Goal: Task Accomplishment & Management: Manage account settings

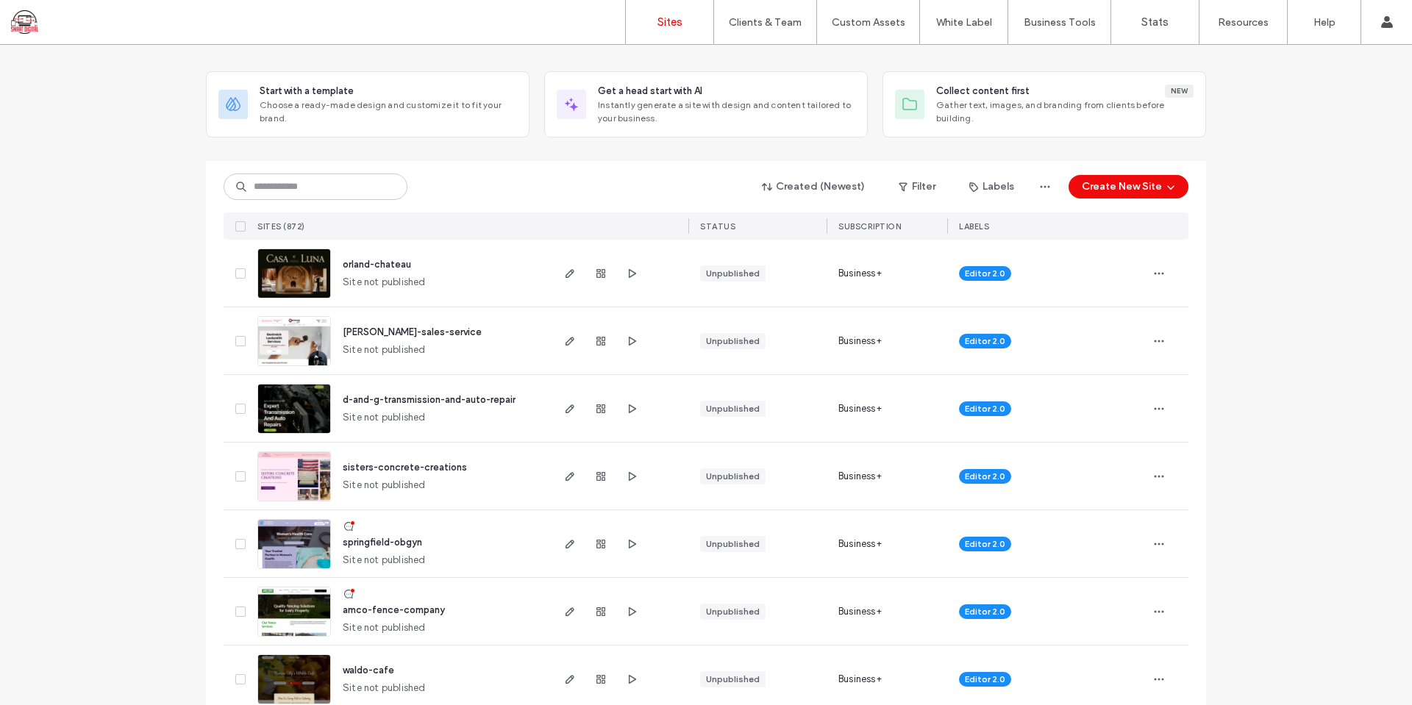
scroll to position [147, 0]
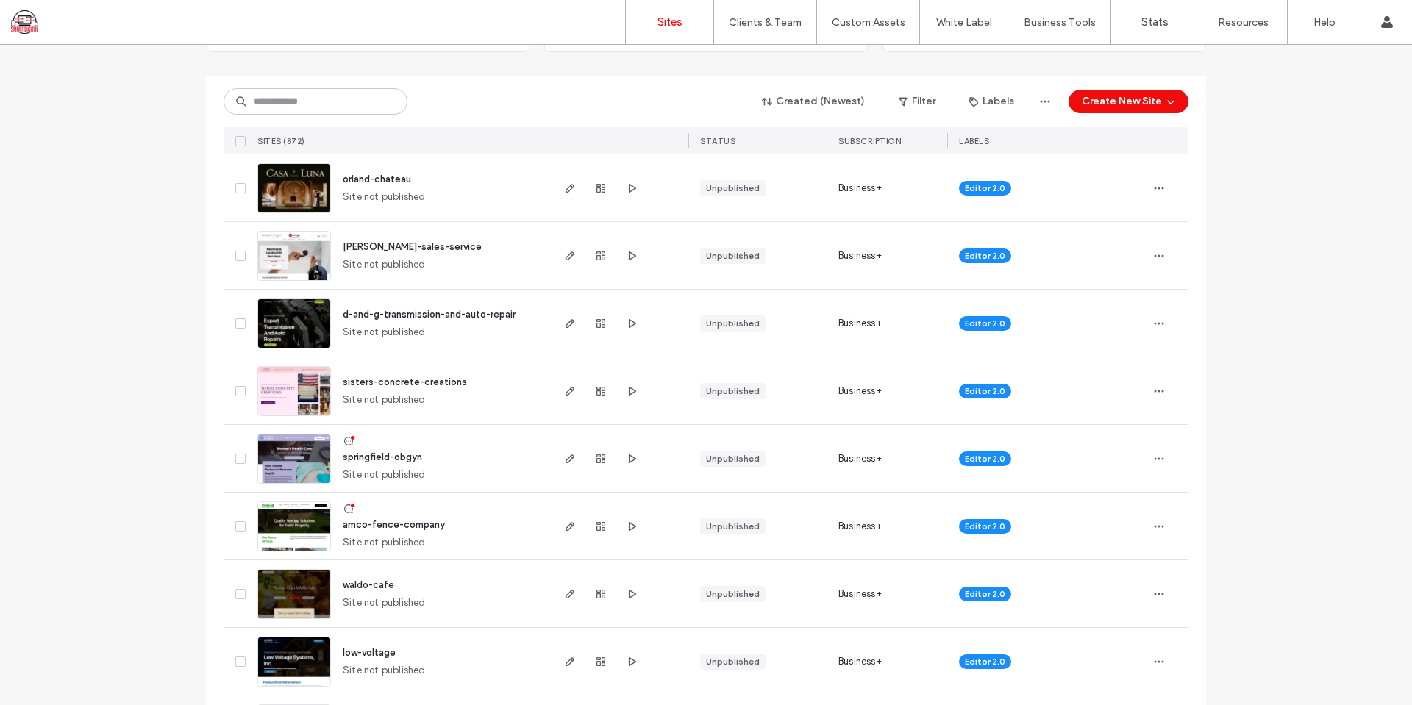
click at [385, 521] on span "amco-fence-company" at bounding box center [394, 524] width 102 height 11
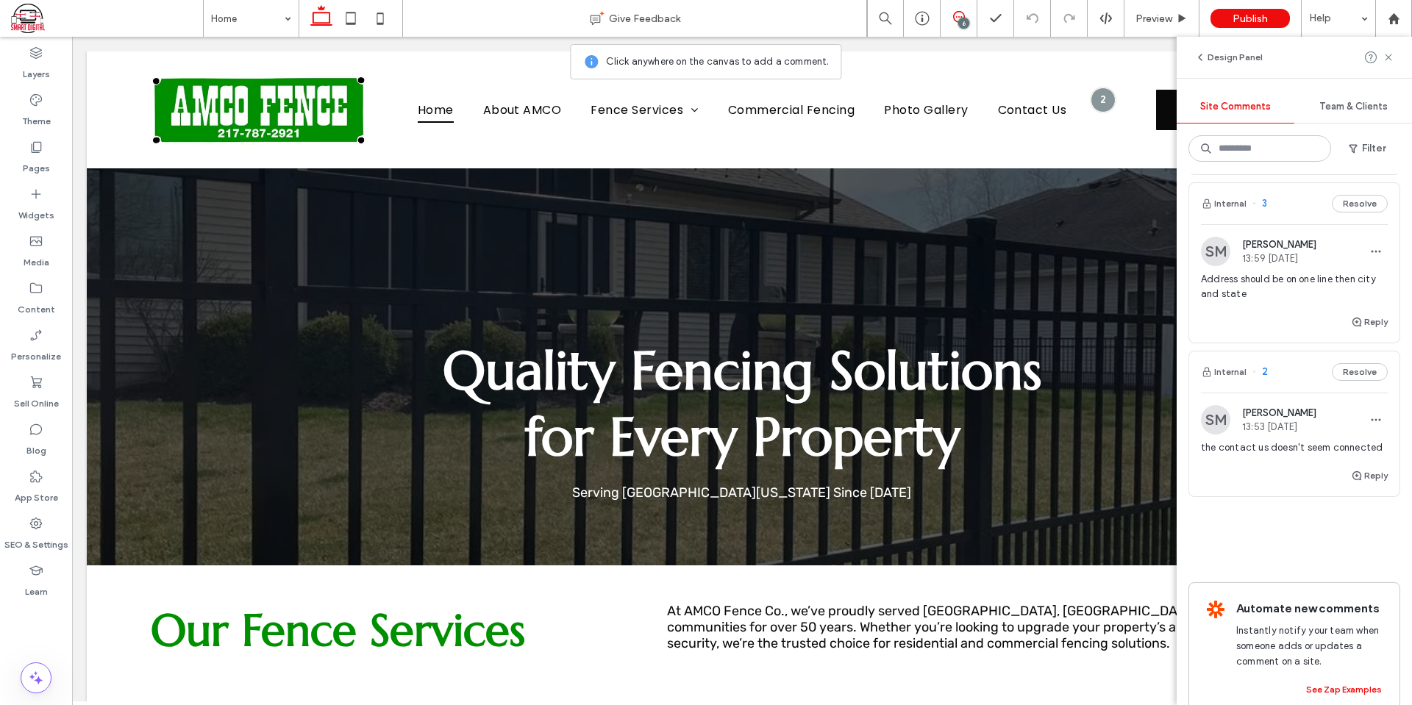
scroll to position [687, 0]
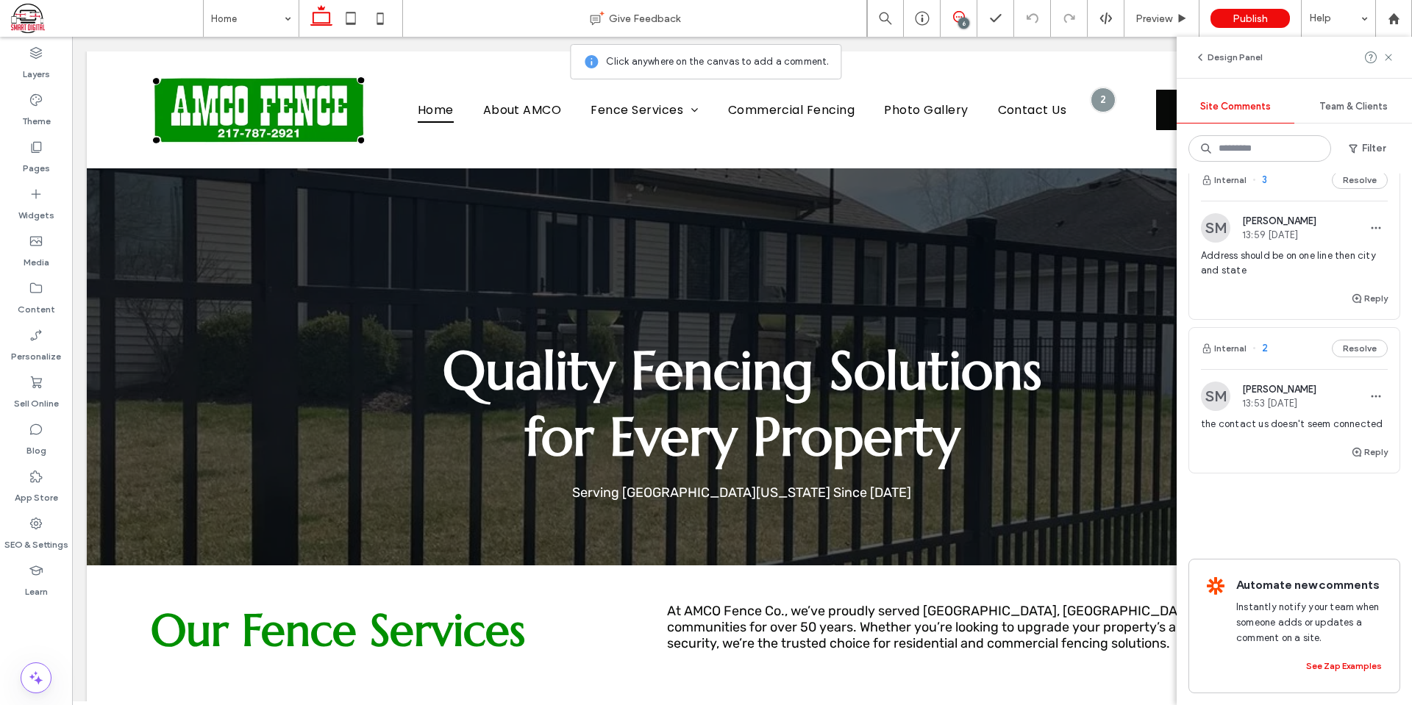
click at [1253, 417] on span "the contact us doesn't seem connected" at bounding box center [1294, 424] width 187 height 15
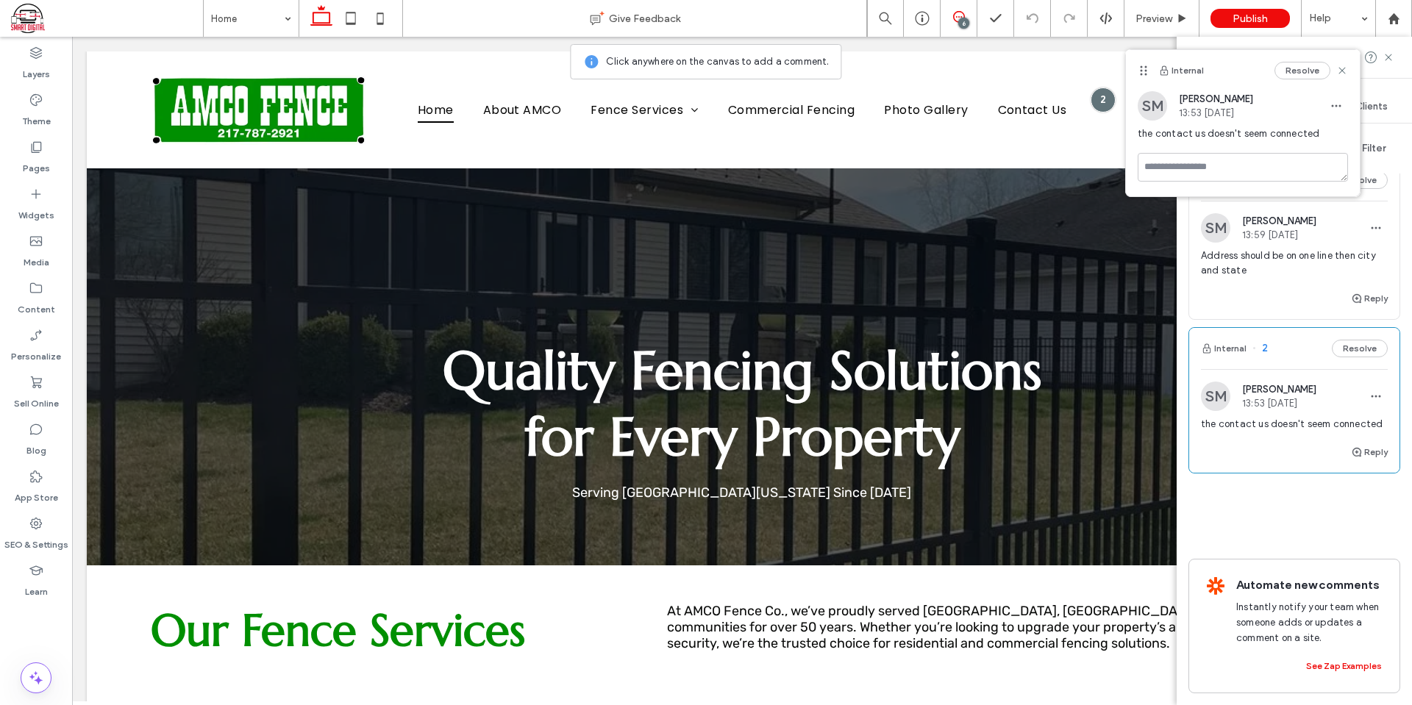
click at [1253, 417] on span "the contact us doesn't seem connected" at bounding box center [1294, 424] width 187 height 15
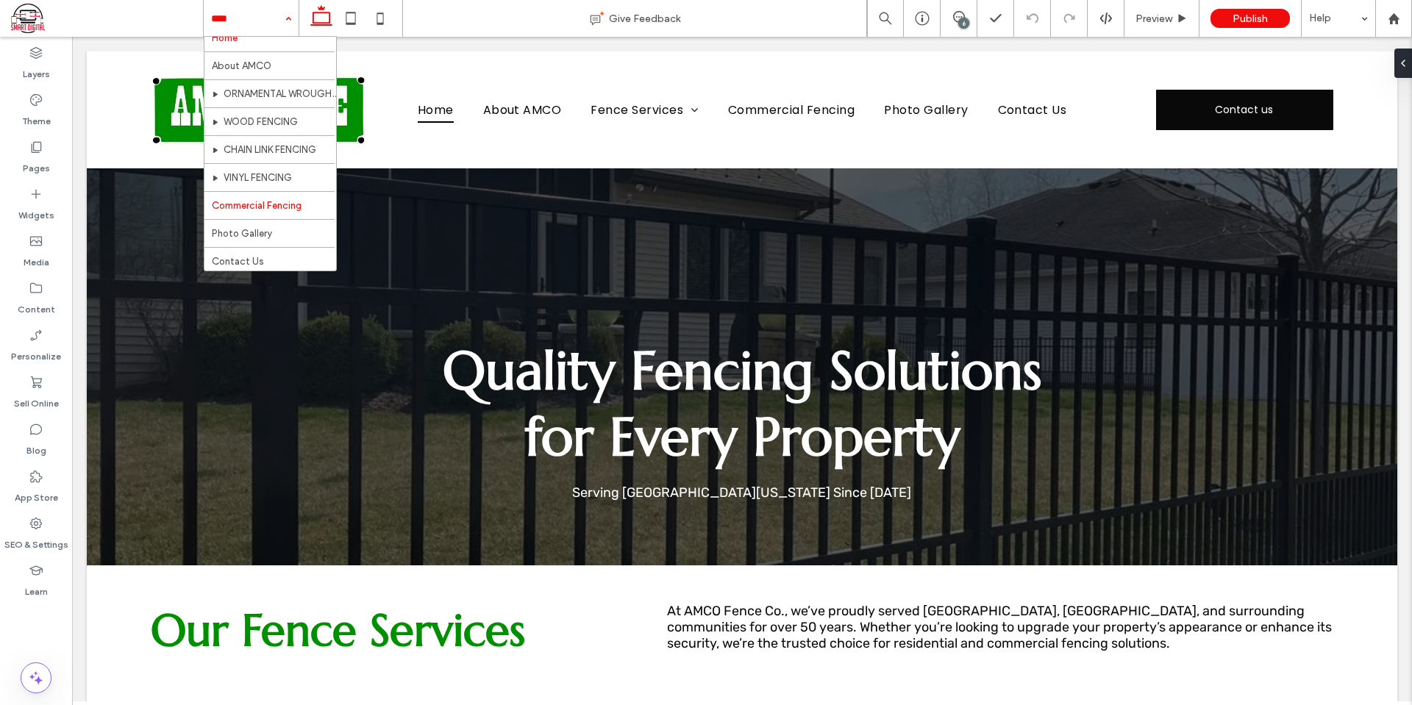
scroll to position [15, 0]
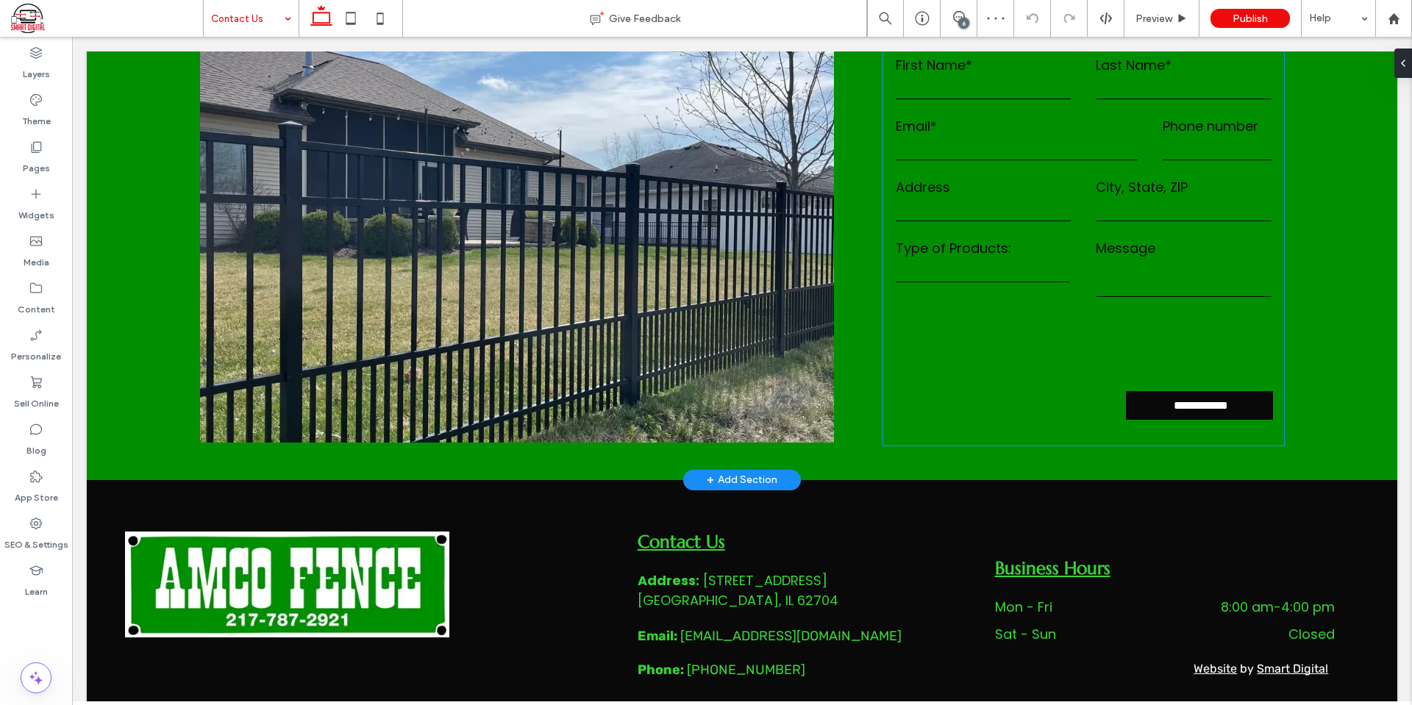
scroll to position [624, 0]
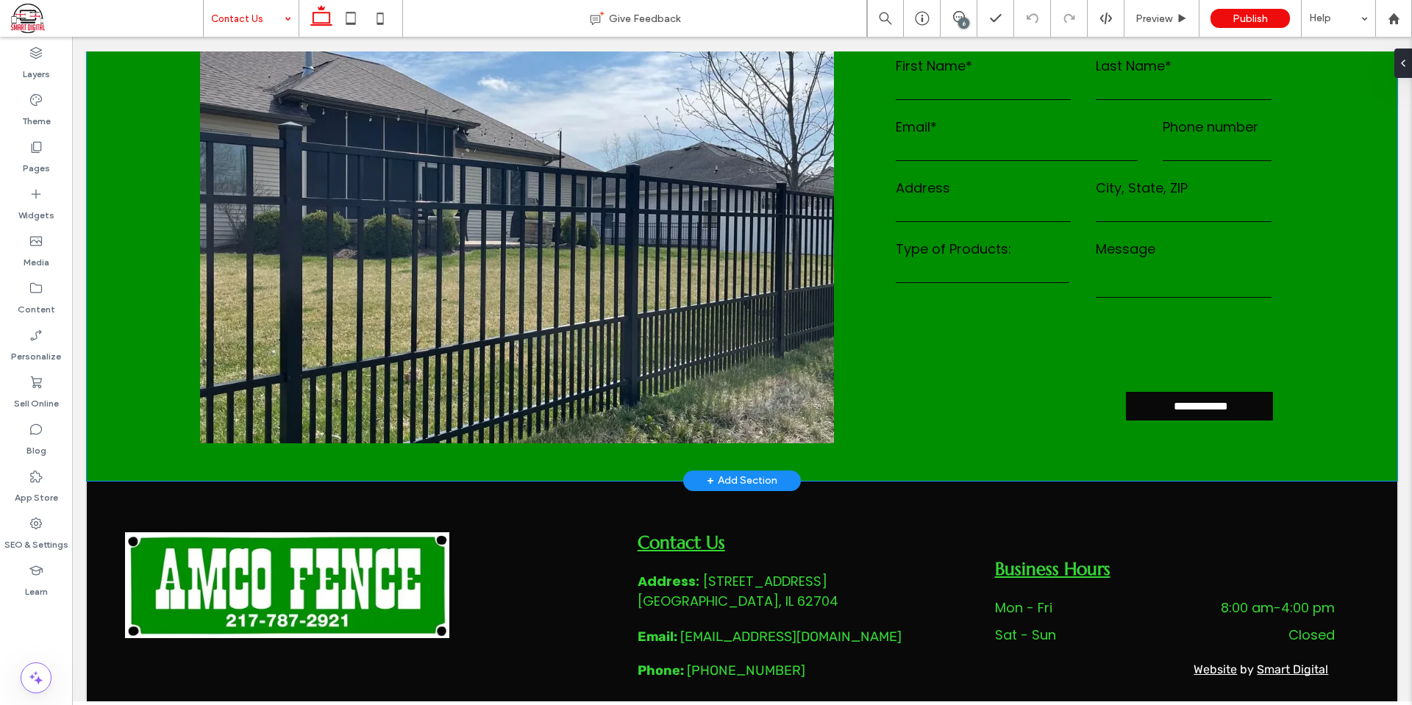
click at [122, 130] on div "**********" at bounding box center [742, 238] width 1311 height 485
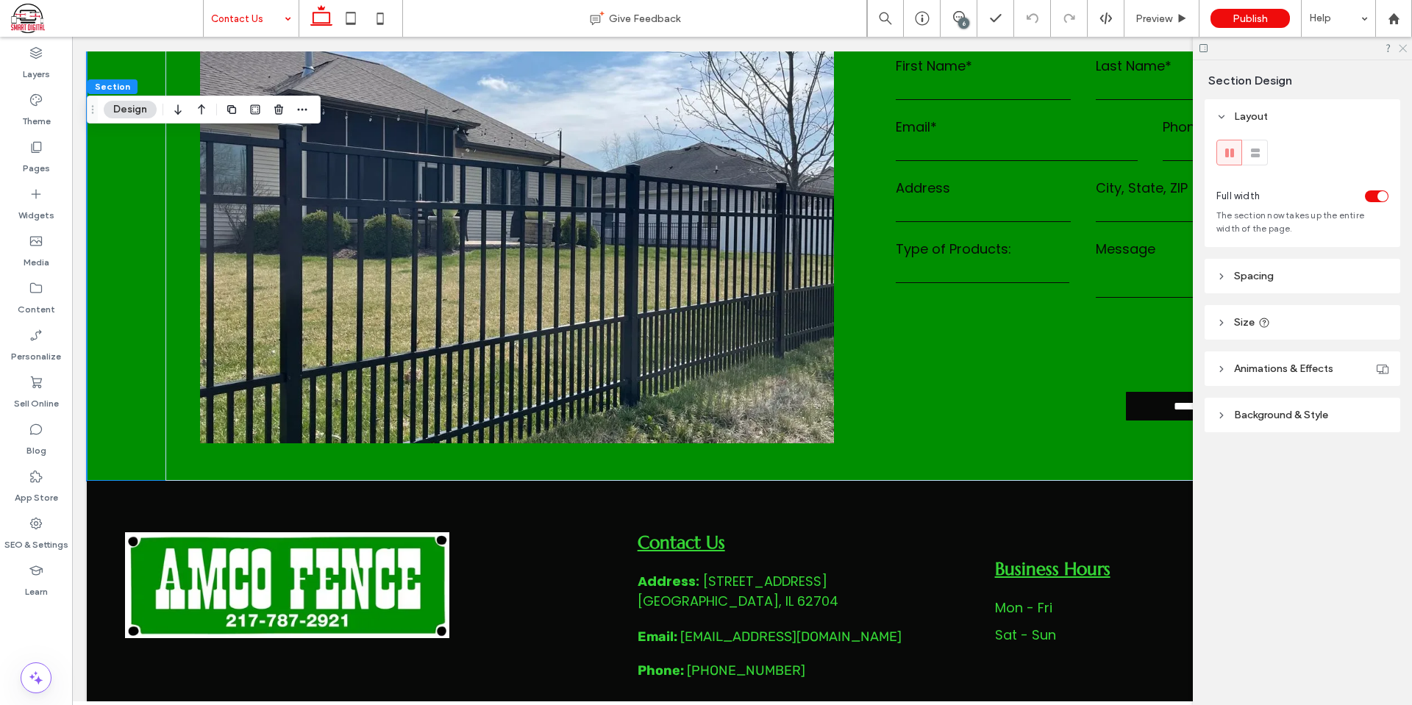
drag, startPoint x: 1400, startPoint y: 44, endPoint x: 501, endPoint y: 5, distance: 900.4
click at [1400, 44] on icon at bounding box center [1403, 48] width 10 height 10
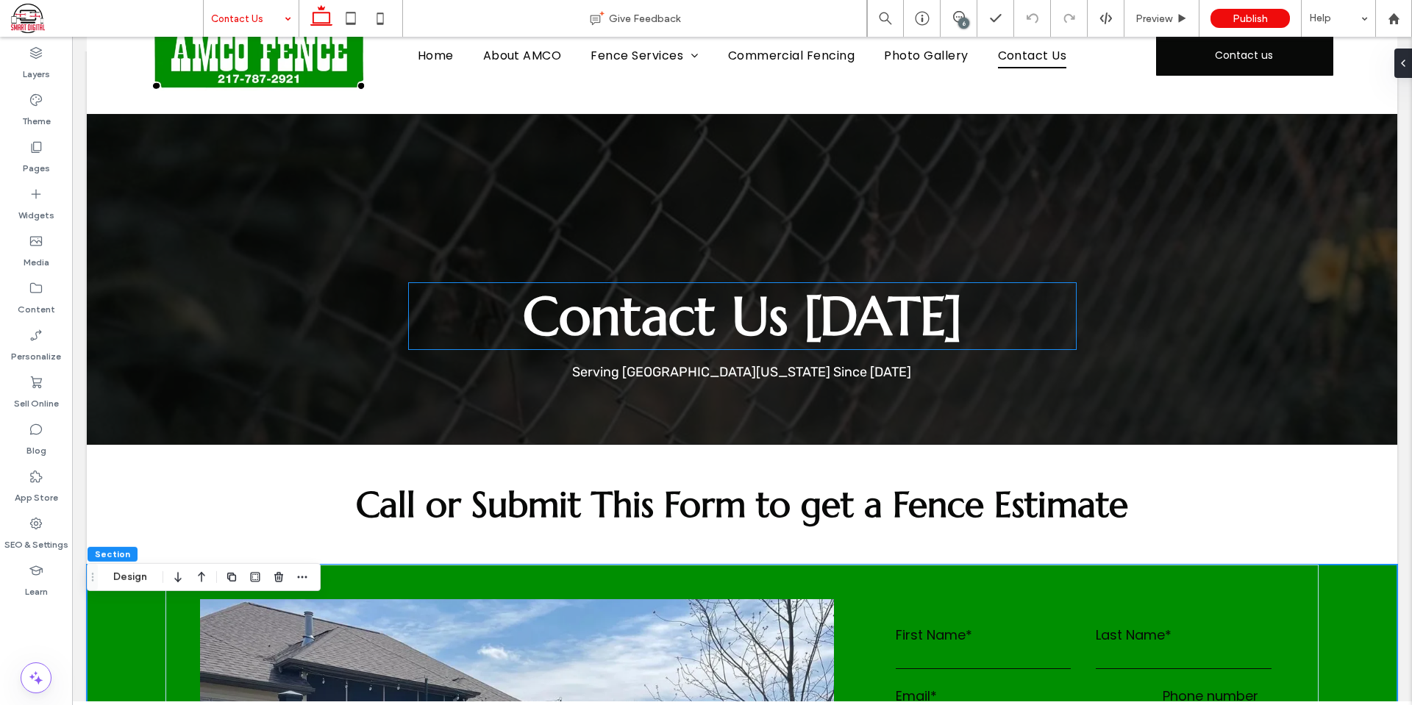
scroll to position [0, 0]
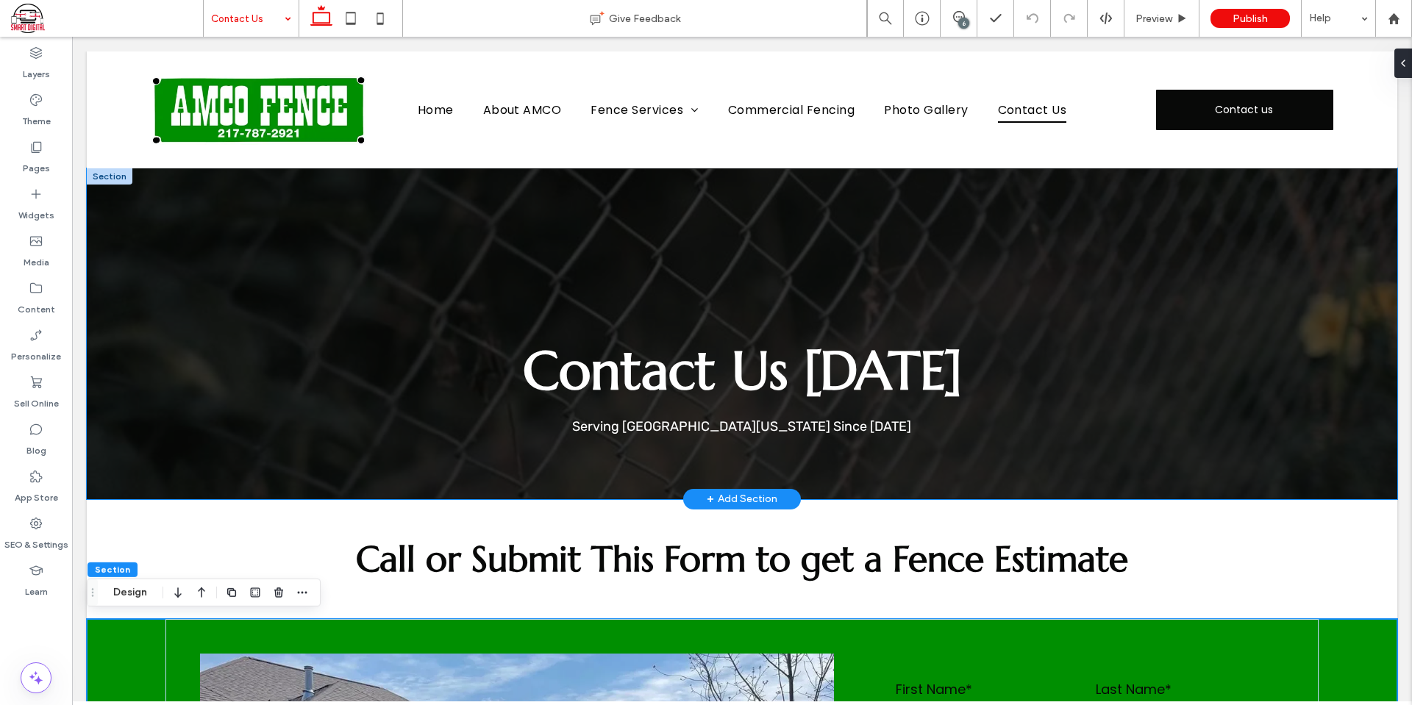
click at [571, 251] on div "Contact Us Today Serving Central Illinois Since 1967" at bounding box center [742, 333] width 883 height 330
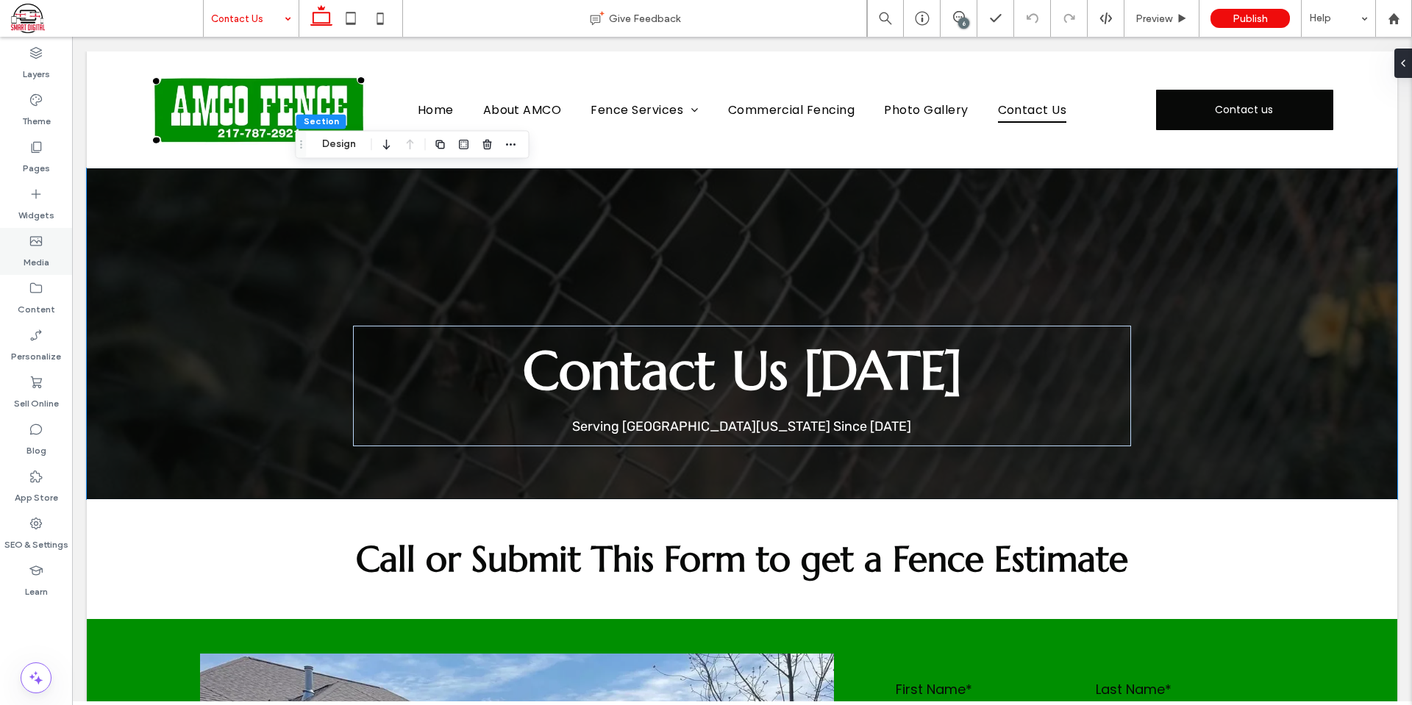
click at [15, 254] on div "Media" at bounding box center [36, 251] width 72 height 47
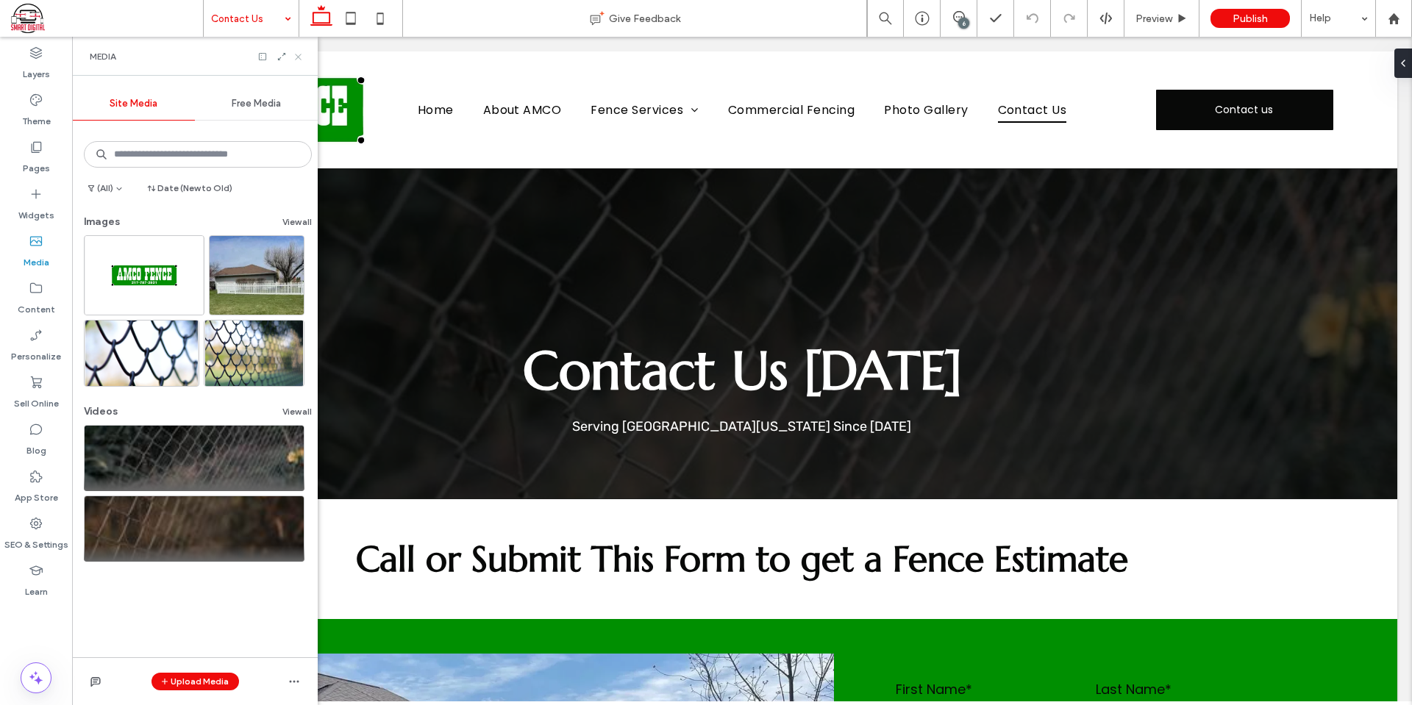
click at [298, 55] on icon at bounding box center [298, 56] width 11 height 11
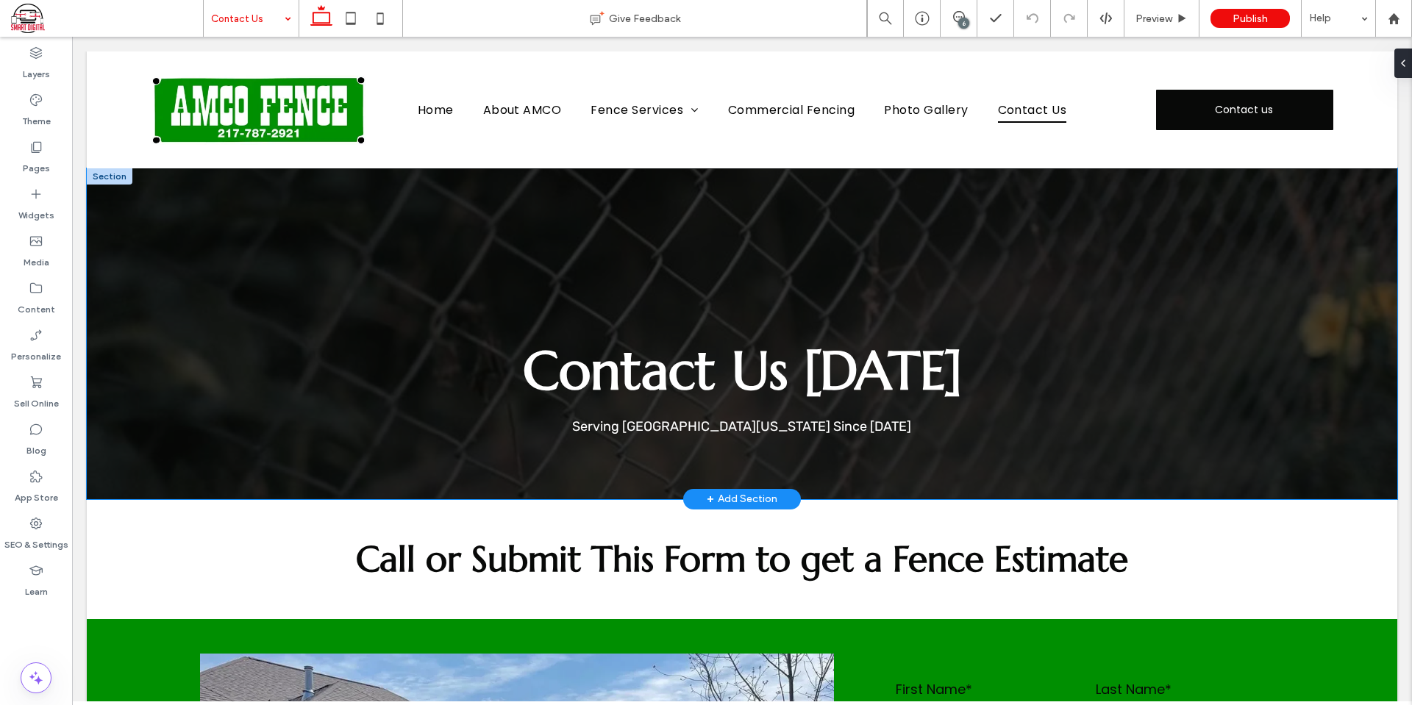
click at [611, 268] on div "Contact Us Today Serving Central Illinois Since 1967" at bounding box center [742, 333] width 883 height 330
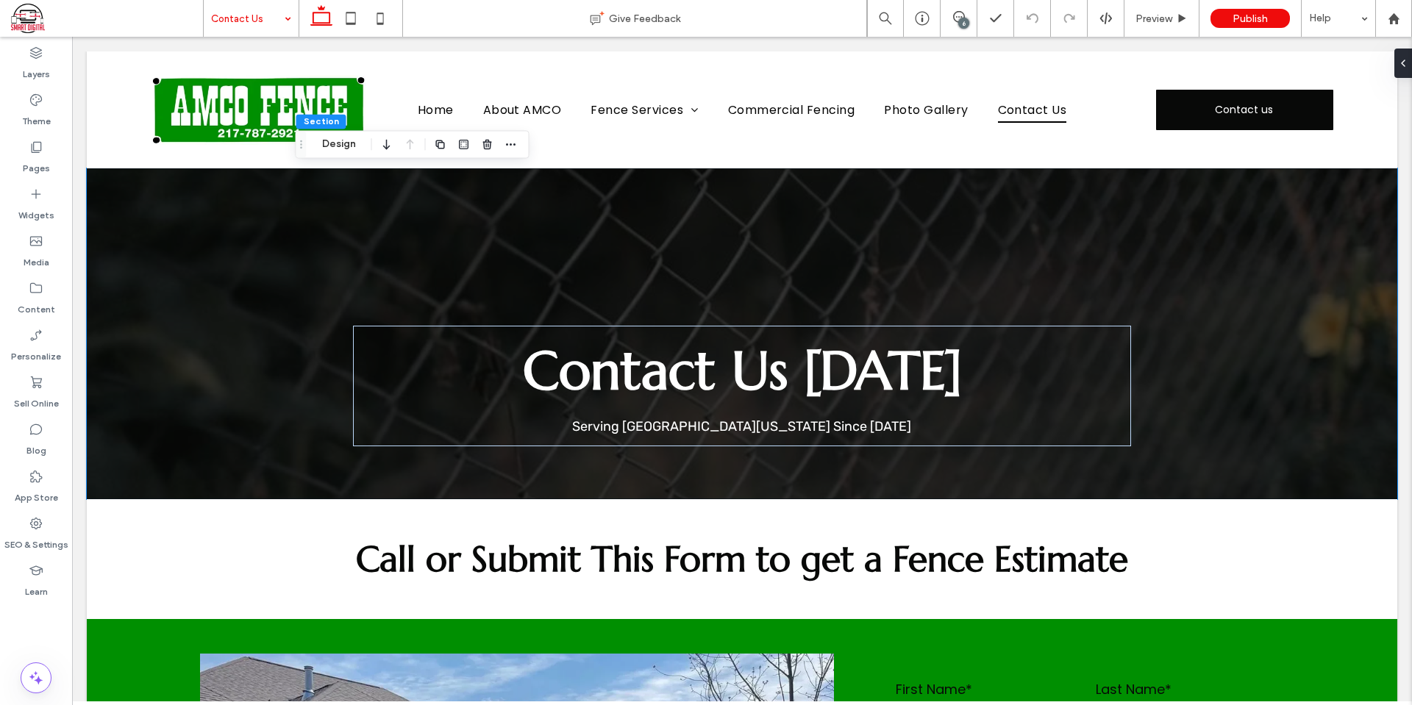
drag, startPoint x: 1339, startPoint y: 10, endPoint x: 1410, endPoint y: 62, distance: 87.4
click at [1411, 58] on div at bounding box center [1407, 63] width 24 height 29
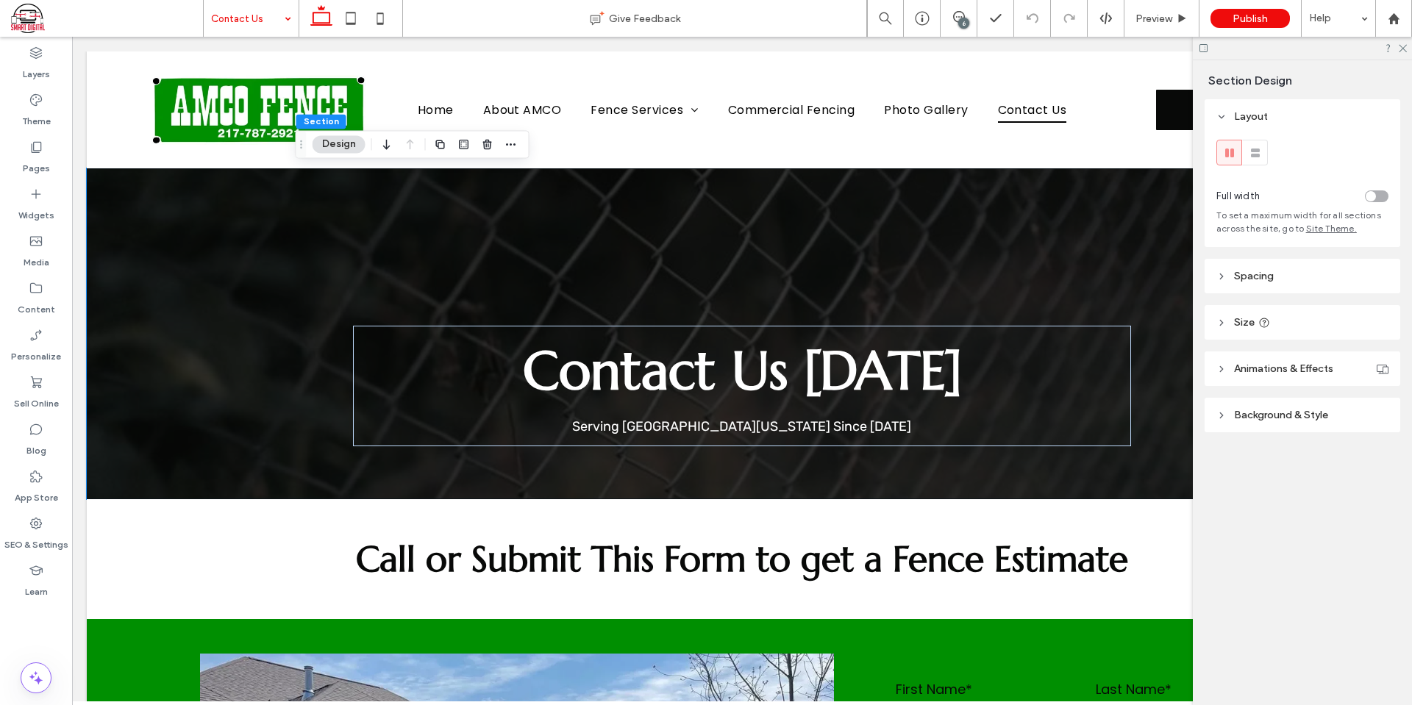
click at [1280, 317] on header "Size" at bounding box center [1303, 322] width 196 height 35
click at [1281, 317] on header "Size" at bounding box center [1303, 322] width 196 height 35
click at [1283, 365] on span "Animations & Effects" at bounding box center [1283, 369] width 99 height 13
click at [1283, 369] on span "Animations & Effects" at bounding box center [1283, 369] width 99 height 13
click at [1299, 281] on header "Spacing" at bounding box center [1303, 276] width 196 height 35
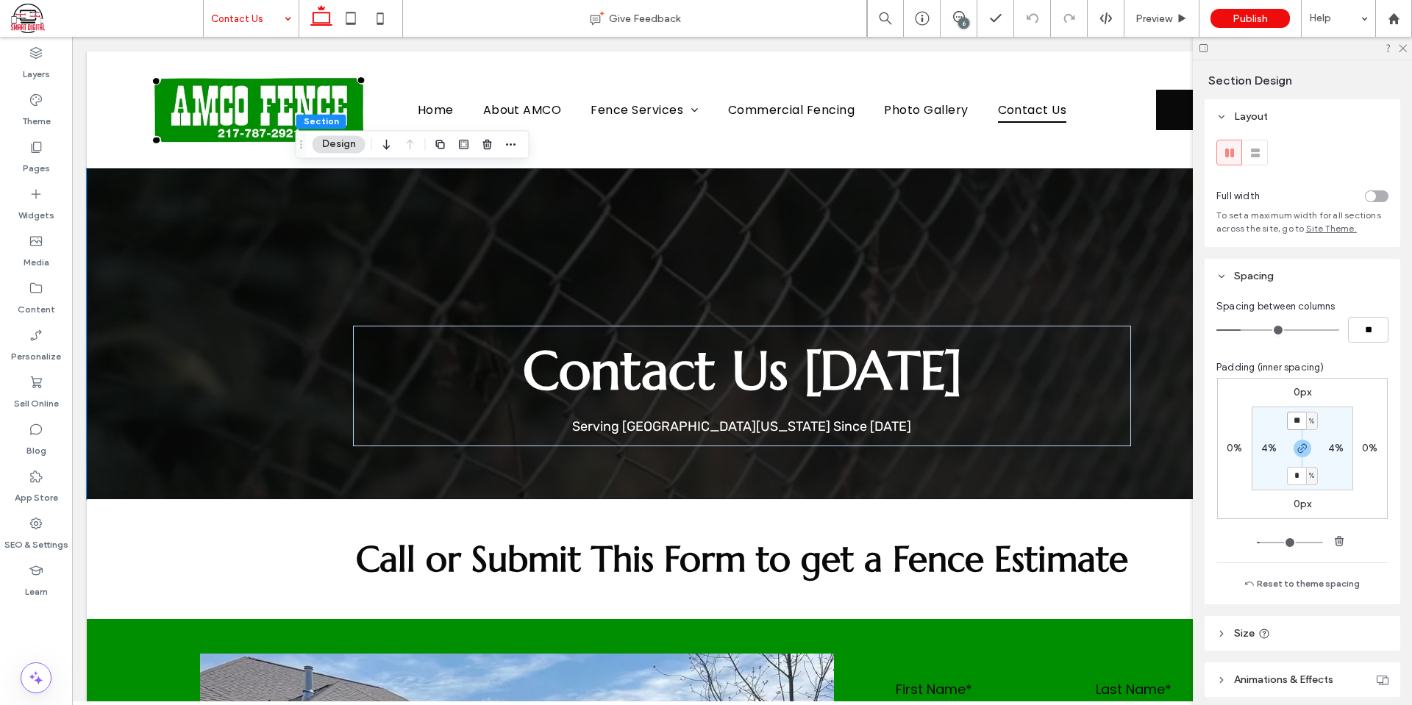
click at [1296, 425] on input "**" at bounding box center [1296, 421] width 19 height 18
type input "*"
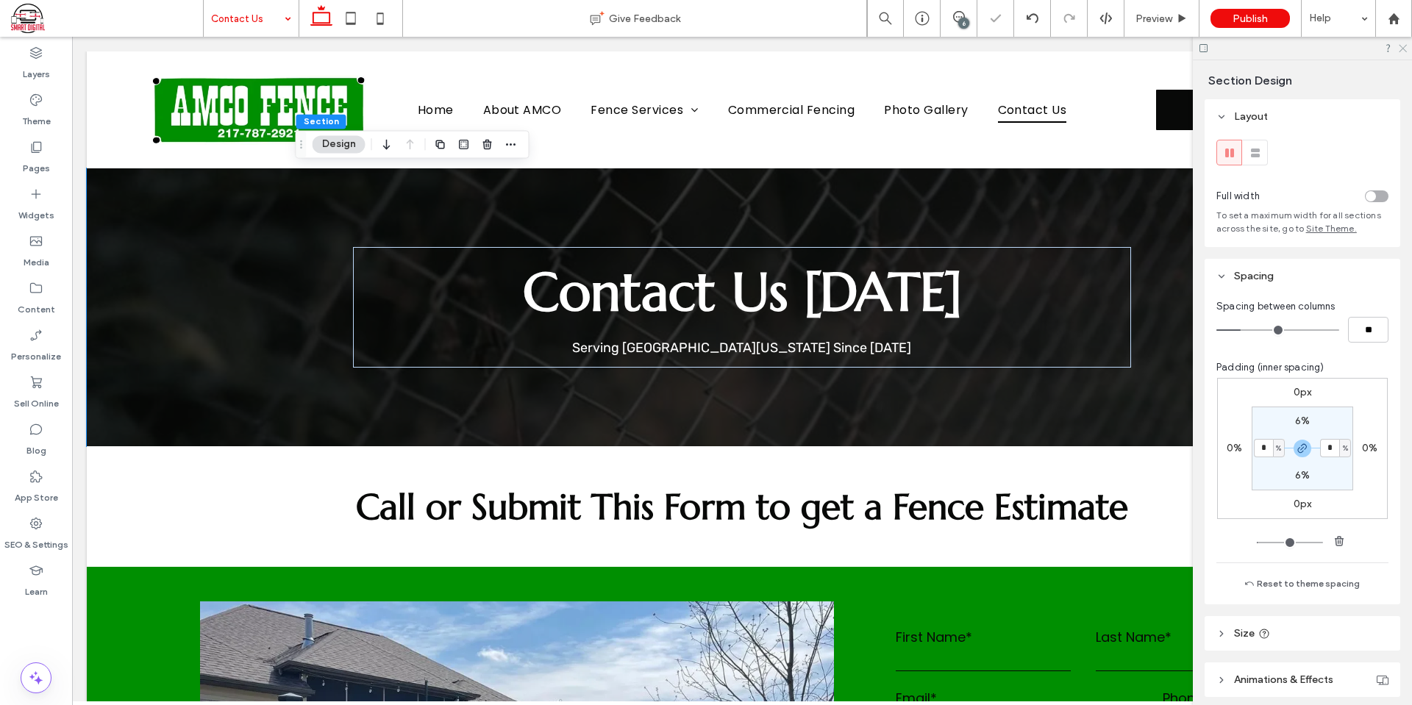
click at [1403, 46] on icon at bounding box center [1403, 48] width 10 height 10
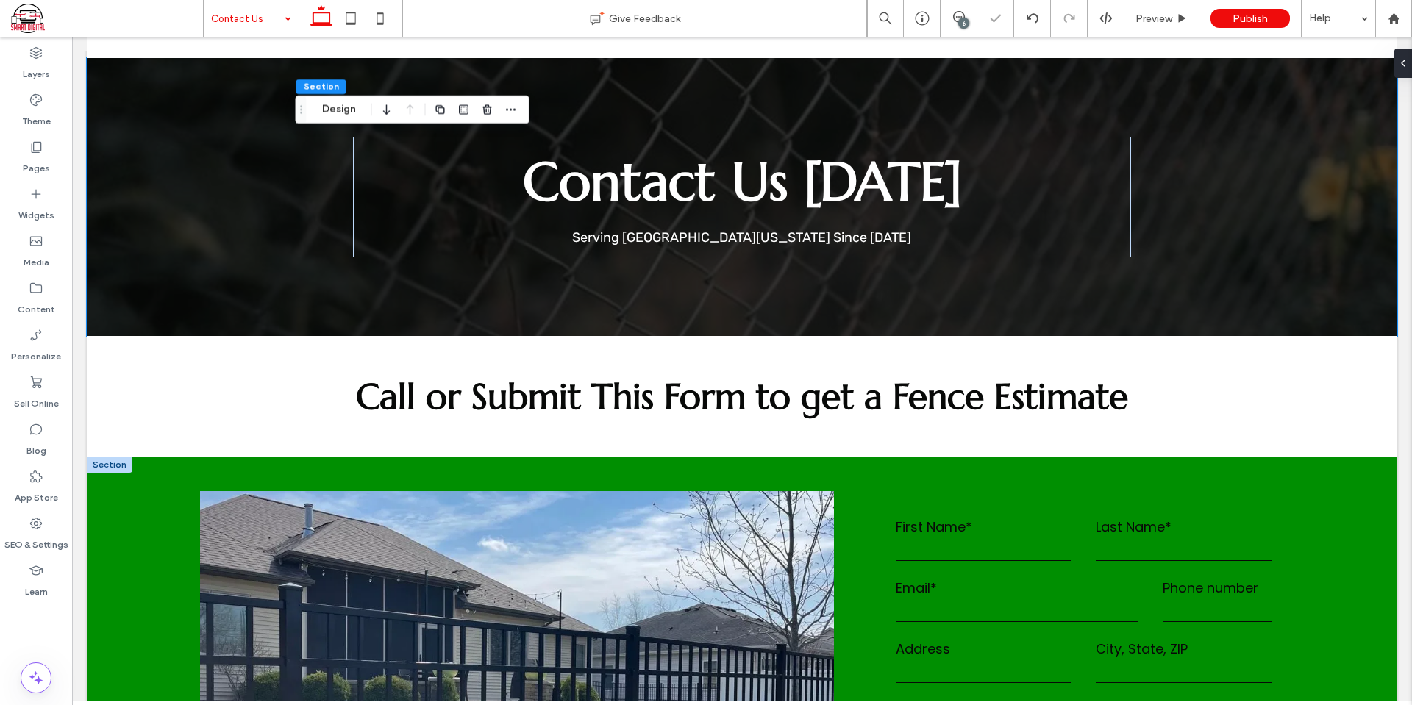
scroll to position [294, 0]
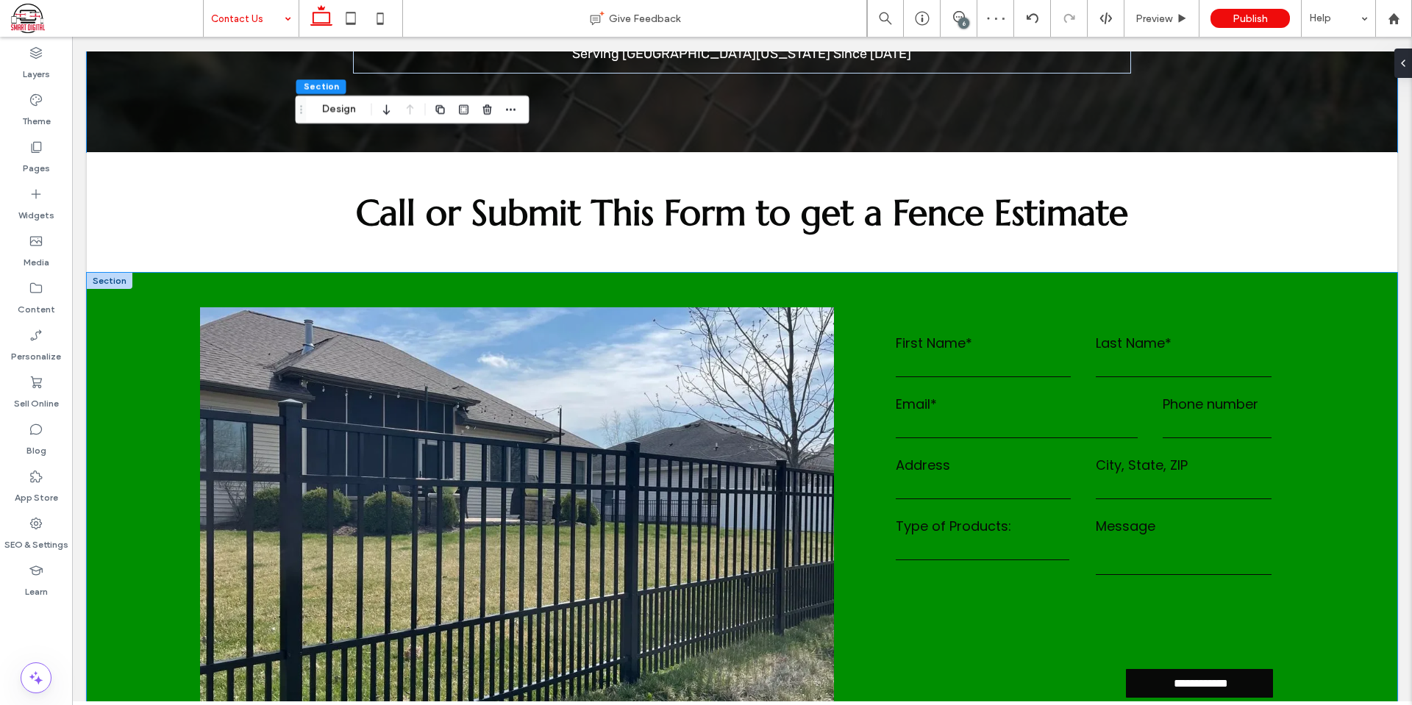
click at [127, 360] on div "**********" at bounding box center [742, 515] width 1311 height 485
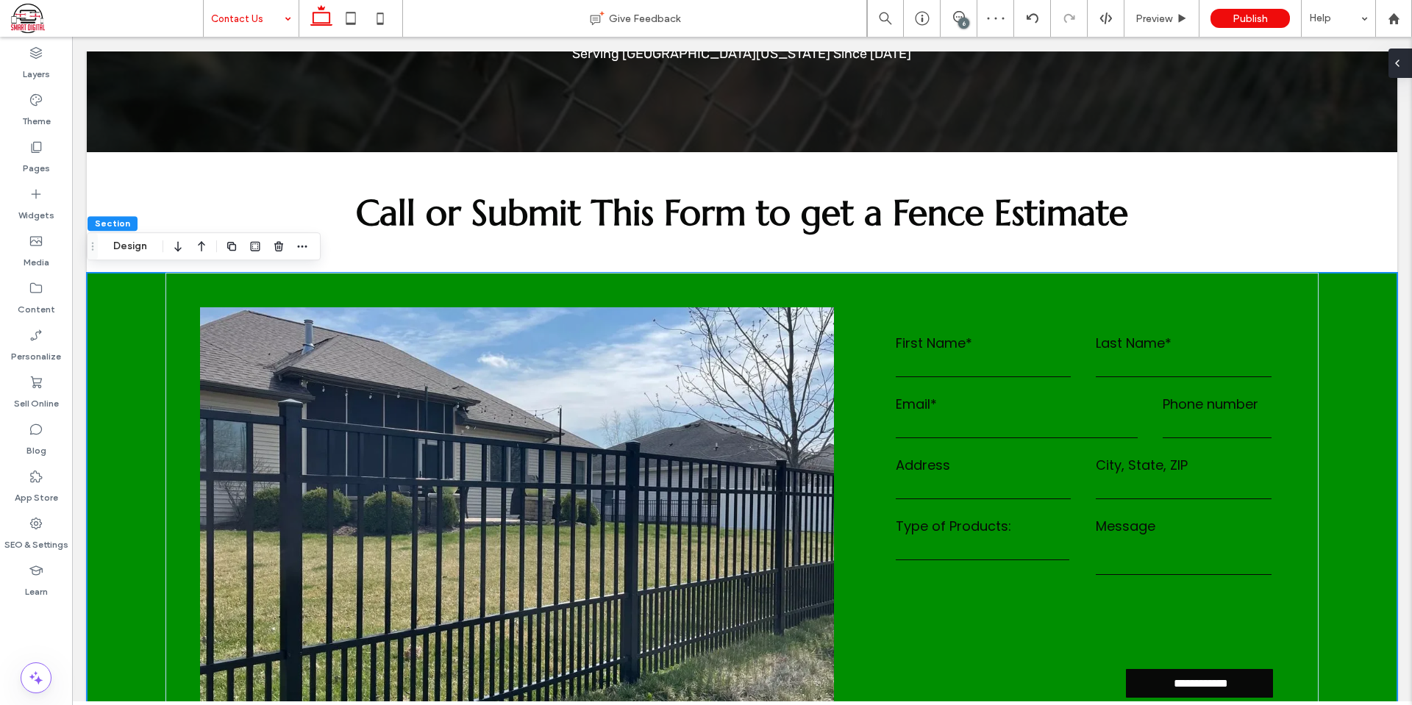
click at [1411, 57] on div at bounding box center [1401, 63] width 24 height 29
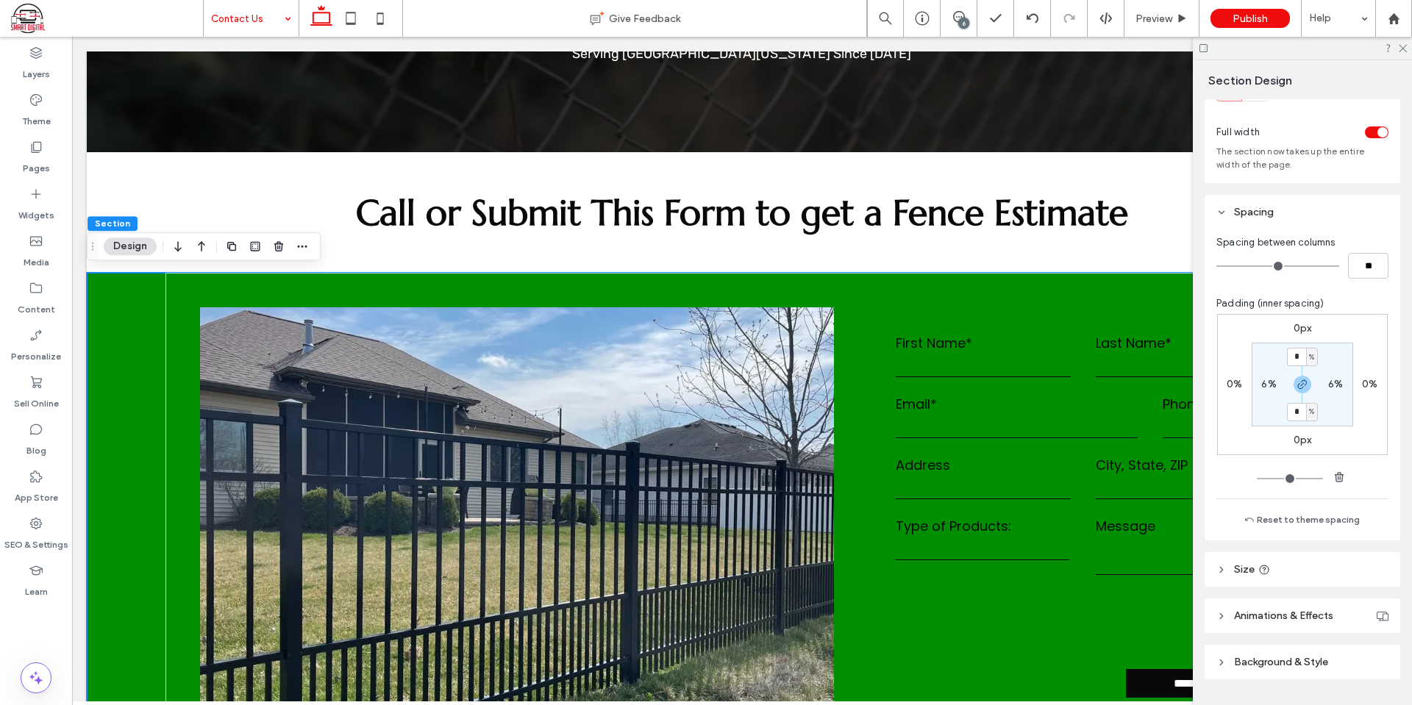
scroll to position [103, 0]
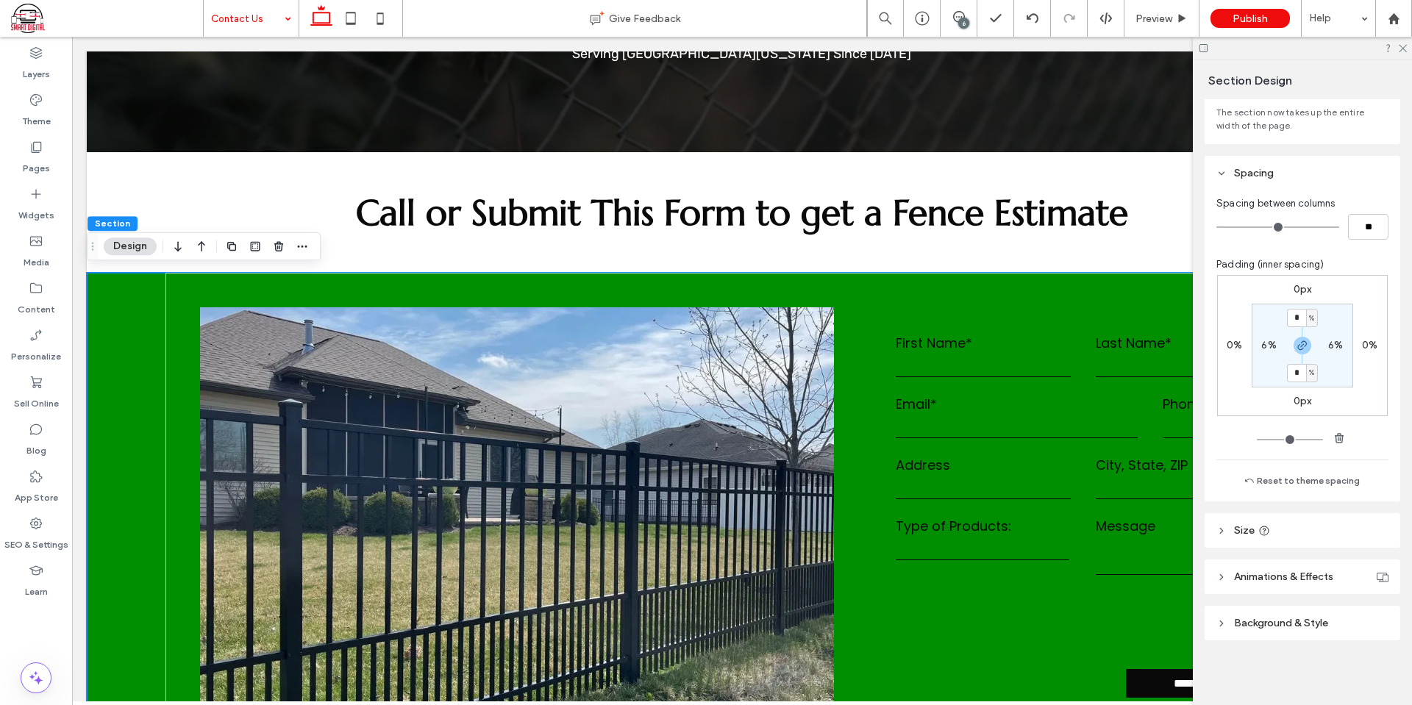
click at [1323, 626] on span "Background & Style" at bounding box center [1281, 623] width 94 height 13
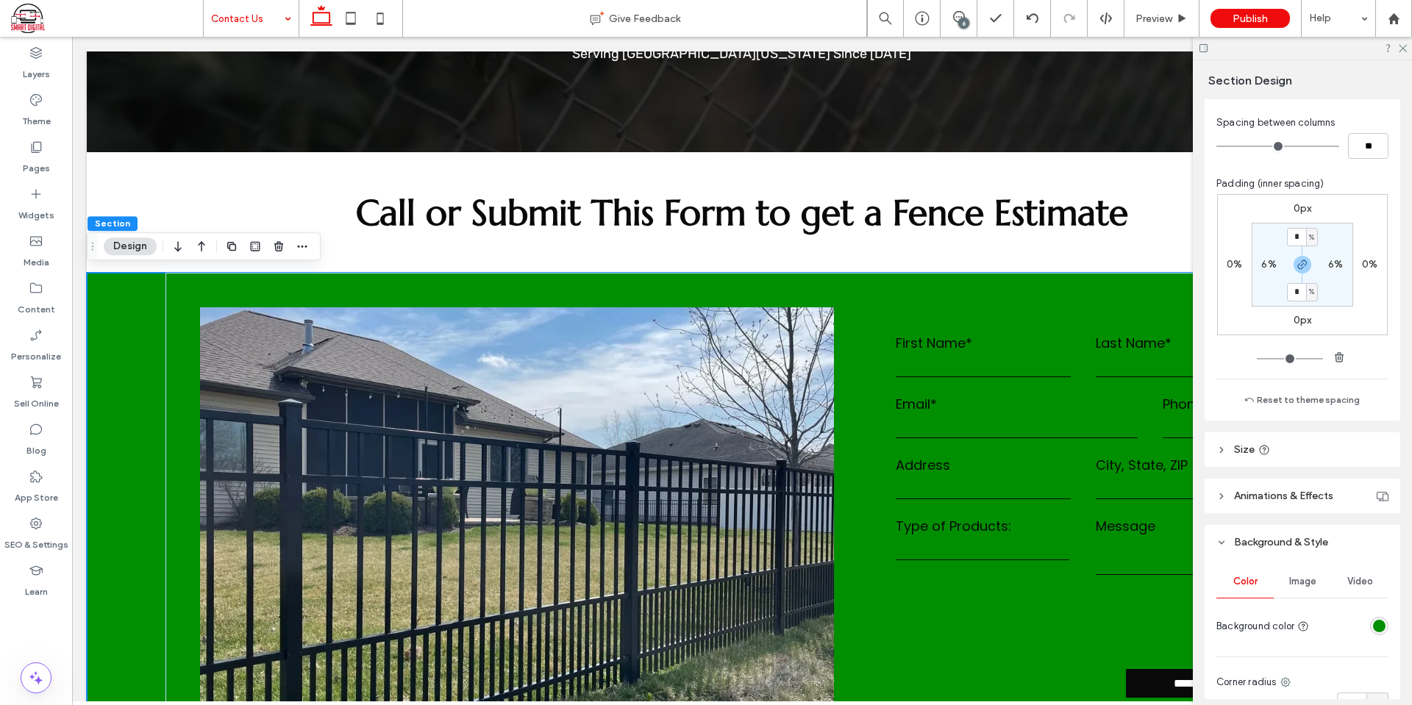
scroll to position [324, 0]
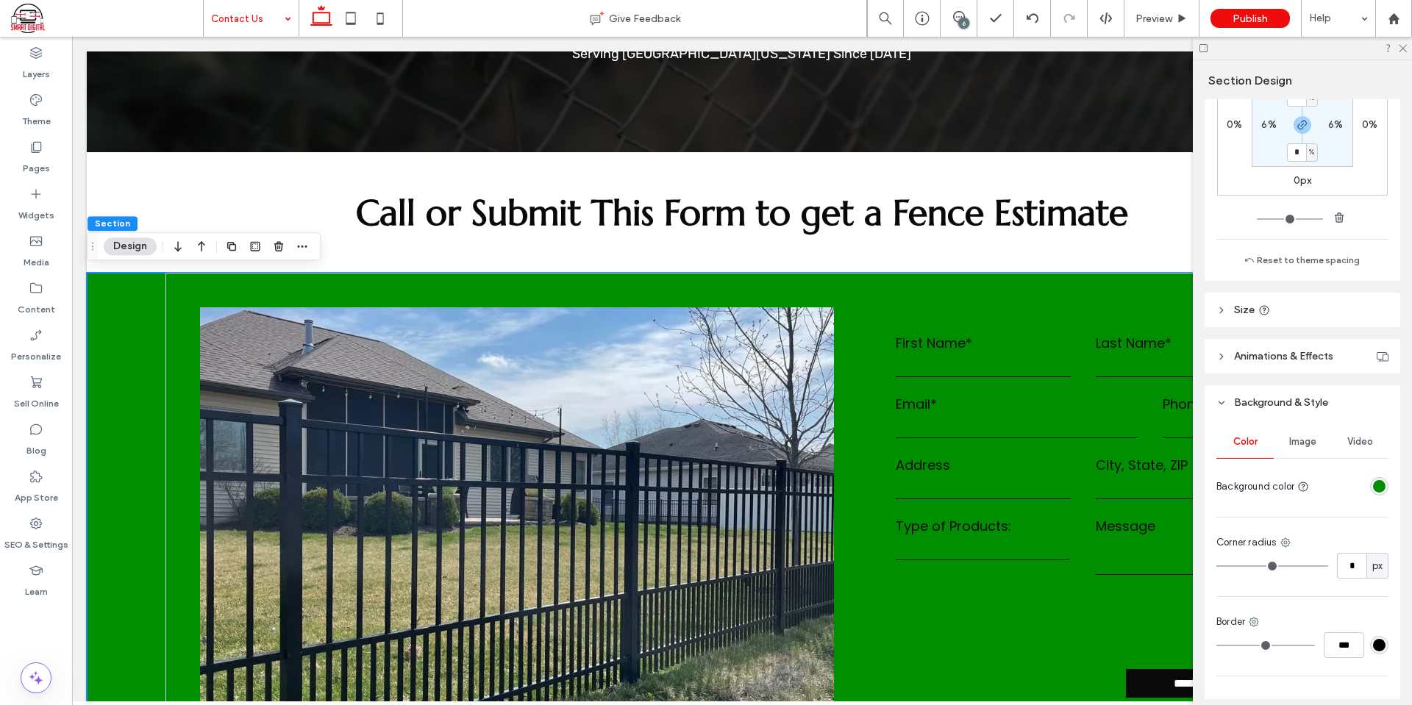
click at [1375, 488] on div "rgba(0, 143, 1, 1)" at bounding box center [1379, 486] width 13 height 13
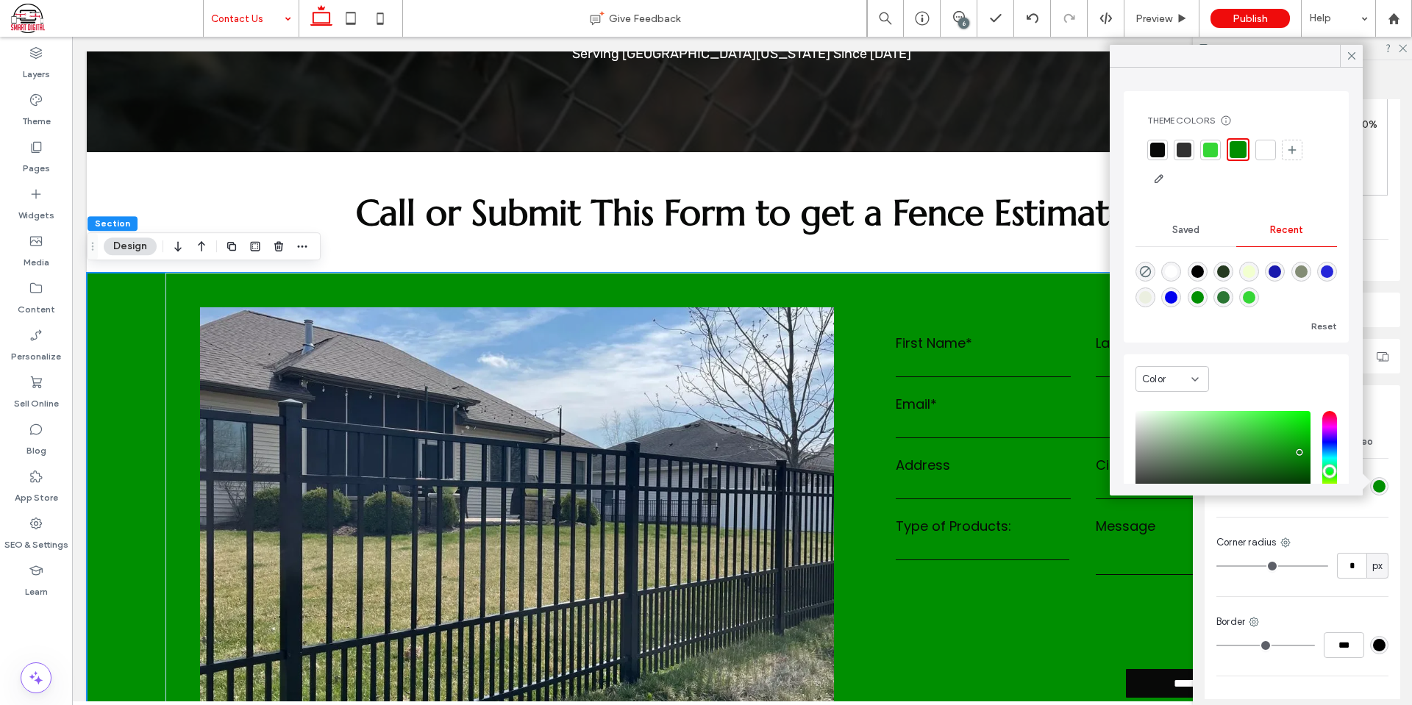
drag, startPoint x: 1268, startPoint y: 144, endPoint x: 1308, endPoint y: 100, distance: 59.4
click at [1268, 143] on div at bounding box center [1266, 150] width 15 height 15
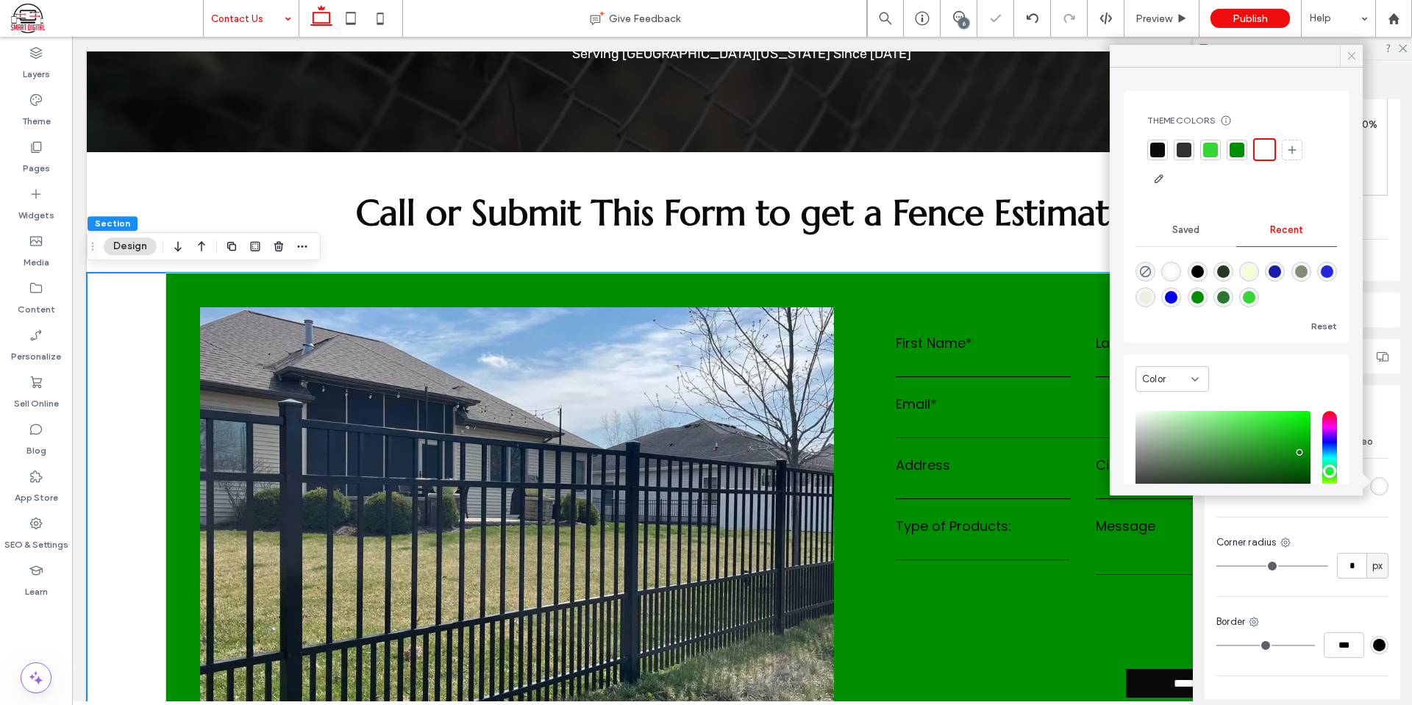
click at [1353, 51] on icon at bounding box center [1351, 55] width 13 height 13
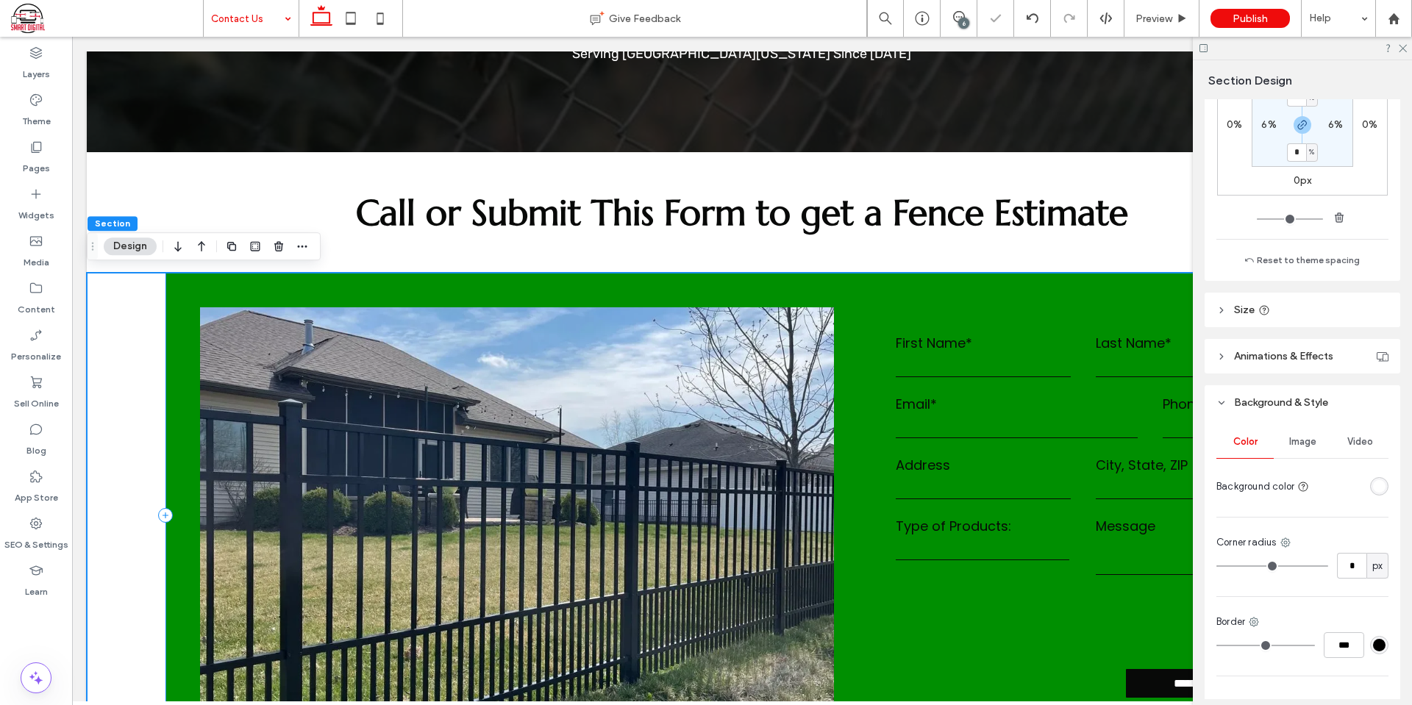
click at [598, 288] on div "**********" at bounding box center [741, 515] width 1153 height 485
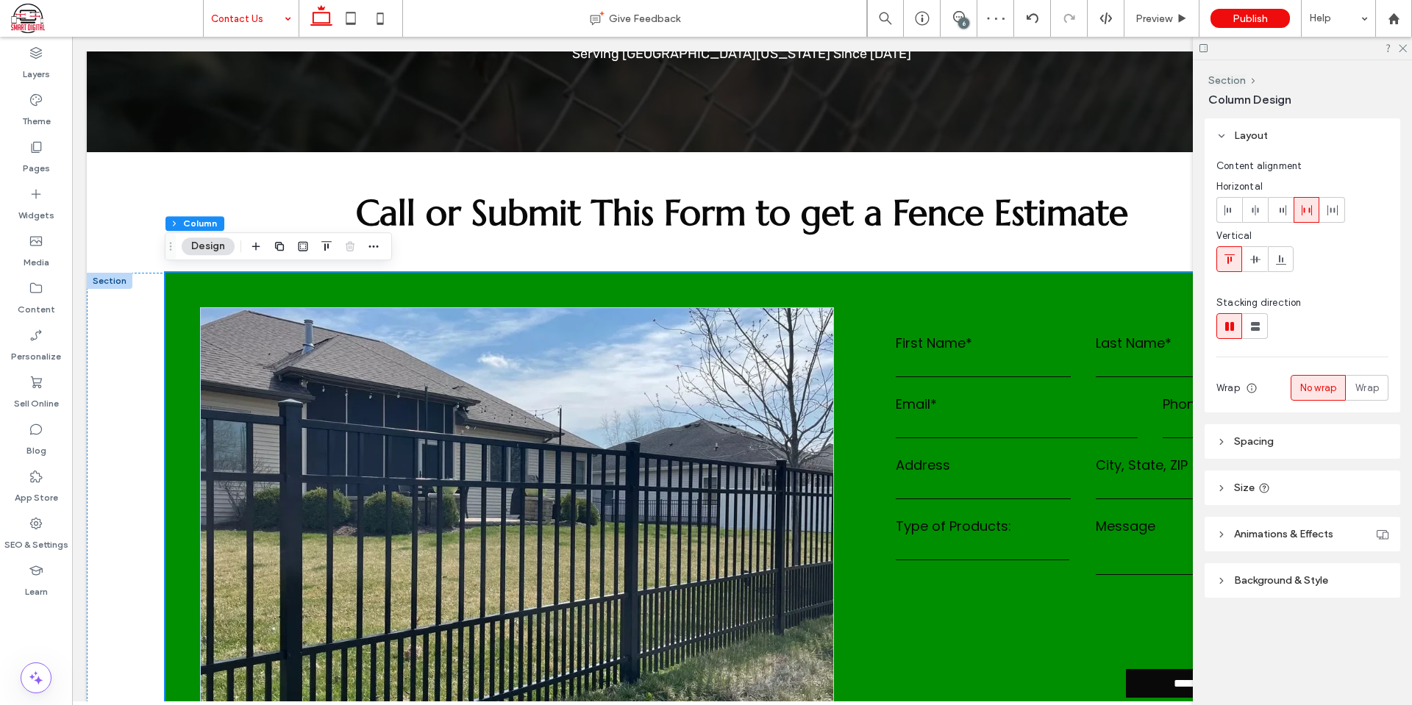
click at [1281, 574] on span "Background & Style" at bounding box center [1281, 580] width 94 height 13
click at [1373, 663] on div "rgba(0, 143, 1, 1)" at bounding box center [1379, 664] width 13 height 13
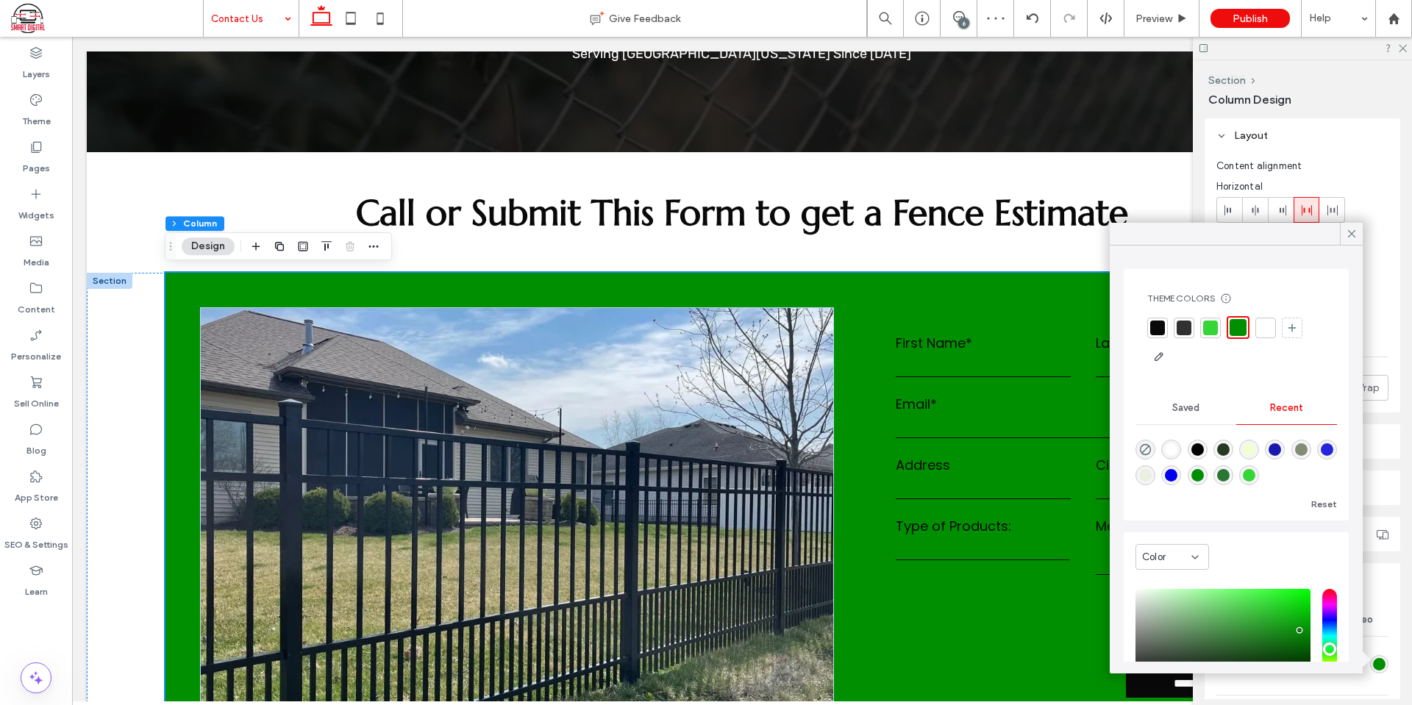
click at [1145, 442] on div "rgba(0, 0, 0, 0)" at bounding box center [1146, 450] width 20 height 20
type input "*******"
type input "*"
type input "**"
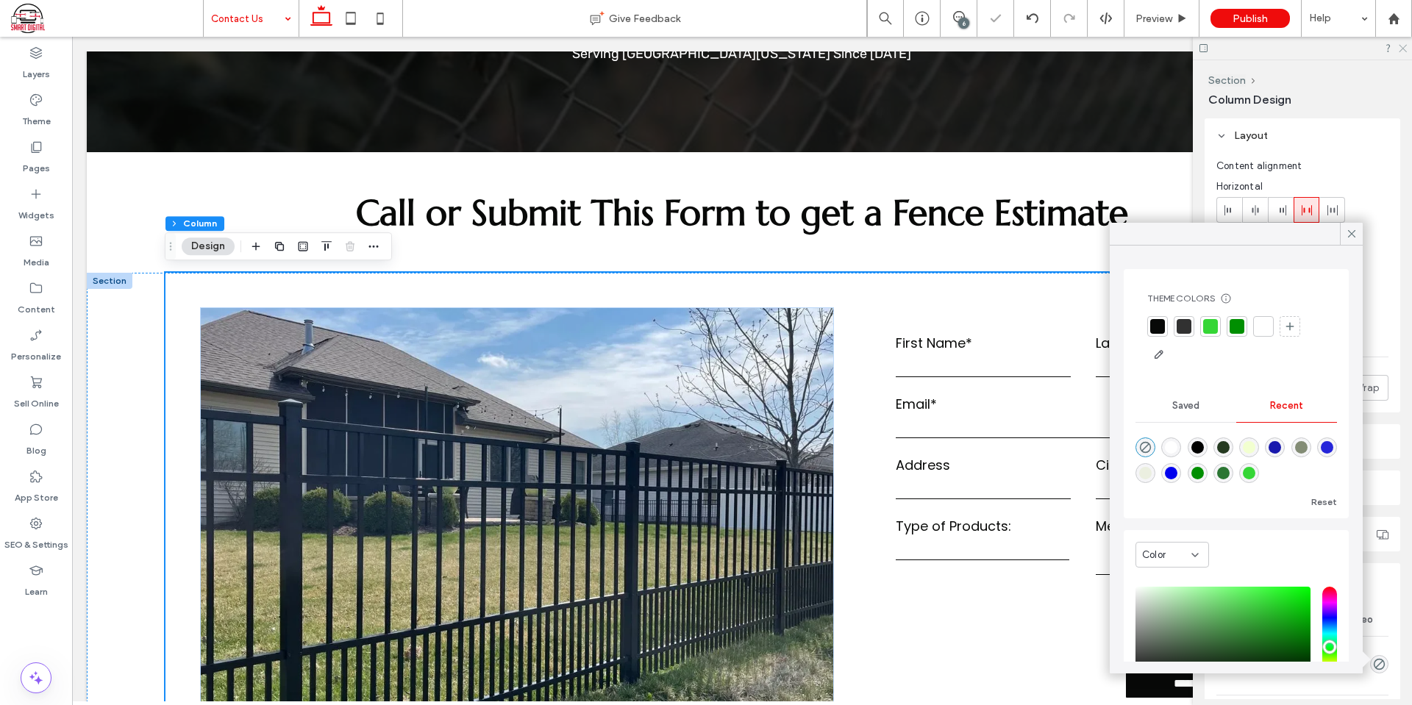
click at [1406, 43] on icon at bounding box center [1403, 48] width 10 height 10
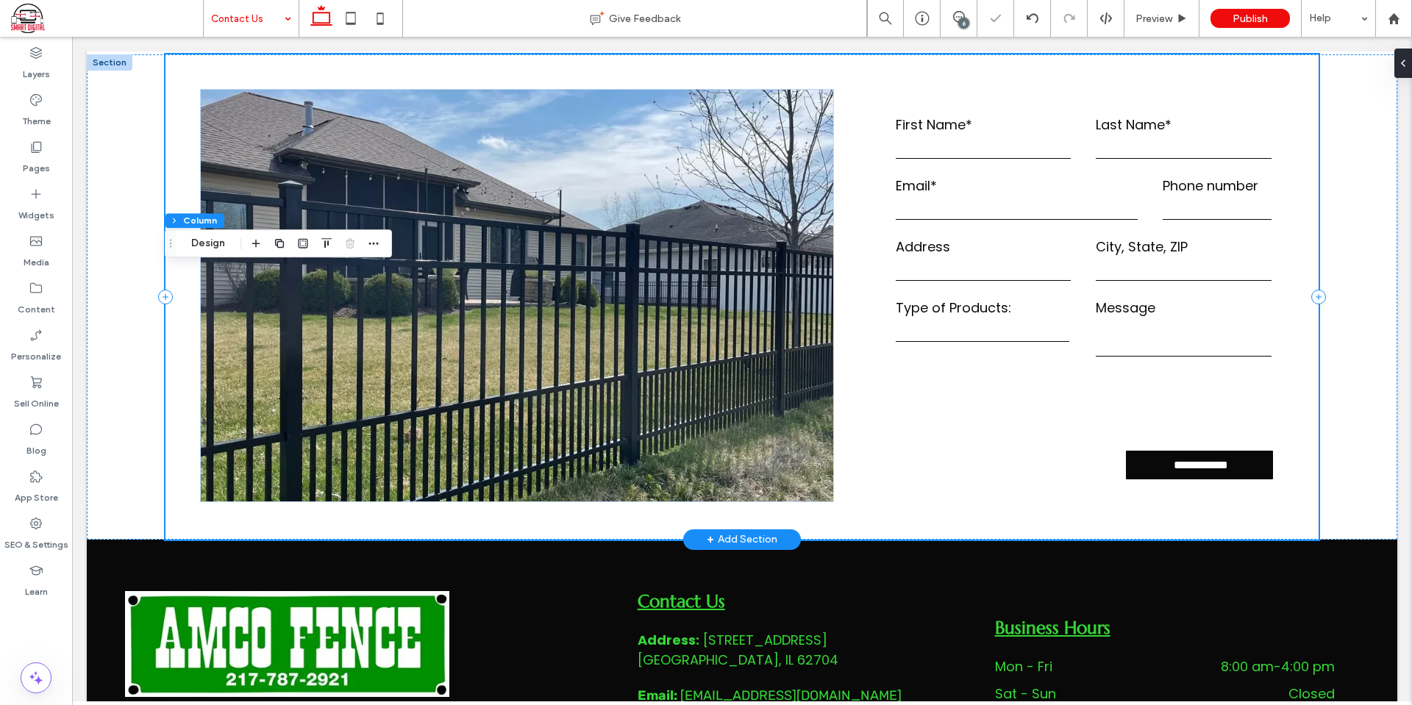
scroll to position [645, 0]
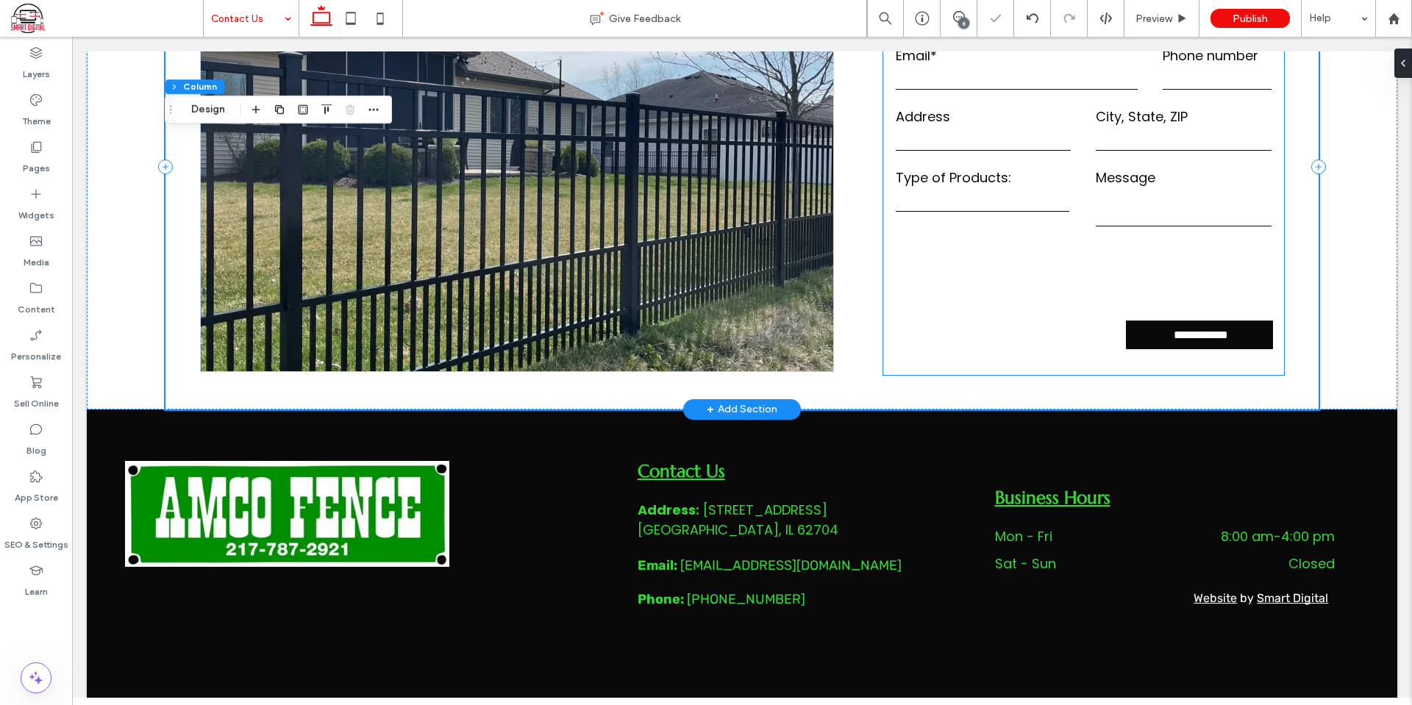
click at [1055, 324] on form "**********" at bounding box center [1083, 167] width 401 height 416
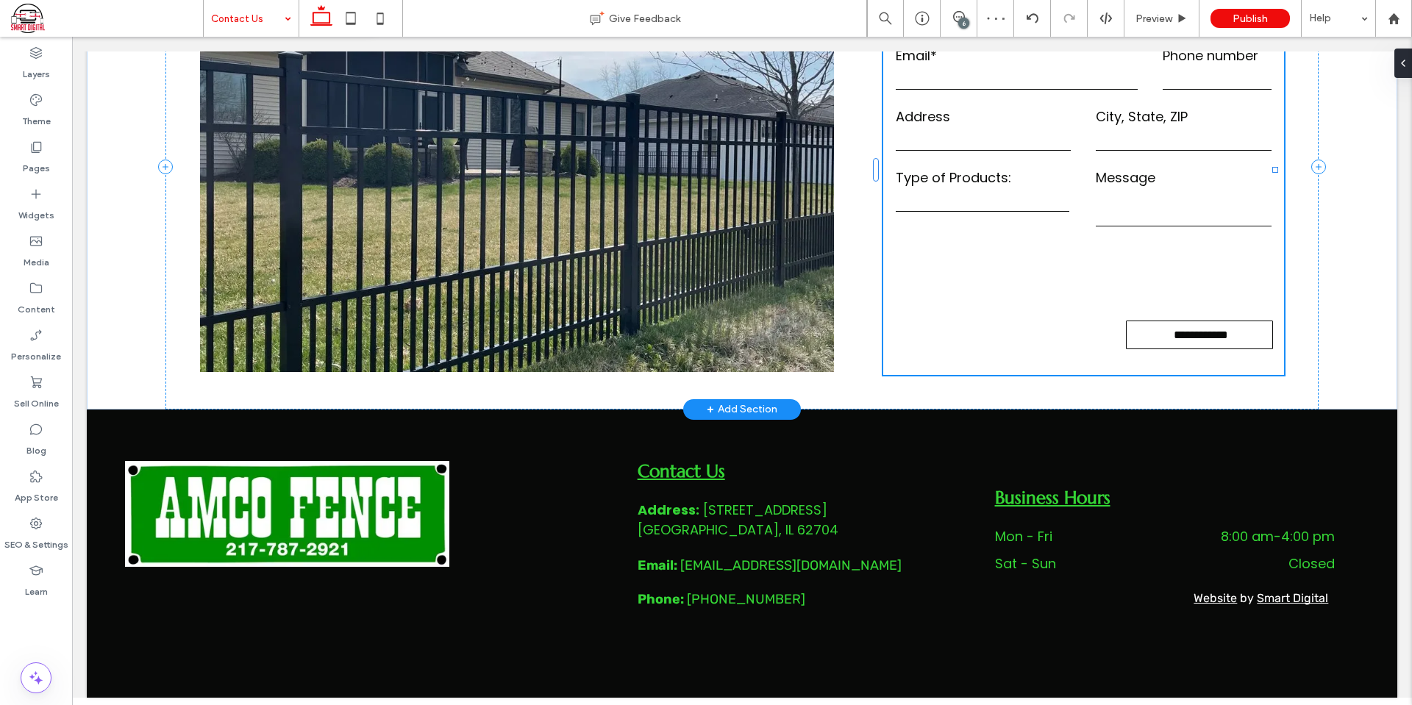
type input "*"
type input "***"
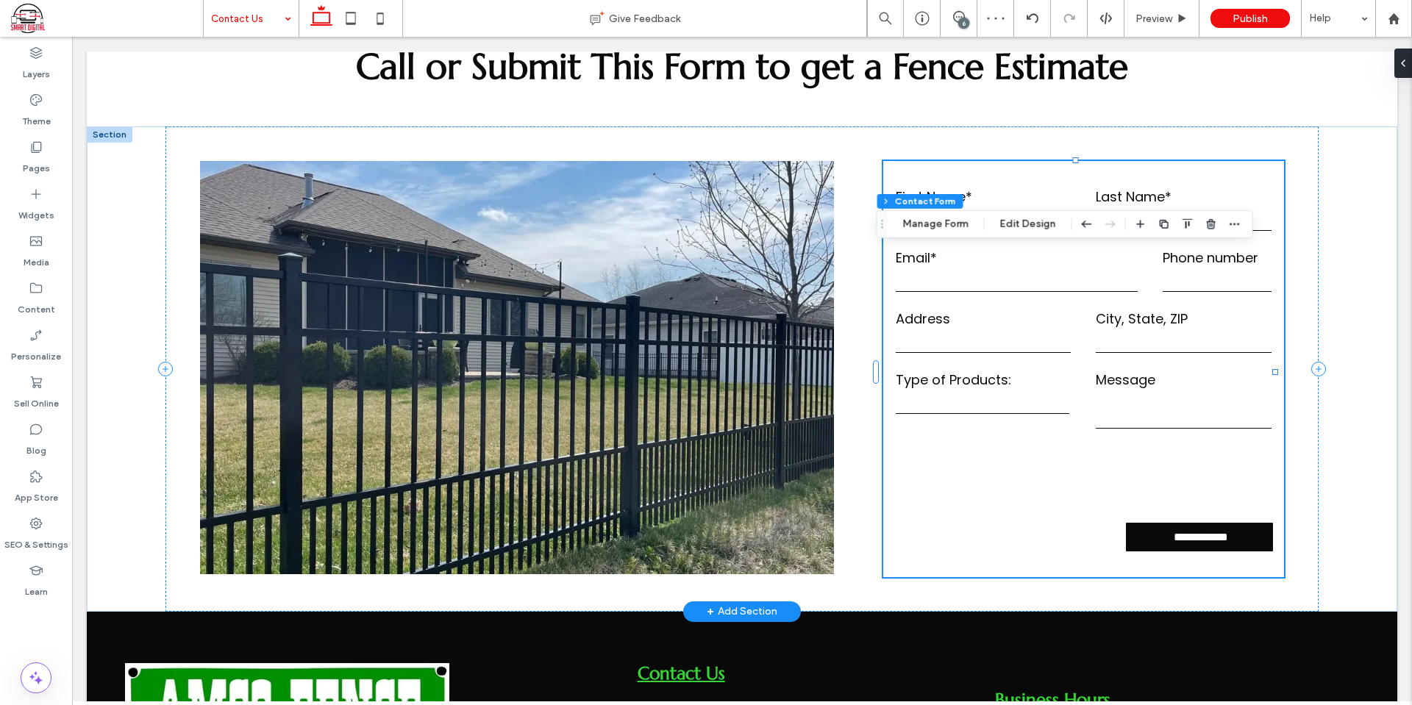
scroll to position [351, 0]
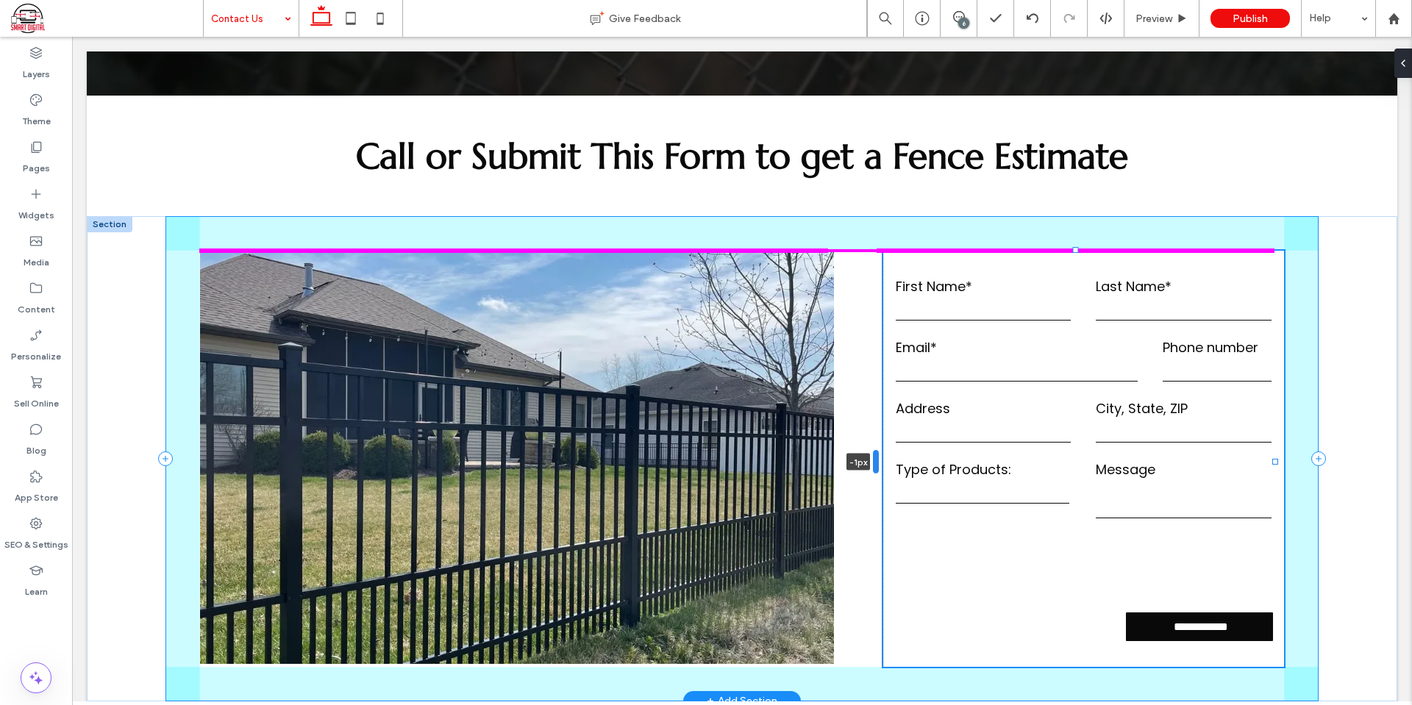
click at [875, 458] on div at bounding box center [876, 462] width 6 height 24
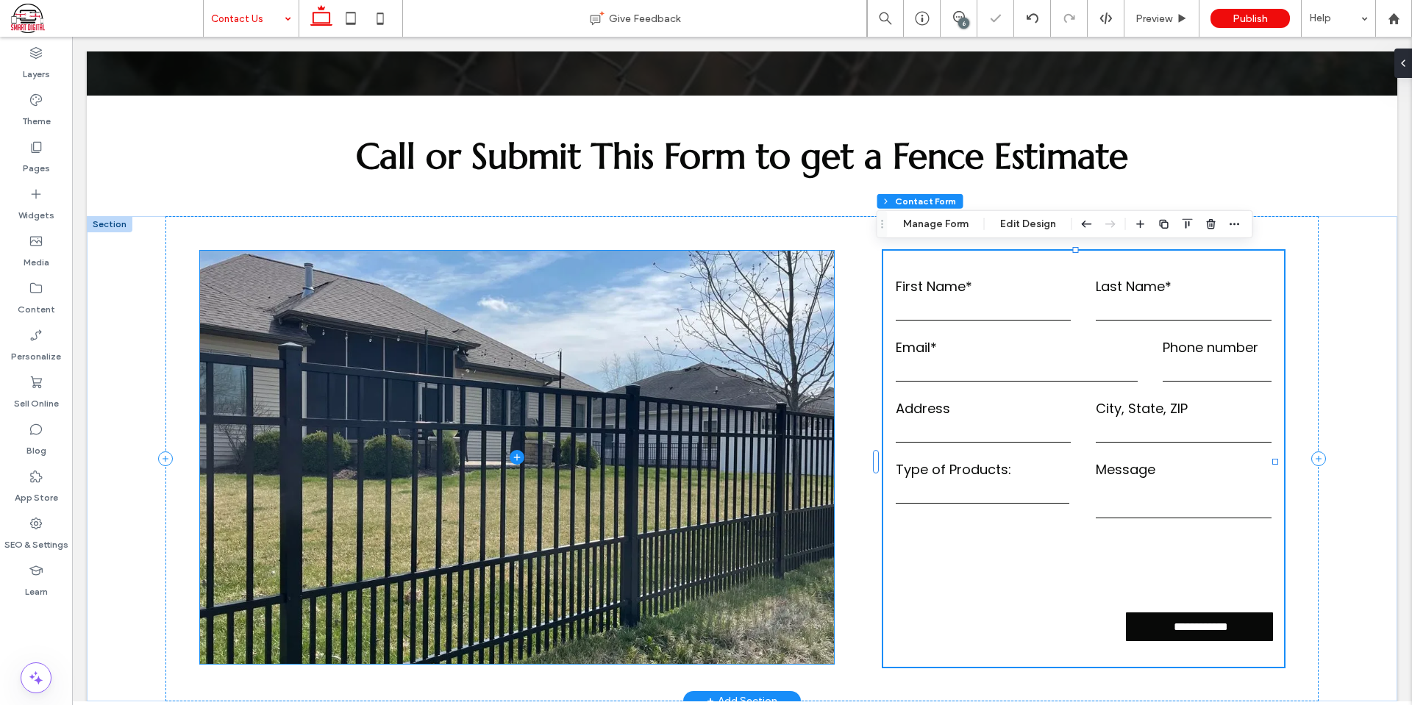
click at [816, 465] on span at bounding box center [517, 458] width 634 height 414
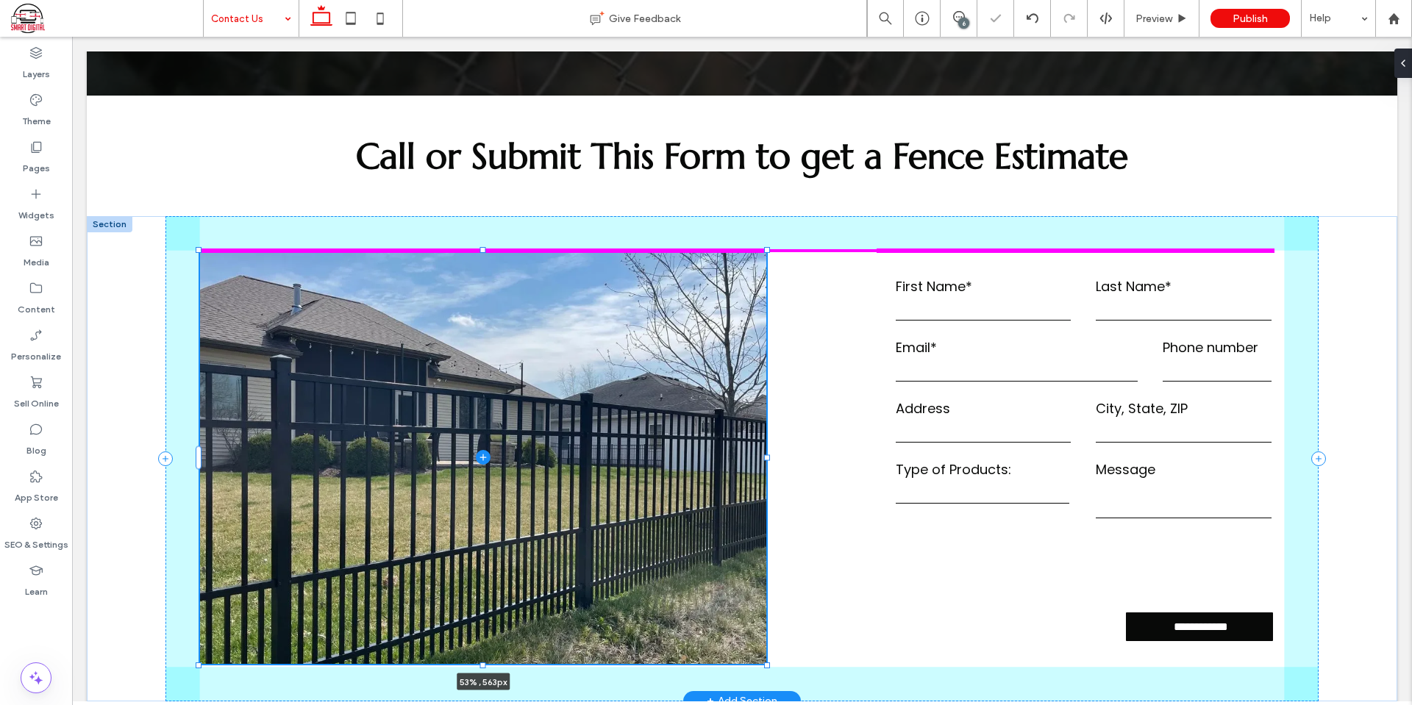
drag, startPoint x: 828, startPoint y: 457, endPoint x: 872, endPoint y: 423, distance: 55.0
click at [767, 455] on div at bounding box center [767, 458] width 6 height 6
type input "**"
type input "****"
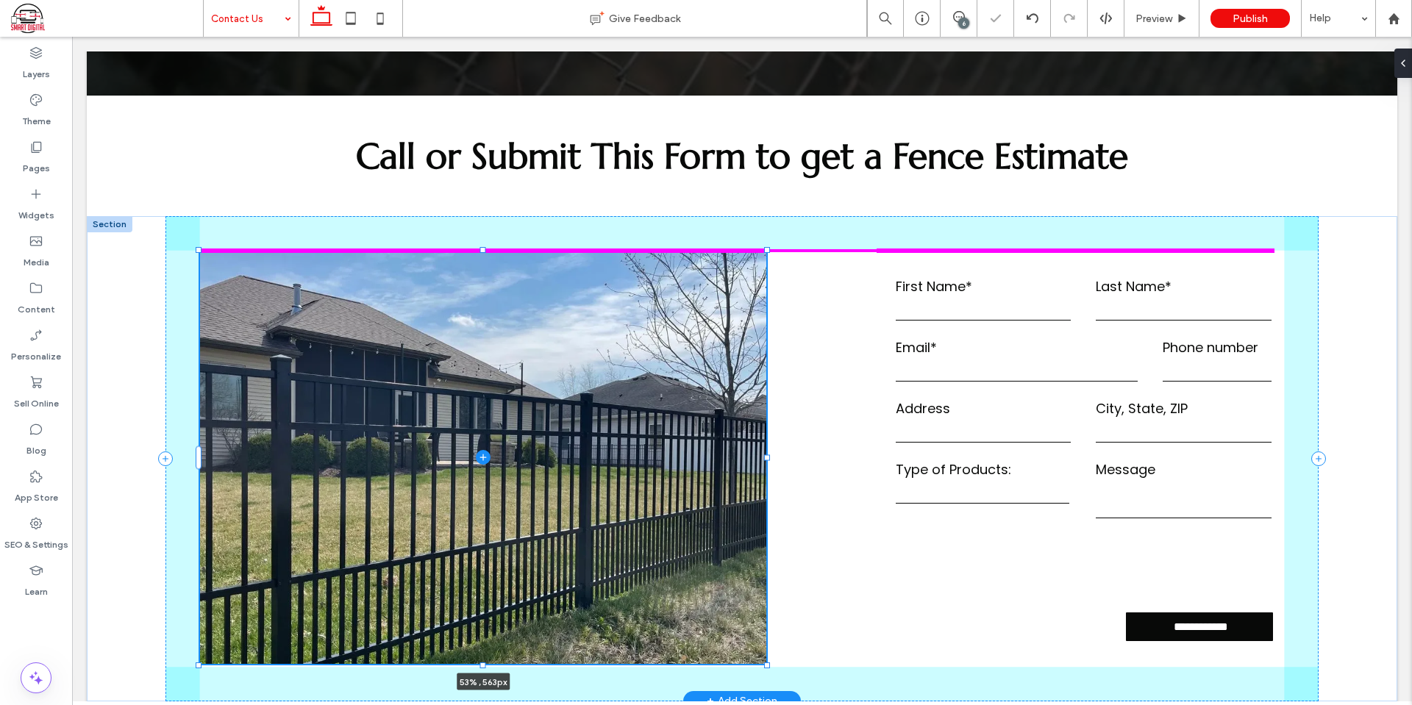
type input "**"
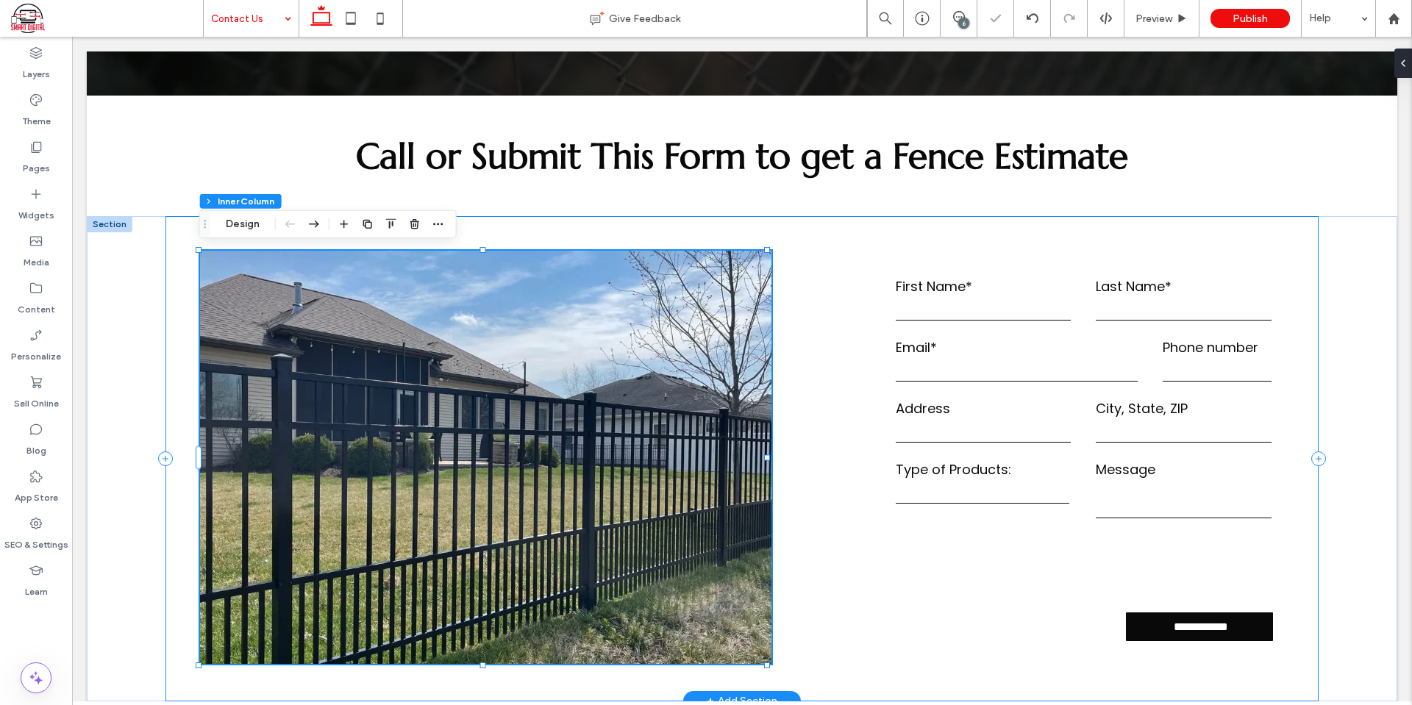
click at [857, 369] on div "**********" at bounding box center [741, 458] width 1153 height 485
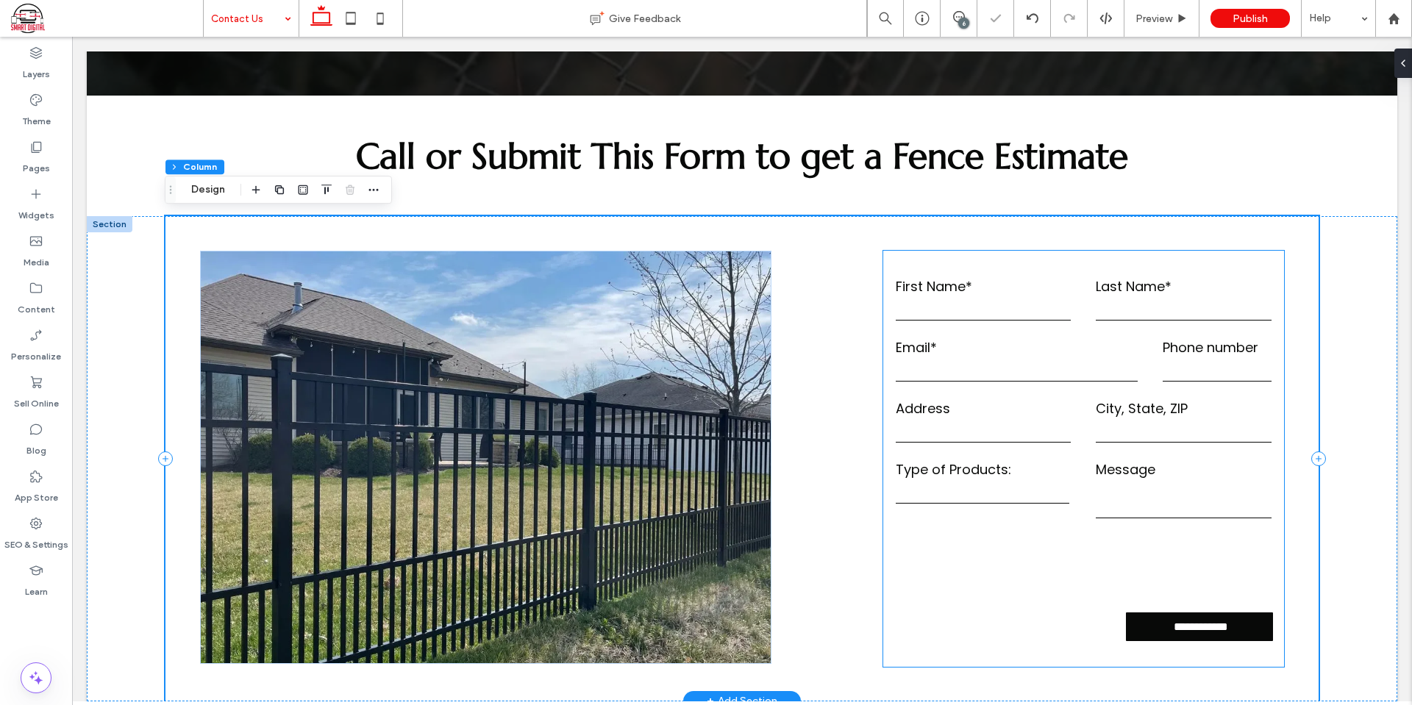
click at [890, 265] on form "**********" at bounding box center [1083, 459] width 401 height 416
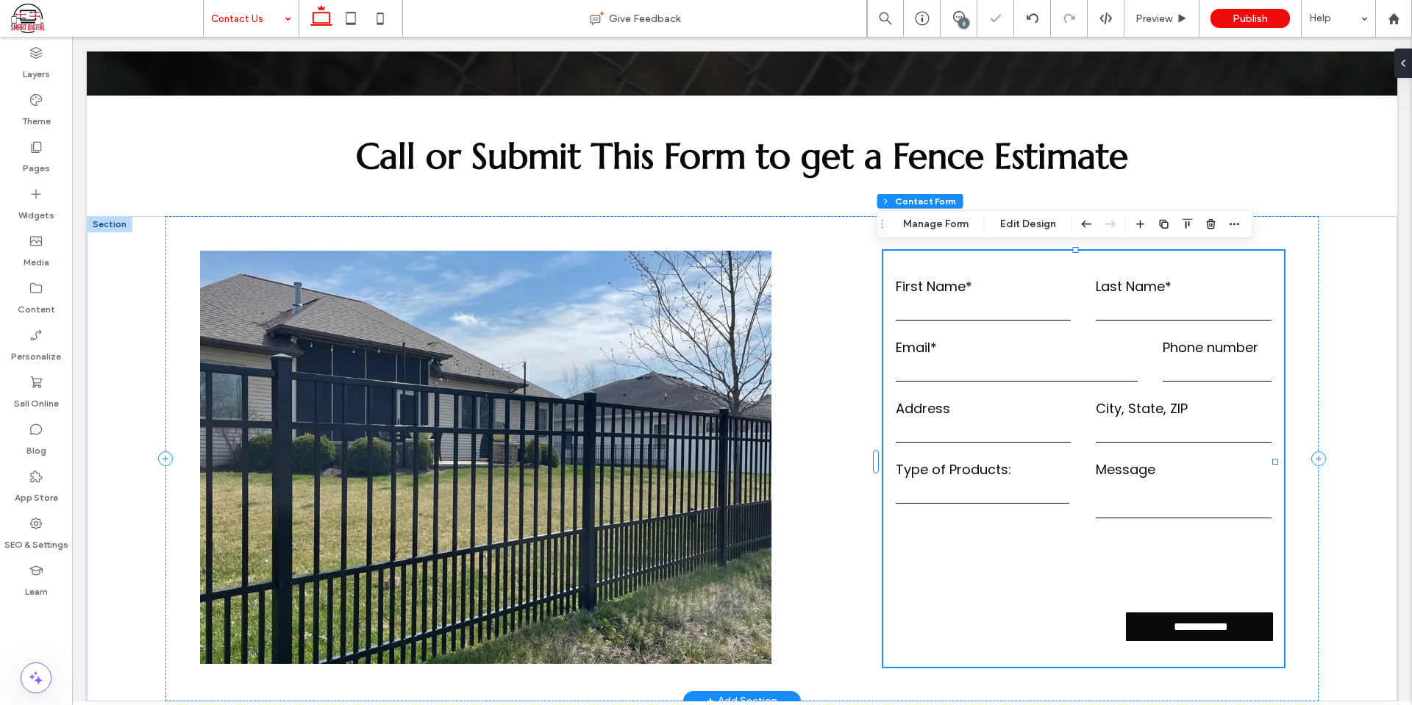
type input "*"
type input "***"
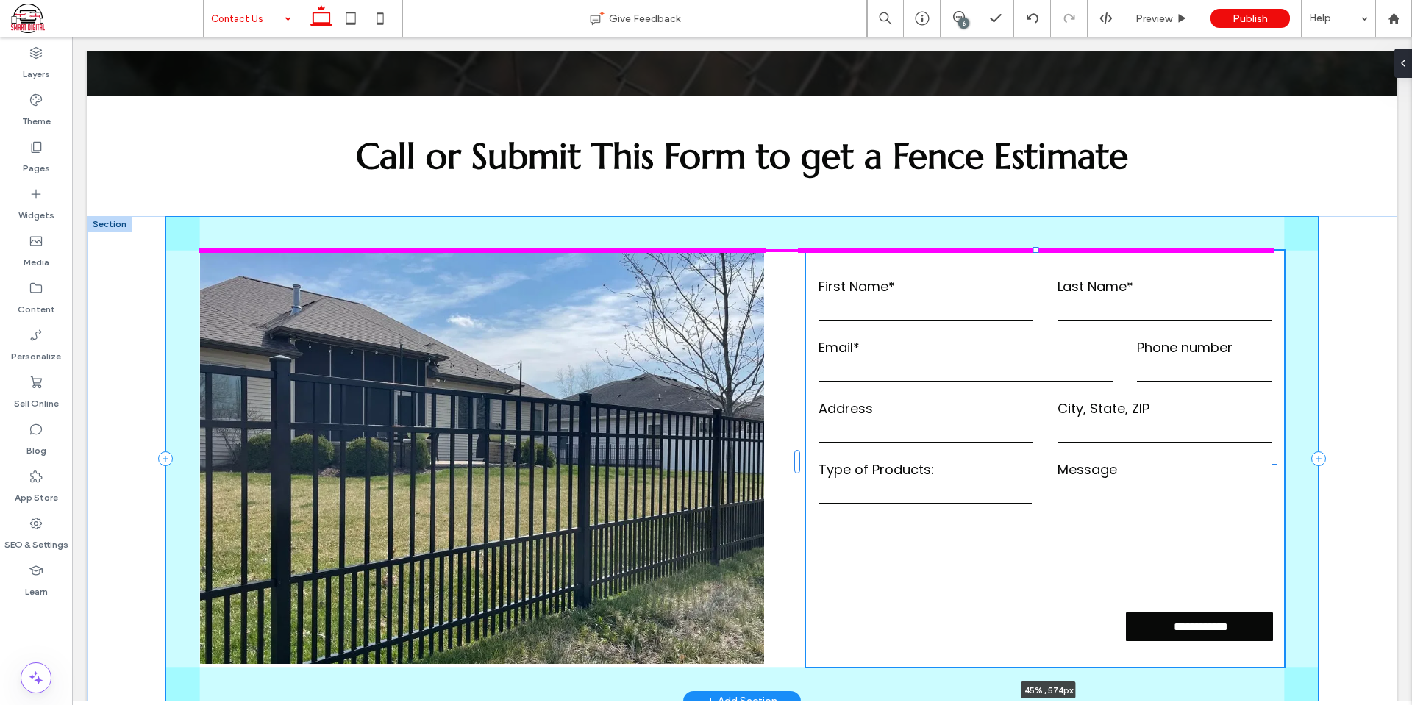
drag, startPoint x: 1275, startPoint y: 458, endPoint x: 1362, endPoint y: 433, distance: 90.1
click at [1362, 433] on div "**********" at bounding box center [742, 458] width 1311 height 485
type input "**"
type input "****"
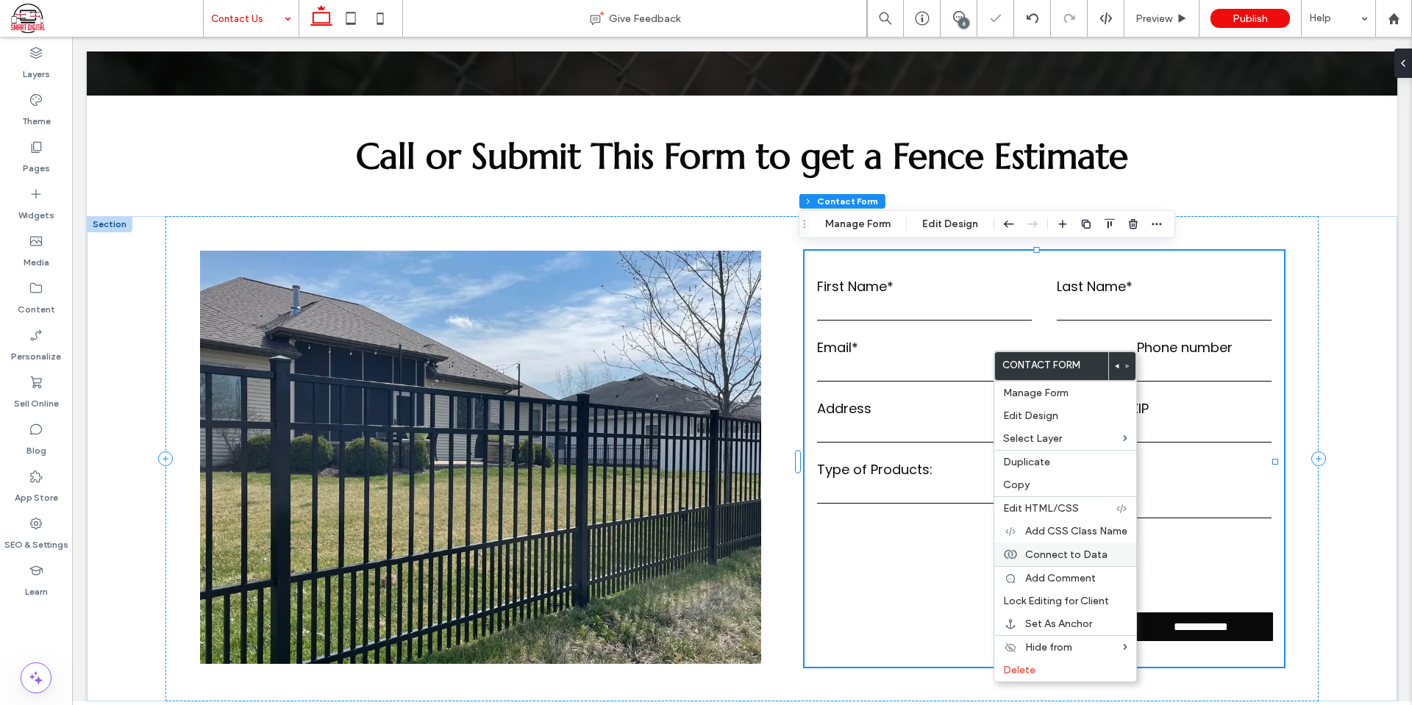
click at [1039, 558] on span "Connect to Data" at bounding box center [1066, 555] width 82 height 13
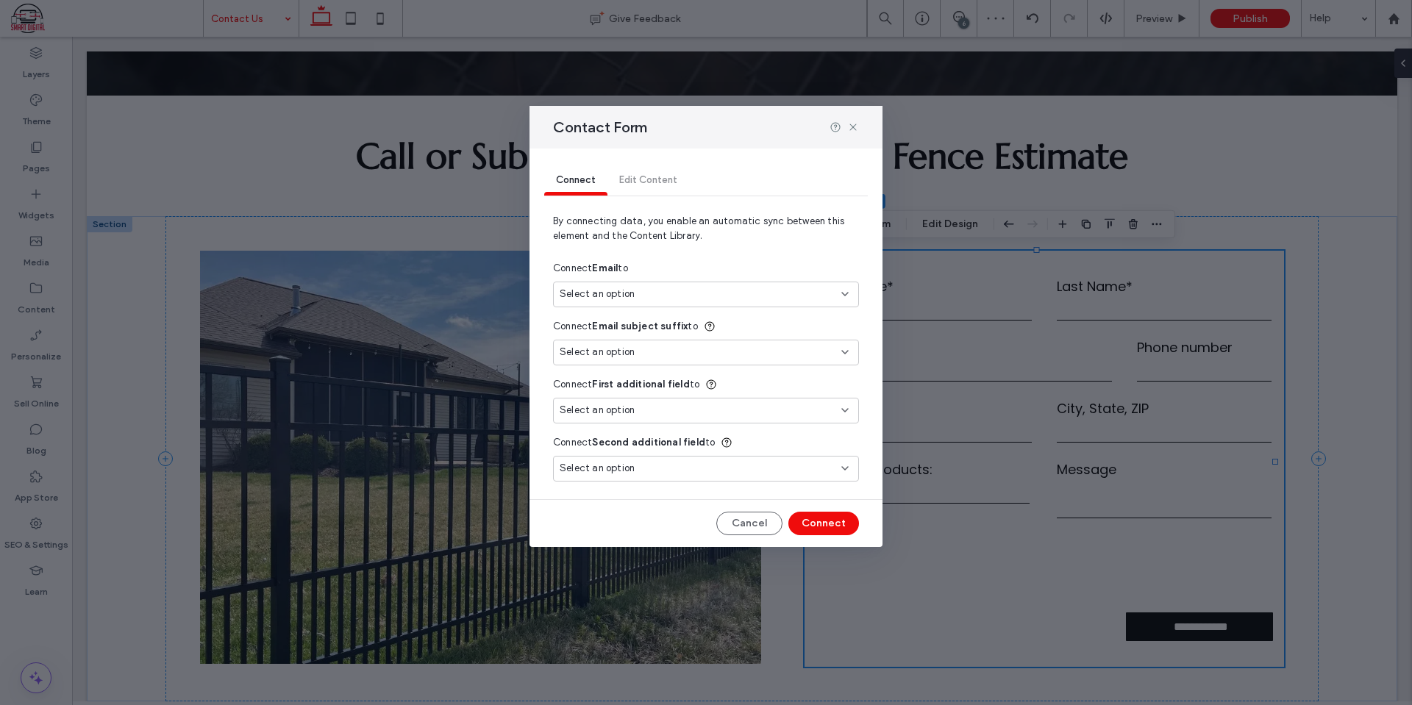
click at [740, 288] on div "Select an option" at bounding box center [697, 294] width 275 height 15
click at [678, 334] on div "Email amcofence22@yahoo.com" at bounding box center [706, 346] width 305 height 26
type input "***"
type input "*"
type input "***"
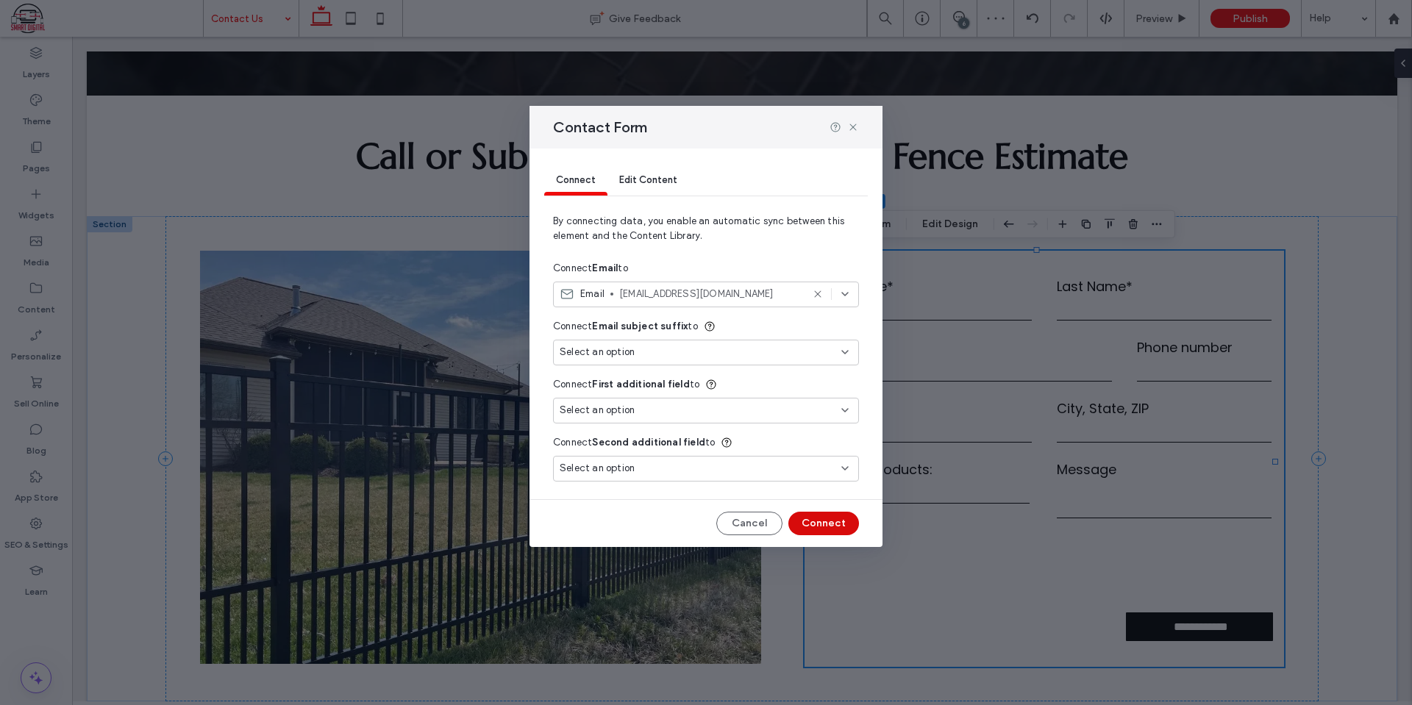
click at [836, 518] on button "Connect" at bounding box center [823, 524] width 71 height 24
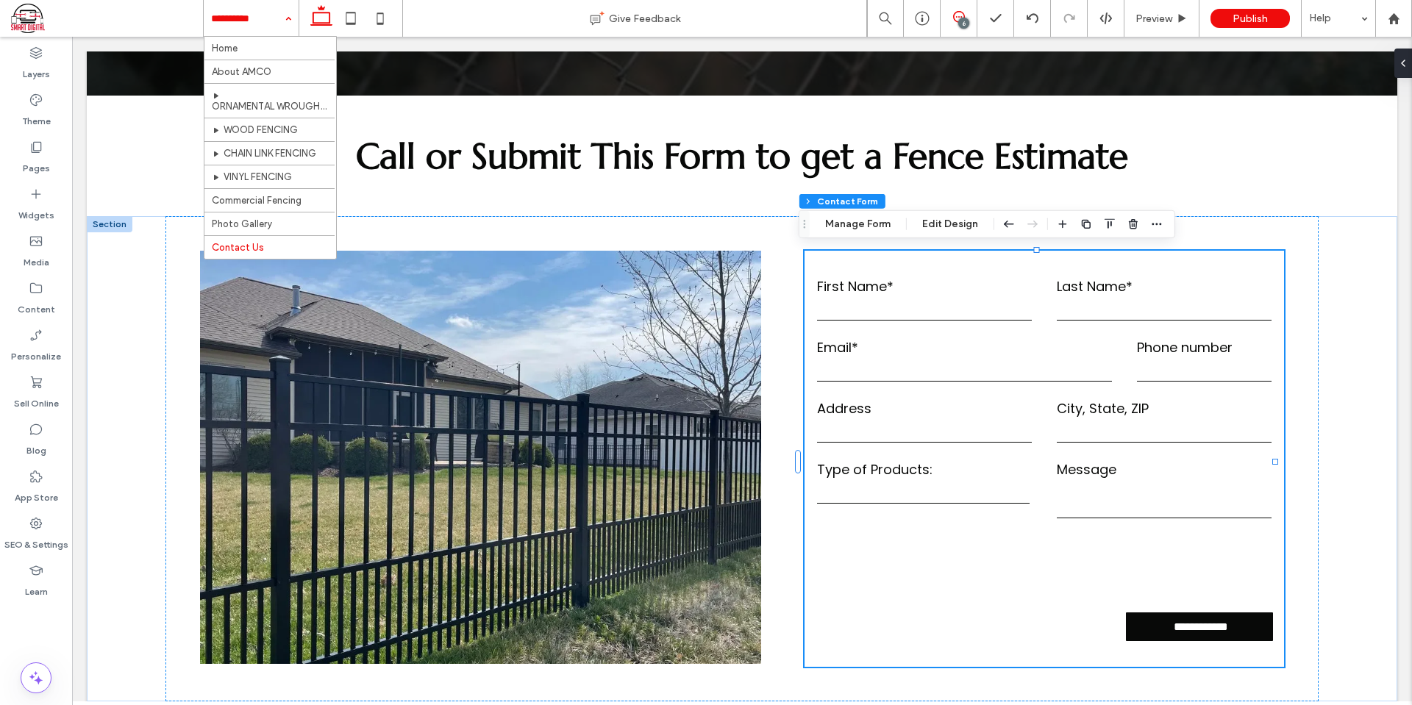
click at [957, 16] on icon at bounding box center [959, 17] width 12 height 12
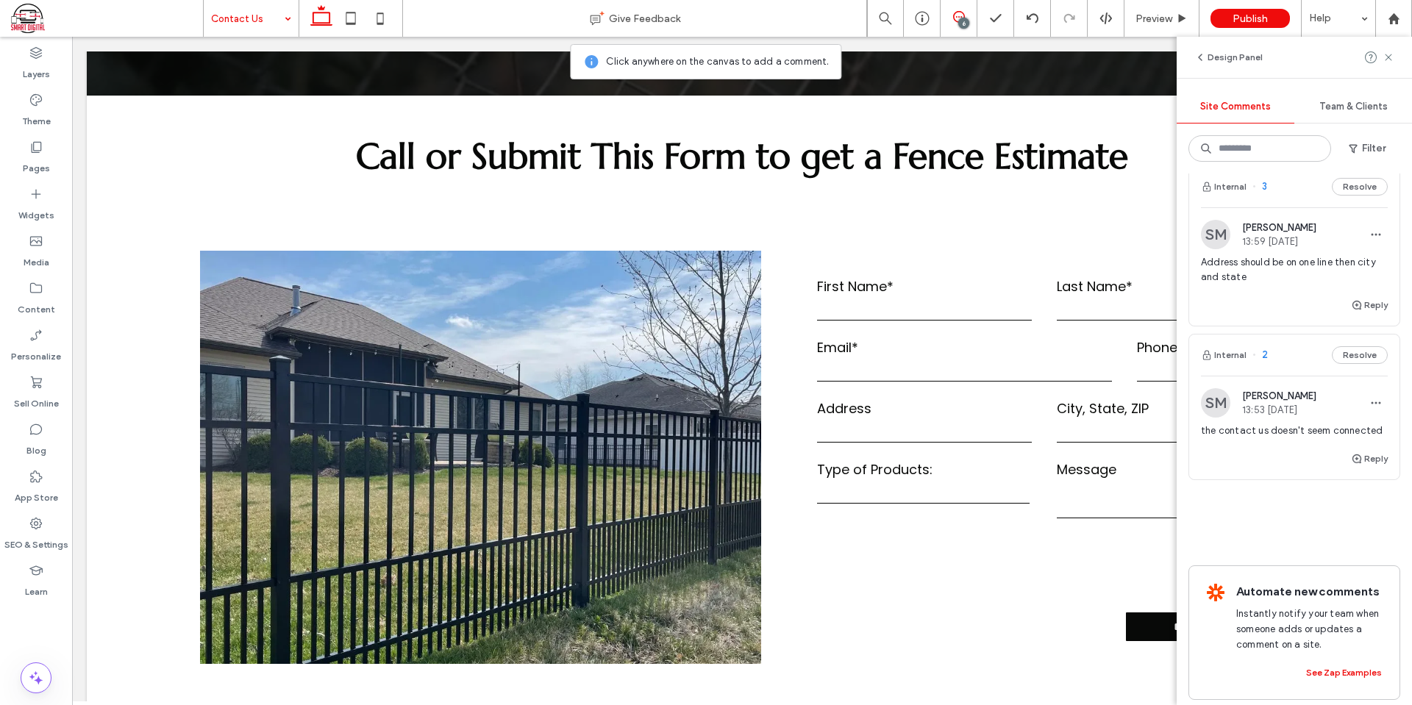
scroll to position [687, 0]
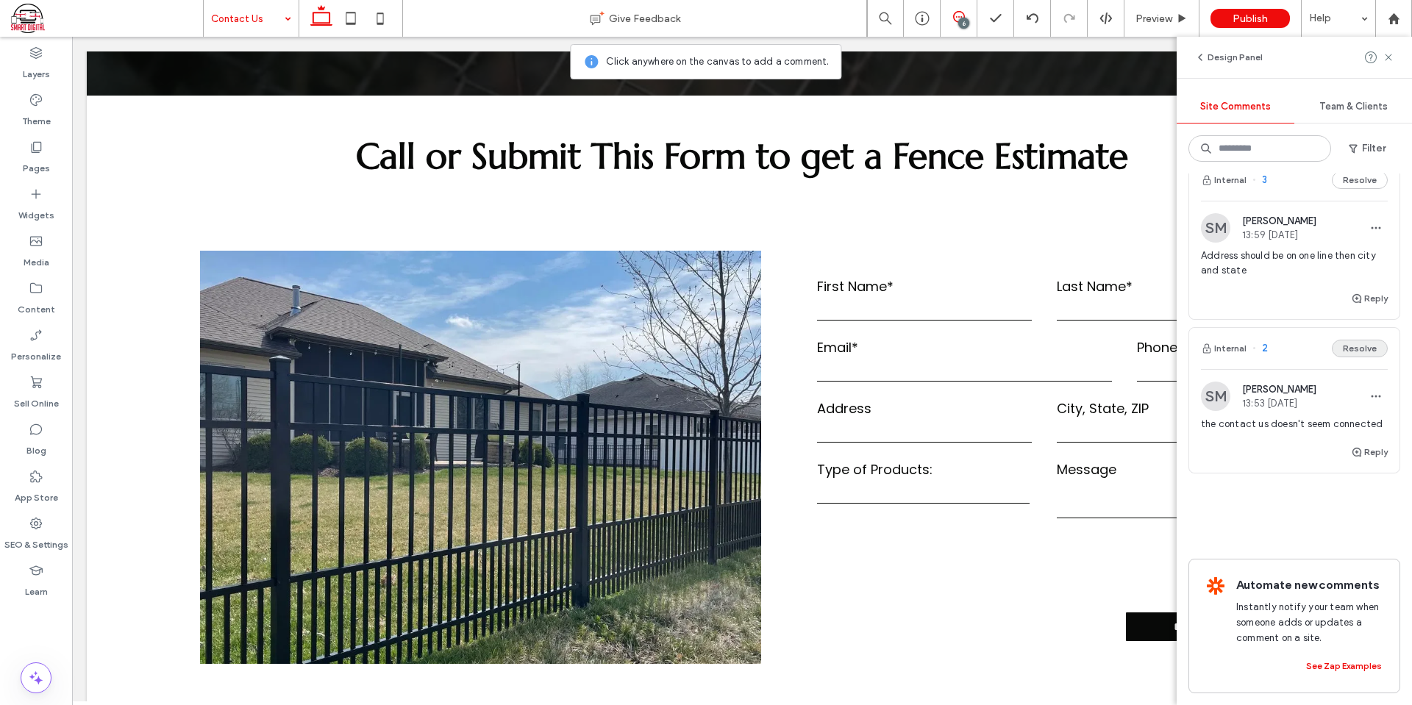
click at [1357, 340] on button "Resolve" at bounding box center [1360, 349] width 56 height 18
click at [1275, 403] on span "Address should be on one line then city and state" at bounding box center [1294, 416] width 187 height 29
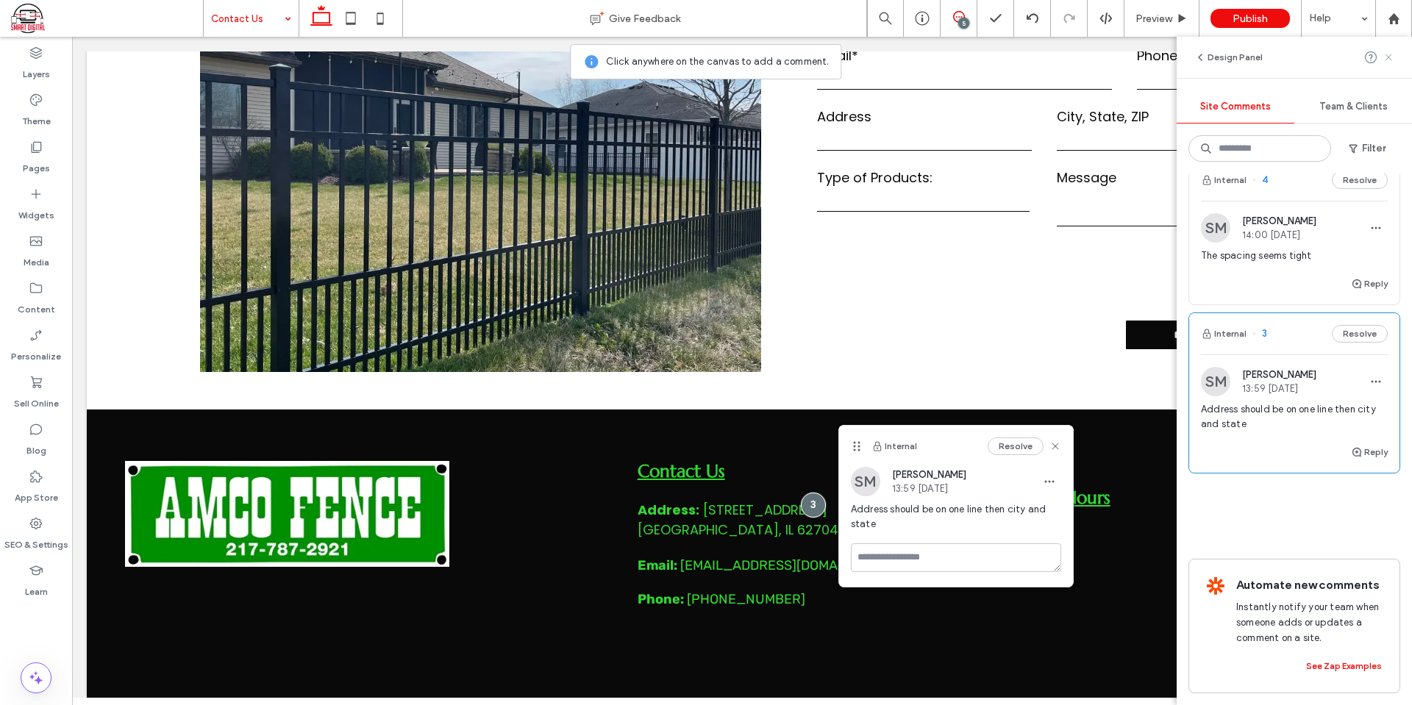
click at [1388, 56] on use at bounding box center [1388, 57] width 7 height 7
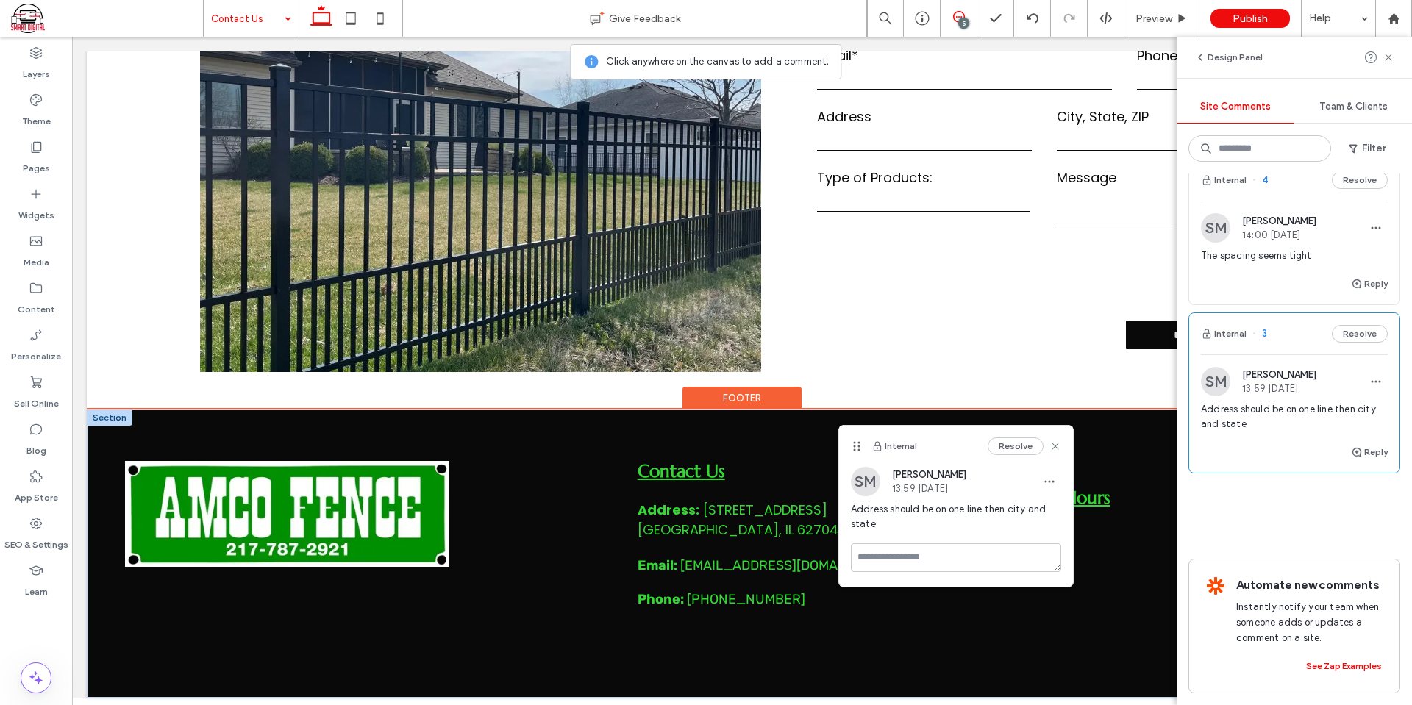
scroll to position [0, 0]
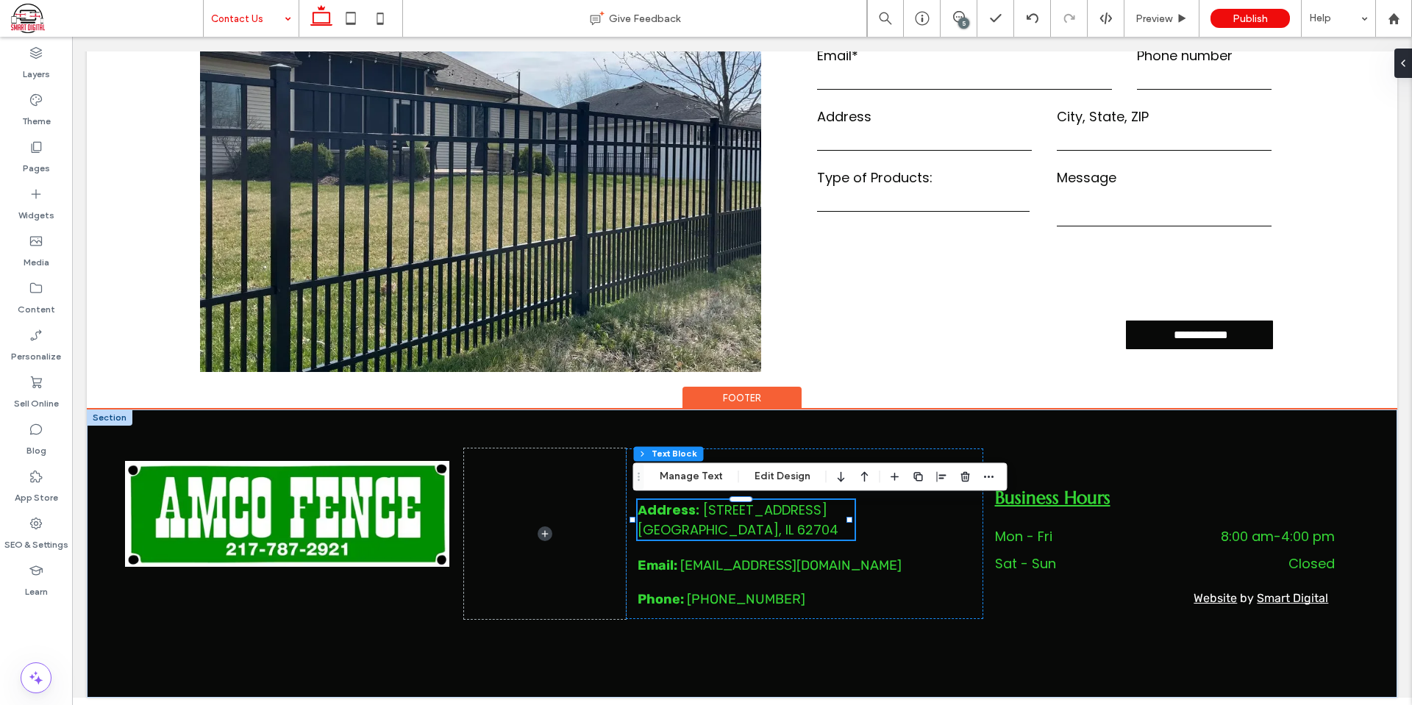
click at [819, 524] on p "Address: 2919 S MacArthur Blvd, Springfield, IL 62704" at bounding box center [747, 520] width 218 height 40
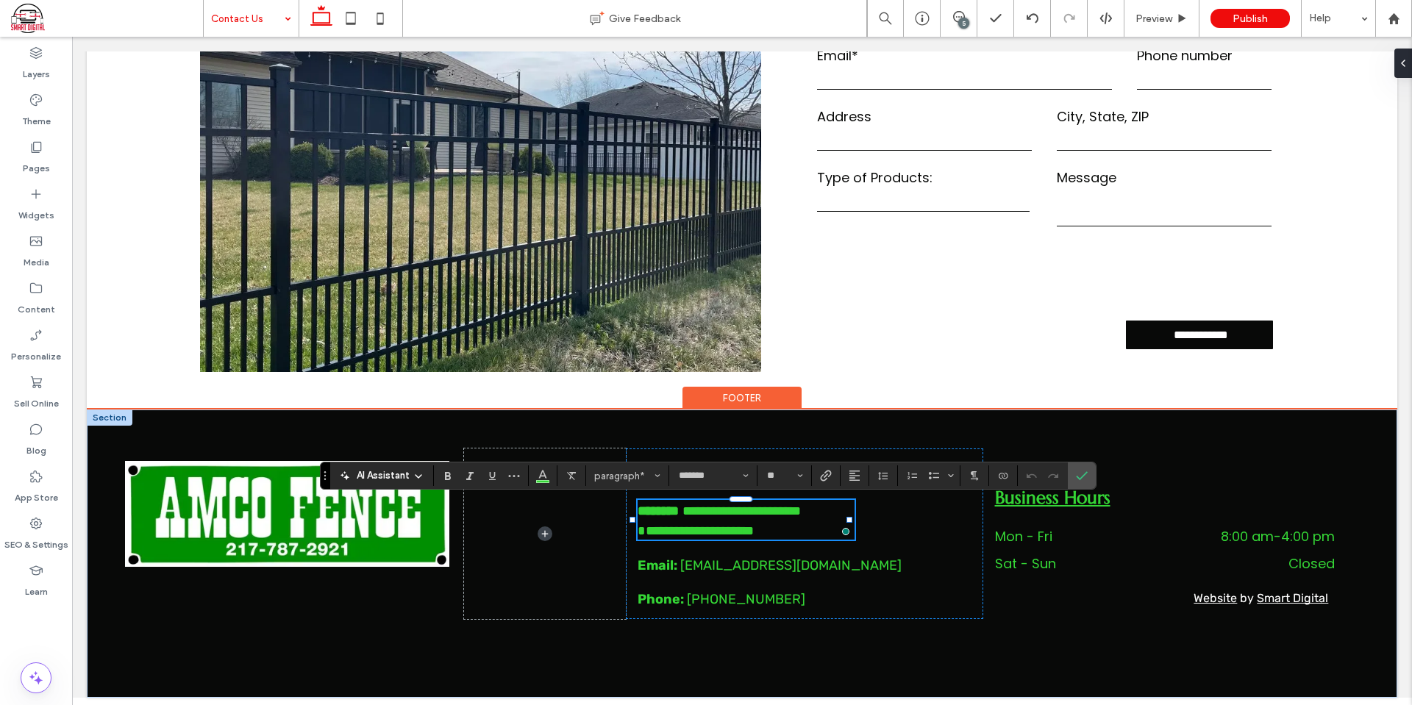
click at [767, 530] on p "**********" at bounding box center [747, 520] width 218 height 40
click at [640, 531] on span "**********" at bounding box center [719, 521] width 163 height 33
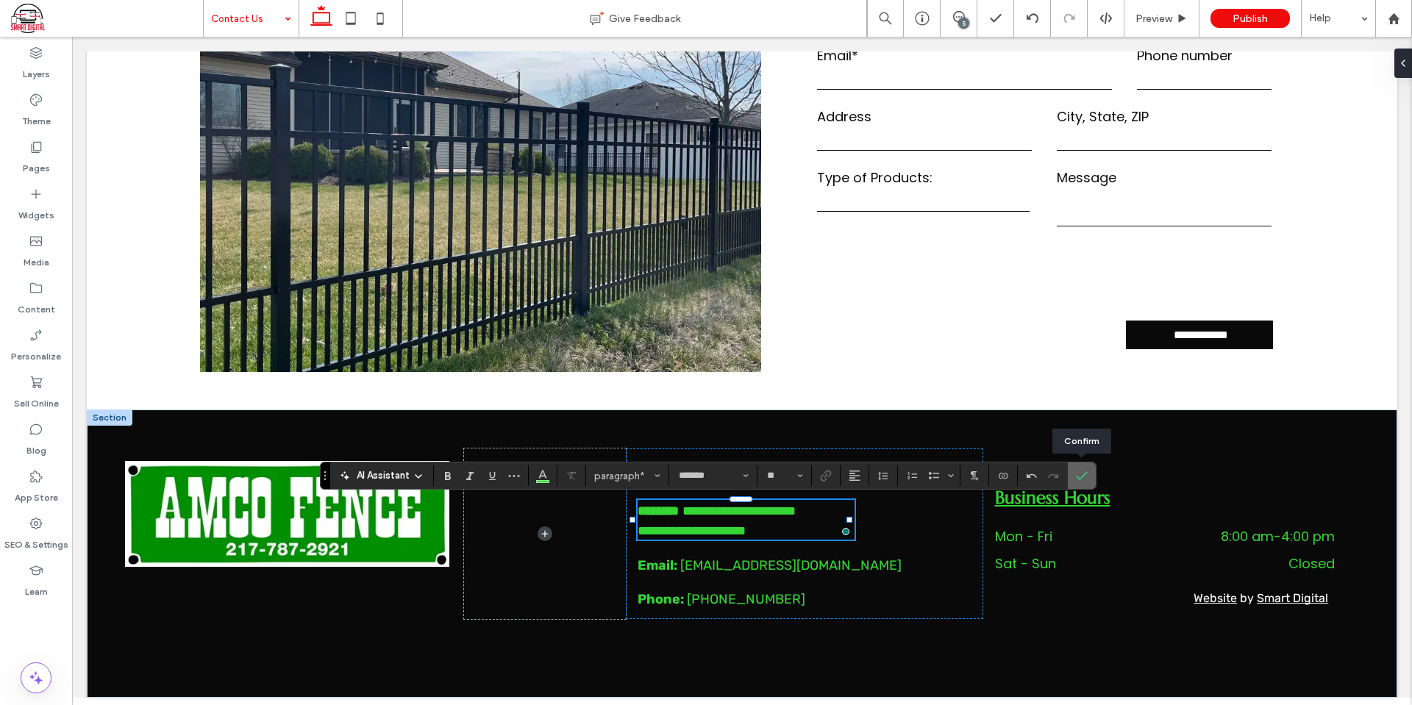
click at [1086, 469] on span "Confirm" at bounding box center [1082, 475] width 12 height 25
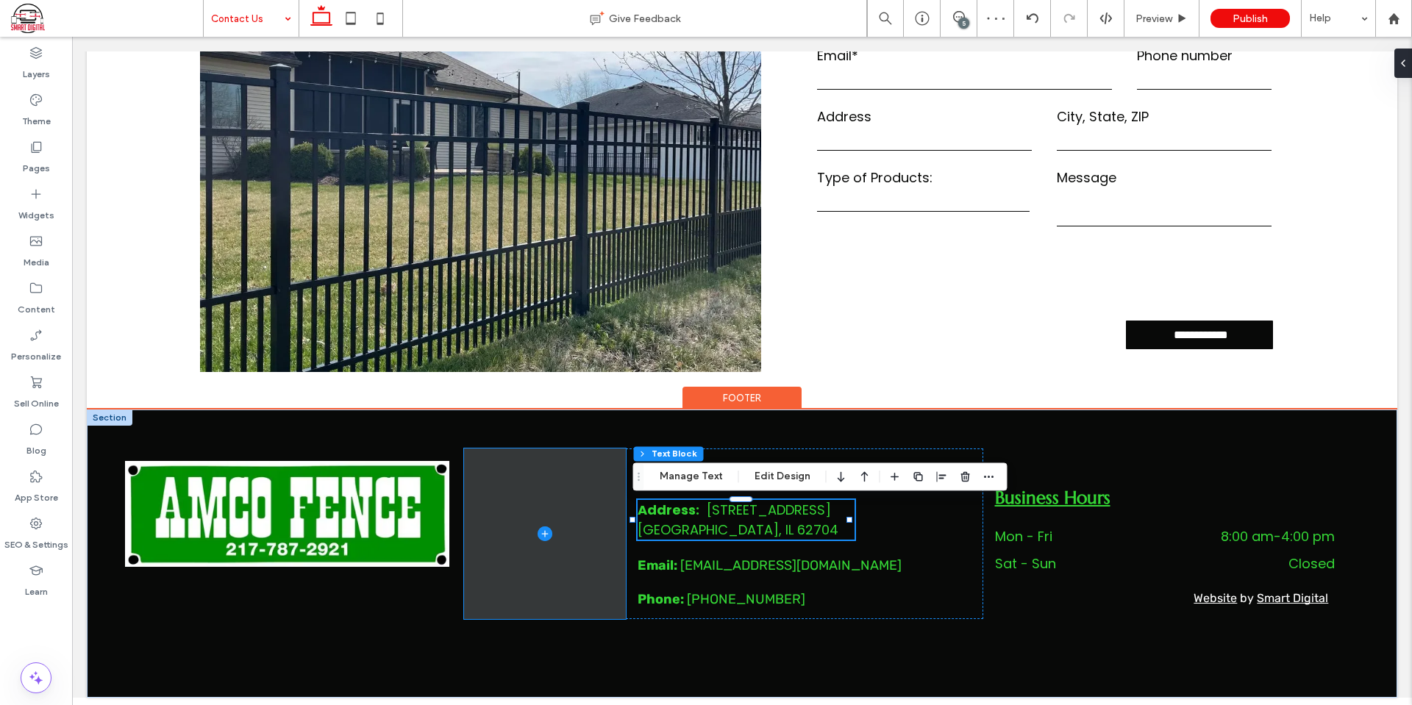
click at [483, 495] on span at bounding box center [545, 534] width 162 height 171
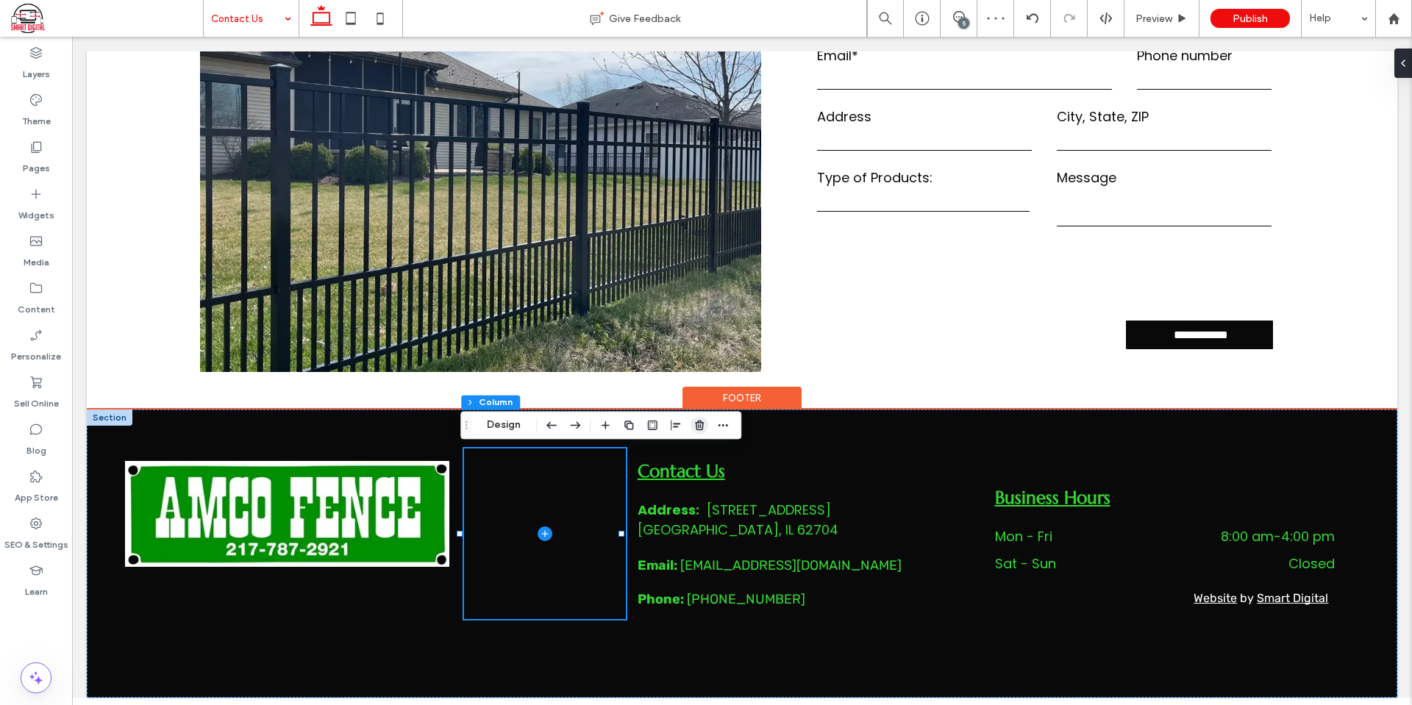
click at [699, 423] on use "button" at bounding box center [699, 426] width 9 height 10
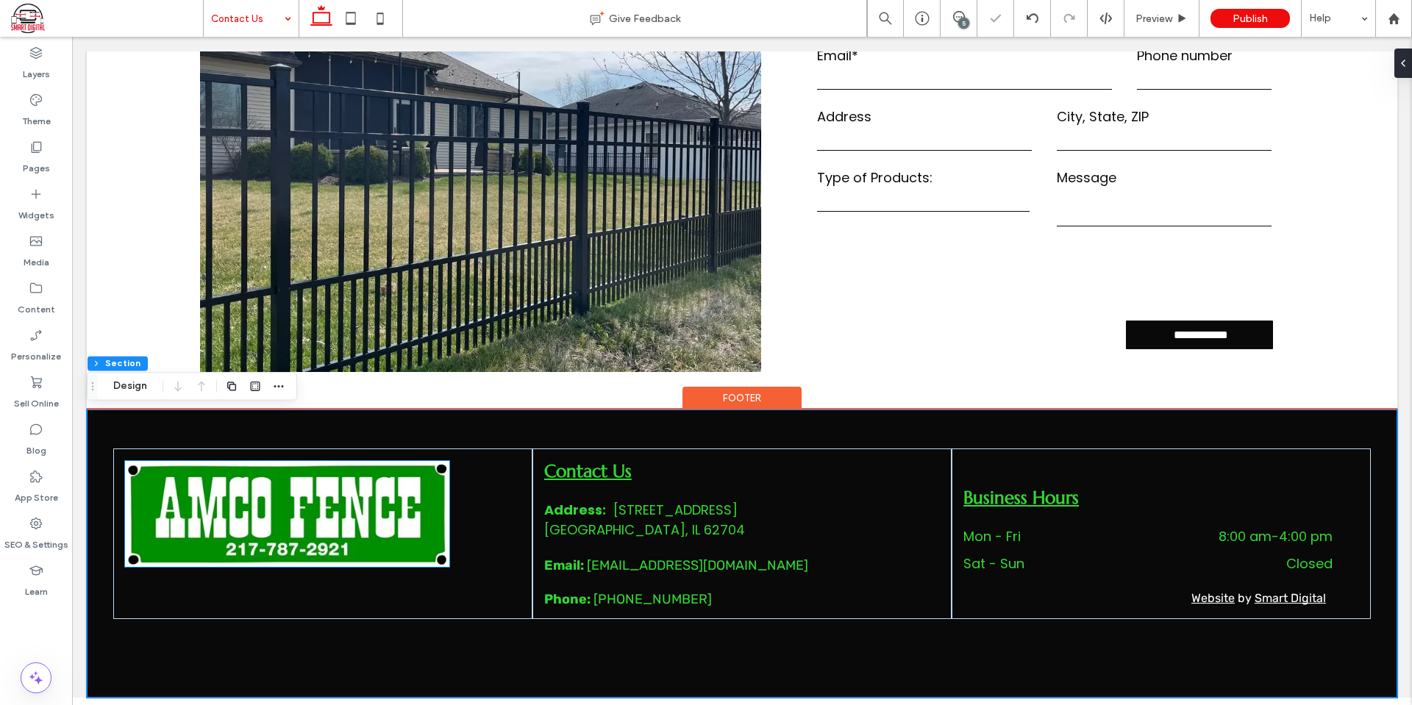
click at [352, 500] on img at bounding box center [287, 514] width 324 height 106
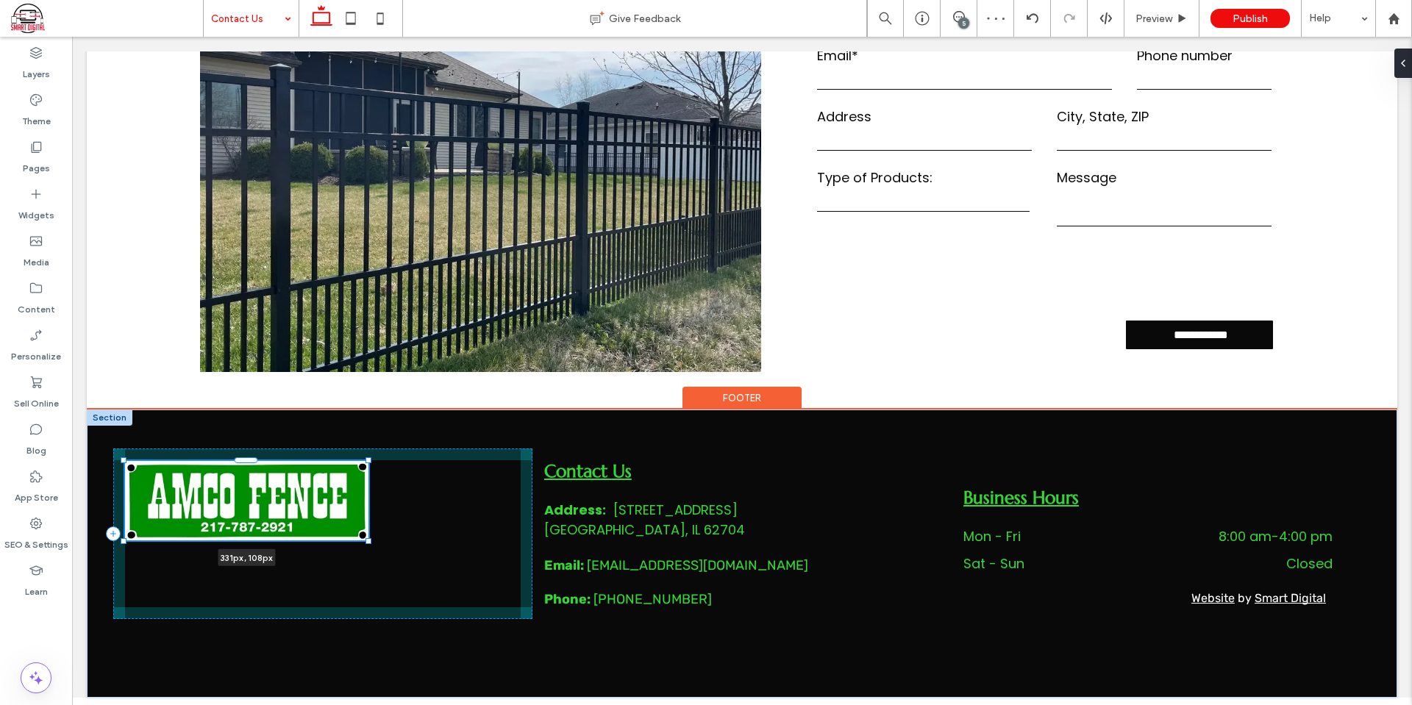
drag, startPoint x: 446, startPoint y: 568, endPoint x: 371, endPoint y: 528, distance: 85.5
click at [371, 528] on div "331px , 108px Contact Us Address: 2919 S MacArthur Blvd ﻿ Springfield, IL 62704…" at bounding box center [742, 554] width 1311 height 288
type input "***"
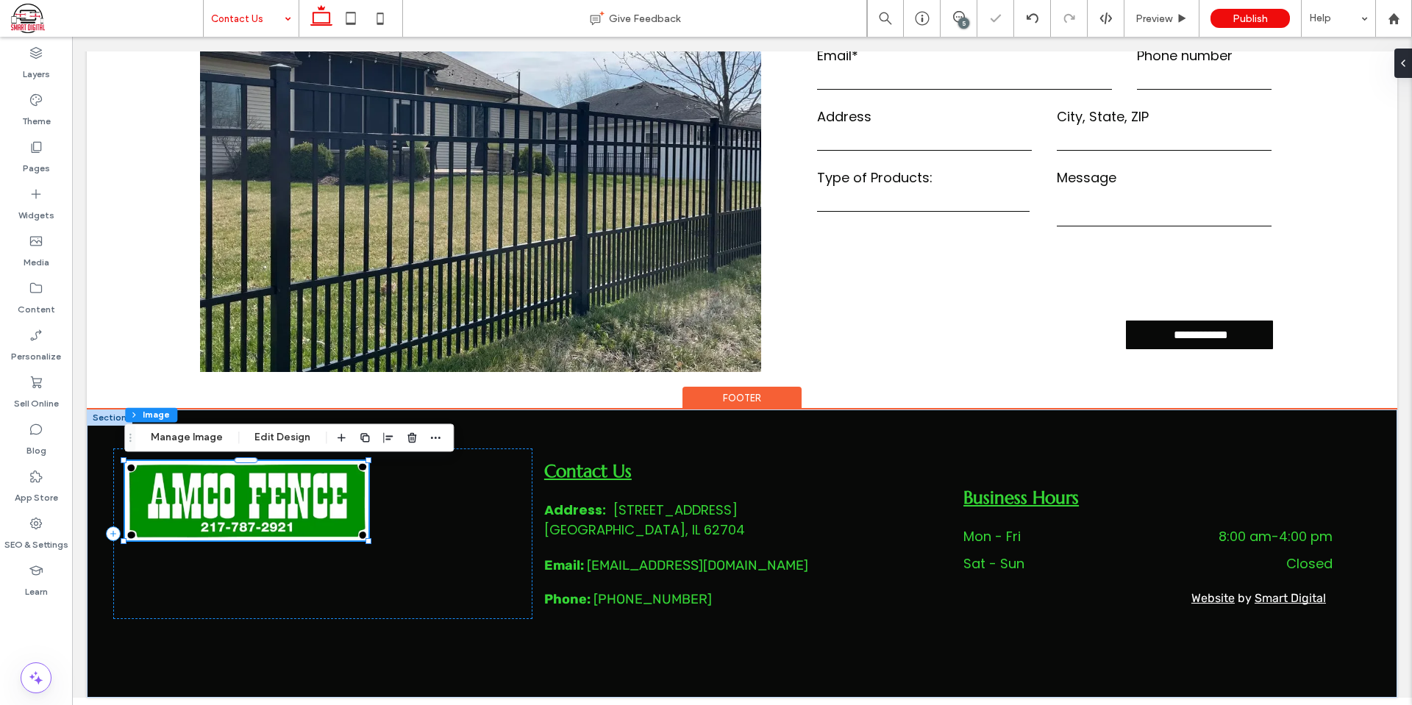
click at [463, 539] on div "331px , 108px" at bounding box center [322, 534] width 419 height 171
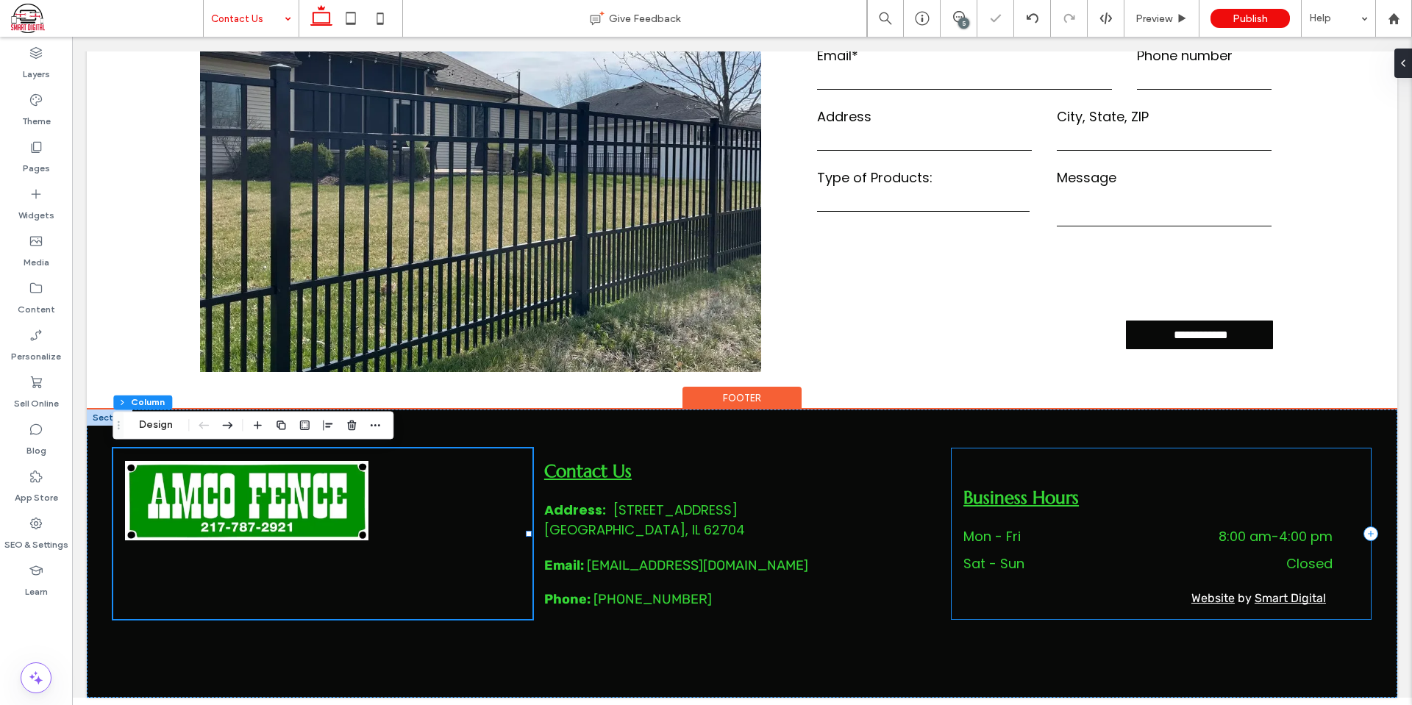
click at [1008, 472] on div "Business Hours Mon - Fri 8:00 am - 4:00 pm Sat - Sun Closed Website by Smart Di…" at bounding box center [1161, 534] width 419 height 171
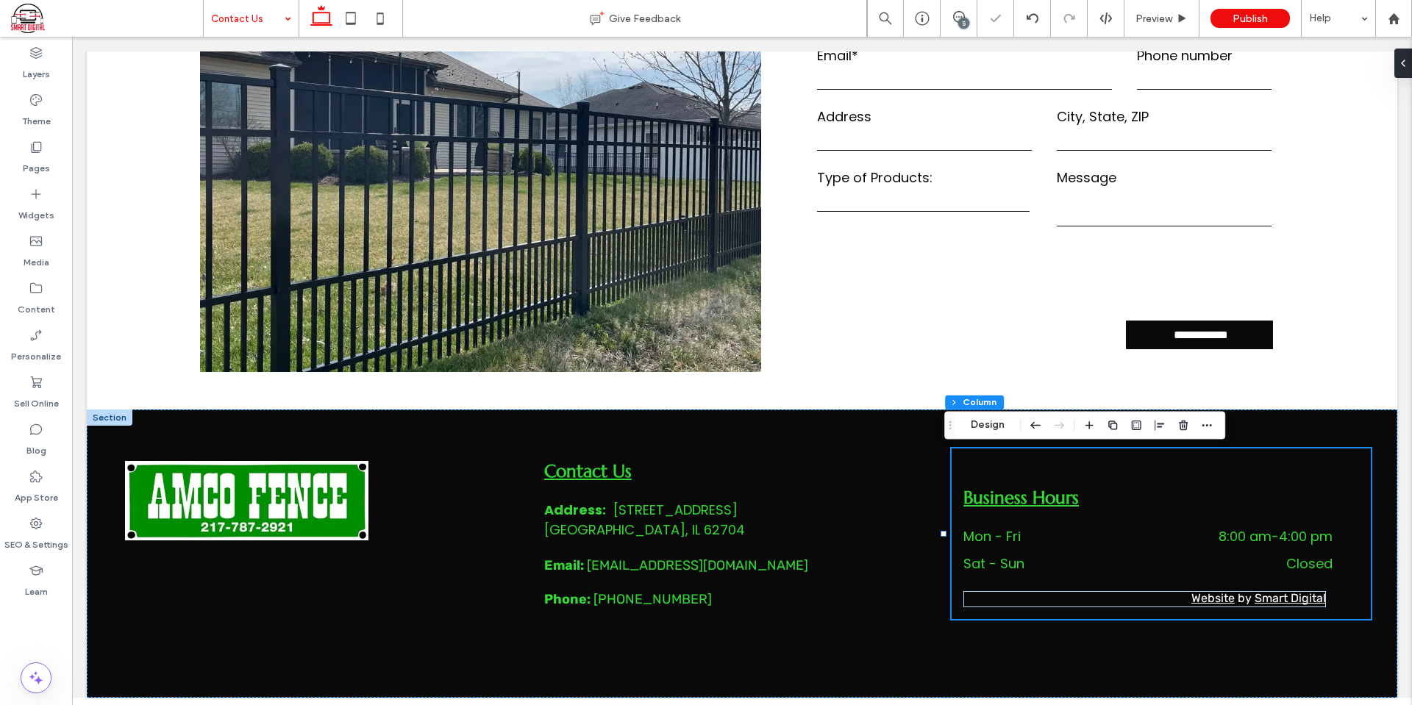
drag, startPoint x: 1407, startPoint y: 71, endPoint x: 1392, endPoint y: 96, distance: 29.4
click at [1407, 71] on div at bounding box center [1407, 63] width 24 height 29
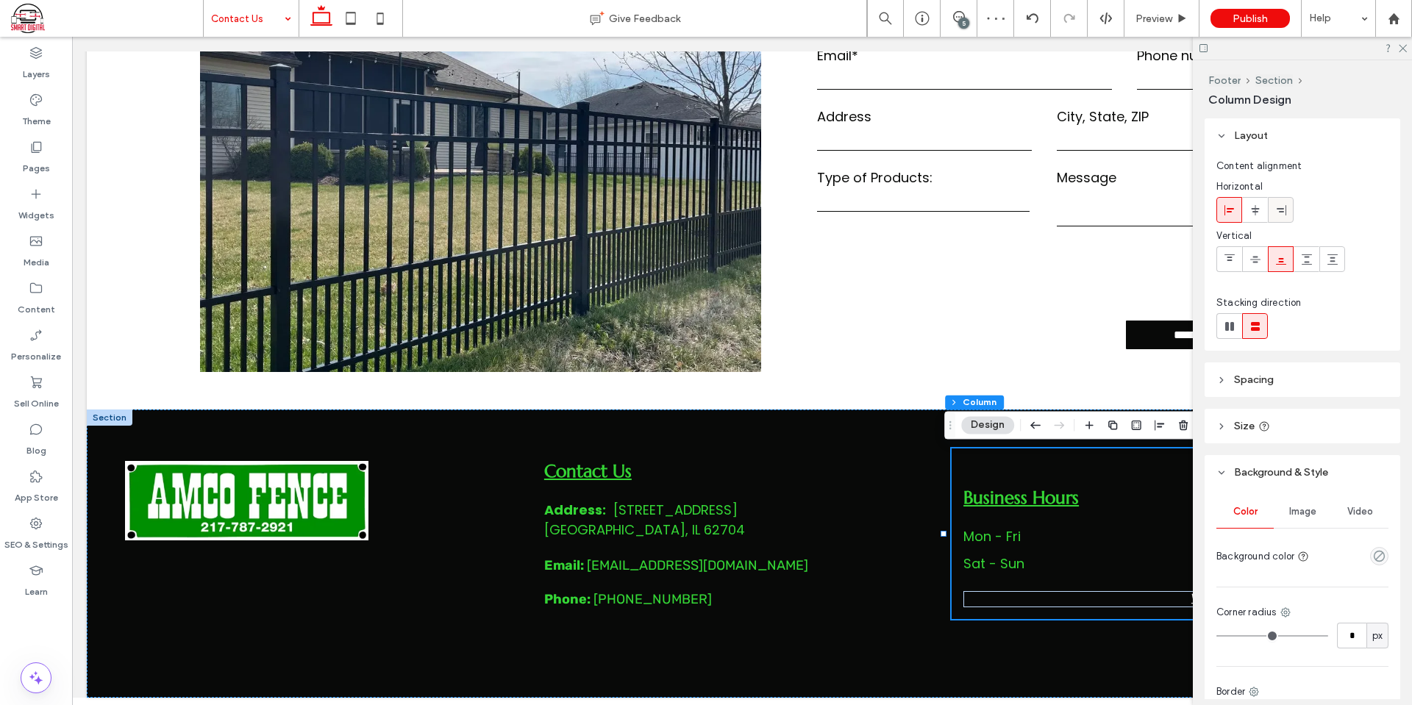
click at [1270, 207] on div at bounding box center [1281, 210] width 24 height 24
click at [1231, 210] on icon at bounding box center [1230, 210] width 12 height 12
click at [1225, 255] on icon at bounding box center [1230, 260] width 12 height 12
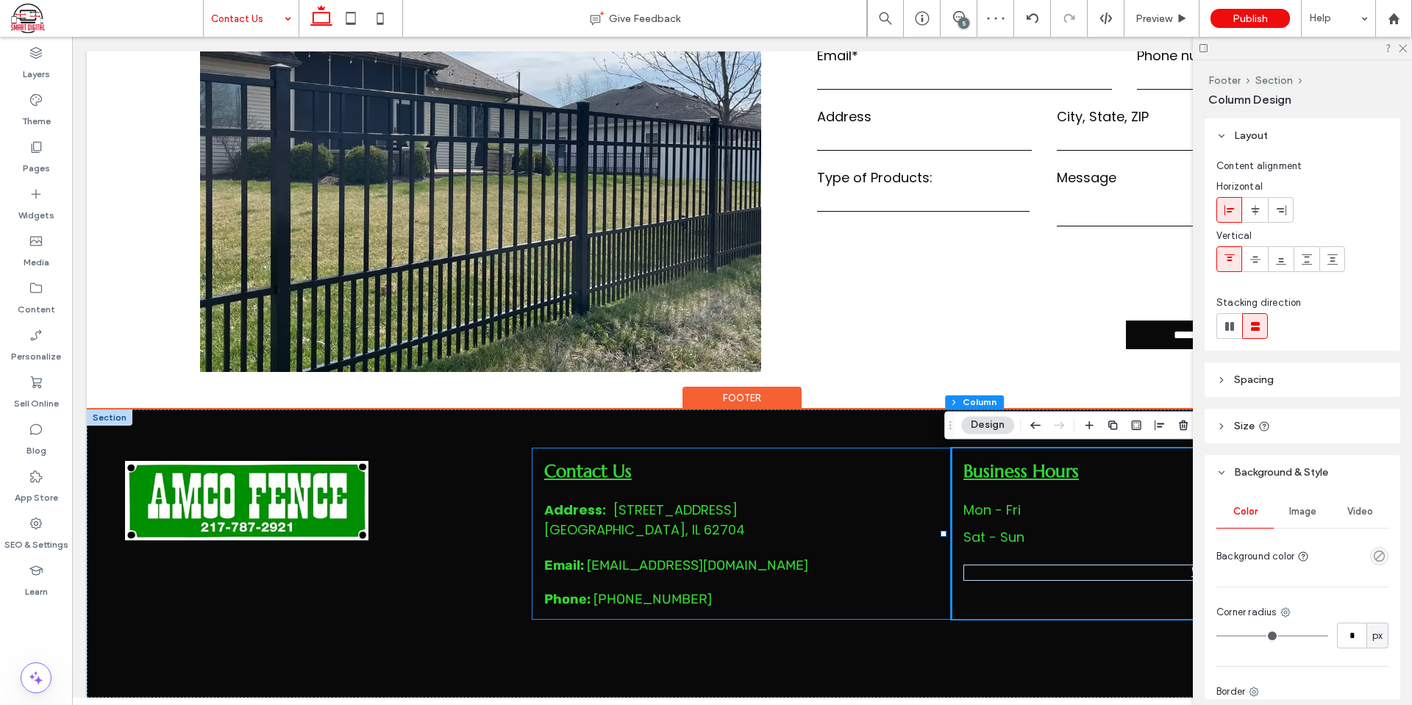
click at [916, 487] on div "Contact Us Address: 2919 S MacArthur Blvd ﻿ Springfield, IL 62704 Email: amcofe…" at bounding box center [742, 534] width 419 height 171
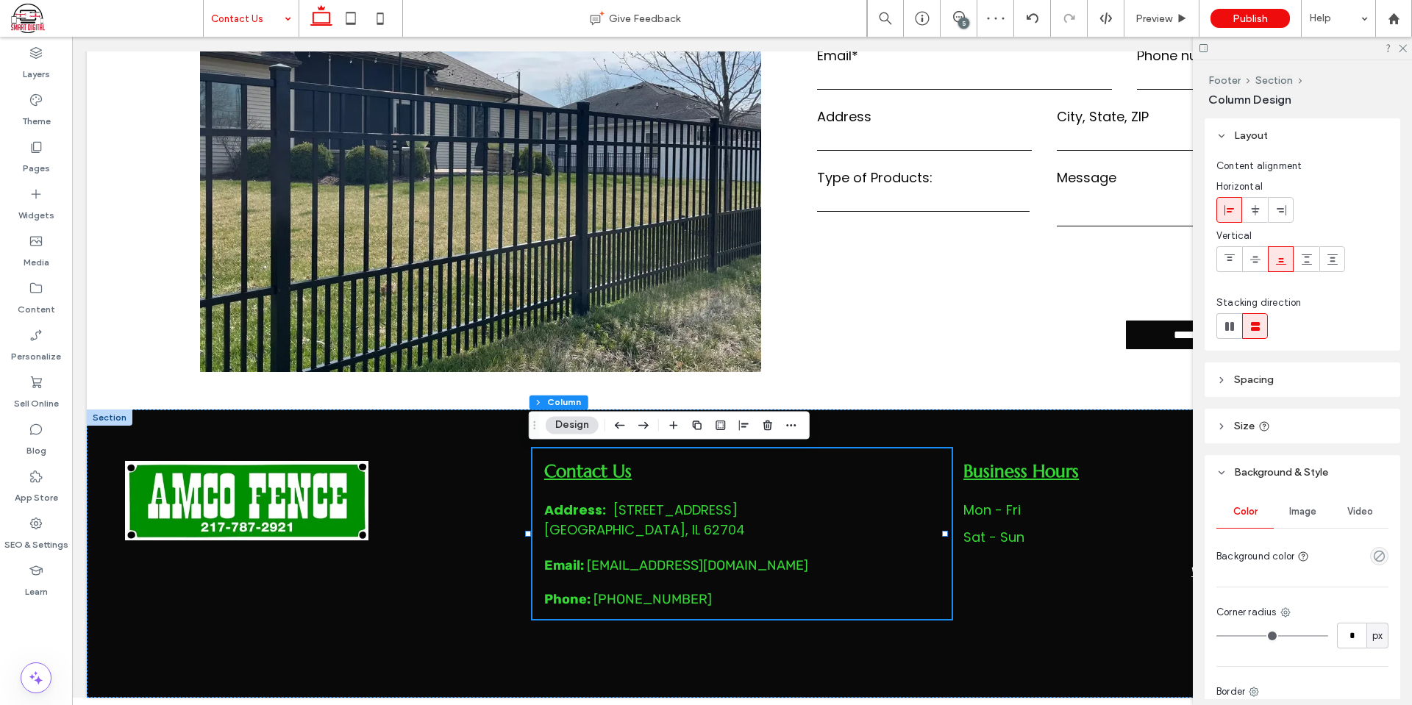
click at [1229, 219] on span at bounding box center [1230, 210] width 12 height 24
click at [1228, 262] on icon at bounding box center [1230, 260] width 12 height 12
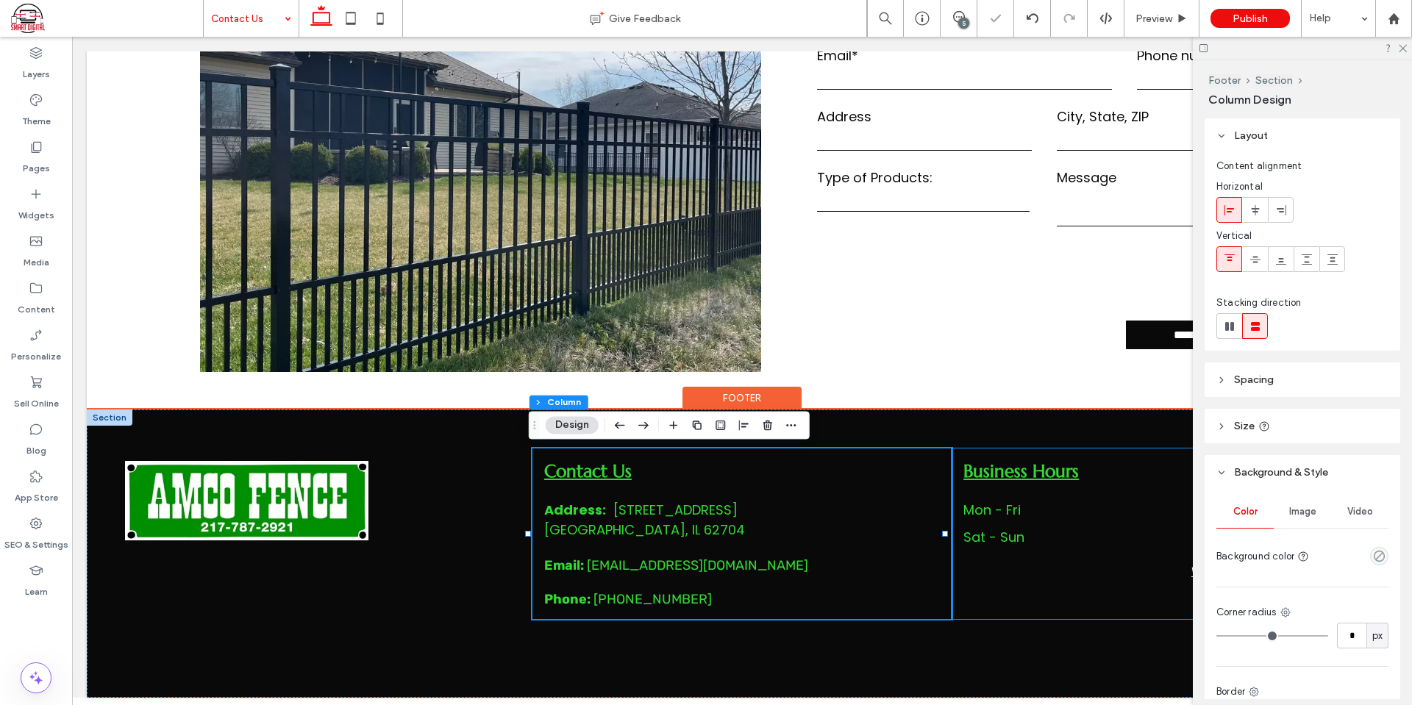
click at [1125, 494] on div "Business Hours Mon - Fri 8:00 am - 4:00 pm Sat - Sun Closed Website by Smart Di…" at bounding box center [1161, 534] width 419 height 171
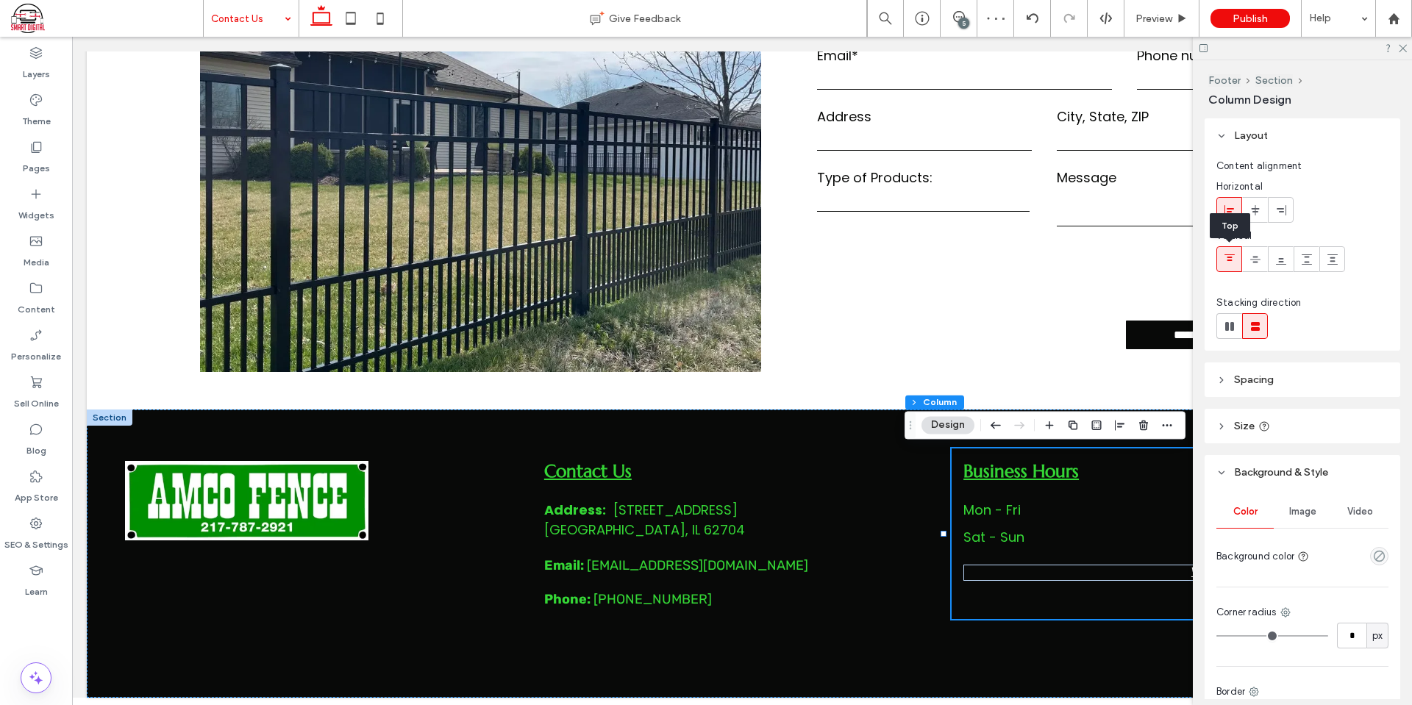
click at [1236, 257] on div at bounding box center [1229, 259] width 24 height 24
click at [1248, 206] on div at bounding box center [1255, 210] width 24 height 24
click at [1233, 211] on icon at bounding box center [1230, 210] width 12 height 12
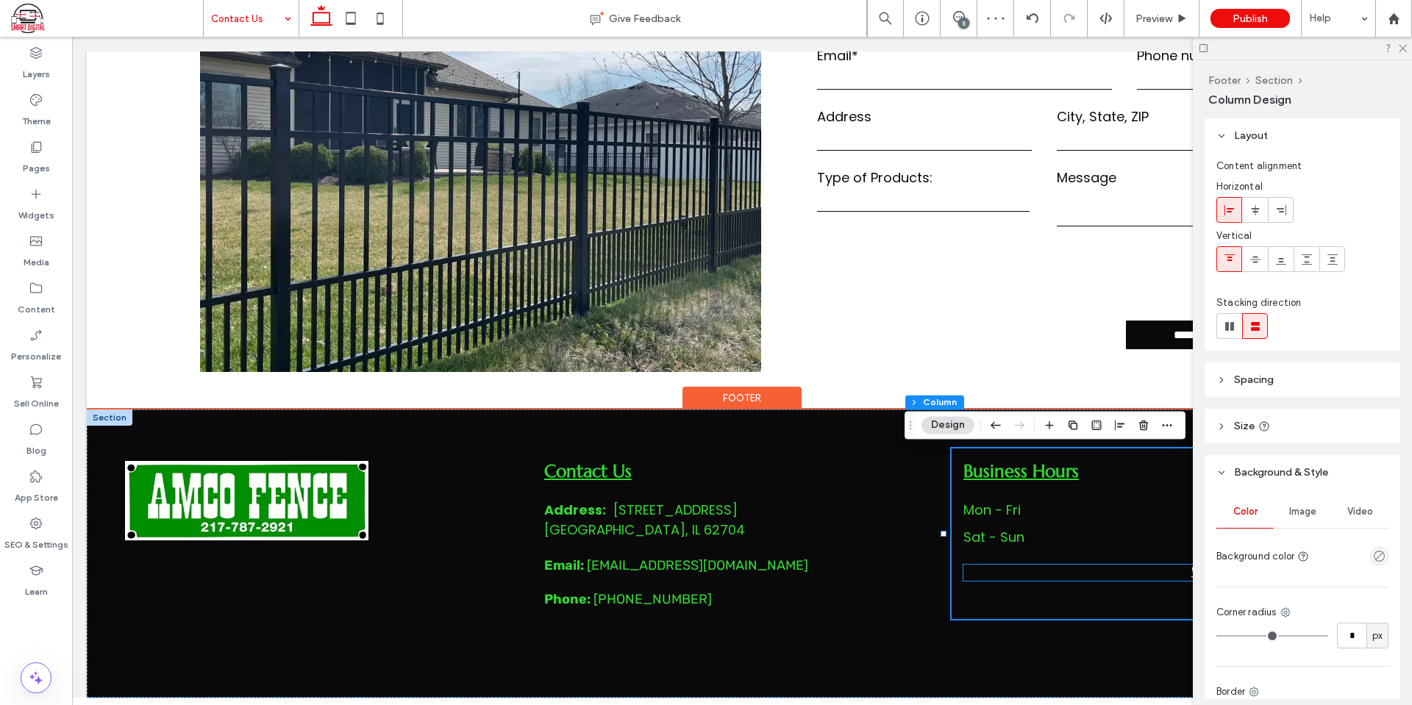
click at [1085, 571] on p "Website by Smart Digital" at bounding box center [1145, 572] width 363 height 14
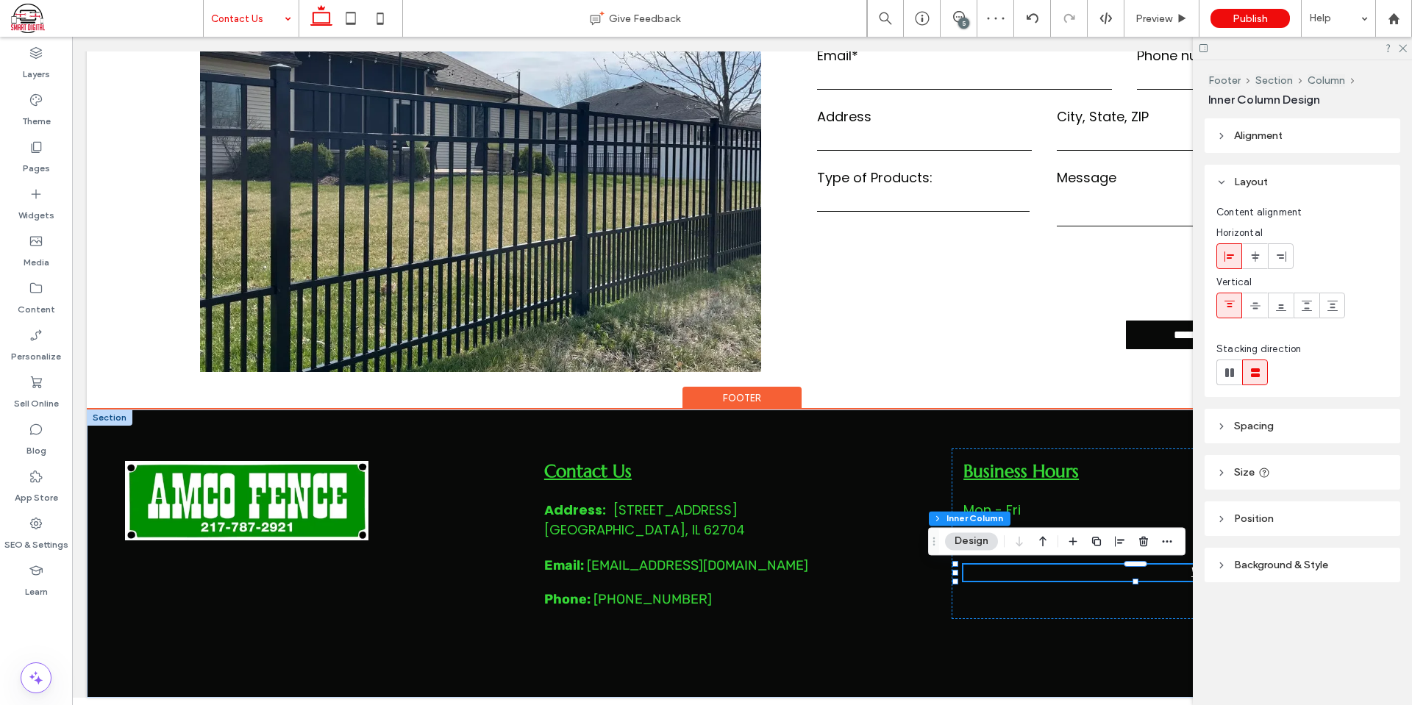
click at [1085, 572] on p "Website by Smart Digital" at bounding box center [1145, 572] width 363 height 14
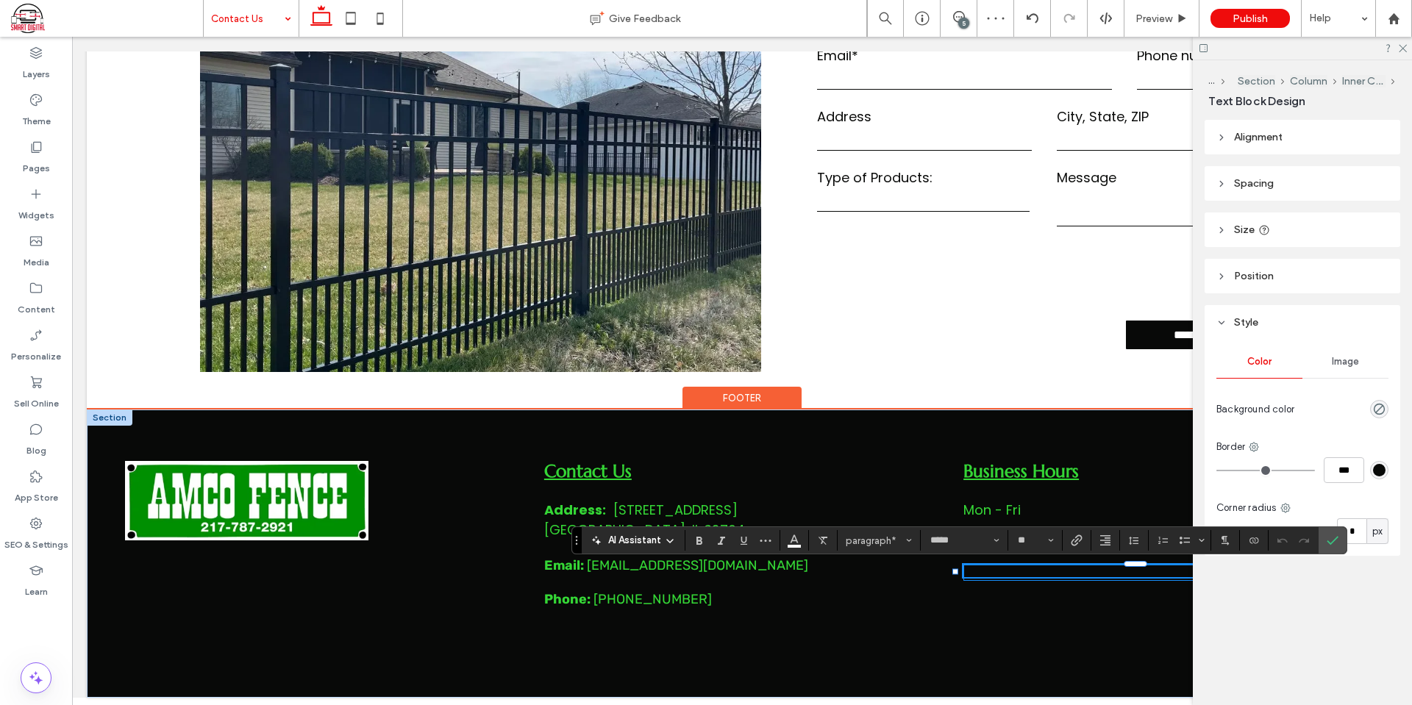
click at [1085, 572] on p "**********" at bounding box center [1145, 571] width 363 height 13
click at [1066, 577] on p "**********" at bounding box center [1145, 571] width 363 height 13
click at [1094, 598] on div "**********" at bounding box center [1161, 534] width 419 height 171
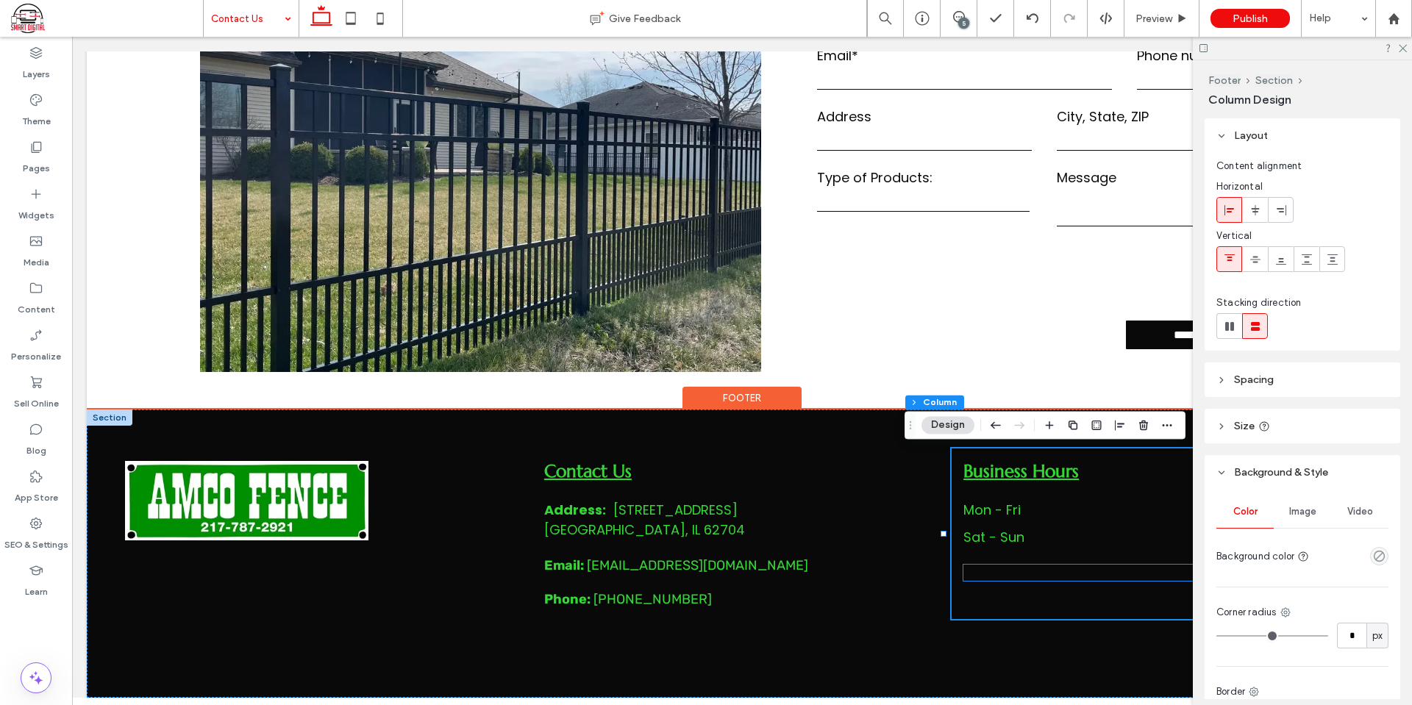
click at [1063, 574] on p "Website by Smart Digital" at bounding box center [1145, 572] width 363 height 14
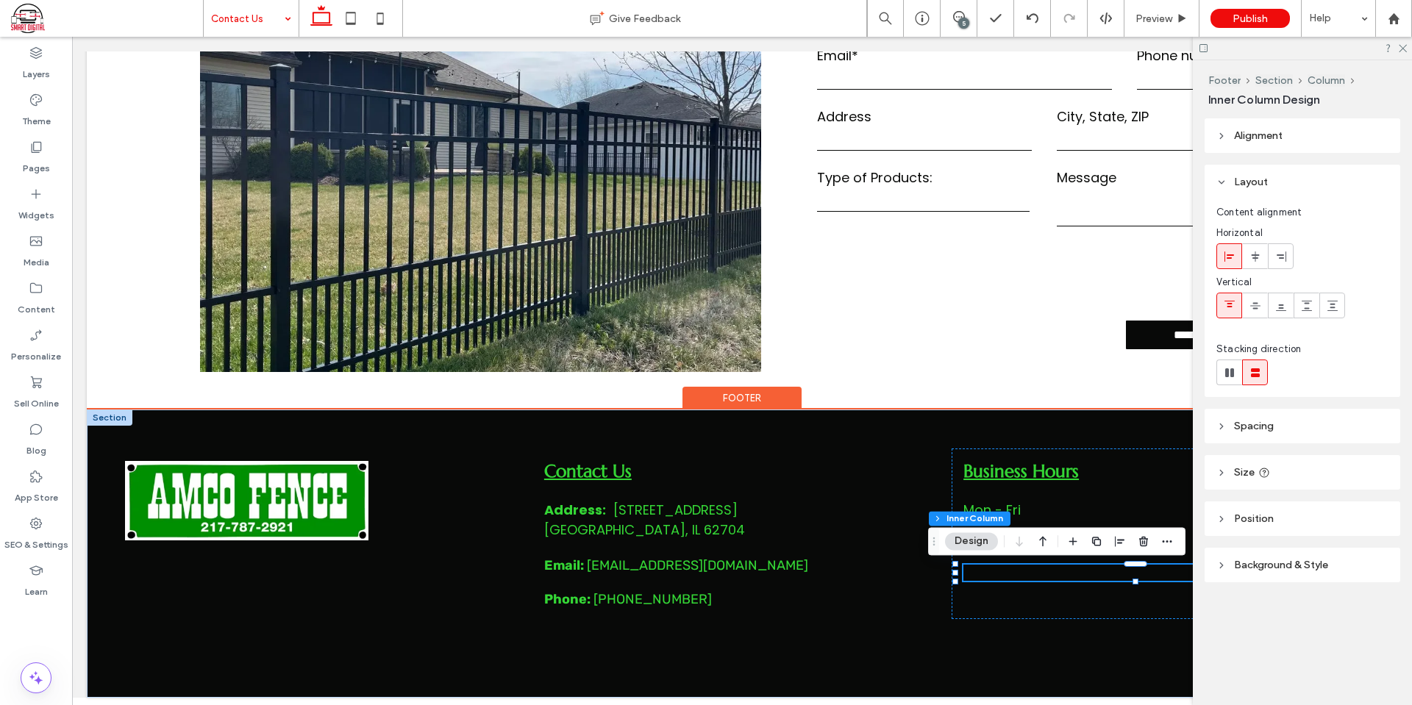
click at [1105, 575] on p "Website by Smart Digital" at bounding box center [1145, 572] width 363 height 14
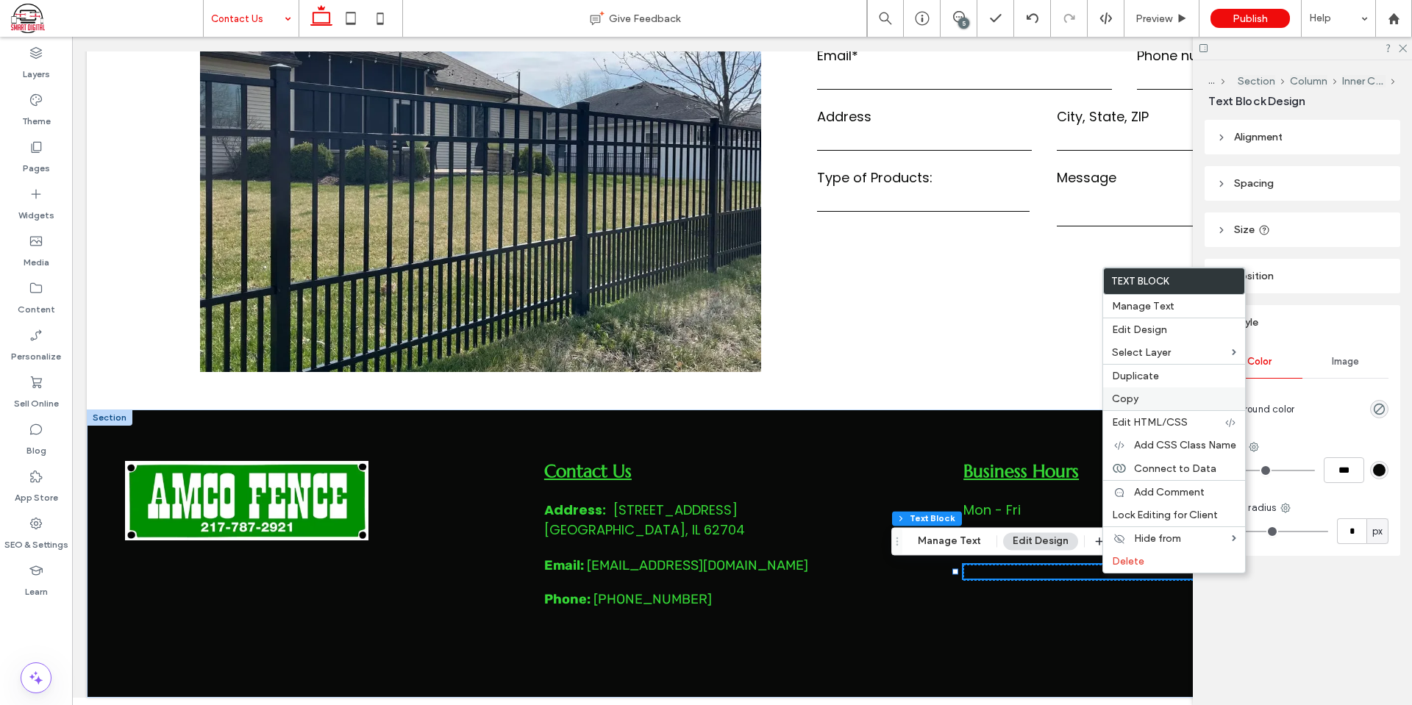
click at [1134, 402] on span "Copy" at bounding box center [1125, 399] width 26 height 13
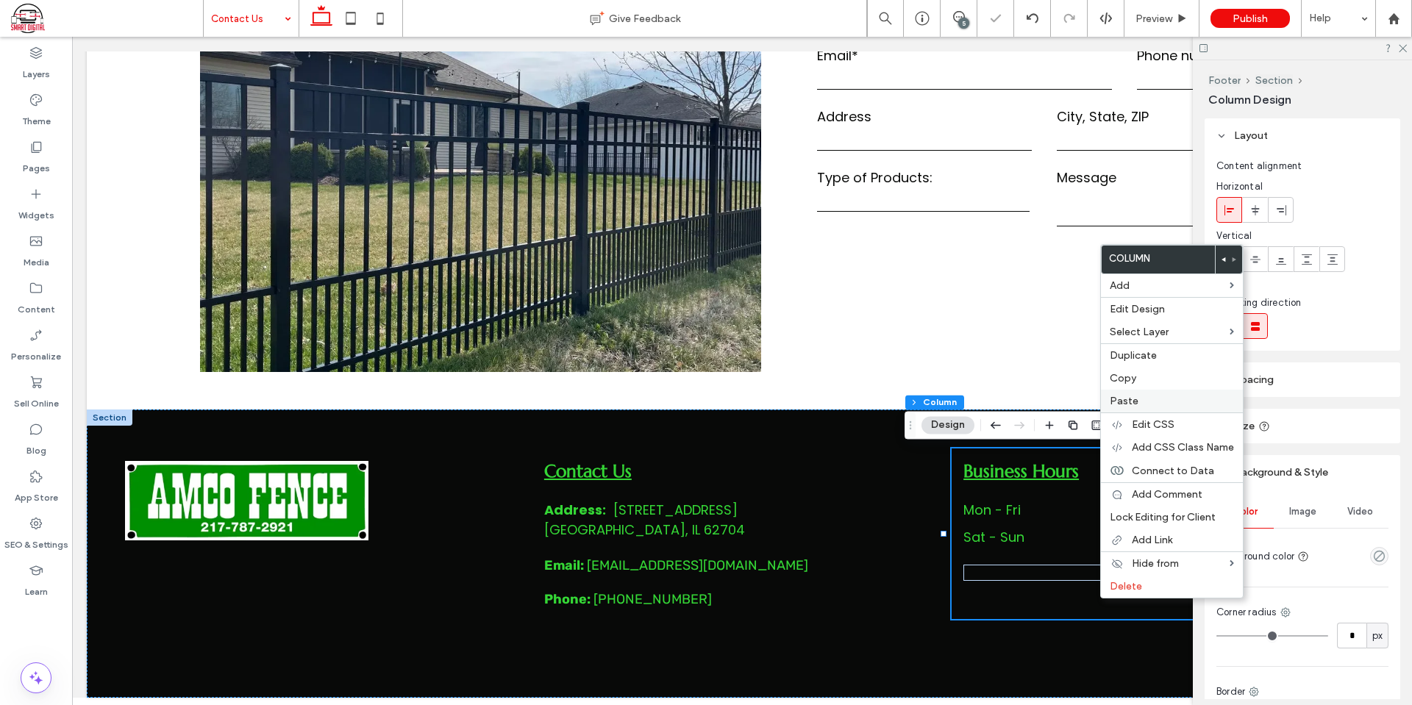
click at [1128, 406] on span "Paste" at bounding box center [1124, 401] width 29 height 13
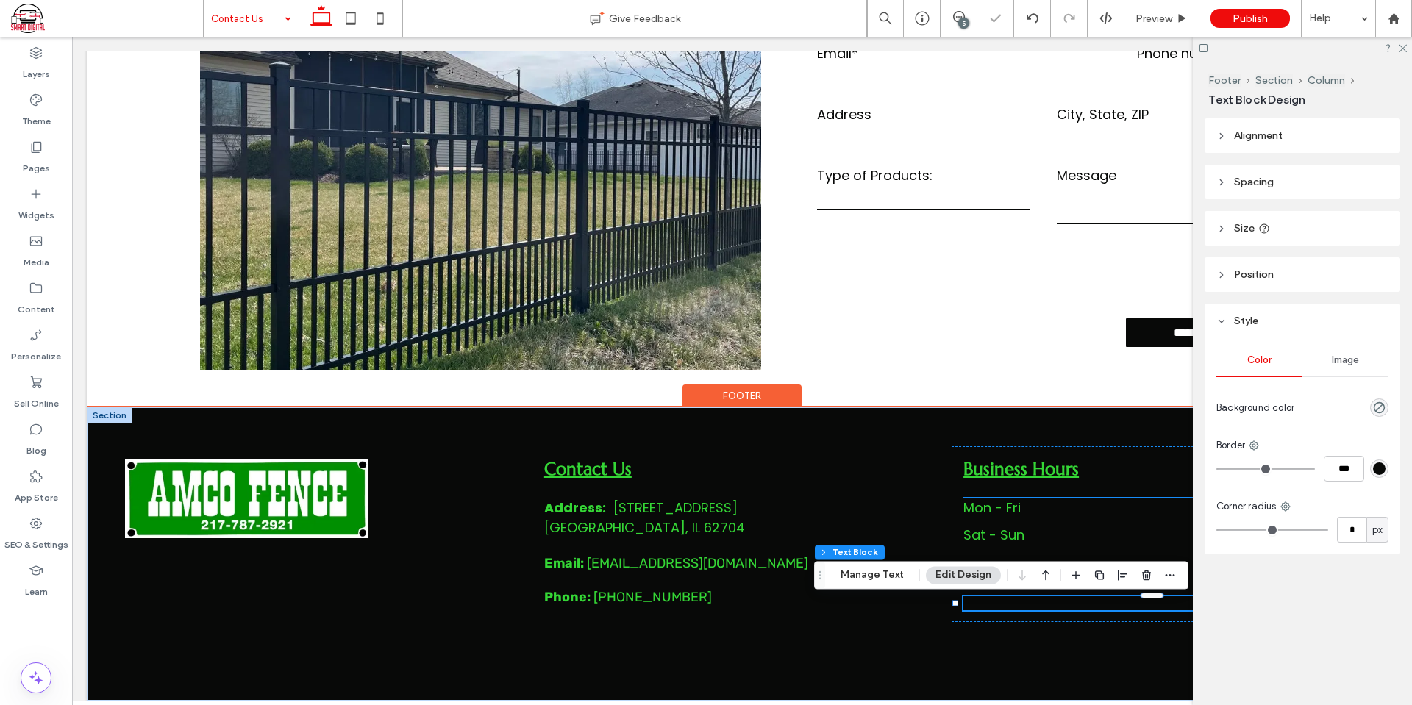
click at [1134, 534] on dd "Closed" at bounding box center [1224, 535] width 218 height 20
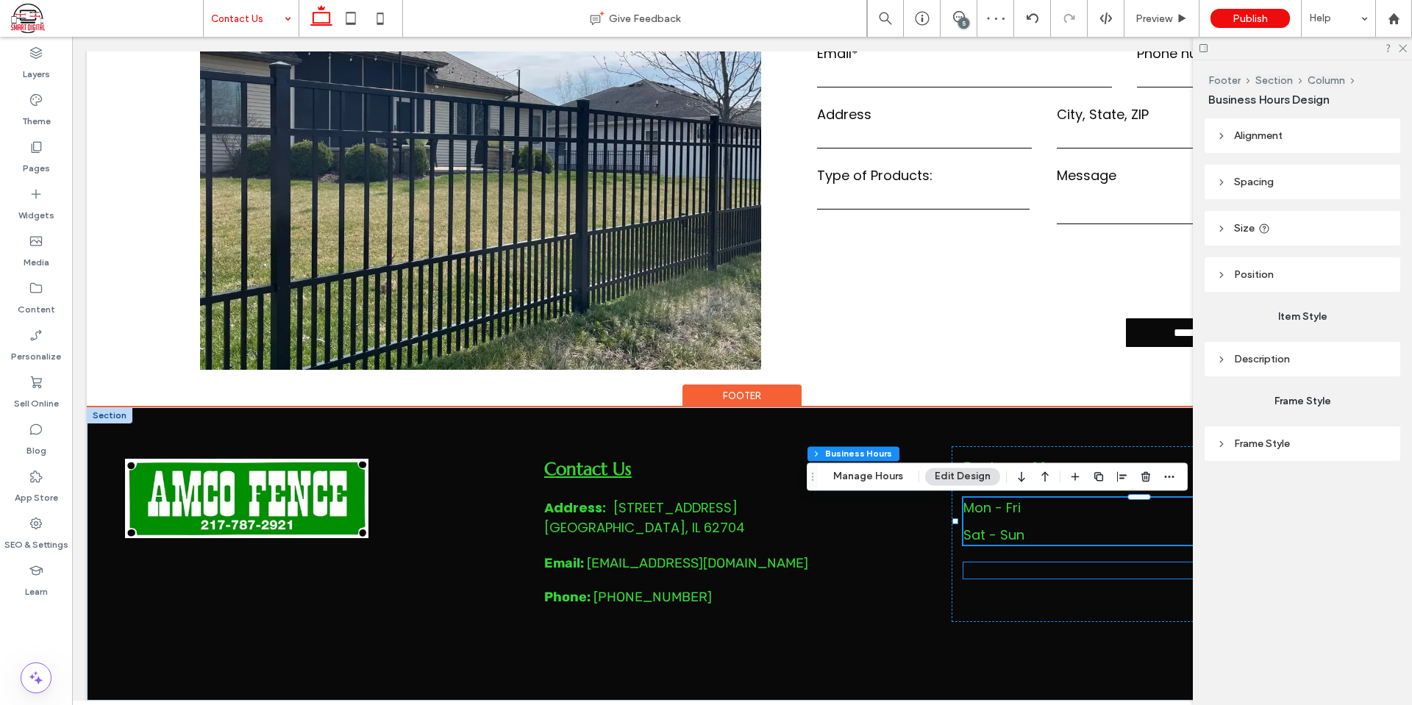
click at [1076, 573] on p "Website by Smart Digital" at bounding box center [1145, 570] width 363 height 14
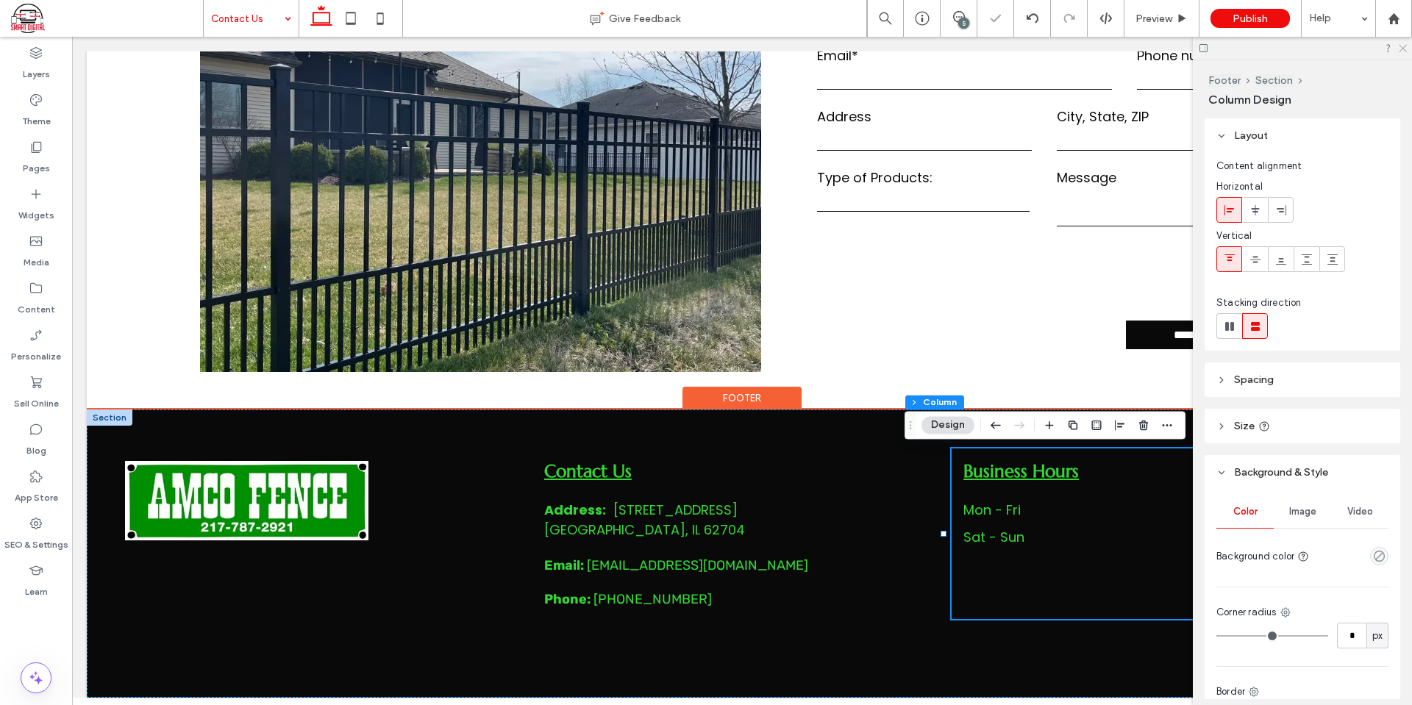
click at [1402, 46] on icon at bounding box center [1403, 48] width 10 height 10
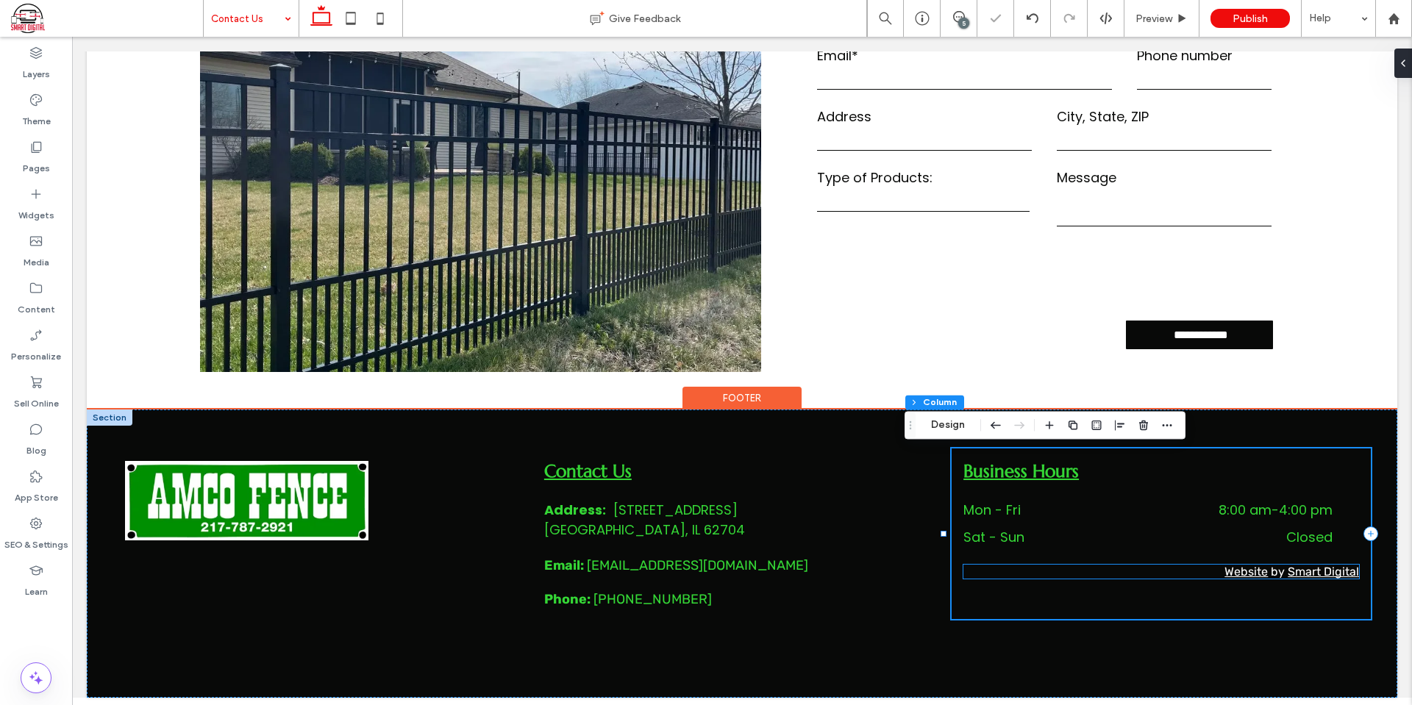
click at [1183, 574] on p "Website by Smart Digital" at bounding box center [1162, 572] width 396 height 14
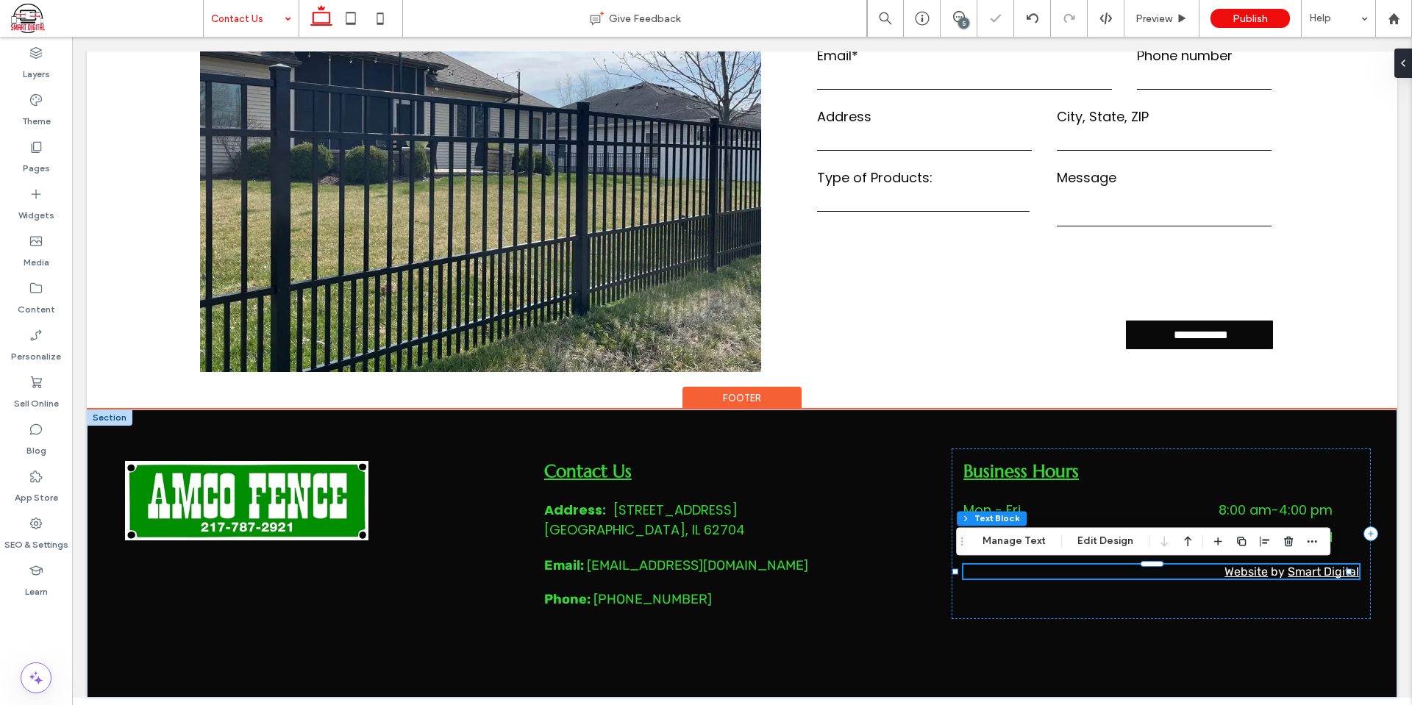
click at [1167, 572] on p "Website by Smart Digital" at bounding box center [1162, 572] width 396 height 14
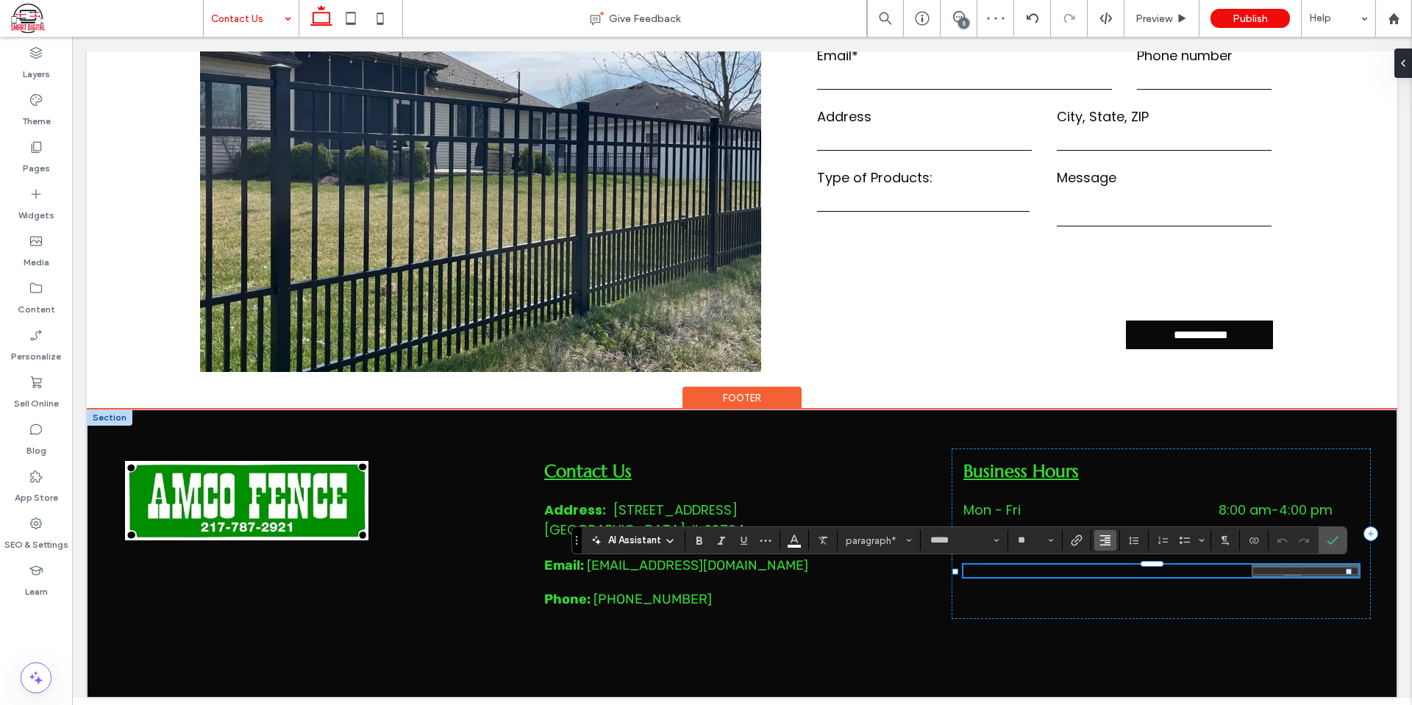
click at [1103, 541] on use "Alignment" at bounding box center [1105, 540] width 10 height 10
click at [1124, 447] on div "ui.textEditor.alignment.left" at bounding box center [1120, 453] width 19 height 12
click at [1328, 535] on icon "Confirm" at bounding box center [1333, 541] width 12 height 12
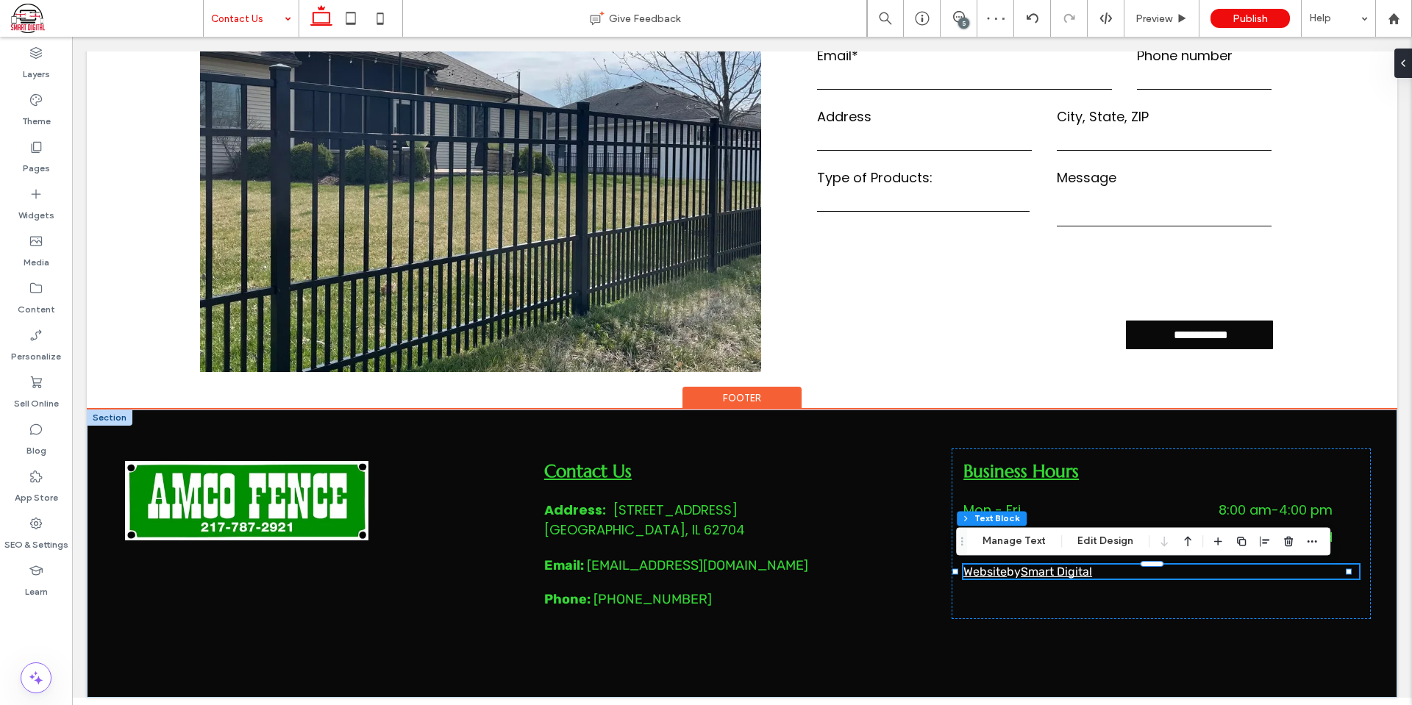
click at [741, 395] on div "Footer" at bounding box center [742, 398] width 119 height 23
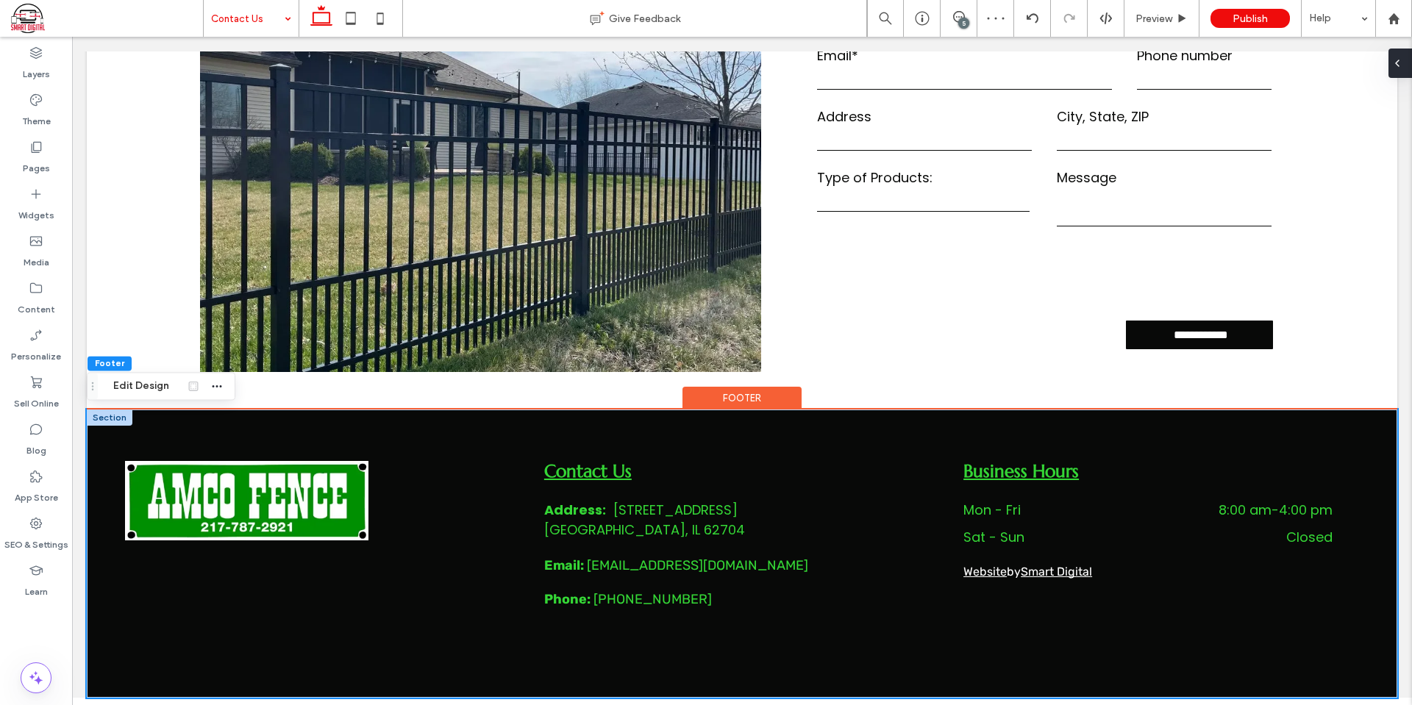
click at [1411, 60] on div at bounding box center [1401, 63] width 24 height 29
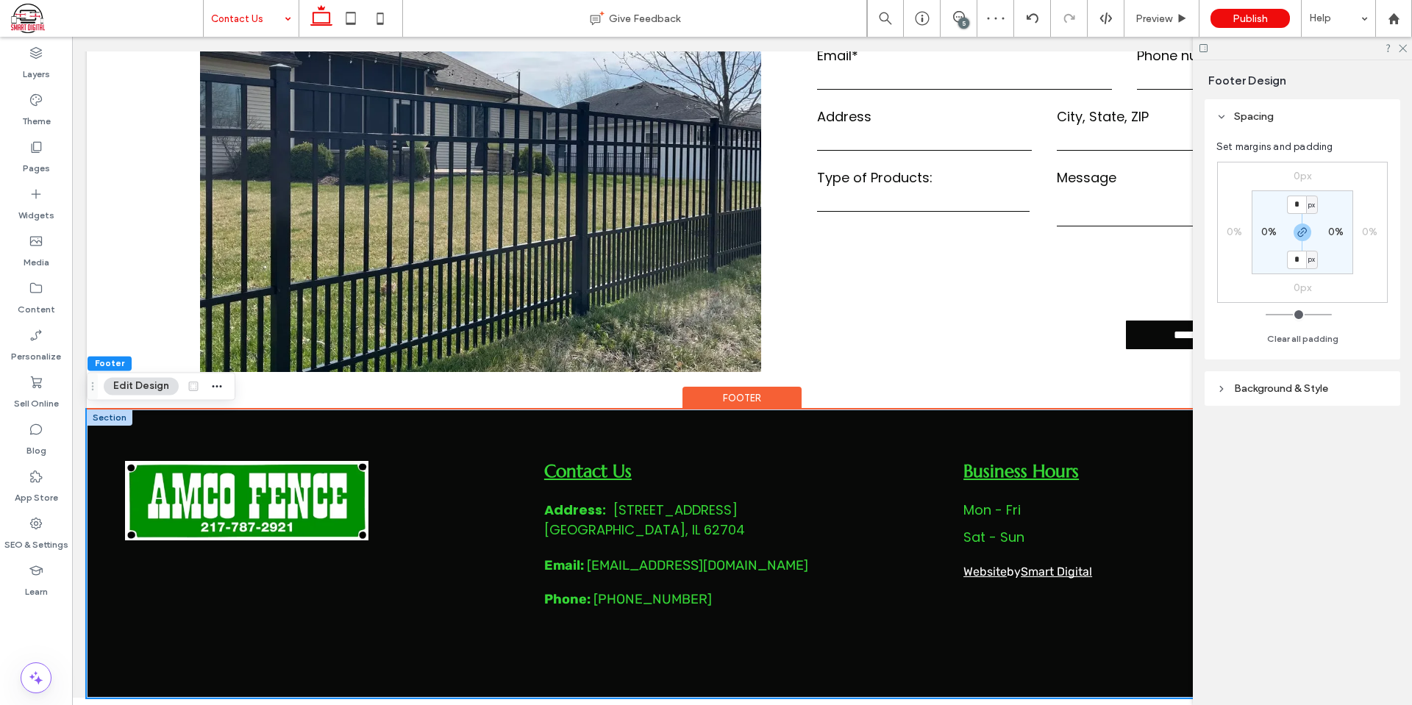
click at [1286, 378] on header "Background & Style" at bounding box center [1303, 388] width 196 height 35
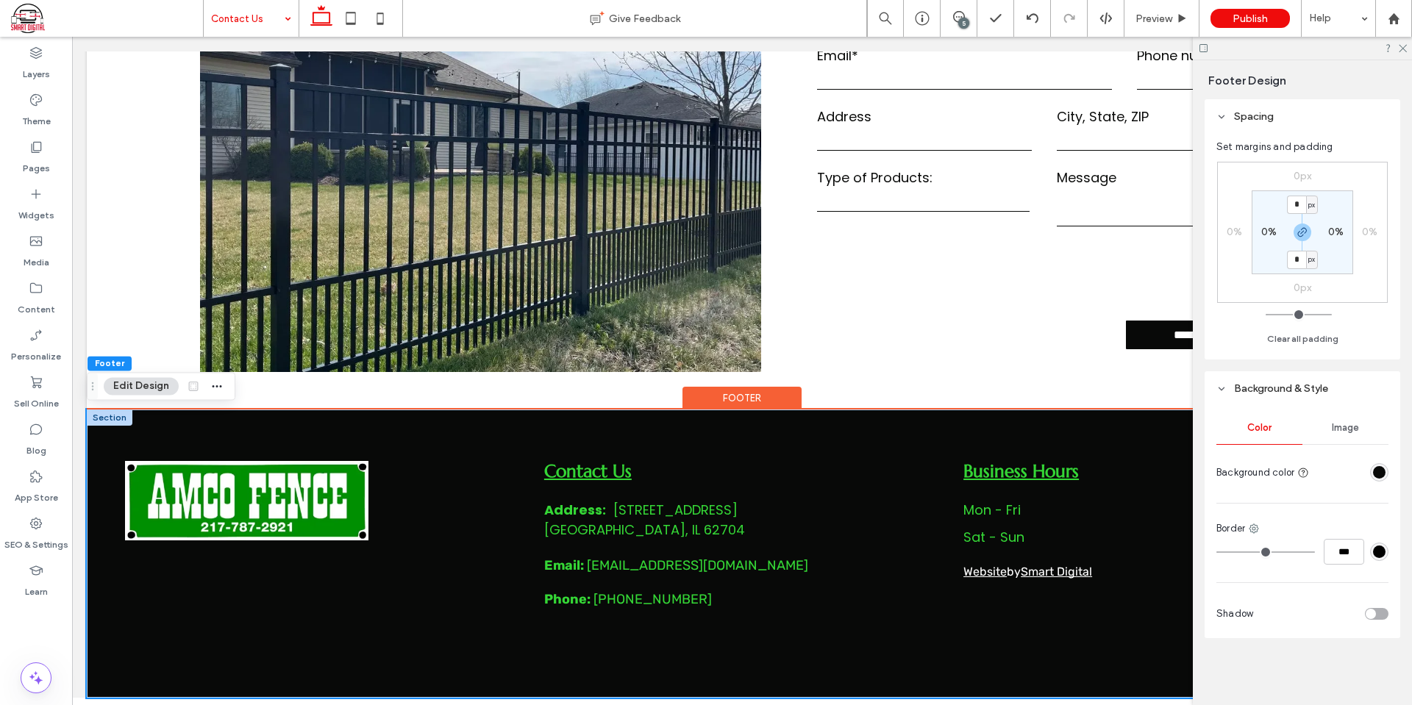
click at [1375, 462] on div at bounding box center [1352, 473] width 74 height 26
click at [1385, 477] on div "rgba(8,9,8,1)" at bounding box center [1379, 472] width 13 height 13
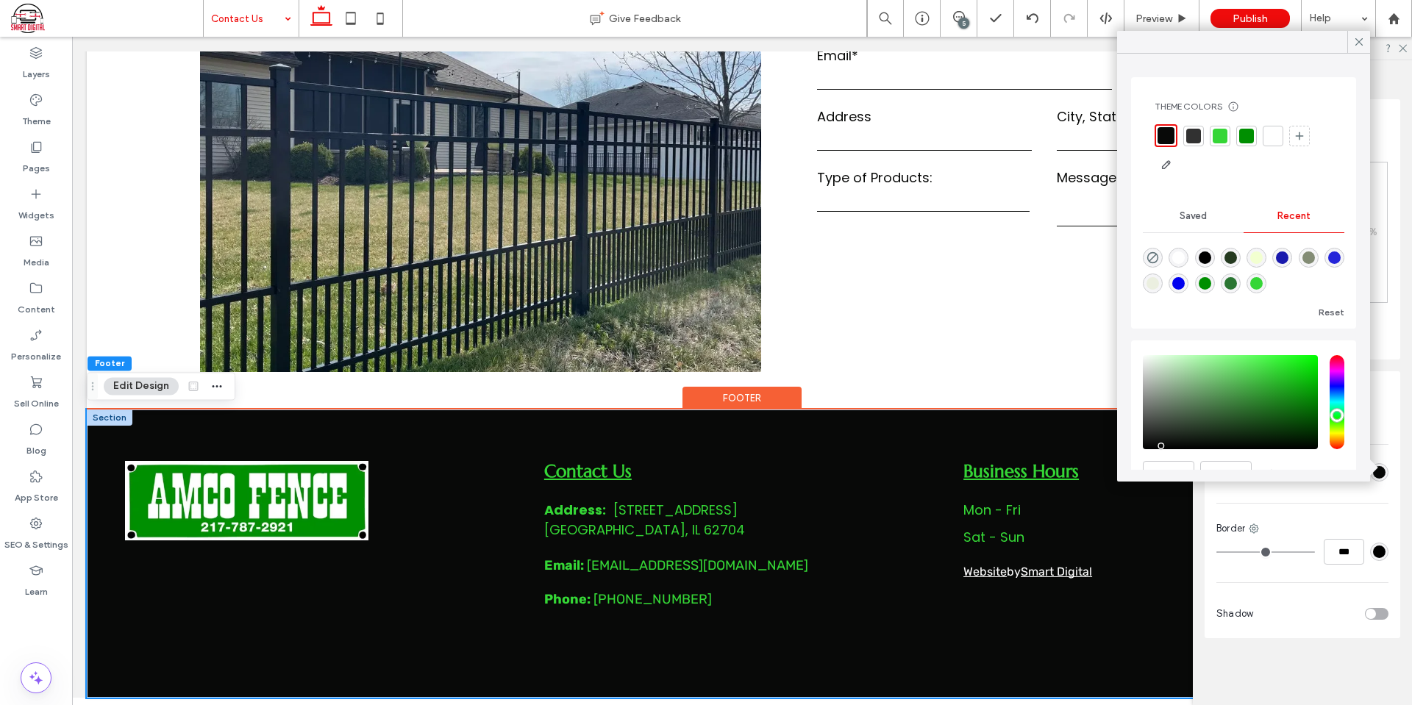
click at [1194, 130] on div at bounding box center [1193, 136] width 15 height 15
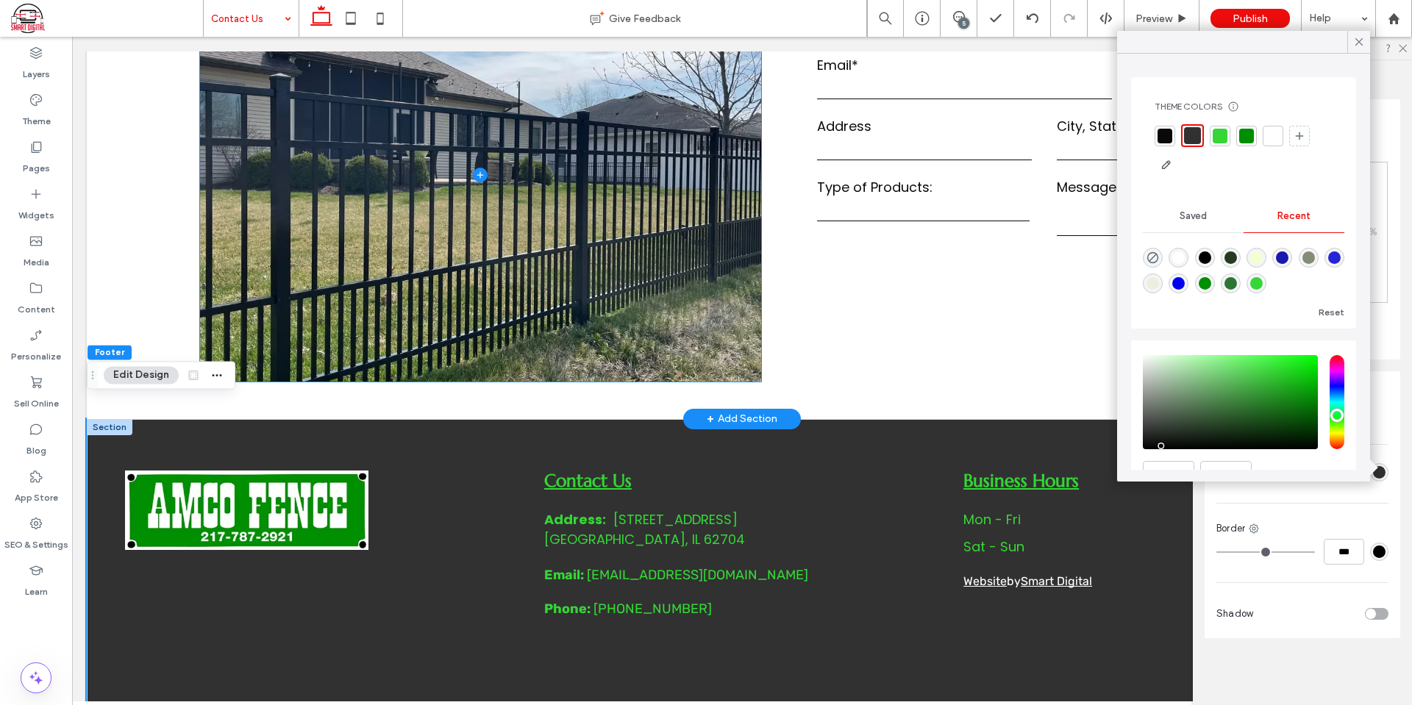
scroll to position [656, 0]
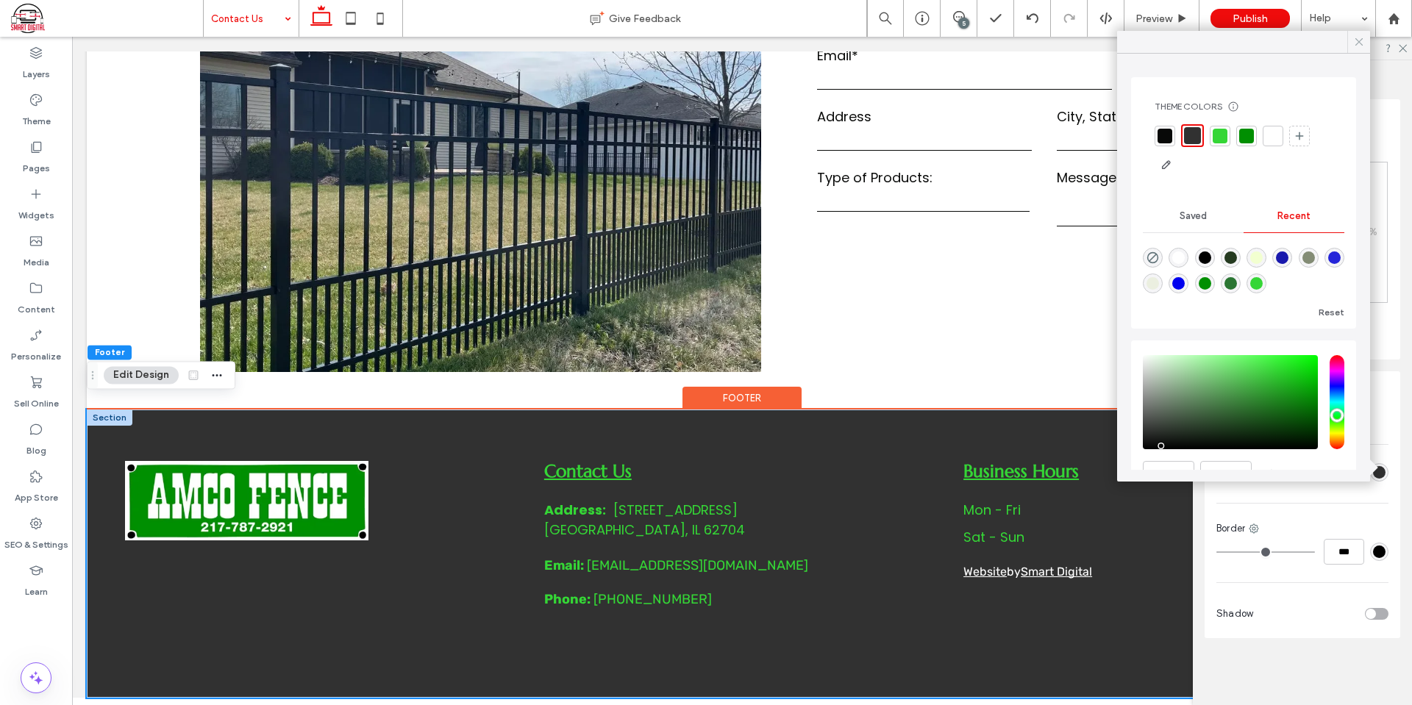
click at [1364, 41] on icon at bounding box center [1359, 41] width 13 height 13
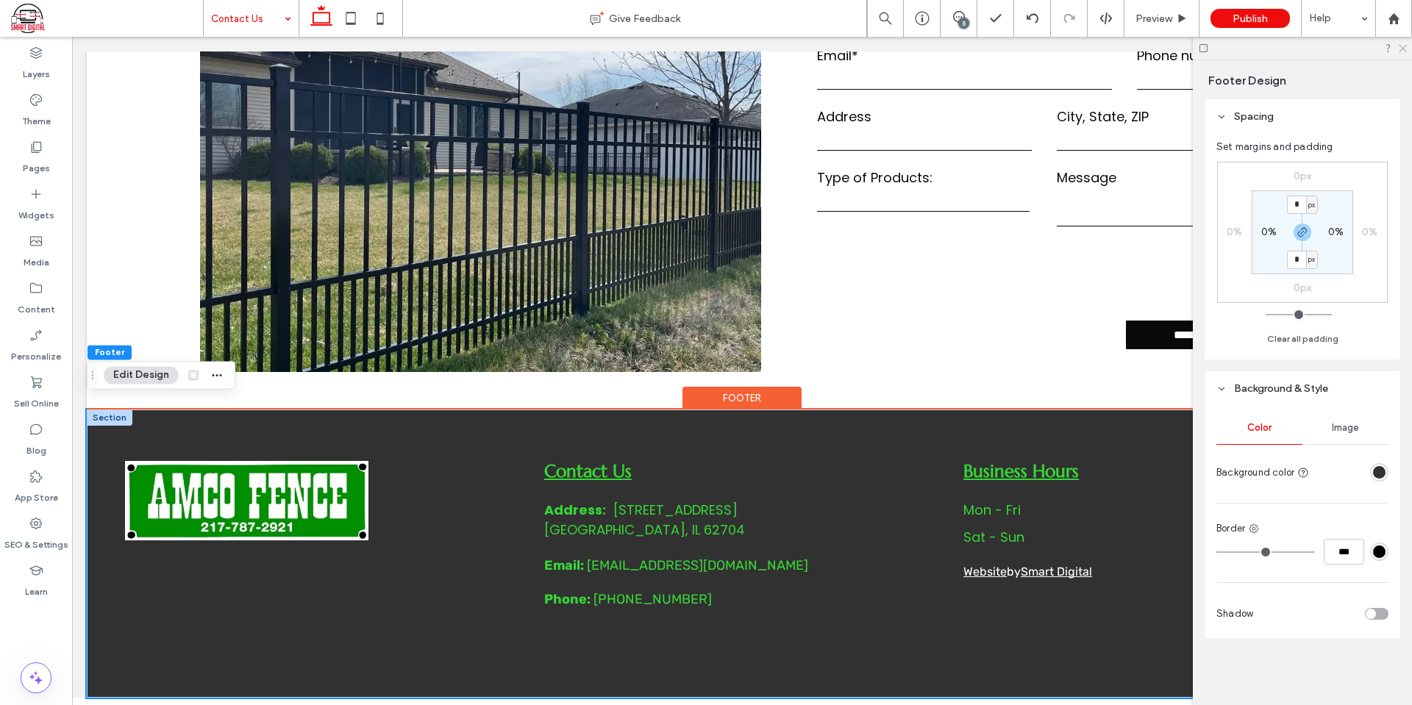
click at [1403, 49] on use at bounding box center [1403, 49] width 8 height 8
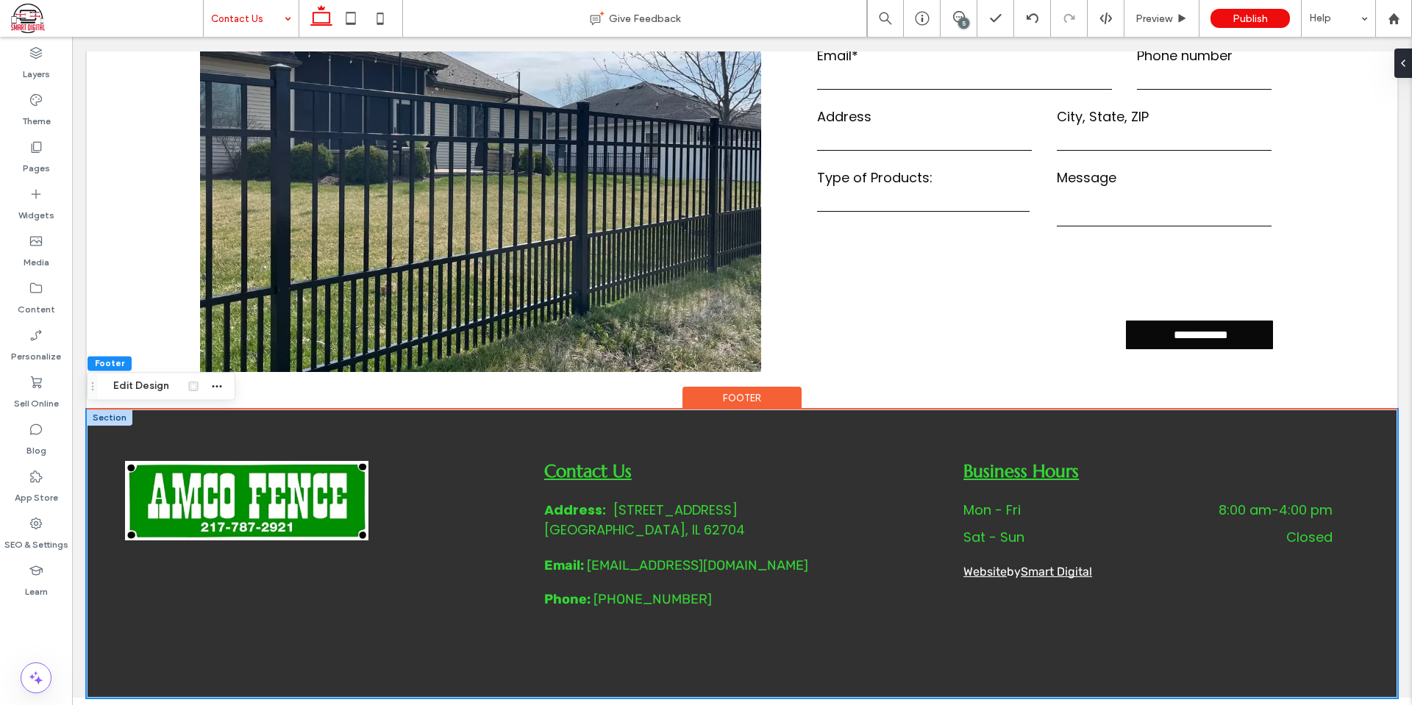
drag, startPoint x: 453, startPoint y: 428, endPoint x: 466, endPoint y: 427, distance: 12.6
click at [453, 428] on div "Contact Us Address: 2919 S MacArthur Blvd ﻿ Springfield, IL 62704 Email: amcofe…" at bounding box center [742, 554] width 1311 height 288
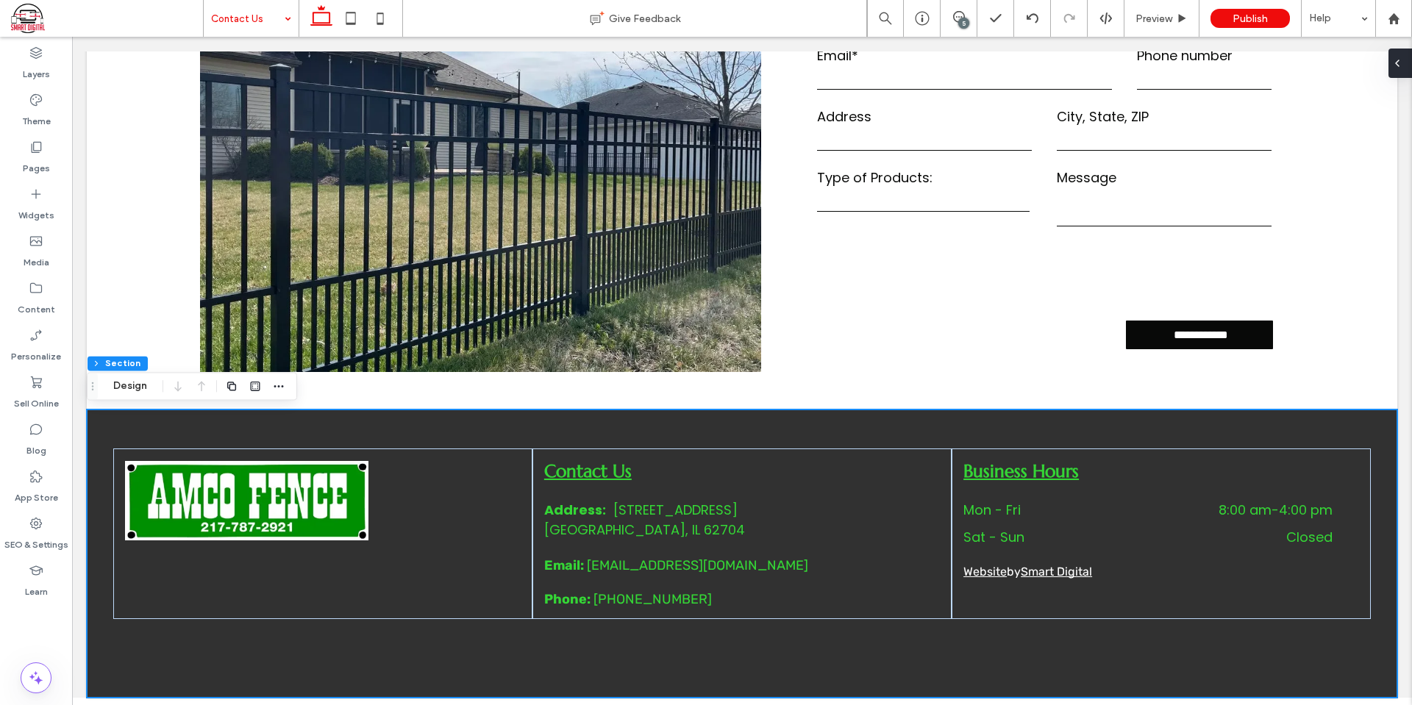
click at [1400, 61] on icon at bounding box center [1398, 63] width 12 height 12
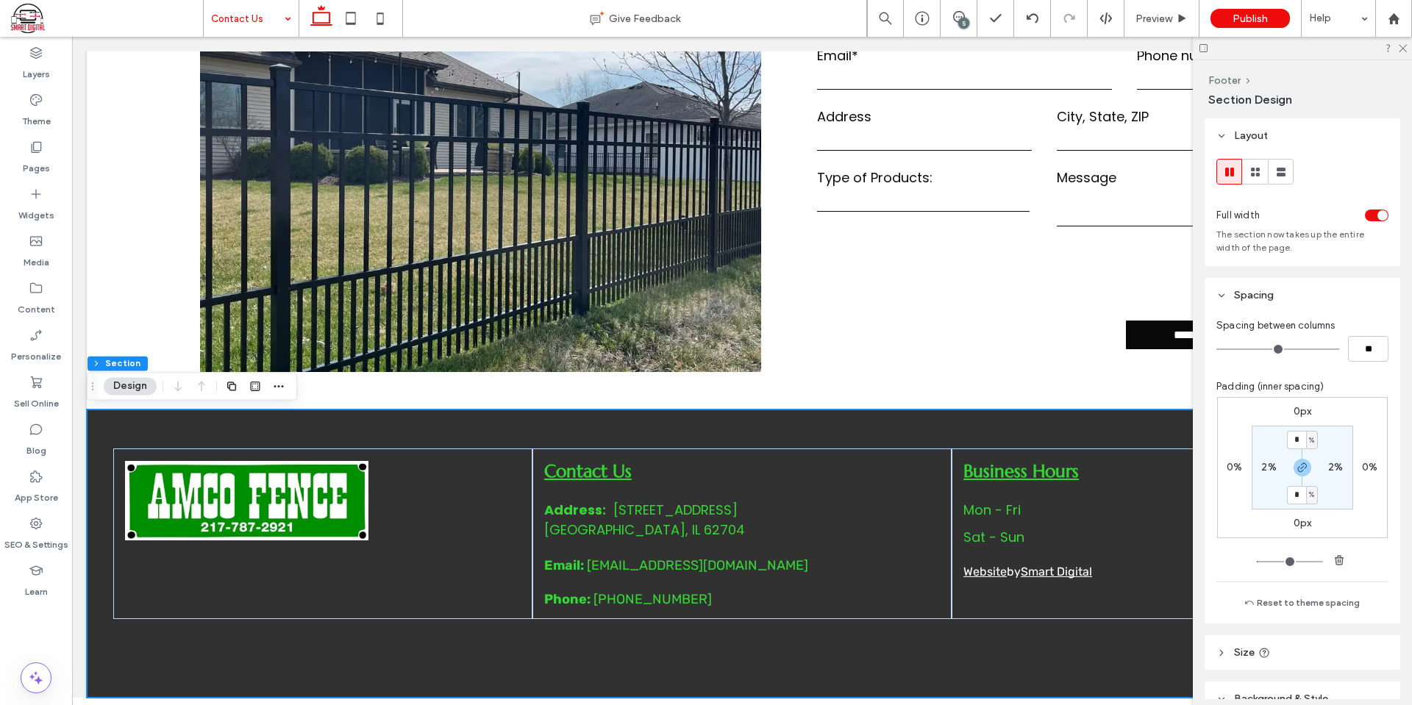
click at [1264, 463] on label "2%" at bounding box center [1268, 467] width 15 height 13
type input "*"
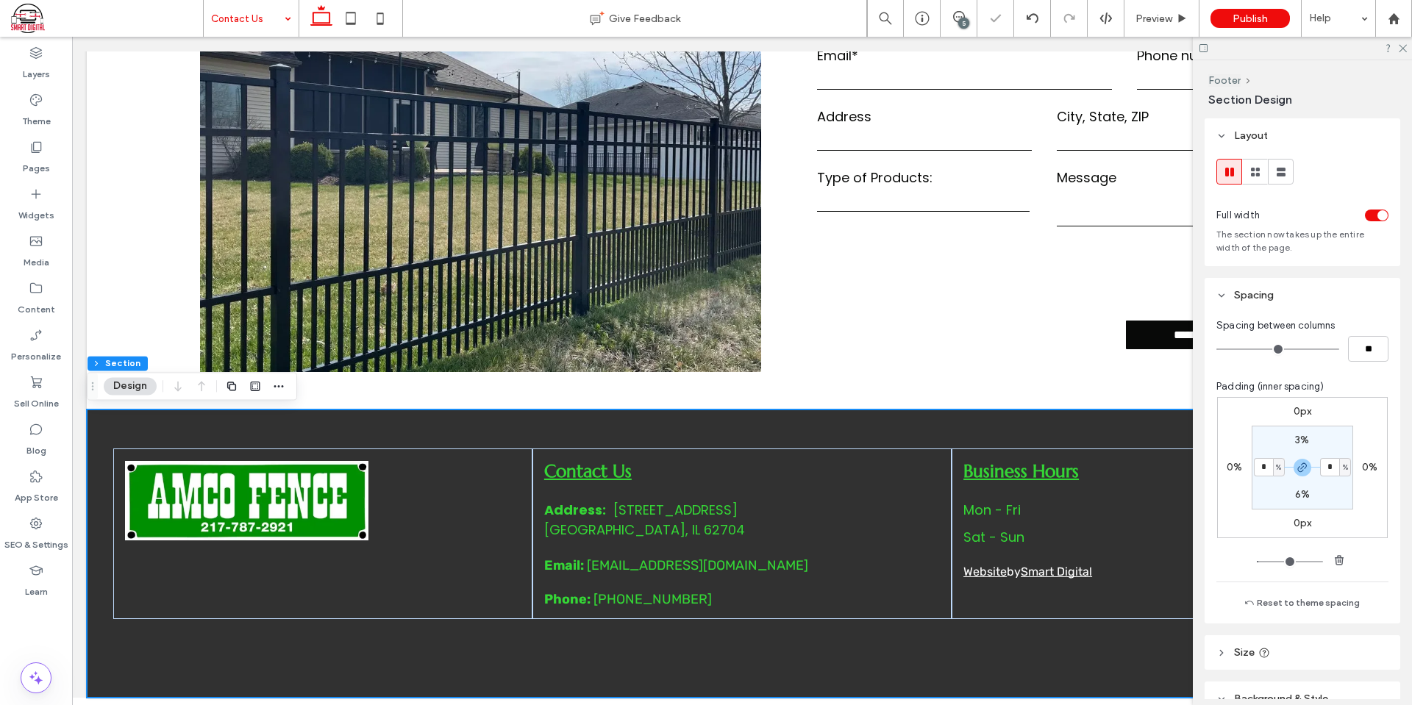
click at [1336, 440] on section "3% * % 6% * %" at bounding box center [1303, 468] width 102 height 84
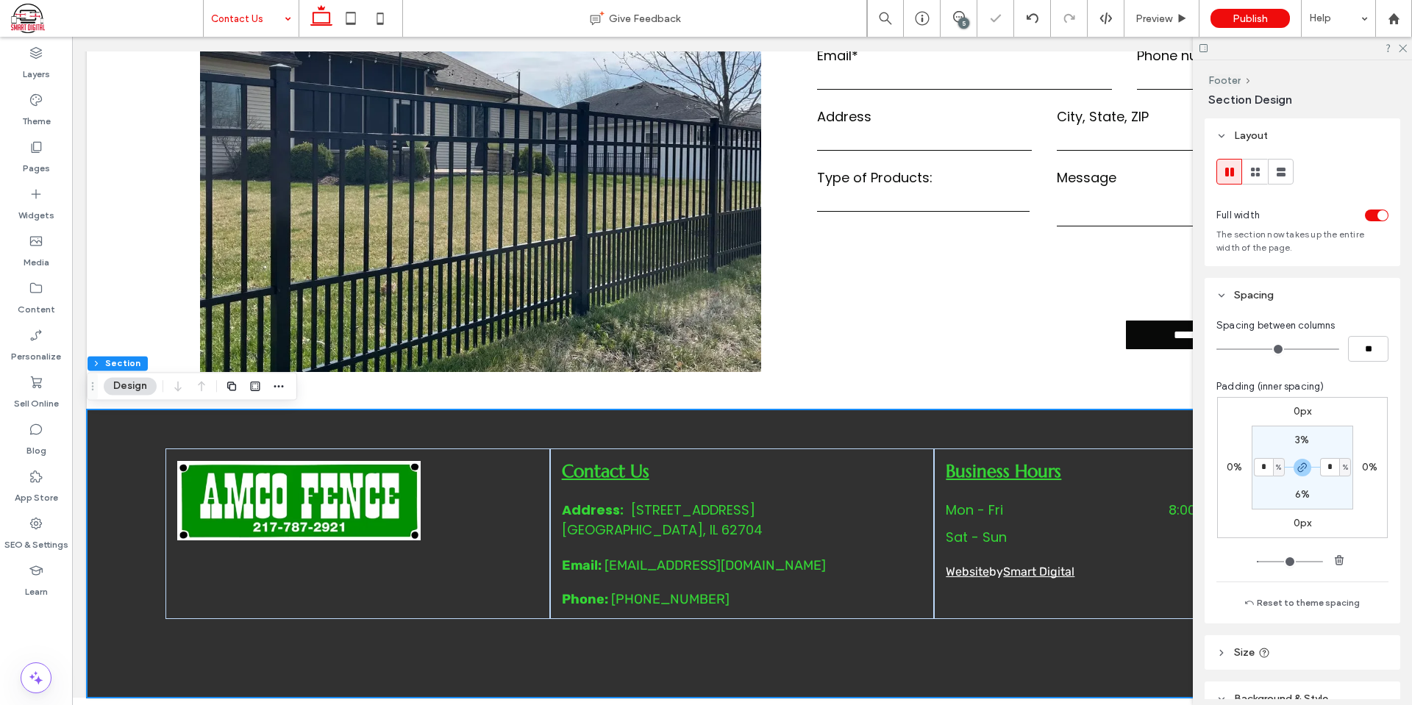
click at [1300, 435] on label "3%" at bounding box center [1302, 440] width 14 height 13
type input "*"
click at [1292, 441] on input "*" at bounding box center [1296, 440] width 19 height 18
type input "*"
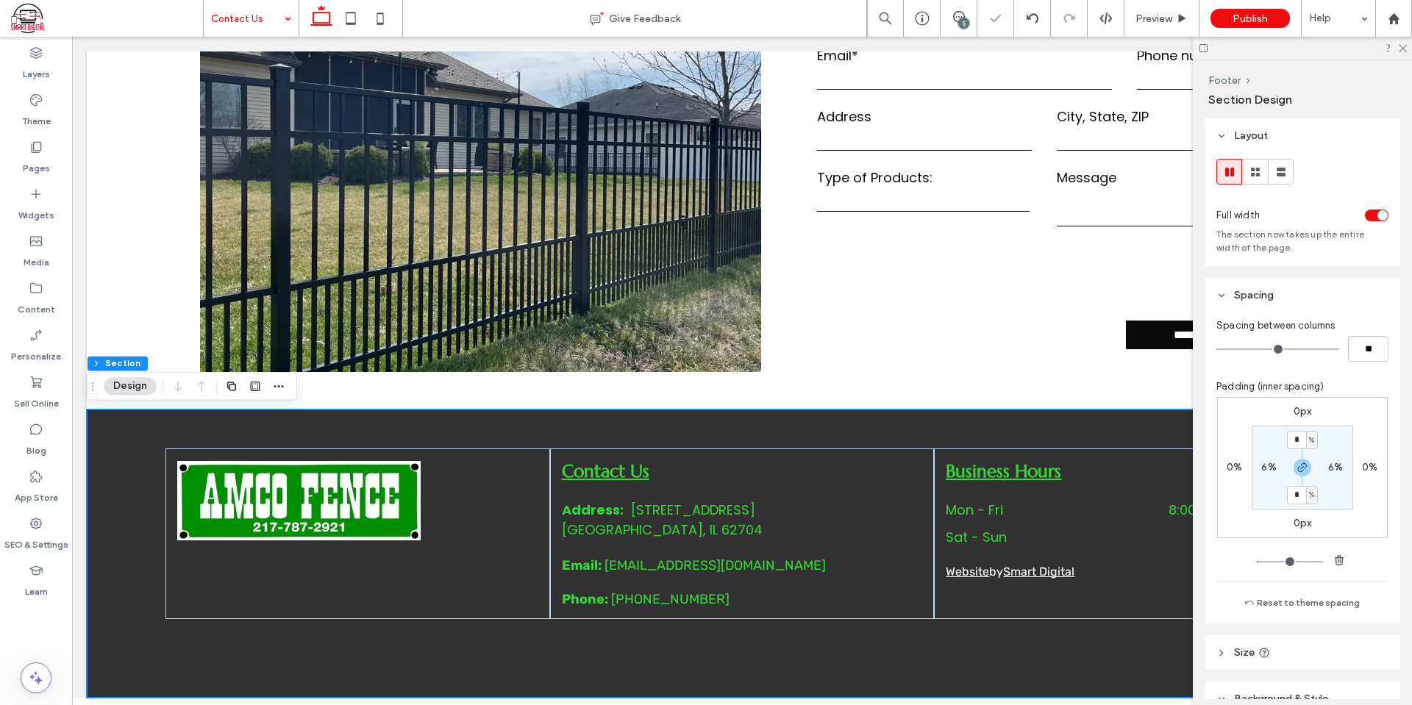
type input "*"
click at [1345, 428] on section "* % 6% * % 6%" at bounding box center [1303, 468] width 102 height 84
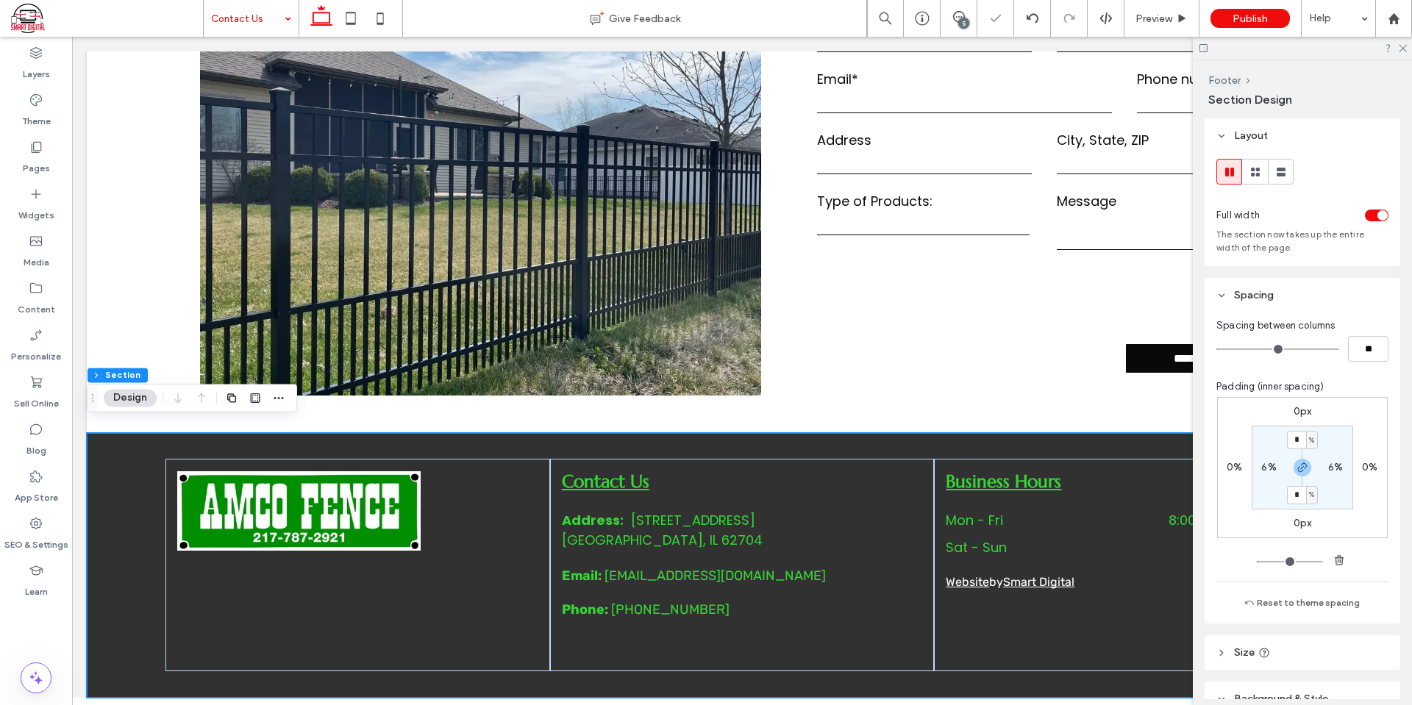
scroll to position [633, 0]
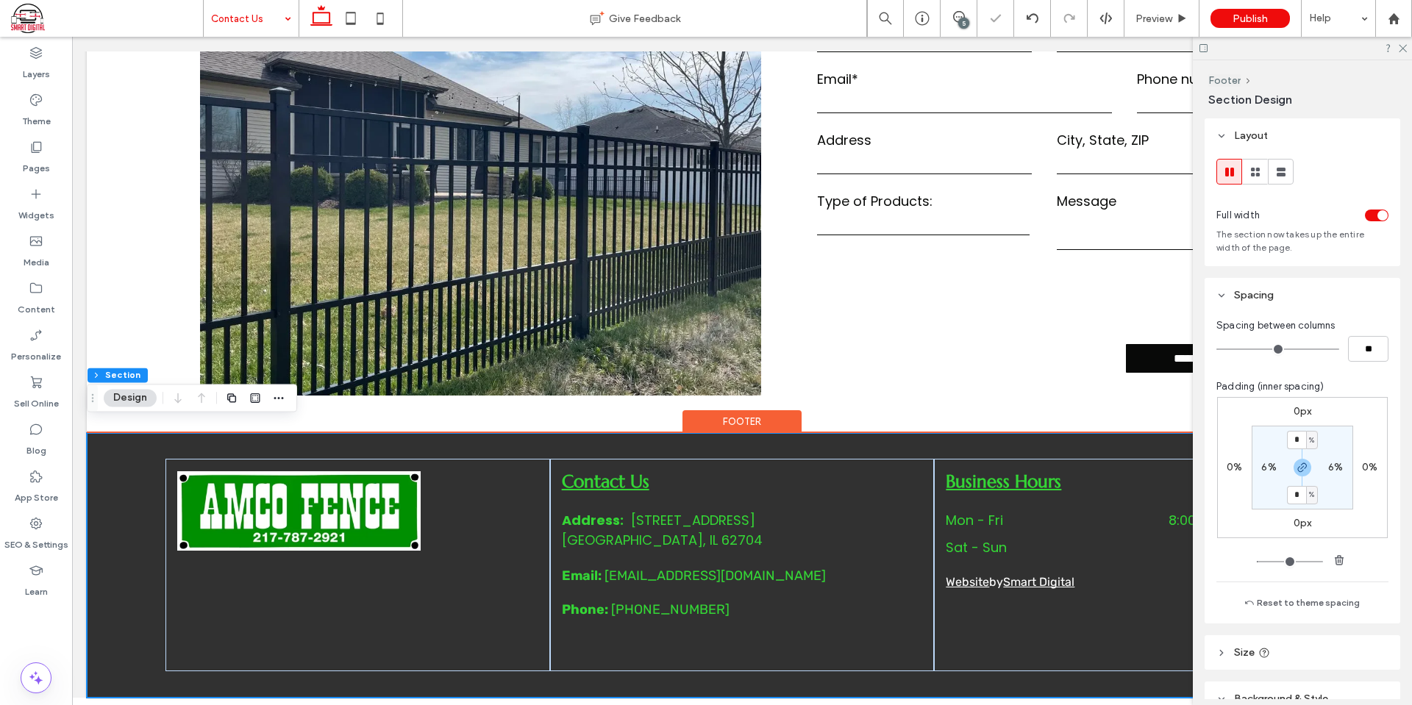
click at [135, 502] on div "Contact Us Address: 2919 S MacArthur Blvd ﻿ Springfield, IL 62704 Email: amcofe…" at bounding box center [742, 565] width 1311 height 265
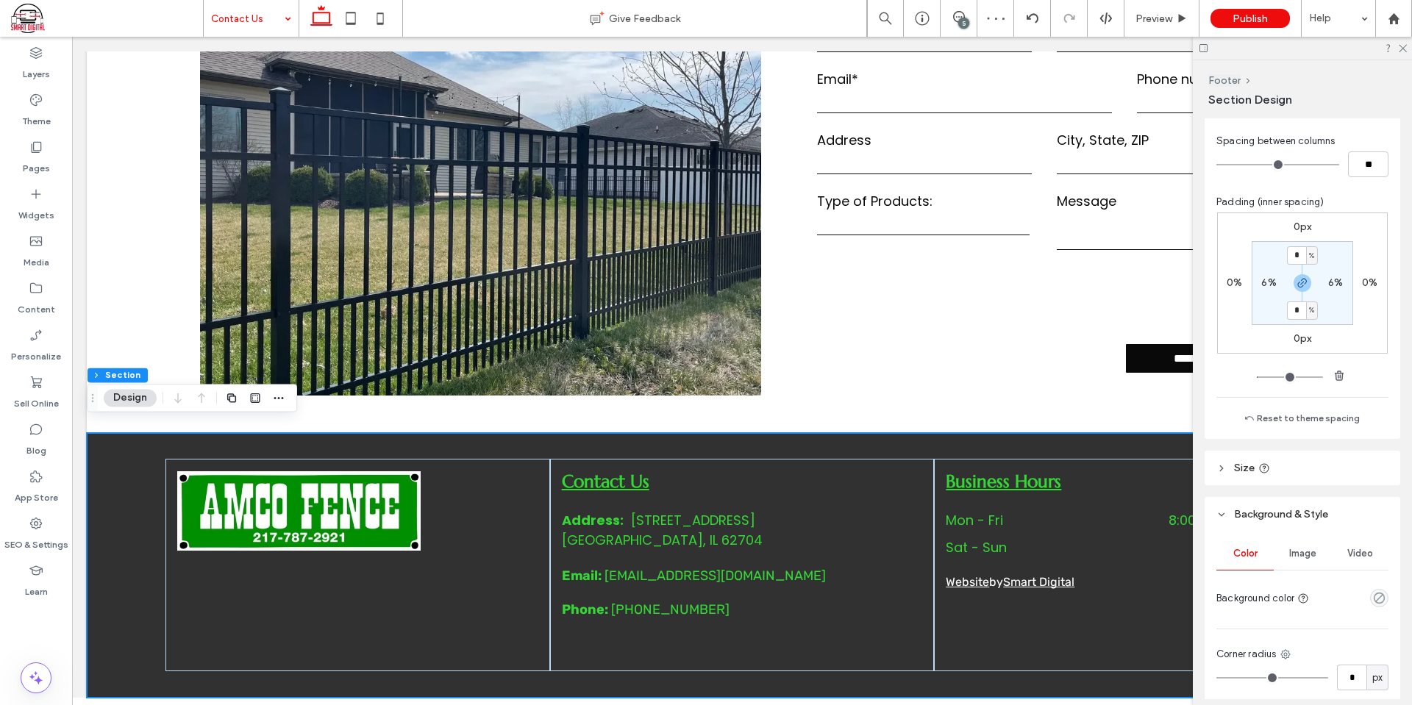
scroll to position [294, 0]
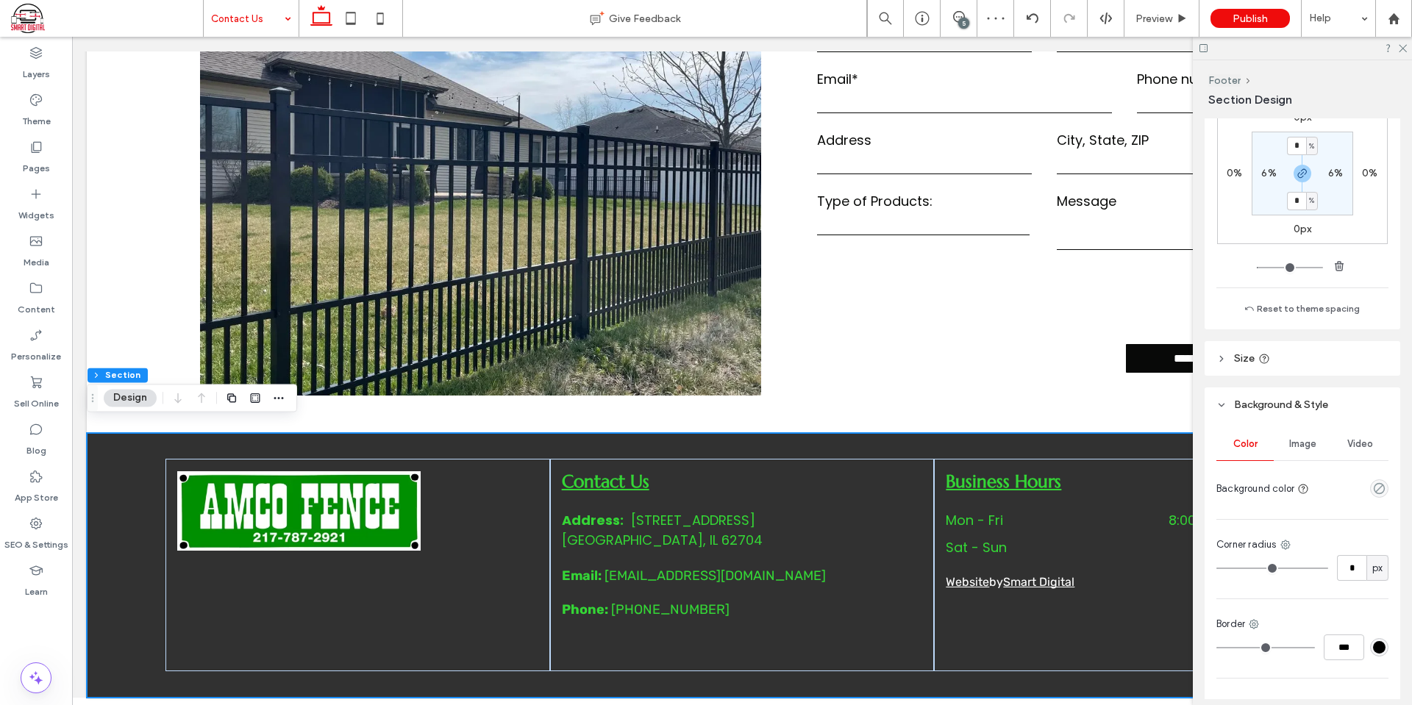
click at [1285, 358] on header "Size" at bounding box center [1303, 358] width 196 height 35
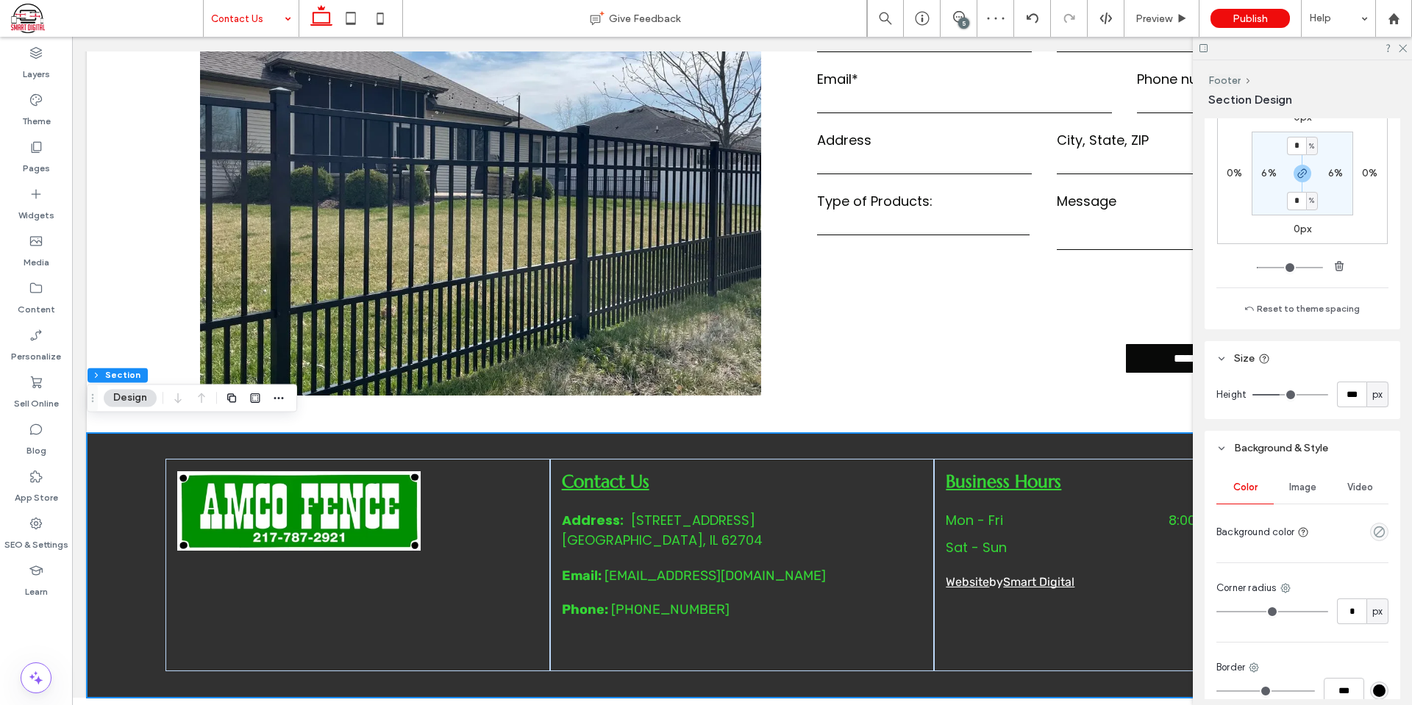
type input "***"
type input "**"
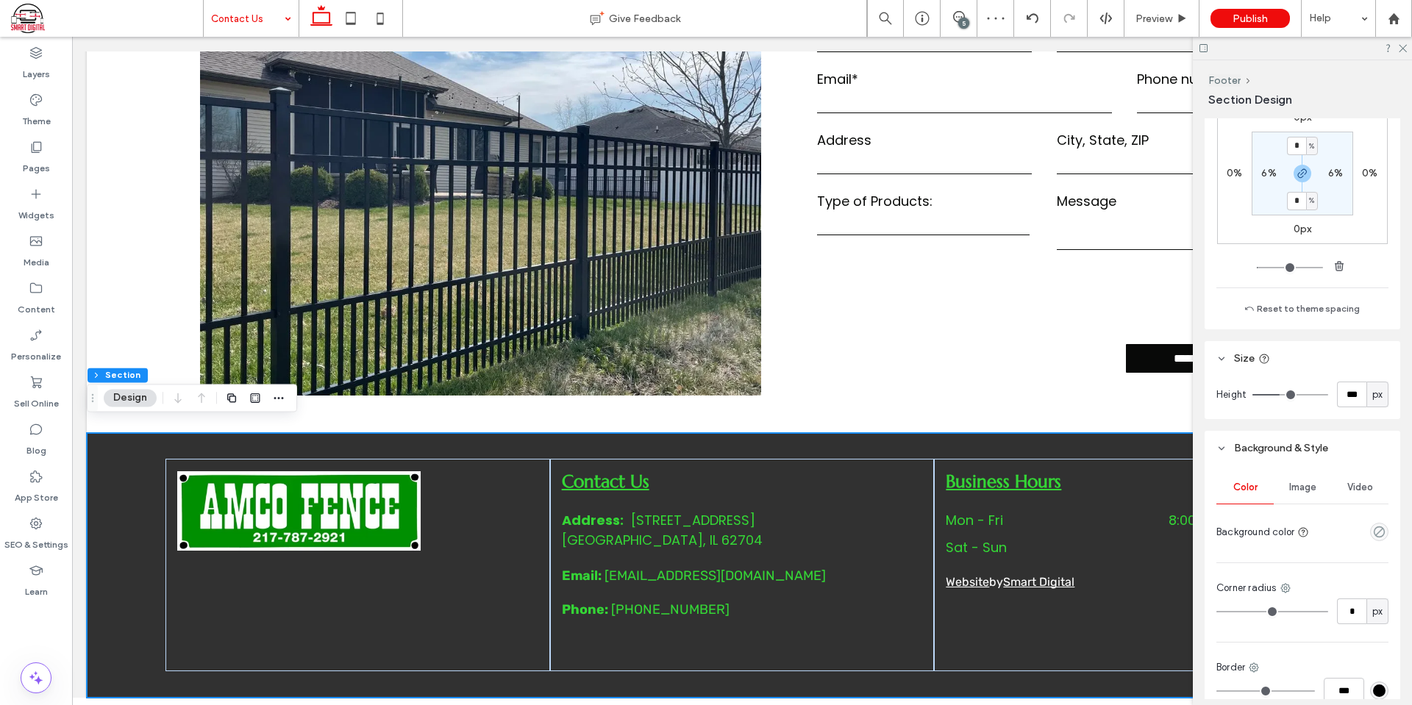
type input "**"
type input "*"
drag, startPoint x: 1279, startPoint y: 396, endPoint x: 1114, endPoint y: 405, distance: 165.0
type input "*"
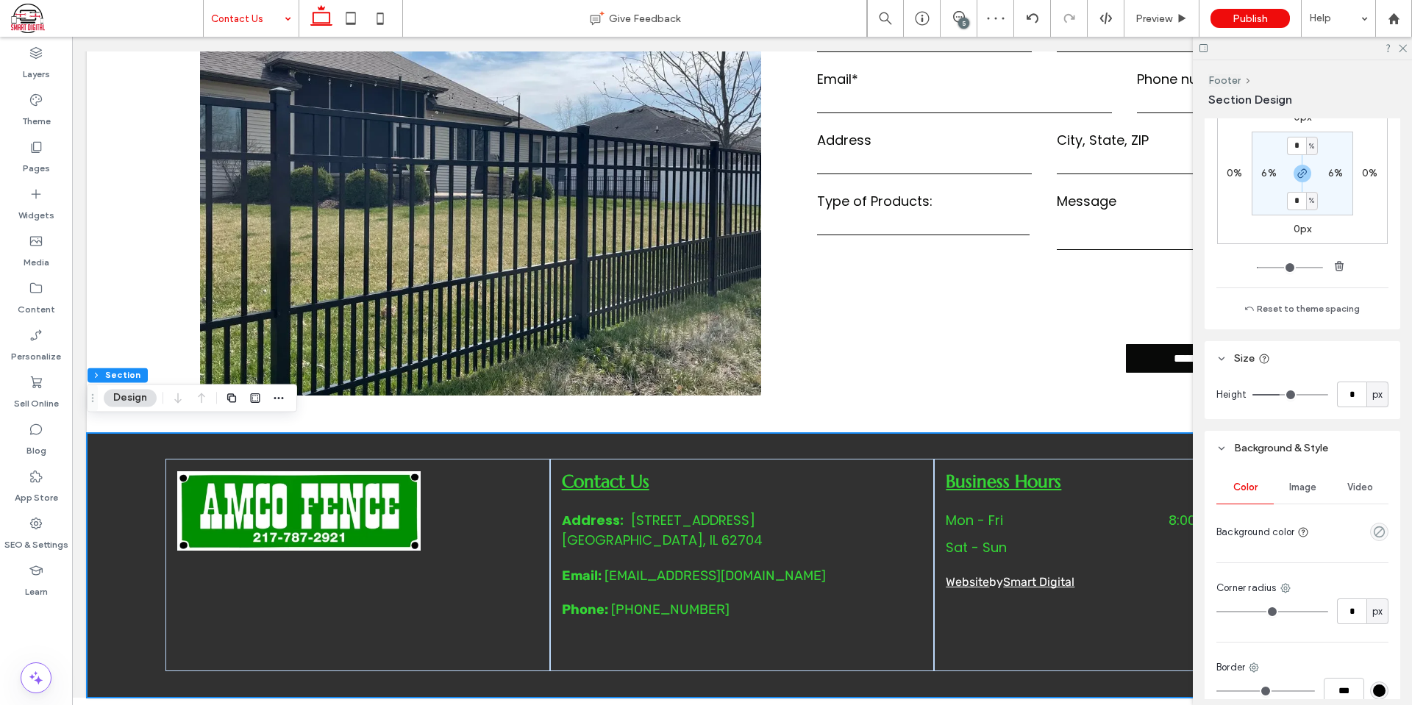
click at [1253, 396] on input "range" at bounding box center [1291, 394] width 76 height 1
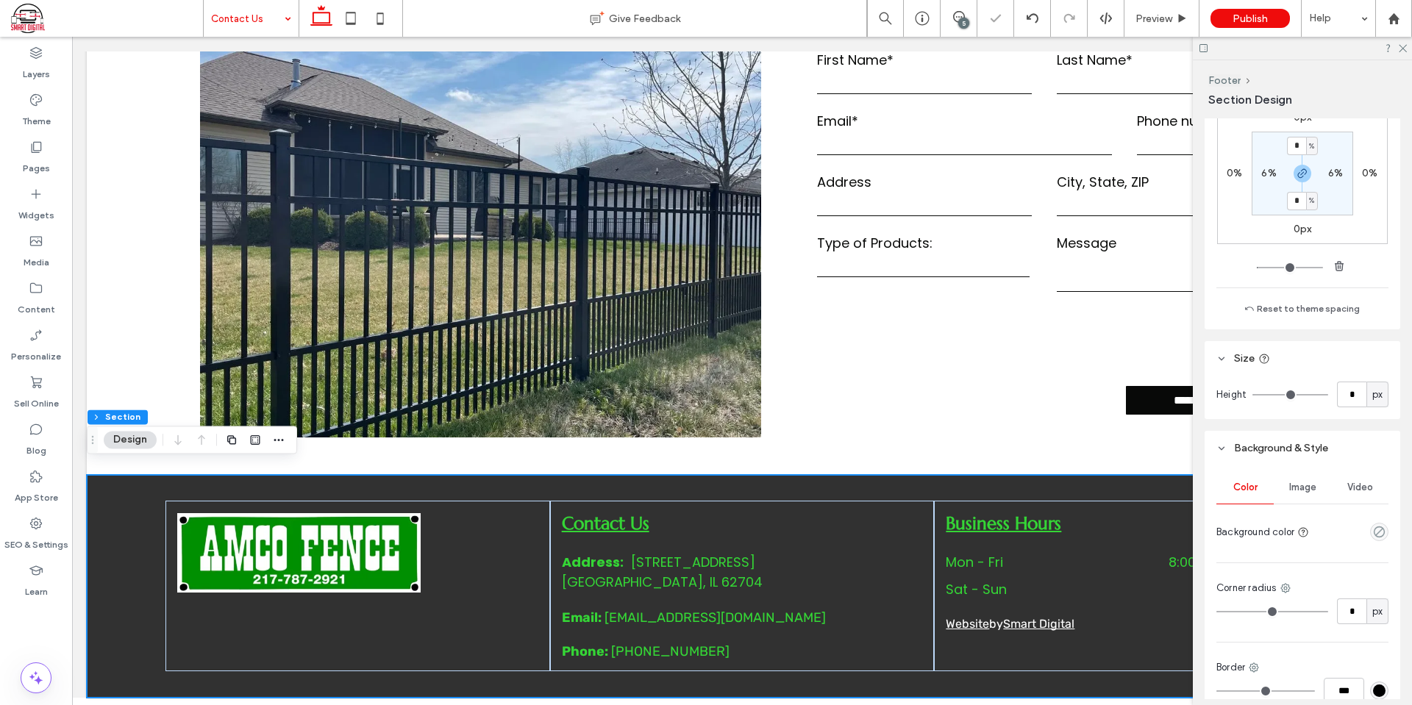
scroll to position [591, 0]
click at [1403, 46] on icon at bounding box center [1403, 48] width 10 height 10
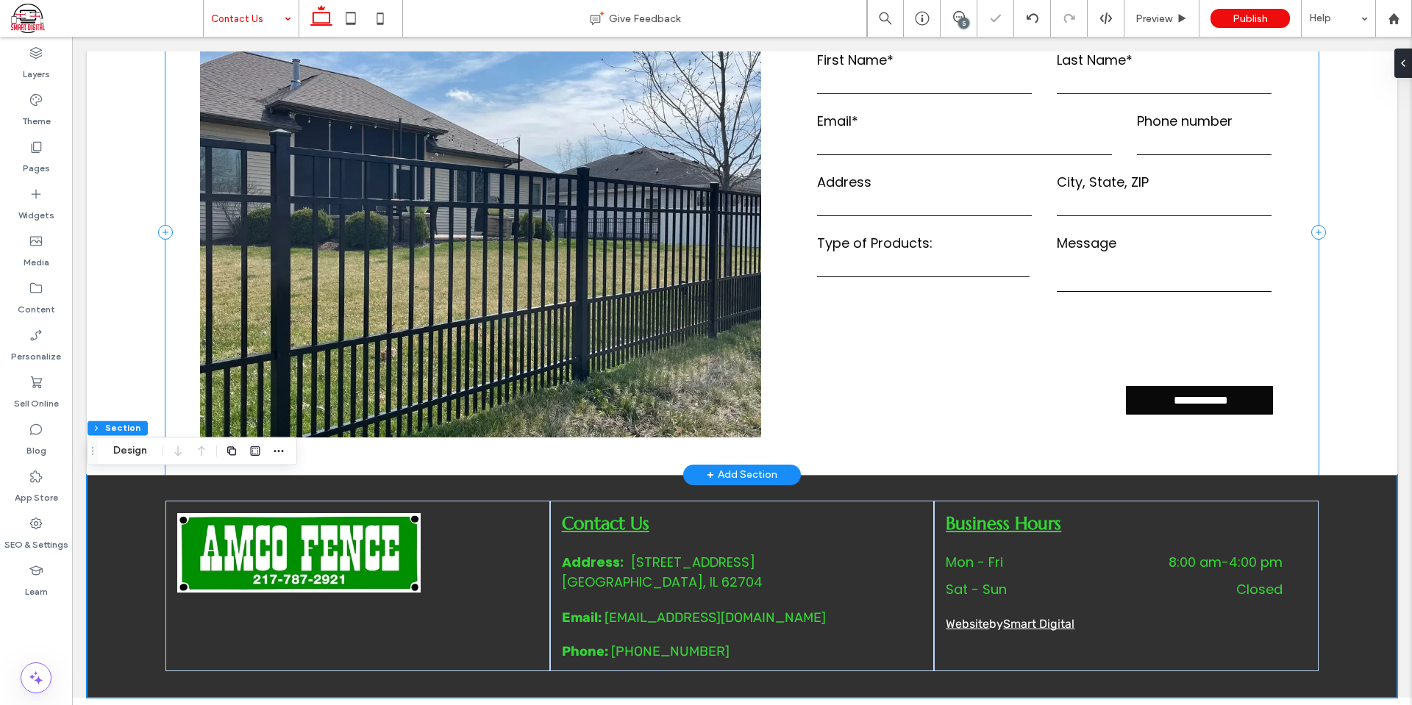
scroll to position [580, 0]
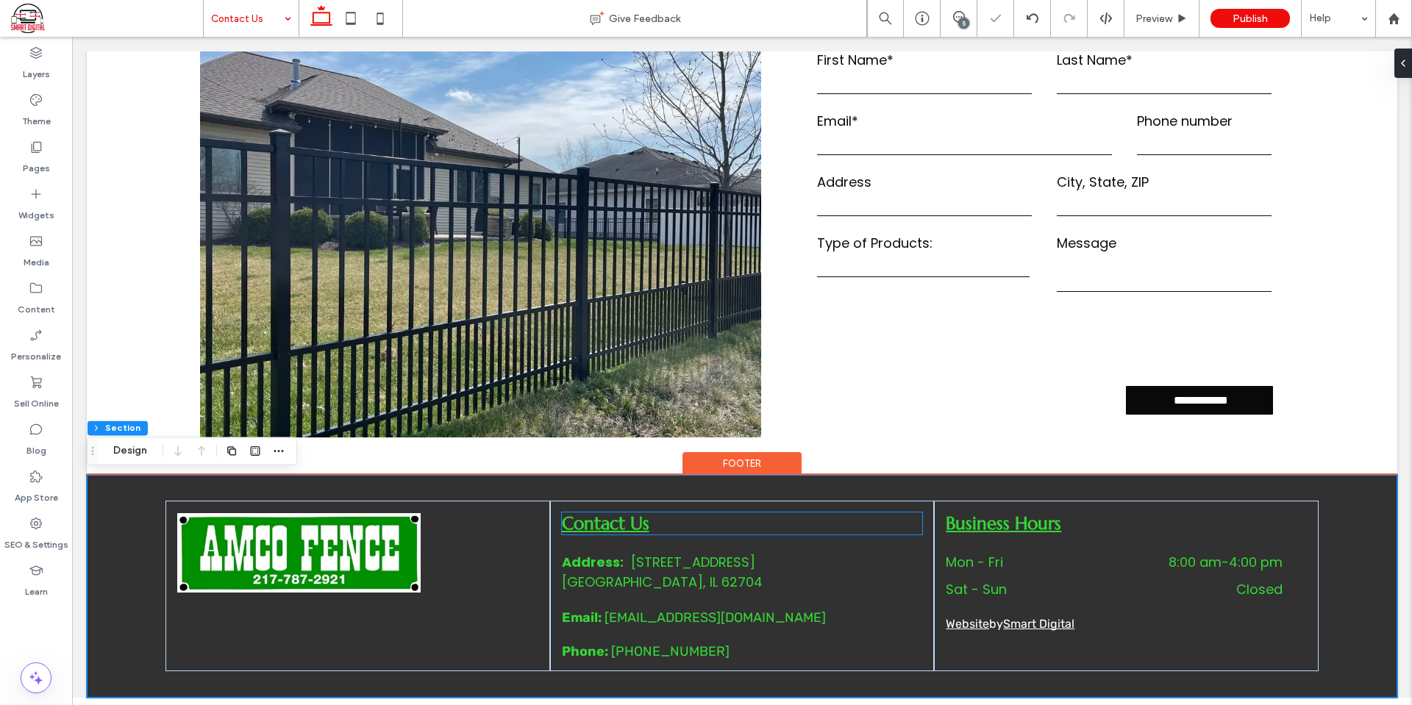
click at [639, 529] on span "Contact Us" at bounding box center [606, 524] width 88 height 22
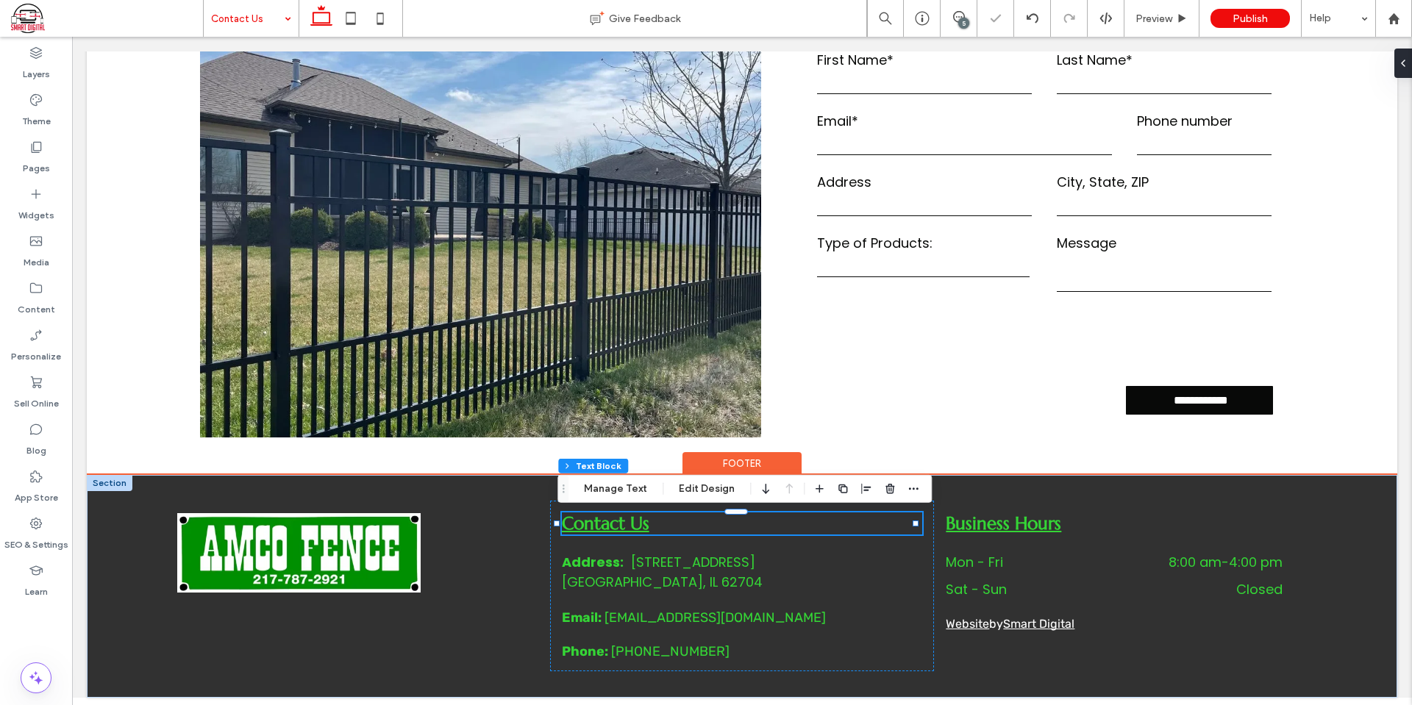
click at [622, 529] on span "Contact Us" at bounding box center [606, 524] width 88 height 22
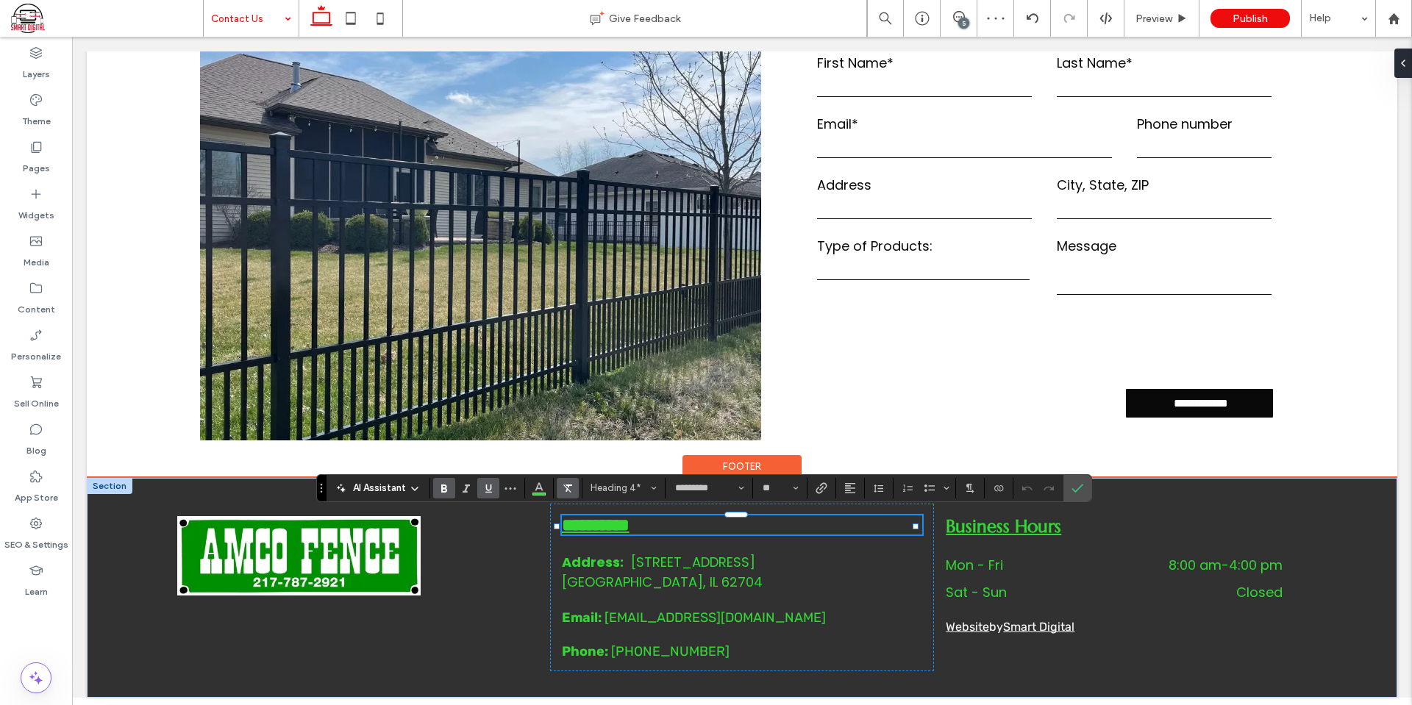
click at [567, 486] on icon "Clear Format" at bounding box center [568, 489] width 12 height 12
type input "**"
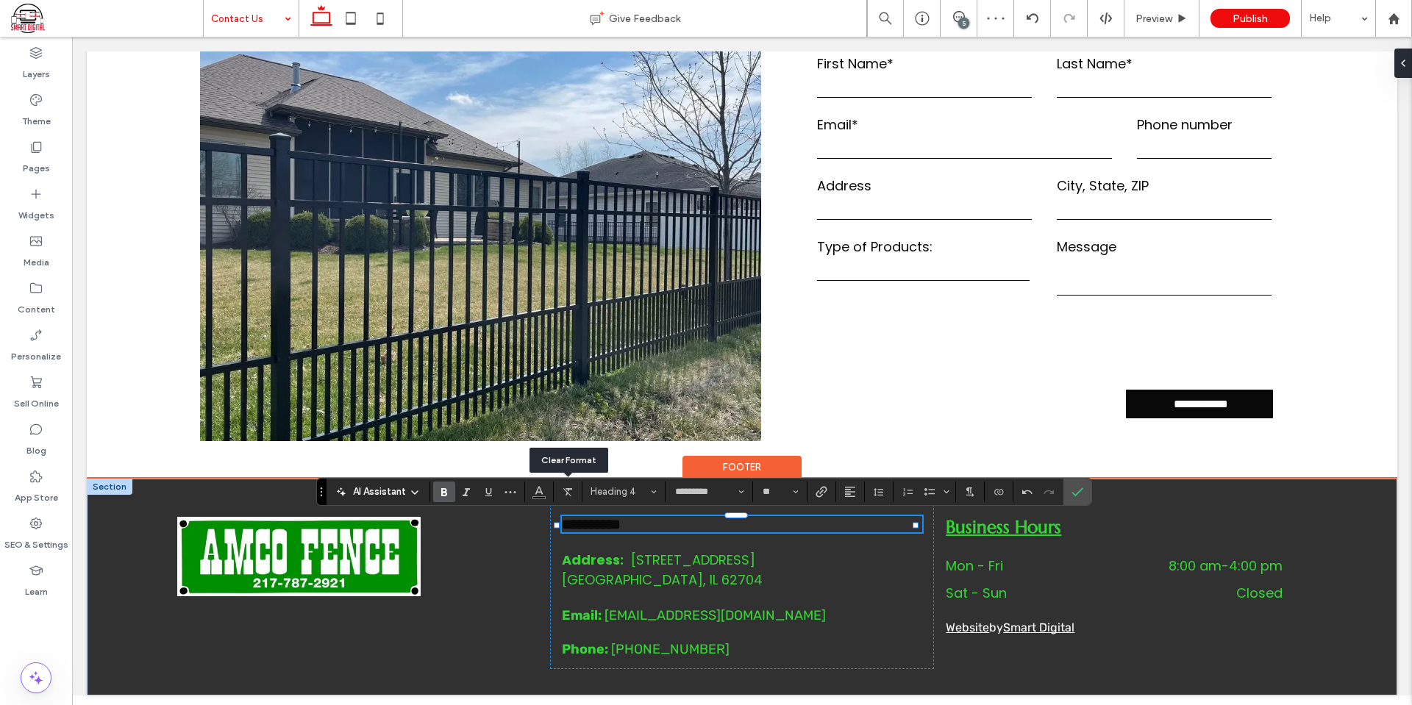
click at [609, 534] on div at bounding box center [736, 534] width 357 height 1
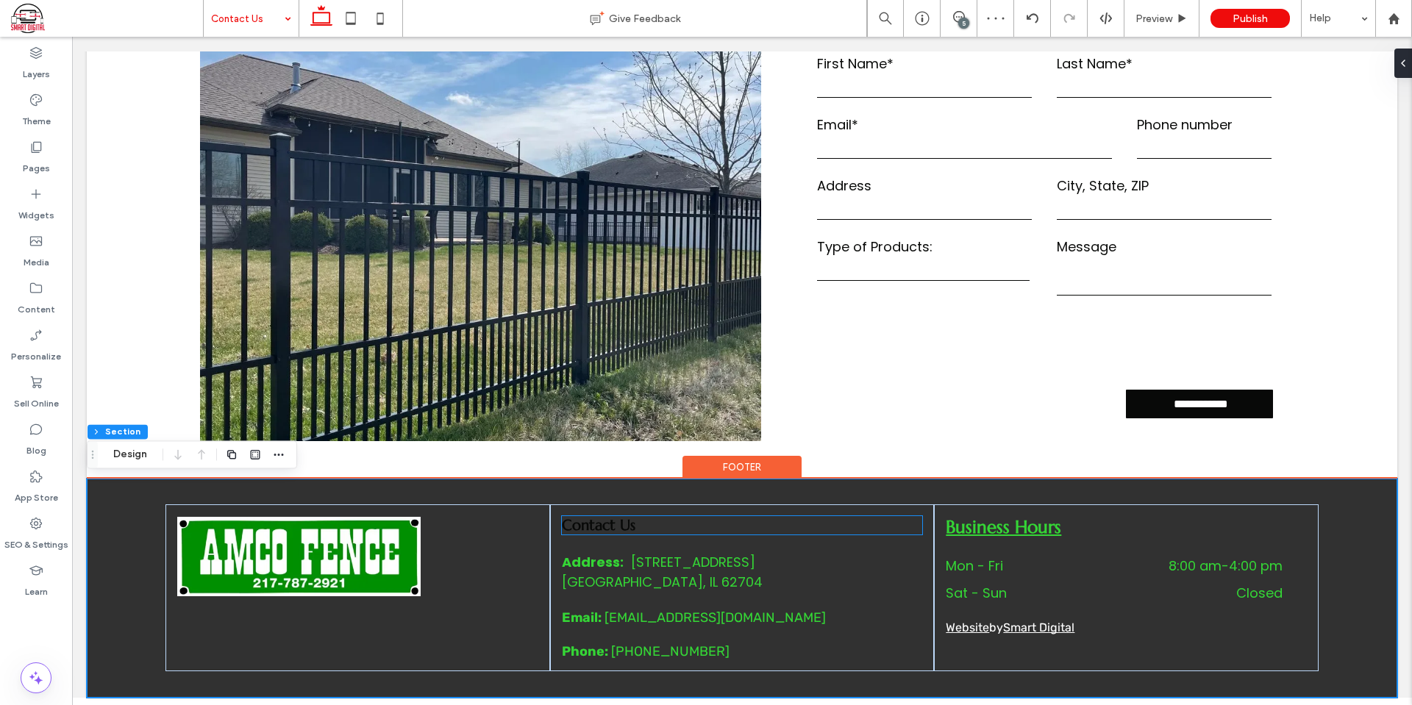
click at [622, 527] on span "Contact Us" at bounding box center [599, 525] width 74 height 18
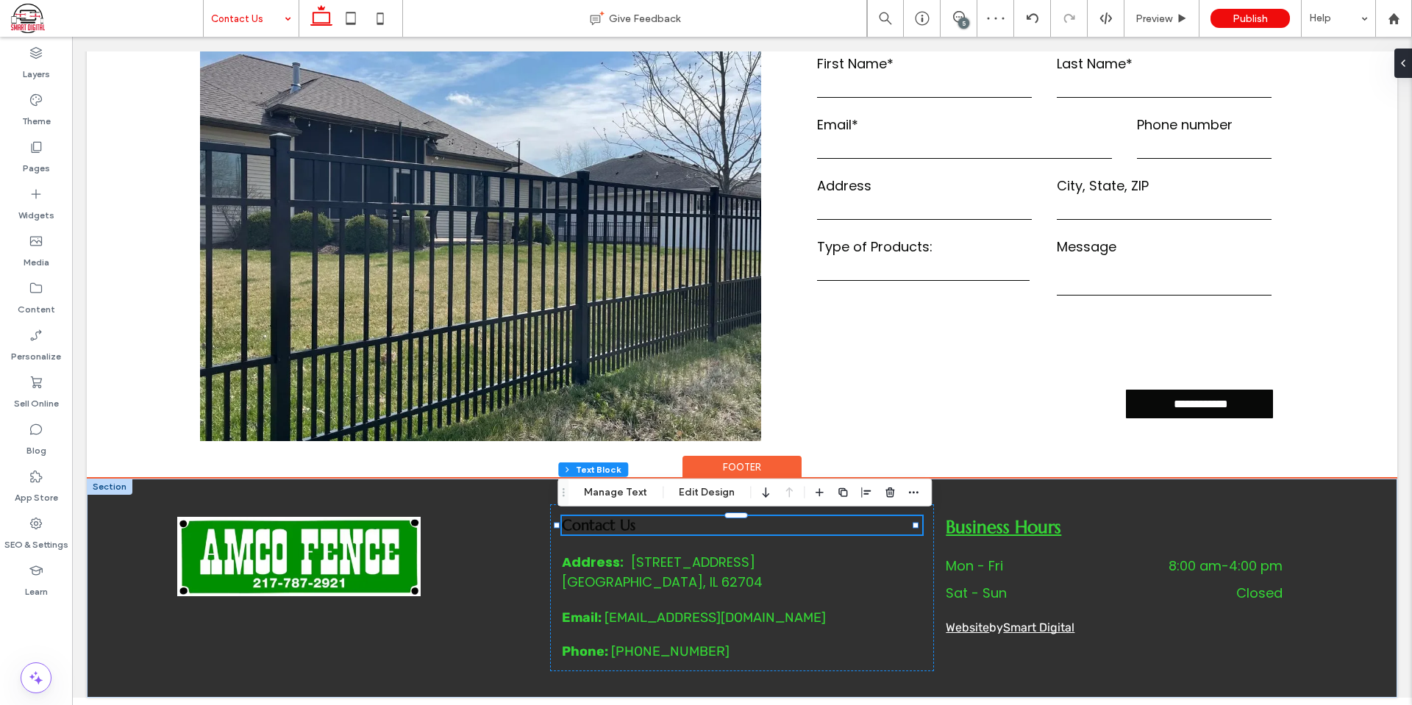
click at [620, 527] on span "Contact Us" at bounding box center [599, 525] width 74 height 18
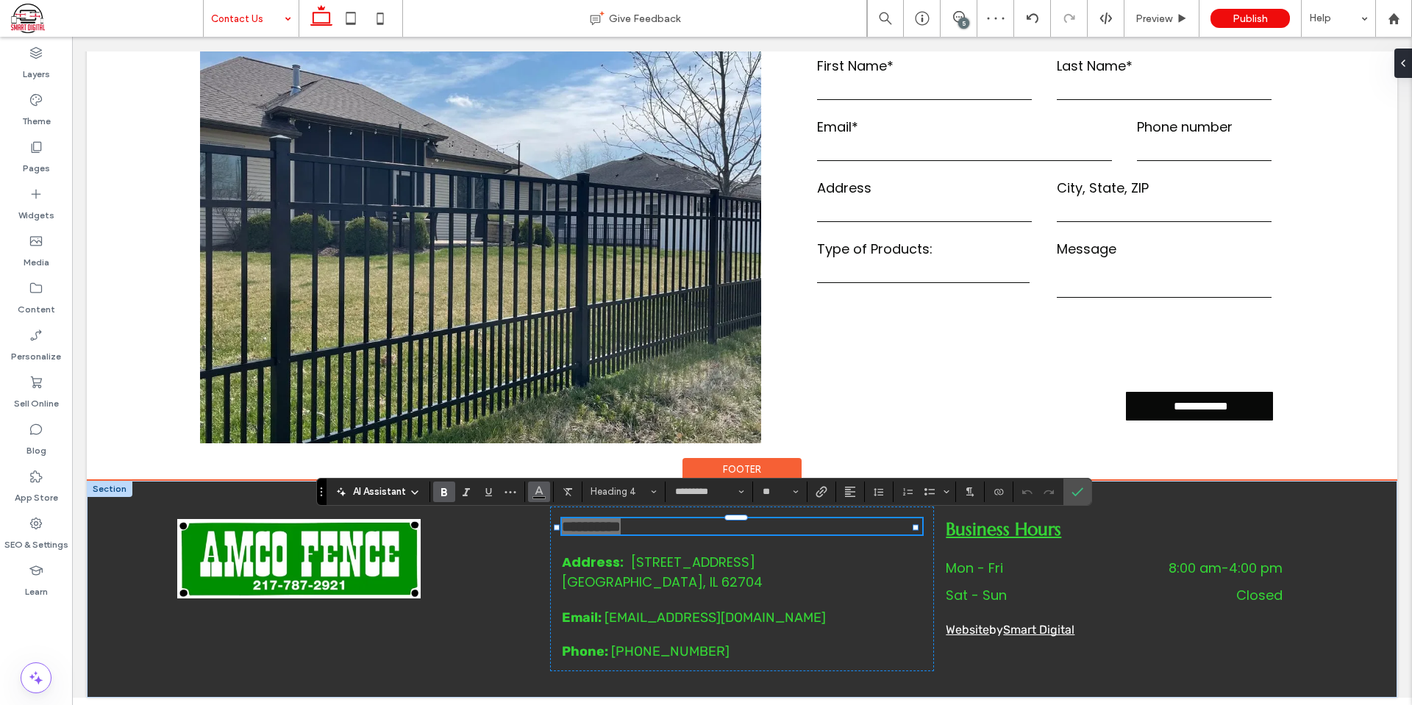
click at [535, 495] on icon "Color" at bounding box center [539, 491] width 12 height 12
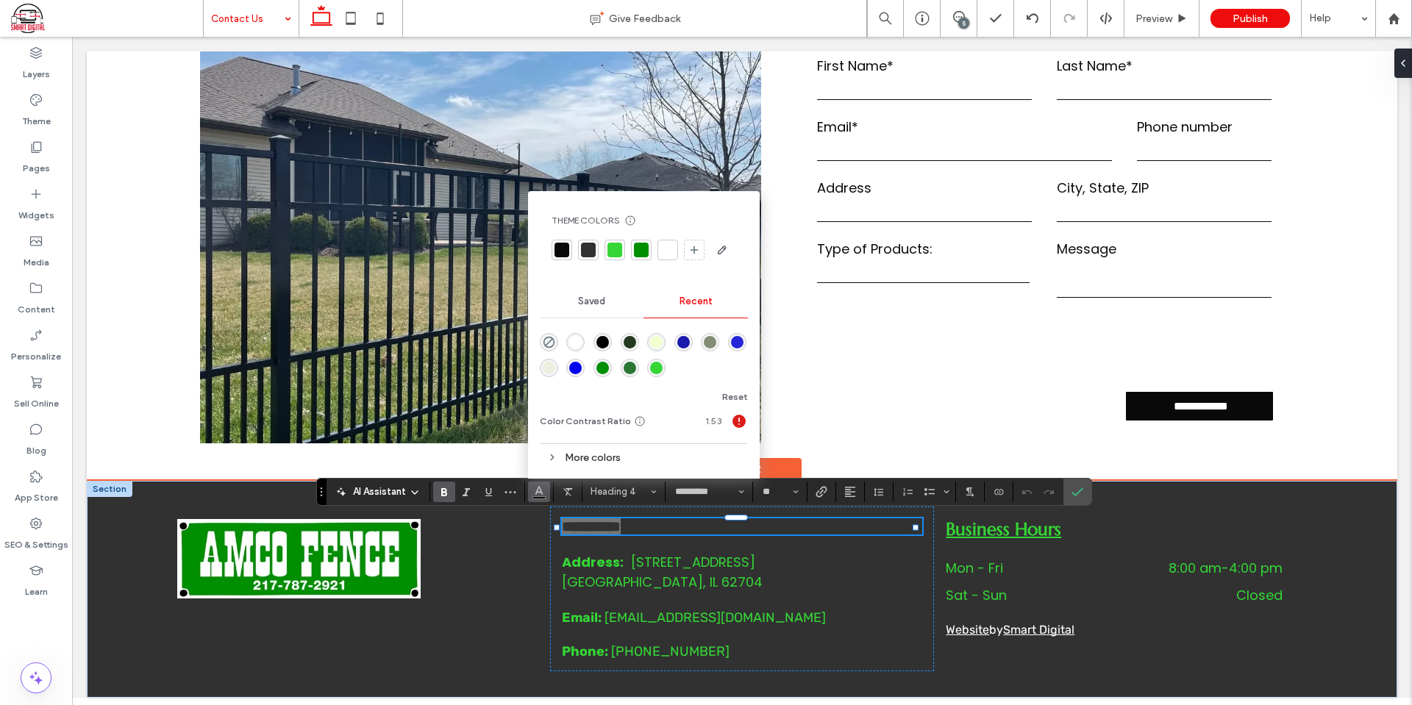
click at [663, 249] on div at bounding box center [668, 250] width 15 height 15
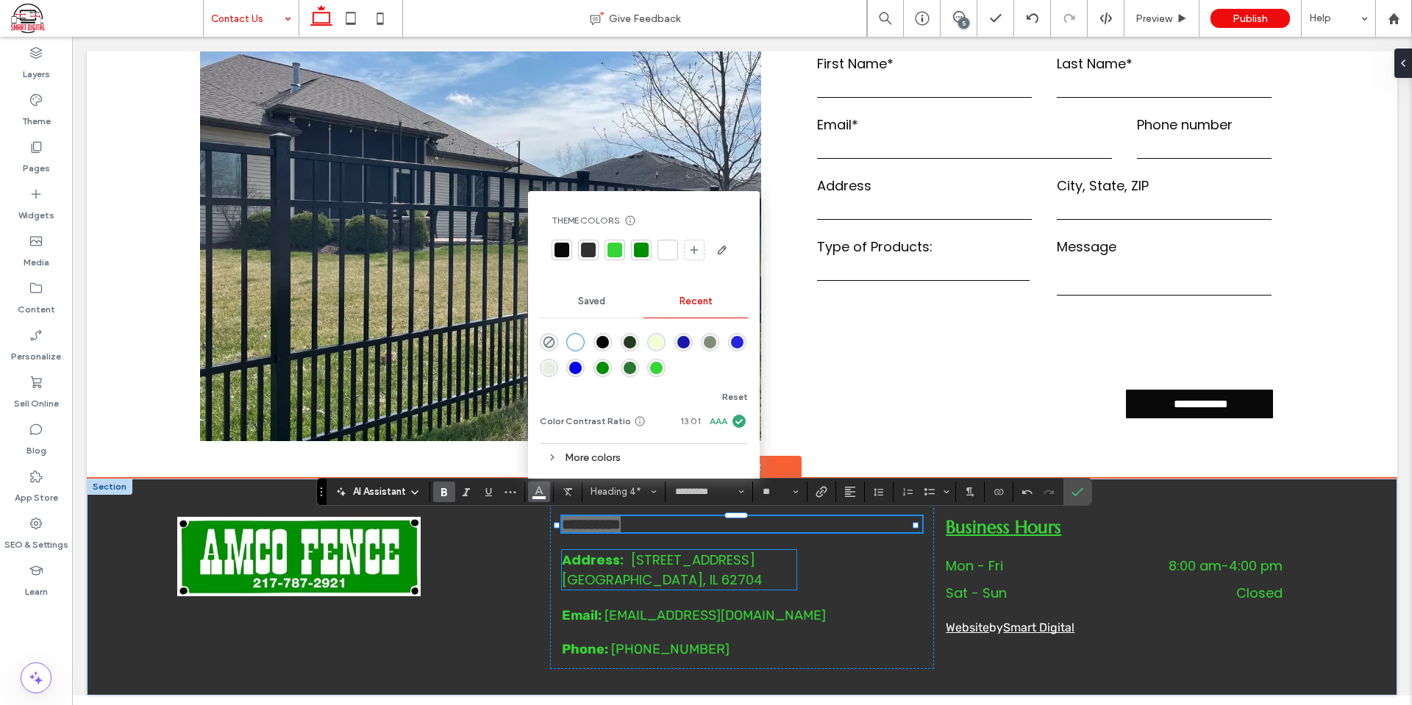
click at [776, 574] on p "﻿ Springfield, IL 62704" at bounding box center [679, 580] width 235 height 20
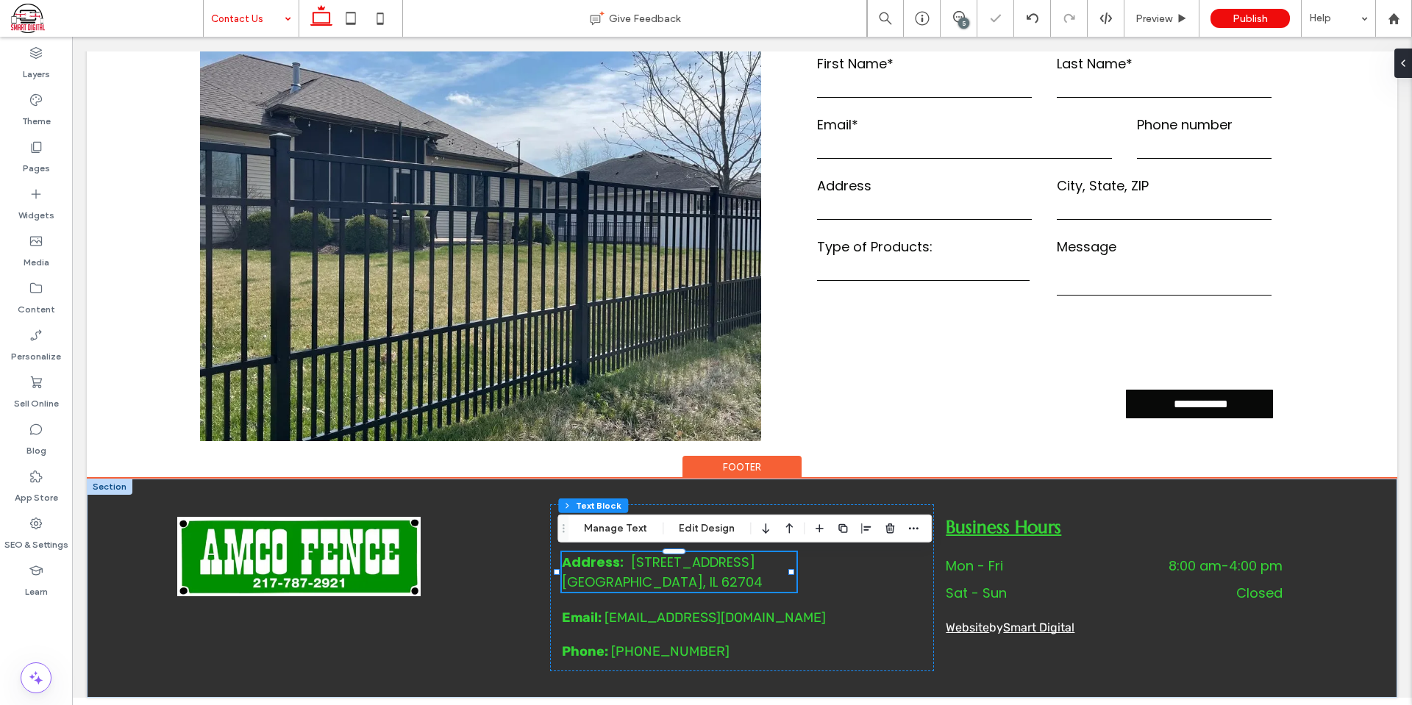
click at [753, 572] on span "2919 S MacArthur Blvd" at bounding box center [693, 562] width 124 height 18
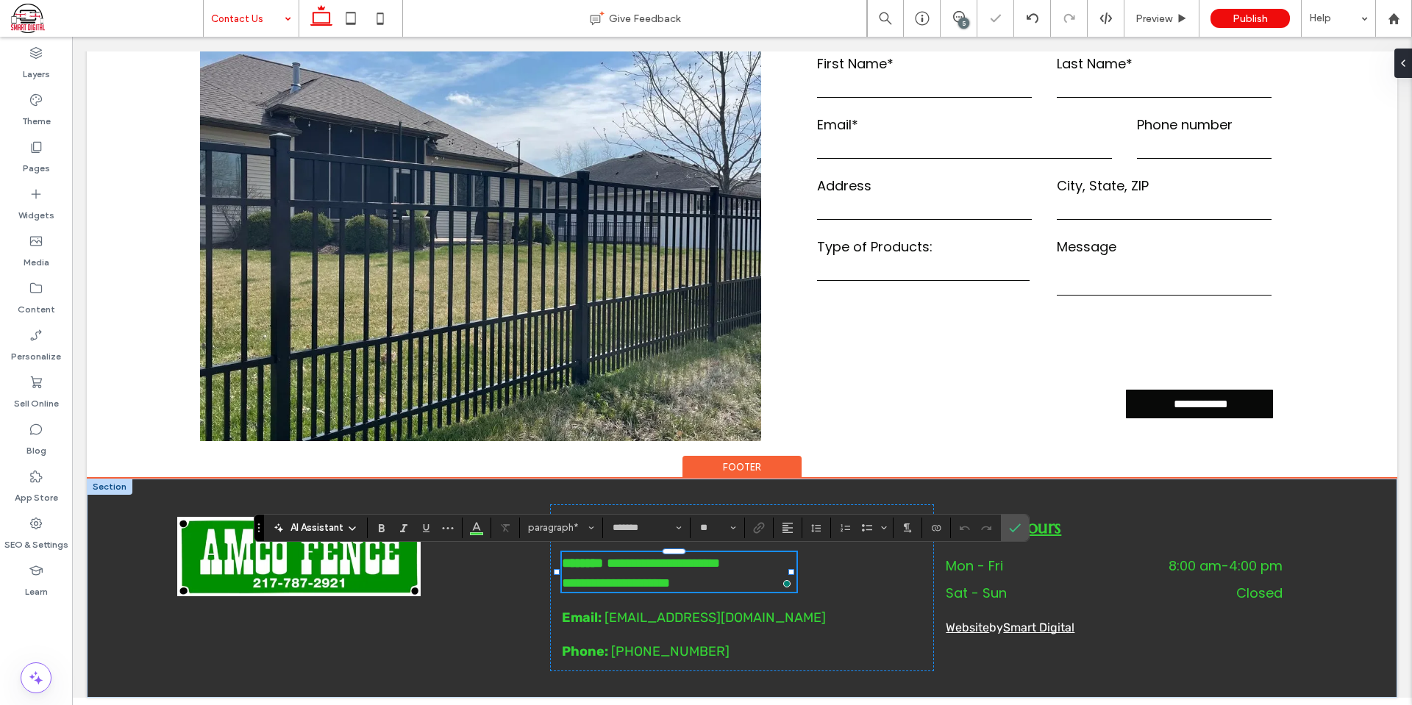
click at [720, 570] on span "**********" at bounding box center [668, 563] width 103 height 13
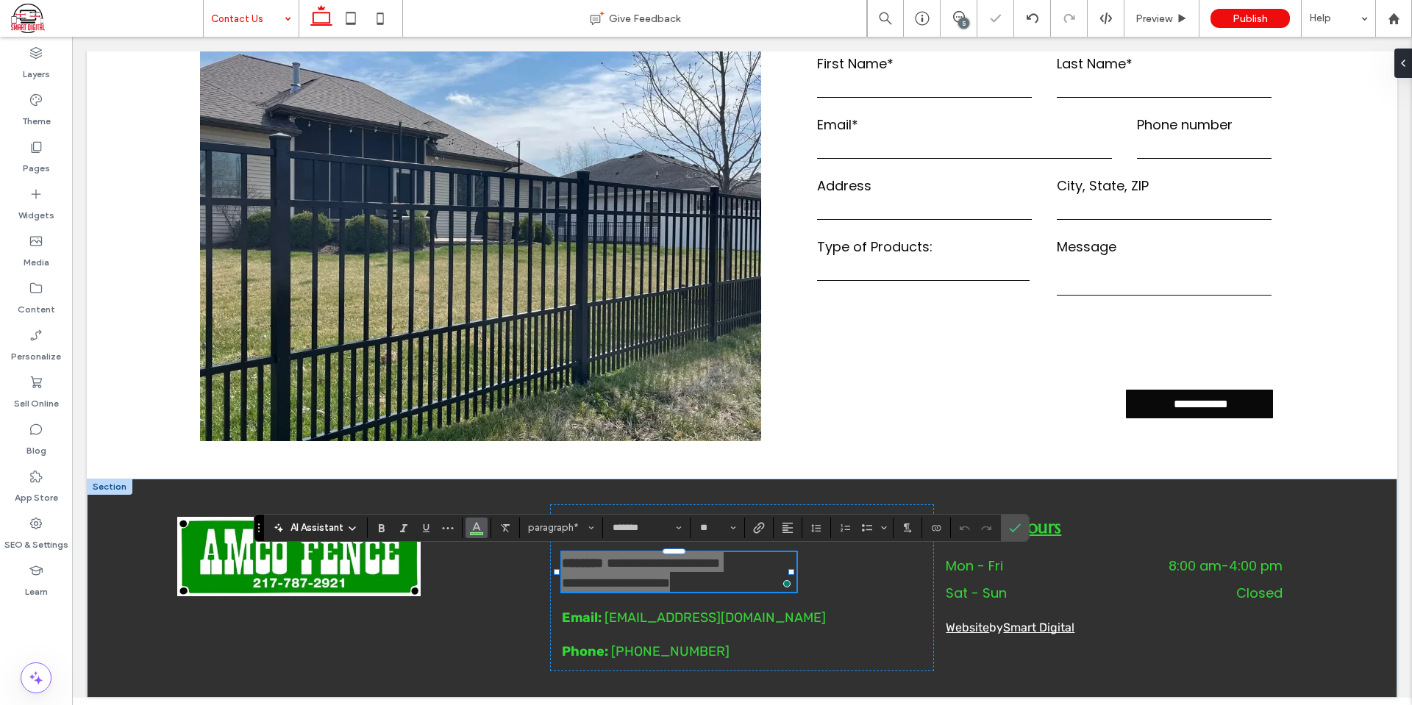
click at [480, 526] on icon "Color" at bounding box center [477, 527] width 12 height 12
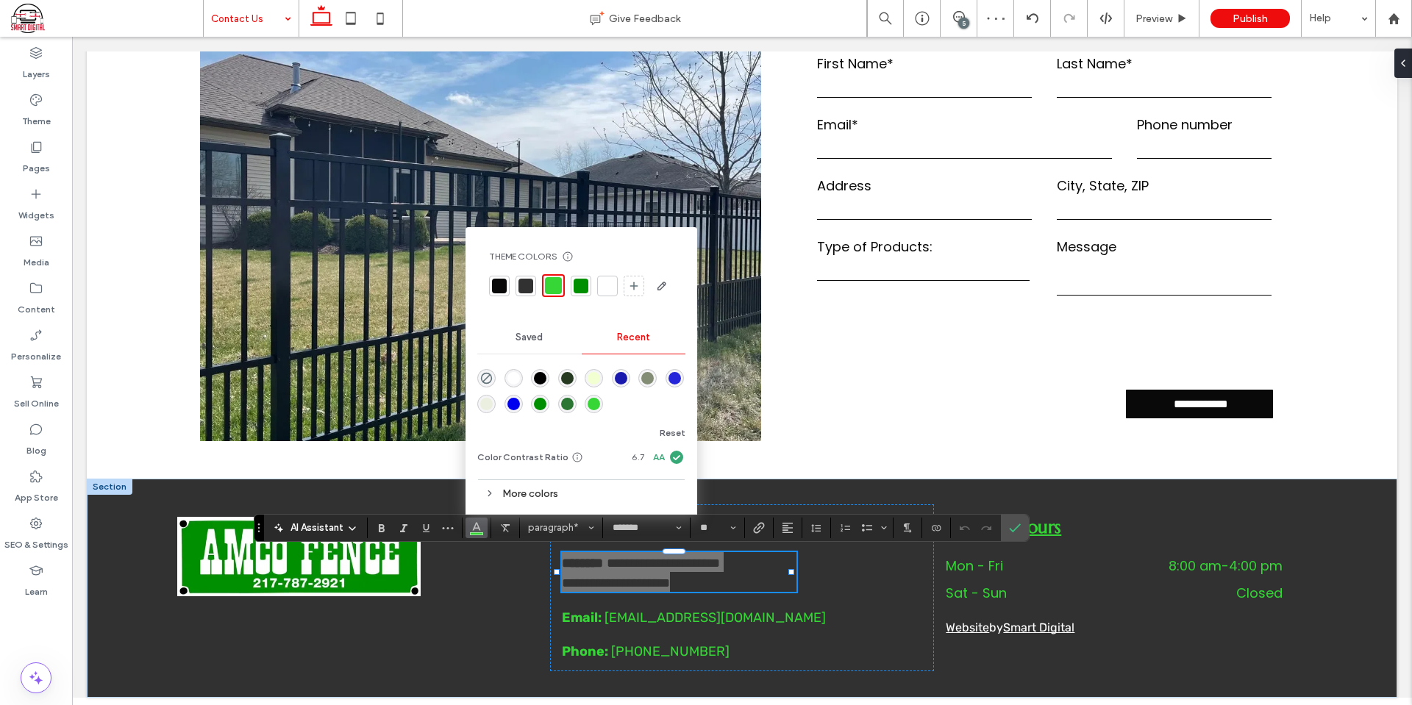
click at [603, 282] on div at bounding box center [607, 286] width 15 height 15
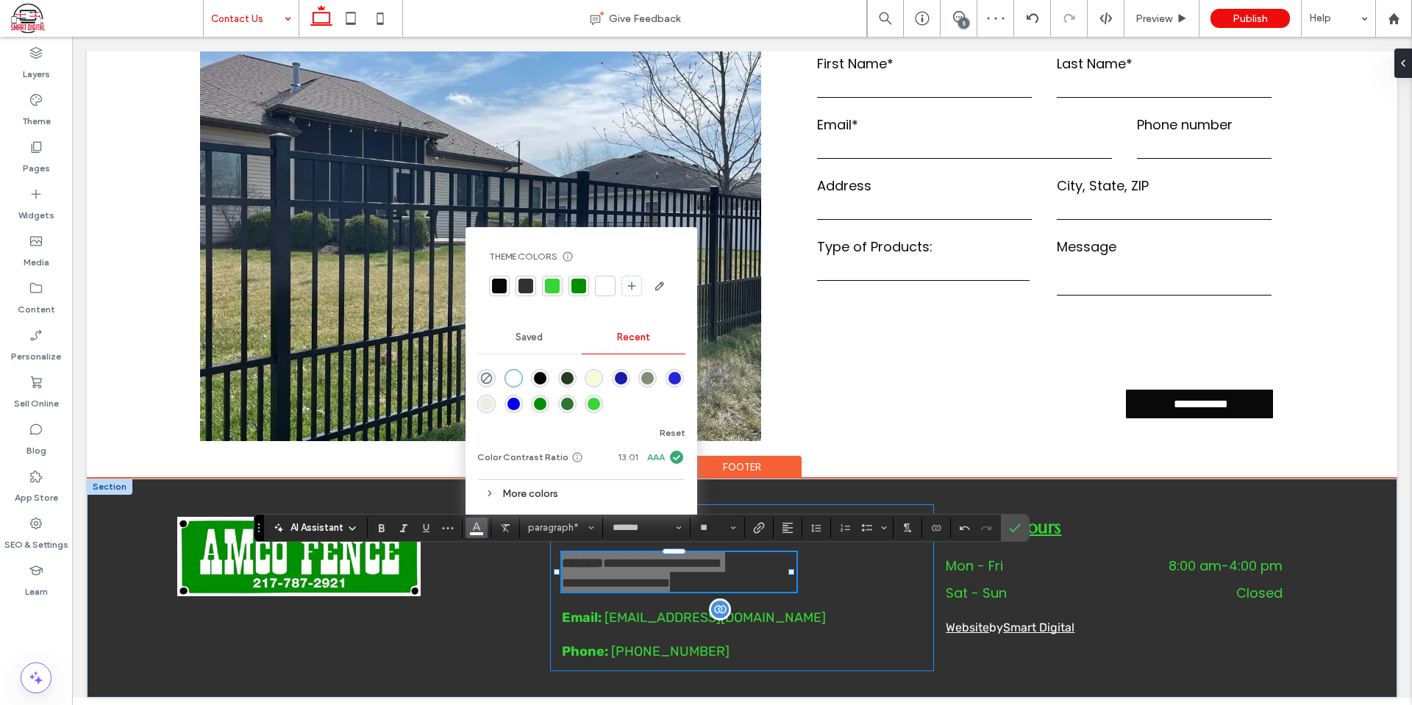
click at [701, 625] on span "amcofence22@yahoo.com" at bounding box center [715, 618] width 221 height 16
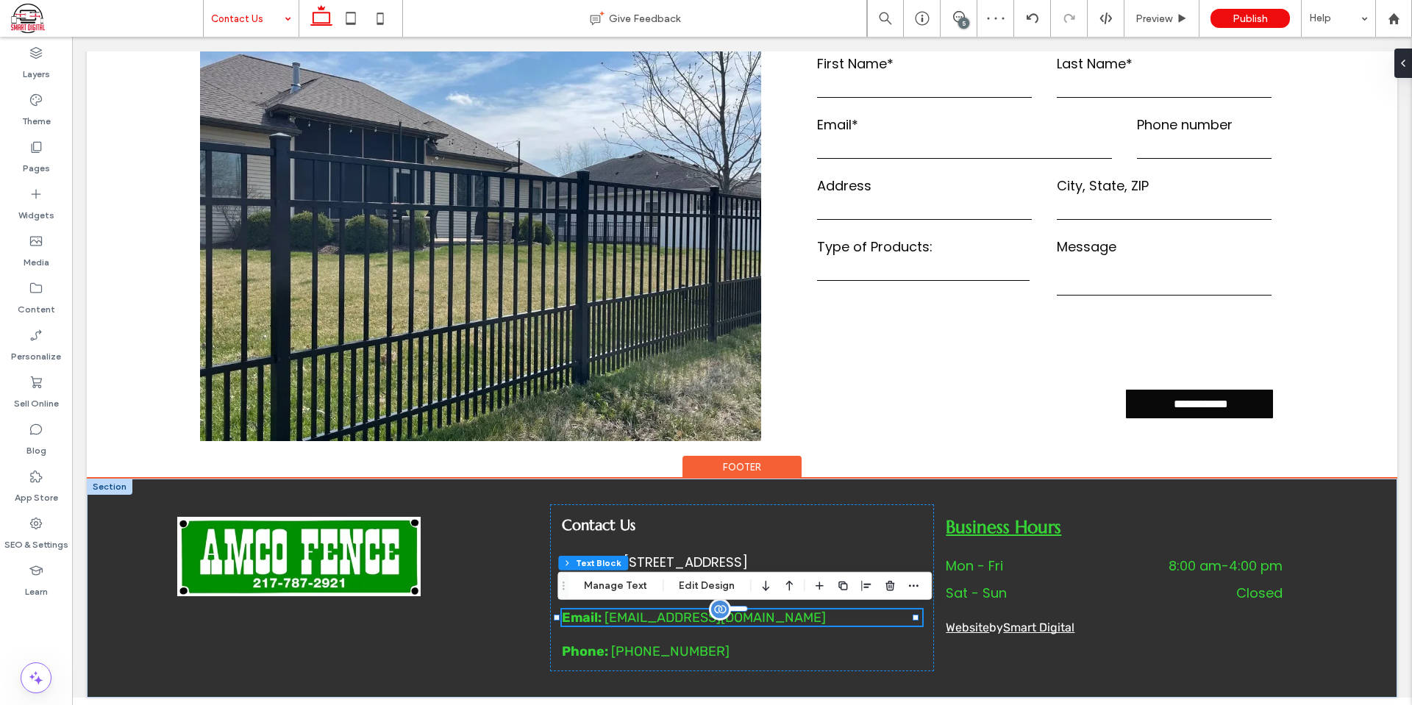
click at [673, 618] on span "amcofence22@yahoo.com" at bounding box center [715, 618] width 221 height 16
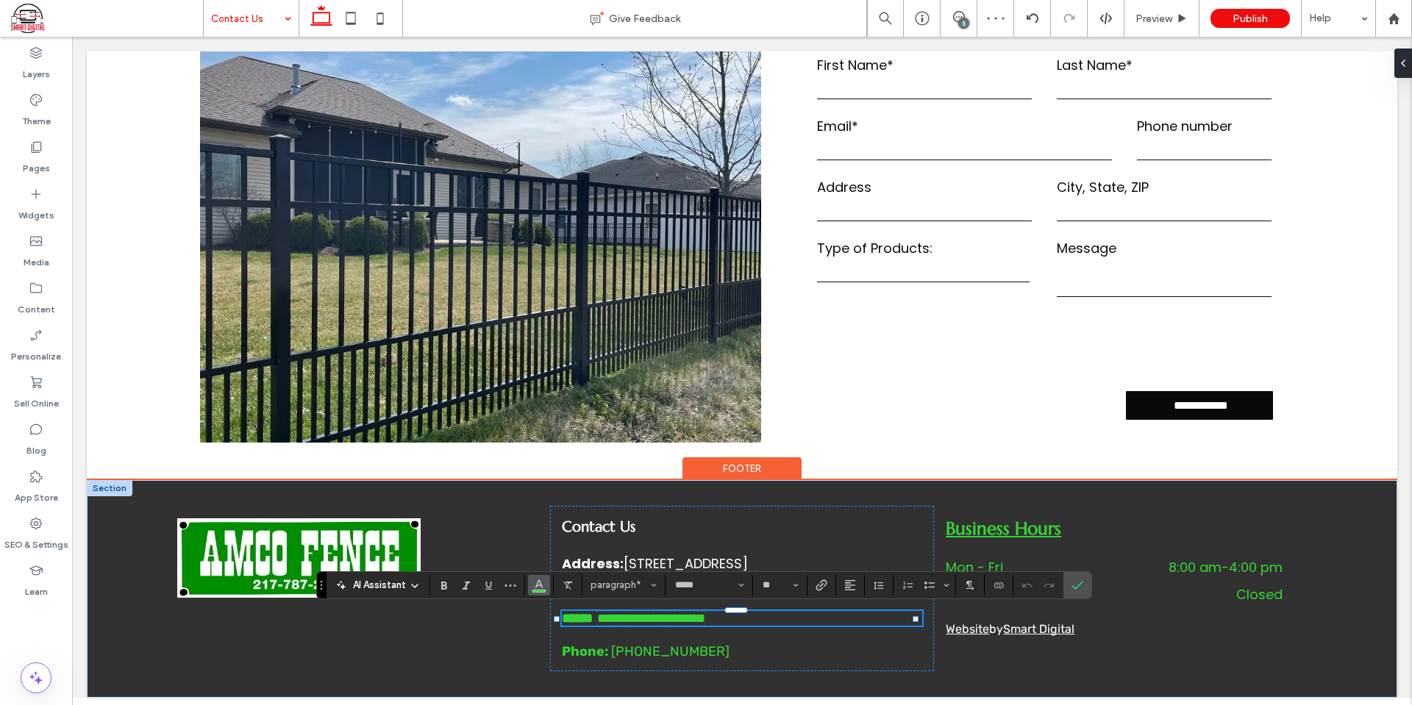
drag, startPoint x: 541, startPoint y: 586, endPoint x: 482, endPoint y: 530, distance: 81.7
click at [541, 586] on use "Color" at bounding box center [539, 584] width 8 height 8
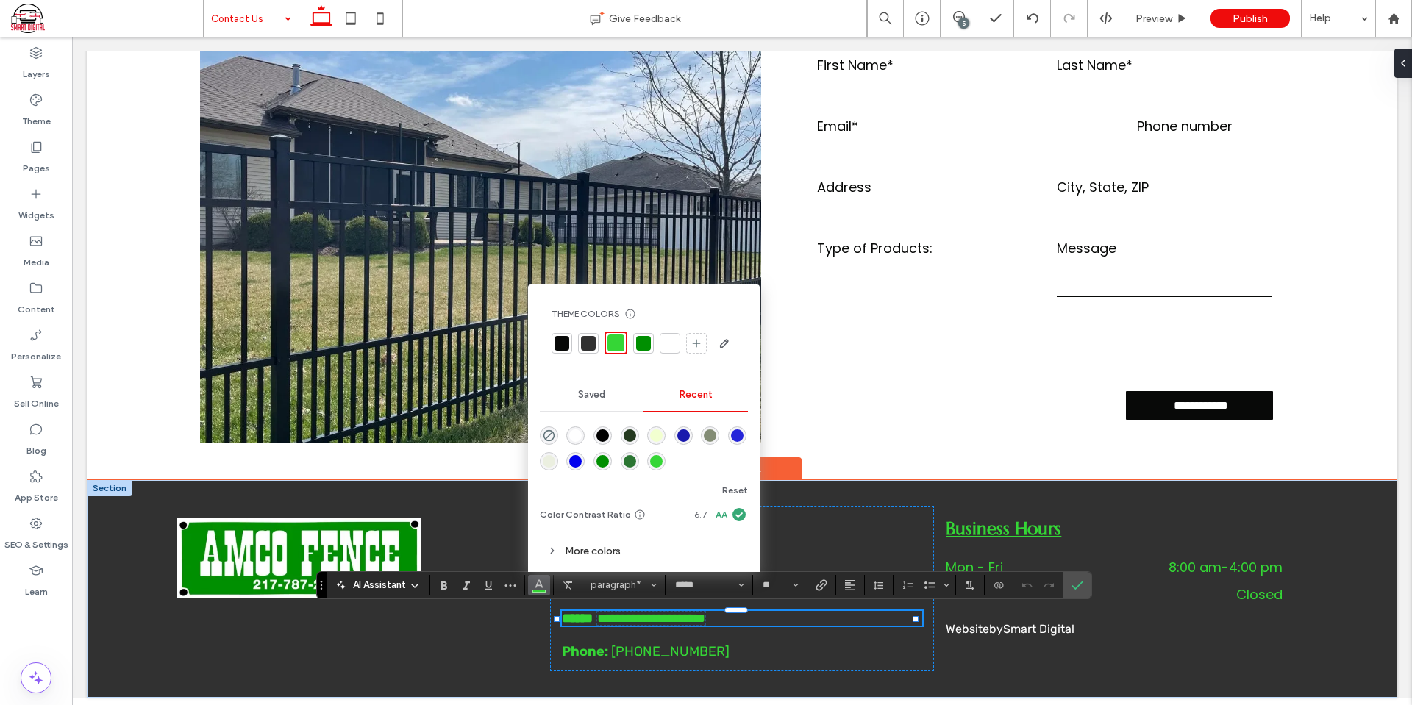
click at [670, 341] on div at bounding box center [670, 343] width 15 height 15
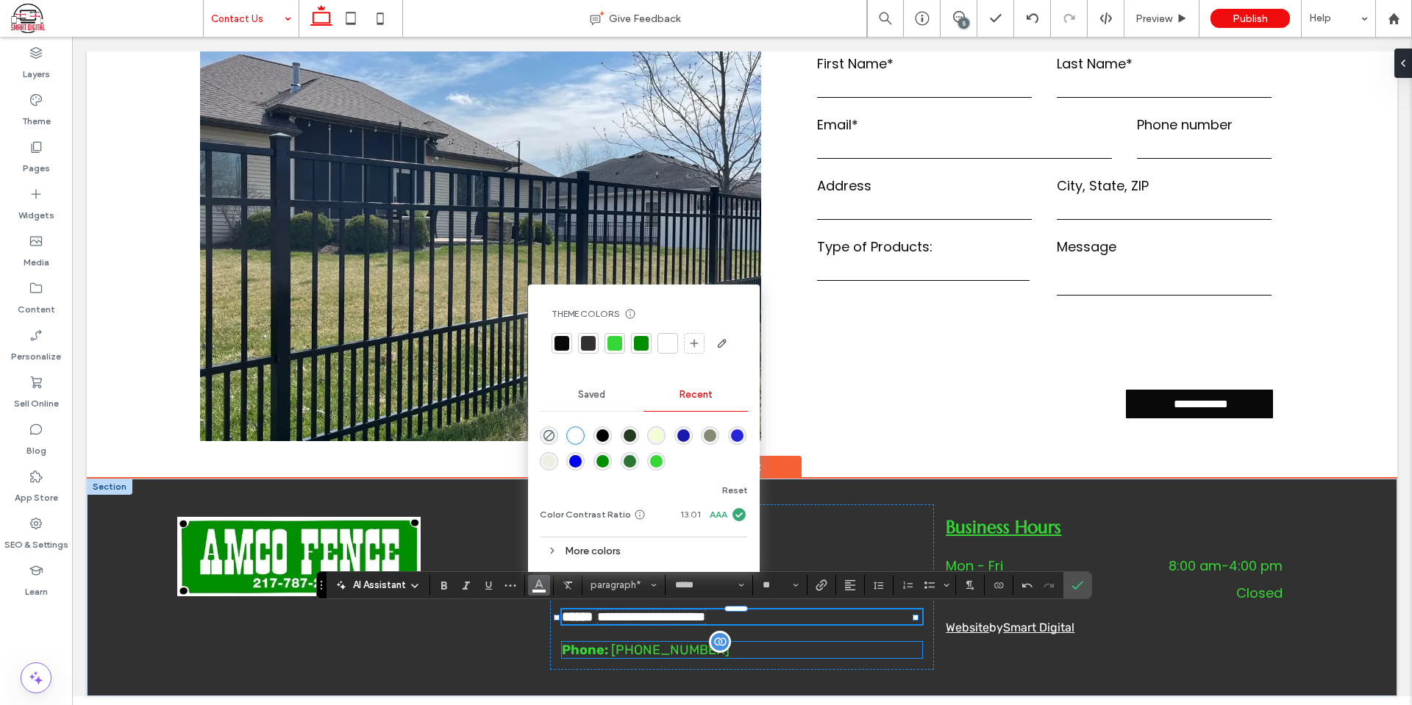
click at [677, 649] on span "(217) 787-2921" at bounding box center [670, 650] width 118 height 16
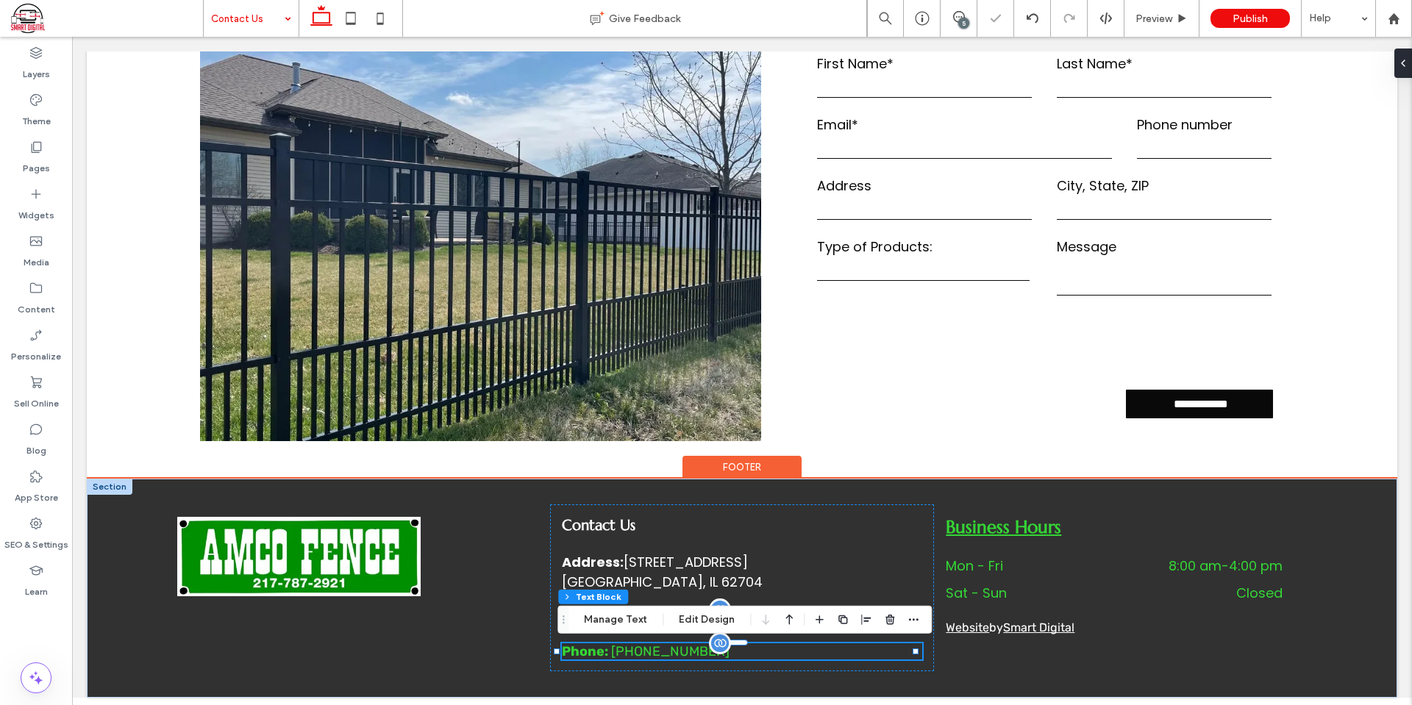
click at [664, 652] on span "(217) 787-2921" at bounding box center [670, 652] width 118 height 16
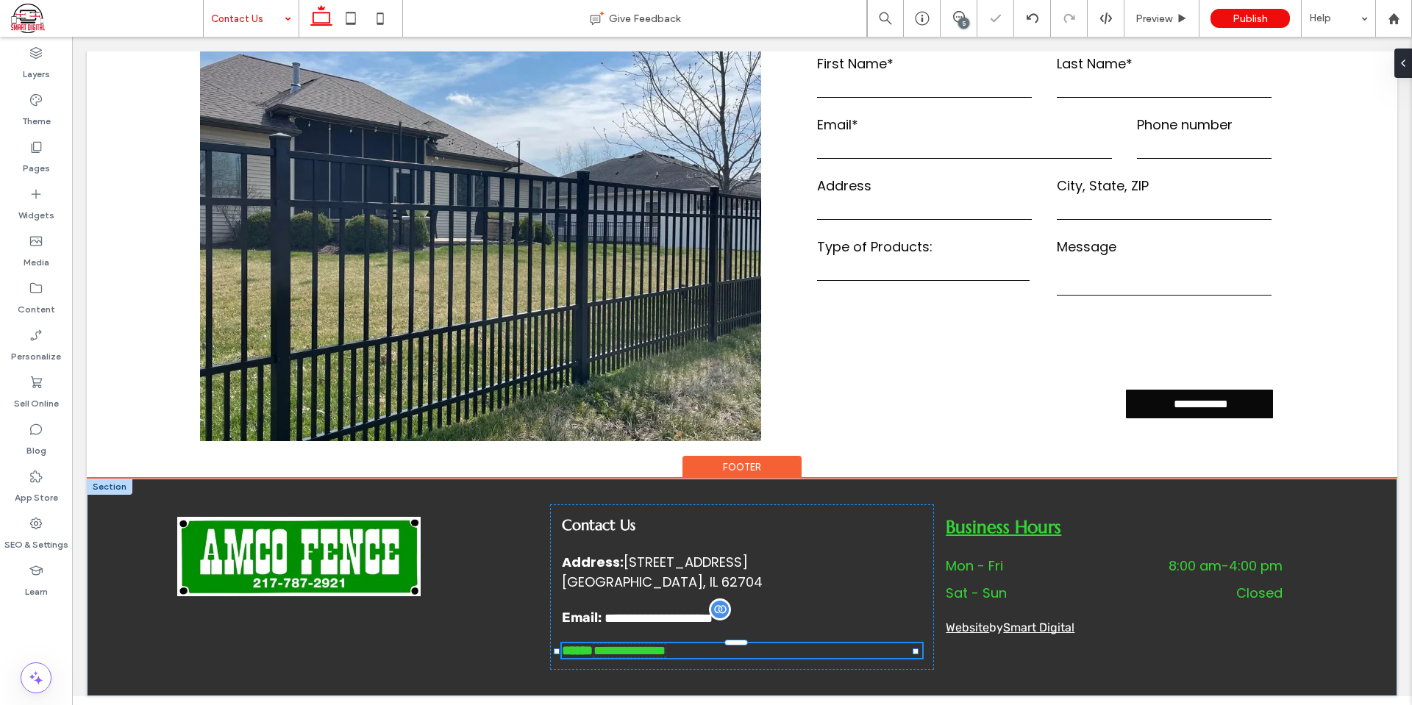
type input "*****"
type input "**"
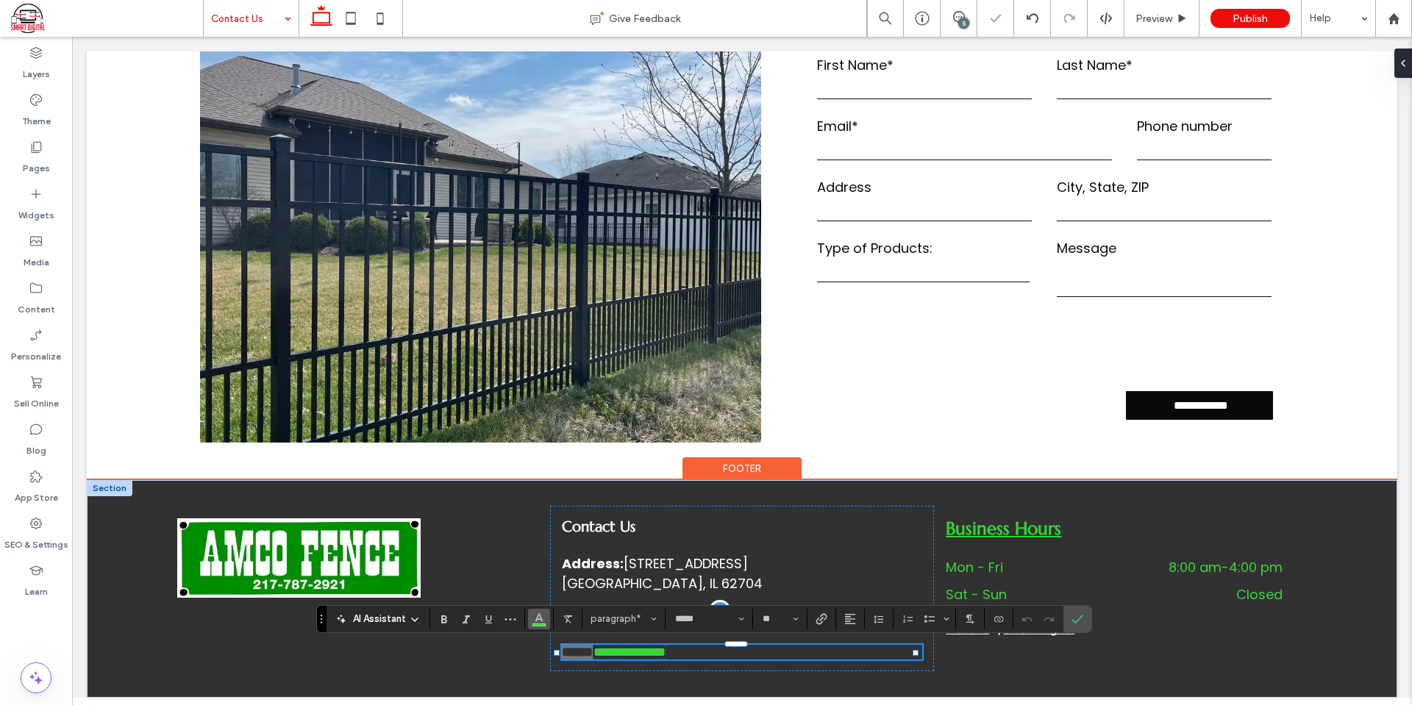
click at [536, 622] on use "Color" at bounding box center [539, 617] width 8 height 8
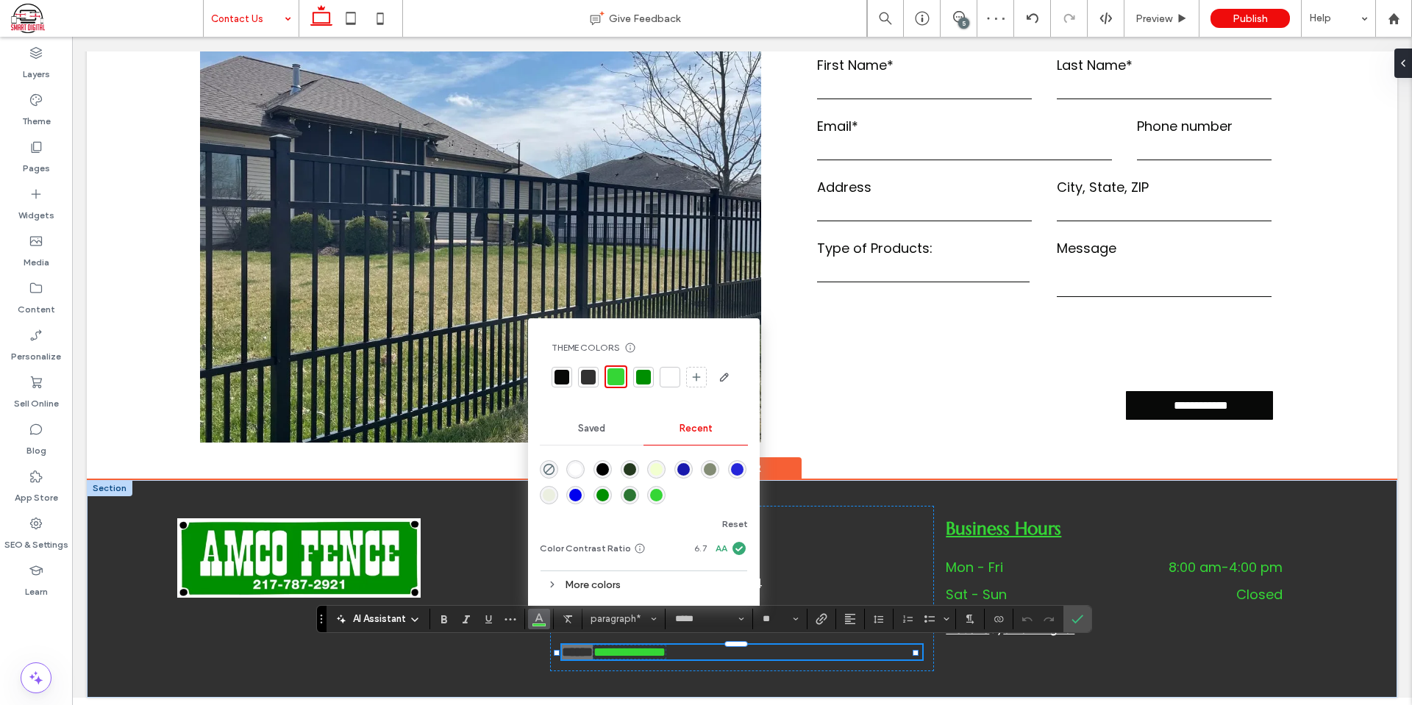
click at [674, 370] on div at bounding box center [670, 377] width 15 height 15
click at [1078, 616] on icon "Confirm" at bounding box center [1078, 619] width 12 height 12
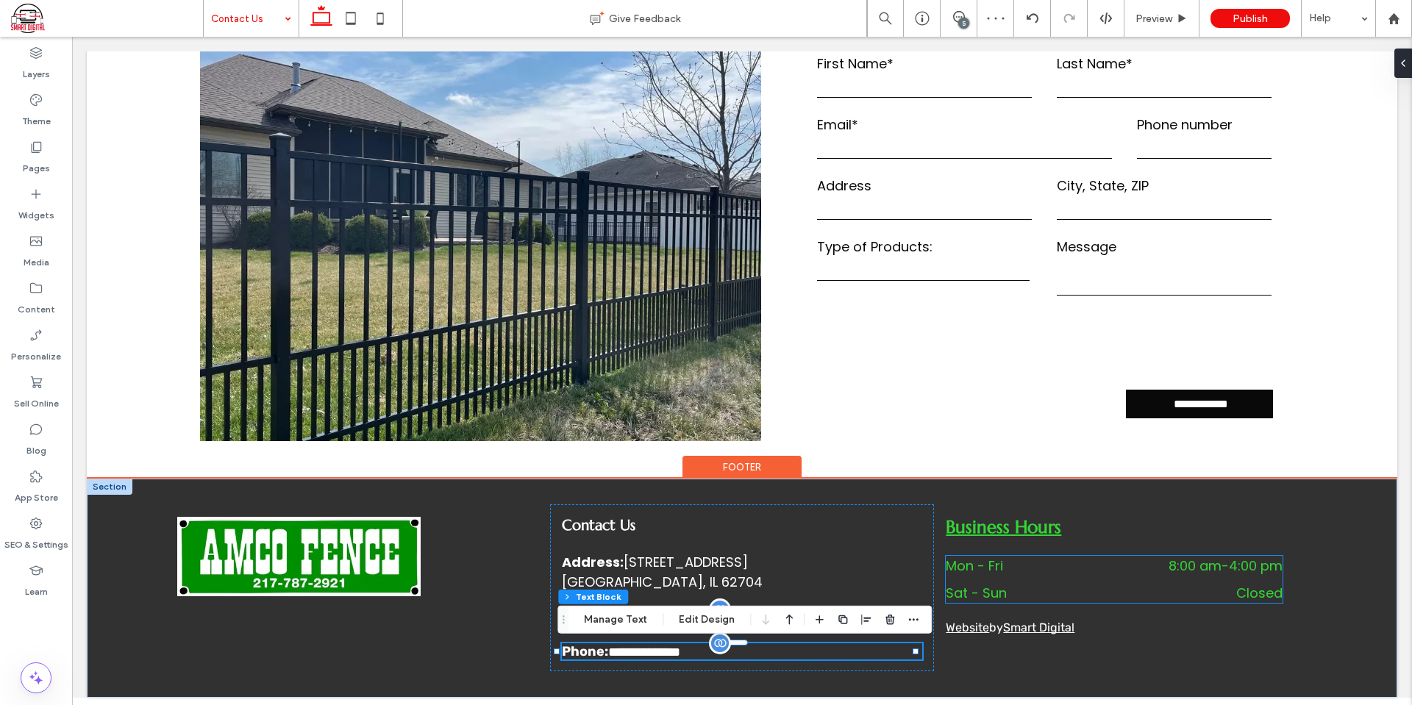
click at [1103, 572] on dd "8:00 am - 4:00 pm" at bounding box center [1183, 566] width 199 height 20
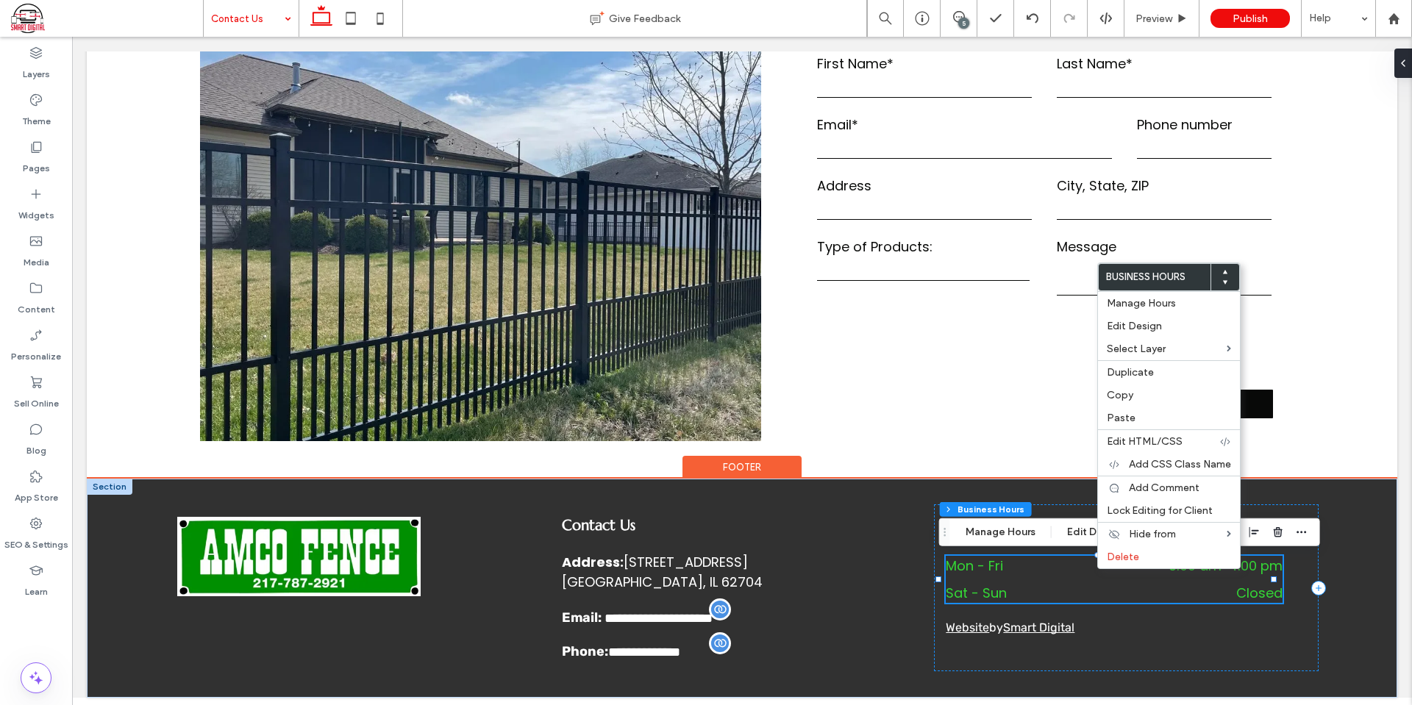
click at [1130, 576] on dd "8:00 am - 4:00 pm" at bounding box center [1183, 566] width 199 height 20
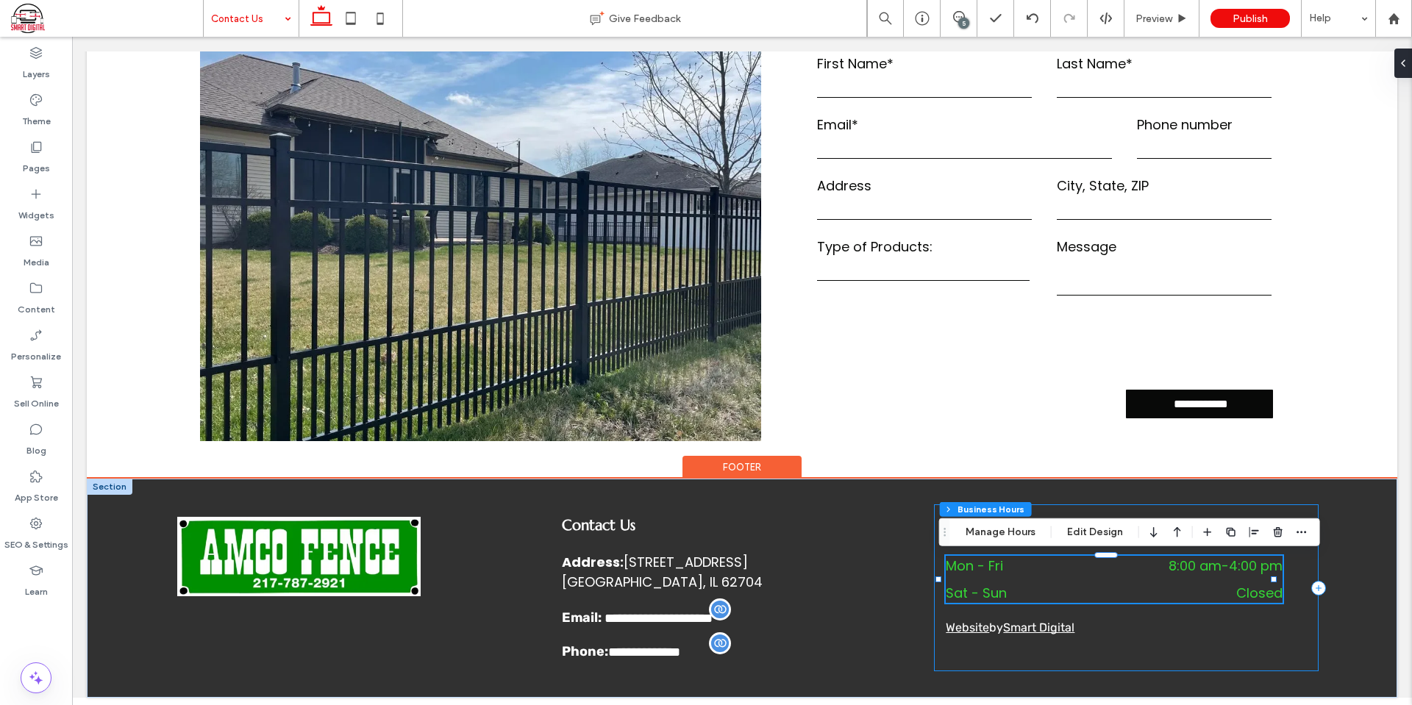
click at [1150, 646] on div "Business Hours Mon - Fri 8:00 am - 4:00 pm Sat - Sun Closed Website by Smart Di…" at bounding box center [1126, 588] width 385 height 167
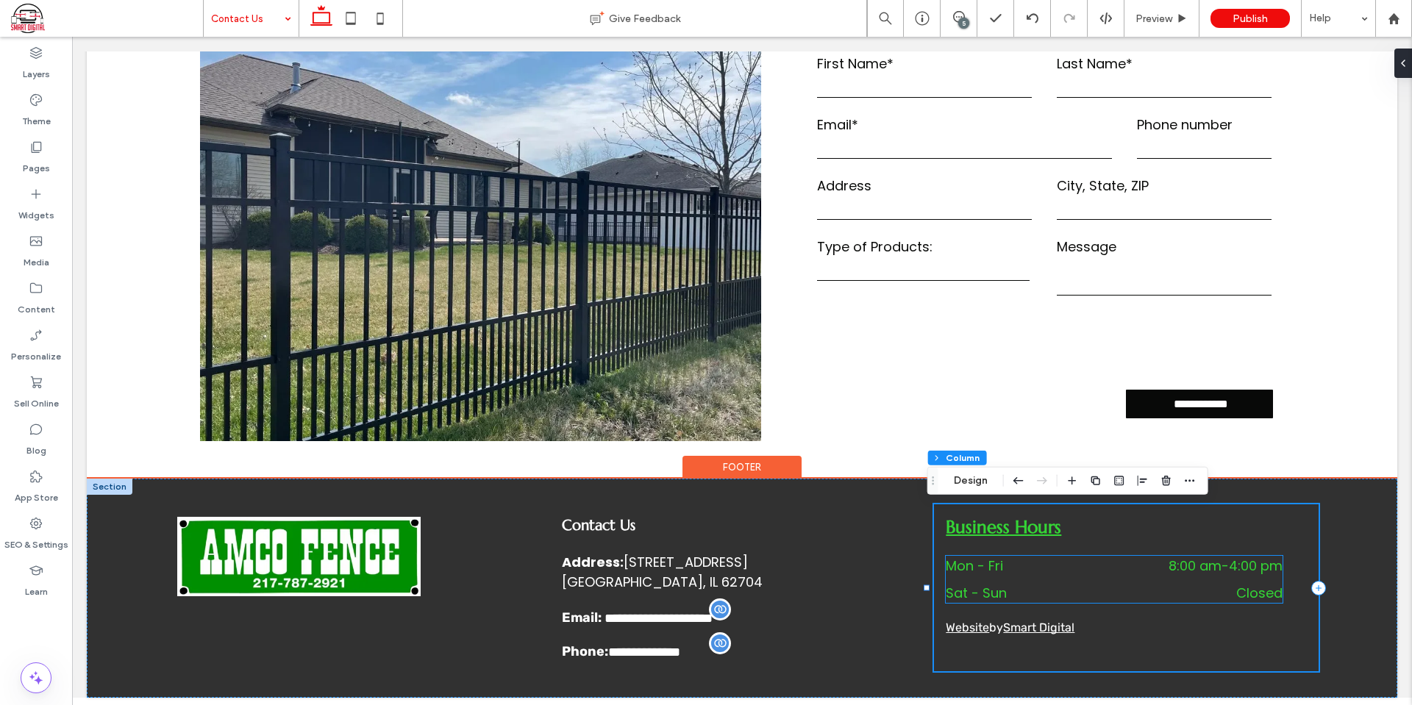
click at [1136, 583] on dd "Closed" at bounding box center [1183, 593] width 199 height 20
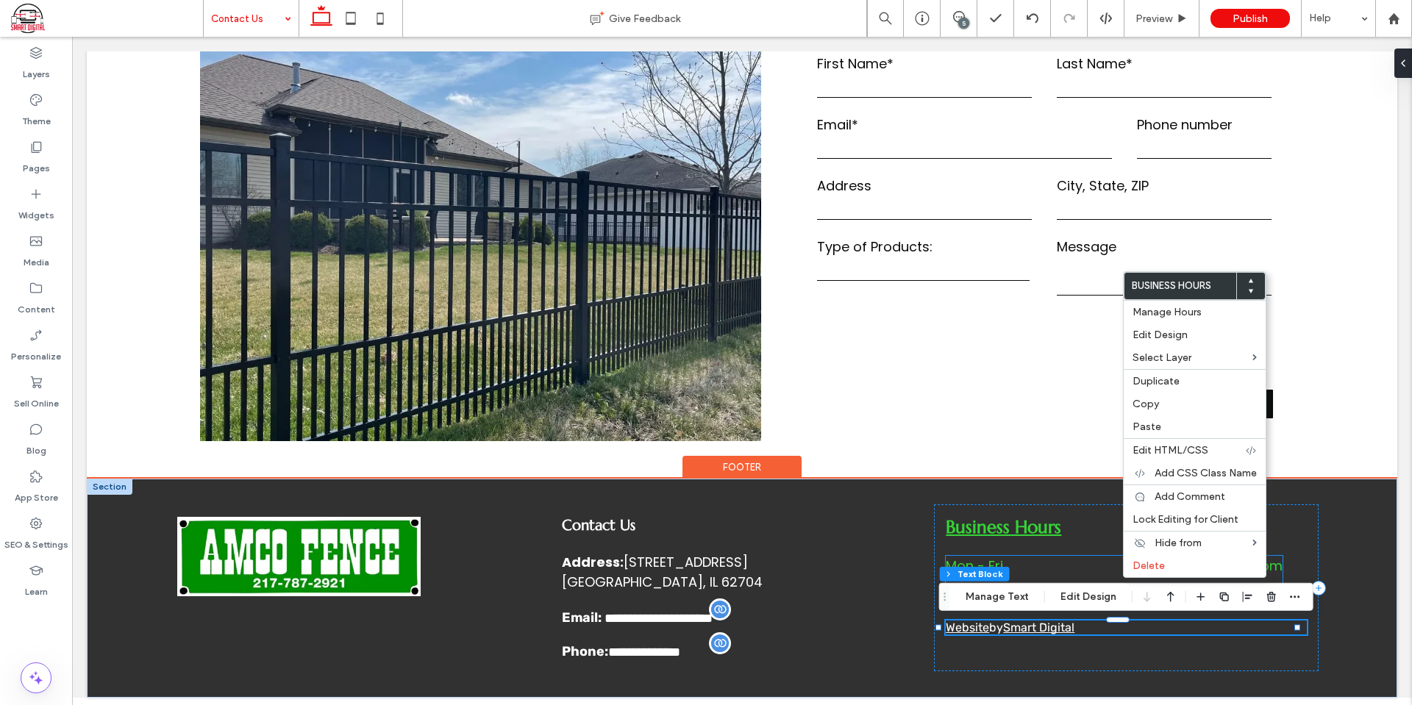
drag, startPoint x: 1070, startPoint y: 574, endPoint x: 1245, endPoint y: 510, distance: 185.7
click at [1070, 574] on dt "Mon - Fri" at bounding box center [1013, 566] width 135 height 20
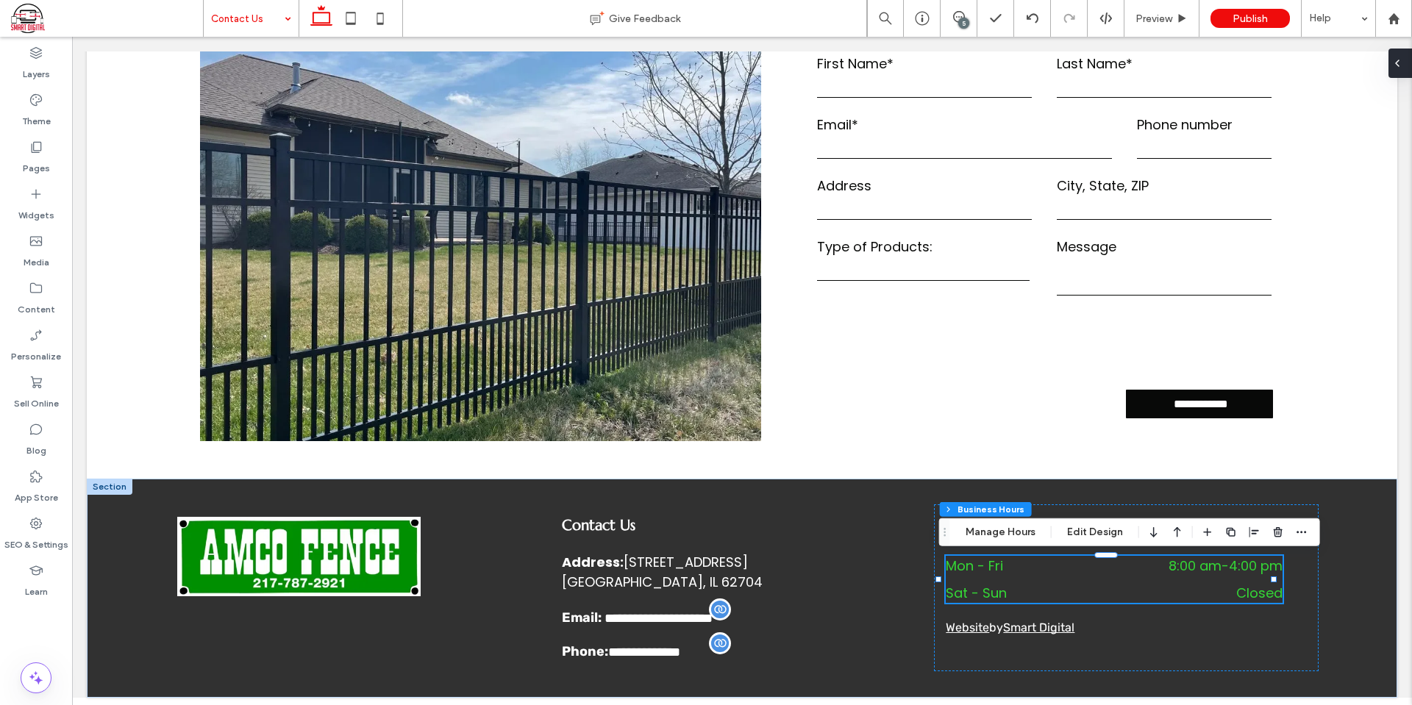
drag, startPoint x: 1407, startPoint y: 60, endPoint x: 1335, endPoint y: 24, distance: 80.6
click at [1407, 60] on div at bounding box center [1401, 63] width 24 height 29
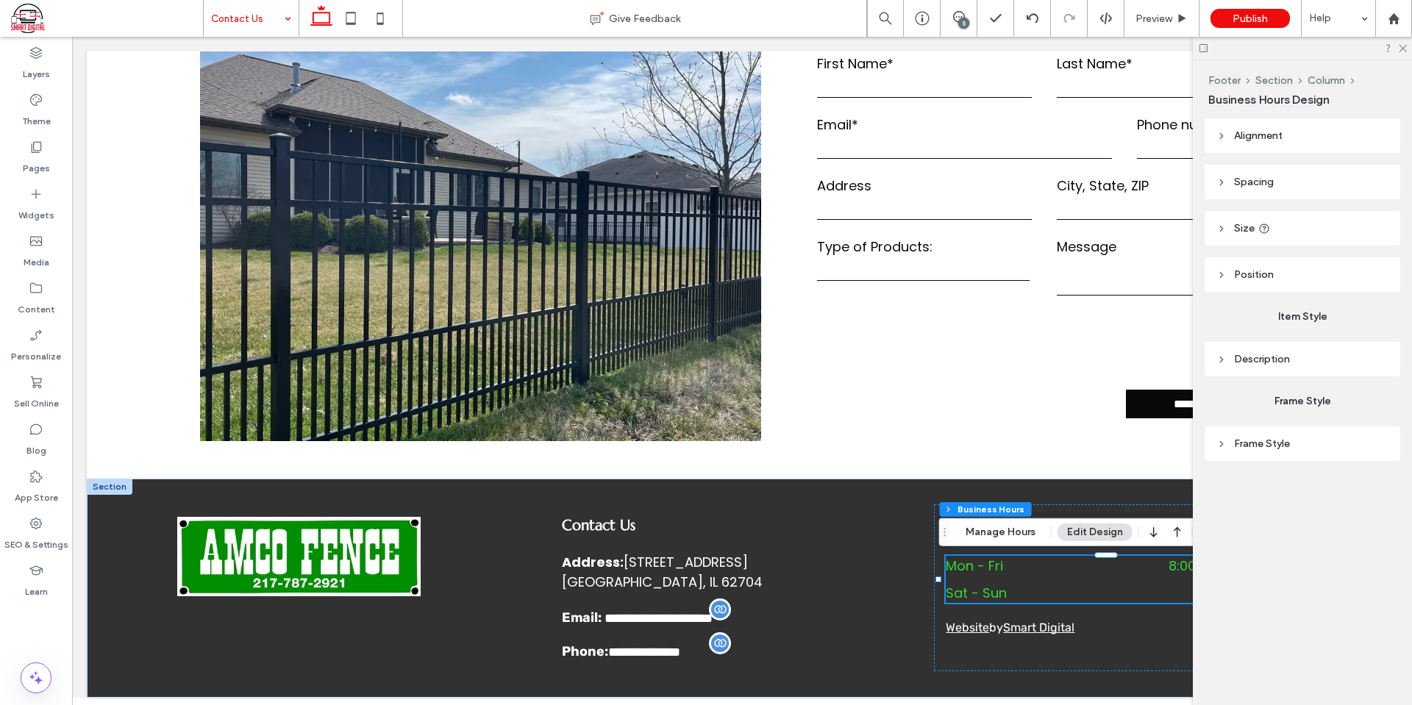
click at [1287, 441] on span "Frame Style" at bounding box center [1262, 444] width 56 height 13
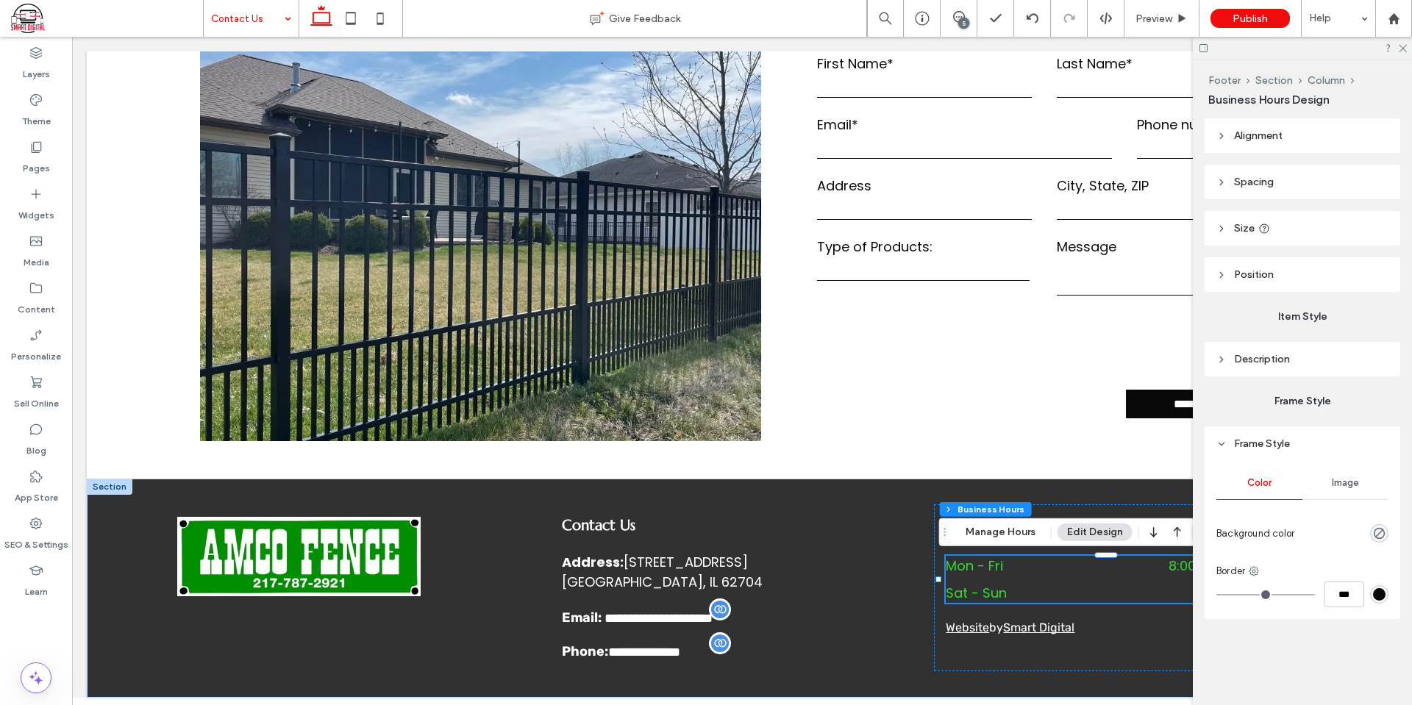
click at [1285, 352] on header "Description" at bounding box center [1303, 359] width 196 height 35
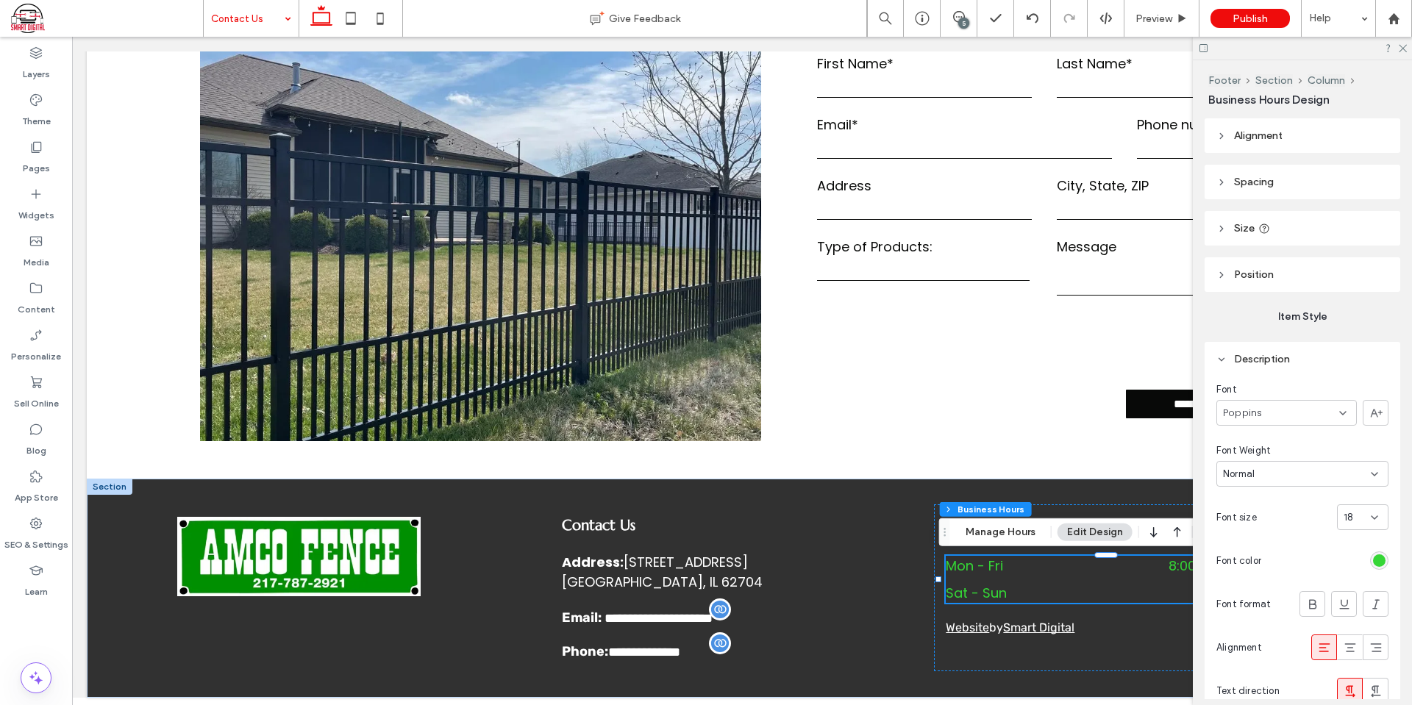
click at [1374, 559] on div "rgb(53, 214, 54)" at bounding box center [1379, 561] width 13 height 13
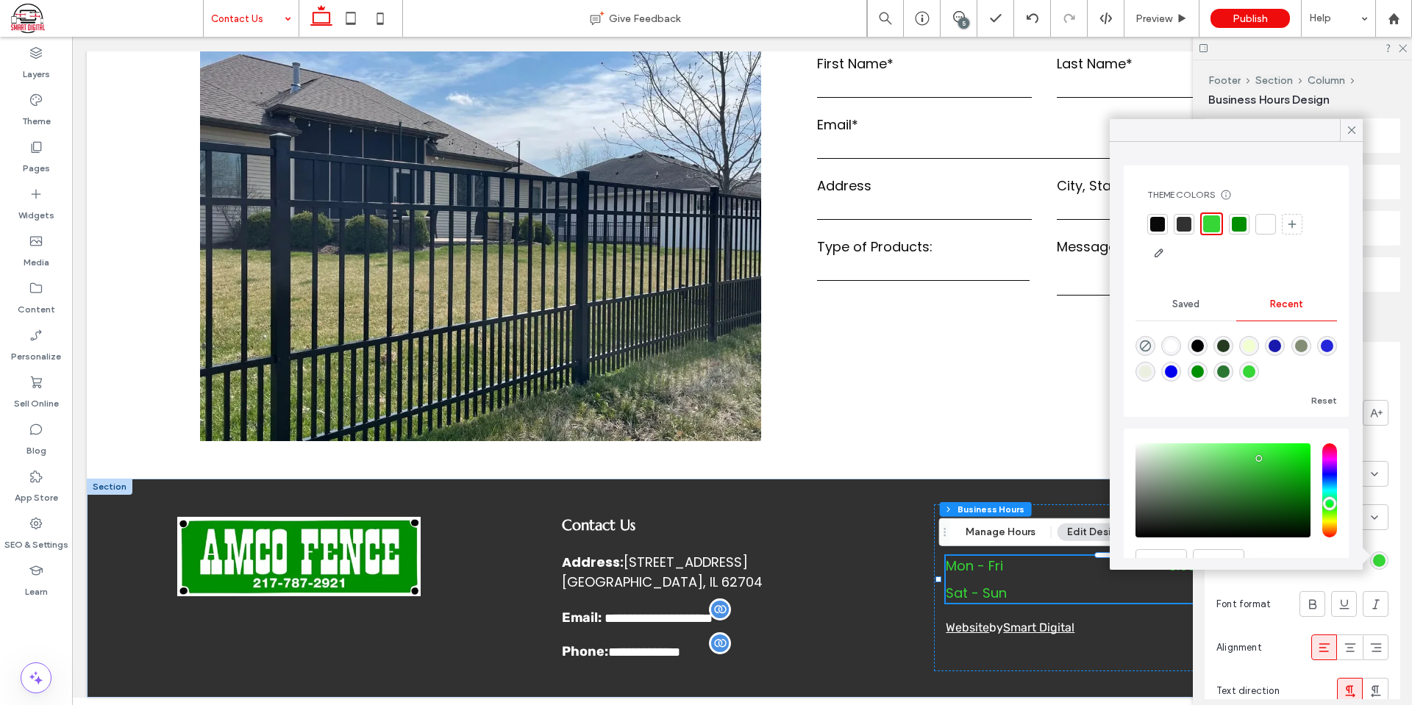
click at [1270, 224] on div at bounding box center [1266, 224] width 15 height 15
click at [1407, 49] on div at bounding box center [1302, 48] width 219 height 23
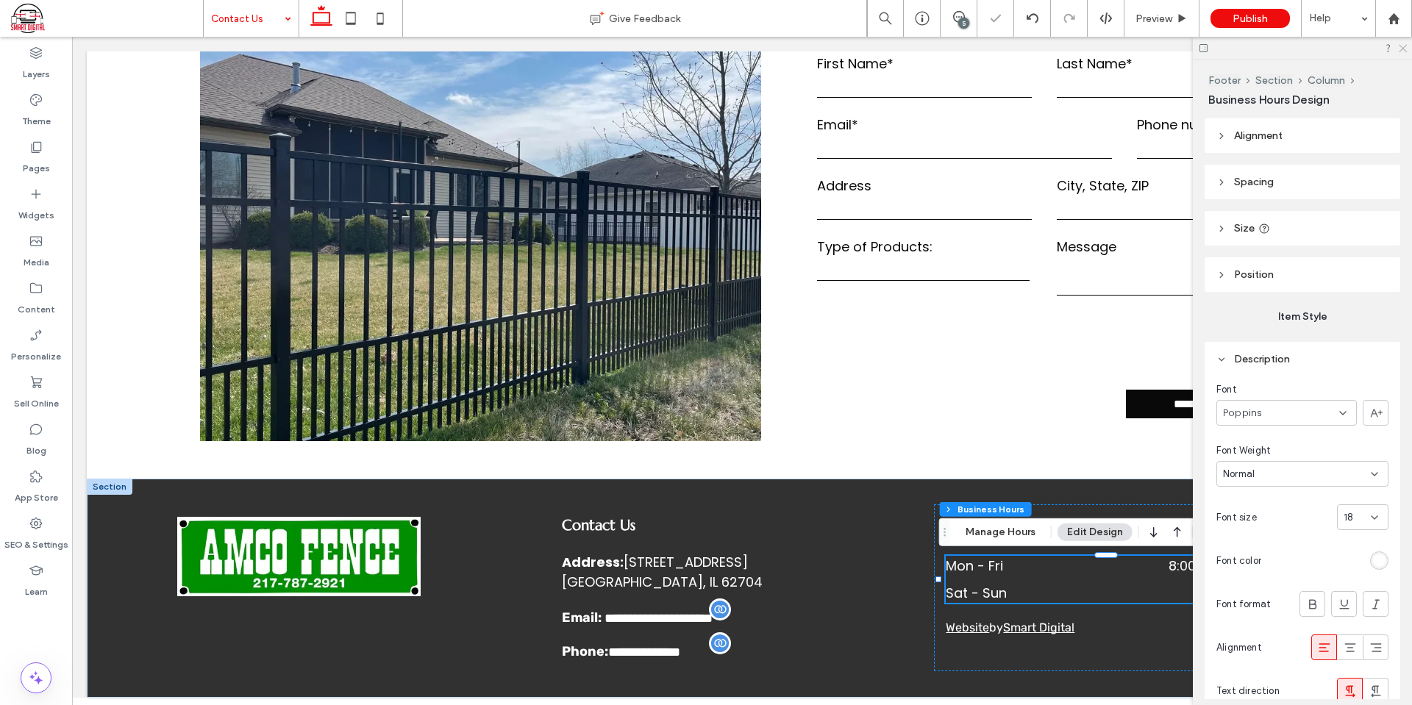
drag, startPoint x: 1403, startPoint y: 49, endPoint x: 1300, endPoint y: 146, distance: 141.0
click at [1403, 49] on use at bounding box center [1403, 49] width 8 height 8
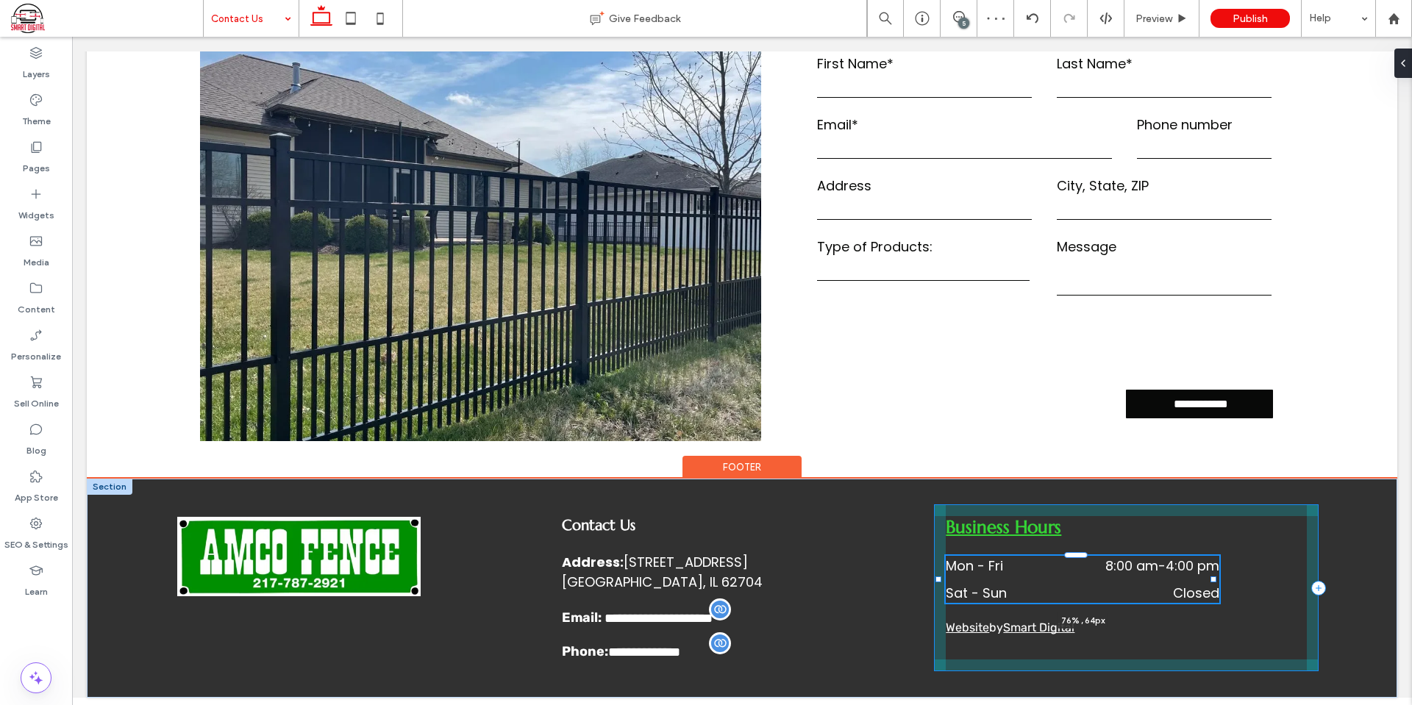
drag, startPoint x: 1272, startPoint y: 578, endPoint x: 1211, endPoint y: 574, distance: 60.5
click at [1211, 574] on div "**********" at bounding box center [742, 588] width 1311 height 219
type input "**"
type input "****"
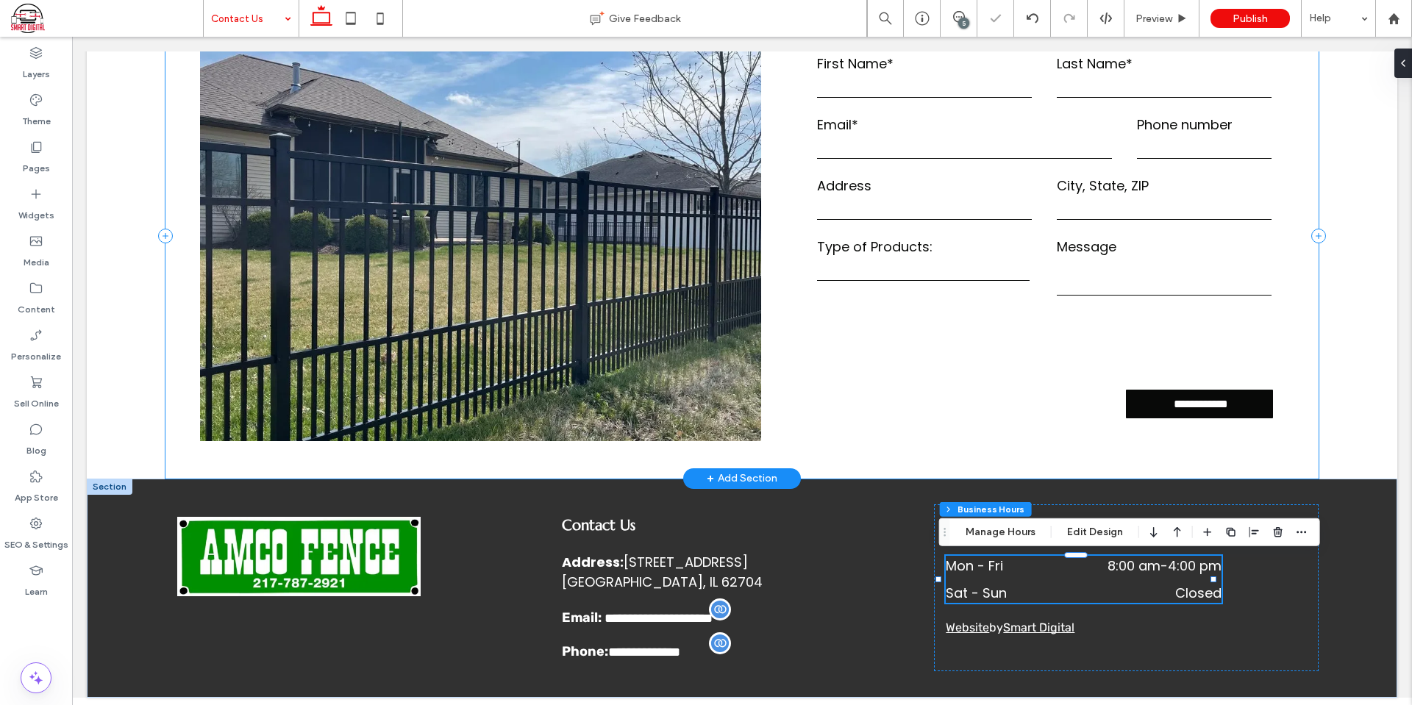
click at [1158, 471] on div "**********" at bounding box center [741, 235] width 1153 height 485
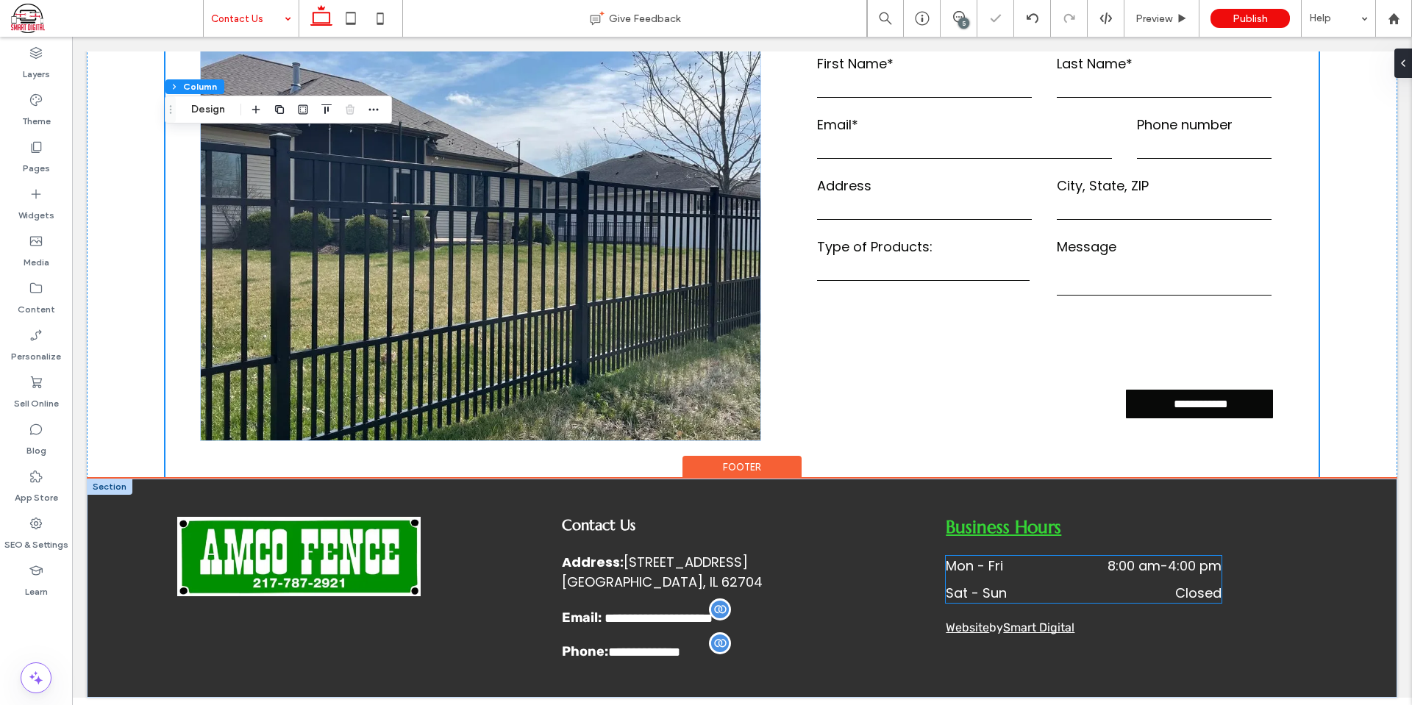
click at [1142, 583] on dd "Closed" at bounding box center [1140, 593] width 163 height 20
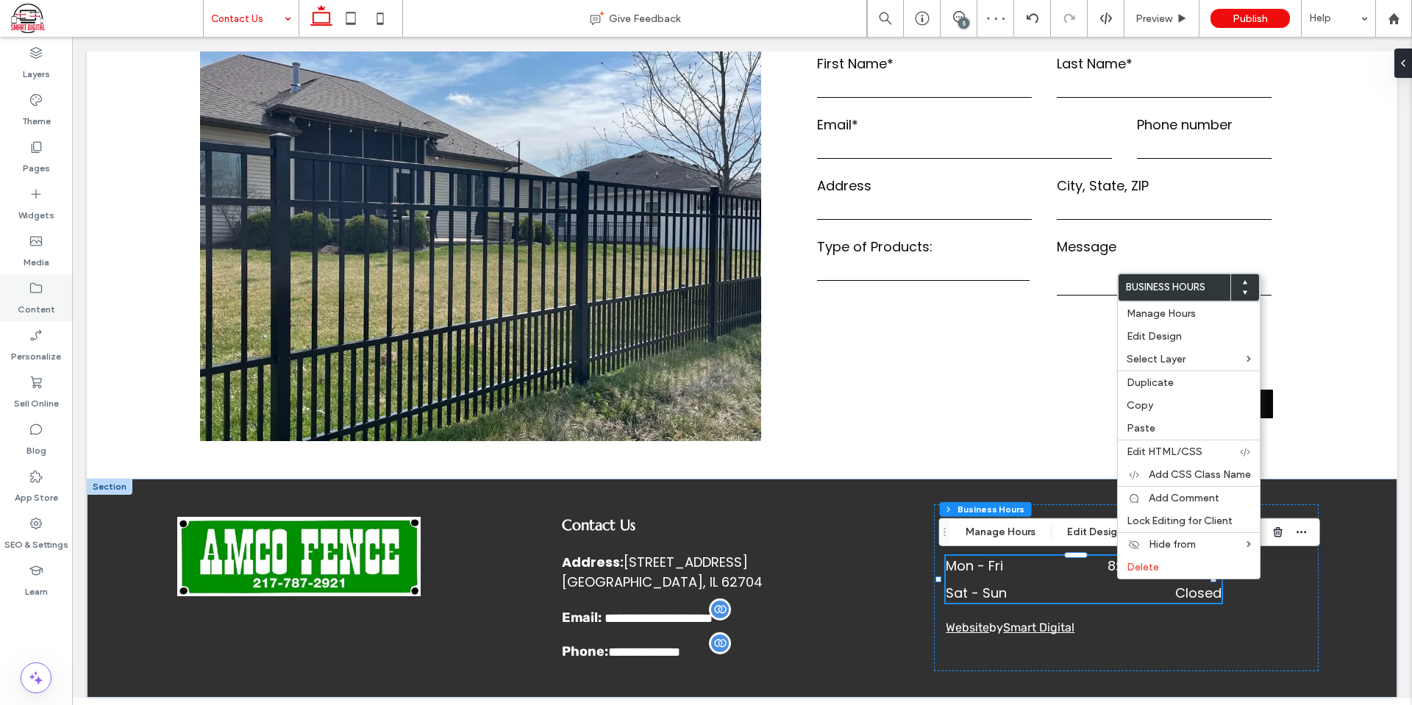
click at [37, 296] on label "Content" at bounding box center [37, 306] width 38 height 21
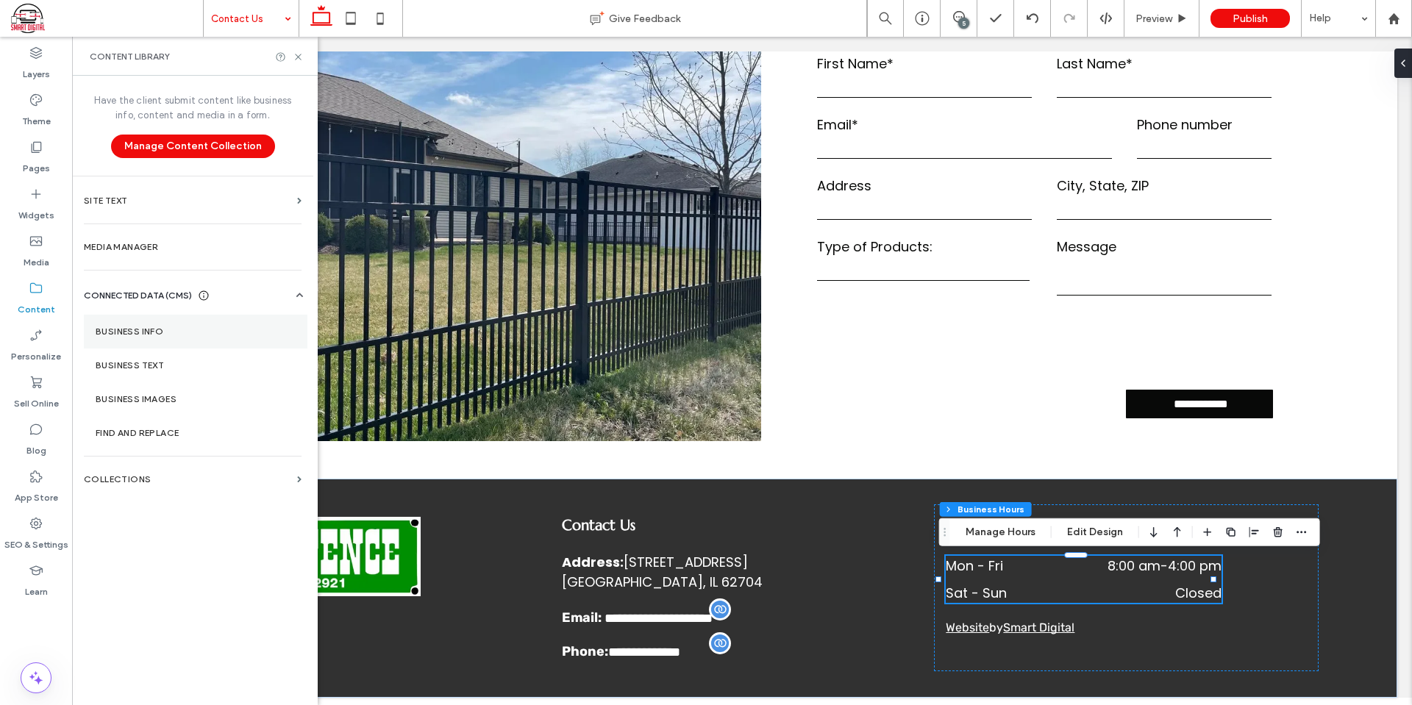
click at [145, 335] on label "Business Info" at bounding box center [196, 332] width 200 height 10
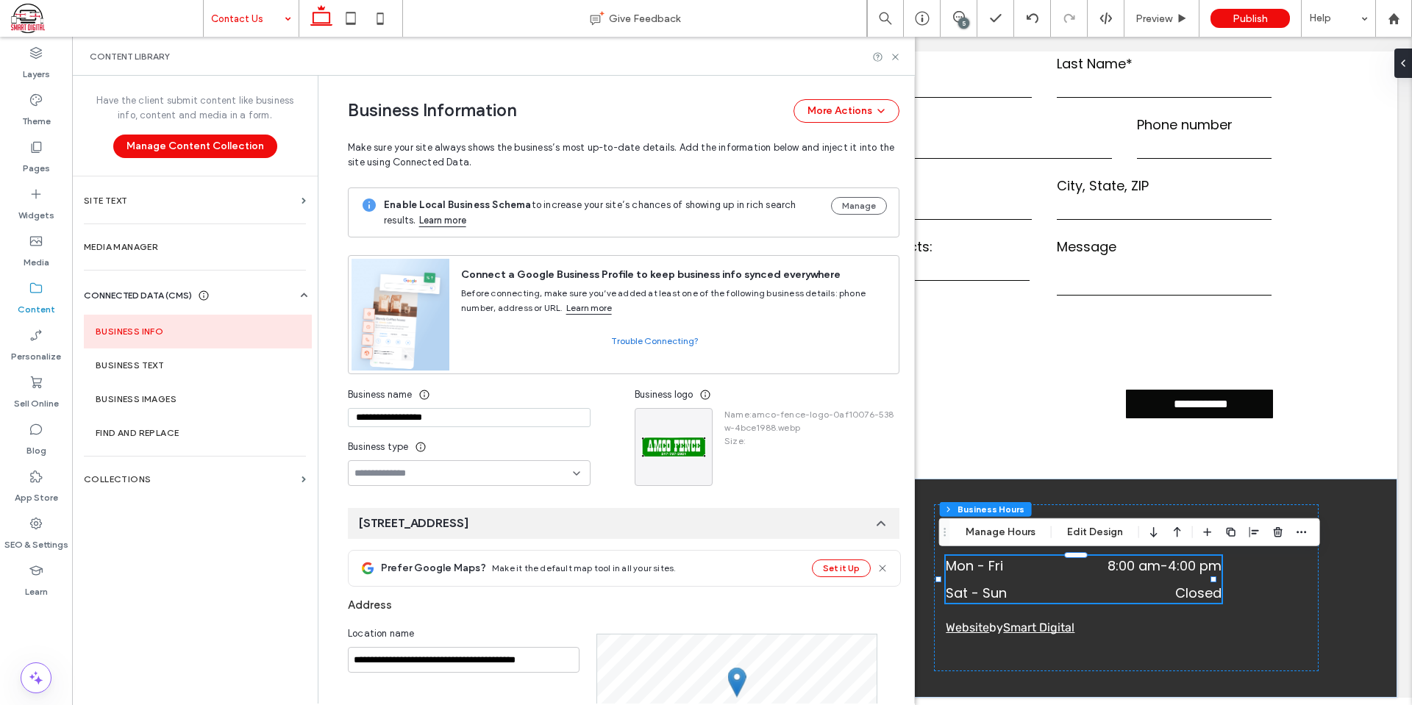
scroll to position [0, 0]
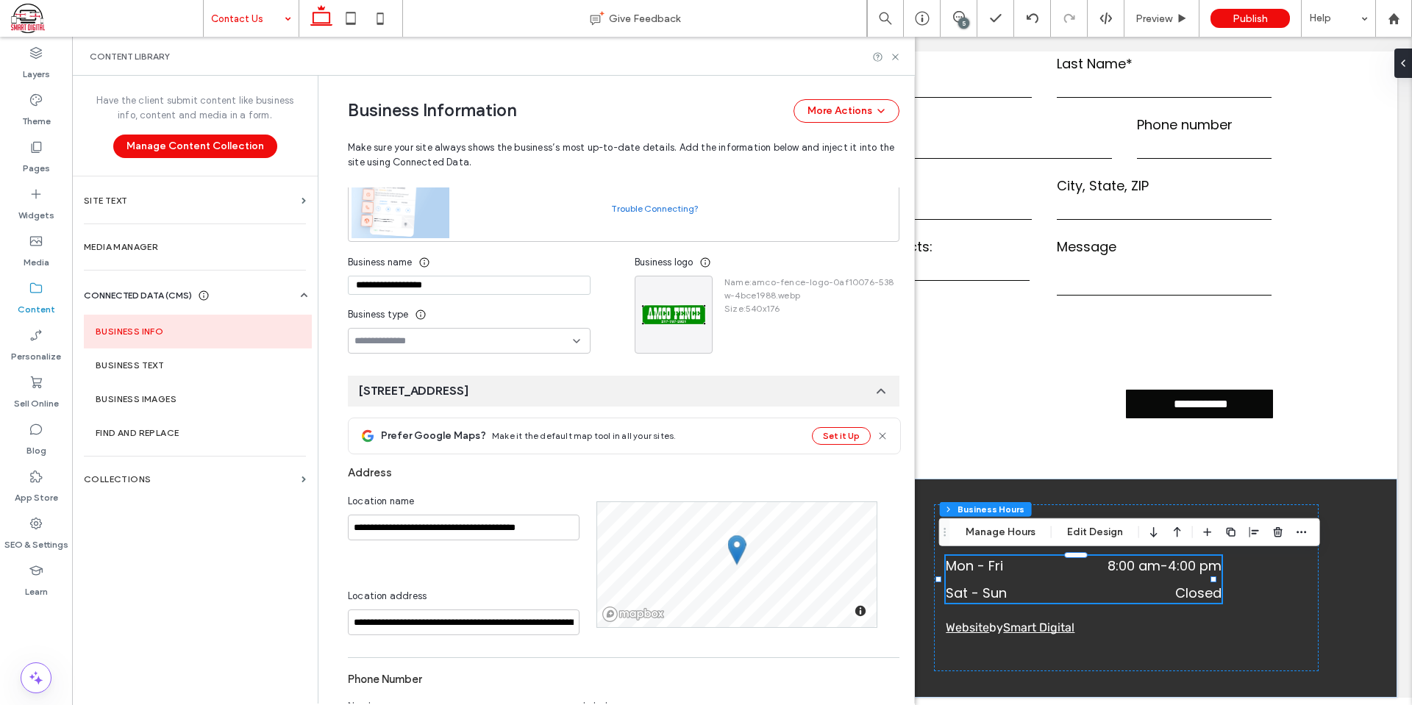
click at [424, 340] on input at bounding box center [464, 341] width 218 height 12
click at [413, 476] on span "Professional Service" at bounding box center [392, 476] width 90 height 15
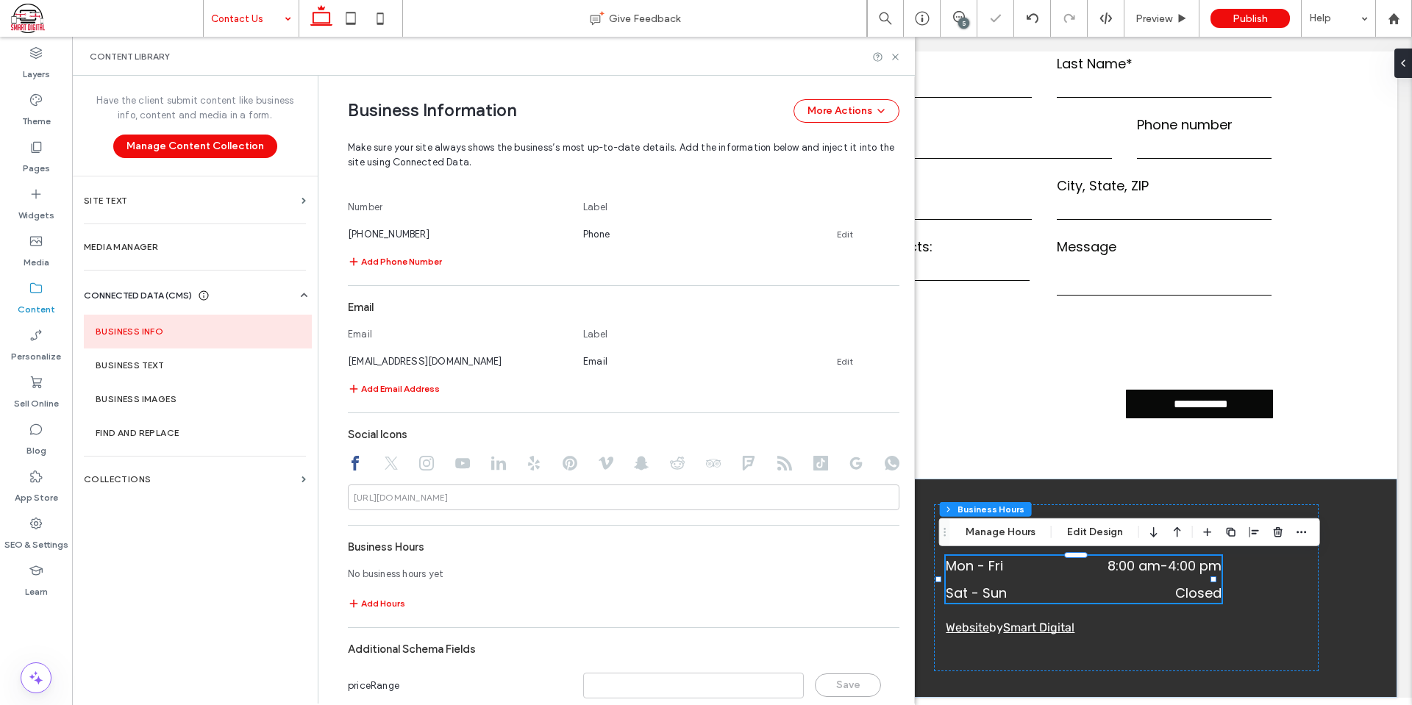
scroll to position [686, 0]
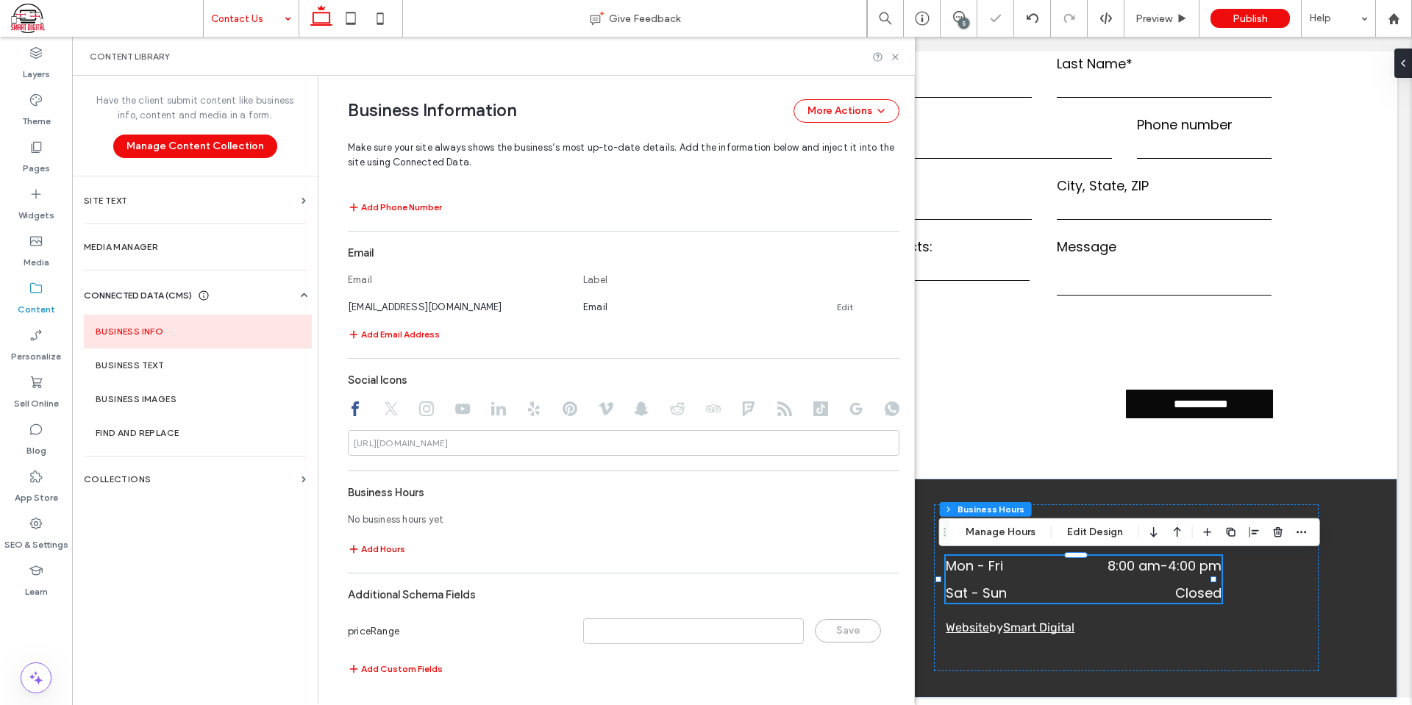
click at [369, 552] on button "Add Hours" at bounding box center [376, 550] width 57 height 18
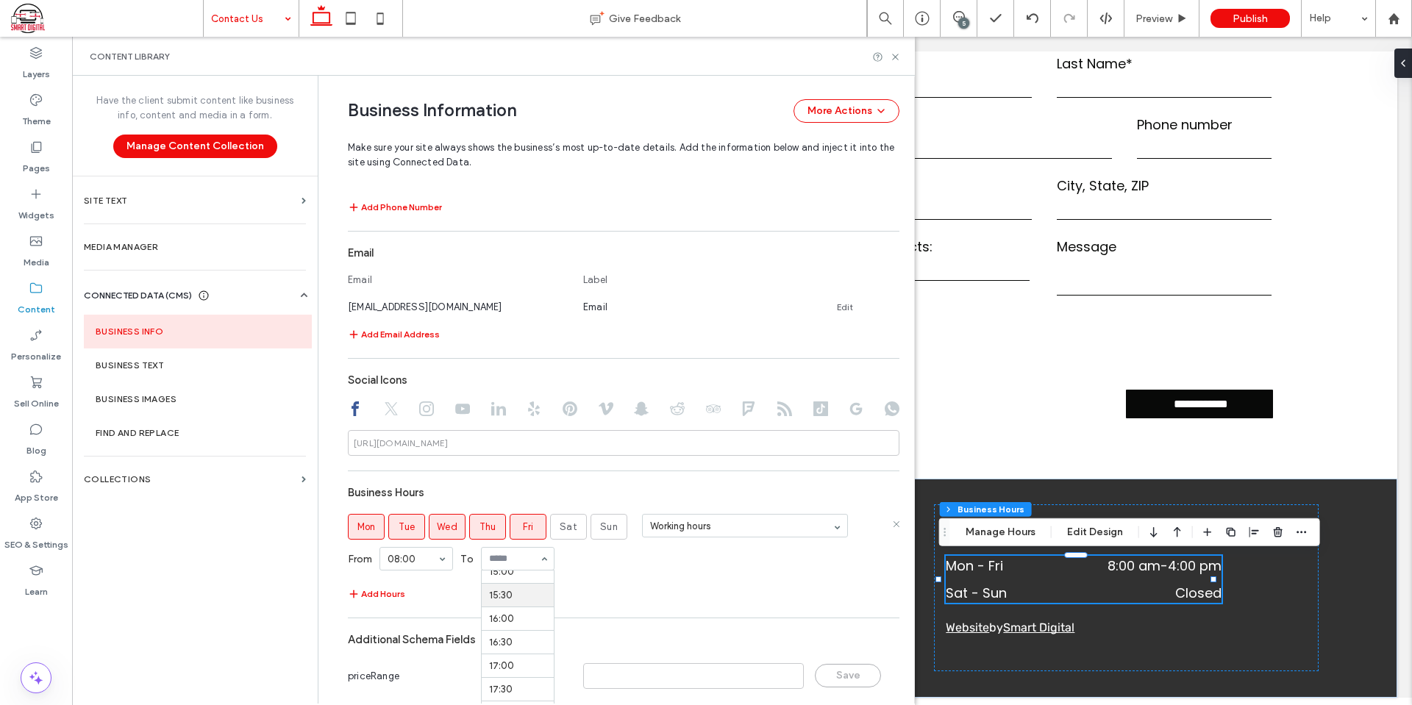
scroll to position [700, 0]
click at [547, 608] on div "**********" at bounding box center [624, 297] width 552 height 866
click at [895, 56] on use at bounding box center [895, 57] width 6 height 6
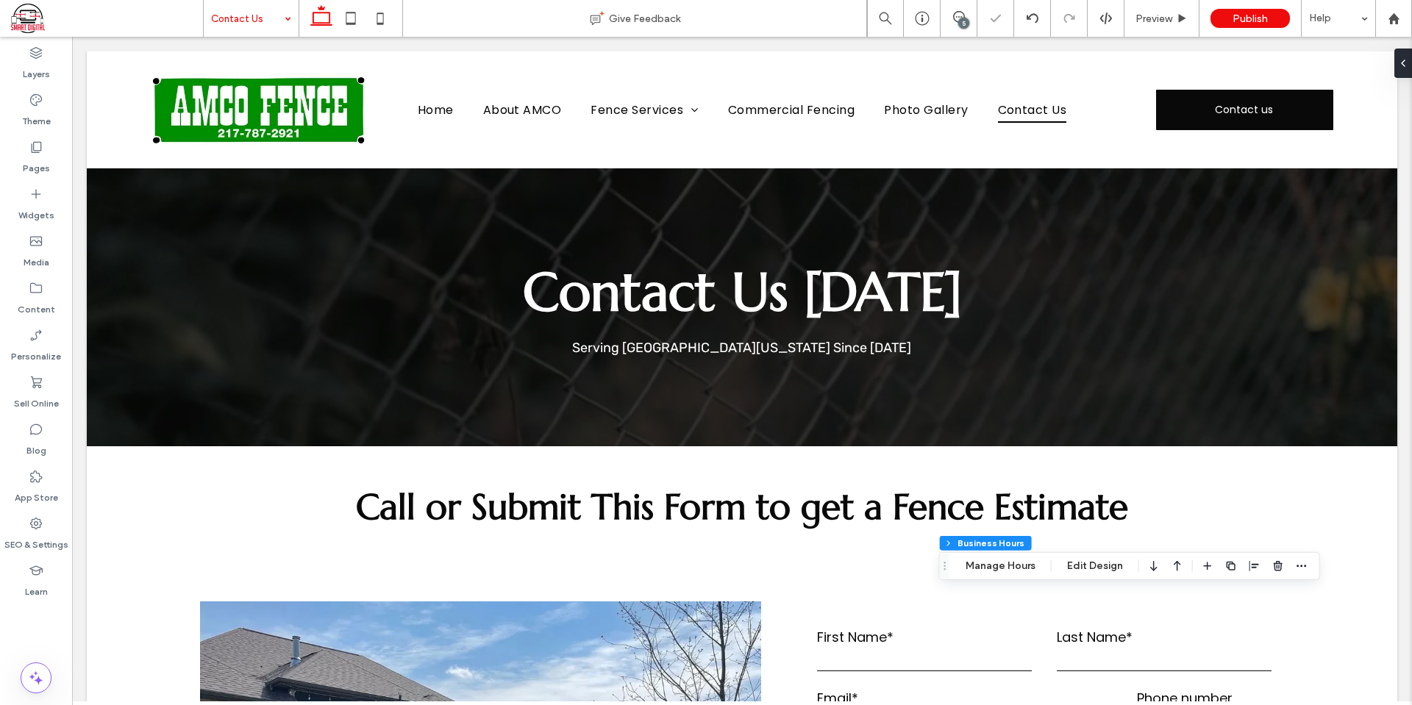
scroll to position [577, 0]
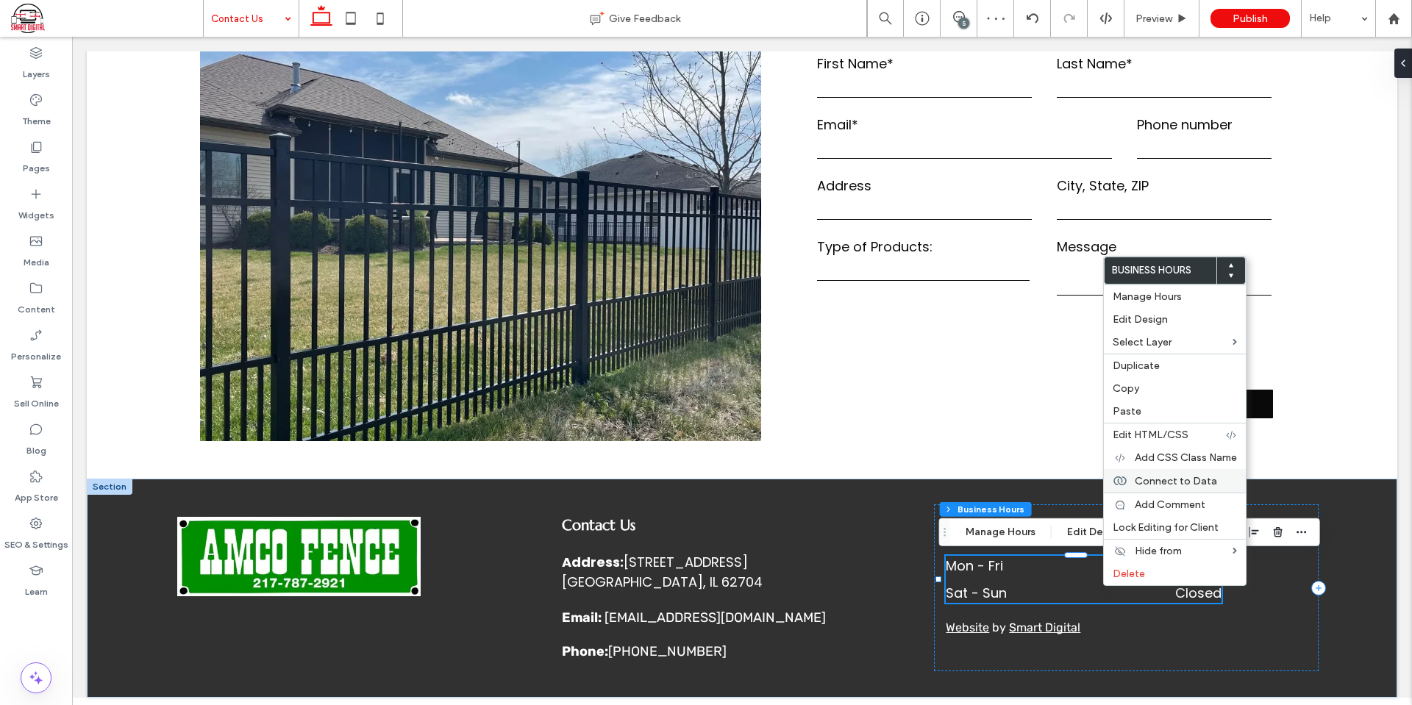
click at [1166, 480] on span "Connect to Data" at bounding box center [1176, 481] width 82 height 13
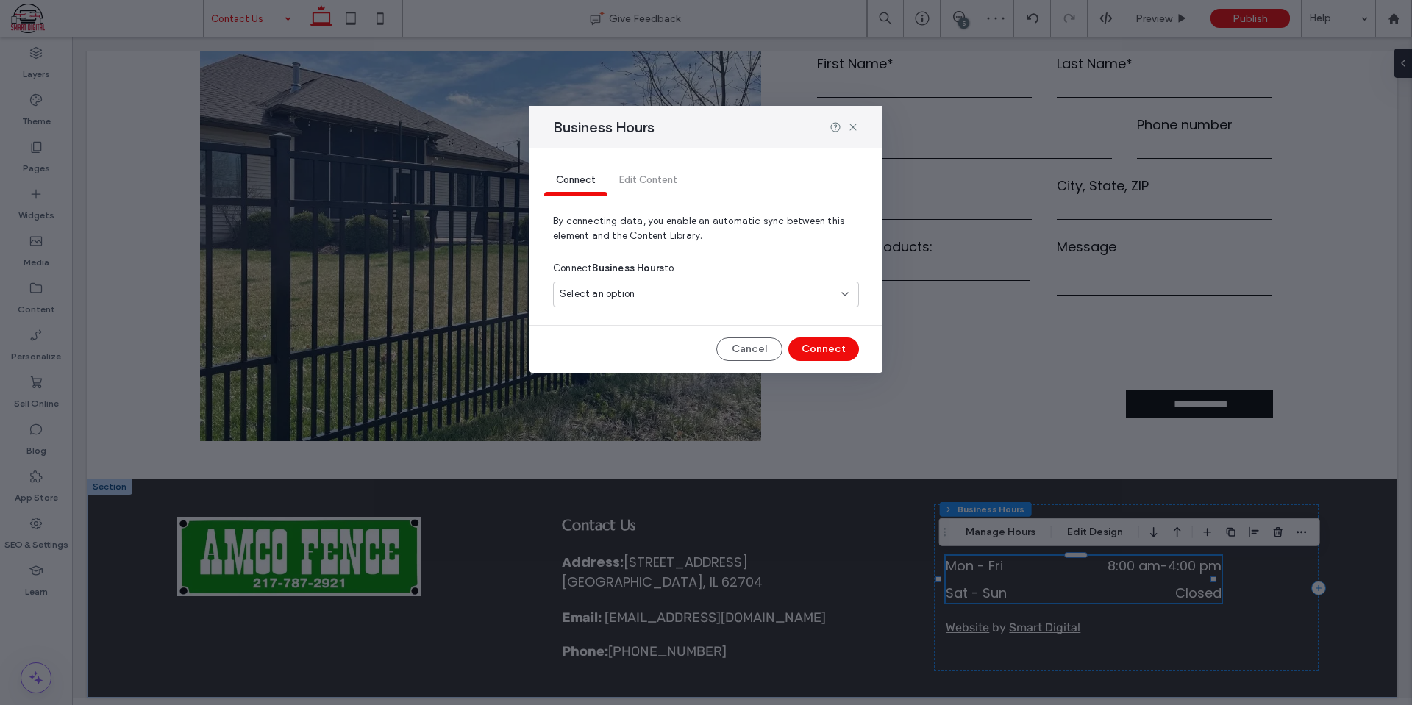
click at [761, 294] on div "Select an option" at bounding box center [697, 294] width 275 height 15
click at [628, 346] on span "2919 S MacArthur Blvd, Springfield, IL 62704" at bounding box center [631, 346] width 90 height 15
click at [819, 345] on button "Connect" at bounding box center [823, 350] width 71 height 24
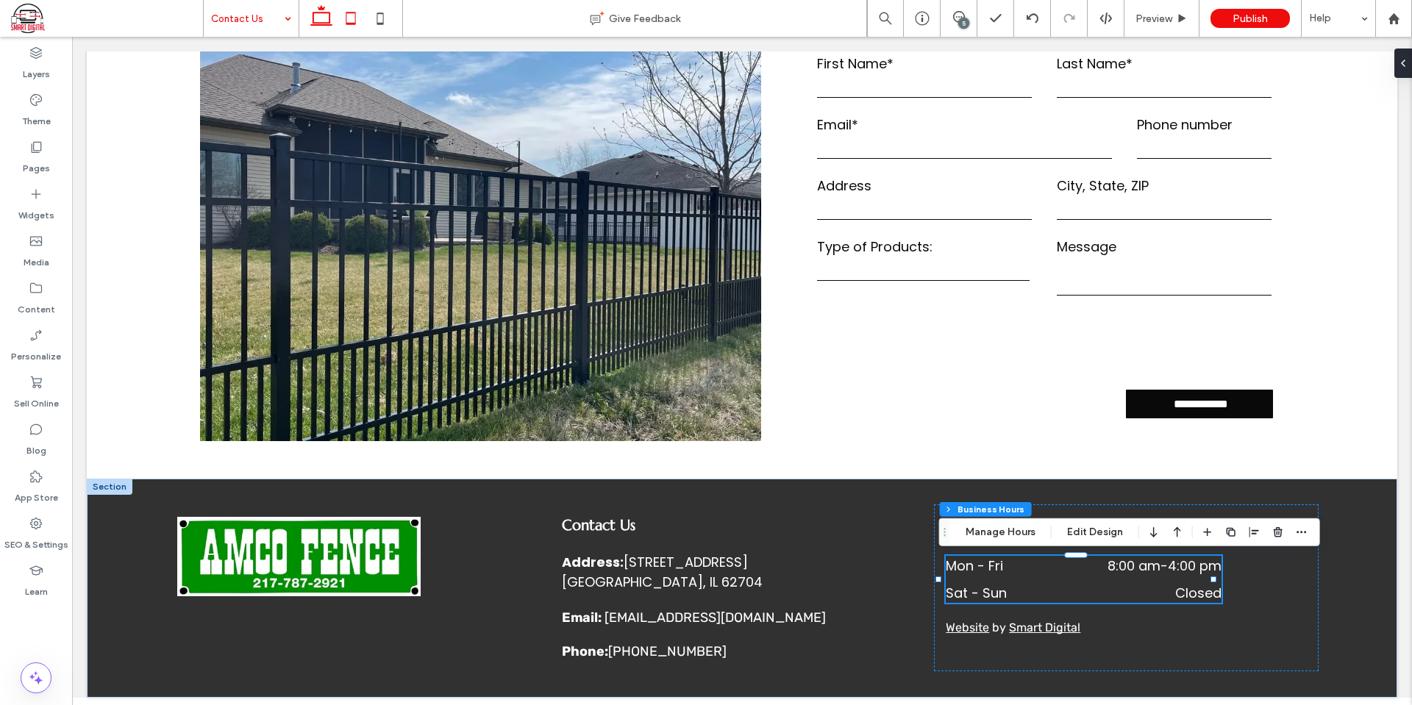
click at [344, 13] on icon at bounding box center [350, 18] width 29 height 29
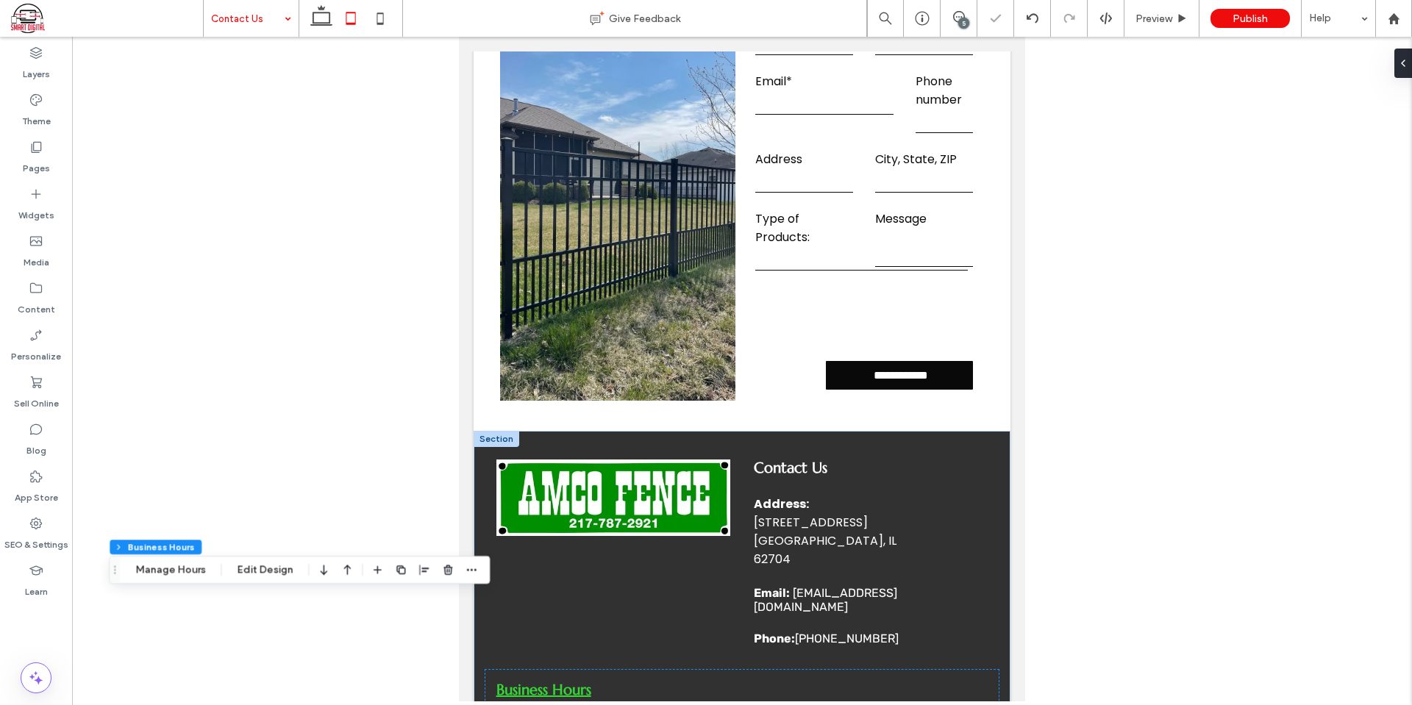
scroll to position [672, 0]
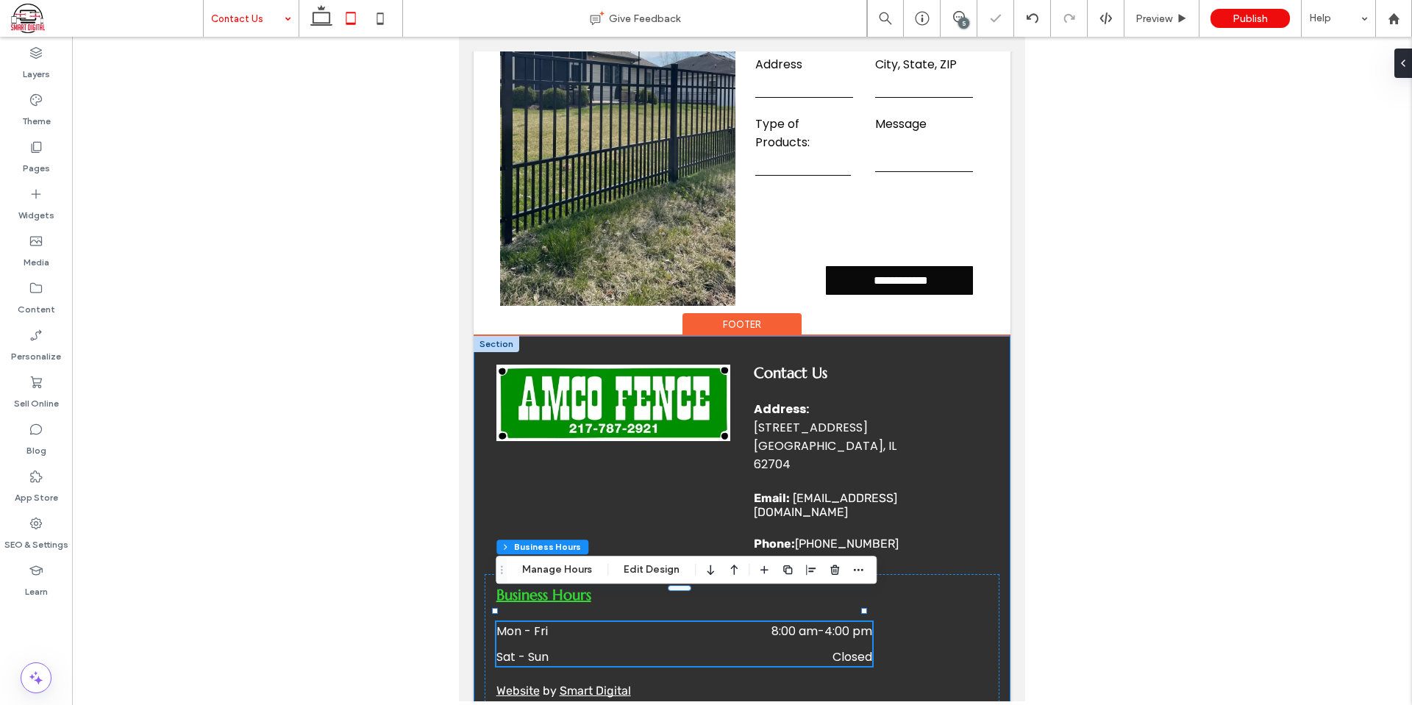
click at [979, 536] on div "Contact Us Address: 2919 S MacArthur Blvd Springfield, IL 62704 Email: amcofenc…" at bounding box center [742, 531] width 537 height 390
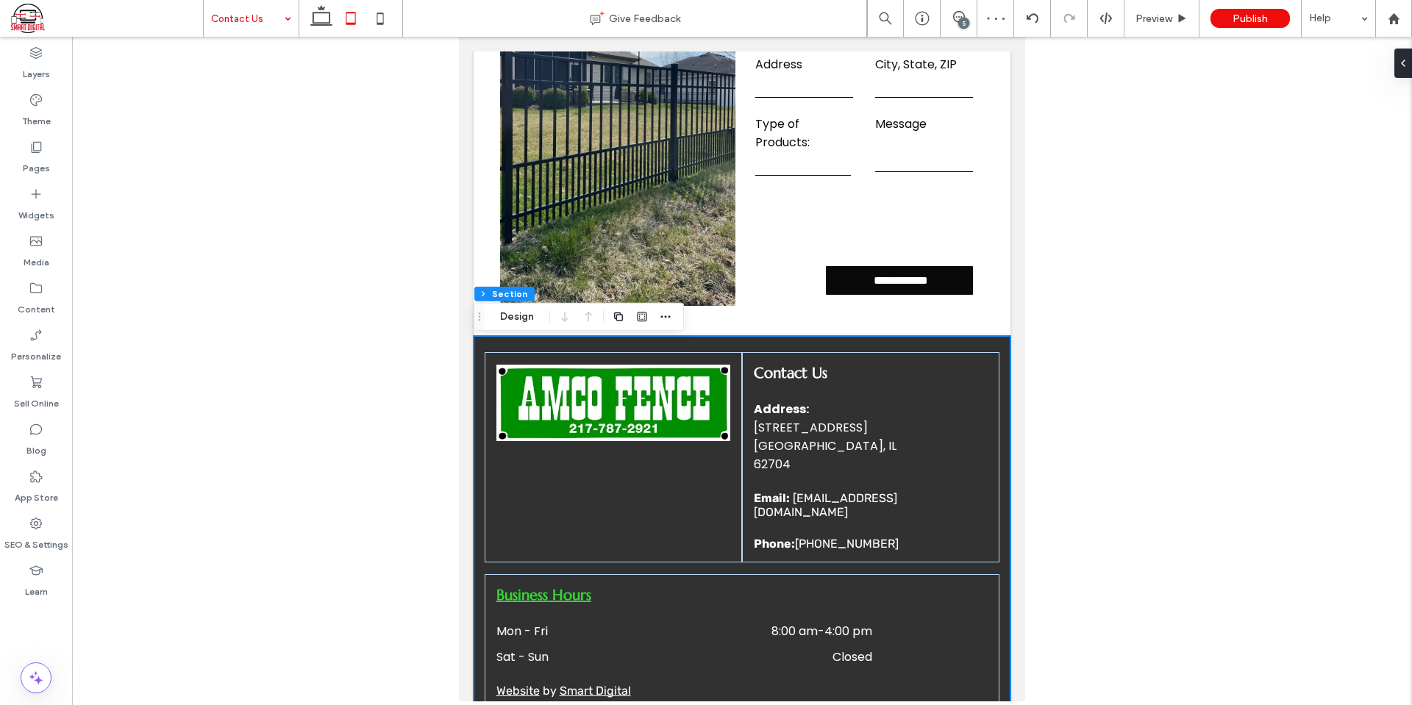
click at [1411, 64] on div at bounding box center [1407, 63] width 24 height 29
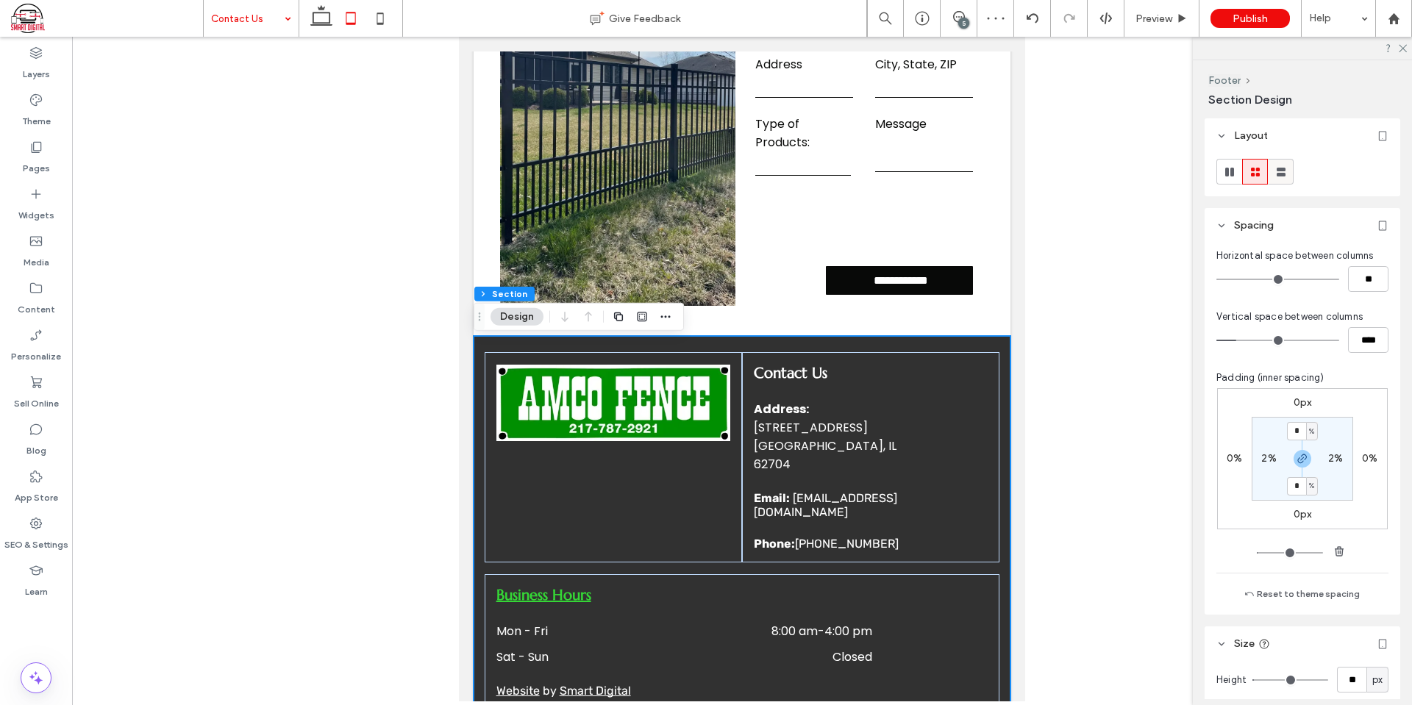
click at [1288, 174] on icon at bounding box center [1281, 172] width 15 height 15
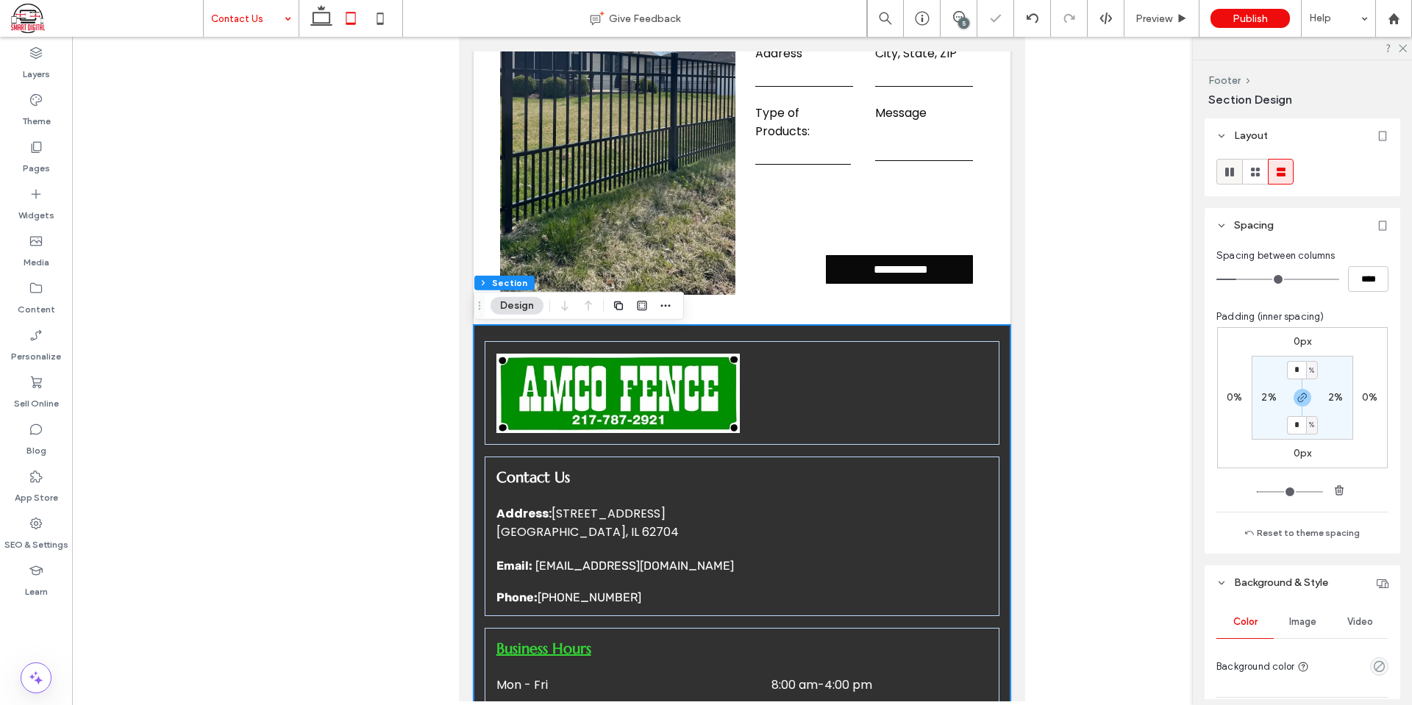
click at [1233, 171] on use at bounding box center [1229, 172] width 9 height 9
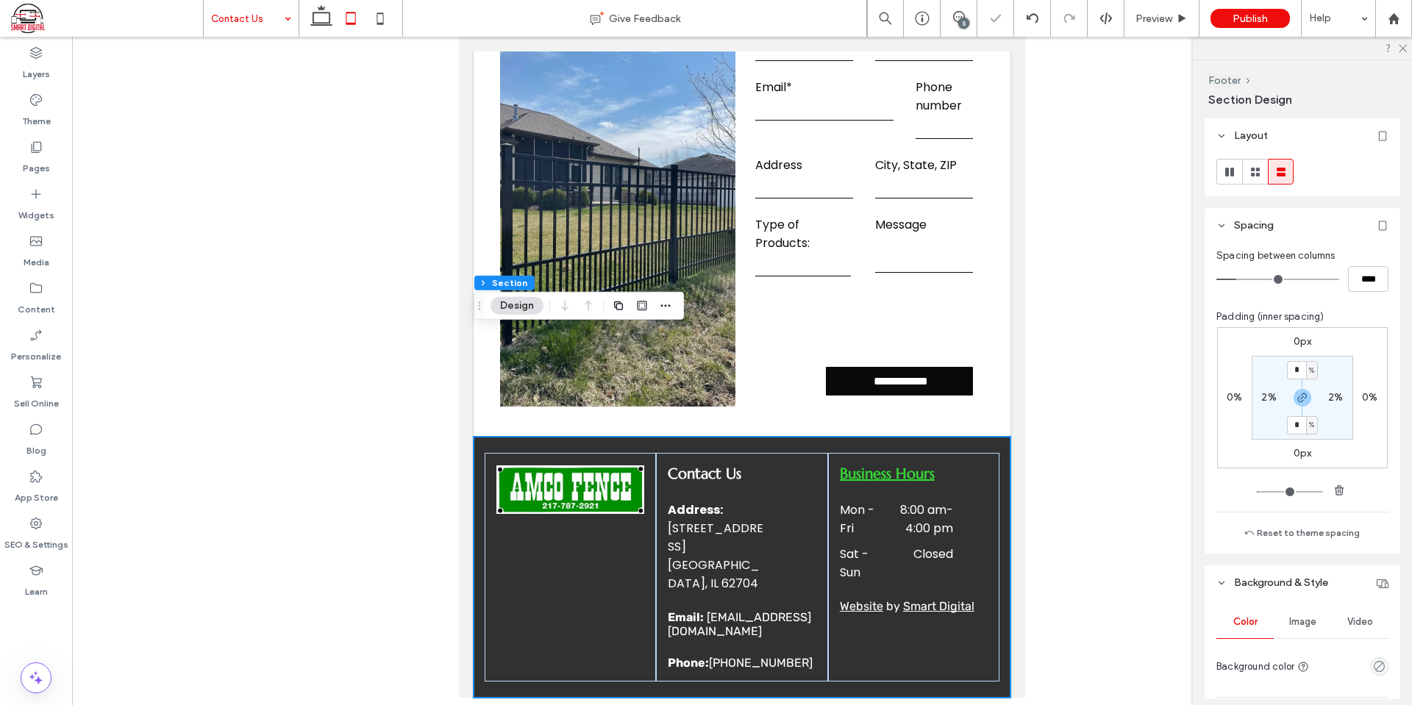
scroll to position [575, 0]
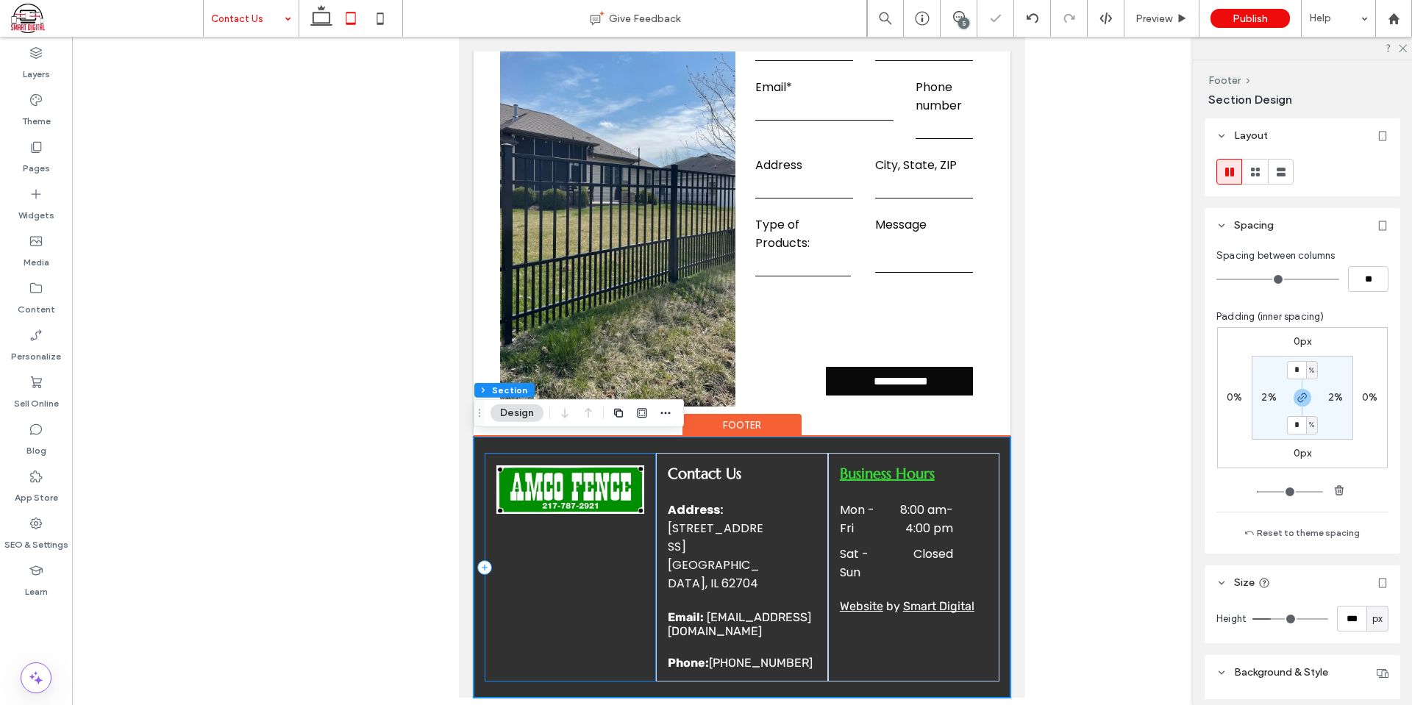
click at [608, 564] on div at bounding box center [571, 567] width 172 height 229
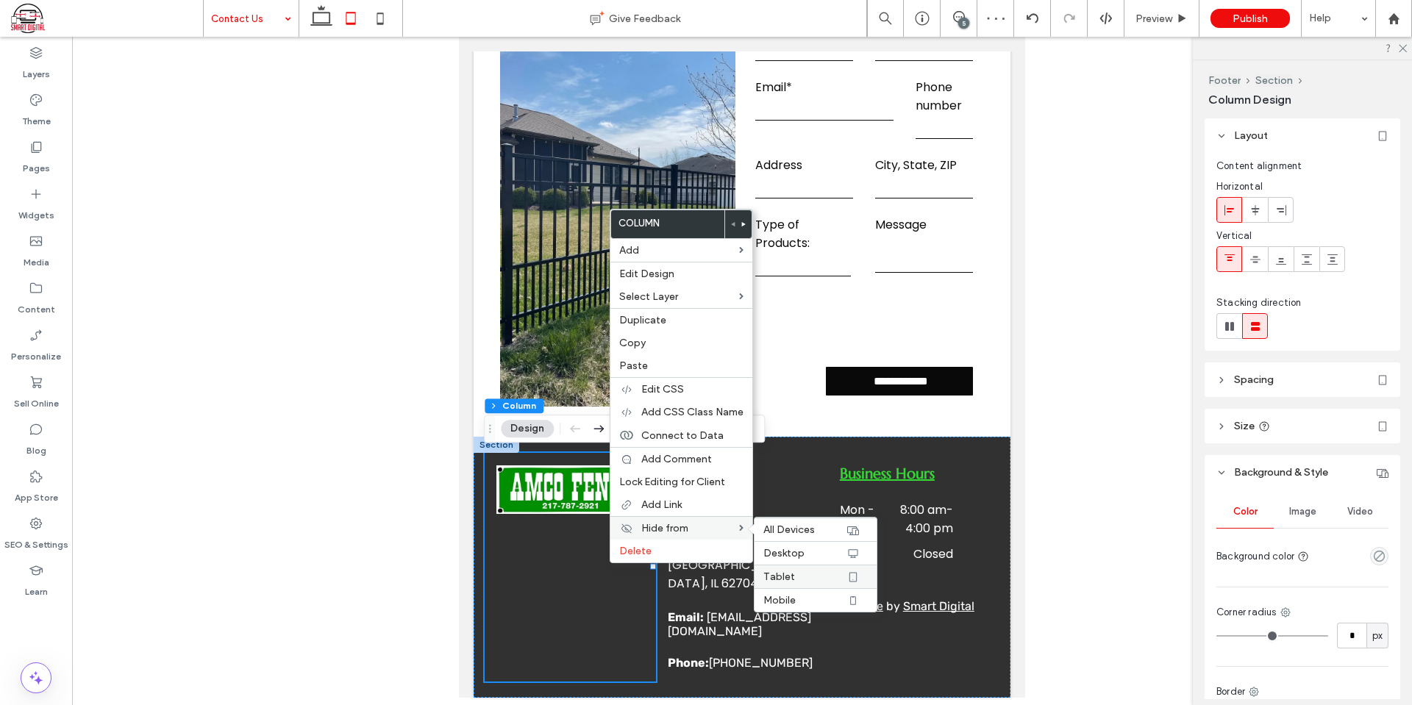
click at [807, 577] on label "Tablet" at bounding box center [804, 577] width 82 height 13
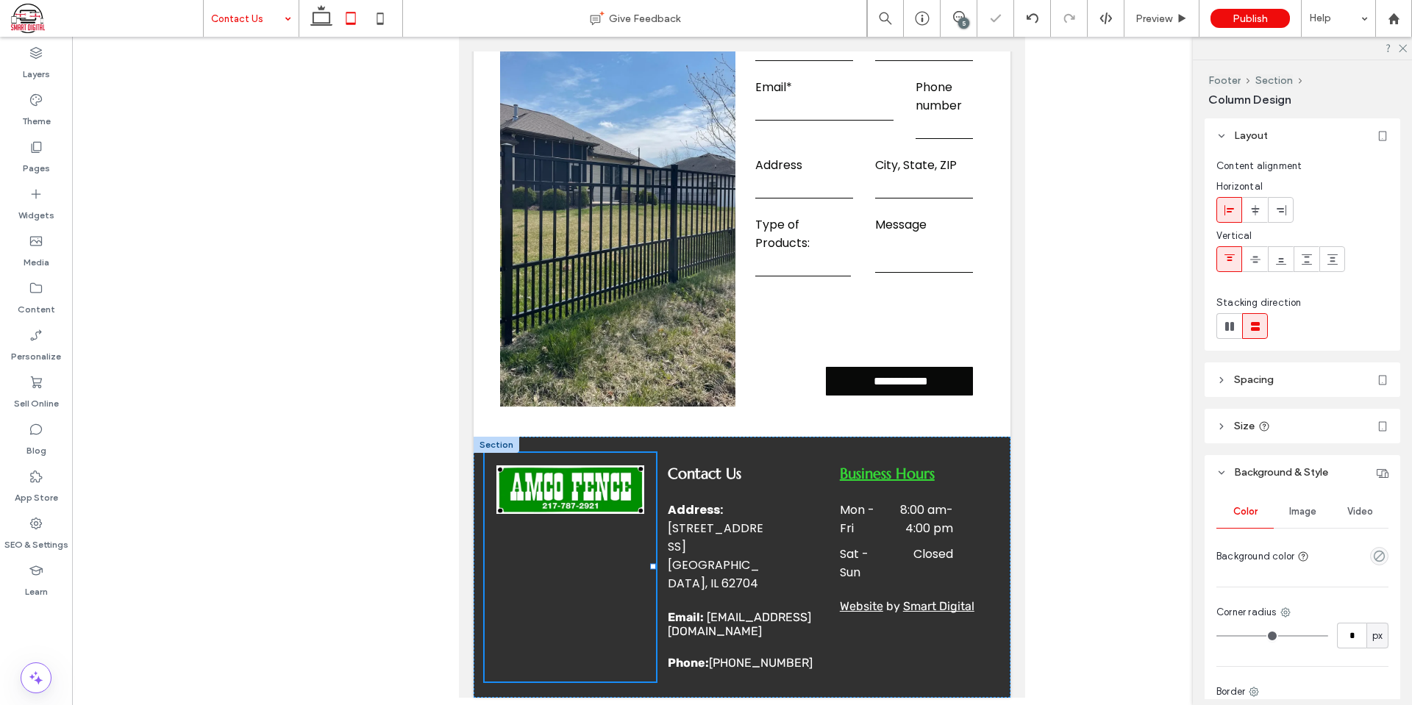
scroll to position [524, 0]
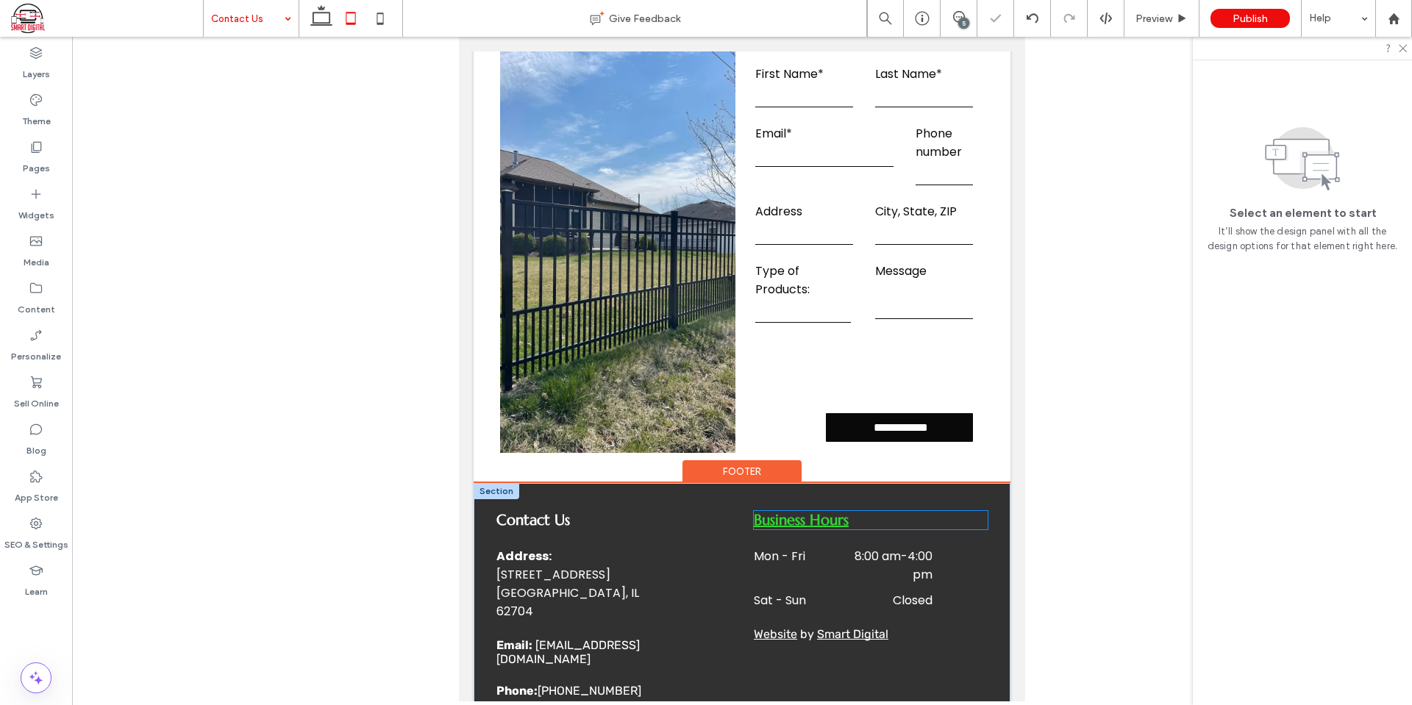
click at [808, 530] on span "Business Hours" at bounding box center [801, 520] width 95 height 18
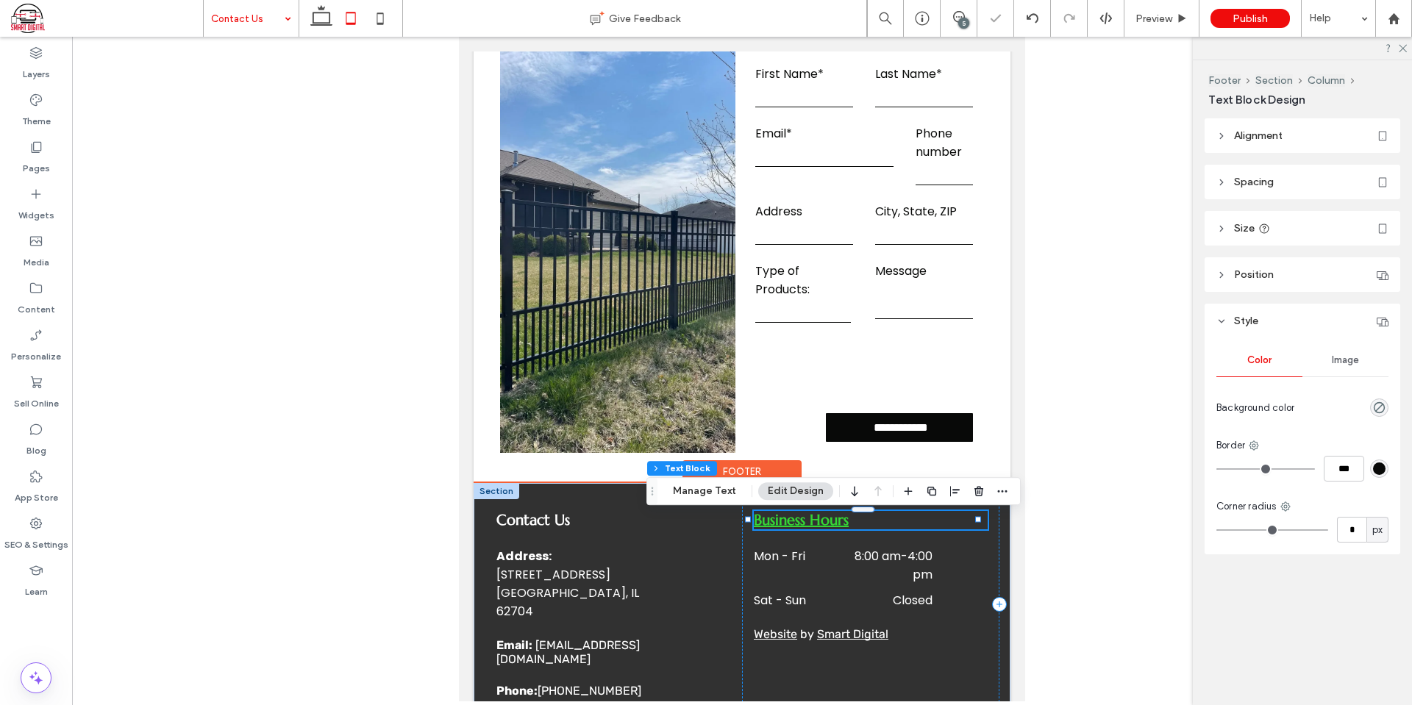
click at [820, 529] on span "Business Hours" at bounding box center [801, 520] width 95 height 18
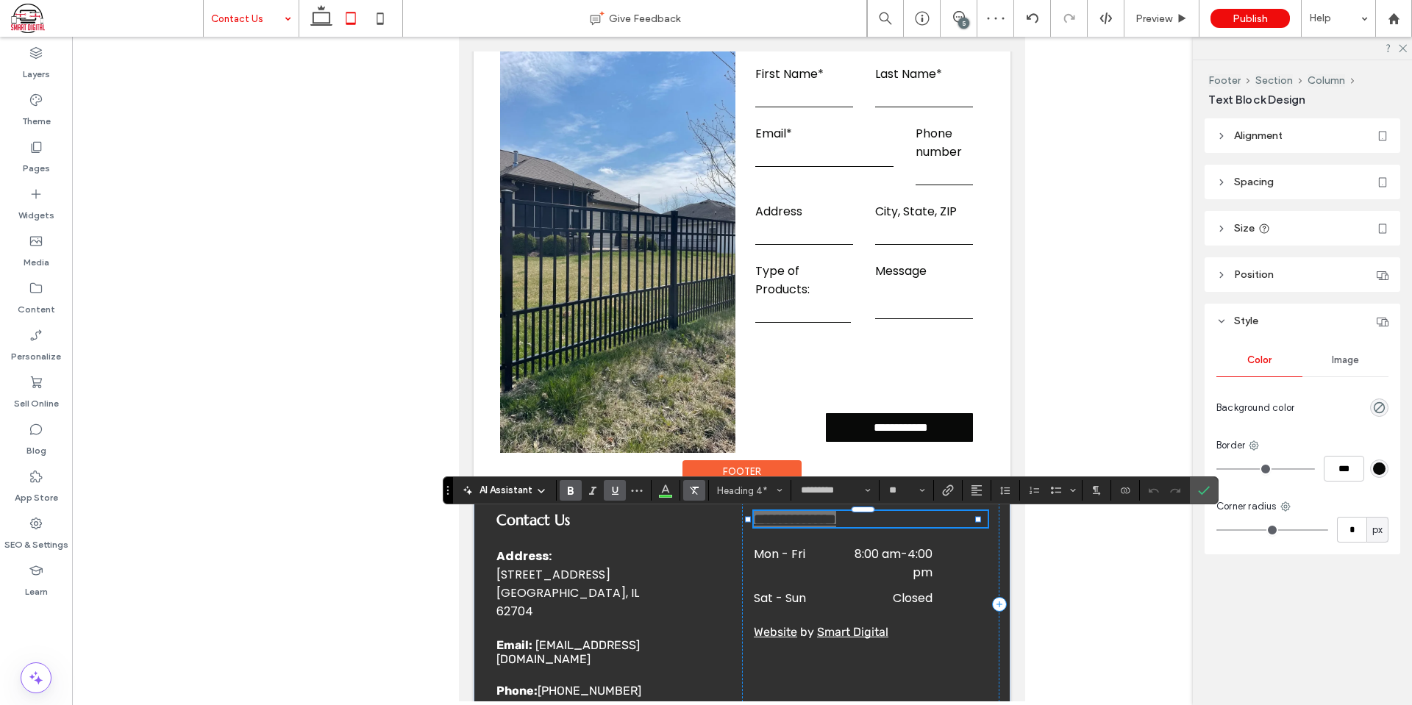
click at [697, 496] on icon "Clear Format" at bounding box center [694, 491] width 12 height 12
click at [663, 488] on icon "Color" at bounding box center [666, 489] width 12 height 12
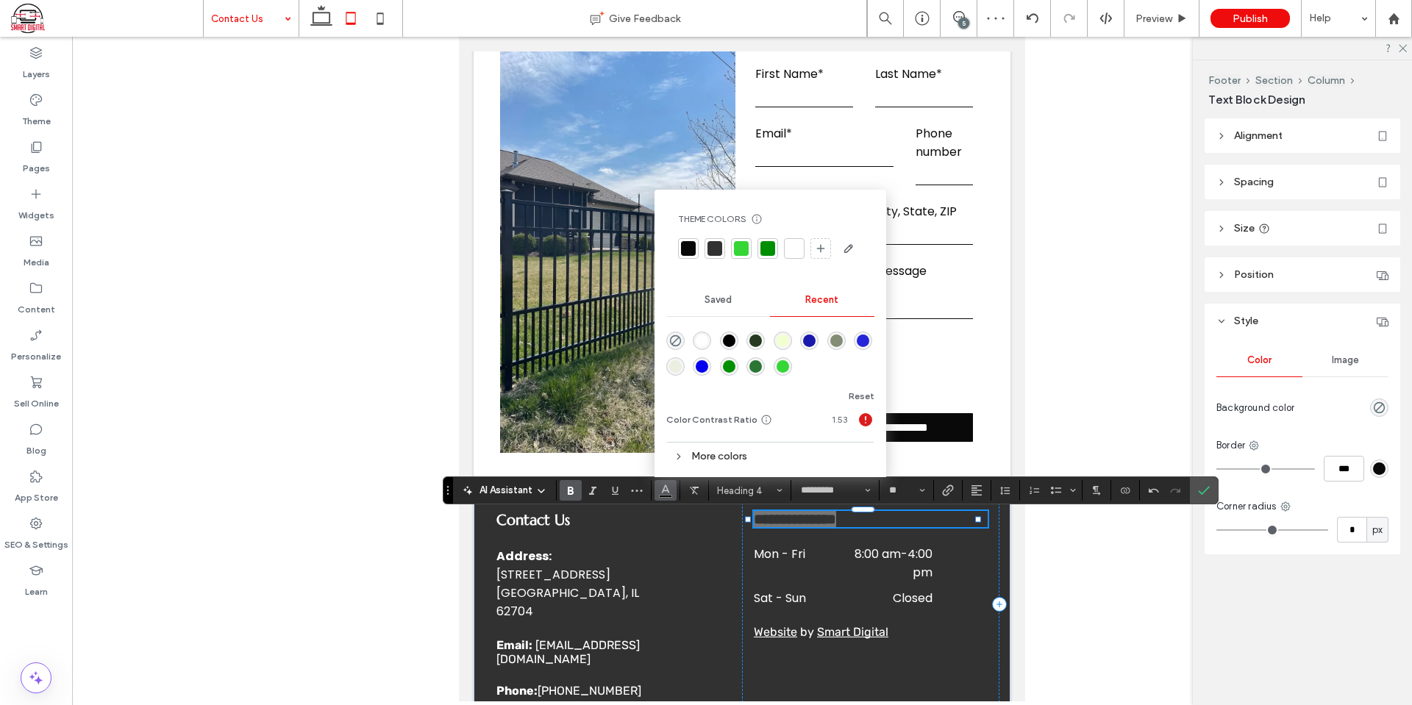
click at [799, 251] on div at bounding box center [794, 248] width 15 height 15
click at [375, 17] on icon at bounding box center [380, 18] width 29 height 29
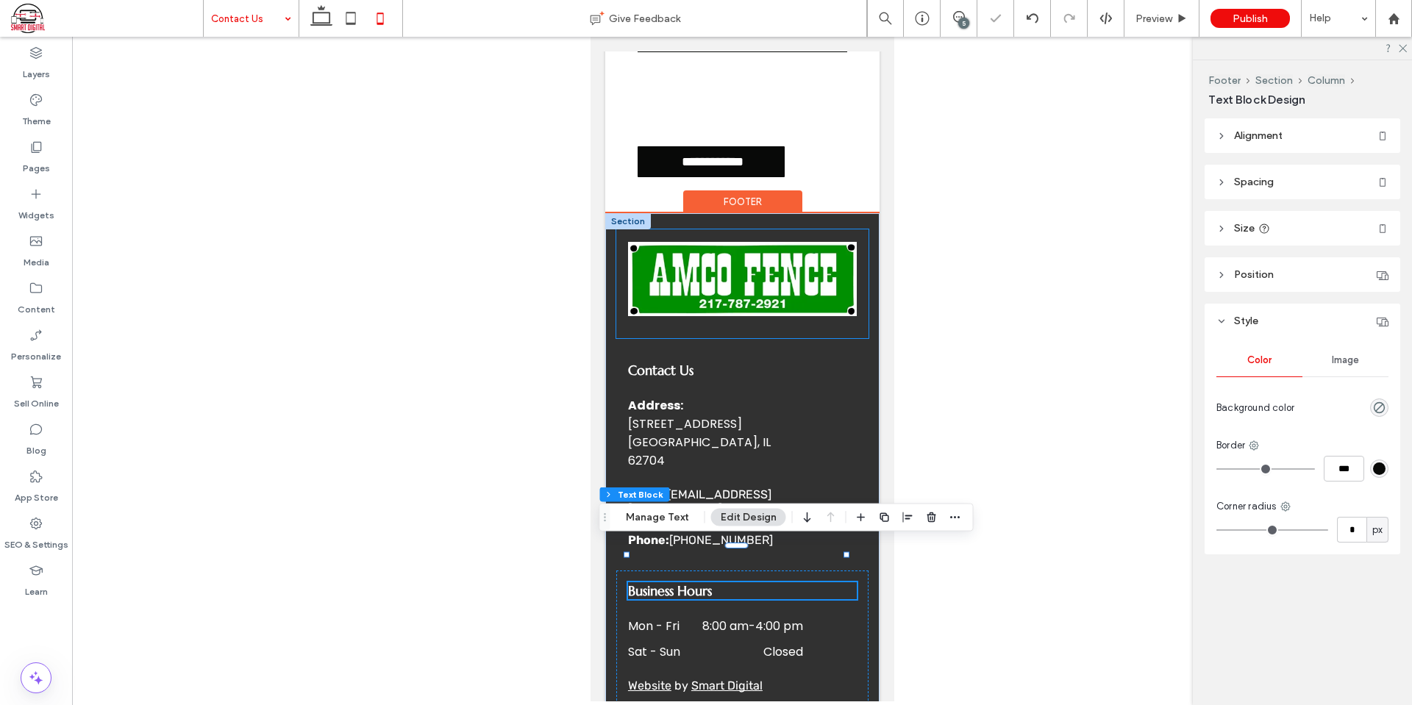
click at [675, 329] on div at bounding box center [742, 283] width 252 height 109
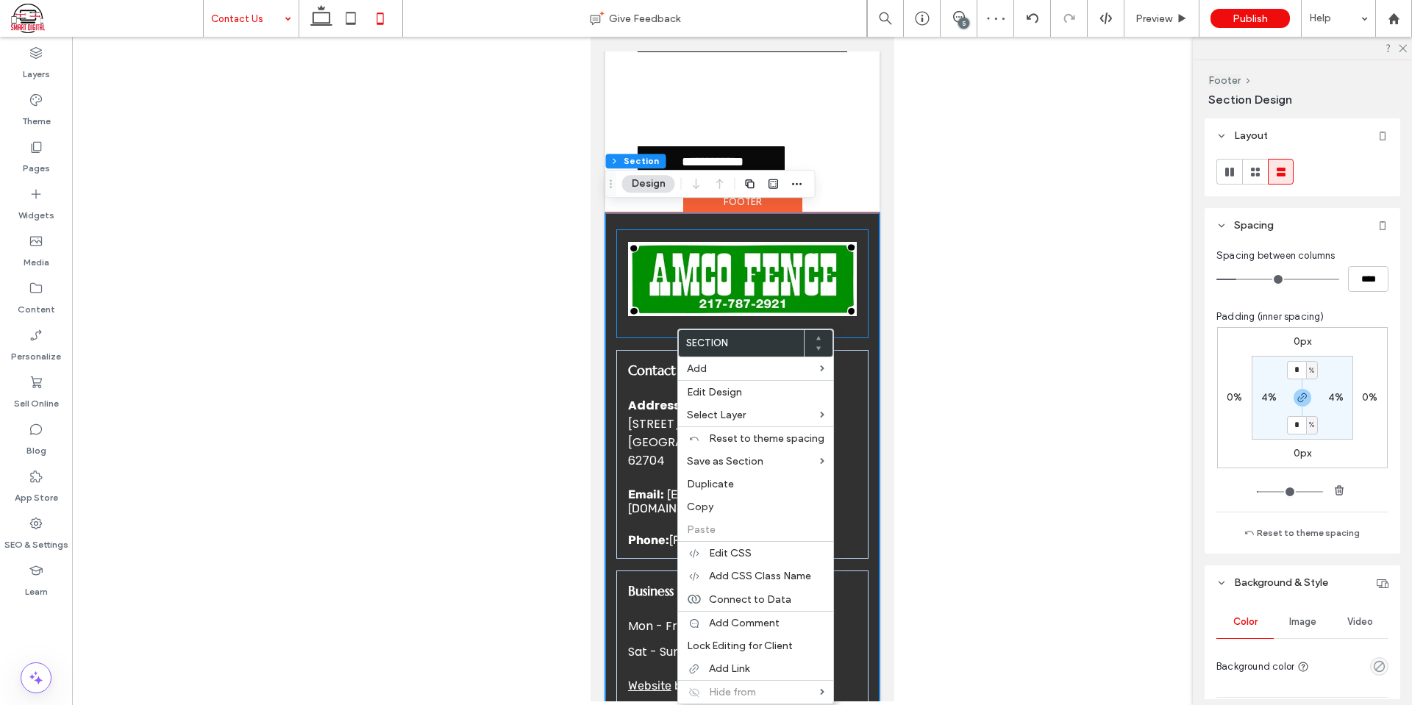
click at [648, 319] on div at bounding box center [742, 283] width 252 height 109
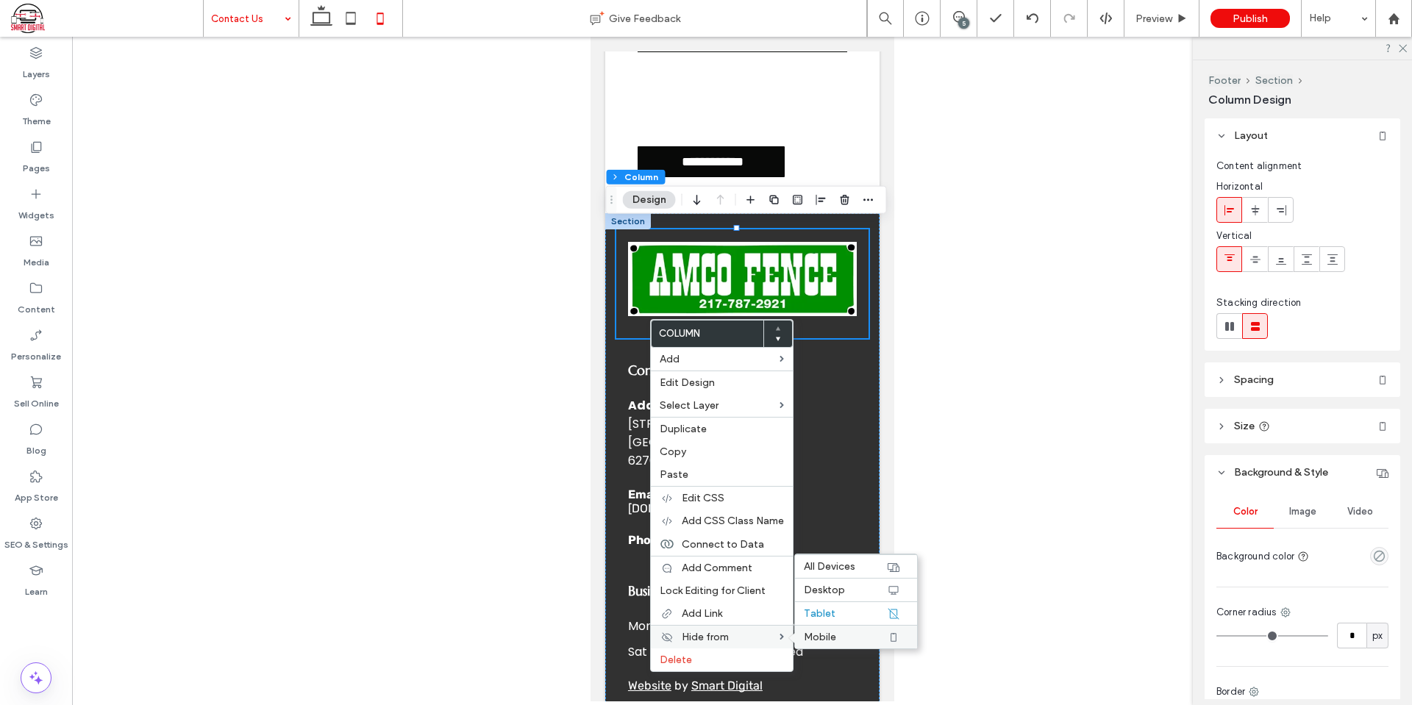
click at [830, 633] on span "Mobile" at bounding box center [820, 637] width 32 height 13
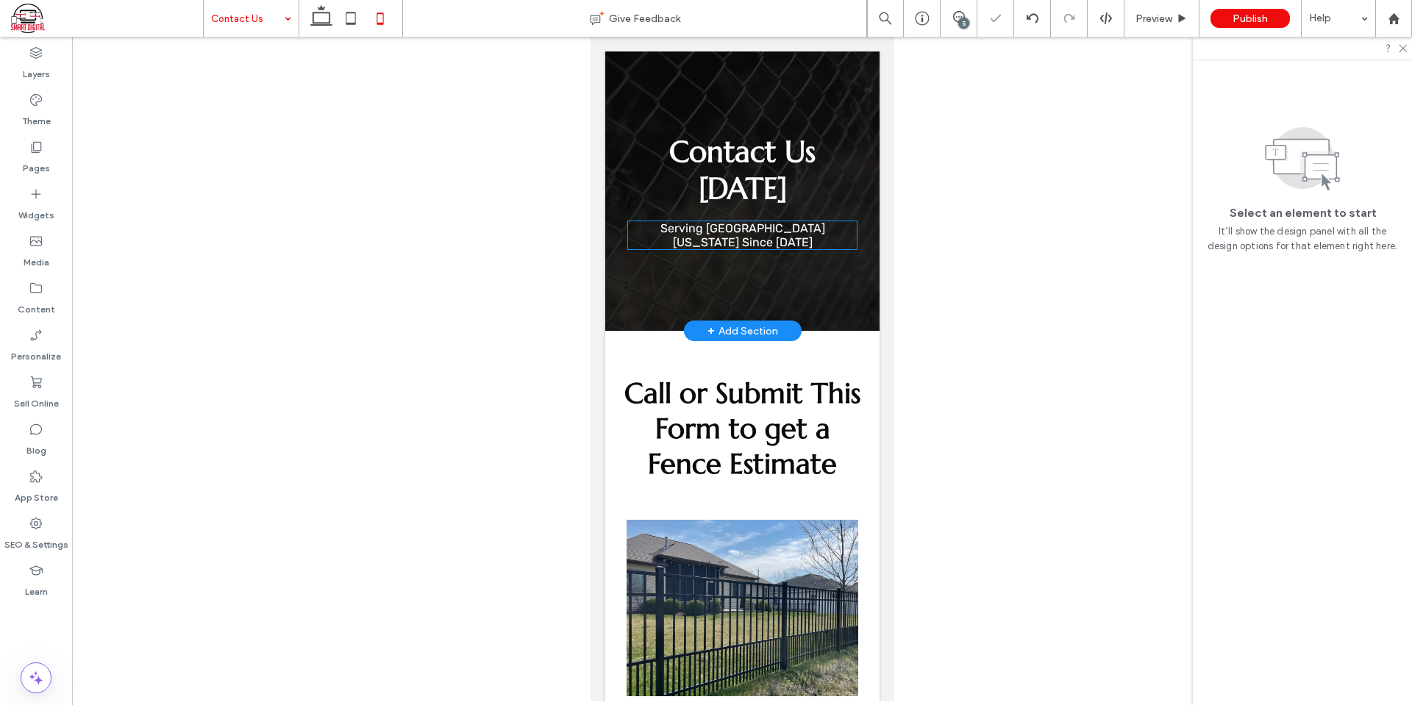
scroll to position [0, 0]
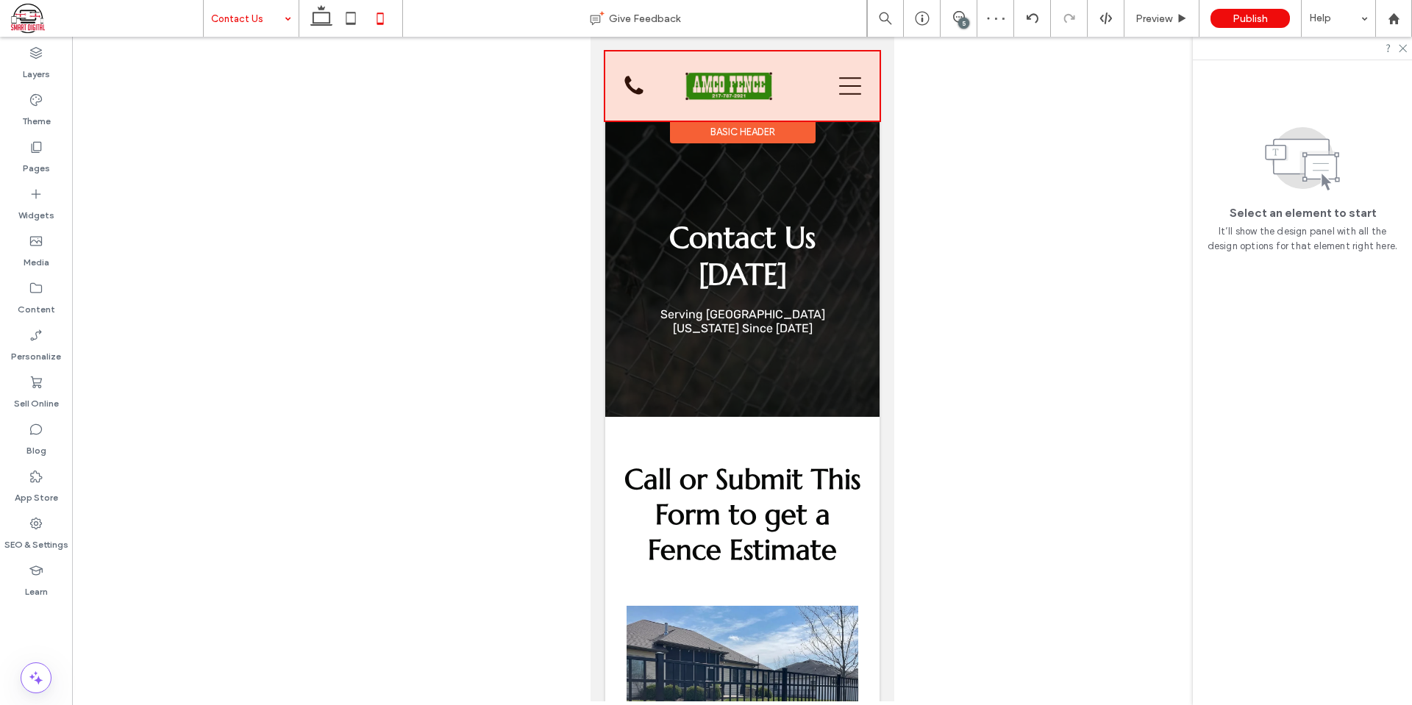
click at [738, 85] on div at bounding box center [742, 85] width 274 height 69
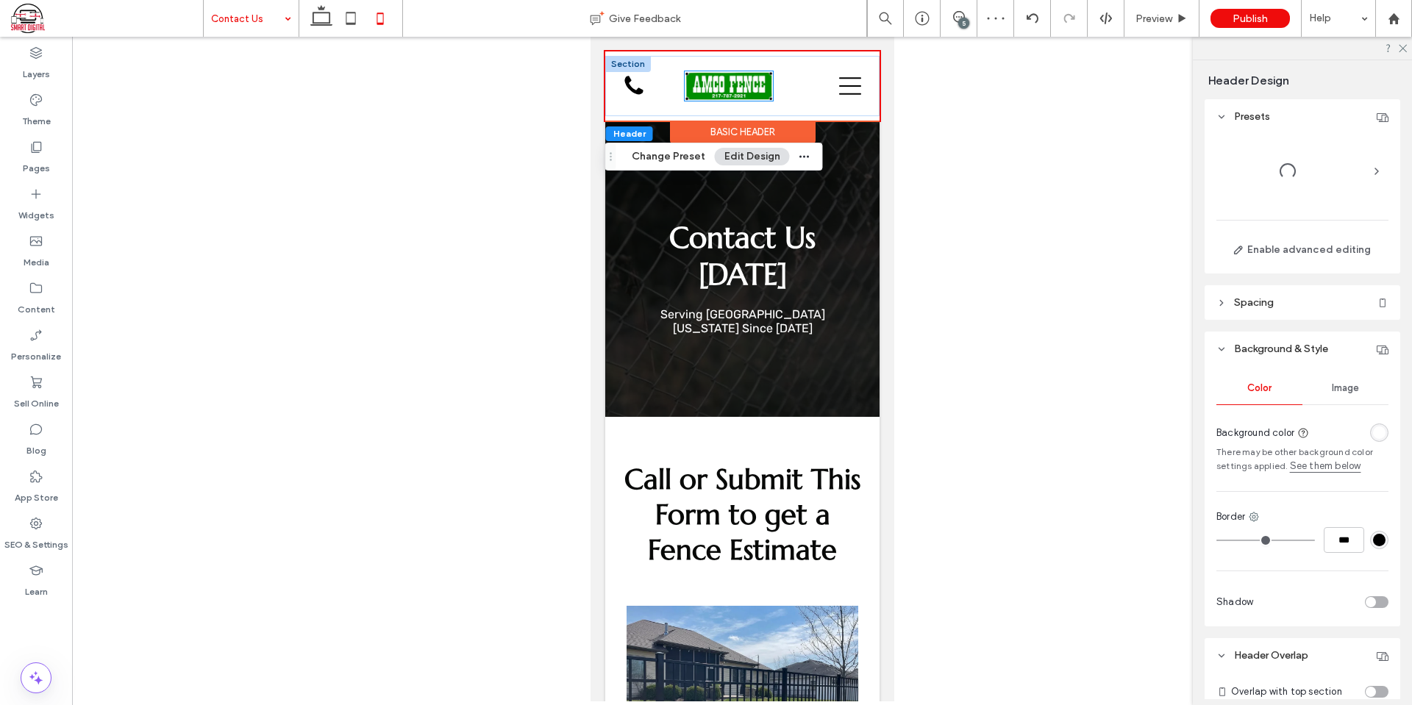
click at [761, 87] on img at bounding box center [728, 85] width 88 height 29
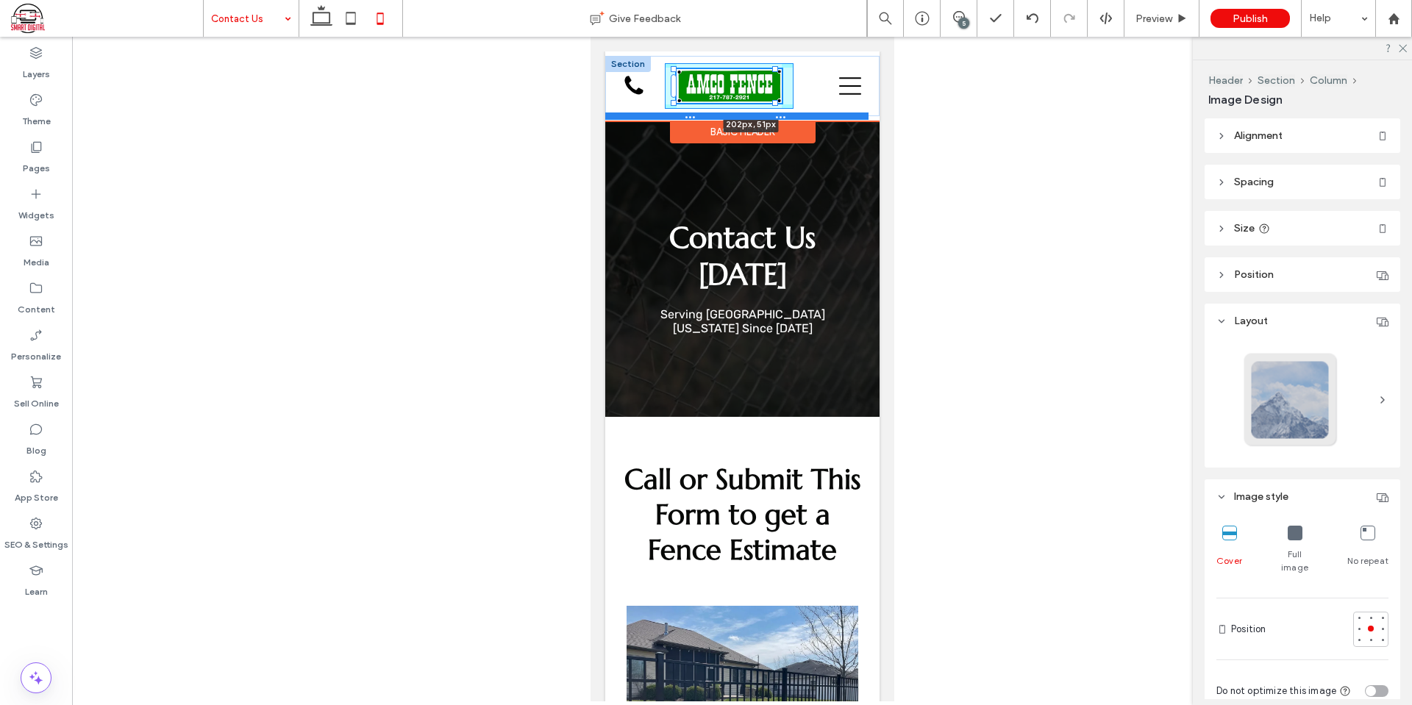
drag, startPoint x: 766, startPoint y: 100, endPoint x: 796, endPoint y: 116, distance: 34.2
click at [796, 116] on div "202px , 51px Home About AMCO Fence Services ORNAMENTAL WROUGHT IRON & ALUMINUM …" at bounding box center [742, 86] width 274 height 60
type input "***"
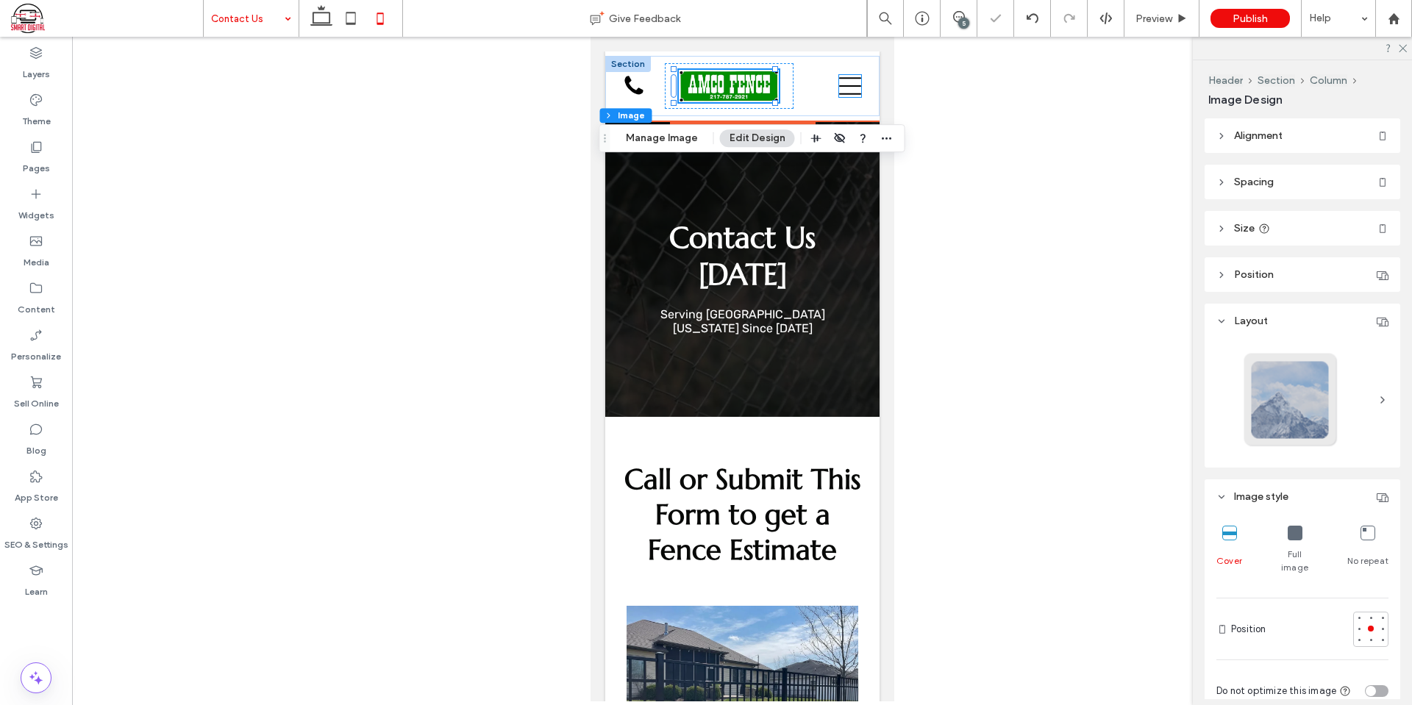
click at [843, 90] on icon at bounding box center [850, 86] width 22 height 22
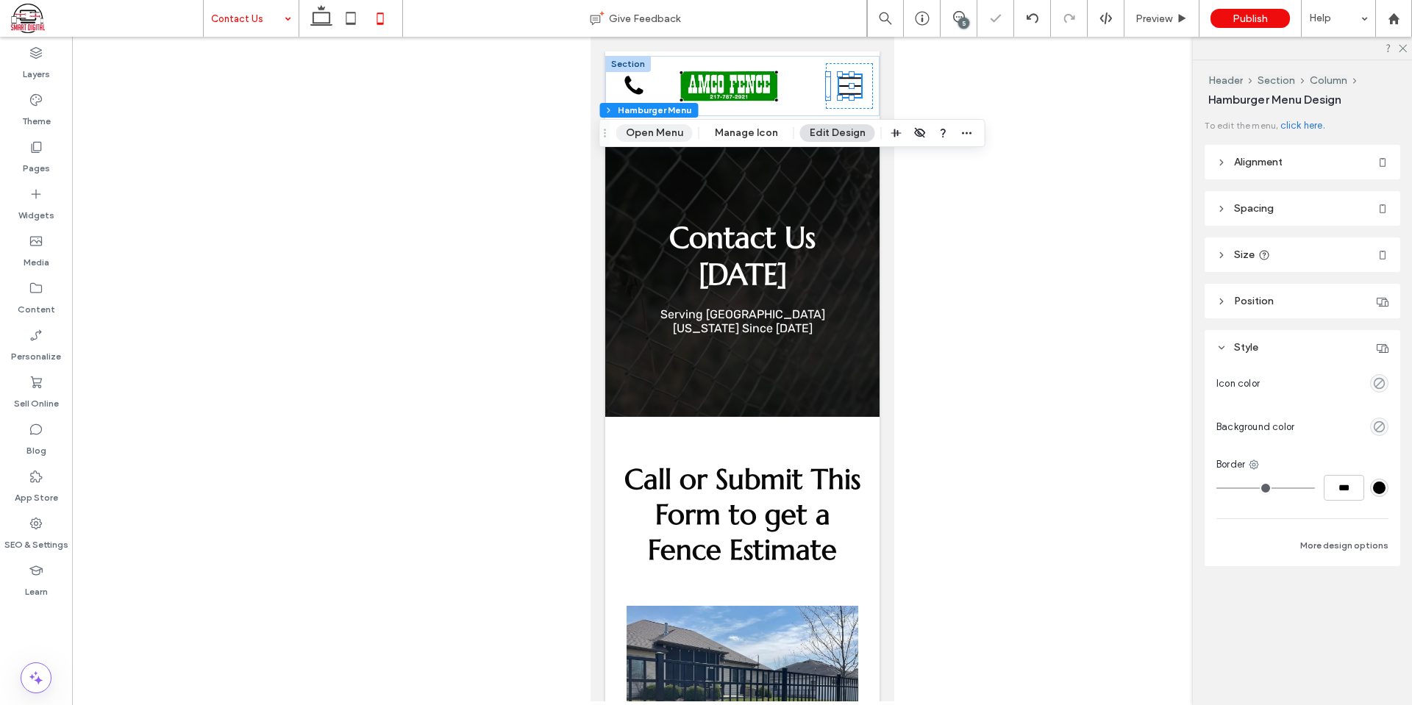
click at [660, 134] on button "Open Menu" at bounding box center [654, 133] width 76 height 18
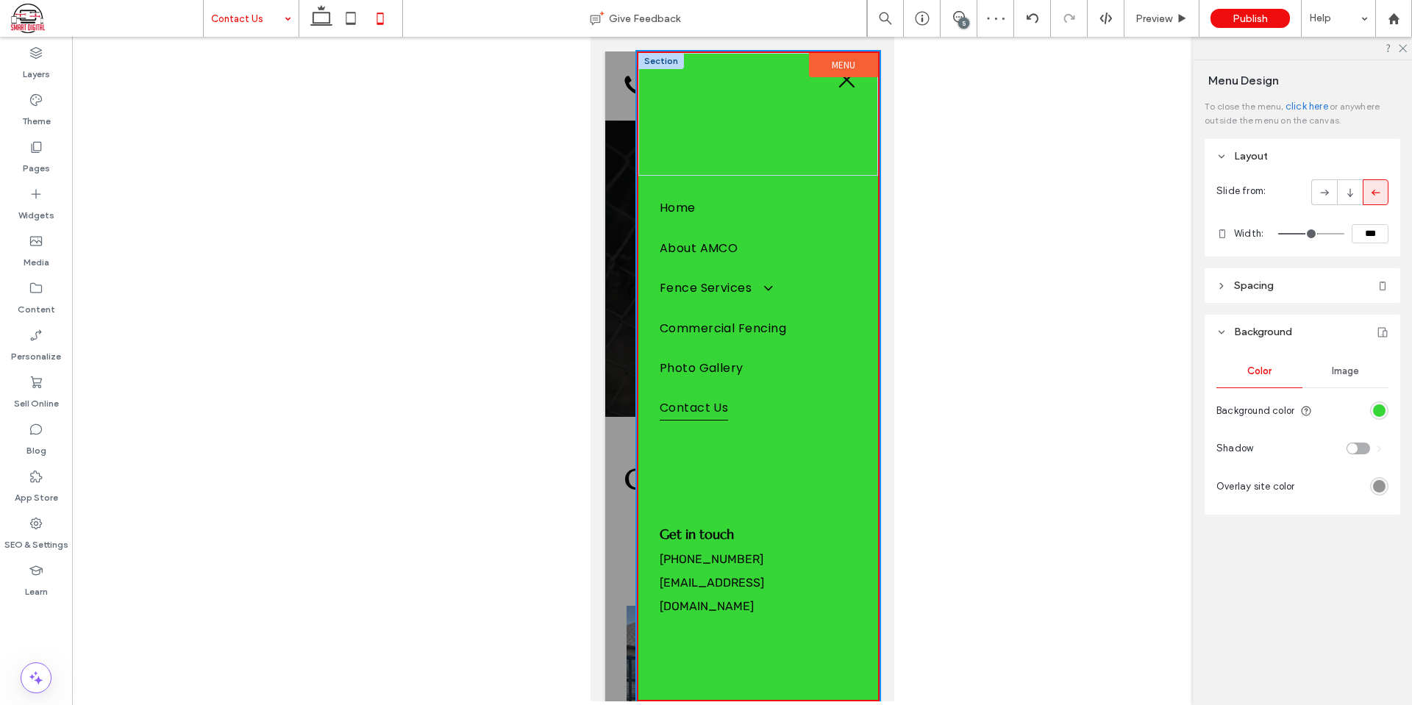
click at [848, 82] on icon at bounding box center [846, 78] width 15 height 15
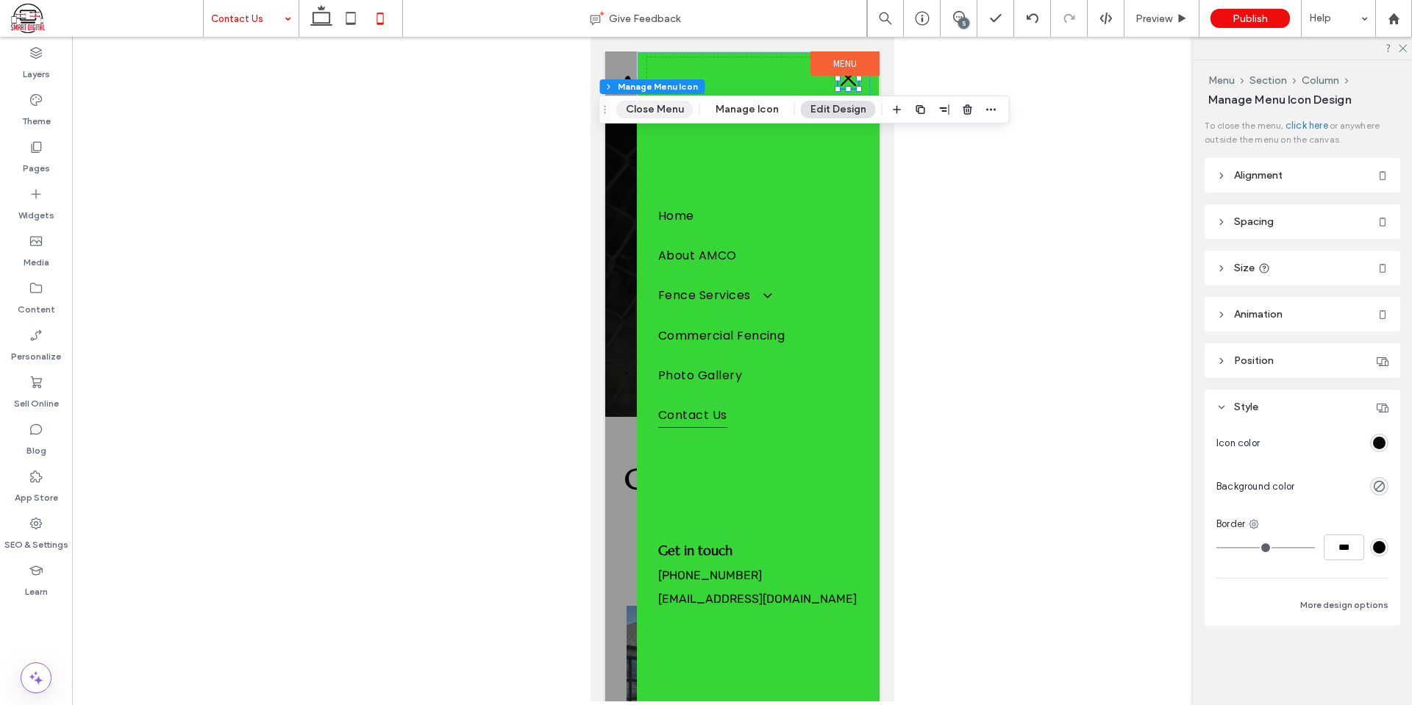
click at [672, 111] on button "Close Menu" at bounding box center [654, 110] width 77 height 18
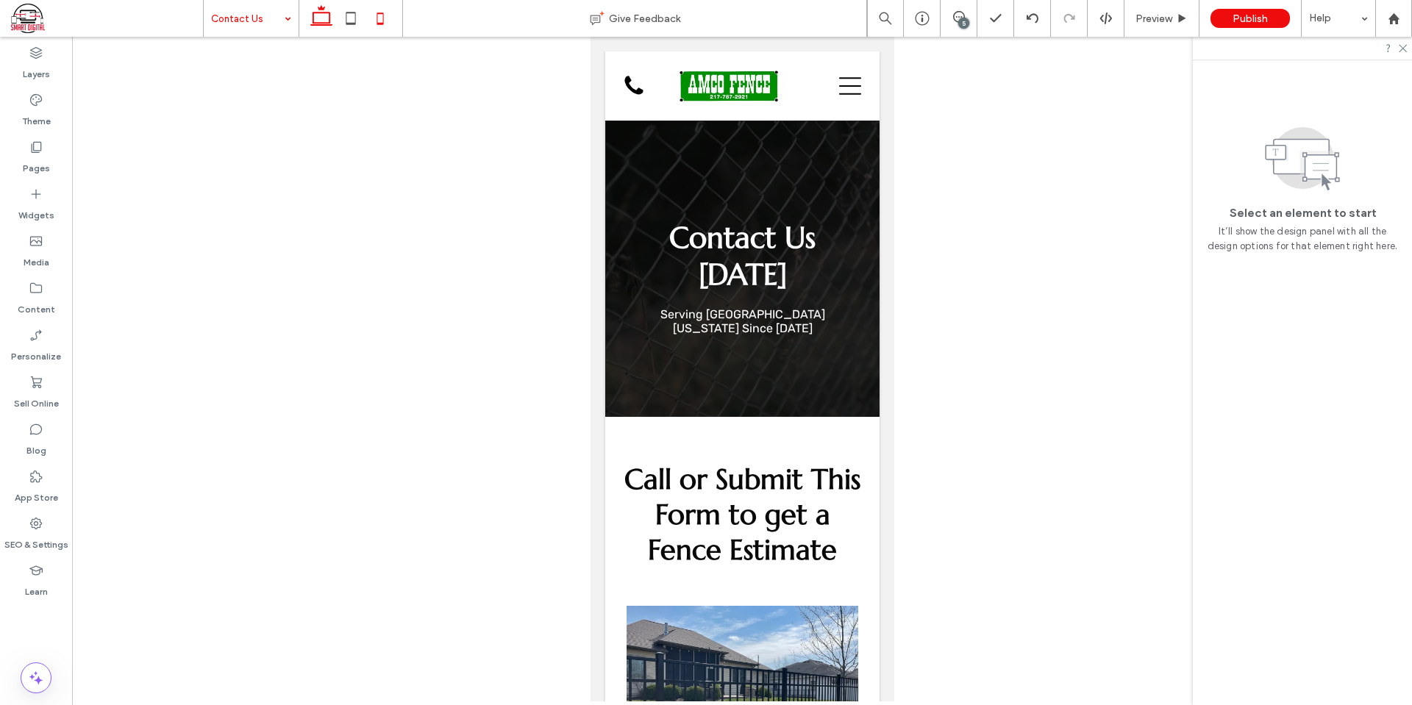
click at [312, 19] on icon at bounding box center [321, 18] width 29 height 29
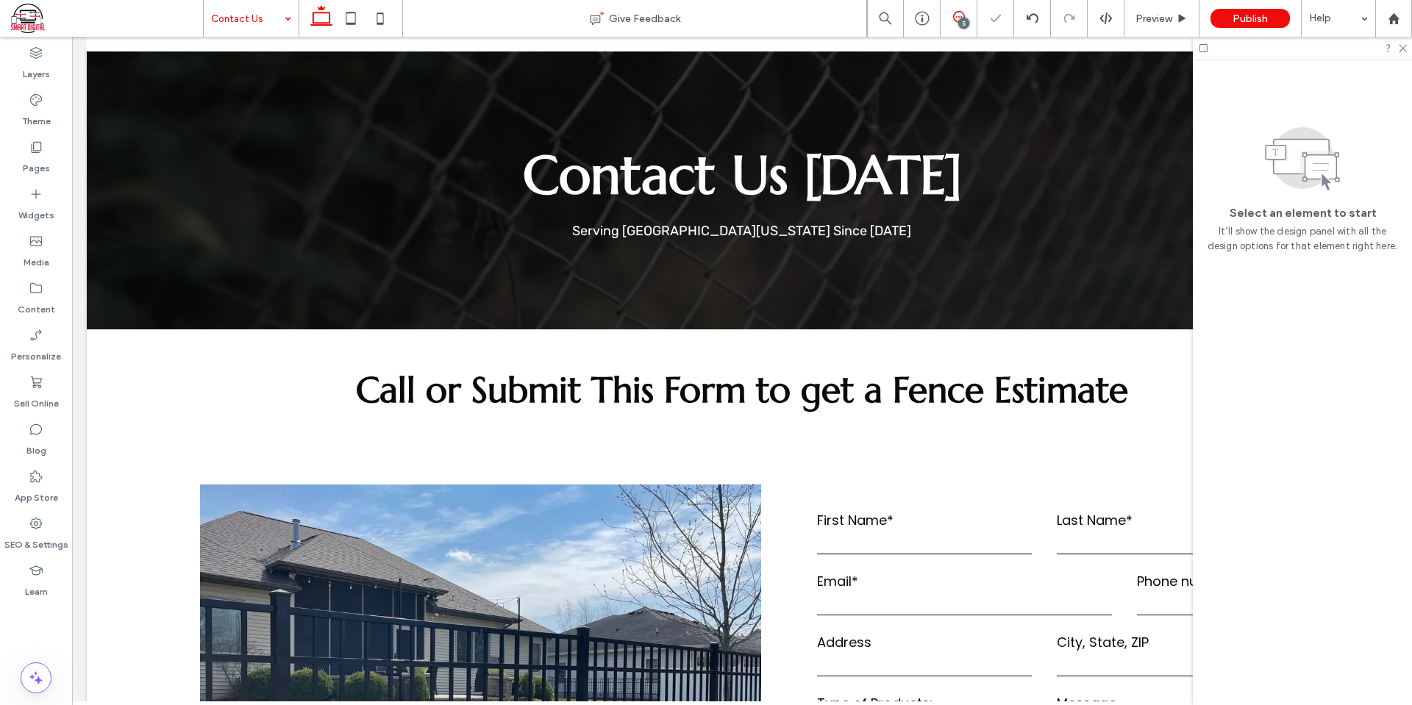
click at [953, 17] on icon at bounding box center [959, 17] width 12 height 12
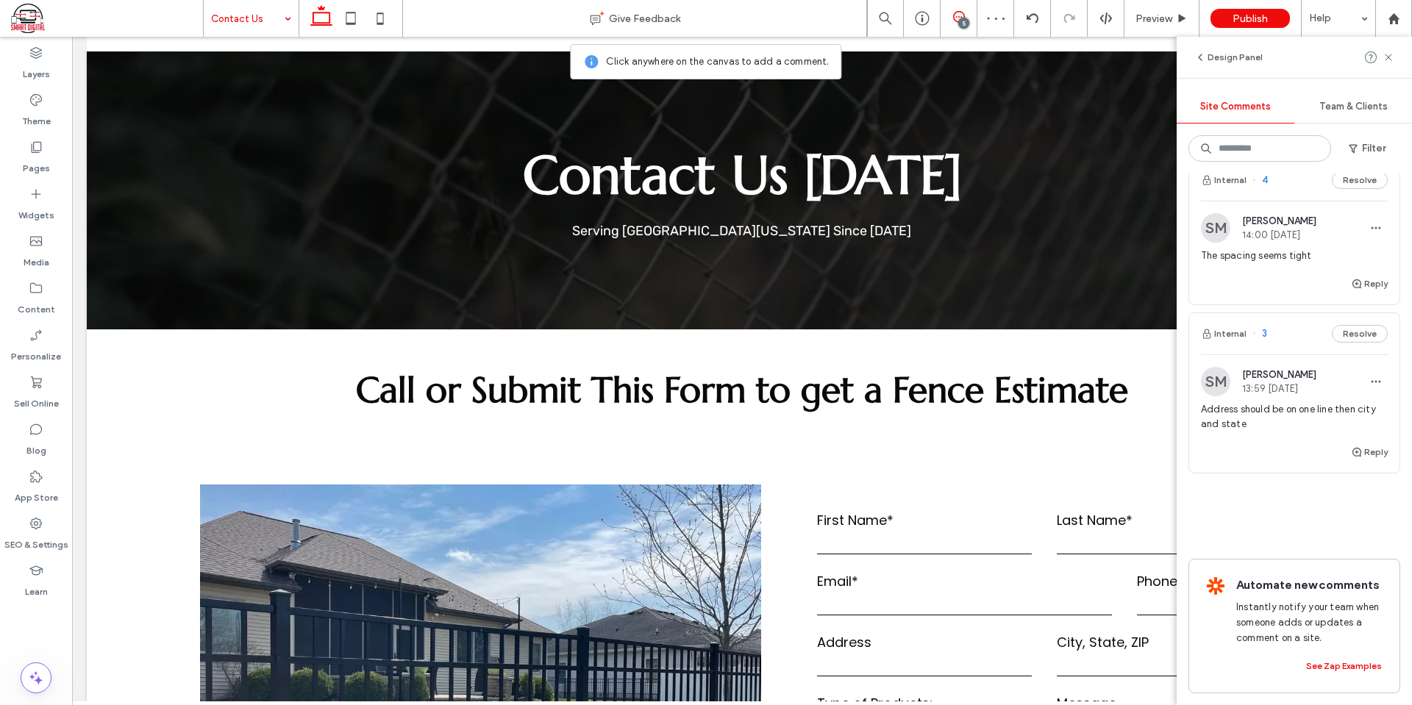
scroll to position [519, 0]
click at [1309, 420] on div "Address should be on one line then city and state" at bounding box center [1294, 422] width 187 height 41
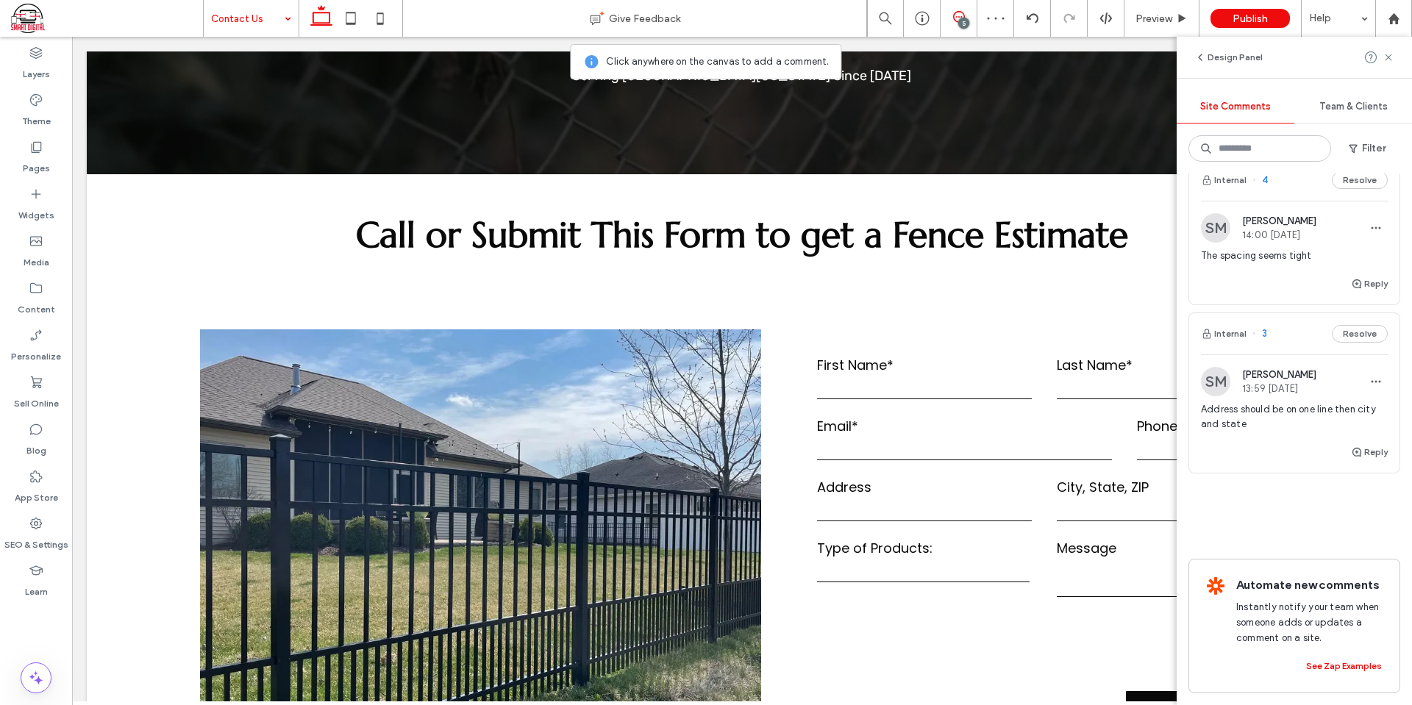
scroll to position [588, 0]
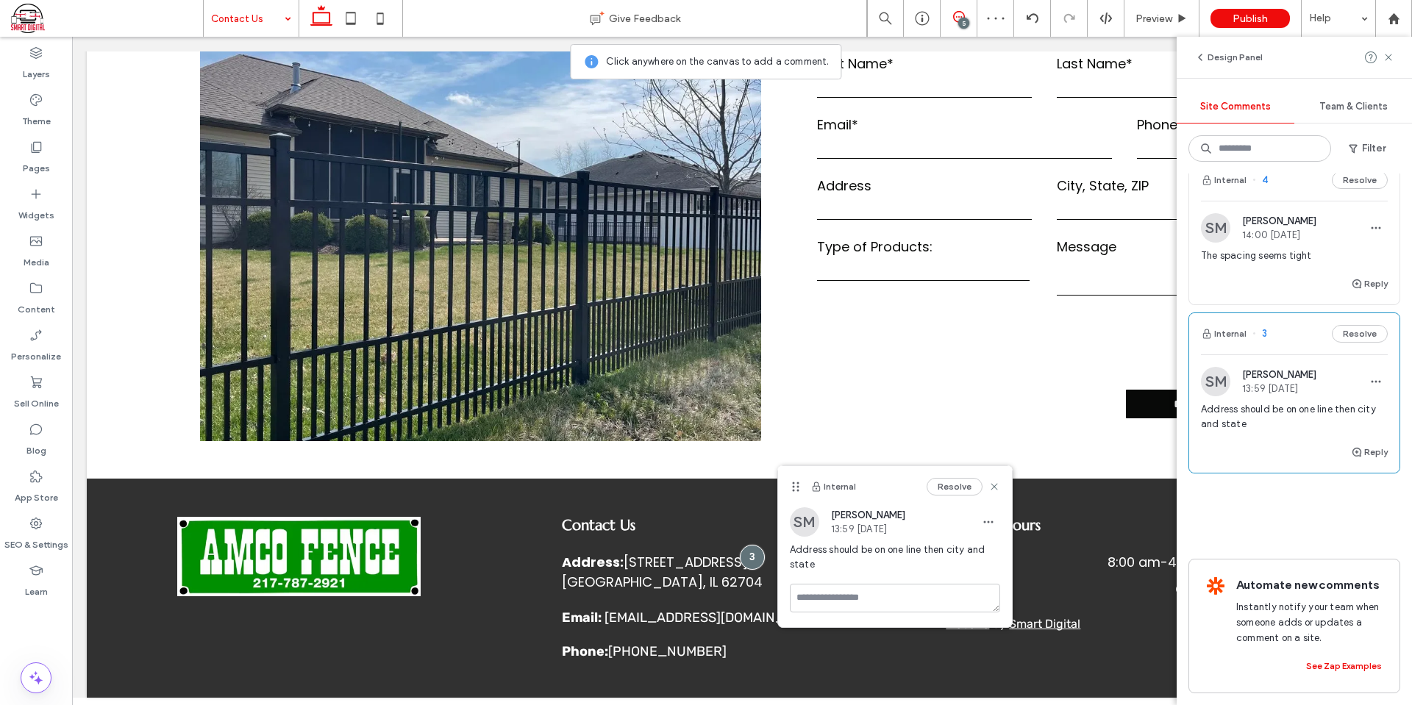
click at [1344, 313] on div "Internal 3 Resolve" at bounding box center [1294, 333] width 210 height 41
click at [1347, 325] on button "Resolve" at bounding box center [1360, 334] width 56 height 18
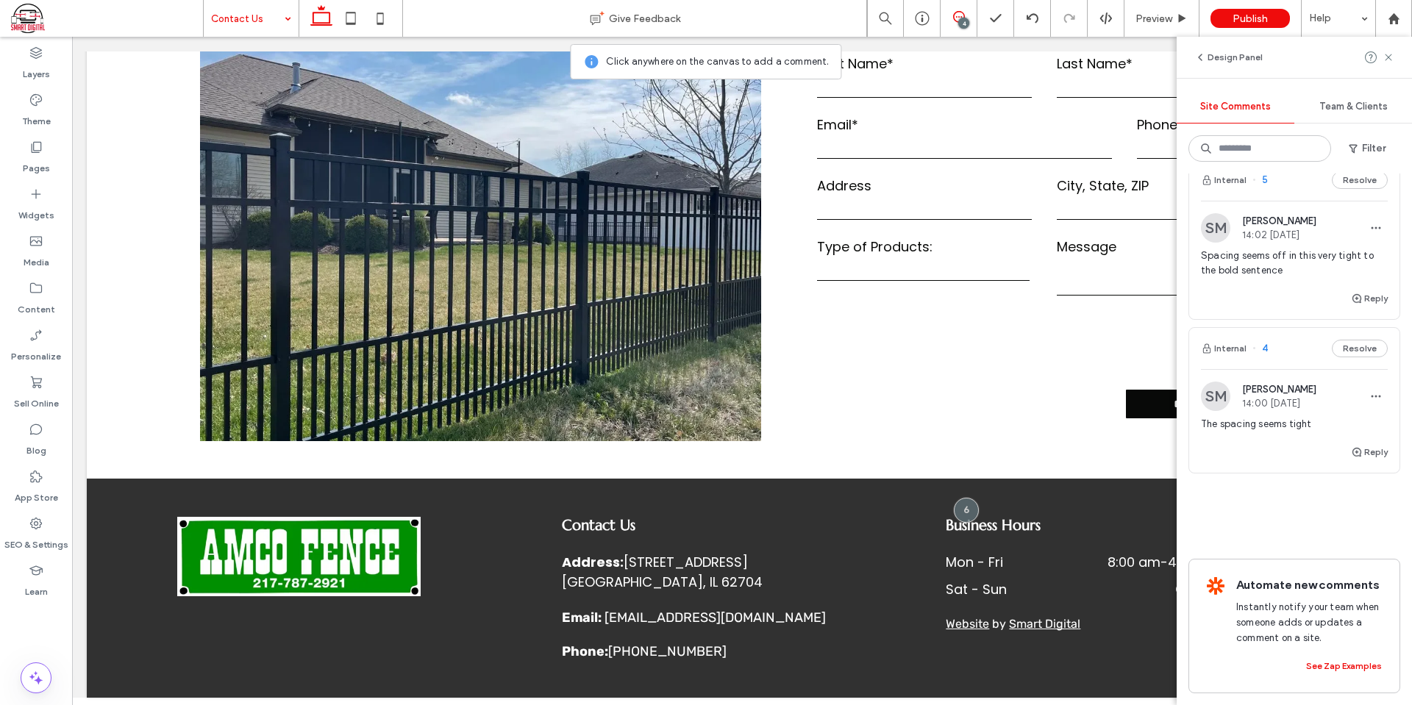
click at [1289, 446] on div "Reply" at bounding box center [1294, 458] width 210 height 29
click at [1284, 411] on div "About AMCO Give Feedback 4 Preview Publish Help Design Panel Site Comments Team…" at bounding box center [706, 352] width 1412 height 705
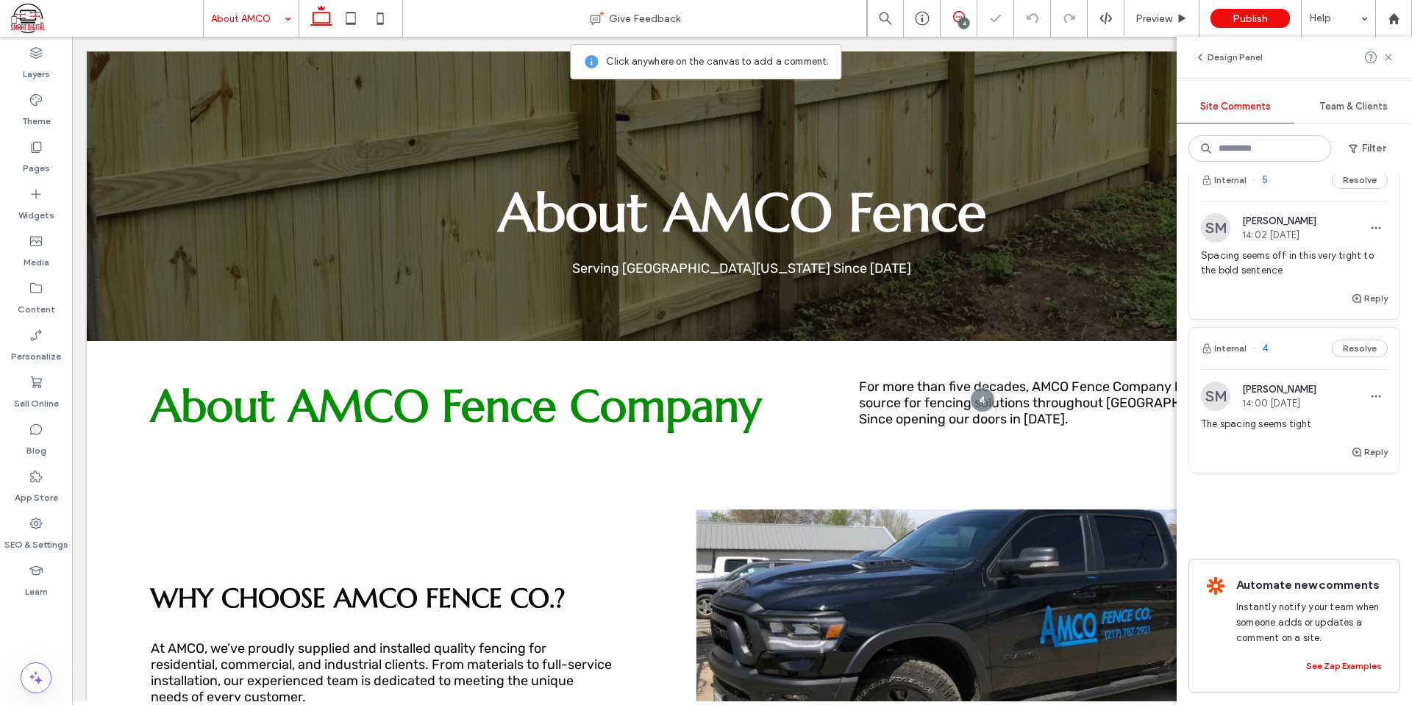
scroll to position [159, 0]
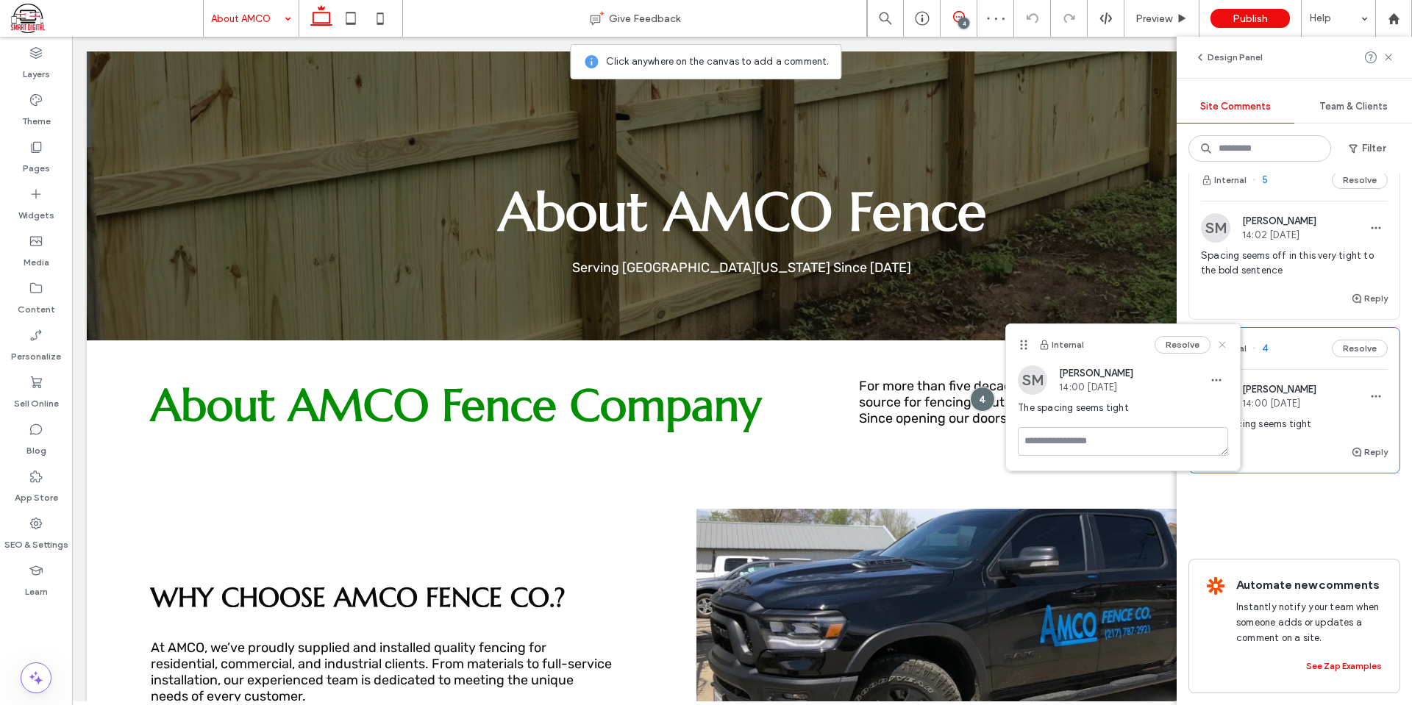
click at [1222, 344] on use at bounding box center [1223, 344] width 7 height 7
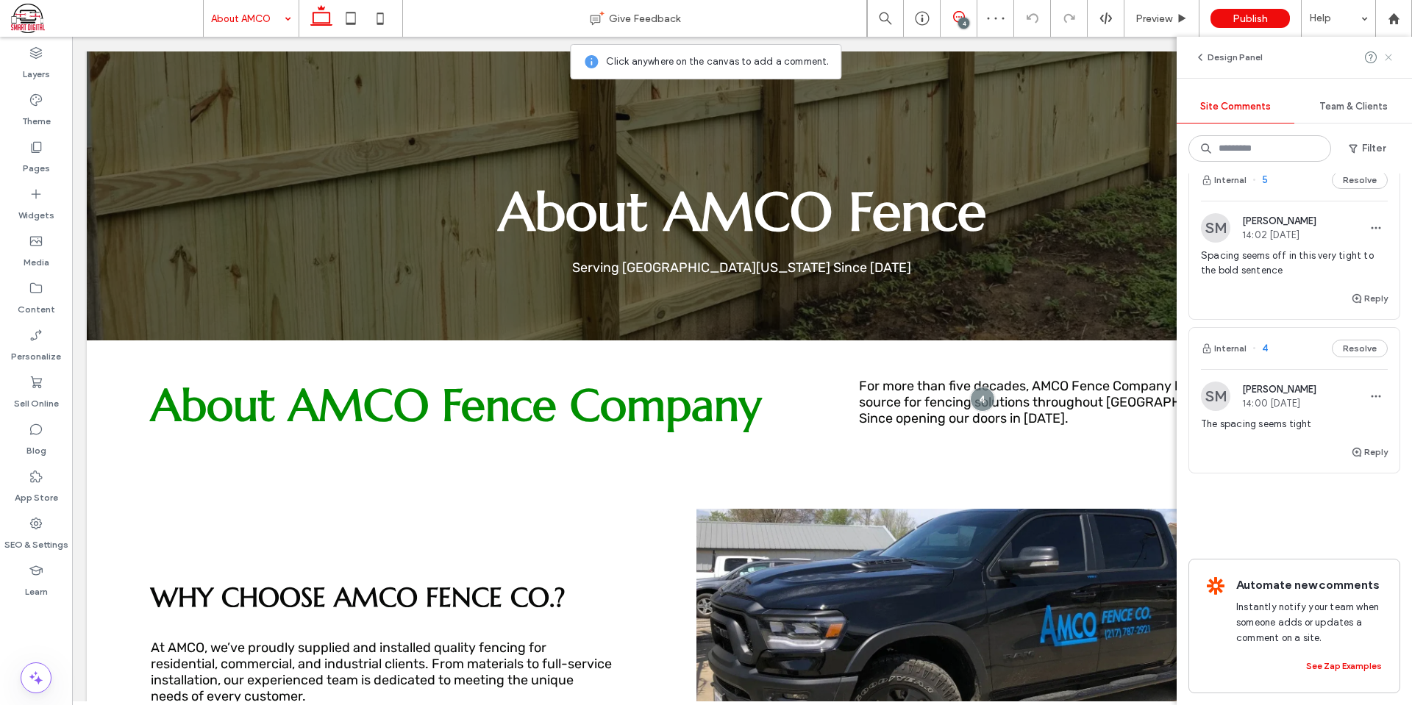
click at [1390, 60] on icon at bounding box center [1389, 57] width 12 height 12
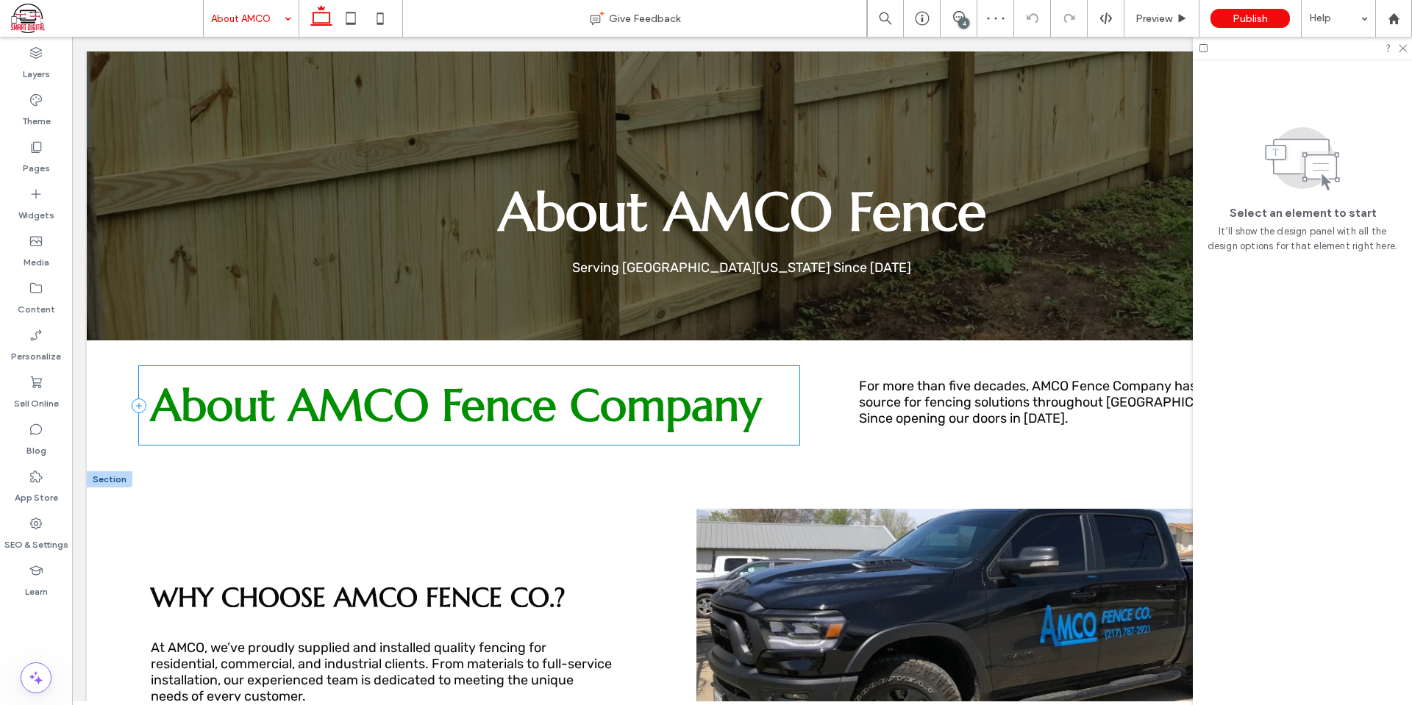
scroll to position [453, 0]
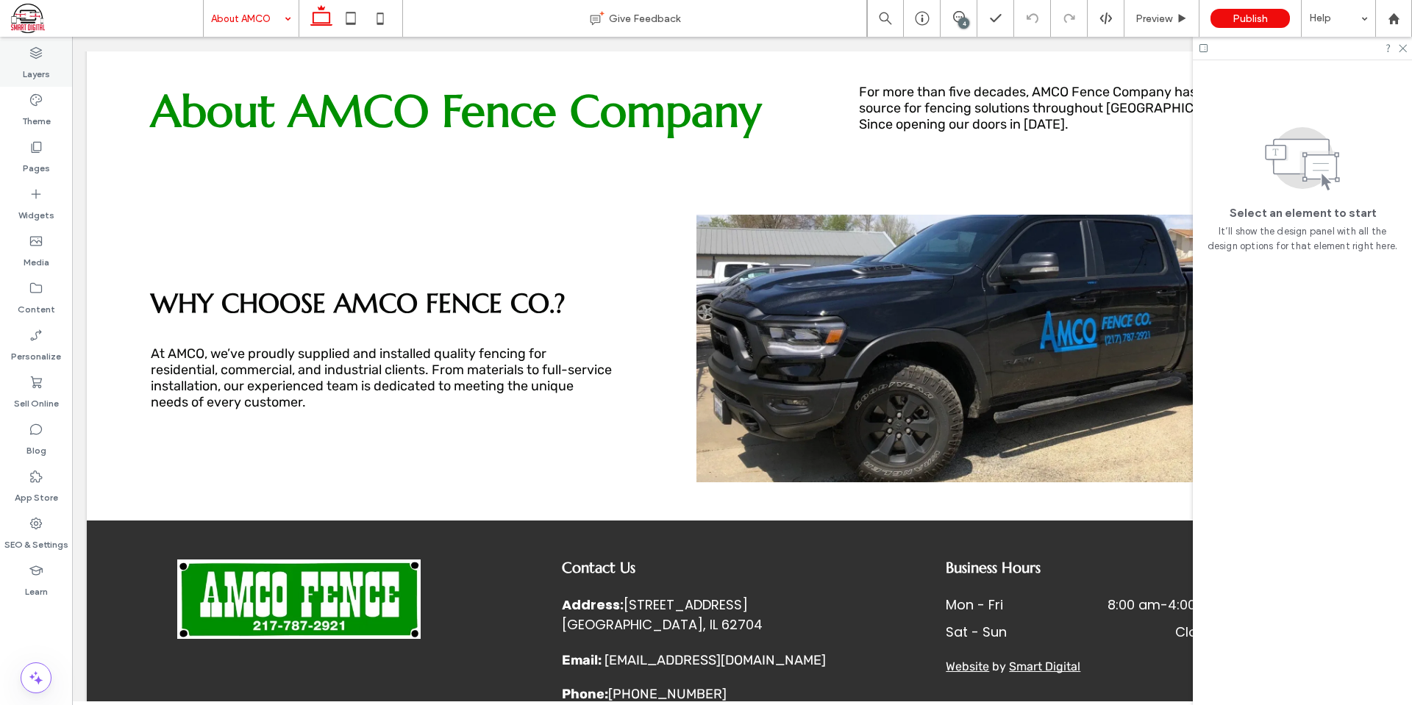
click at [51, 60] on div "Layers" at bounding box center [36, 63] width 72 height 47
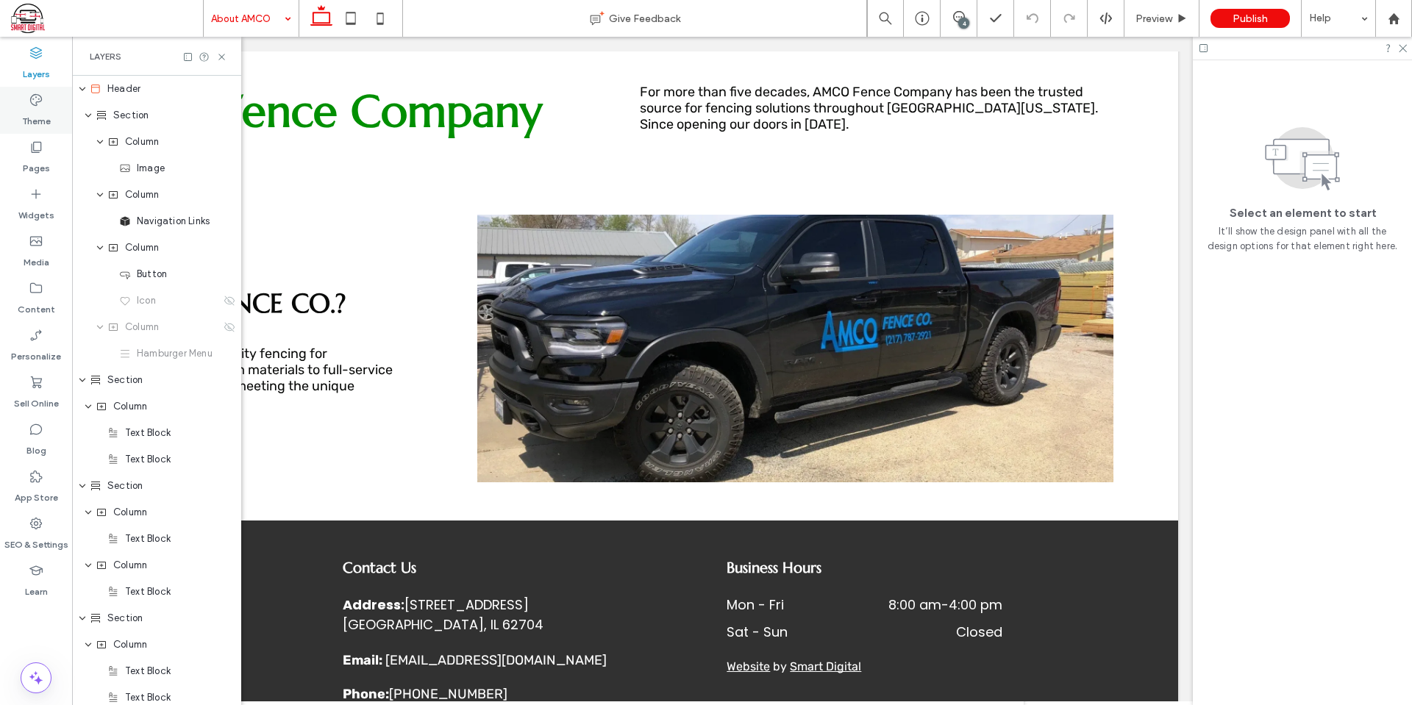
click at [37, 106] on icon at bounding box center [36, 100] width 15 height 15
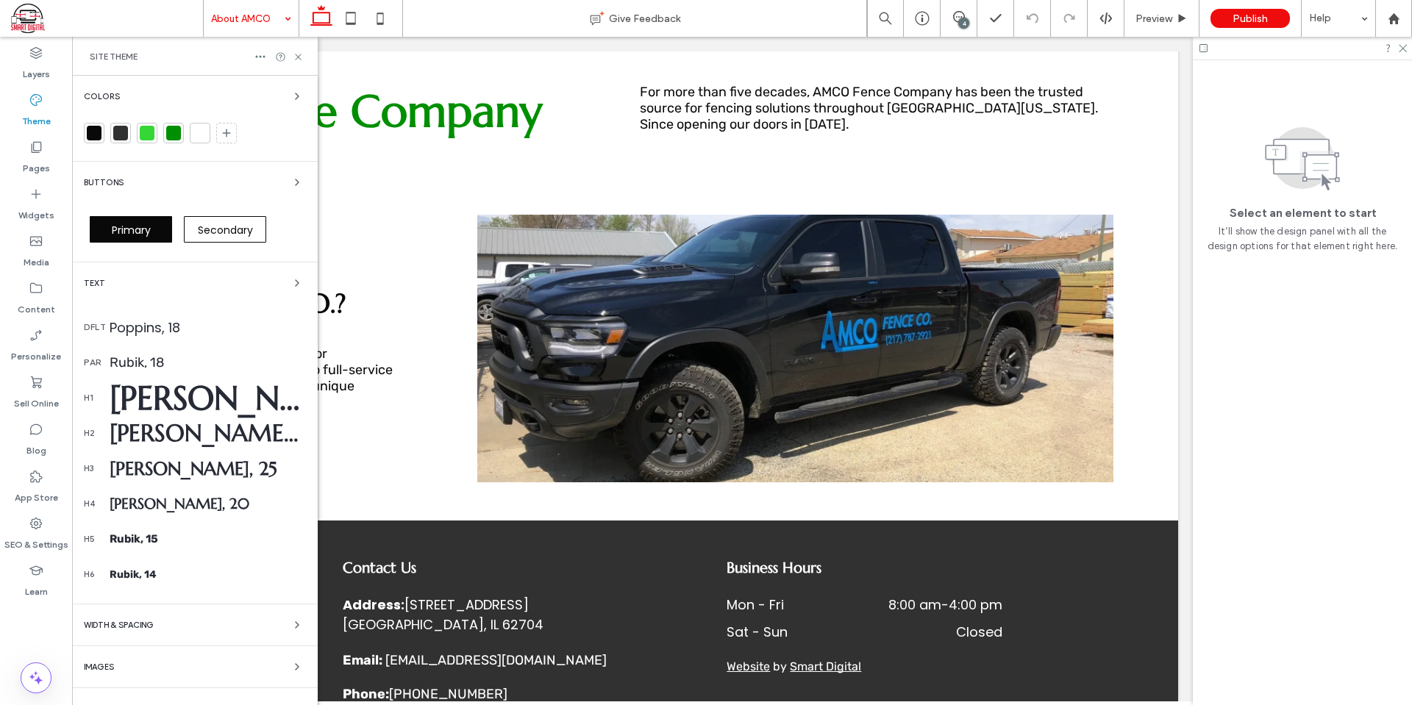
scroll to position [0, 219]
click at [145, 367] on div "Rubik, 18" at bounding box center [208, 363] width 196 height 16
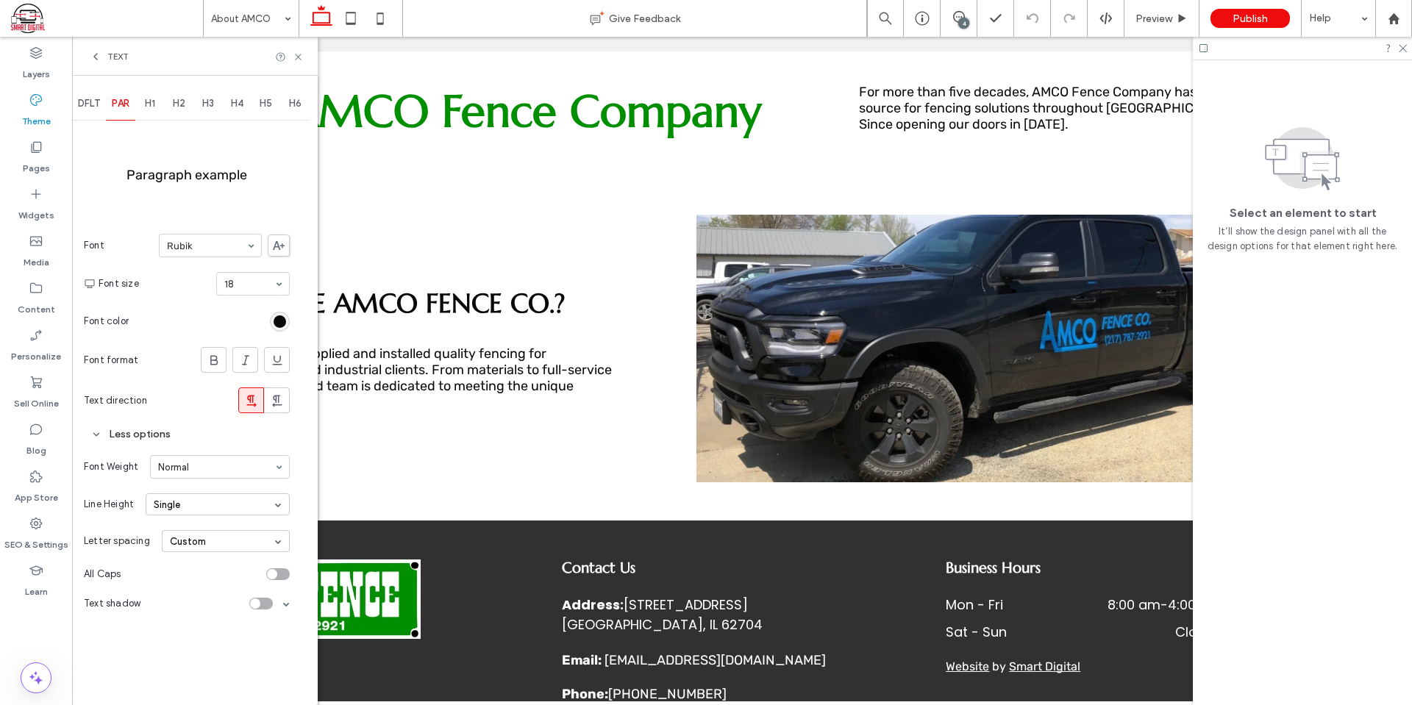
scroll to position [0, 219]
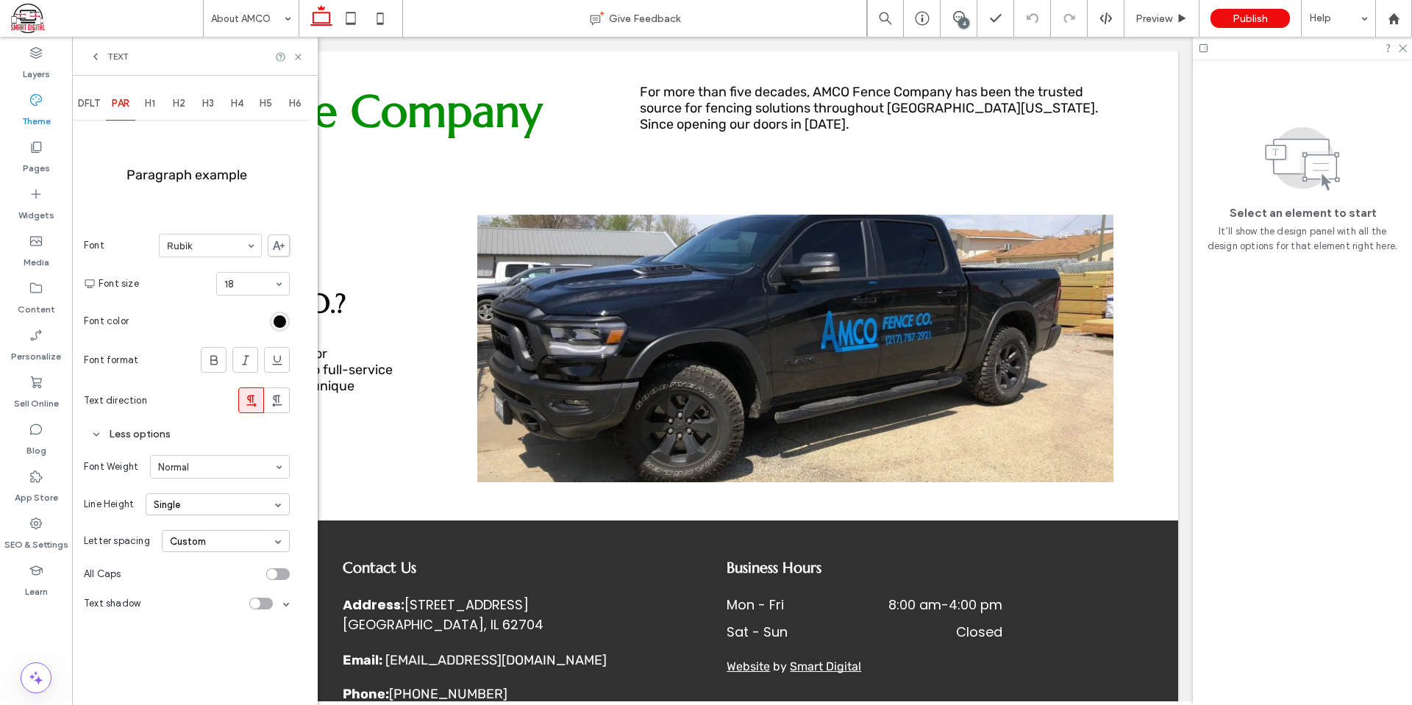
click at [218, 502] on div "Single" at bounding box center [218, 505] width 144 height 22
click at [198, 546] on div "1.5" at bounding box center [217, 551] width 143 height 24
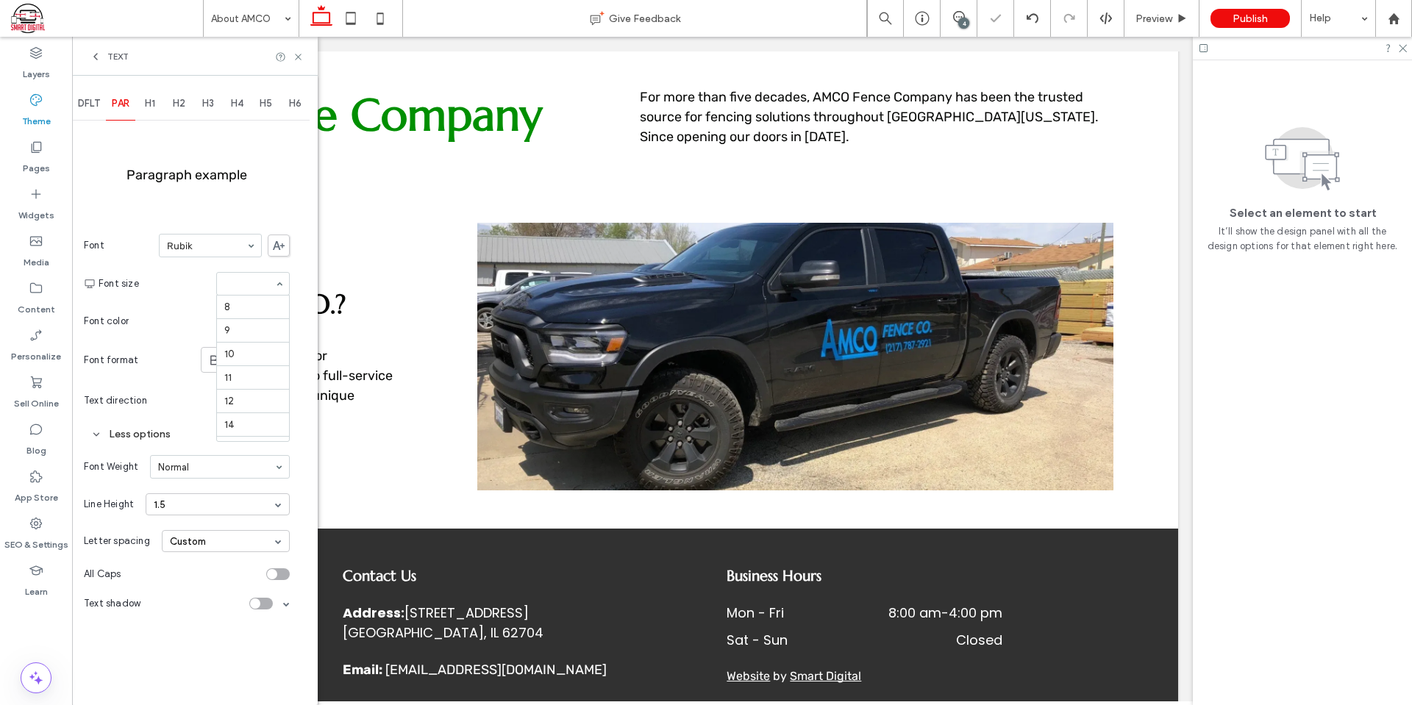
scroll to position [165, 0]
click at [276, 322] on div "rgb(8, 9, 8)" at bounding box center [280, 322] width 13 height 13
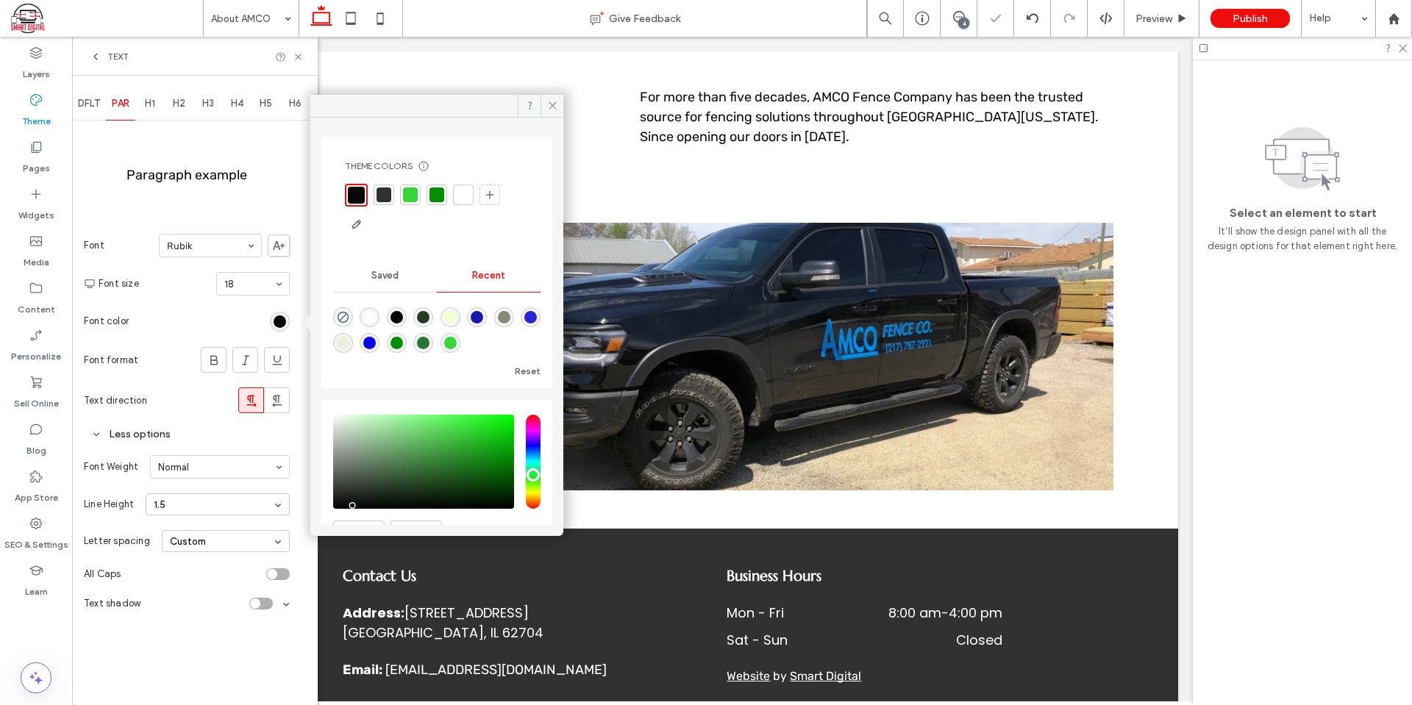
click at [361, 193] on div at bounding box center [356, 195] width 17 height 17
click at [301, 55] on icon at bounding box center [298, 56] width 11 height 11
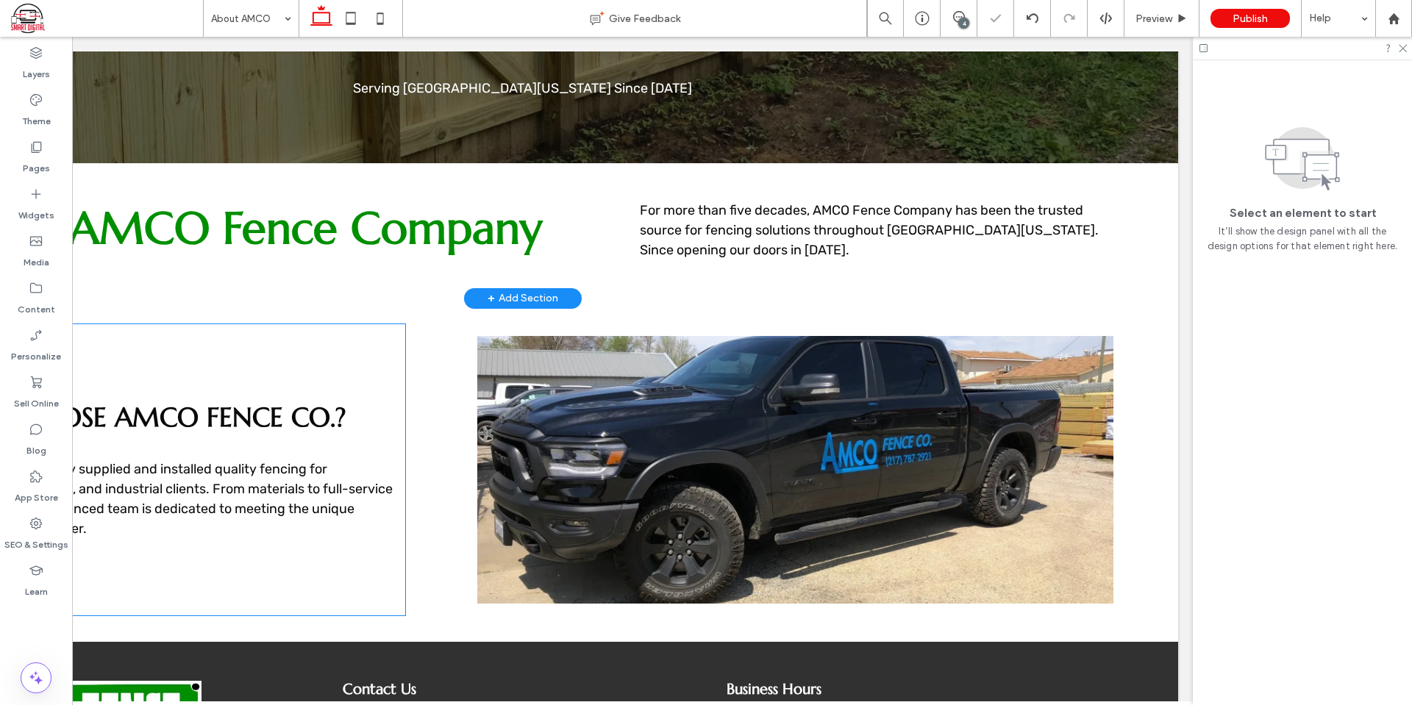
scroll to position [159, 0]
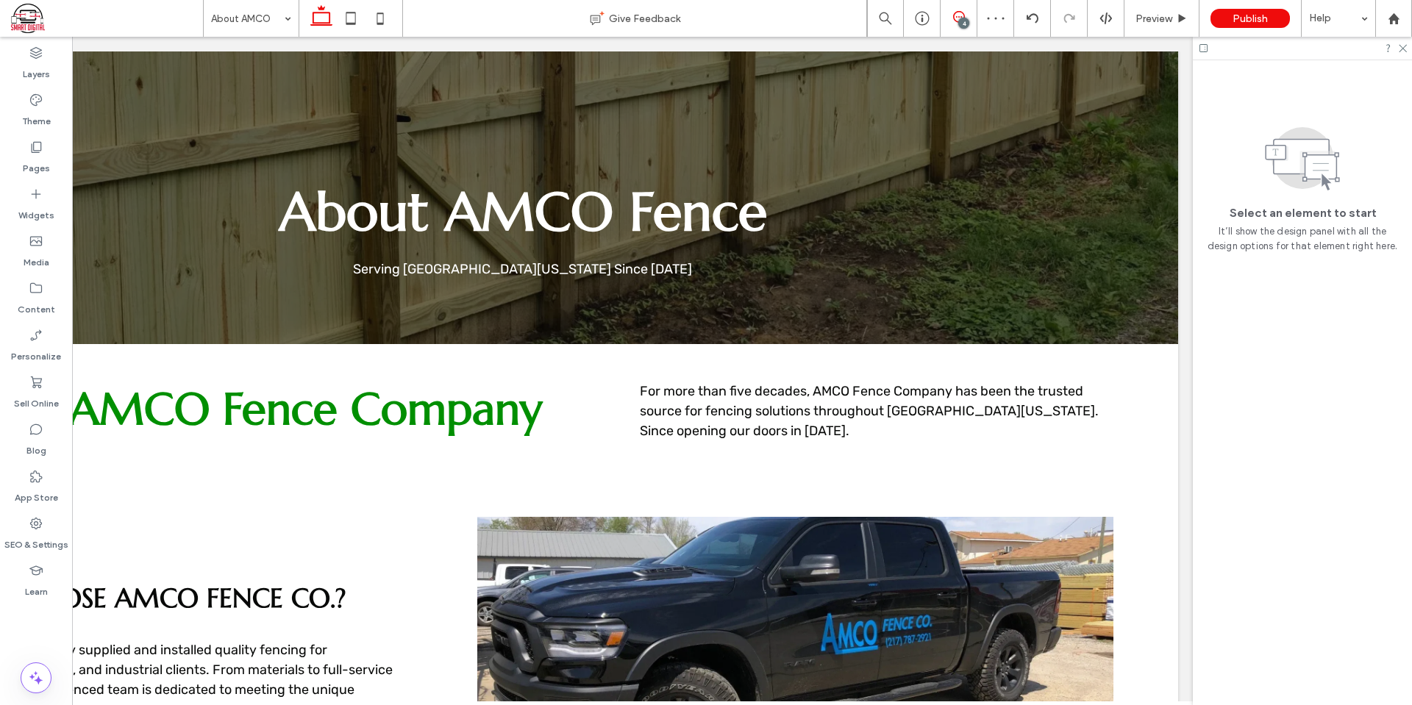
click at [956, 13] on icon at bounding box center [959, 17] width 12 height 12
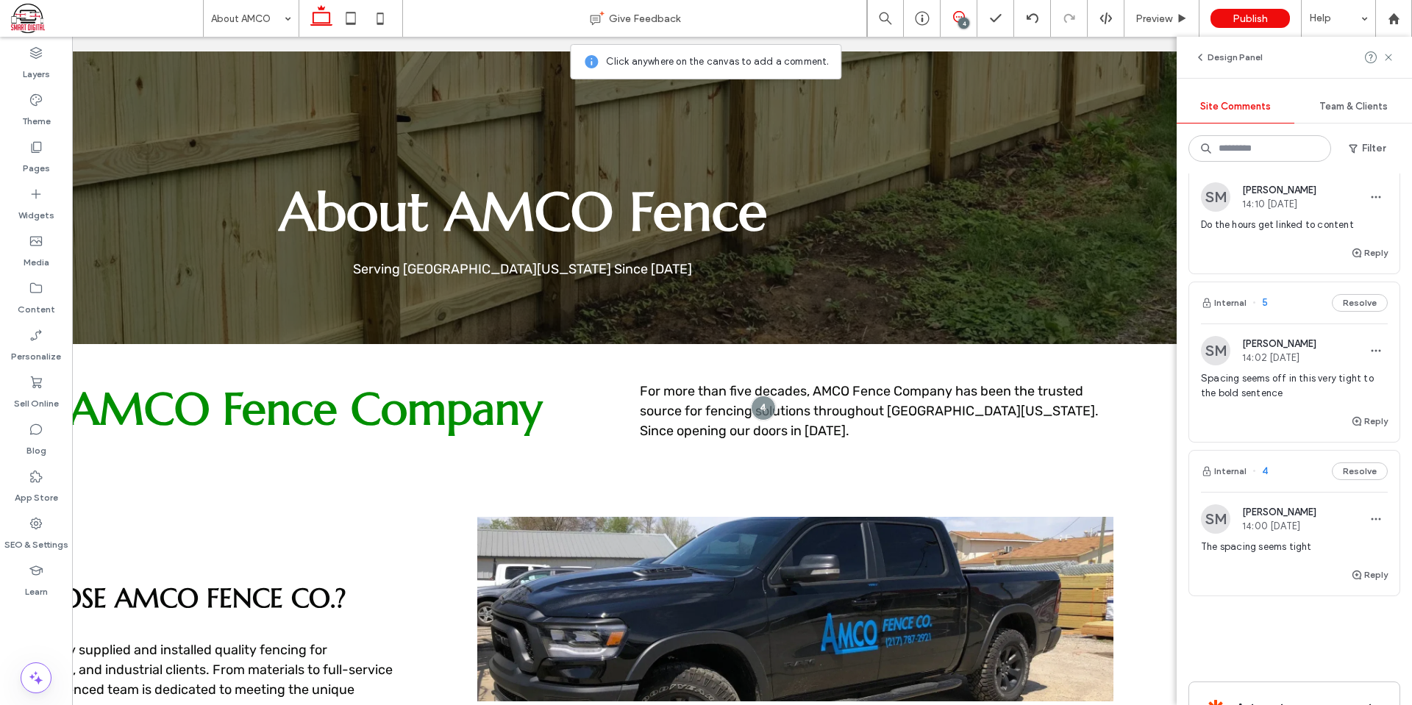
scroll to position [350, 0]
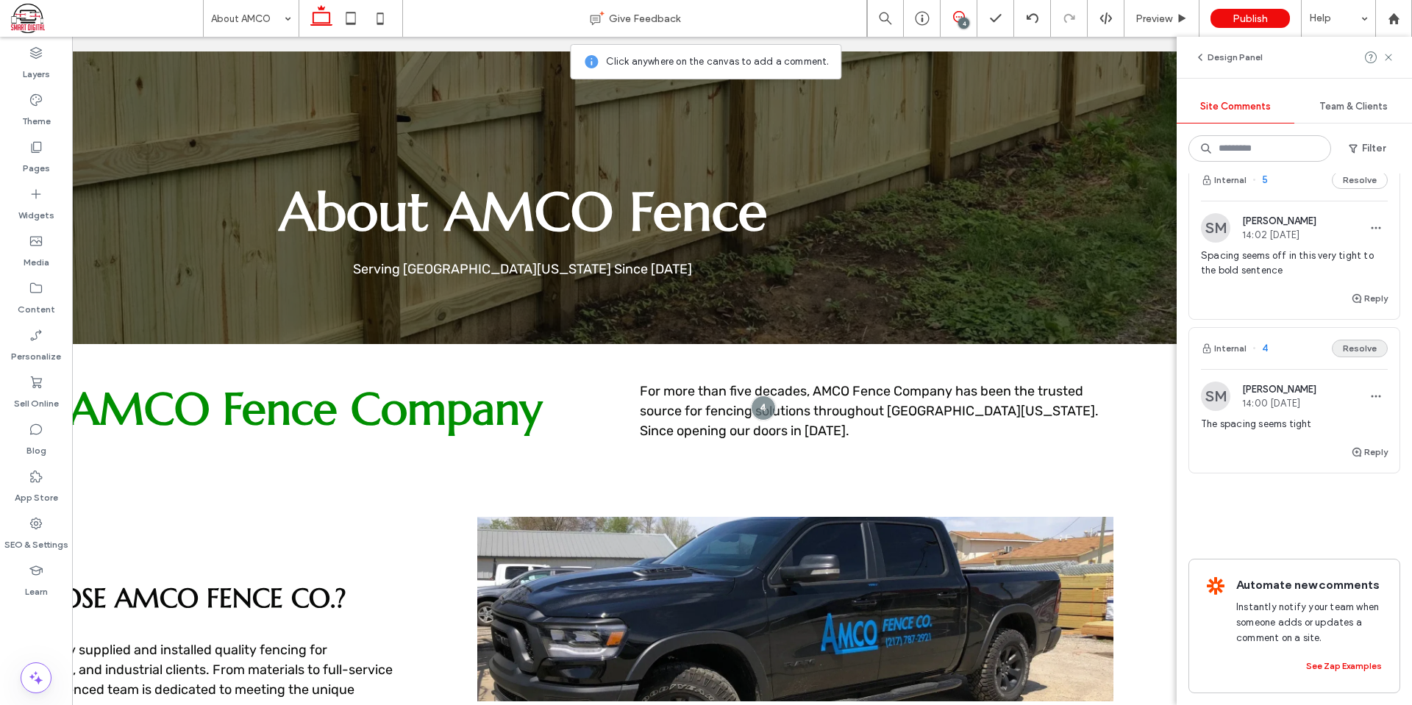
click at [1339, 340] on button "Resolve" at bounding box center [1360, 349] width 56 height 18
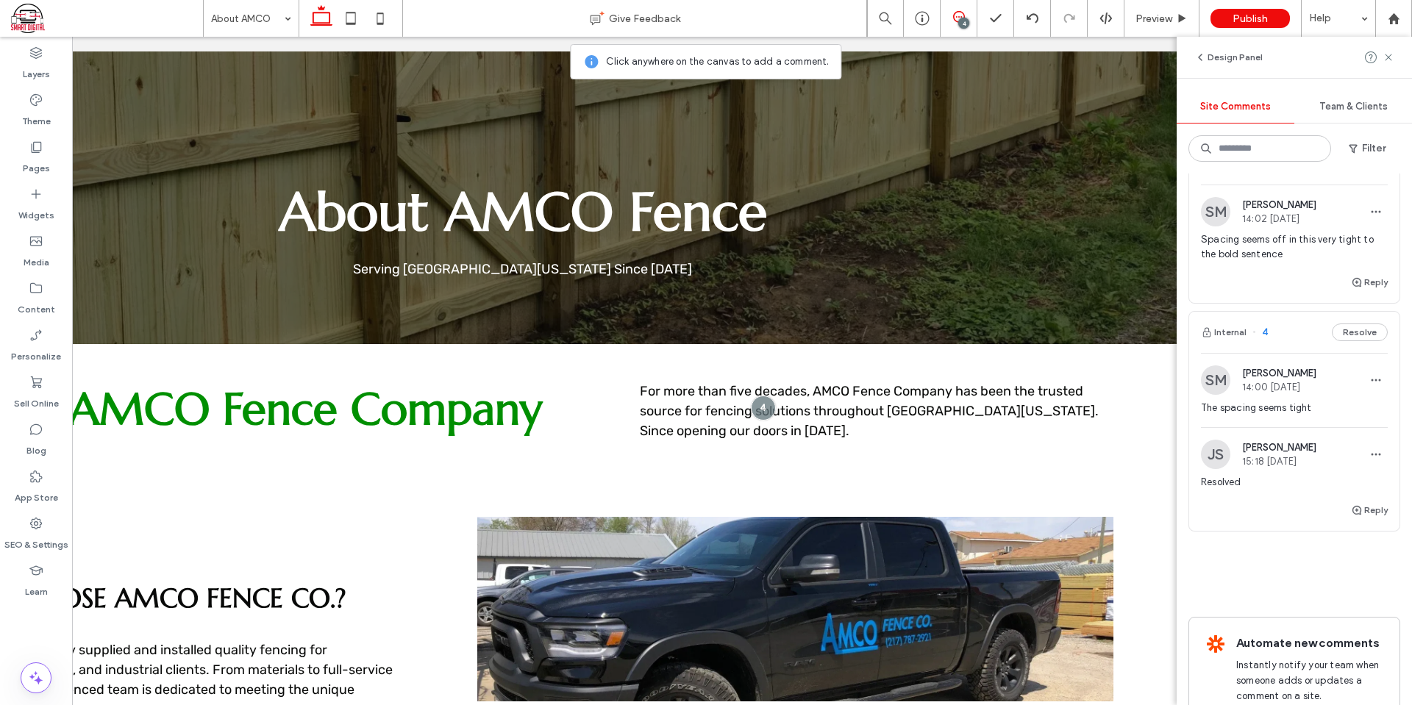
scroll to position [196, 0]
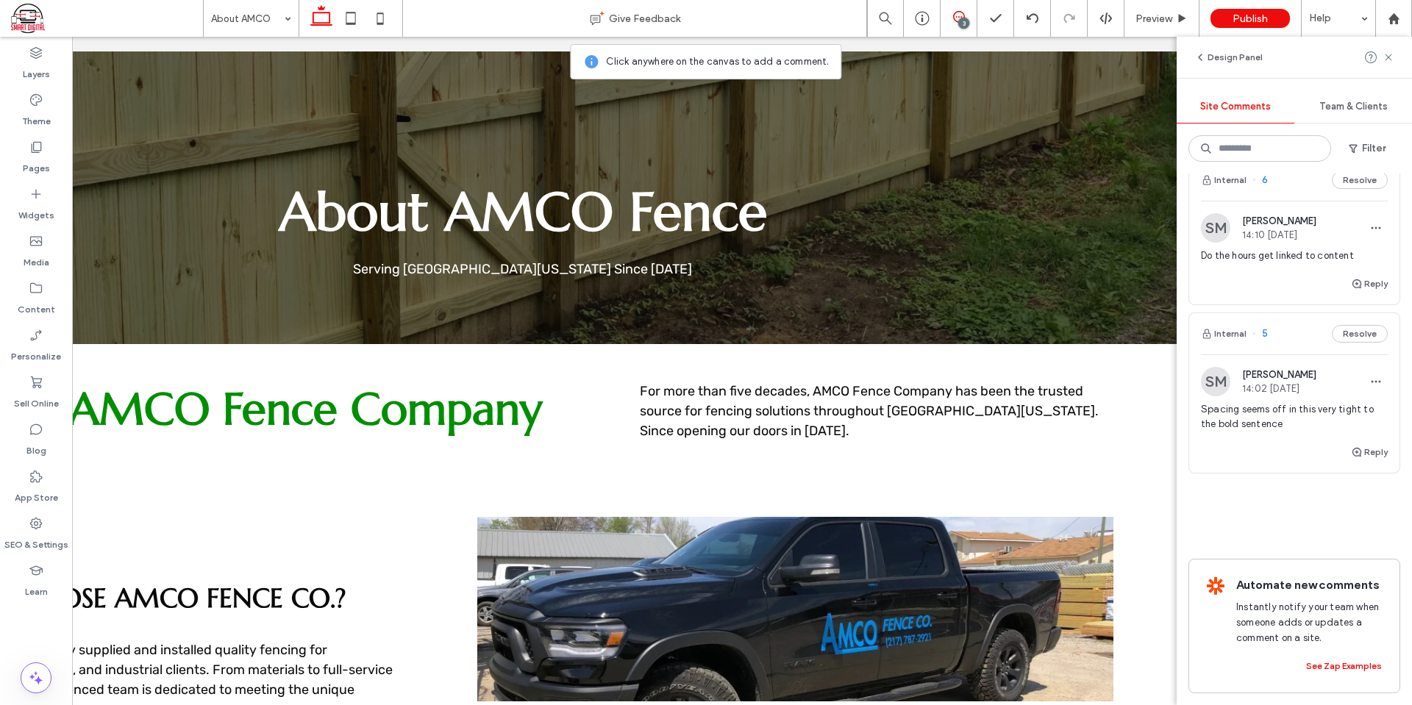
click at [1257, 402] on span "Spacing seems off in this very tight to the bold sentence" at bounding box center [1294, 416] width 187 height 29
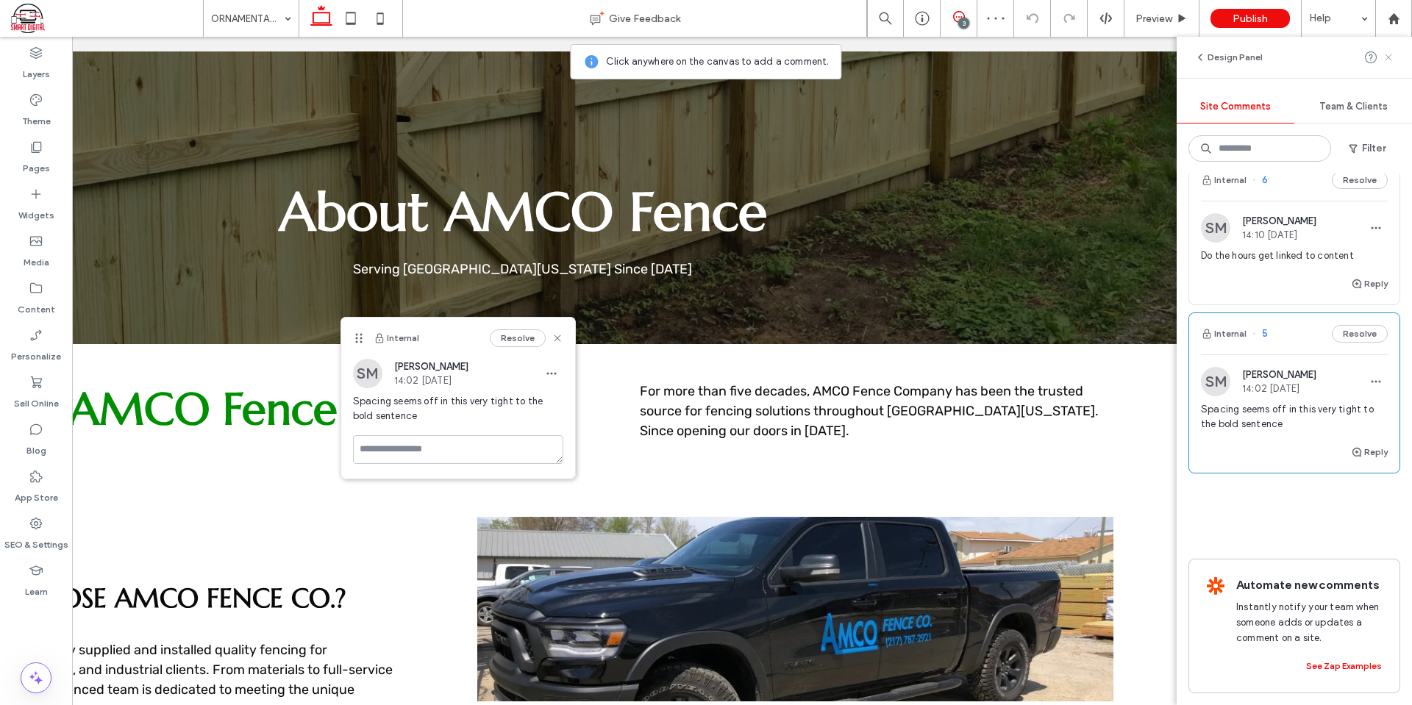
click at [1389, 55] on icon at bounding box center [1389, 57] width 12 height 12
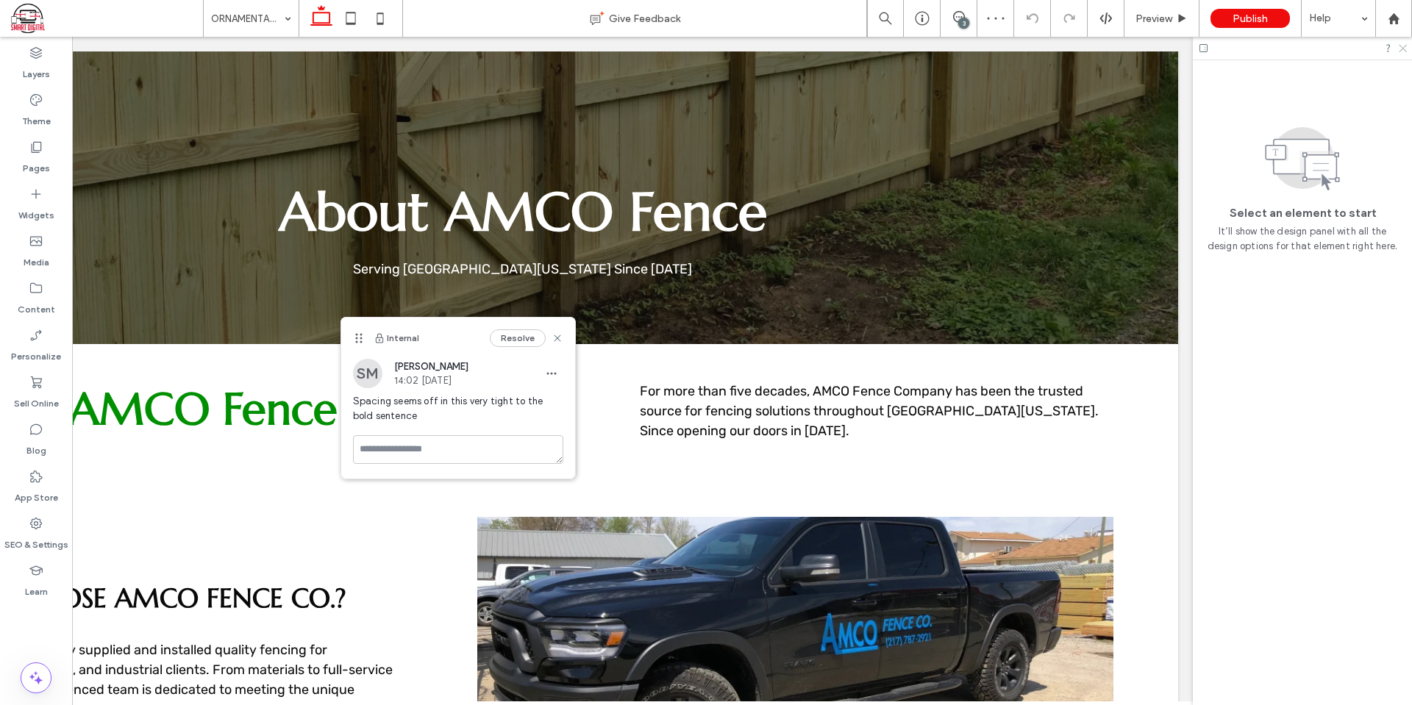
click at [1400, 45] on icon at bounding box center [1403, 48] width 10 height 10
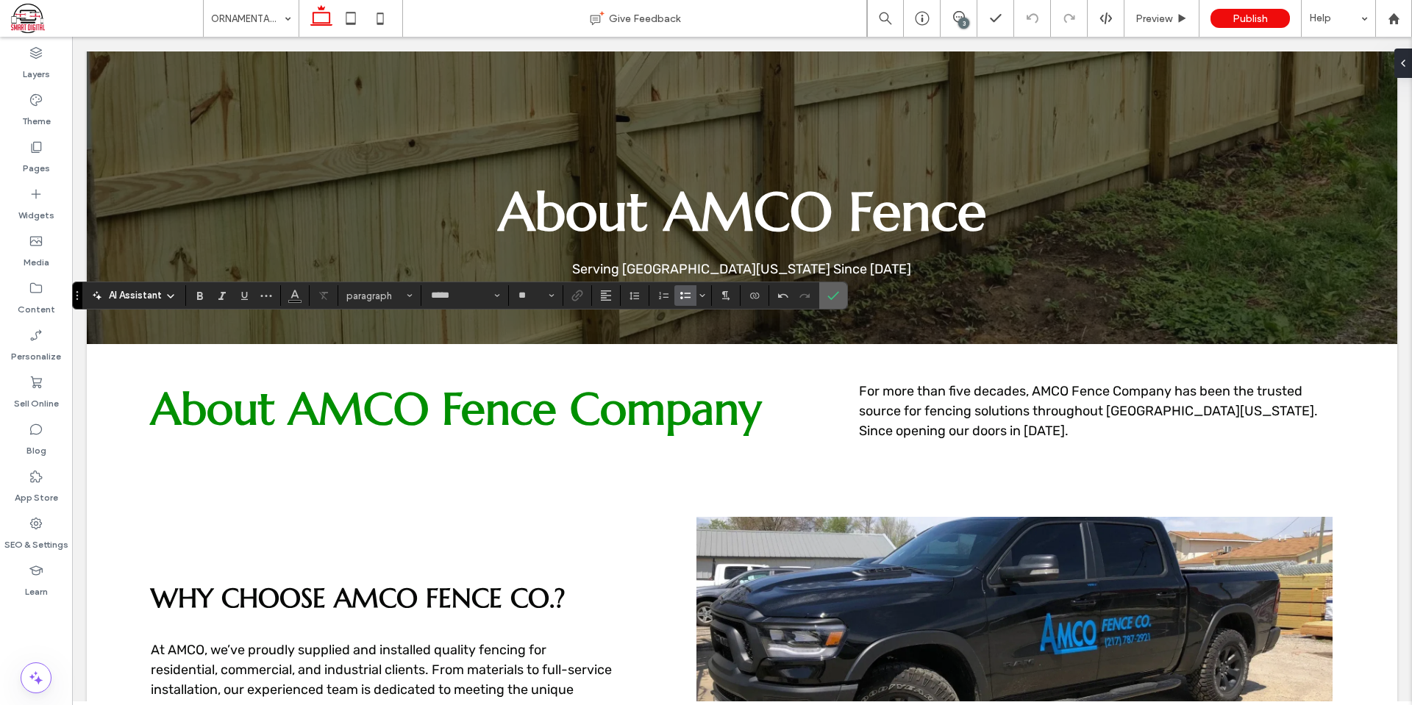
click at [840, 291] on label "Confirm" at bounding box center [833, 295] width 22 height 26
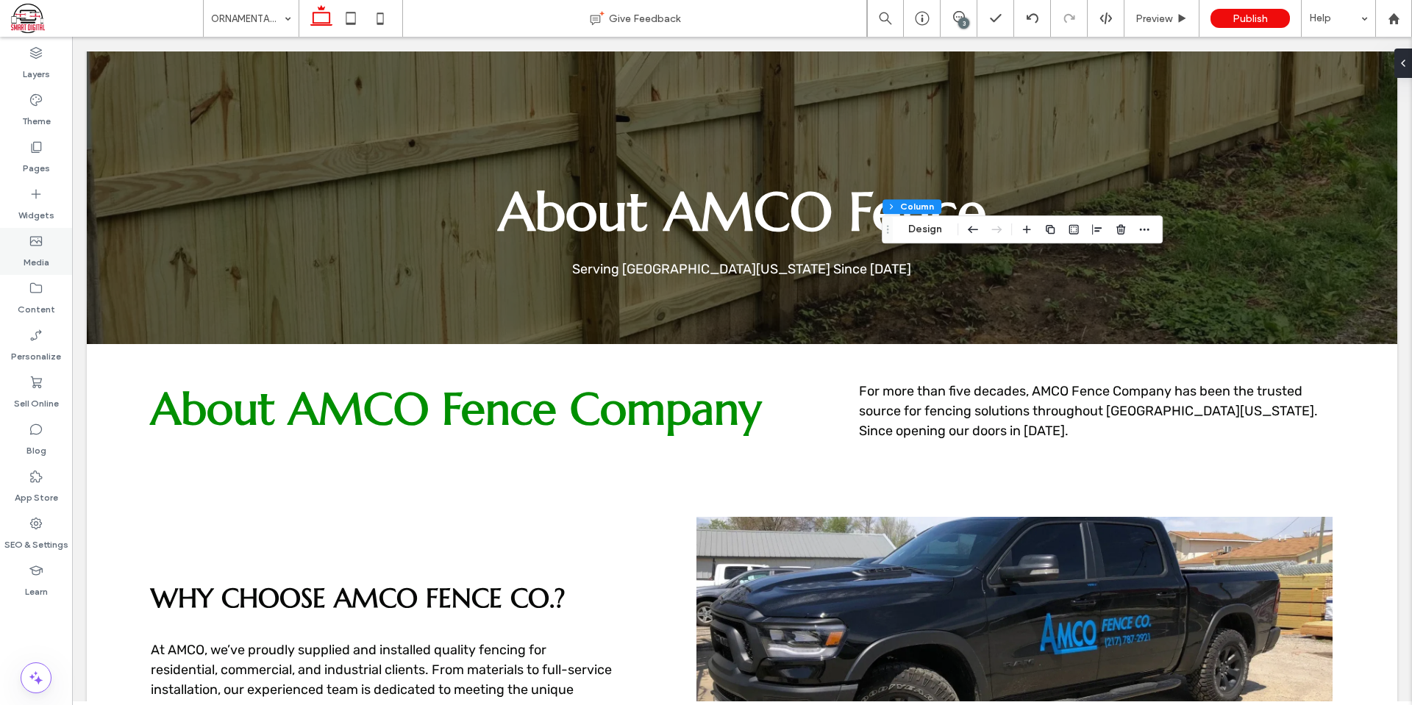
click at [21, 248] on div "Media" at bounding box center [36, 251] width 72 height 47
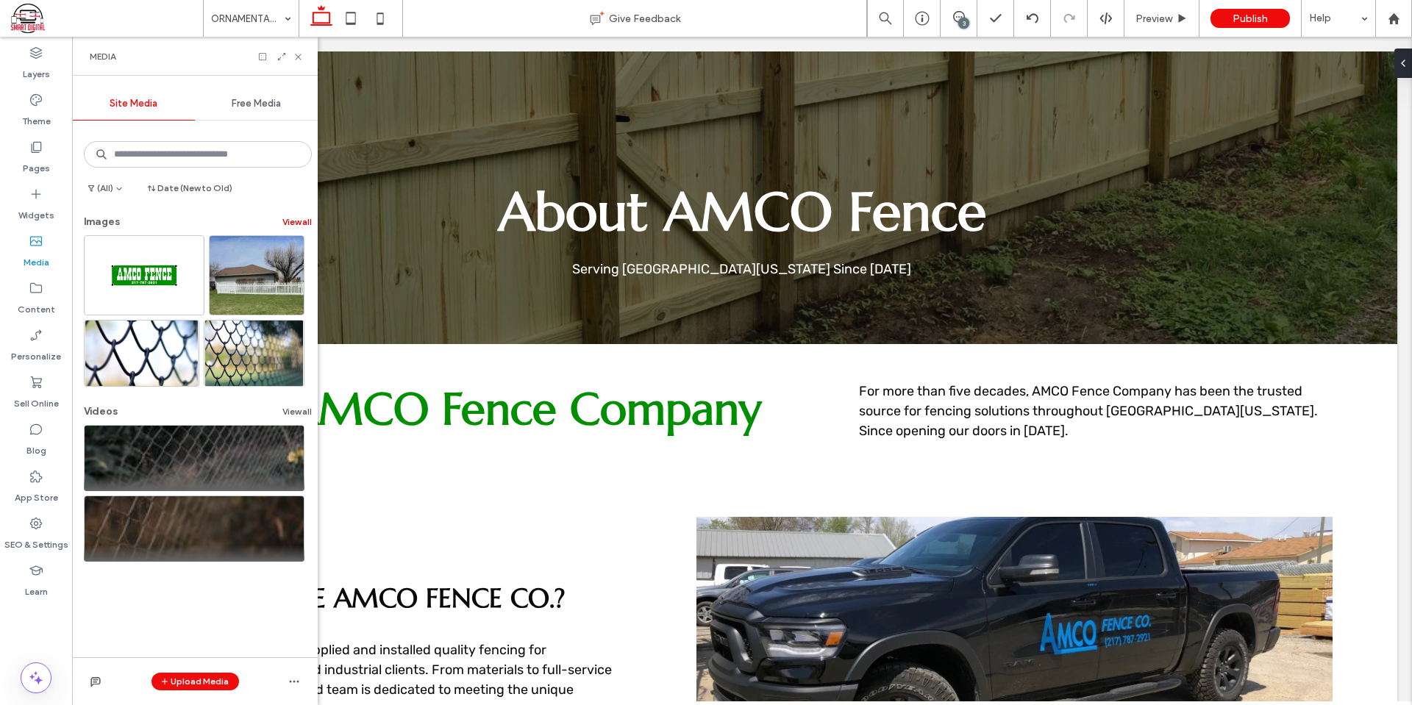
click at [285, 224] on button "View all" at bounding box center [296, 222] width 29 height 18
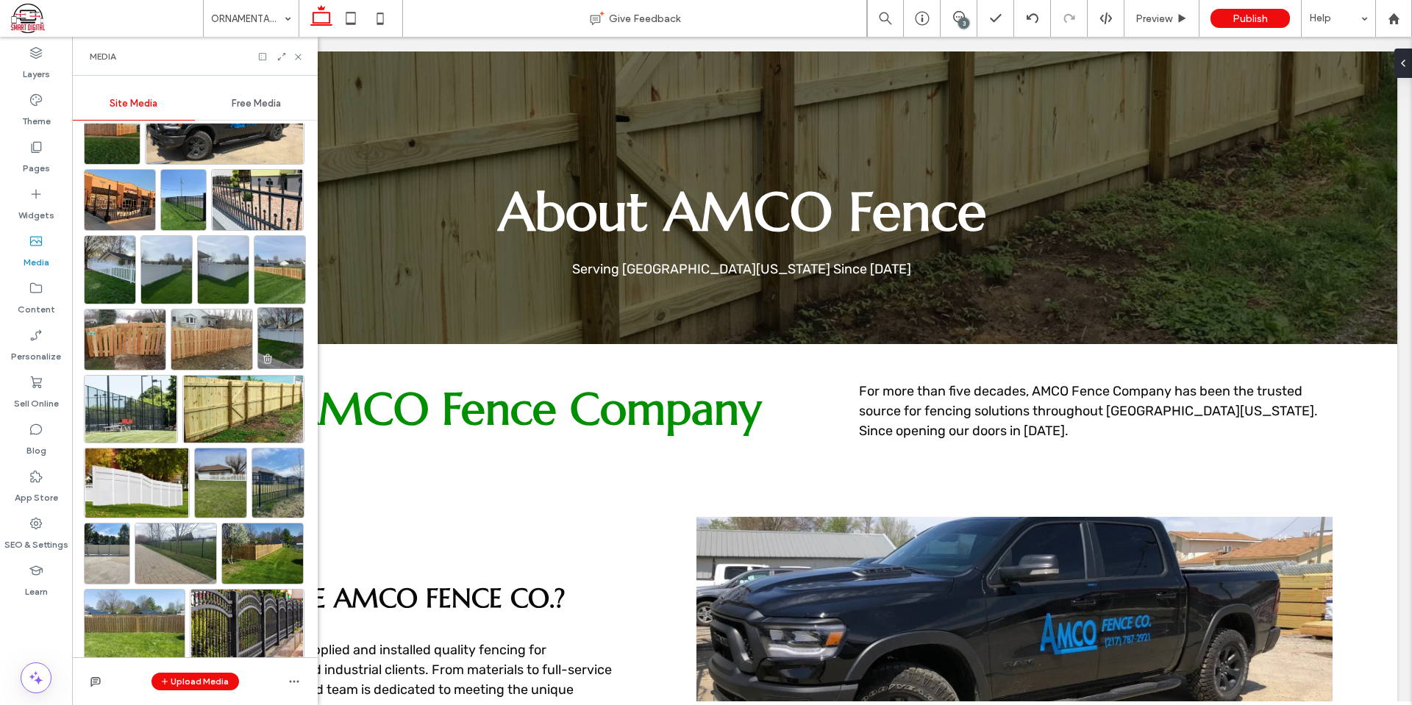
scroll to position [736, 0]
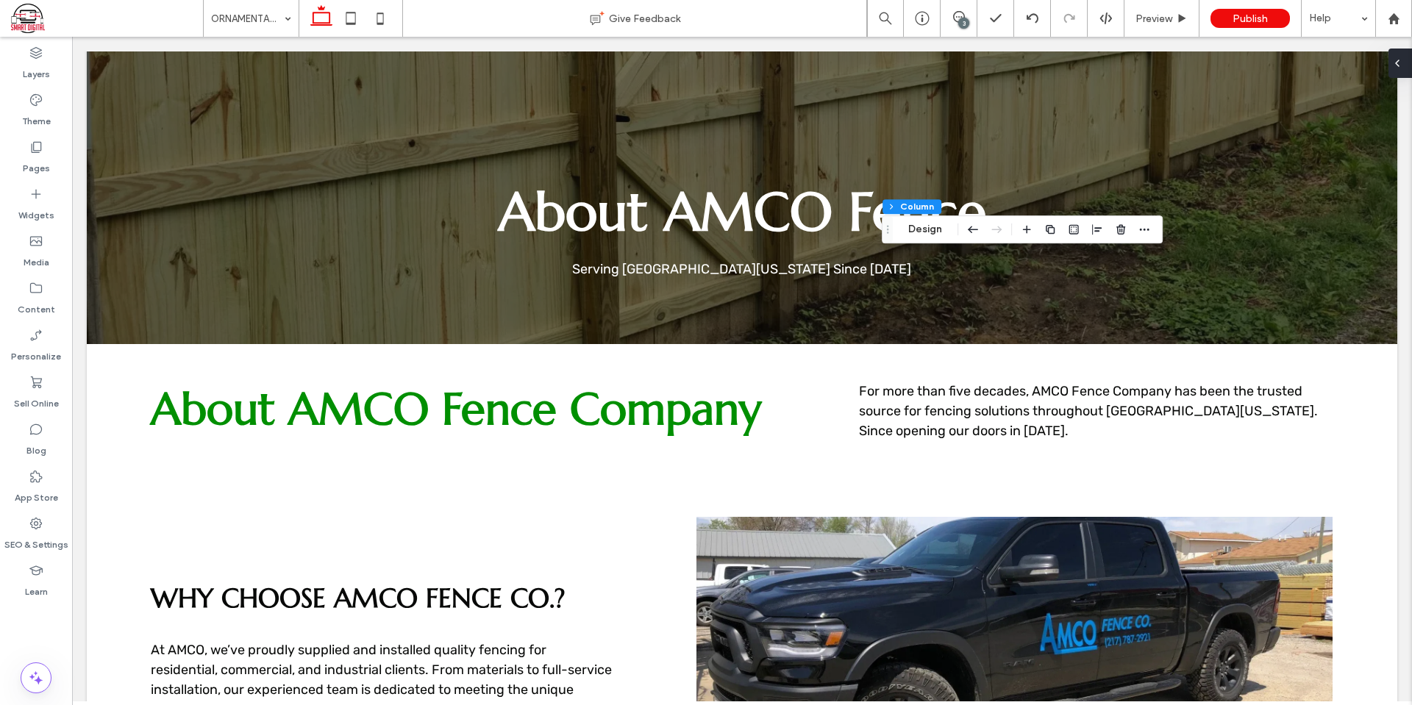
click at [1411, 51] on div at bounding box center [1401, 63] width 24 height 29
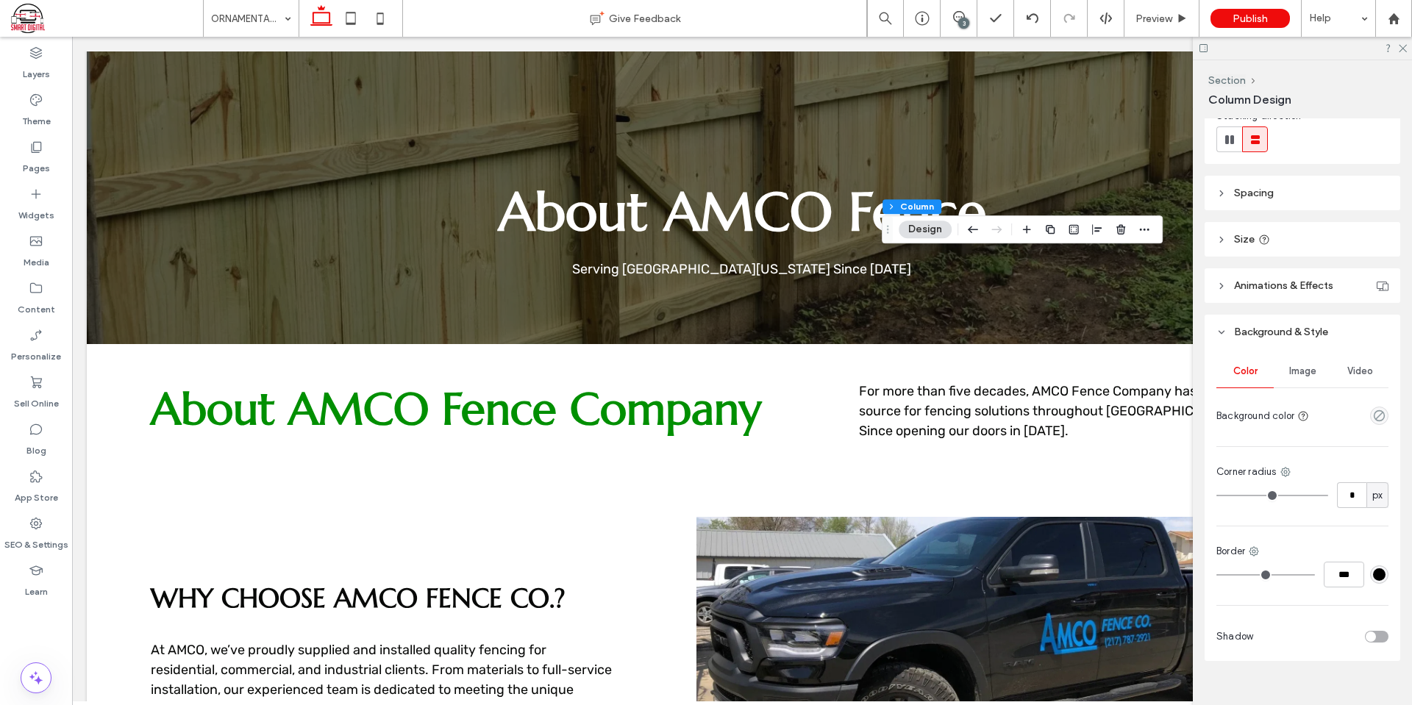
scroll to position [207, 0]
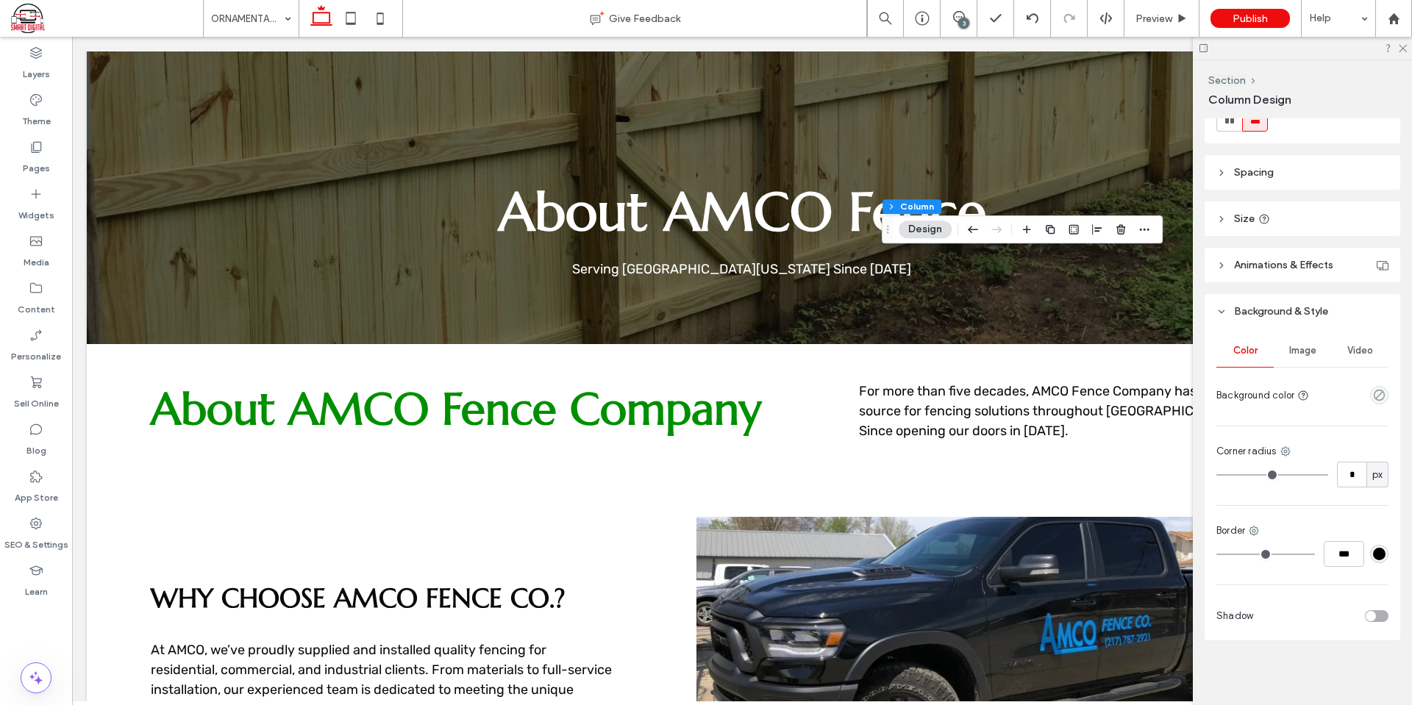
click at [1298, 348] on span "Image" at bounding box center [1302, 351] width 27 height 12
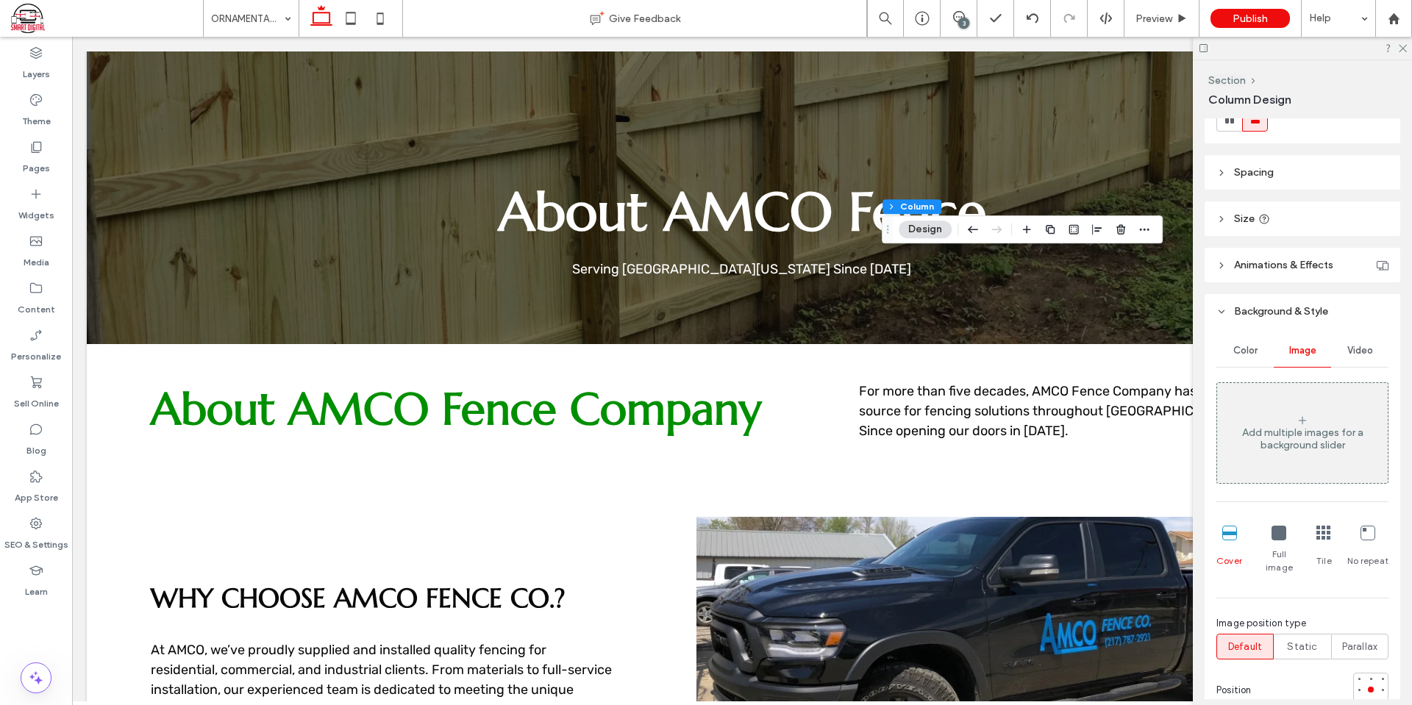
click at [1290, 424] on div "Add multiple images for a background slider" at bounding box center [1302, 433] width 171 height 97
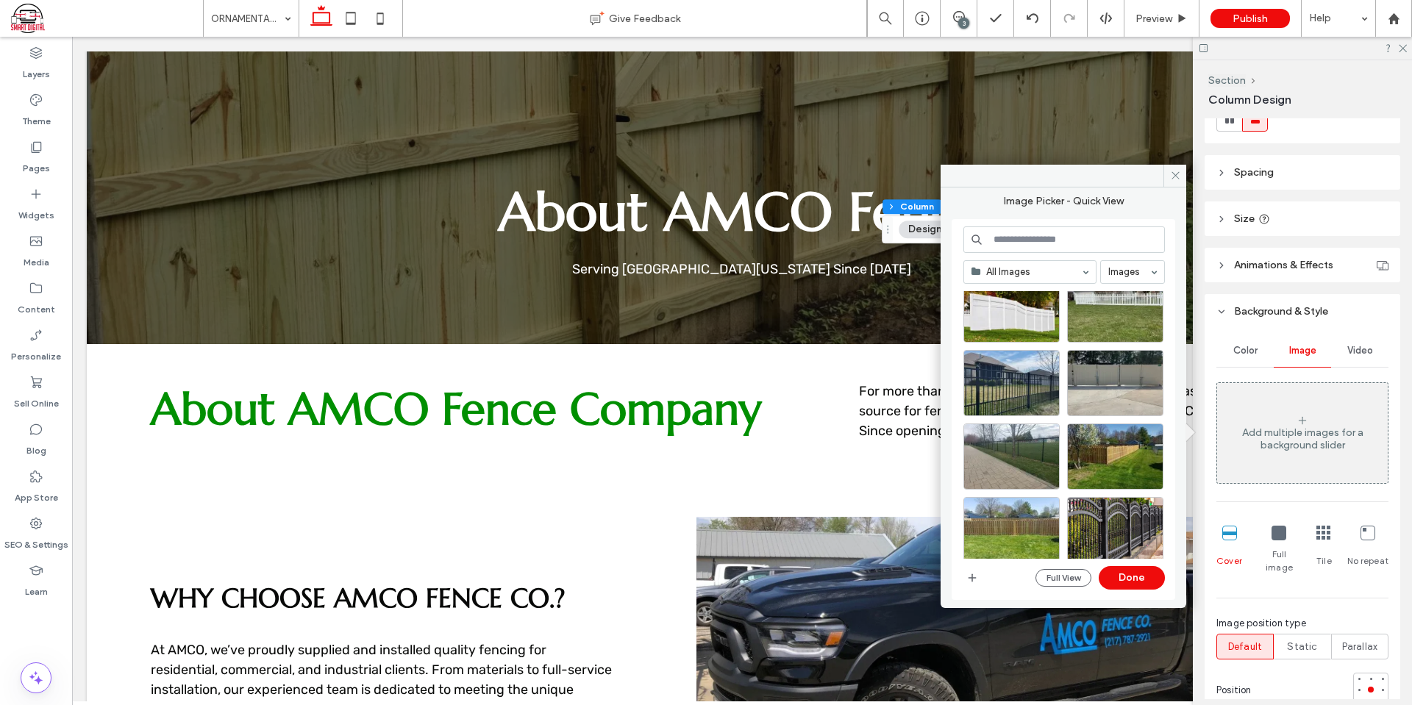
scroll to position [944, 0]
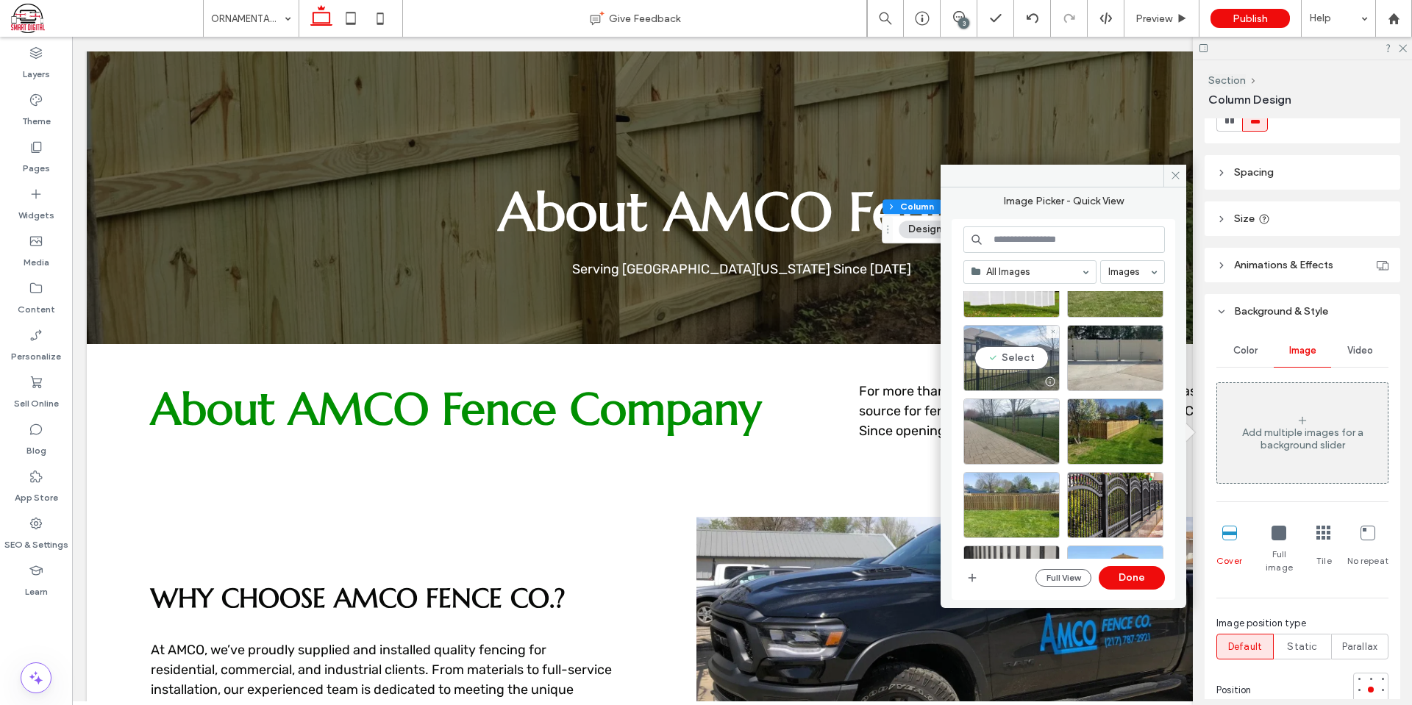
click at [1008, 350] on div "Select" at bounding box center [1012, 358] width 96 height 66
click at [1144, 579] on button "Done" at bounding box center [1132, 578] width 66 height 24
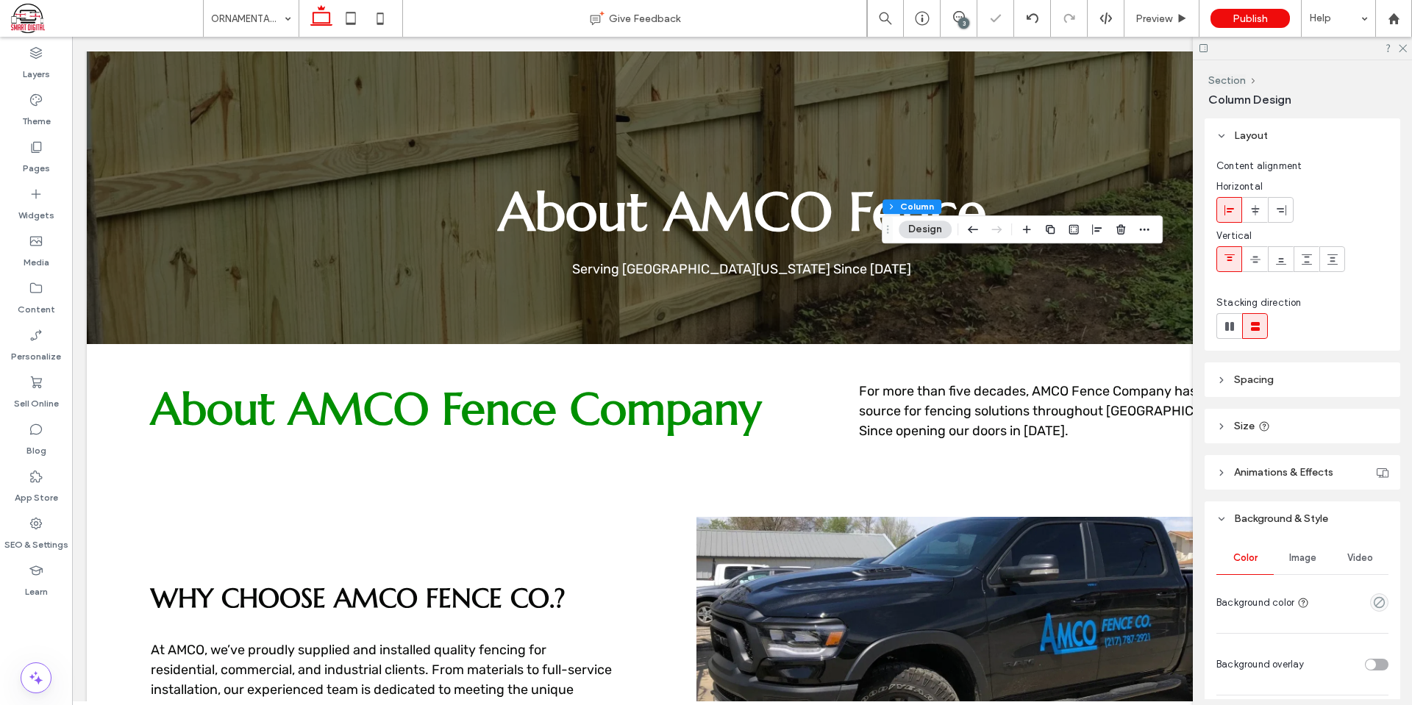
click at [1408, 48] on div at bounding box center [1302, 48] width 219 height 23
click at [1406, 48] on icon at bounding box center [1403, 48] width 10 height 10
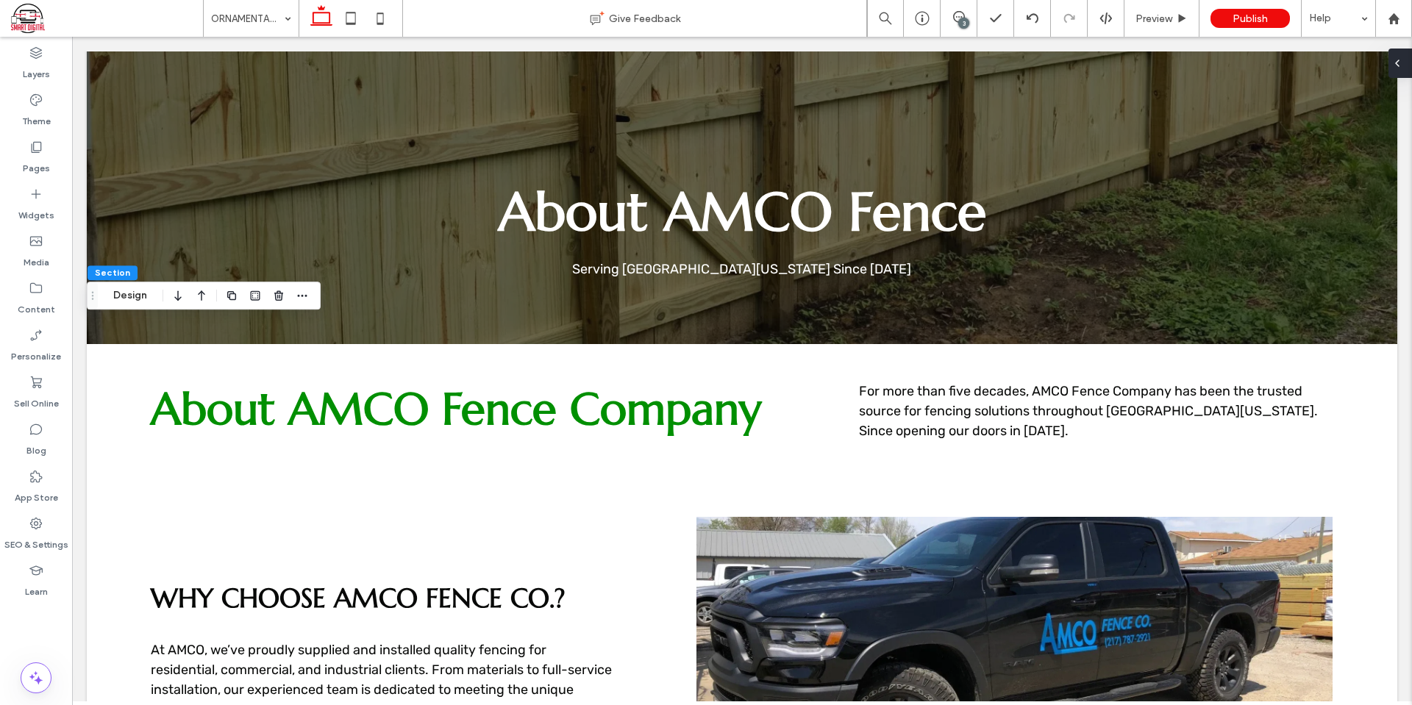
click at [1406, 71] on div at bounding box center [1401, 63] width 24 height 29
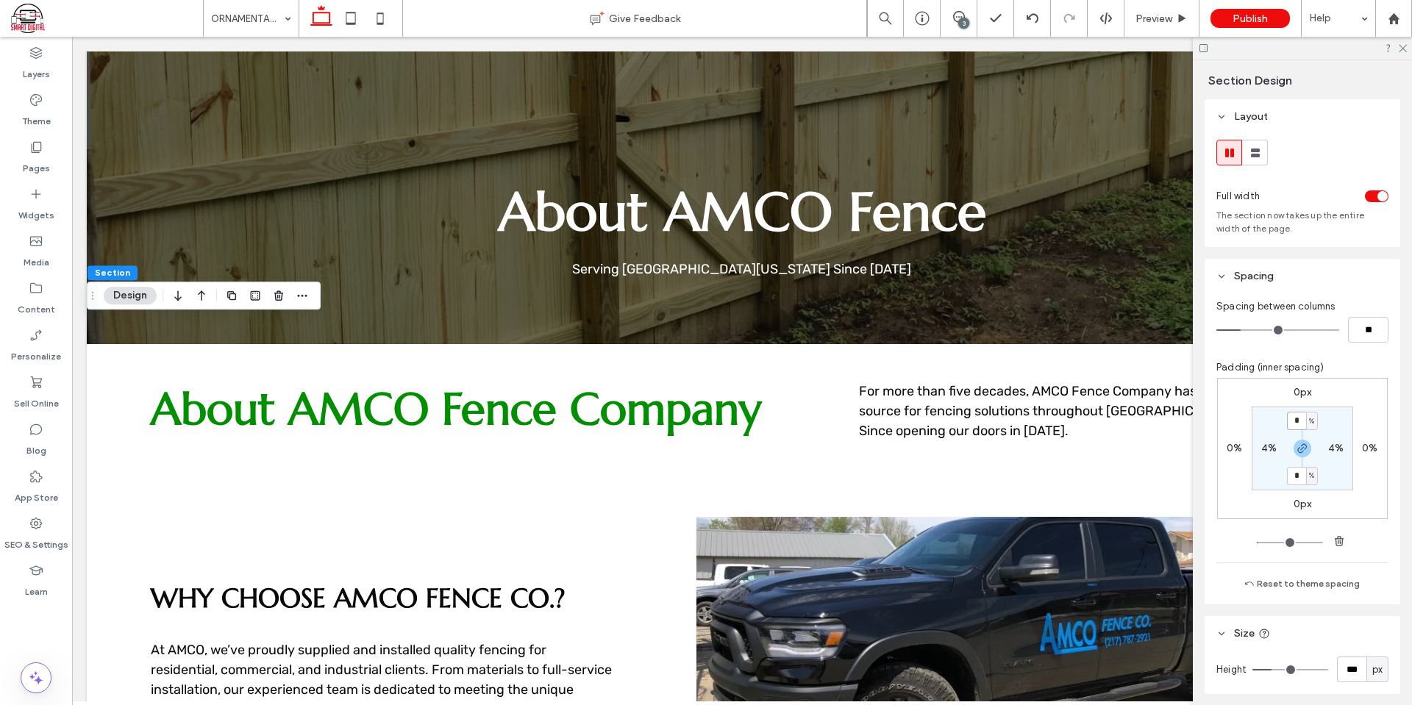
click at [1298, 417] on input "*" at bounding box center [1296, 421] width 19 height 18
type input "*"
click at [1353, 425] on div "0px 0% 0px 0% * % 4% * % 4%" at bounding box center [1302, 448] width 171 height 141
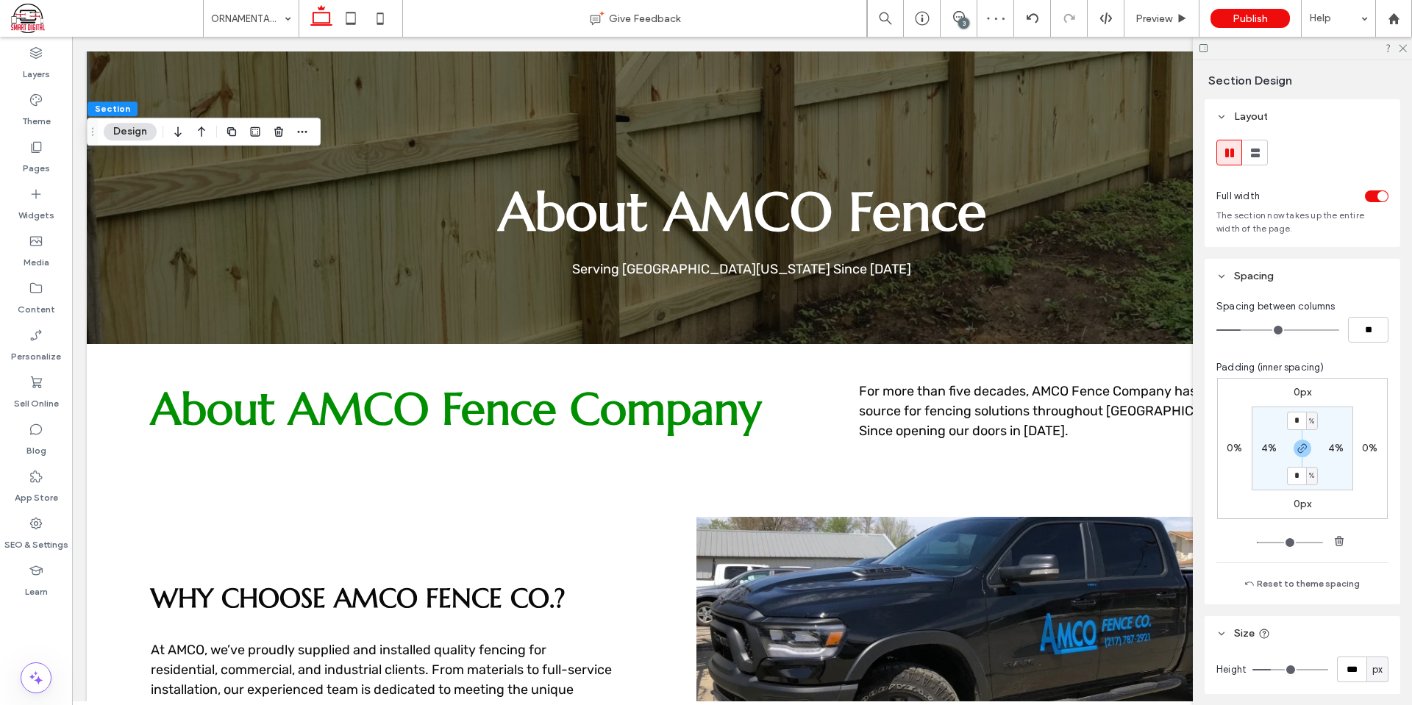
type input "*"
click at [1331, 476] on section "* % 4% * % 4%" at bounding box center [1303, 449] width 102 height 84
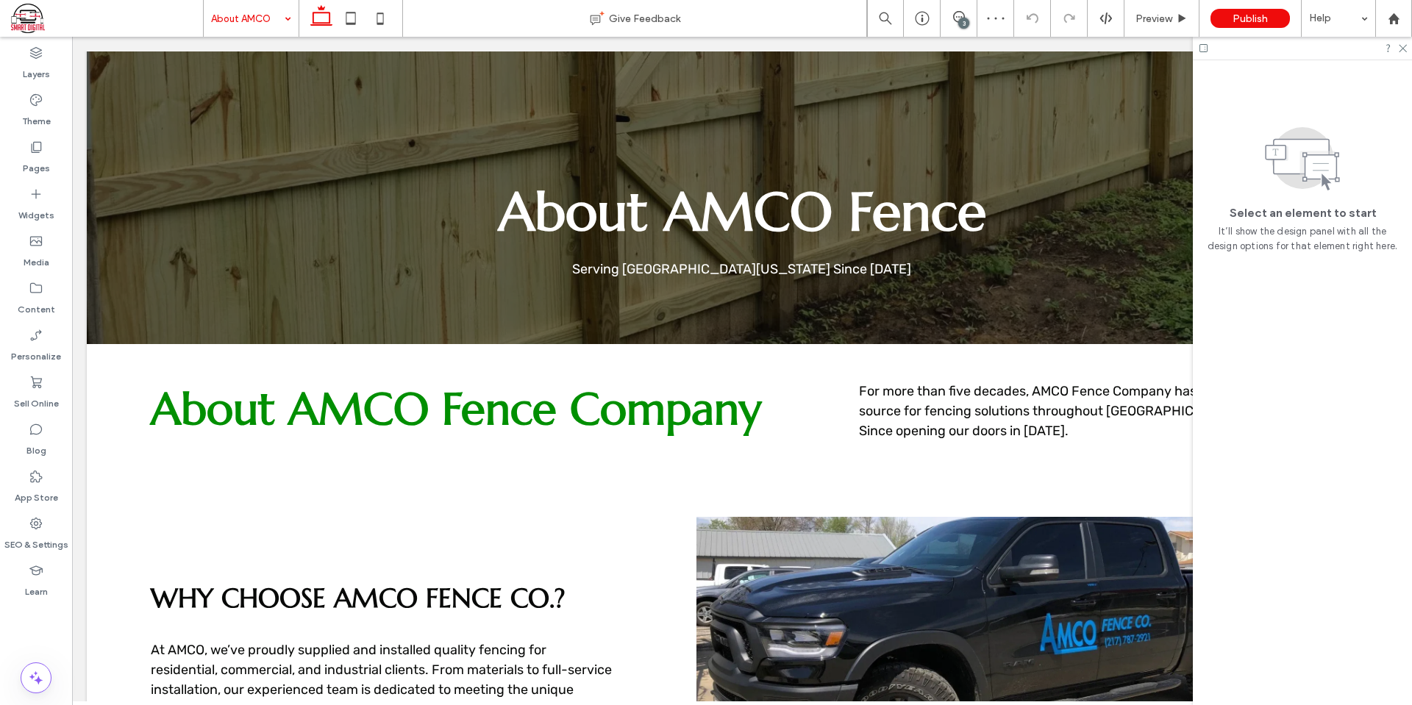
click at [260, 26] on input at bounding box center [247, 18] width 73 height 37
click at [953, 21] on icon at bounding box center [959, 17] width 12 height 12
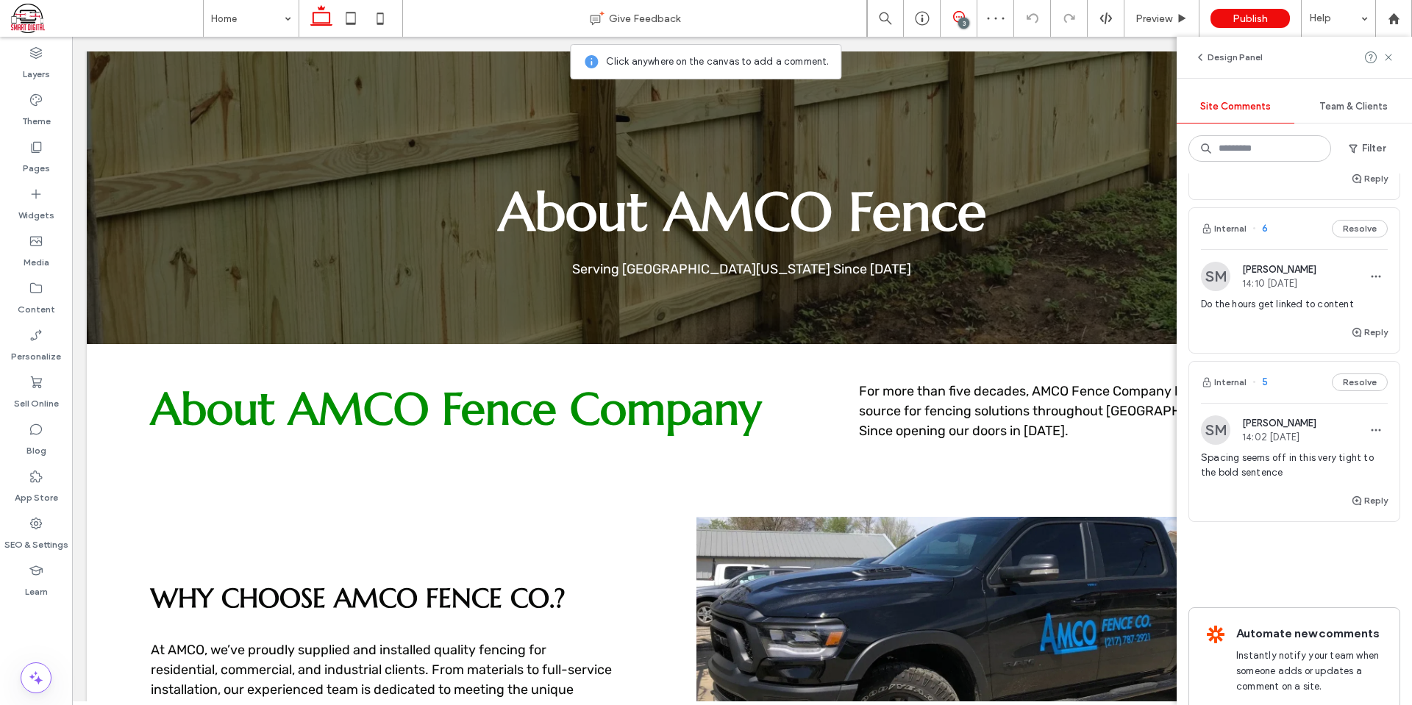
scroll to position [196, 0]
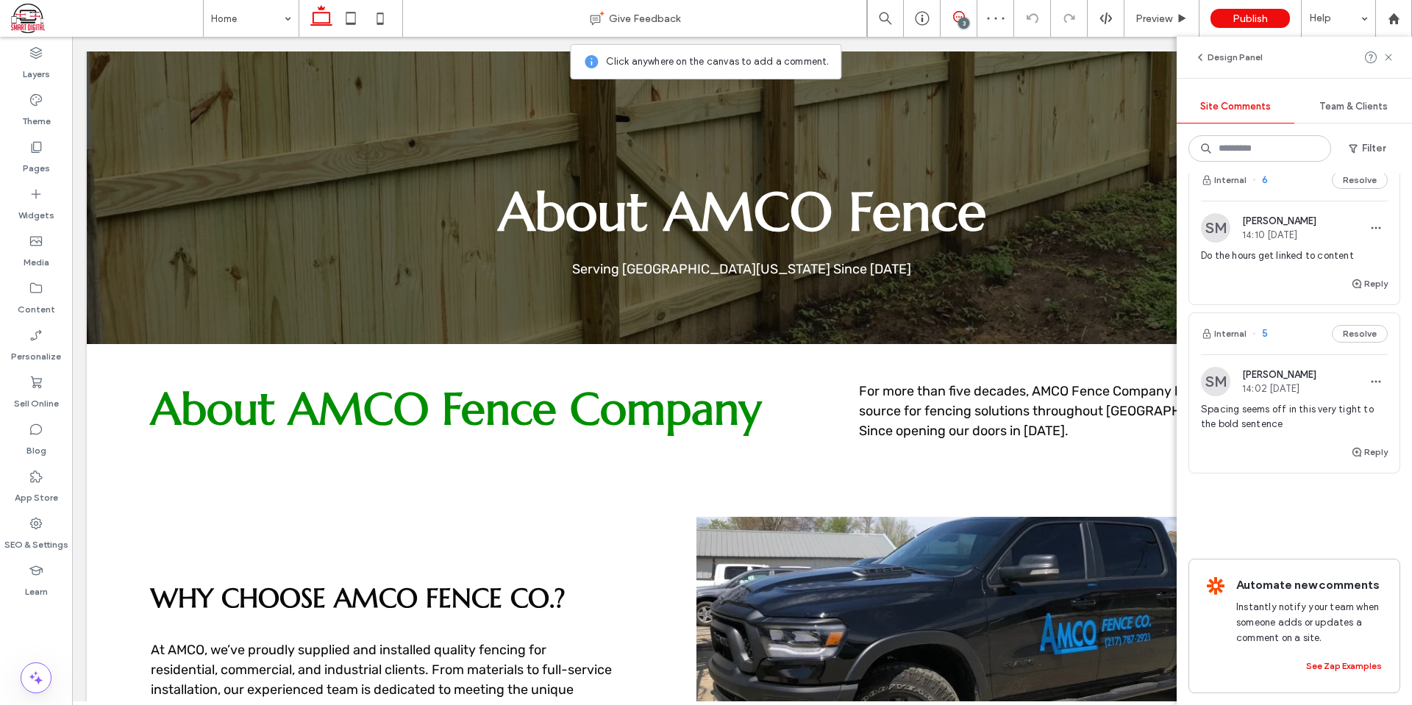
click at [1282, 383] on div "SM Sheila Maberry 14:02 Aug 13 2025 Spacing seems off in this very tight to the…" at bounding box center [1294, 405] width 187 height 76
click at [1339, 325] on button "Resolve" at bounding box center [1360, 334] width 56 height 18
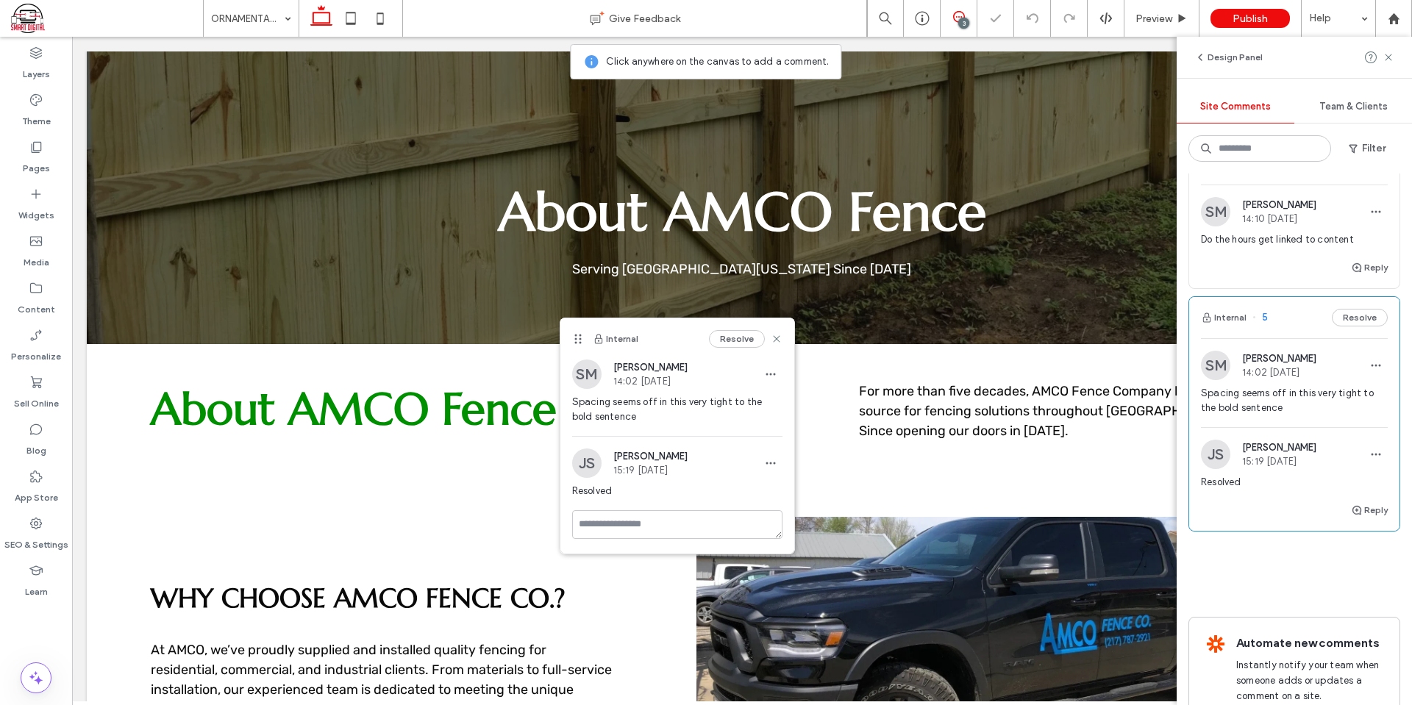
scroll to position [28, 0]
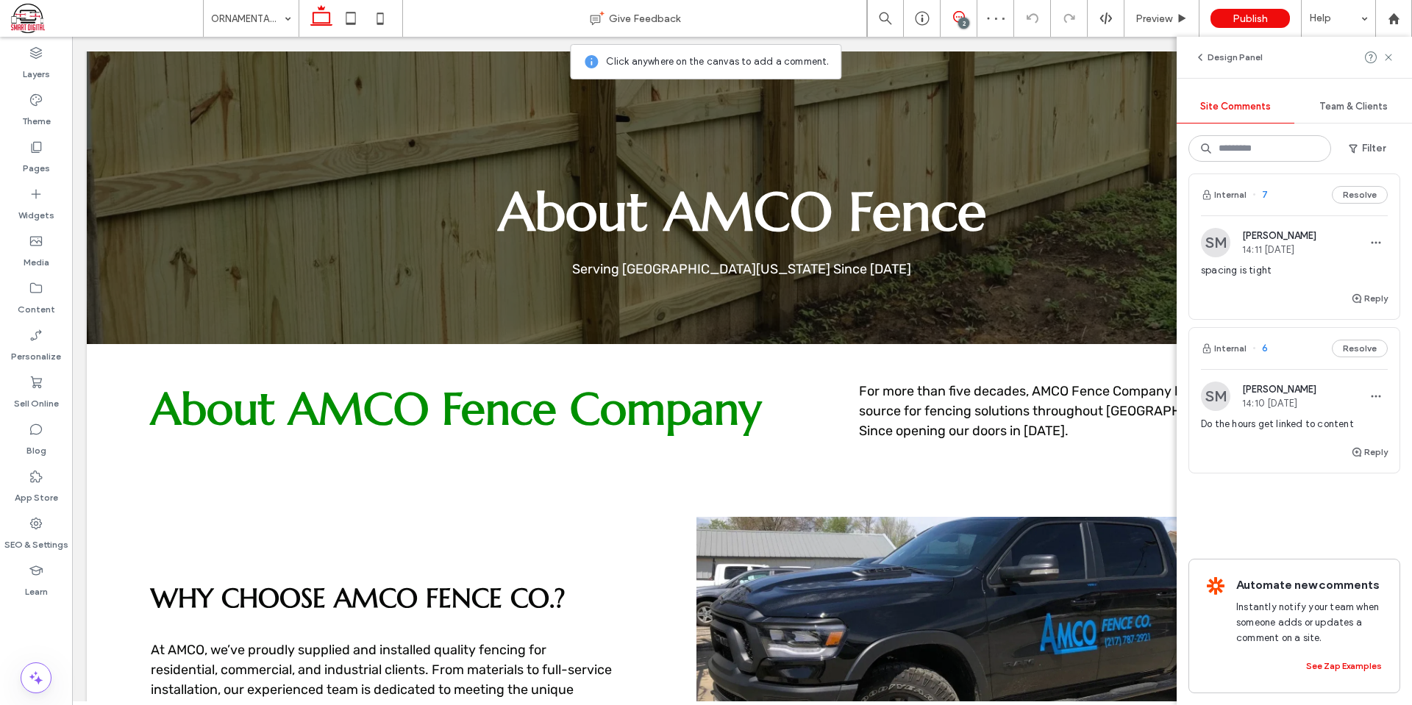
click at [1325, 417] on span "Do the hours get linked to content" at bounding box center [1294, 424] width 187 height 15
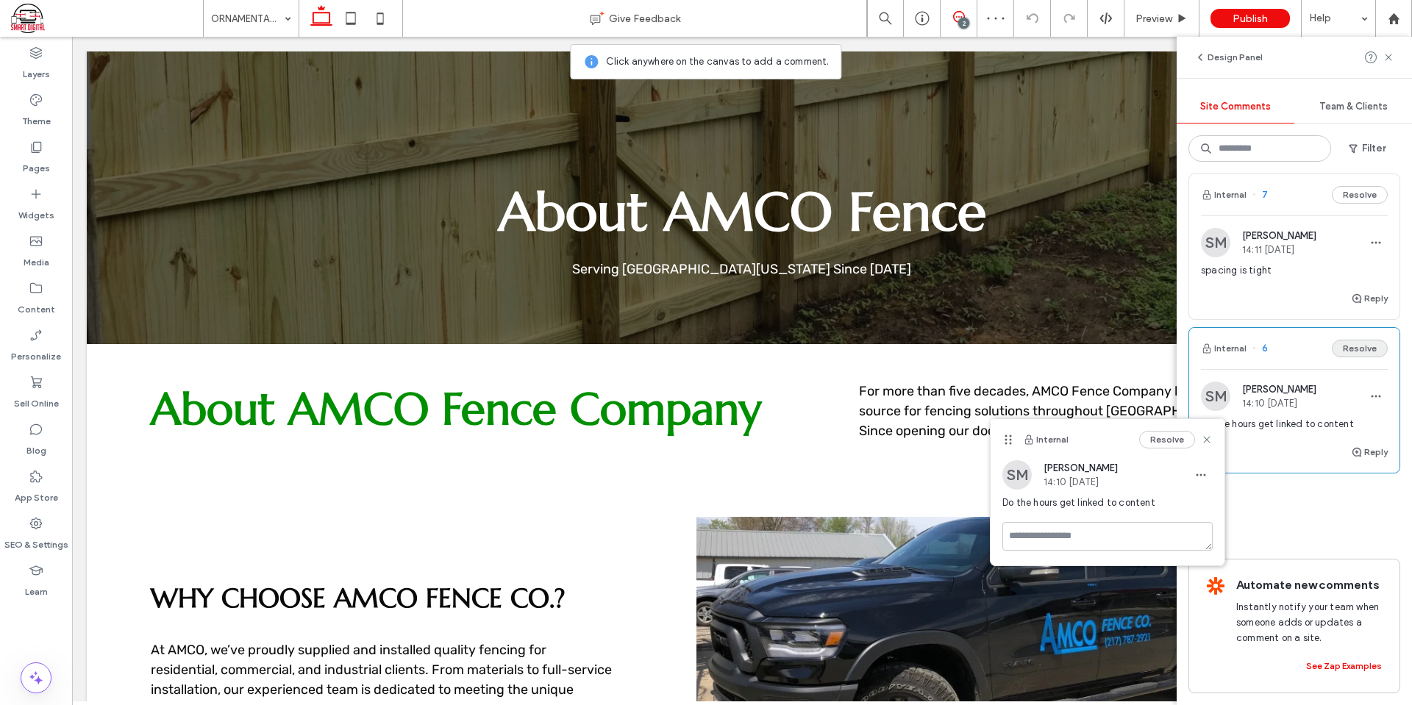
click at [1350, 340] on button "Resolve" at bounding box center [1360, 349] width 56 height 18
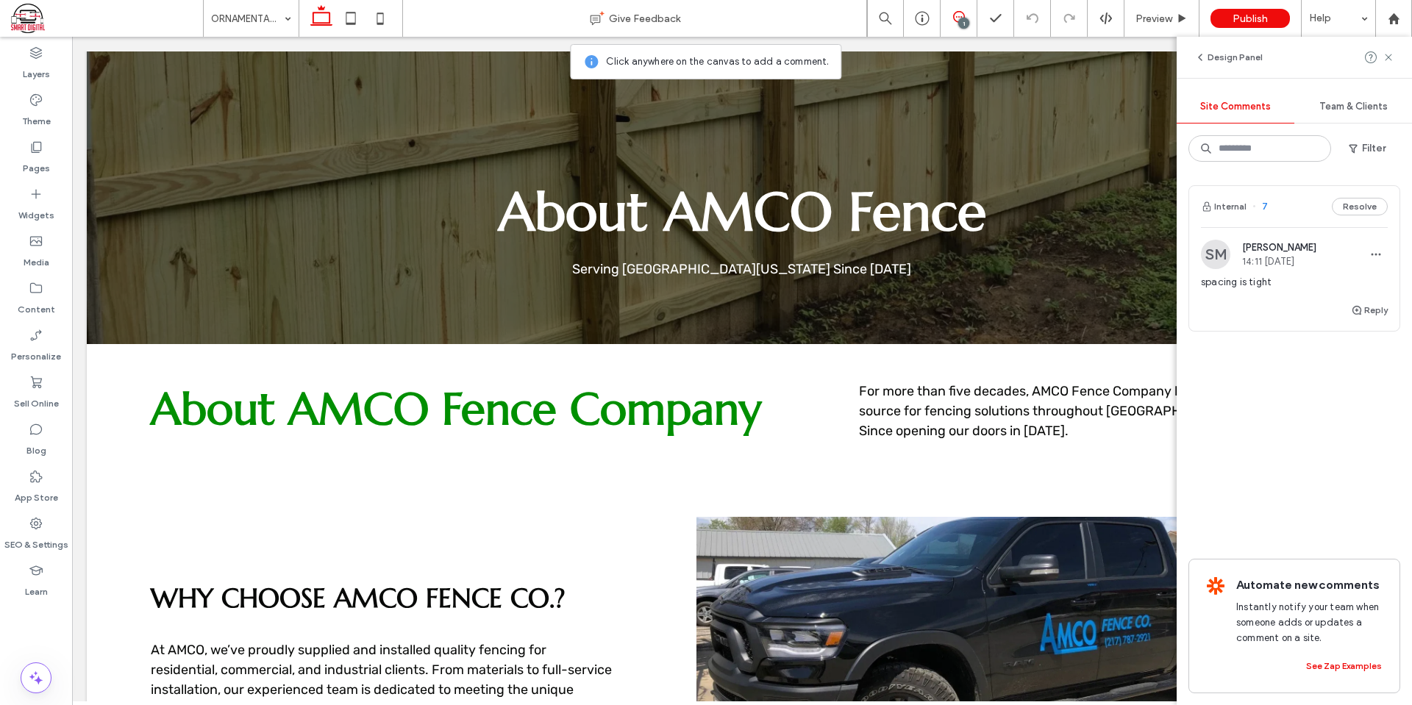
scroll to position [0, 0]
click at [1265, 298] on div "spacing is tight" at bounding box center [1294, 288] width 187 height 26
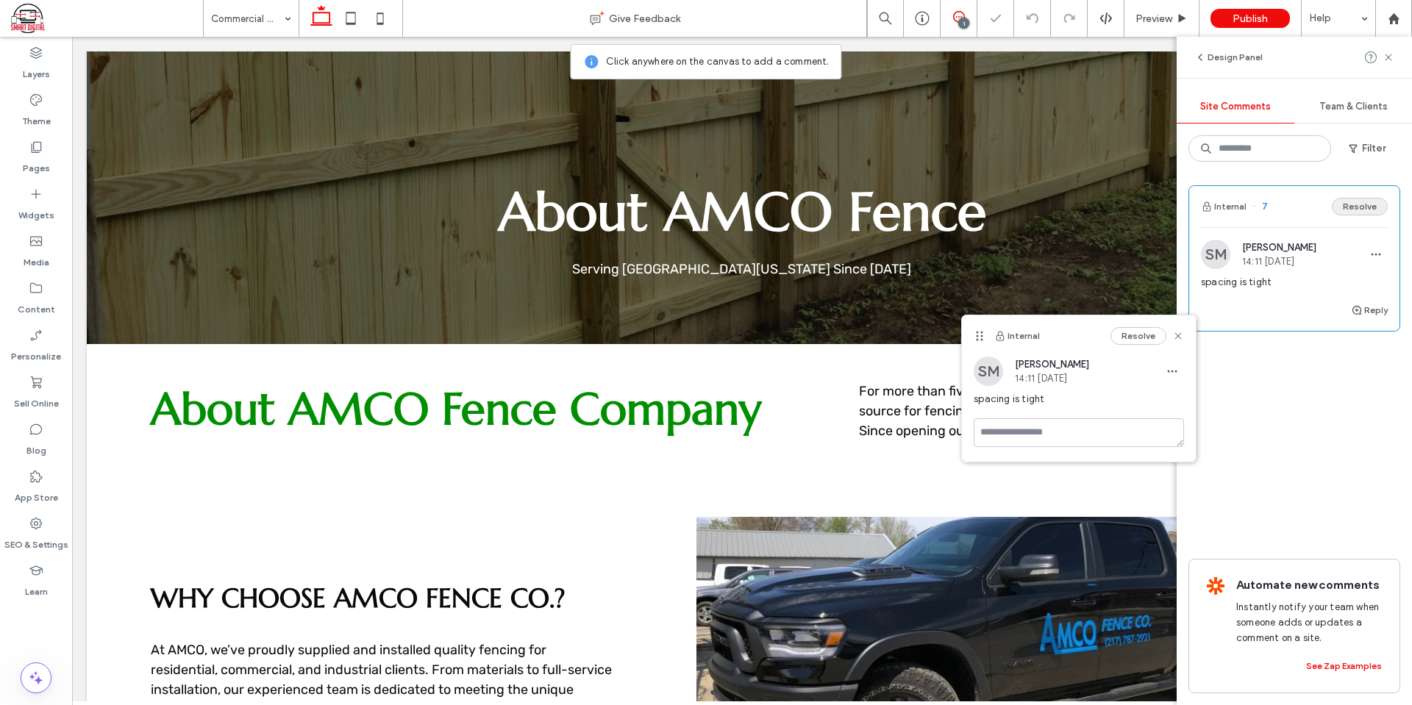
click at [1356, 209] on button "Resolve" at bounding box center [1360, 207] width 56 height 18
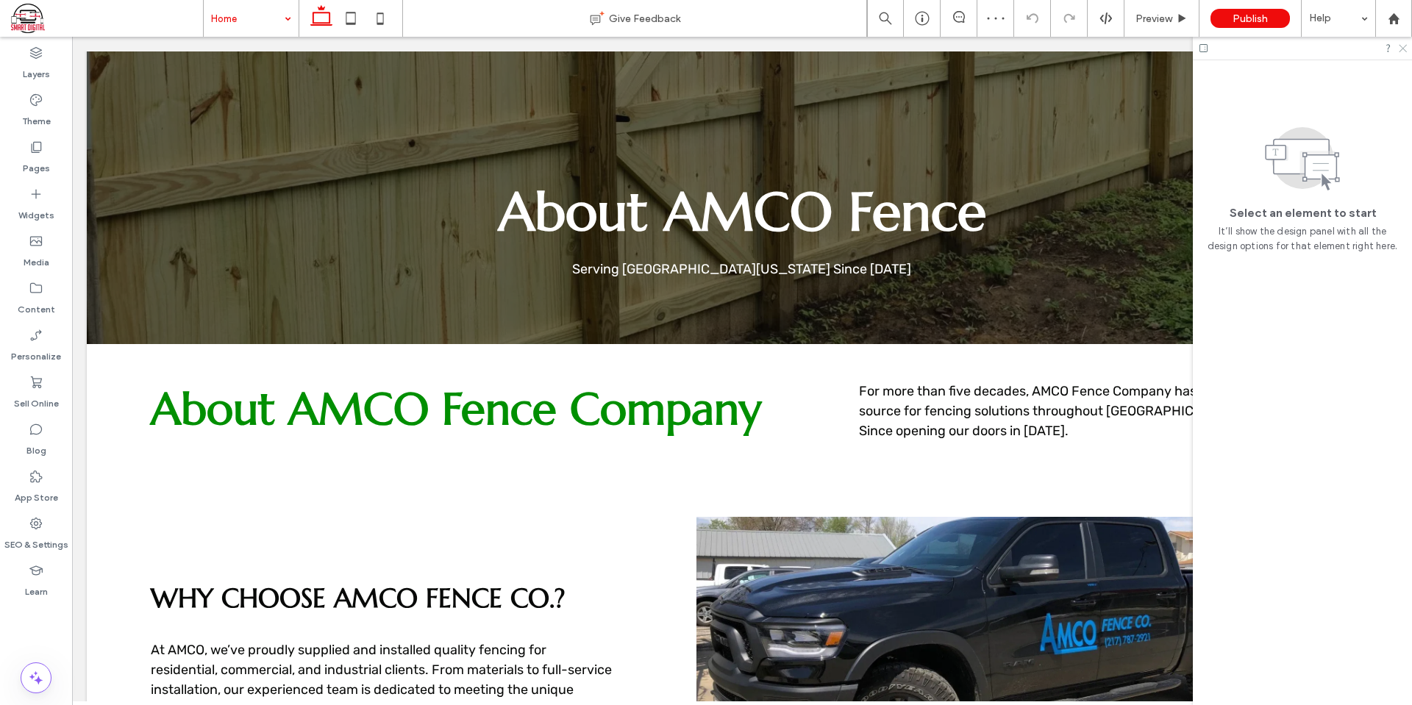
click at [1404, 43] on icon at bounding box center [1403, 48] width 10 height 10
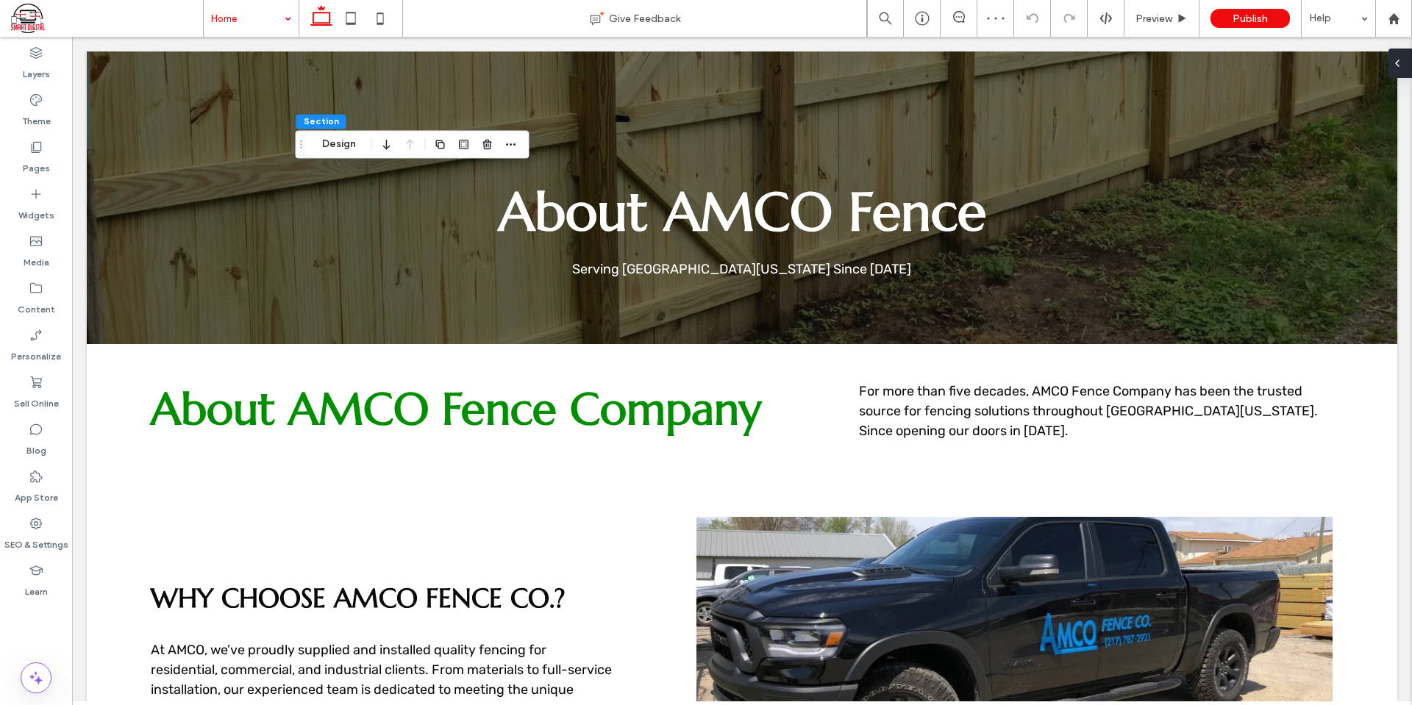
click at [1409, 69] on div at bounding box center [1401, 63] width 24 height 29
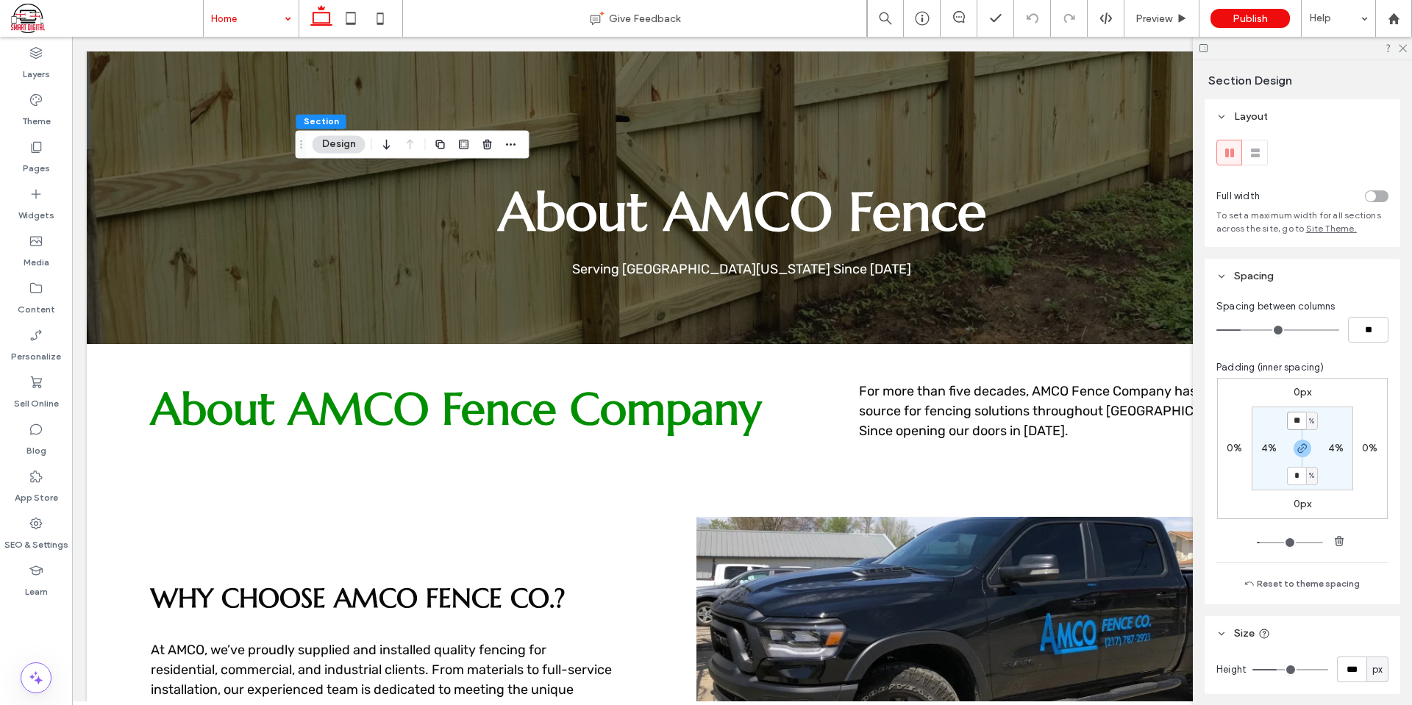
click at [1295, 420] on input "**" at bounding box center [1296, 421] width 19 height 18
type input "**"
click at [1351, 405] on div "0px 0% 0px 0% ** % 4% * % 4%" at bounding box center [1302, 448] width 171 height 141
click at [1300, 418] on div "** %" at bounding box center [1302, 421] width 31 height 18
click at [1295, 419] on input "**" at bounding box center [1296, 421] width 19 height 18
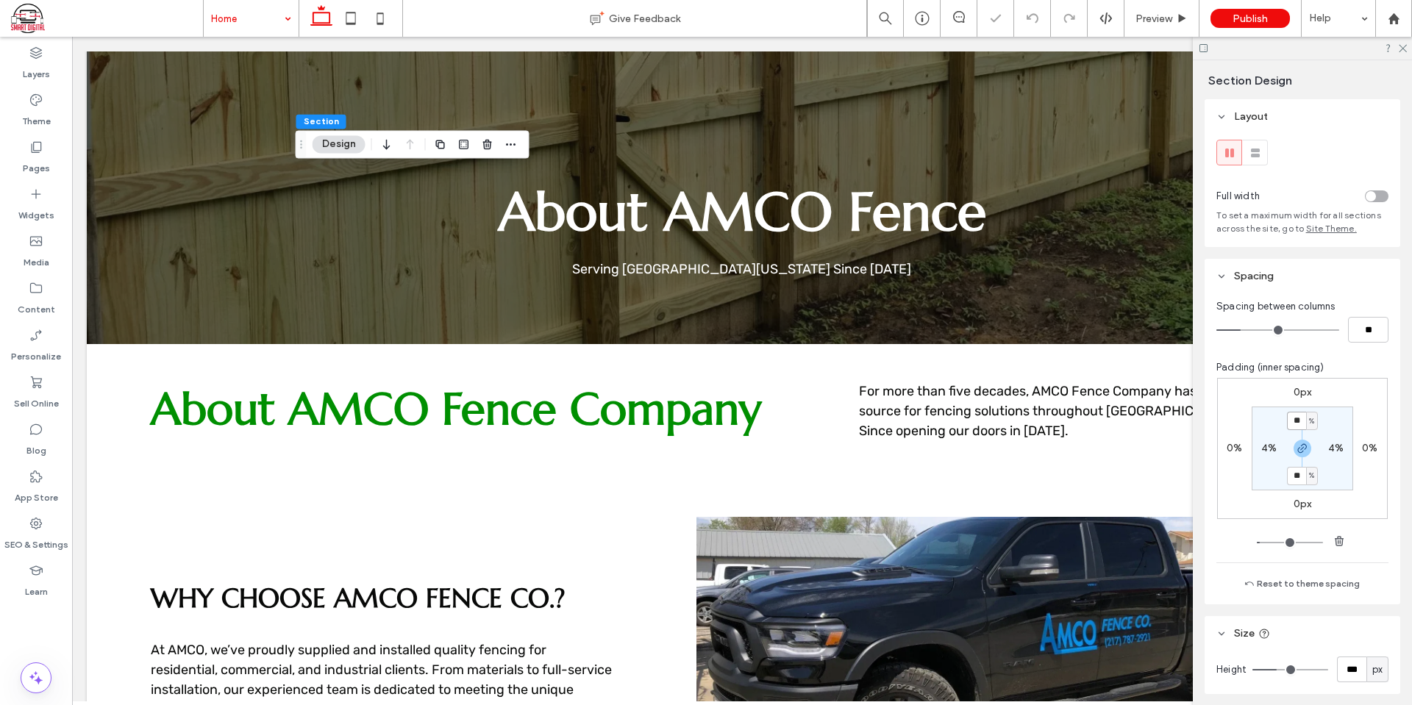
type input "**"
click at [1343, 418] on section "** % 4% ** % 4%" at bounding box center [1303, 449] width 102 height 84
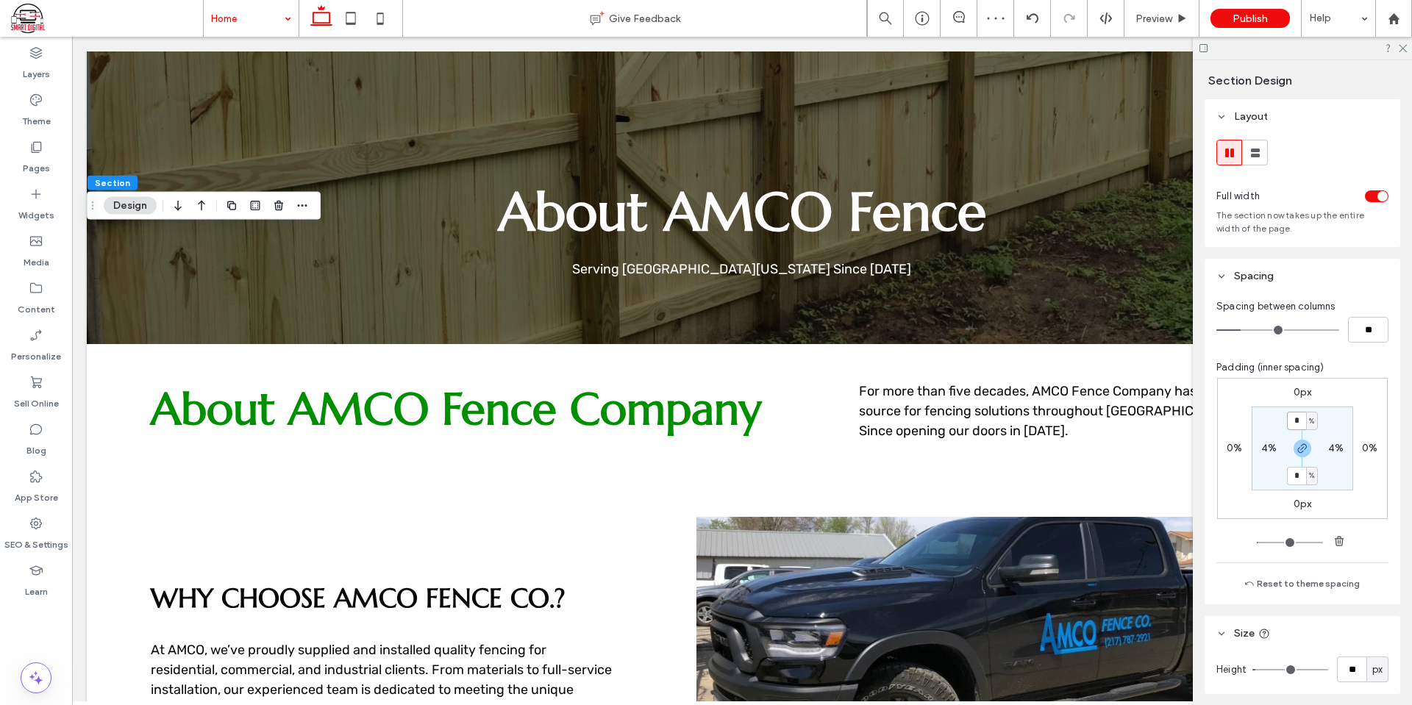
click at [1287, 421] on input "*" at bounding box center [1296, 421] width 19 height 18
type input "*"
click at [1367, 399] on div "0px 0% 0px 0% * % 4% * % 4%" at bounding box center [1302, 448] width 171 height 141
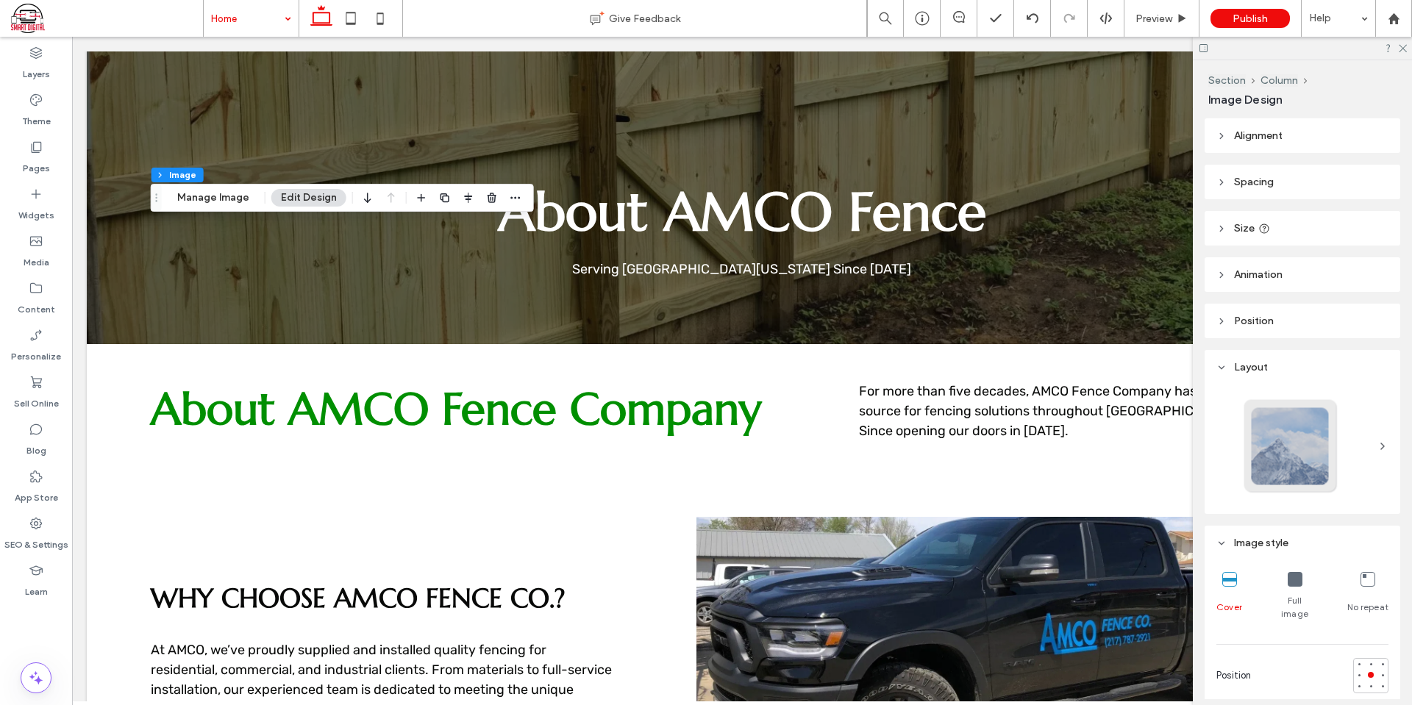
click at [1286, 227] on header "Size" at bounding box center [1303, 228] width 196 height 35
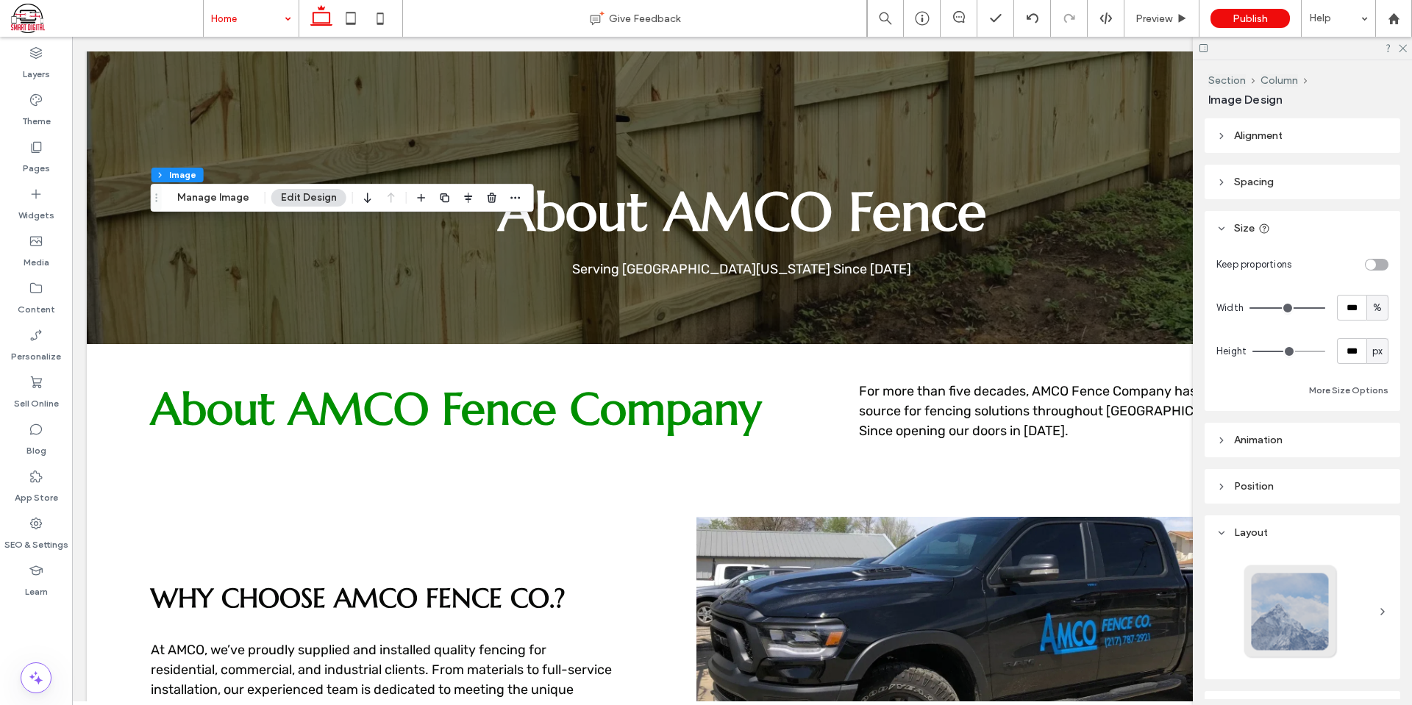
click at [1292, 182] on header "Spacing" at bounding box center [1303, 182] width 196 height 35
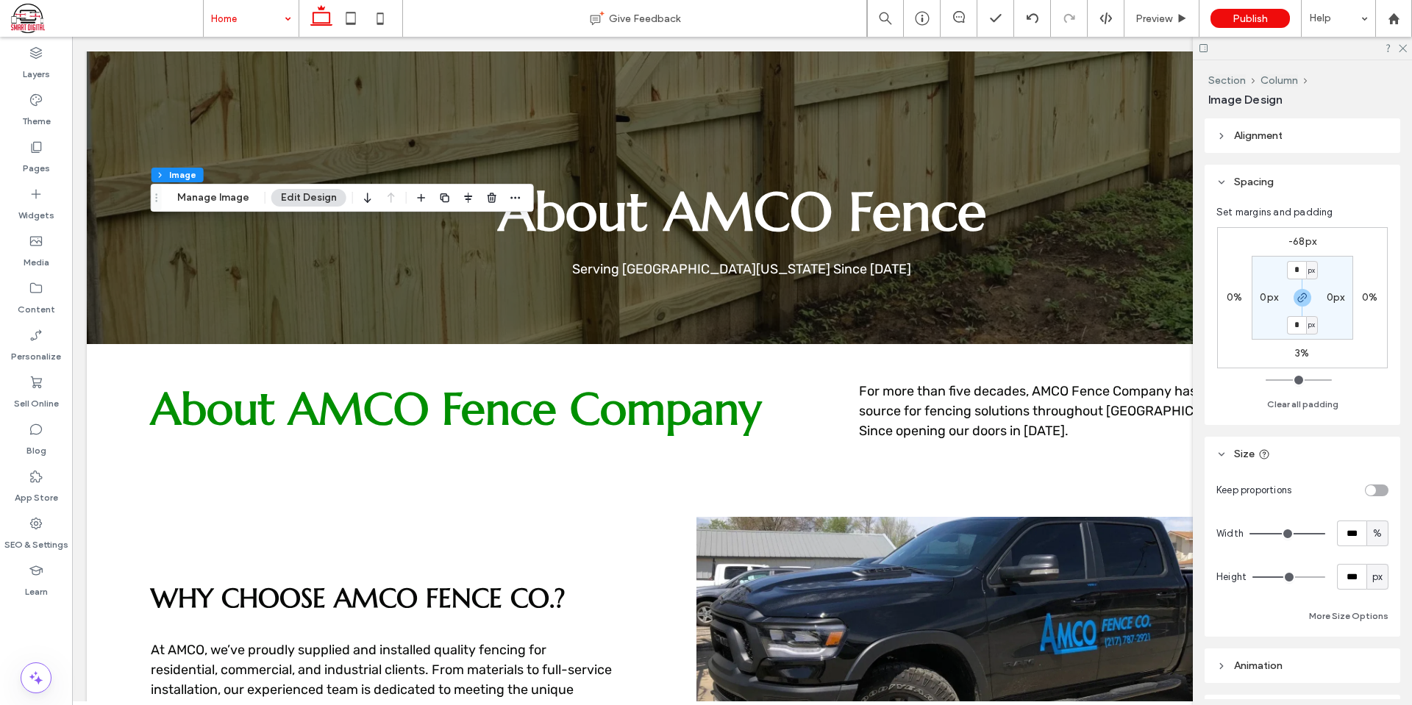
click at [1302, 243] on label "-68px" at bounding box center [1303, 241] width 28 height 13
type input "*"
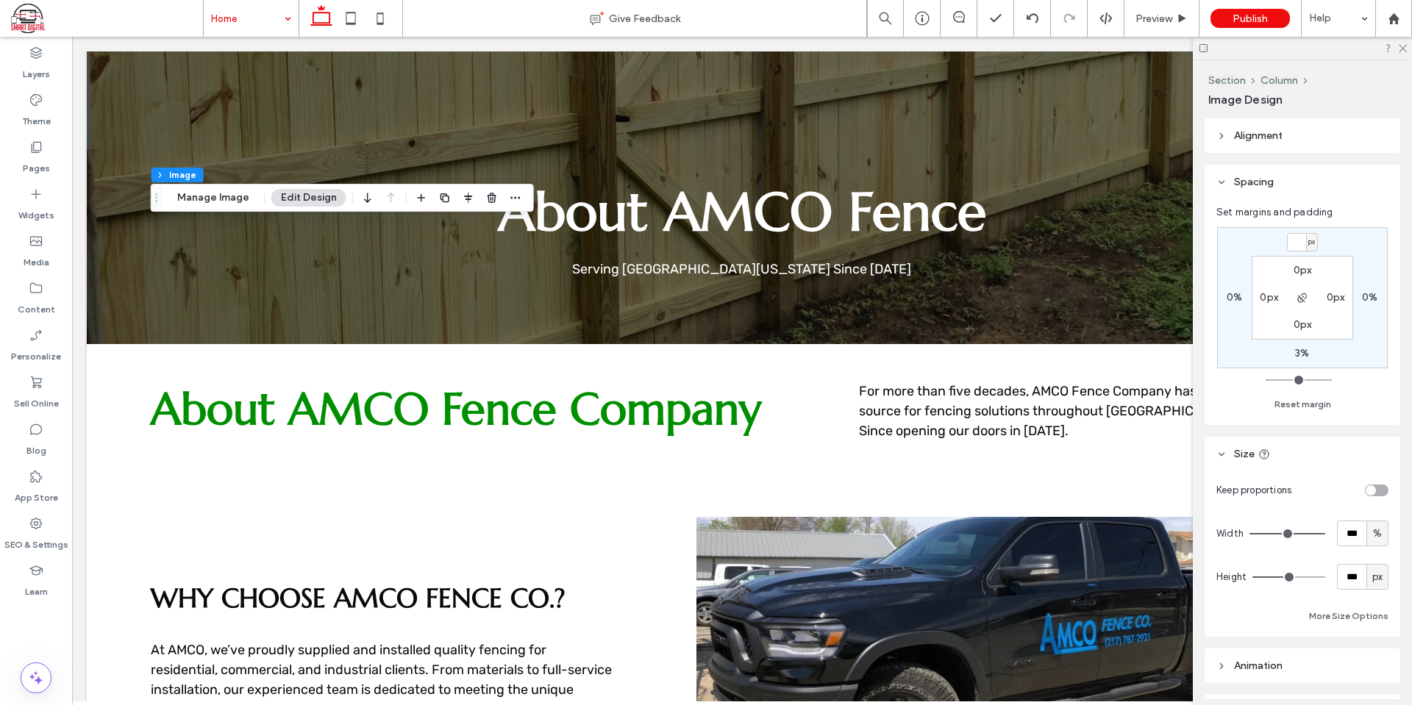
type input "*"
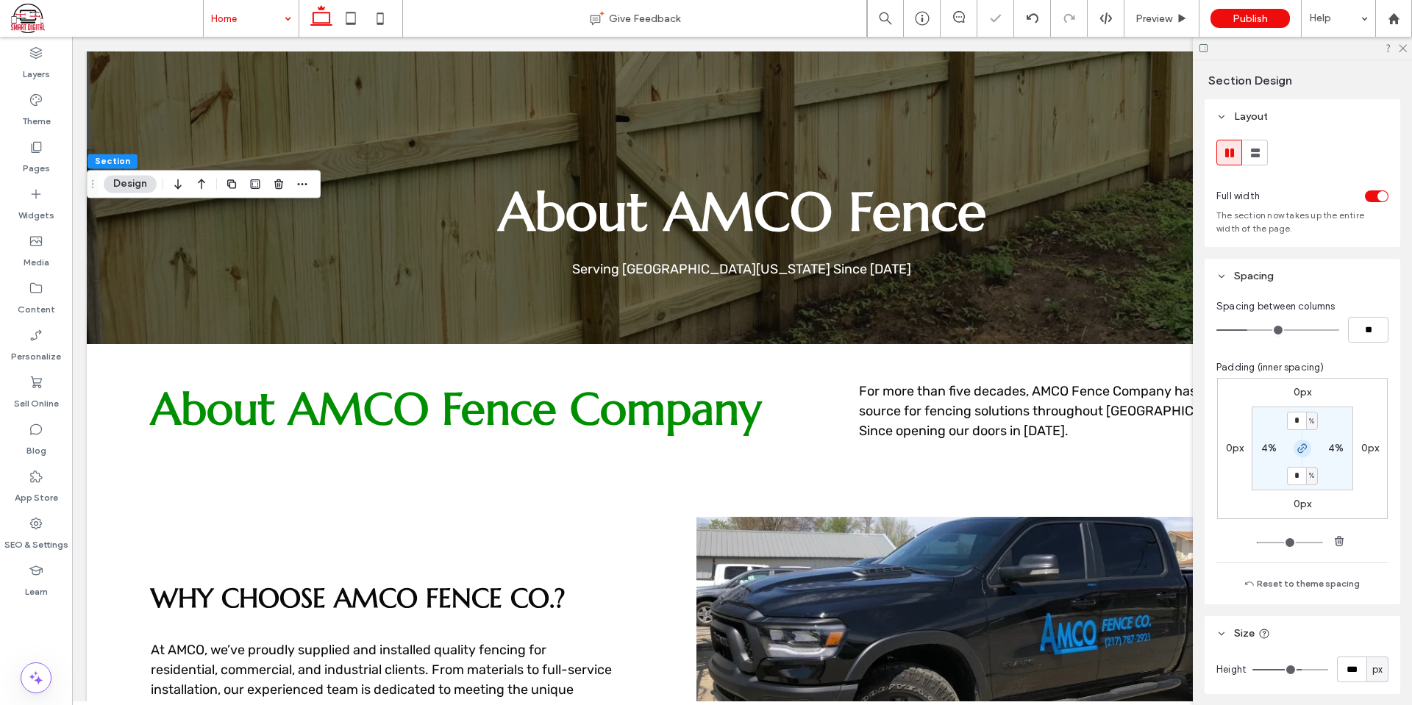
click at [1305, 446] on span "button" at bounding box center [1303, 449] width 18 height 18
click at [1293, 420] on input "*" at bounding box center [1296, 421] width 19 height 18
click at [1360, 391] on div "0px 0px 0px 0px * % 4% 4% 4%" at bounding box center [1302, 448] width 171 height 141
click at [1297, 424] on input "*" at bounding box center [1296, 421] width 19 height 18
type input "*"
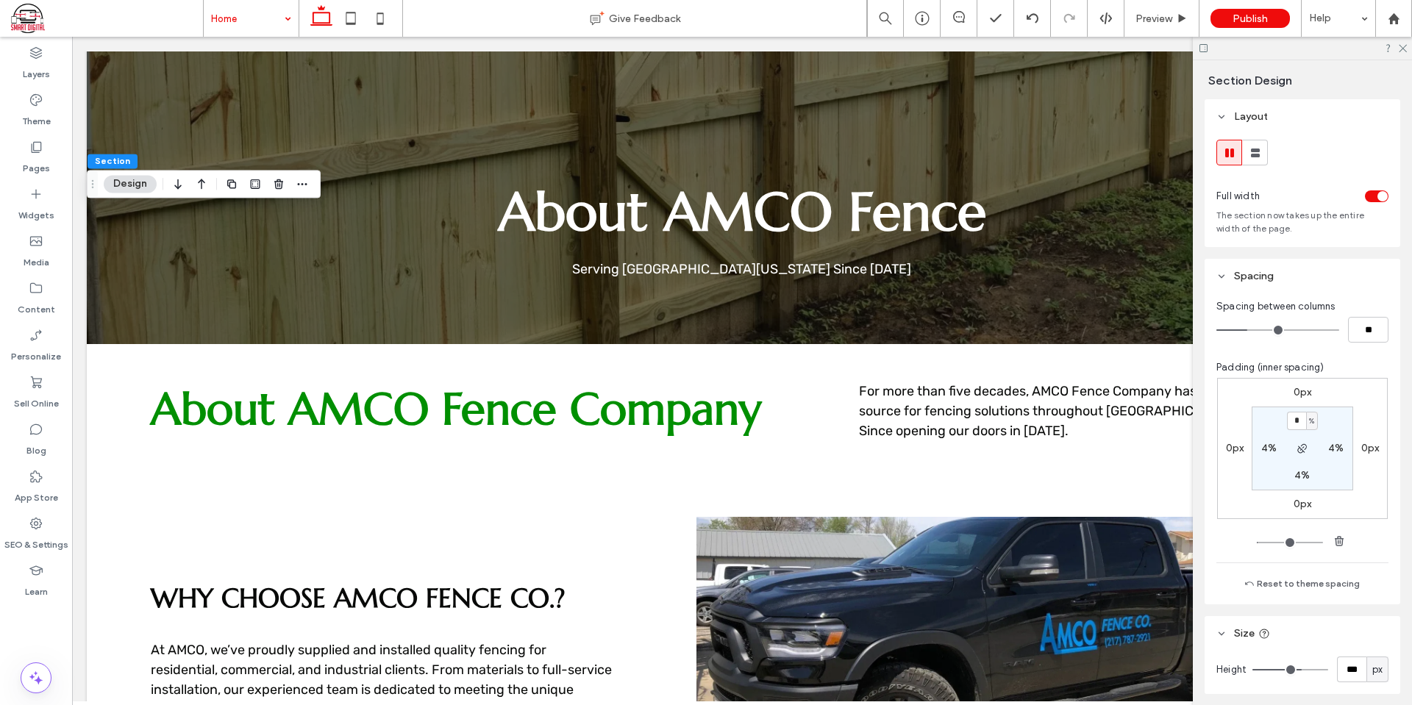
type input "*"
click at [1345, 405] on div "0px 0px 0px 0px * % 4% 4% 4%" at bounding box center [1302, 448] width 171 height 141
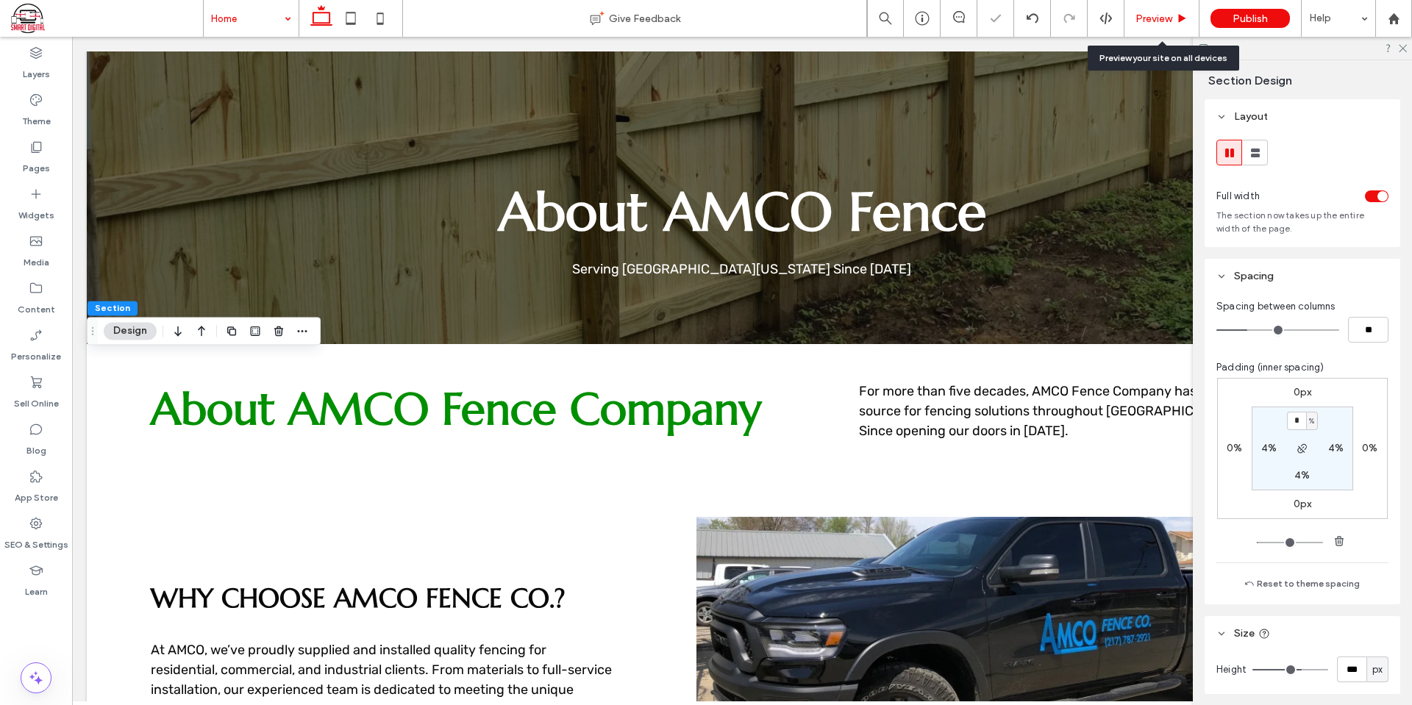
click at [1162, 13] on span "Preview" at bounding box center [1154, 19] width 37 height 13
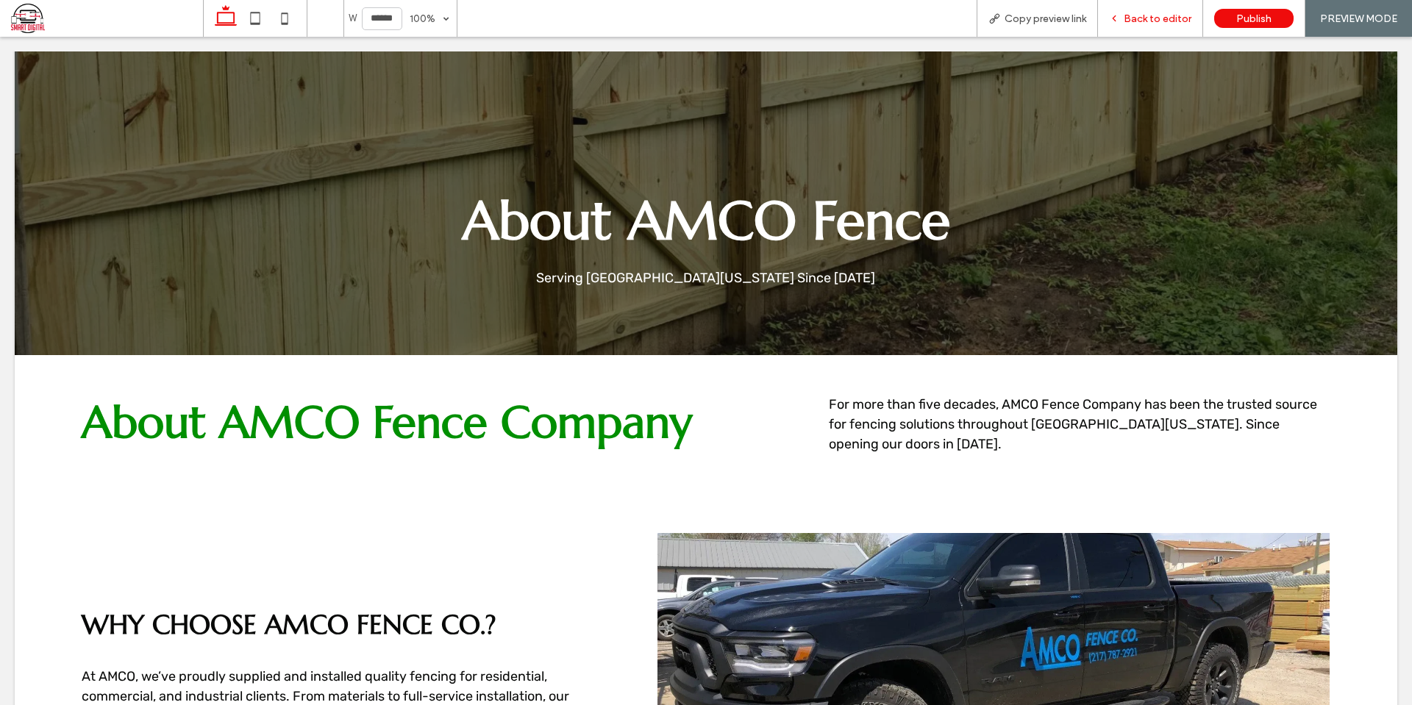
click at [1151, 16] on span "Back to editor" at bounding box center [1158, 19] width 68 height 13
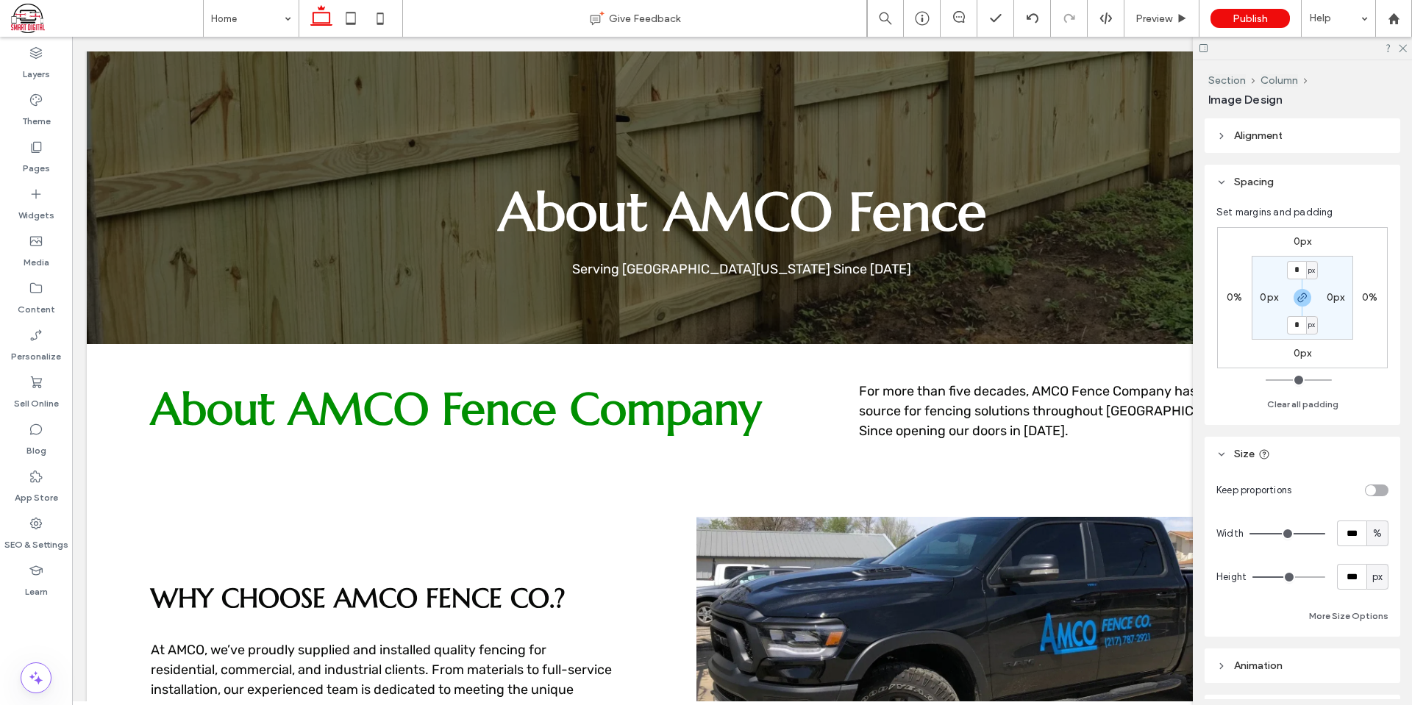
type input "***"
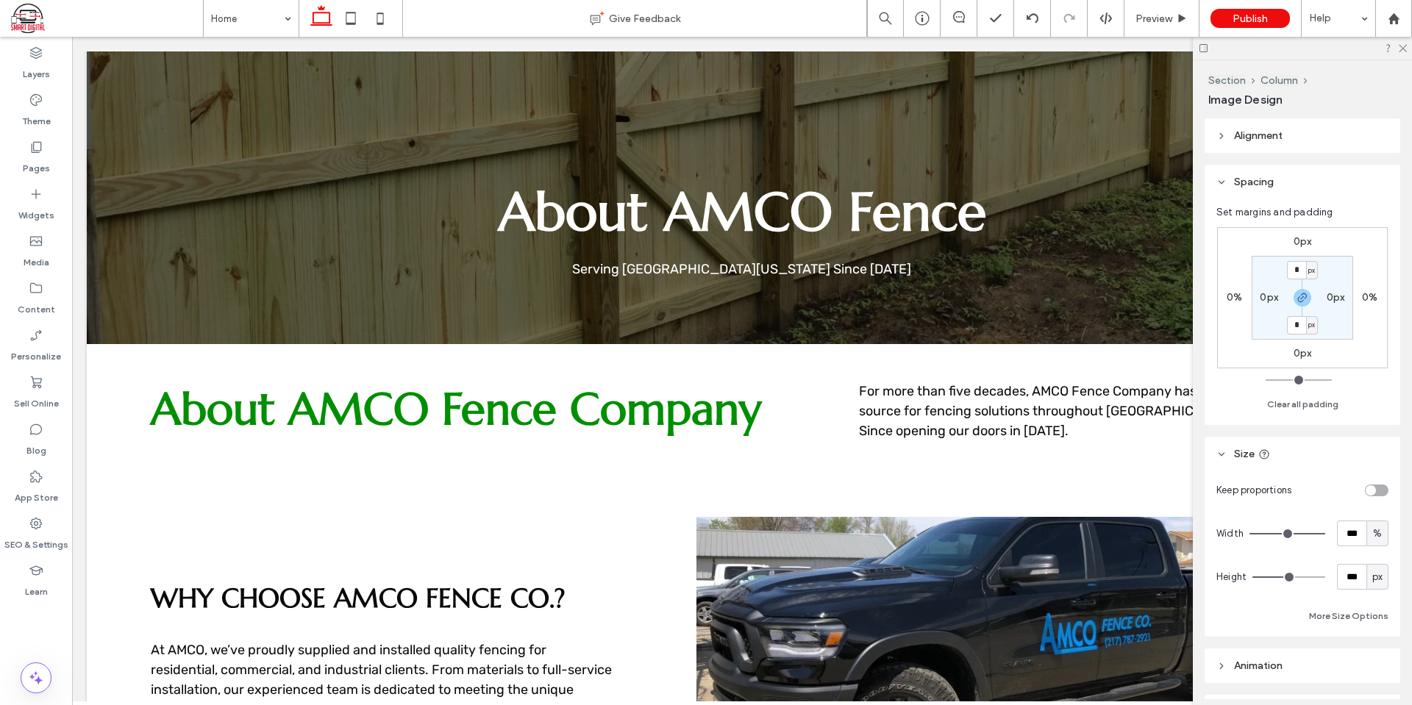
type input "***"
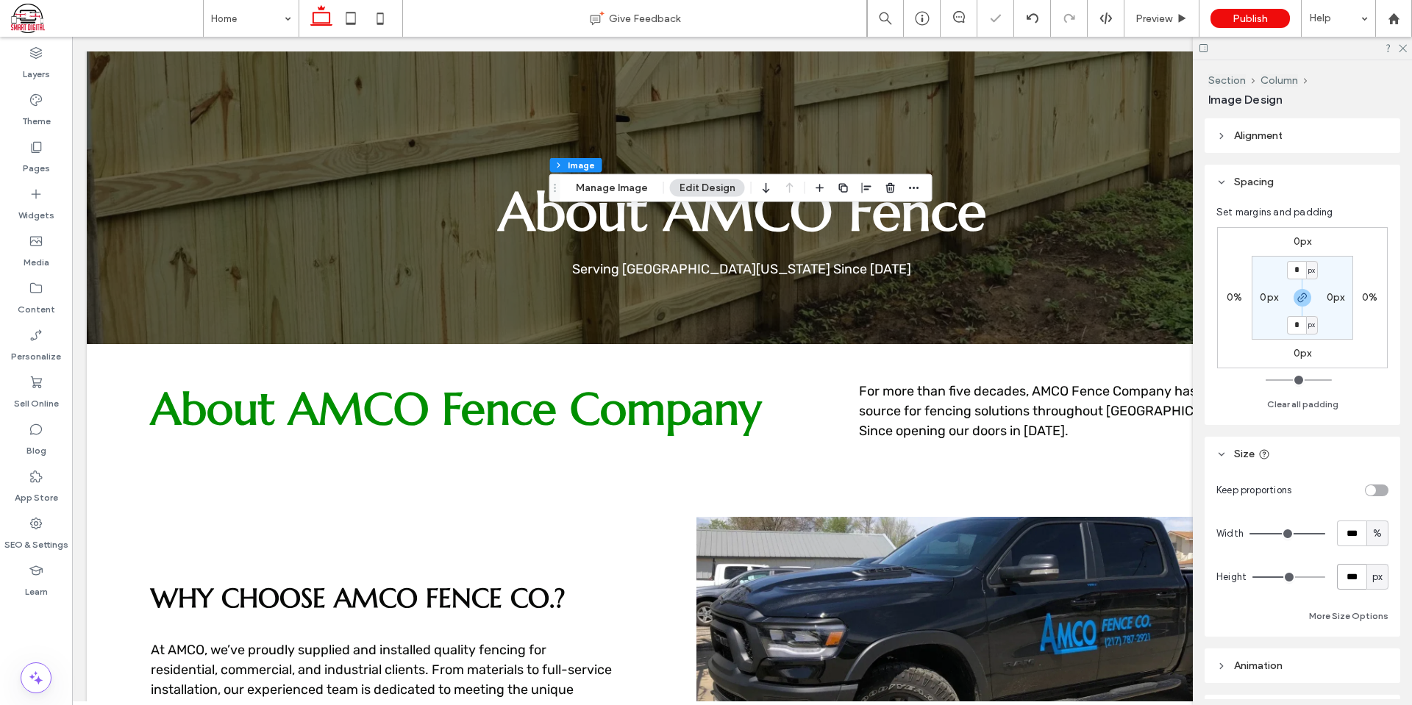
click at [1345, 572] on input "***" at bounding box center [1351, 577] width 29 height 26
type input "***"
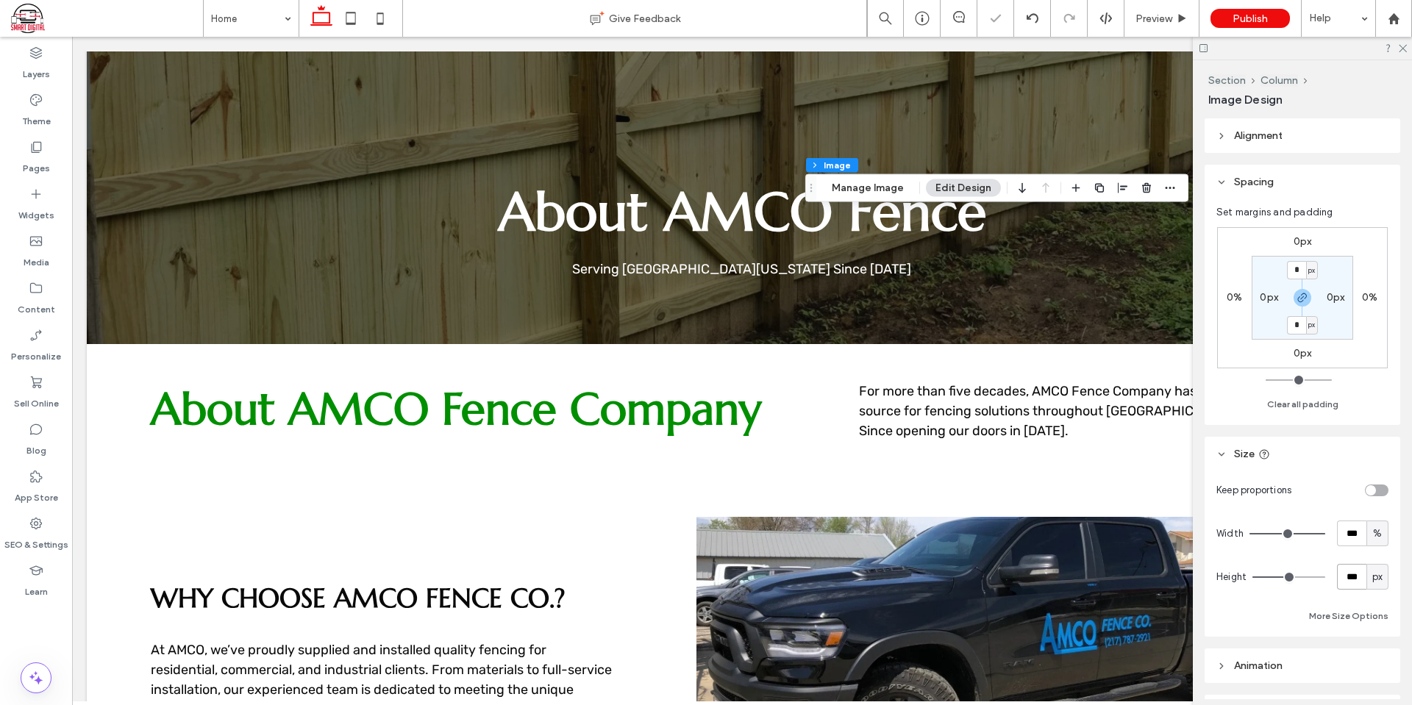
click at [1337, 574] on input "***" at bounding box center [1351, 577] width 29 height 26
type input "**"
click at [1345, 574] on input "**" at bounding box center [1351, 577] width 29 height 26
click at [1354, 575] on input "**" at bounding box center [1351, 577] width 29 height 26
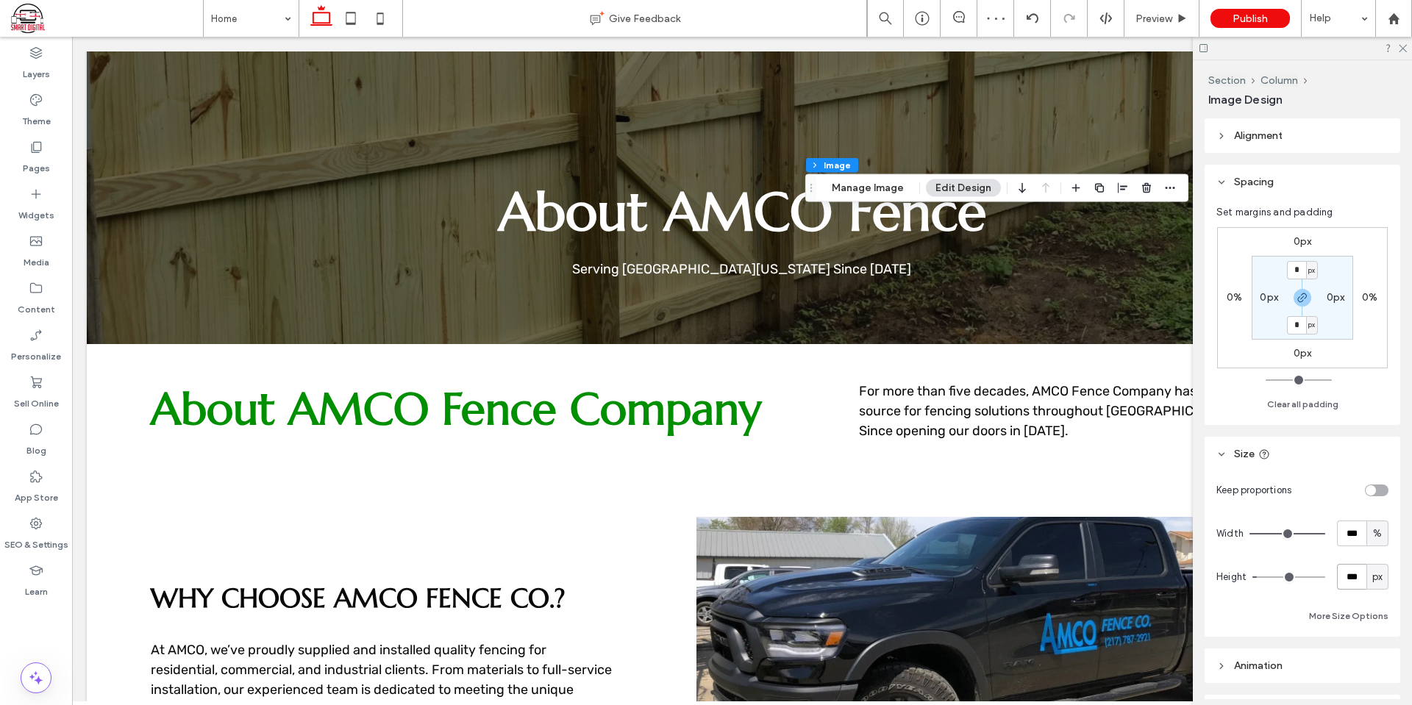
type input "***"
click at [1401, 43] on icon at bounding box center [1403, 48] width 10 height 10
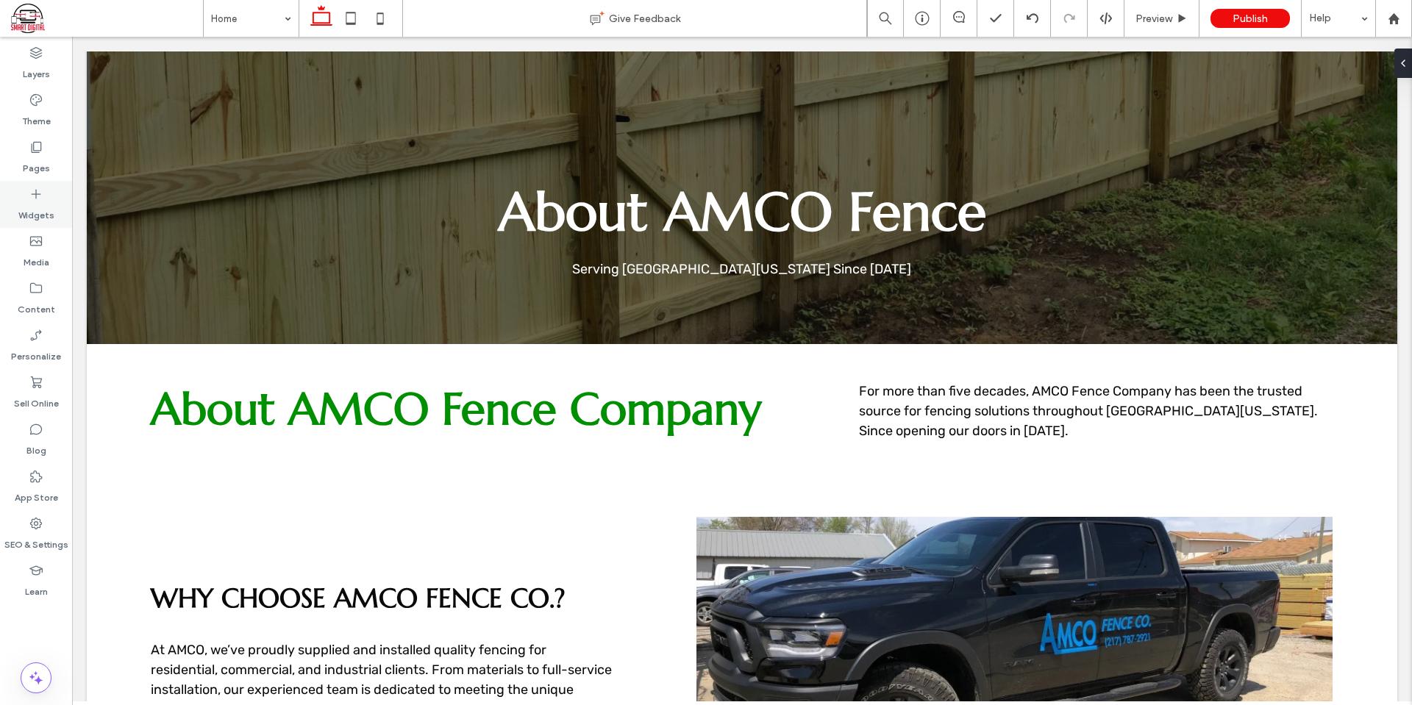
type input "***"
click at [1409, 65] on div at bounding box center [1401, 63] width 24 height 29
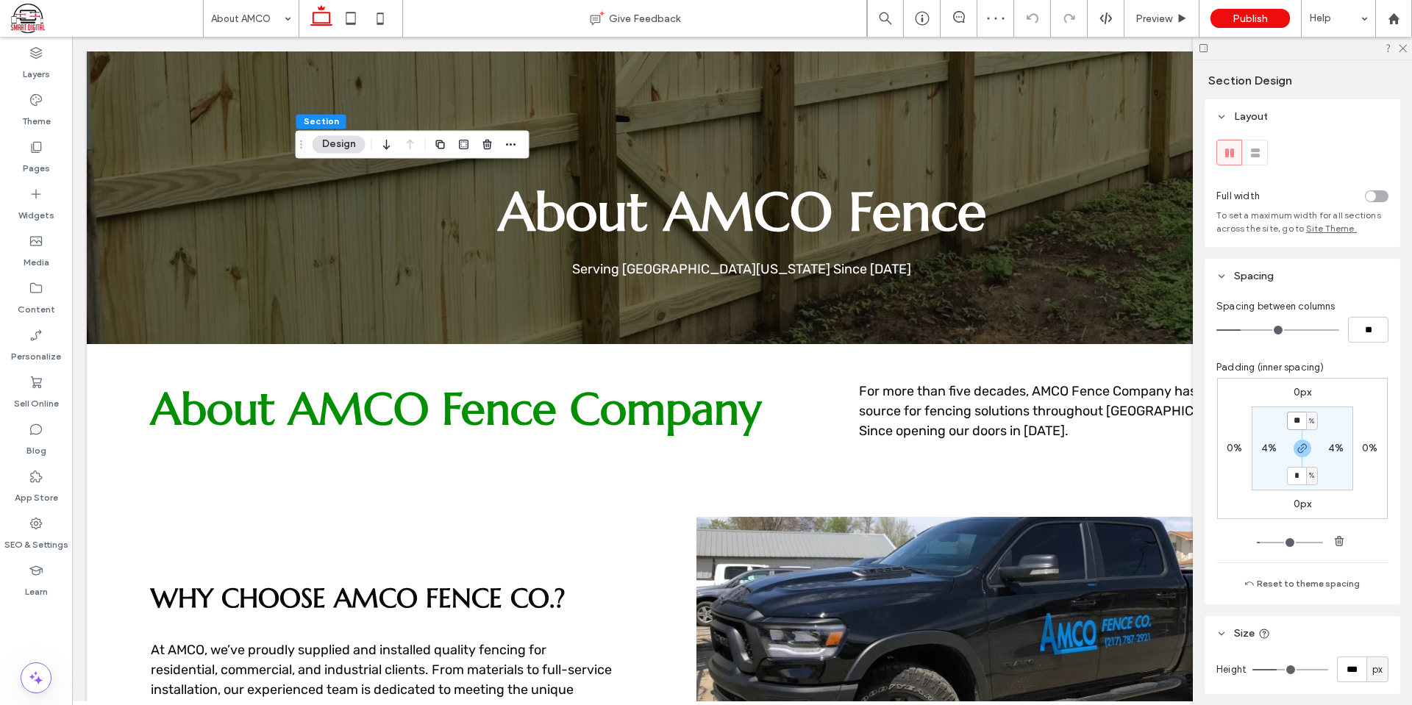
click at [1290, 419] on input "**" at bounding box center [1296, 421] width 19 height 18
type input "*"
click at [1343, 413] on section "* % 4% * % 4%" at bounding box center [1303, 449] width 102 height 84
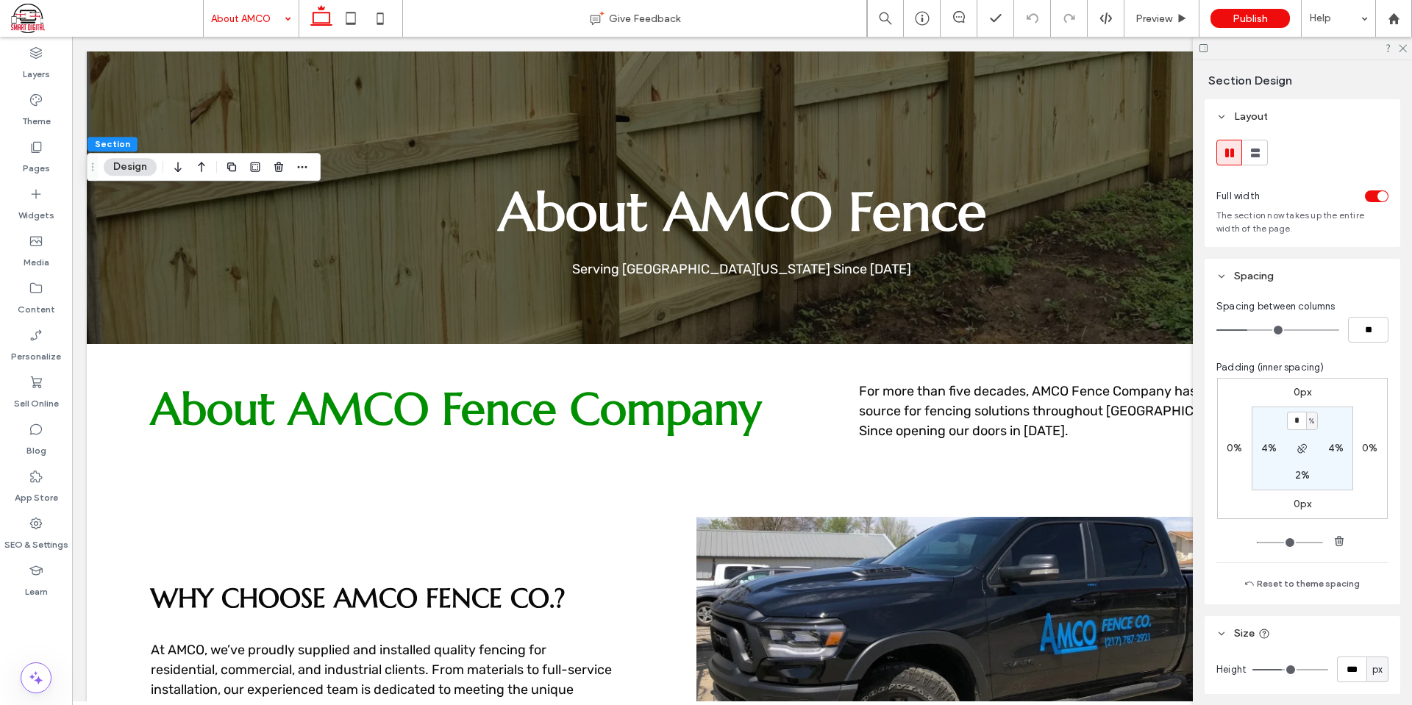
click at [1302, 475] on label "2%" at bounding box center [1302, 475] width 15 height 13
type input "*"
click at [1329, 477] on section "2% 4% * % 4%" at bounding box center [1303, 449] width 102 height 84
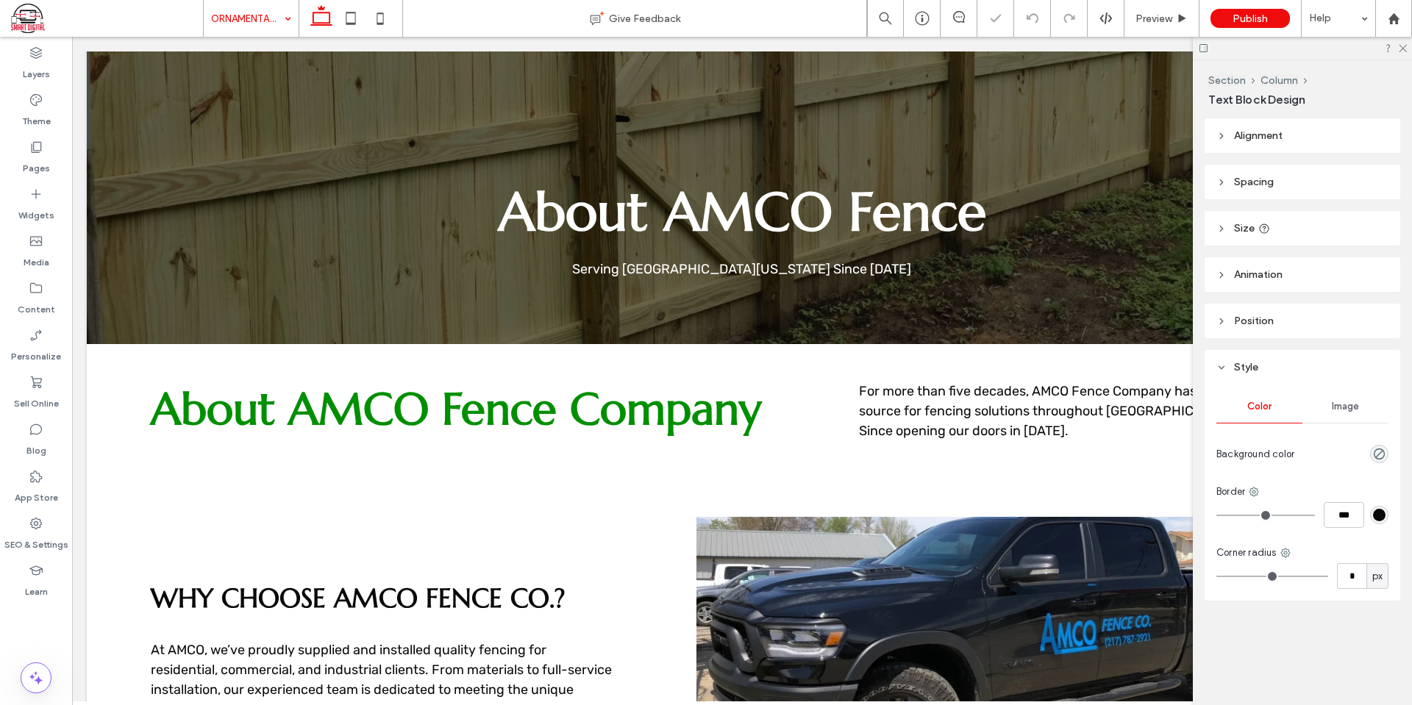
type input "*********"
type input "**"
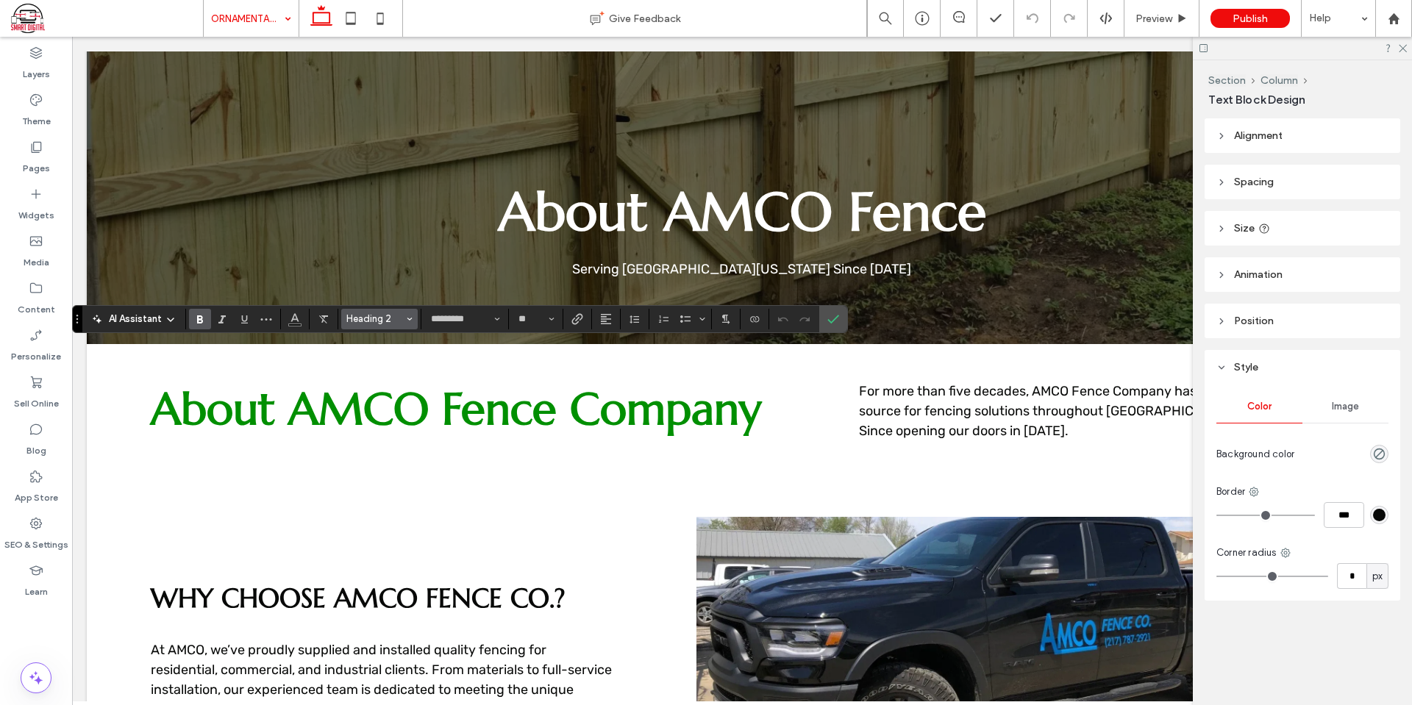
click at [379, 318] on span "Heading 2" at bounding box center [374, 318] width 57 height 11
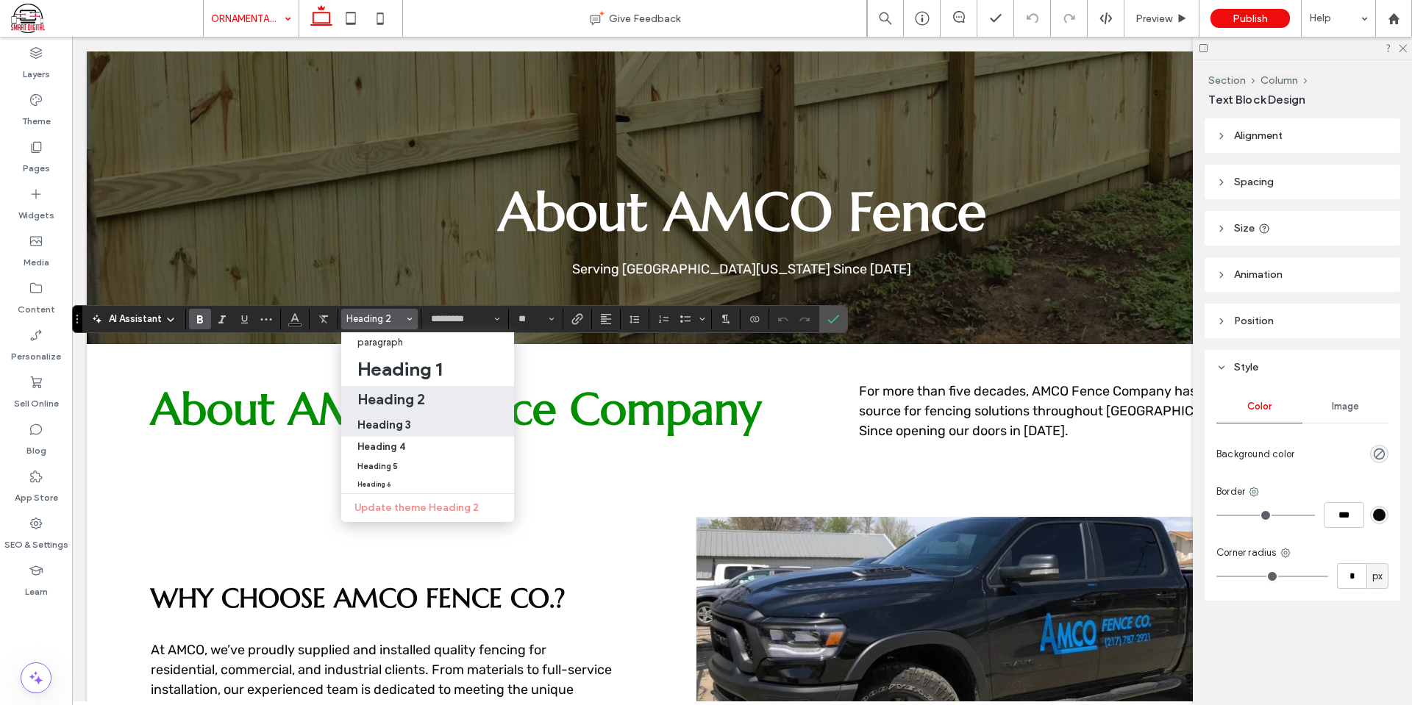
click at [412, 428] on div "Heading 3" at bounding box center [427, 425] width 140 height 14
type input "**"
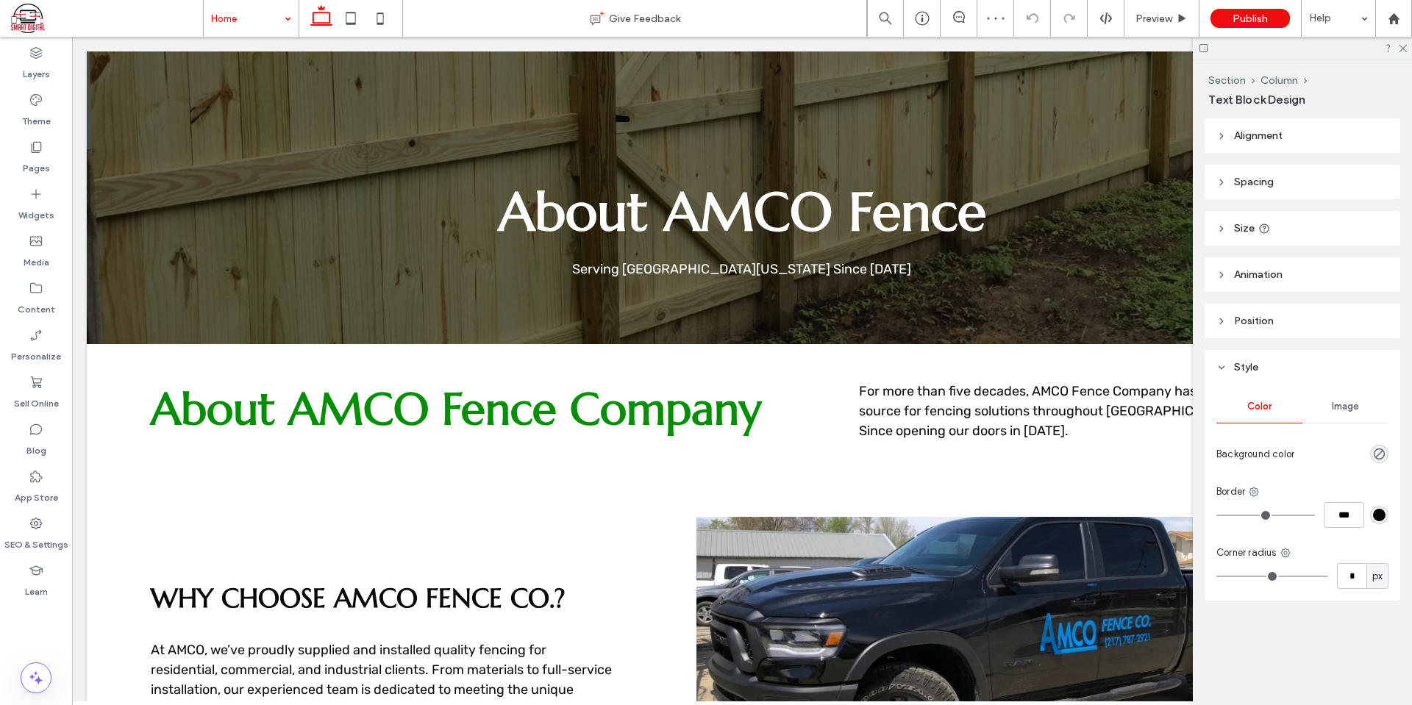
type input "*********"
type input "**"
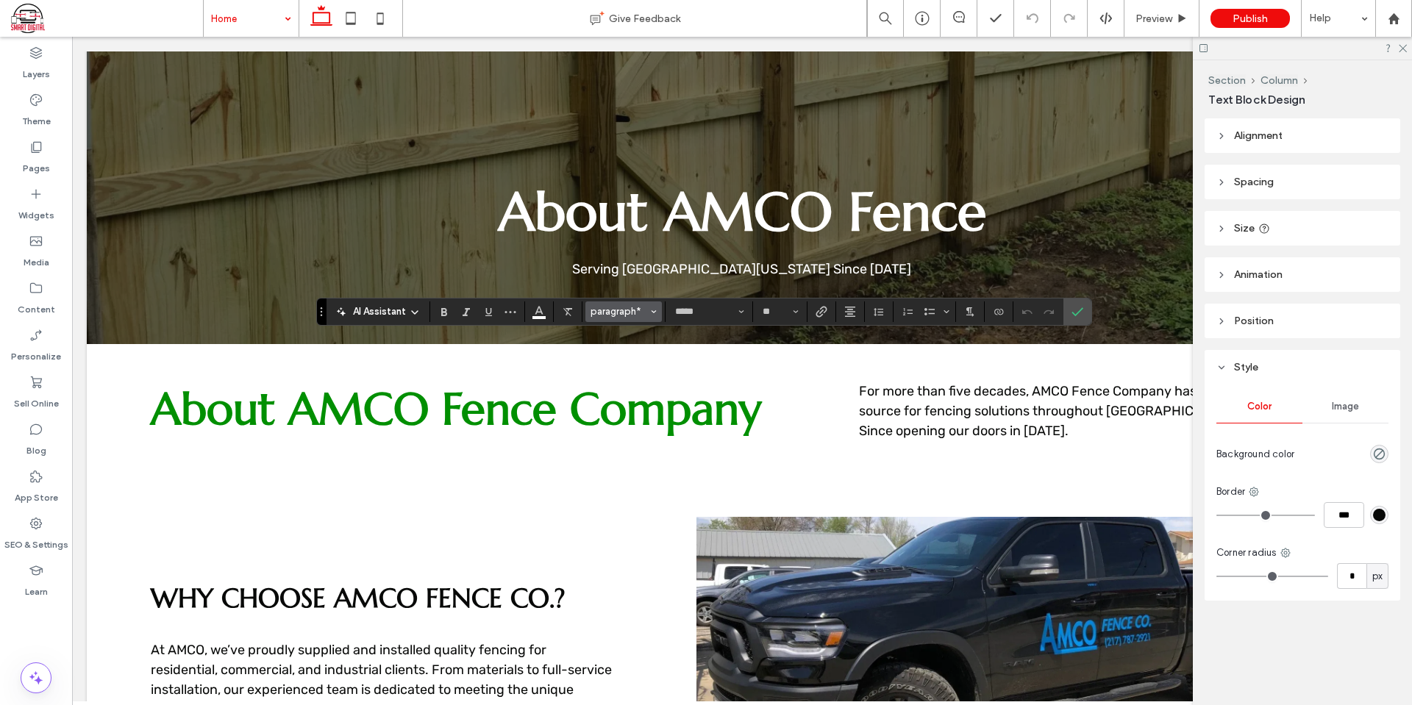
click at [638, 313] on span "paragraph*" at bounding box center [619, 311] width 57 height 11
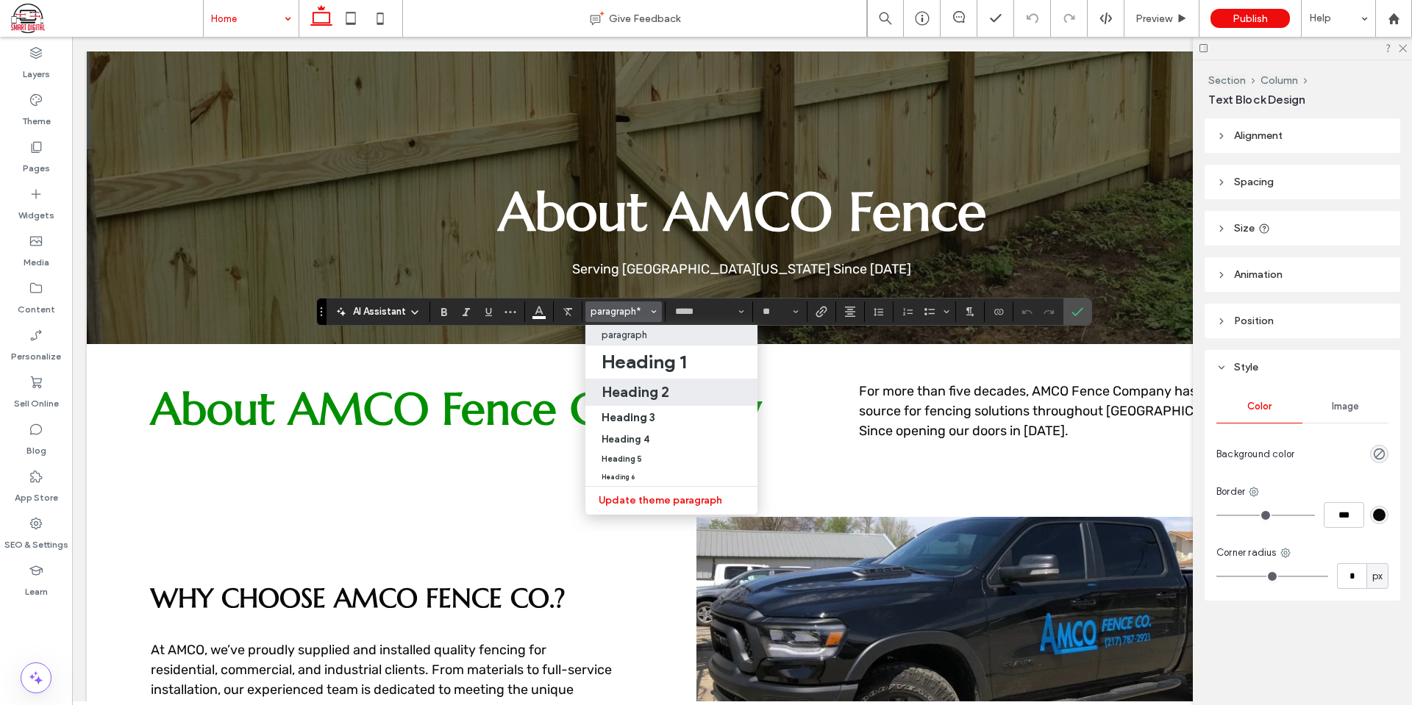
click at [652, 383] on h2 "Heading 2" at bounding box center [636, 392] width 68 height 18
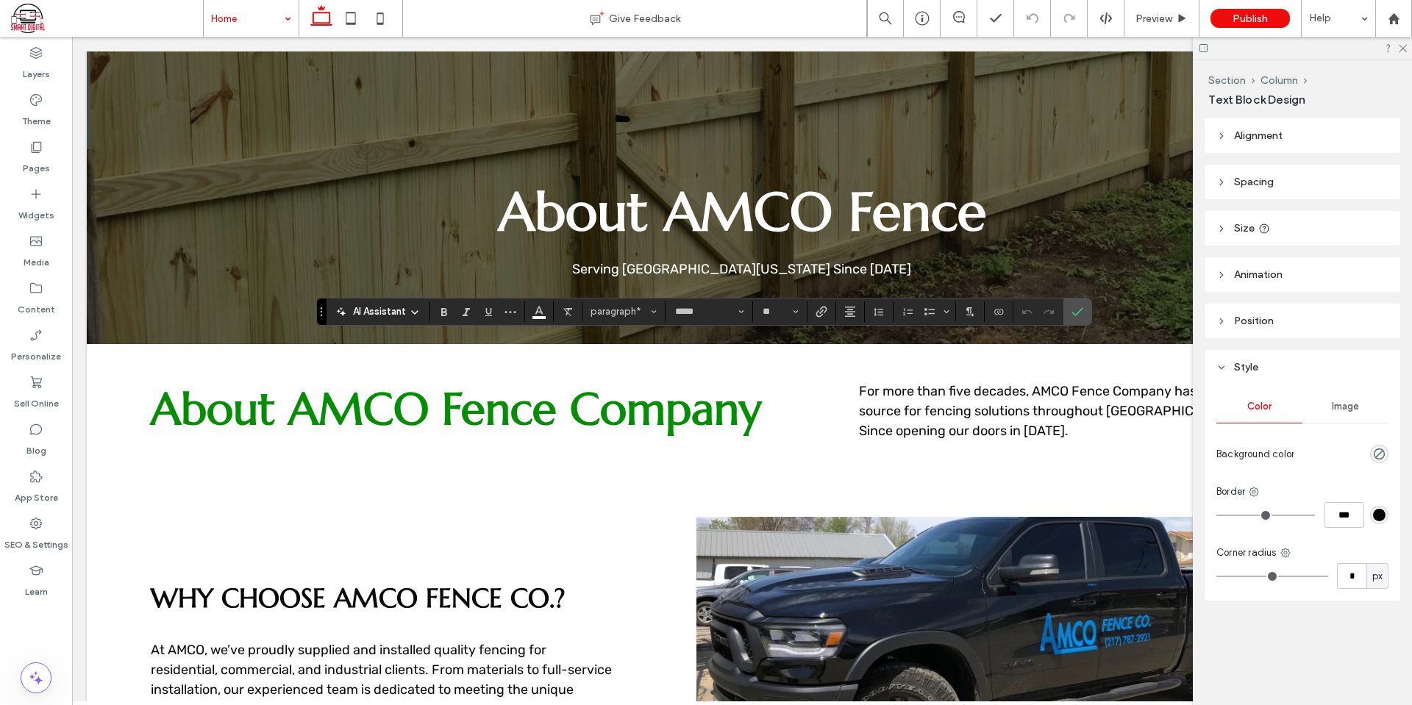
type input "*********"
type input "**"
click at [845, 315] on icon "Alignment" at bounding box center [850, 312] width 12 height 12
click at [864, 358] on icon "ui.textEditor.alignment.center" at bounding box center [861, 357] width 12 height 12
click at [540, 309] on use "Color" at bounding box center [539, 310] width 8 height 8
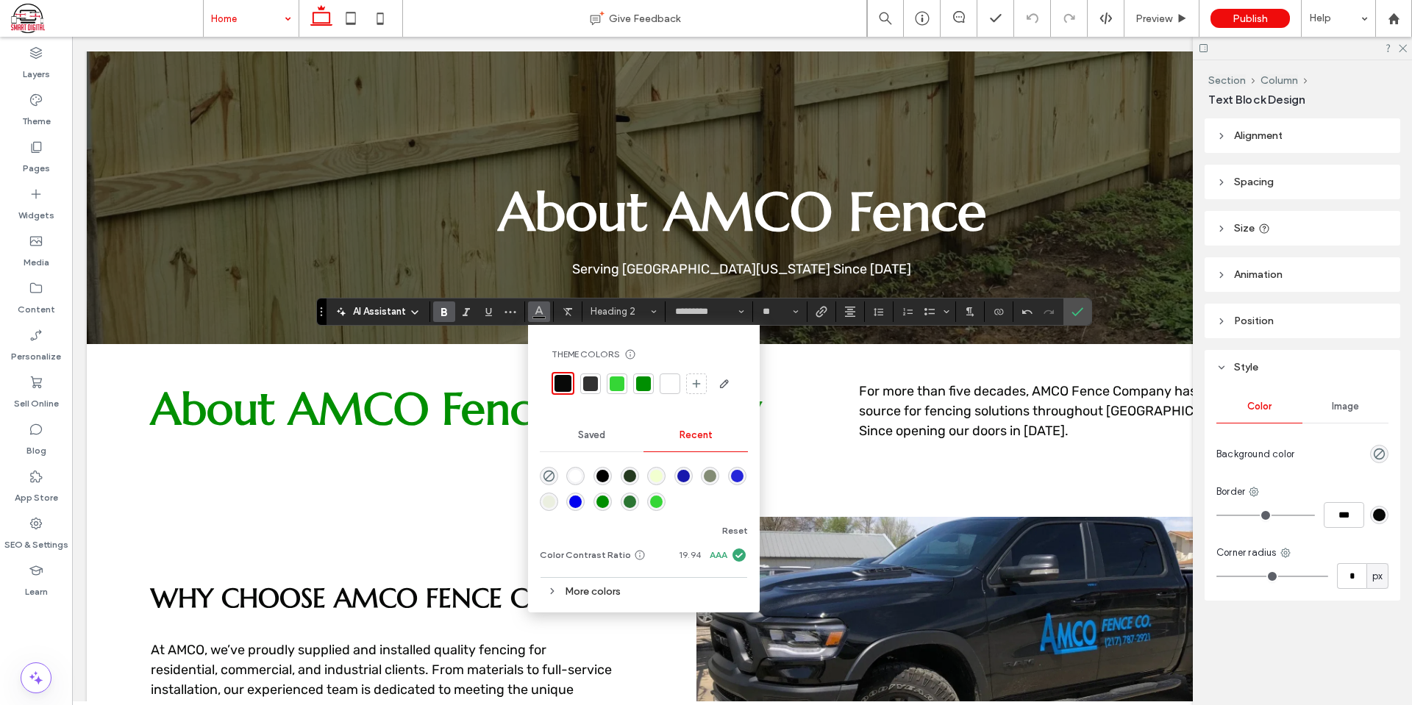
click at [672, 382] on div at bounding box center [670, 384] width 15 height 15
click at [1070, 310] on label "Confirm" at bounding box center [1078, 312] width 22 height 26
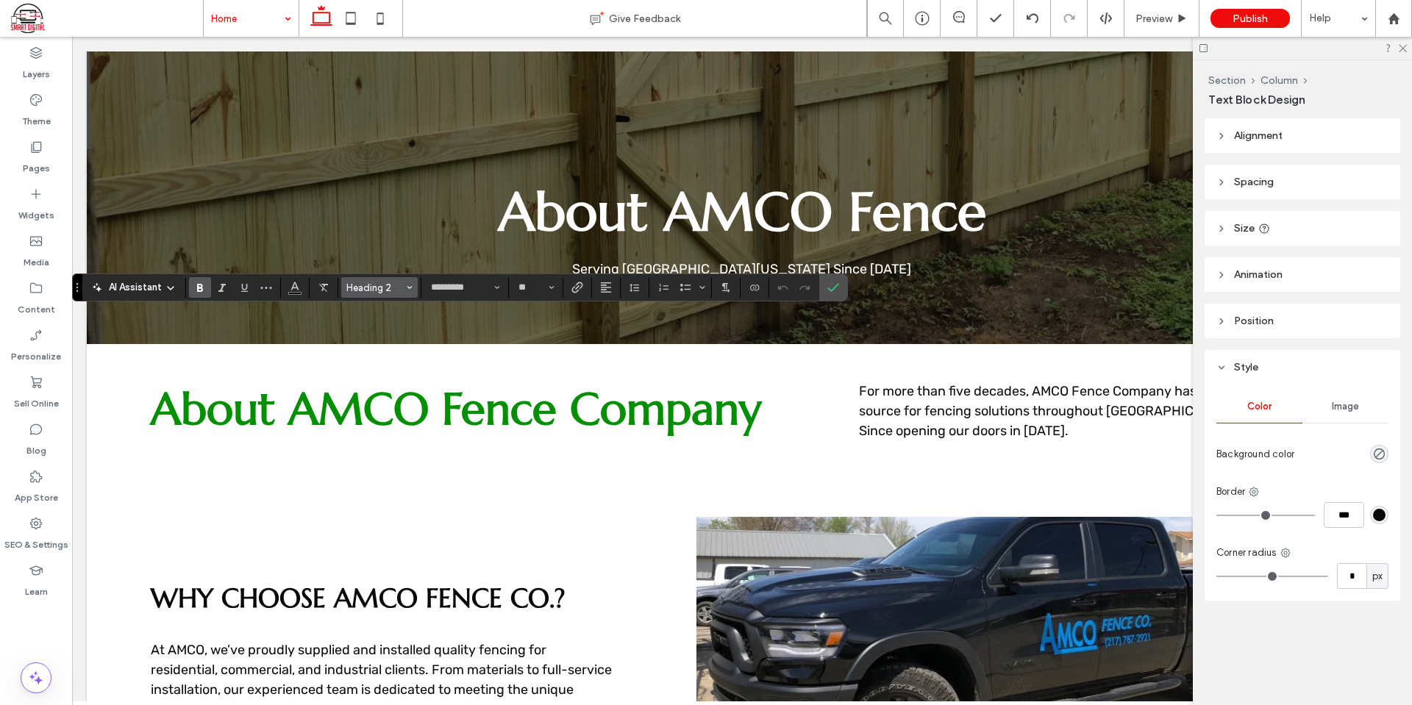
click at [380, 284] on span "Heading 2" at bounding box center [374, 287] width 57 height 11
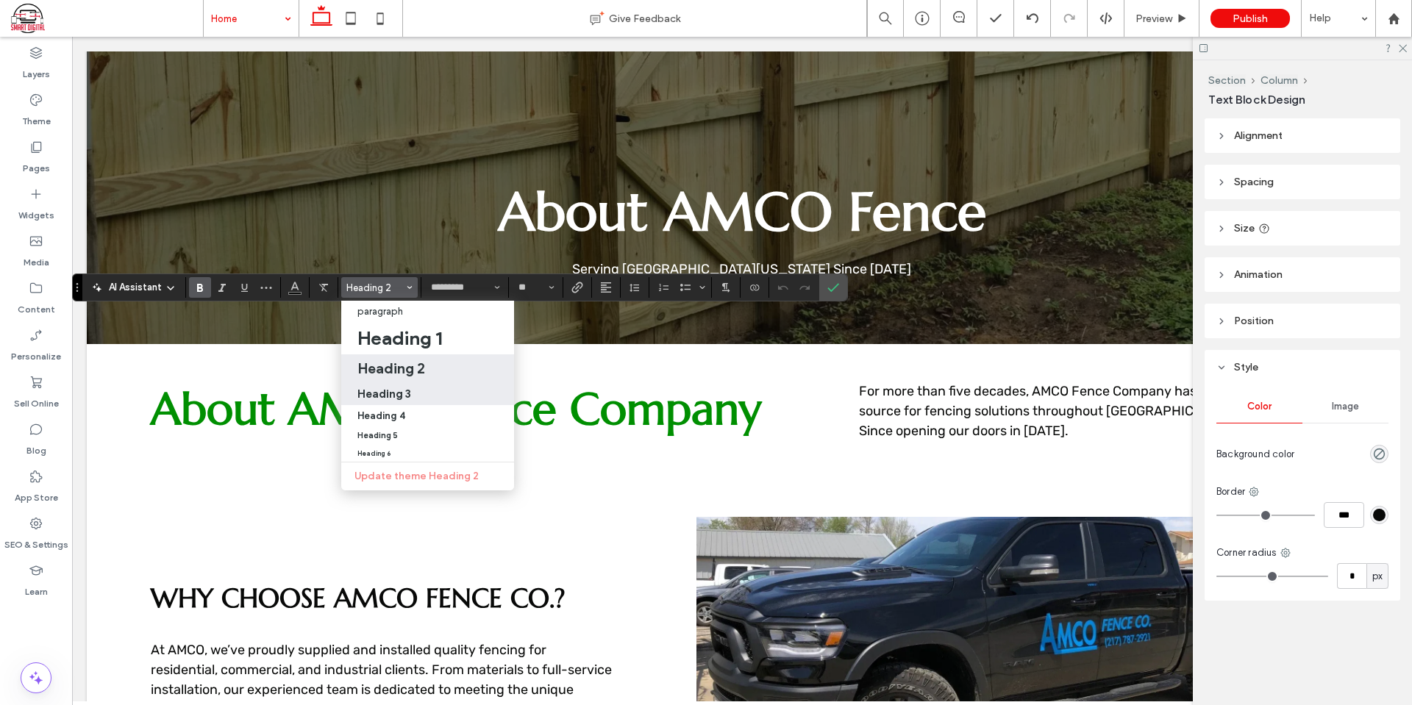
click at [424, 388] on div "Heading 3" at bounding box center [427, 394] width 140 height 14
type input "**"
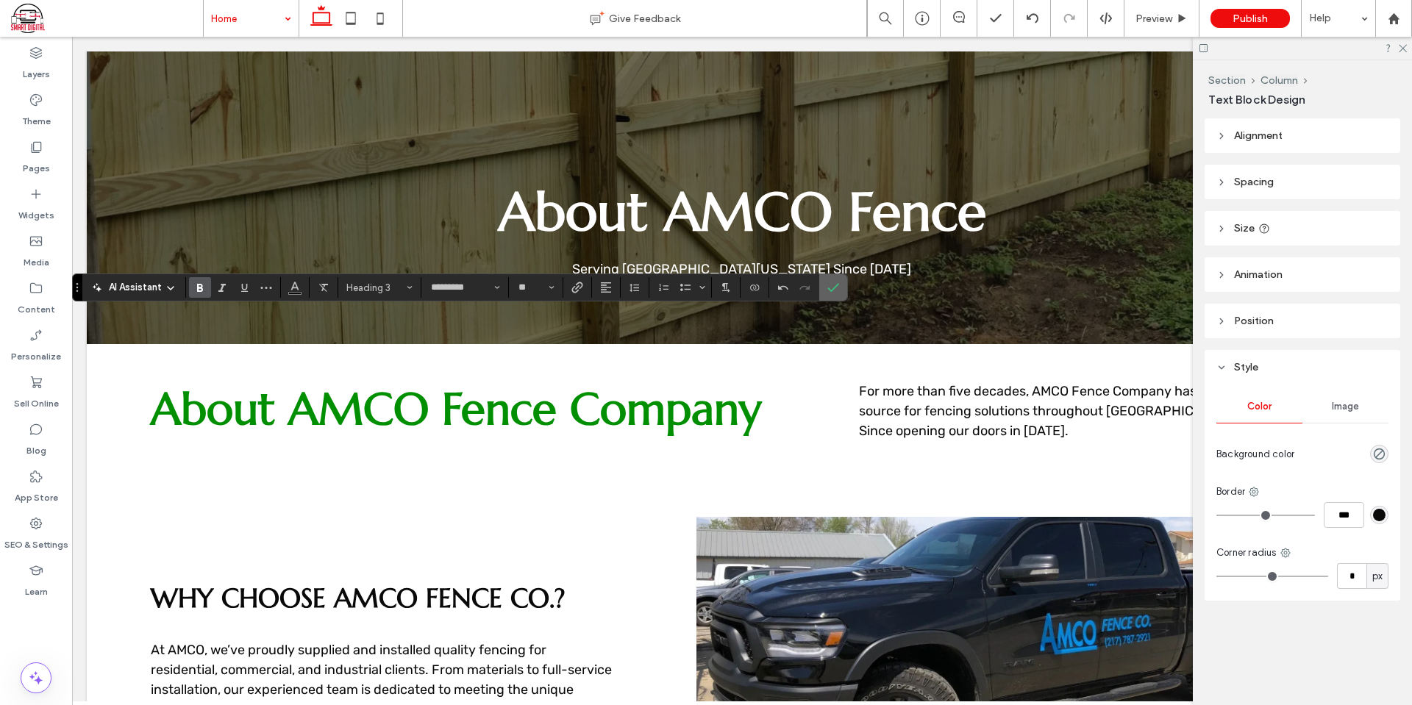
click at [833, 293] on label "Confirm" at bounding box center [833, 287] width 22 height 26
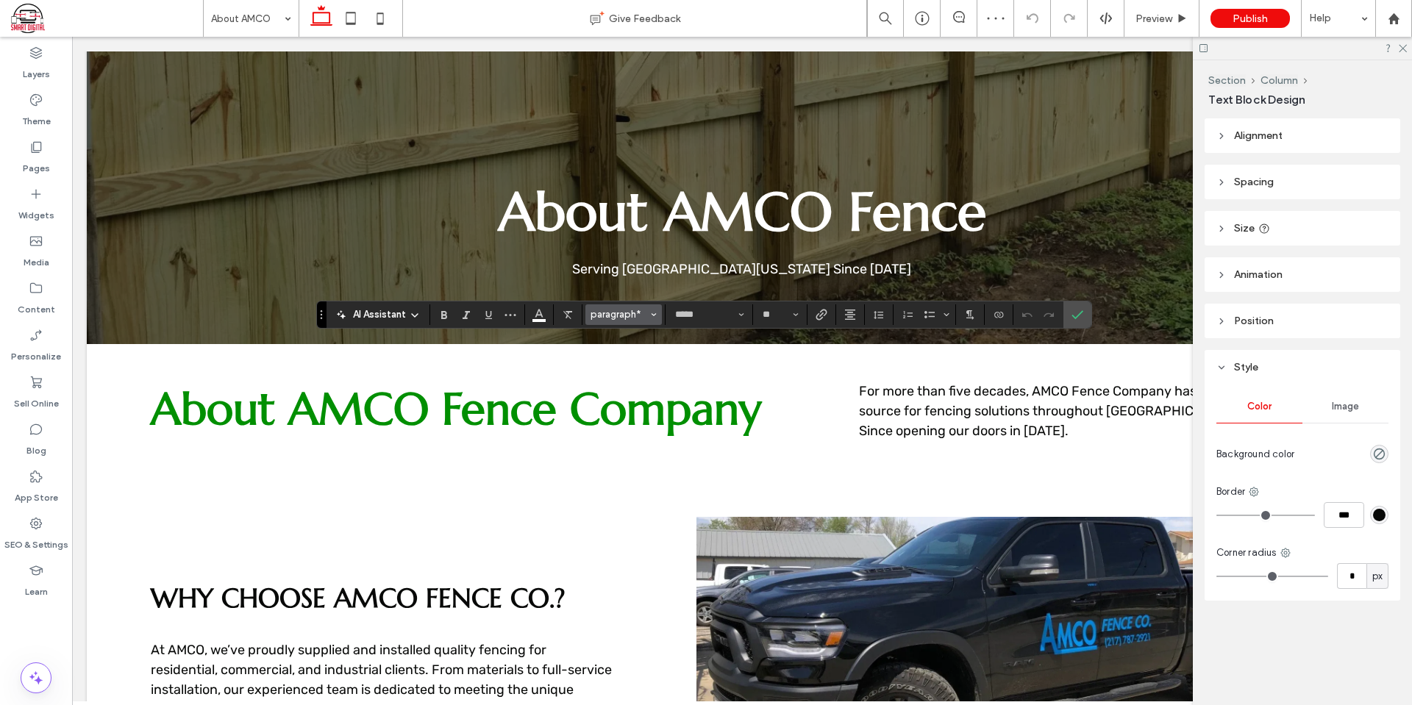
click at [630, 313] on span "paragraph*" at bounding box center [619, 314] width 57 height 11
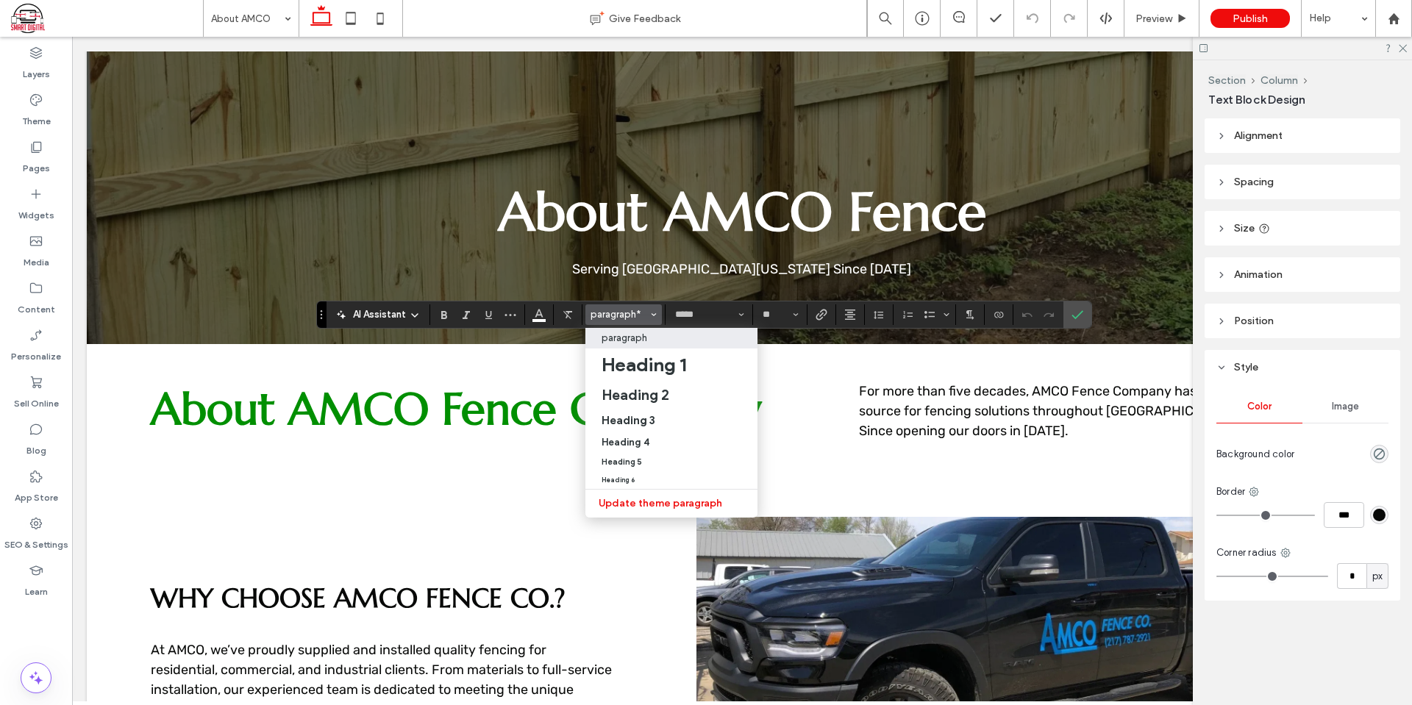
drag, startPoint x: 663, startPoint y: 393, endPoint x: 805, endPoint y: 313, distance: 163.0
click at [663, 393] on h2 "Heading 2" at bounding box center [636, 395] width 68 height 18
type input "*********"
type input "**"
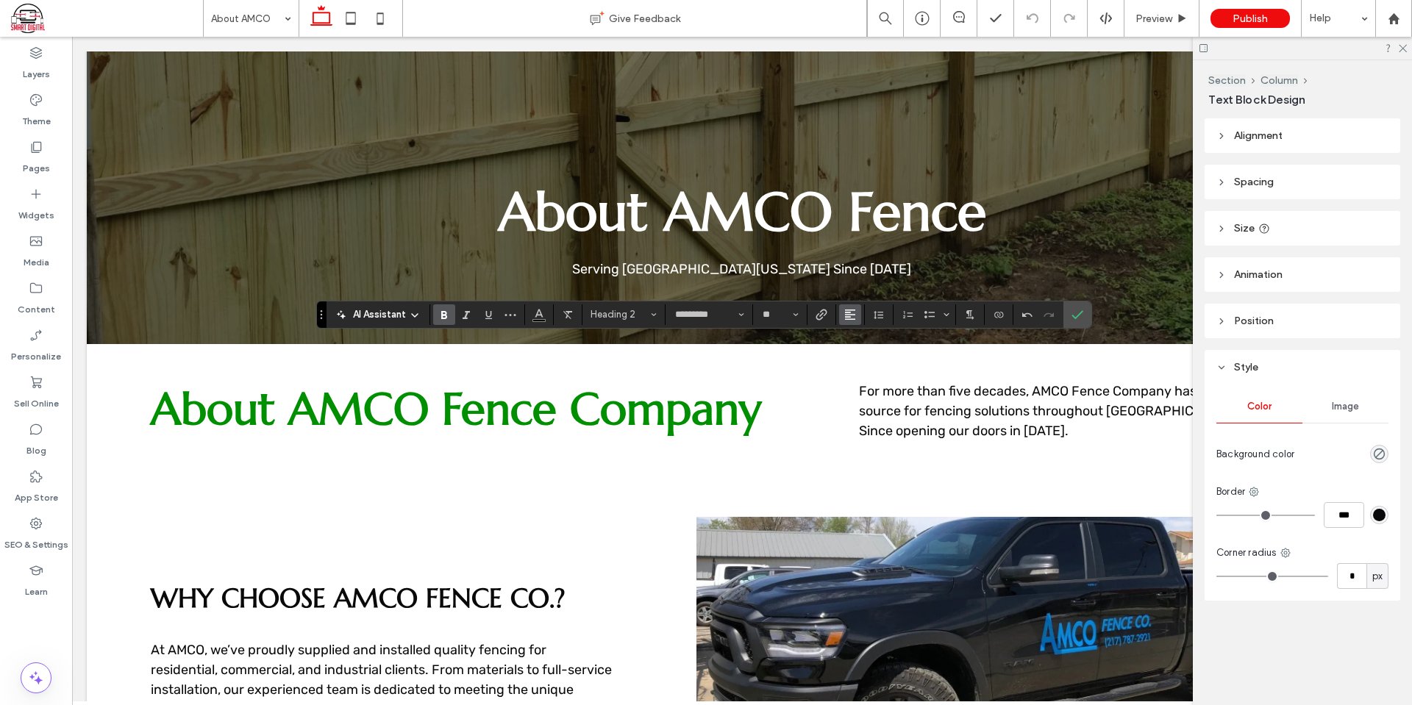
click at [841, 316] on button "Alignment" at bounding box center [850, 315] width 22 height 21
click at [860, 363] on icon "ui.textEditor.alignment.center" at bounding box center [861, 360] width 12 height 12
click at [544, 314] on icon "Color" at bounding box center [539, 313] width 12 height 12
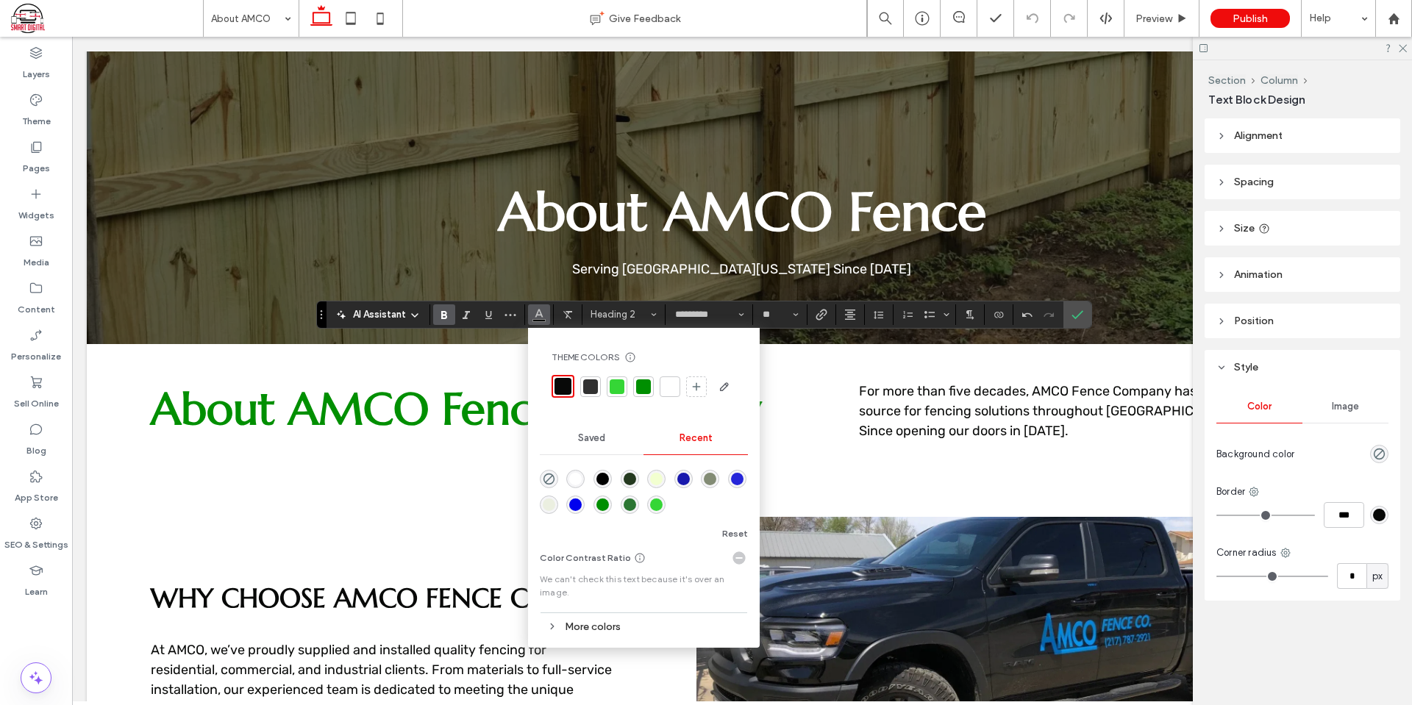
click at [661, 386] on div at bounding box center [670, 387] width 21 height 21
click at [40, 62] on label "Layers" at bounding box center [36, 70] width 27 height 21
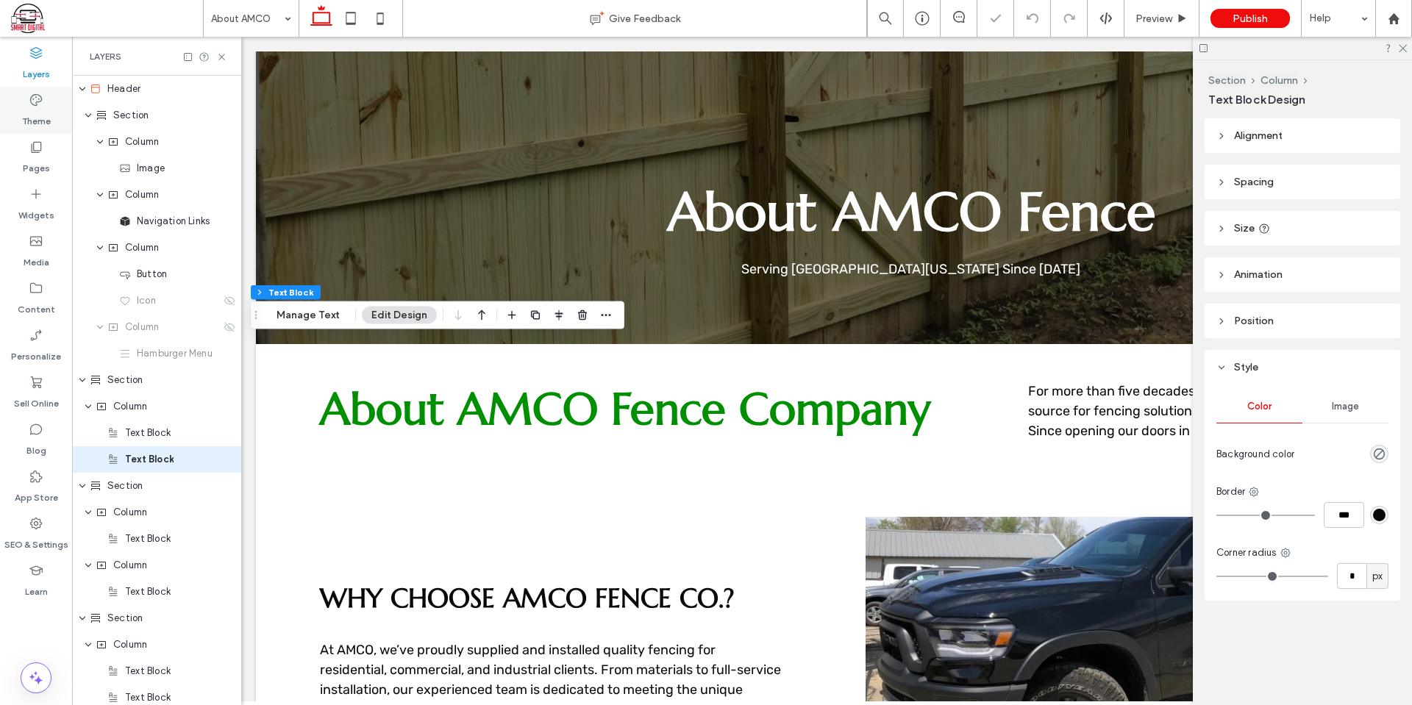
scroll to position [0, 388]
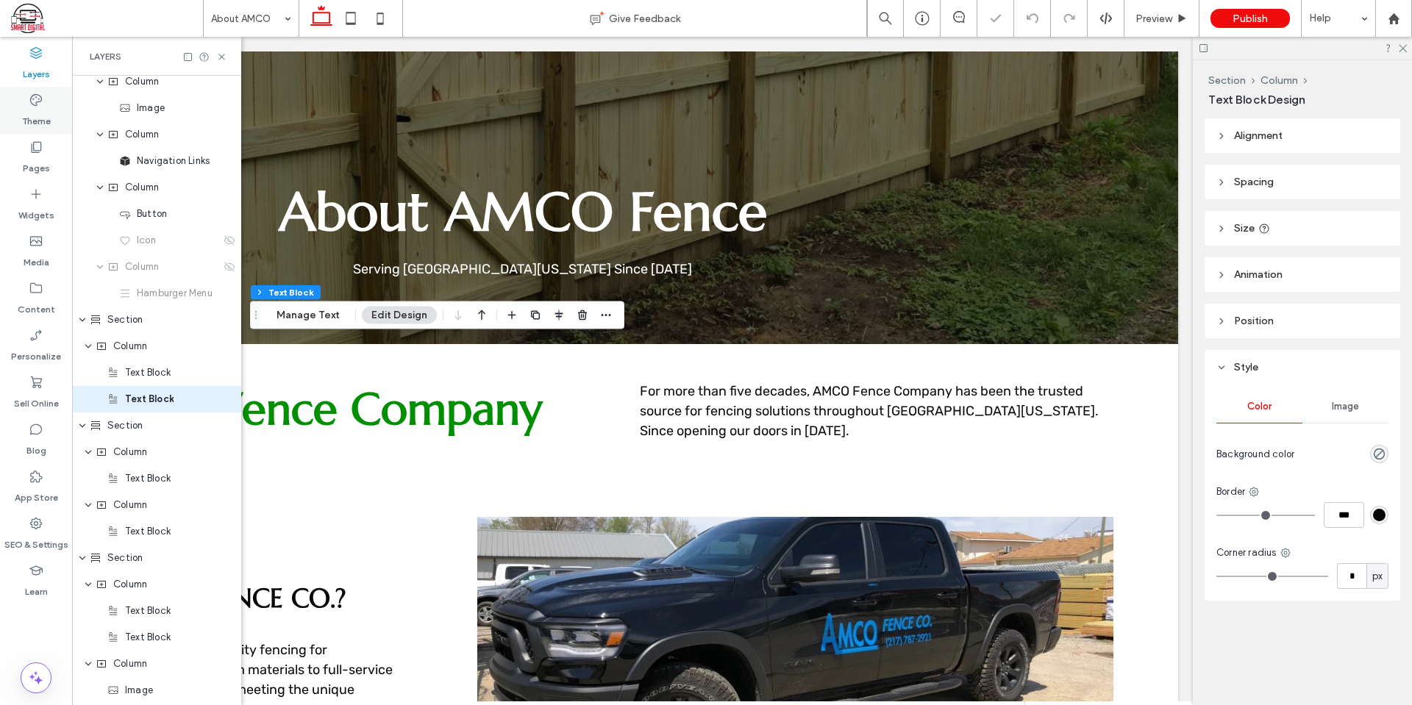
click at [22, 104] on div "Theme" at bounding box center [36, 110] width 72 height 47
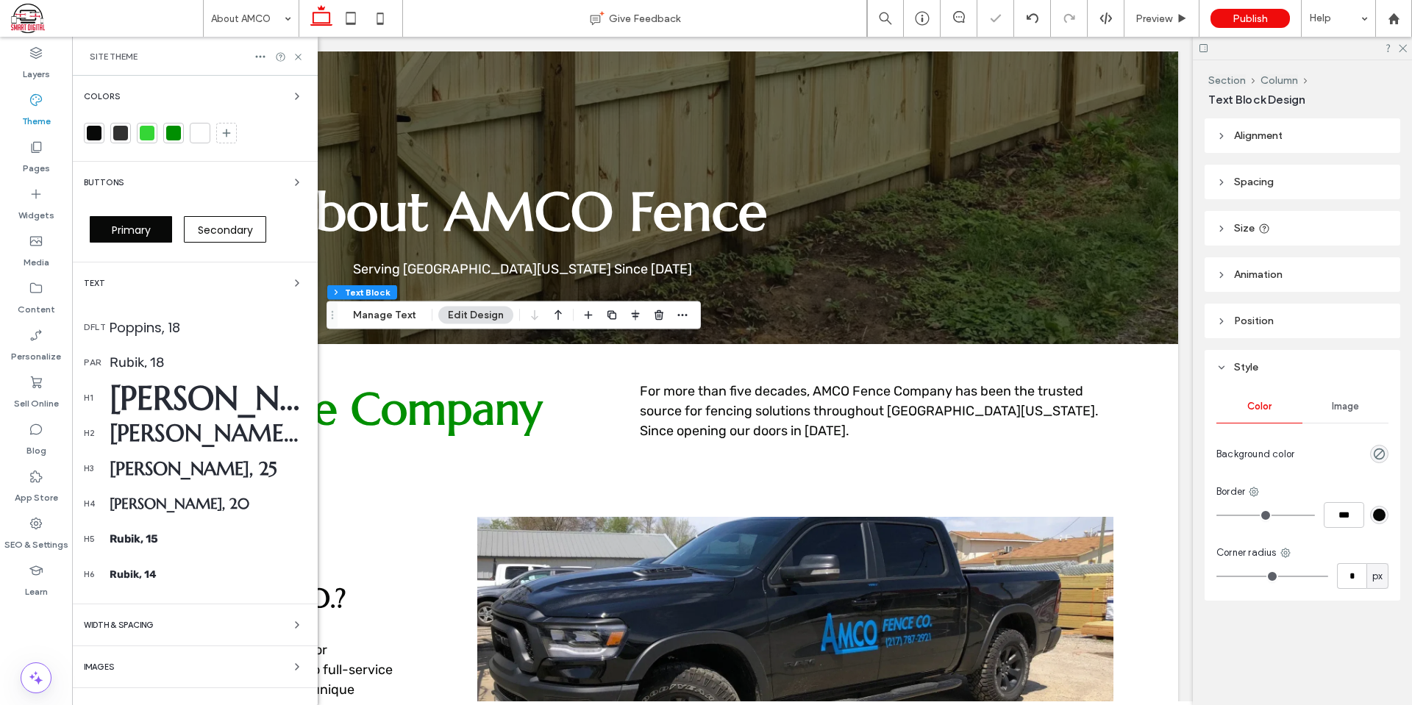
scroll to position [0, 219]
click at [185, 431] on div "Marcellus, 32" at bounding box center [208, 433] width 196 height 29
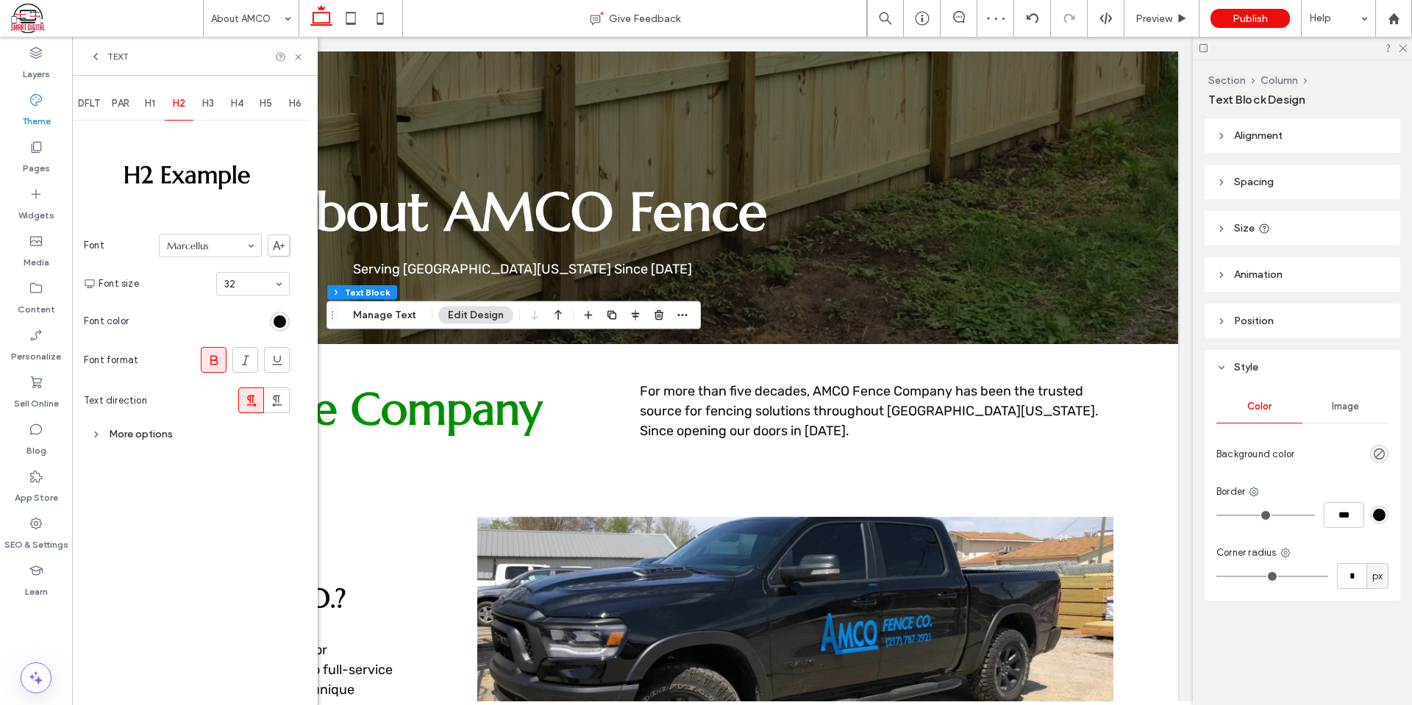
click at [146, 102] on div "H1" at bounding box center [149, 104] width 29 height 32
click at [114, 103] on span "PAR" at bounding box center [121, 104] width 18 height 12
click at [157, 115] on div "H1" at bounding box center [149, 104] width 29 height 32
click at [184, 108] on span "H2" at bounding box center [179, 104] width 13 height 12
click at [102, 98] on div "DFLT" at bounding box center [89, 104] width 34 height 32
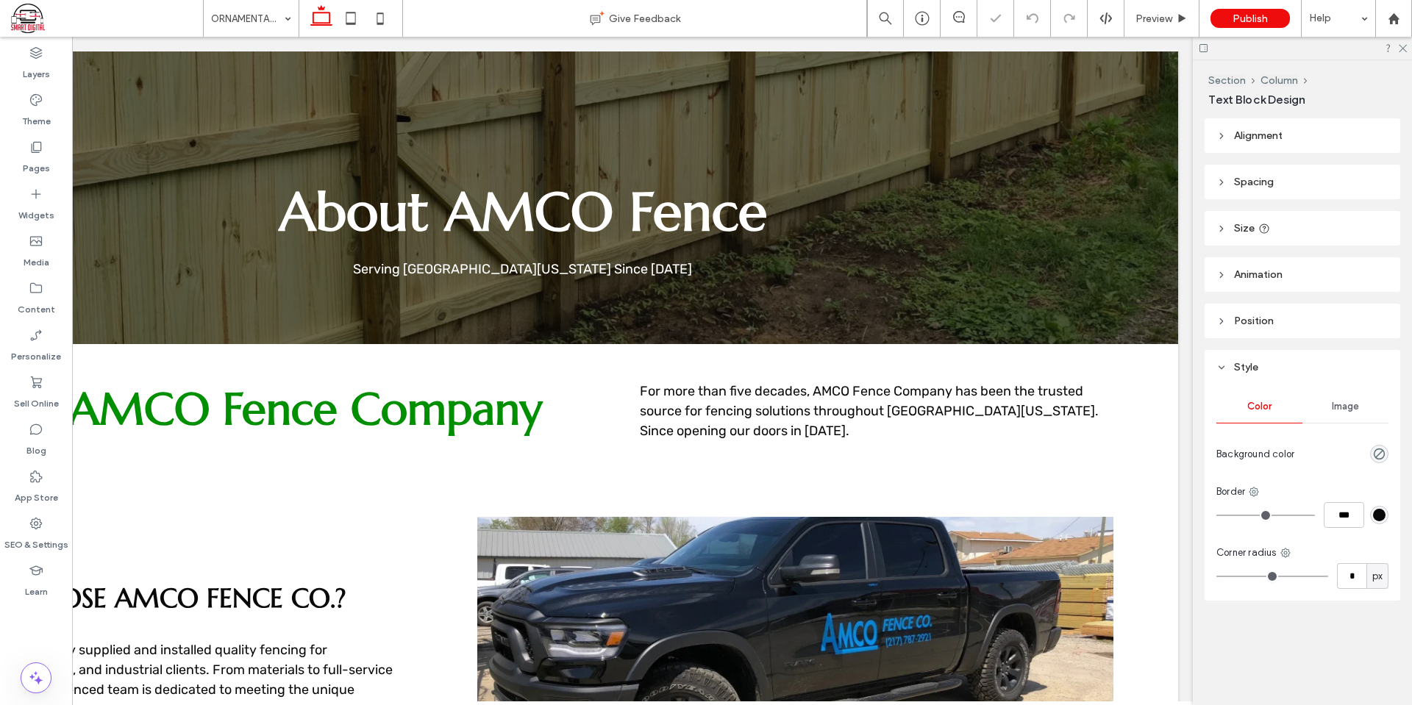
type input "*****"
type input "**"
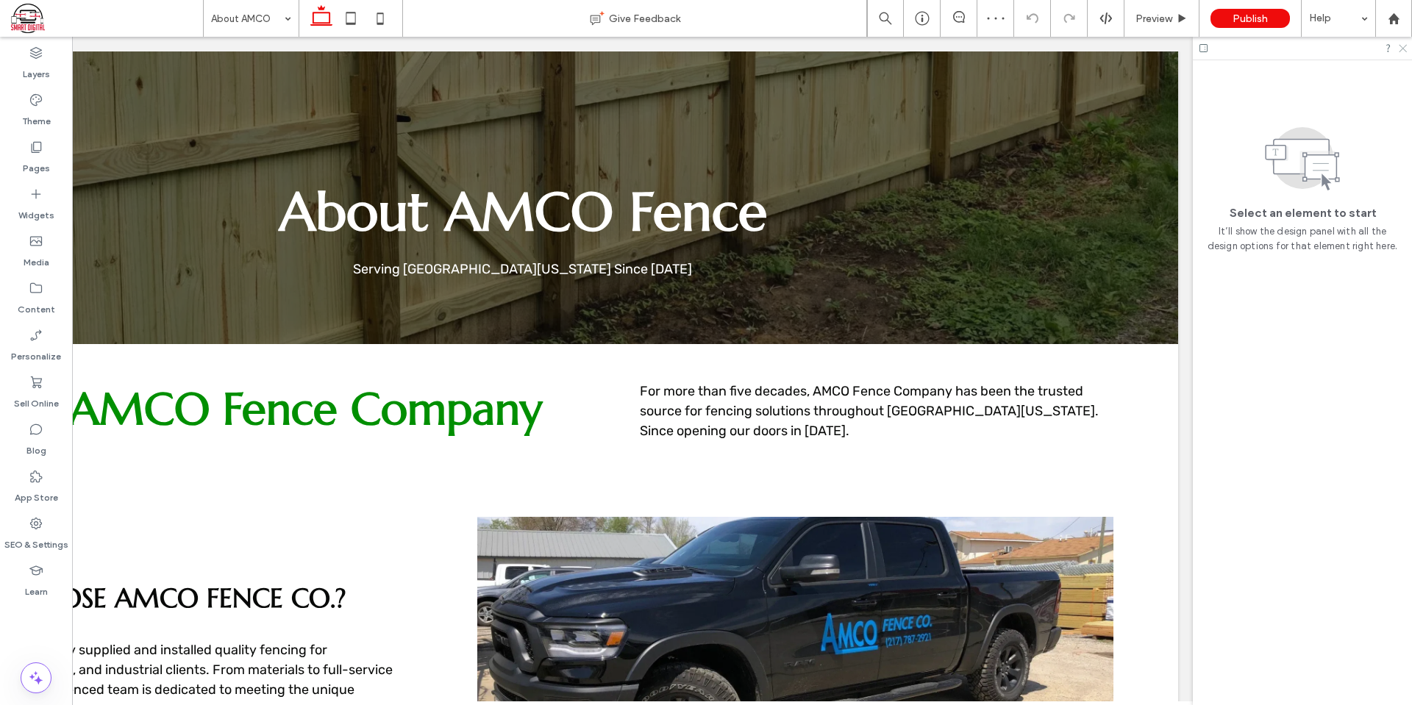
click at [1404, 44] on icon at bounding box center [1403, 48] width 10 height 10
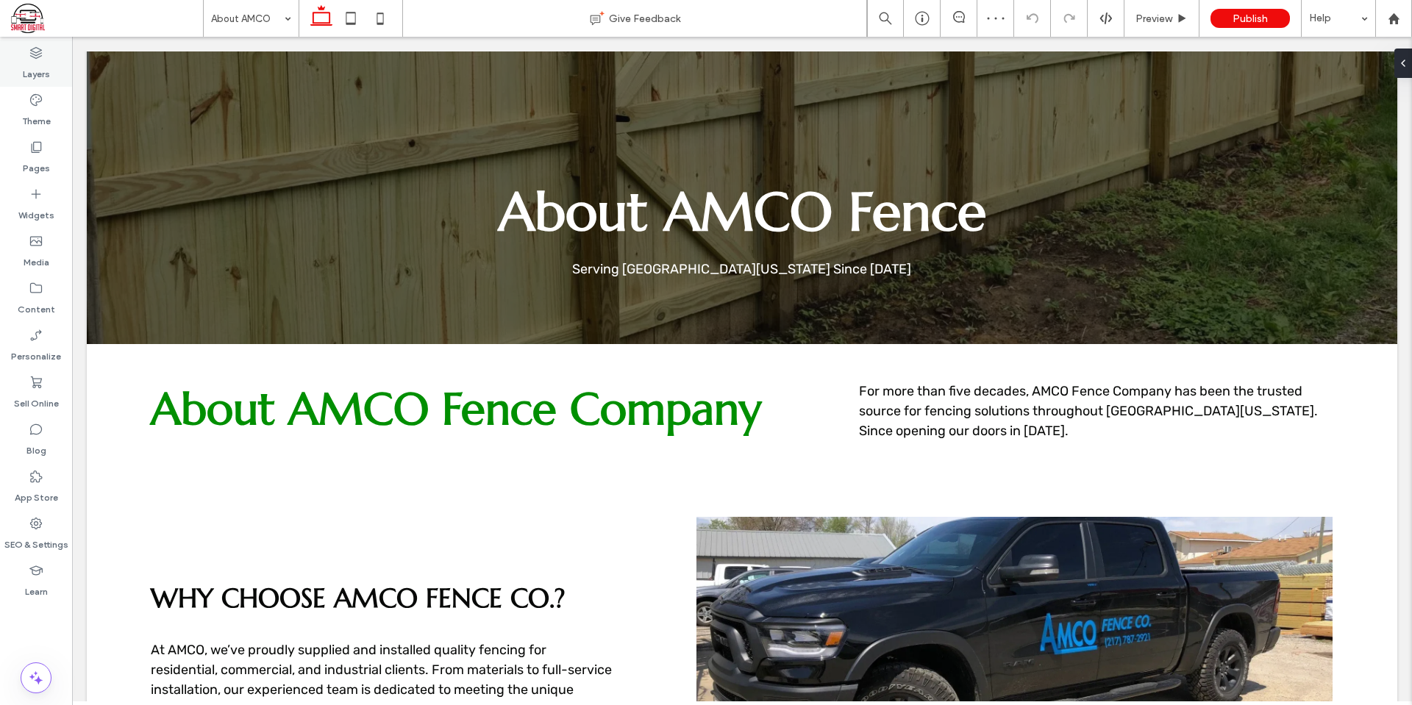
click at [39, 70] on label "Layers" at bounding box center [36, 70] width 27 height 21
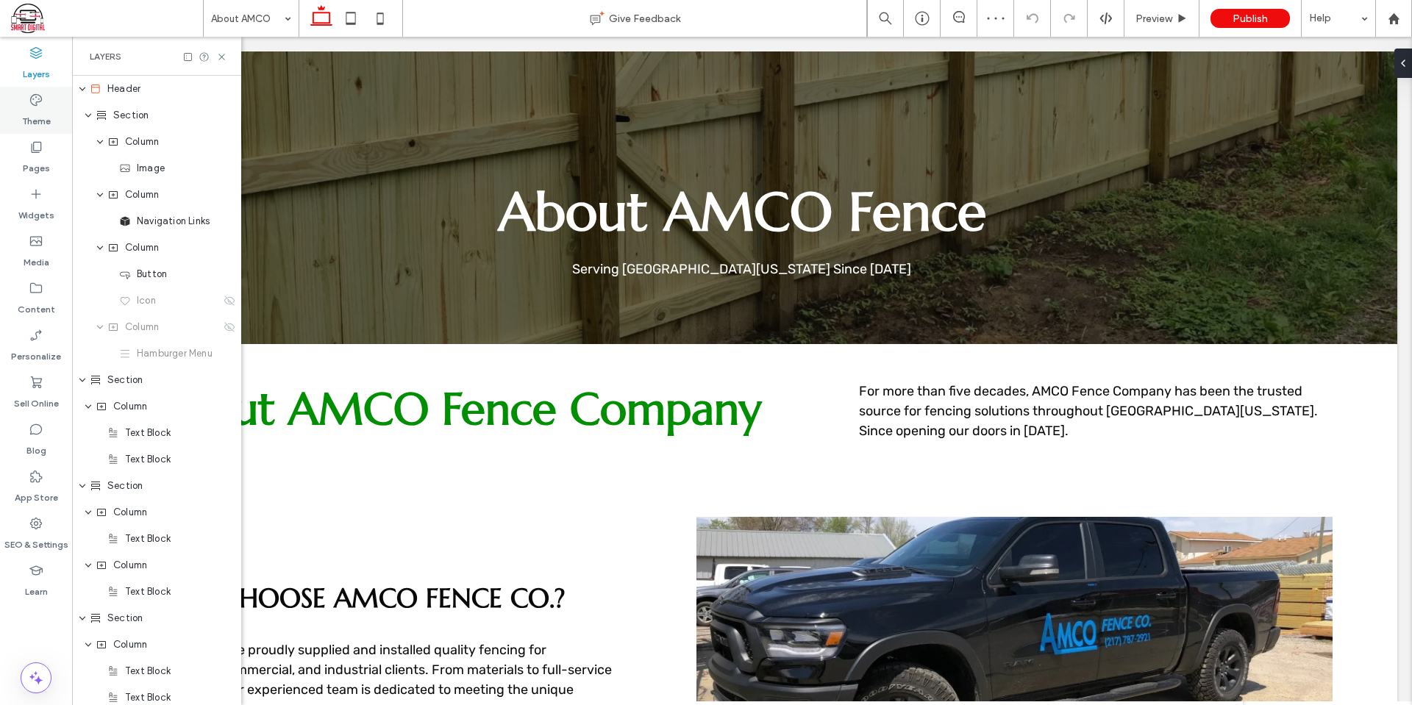
click at [38, 110] on label "Theme" at bounding box center [36, 117] width 29 height 21
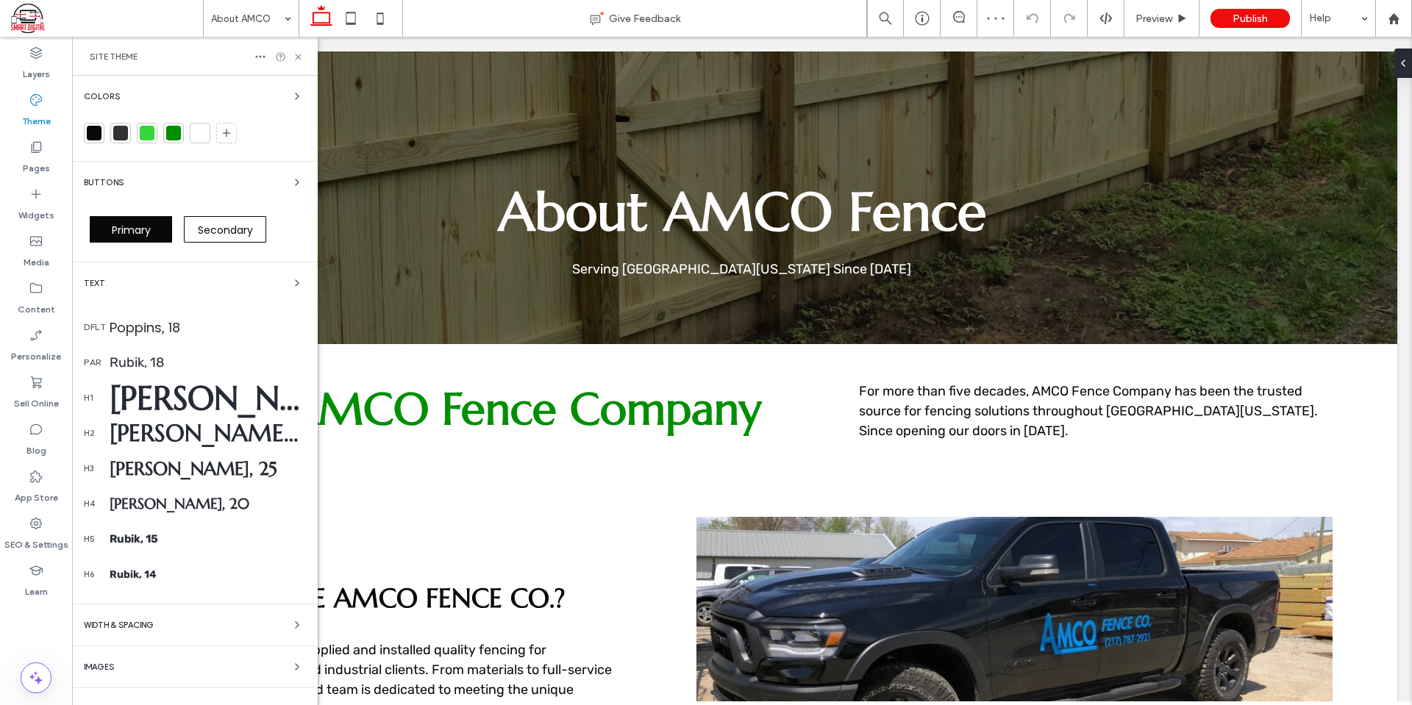
scroll to position [0, 0]
click at [191, 430] on div "Marcellus, 32" at bounding box center [208, 433] width 196 height 29
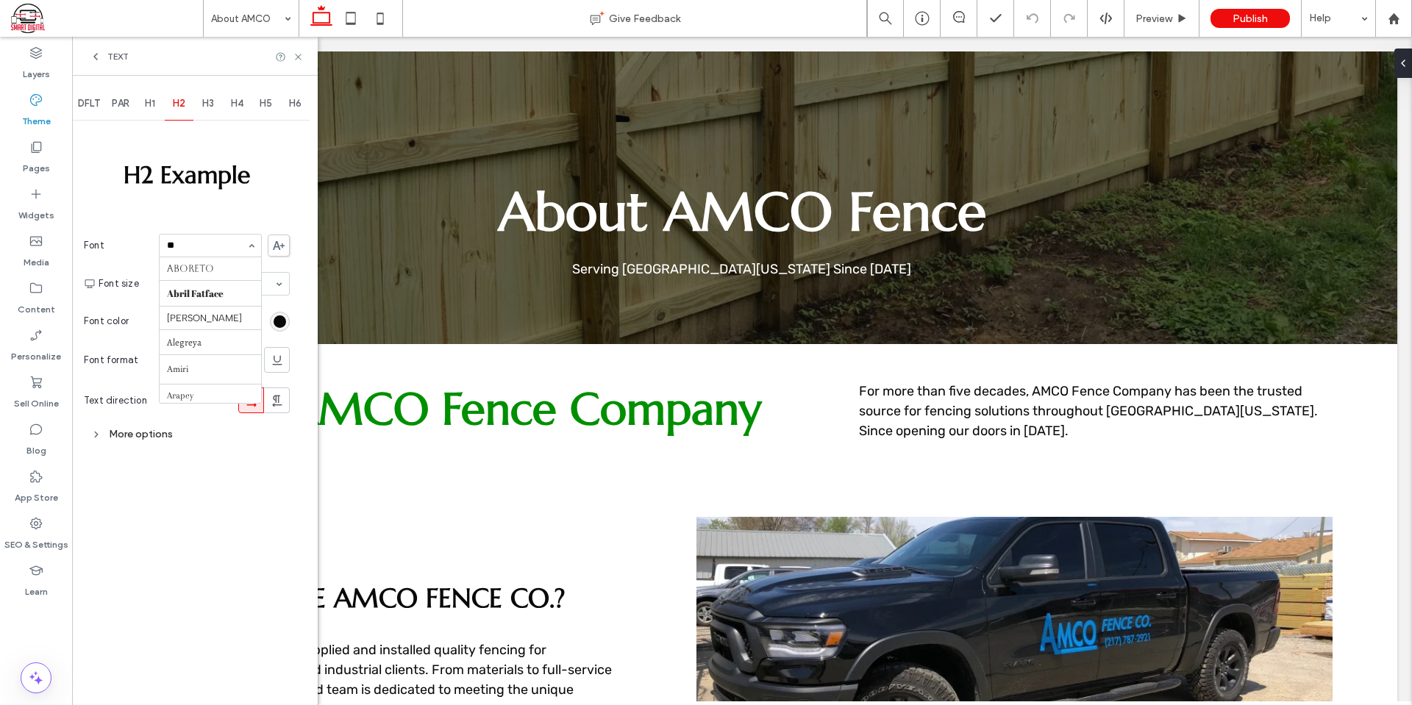
type input "***"
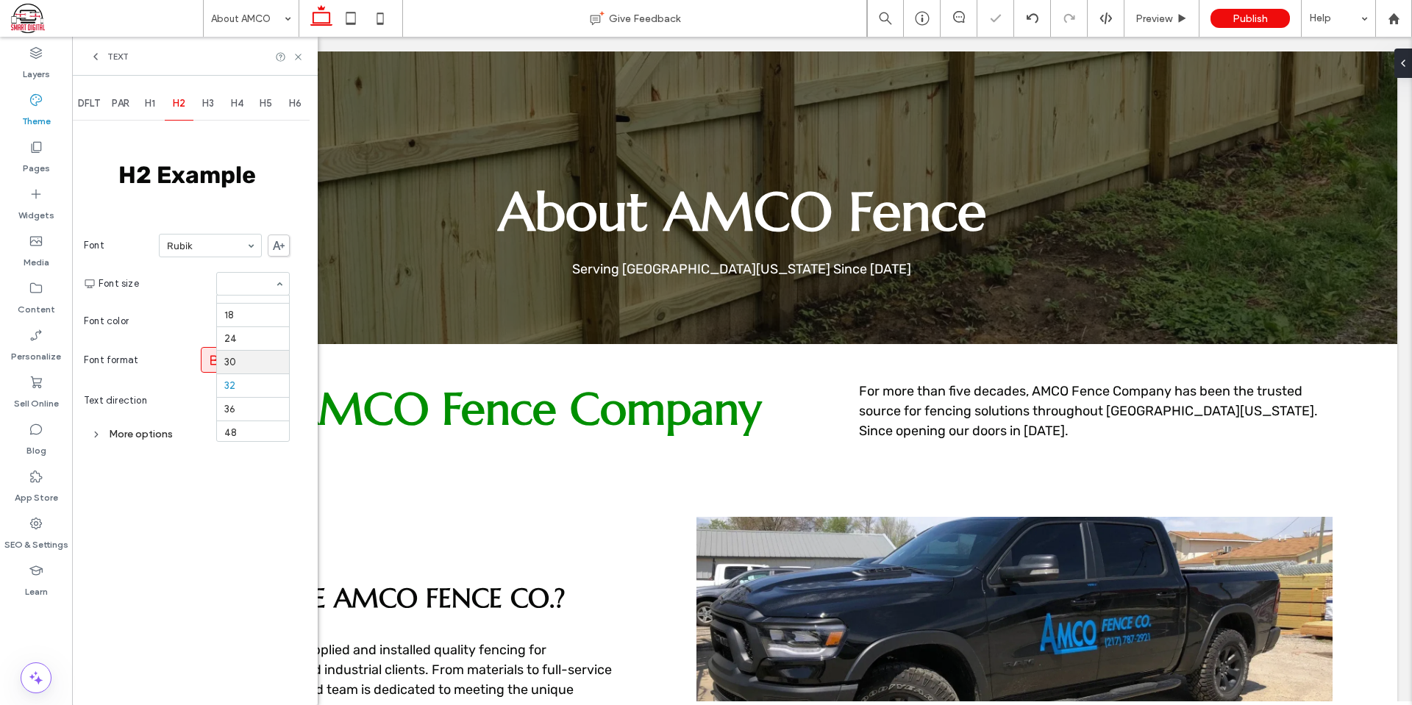
scroll to position [83, 0]
click at [213, 356] on use at bounding box center [213, 360] width 7 height 10
click at [281, 323] on div "rgb(8, 9, 8)" at bounding box center [280, 322] width 13 height 13
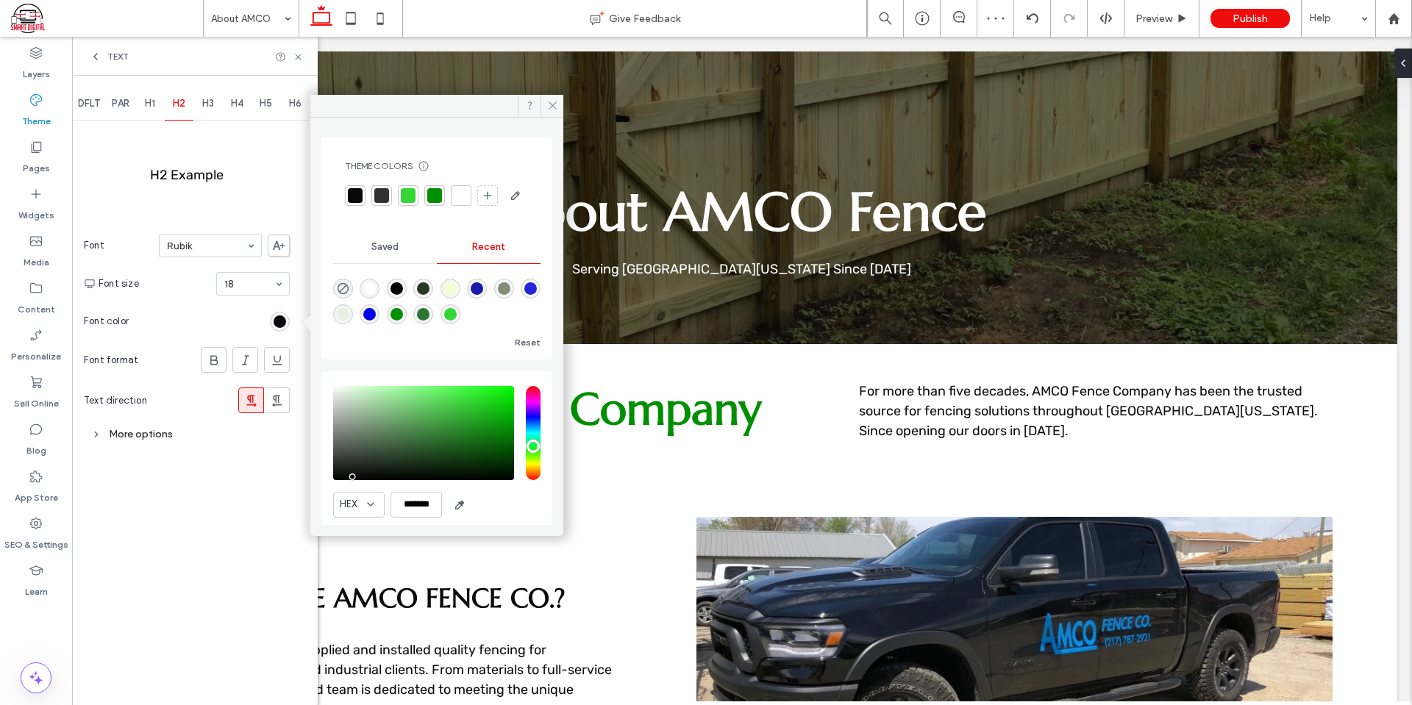
click at [460, 190] on div at bounding box center [461, 195] width 15 height 15
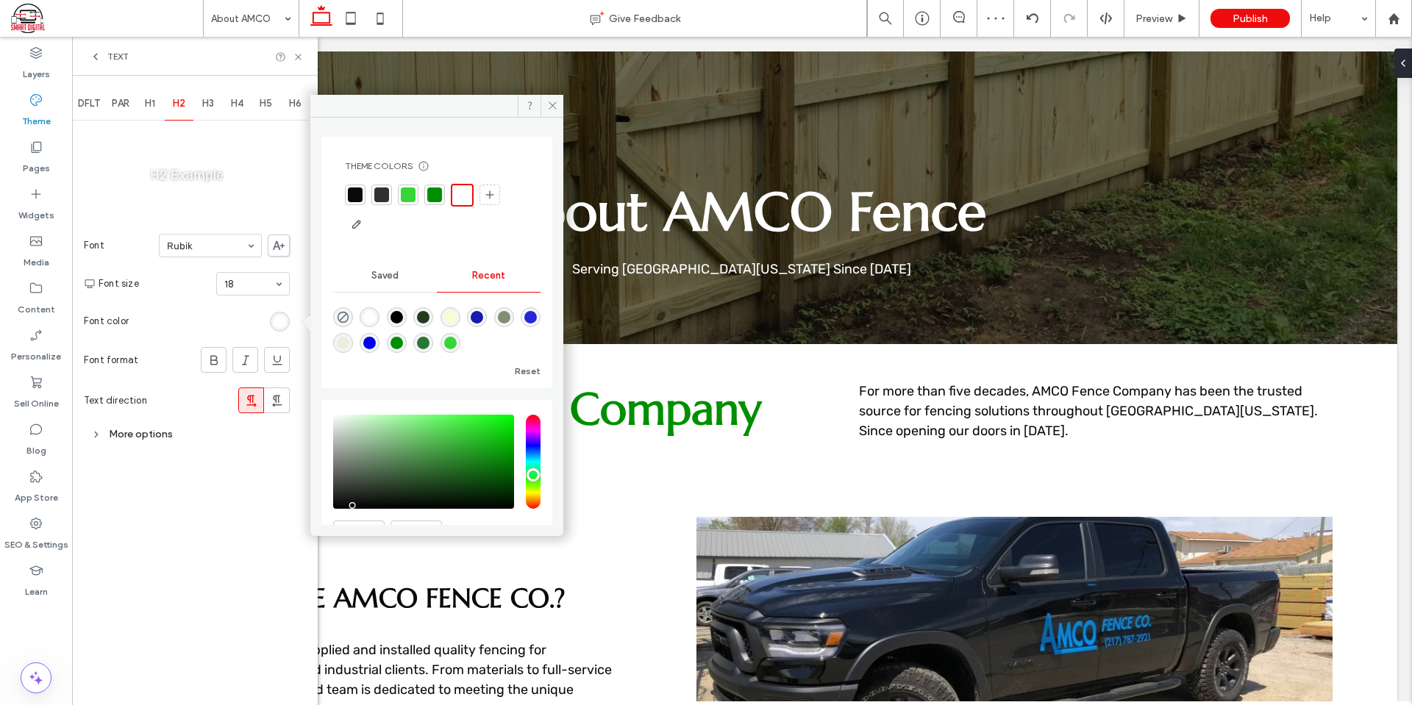
click at [155, 102] on span "H1" at bounding box center [150, 104] width 10 height 12
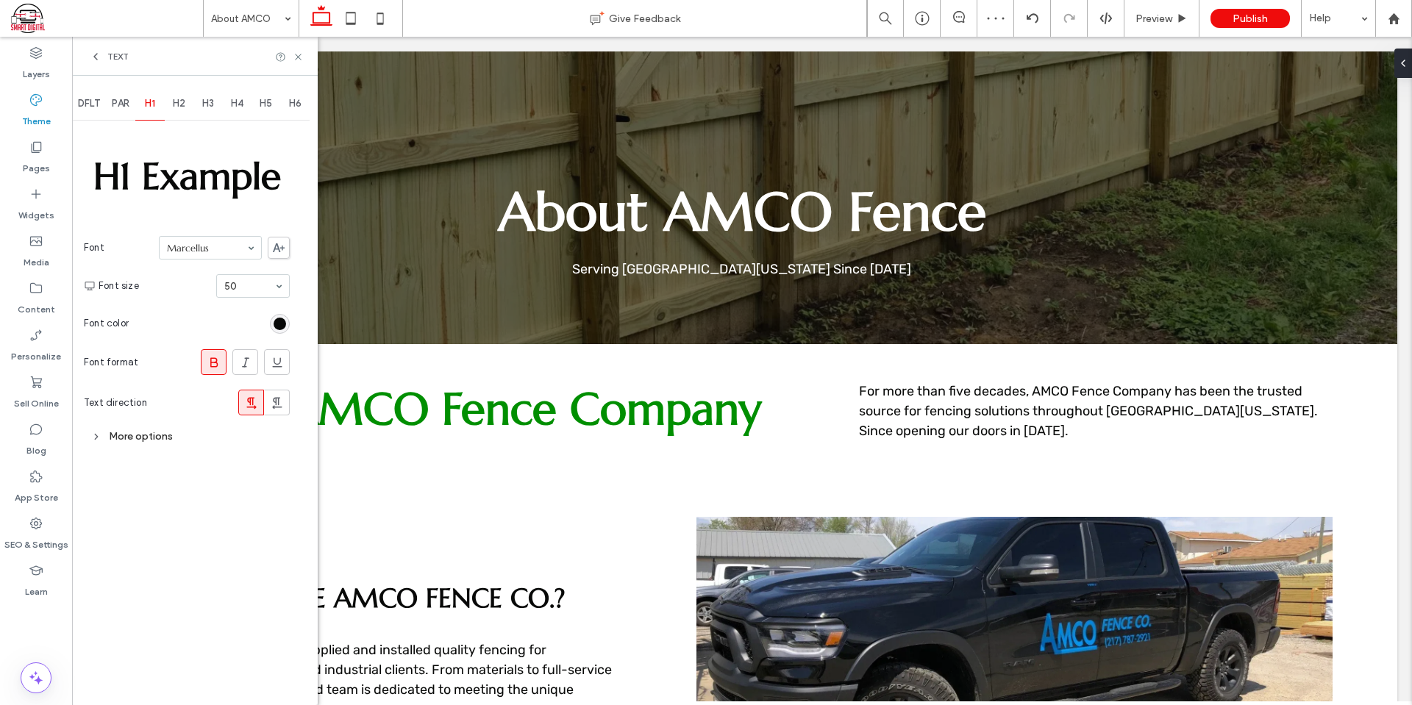
click at [114, 104] on span "PAR" at bounding box center [121, 104] width 18 height 12
click at [89, 104] on span "DFLT" at bounding box center [89, 104] width 22 height 12
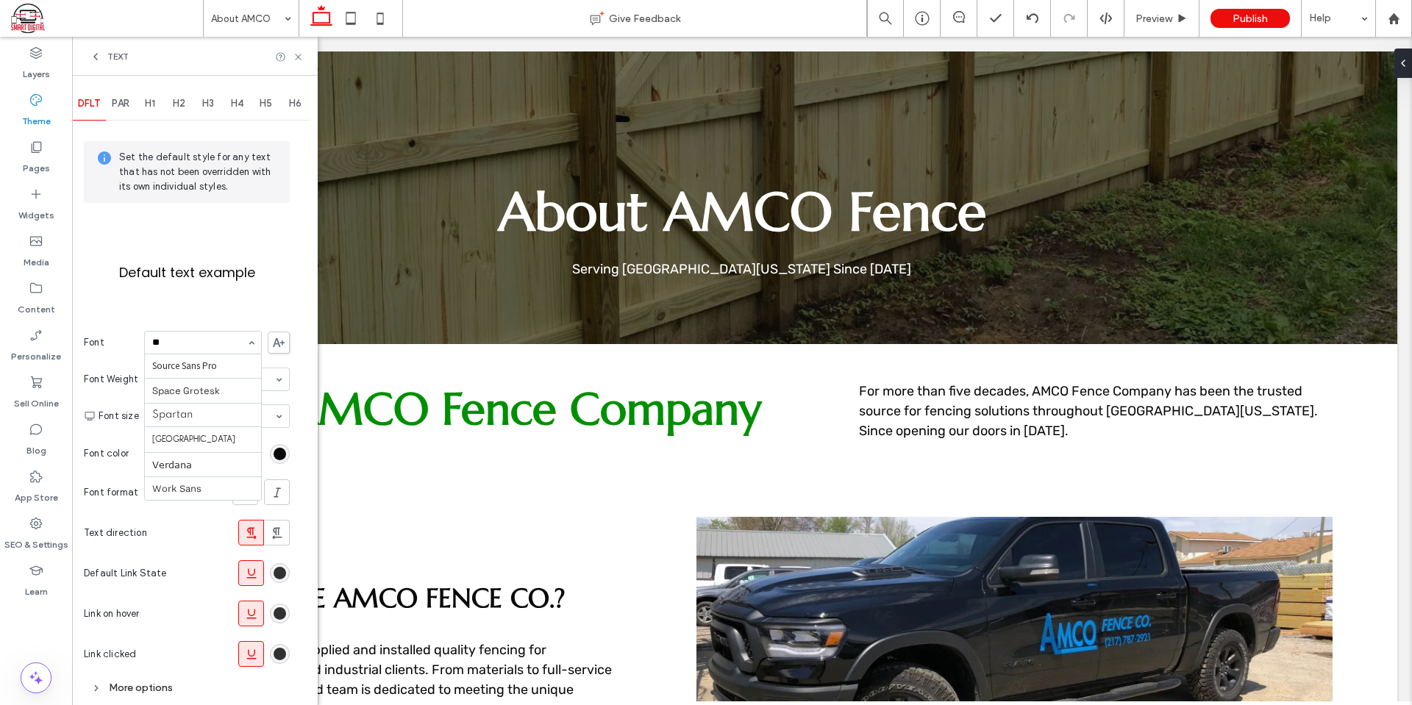
scroll to position [0, 0]
type input "***"
click at [214, 94] on div "H3" at bounding box center [207, 104] width 29 height 32
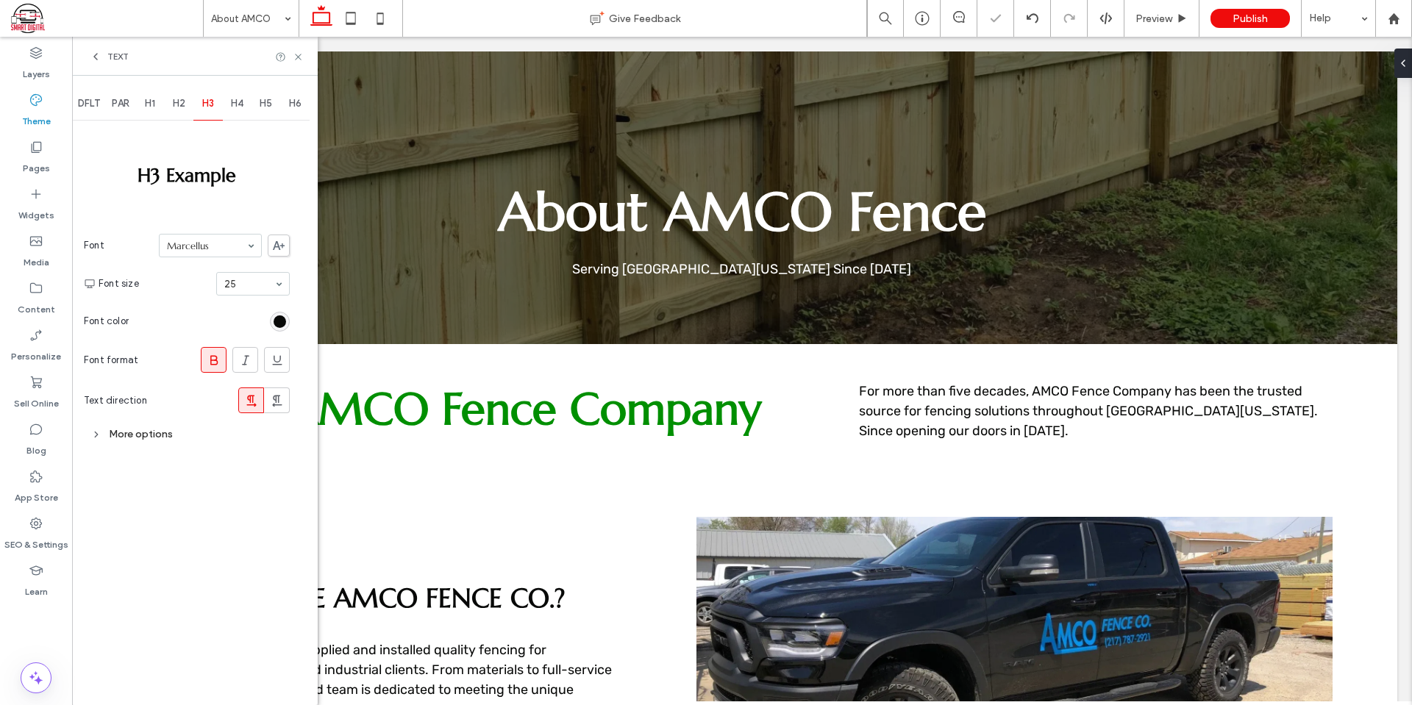
click at [92, 107] on span "DFLT" at bounding box center [89, 104] width 22 height 12
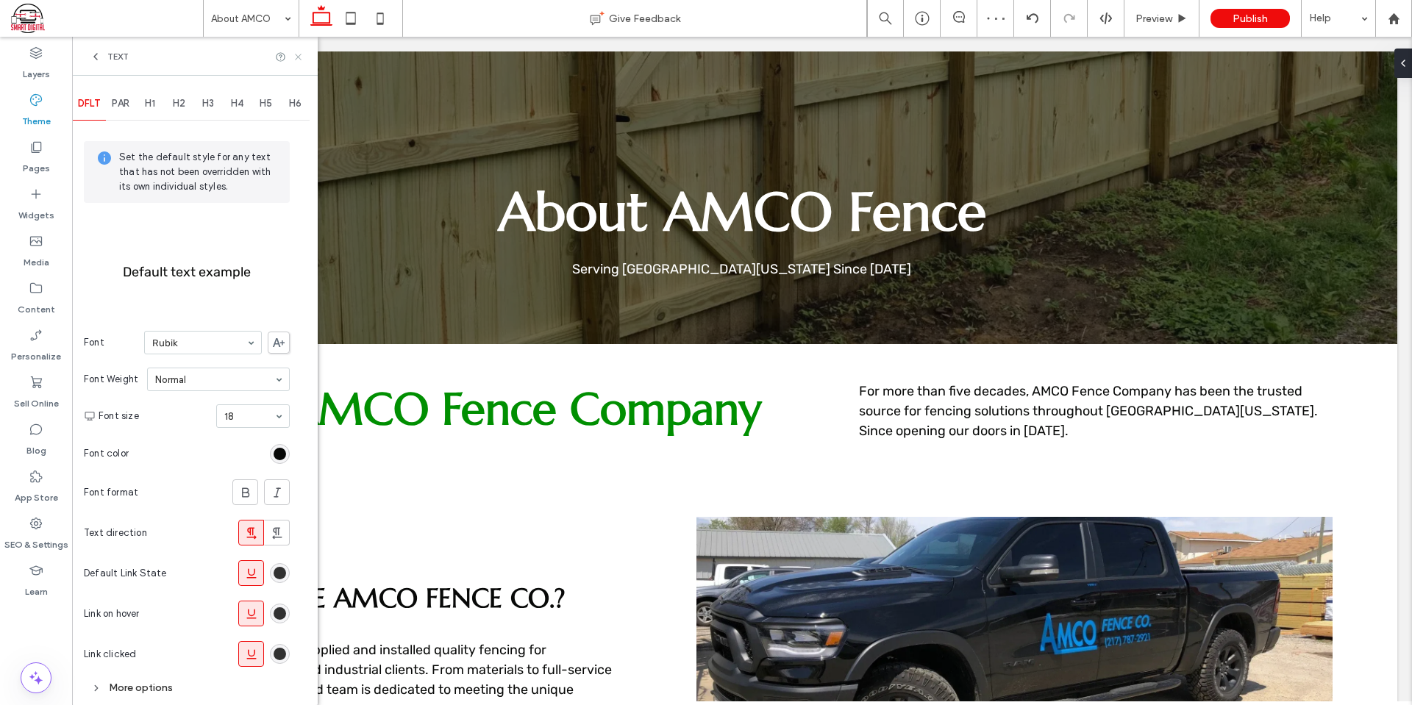
click at [295, 55] on icon at bounding box center [298, 56] width 11 height 11
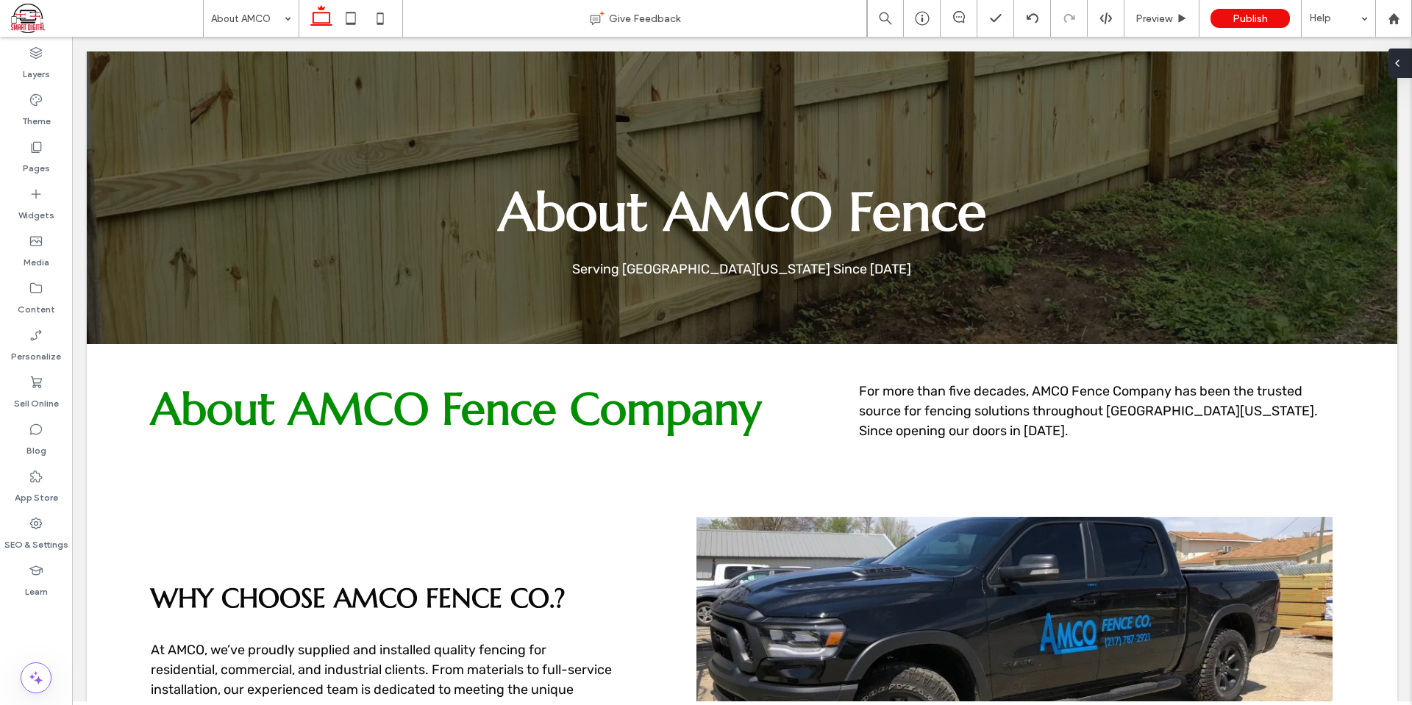
type input "*****"
type input "***"
type input "*****"
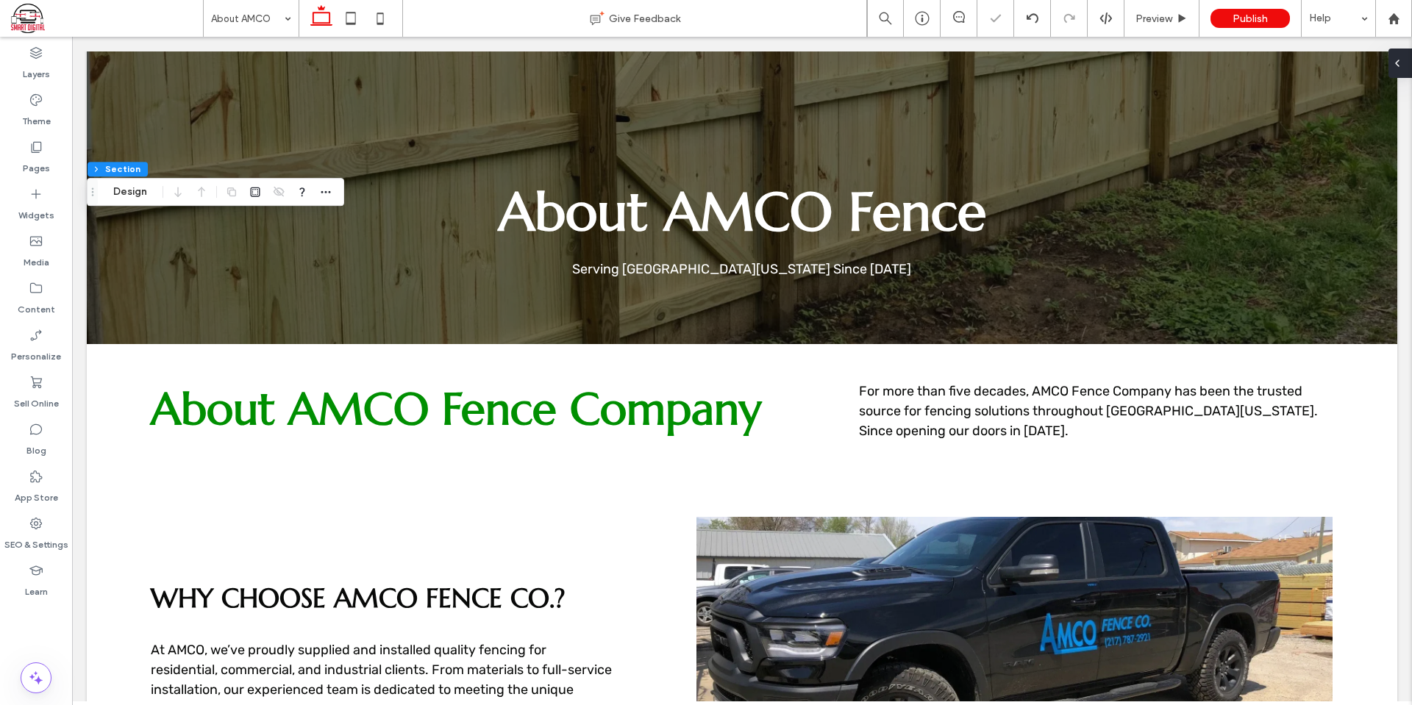
click at [1408, 62] on div at bounding box center [1401, 63] width 24 height 29
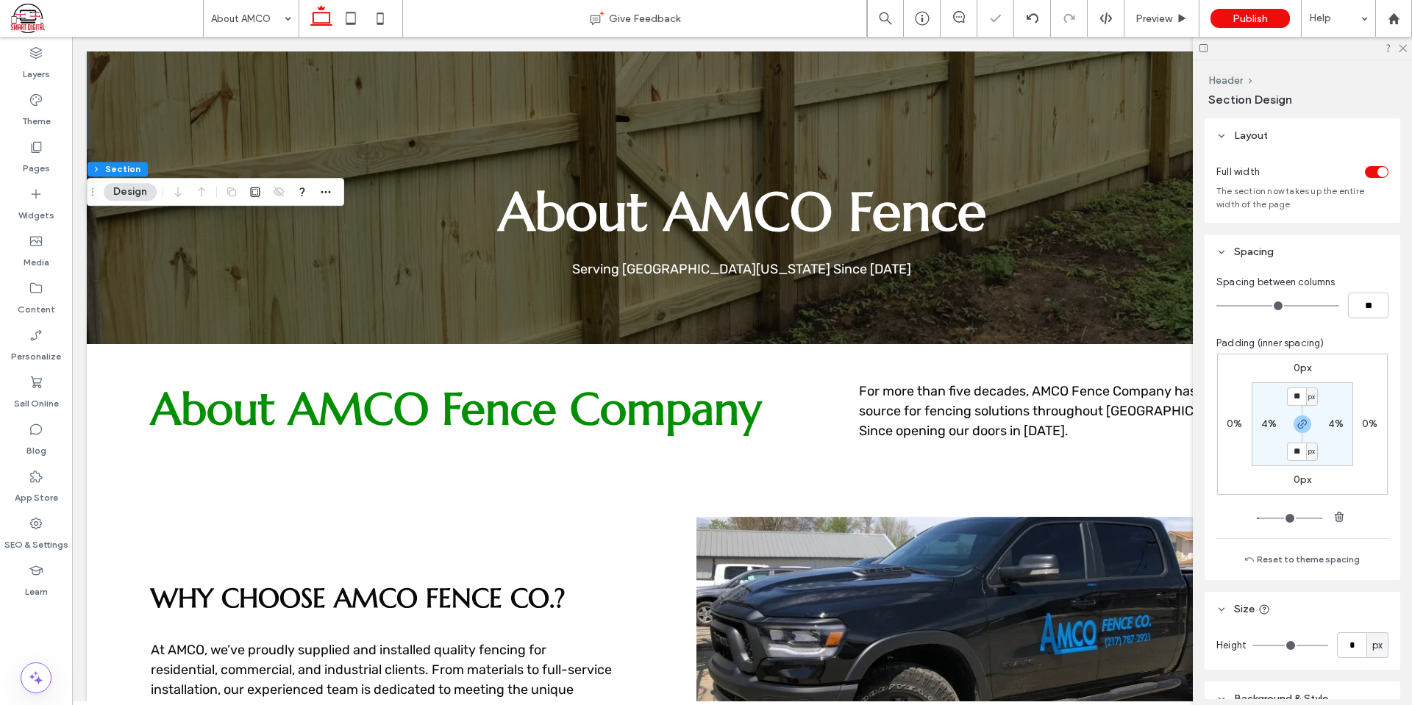
click at [1333, 423] on label "4%" at bounding box center [1335, 424] width 15 height 13
type input "*"
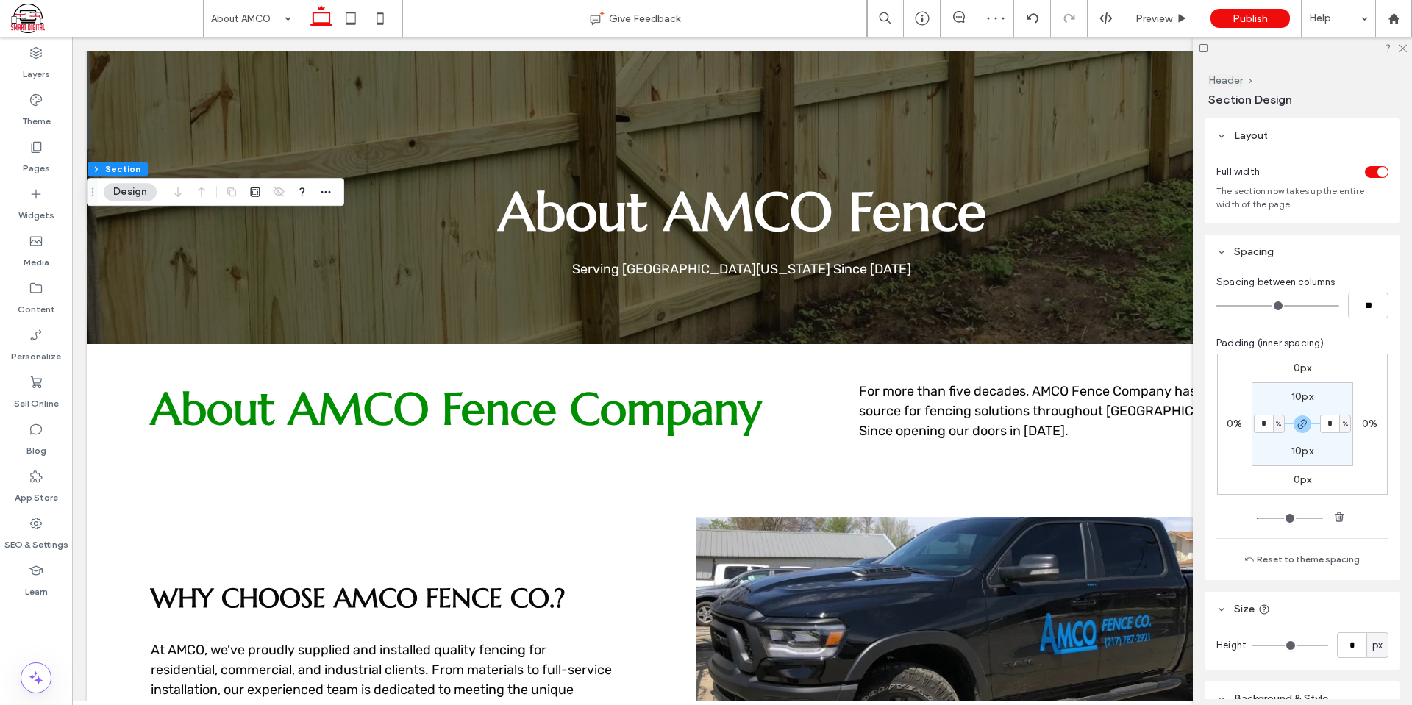
click at [1364, 400] on div "0px 0% 0px 0% 10px * % 10px * %" at bounding box center [1302, 424] width 171 height 141
click at [1295, 395] on label "10px" at bounding box center [1303, 397] width 22 height 13
type input "**"
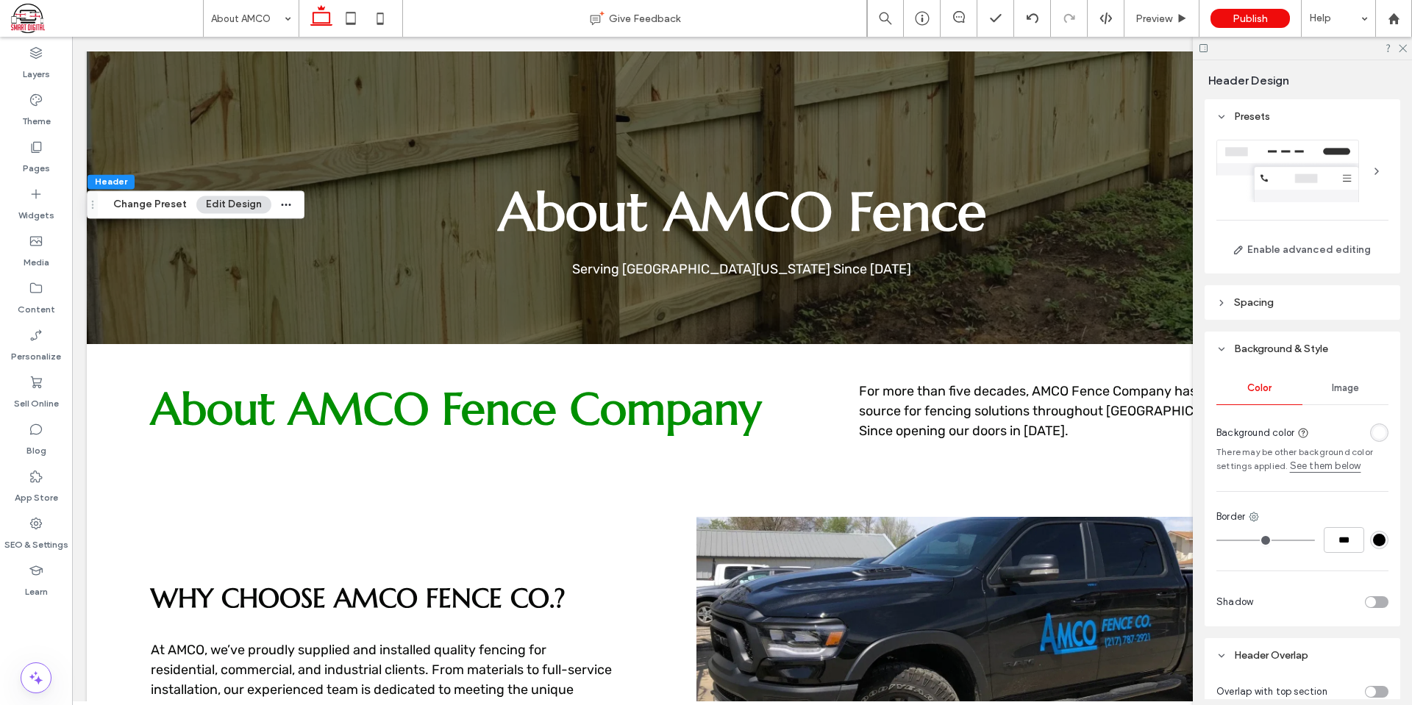
click at [1270, 303] on span "Spacing" at bounding box center [1254, 302] width 40 height 13
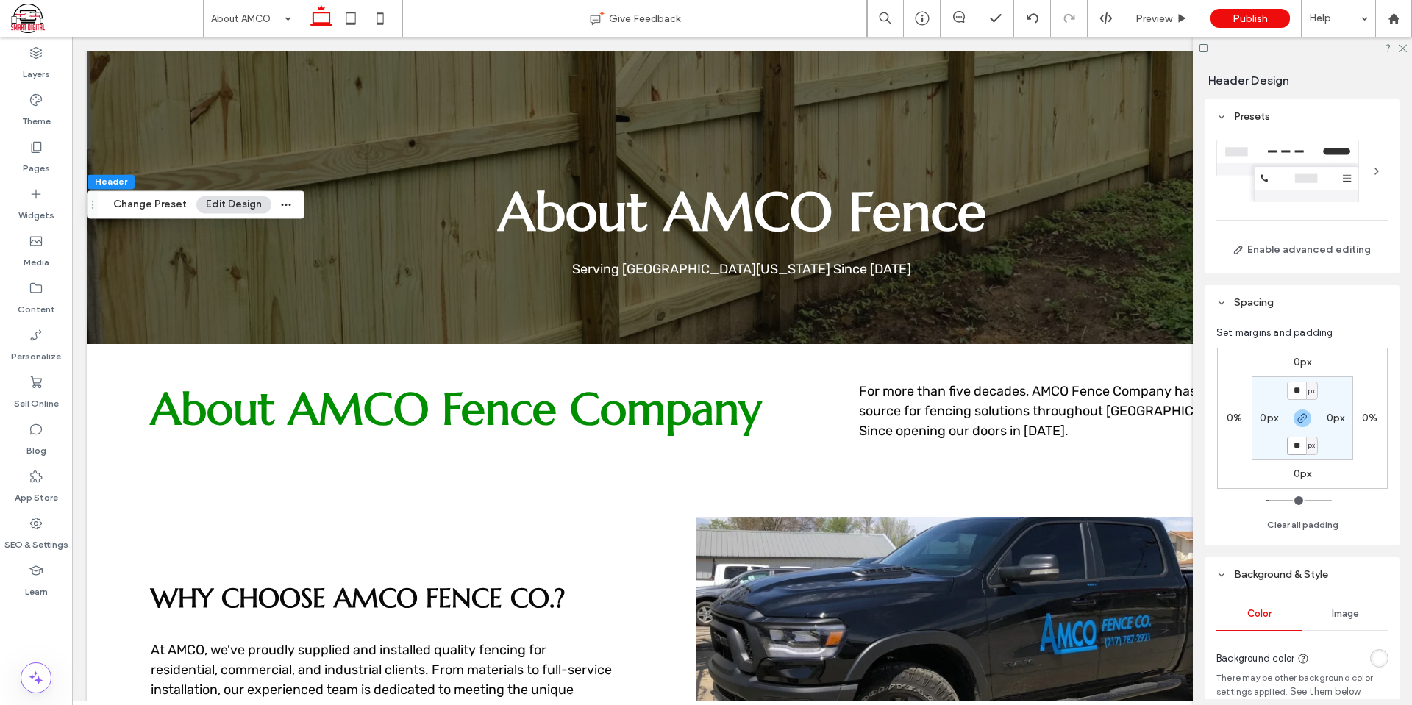
click at [1296, 450] on input "**" at bounding box center [1296, 446] width 19 height 18
type input "*"
click at [1357, 459] on div "0px 0% 0px 0% * px 0px * px 0px" at bounding box center [1302, 418] width 171 height 141
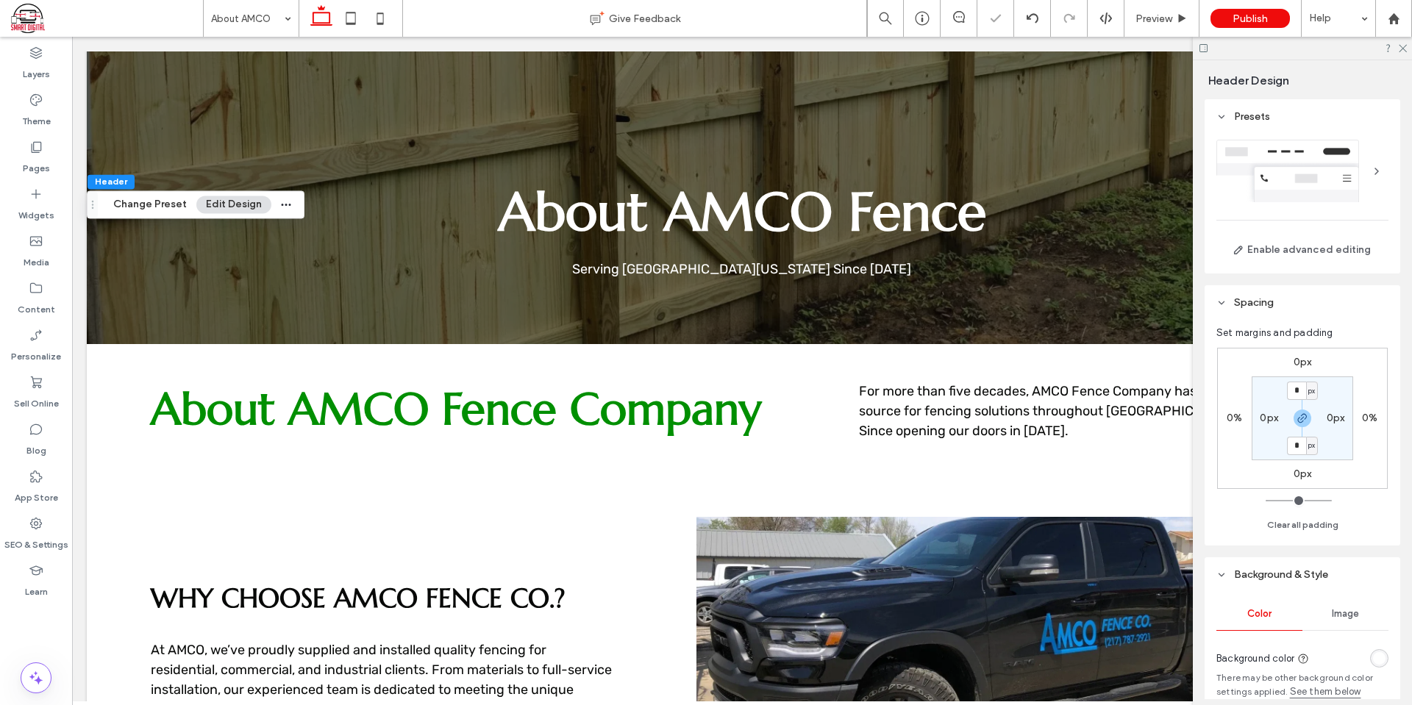
click at [1408, 44] on div at bounding box center [1302, 48] width 219 height 23
click at [1401, 46] on use at bounding box center [1403, 49] width 8 height 8
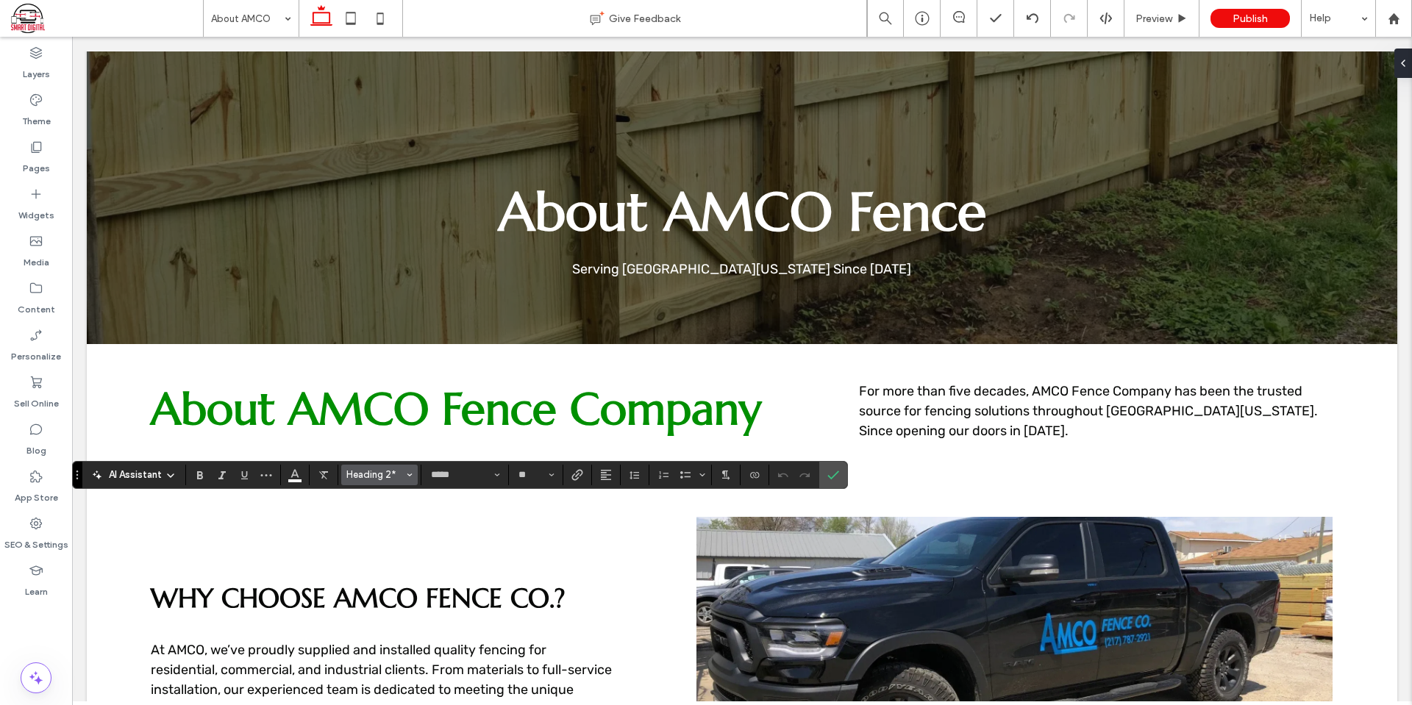
click at [357, 473] on span "Heading 2*" at bounding box center [374, 474] width 57 height 11
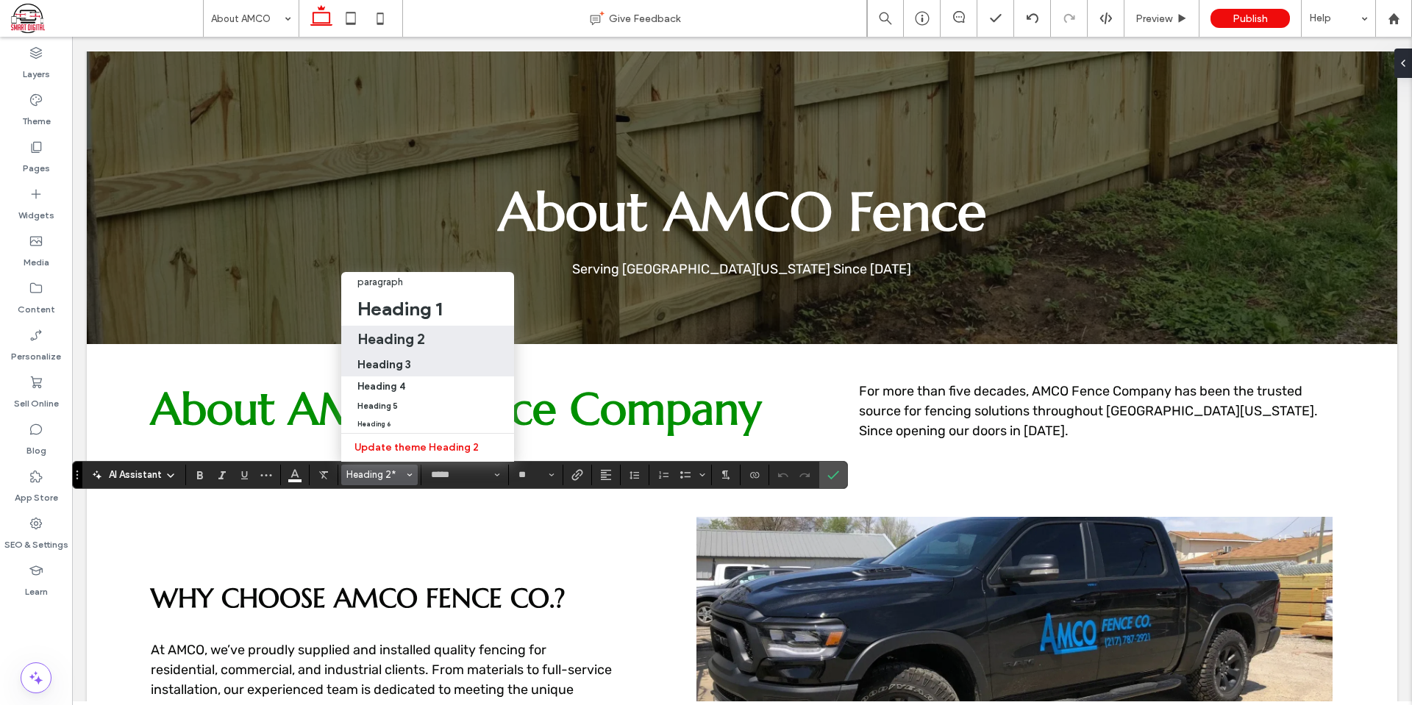
click at [396, 353] on label "Heading 3" at bounding box center [427, 365] width 173 height 24
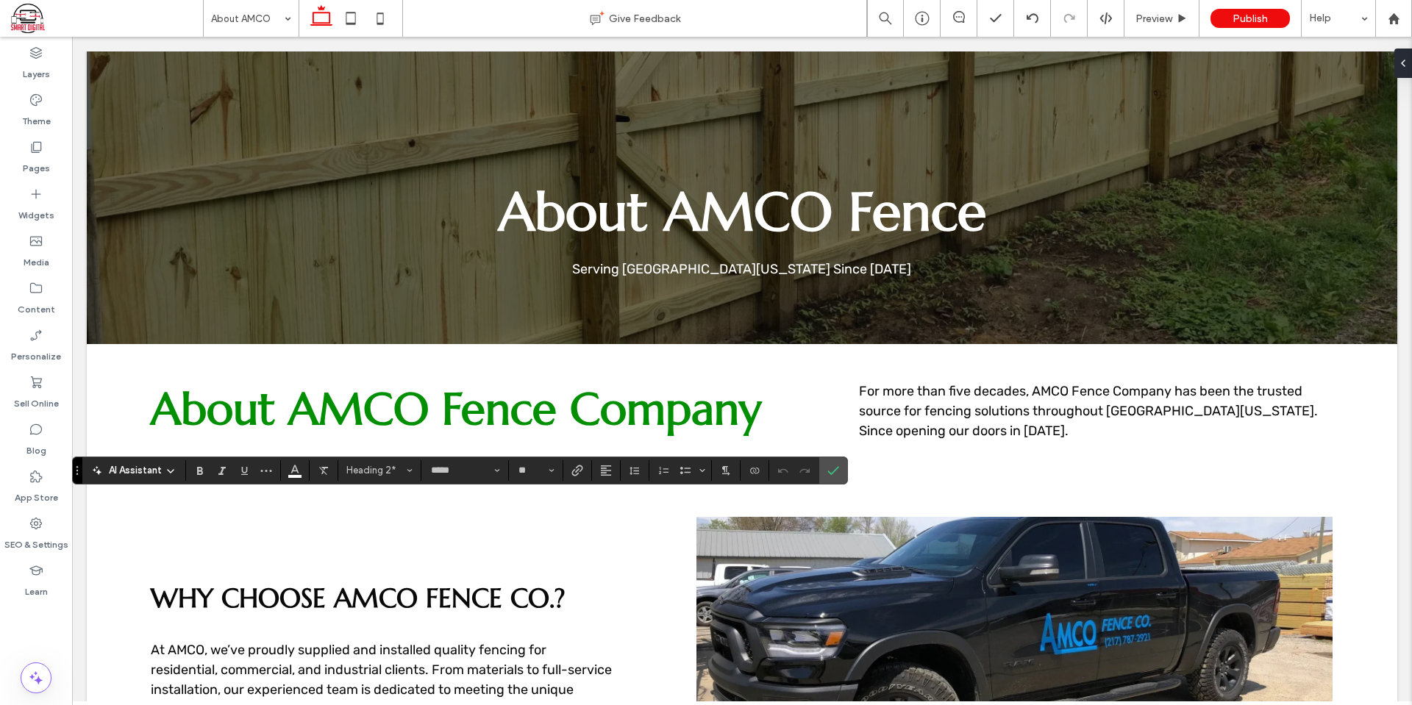
type input "*********"
type input "**"
click at [836, 470] on use "Confirm" at bounding box center [834, 470] width 12 height 9
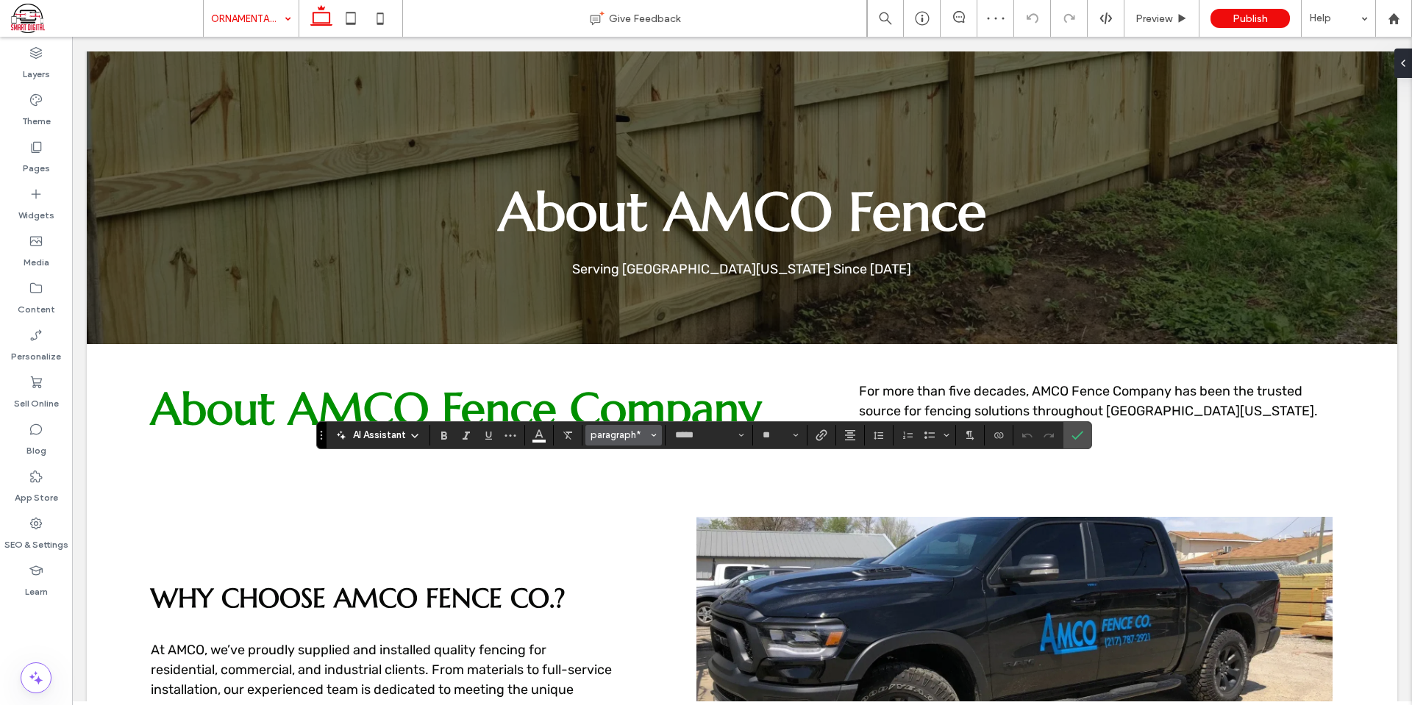
click at [638, 438] on span "paragraph*" at bounding box center [619, 435] width 57 height 11
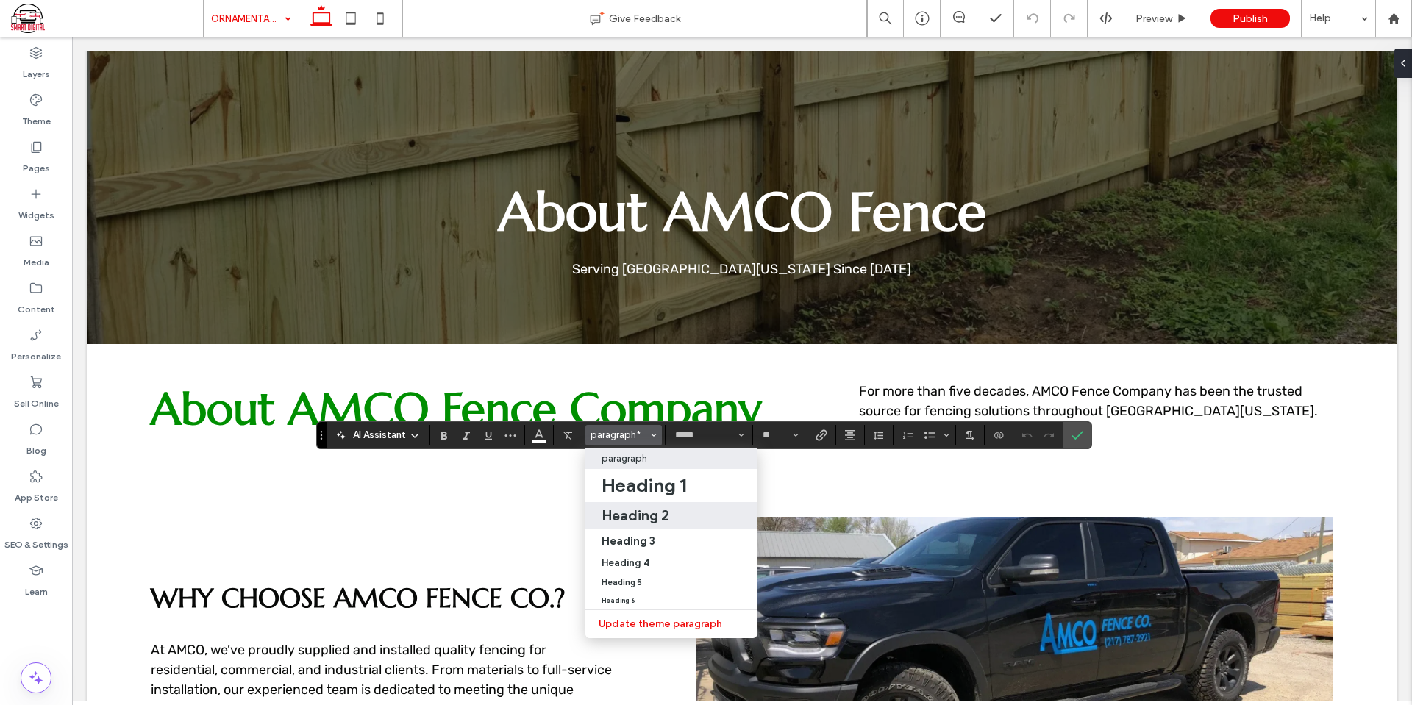
click at [673, 523] on div "Heading 2" at bounding box center [672, 516] width 140 height 18
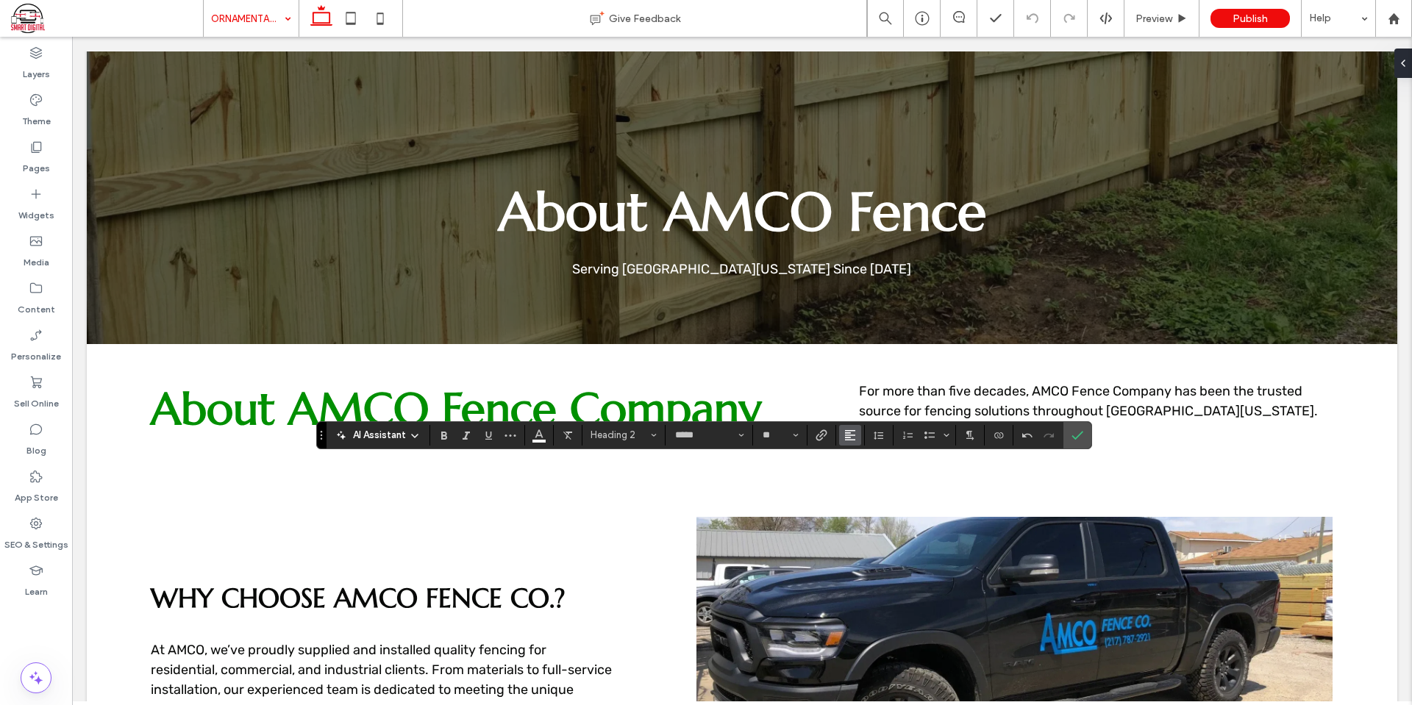
click at [850, 435] on use "Alignment" at bounding box center [850, 435] width 10 height 10
click at [866, 478] on icon "ui.textEditor.alignment.center" at bounding box center [861, 480] width 12 height 12
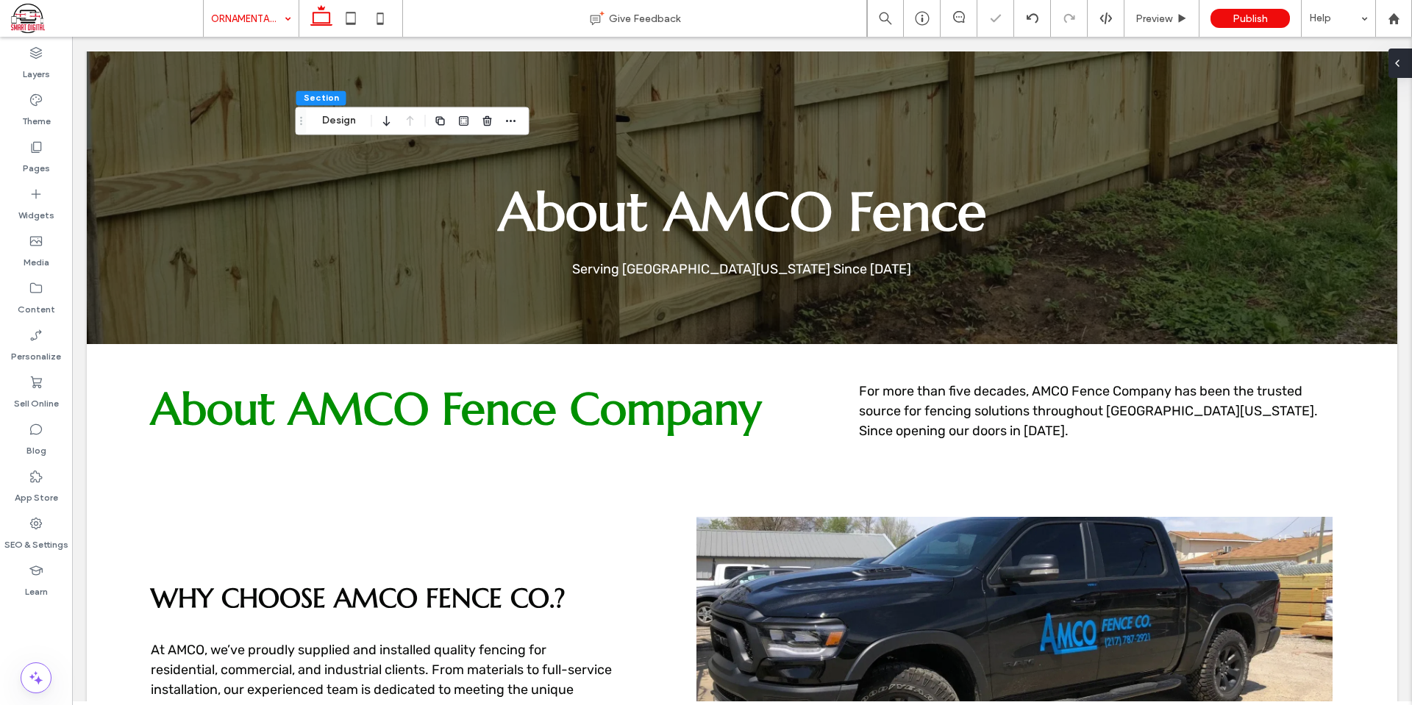
click at [1411, 57] on div at bounding box center [1401, 63] width 24 height 29
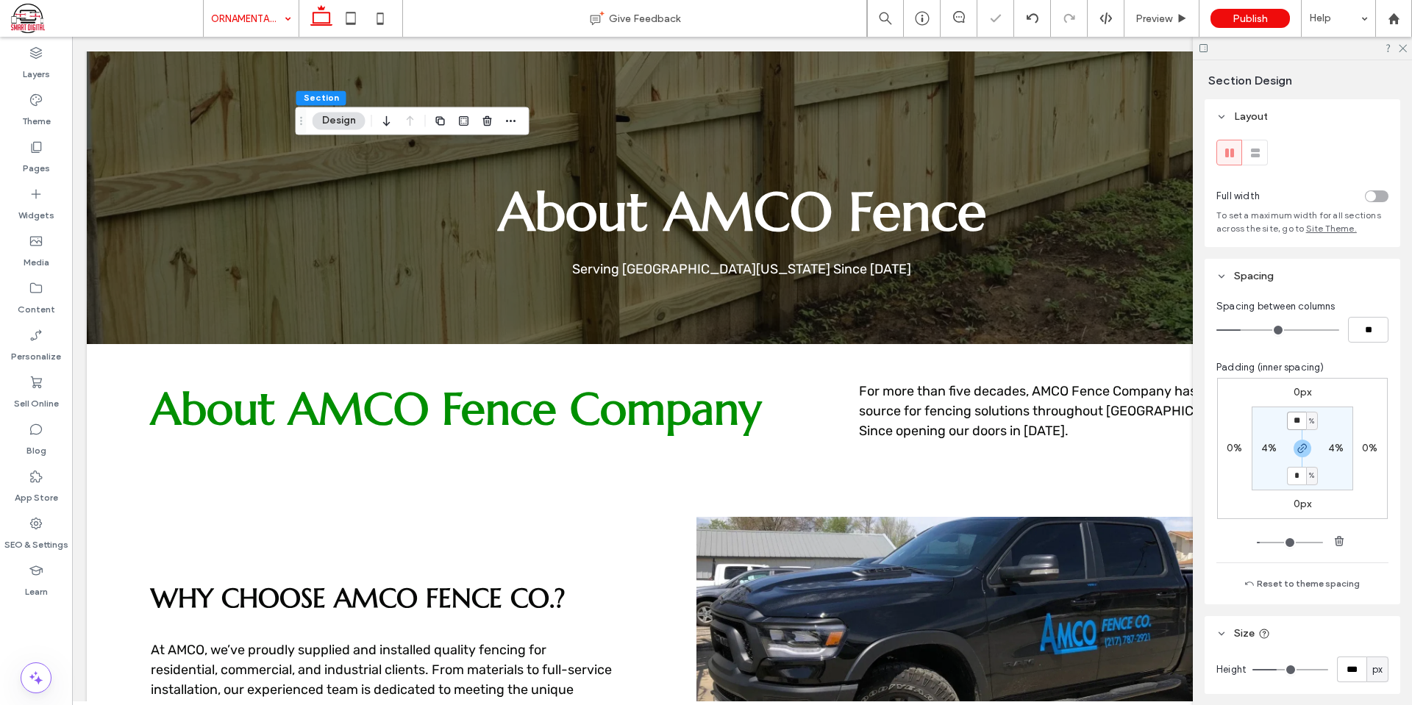
click at [1292, 420] on input "**" at bounding box center [1296, 421] width 19 height 18
type input "*"
click at [1373, 419] on div "0px 0% 0px 0% * % 4% * % 4%" at bounding box center [1302, 448] width 171 height 141
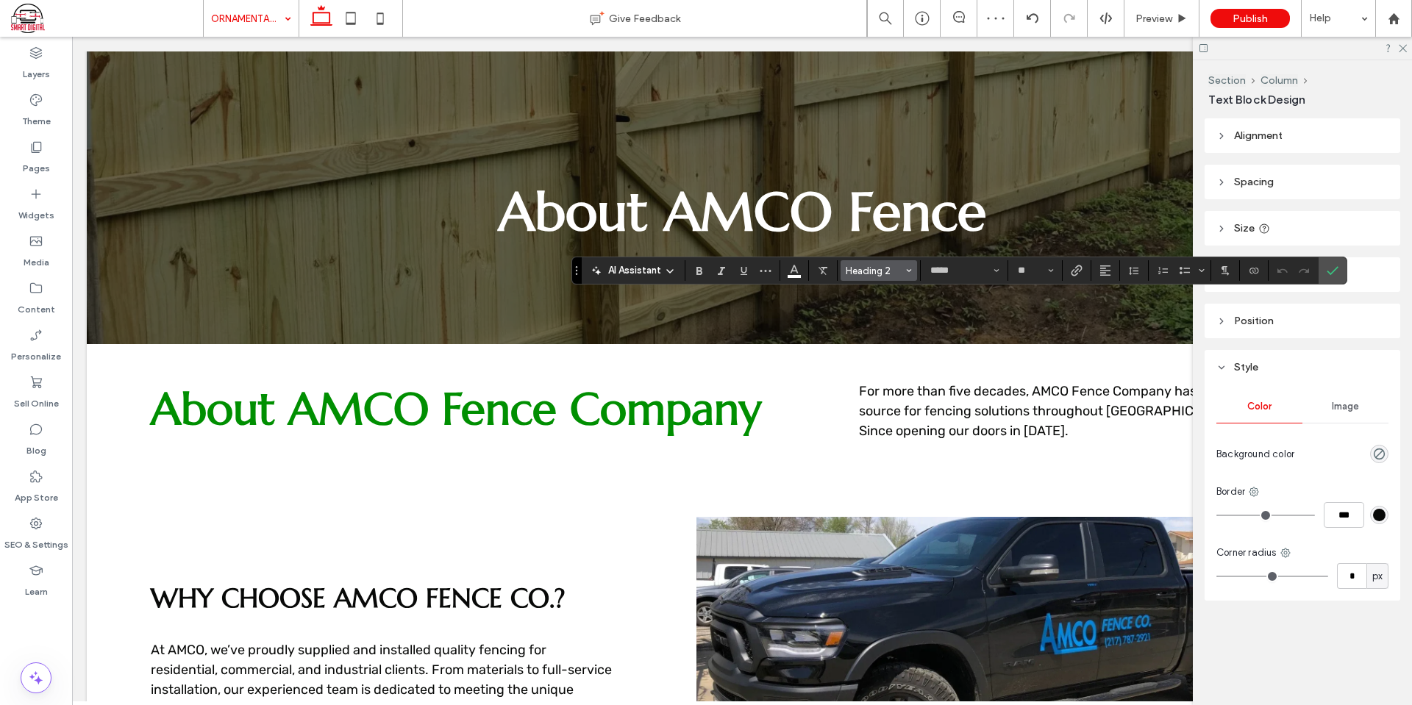
click at [865, 277] on button "Heading 2" at bounding box center [879, 270] width 76 height 21
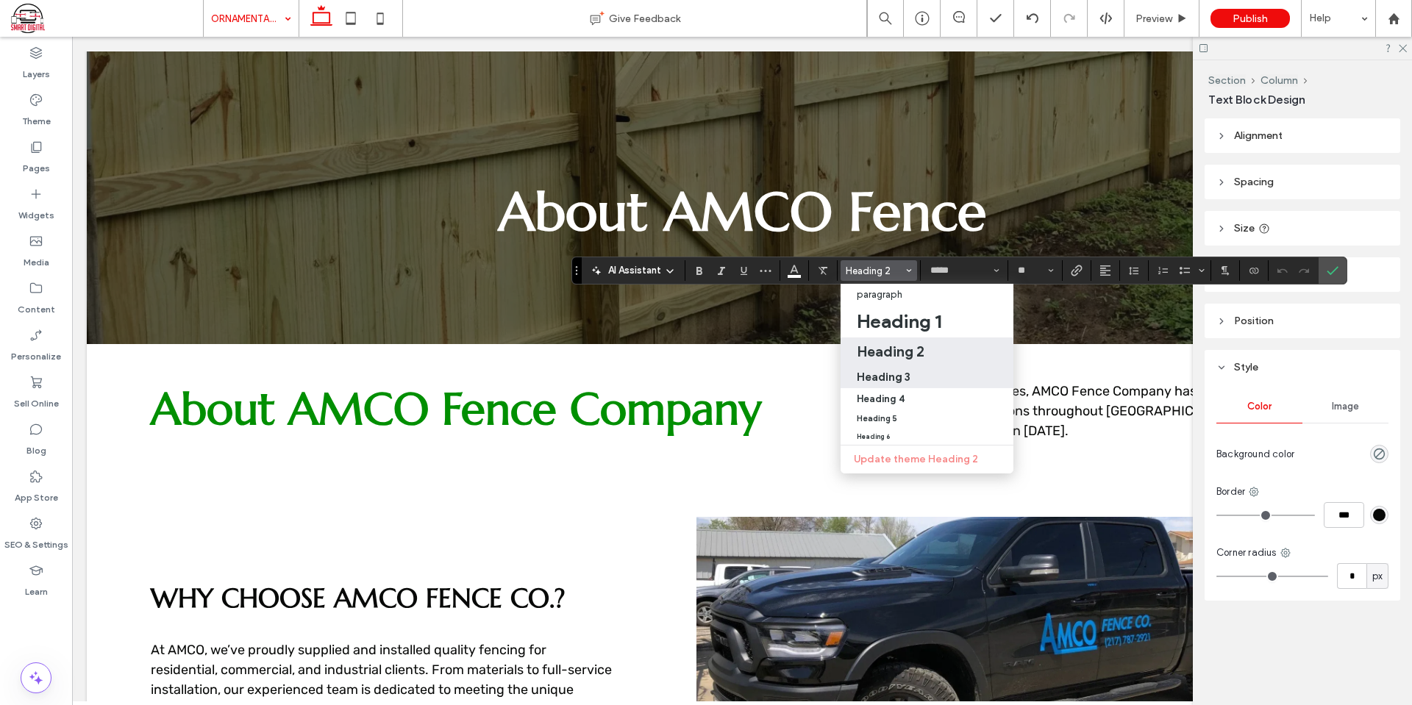
click at [905, 368] on label "Heading 3" at bounding box center [927, 377] width 173 height 24
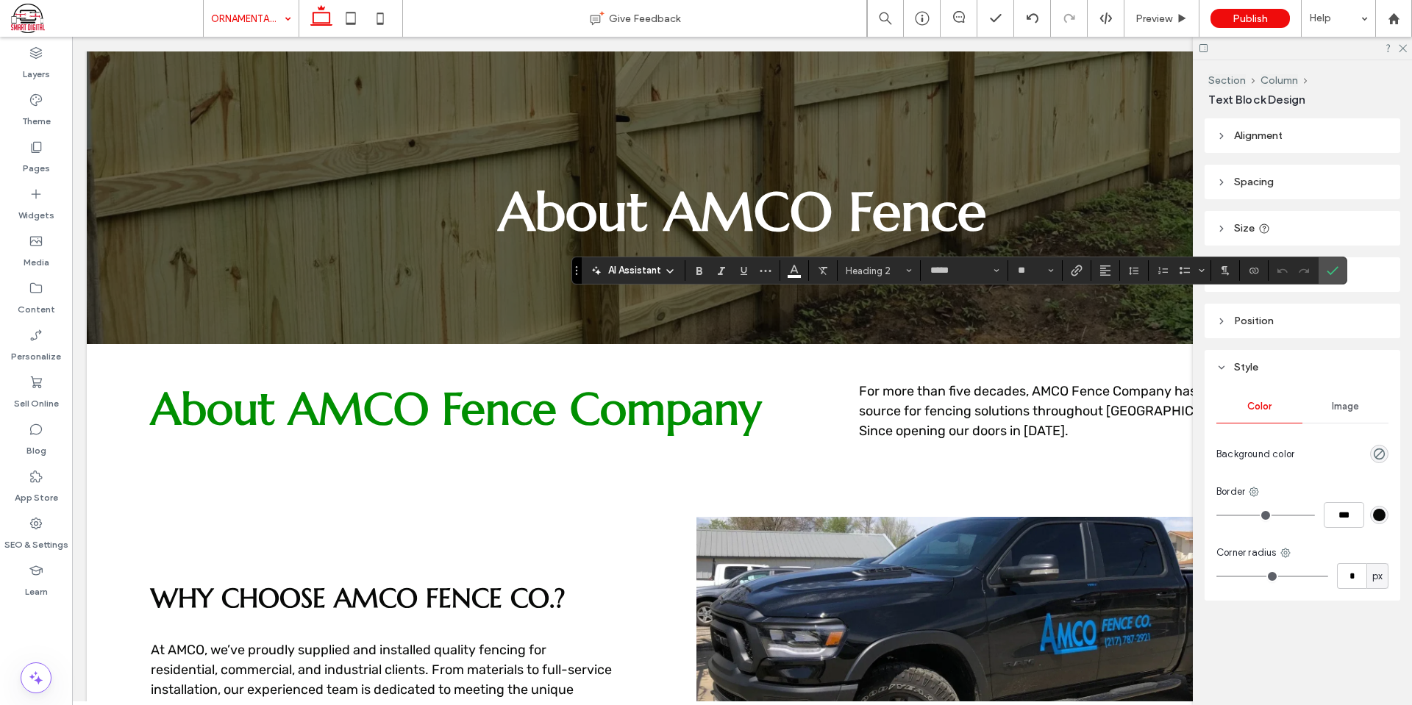
type input "*********"
type input "**"
click at [1334, 266] on icon "Confirm" at bounding box center [1333, 271] width 12 height 12
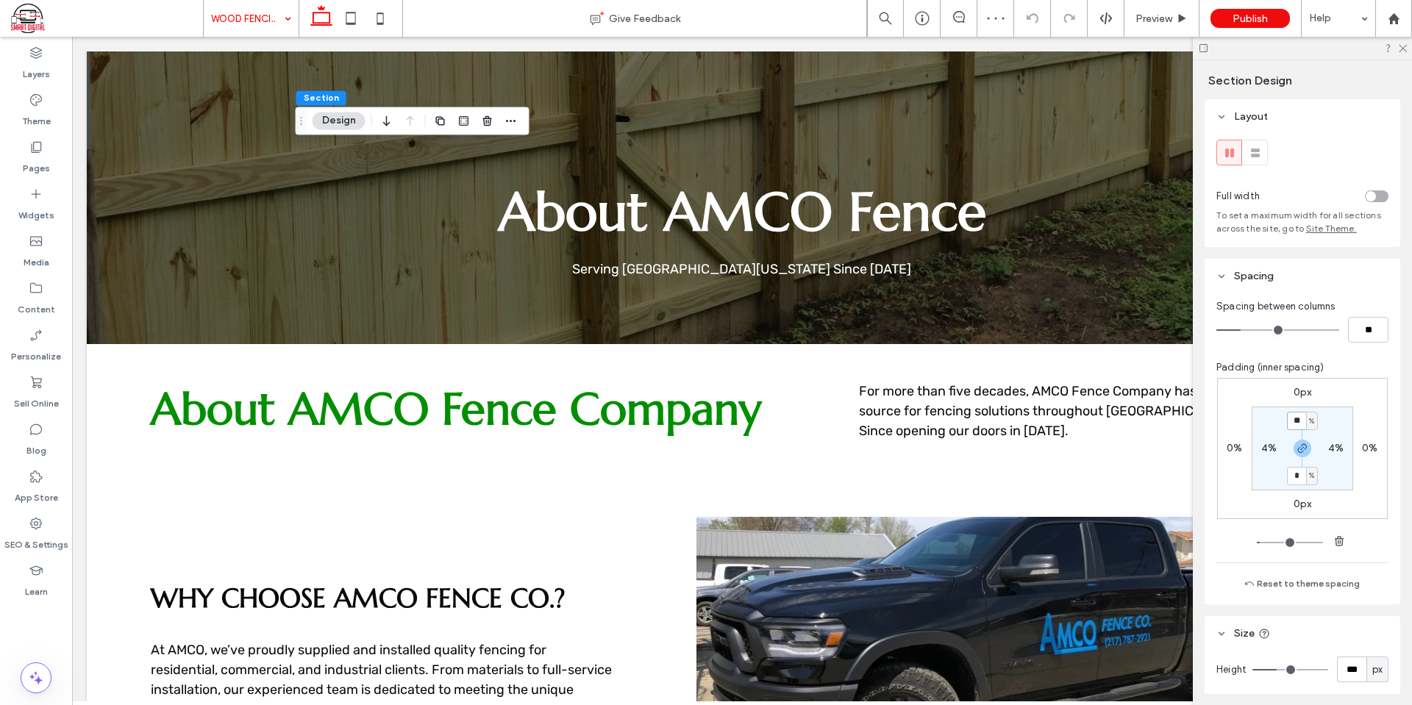
click at [1292, 420] on input "**" at bounding box center [1296, 421] width 19 height 18
type input "*"
click at [1361, 408] on div "0px 0% 0px 0% * % 4% * % 4%" at bounding box center [1302, 448] width 171 height 141
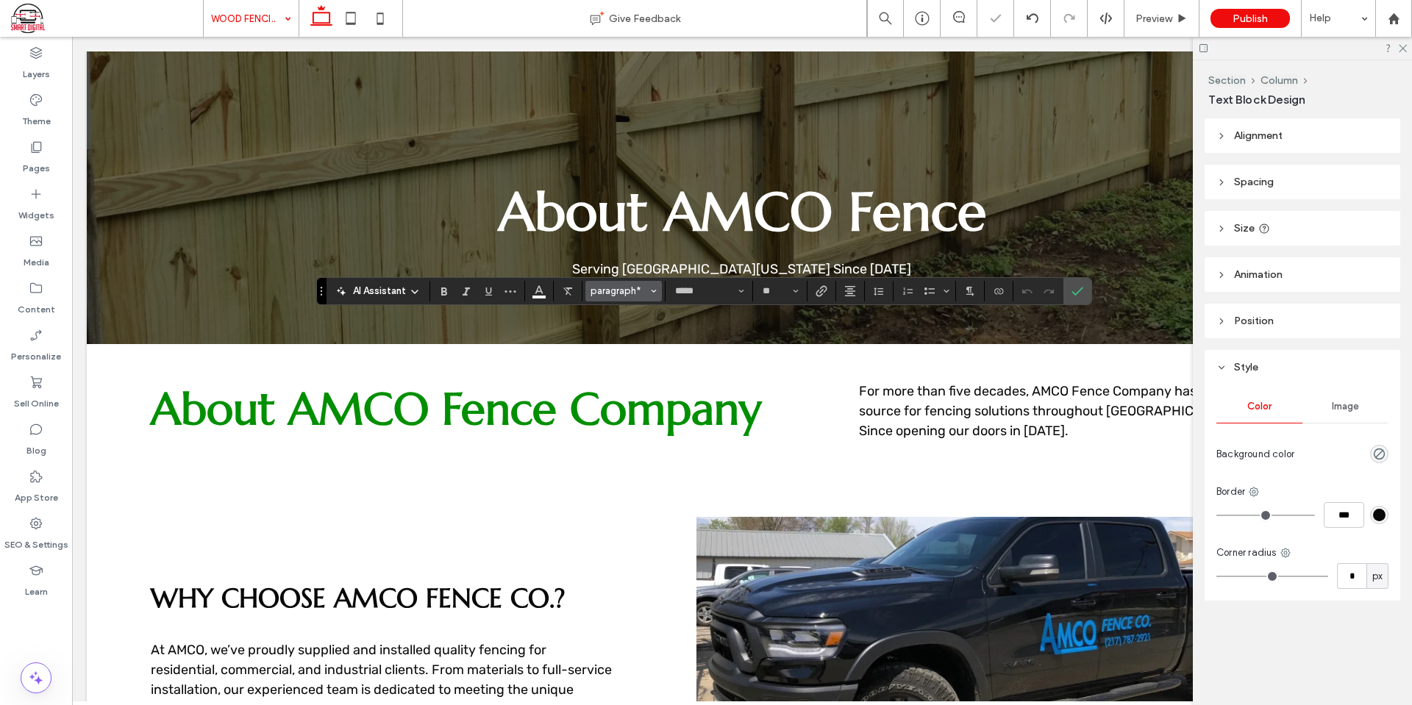
click at [649, 292] on button "paragraph*" at bounding box center [623, 291] width 76 height 21
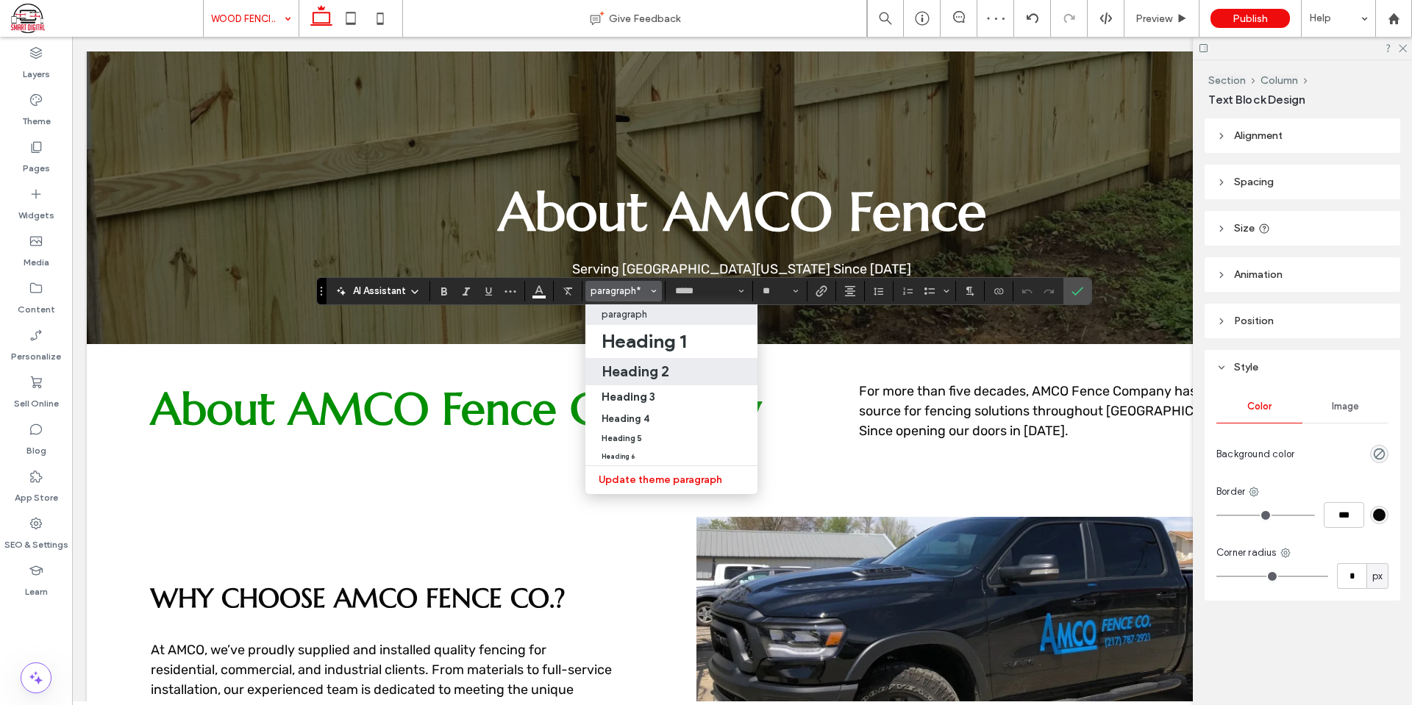
click at [663, 371] on h2 "Heading 2" at bounding box center [636, 372] width 68 height 18
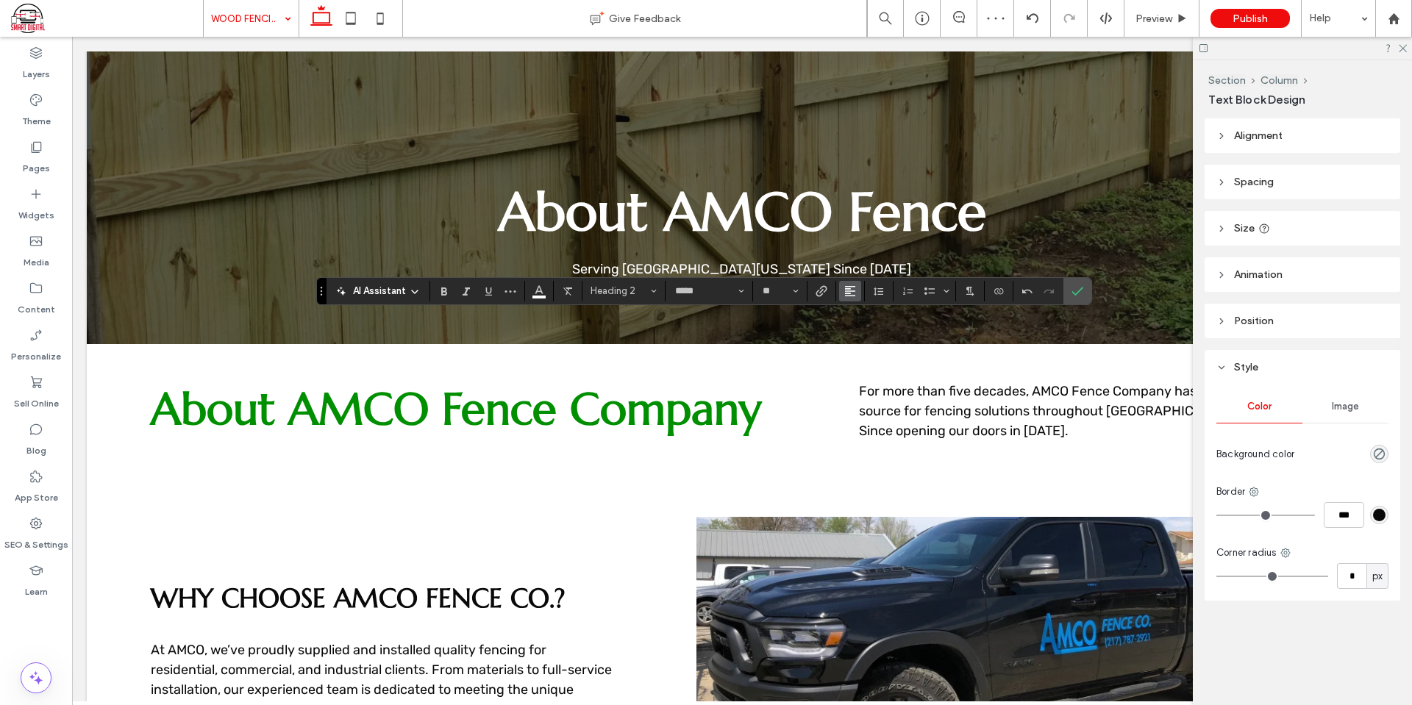
click at [850, 282] on span "Alignment" at bounding box center [850, 291] width 12 height 19
click at [869, 344] on label "ui.textEditor.alignment.center" at bounding box center [864, 336] width 51 height 21
click at [1074, 291] on icon "Confirm" at bounding box center [1078, 291] width 12 height 12
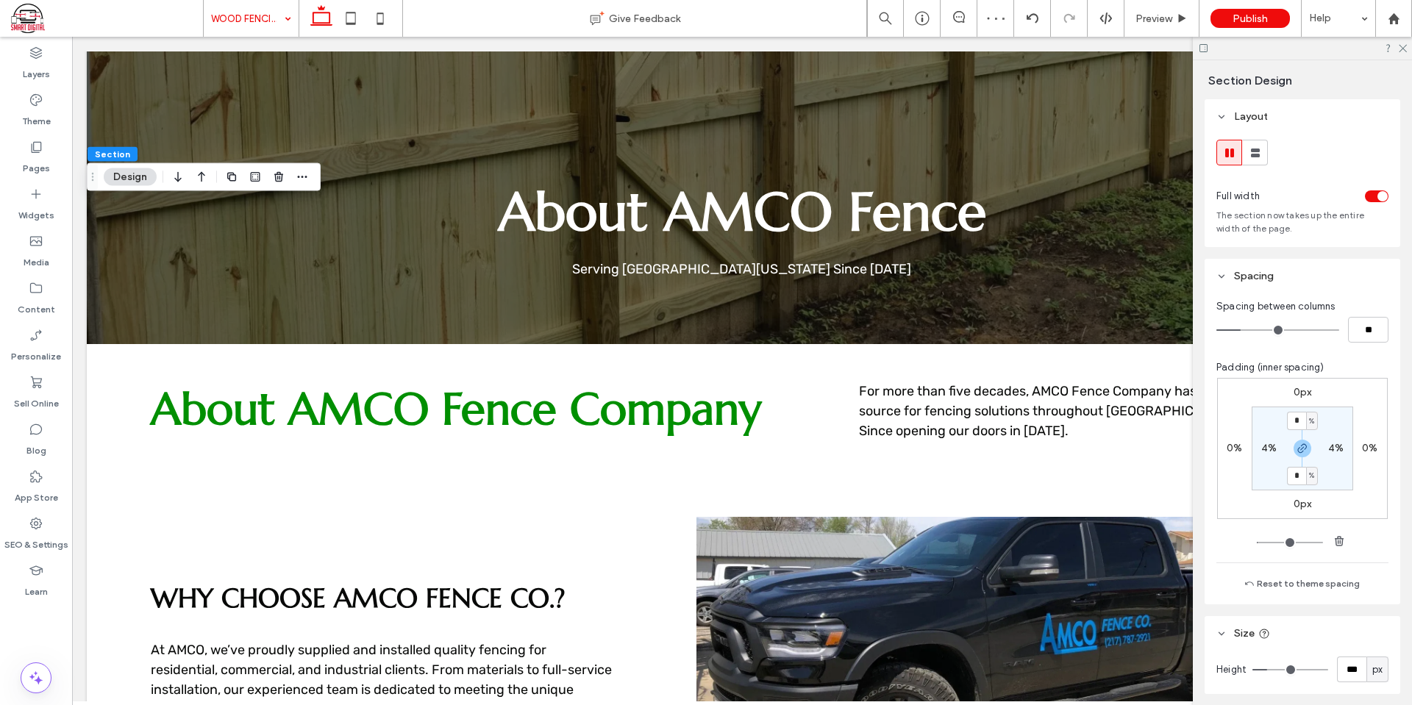
type input "*"
click at [1367, 500] on div "0px 0% 0px 0% * % 4% * % 4%" at bounding box center [1302, 448] width 171 height 141
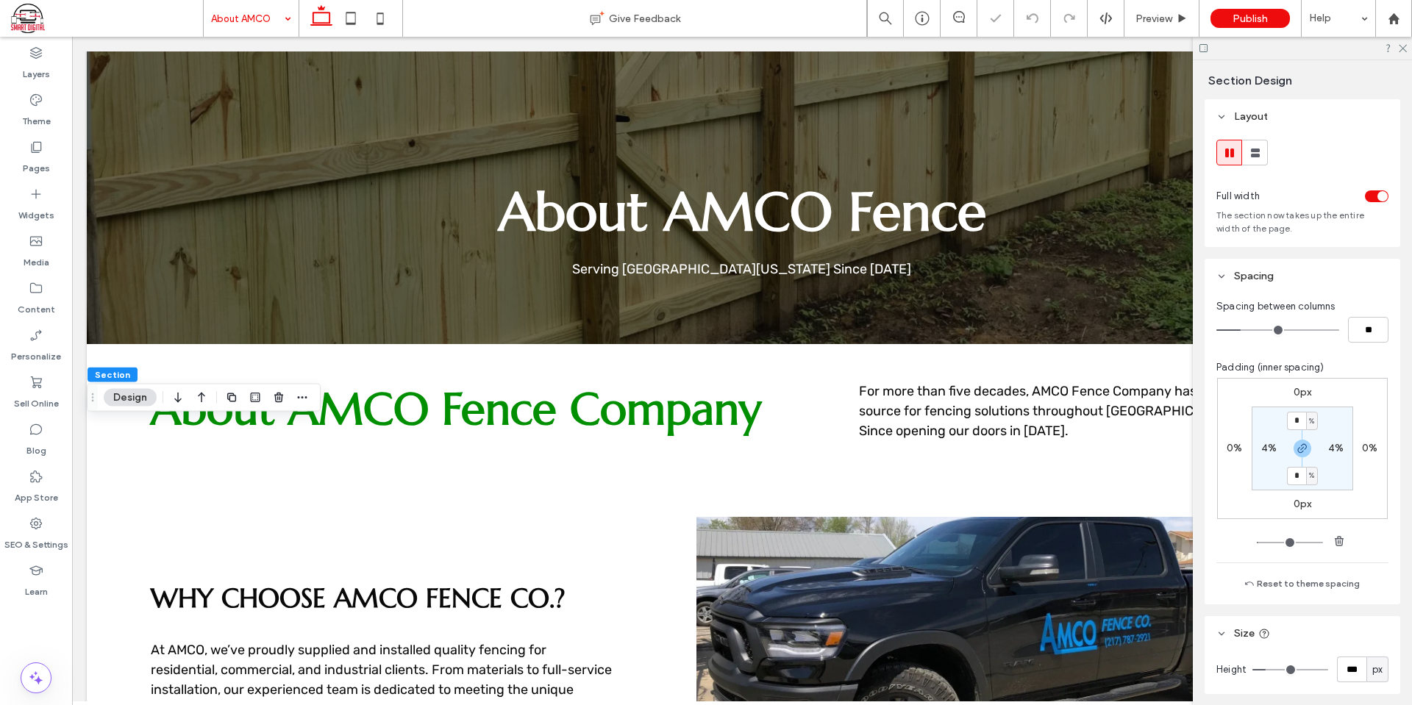
type input "*"
click at [1370, 410] on div "0px 0% 0px 0% * % 4% * % 4%" at bounding box center [1302, 448] width 171 height 141
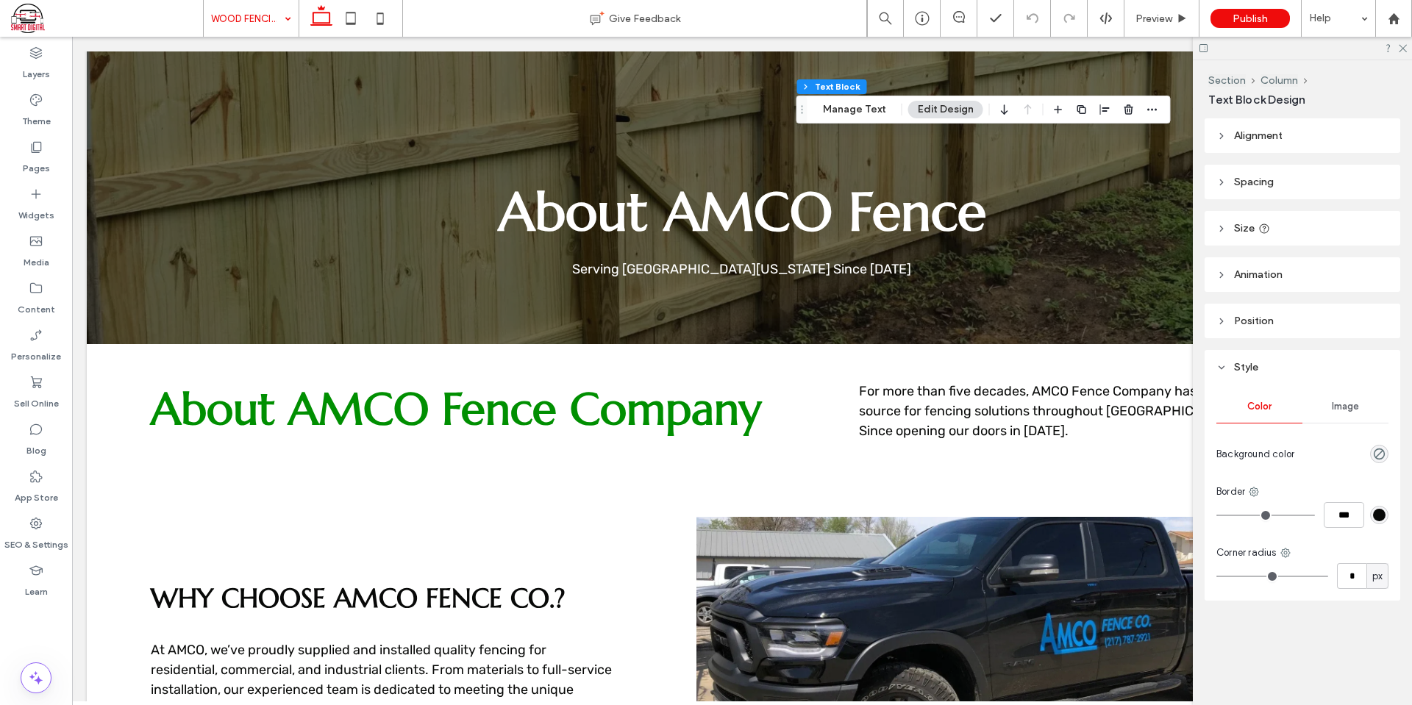
click at [886, 117] on button "Manage Text" at bounding box center [855, 110] width 82 height 18
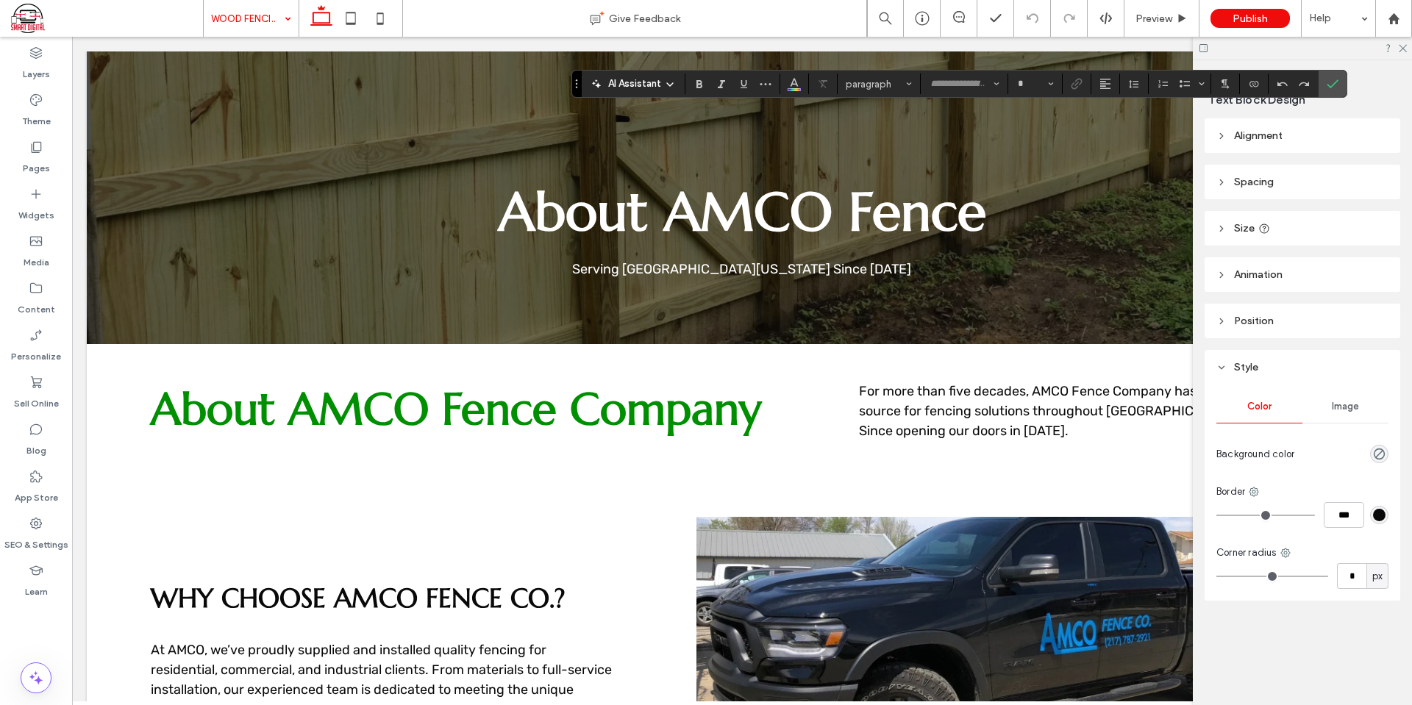
type input "*****"
type input "**"
click at [892, 81] on span "Heading 2" at bounding box center [874, 84] width 57 height 11
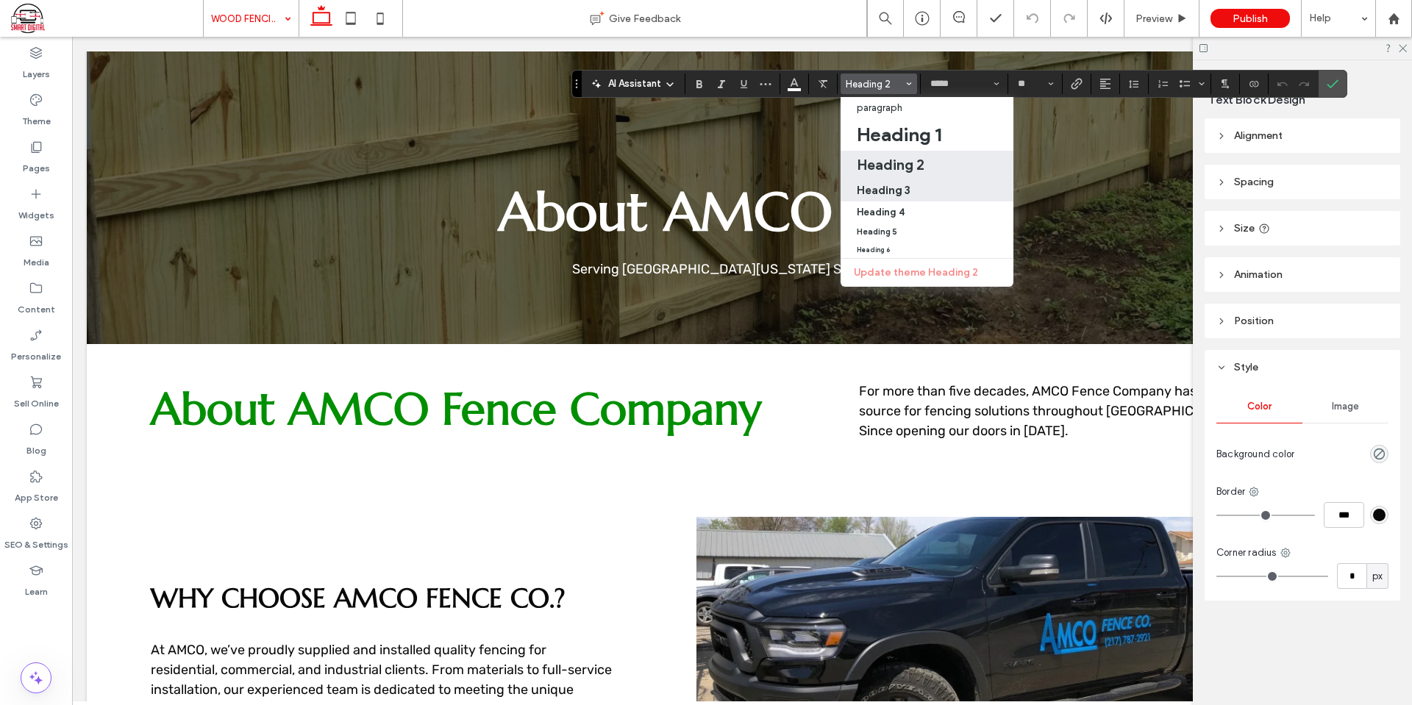
click at [904, 195] on h3 "Heading 3" at bounding box center [884, 190] width 54 height 14
type input "*********"
type input "**"
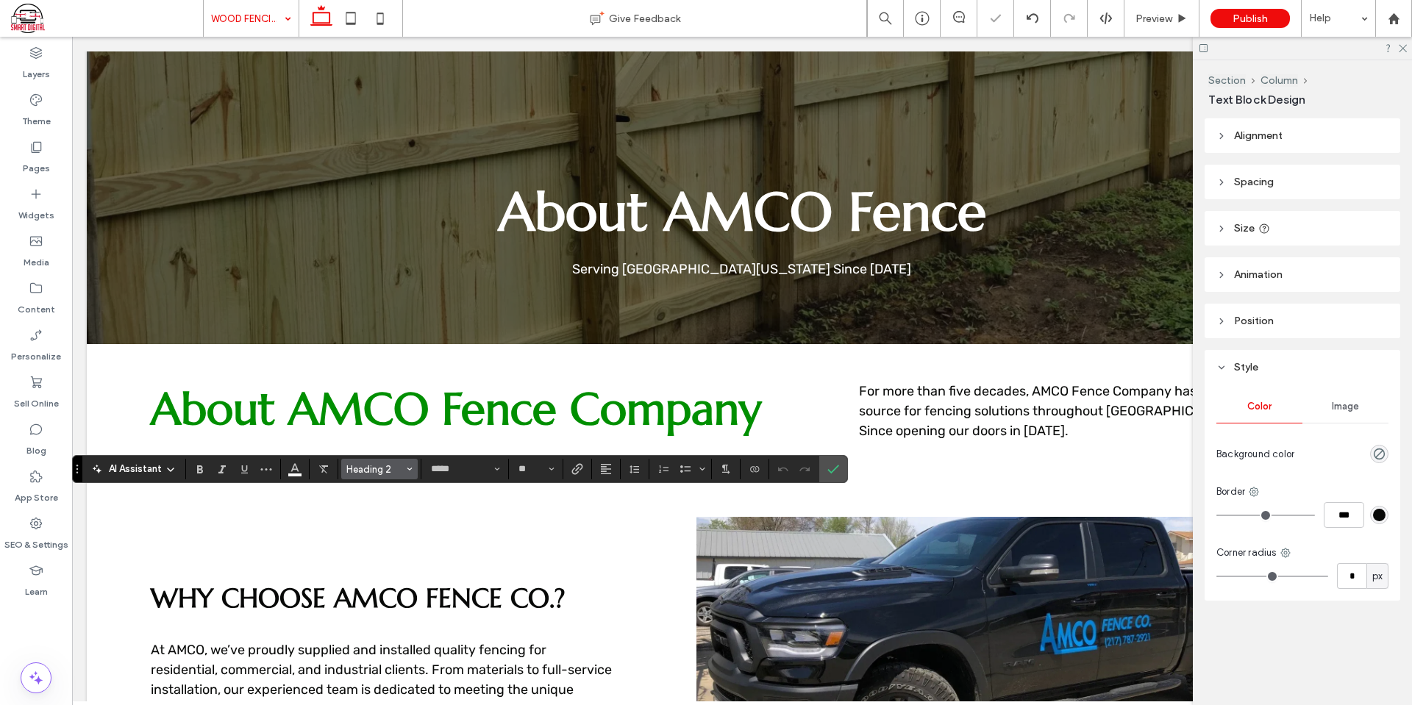
click at [383, 468] on span "Heading 2" at bounding box center [374, 469] width 57 height 11
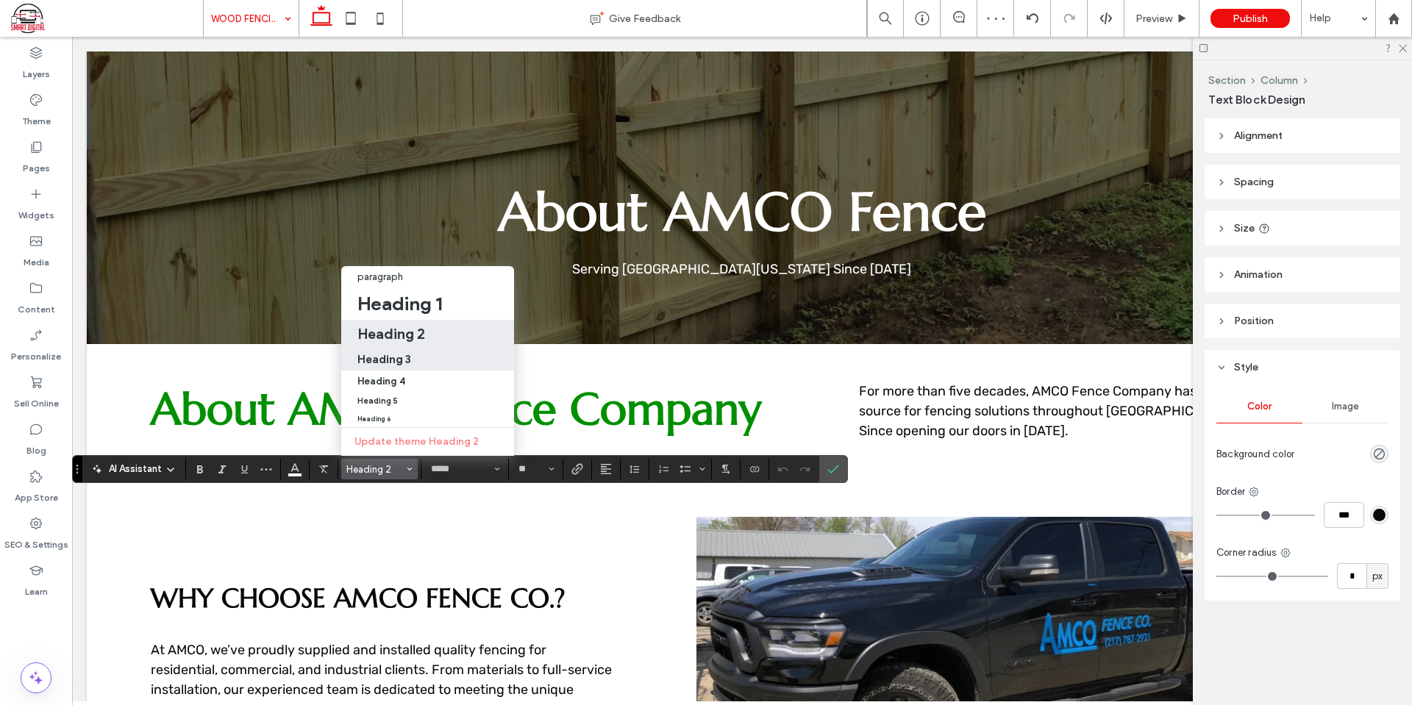
click at [404, 352] on h3 "Heading 3" at bounding box center [384, 359] width 54 height 14
type input "*********"
type input "**"
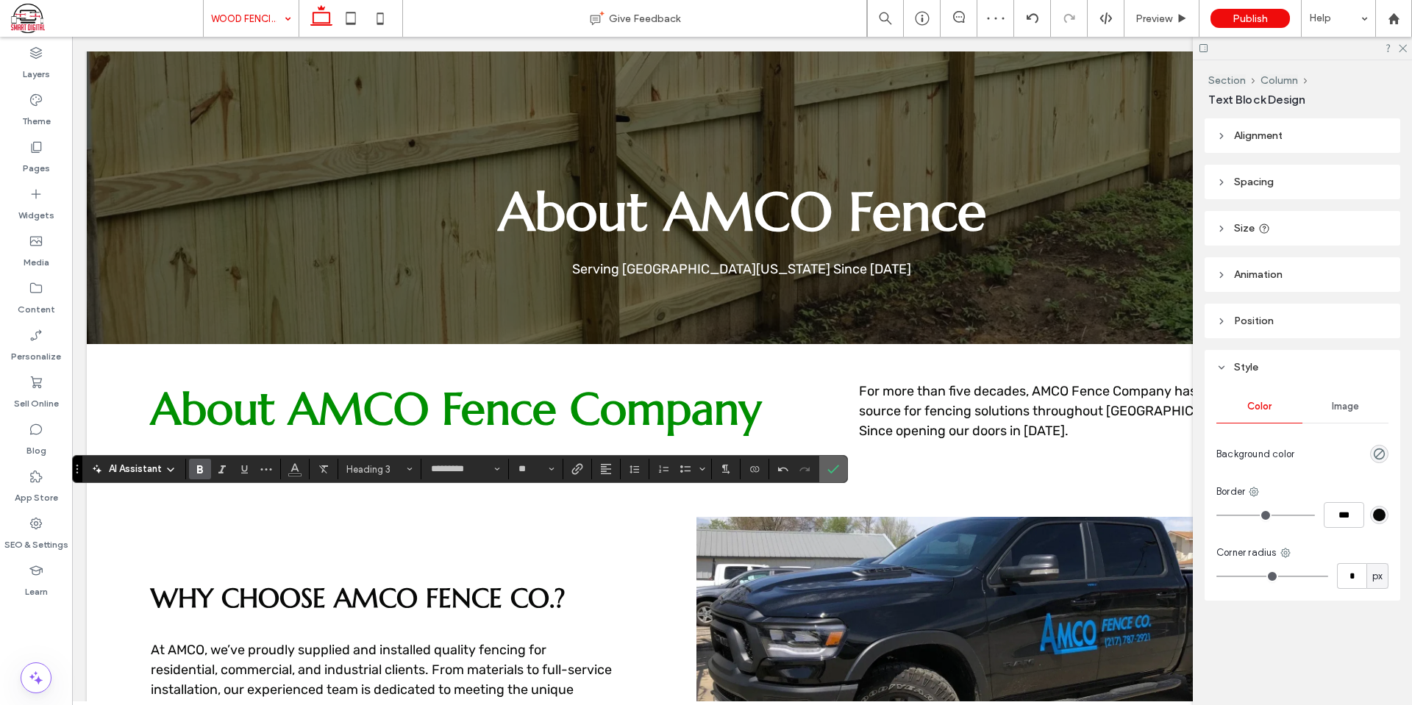
click at [827, 470] on icon "Confirm" at bounding box center [833, 469] width 12 height 12
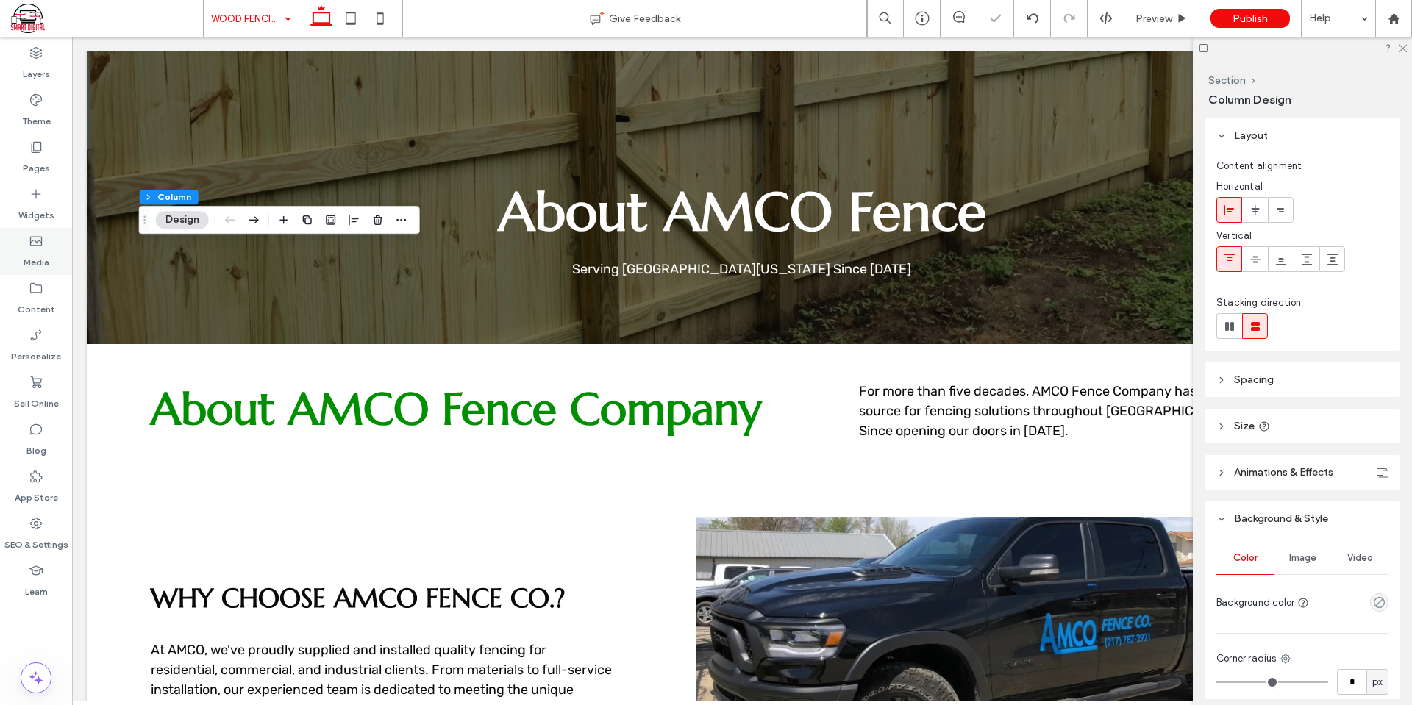
click at [46, 252] on label "Media" at bounding box center [37, 259] width 26 height 21
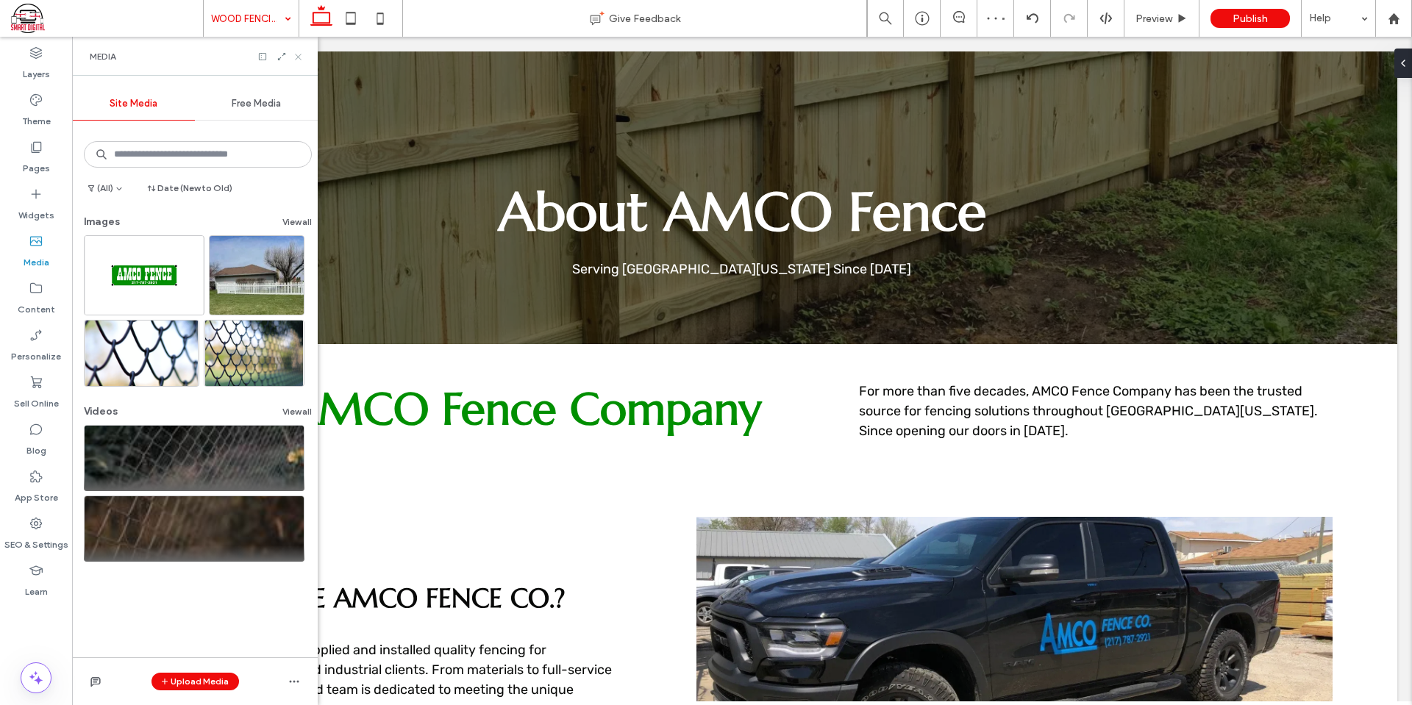
click at [301, 55] on icon at bounding box center [298, 56] width 11 height 11
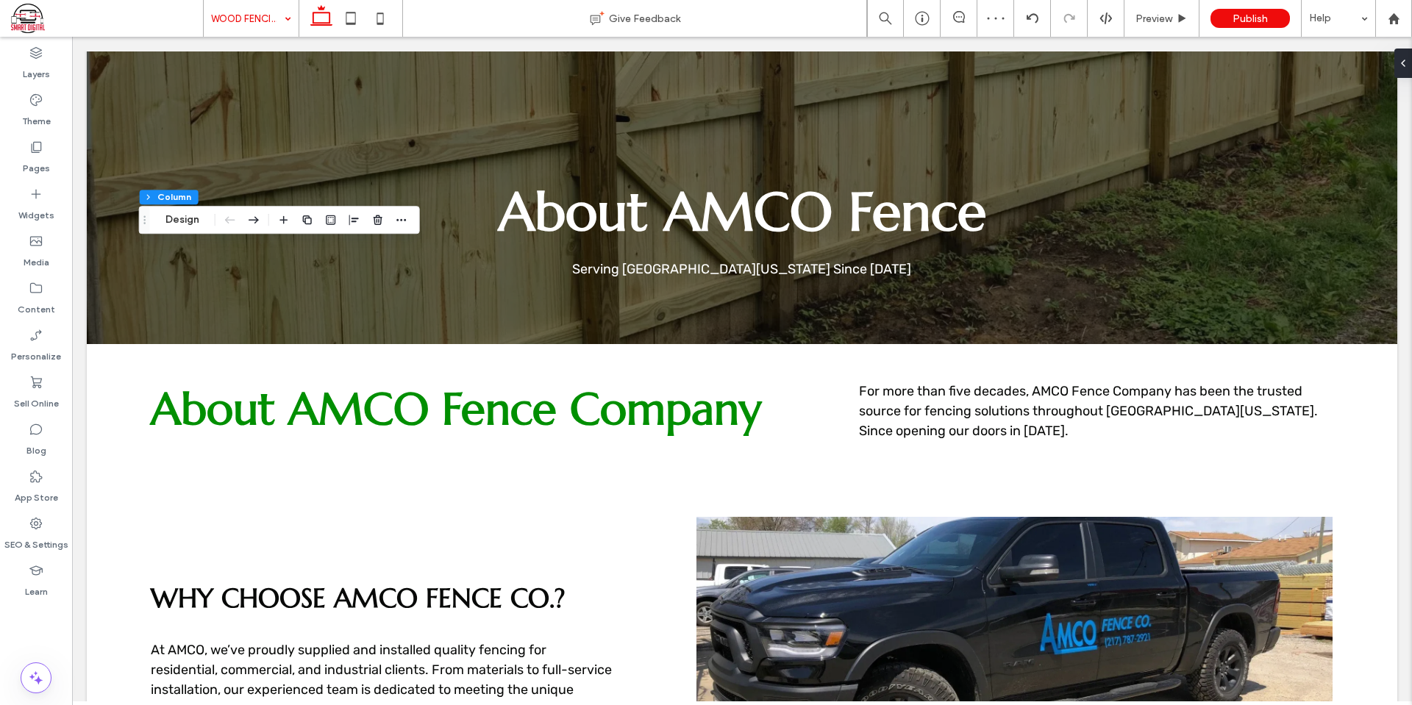
click at [1406, 52] on div at bounding box center [1407, 63] width 24 height 29
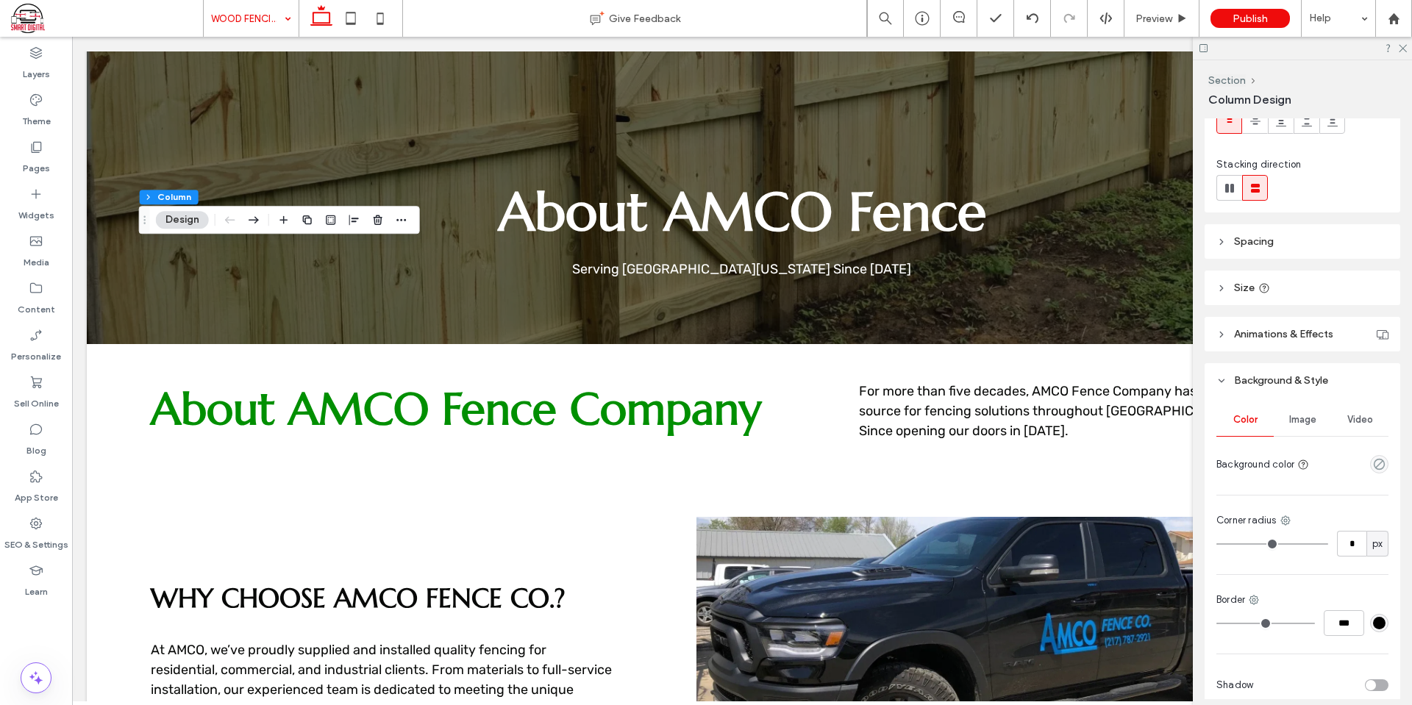
scroll to position [207, 0]
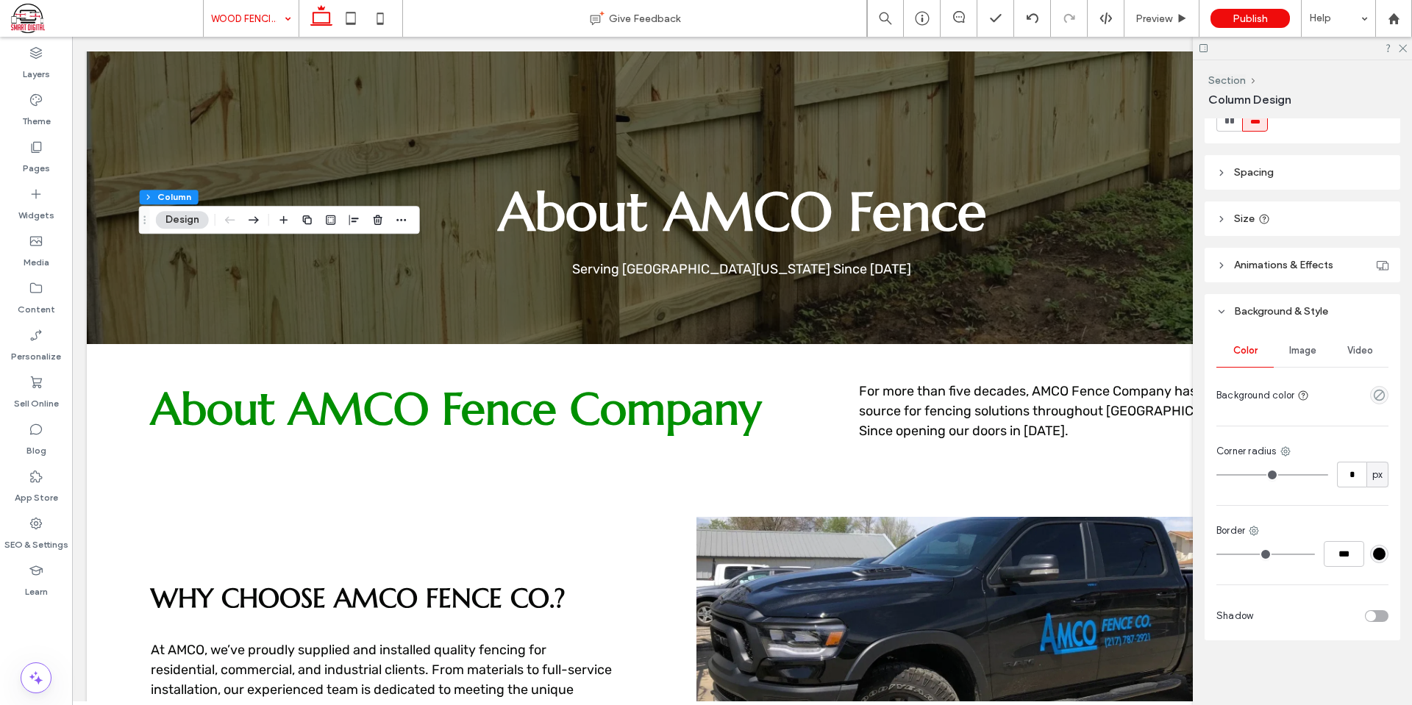
click at [1297, 355] on span "Image" at bounding box center [1302, 351] width 27 height 12
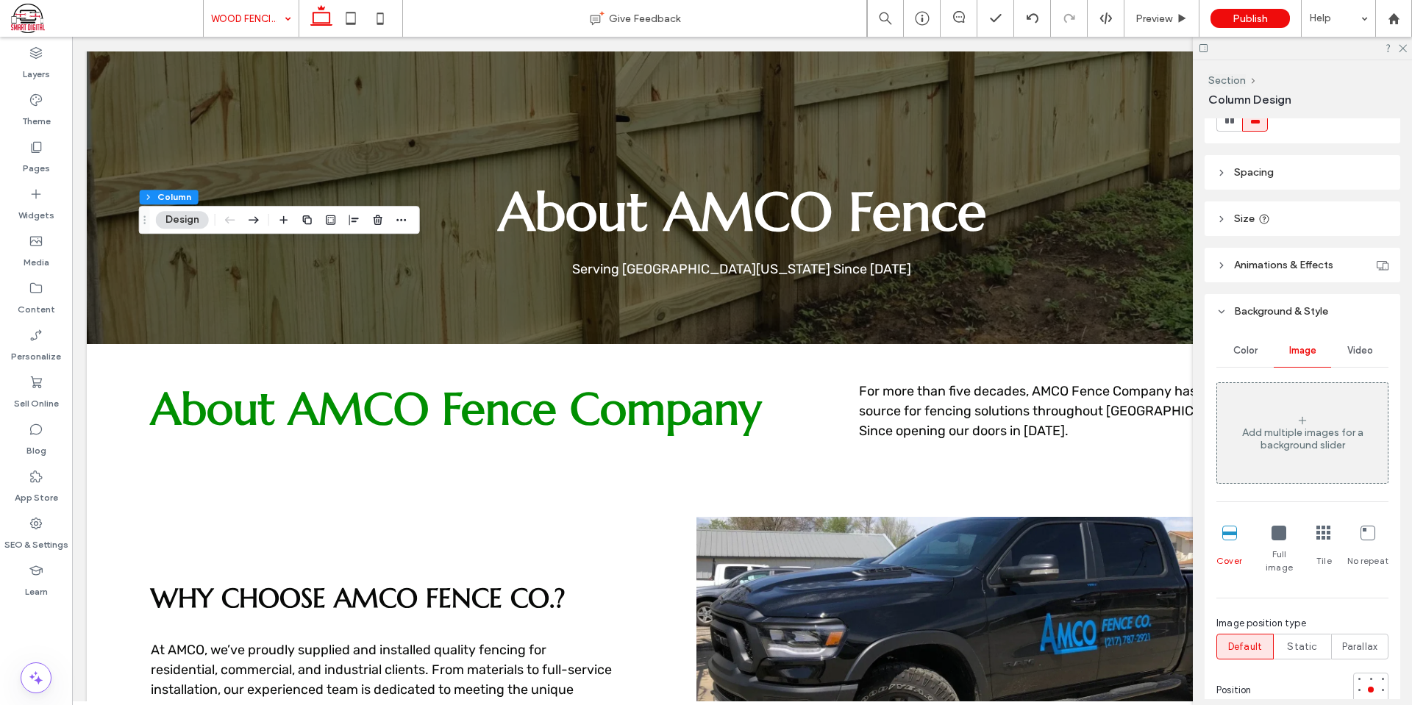
click at [1299, 423] on use at bounding box center [1302, 420] width 7 height 7
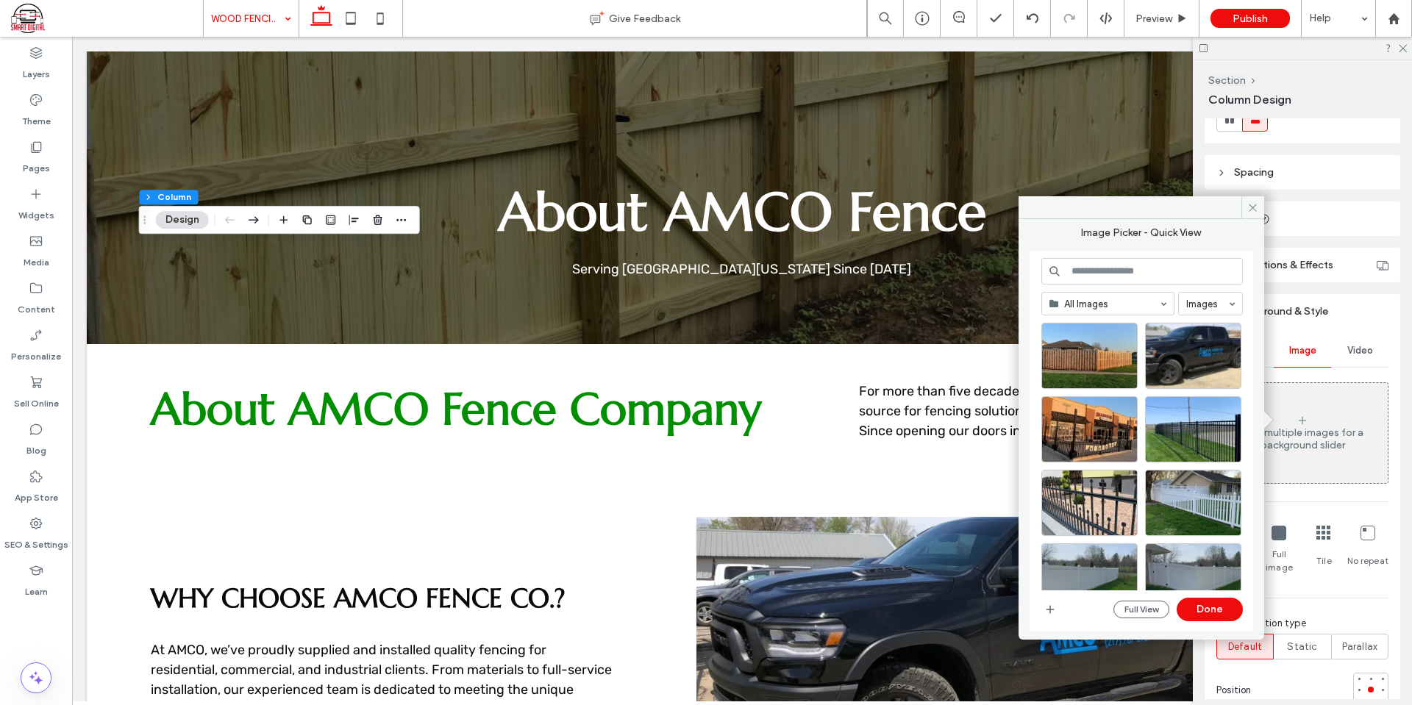
scroll to position [368, 0]
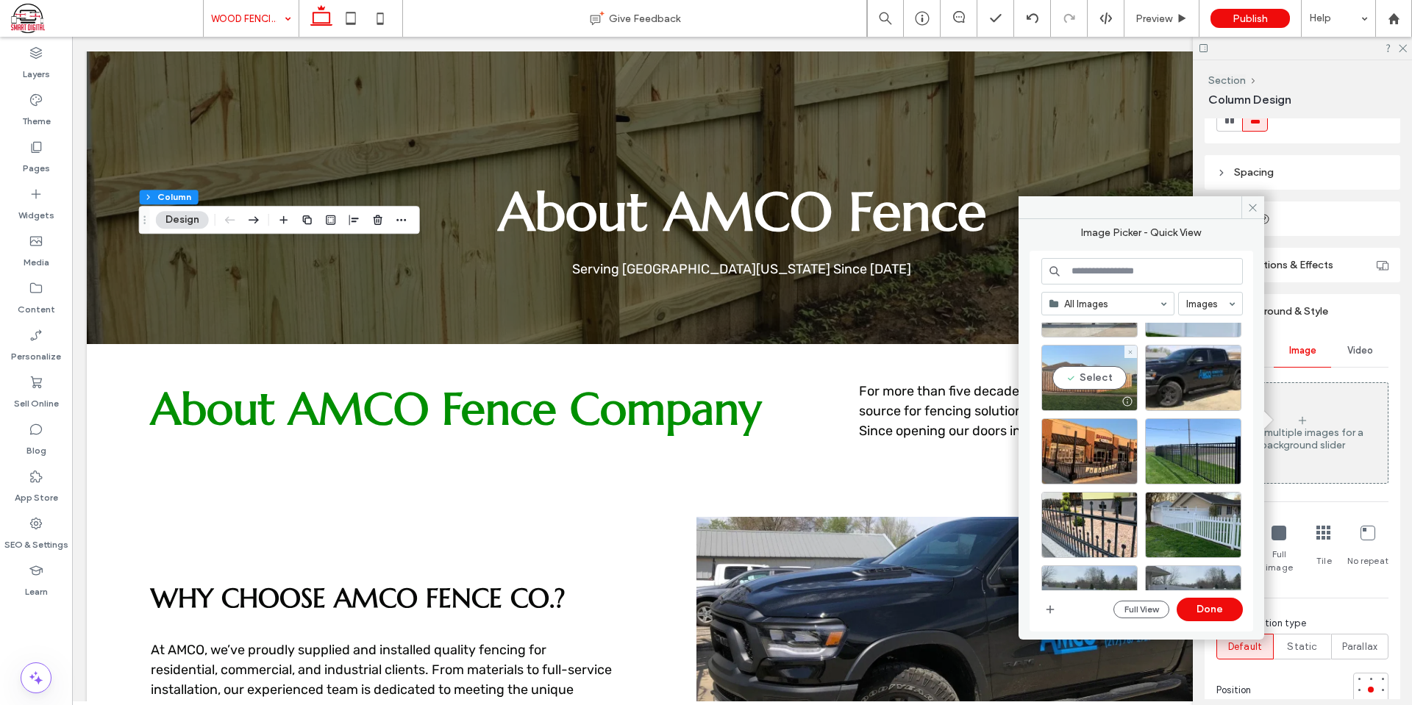
click at [1086, 387] on div "Select" at bounding box center [1090, 378] width 96 height 66
click at [1220, 601] on button "Done" at bounding box center [1210, 610] width 66 height 24
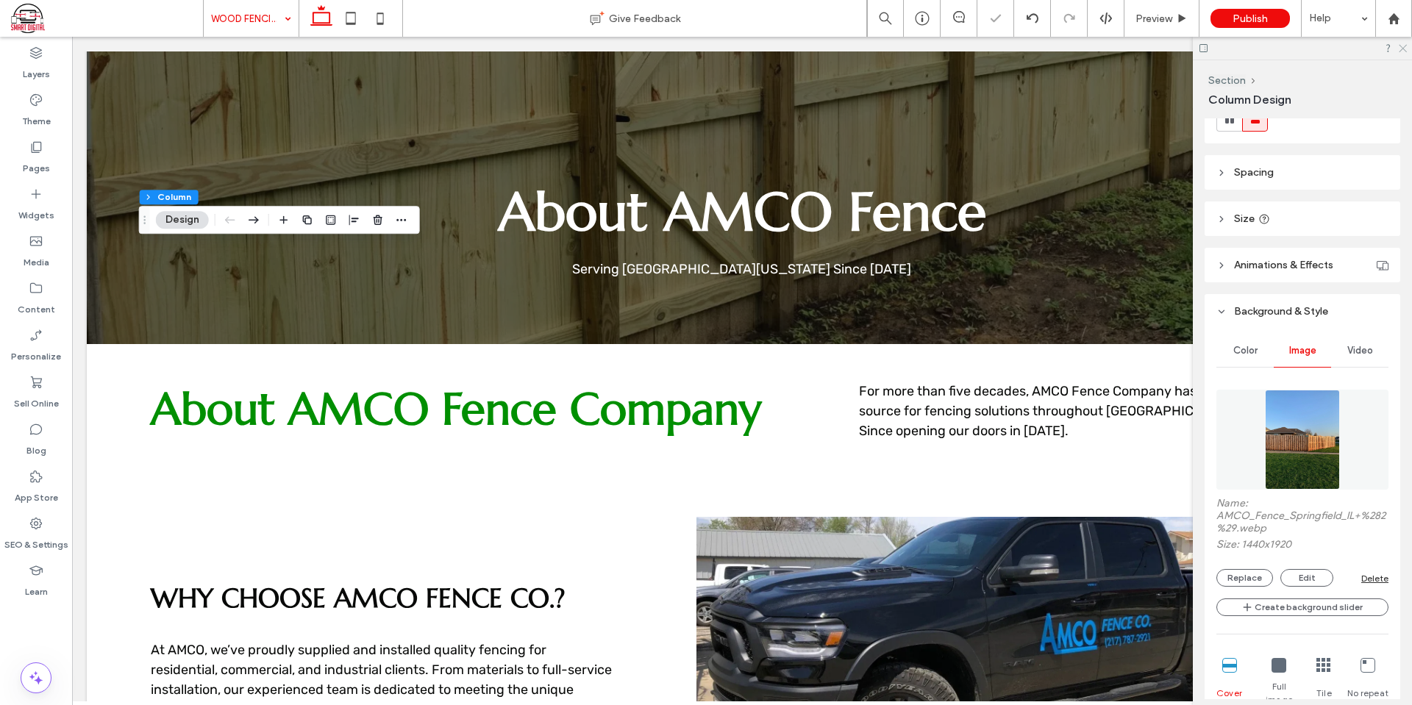
click at [1404, 46] on icon at bounding box center [1403, 48] width 10 height 10
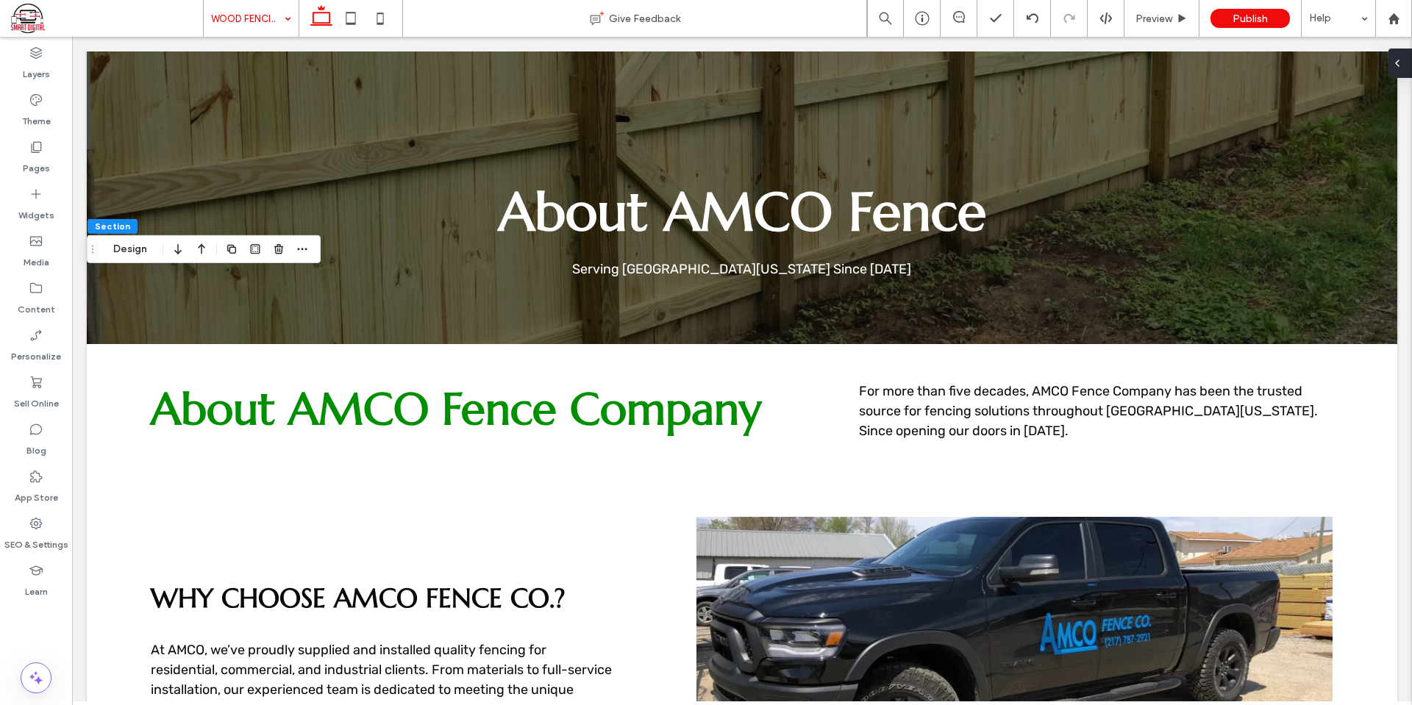
click at [1403, 58] on div at bounding box center [1401, 63] width 24 height 29
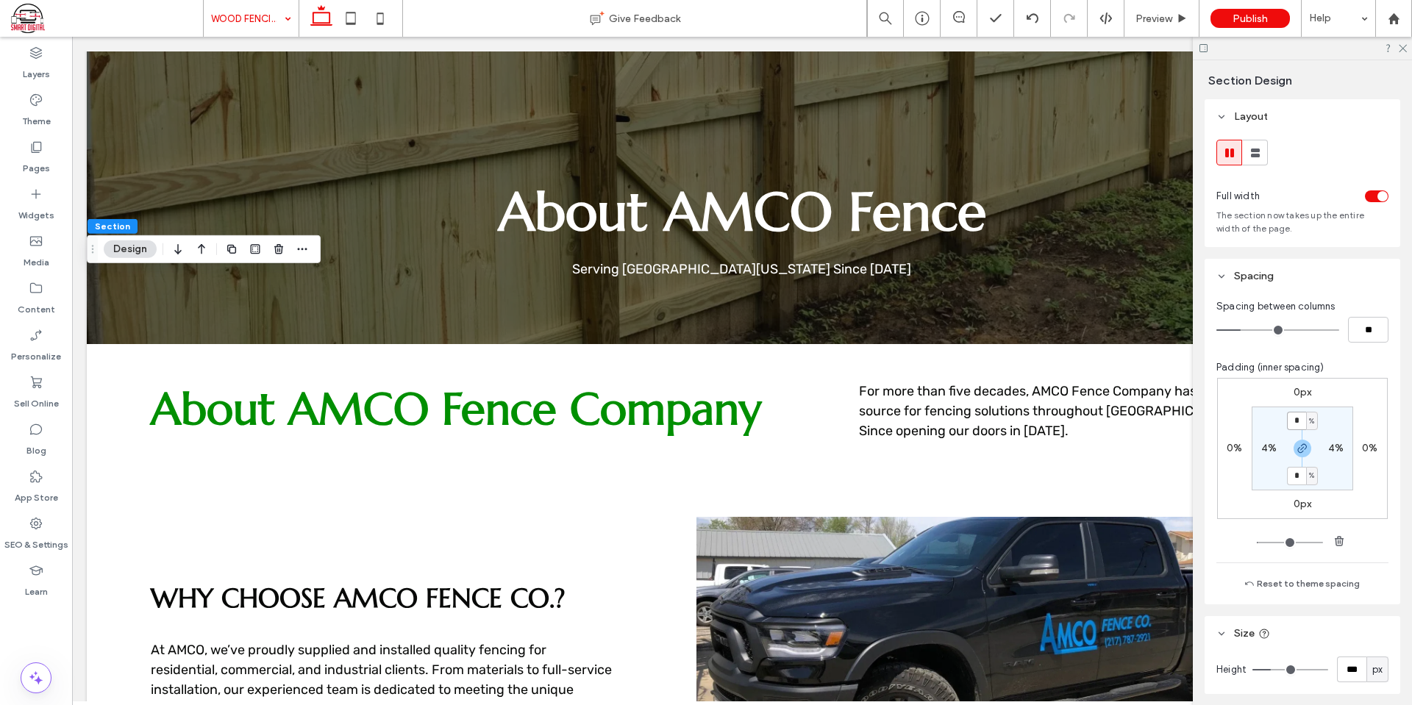
click at [1297, 422] on input "*" at bounding box center [1296, 421] width 19 height 18
click at [1289, 473] on input "*" at bounding box center [1296, 476] width 19 height 18
click at [1303, 448] on use "button" at bounding box center [1302, 448] width 9 height 9
click at [1299, 480] on label "2%" at bounding box center [1302, 475] width 15 height 13
type input "*"
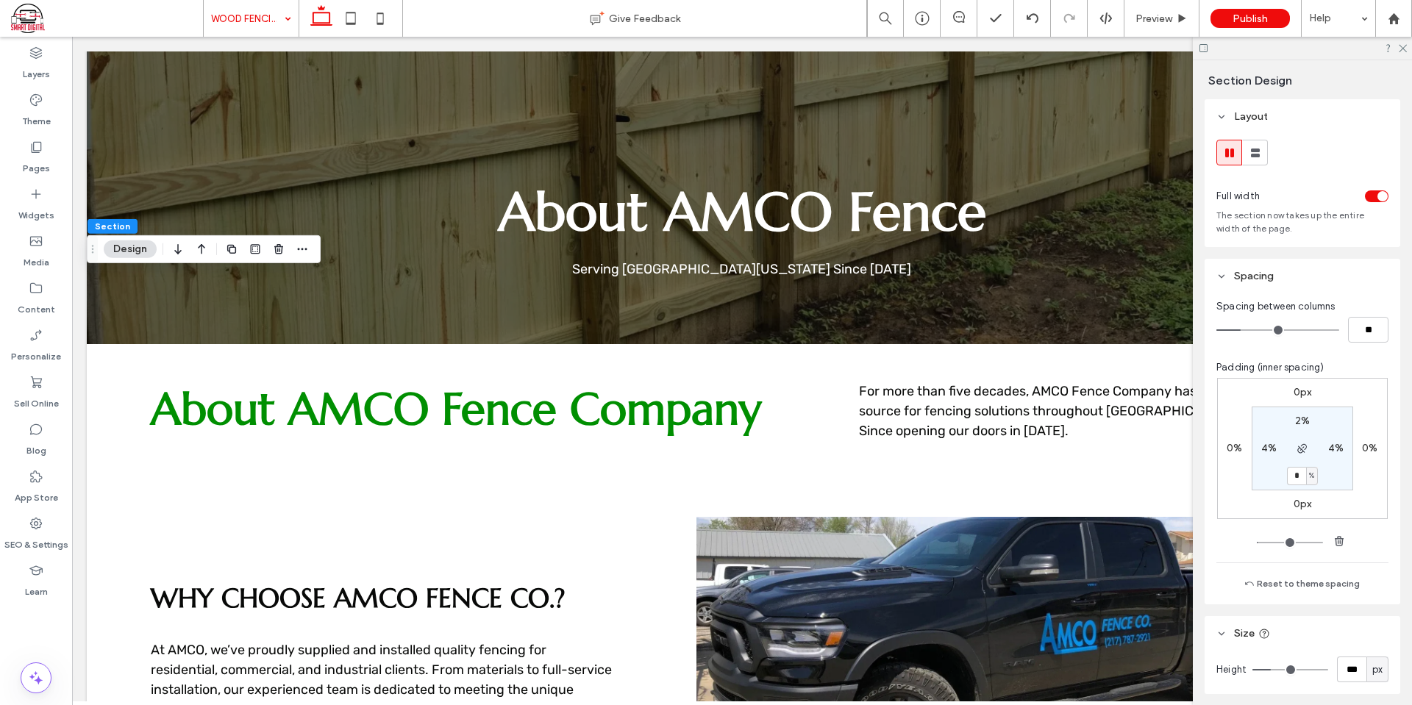
type input "*"
click at [1368, 388] on div "0px 0% 0px 0% 2% 4% * % 4%" at bounding box center [1302, 448] width 171 height 141
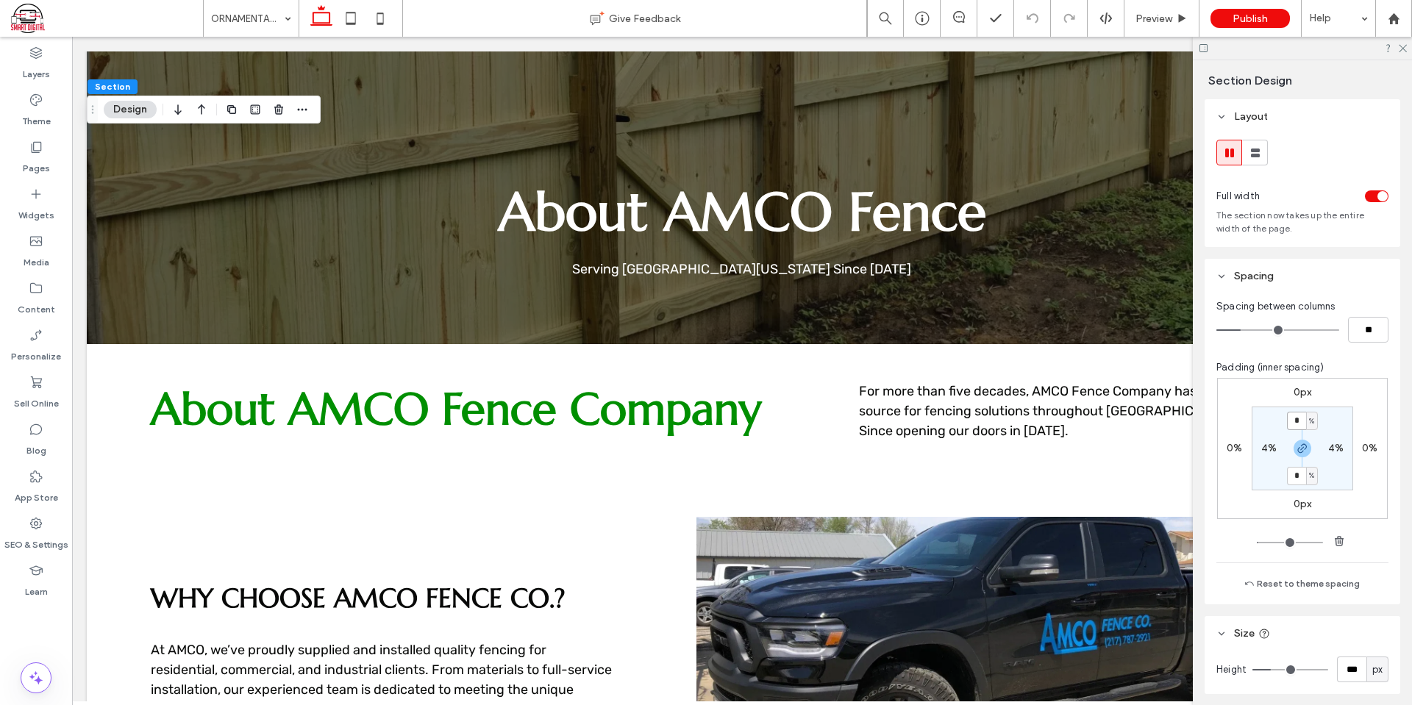
click at [1291, 421] on input "*" at bounding box center [1296, 421] width 19 height 18
click at [1300, 445] on use "button" at bounding box center [1302, 448] width 9 height 9
click at [1287, 416] on input "*" at bounding box center [1296, 421] width 19 height 18
type input "*"
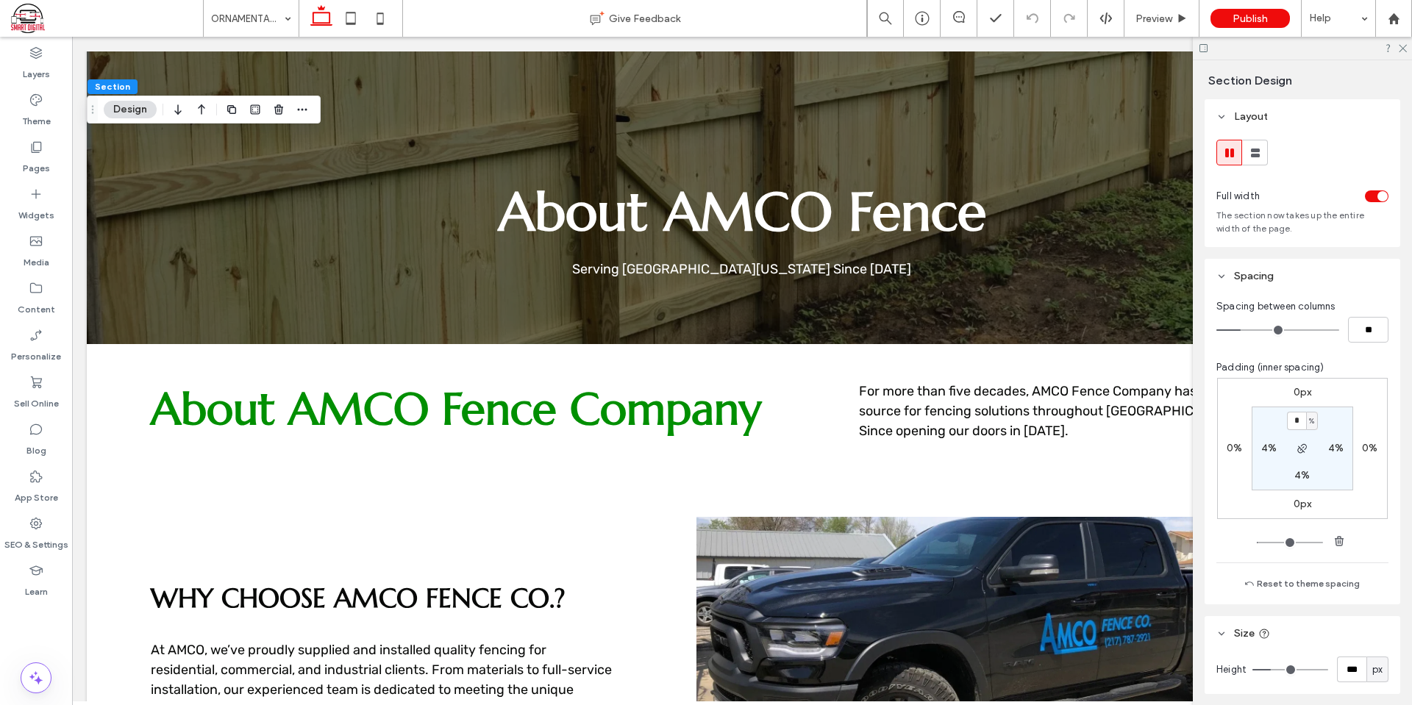
click at [1327, 404] on div "0px 0% 0px 0% * % 4% 4% 4%" at bounding box center [1302, 448] width 171 height 141
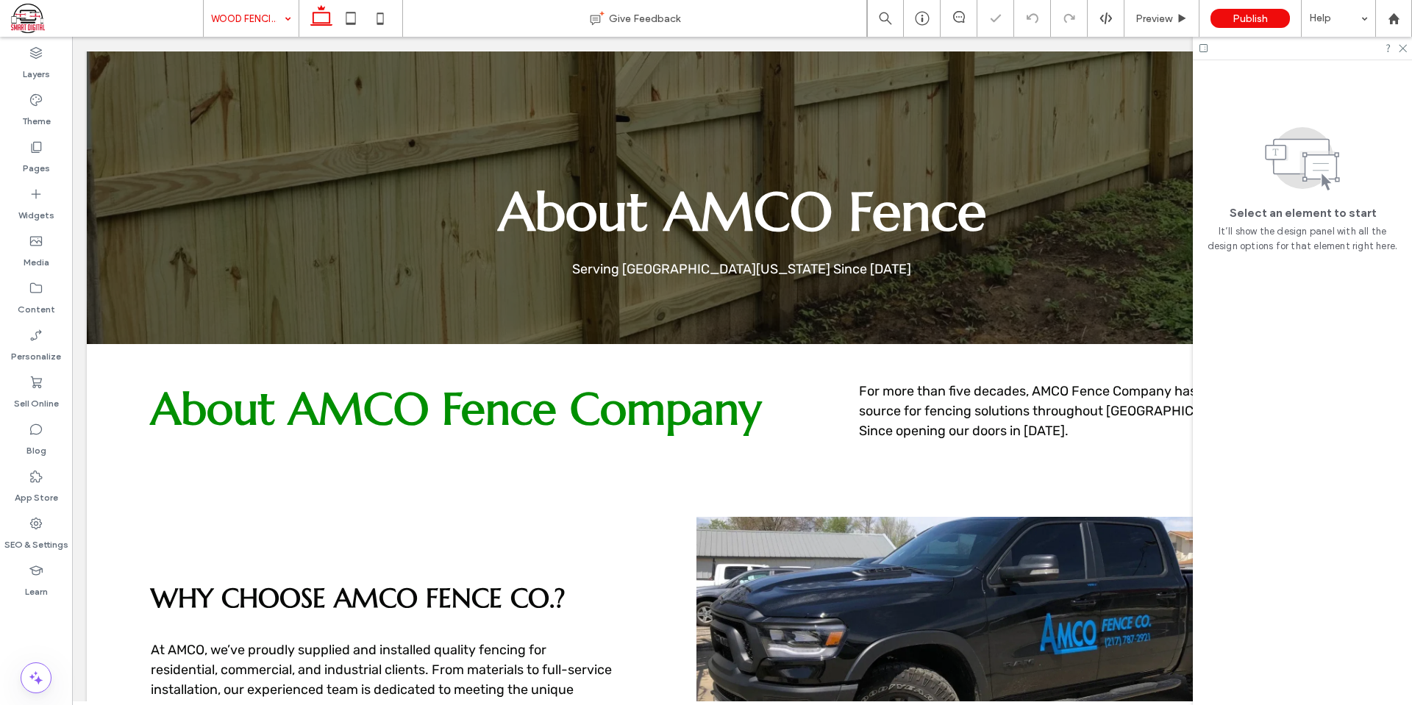
click at [269, 8] on input at bounding box center [247, 18] width 73 height 37
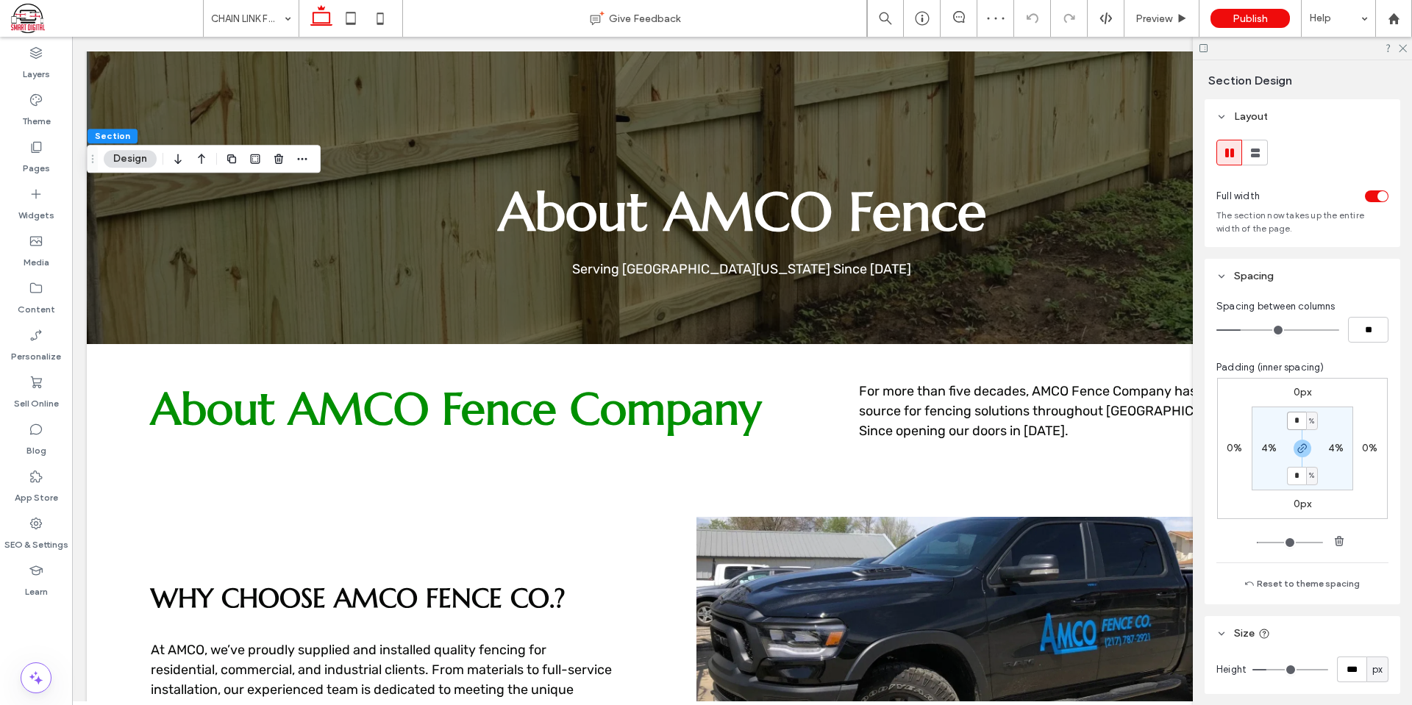
click at [1296, 421] on input "*" at bounding box center [1296, 421] width 19 height 18
type input "*"
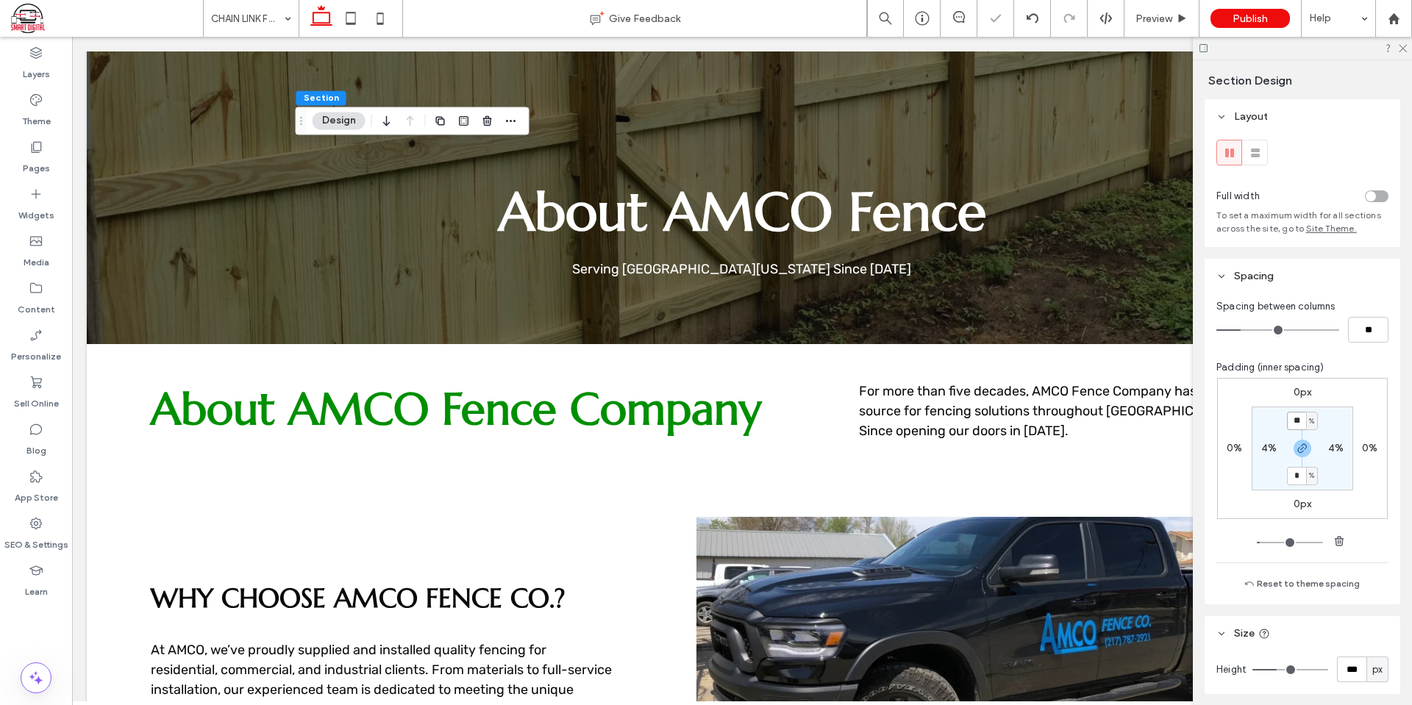
click at [1292, 417] on input "**" at bounding box center [1296, 421] width 19 height 18
type input "*"
click at [1325, 405] on div "0px 0% 0px 0% * % 4% * % 4%" at bounding box center [1302, 448] width 171 height 141
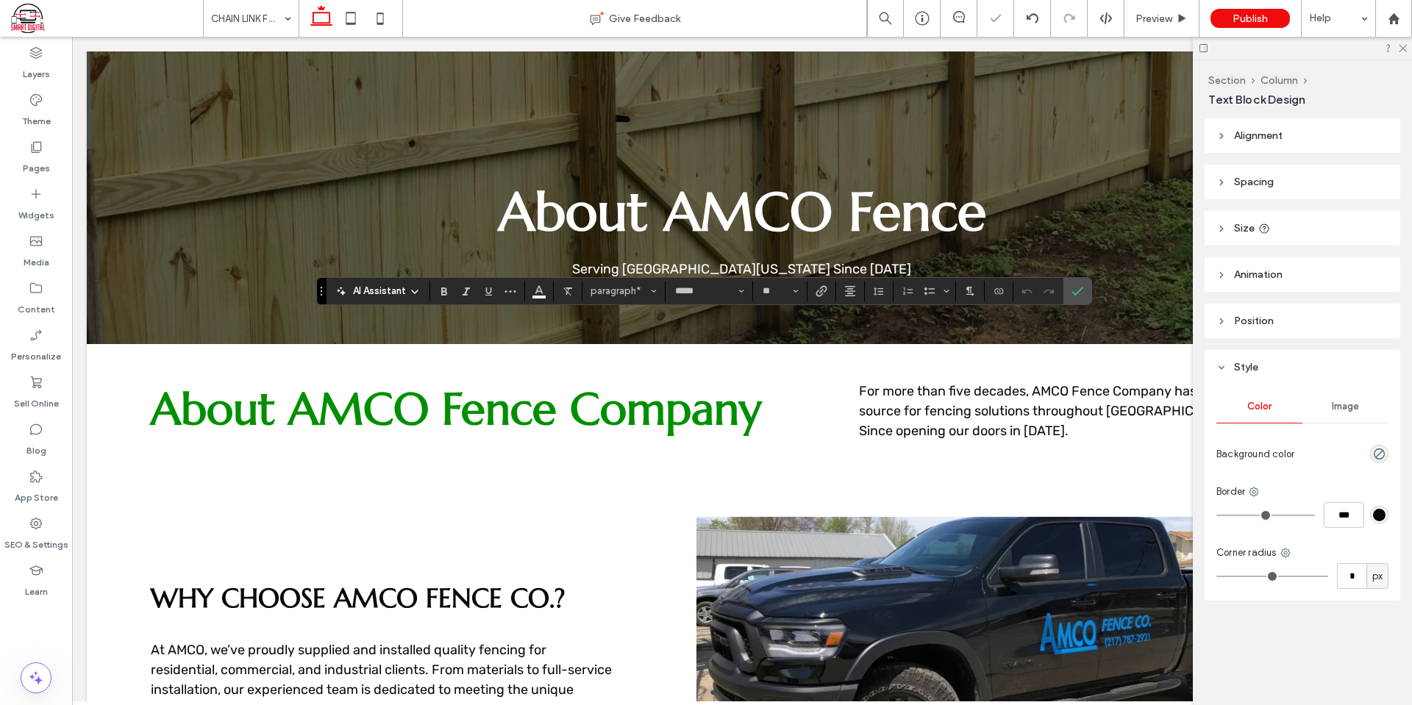
click at [652, 287] on span "Styles" at bounding box center [654, 291] width 6 height 19
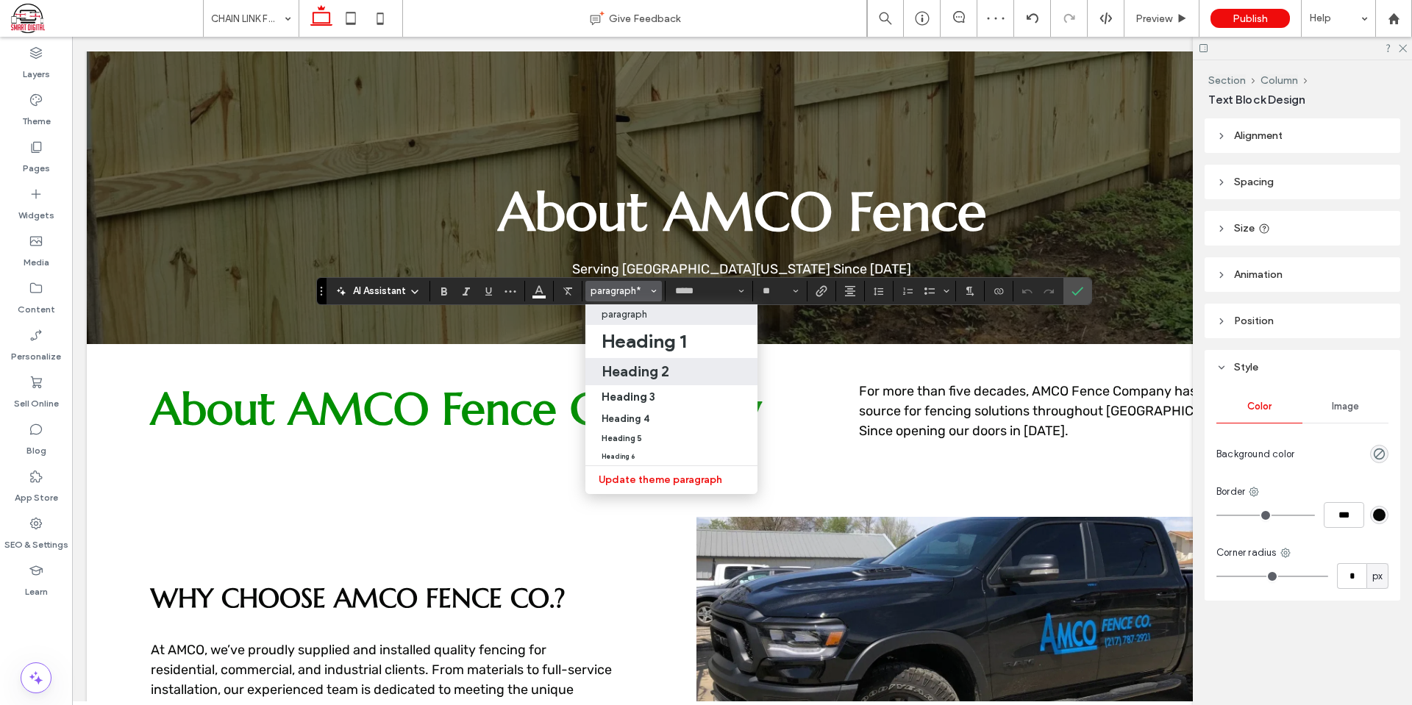
click at [662, 371] on h2 "Heading 2" at bounding box center [636, 372] width 68 height 18
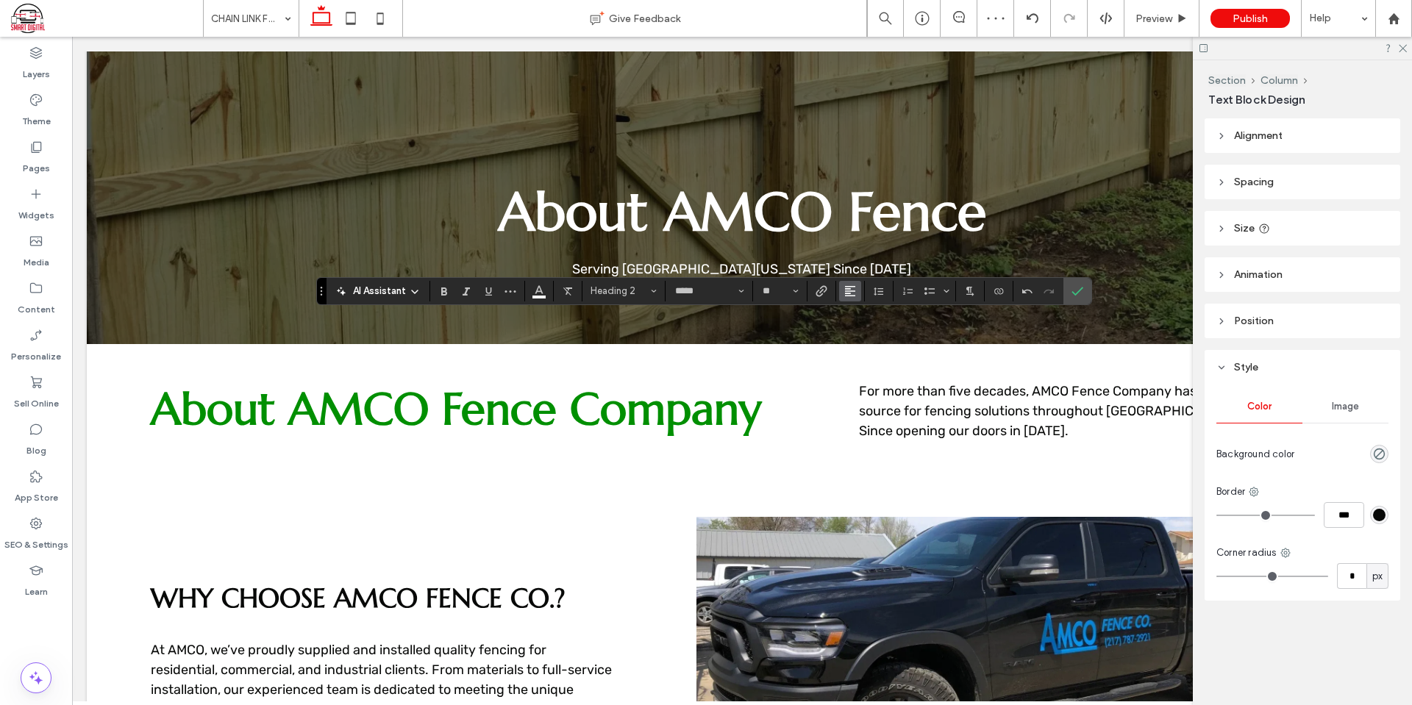
click at [855, 285] on icon "Alignment" at bounding box center [850, 291] width 12 height 12
click at [866, 337] on icon "ui.textEditor.alignment.center" at bounding box center [861, 336] width 12 height 12
click at [1081, 291] on icon "Confirm" at bounding box center [1078, 291] width 12 height 12
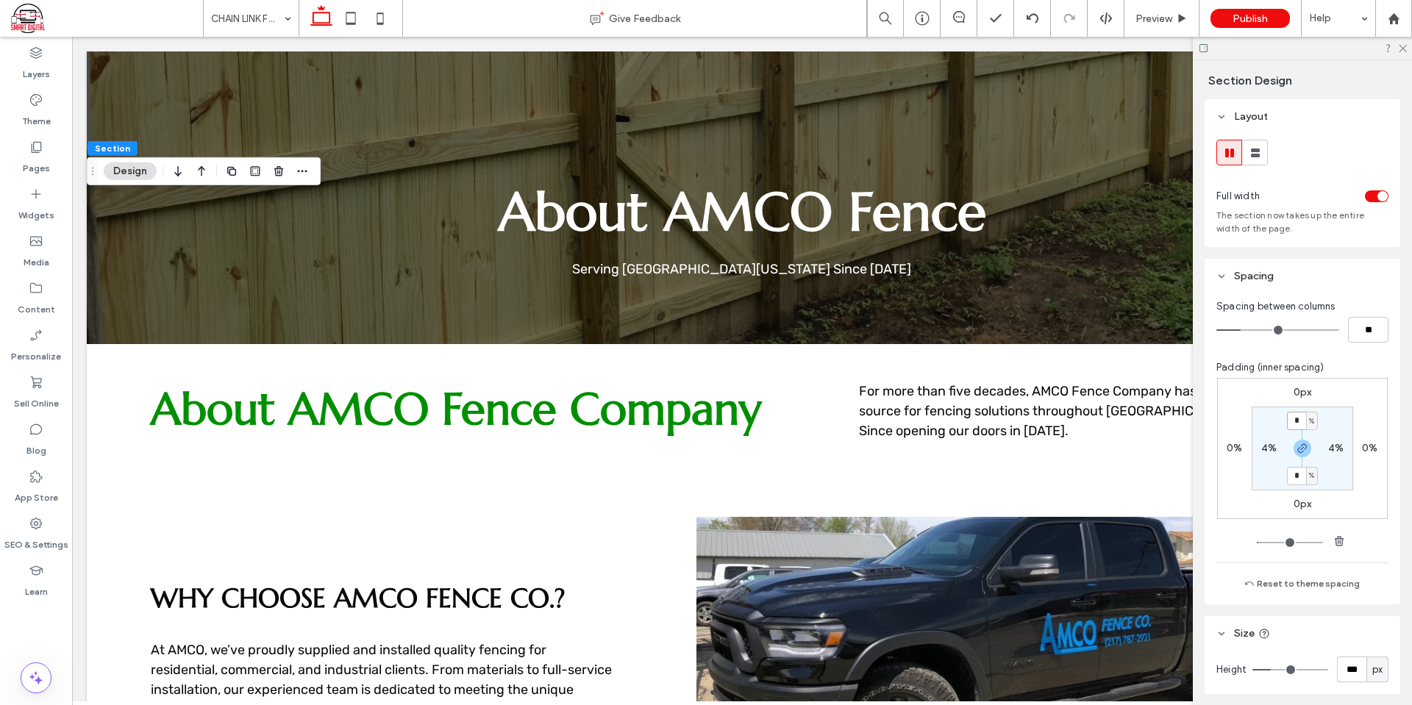
click at [1287, 421] on input "*" at bounding box center [1296, 421] width 19 height 18
type input "*"
click at [1344, 394] on div "0px 0% 0px 0% * % 4% * % 4%" at bounding box center [1302, 448] width 171 height 141
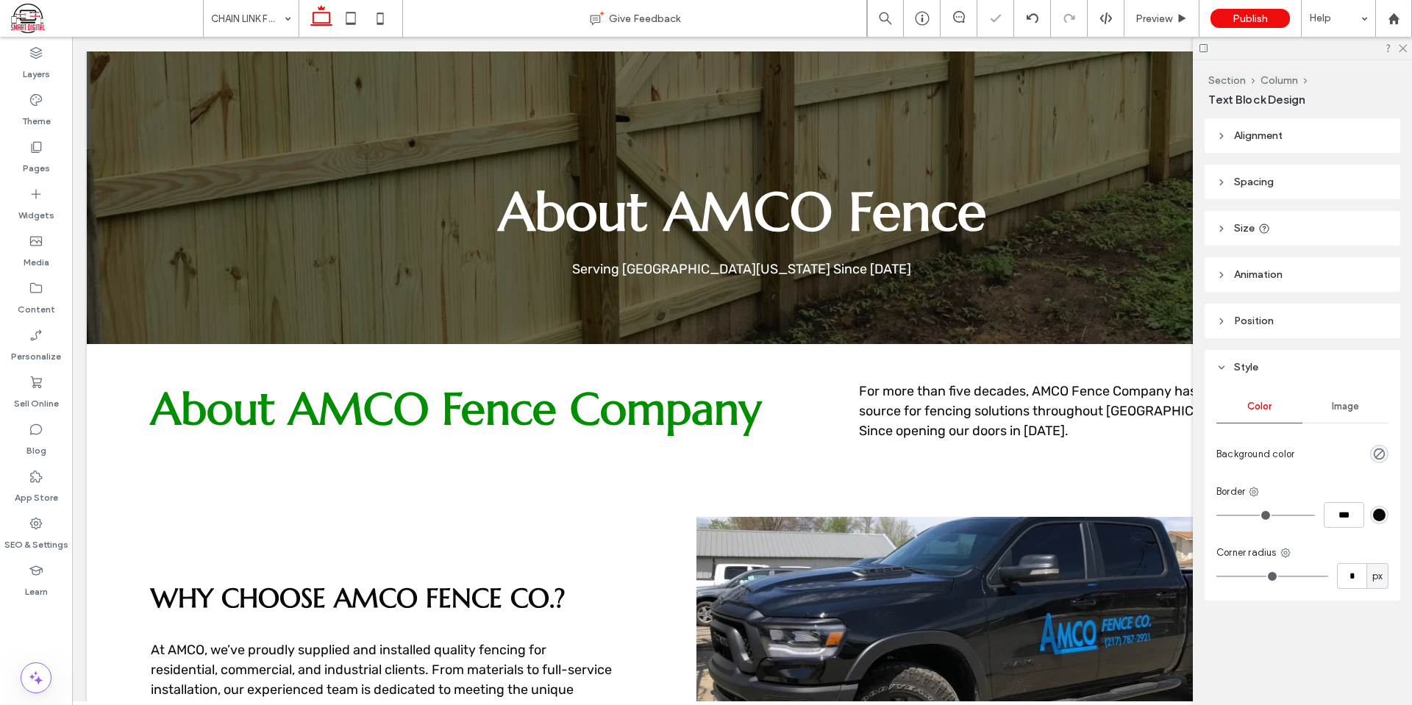
type input "*****"
type input "**"
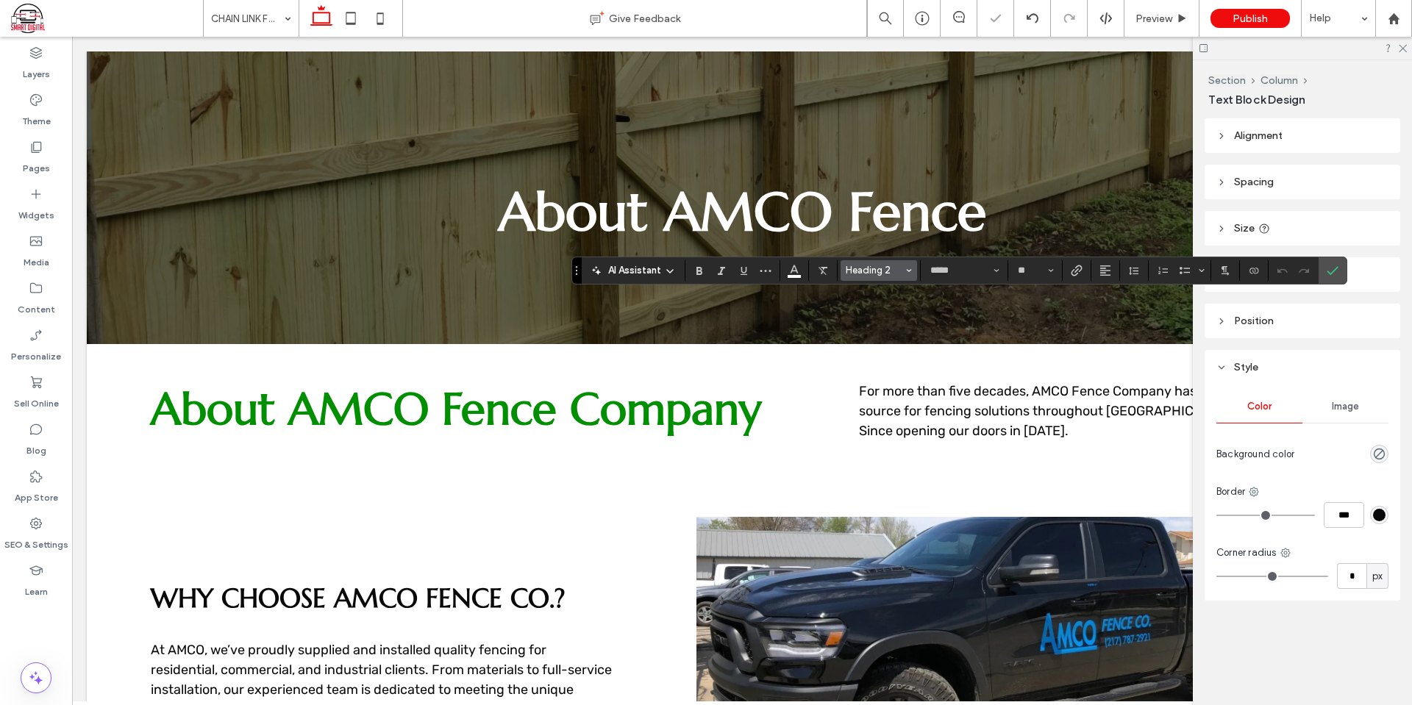
click at [869, 266] on span "Heading 2" at bounding box center [874, 270] width 57 height 11
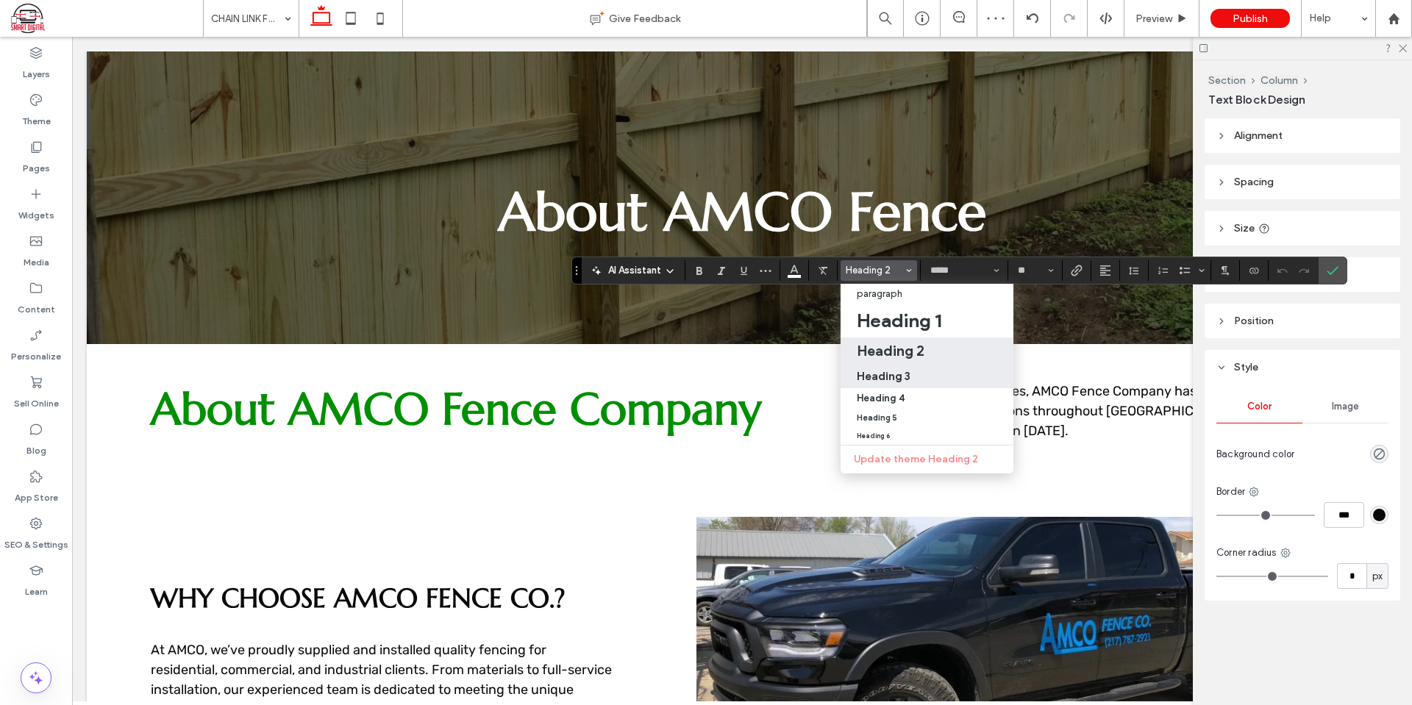
click at [908, 376] on h3 "Heading 3" at bounding box center [884, 376] width 54 height 14
type input "*********"
type input "**"
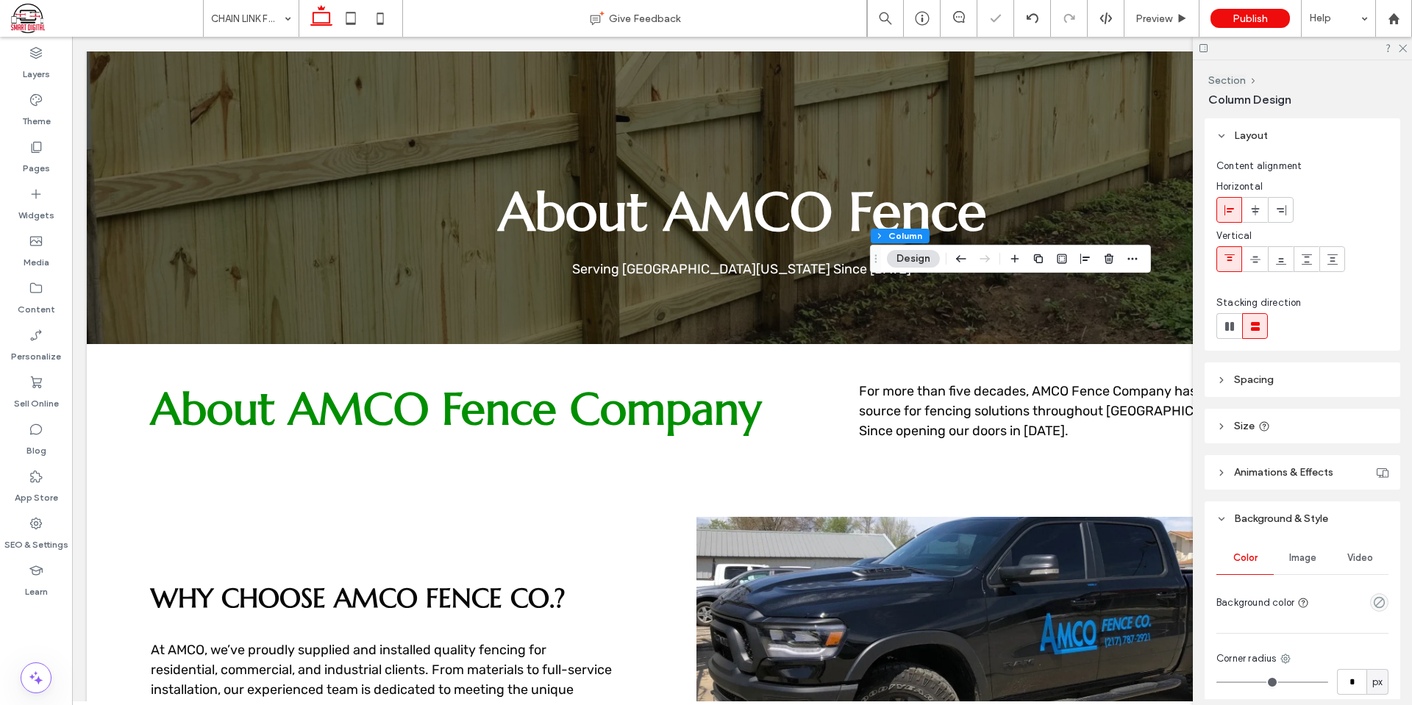
click at [1297, 558] on span "Image" at bounding box center [1302, 558] width 27 height 12
click at [1277, 600] on div "Add multiple images for a background slider" at bounding box center [1302, 640] width 171 height 97
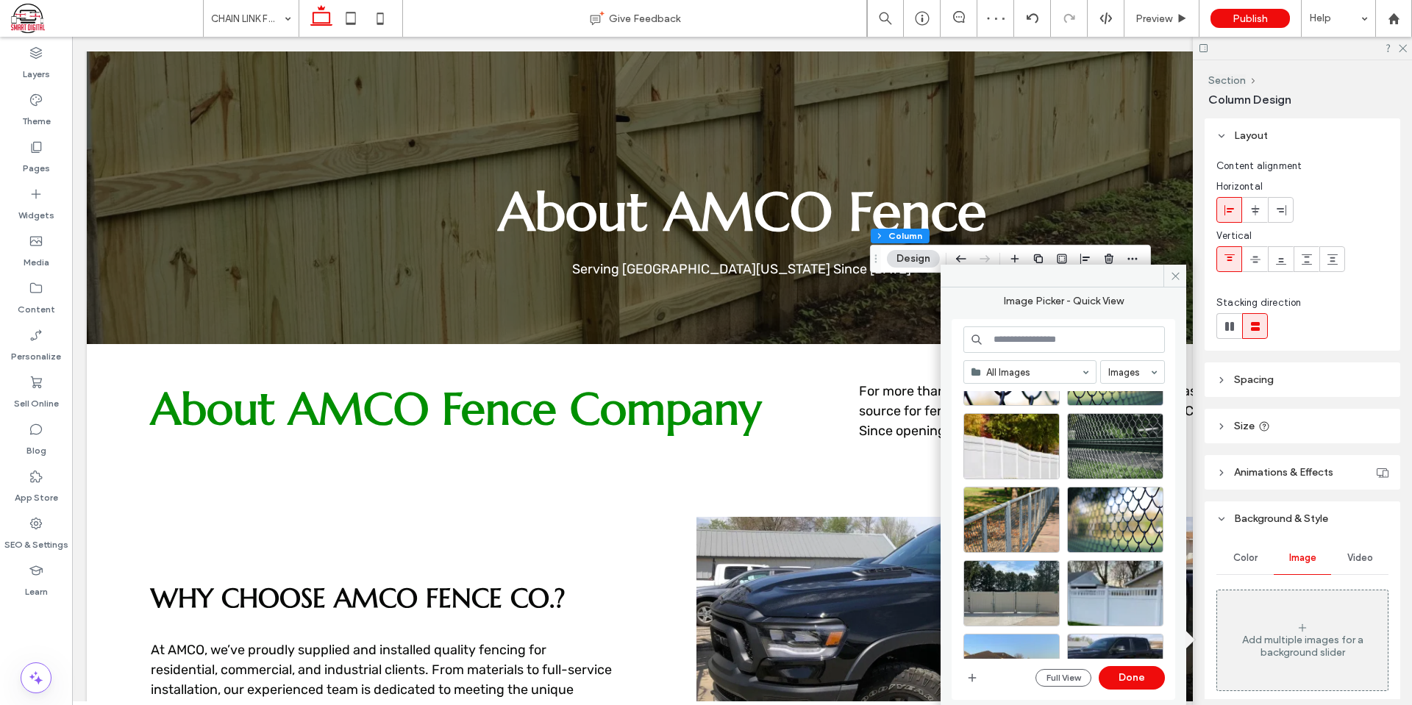
scroll to position [221, 0]
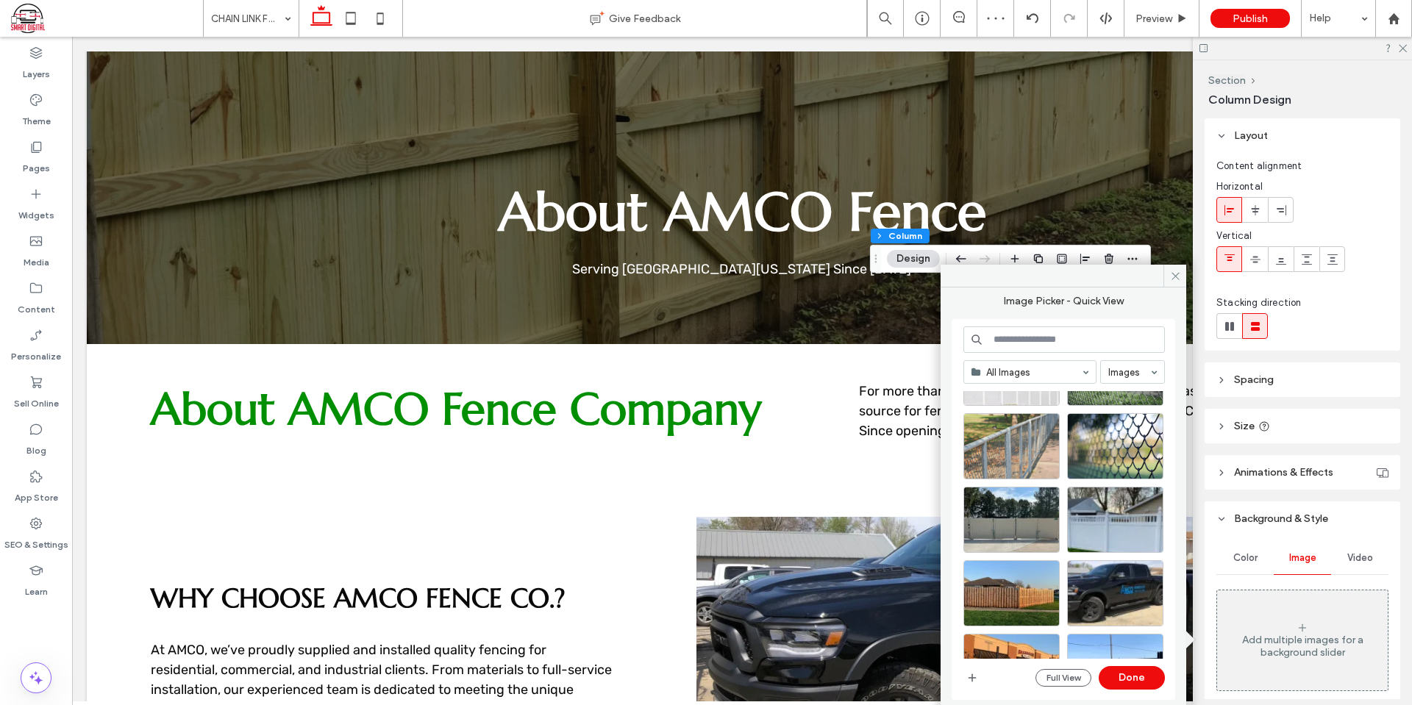
click at [1029, 452] on div at bounding box center [1012, 446] width 96 height 66
click at [1139, 683] on button "Done" at bounding box center [1132, 678] width 66 height 24
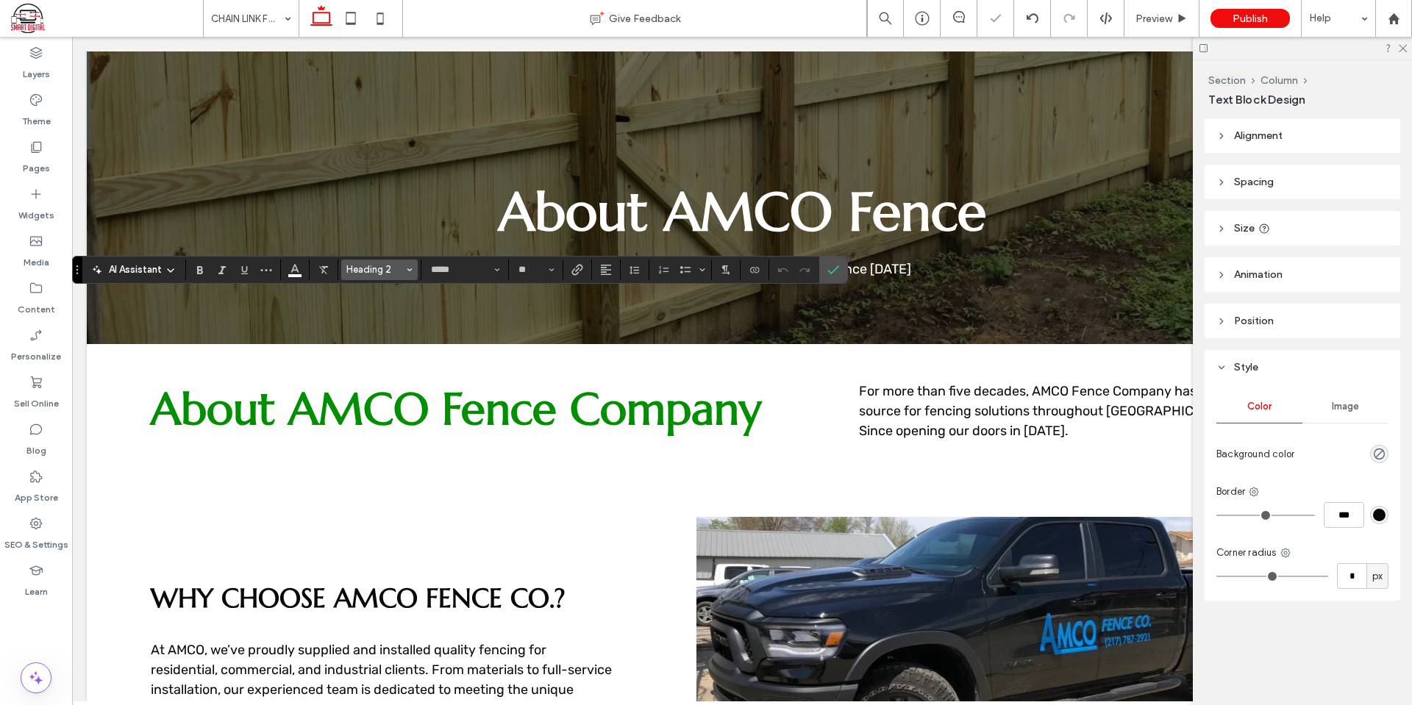
click at [377, 271] on span "Heading 2" at bounding box center [374, 269] width 57 height 11
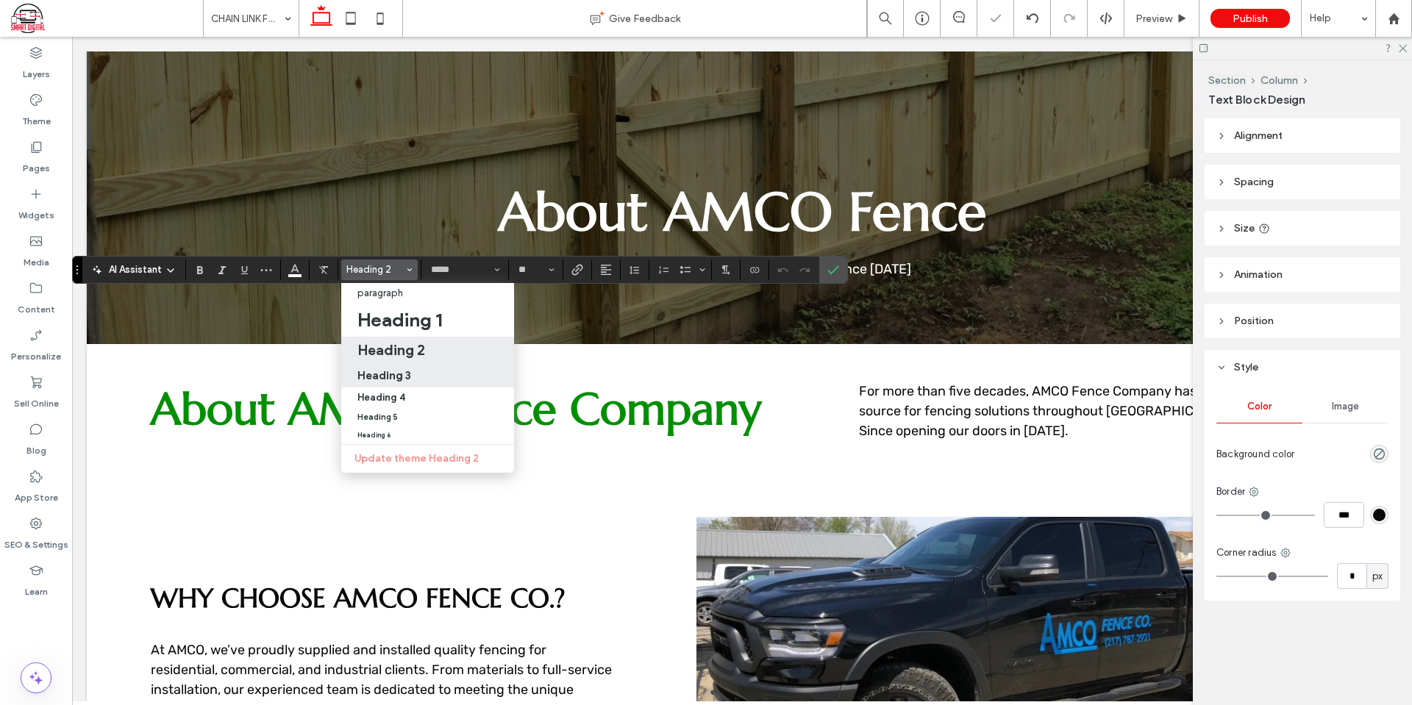
click at [413, 379] on div "Heading 3" at bounding box center [427, 376] width 140 height 14
type input "*********"
type input "**"
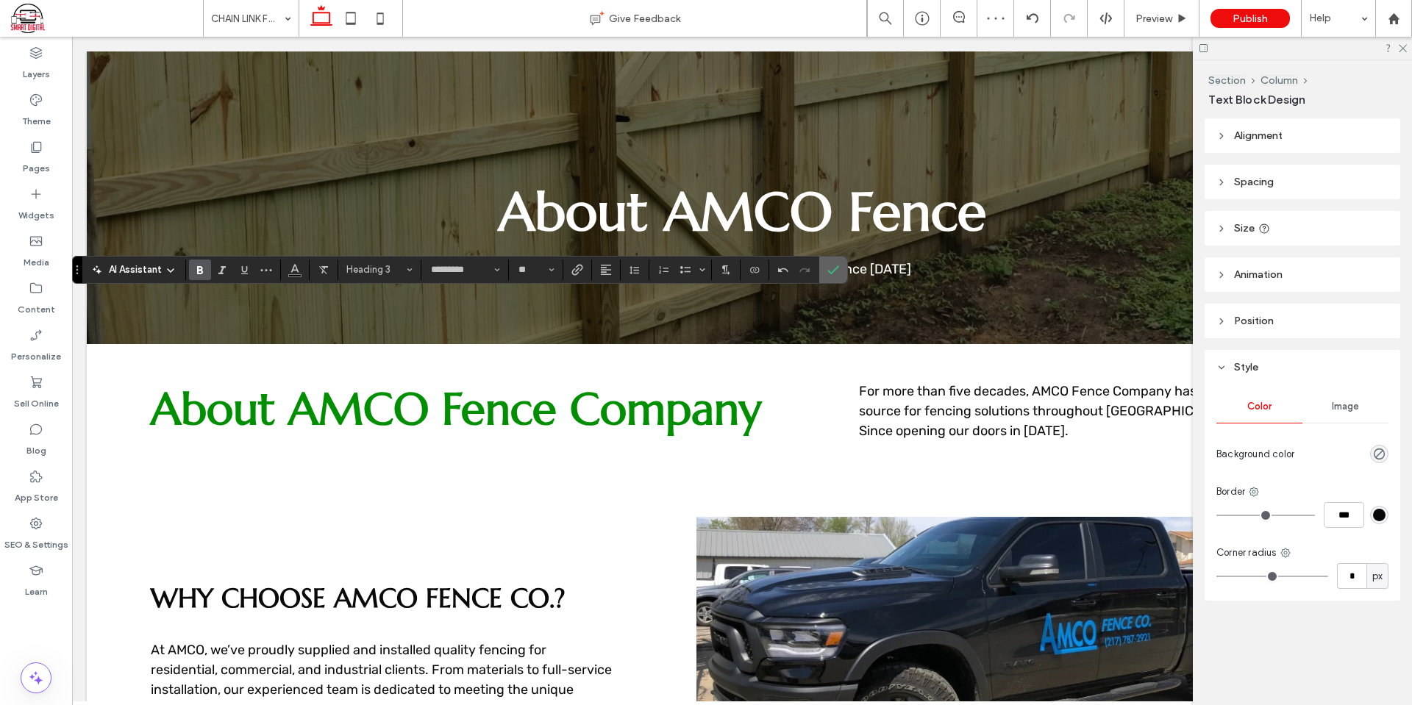
click at [835, 264] on icon "Confirm" at bounding box center [833, 270] width 12 height 12
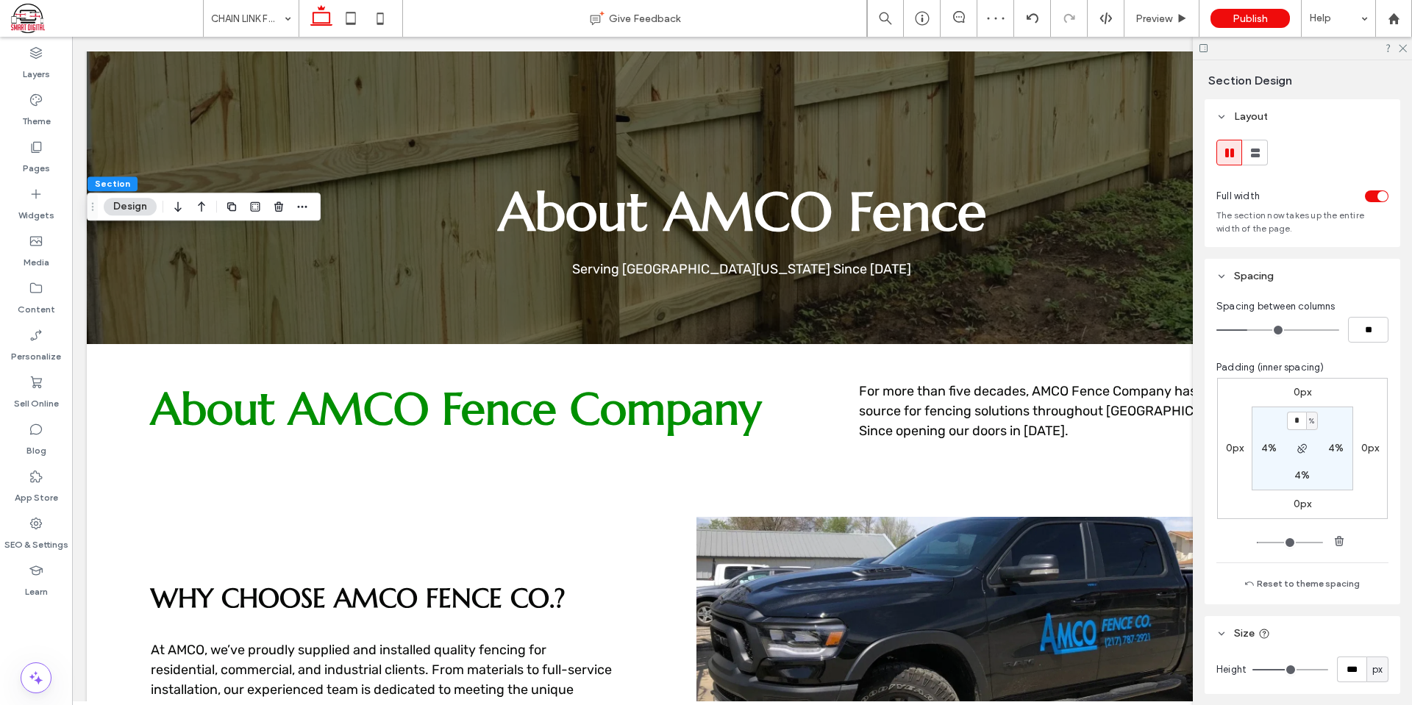
type input "*"
click at [1335, 396] on div "0px 0px 0px 0px * % 4% 4% 4%" at bounding box center [1302, 448] width 171 height 141
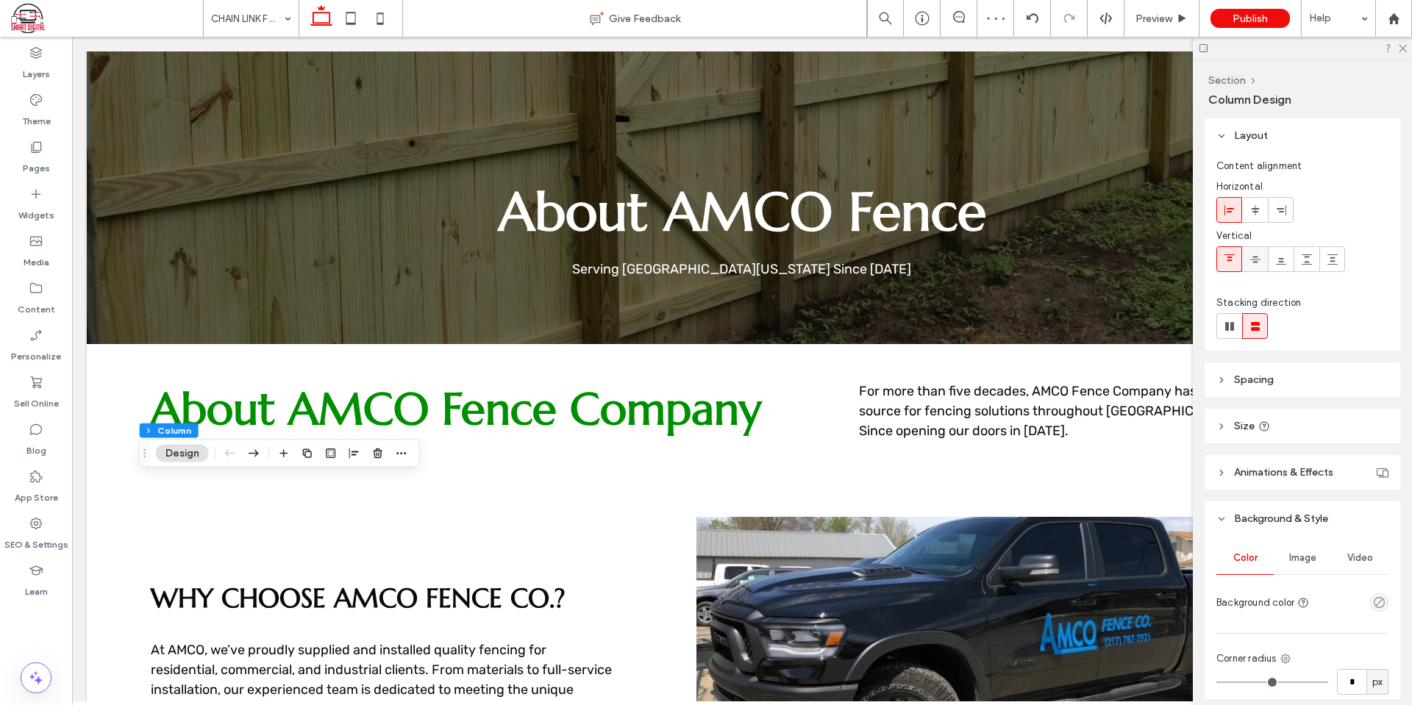
click at [1251, 257] on icon at bounding box center [1256, 260] width 12 height 12
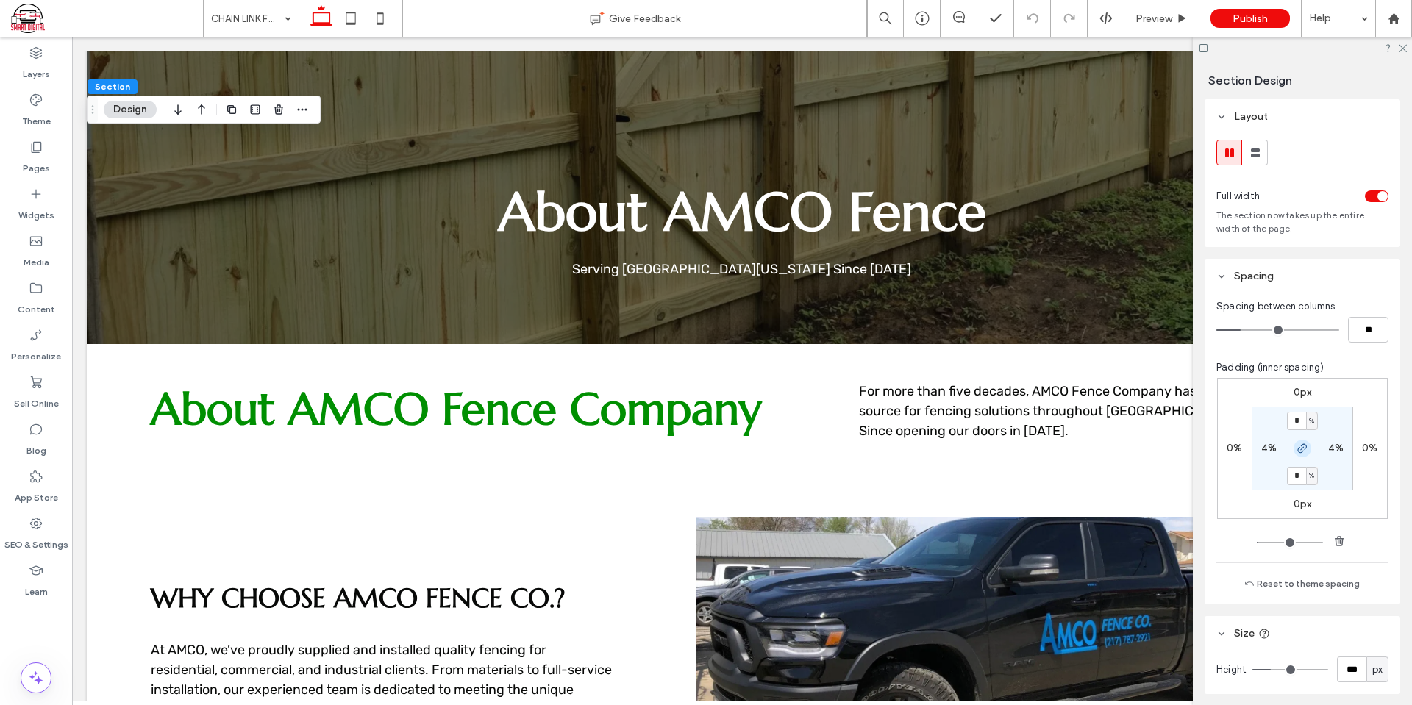
click at [1294, 446] on span "button" at bounding box center [1303, 449] width 18 height 18
click at [1296, 471] on label "4%" at bounding box center [1302, 475] width 15 height 13
type input "*"
click at [1327, 488] on section "4% 4% * % 4%" at bounding box center [1303, 449] width 102 height 84
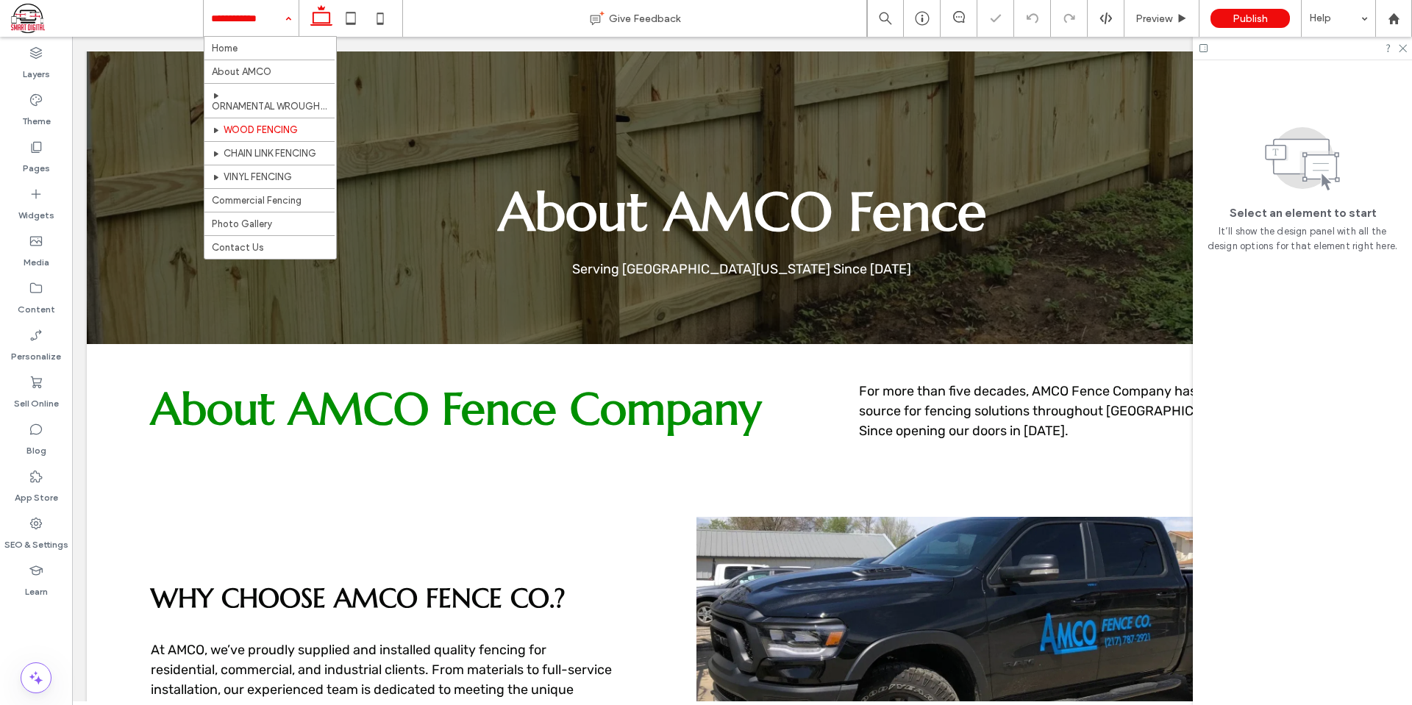
click at [266, 8] on input at bounding box center [247, 18] width 73 height 37
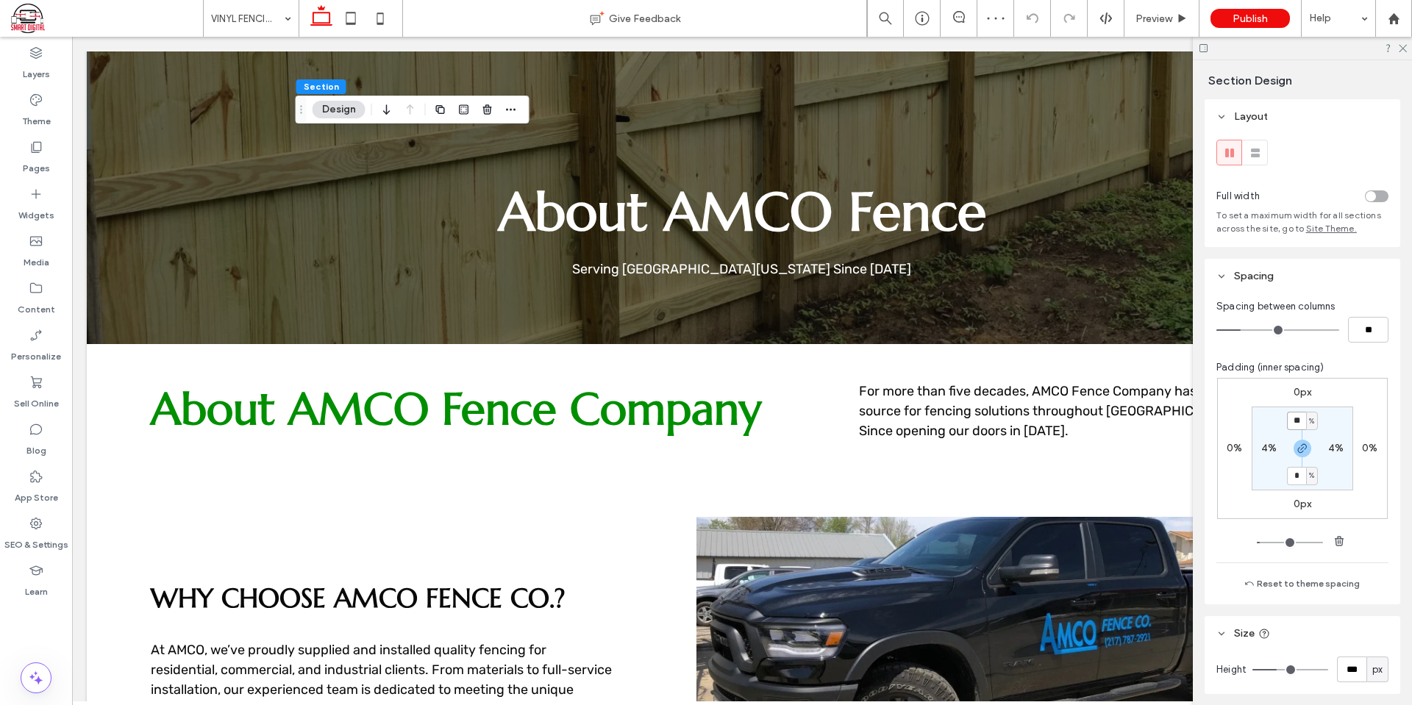
click at [1291, 421] on input "**" at bounding box center [1296, 421] width 19 height 18
type input "*"
click at [1368, 402] on div "0px 0% 0px 0% * % 4% * % 4%" at bounding box center [1302, 448] width 171 height 141
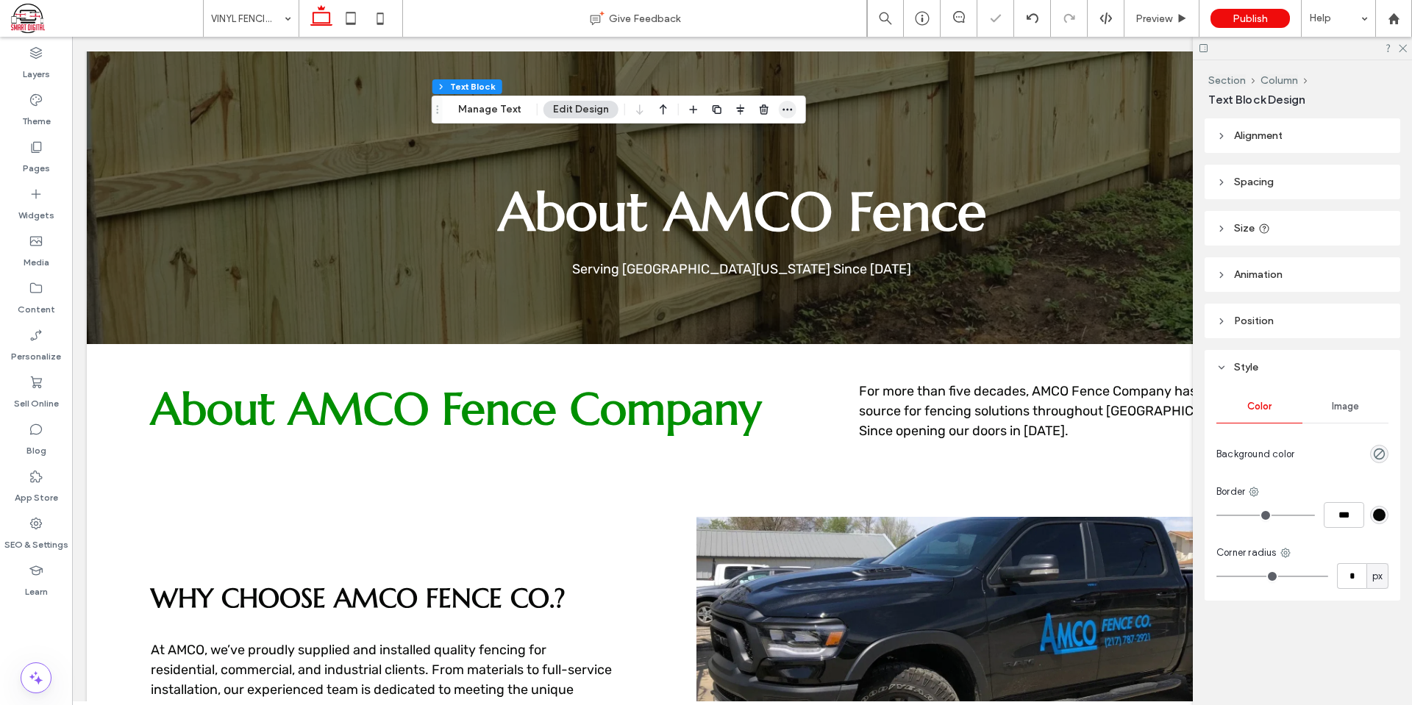
click at [779, 111] on span "button" at bounding box center [788, 110] width 18 height 18
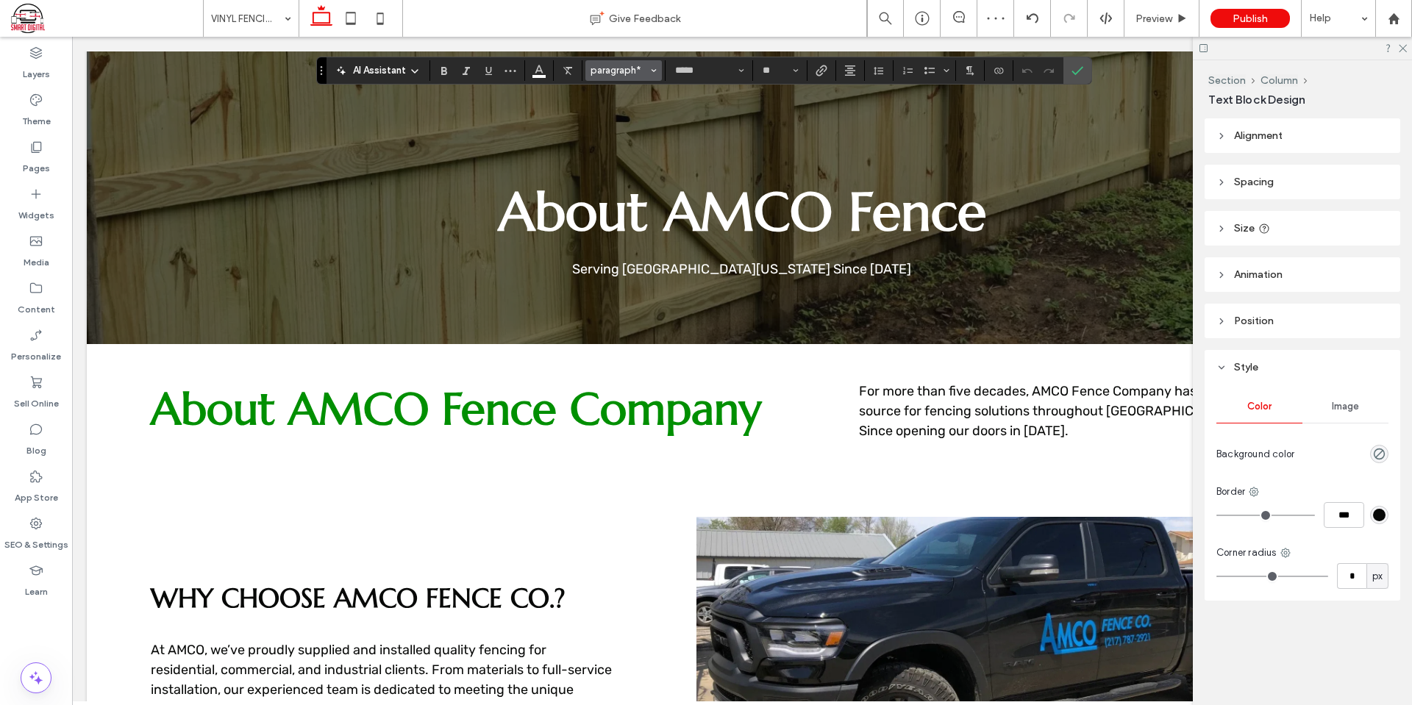
click at [630, 71] on span "paragraph*" at bounding box center [619, 70] width 57 height 11
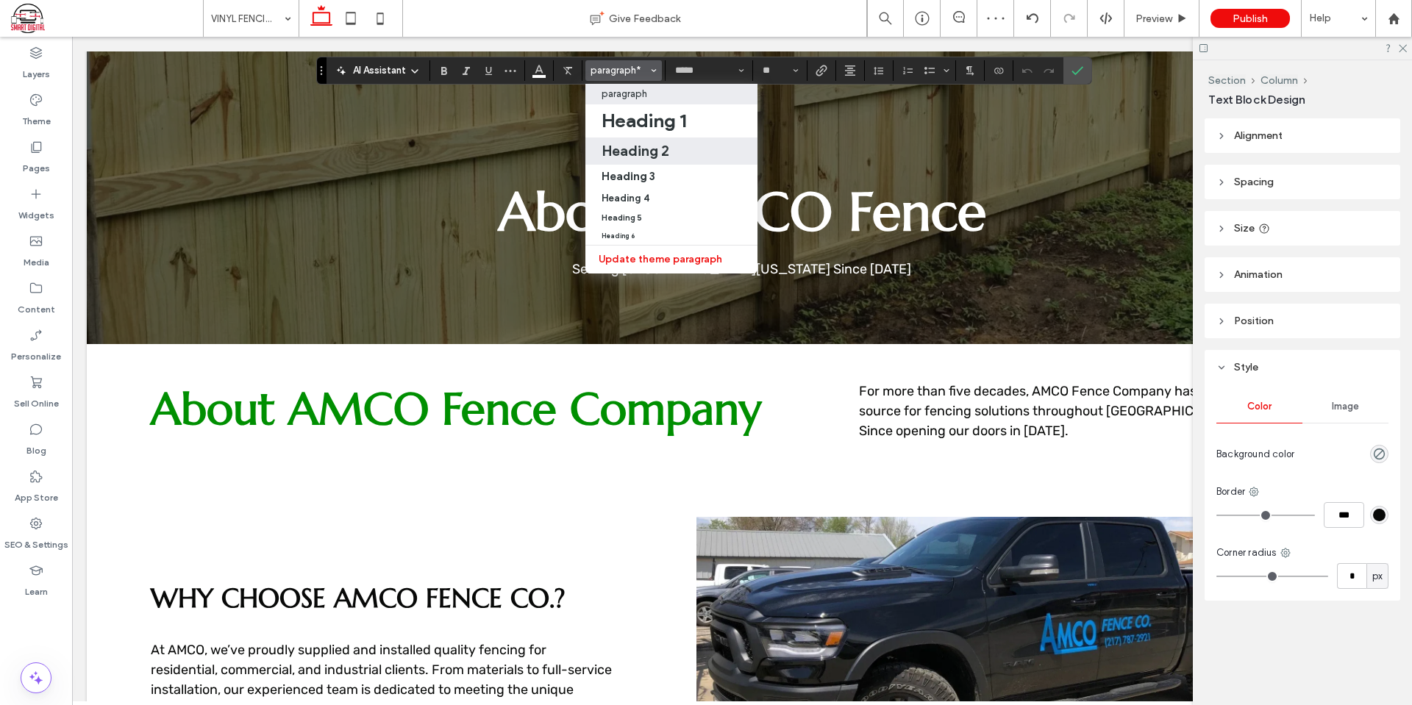
click at [648, 148] on h2 "Heading 2" at bounding box center [636, 151] width 68 height 18
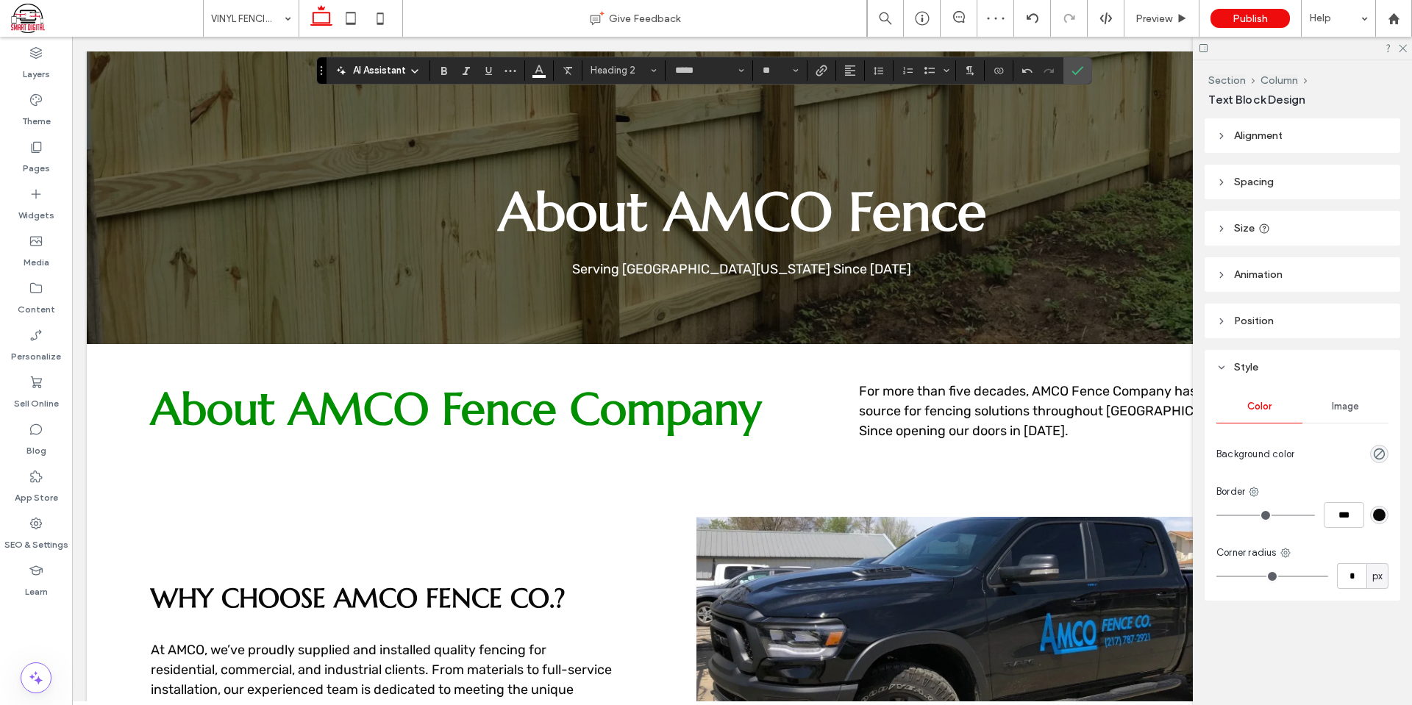
click at [863, 67] on section at bounding box center [850, 70] width 29 height 21
click at [855, 68] on icon "Alignment" at bounding box center [850, 71] width 12 height 12
click at [867, 118] on div "ui.textEditor.alignment.center" at bounding box center [864, 116] width 19 height 12
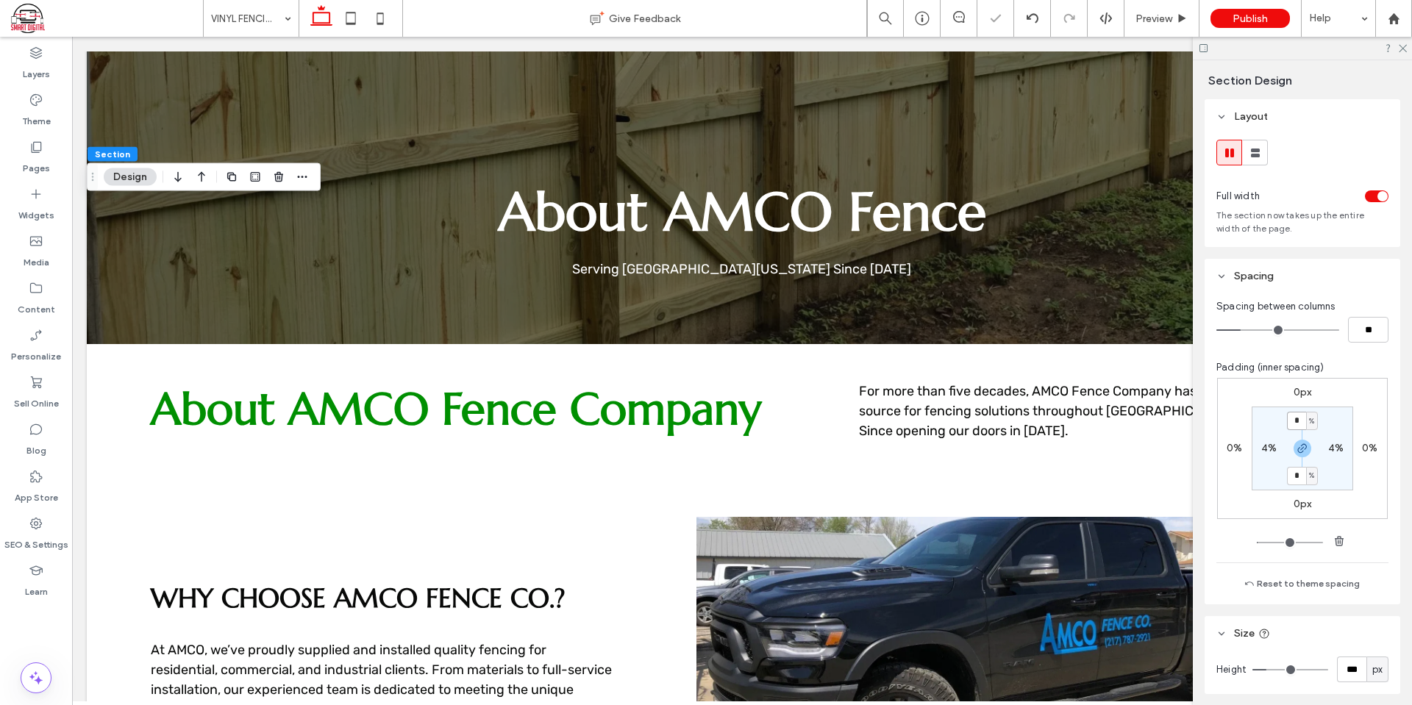
click at [1289, 417] on input "*" at bounding box center [1296, 421] width 19 height 18
type input "*"
click at [1358, 395] on div "0px 0% 0px 0% * % 4% * % 4%" at bounding box center [1302, 448] width 171 height 141
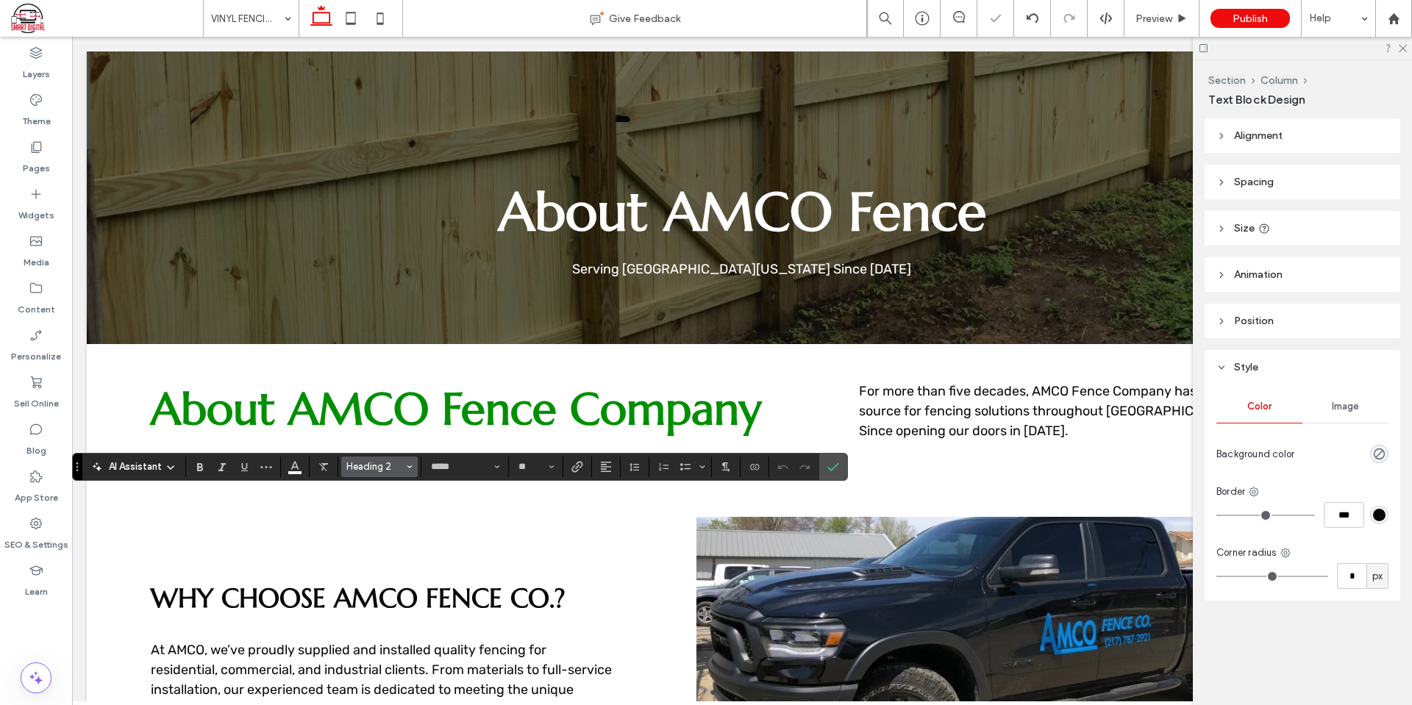
click at [396, 463] on span "Heading 2" at bounding box center [374, 466] width 57 height 11
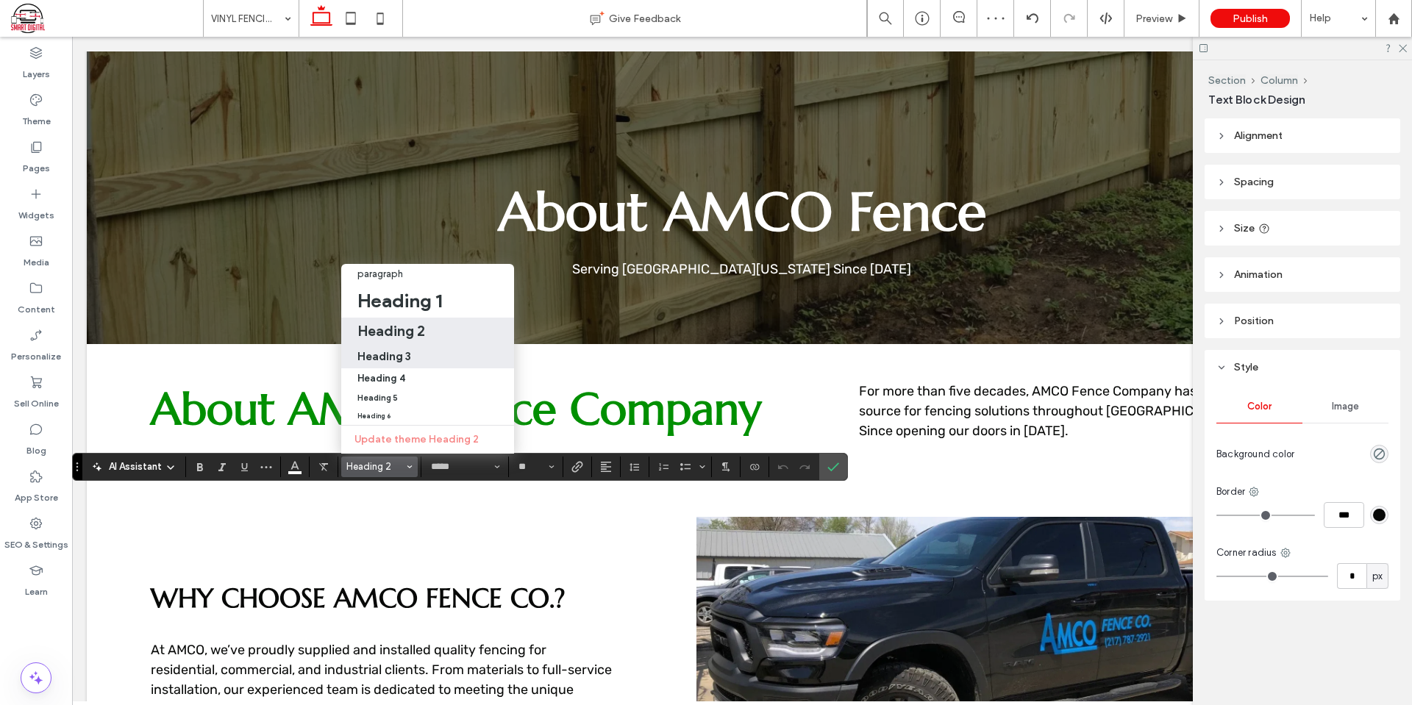
click at [420, 349] on div "Heading 3" at bounding box center [427, 356] width 140 height 14
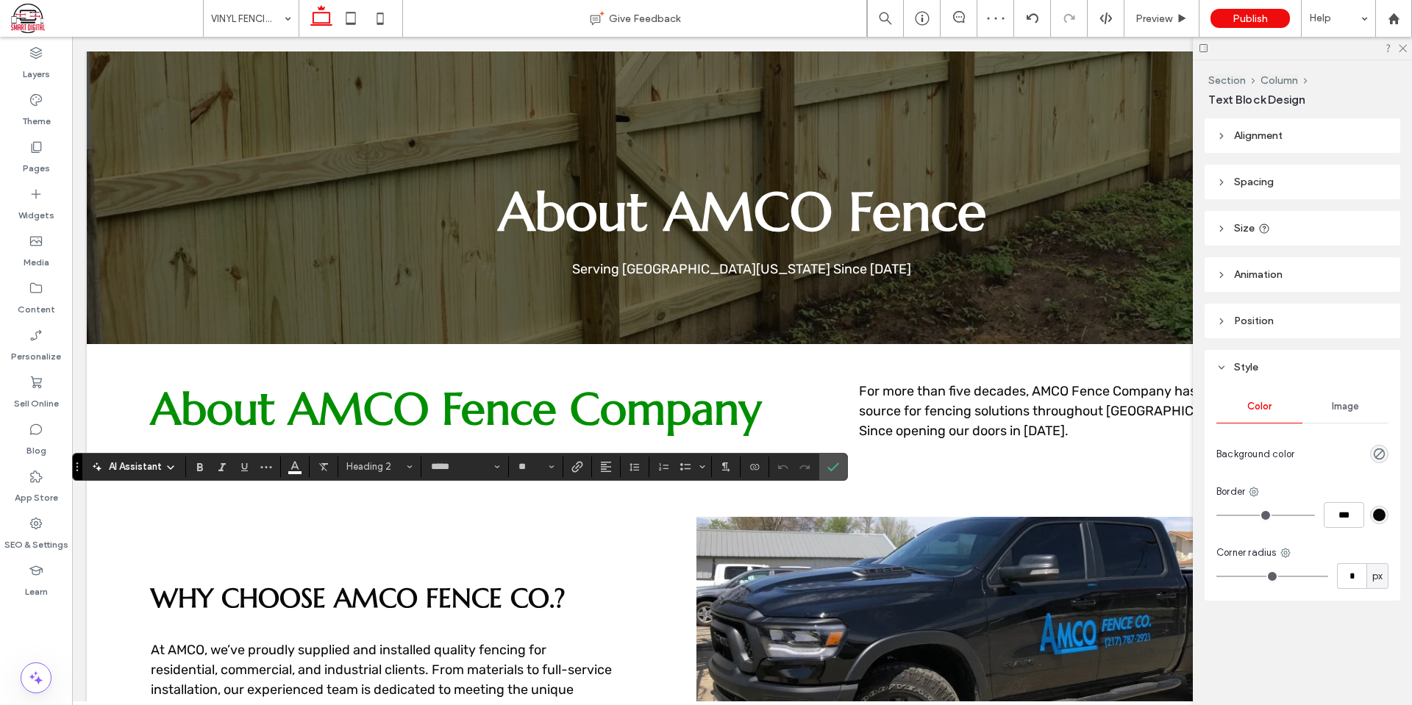
type input "*********"
type input "**"
click at [834, 465] on icon "Confirm" at bounding box center [833, 467] width 12 height 12
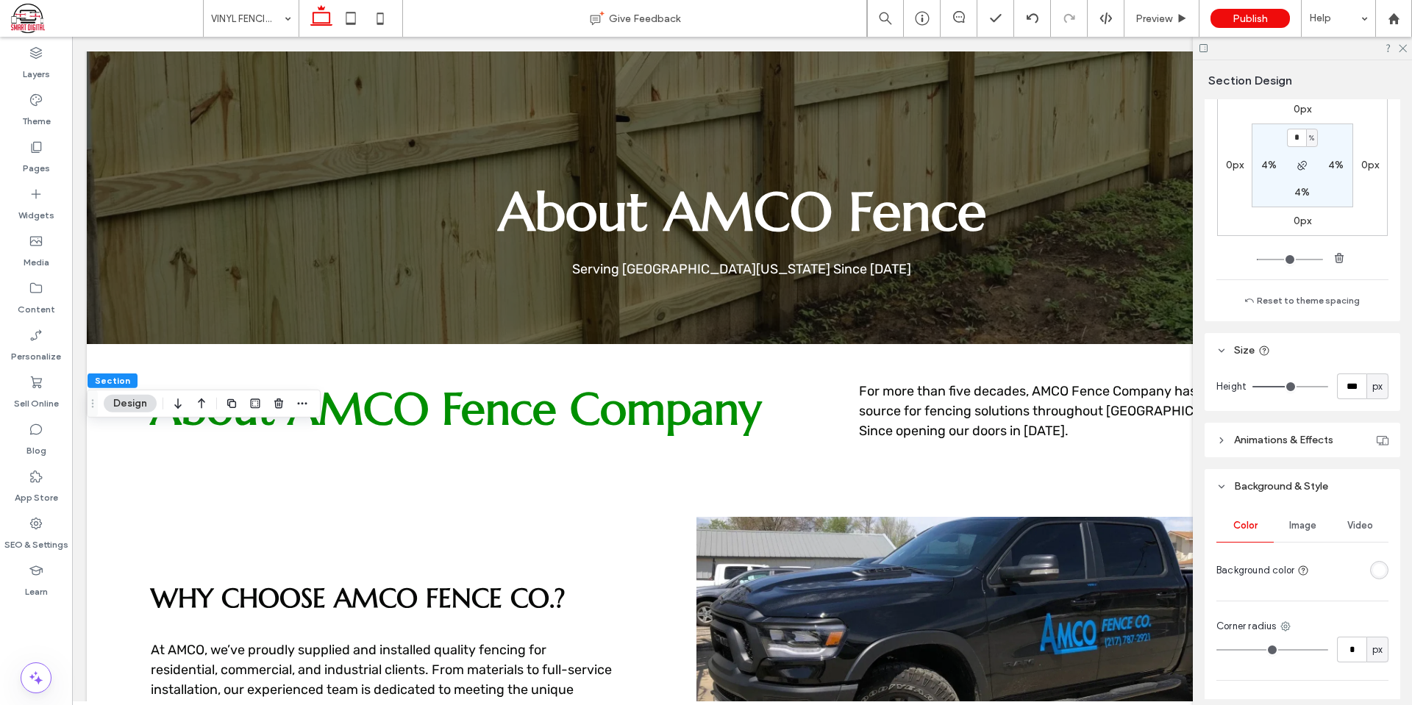
scroll to position [294, 0]
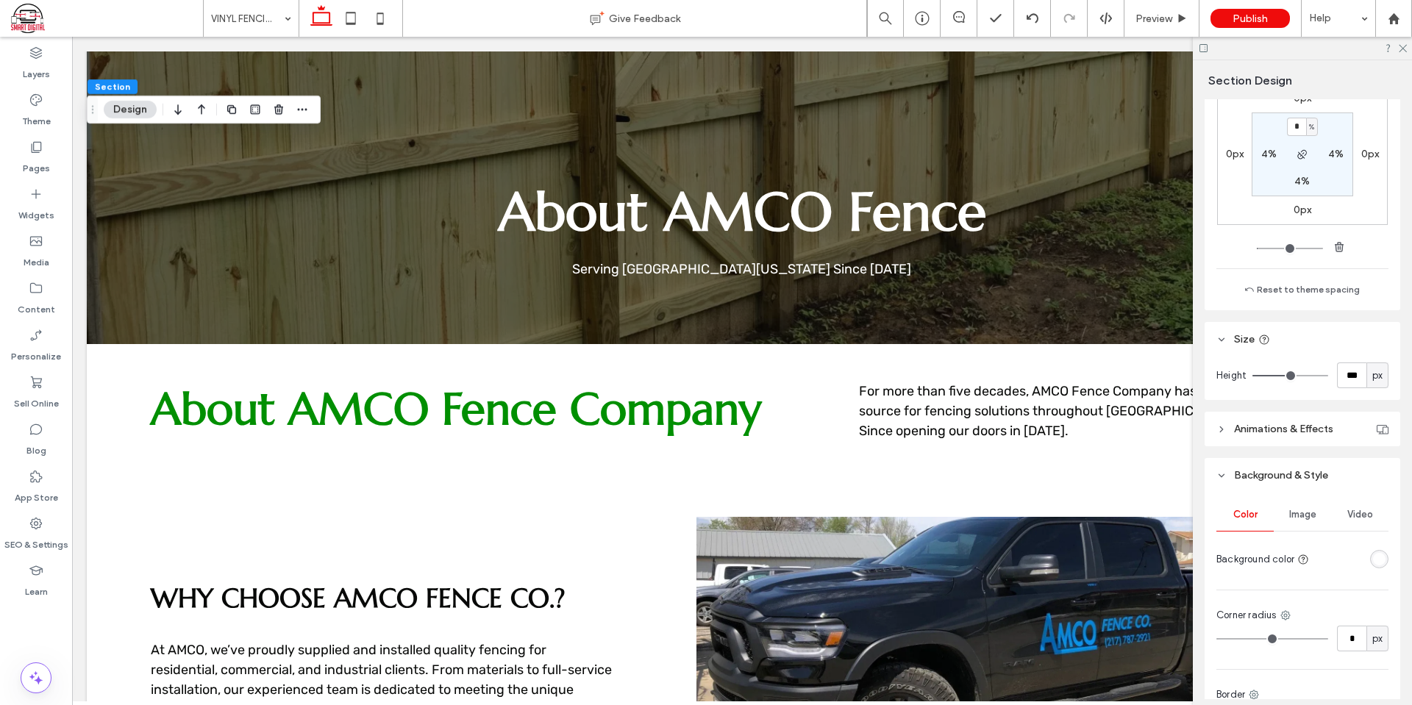
click at [1300, 188] on label "4%" at bounding box center [1302, 181] width 15 height 13
type input "*"
click at [1337, 199] on div "0px 0px 0px 0px 4% 4% * % 4%" at bounding box center [1302, 154] width 171 height 141
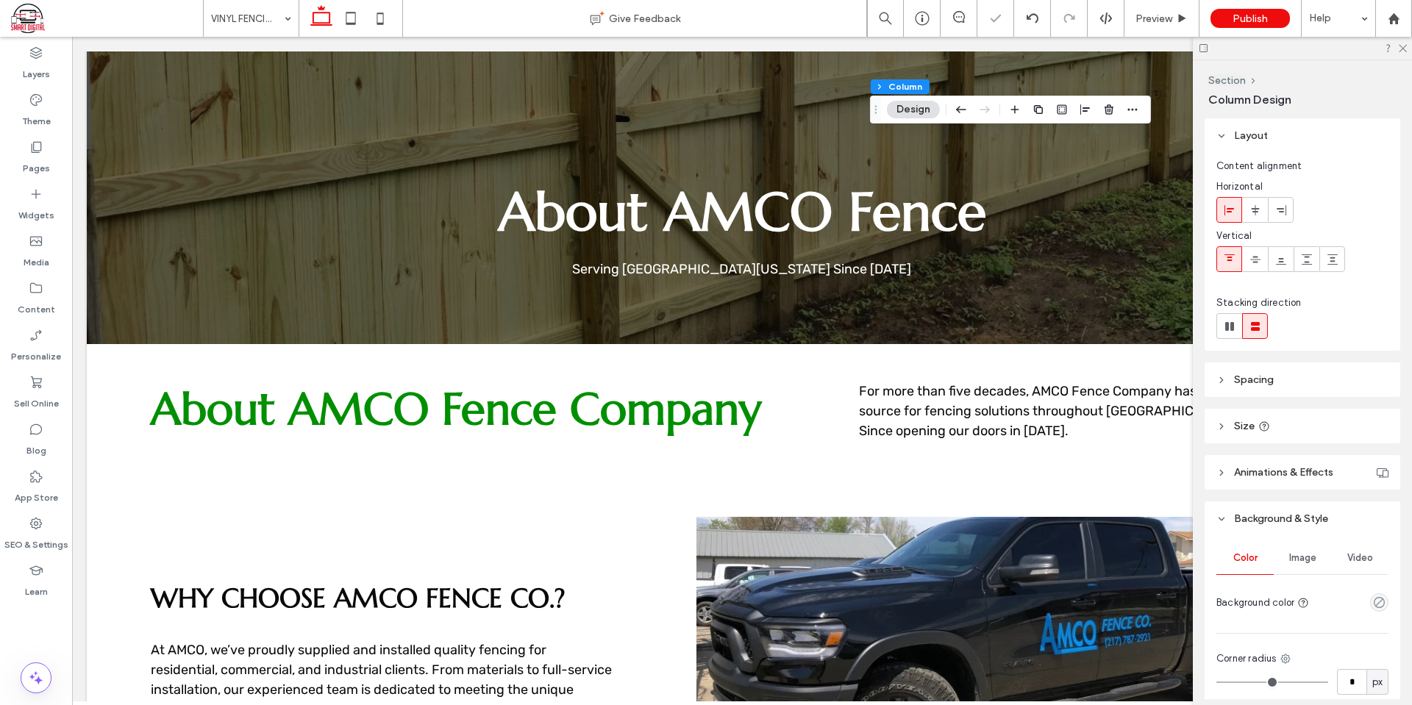
click at [1309, 564] on div "Image" at bounding box center [1302, 558] width 57 height 32
click at [1302, 605] on div "Add multiple images for a background slider" at bounding box center [1302, 640] width 171 height 97
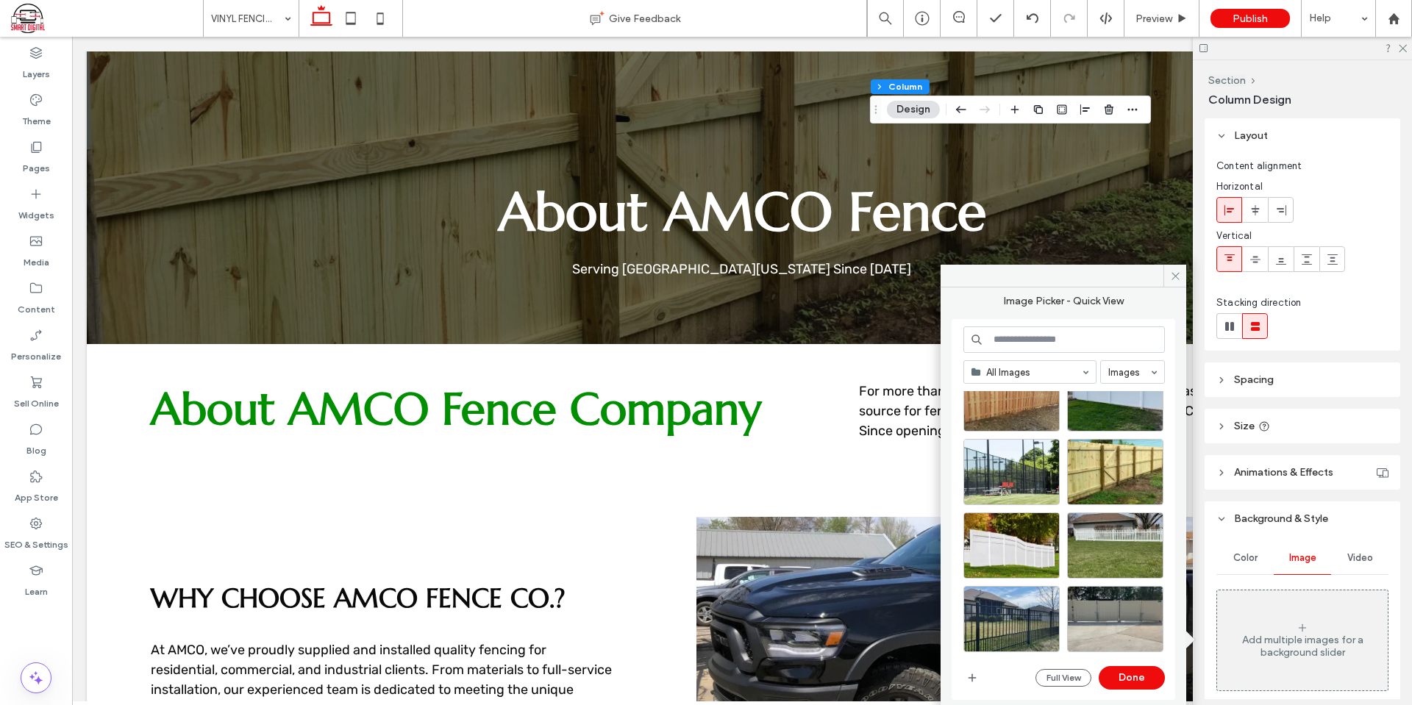
scroll to position [784, 0]
click at [1029, 532] on div "Select" at bounding box center [1012, 545] width 96 height 66
click at [1146, 673] on button "Done" at bounding box center [1132, 678] width 66 height 24
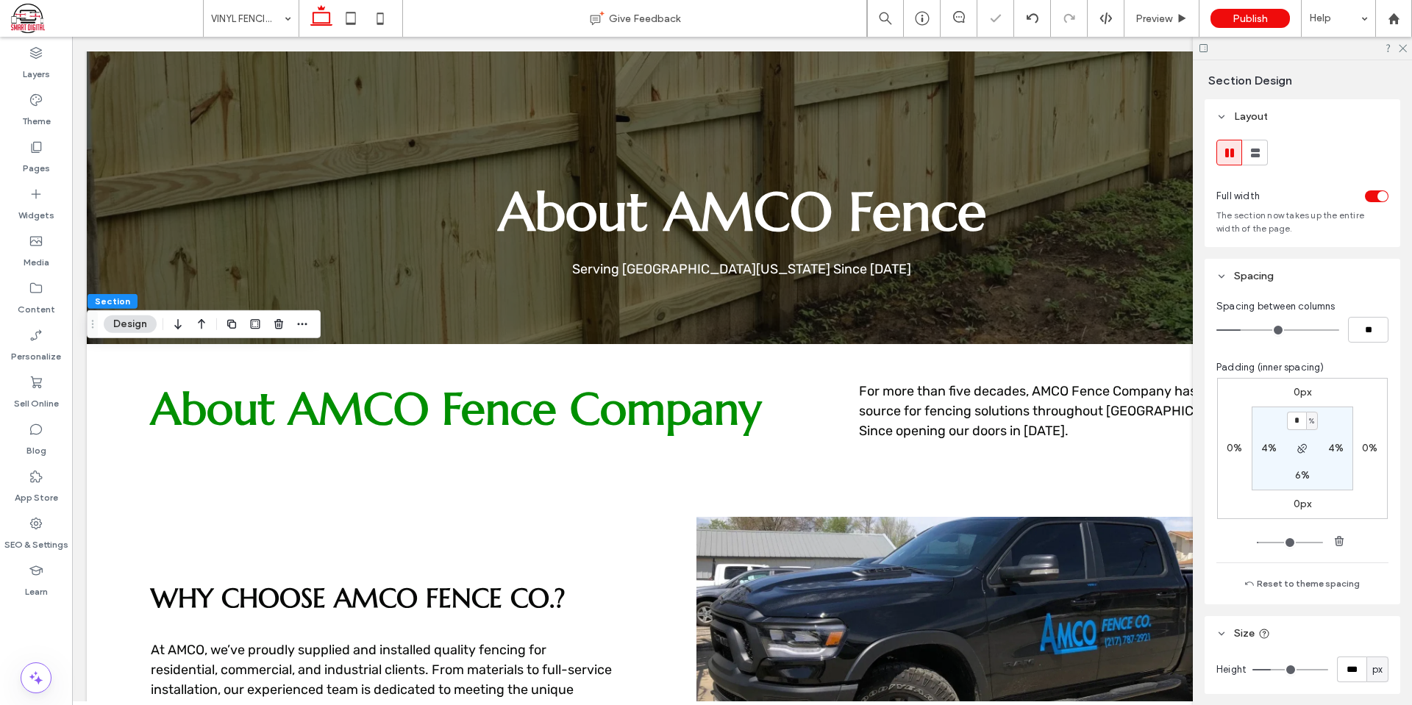
type input "*"
click at [1352, 413] on div "0px 0% 0px 0% * % 4% 6% 4%" at bounding box center [1302, 448] width 171 height 141
click at [1296, 473] on label "6%" at bounding box center [1302, 475] width 15 height 13
type input "*"
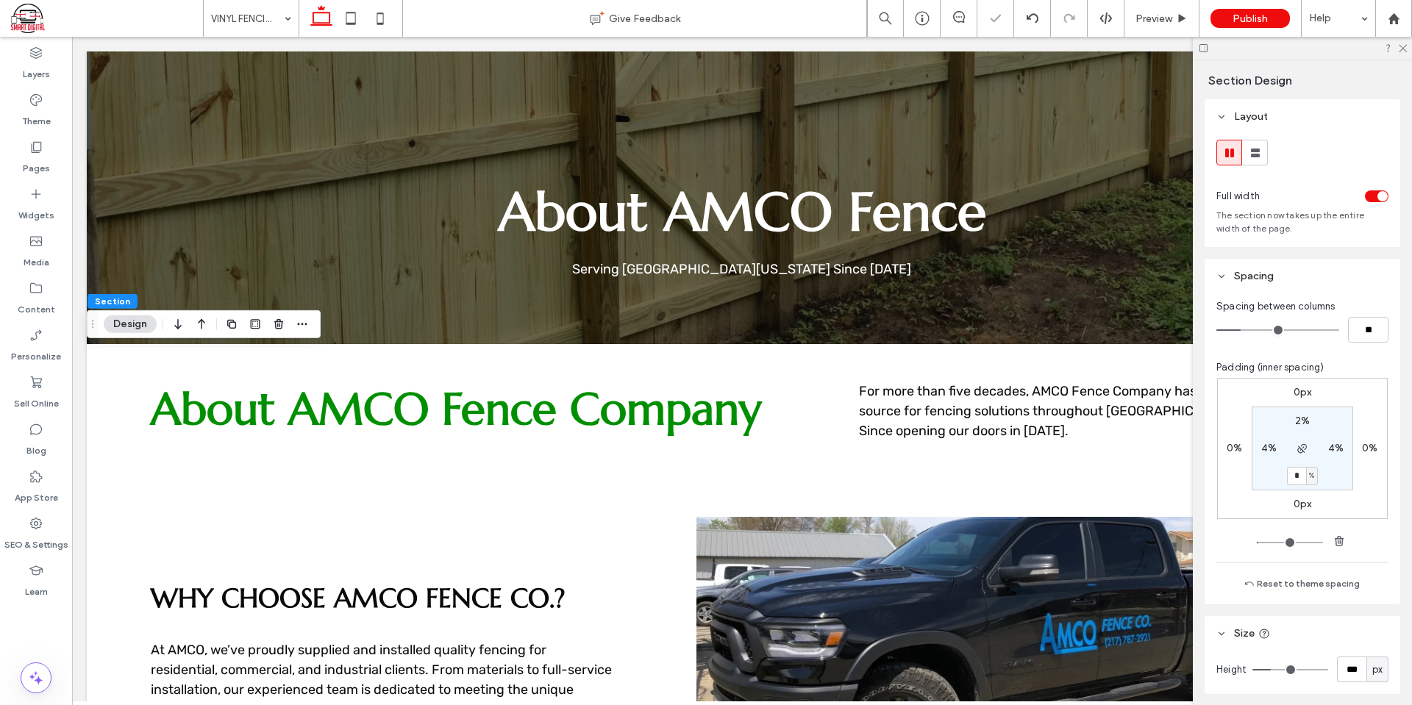
type input "*"
click at [1335, 405] on div "0px 0% 0px 0% 2% 4% * % 4%" at bounding box center [1302, 448] width 171 height 141
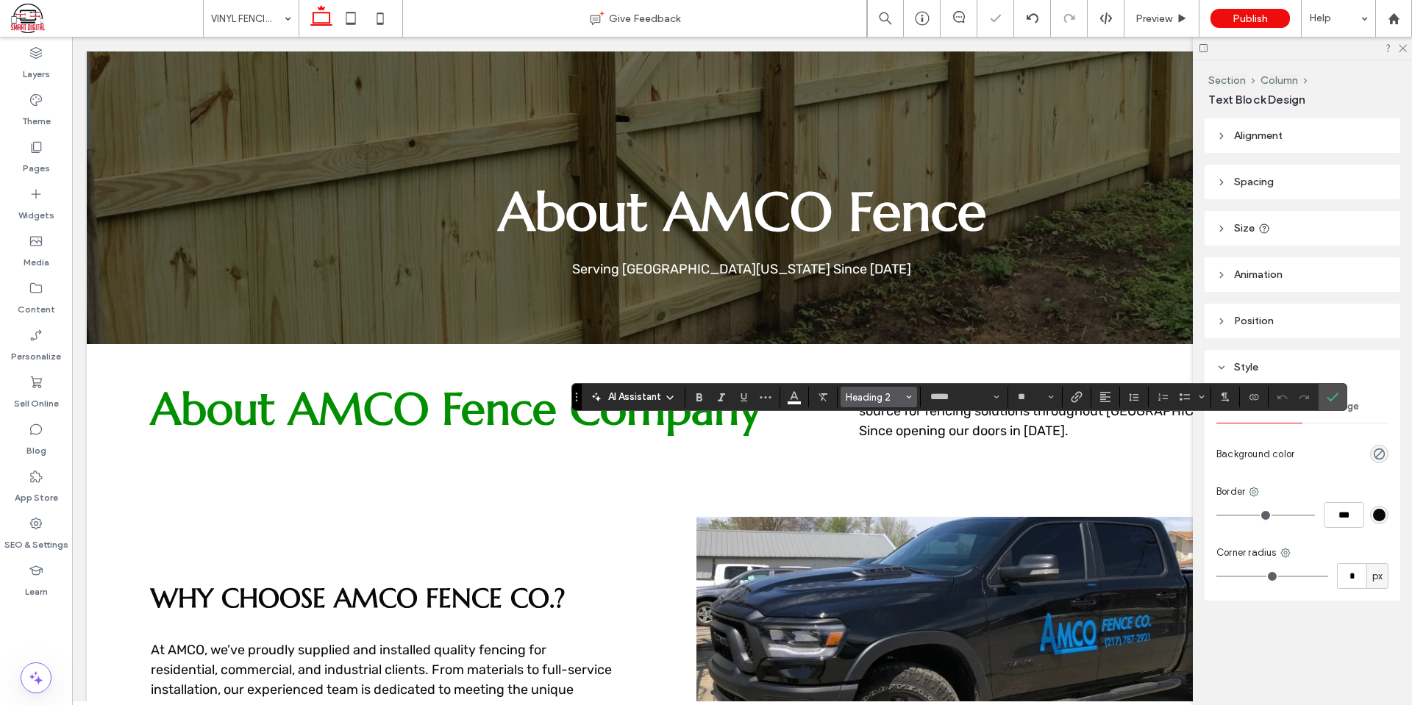
click at [894, 401] on span "Heading 2" at bounding box center [874, 397] width 57 height 11
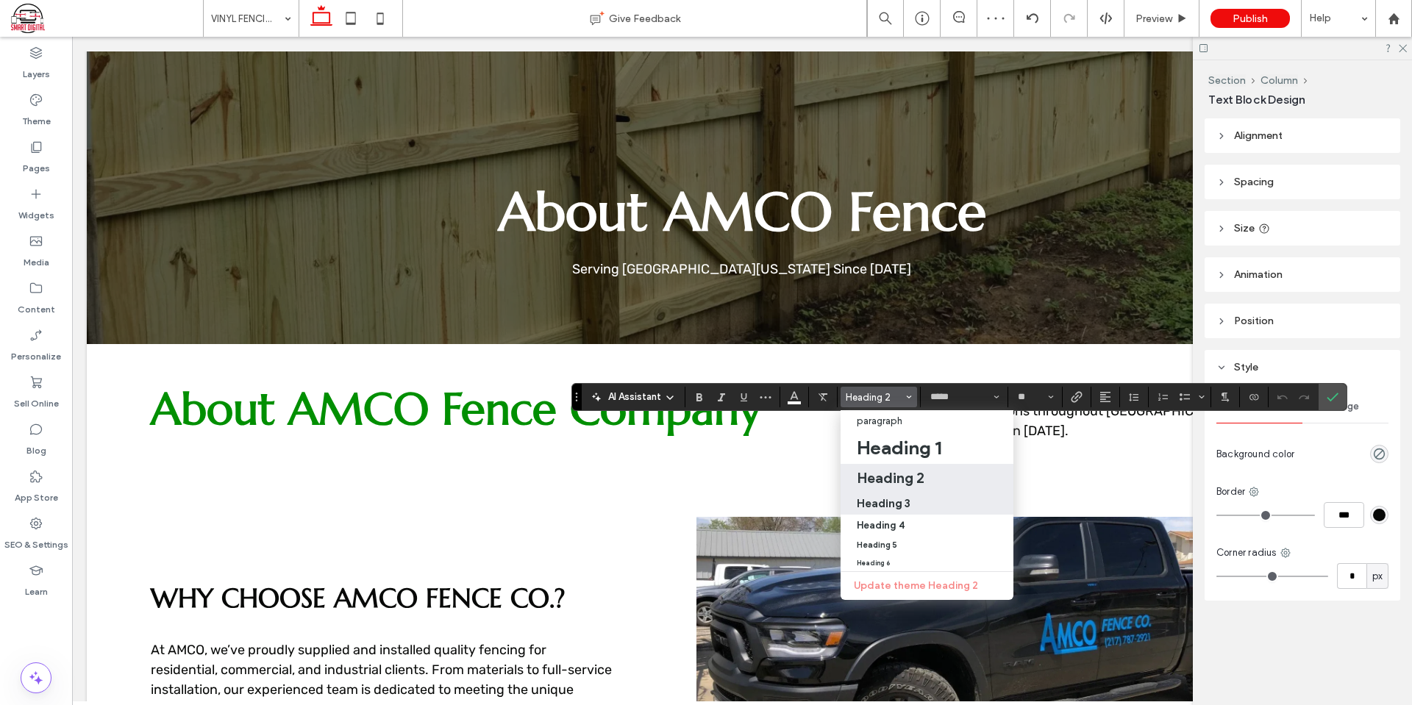
click at [900, 508] on h3 "Heading 3" at bounding box center [884, 503] width 54 height 14
type input "*********"
type input "**"
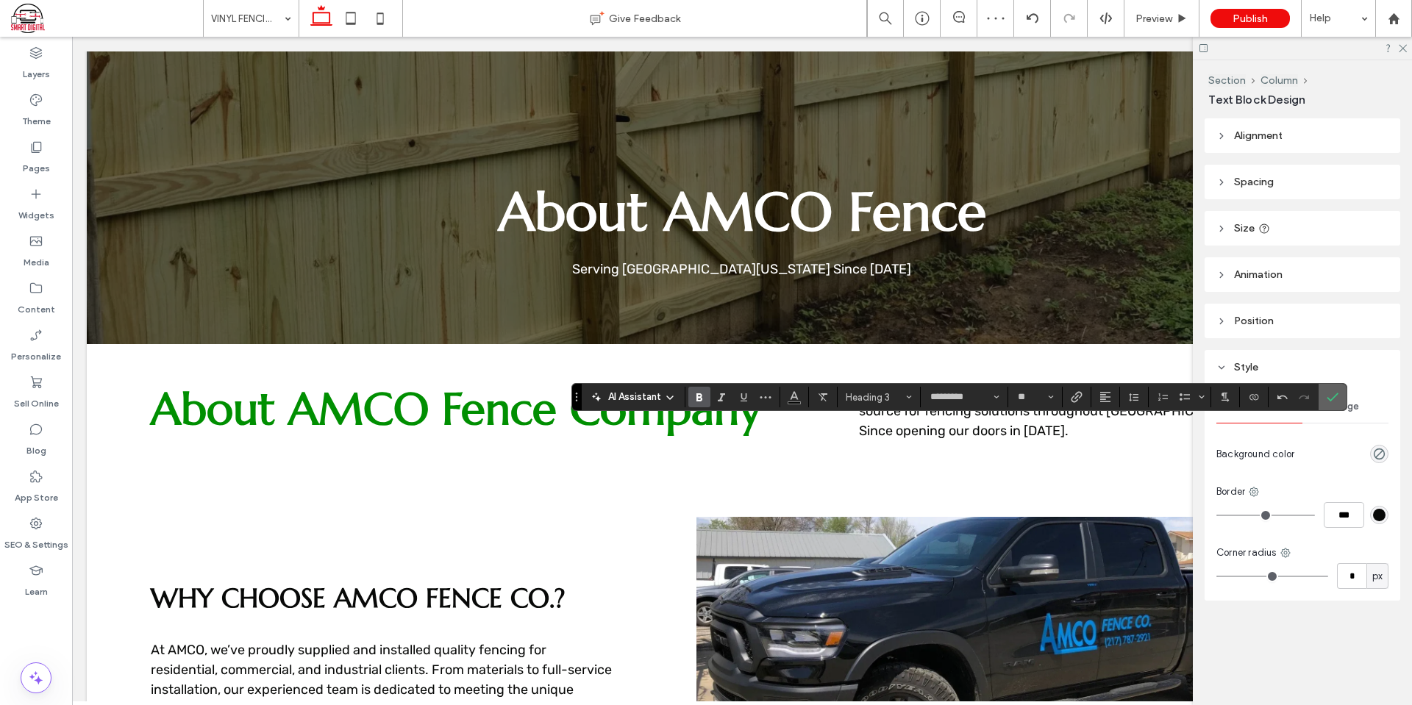
click at [1332, 399] on icon "Confirm" at bounding box center [1333, 397] width 12 height 12
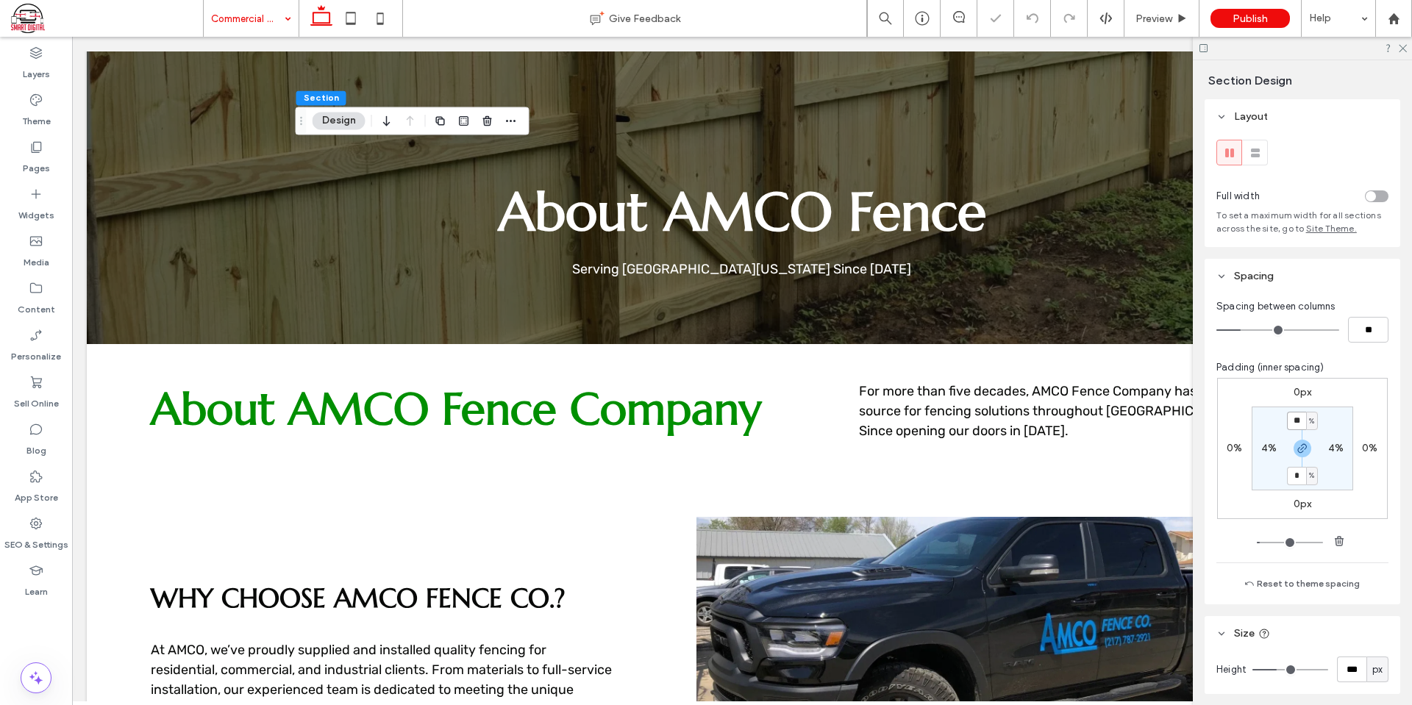
click at [1289, 421] on input "**" at bounding box center [1296, 421] width 19 height 18
type input "*"
click at [1335, 407] on section "* % 4% * % 4%" at bounding box center [1303, 449] width 102 height 84
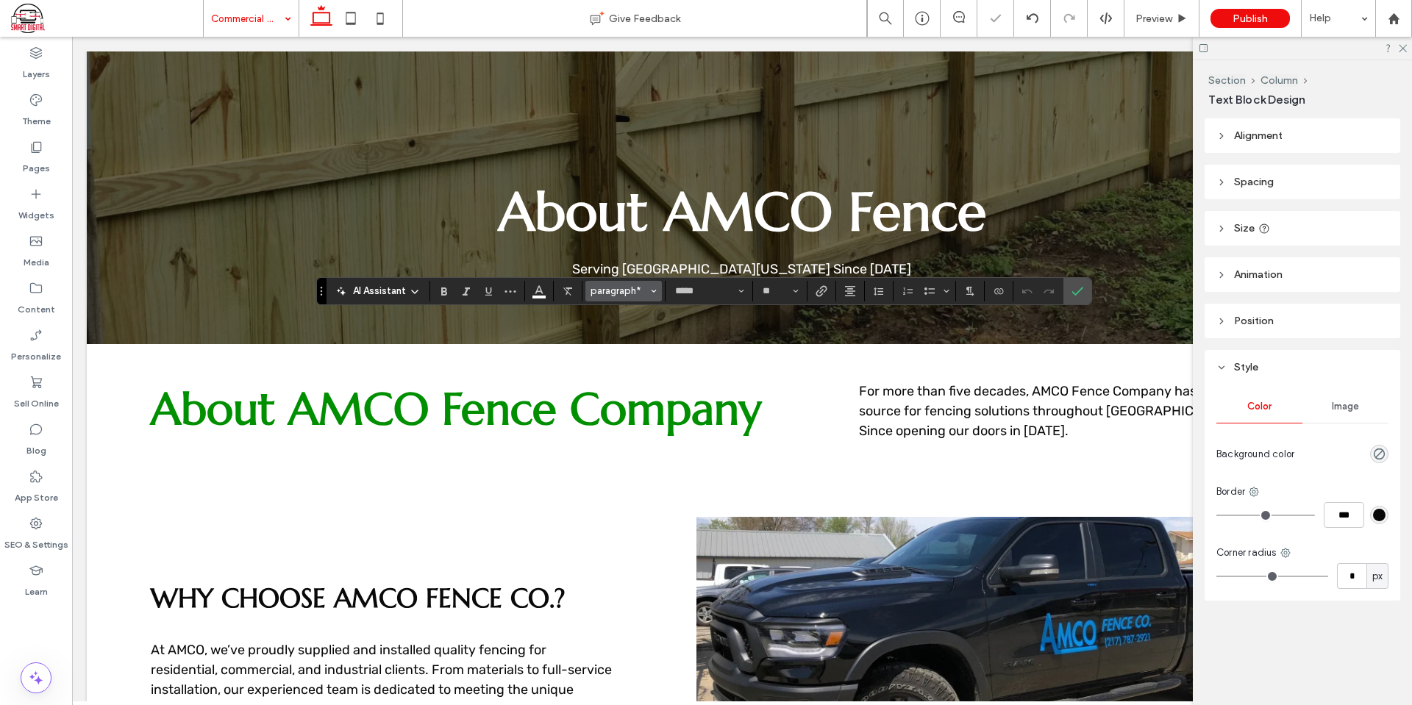
click at [604, 289] on span "paragraph*" at bounding box center [619, 290] width 57 height 11
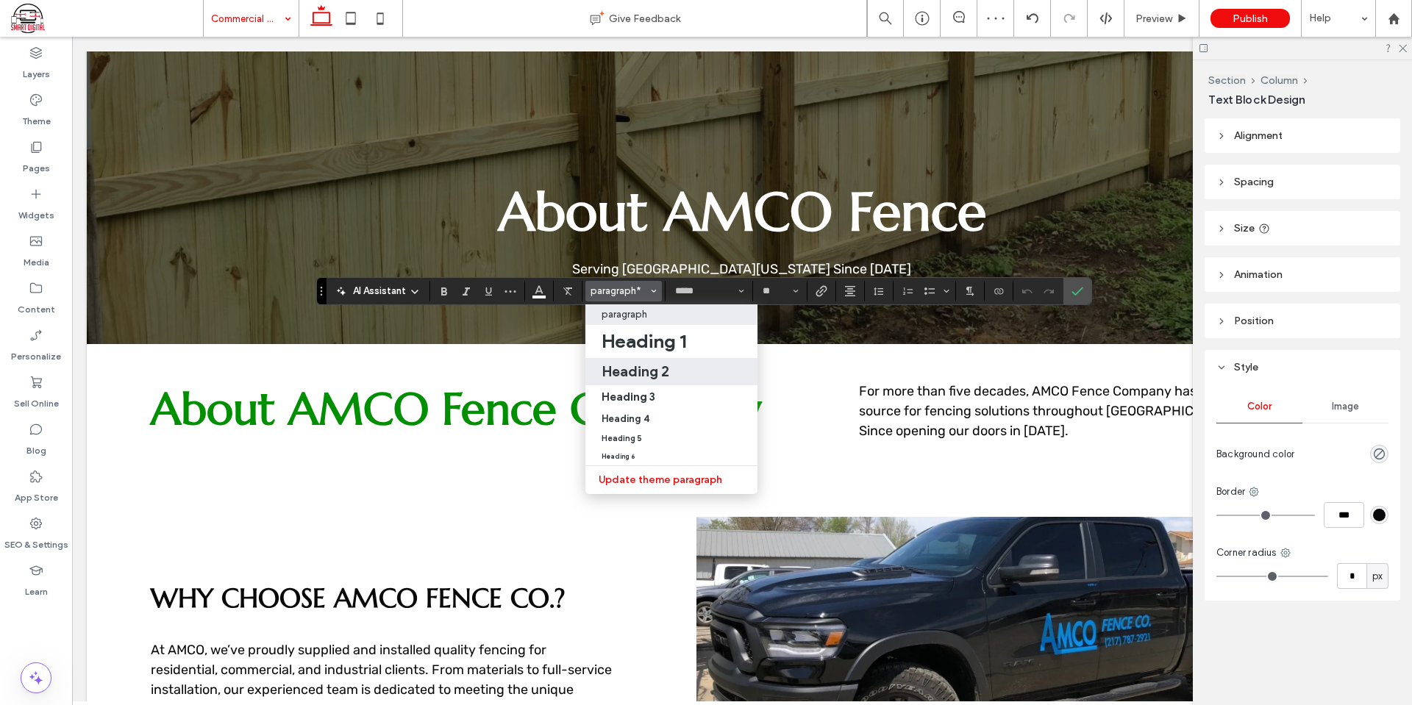
click at [652, 374] on h2 "Heading 2" at bounding box center [636, 372] width 68 height 18
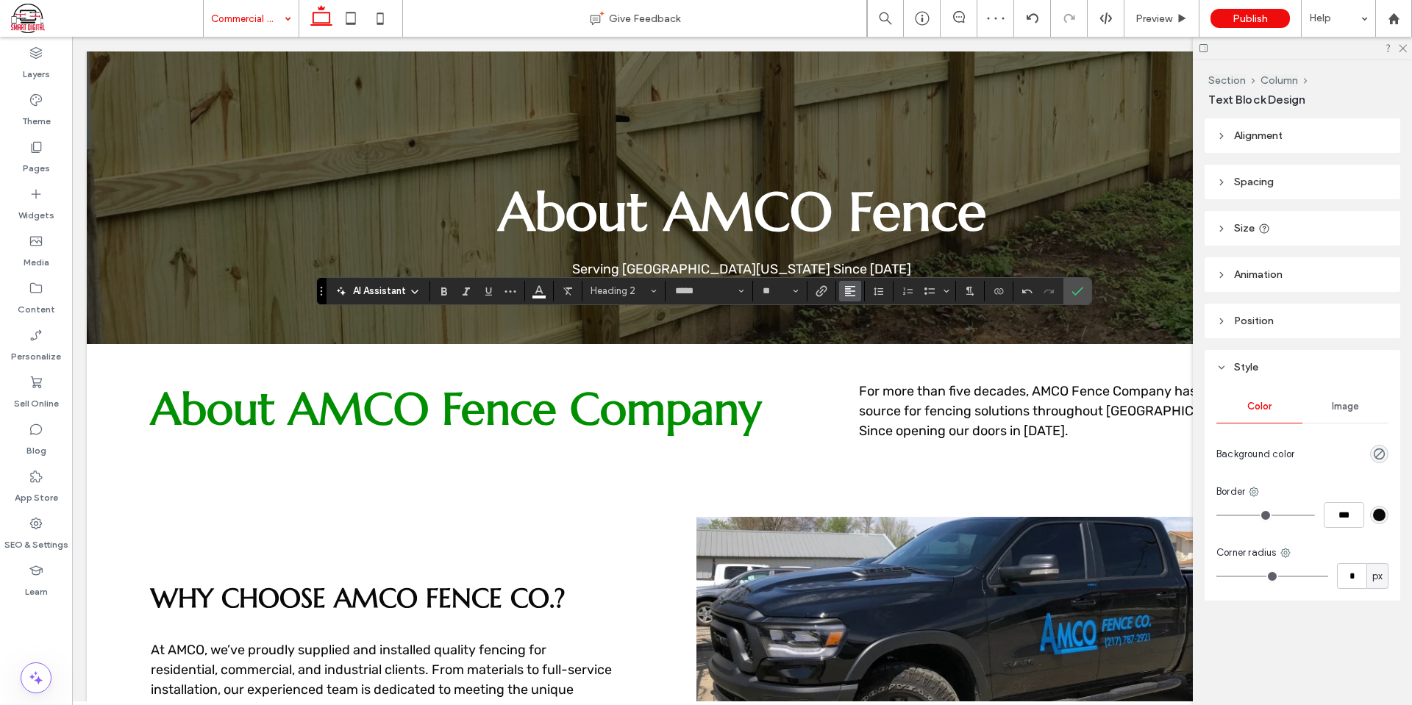
click at [851, 291] on use "Alignment" at bounding box center [850, 291] width 10 height 10
click at [868, 340] on div "ui.textEditor.alignment.center" at bounding box center [864, 336] width 19 height 12
click at [1072, 299] on span "Confirm" at bounding box center [1075, 291] width 7 height 26
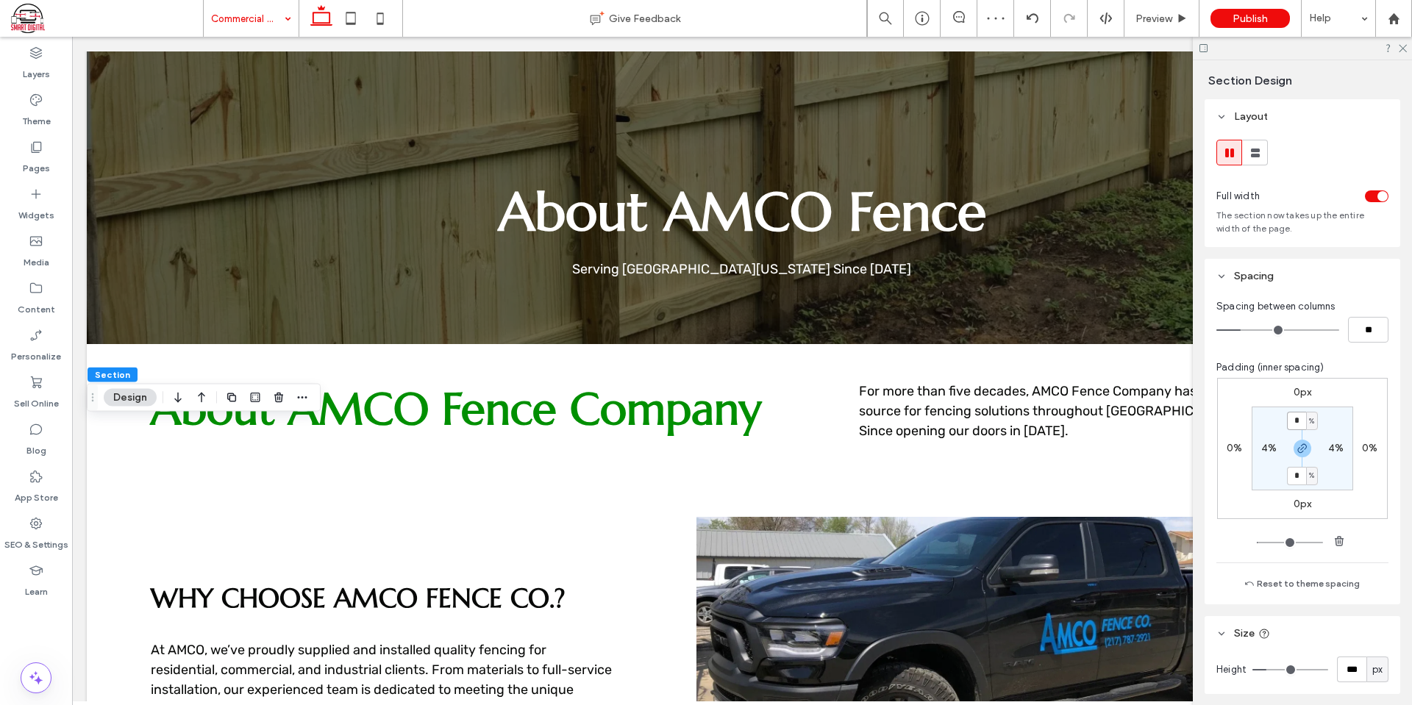
click at [1293, 420] on input "*" at bounding box center [1296, 421] width 19 height 18
type input "*"
click at [1342, 399] on div "0px 0% 0px 0% * % 4% * % 4%" at bounding box center [1302, 448] width 171 height 141
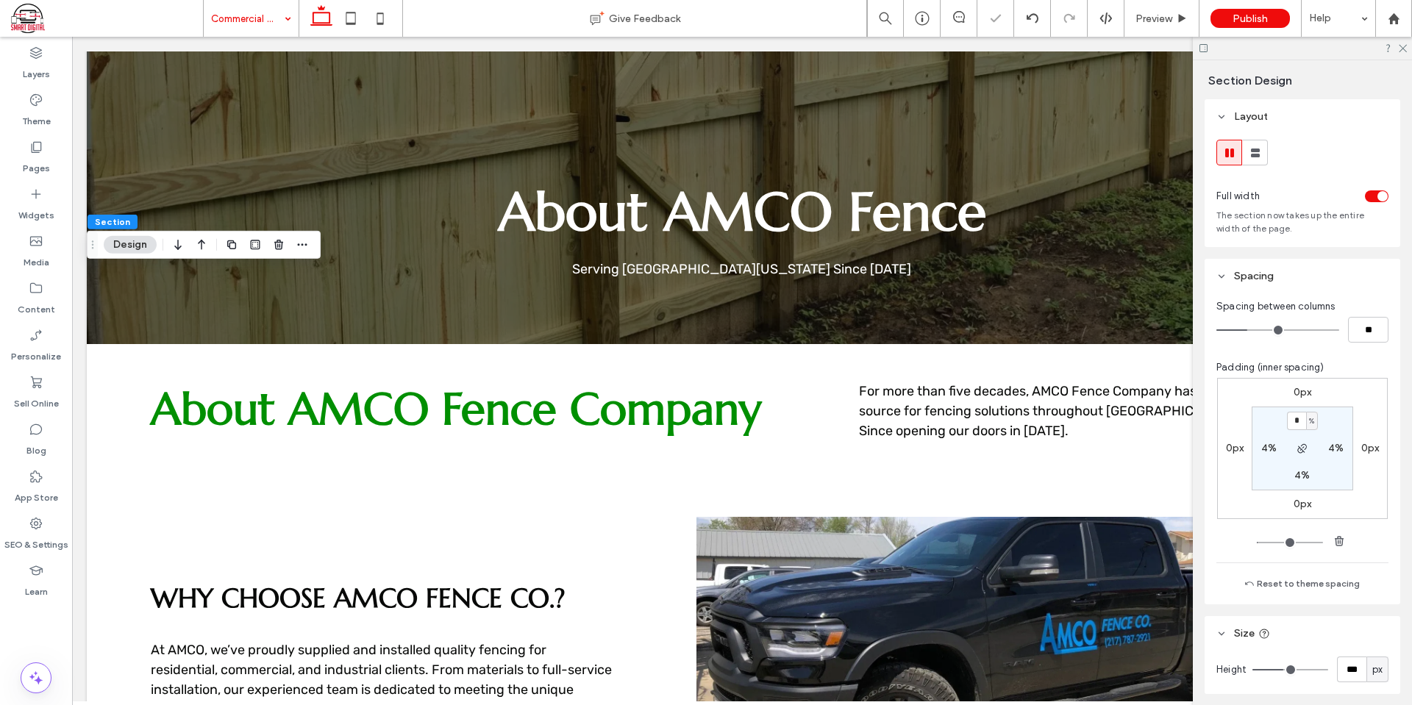
click at [1297, 469] on label "4%" at bounding box center [1302, 475] width 15 height 13
type input "*"
click at [1337, 377] on div "Padding (inner spacing) 0px 0px 0px 0px 4% 4% * % 4%" at bounding box center [1303, 455] width 172 height 191
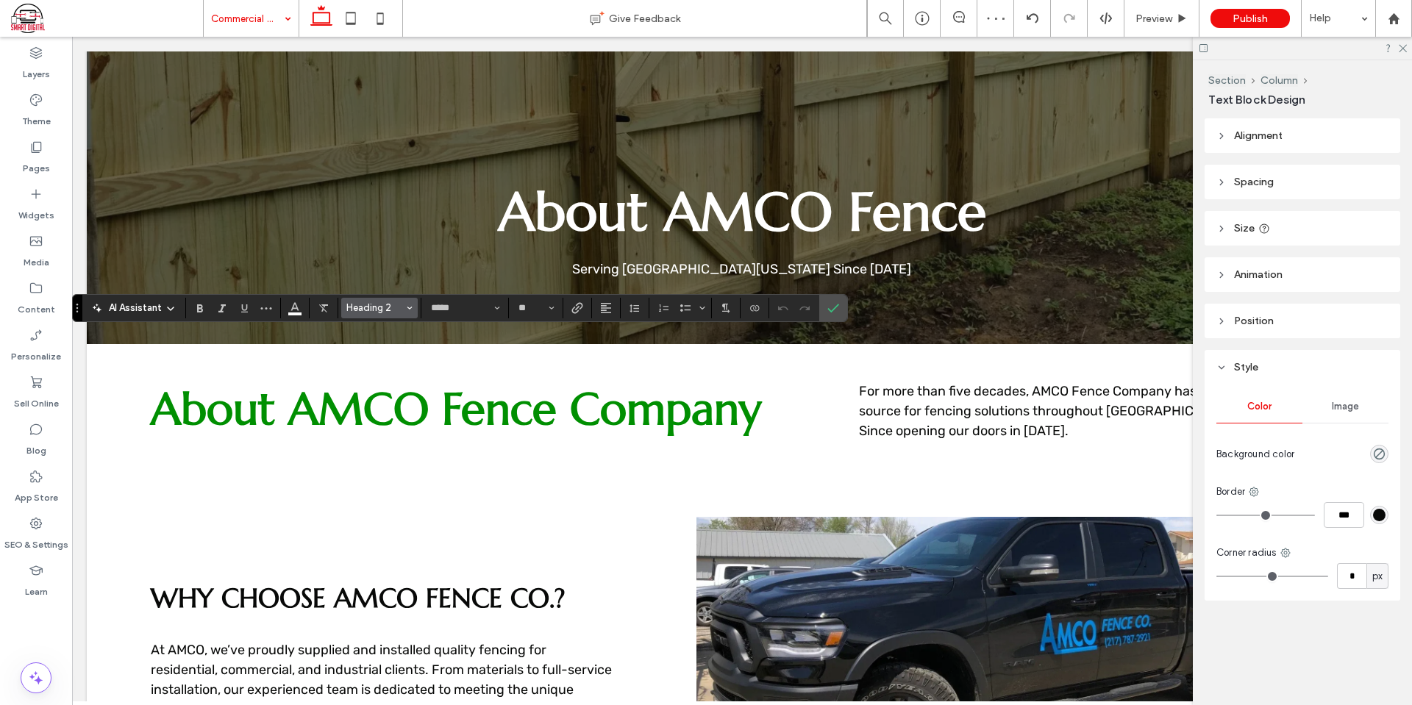
click at [401, 308] on span "Heading 2" at bounding box center [374, 307] width 57 height 11
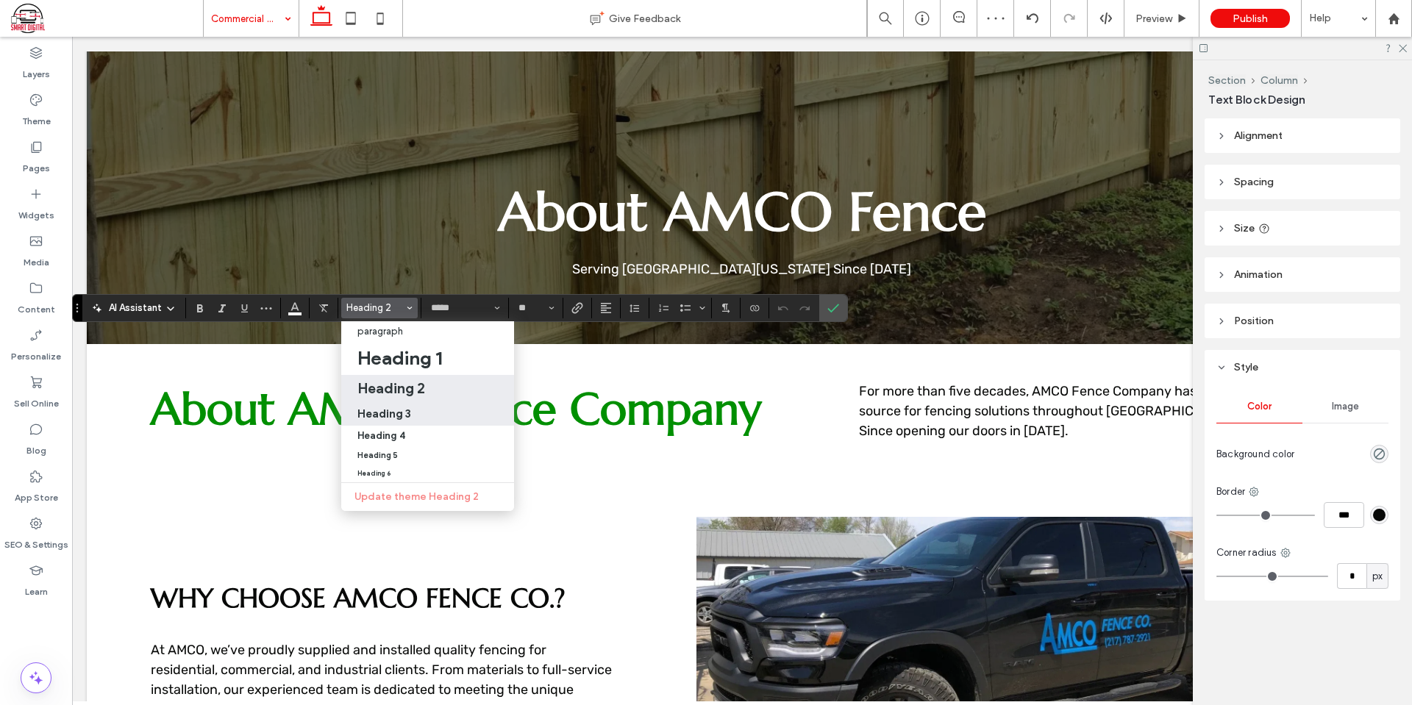
click at [403, 409] on h3 "Heading 3" at bounding box center [384, 414] width 54 height 14
type input "*********"
type input "**"
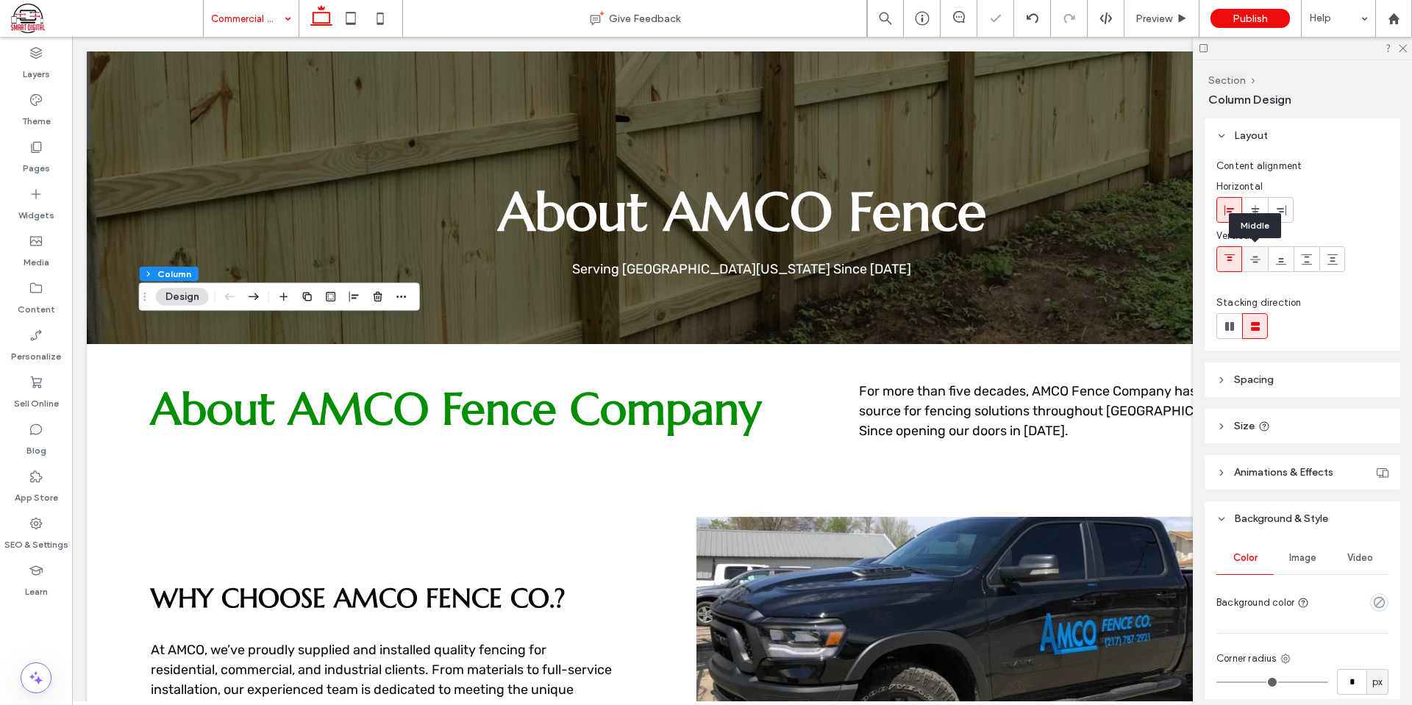
click at [1250, 263] on icon at bounding box center [1256, 260] width 12 height 12
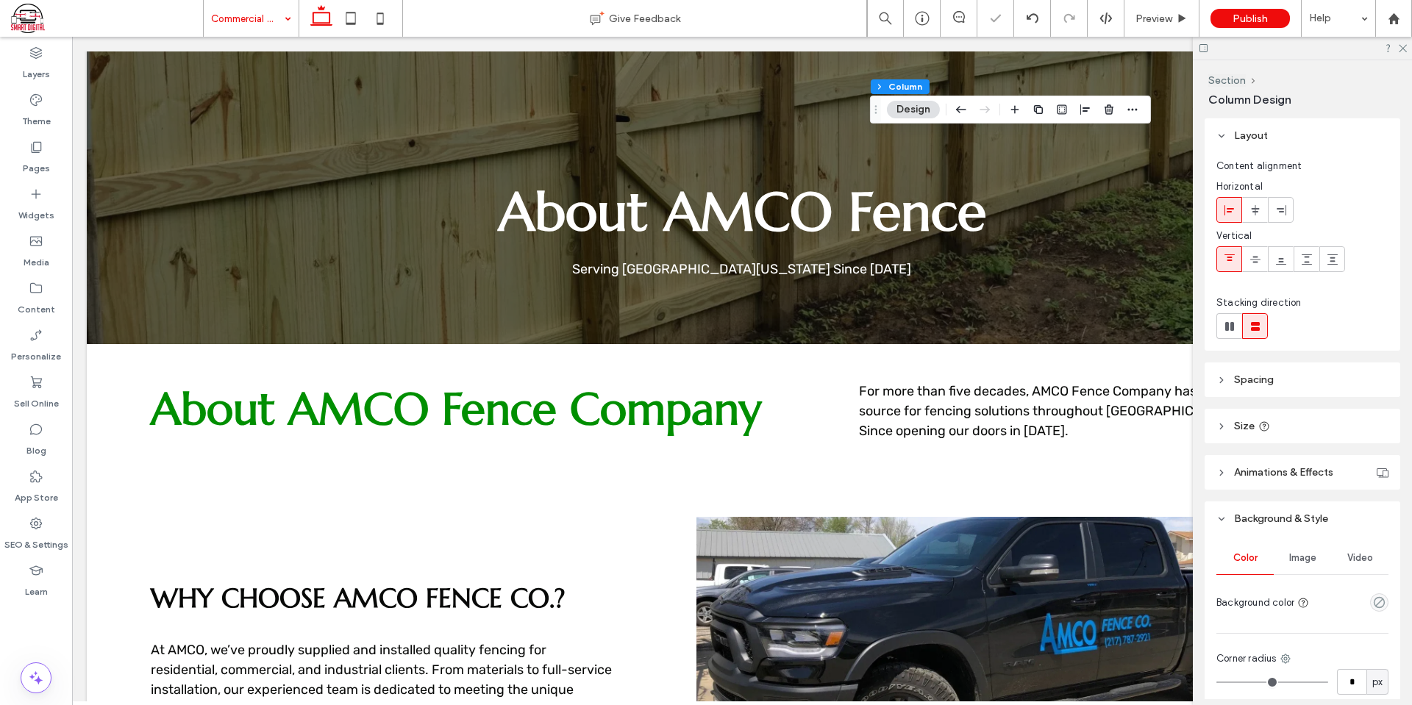
click at [1308, 562] on span "Image" at bounding box center [1302, 558] width 27 height 12
click at [1288, 594] on div "Add multiple images for a background slider" at bounding box center [1302, 640] width 171 height 97
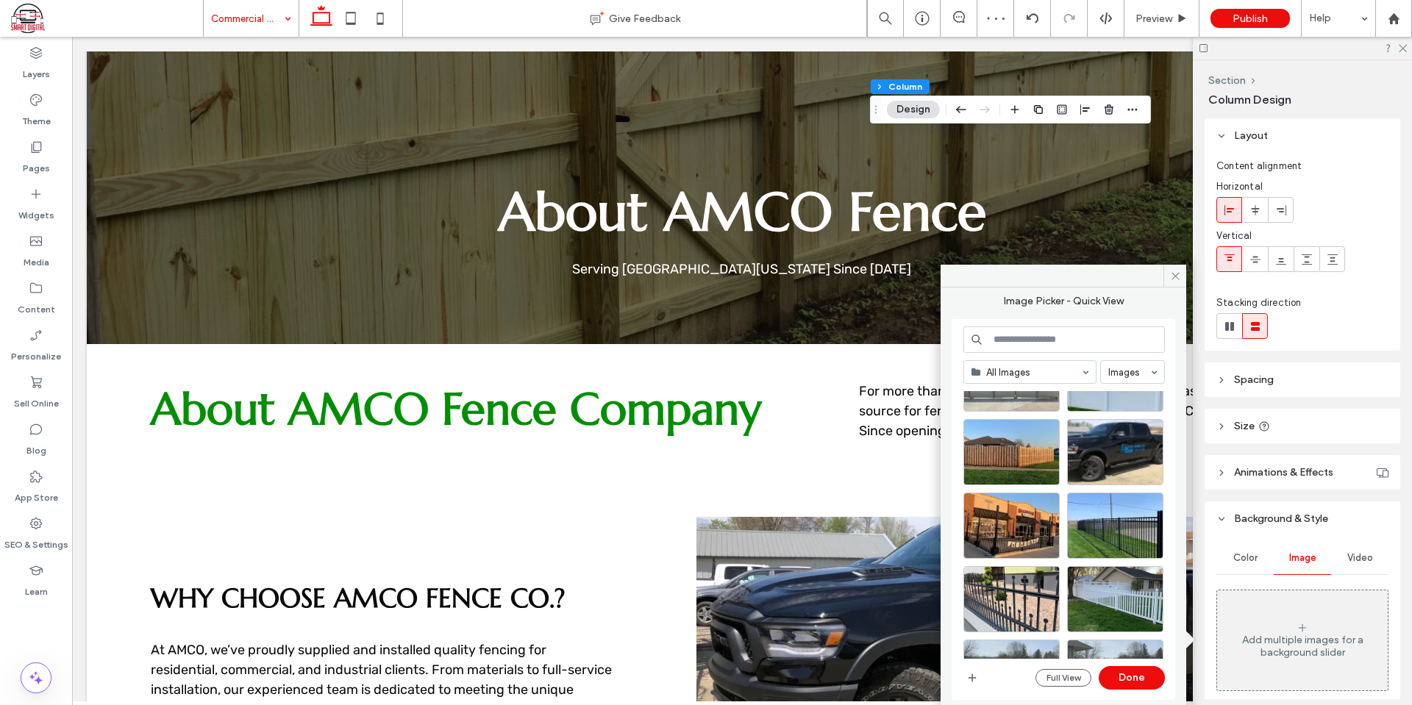
scroll to position [368, 0]
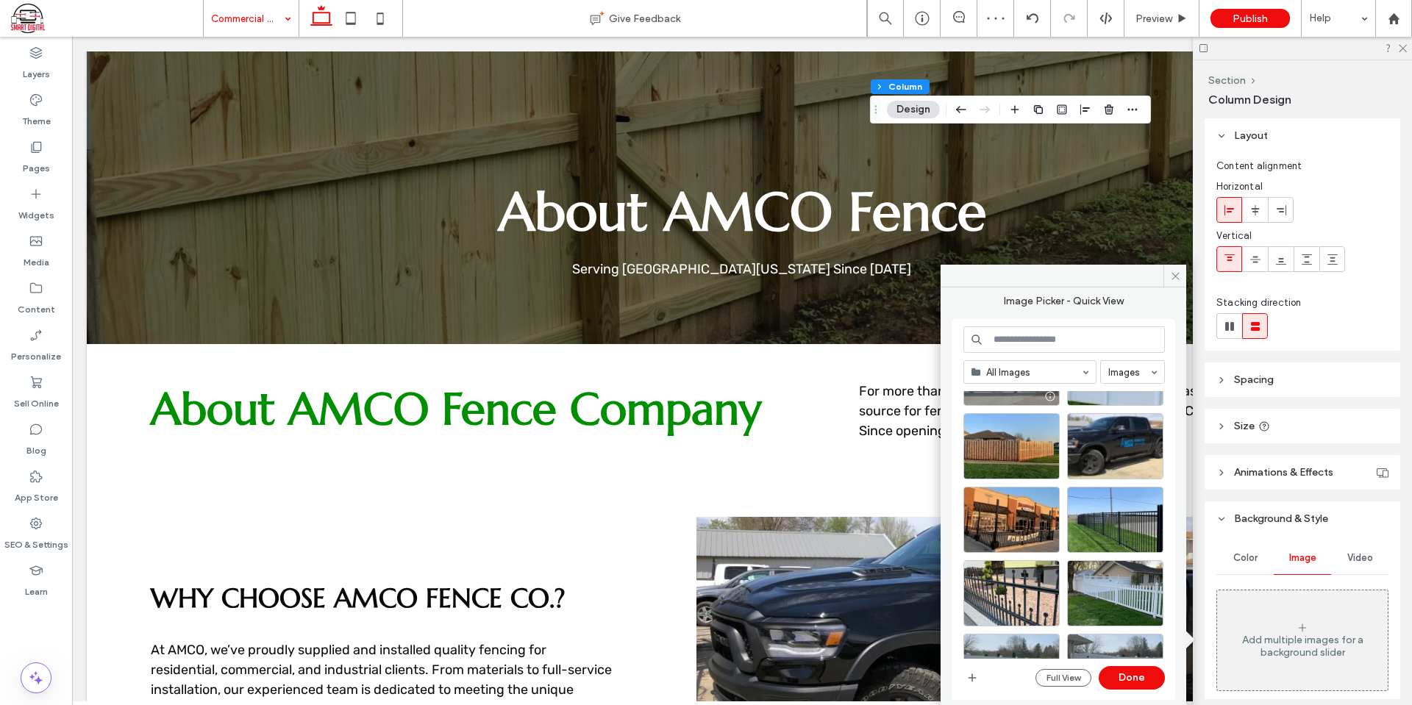
click at [1014, 394] on div at bounding box center [1011, 397] width 95 height 18
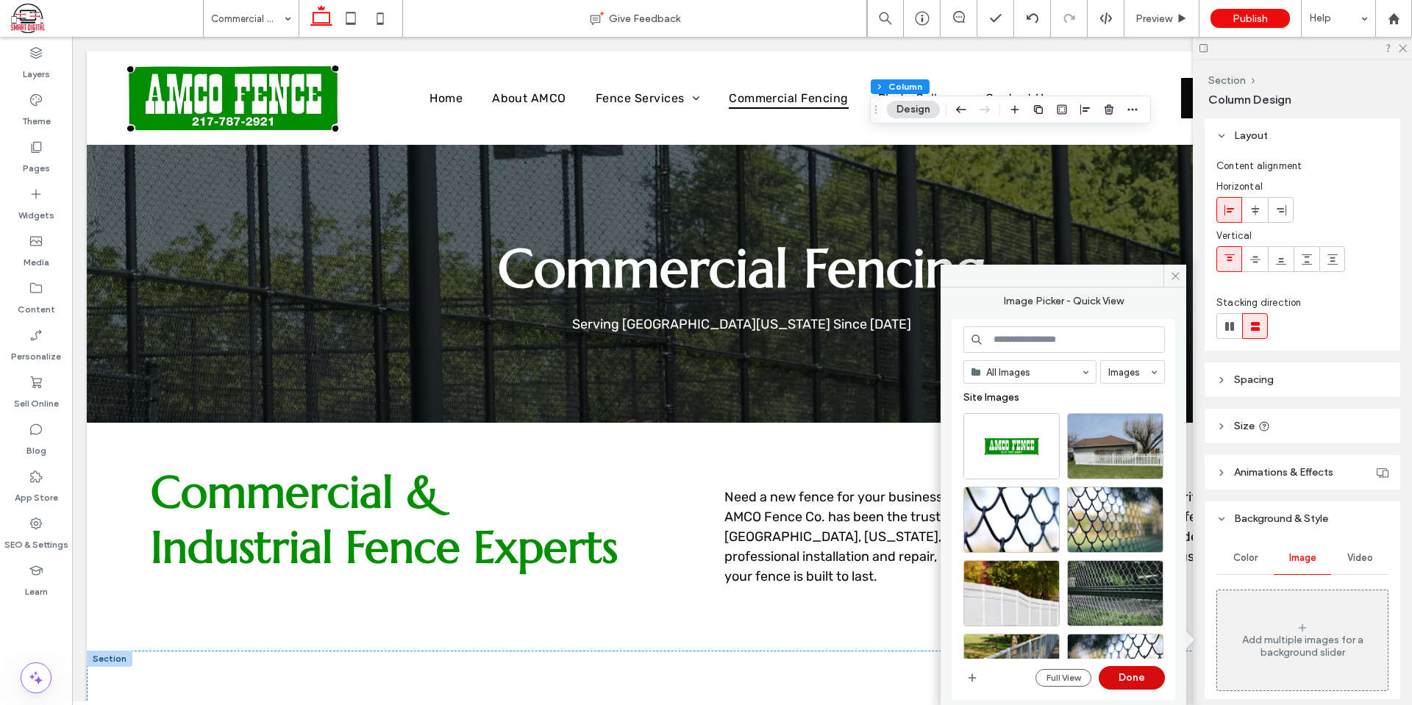
scroll to position [294, 0]
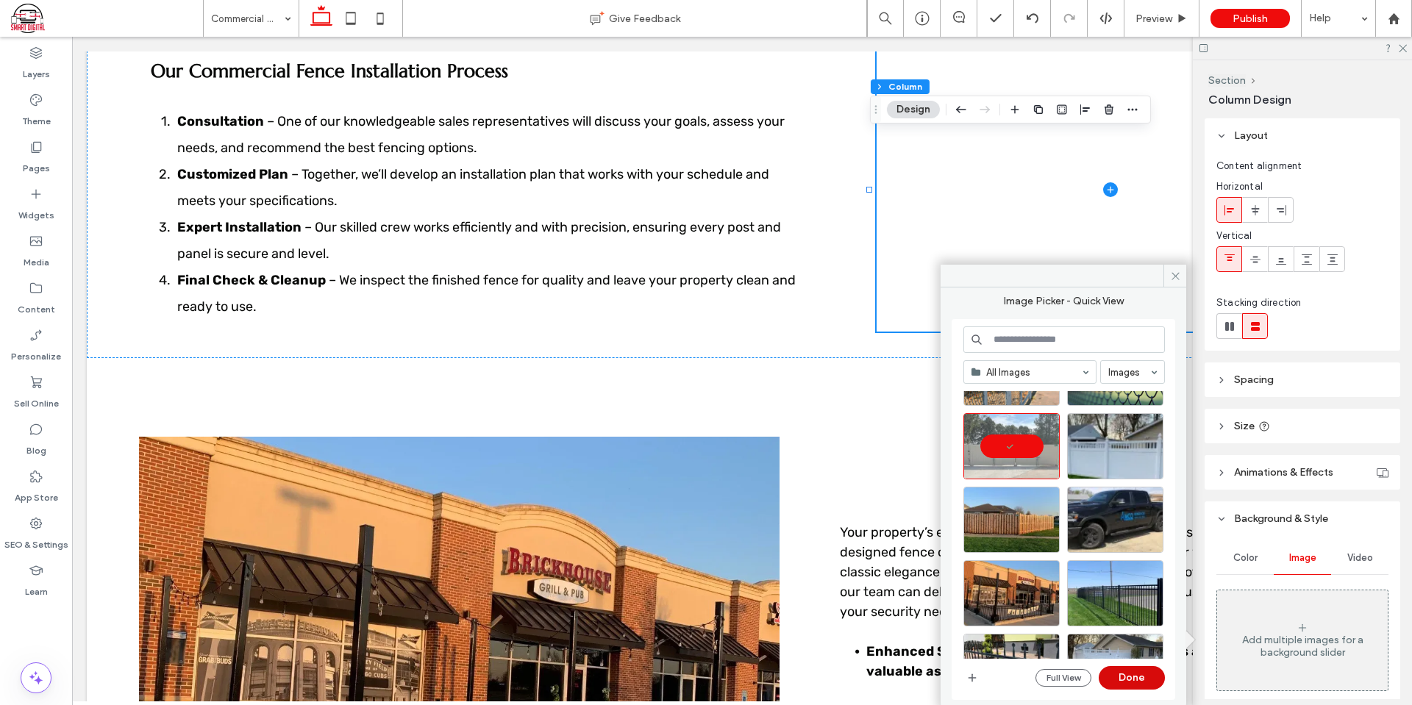
click at [1147, 672] on button "Done" at bounding box center [1132, 678] width 66 height 24
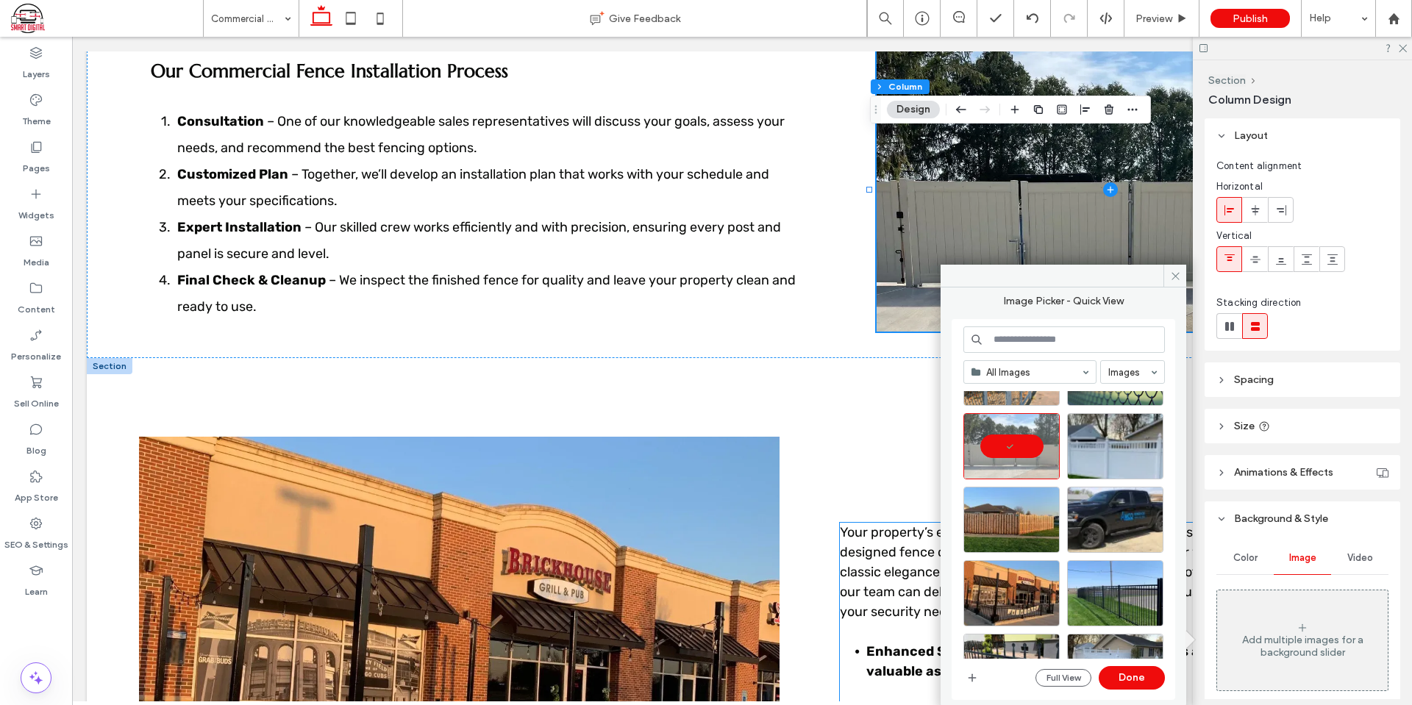
scroll to position [655, 0]
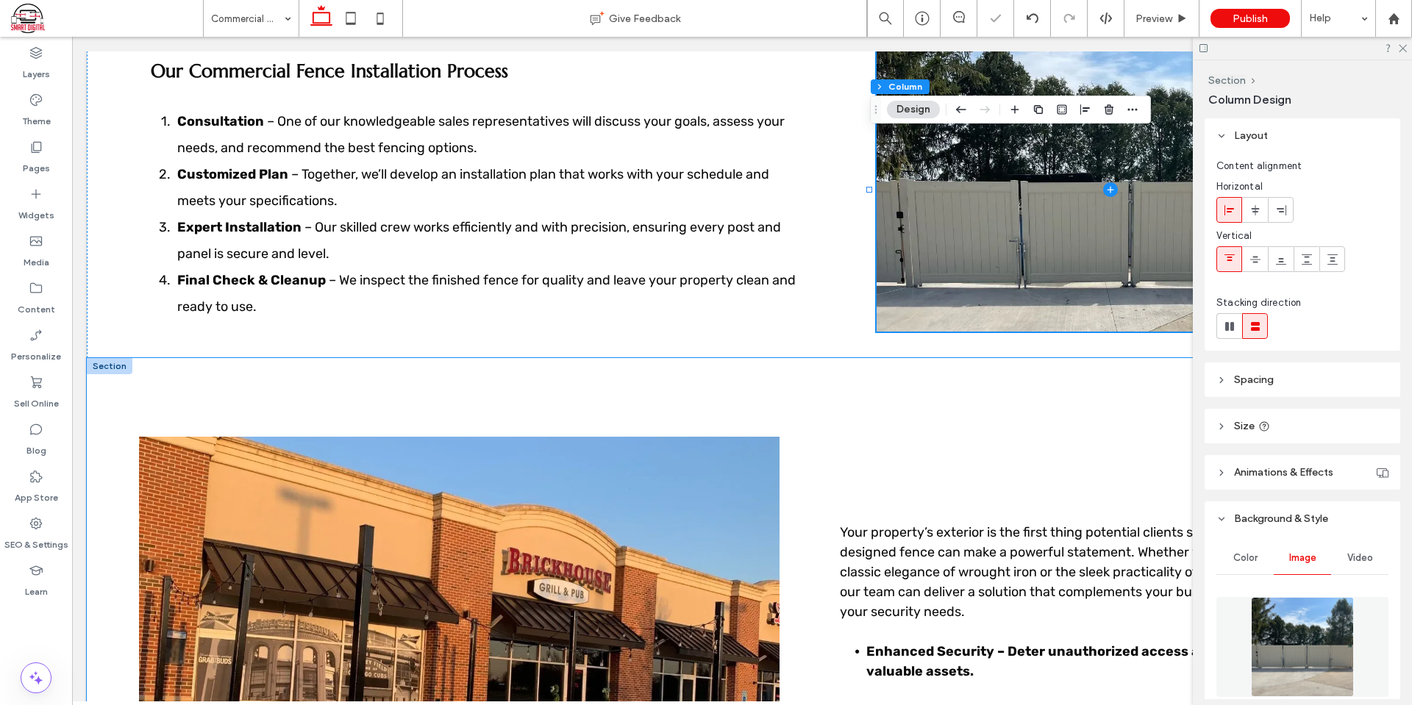
click at [847, 394] on div "Benefits of a Commercial Fence ﻿ Your property’s exterior is the first thing po…" at bounding box center [742, 663] width 1311 height 610
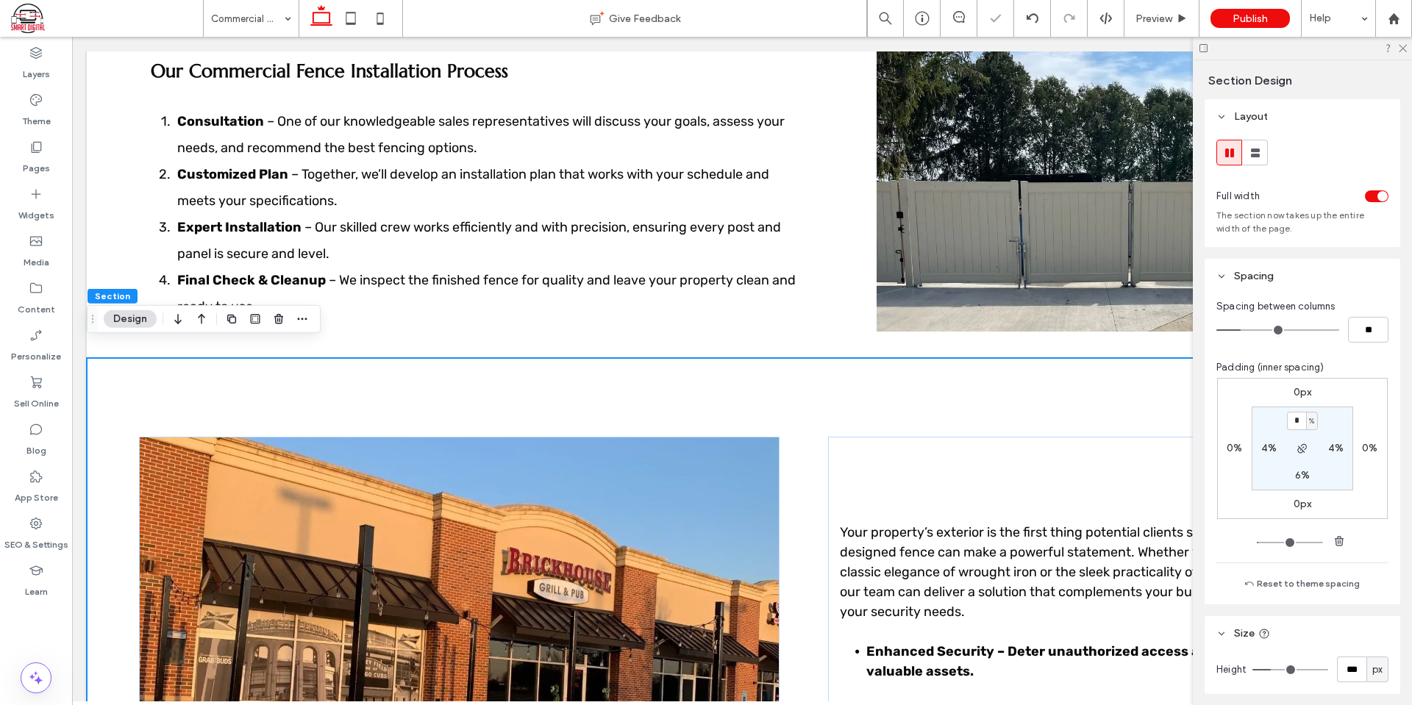
type input "*"
click at [1334, 413] on section "* % 4% 6% 4%" at bounding box center [1303, 449] width 102 height 84
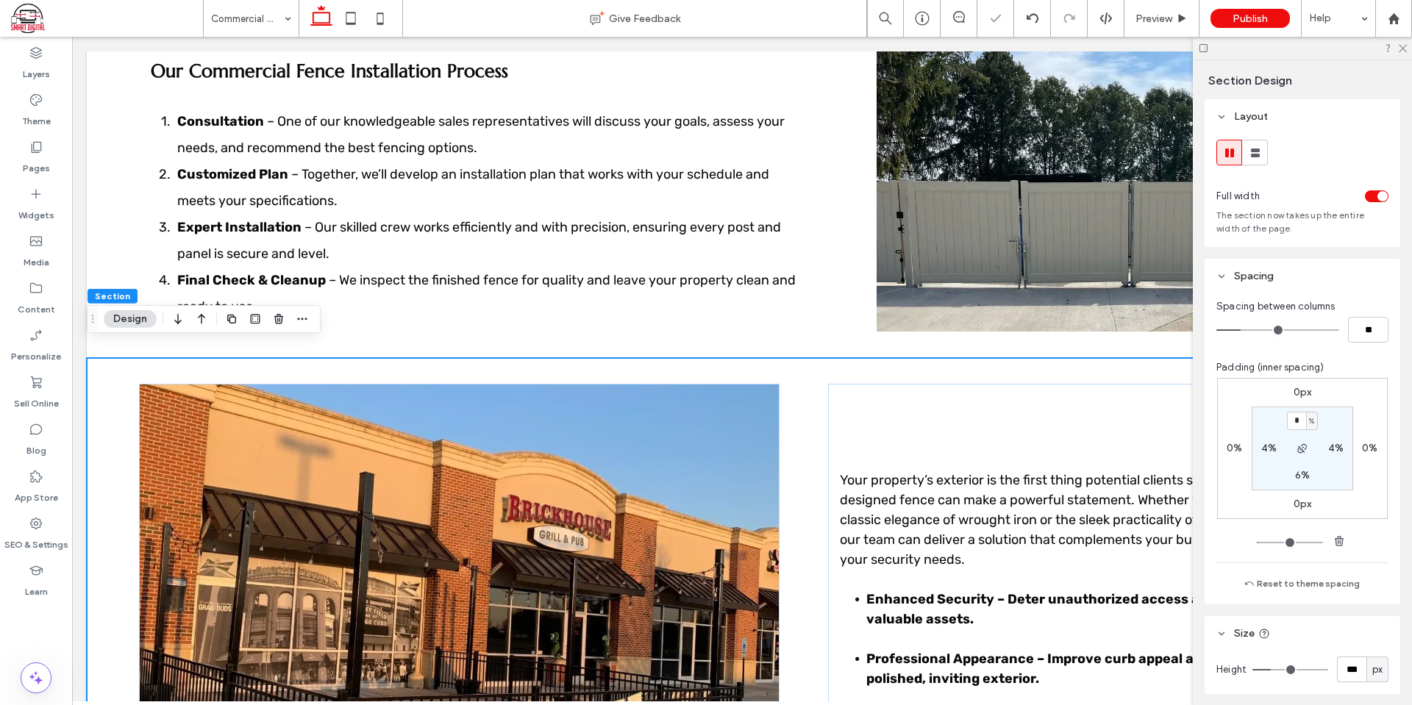
click at [1296, 473] on label "6%" at bounding box center [1302, 475] width 15 height 13
type input "*"
click at [1350, 392] on div "0px 0% 0px 0% 2% 4% * % 4%" at bounding box center [1302, 448] width 171 height 141
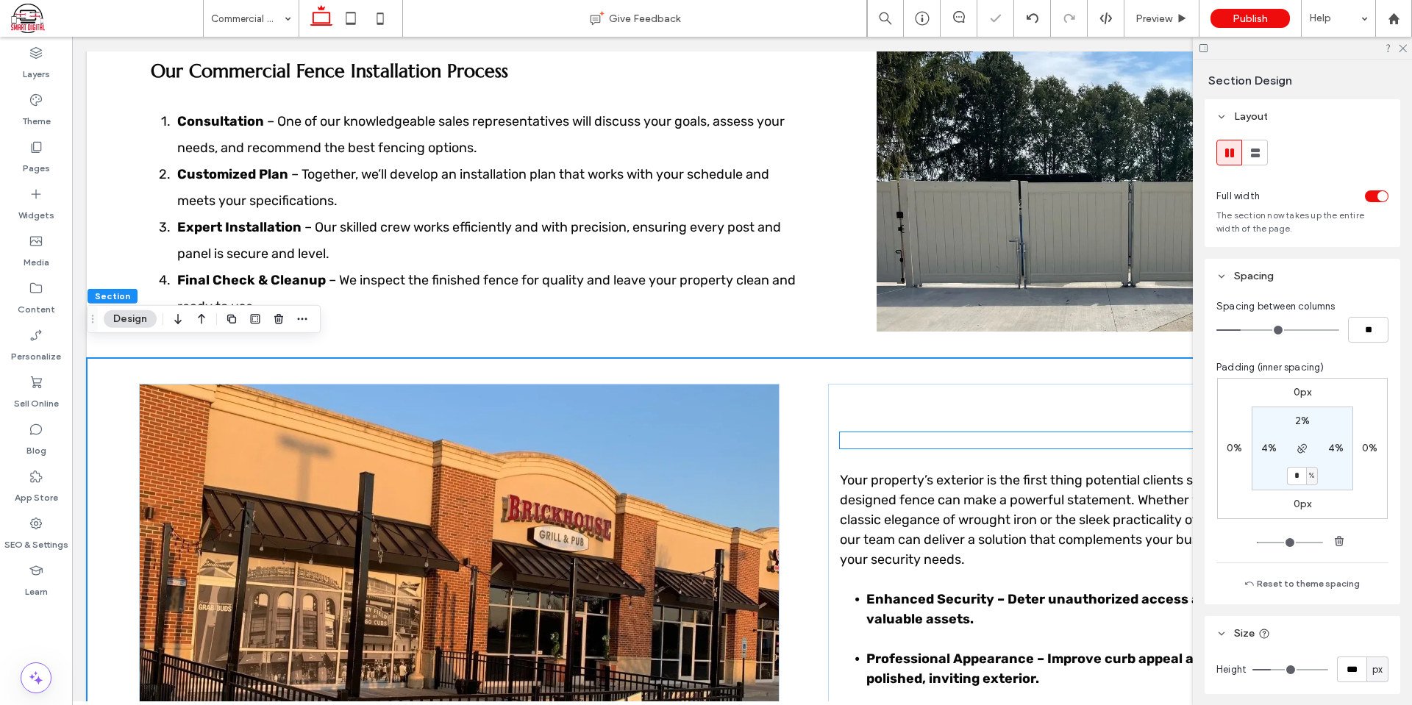
click at [968, 432] on span "Benefits of a Commercial Fence" at bounding box center [936, 440] width 193 height 16
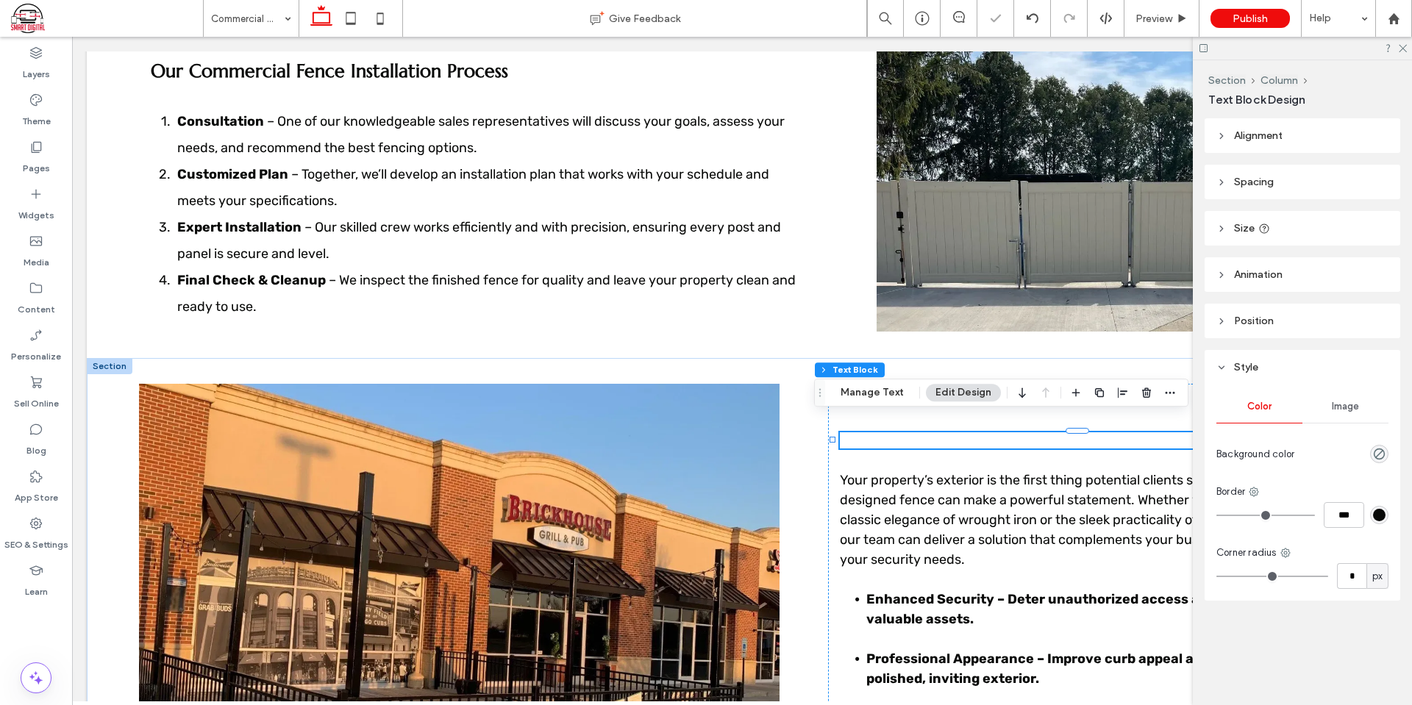
click at [930, 432] on span "Benefits of a Commercial Fence" at bounding box center [936, 440] width 193 height 16
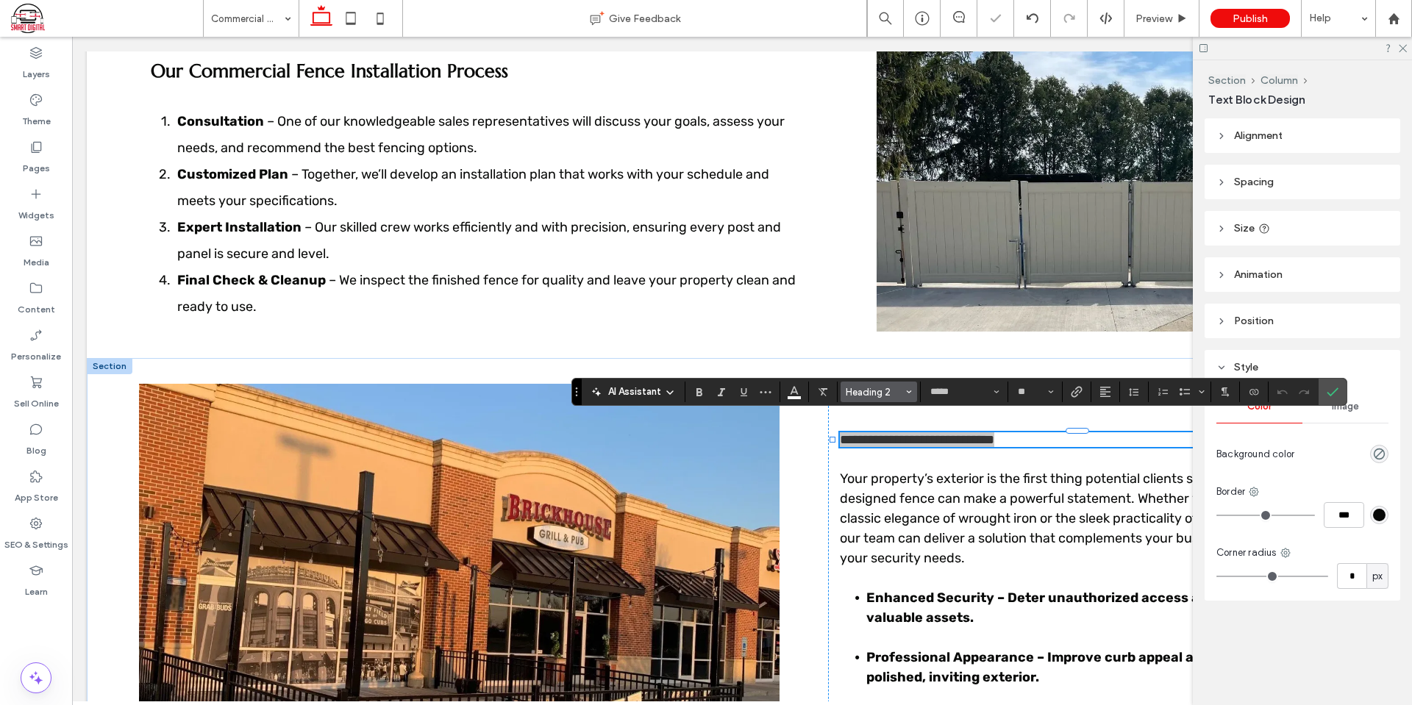
click at [894, 394] on span "Heading 2" at bounding box center [874, 392] width 57 height 11
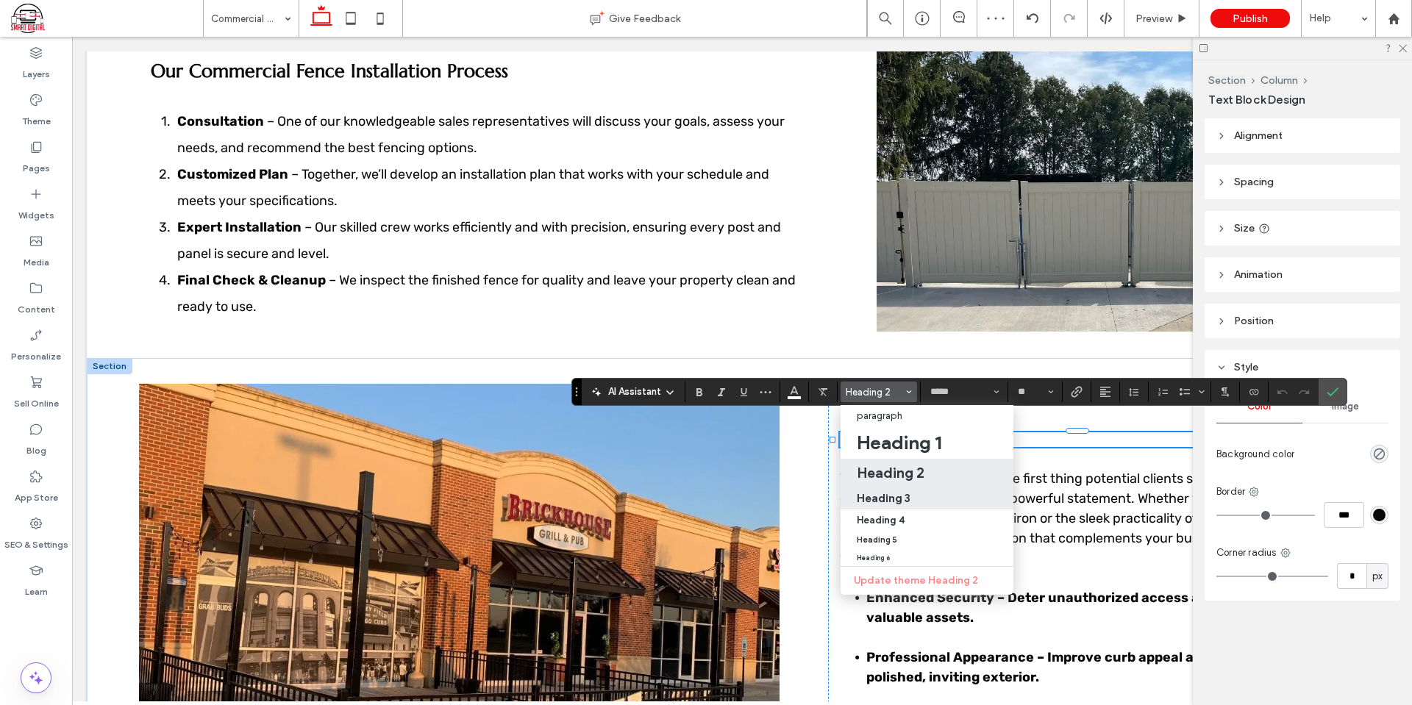
drag, startPoint x: 916, startPoint y: 501, endPoint x: 369, endPoint y: 138, distance: 655.9
click at [916, 501] on div "Heading 3" at bounding box center [927, 498] width 140 height 14
type input "*********"
type input "**"
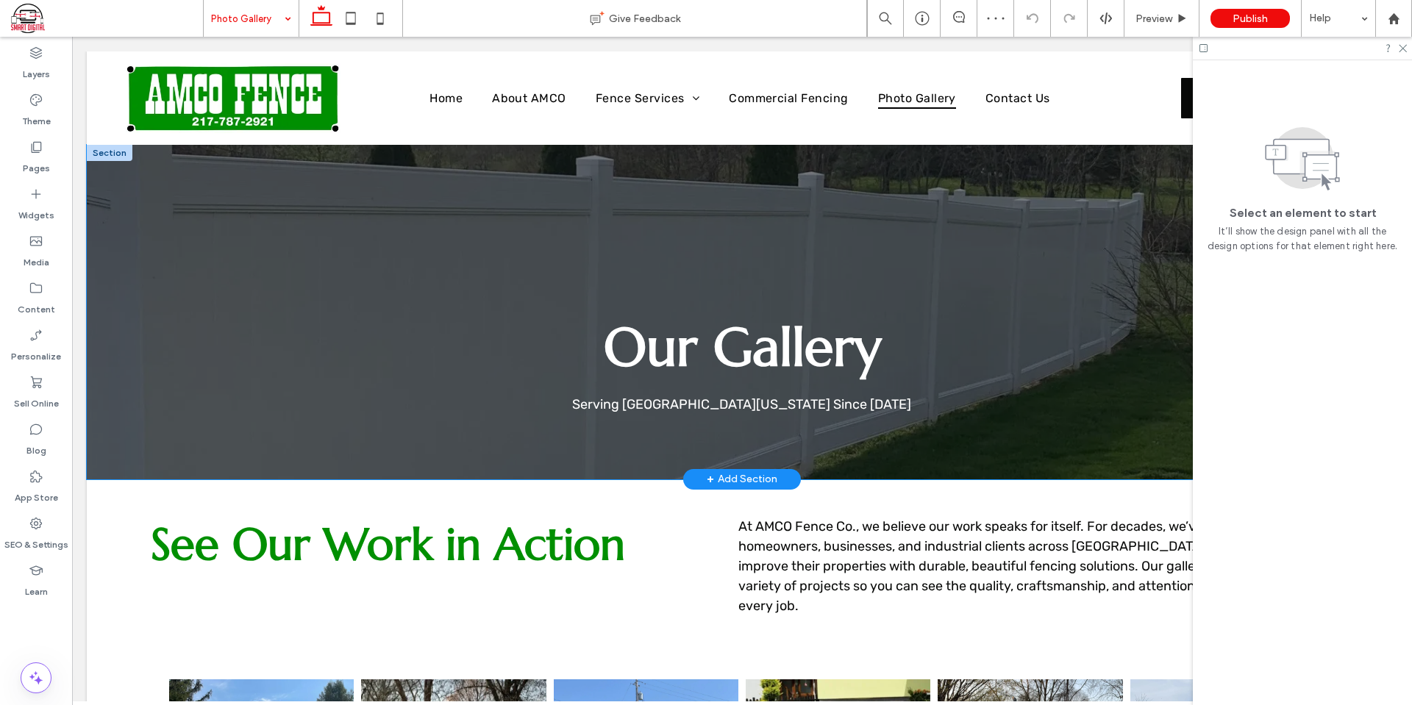
click at [756, 243] on div "Our Gallery Serving Central Illinois Since 1967" at bounding box center [742, 312] width 883 height 334
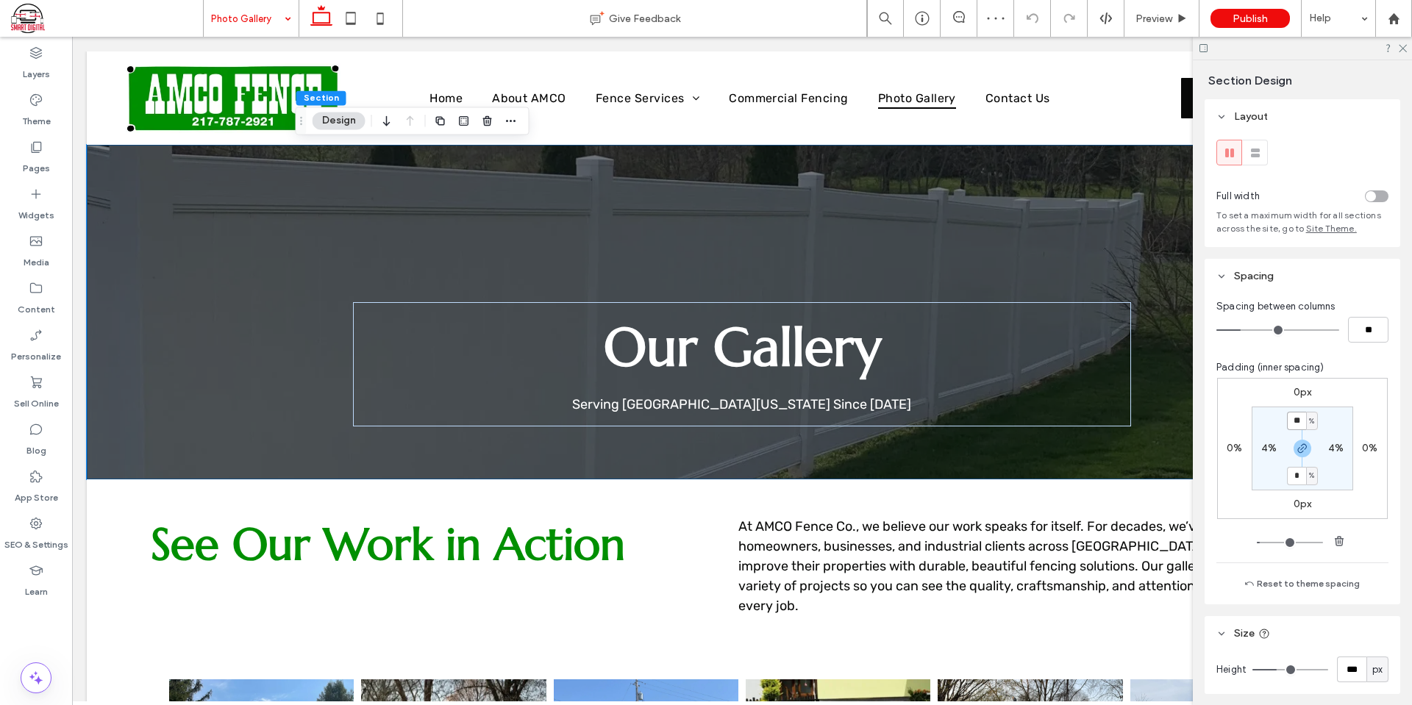
click at [1292, 416] on input "**" at bounding box center [1296, 421] width 19 height 18
type input "*"
click at [1354, 404] on div "0px 0% 0px 0% * % 4% * % 4%" at bounding box center [1302, 448] width 171 height 141
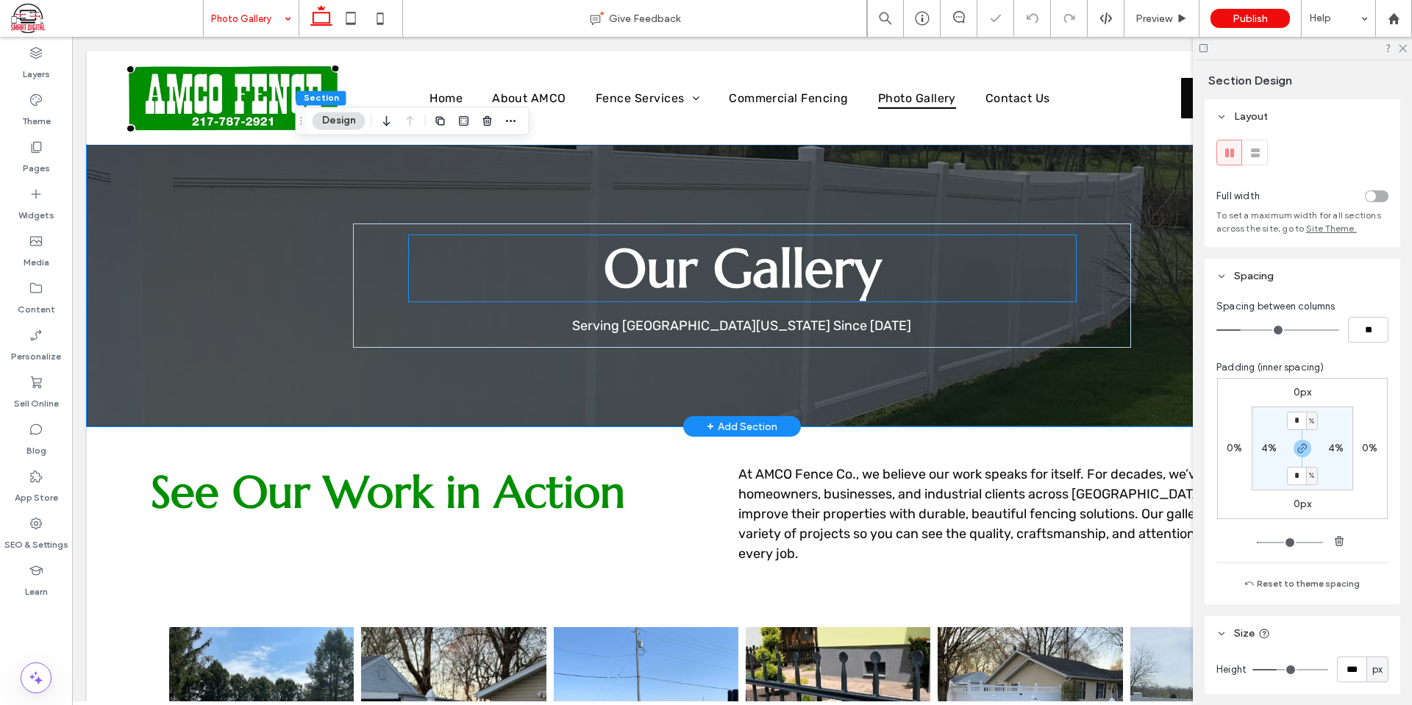
click at [738, 277] on span "Our Gallery" at bounding box center [742, 268] width 277 height 66
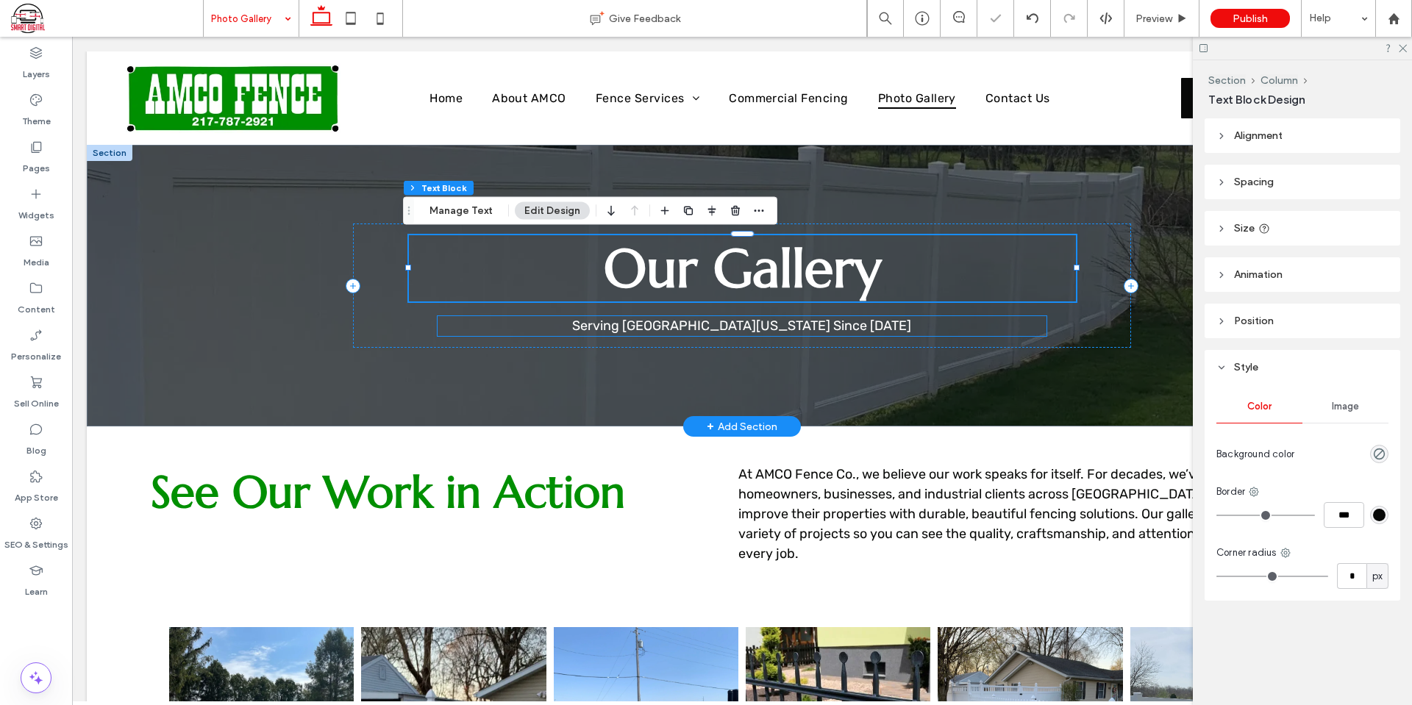
click at [793, 331] on span "Serving [GEOGRAPHIC_DATA][US_STATE] Since [DATE]" at bounding box center [741, 326] width 339 height 16
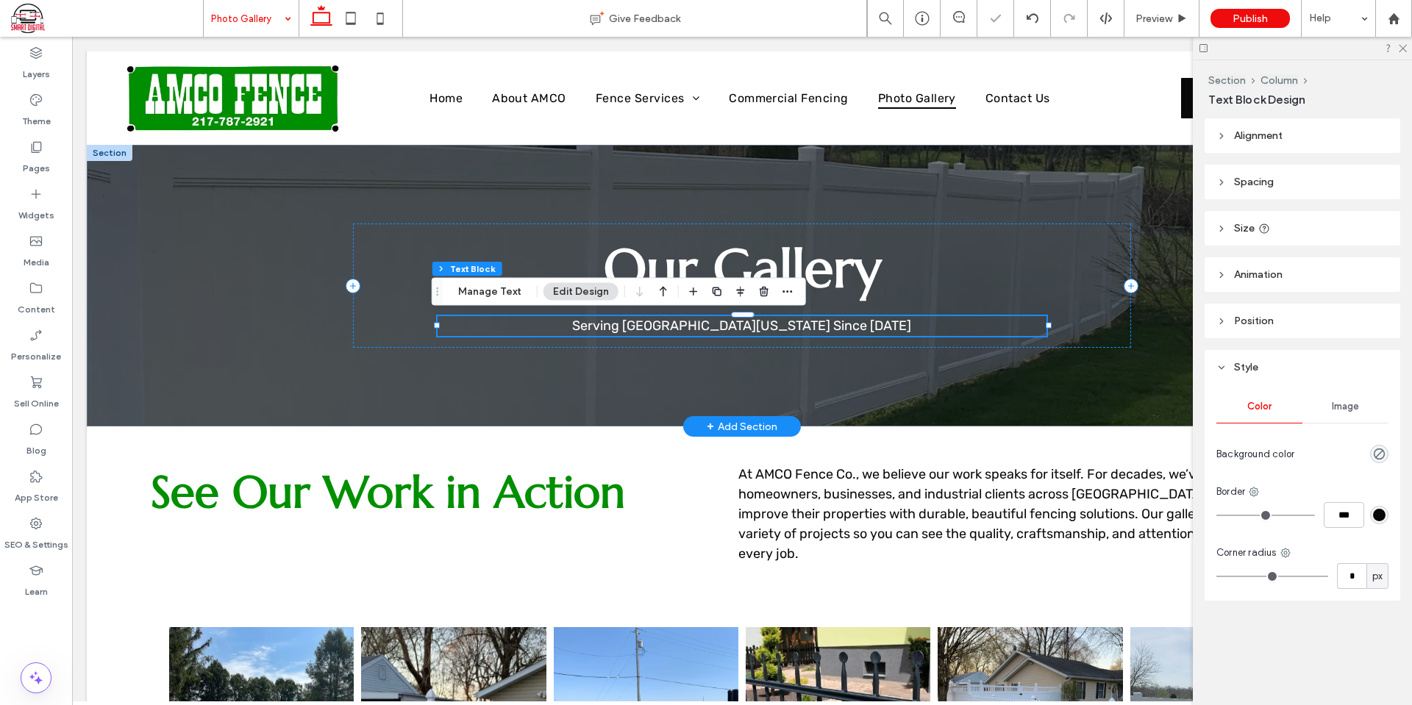
click at [793, 331] on span "Serving [GEOGRAPHIC_DATA][US_STATE] Since [DATE]" at bounding box center [741, 326] width 339 height 16
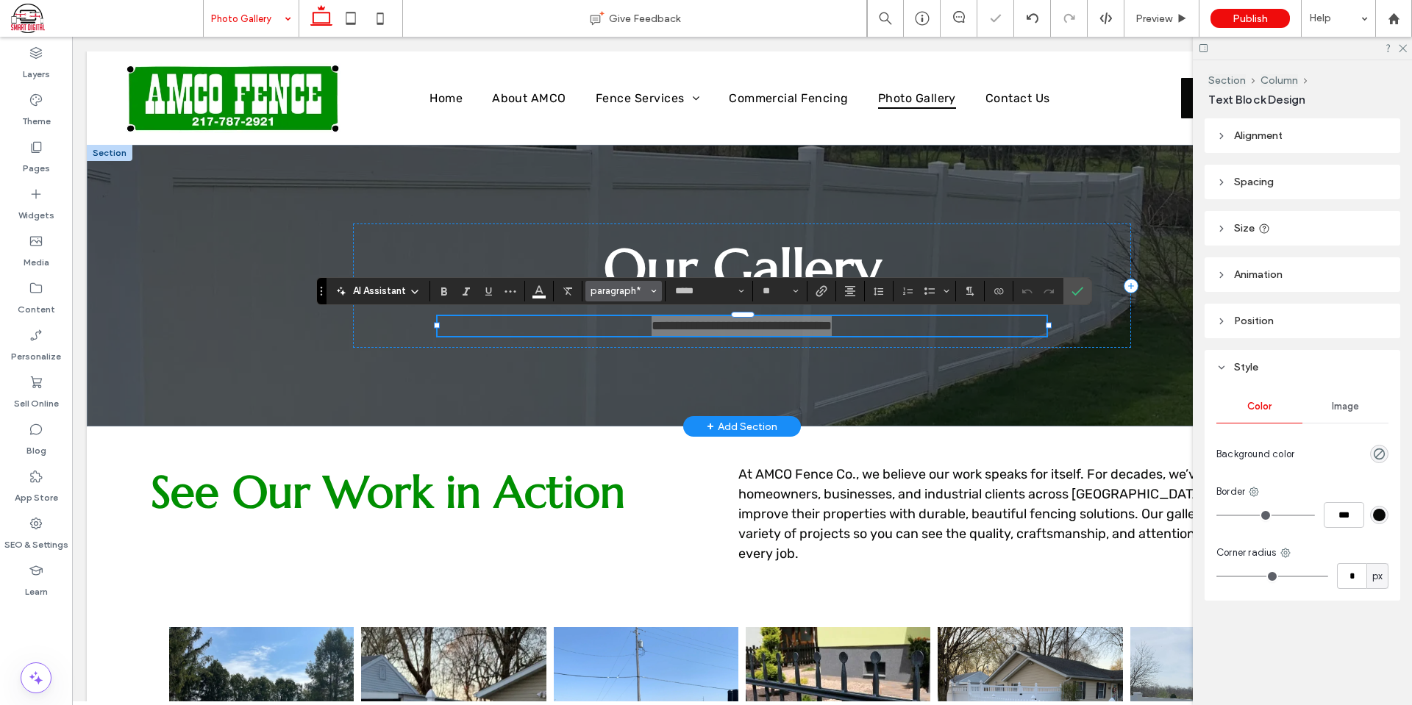
click at [631, 293] on span "paragraph*" at bounding box center [619, 290] width 57 height 11
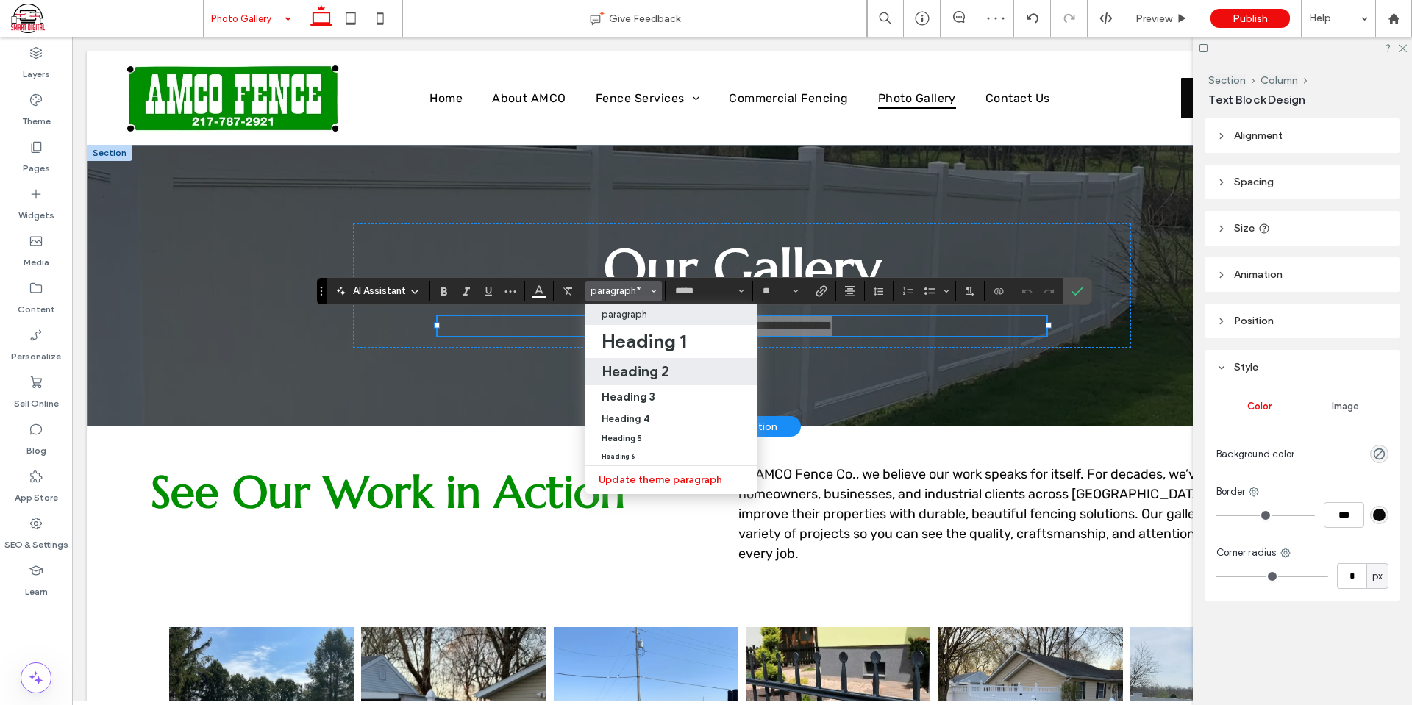
drag, startPoint x: 666, startPoint y: 376, endPoint x: 920, endPoint y: 296, distance: 265.9
click at [666, 376] on h2 "Heading 2" at bounding box center [636, 372] width 68 height 18
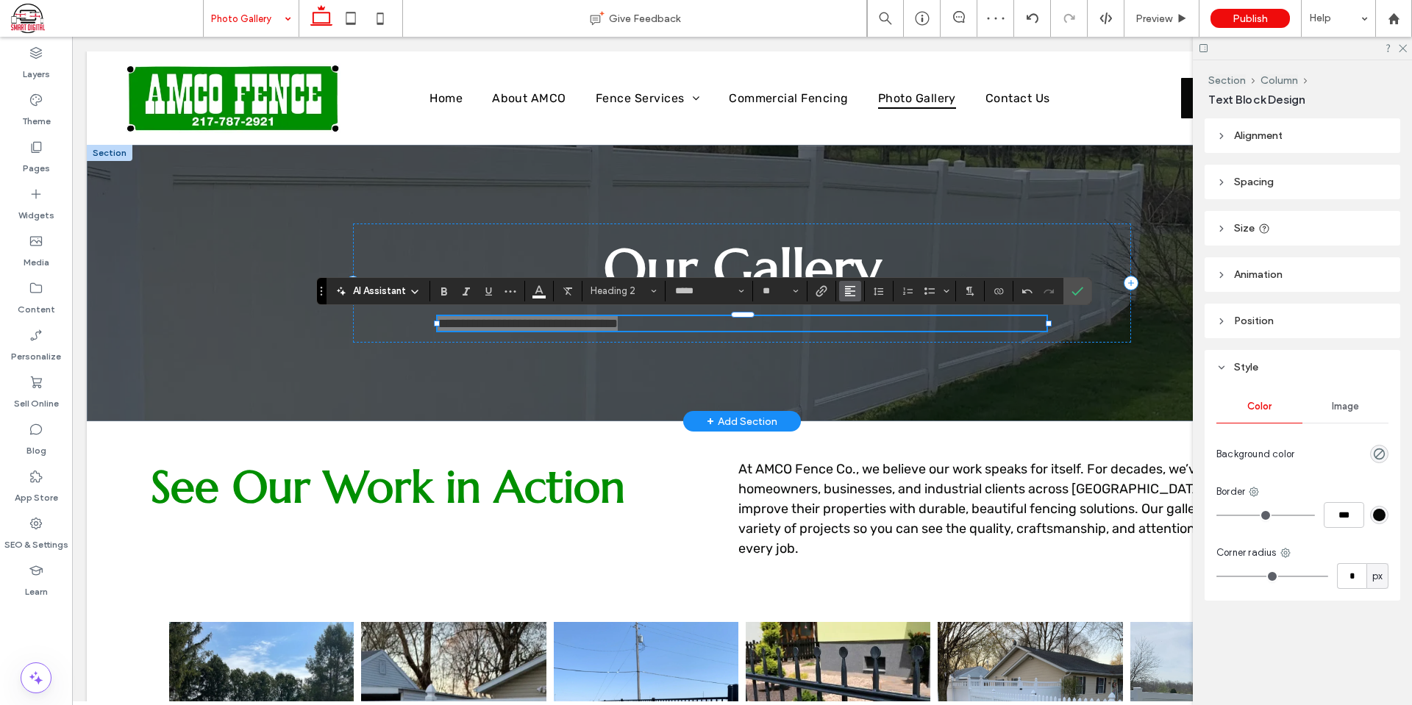
click at [855, 290] on icon "Alignment" at bounding box center [850, 291] width 12 height 12
drag, startPoint x: 872, startPoint y: 335, endPoint x: 796, endPoint y: 301, distance: 83.6
click at [872, 335] on div "ui.textEditor.alignment.center" at bounding box center [864, 336] width 19 height 12
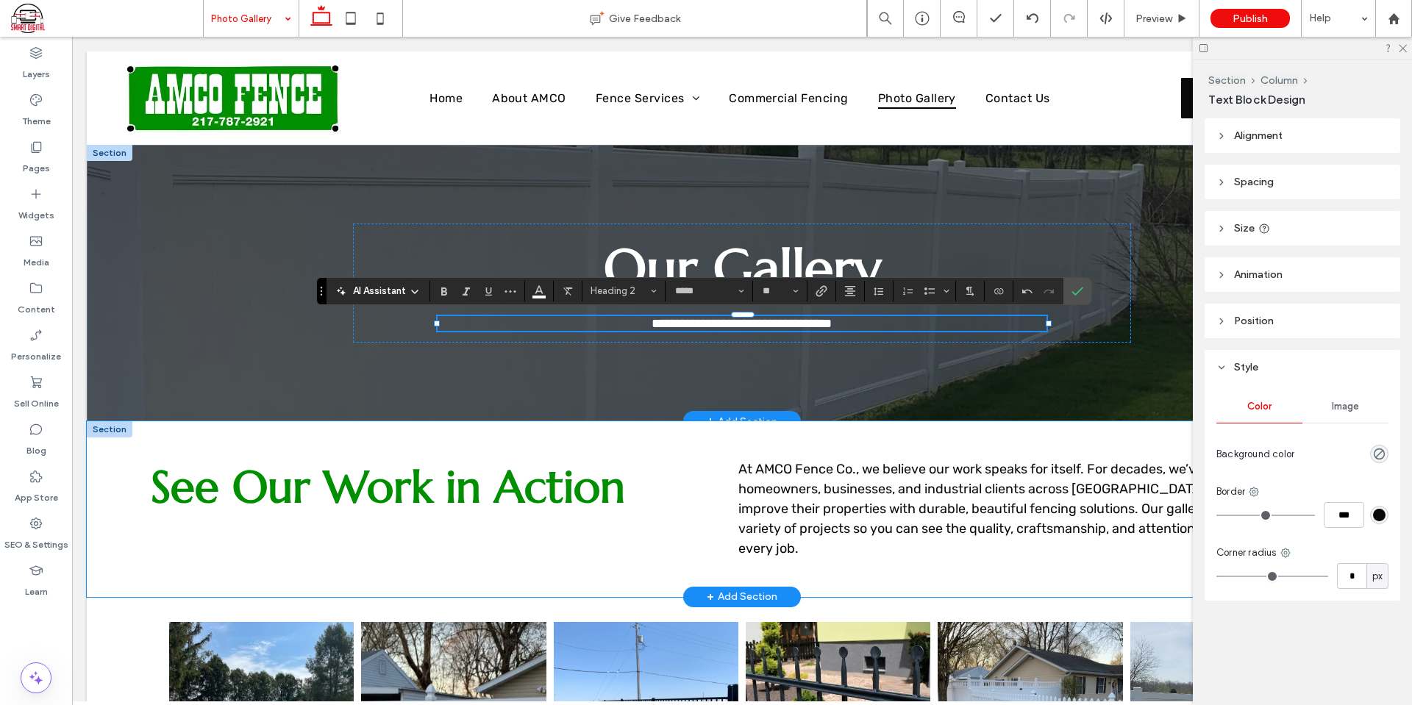
click at [816, 429] on div "See Our Work in Action At AMCO Fence Co., we believe our work speaks for itself…" at bounding box center [742, 508] width 1311 height 175
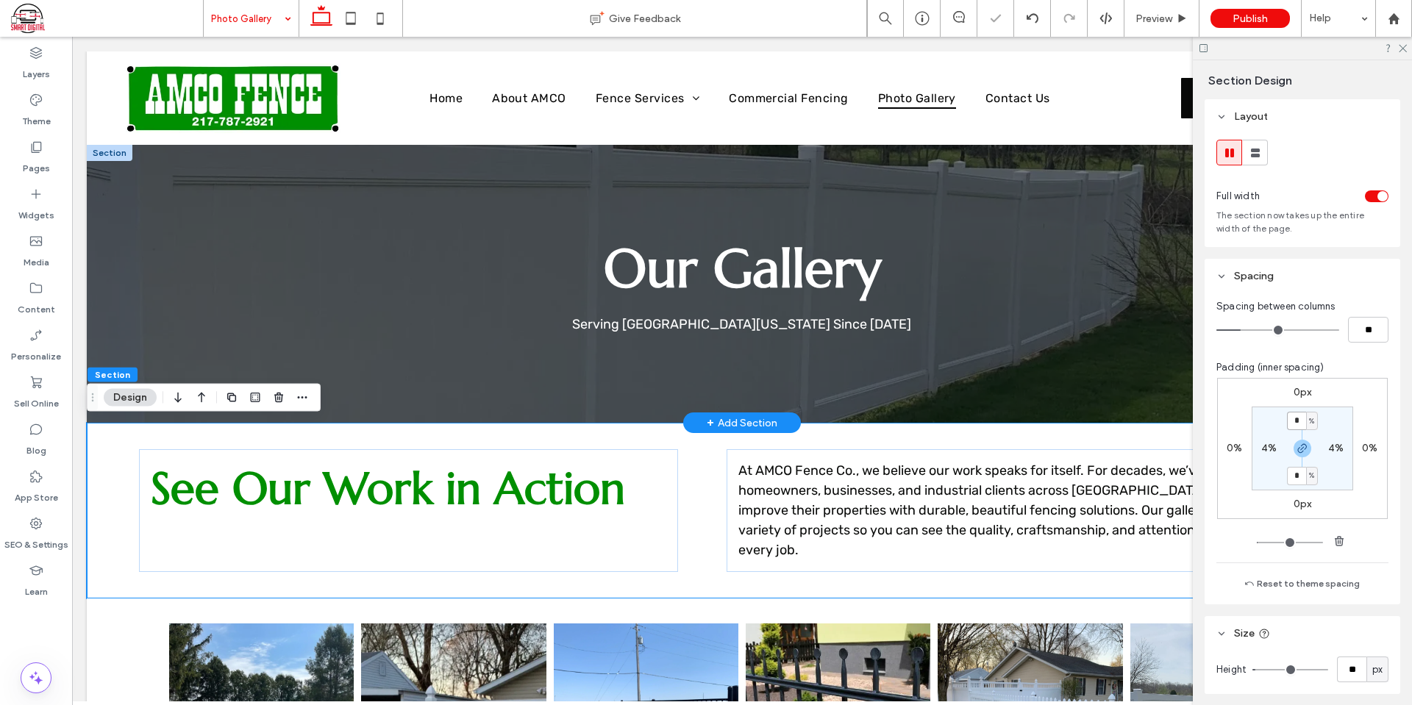
click at [1295, 424] on input "*" at bounding box center [1296, 421] width 19 height 18
type input "*"
click at [1364, 397] on div "0px 0% 0px 0% * % 4% * % 4%" at bounding box center [1302, 448] width 171 height 141
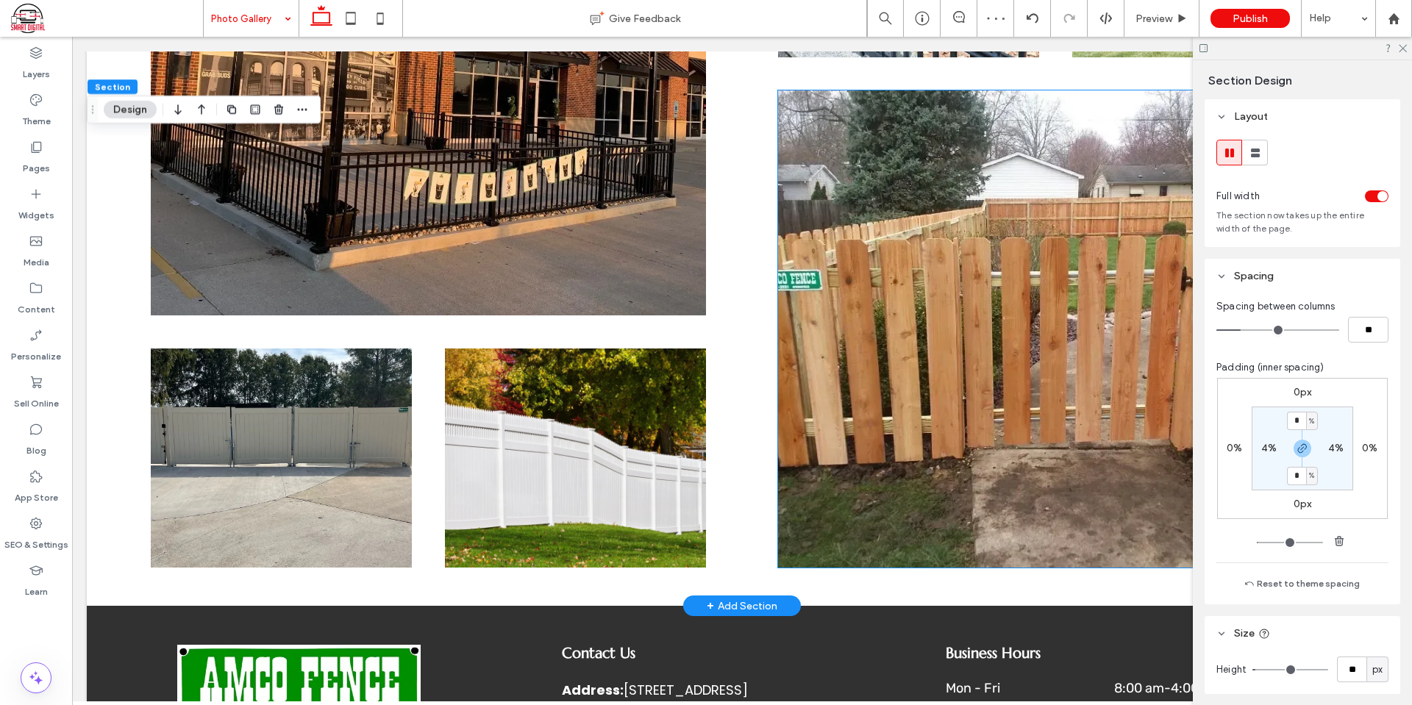
scroll to position [1103, 0]
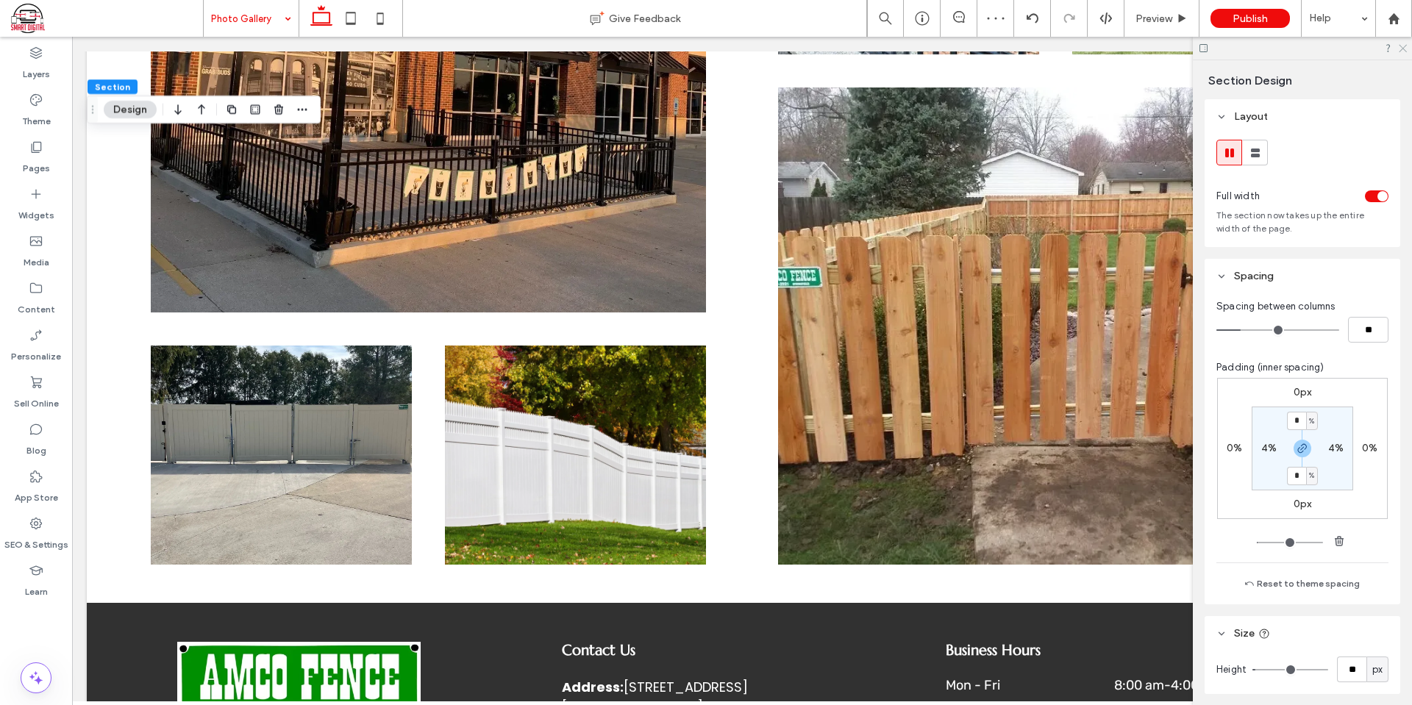
click at [1404, 49] on use at bounding box center [1403, 49] width 8 height 8
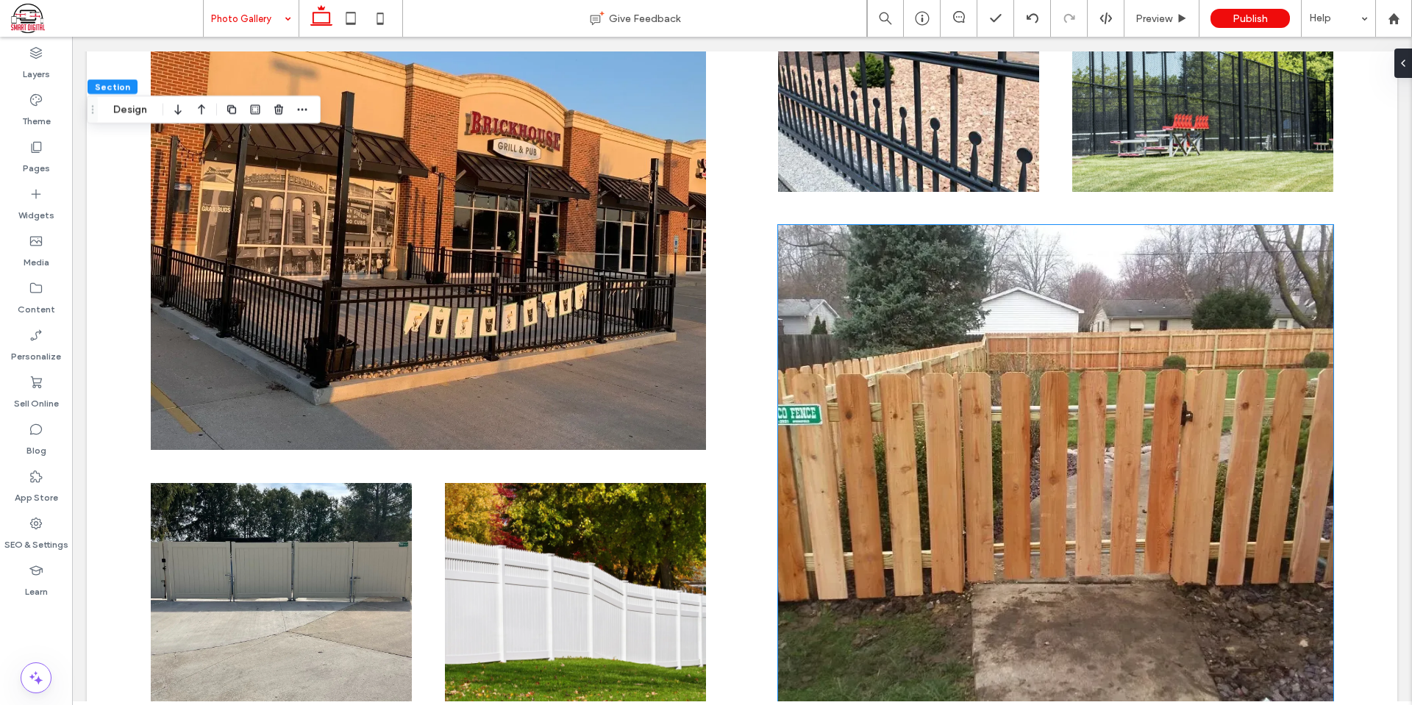
scroll to position [1030, 0]
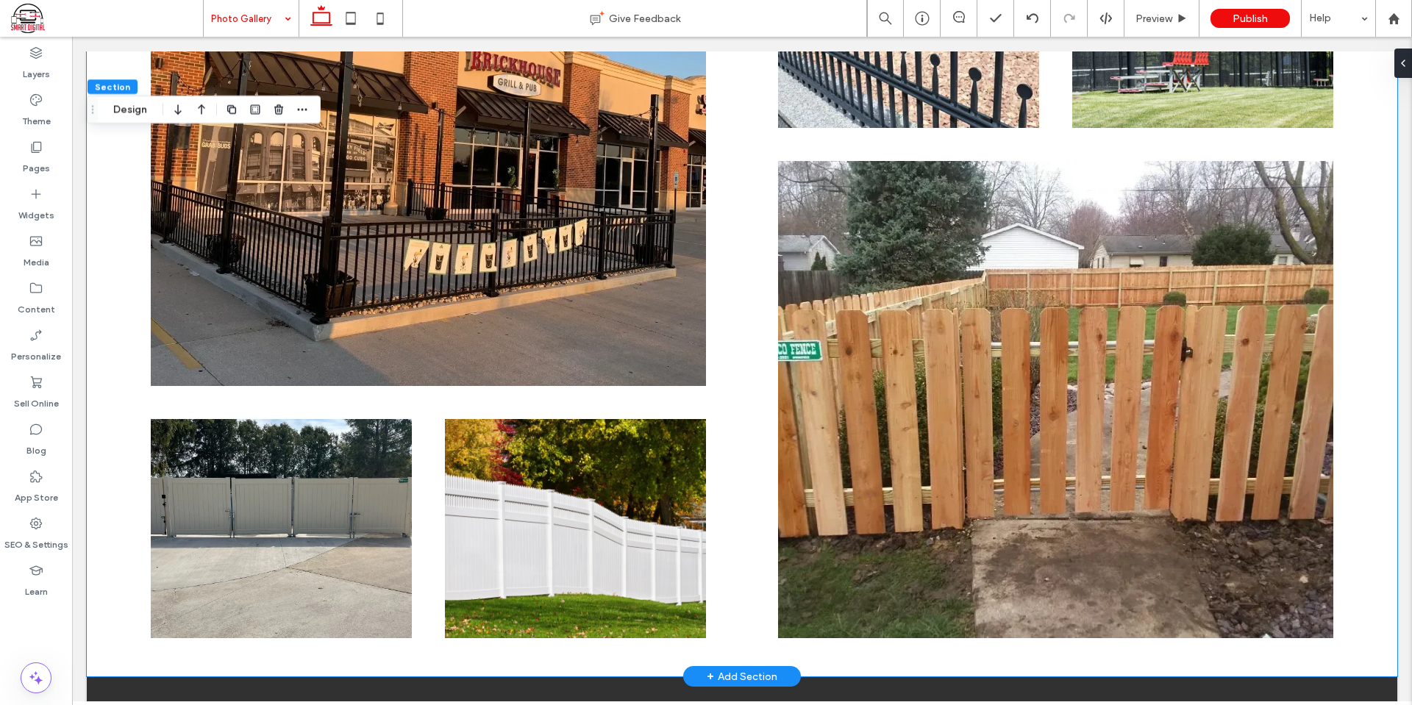
click at [739, 377] on div at bounding box center [742, 273] width 1311 height 805
click at [1407, 51] on div at bounding box center [1401, 63] width 24 height 29
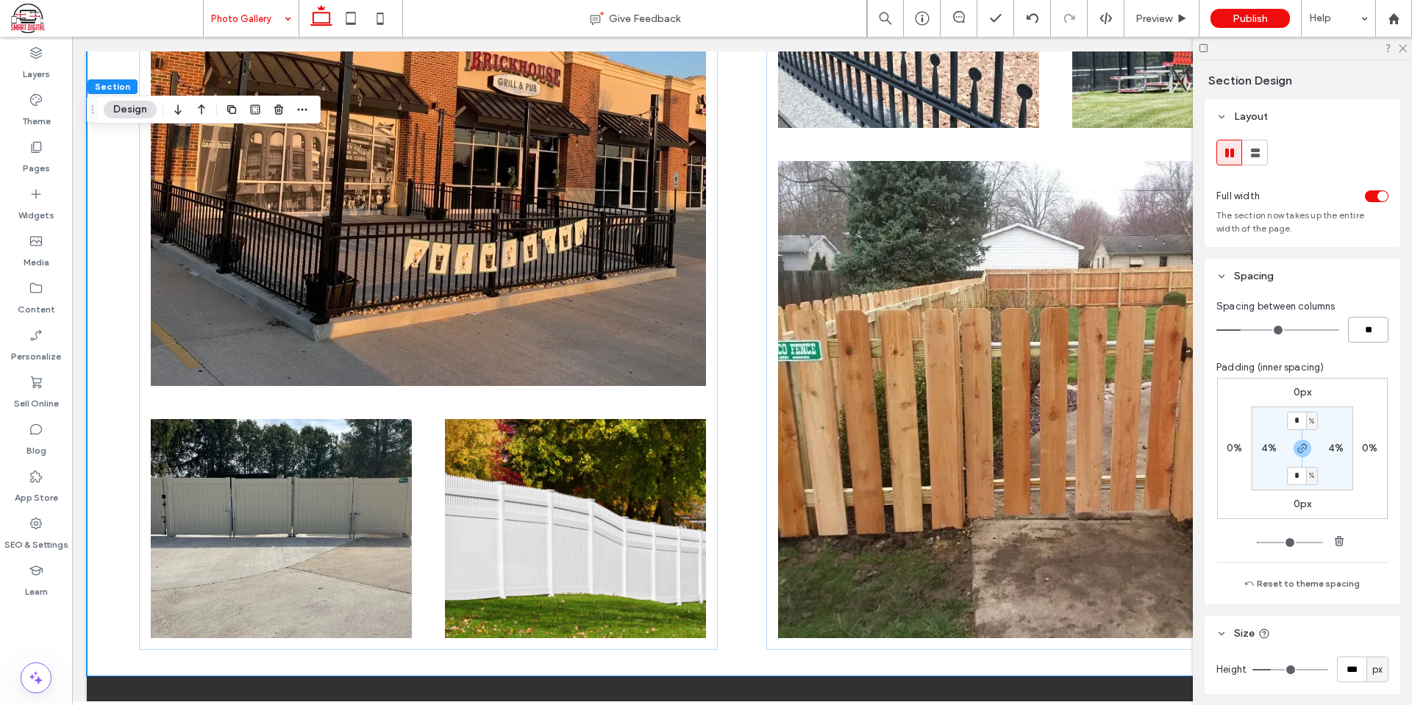
click at [1364, 327] on input "**" at bounding box center [1368, 330] width 40 height 26
type input "*"
click at [1369, 358] on div "Spacing between columns ** Padding (inner spacing) 0px 0% 0px 0% * % 4% * % 4% …" at bounding box center [1303, 448] width 196 height 311
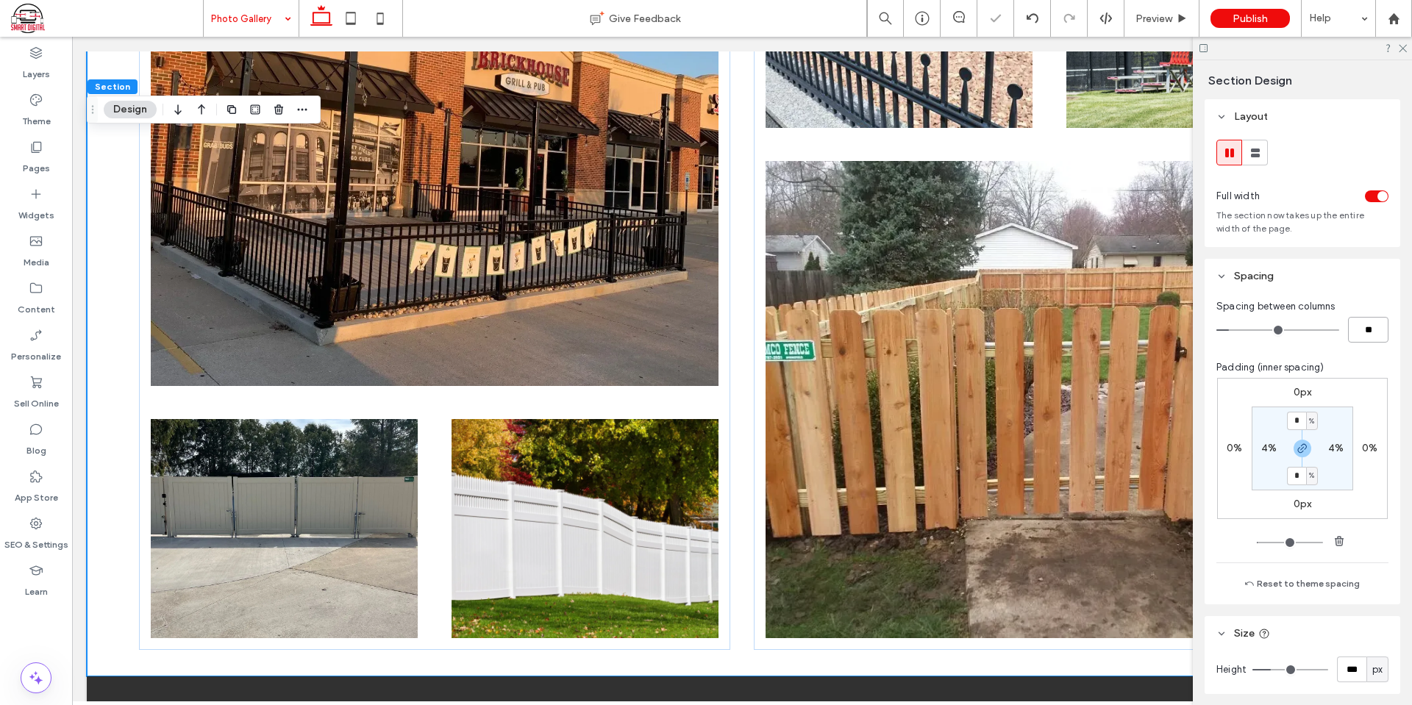
click at [1366, 328] on input "**" at bounding box center [1368, 330] width 40 height 26
type input "*"
type input "**"
click at [1372, 357] on div "Spacing between columns ** Padding (inner spacing) 0px 0% 0px 0% * % 4% * % 4% …" at bounding box center [1303, 448] width 196 height 311
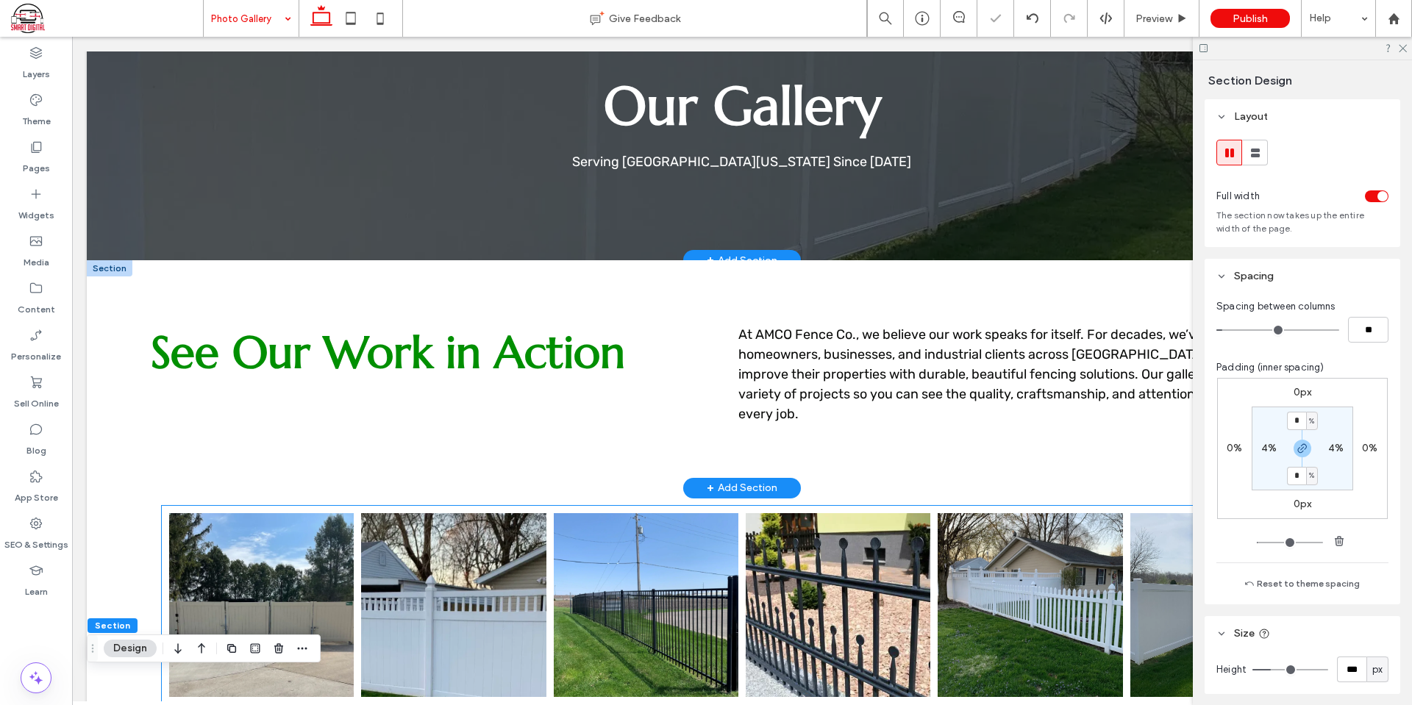
scroll to position [147, 0]
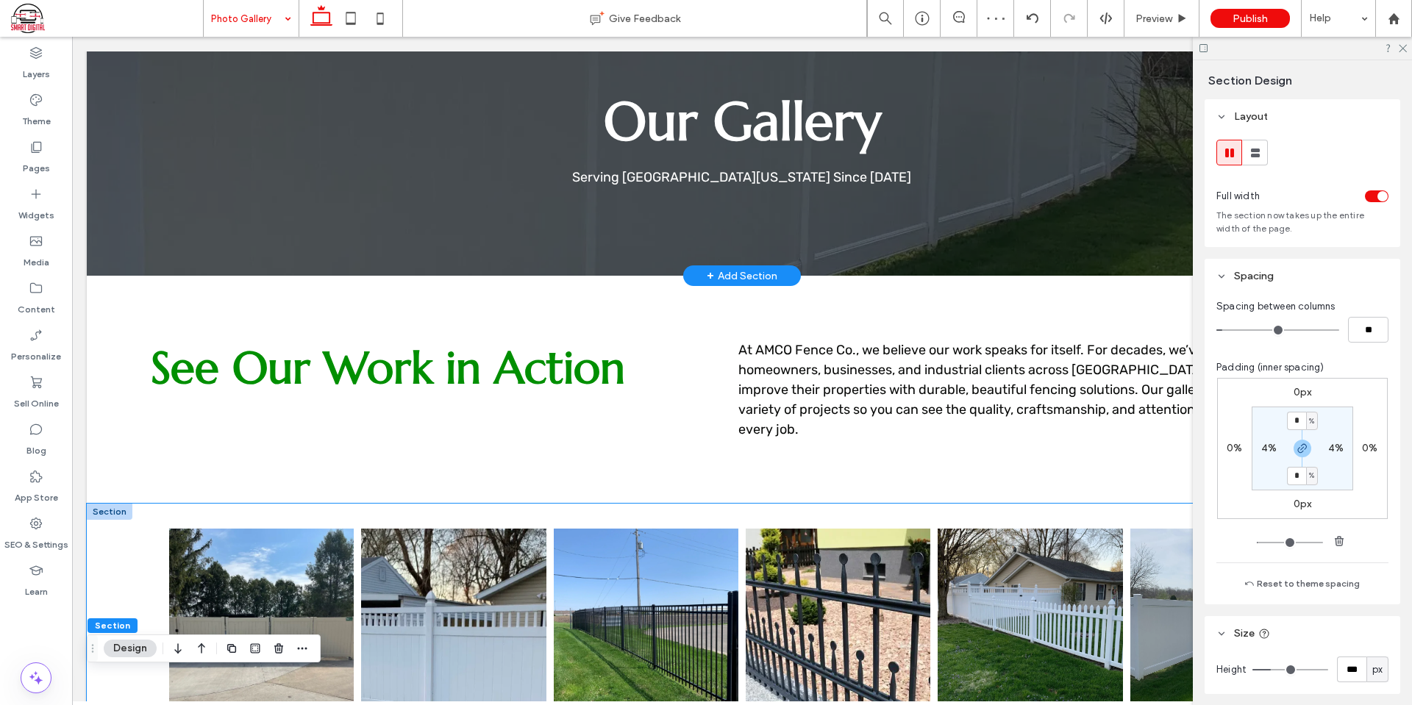
click at [117, 524] on div "Button Button Button Button Button Button Button Button Button Button Button Bu…" at bounding box center [742, 629] width 1311 height 250
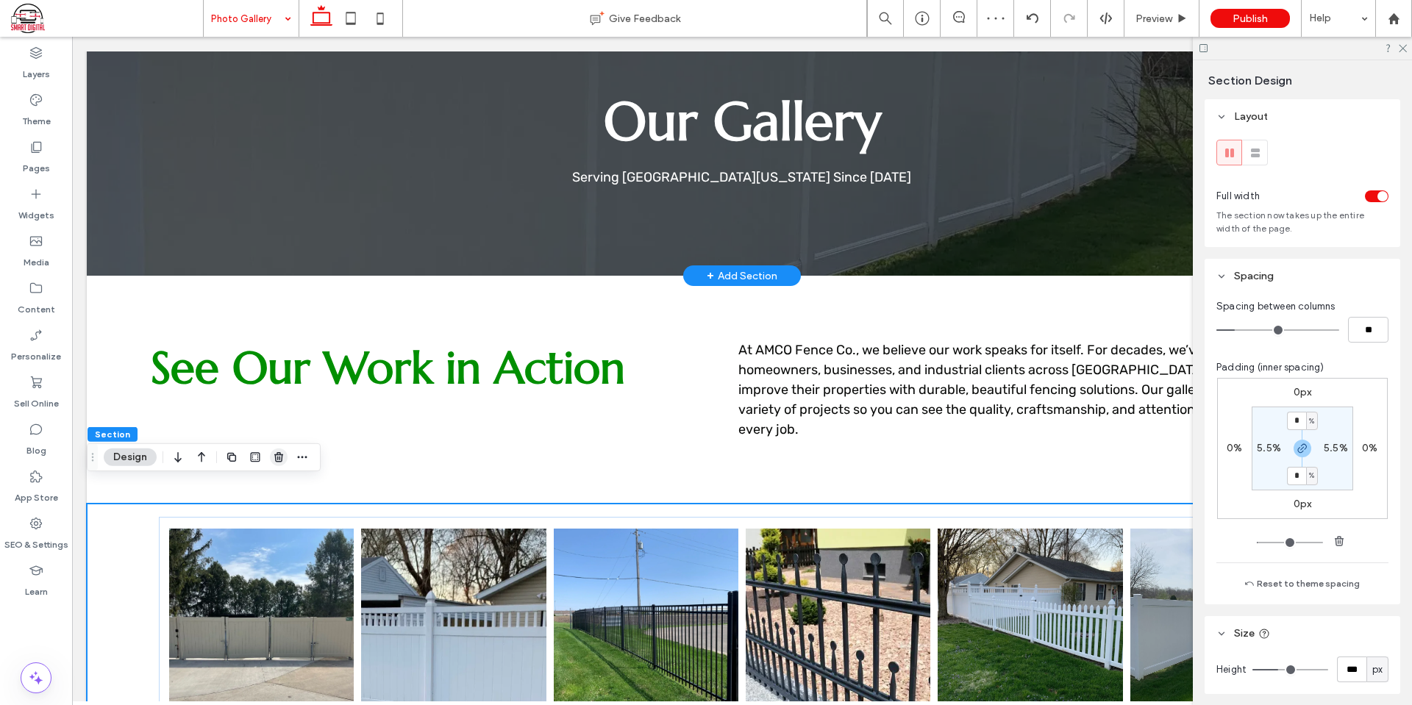
click at [284, 456] on icon "button" at bounding box center [279, 458] width 12 height 12
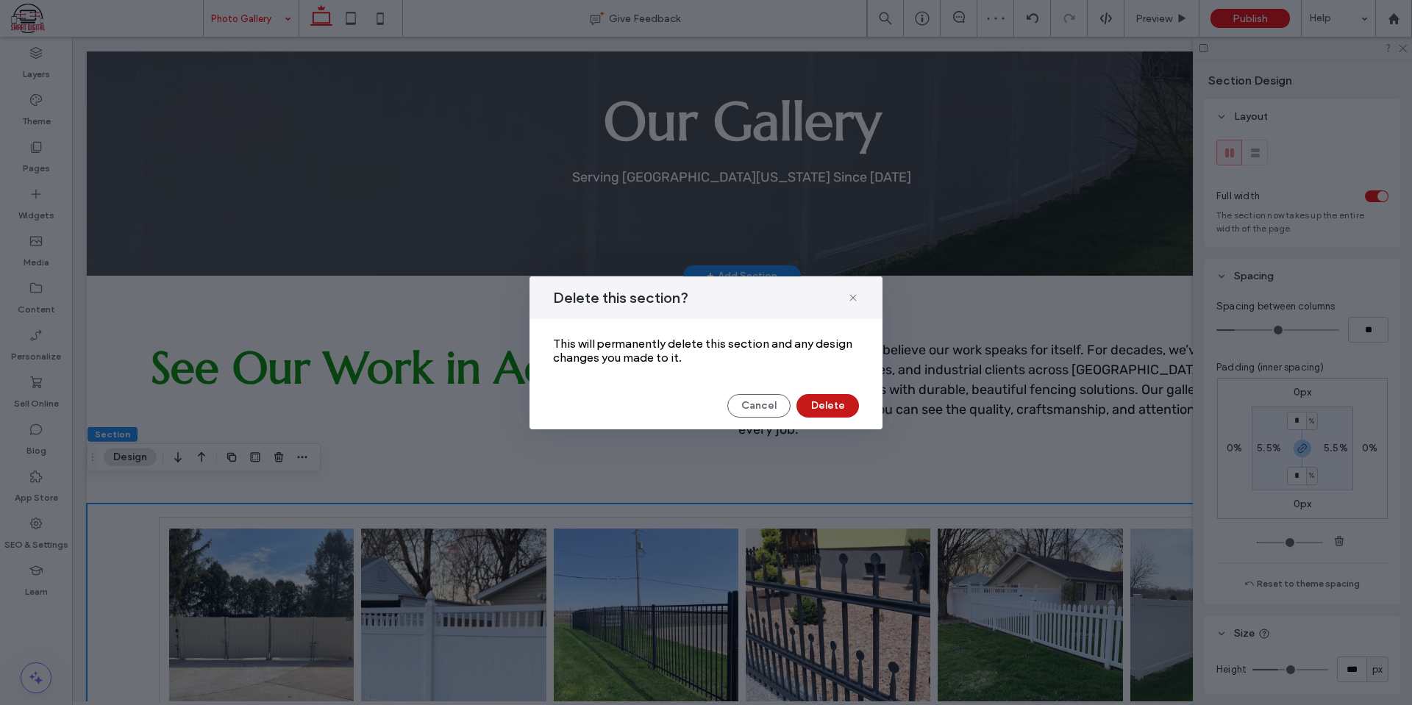
click at [816, 405] on button "Delete" at bounding box center [828, 406] width 63 height 24
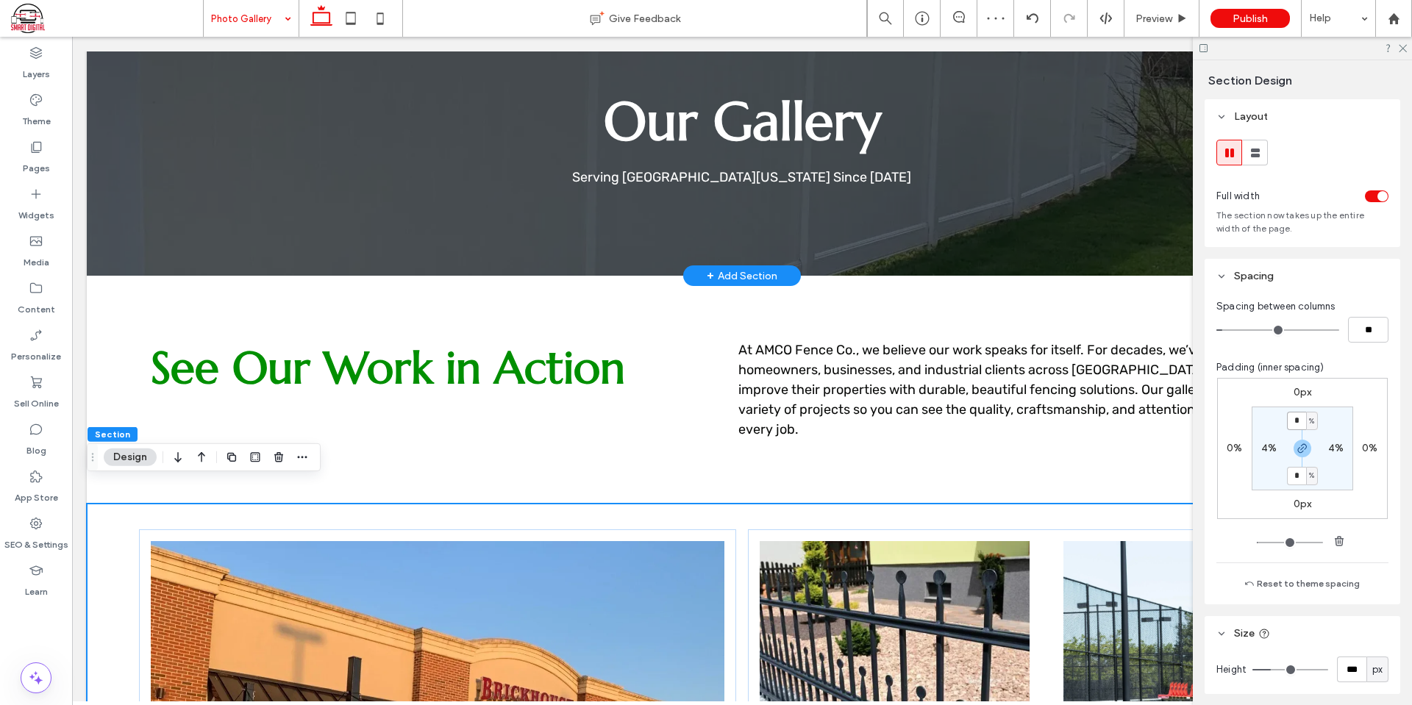
click at [1288, 420] on input "*" at bounding box center [1296, 421] width 19 height 18
type input "*"
click at [1342, 410] on section "* % 4% * % 4%" at bounding box center [1303, 449] width 102 height 84
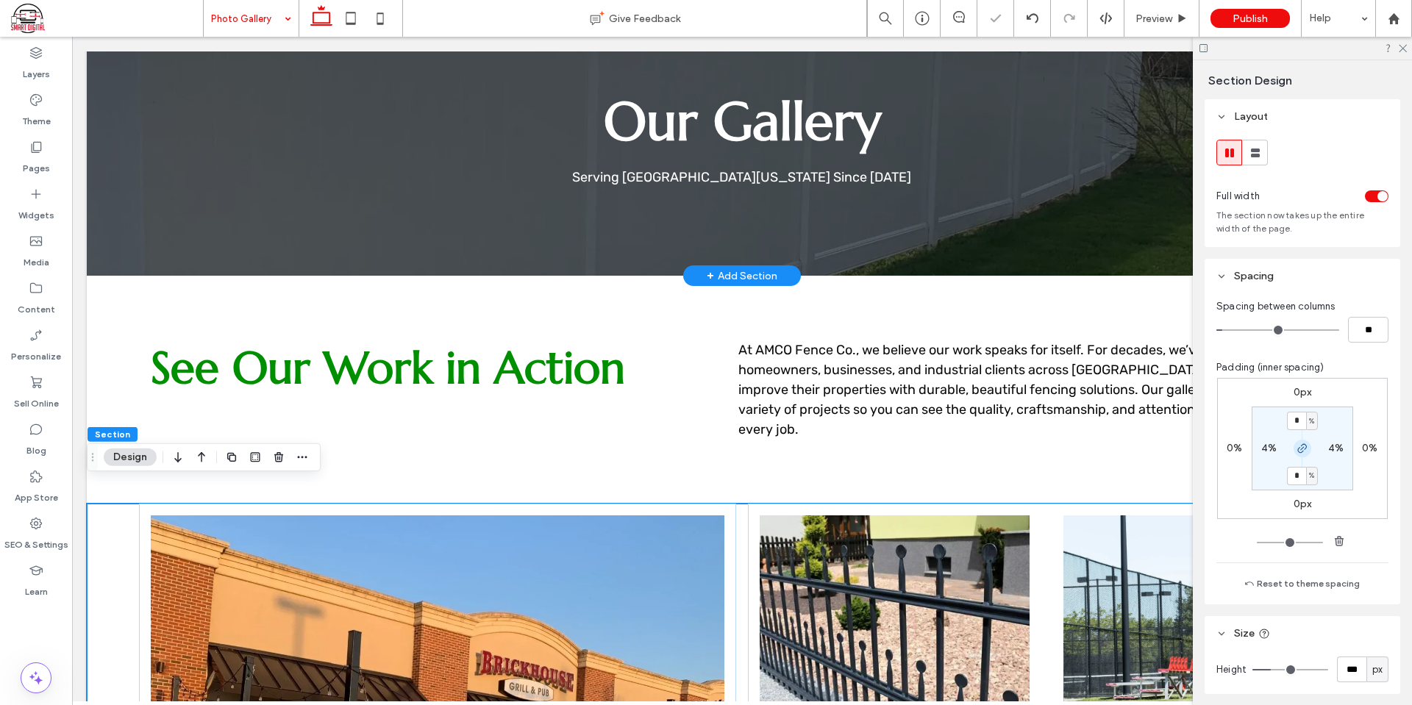
click at [1300, 444] on use "button" at bounding box center [1302, 448] width 9 height 9
click at [1297, 477] on label "0%" at bounding box center [1302, 475] width 15 height 13
type input "*"
click at [1361, 387] on div "0px 0% 0px 0% 0% 4% * % 4%" at bounding box center [1302, 448] width 171 height 141
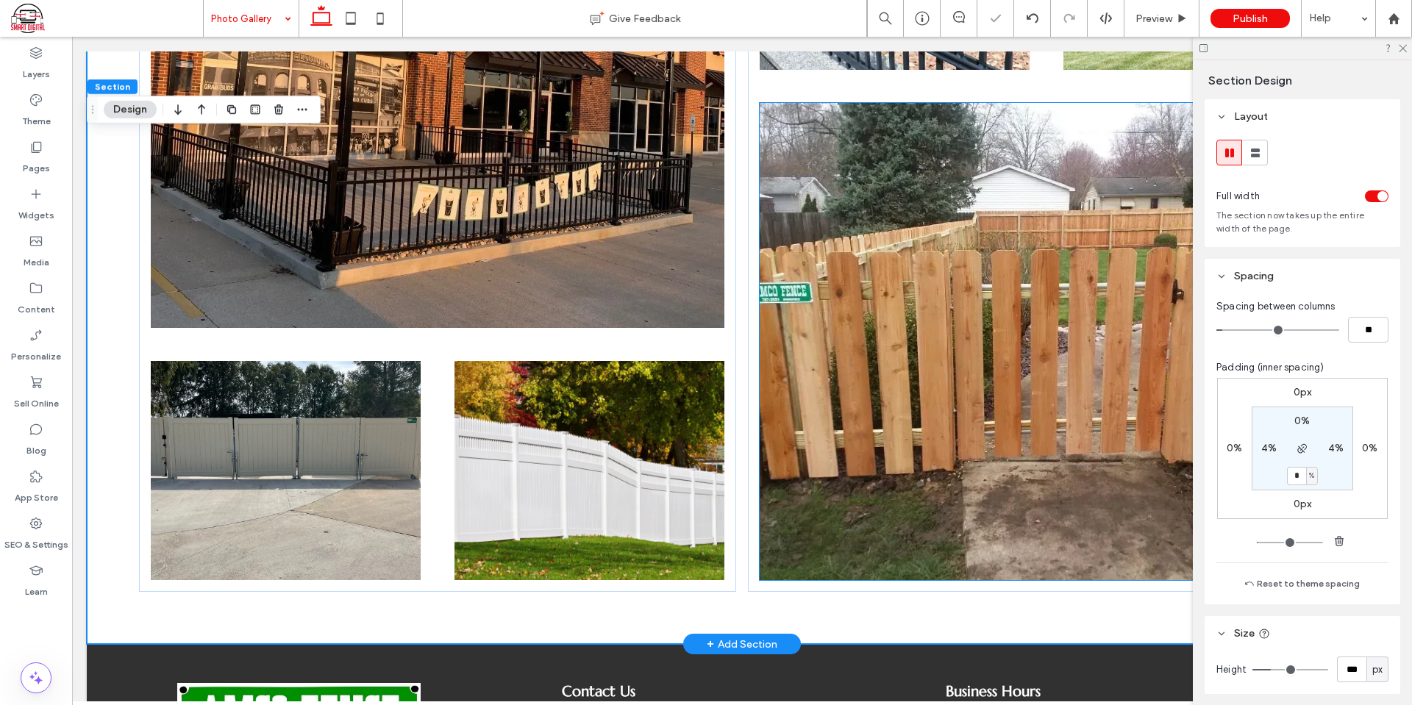
scroll to position [956, 0]
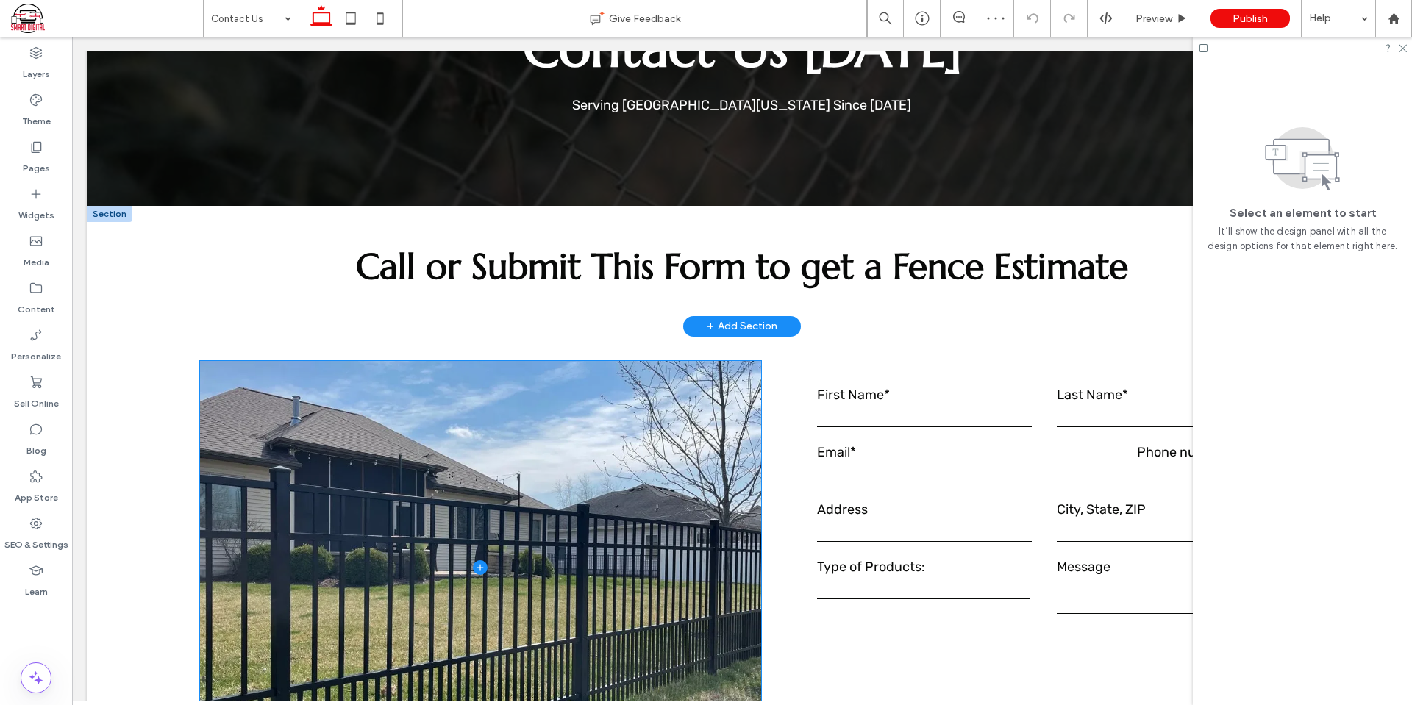
scroll to position [221, 0]
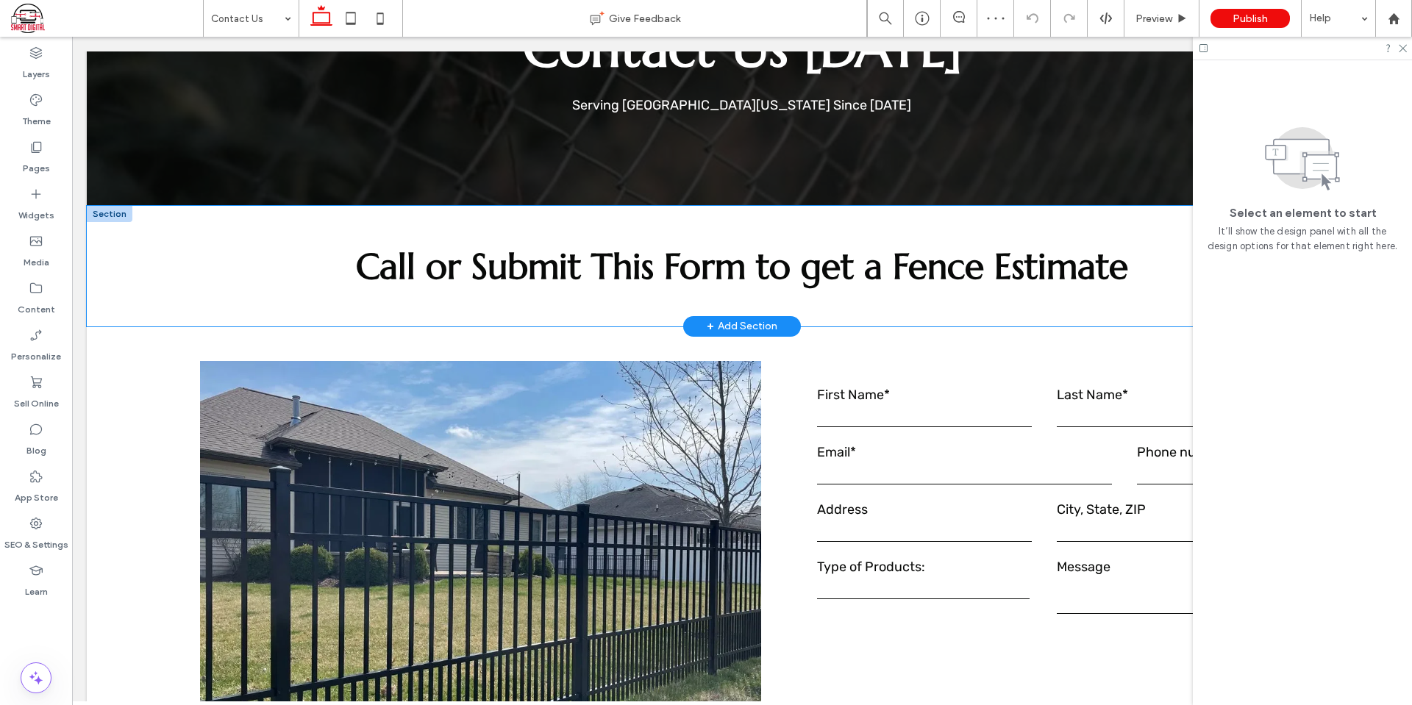
click at [780, 303] on div "Call or Submit This Form to get a Fence Estimate" at bounding box center [742, 266] width 1311 height 120
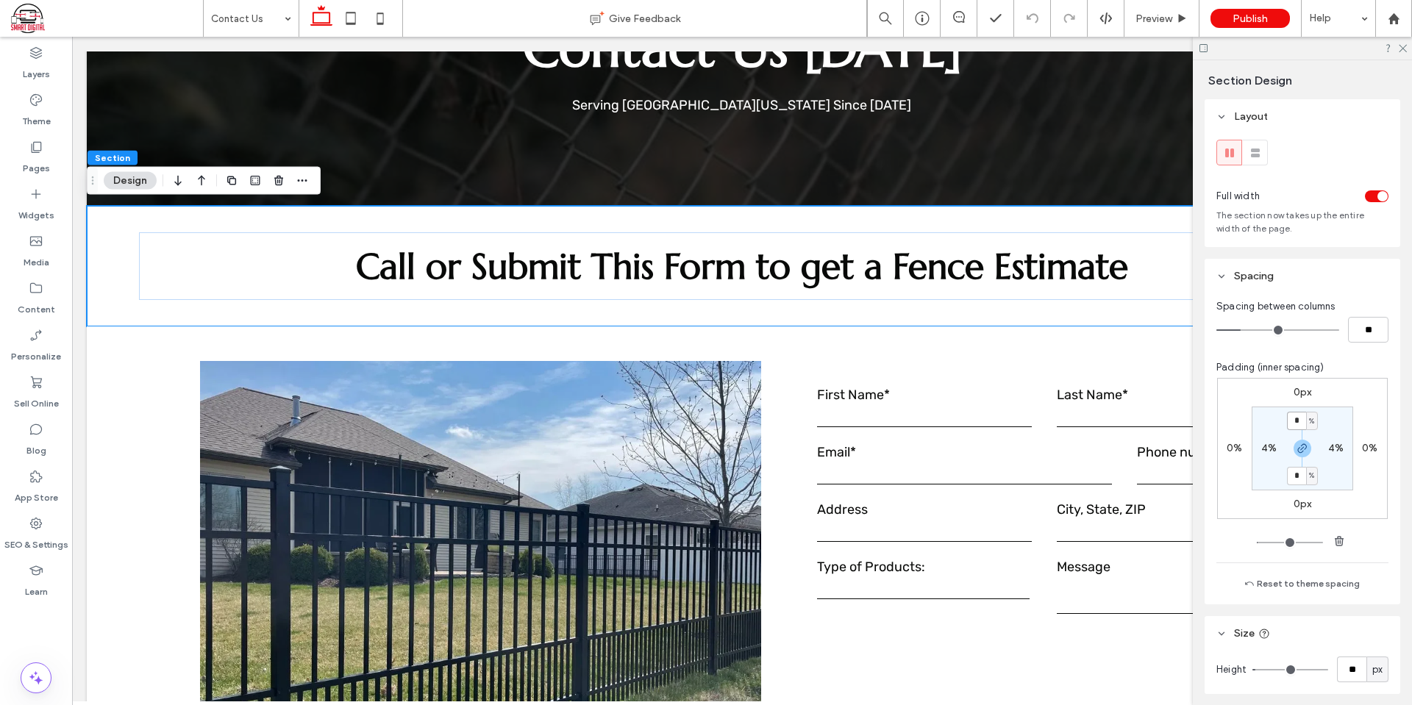
click at [1295, 419] on input "*" at bounding box center [1296, 421] width 19 height 18
type input "*"
click at [1341, 390] on div "0px 0% 0px 0% * % 4% * % 4%" at bounding box center [1302, 448] width 171 height 141
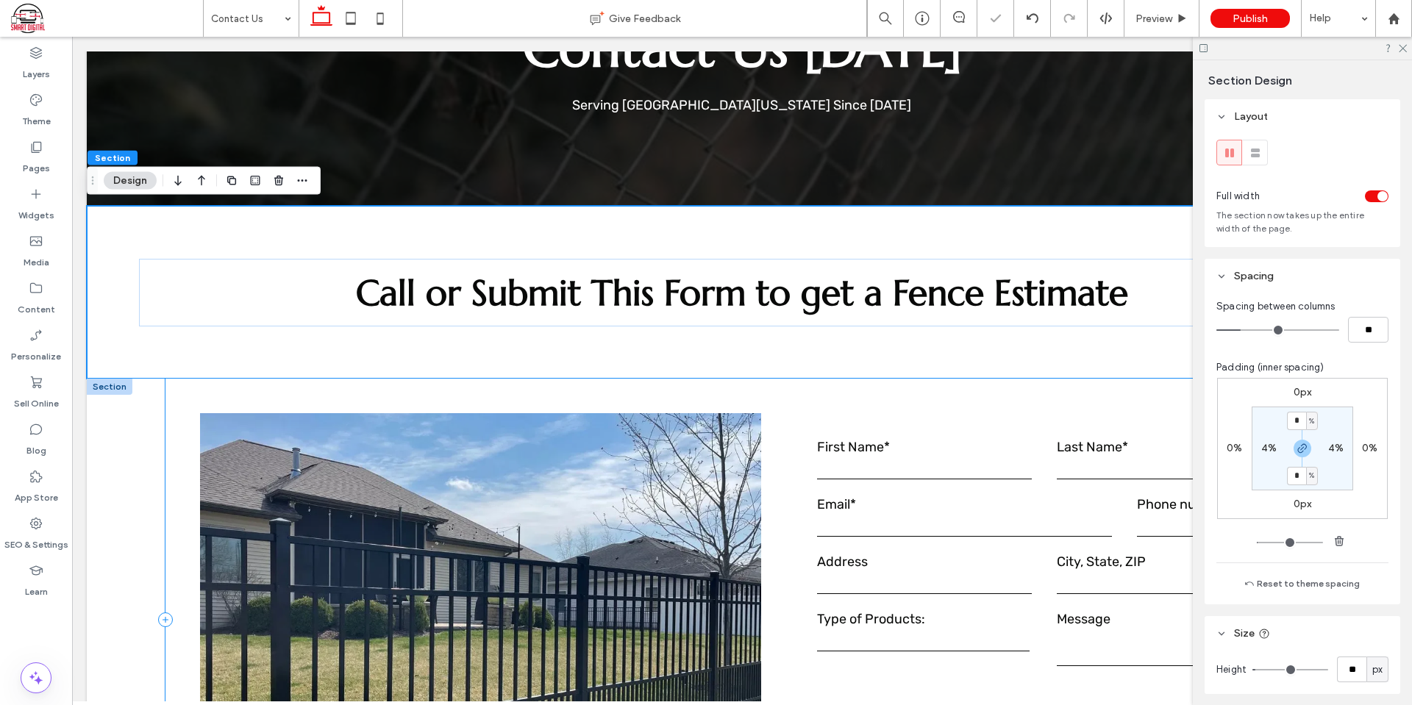
click at [882, 391] on div "**********" at bounding box center [741, 620] width 1153 height 483
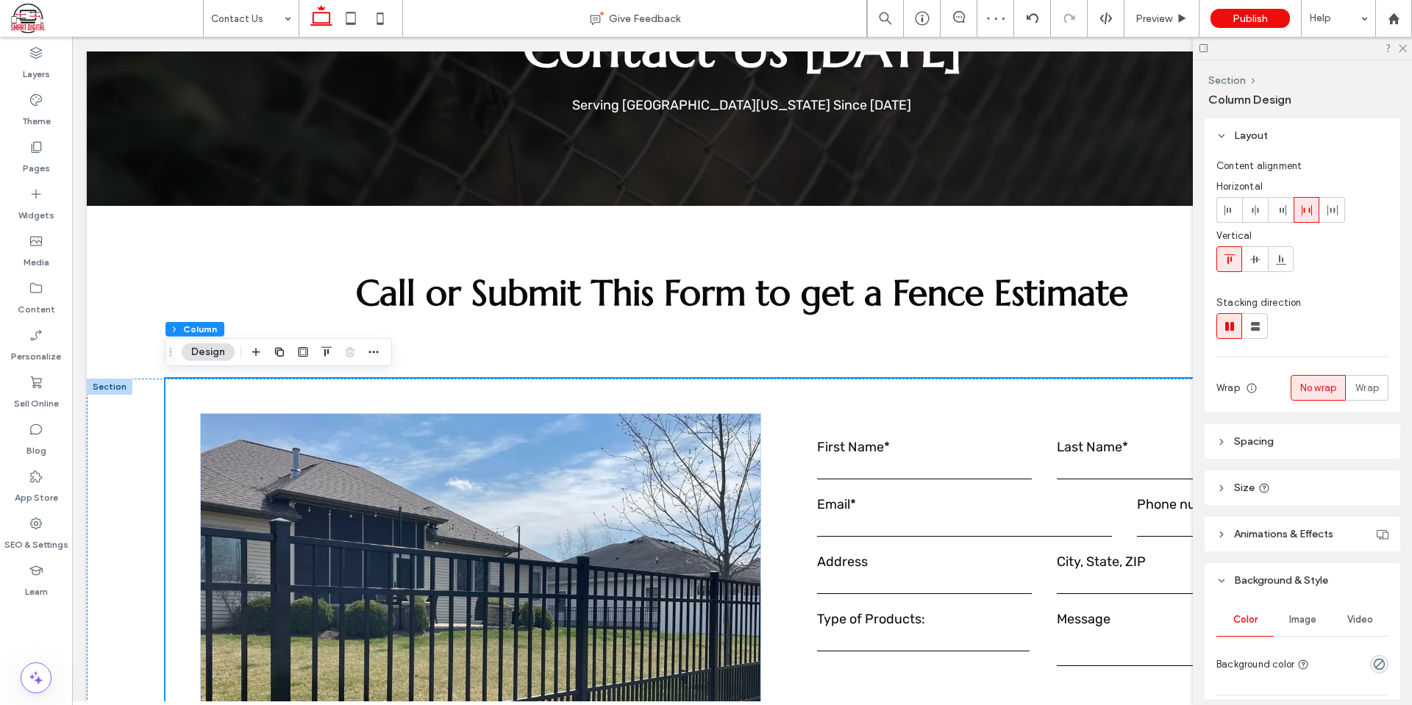
click at [1292, 485] on header "Size" at bounding box center [1303, 488] width 196 height 35
click at [1301, 440] on header "Spacing" at bounding box center [1303, 441] width 196 height 35
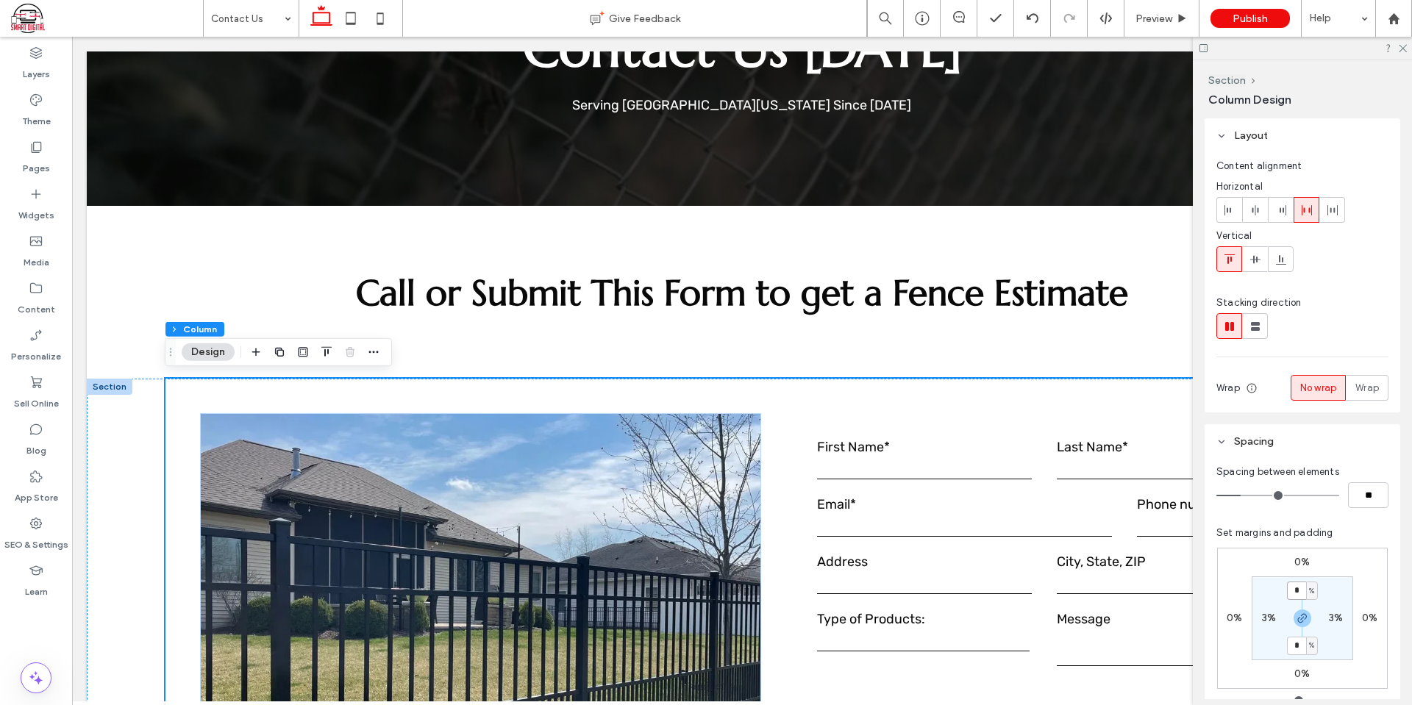
click at [1290, 594] on input "*" at bounding box center [1296, 591] width 19 height 18
type input "*"
click at [1334, 616] on label "3%" at bounding box center [1336, 618] width 14 height 13
type input "*"
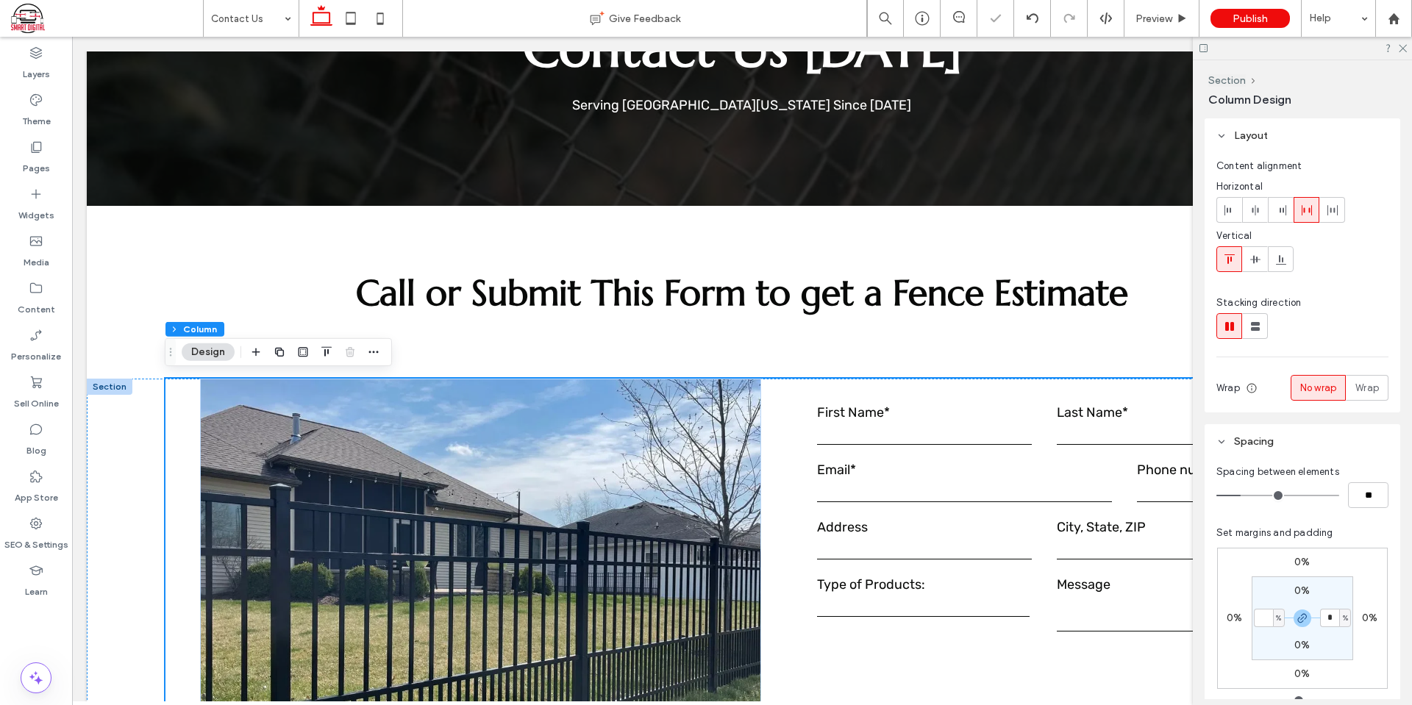
type input "*"
click at [1353, 555] on div "0% 0% 0% 0% 0% * % 0% * %" at bounding box center [1302, 618] width 171 height 141
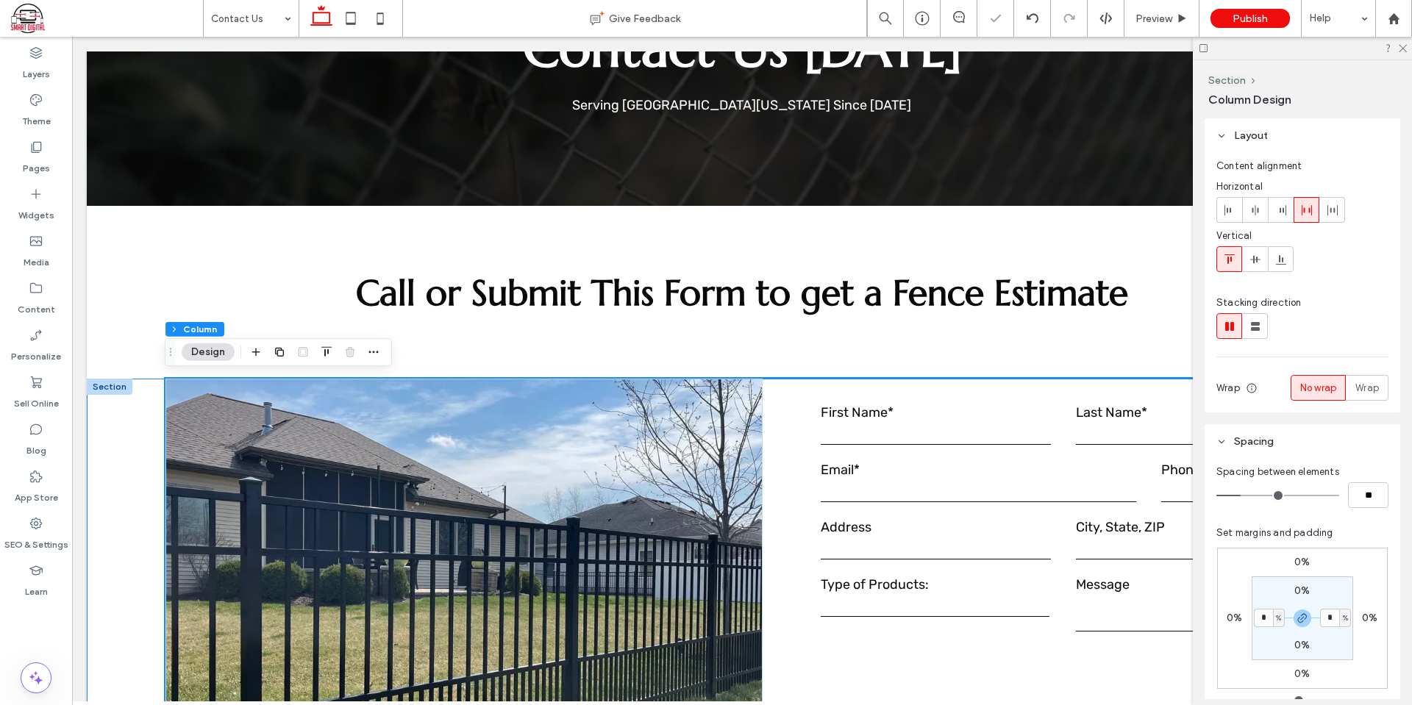
click at [124, 430] on div "**********" at bounding box center [742, 586] width 1311 height 414
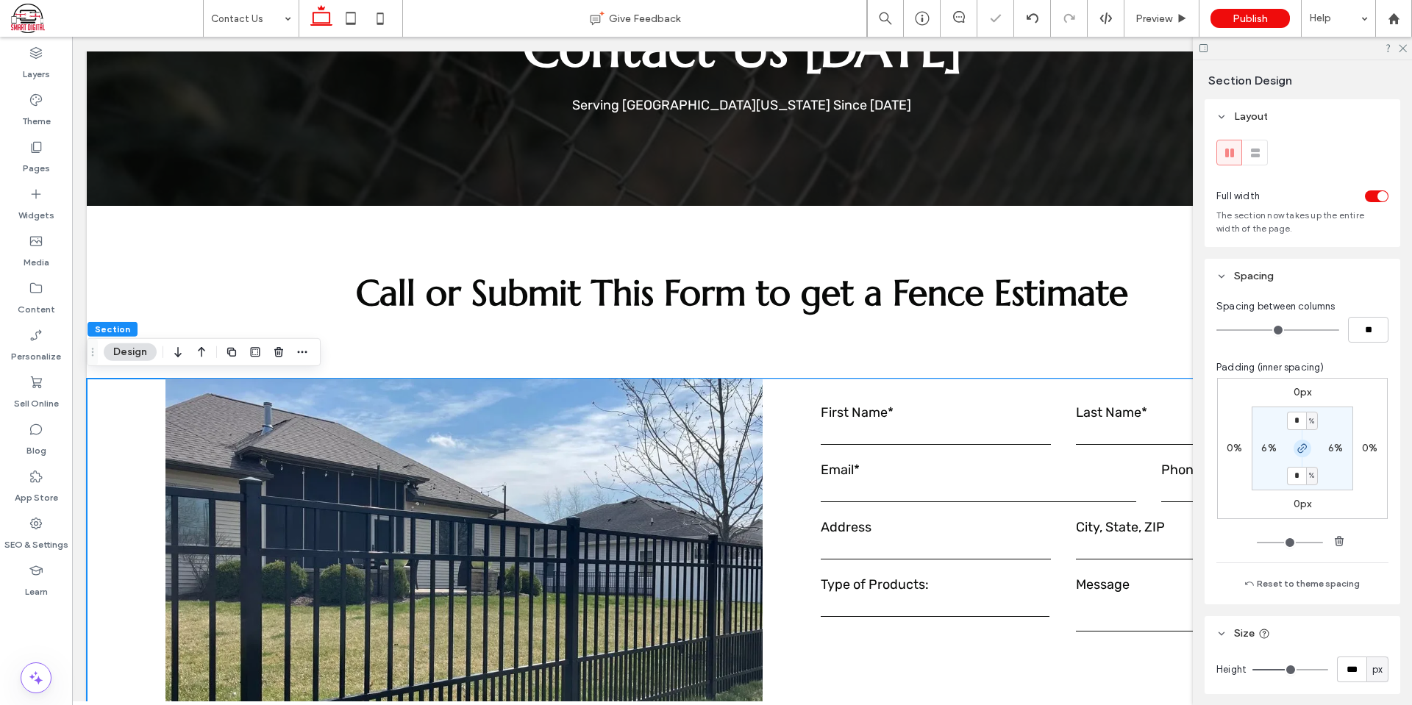
click at [1301, 451] on icon "button" at bounding box center [1303, 449] width 12 height 12
click at [1301, 474] on label "0%" at bounding box center [1302, 475] width 15 height 13
type input "*"
drag, startPoint x: 1363, startPoint y: 471, endPoint x: 960, endPoint y: 361, distance: 417.7
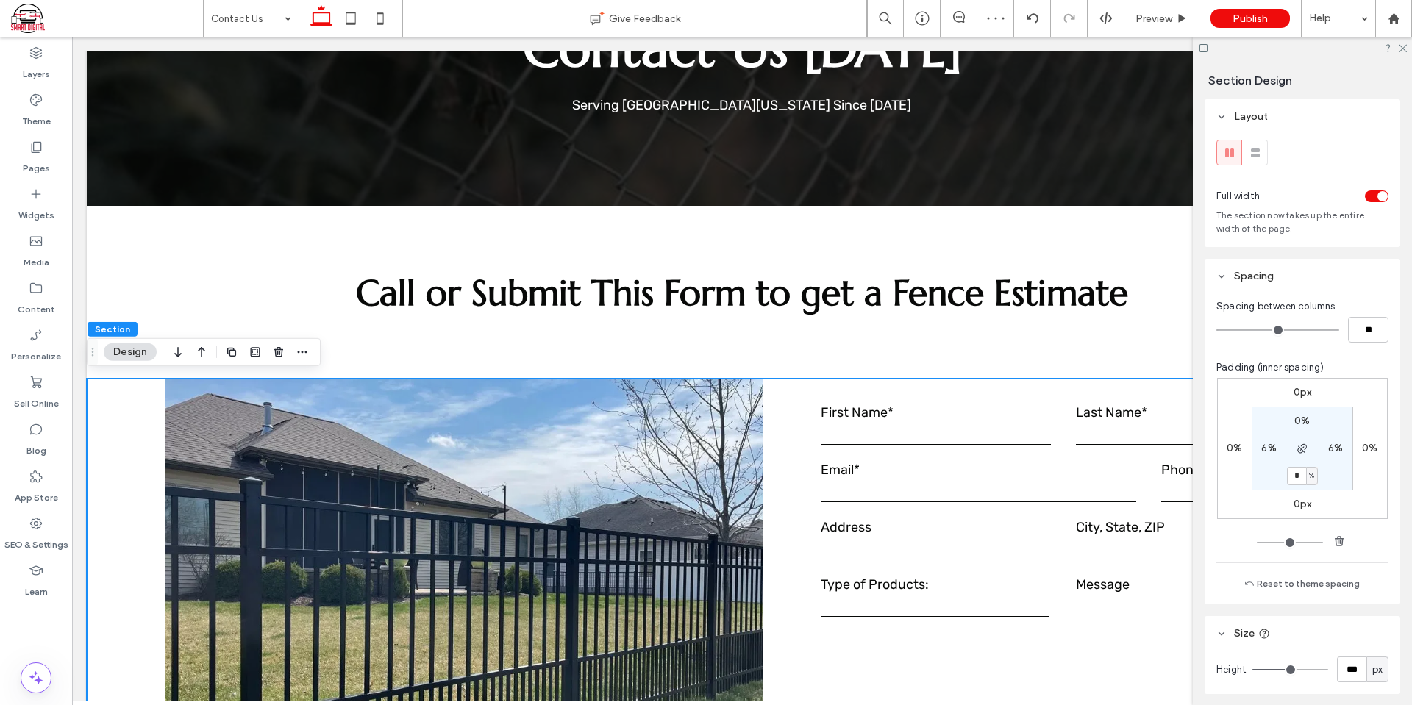
click at [1363, 471] on div "0px 0% 0px 0% 0% 6% * % 6%" at bounding box center [1302, 448] width 171 height 141
click at [764, 342] on div "Call or Submit This Form to get a Fence Estimate" at bounding box center [742, 292] width 1311 height 173
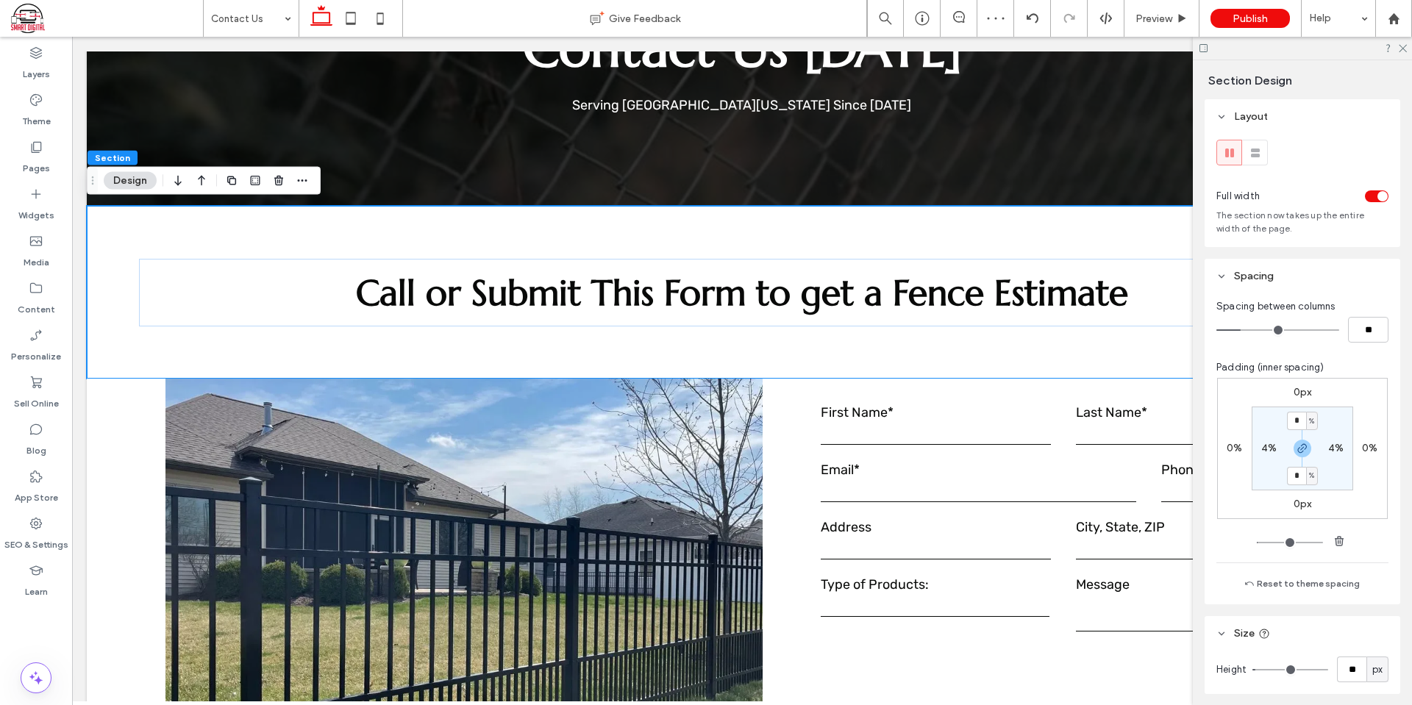
drag, startPoint x: 1302, startPoint y: 445, endPoint x: 1301, endPoint y: 469, distance: 23.5
click at [1301, 447] on icon "button" at bounding box center [1303, 449] width 12 height 12
click at [1295, 472] on label "4%" at bounding box center [1302, 475] width 15 height 13
type input "*"
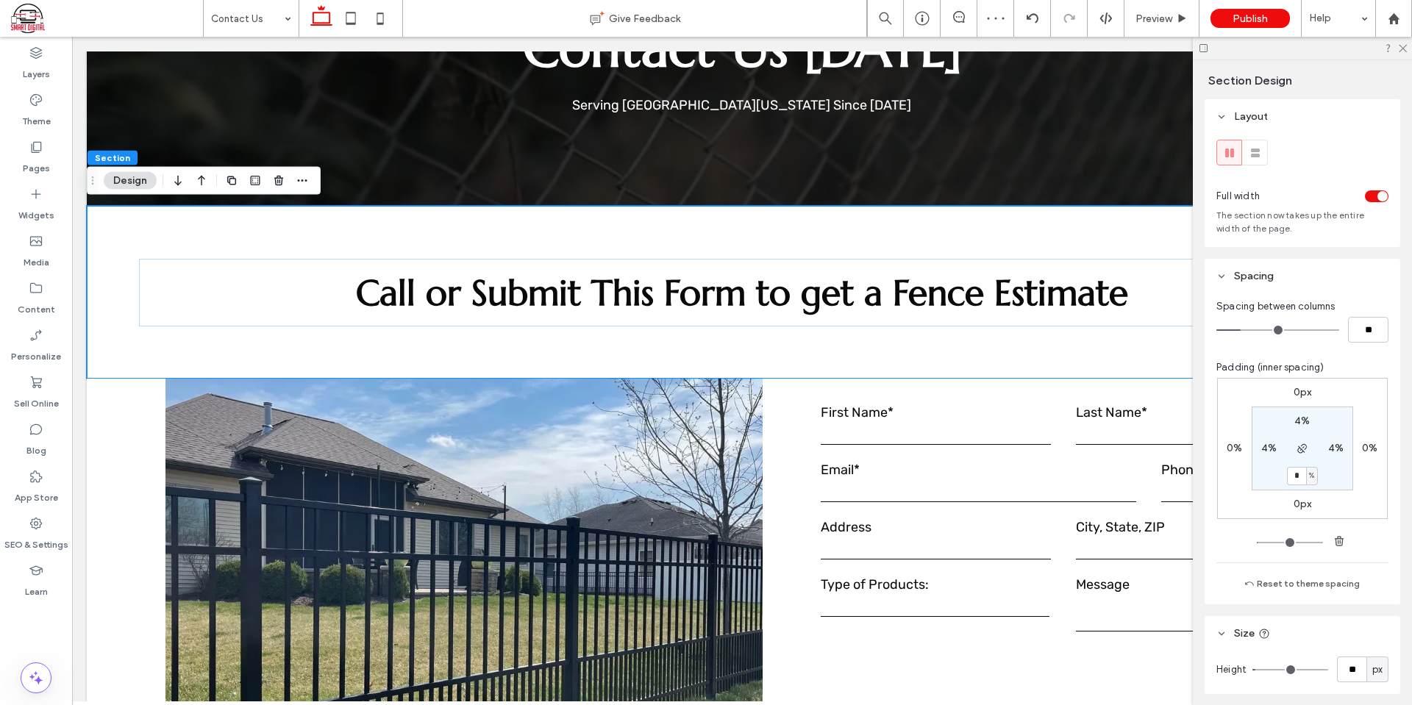
drag, startPoint x: 1338, startPoint y: 485, endPoint x: 1002, endPoint y: 351, distance: 362.1
click at [1338, 485] on section "4% 4% * % 4%" at bounding box center [1303, 449] width 102 height 84
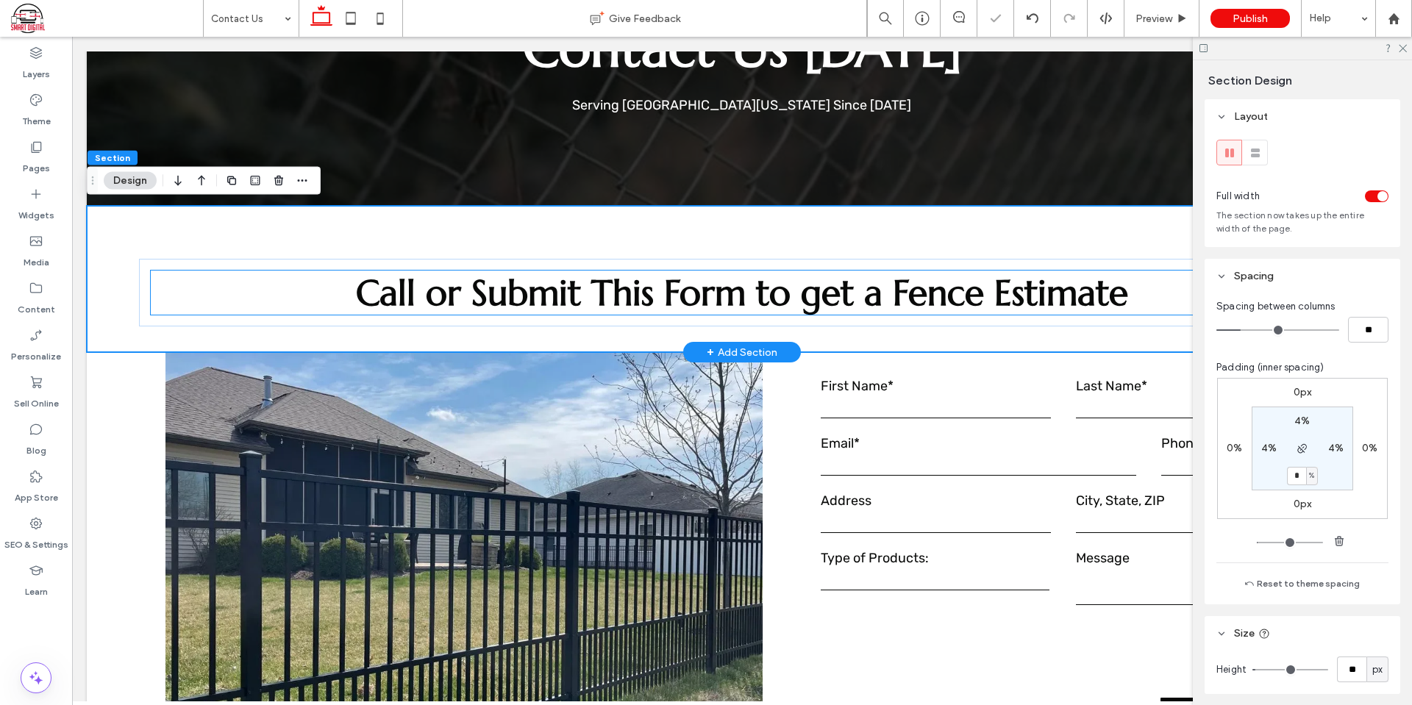
click at [886, 286] on span "Call or Submit This Form to get a Fence Estimate" at bounding box center [742, 293] width 772 height 44
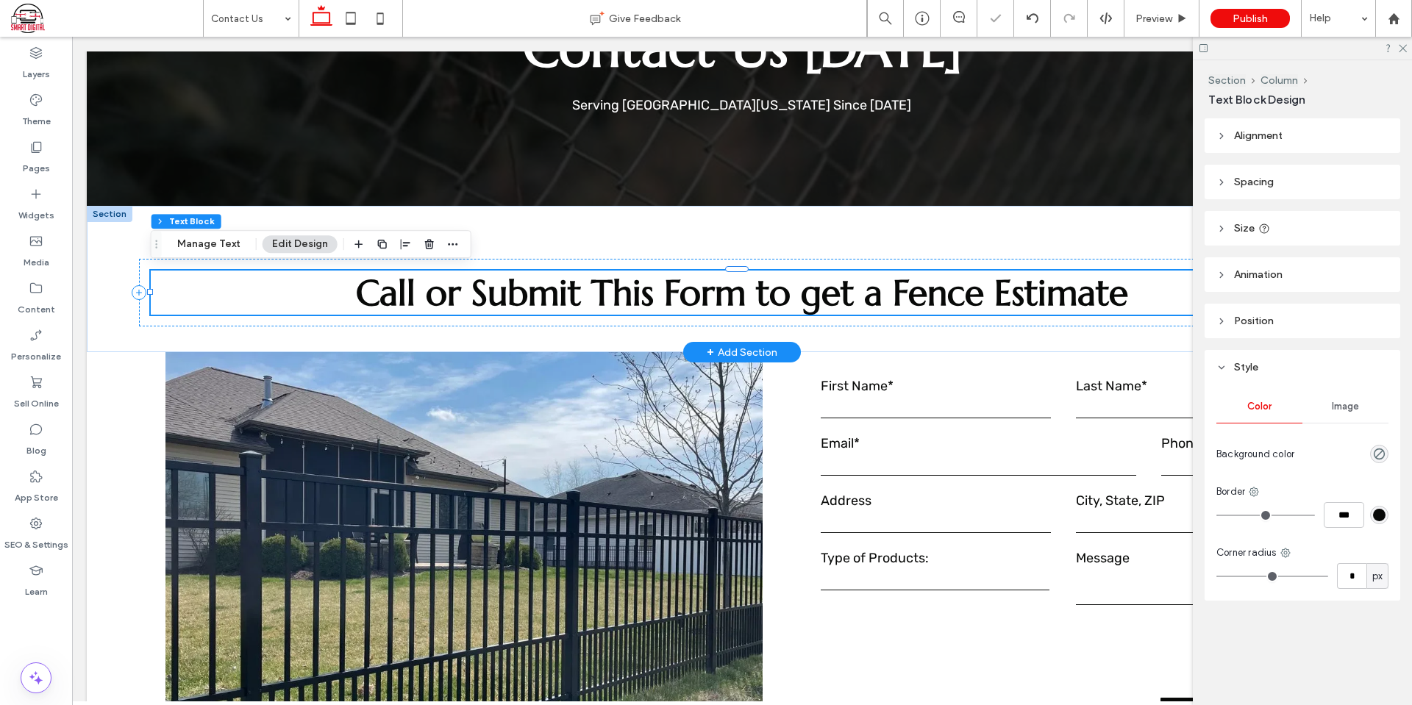
click at [889, 286] on span "Call or Submit This Form to get a Fence Estimate" at bounding box center [742, 293] width 772 height 44
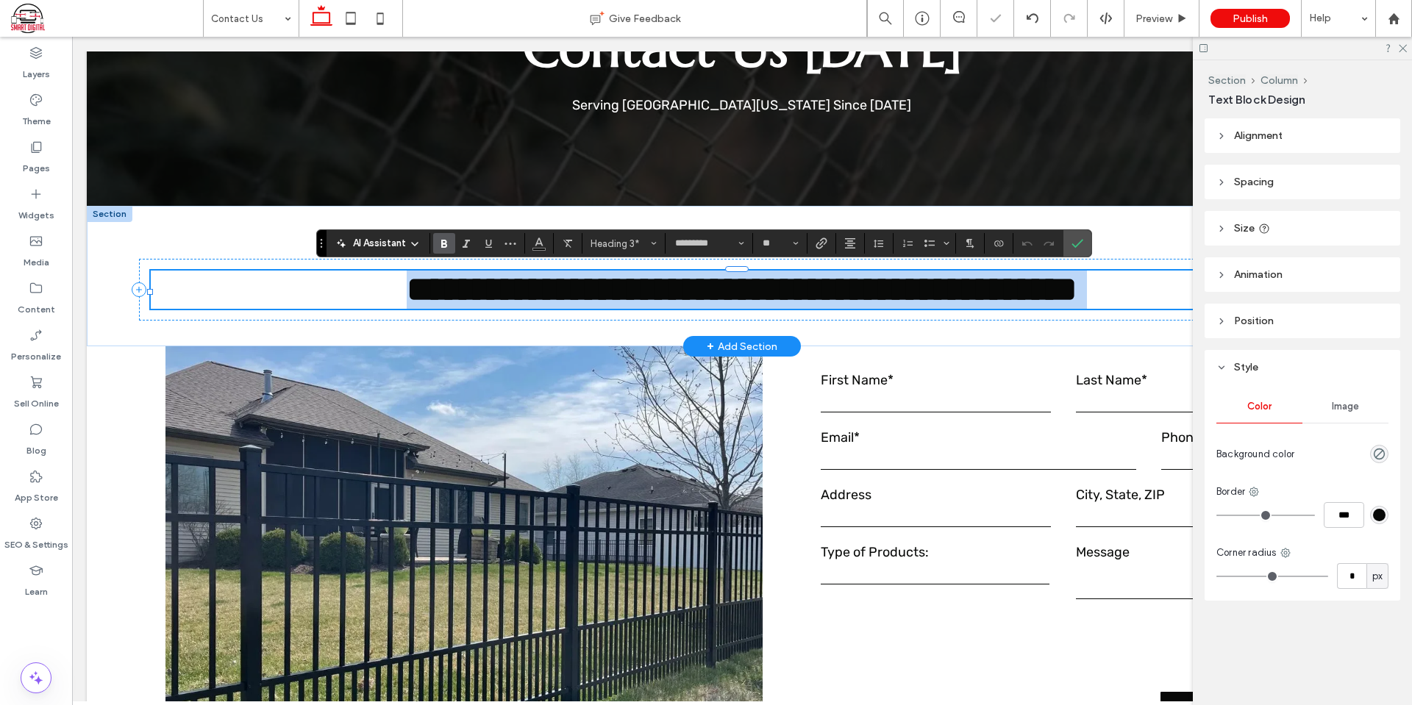
click at [613, 300] on span "**********" at bounding box center [742, 289] width 671 height 35
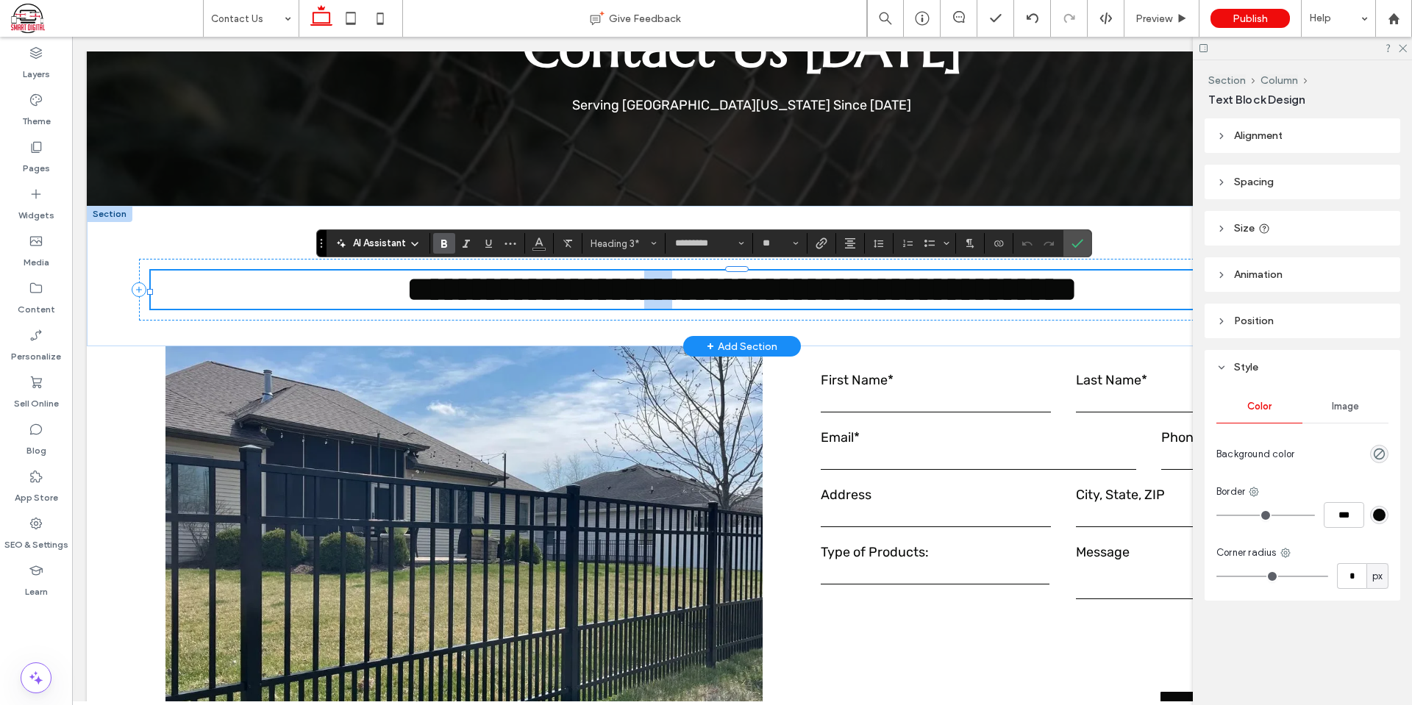
drag, startPoint x: 647, startPoint y: 285, endPoint x: 629, endPoint y: 286, distance: 18.4
click at [629, 286] on span "**********" at bounding box center [742, 289] width 671 height 35
click at [744, 289] on span "**********" at bounding box center [742, 289] width 657 height 35
drag, startPoint x: 932, startPoint y: 293, endPoint x: 804, endPoint y: 279, distance: 128.7
click at [804, 279] on span "**********" at bounding box center [742, 289] width 741 height 35
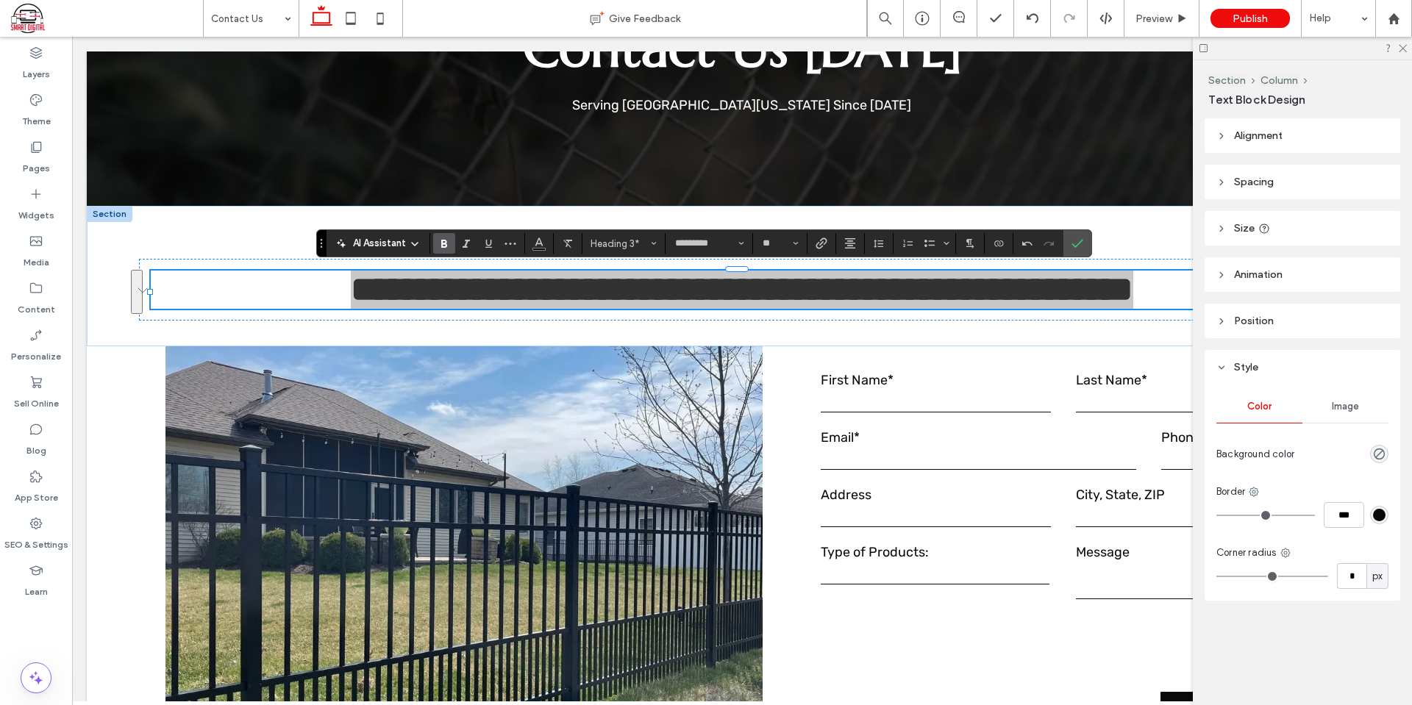
click at [581, 240] on section at bounding box center [568, 243] width 29 height 21
click at [540, 235] on span "Color" at bounding box center [539, 241] width 12 height 19
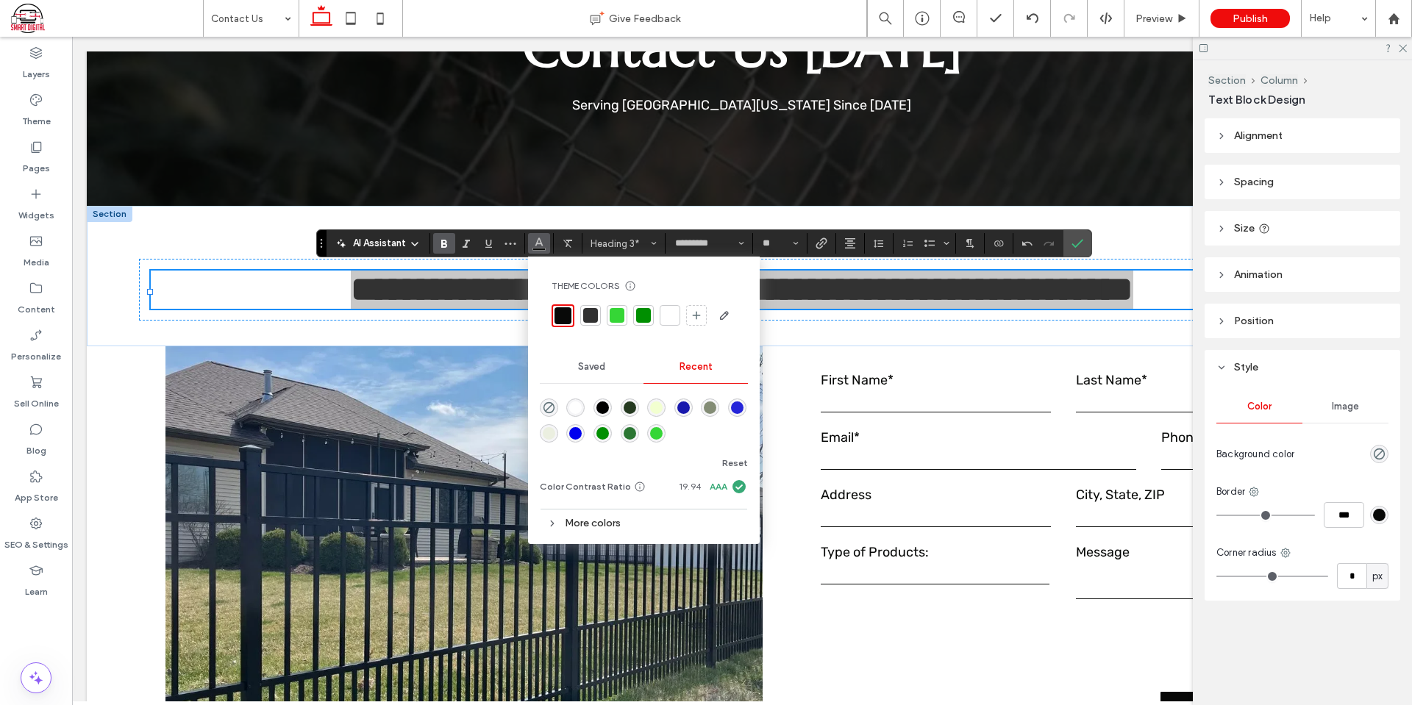
click at [650, 313] on div at bounding box center [643, 315] width 21 height 21
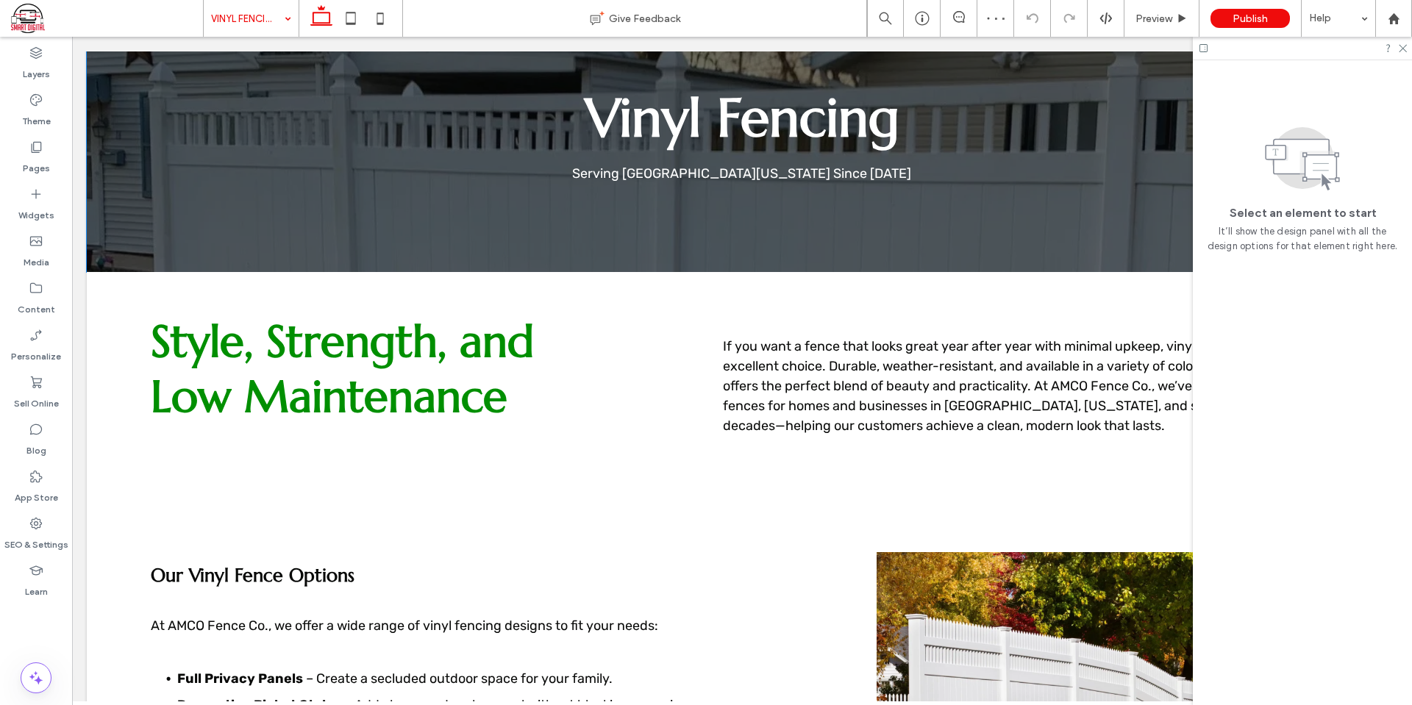
scroll to position [221, 0]
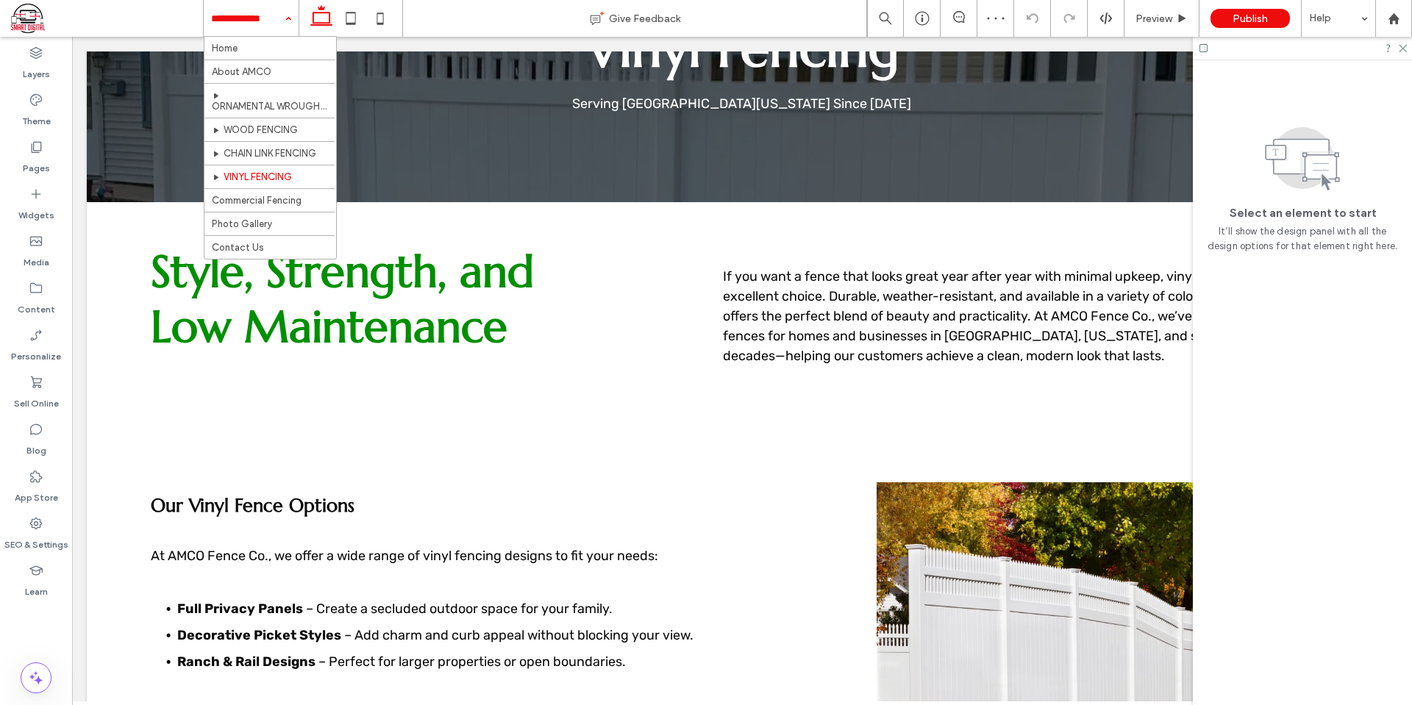
click at [244, 1] on input at bounding box center [247, 18] width 73 height 37
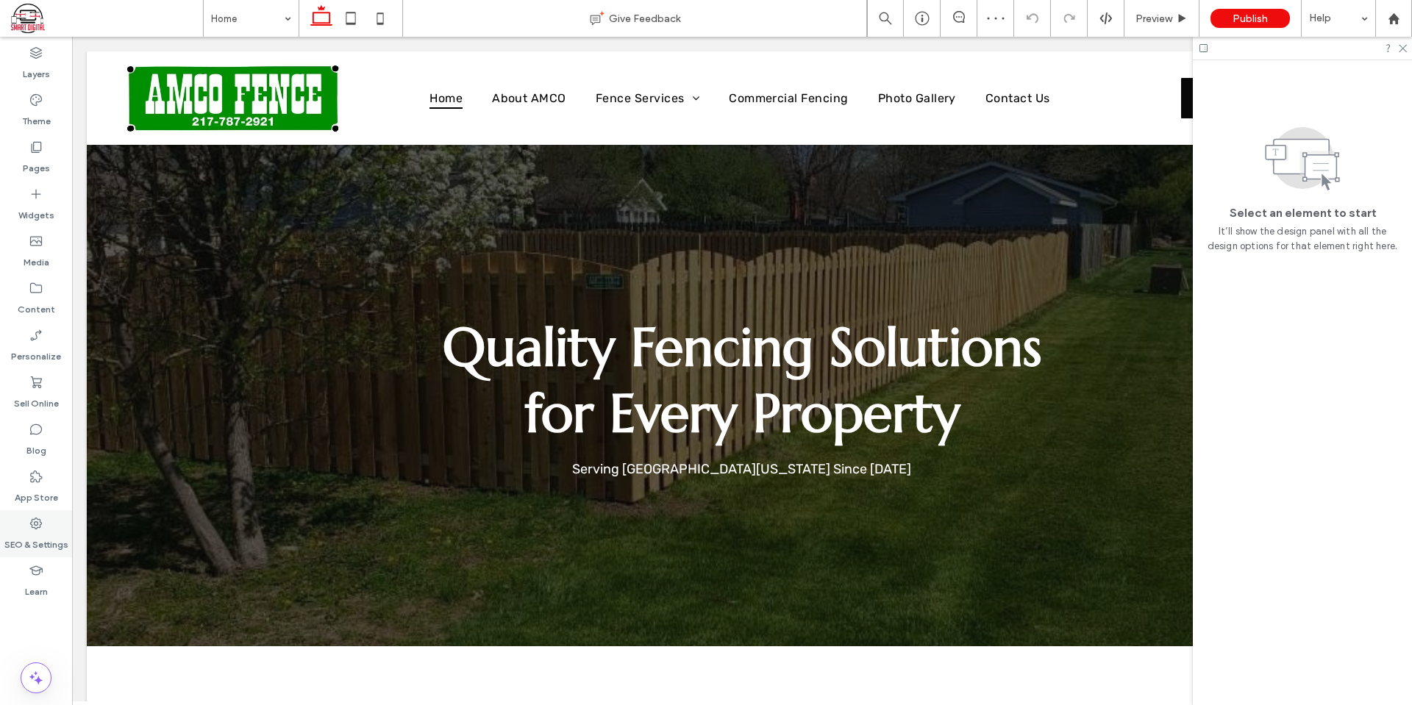
click at [36, 525] on use at bounding box center [36, 524] width 12 height 12
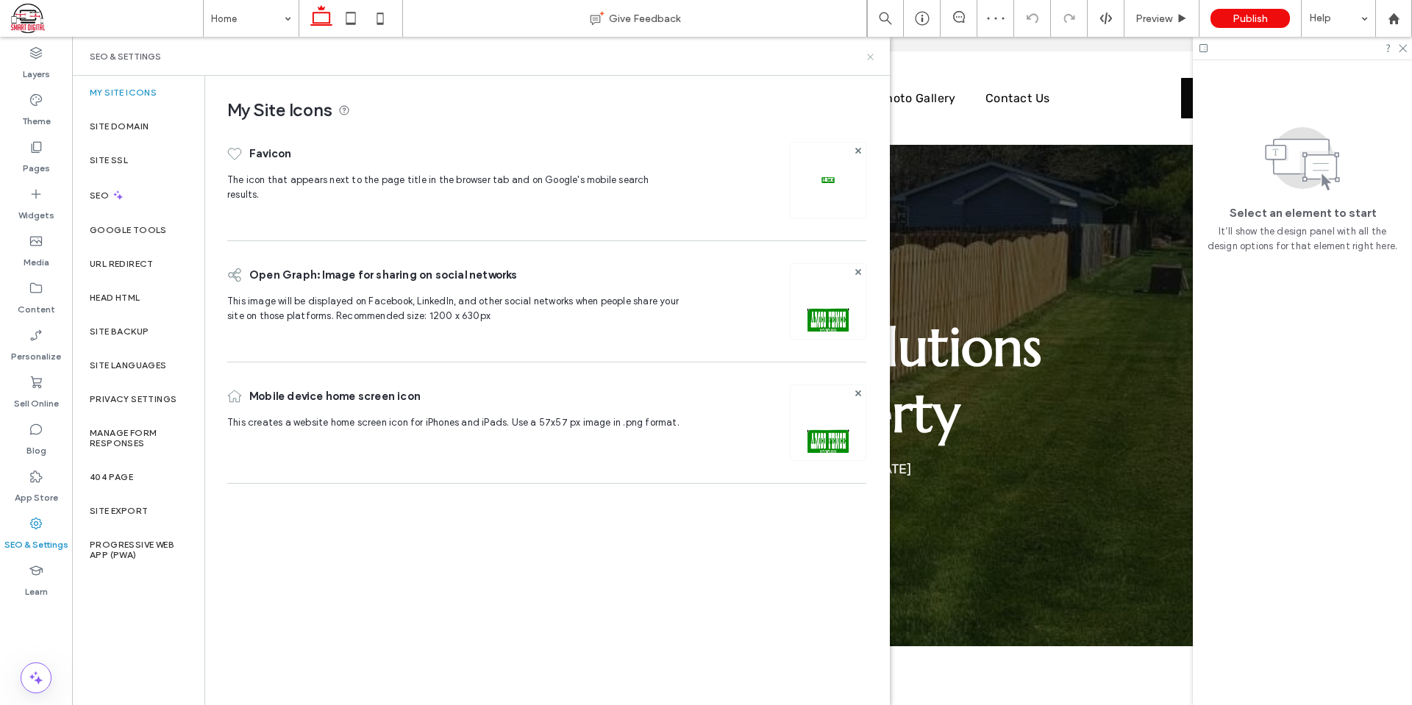
click at [870, 60] on icon at bounding box center [870, 56] width 11 height 11
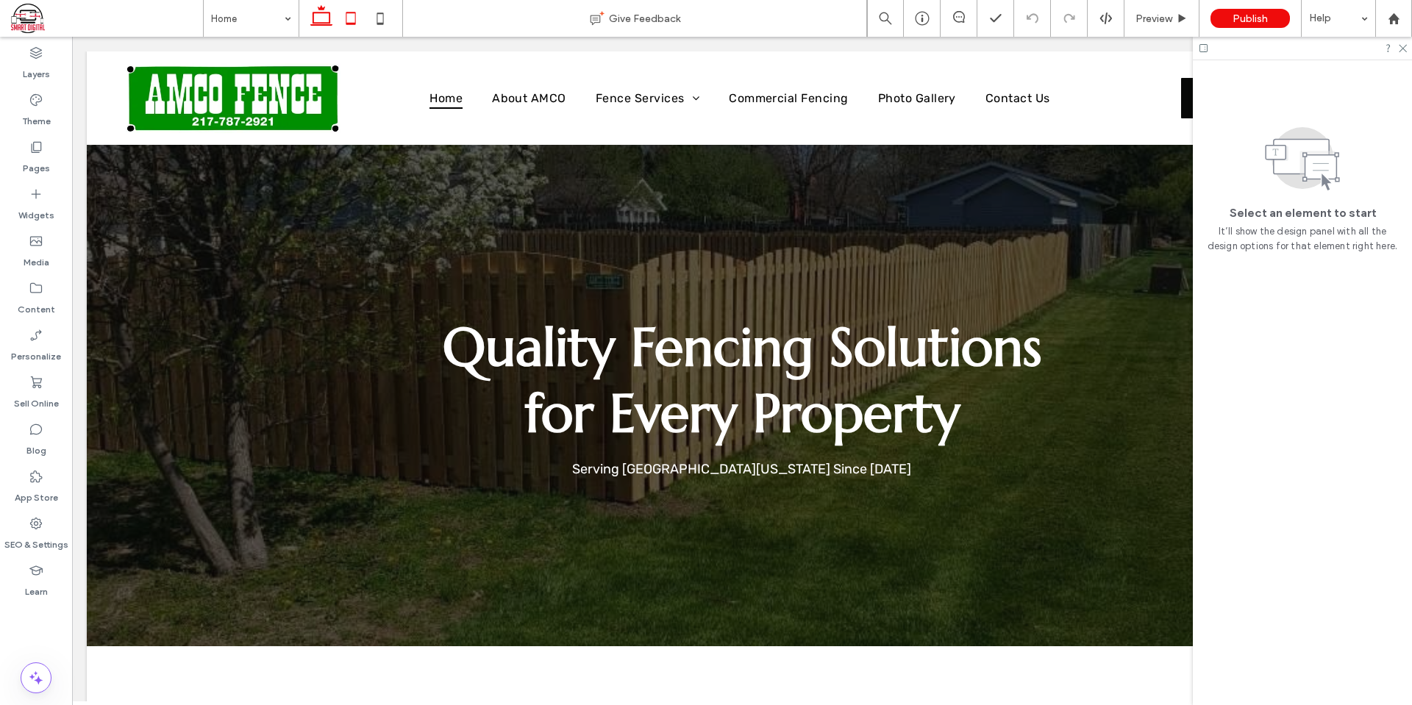
click at [361, 21] on icon at bounding box center [350, 18] width 29 height 29
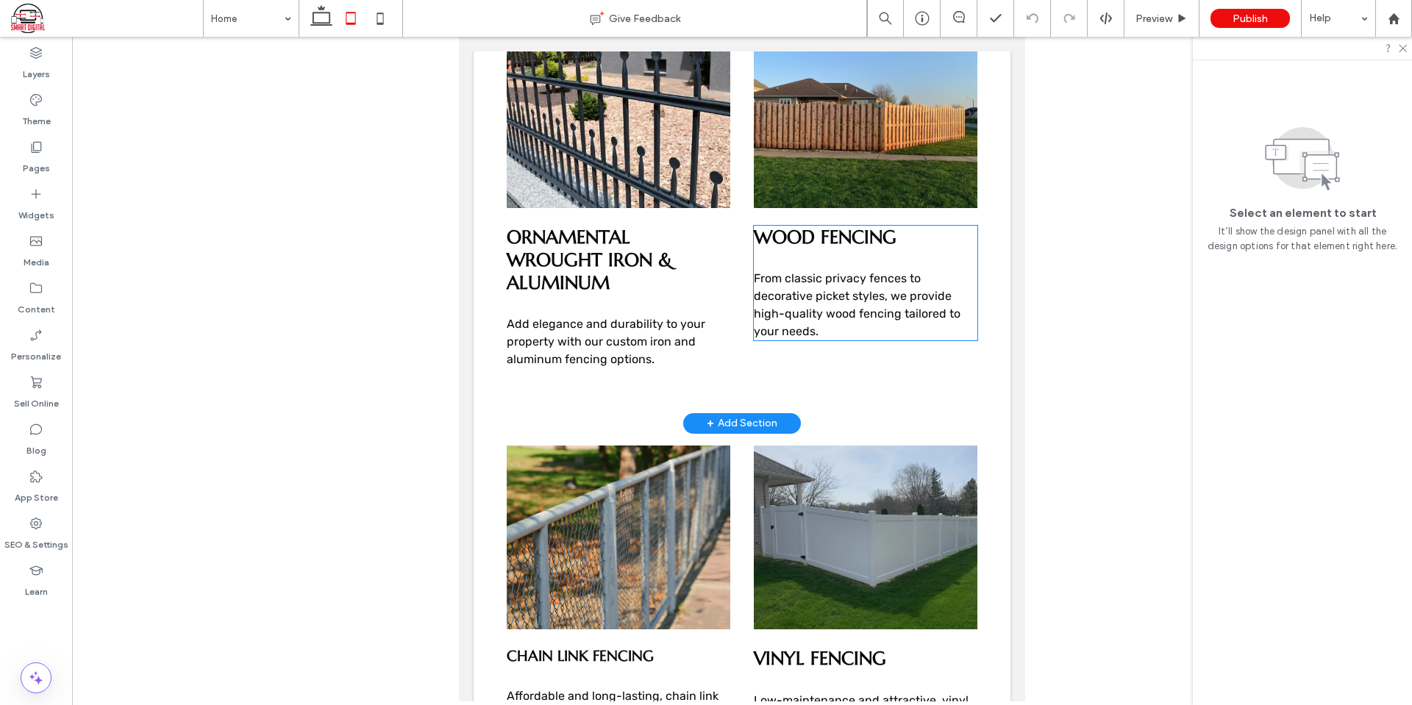
scroll to position [662, 0]
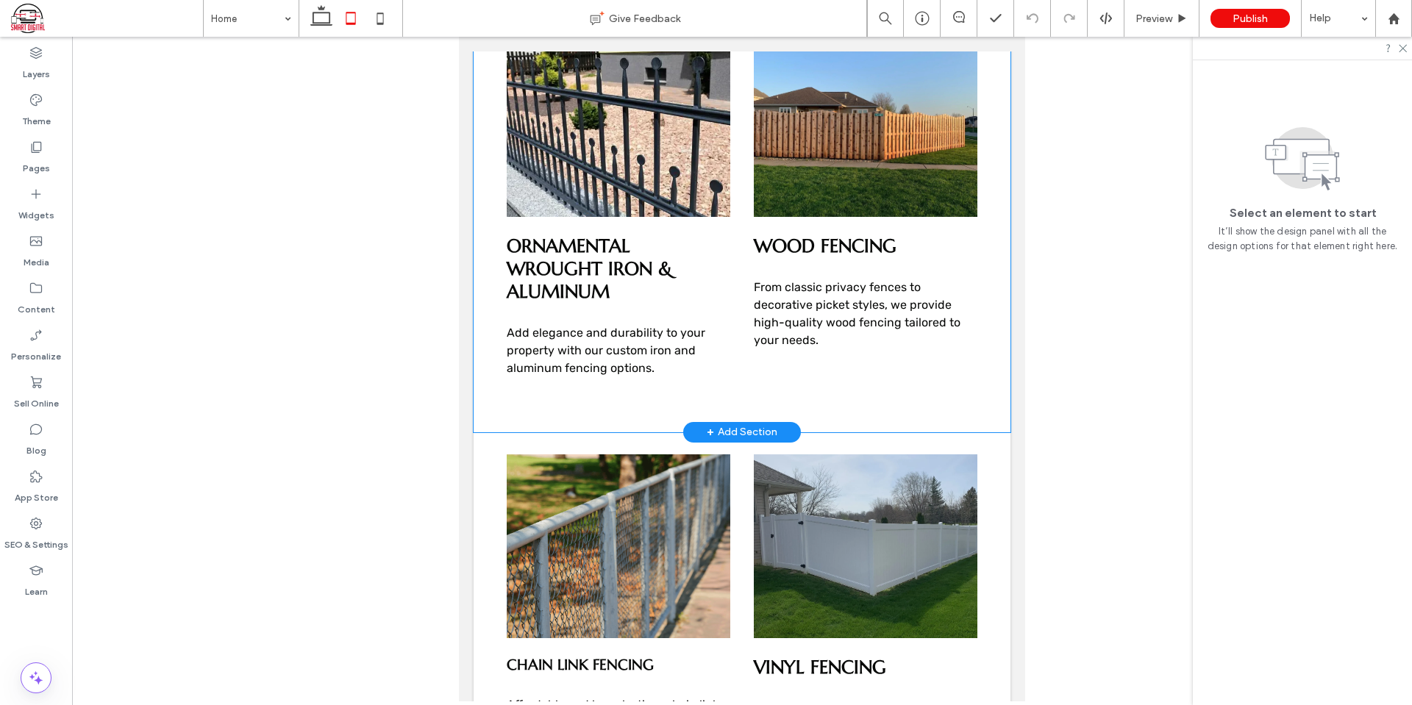
click at [805, 373] on div "ORNAMENTAL WROUGHT IRON & ALUMINUM Add elegance and durability to your property…" at bounding box center [742, 221] width 537 height 421
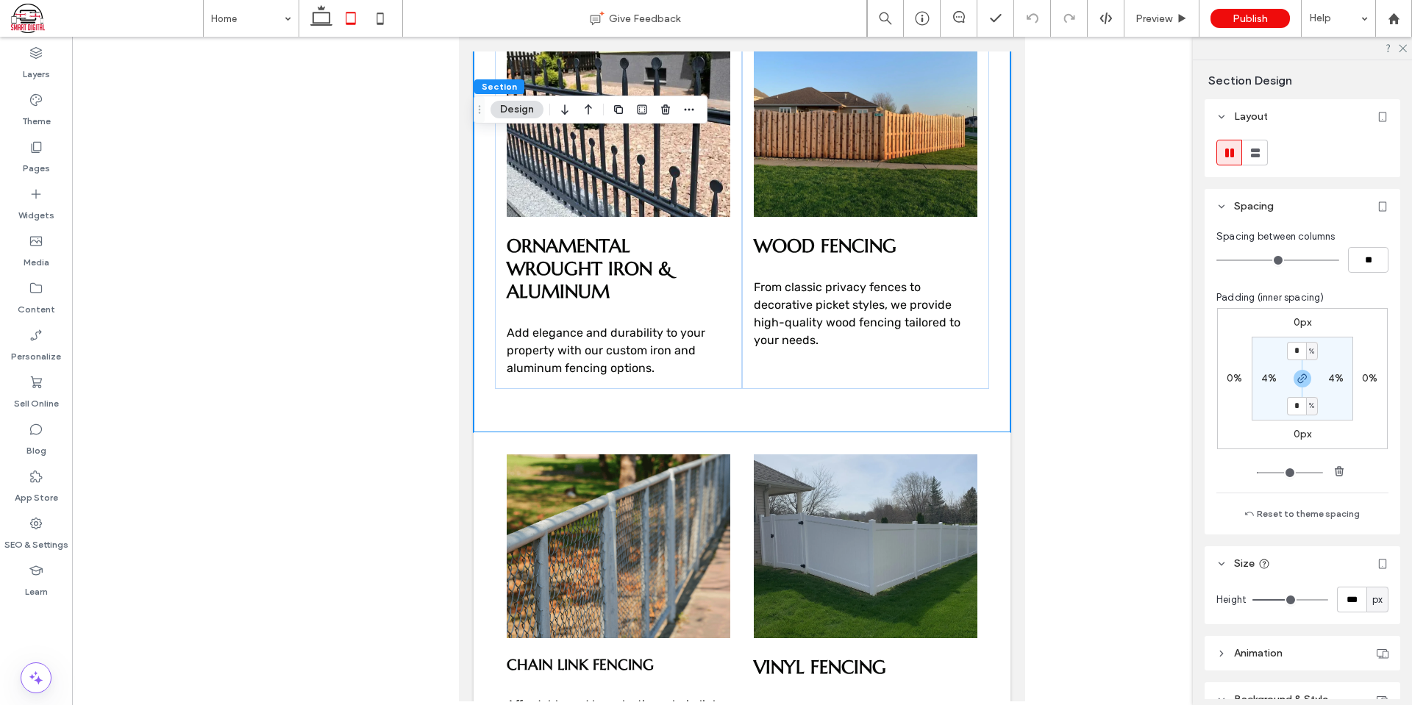
type input "*"
click at [1355, 415] on div "0px 0% 0px 0% * % 4% * % 4%" at bounding box center [1302, 378] width 171 height 141
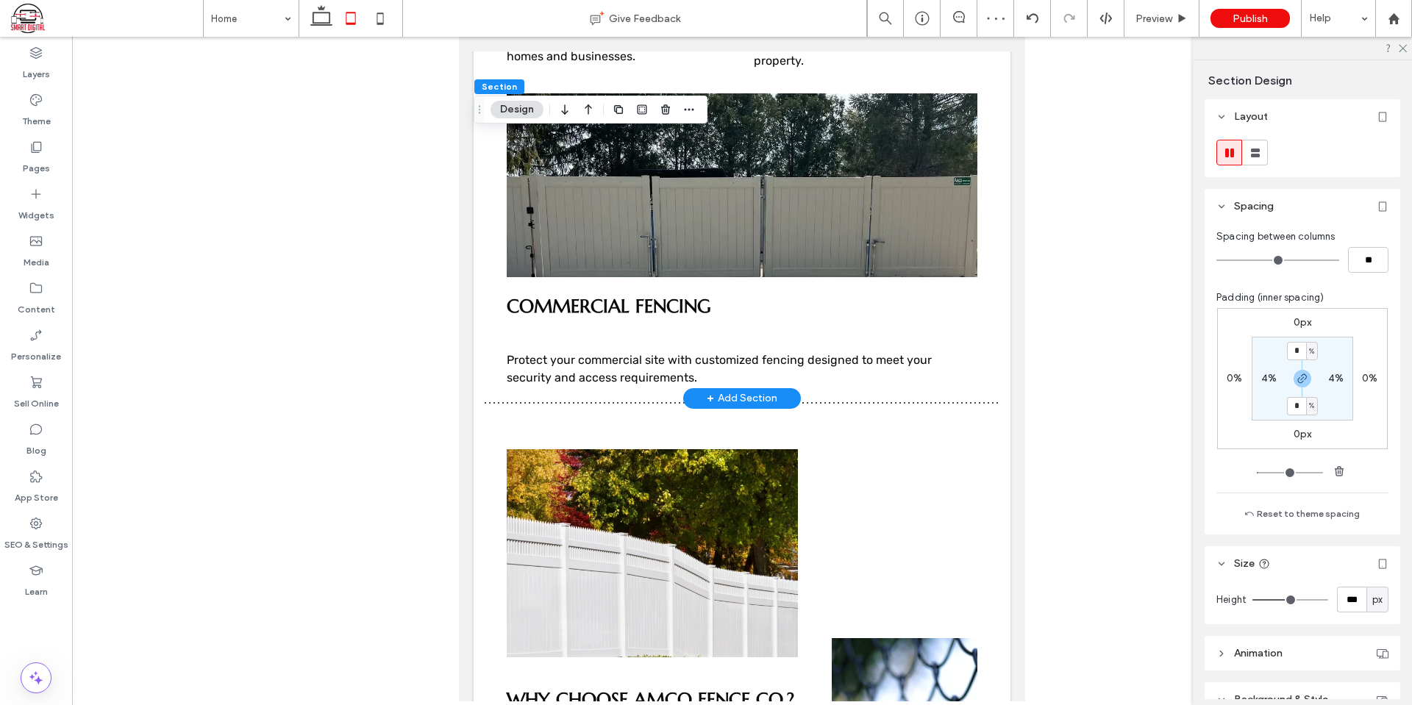
scroll to position [1471, 0]
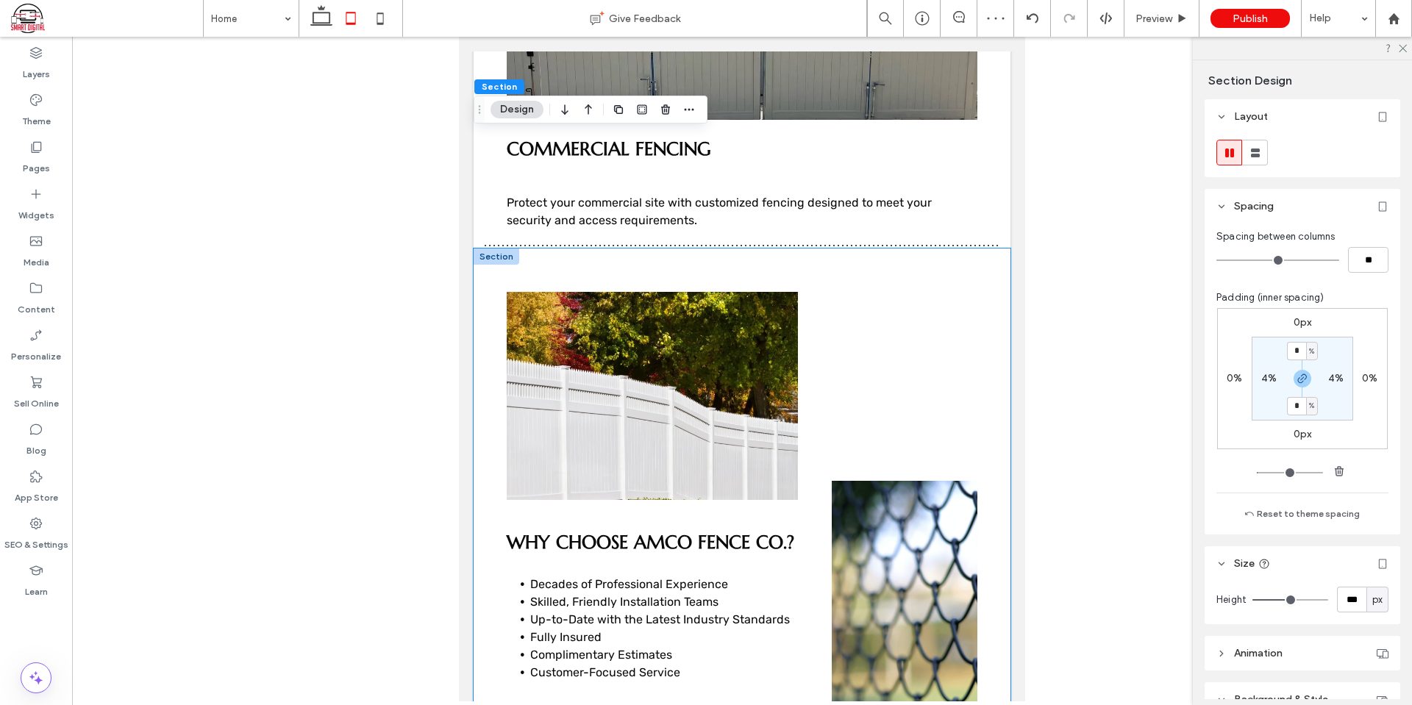
click at [905, 249] on div "WHY CHOOSE AMCO FENCE CO.? Decades of Professional Experience Skilled, Friendly…" at bounding box center [742, 514] width 537 height 530
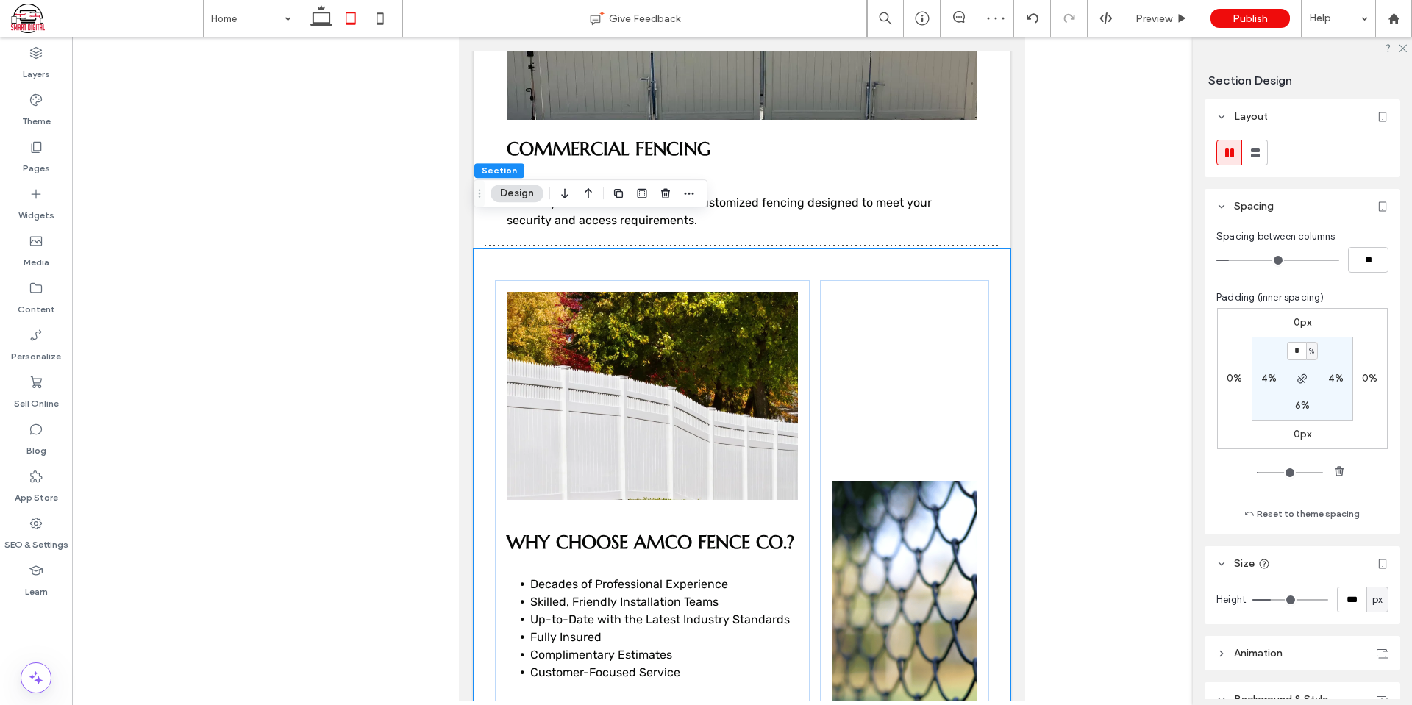
type input "*"
click at [1356, 340] on div "0px 0% 0px 0% * % 4% 6% 4%" at bounding box center [1302, 378] width 171 height 141
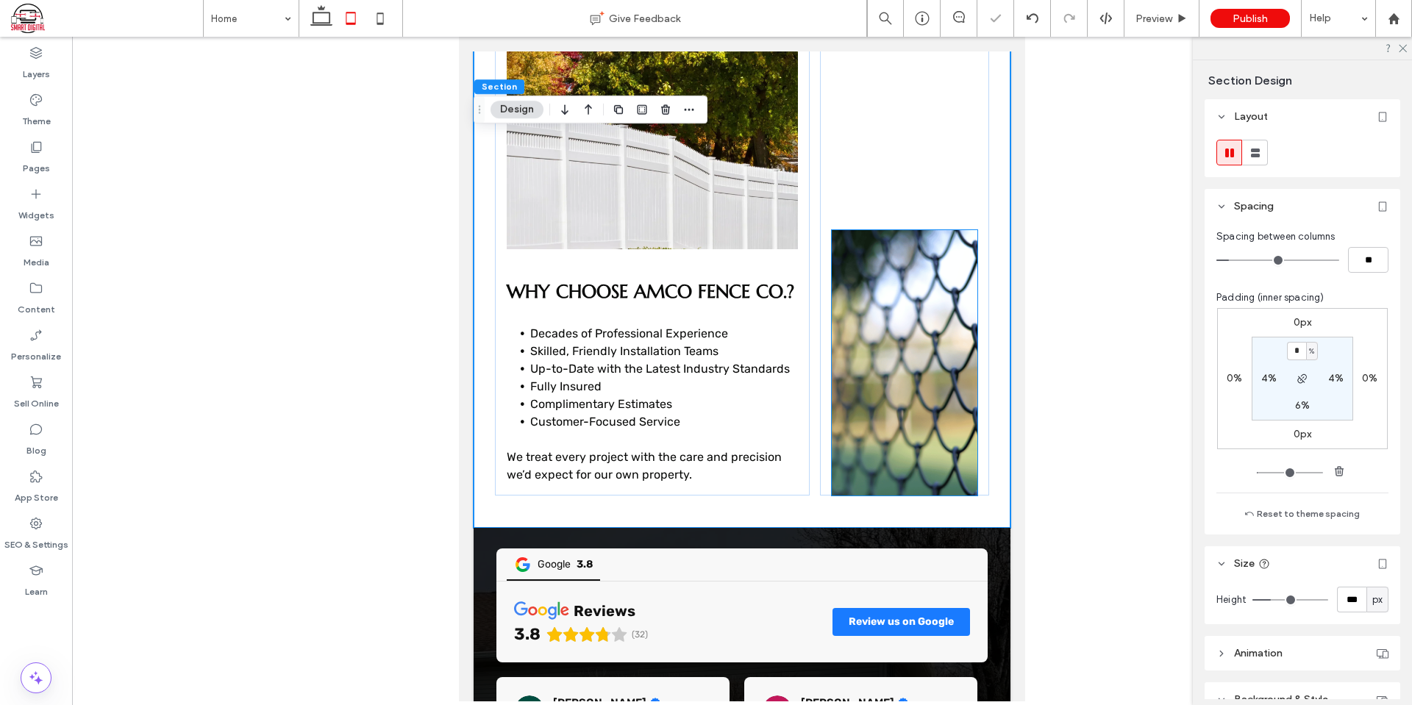
scroll to position [1545, 0]
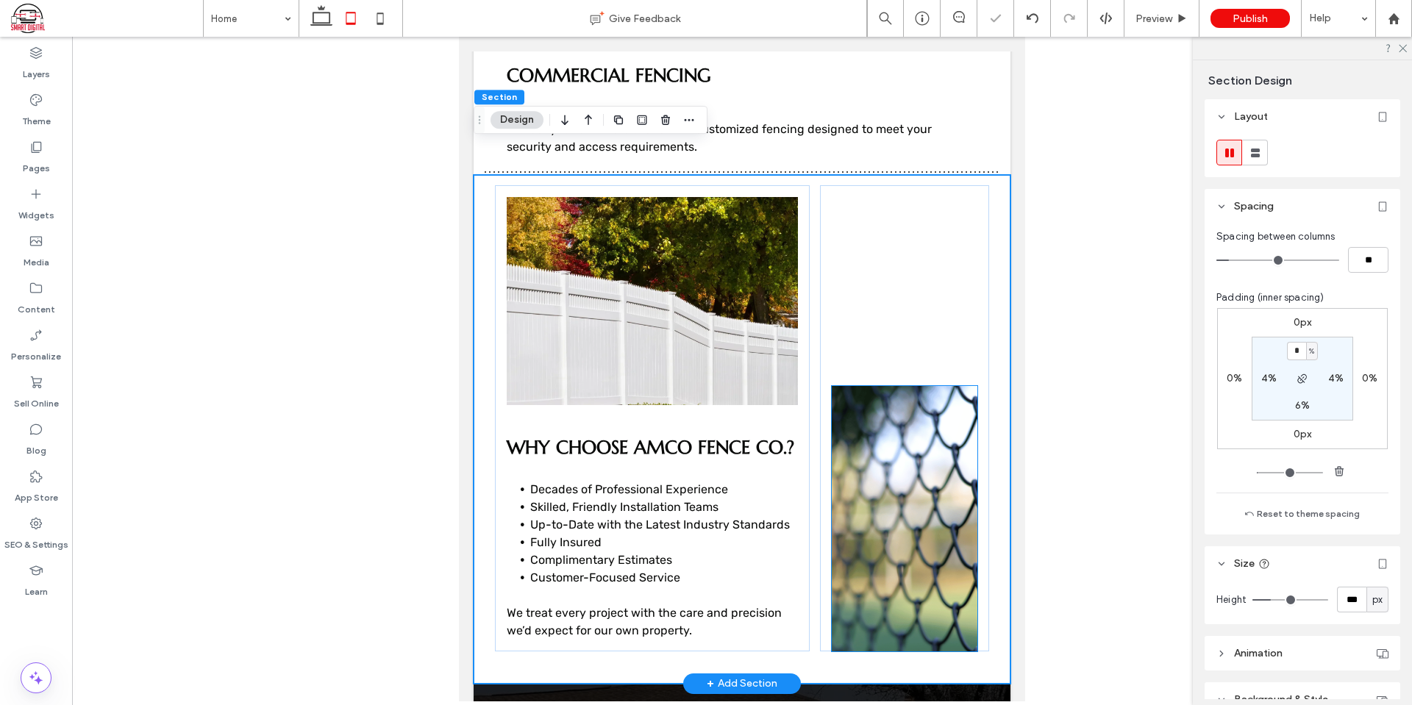
click at [913, 448] on img at bounding box center [905, 519] width 146 height 266
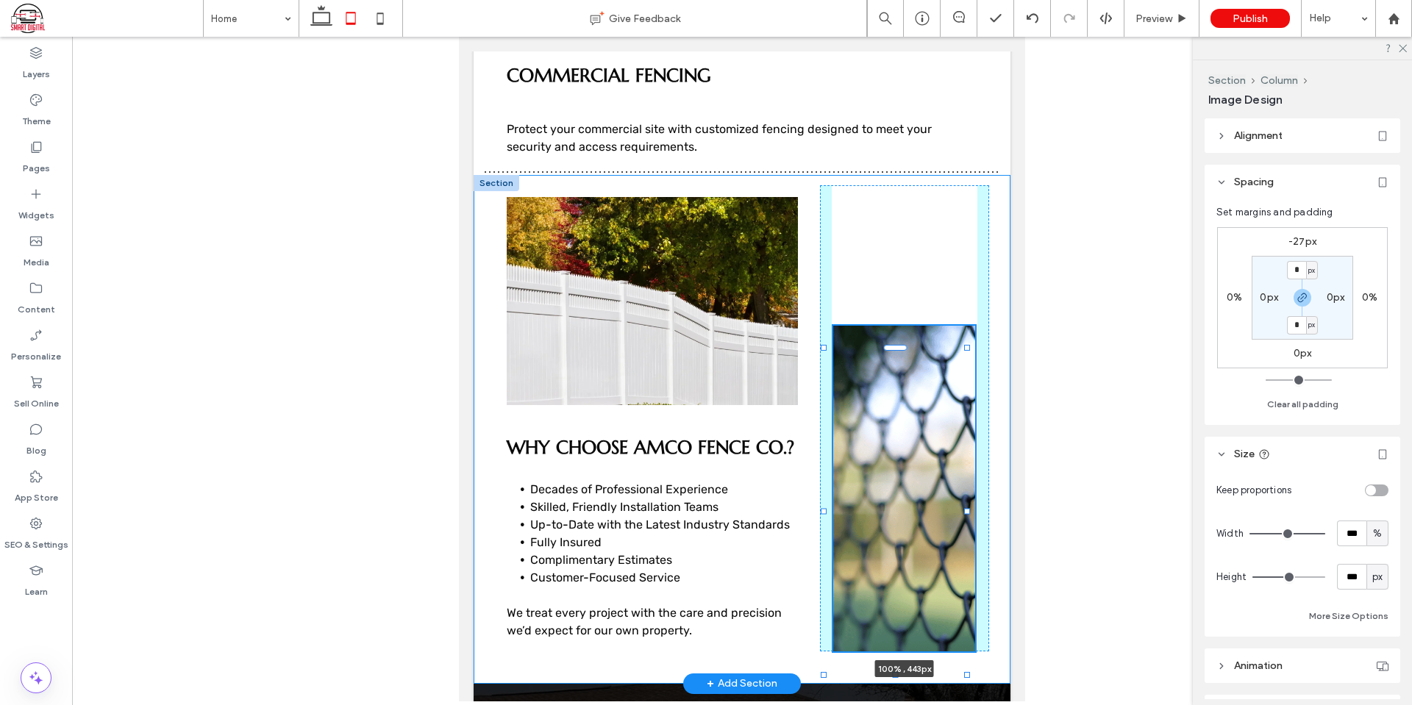
drag, startPoint x: 896, startPoint y: 644, endPoint x: 933, endPoint y: 388, distance: 258.7
click at [911, 661] on div "WHY CHOOSE AMCO FENCE CO.? Decades of Professional Experience Skilled, Friendly…" at bounding box center [742, 429] width 537 height 509
type input "***"
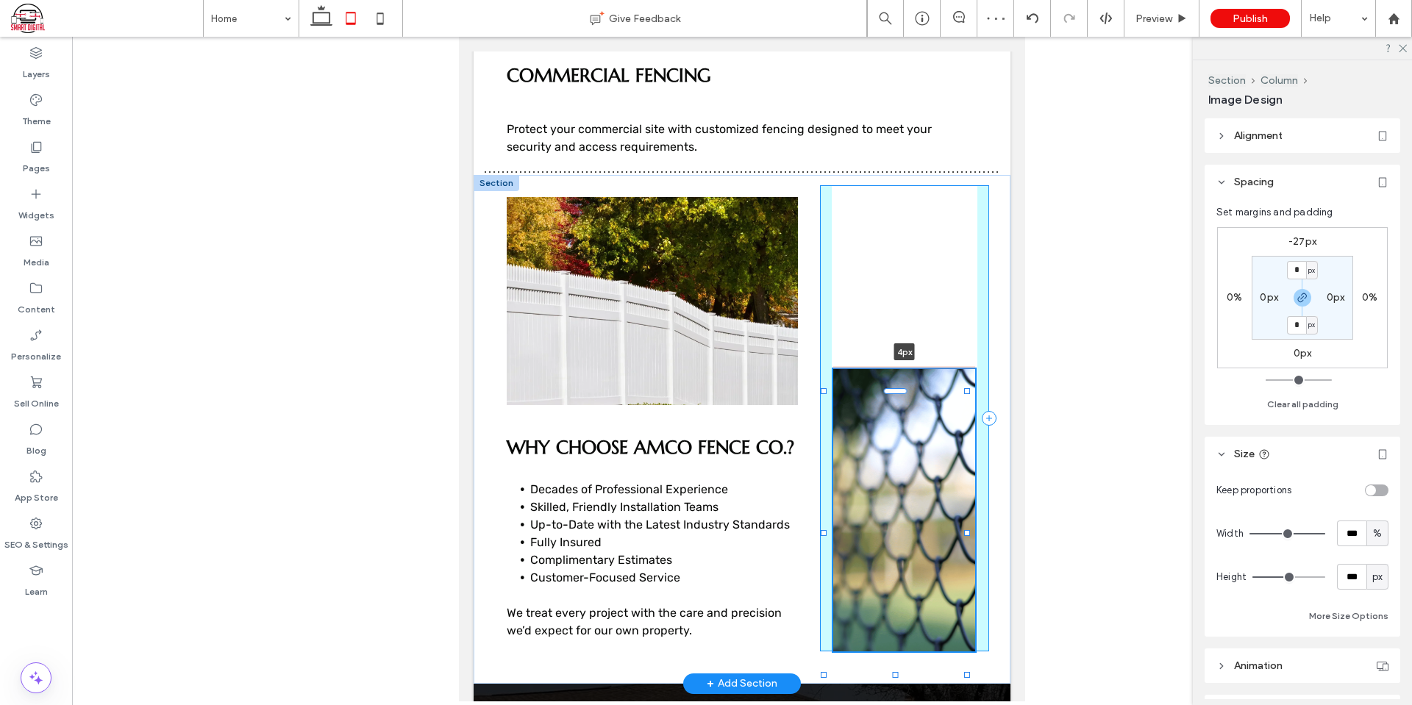
drag, startPoint x: 898, startPoint y: 361, endPoint x: 910, endPoint y: 384, distance: 25.7
click at [910, 384] on div "WHY CHOOSE AMCO FENCE CO.? Decades of Professional Experience Skilled, Friendly…" at bounding box center [742, 429] width 537 height 509
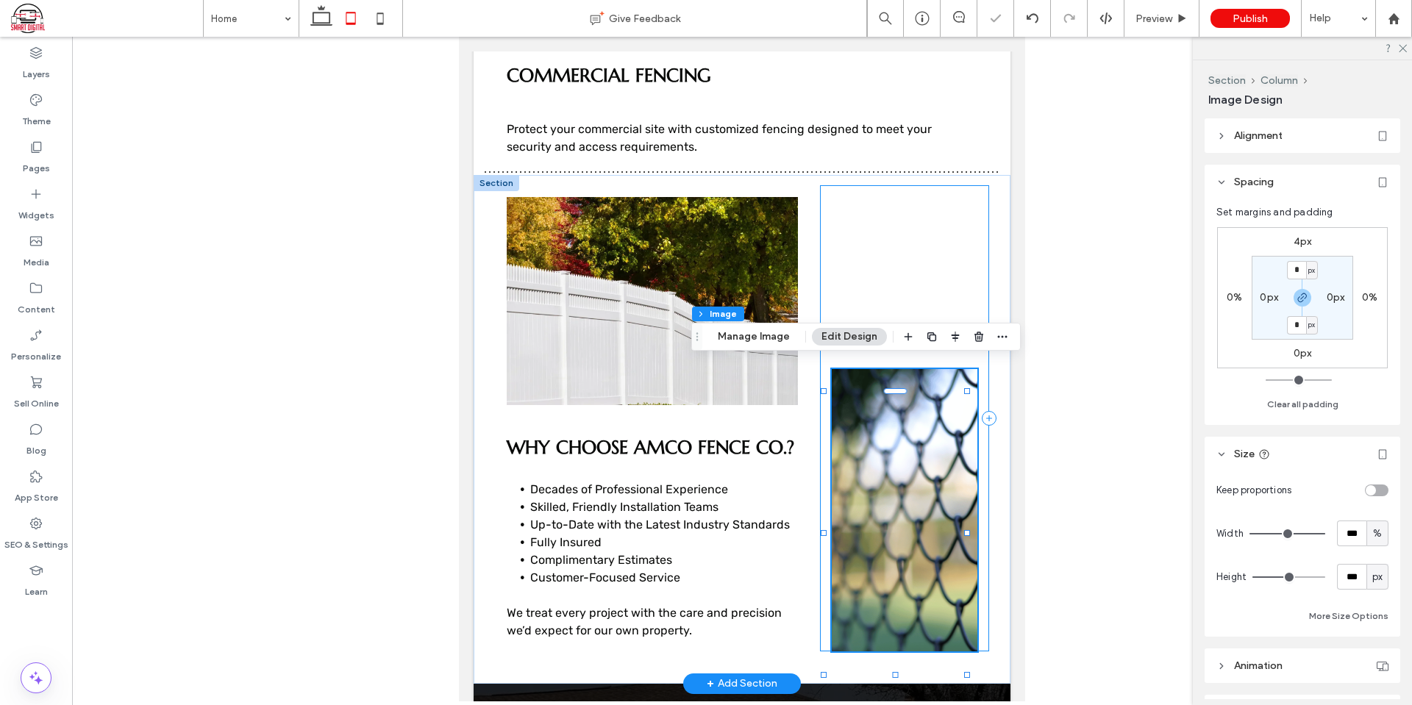
click at [909, 245] on div "4px" at bounding box center [904, 418] width 169 height 466
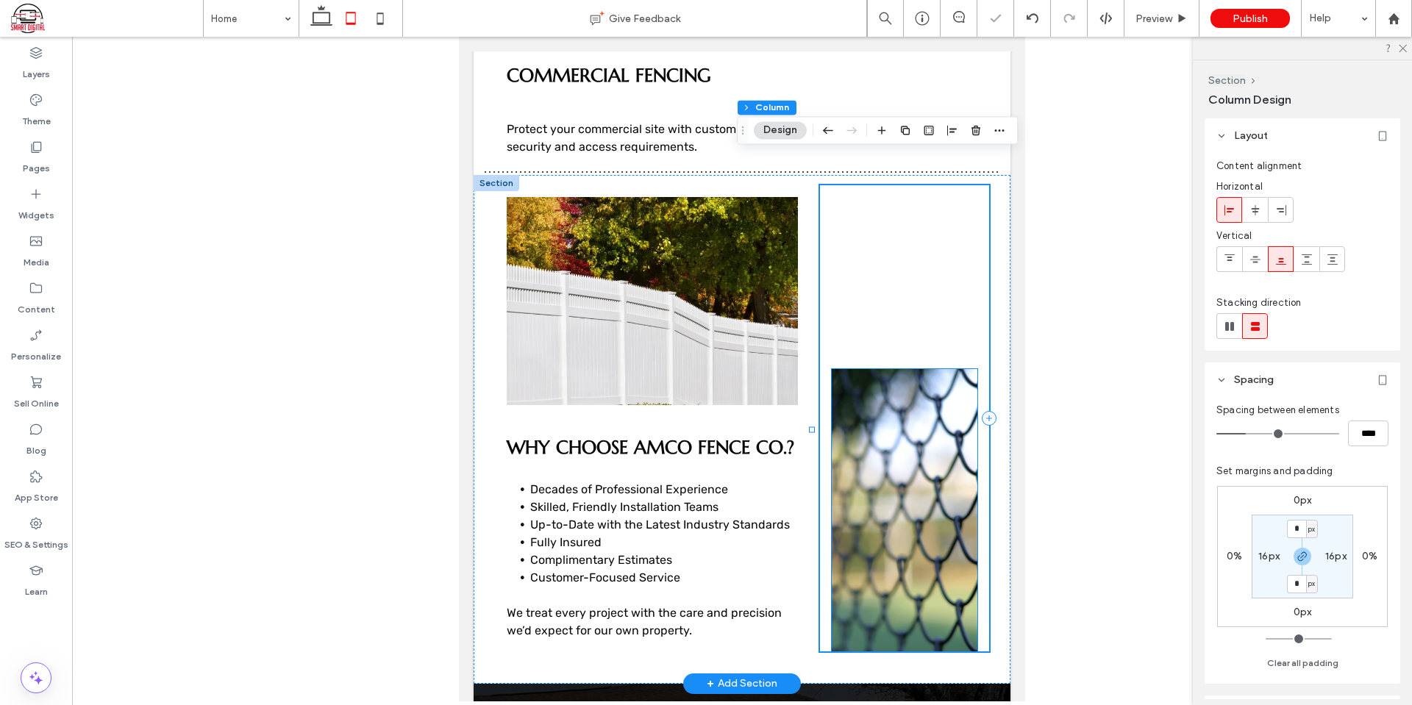
click at [885, 435] on img at bounding box center [905, 510] width 146 height 282
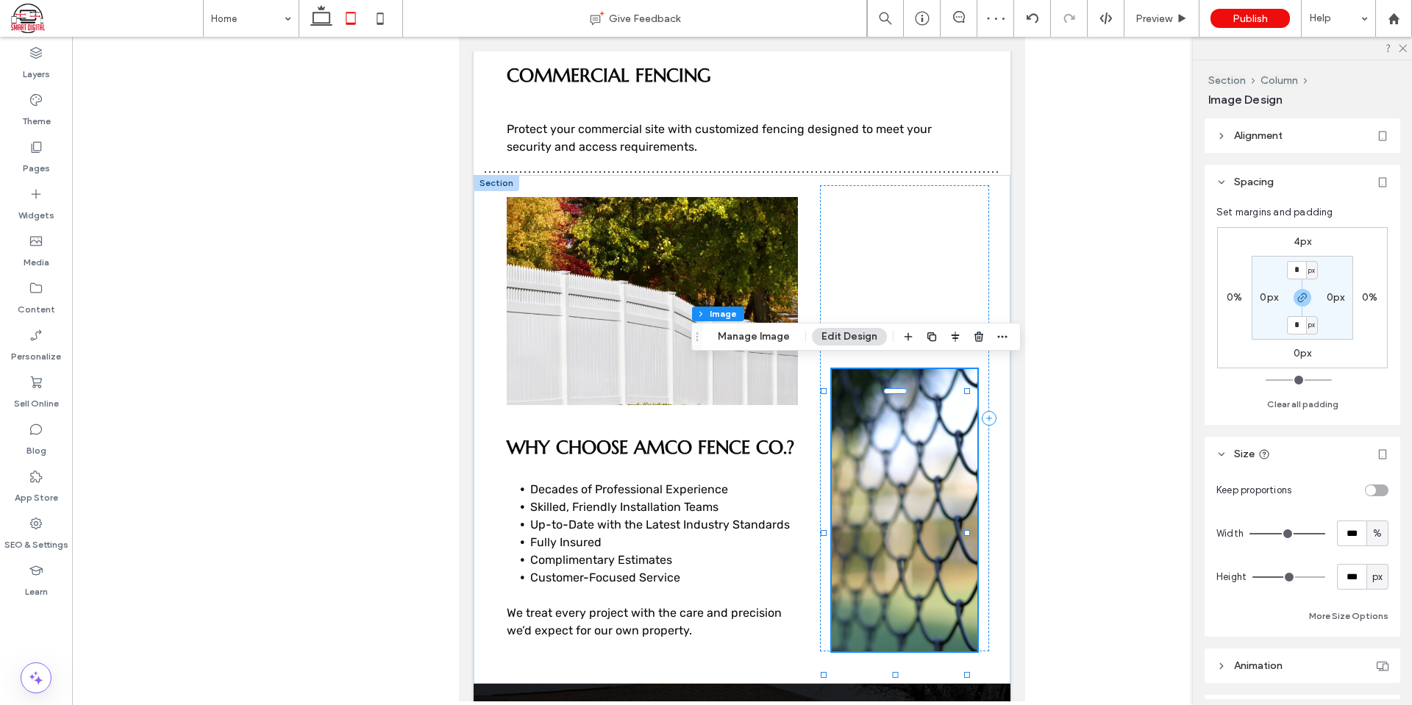
click at [1301, 241] on label "4px" at bounding box center [1303, 241] width 18 height 13
type input "*"
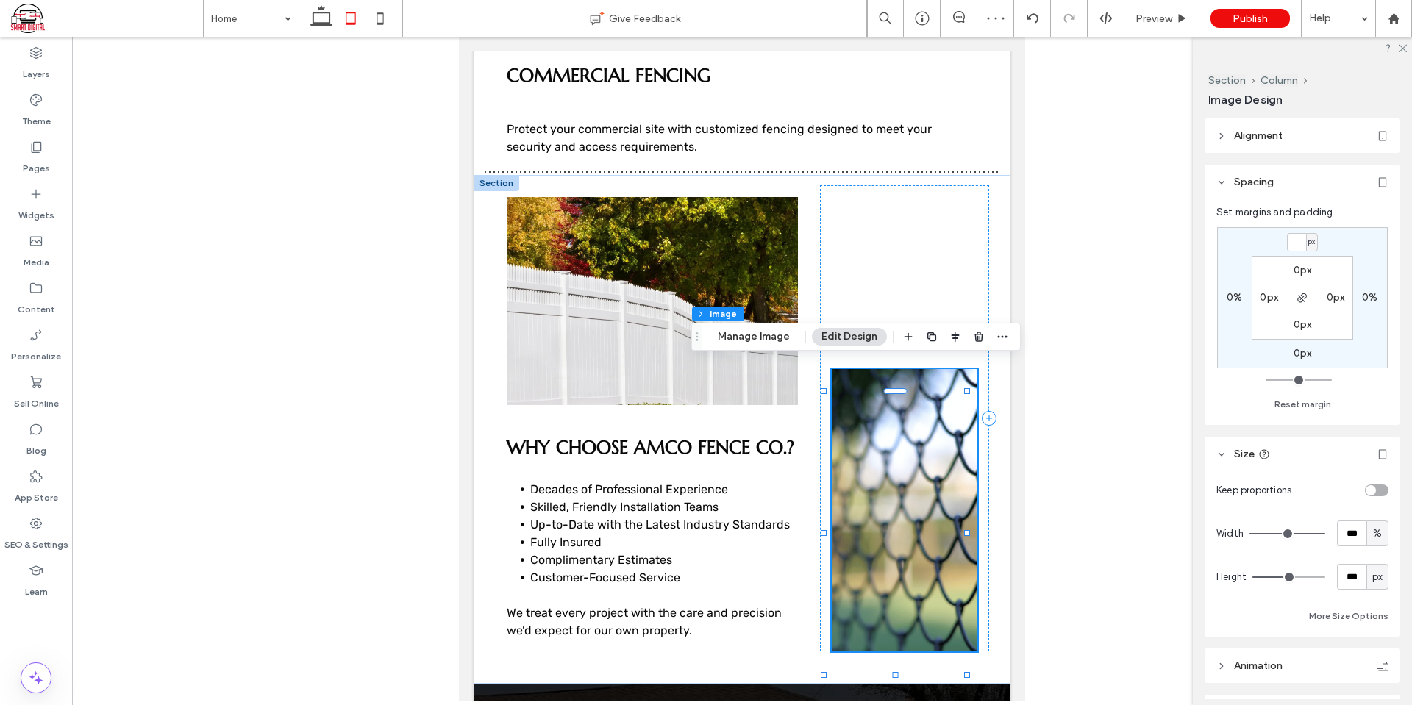
type input "*"
click at [930, 295] on div at bounding box center [904, 418] width 169 height 466
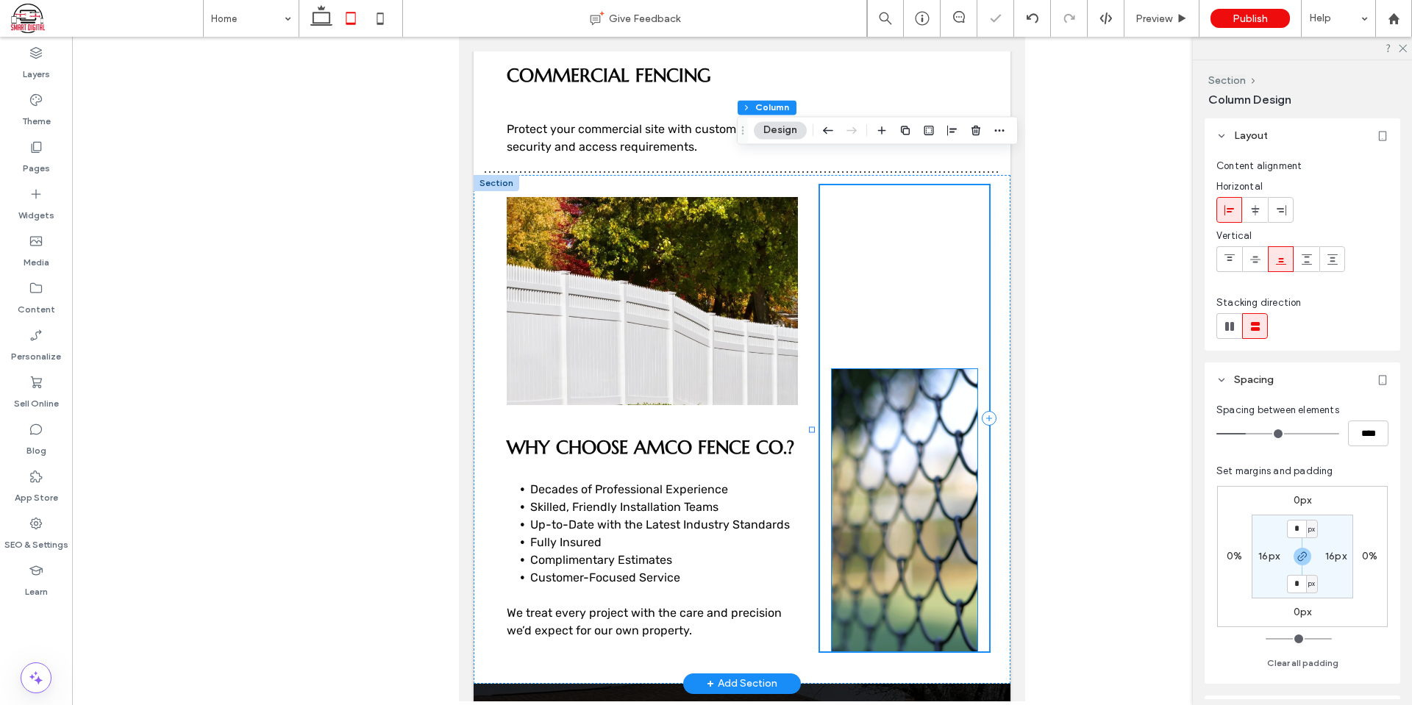
click at [920, 396] on img at bounding box center [905, 510] width 146 height 282
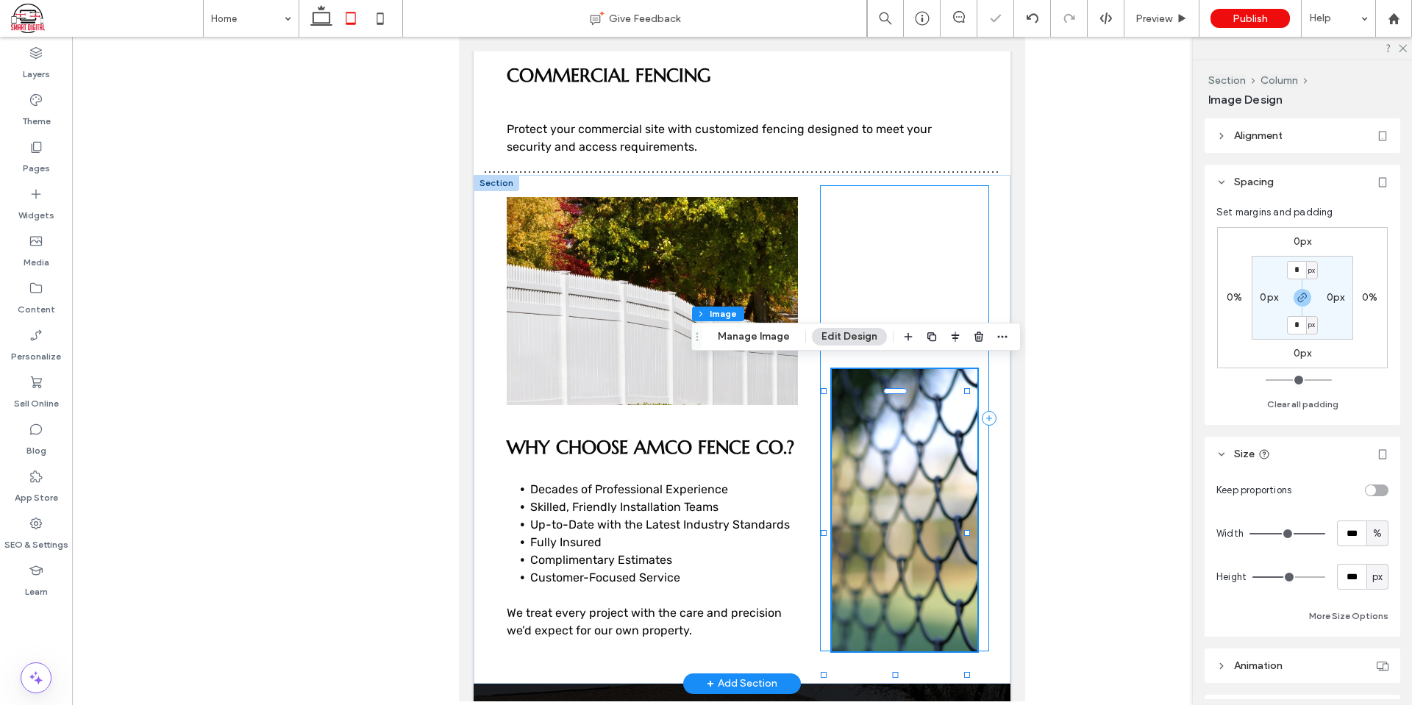
click at [894, 218] on div at bounding box center [904, 418] width 169 height 466
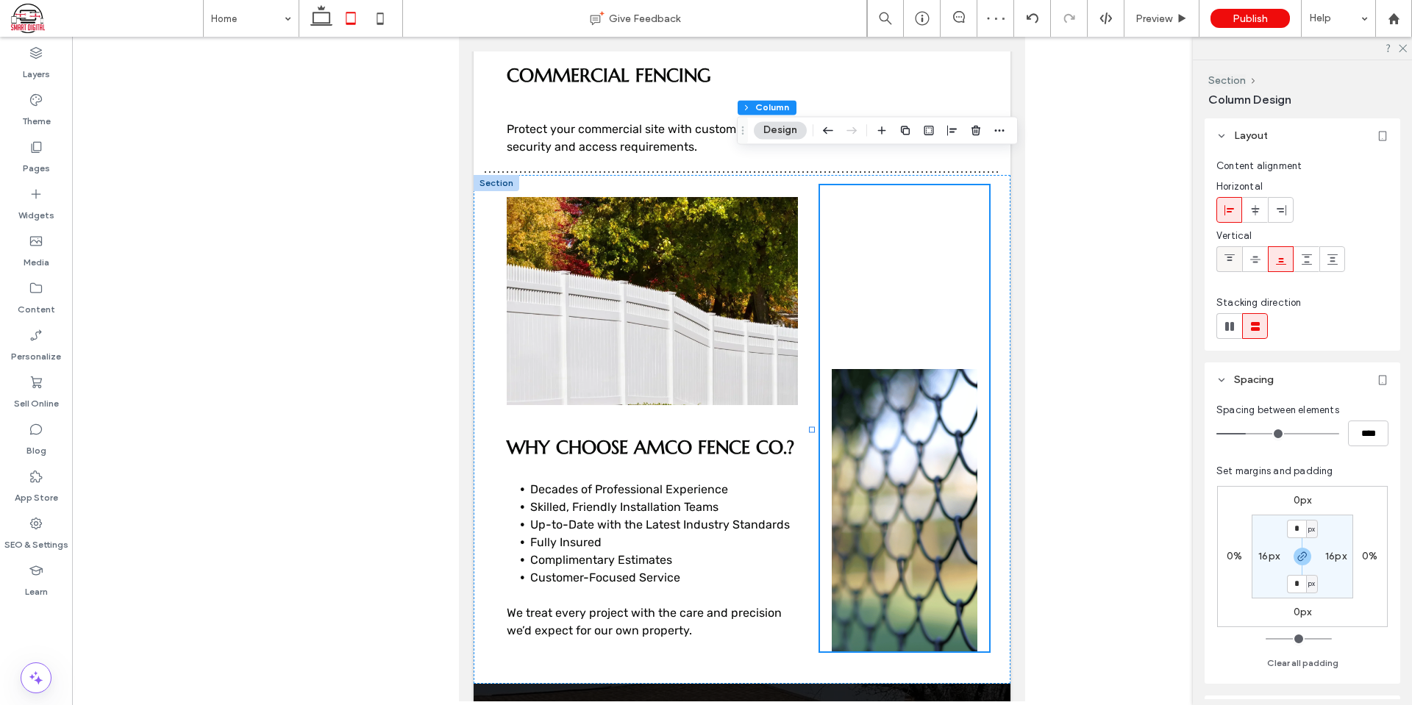
click at [1224, 254] on icon at bounding box center [1230, 260] width 12 height 12
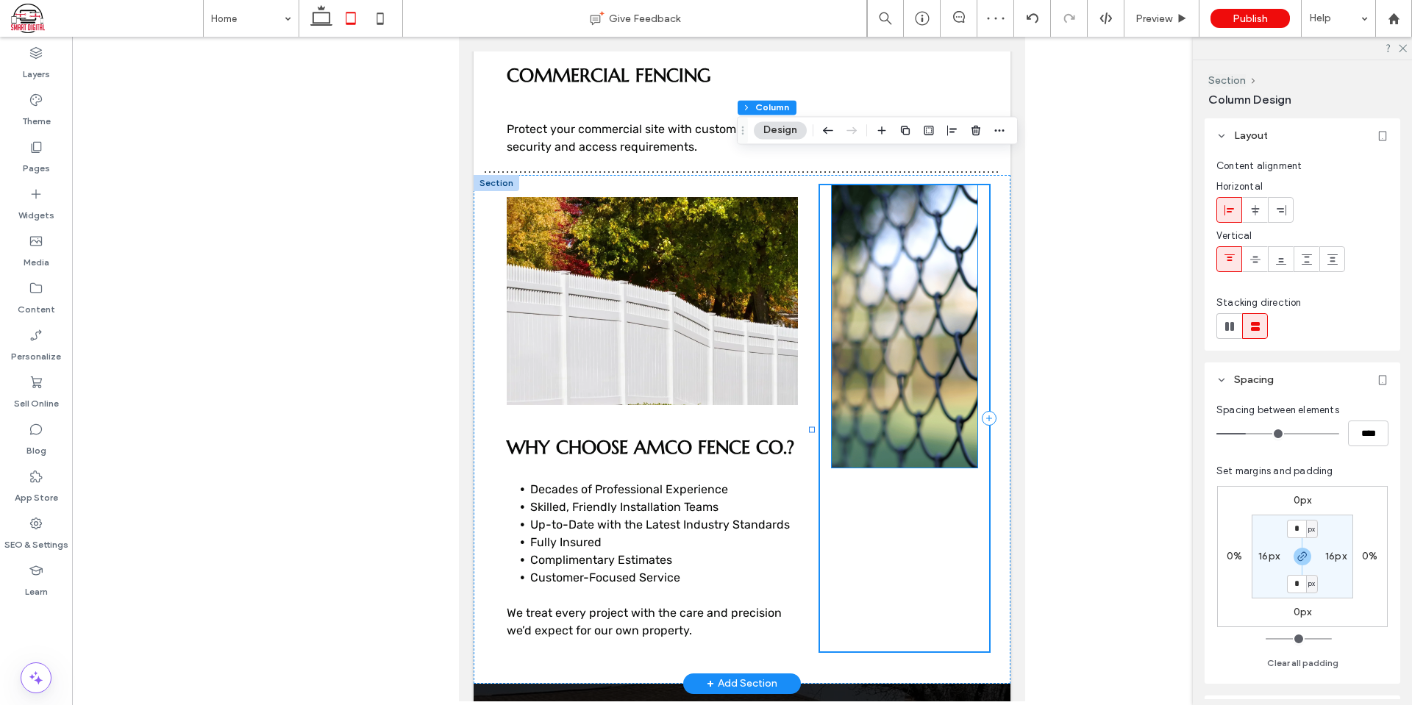
click at [892, 413] on img at bounding box center [905, 326] width 146 height 282
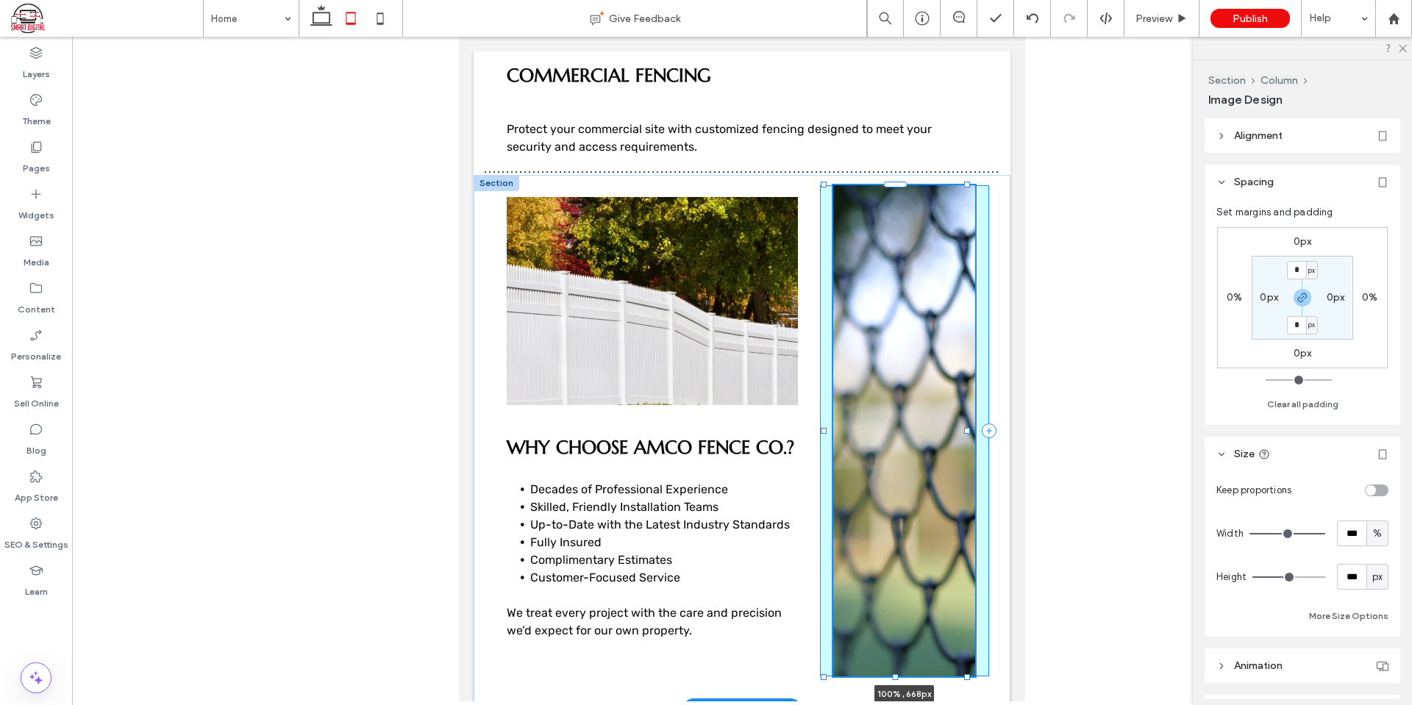
drag, startPoint x: 895, startPoint y: 438, endPoint x: 894, endPoint y: 647, distance: 208.9
click at [894, 674] on div at bounding box center [896, 677] width 6 height 6
type input "***"
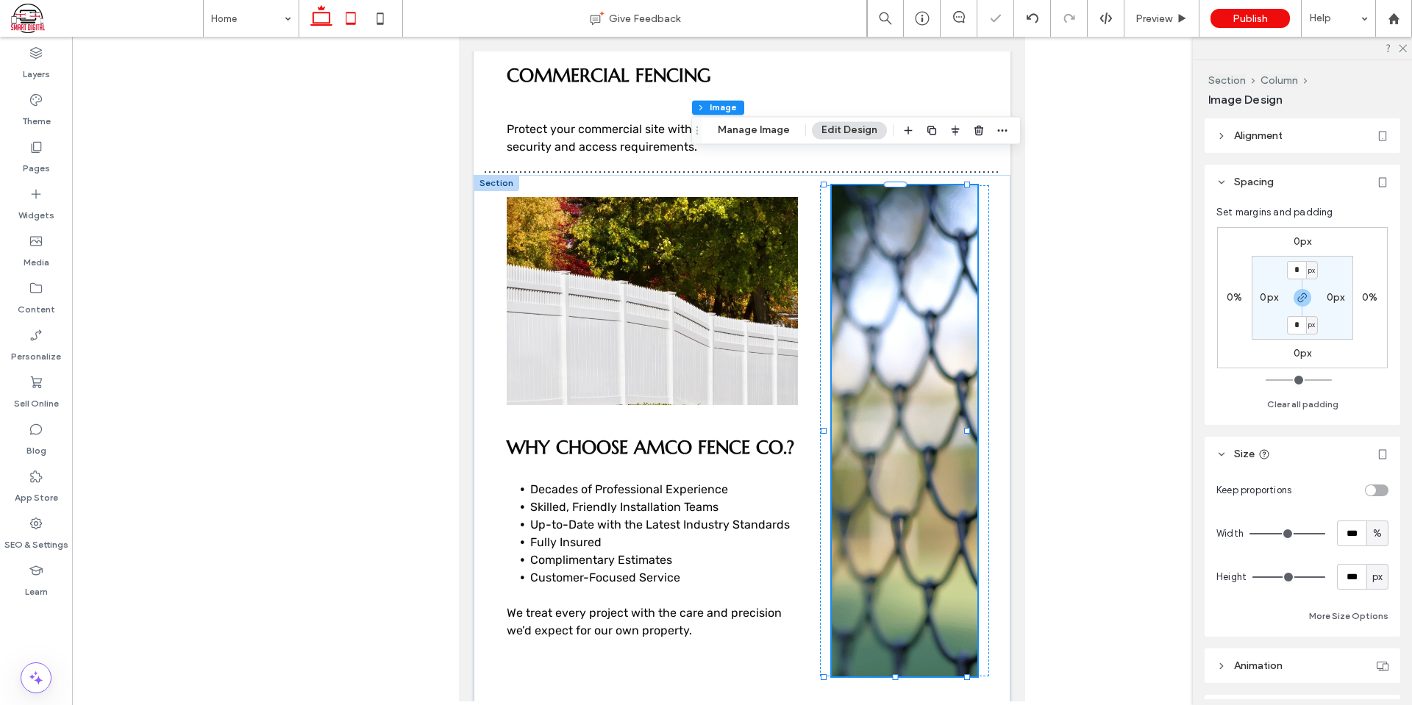
click at [316, 18] on icon at bounding box center [321, 18] width 29 height 29
type input "***"
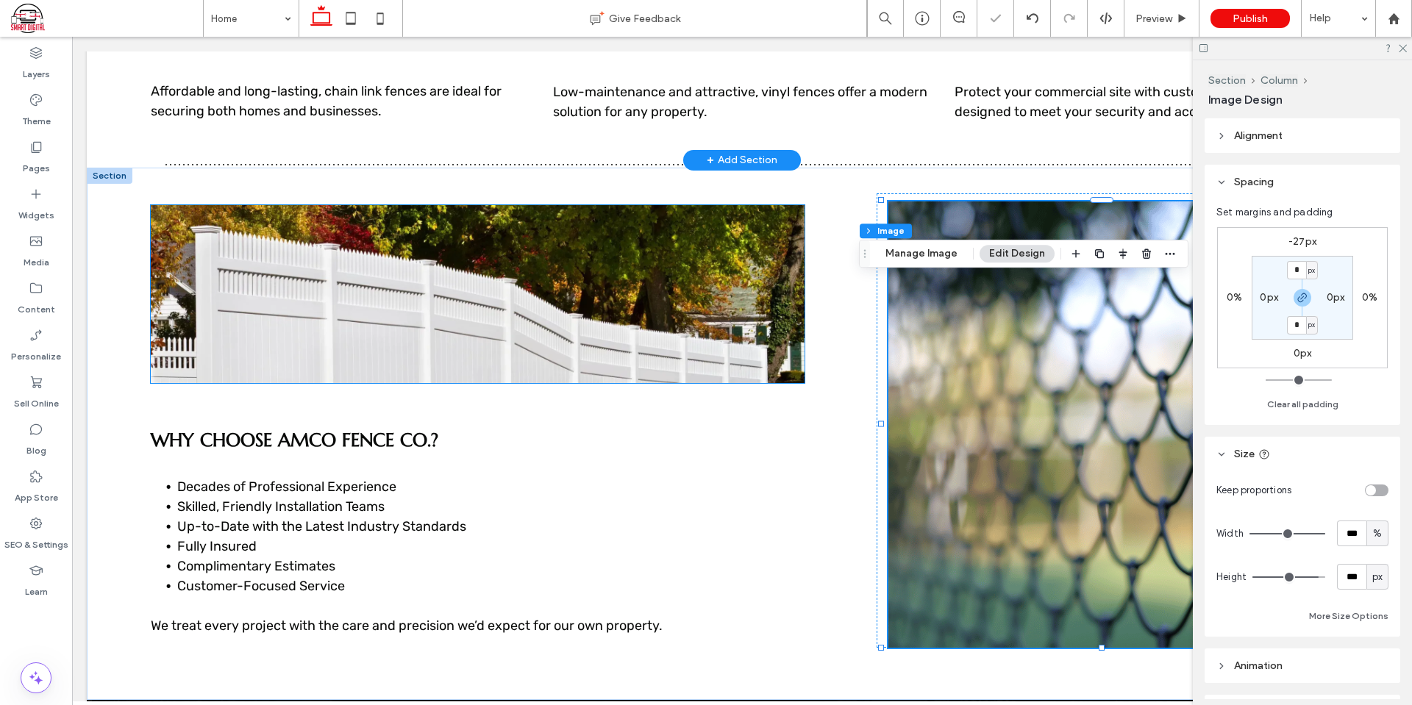
scroll to position [1315, 0]
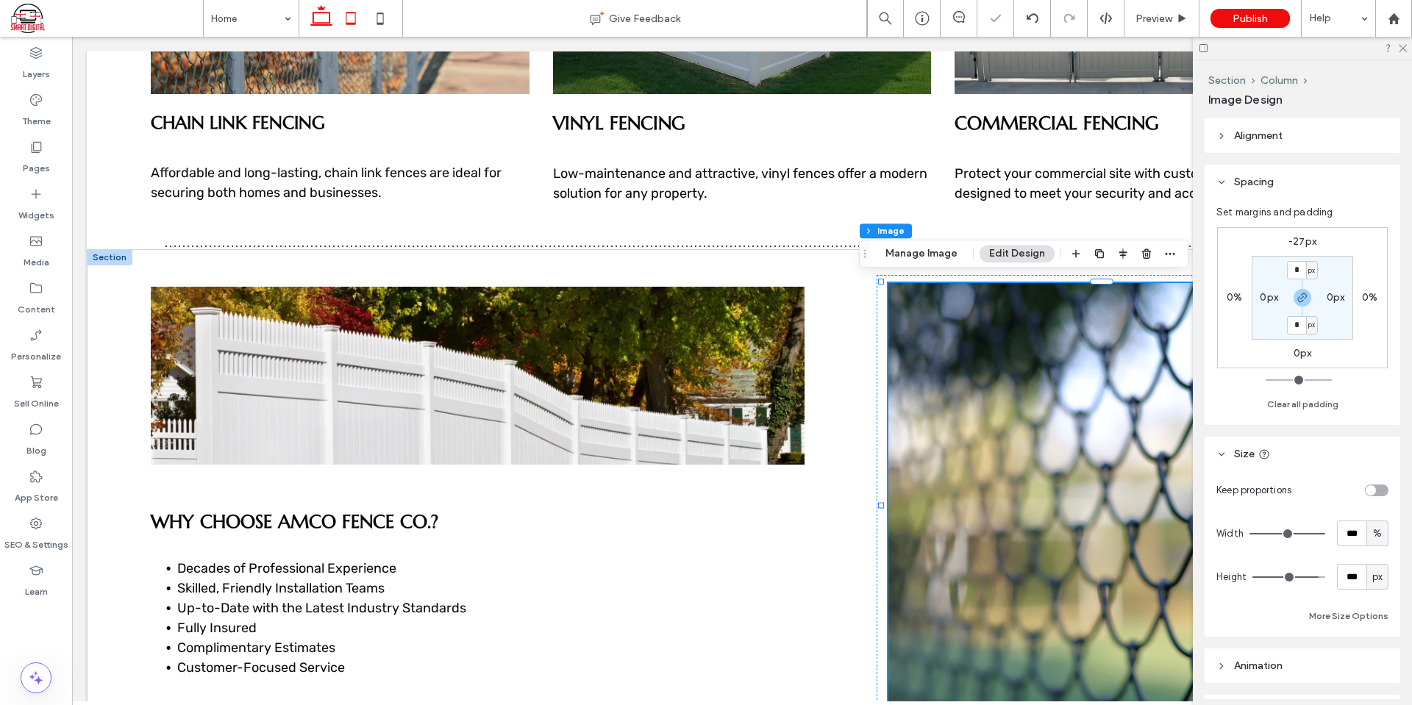
click at [351, 18] on icon at bounding box center [350, 18] width 29 height 29
type input "***"
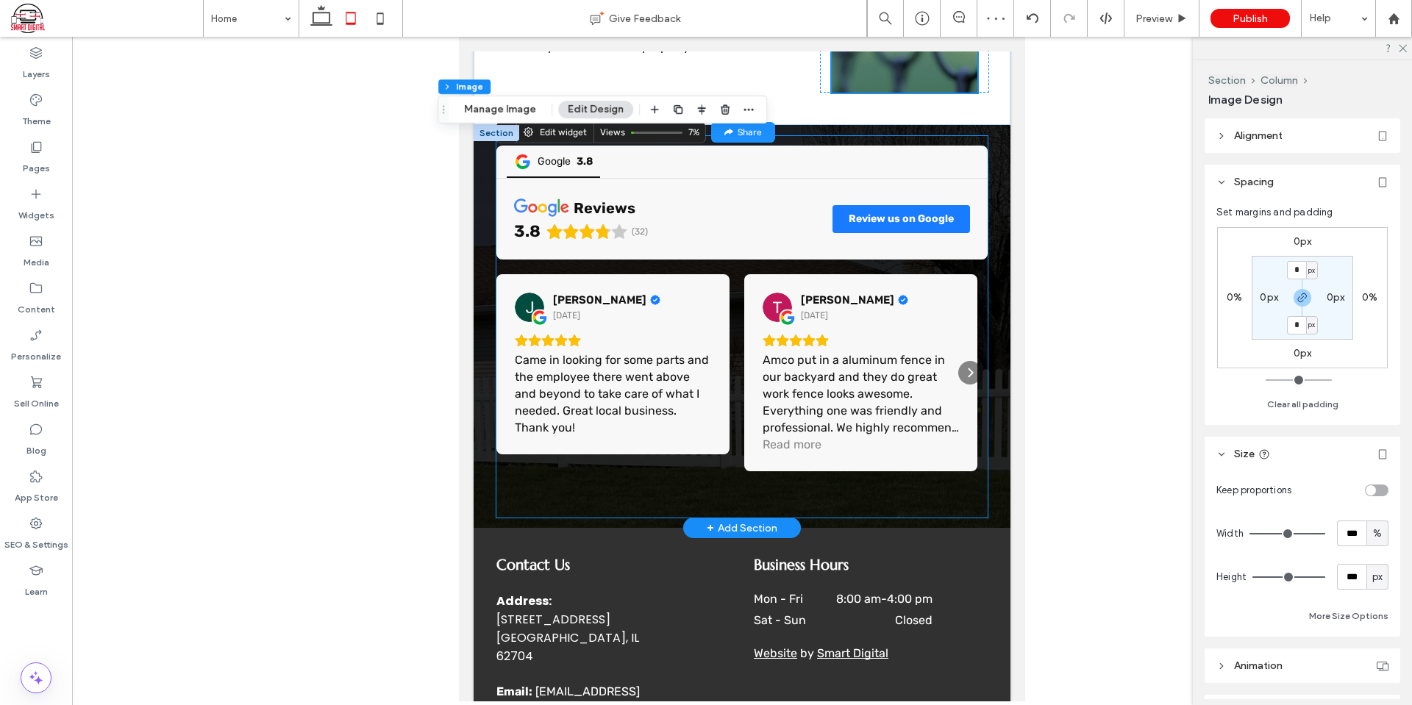
scroll to position [2144, 0]
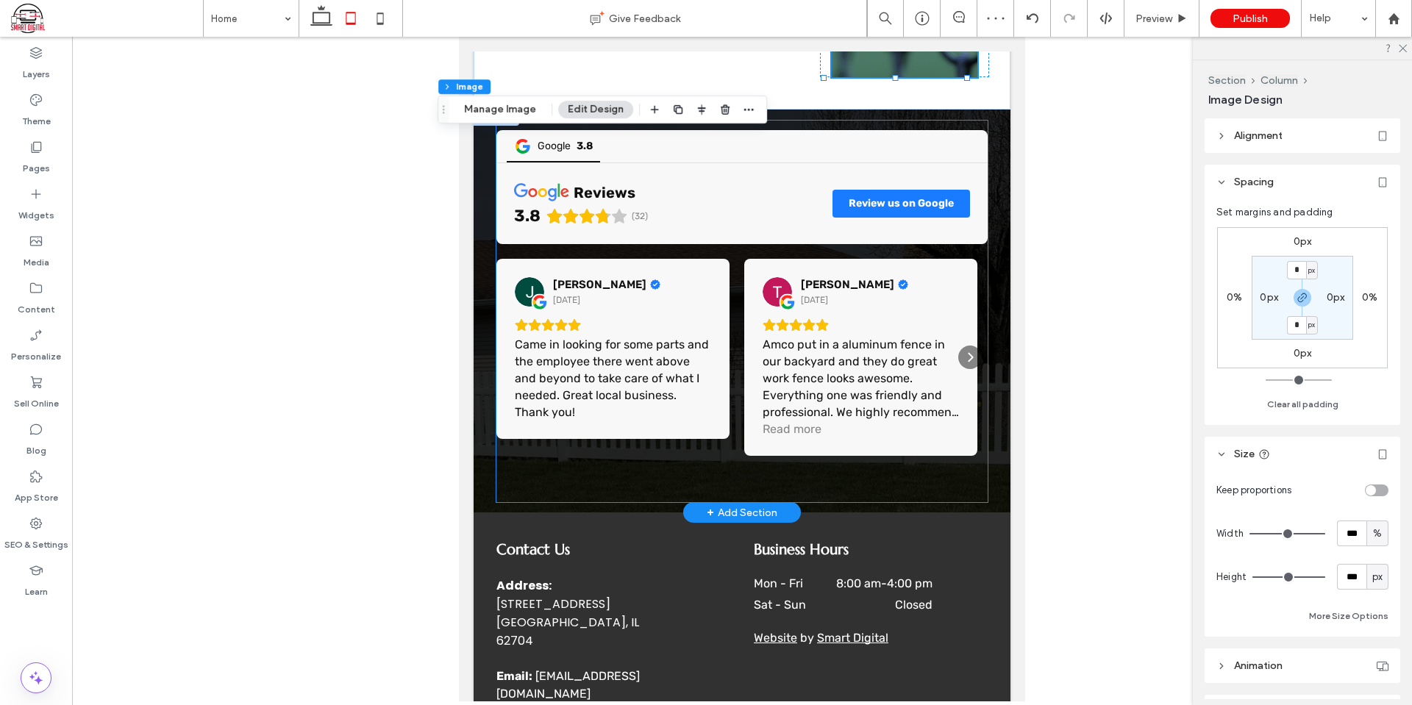
click at [863, 469] on div "Google 3.8 reviews 3.8 (32) Review us on Google Jordan Powell 6 months ago Came…" at bounding box center [742, 312] width 492 height 382
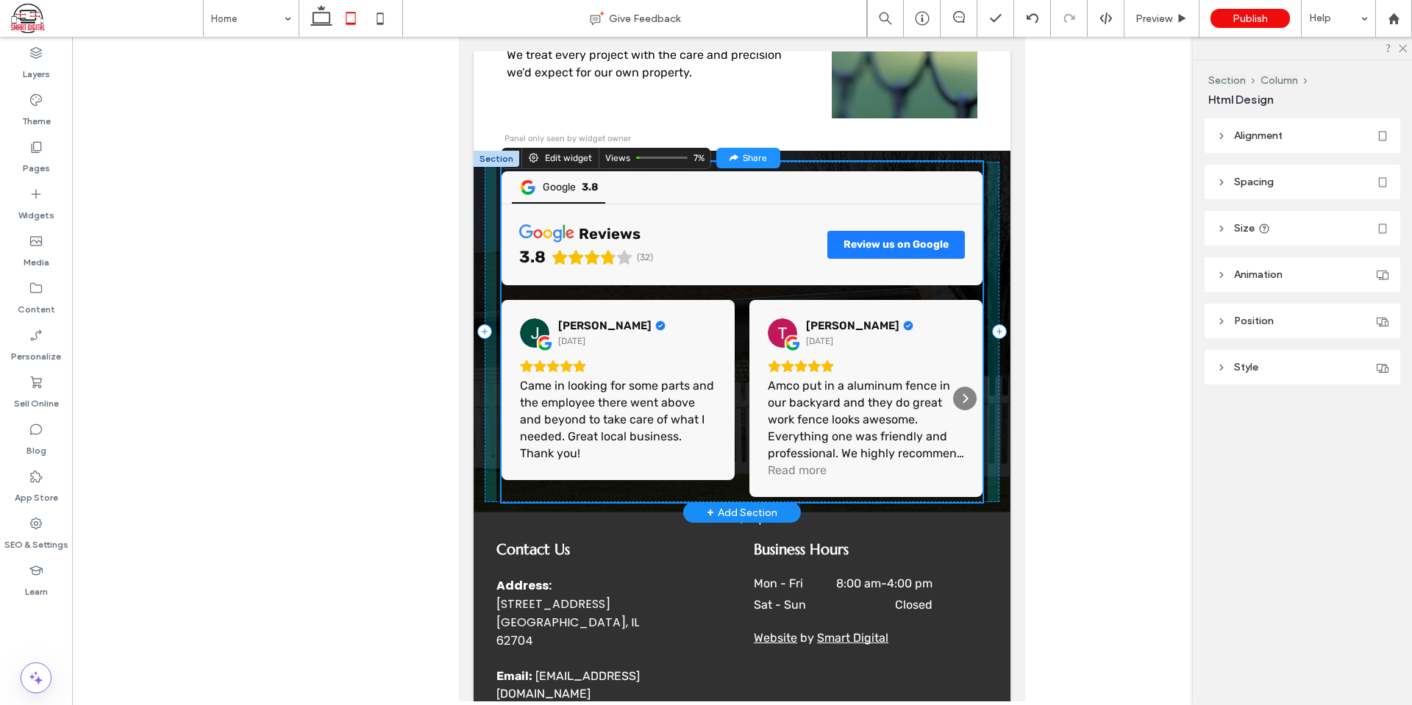
drag, startPoint x: 735, startPoint y: 469, endPoint x: 747, endPoint y: 427, distance: 43.8
click at [747, 427] on div "Google 3.8 reviews 3.8 (32) Review us on Google Jordan Powell 6 months ago Came…" at bounding box center [742, 332] width 537 height 362
type input "***"
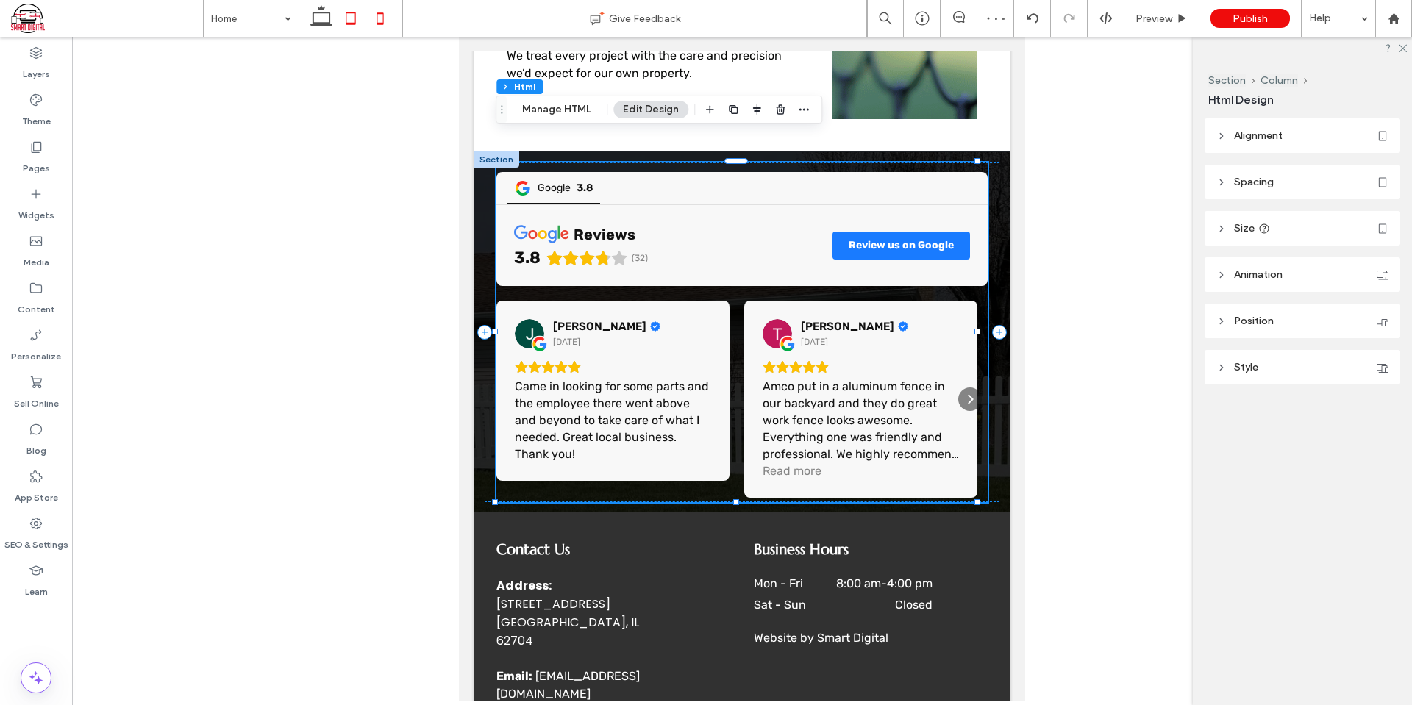
click at [378, 15] on icon at bounding box center [380, 18] width 29 height 29
type input "***"
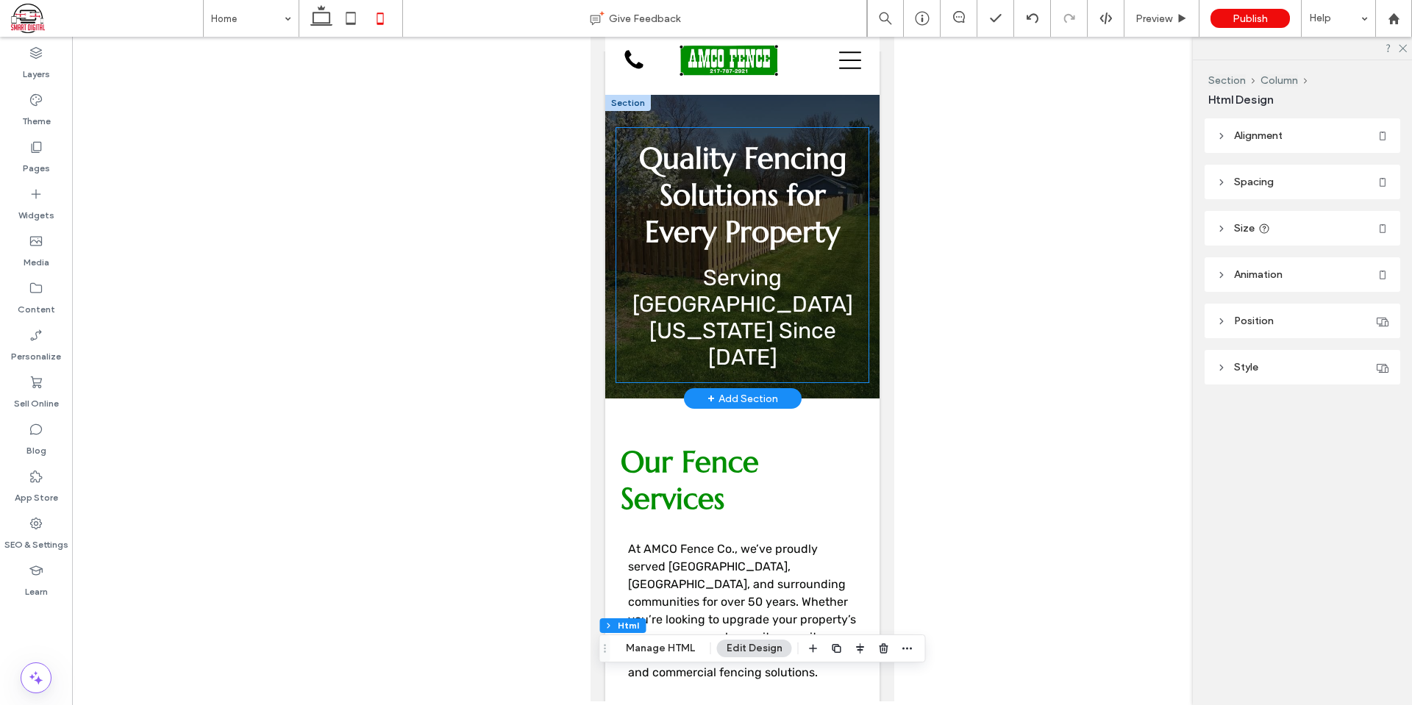
scroll to position [0, 0]
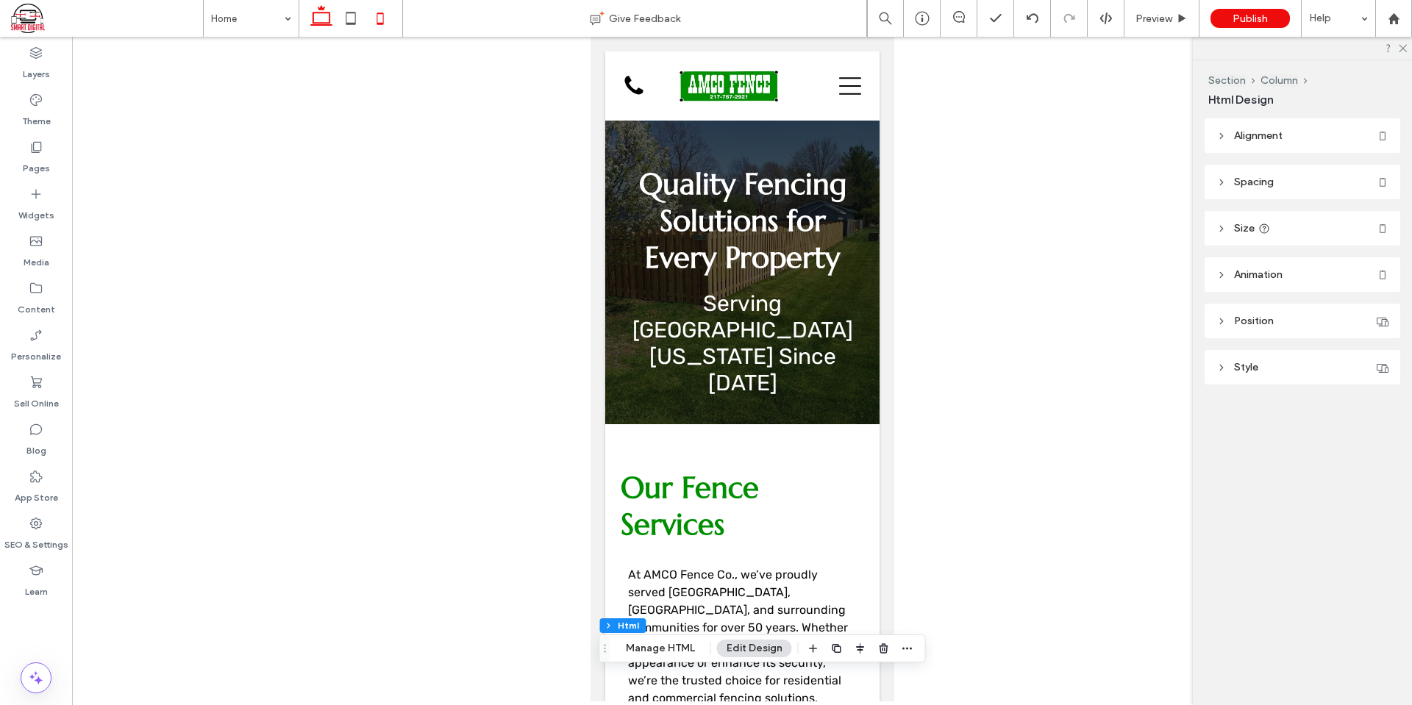
click at [311, 20] on icon at bounding box center [321, 18] width 29 height 29
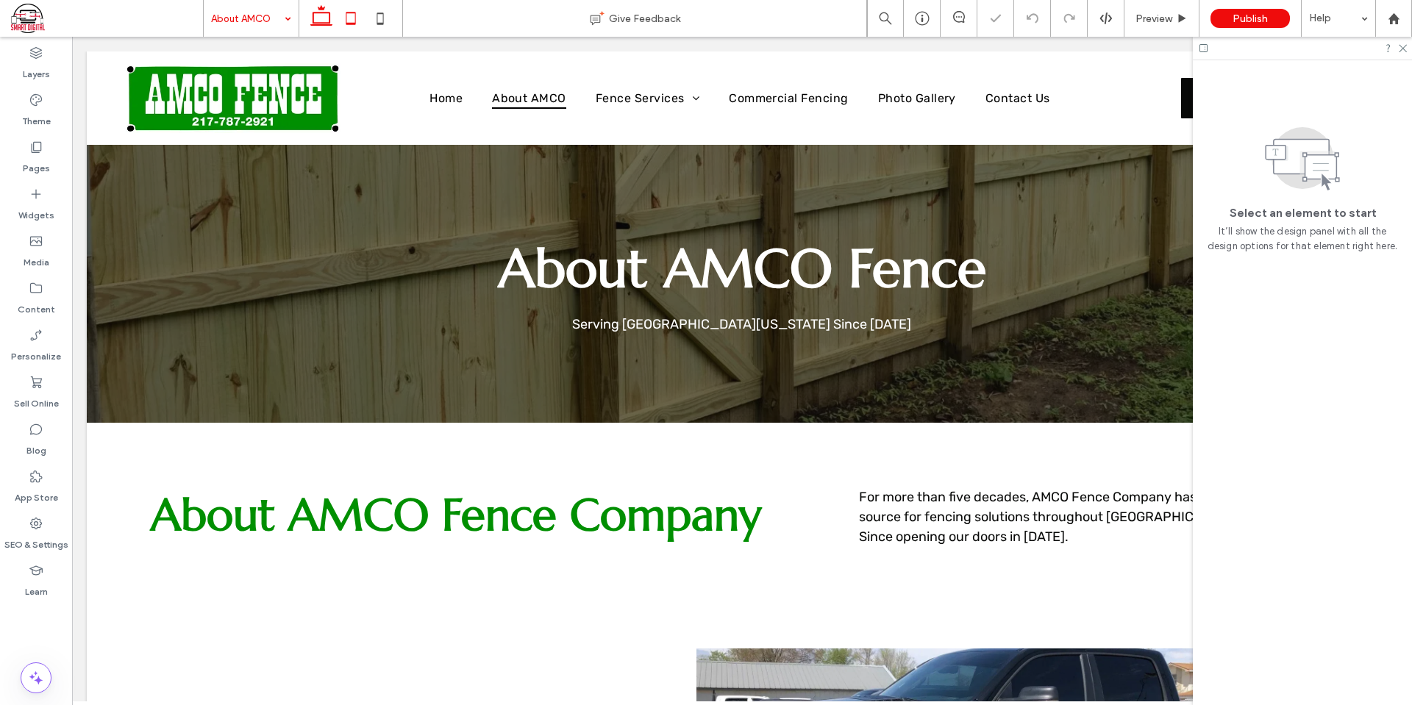
click at [363, 22] on icon at bounding box center [350, 18] width 29 height 29
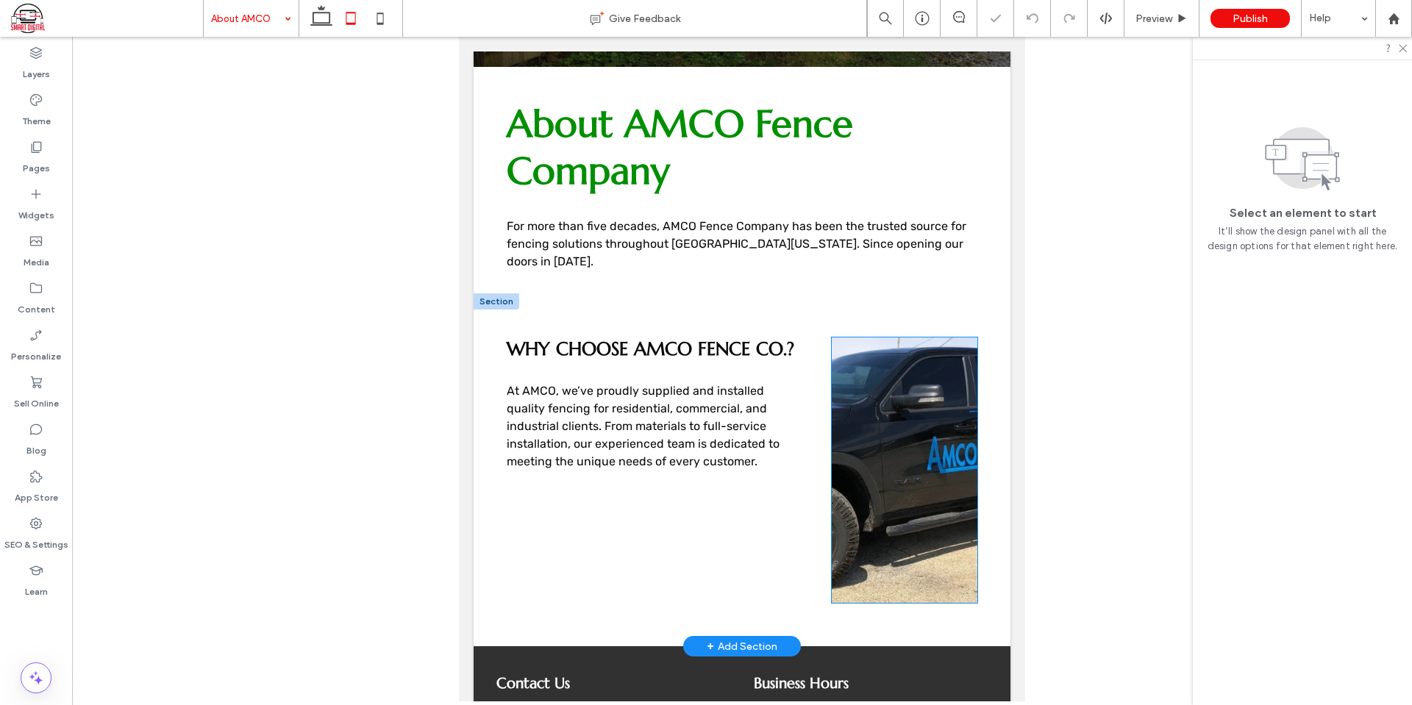
scroll to position [360, 0]
click at [823, 422] on div at bounding box center [904, 471] width 169 height 289
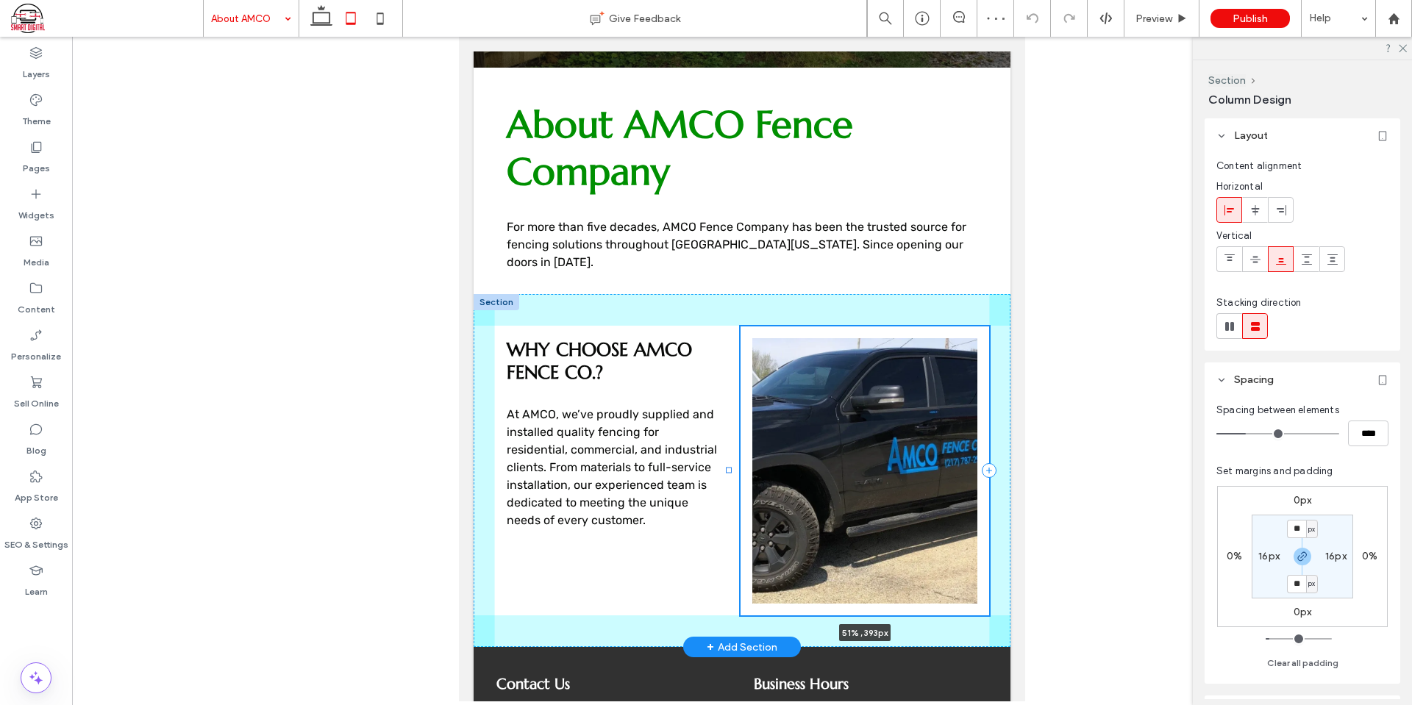
drag, startPoint x: 812, startPoint y: 450, endPoint x: 727, endPoint y: 448, distance: 84.6
click at [730, 327] on div at bounding box center [730, 326] width 1 height 1
type input "**"
type input "*****"
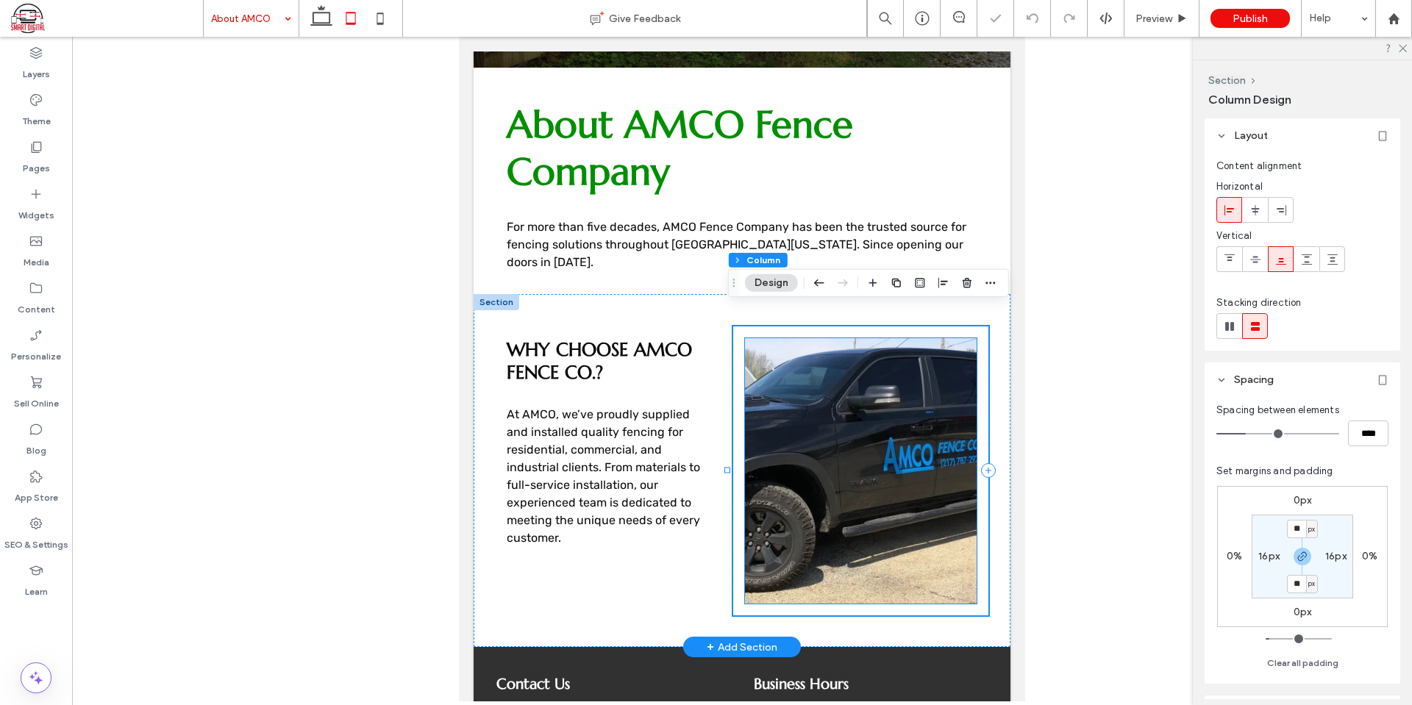
click at [819, 403] on img at bounding box center [861, 471] width 232 height 266
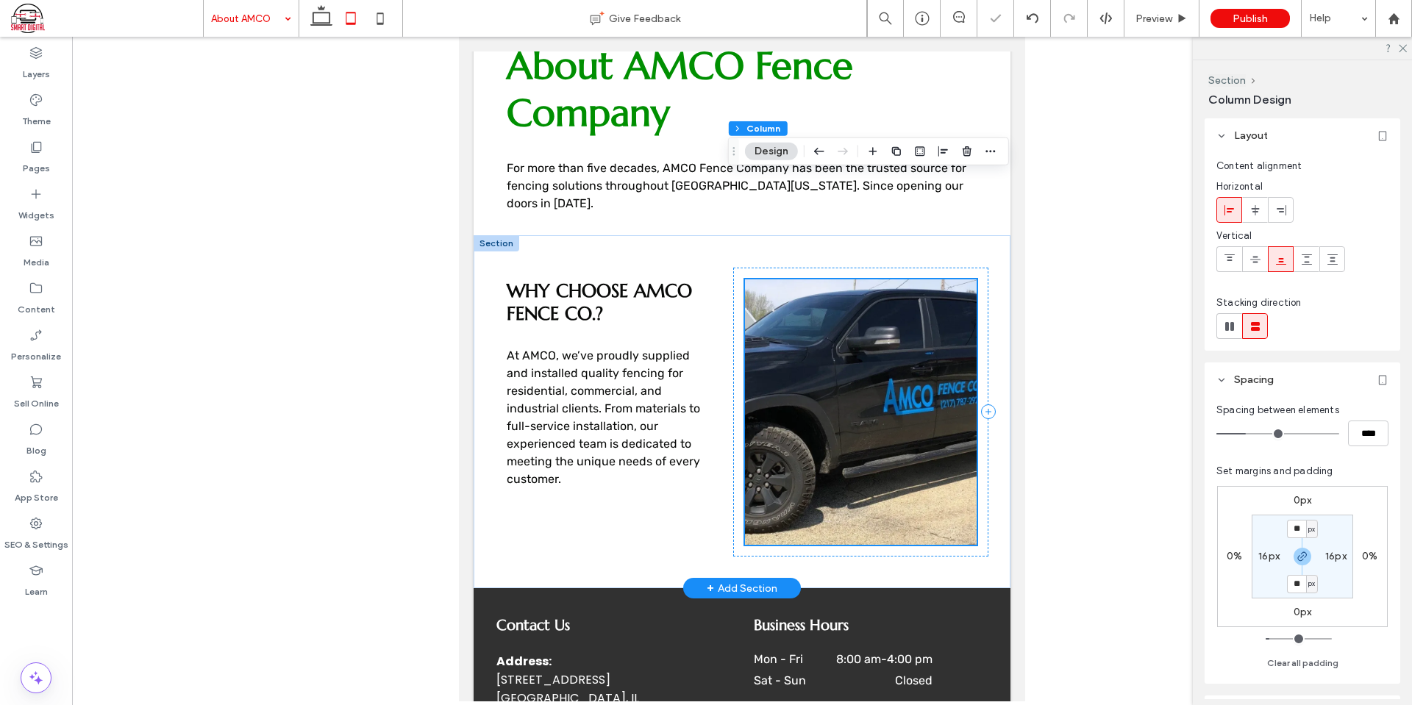
scroll to position [451, 0]
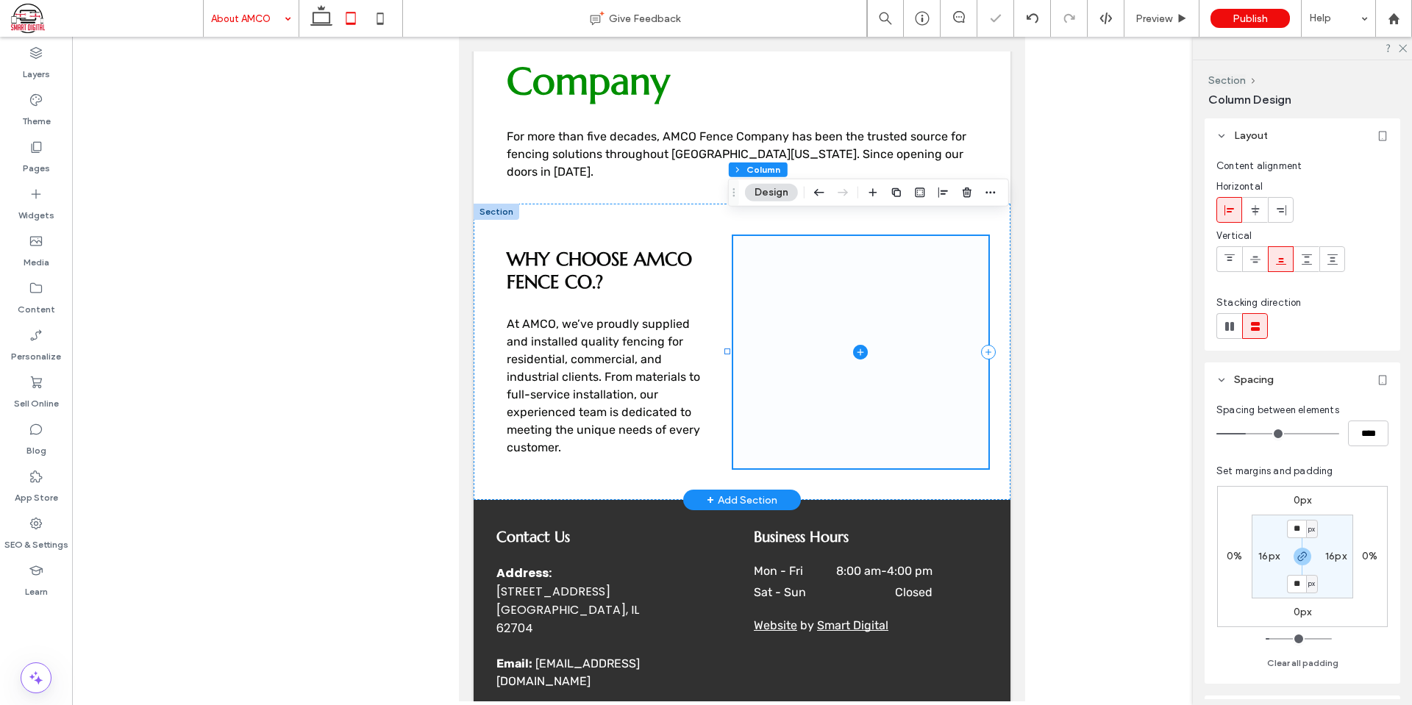
click at [789, 236] on span at bounding box center [860, 352] width 255 height 232
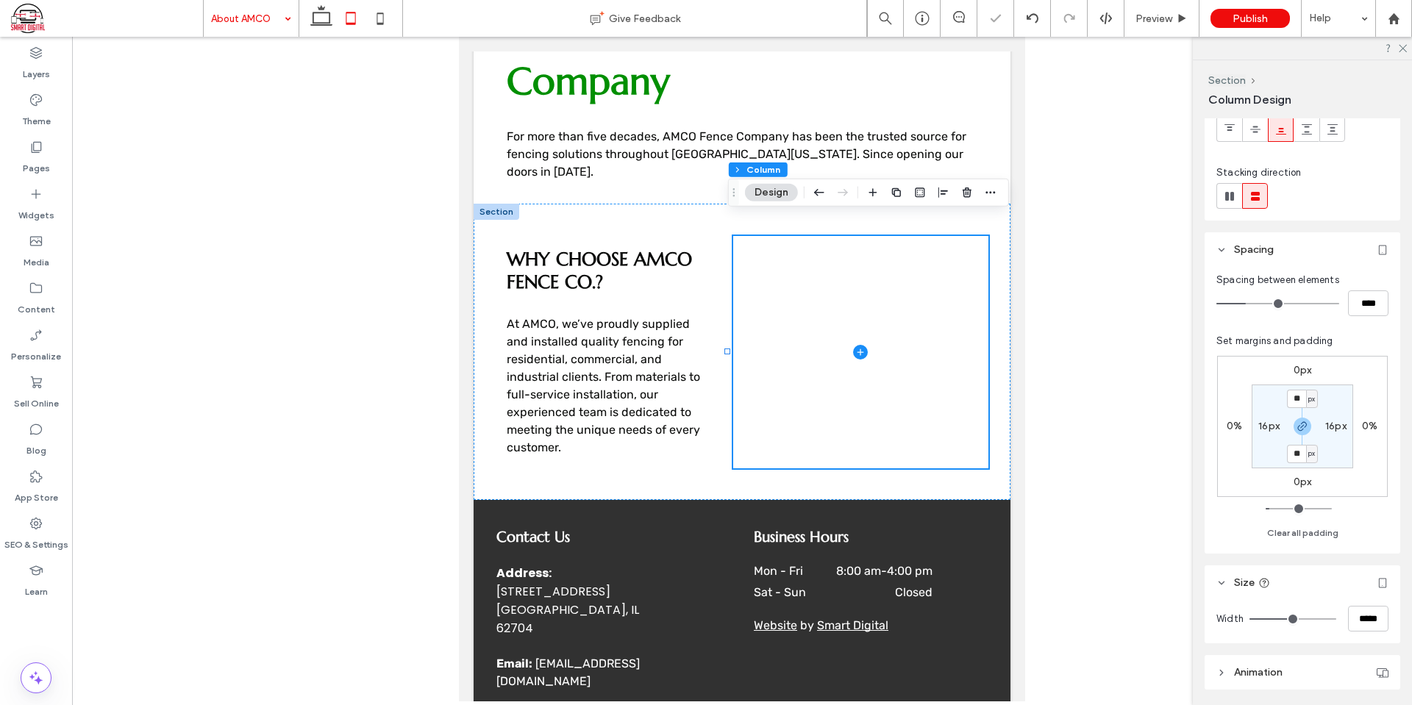
scroll to position [368, 0]
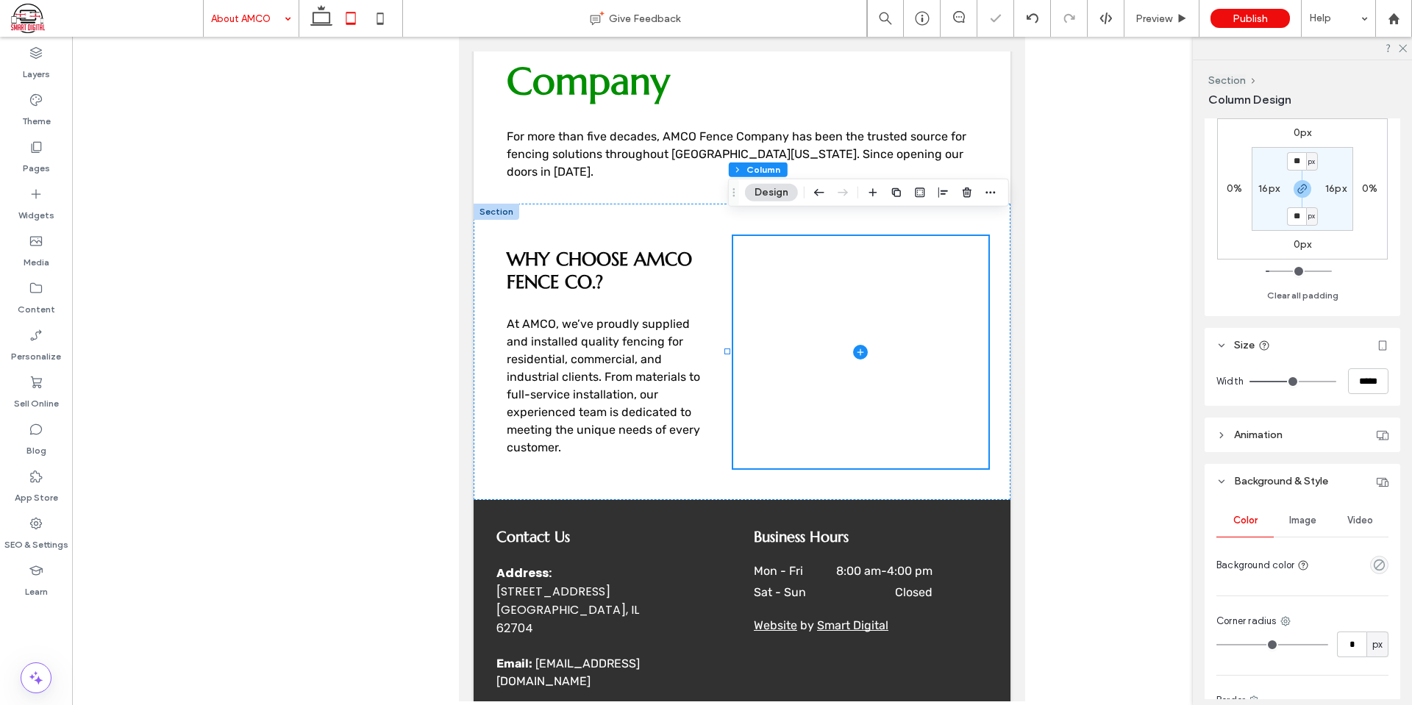
click at [1297, 523] on span "Image" at bounding box center [1302, 521] width 27 height 12
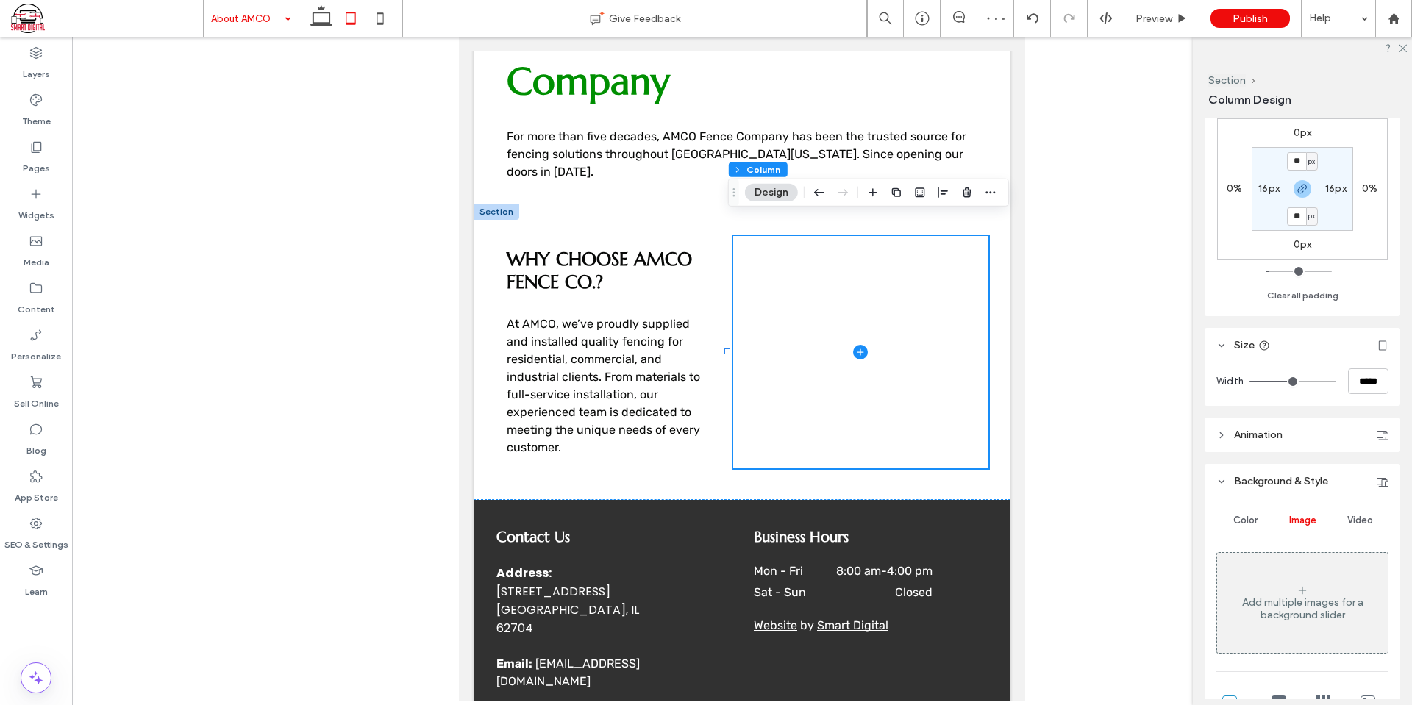
click at [1284, 555] on div "Add multiple images for a background slider" at bounding box center [1302, 603] width 171 height 97
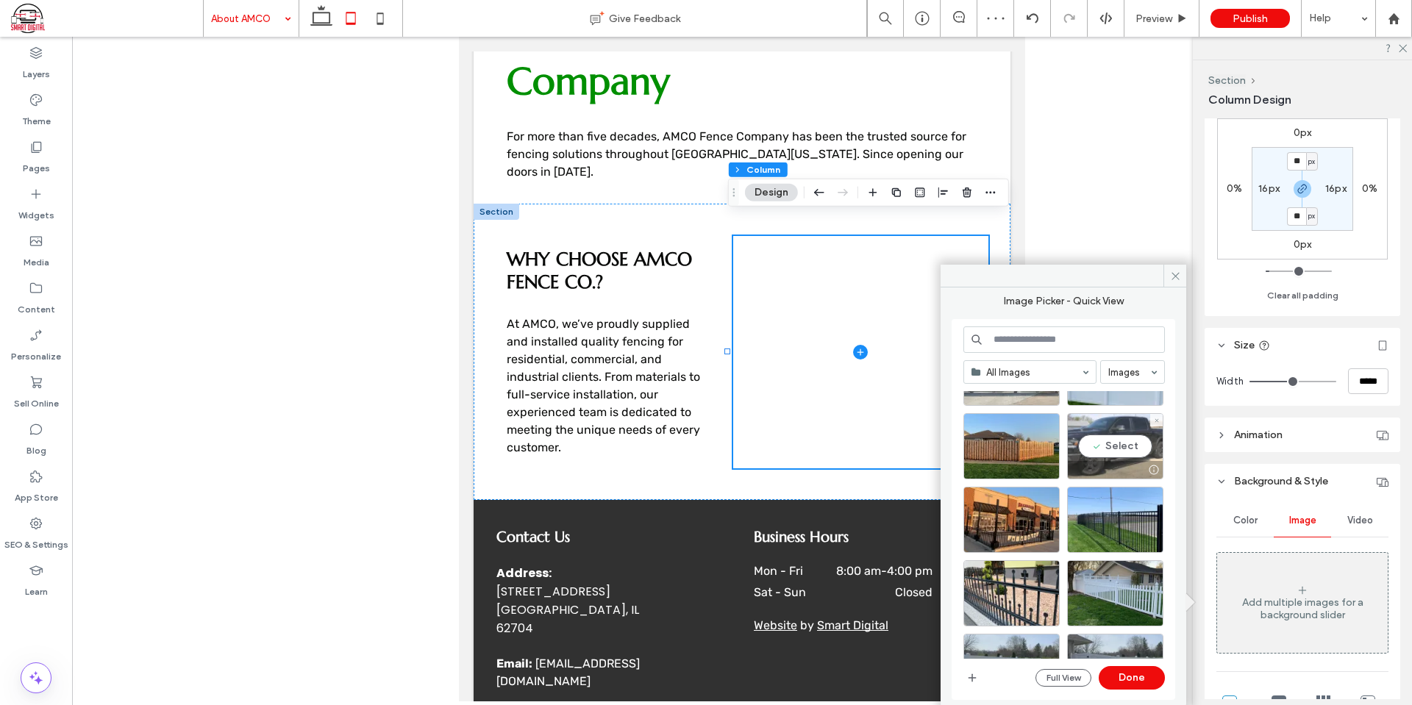
click at [1112, 446] on div "Select" at bounding box center [1115, 446] width 96 height 66
click at [1158, 672] on button "Done" at bounding box center [1132, 678] width 66 height 24
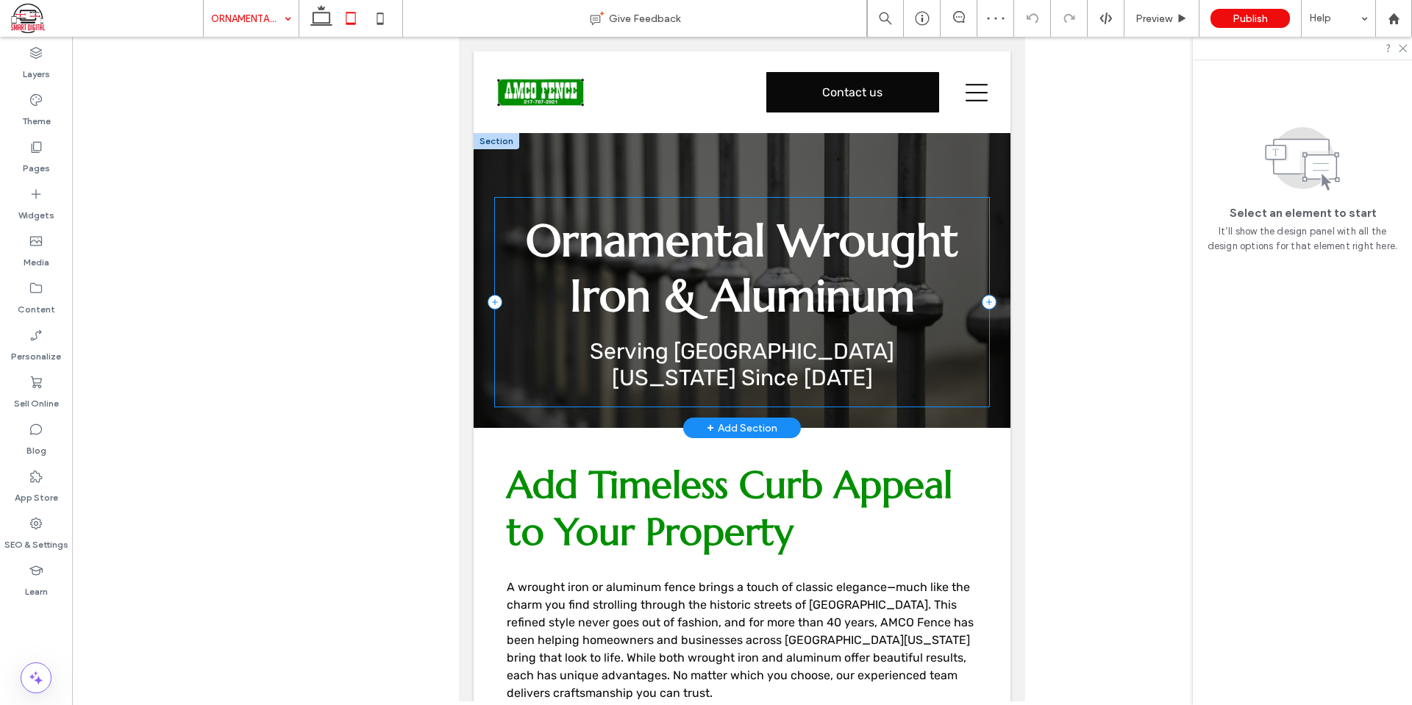
click at [926, 171] on div "Ornamental Wrought Iron & Aluminum Serving Central Illinois Since 1967" at bounding box center [742, 280] width 537 height 295
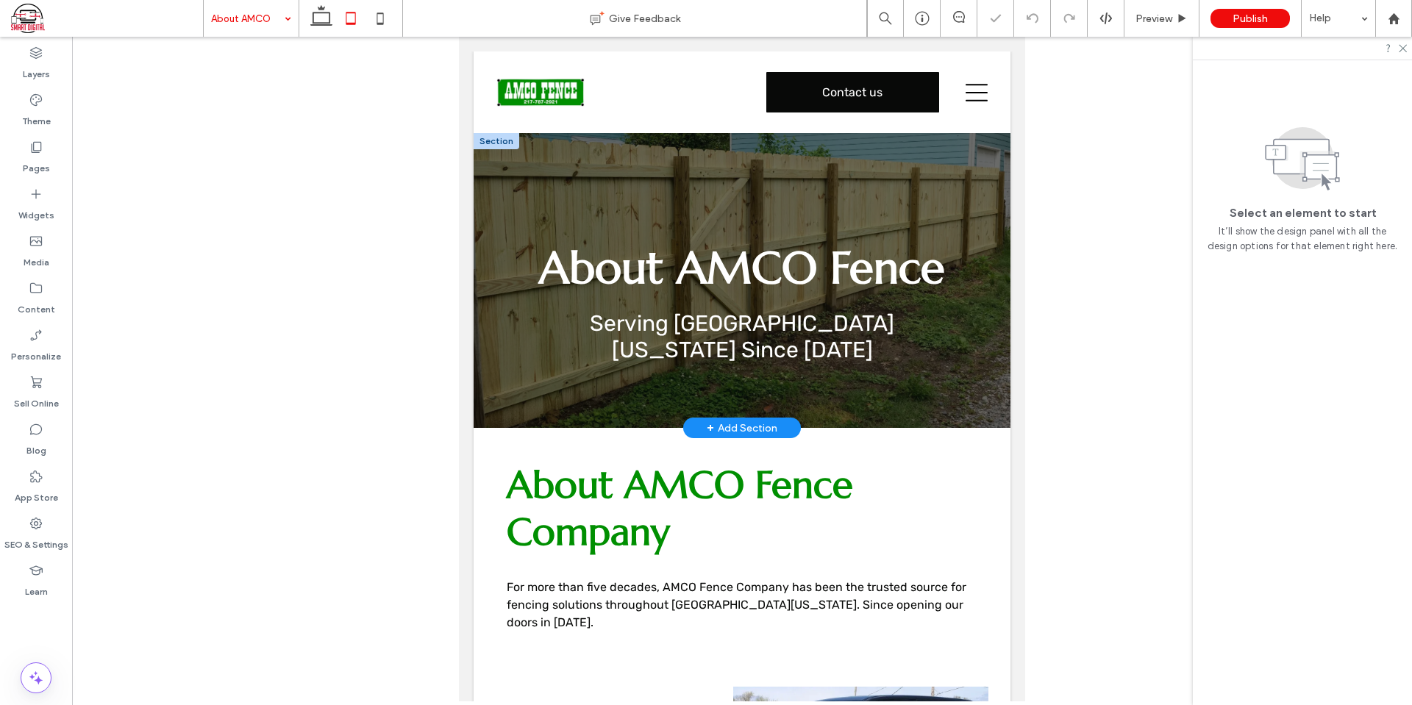
click at [883, 161] on div "About AMCO Fence Serving Central Illinois Since 1967" at bounding box center [742, 280] width 537 height 295
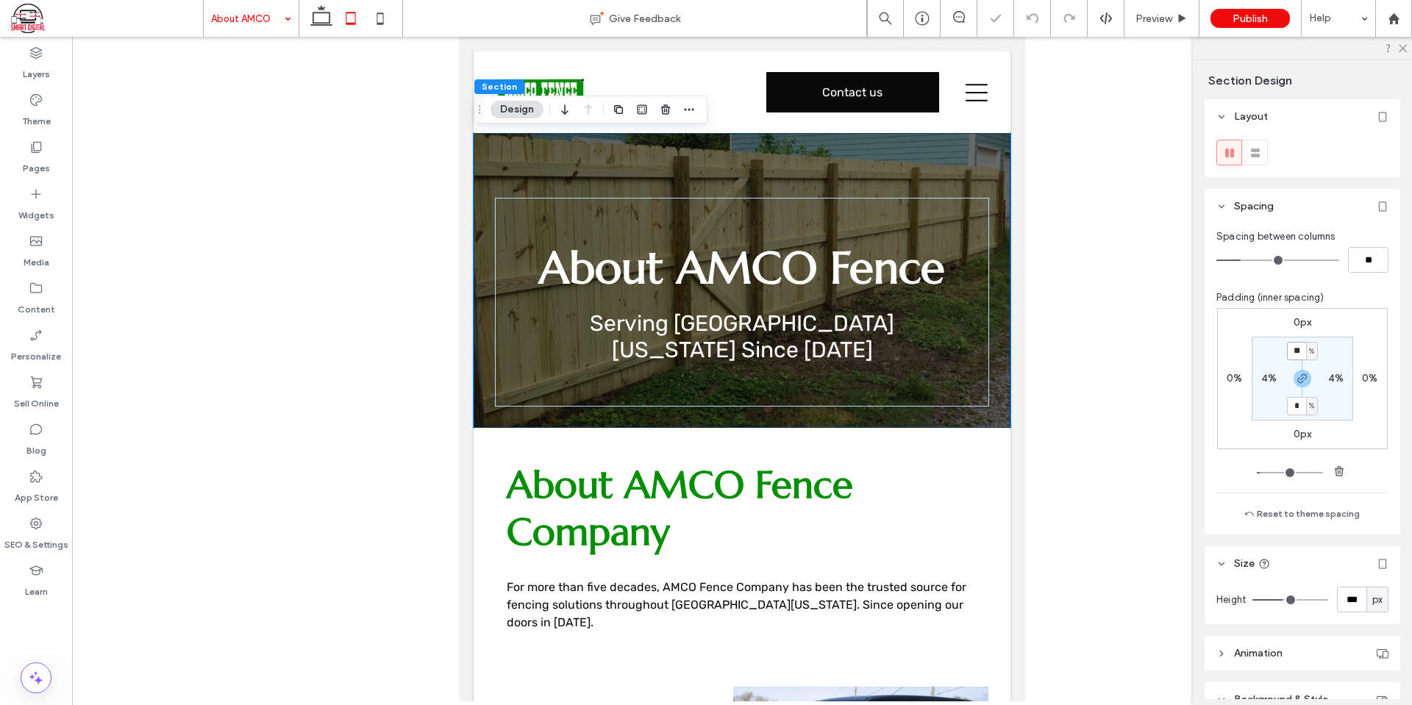
click at [1292, 349] on input "**" at bounding box center [1296, 351] width 19 height 18
type input "*"
click at [1334, 338] on section "* % 4% * % 4%" at bounding box center [1303, 379] width 102 height 84
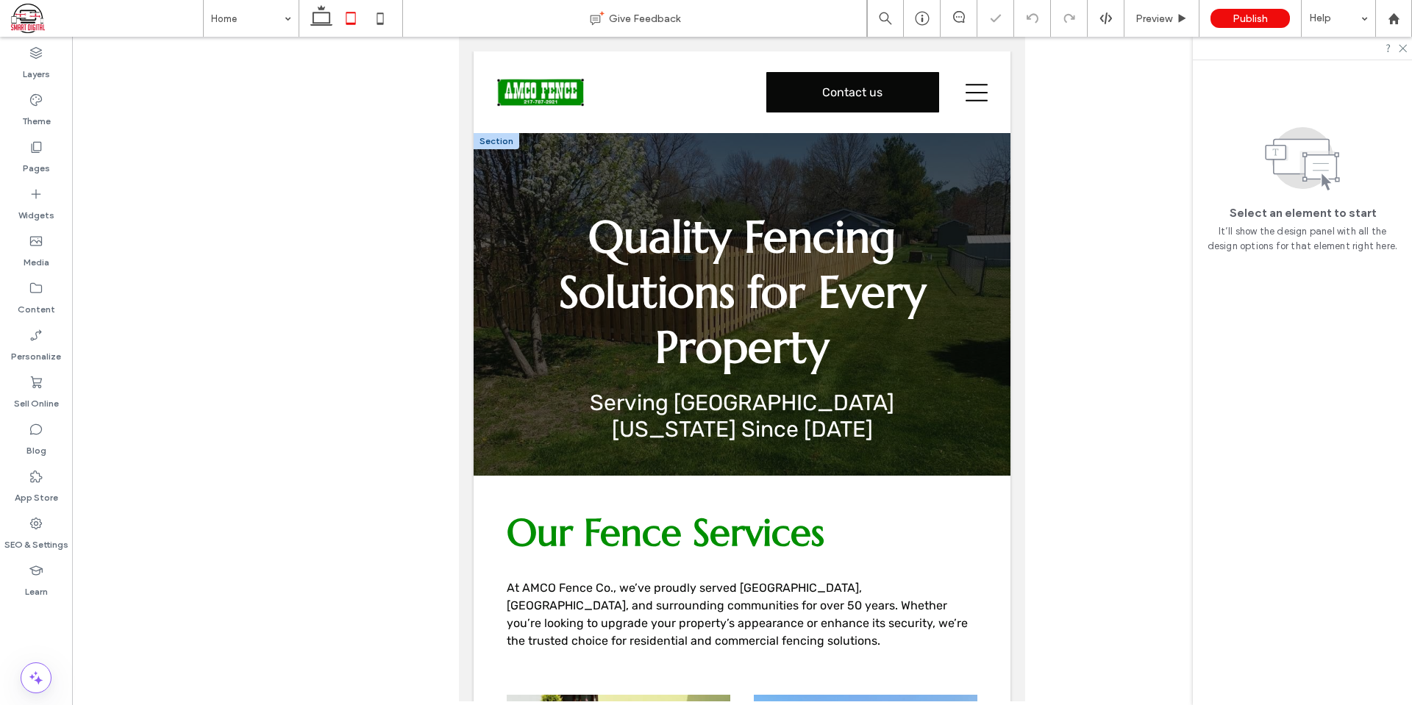
click at [858, 171] on div "Quality Fencing Solutions for Every Property Serving Central Illinois Since 1967" at bounding box center [742, 304] width 537 height 343
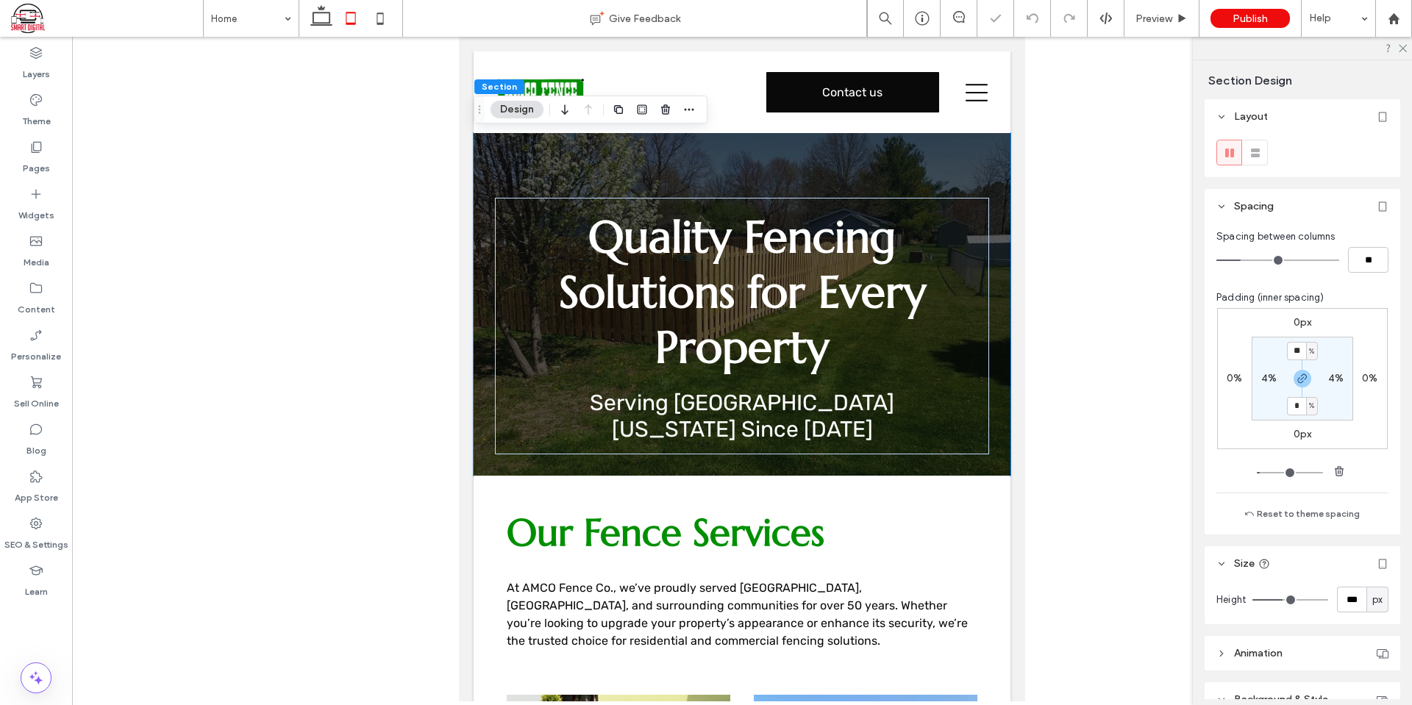
type input "*"
click at [1343, 350] on section "* % 4% * % 4%" at bounding box center [1303, 379] width 102 height 84
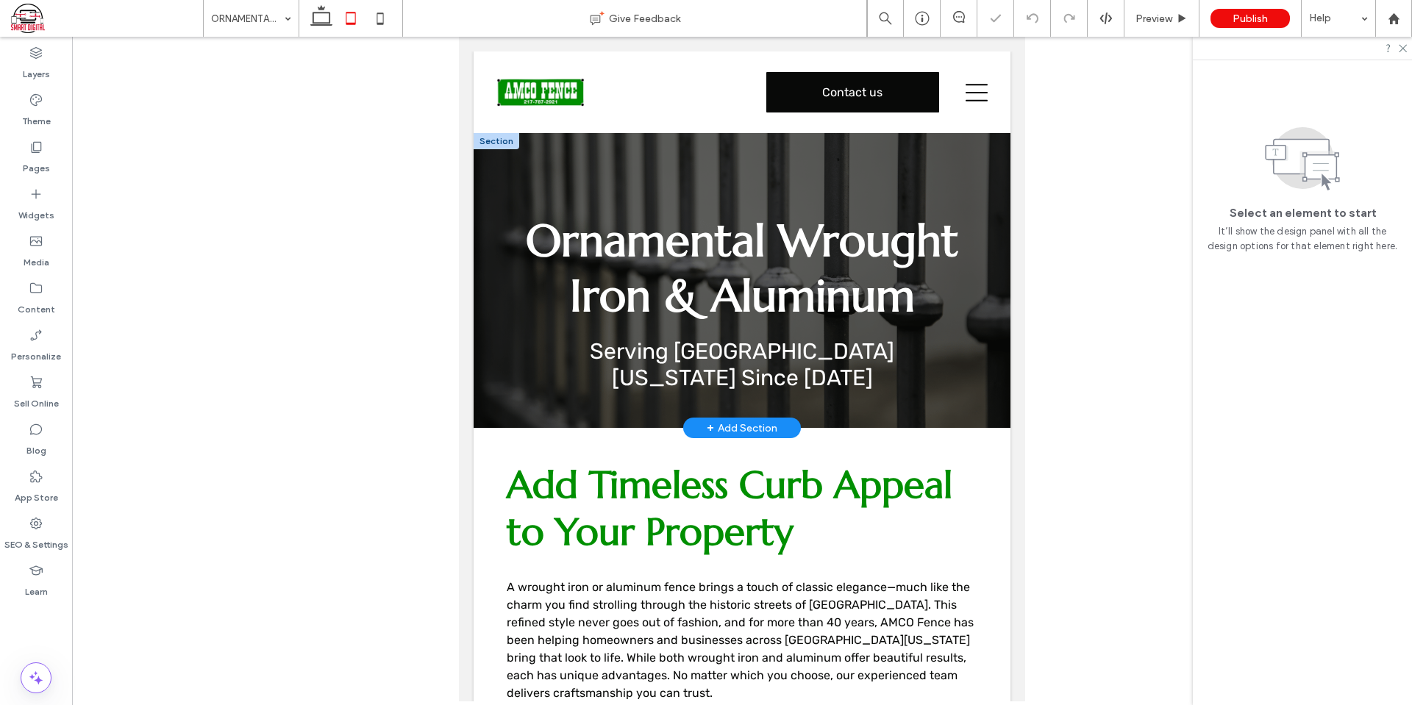
click at [809, 163] on div "Ornamental Wrought Iron & Aluminum Serving Central Illinois Since 1967" at bounding box center [742, 280] width 537 height 295
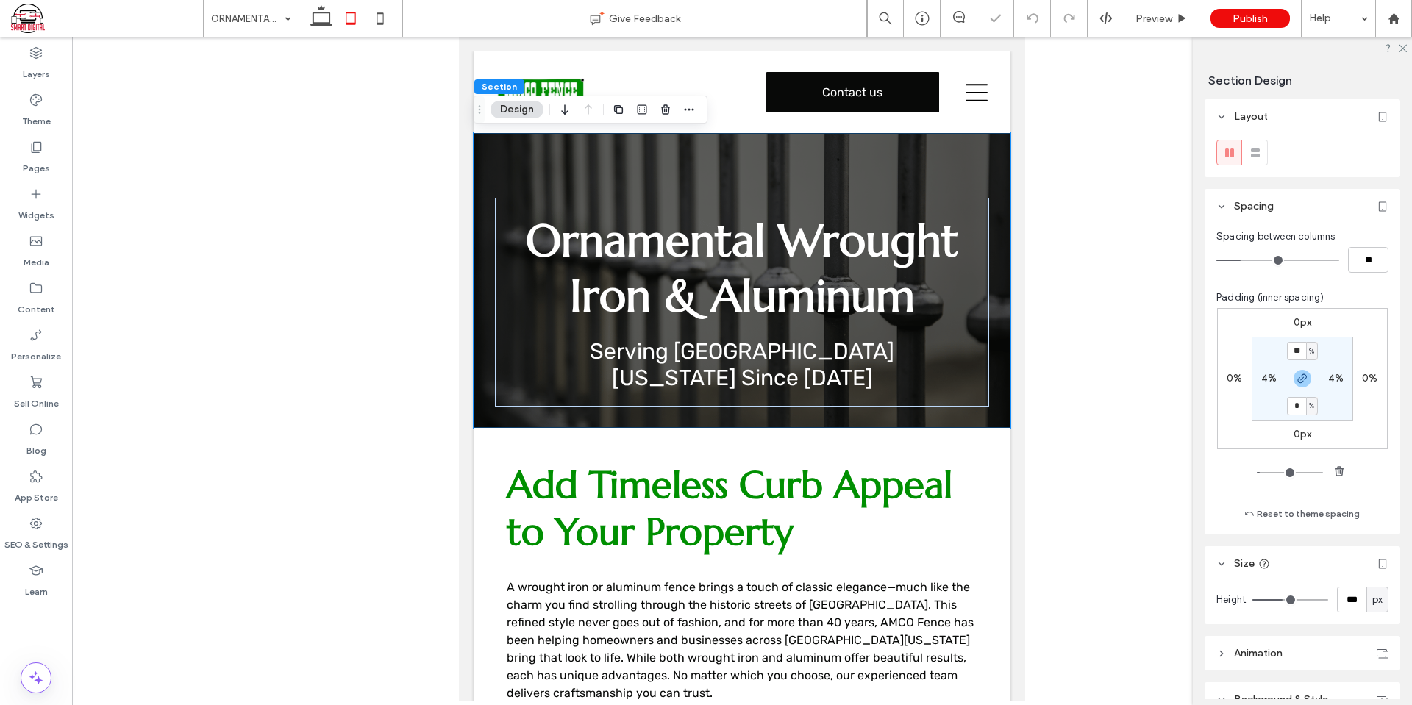
type input "*"
click at [1345, 352] on section "* % 4% * % 4%" at bounding box center [1303, 379] width 102 height 84
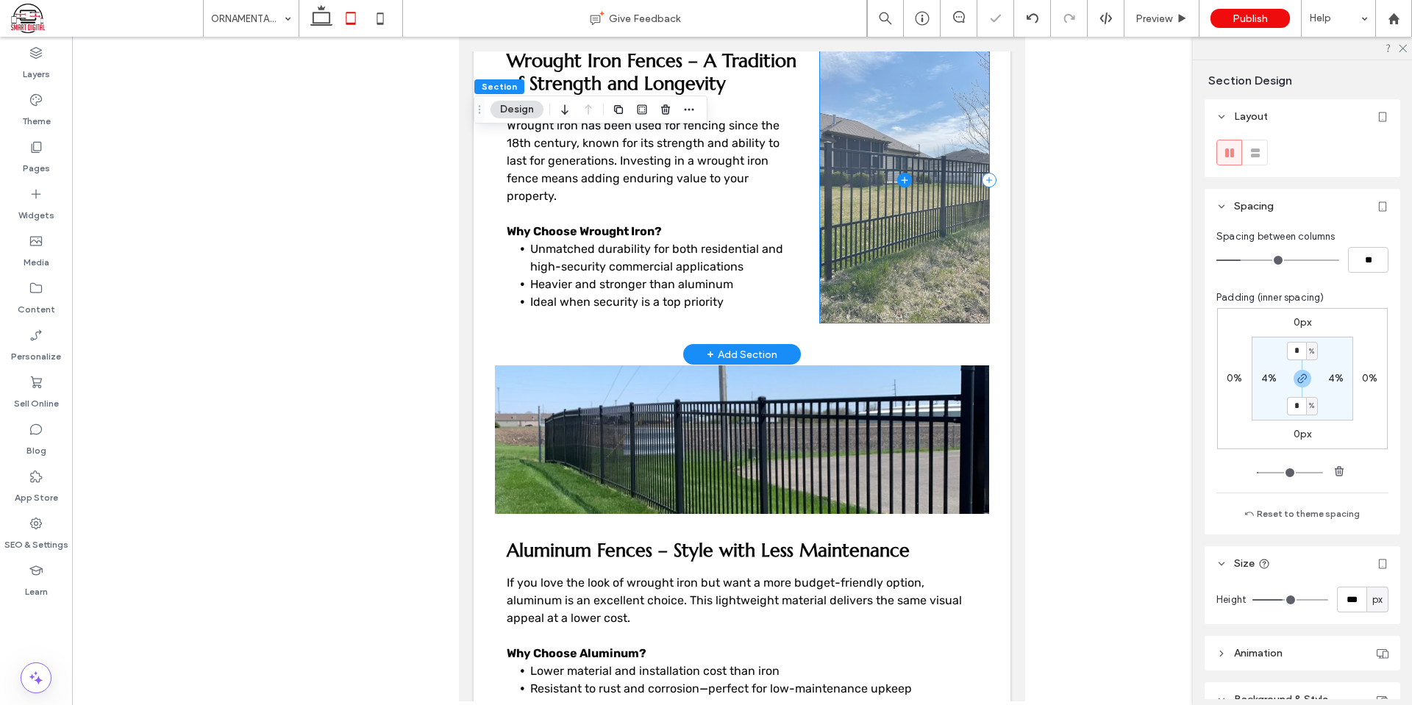
scroll to position [883, 0]
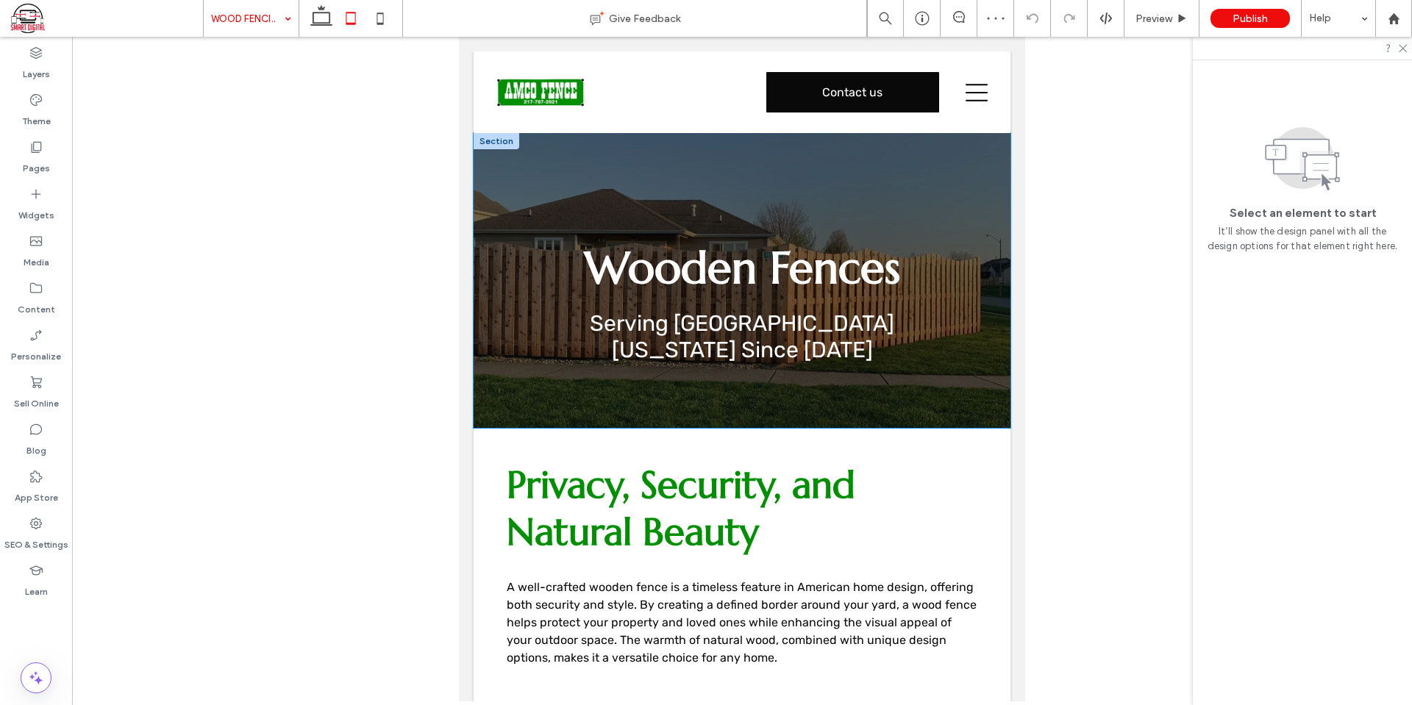
click at [891, 174] on div "Wooden Fences Serving Central Illinois Since 1967" at bounding box center [742, 280] width 537 height 295
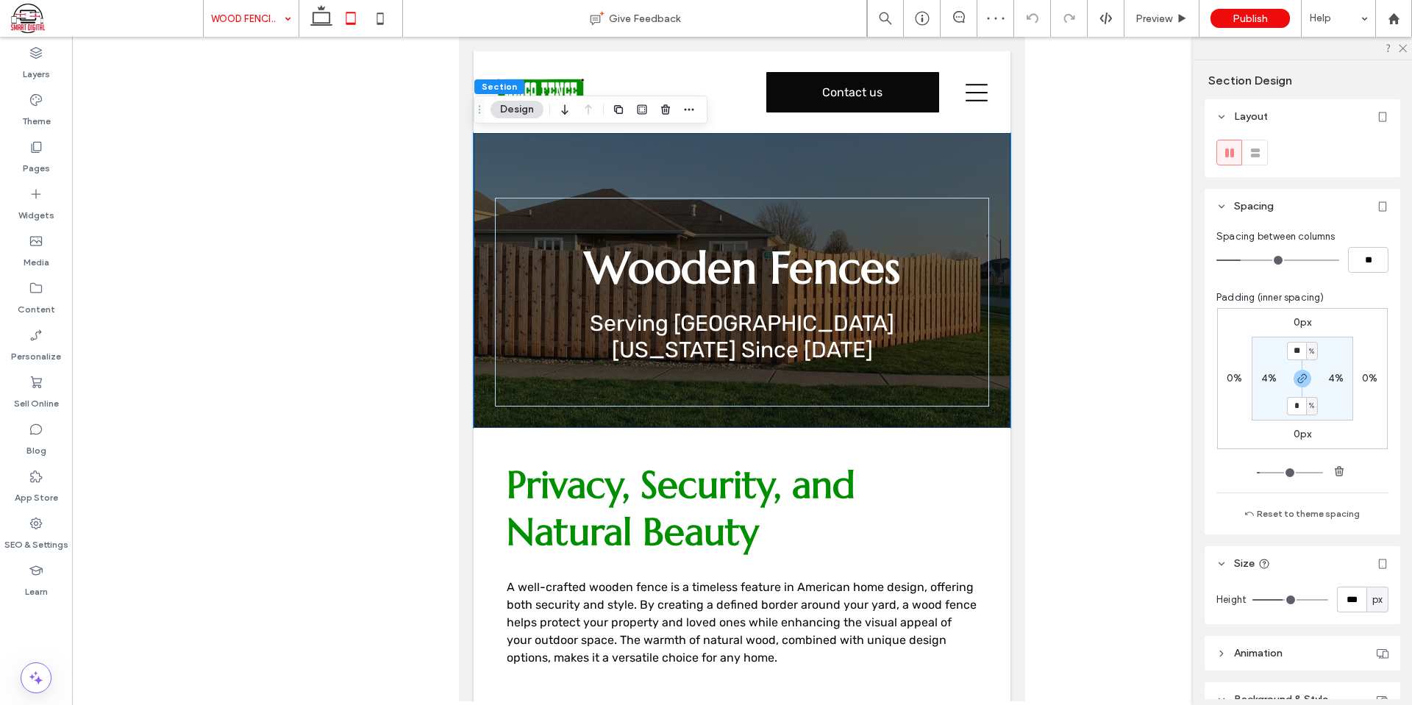
type input "*"
click at [1353, 347] on div "0px 0% 0px 0% * % 4% * % 4%" at bounding box center [1302, 378] width 171 height 141
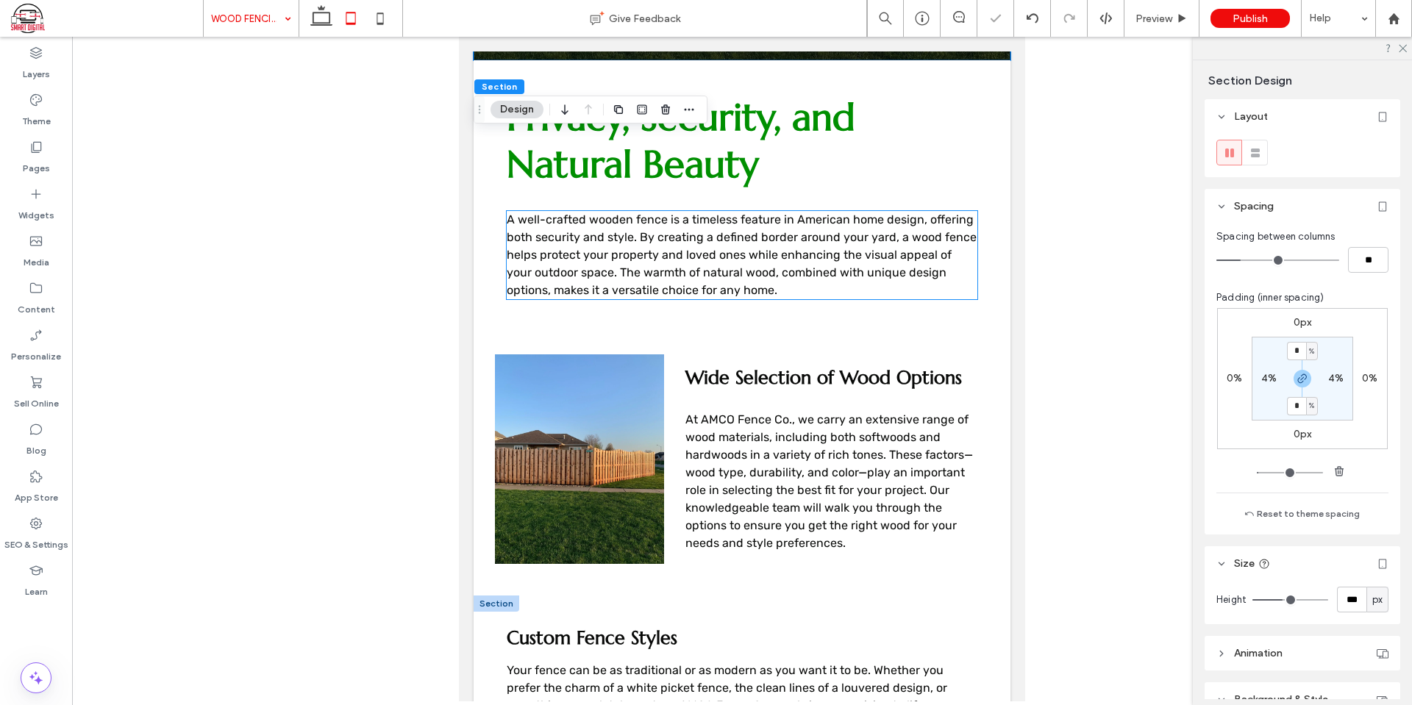
scroll to position [736, 0]
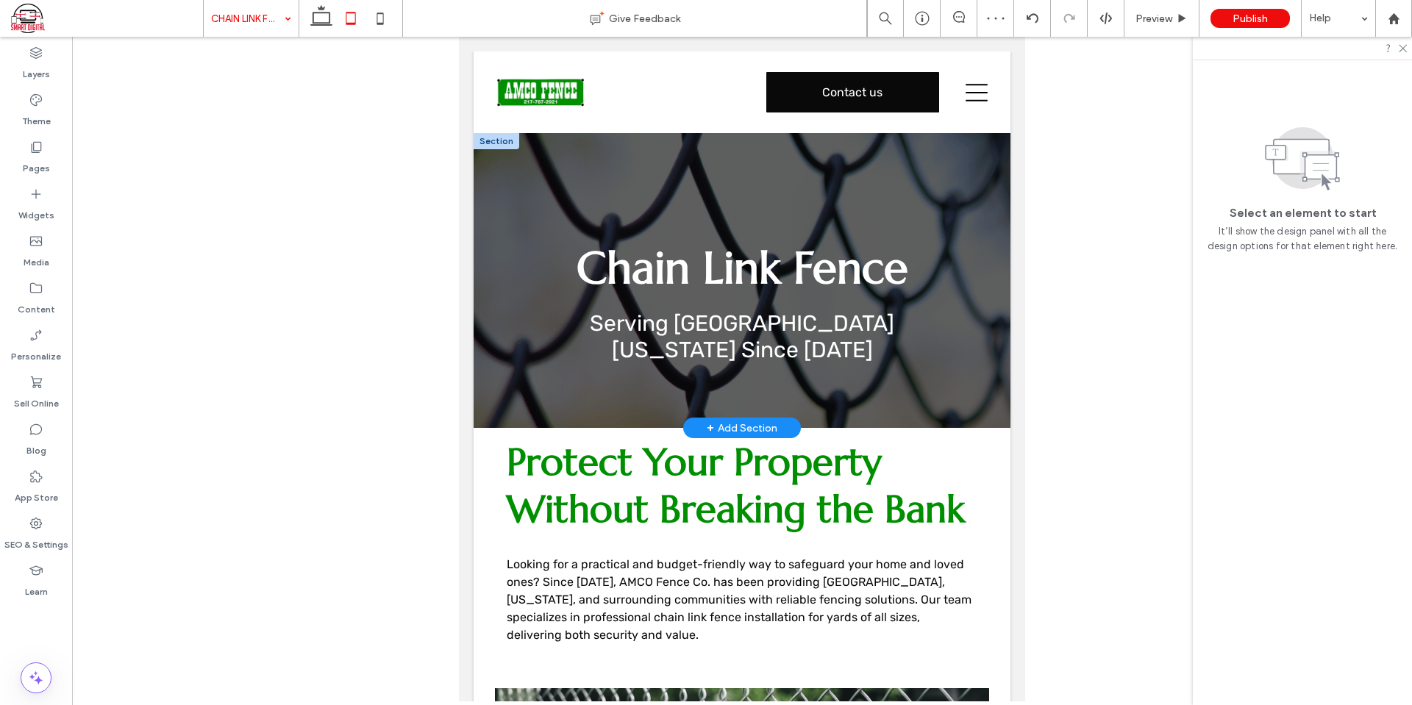
click at [848, 177] on div "Chain Link Fence Serving Central Illinois Since 1967" at bounding box center [742, 280] width 537 height 295
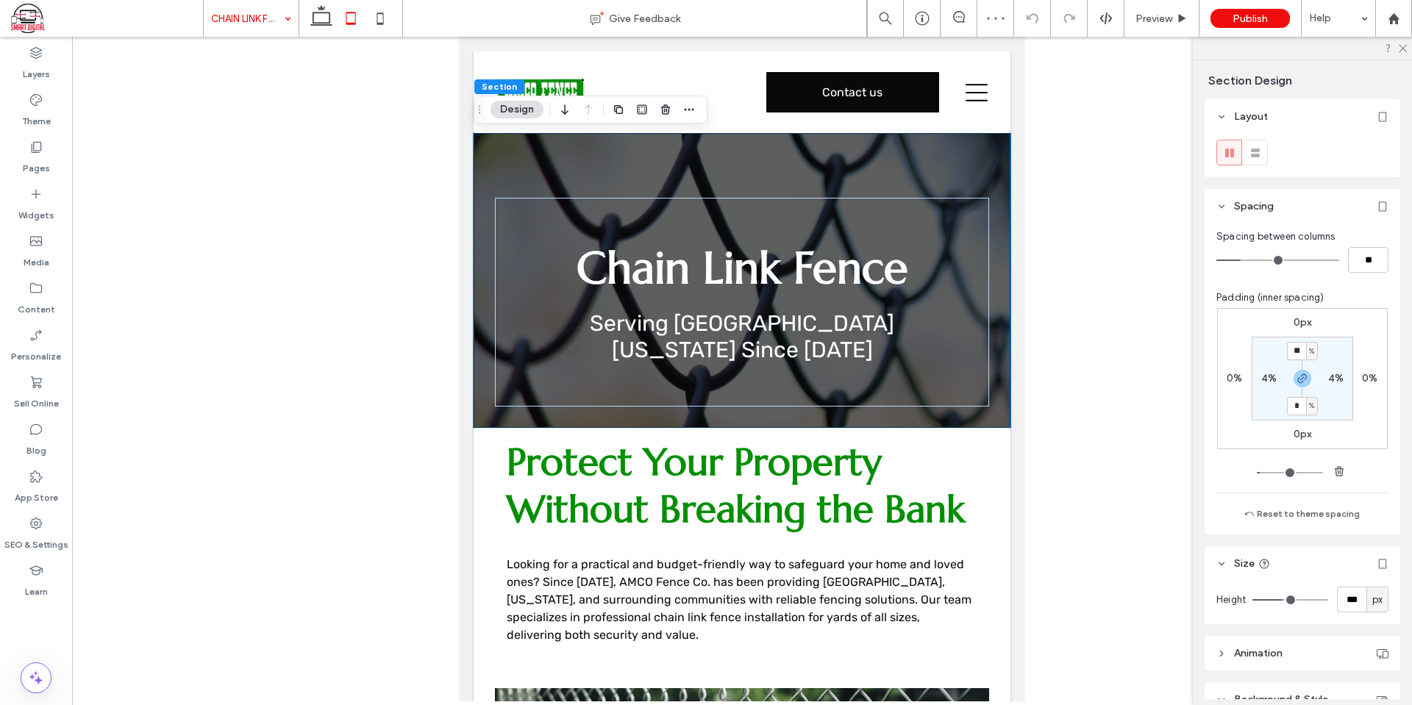
type input "*"
click at [1355, 347] on div "0px 0% 0px 0% * % 4% * % 4%" at bounding box center [1302, 378] width 171 height 141
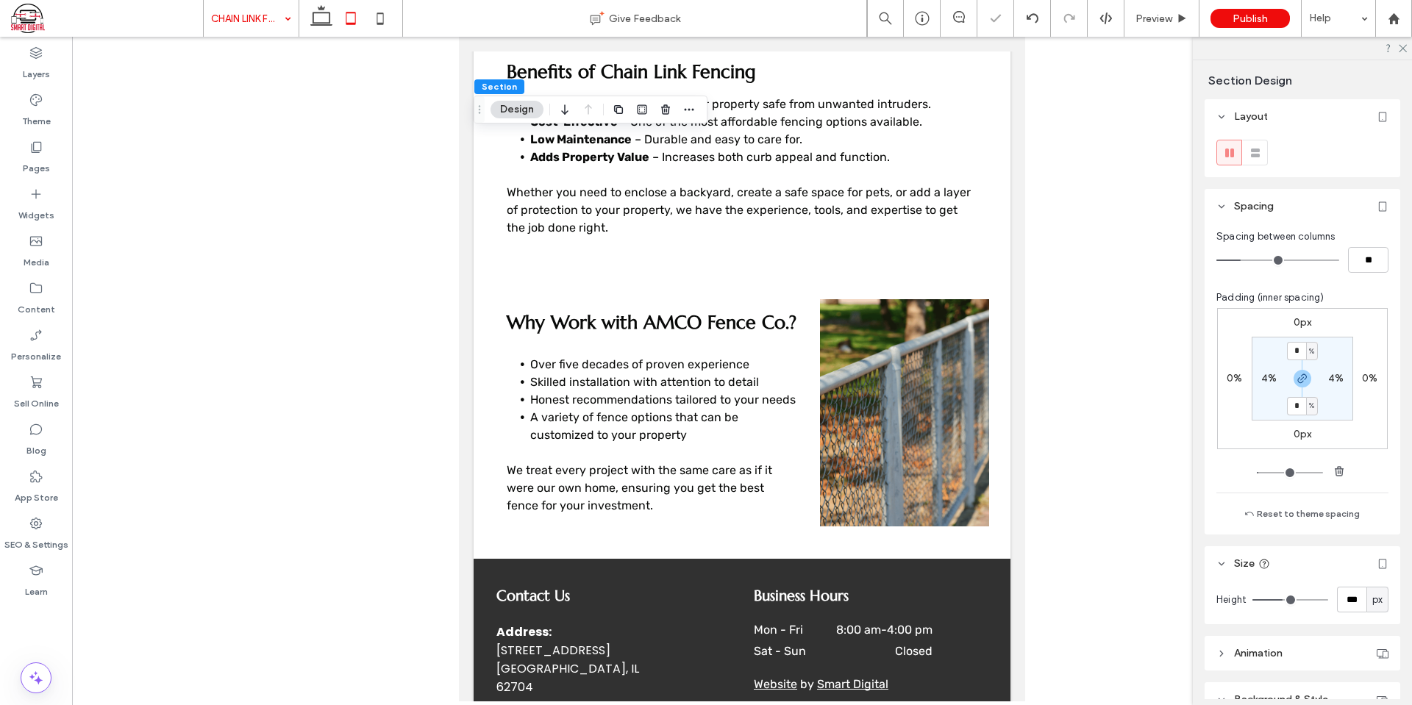
scroll to position [916, 0]
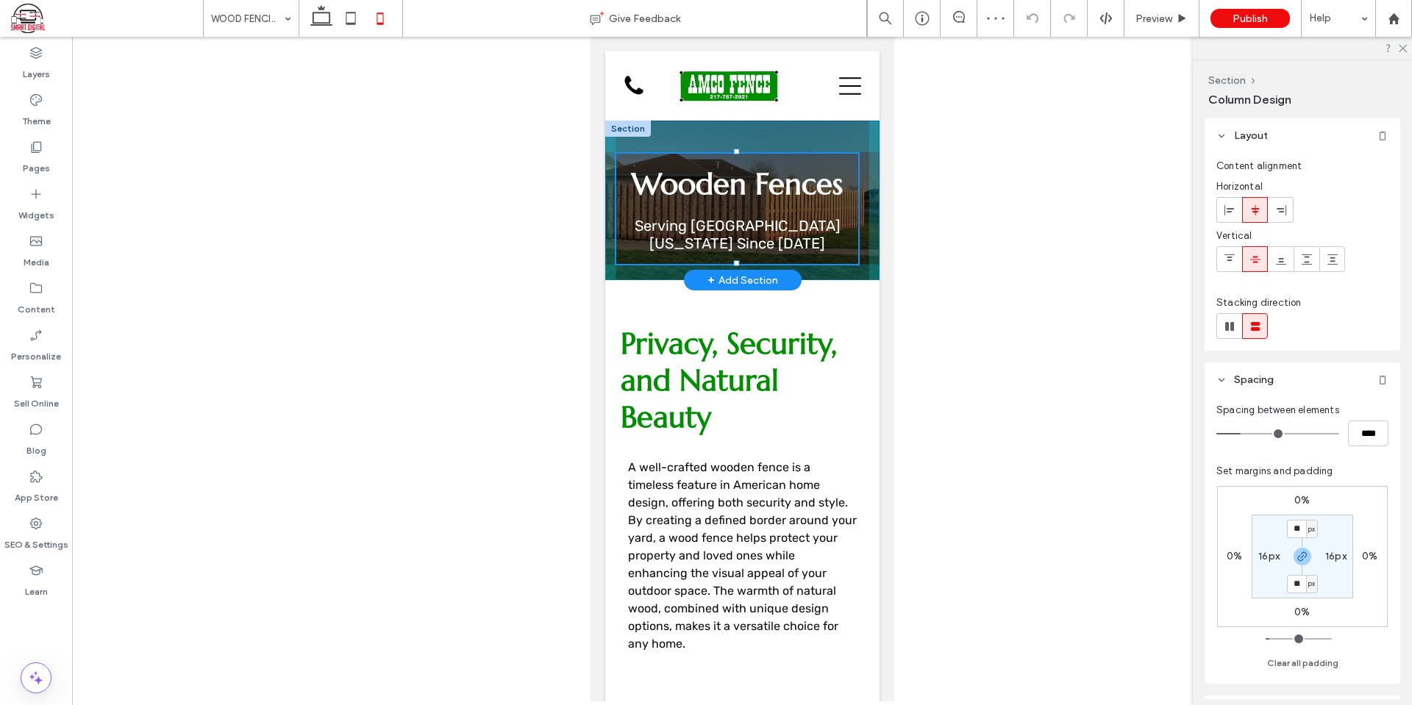
drag, startPoint x: 736, startPoint y: 401, endPoint x: 797, endPoint y: 153, distance: 255.3
click at [795, 186] on div "Wooden Fences Serving [GEOGRAPHIC_DATA][US_STATE] Since [DATE] 100% , 150px" at bounding box center [742, 201] width 274 height 160
type input "***"
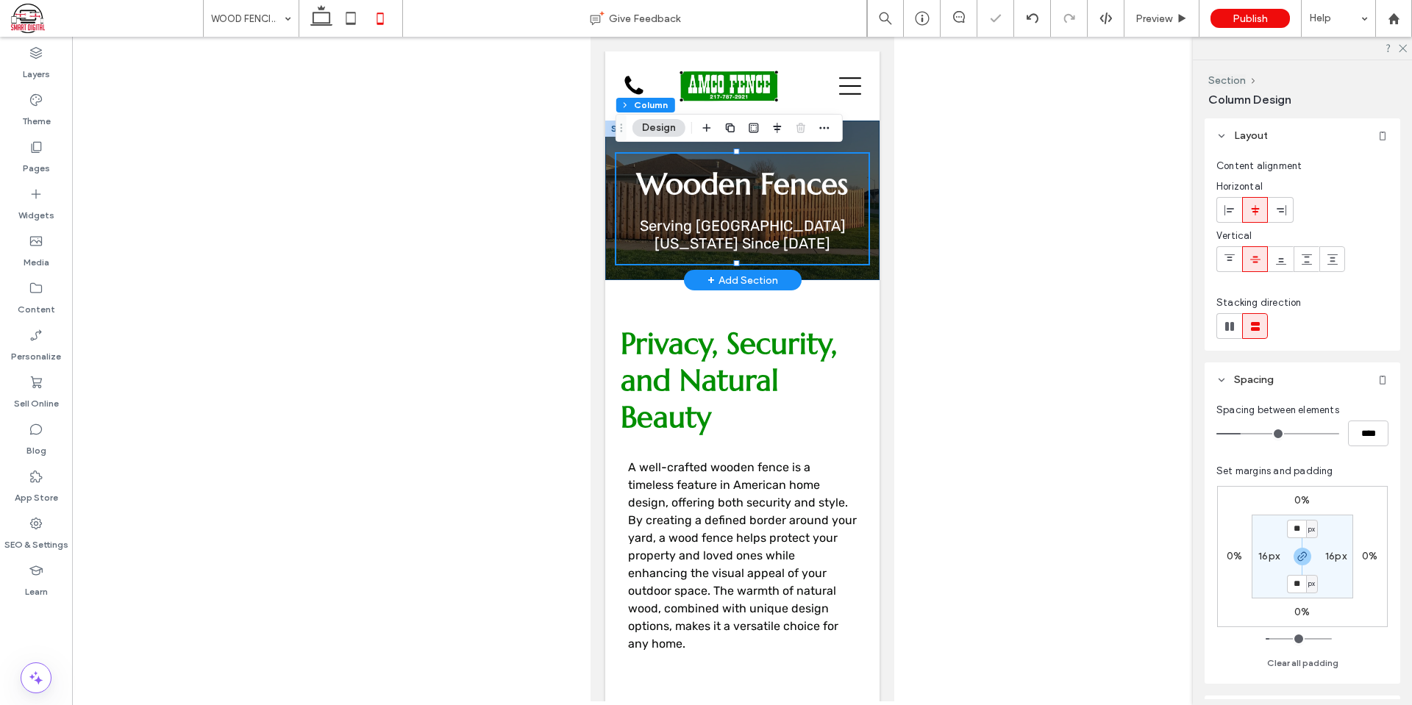
click at [850, 136] on div "Wooden Fences Serving [GEOGRAPHIC_DATA][US_STATE] Since [DATE] 100% , 150px" at bounding box center [742, 201] width 274 height 160
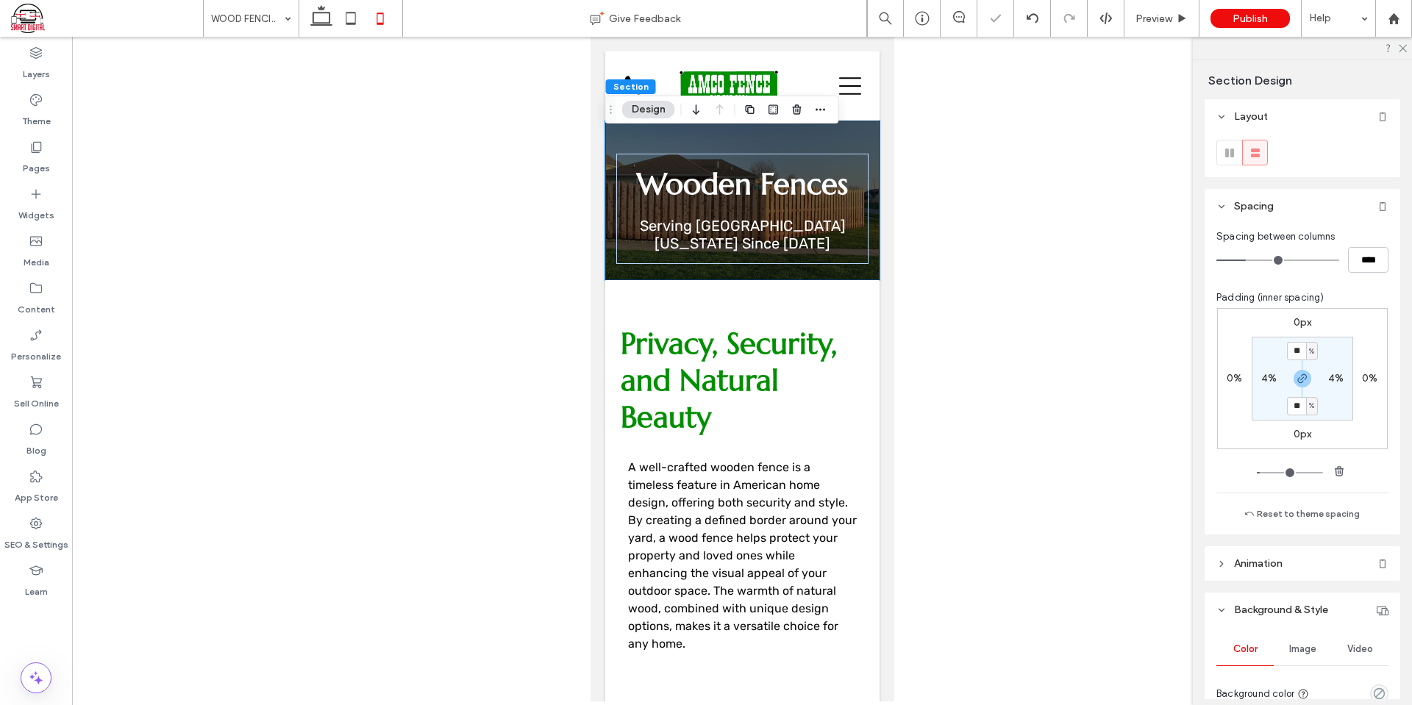
type input "**"
click at [1342, 346] on section "** % 4% ** % 4%" at bounding box center [1303, 379] width 102 height 84
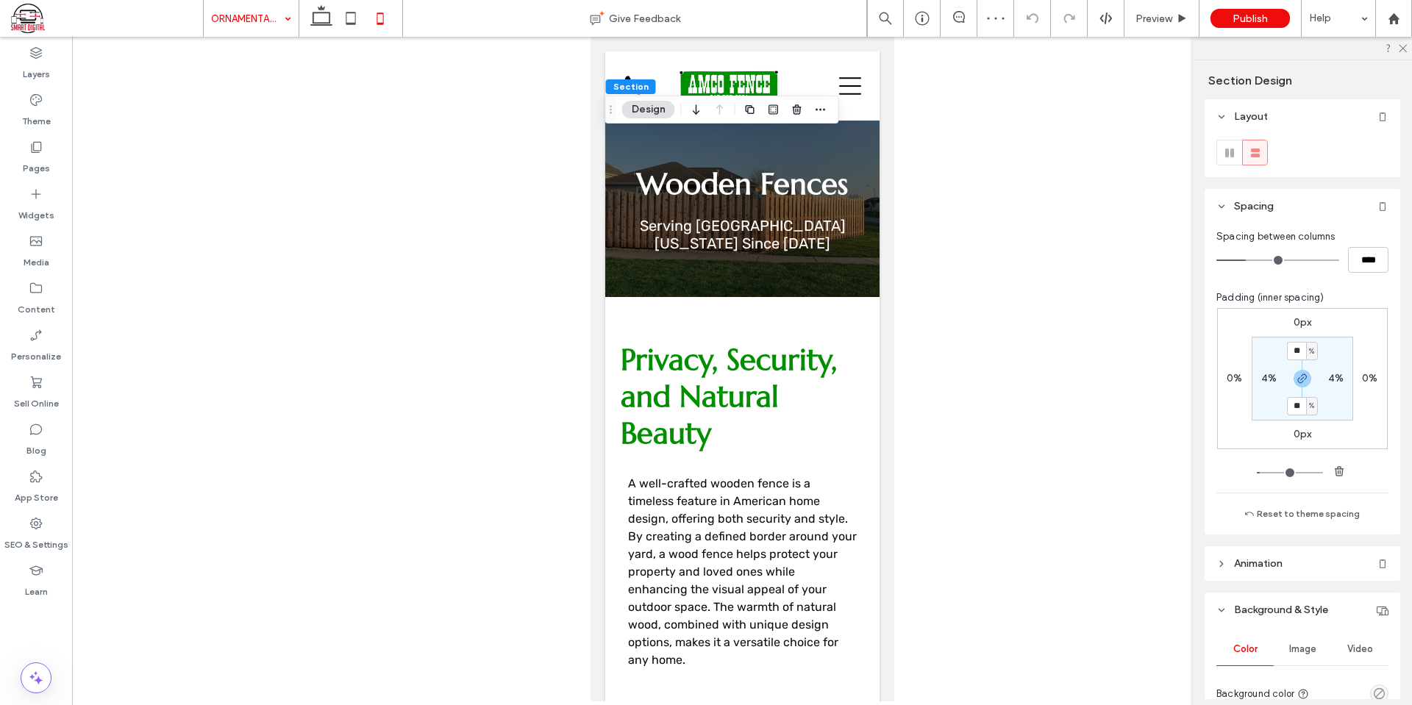
type input "**"
click at [1354, 416] on div "0px 0% 0px 0% ** % 4% ** % 4%" at bounding box center [1302, 378] width 171 height 141
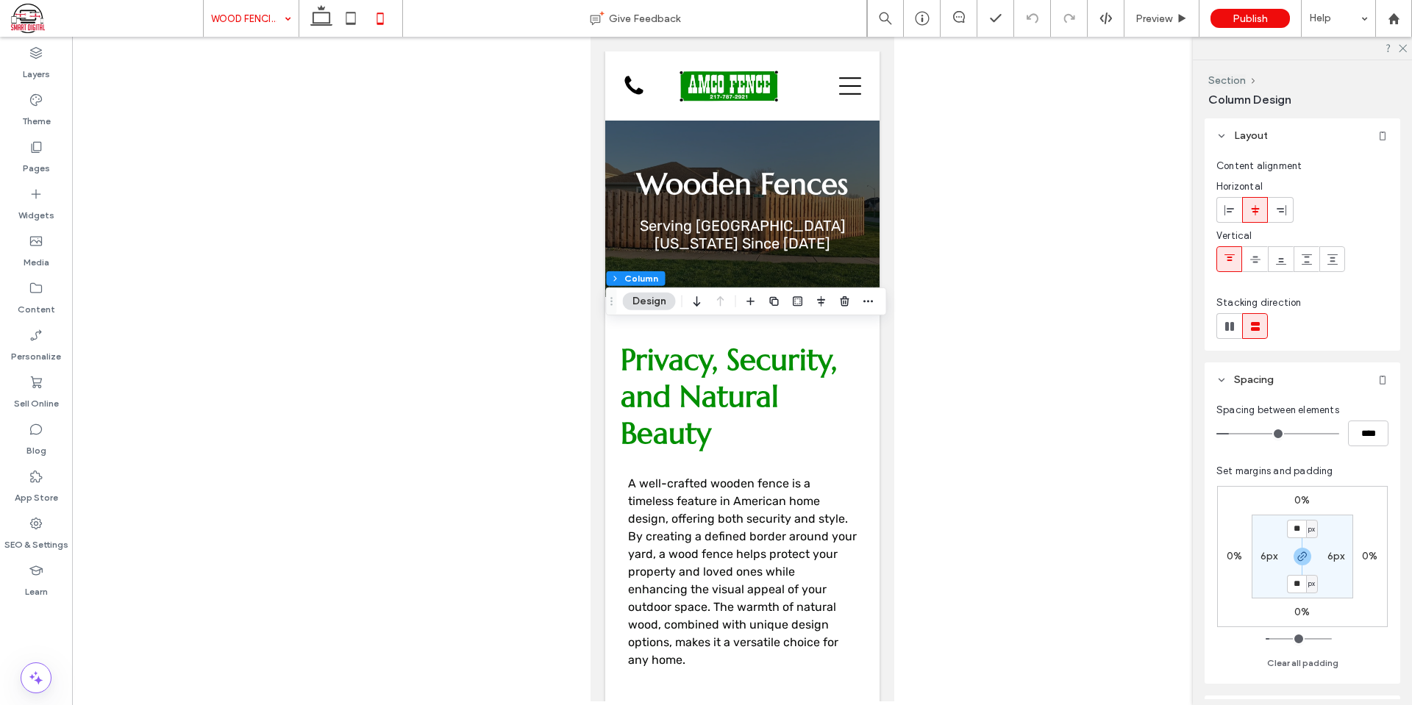
click at [1264, 558] on label "6px" at bounding box center [1270, 556] width 18 height 13
type input "*"
type input "**"
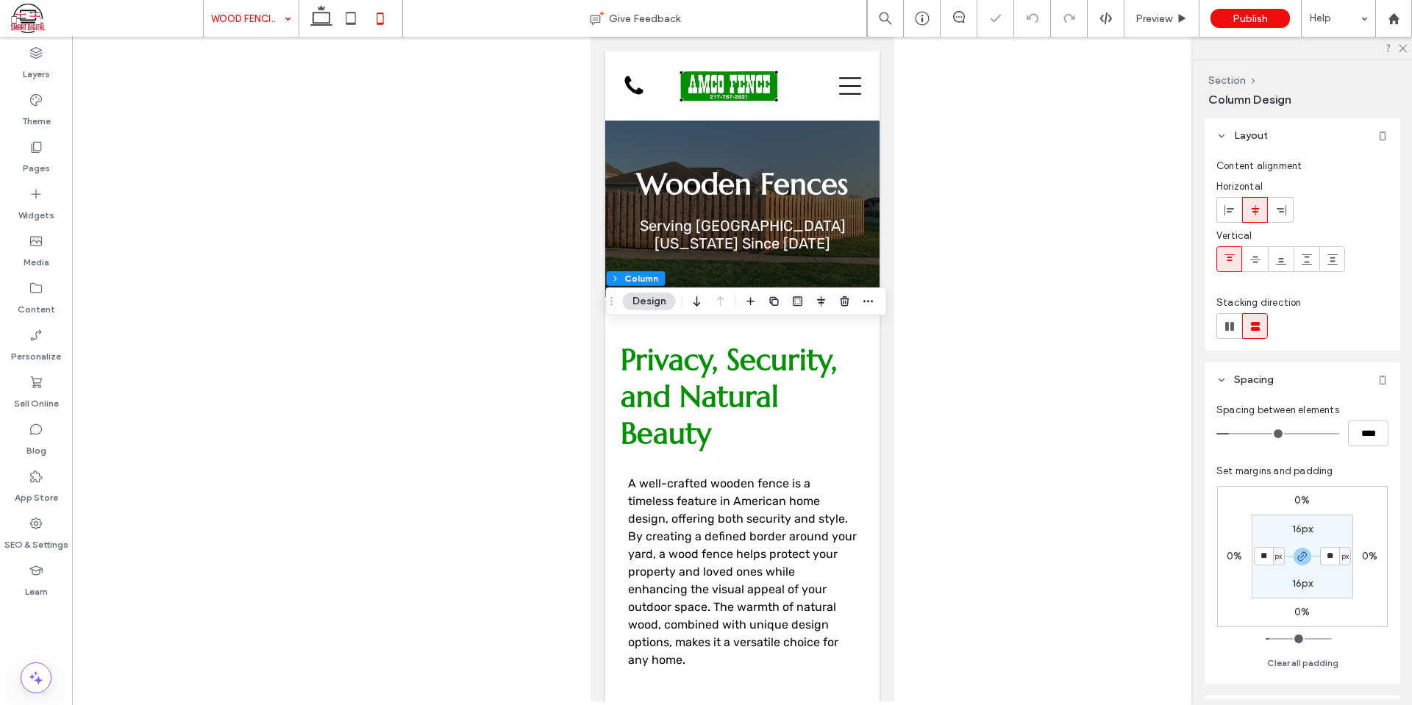
click at [1349, 512] on div "0% 0% 0% 0% 16px ** px 16px ** px" at bounding box center [1302, 556] width 171 height 141
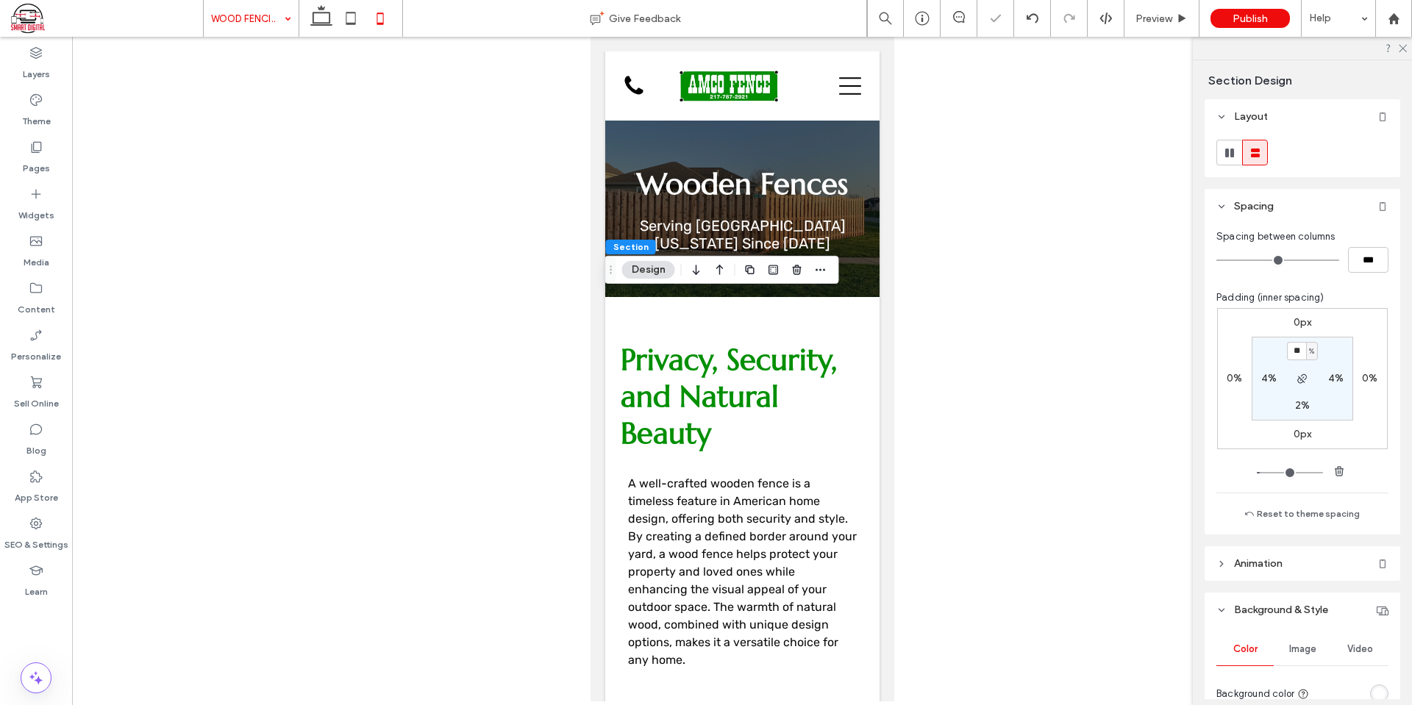
type input "*"
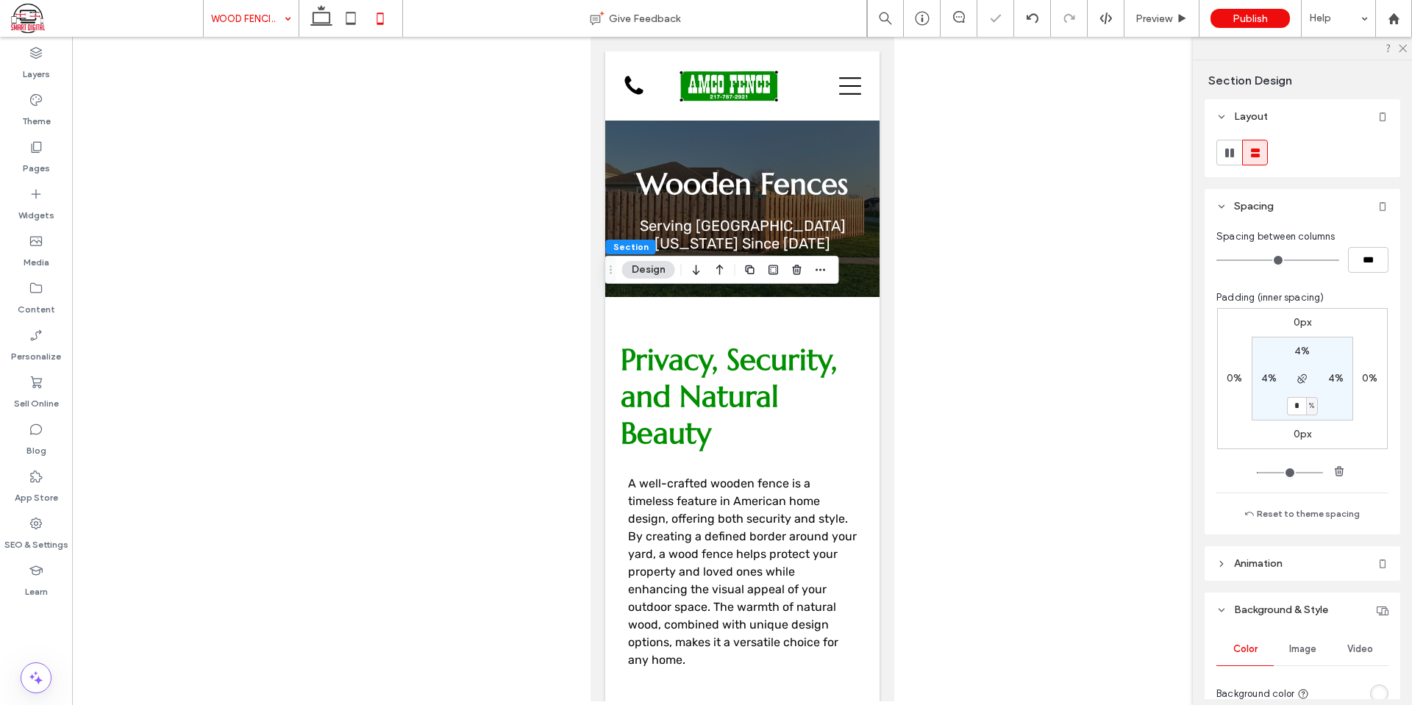
click at [1346, 337] on section "4% 4% * % 4%" at bounding box center [1303, 379] width 102 height 84
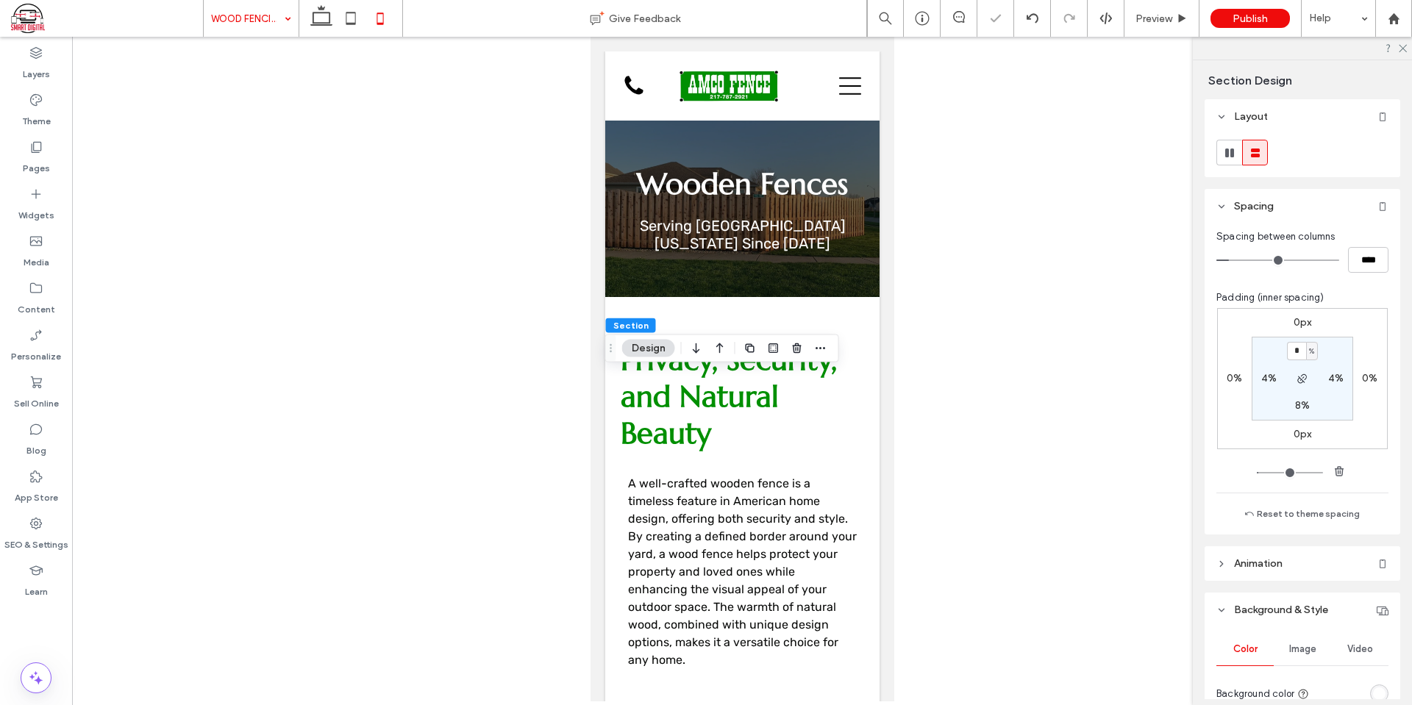
type input "*"
click at [1344, 347] on section "* % 4% 8% 4%" at bounding box center [1303, 379] width 102 height 84
click at [1295, 406] on label "8%" at bounding box center [1302, 405] width 15 height 13
type input "*"
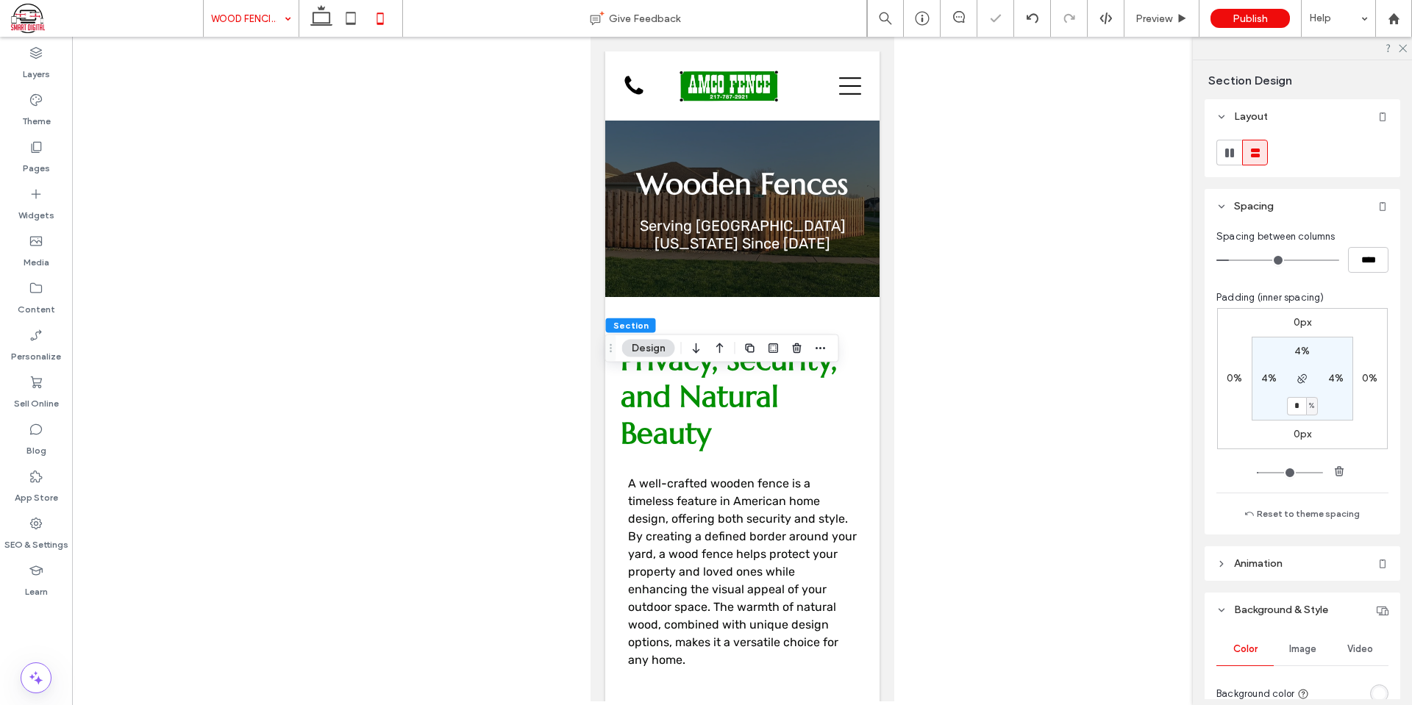
type input "*"
click at [1335, 412] on section "4% 4% * % 4%" at bounding box center [1303, 379] width 102 height 84
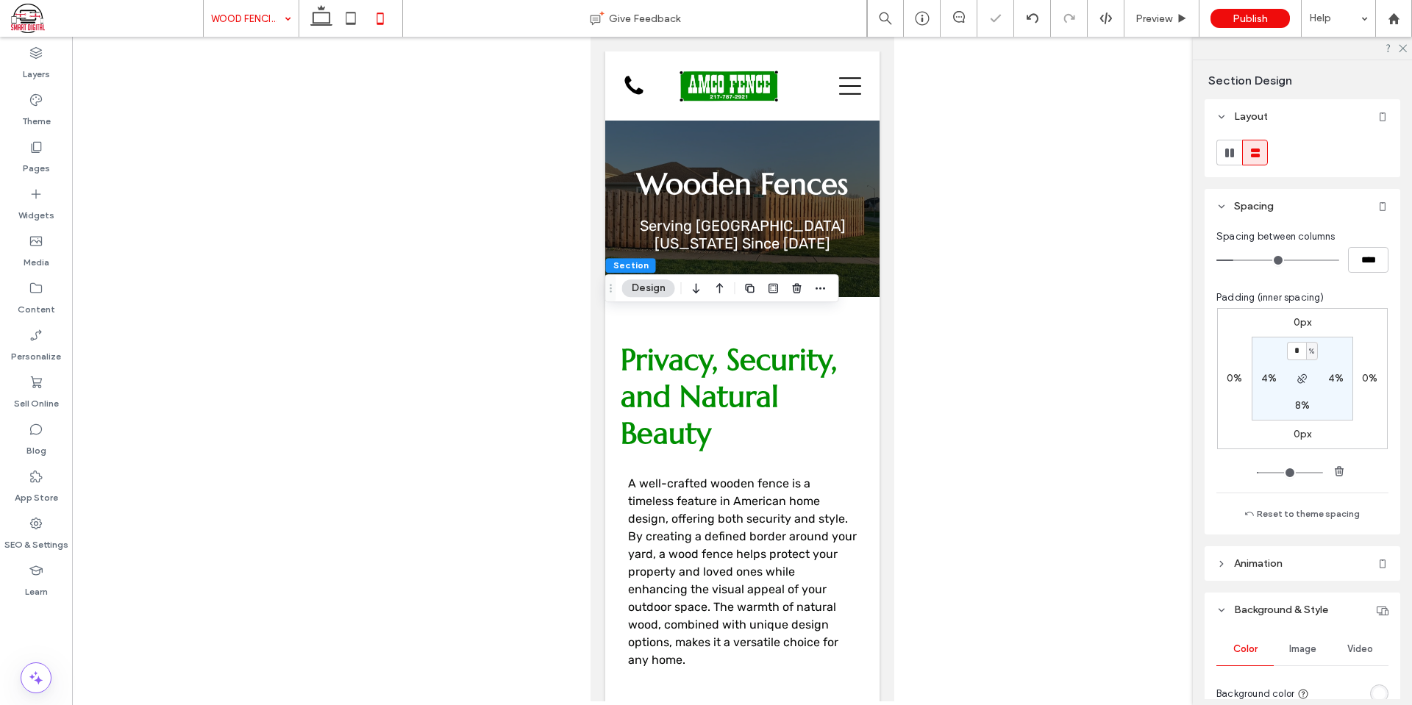
type input "*"
click at [1297, 405] on label "8%" at bounding box center [1302, 405] width 15 height 13
type input "*"
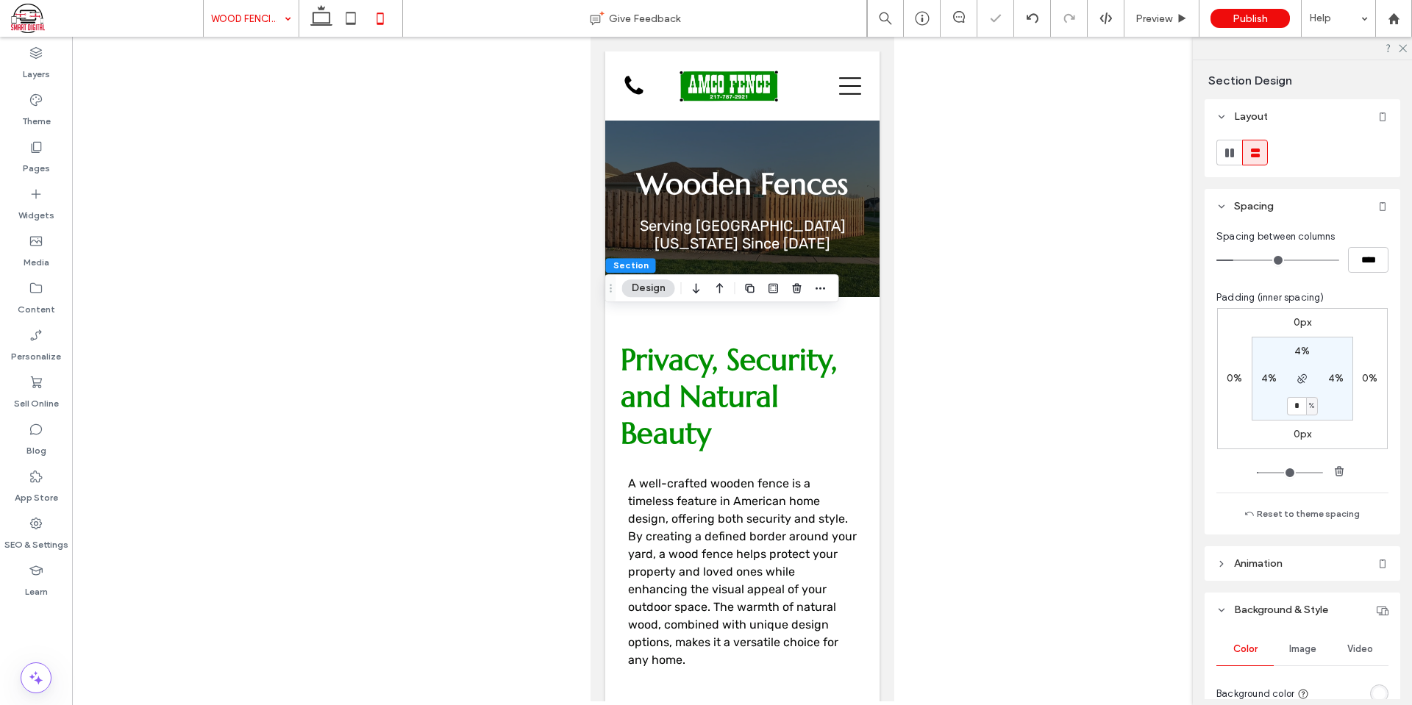
click at [1352, 419] on div "0px 0% 0px 0% 4% 4% * % 4%" at bounding box center [1302, 378] width 171 height 141
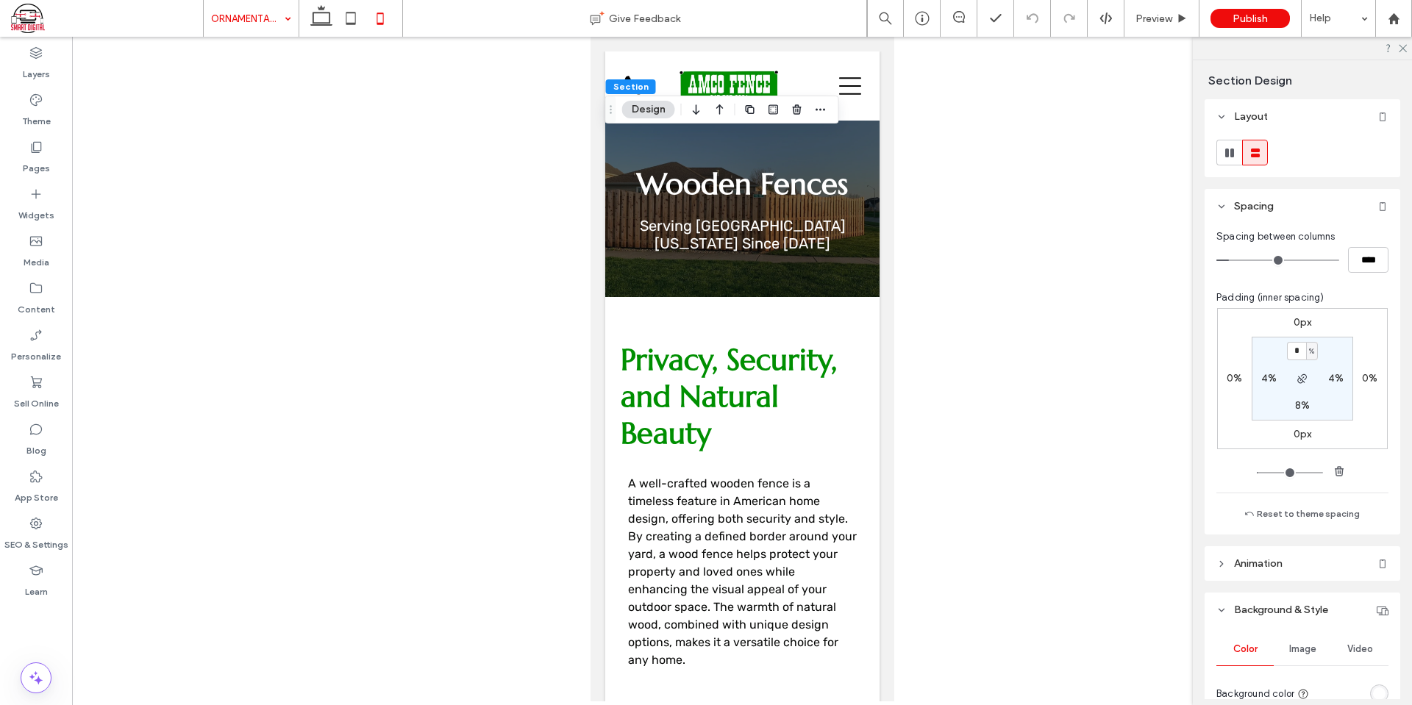
click at [1297, 403] on label "8%" at bounding box center [1302, 405] width 15 height 13
type input "*"
click at [1359, 416] on div "0px 0% 0px 0% 4% 4% * % 4%" at bounding box center [1302, 378] width 171 height 141
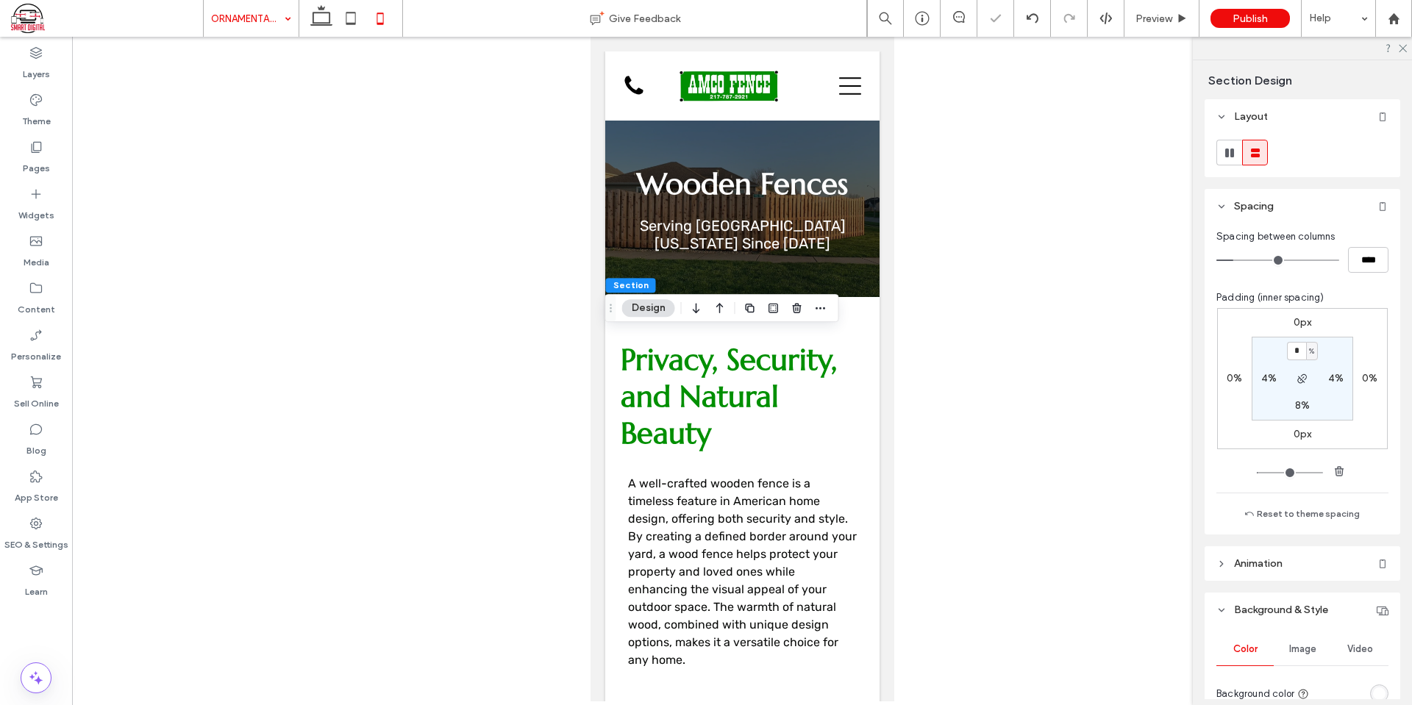
click at [1295, 407] on label "8%" at bounding box center [1302, 405] width 15 height 13
type input "*"
drag, startPoint x: 1334, startPoint y: 413, endPoint x: 1194, endPoint y: 380, distance: 144.3
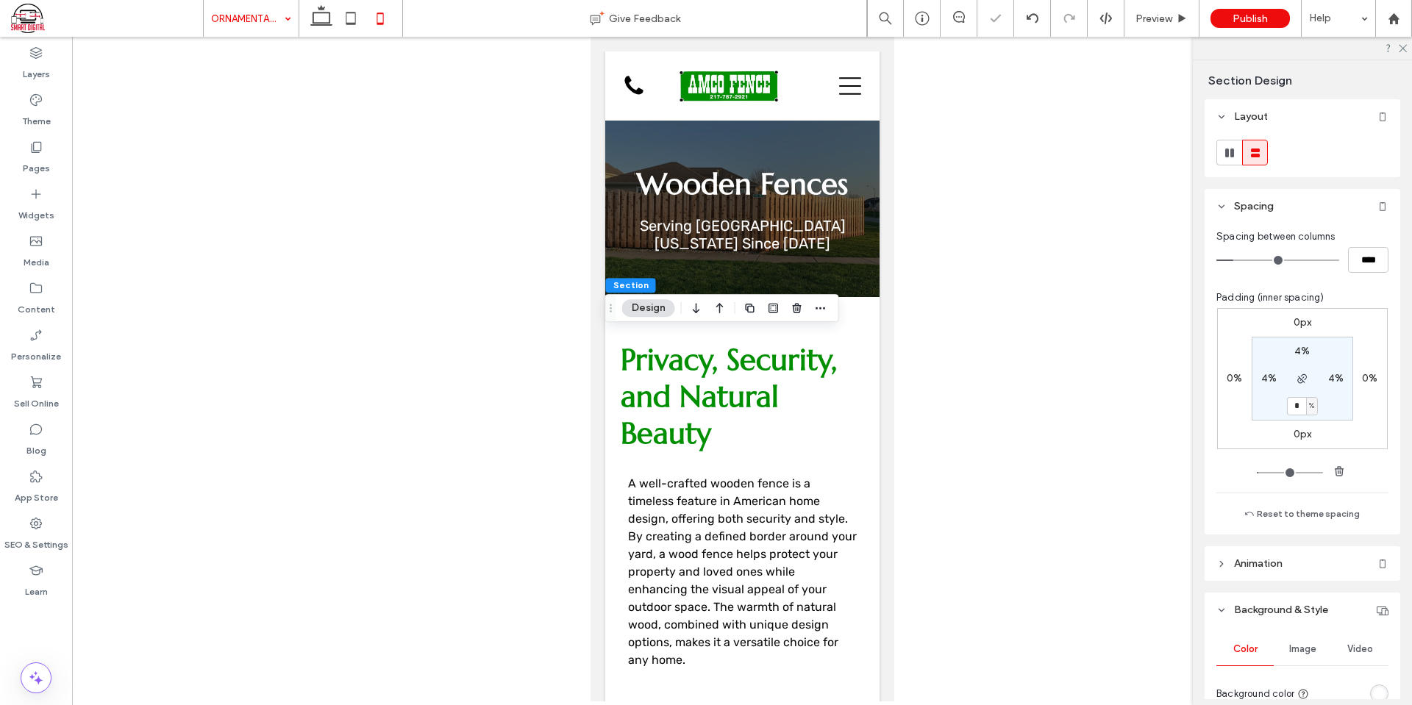
click at [1335, 413] on section "4% 4% * % 4%" at bounding box center [1303, 379] width 102 height 84
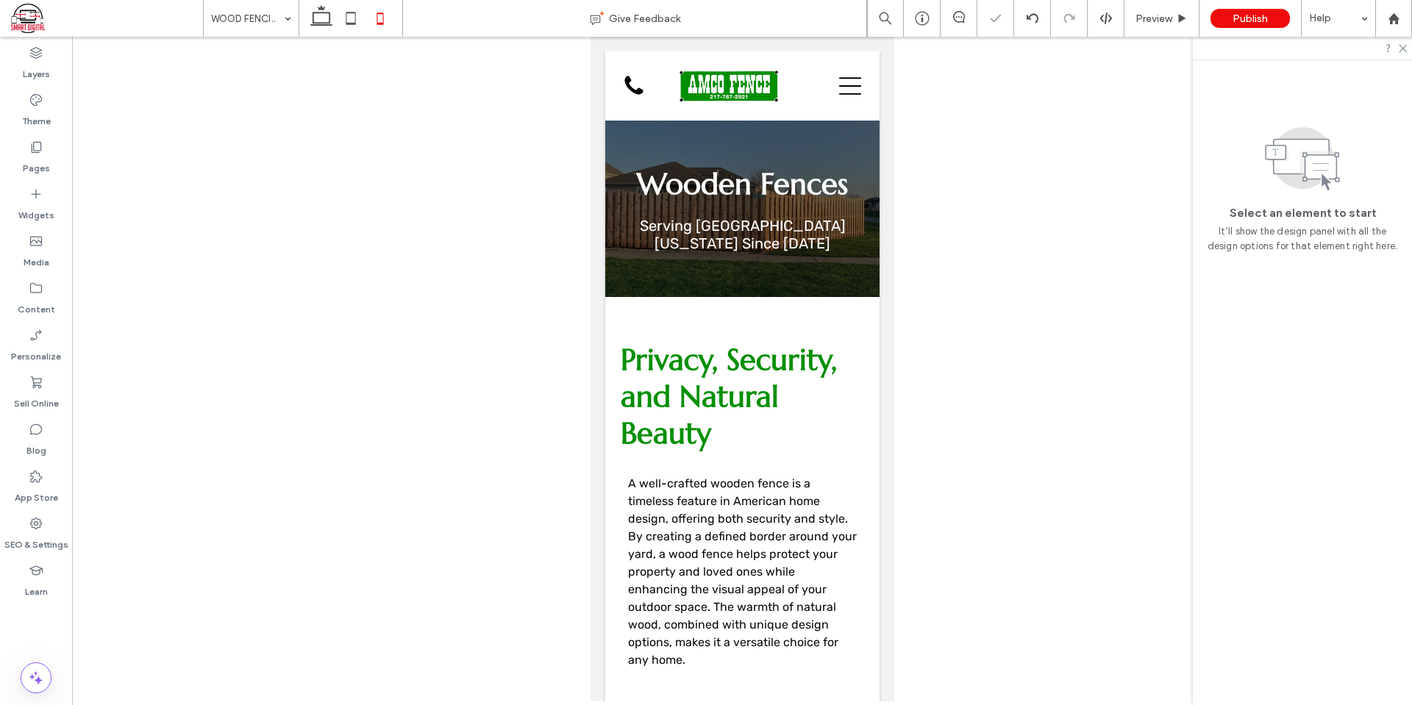
click at [249, 24] on div "WOOD FENCING Give Feedback Preview Publish Help Design Panel Site Comments Team…" at bounding box center [706, 352] width 1412 height 705
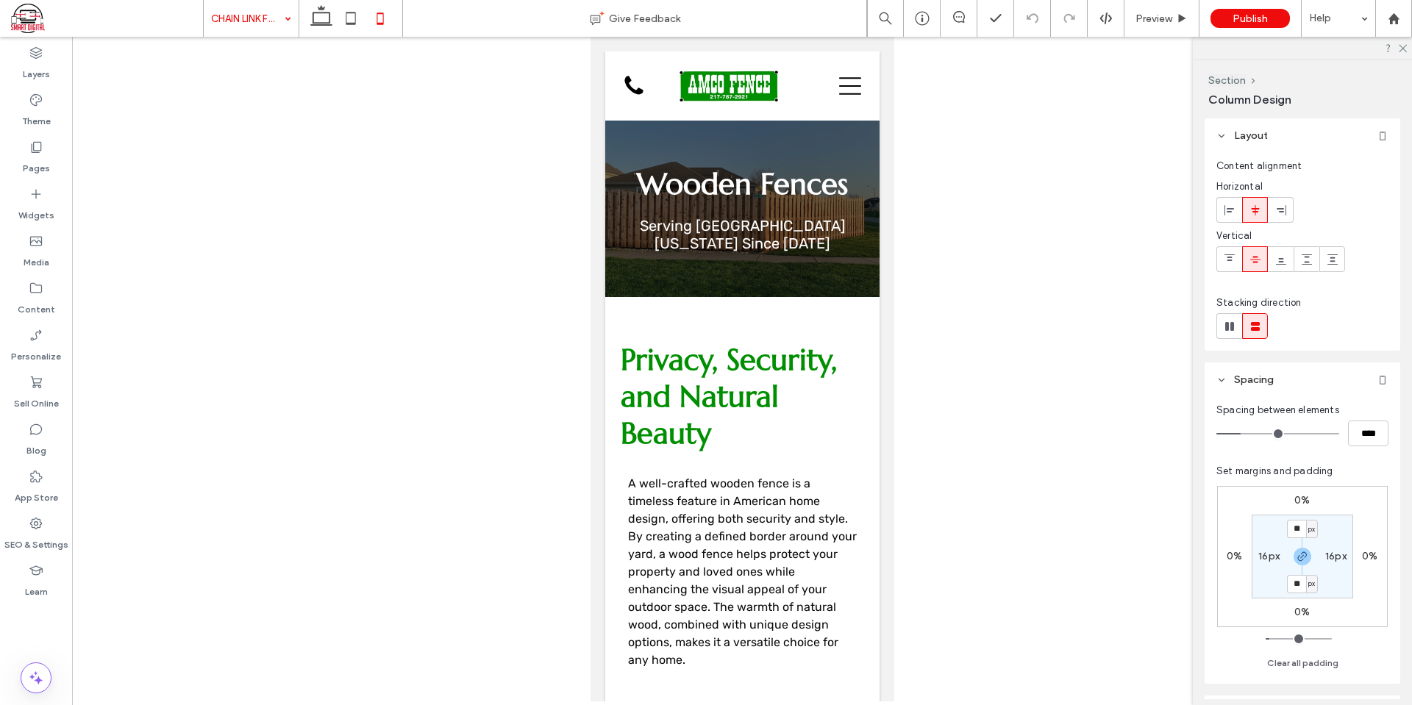
type input "***"
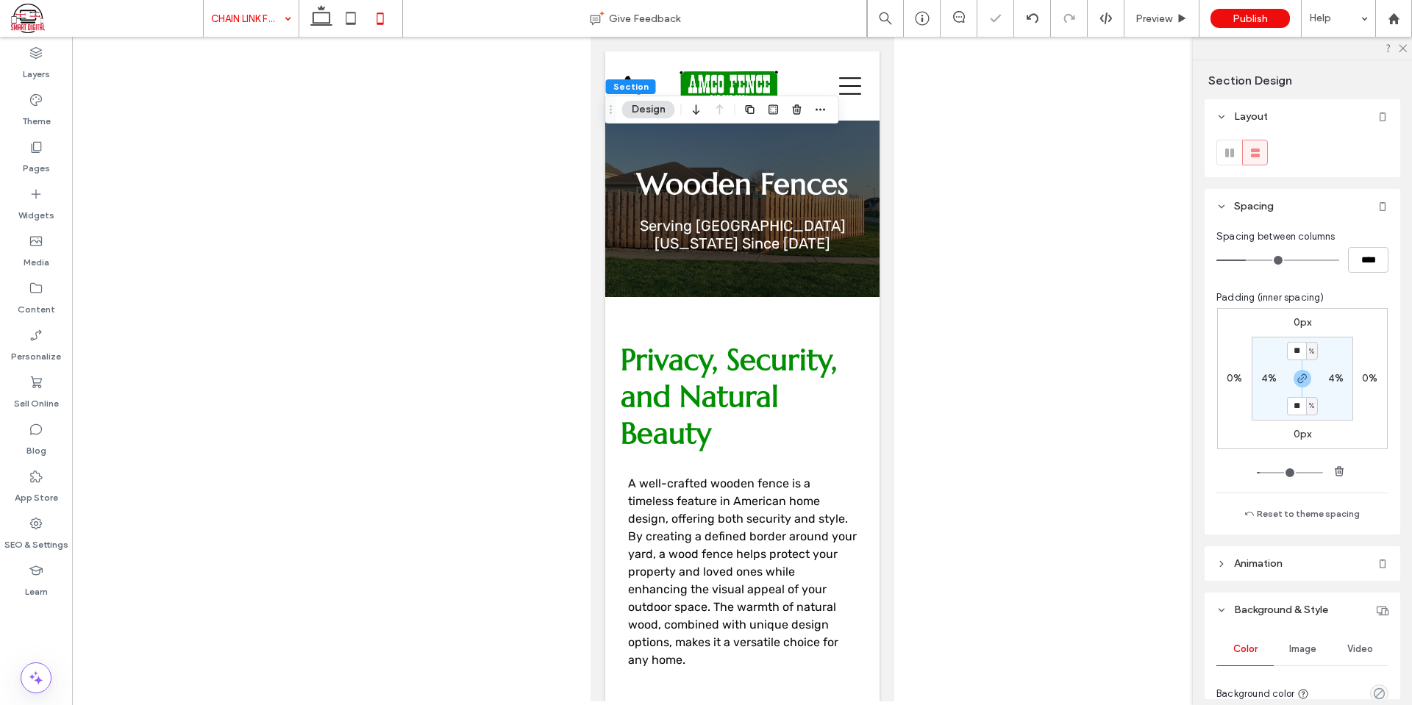
type input "**"
click at [1333, 352] on section "** % 4% ** % 4%" at bounding box center [1303, 379] width 102 height 84
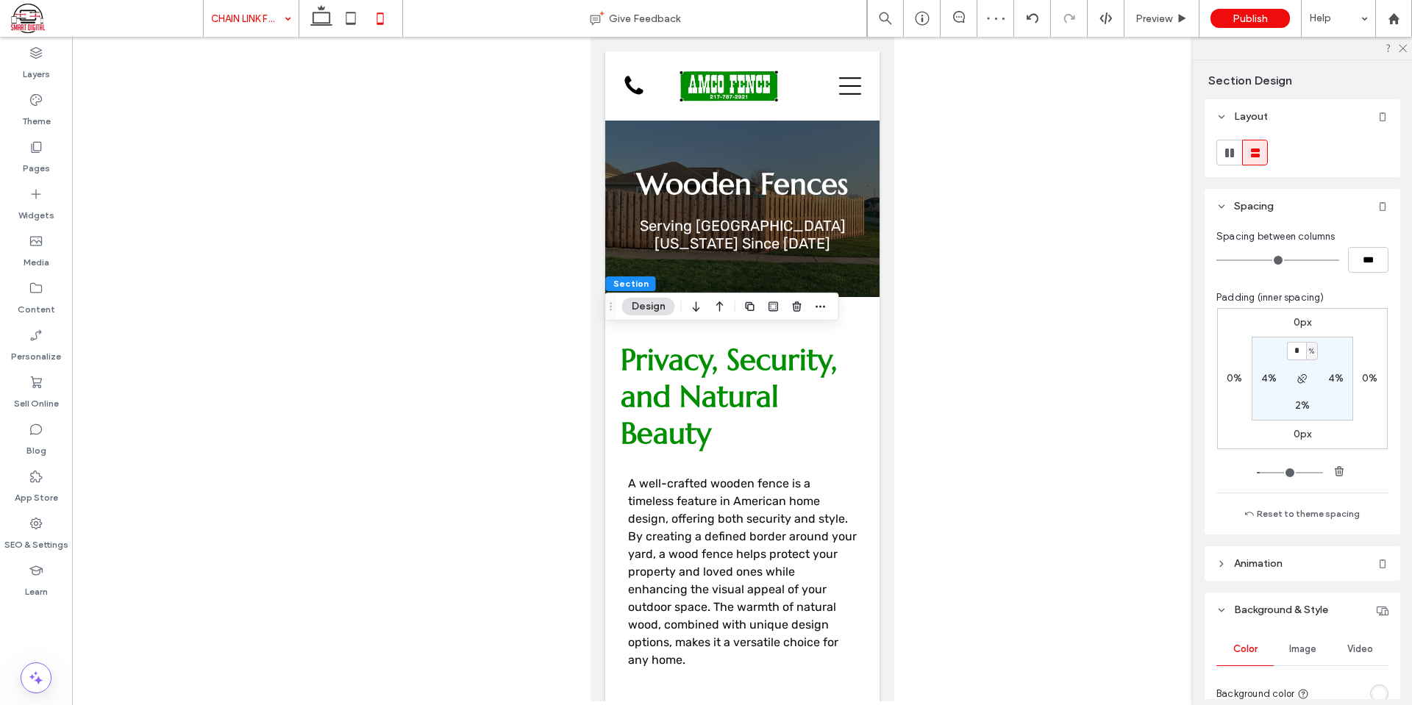
type input "*"
click at [1334, 349] on section "* % 4% 2% 4%" at bounding box center [1303, 379] width 102 height 84
type input "*"
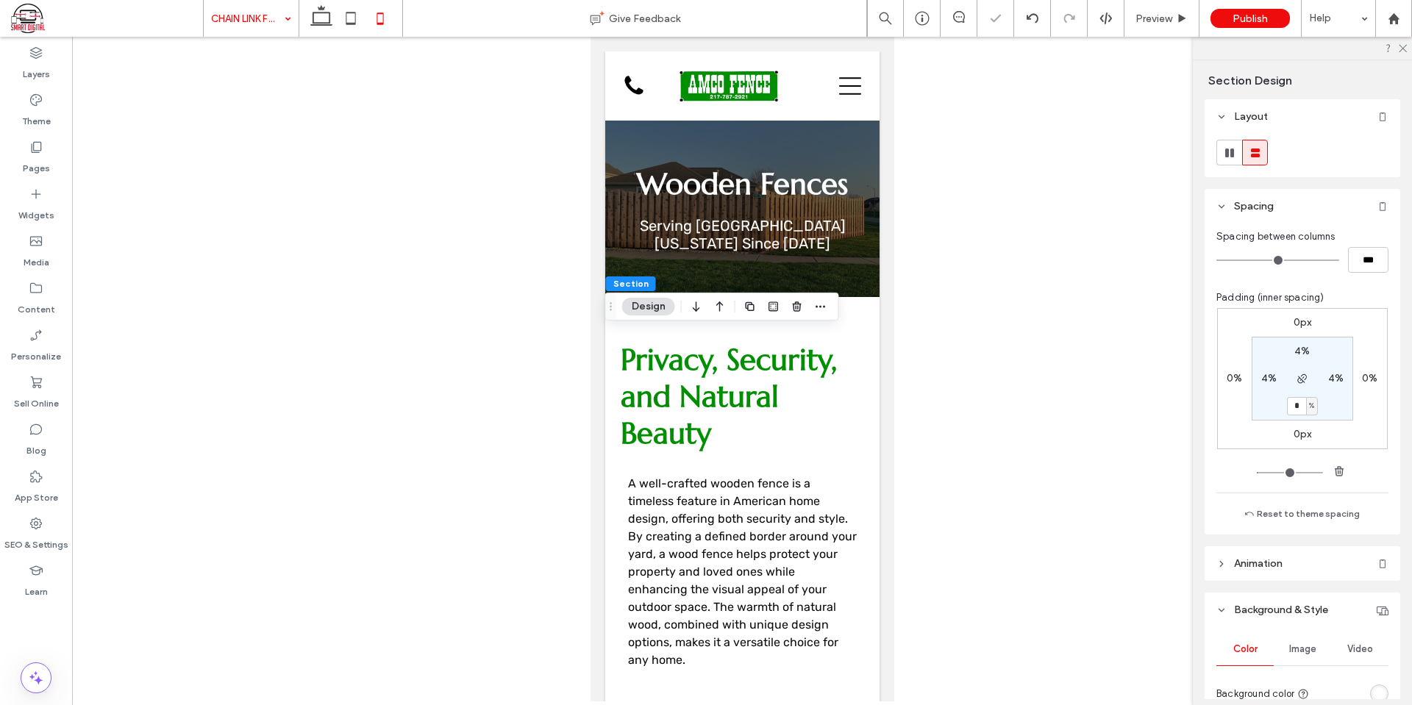
click at [1340, 344] on section "4% 4% * % 4%" at bounding box center [1303, 379] width 102 height 84
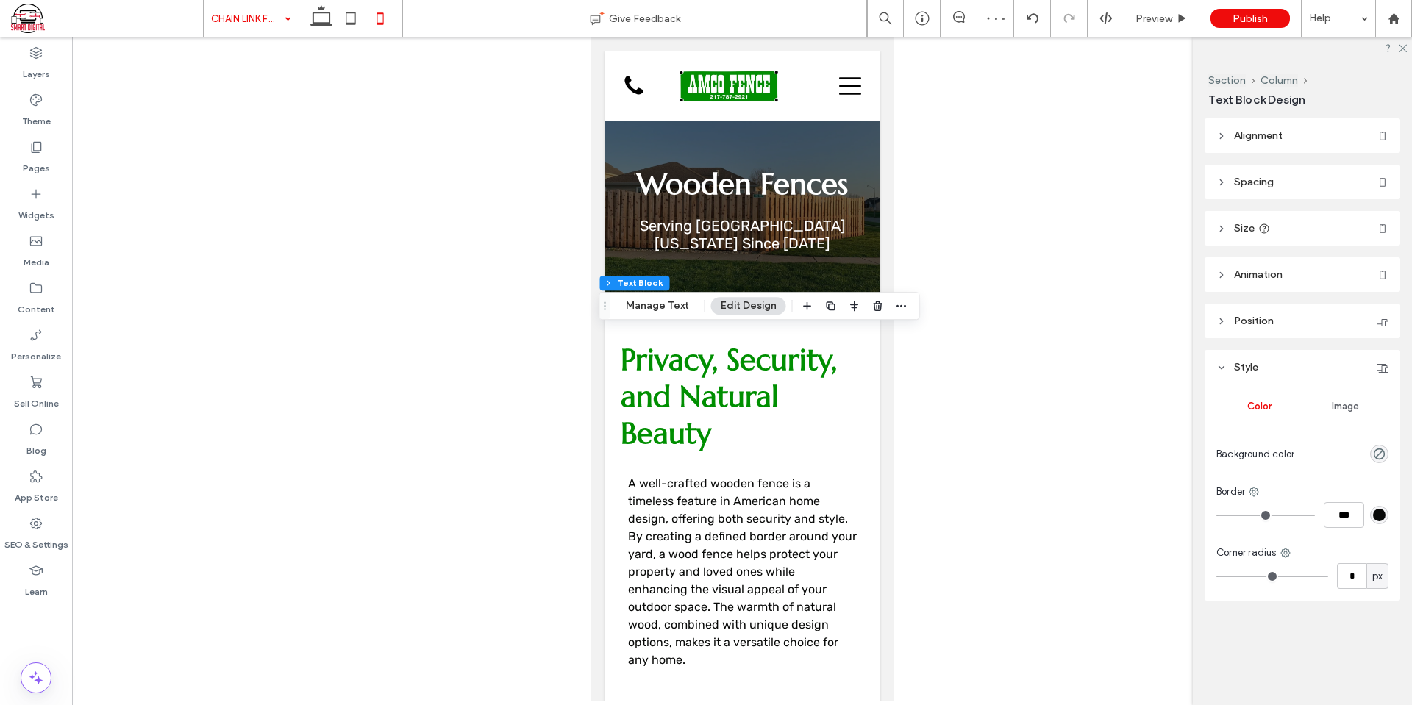
click at [1311, 179] on header "Spacing" at bounding box center [1303, 182] width 196 height 35
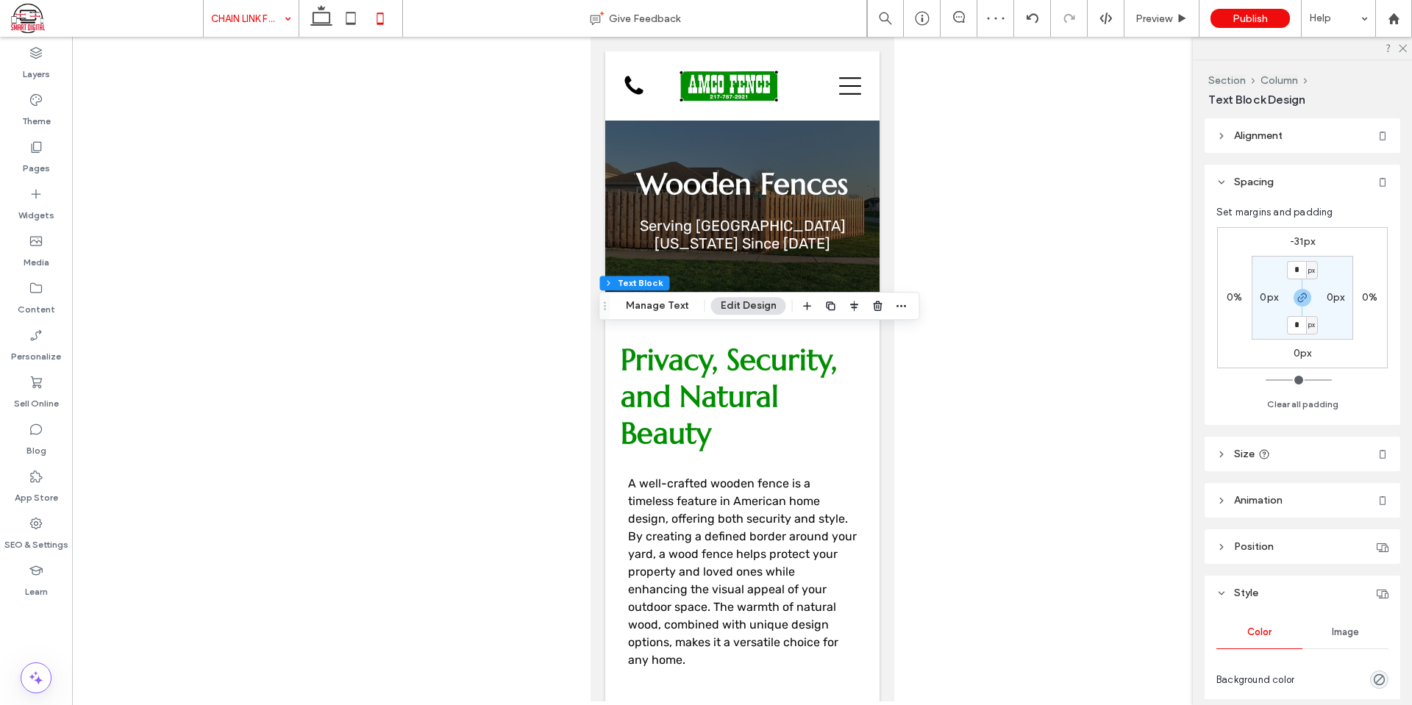
click at [1303, 240] on label "-31px" at bounding box center [1302, 241] width 25 height 13
type input "*"
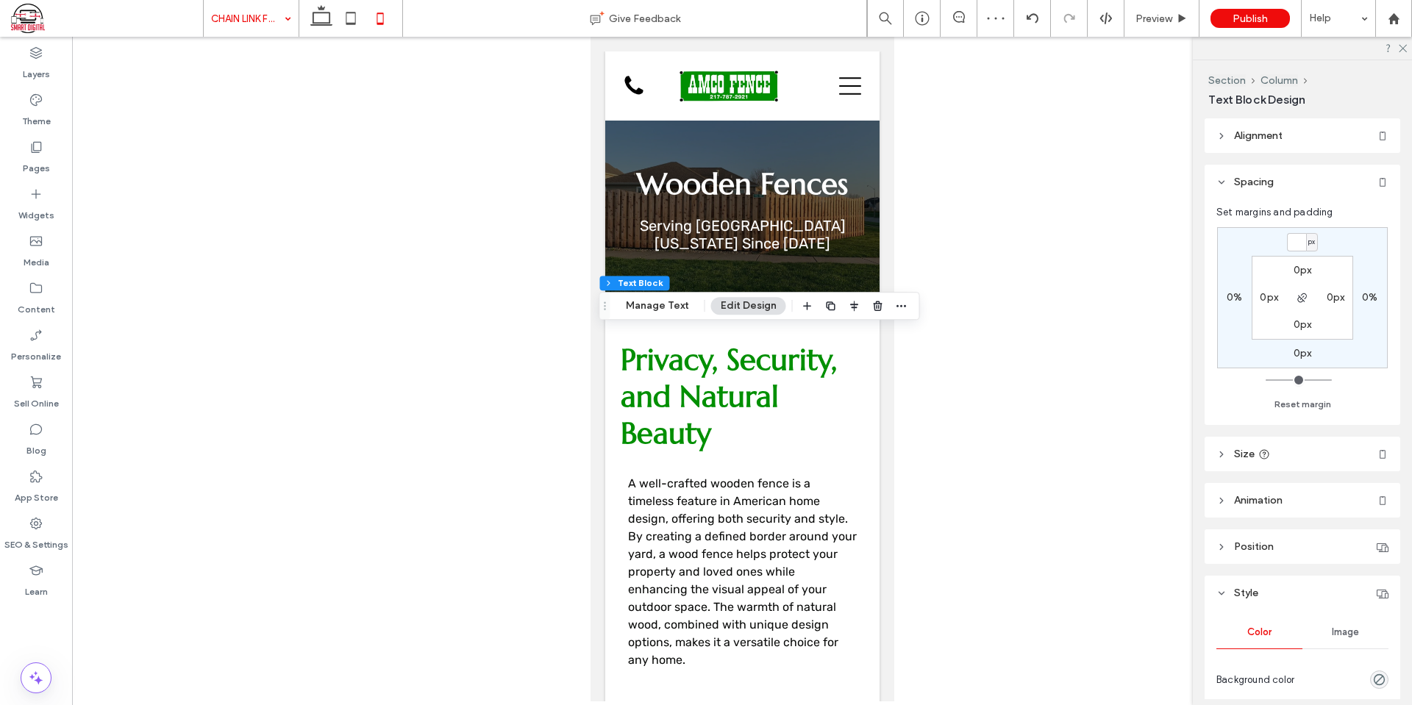
type input "*"
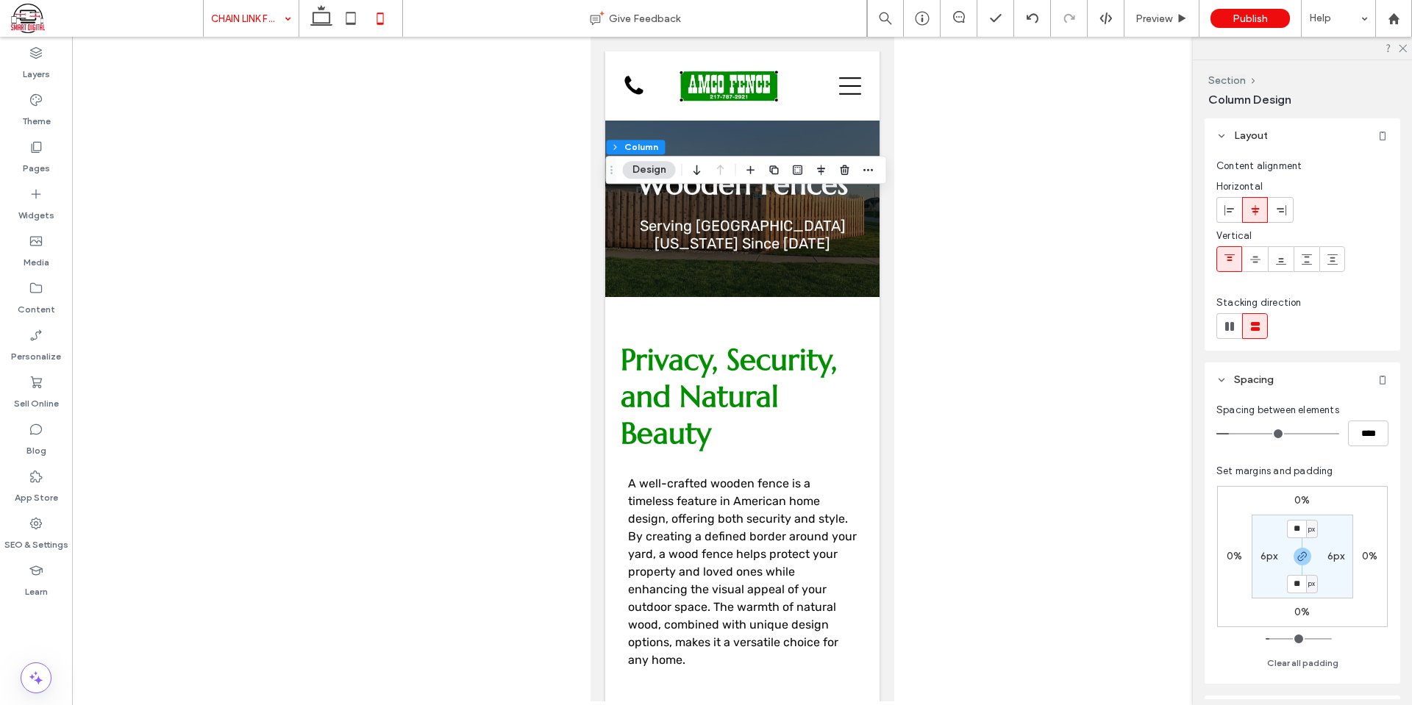
click at [1266, 556] on label "6px" at bounding box center [1270, 556] width 18 height 13
type input "*"
type input "**"
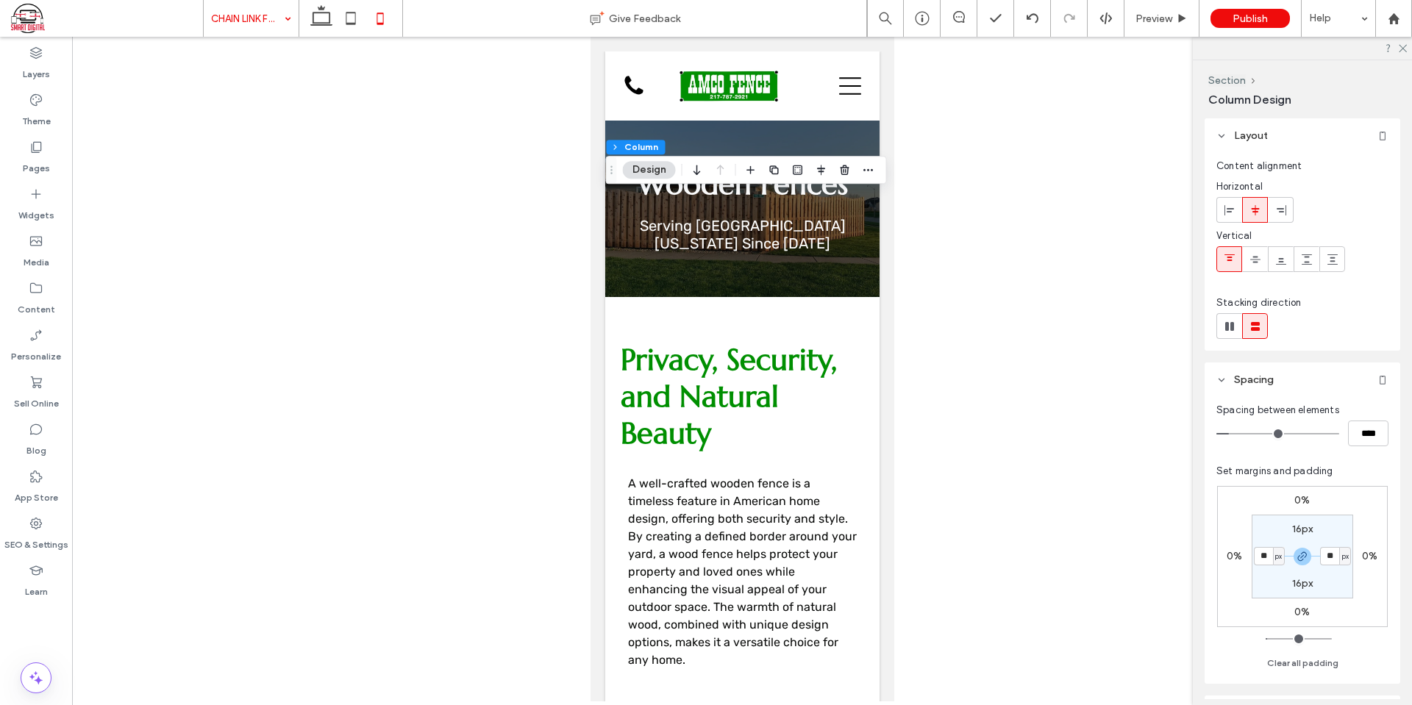
click at [1348, 494] on div "0% 0% 0% 0% 16px ** px 16px ** px" at bounding box center [1302, 556] width 171 height 141
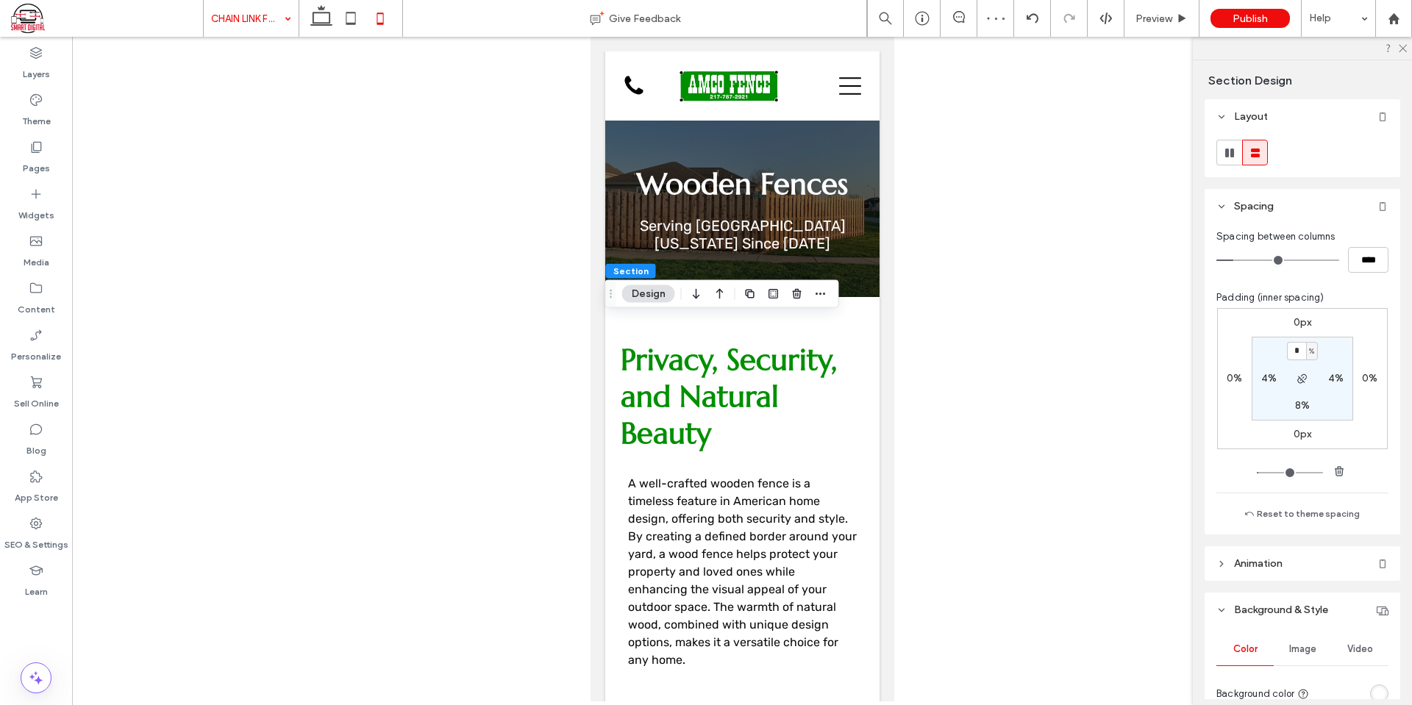
type input "*"
click at [1334, 352] on section "4% 4% * % 4%" at bounding box center [1303, 379] width 102 height 84
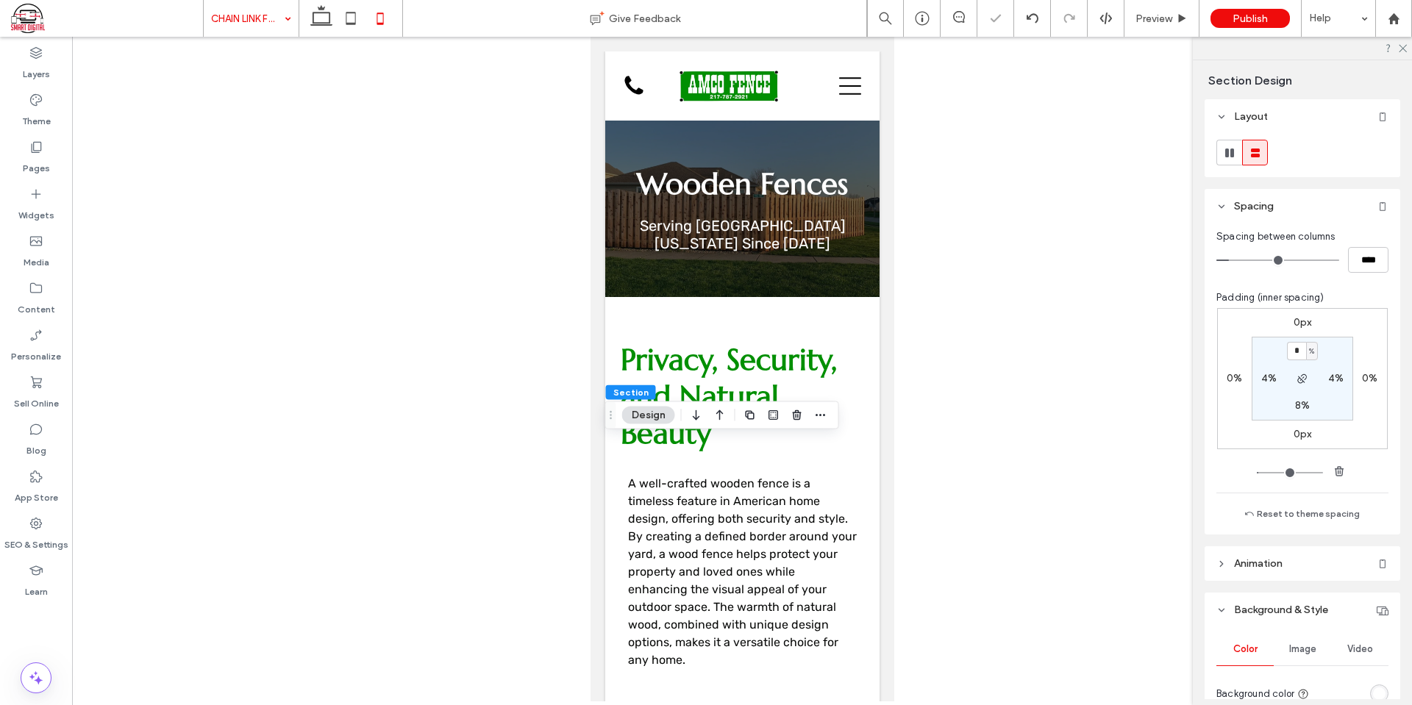
type input "*"
click at [1336, 335] on div "0px 0% 0px 0% 4% 4% * % 4%" at bounding box center [1302, 378] width 171 height 141
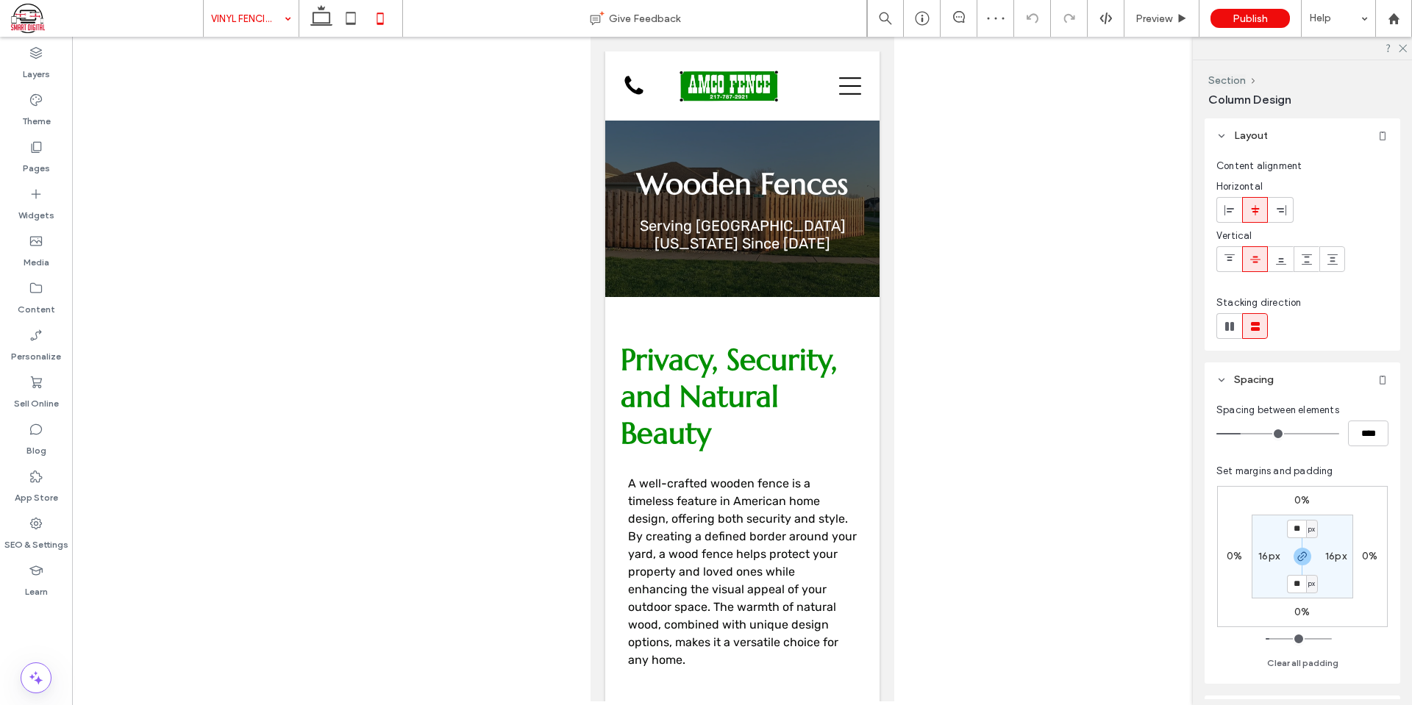
type input "***"
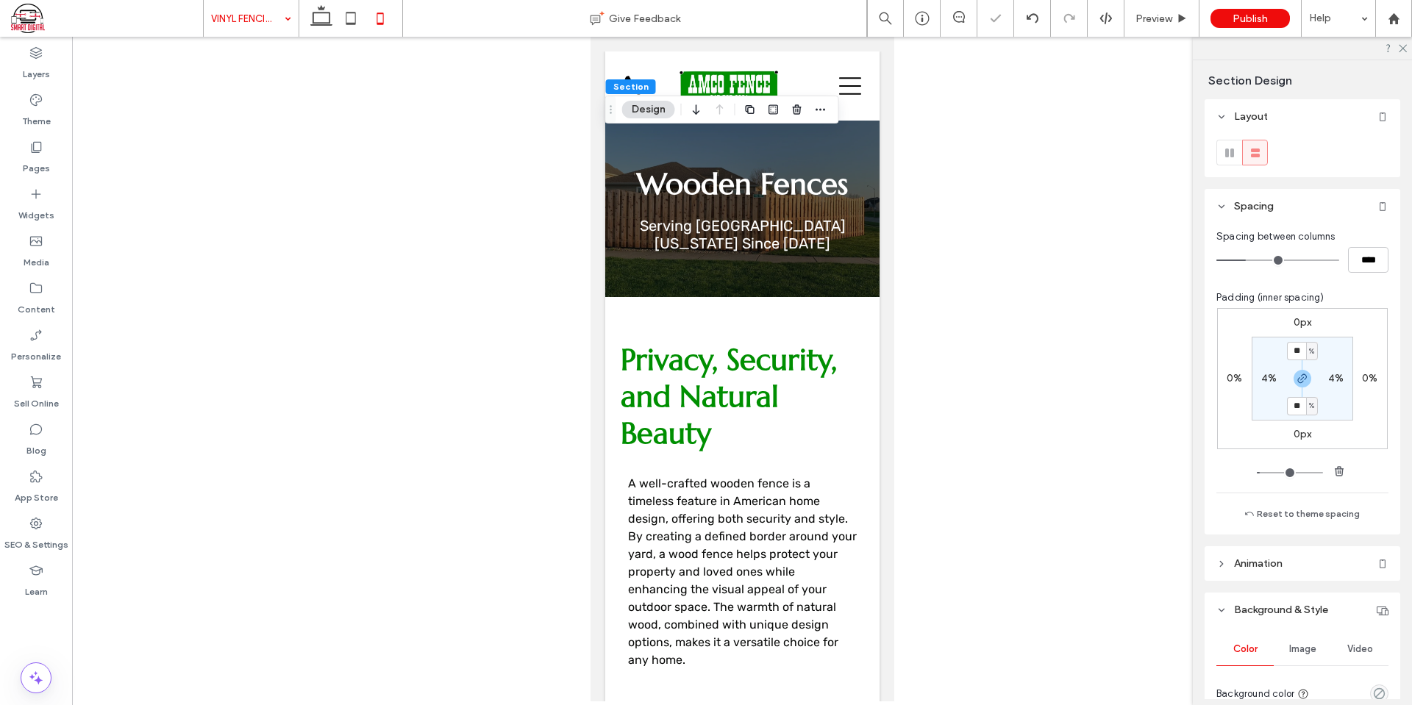
type input "**"
click at [1353, 346] on div "0px 0% 0px 0% ** % 4% ** % 4%" at bounding box center [1302, 378] width 171 height 141
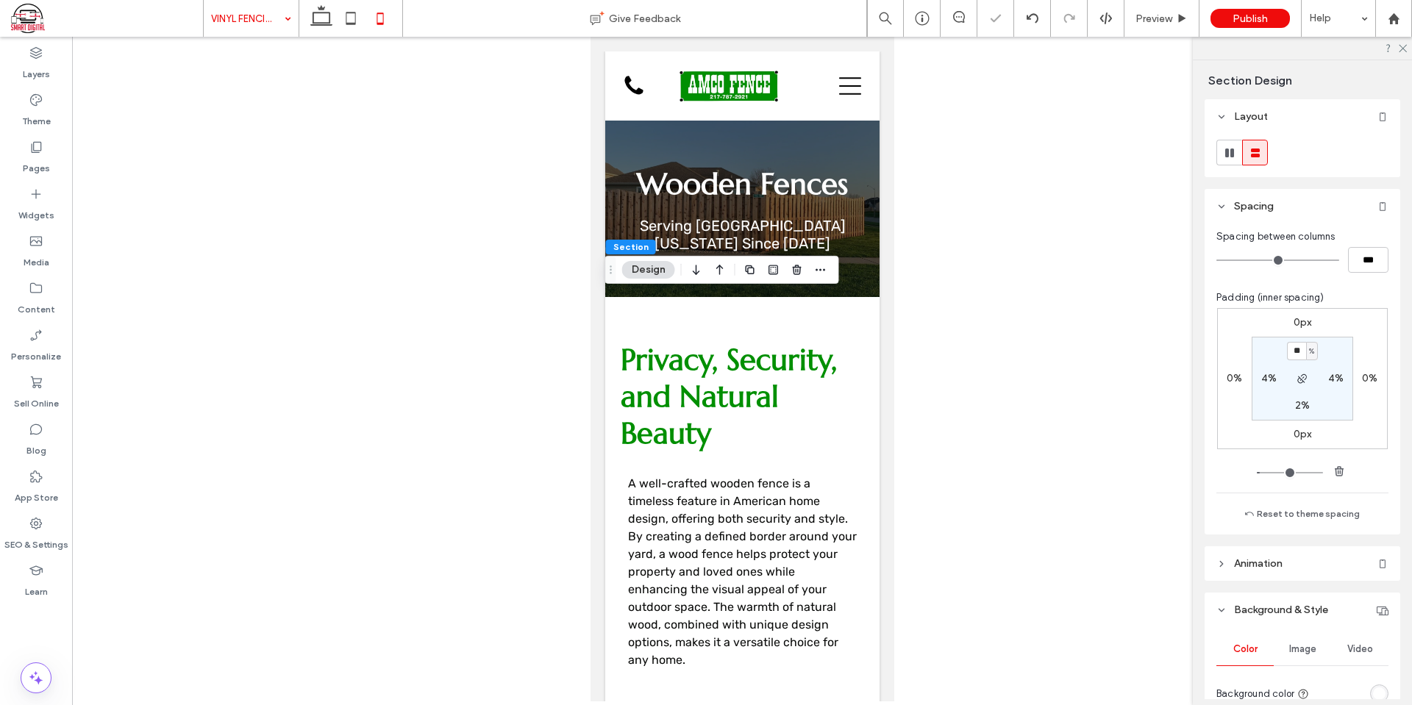
type input "*"
click at [1331, 343] on section "4% 4% * % 4%" at bounding box center [1303, 379] width 102 height 84
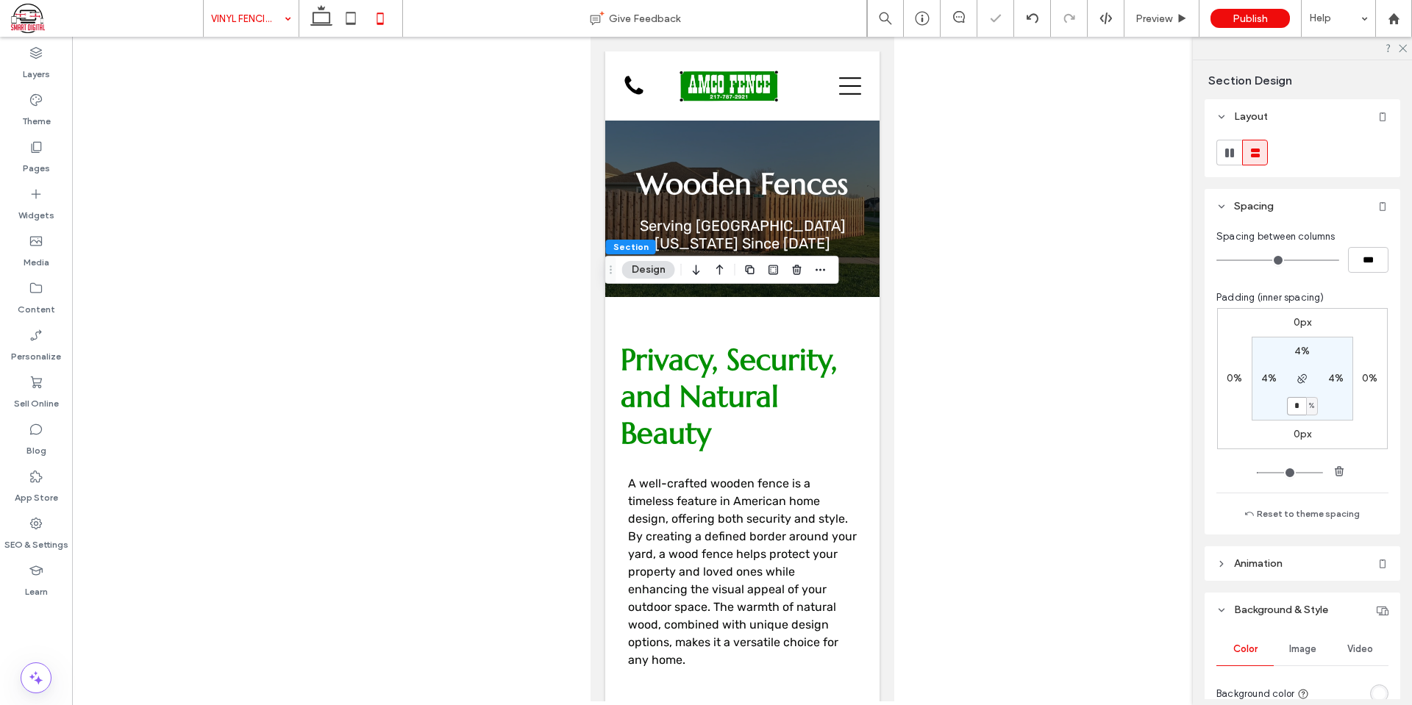
click at [1287, 406] on input "*" at bounding box center [1296, 406] width 19 height 18
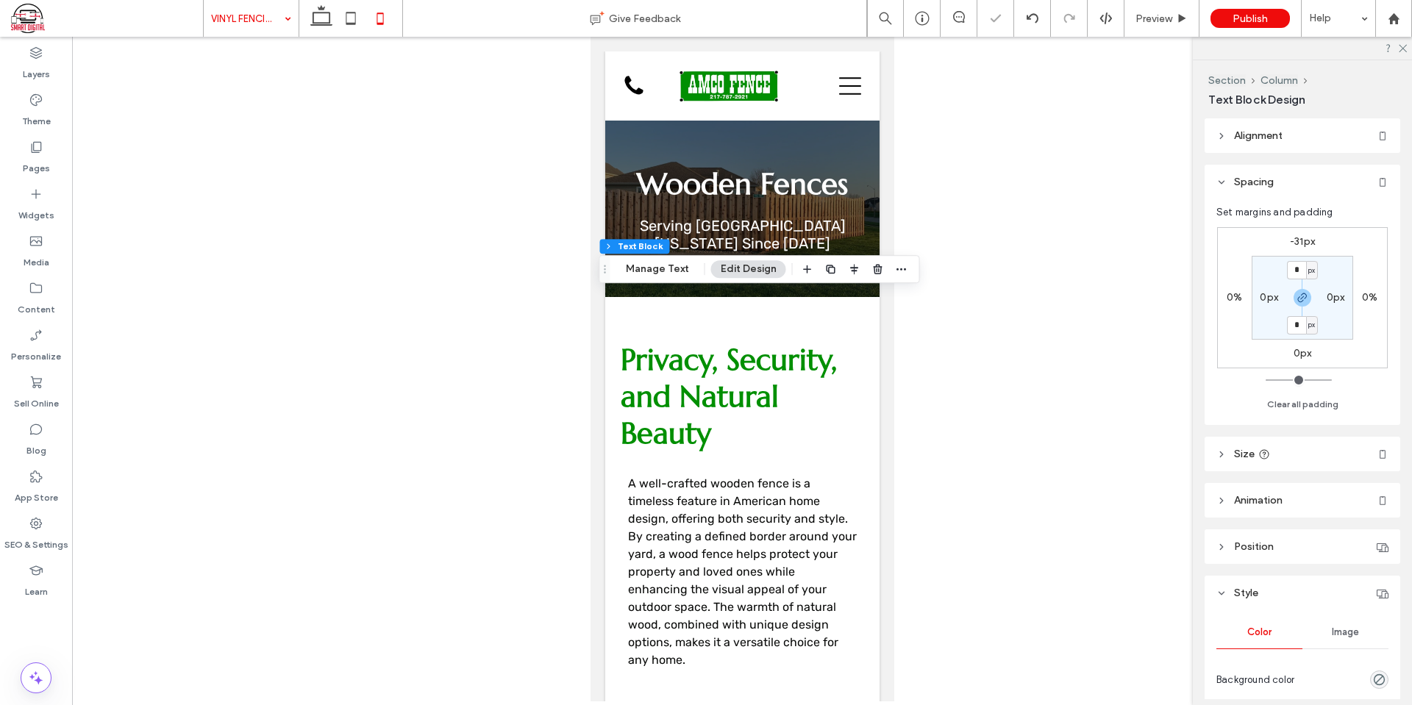
click at [1304, 239] on label "-31px" at bounding box center [1302, 241] width 25 height 13
type input "*"
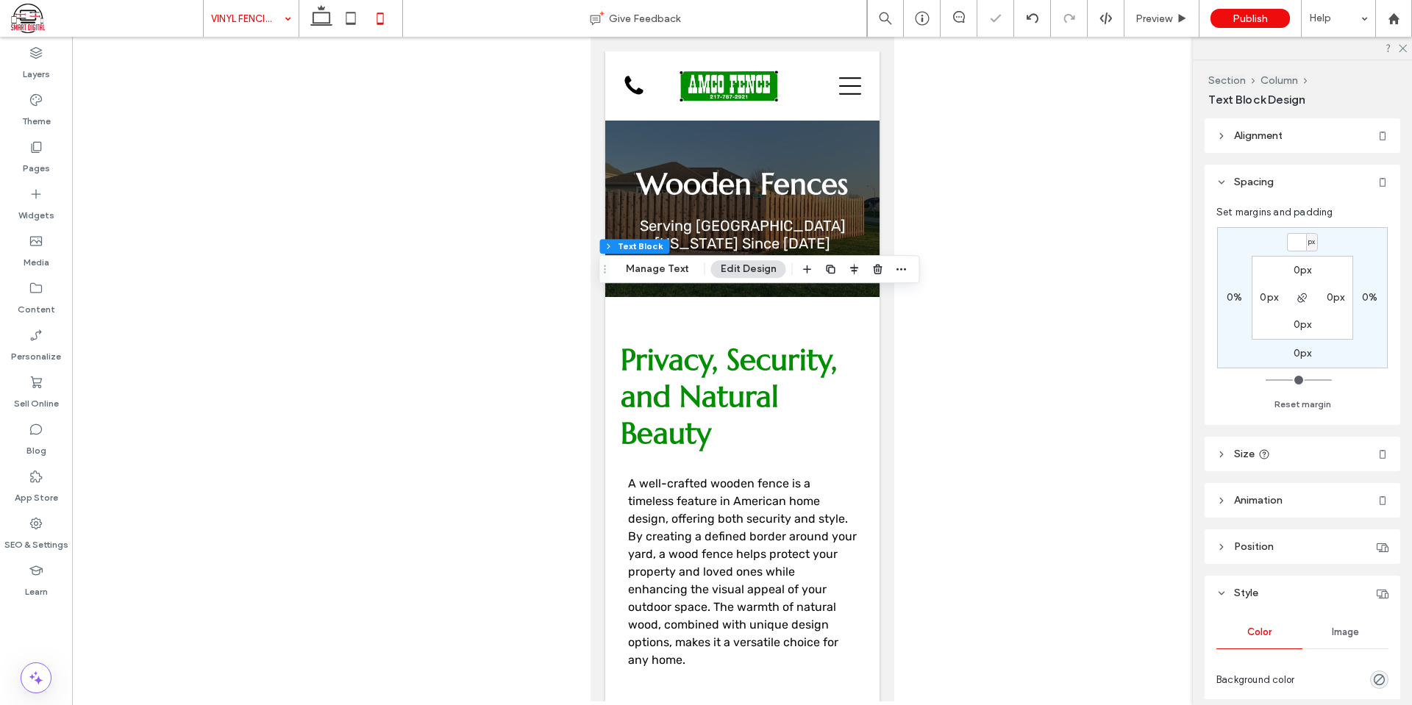
type input "*"
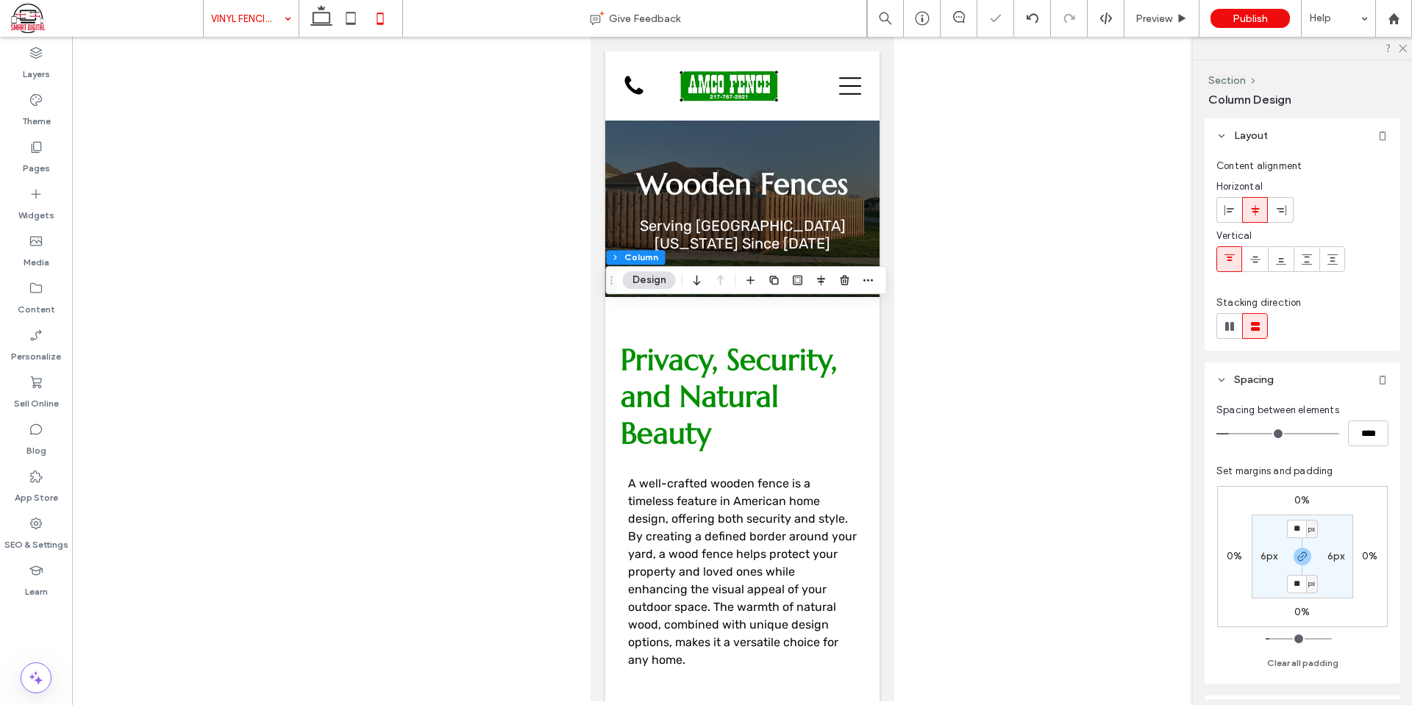
click at [1271, 551] on label "6px" at bounding box center [1270, 556] width 18 height 13
type input "*"
type input "**"
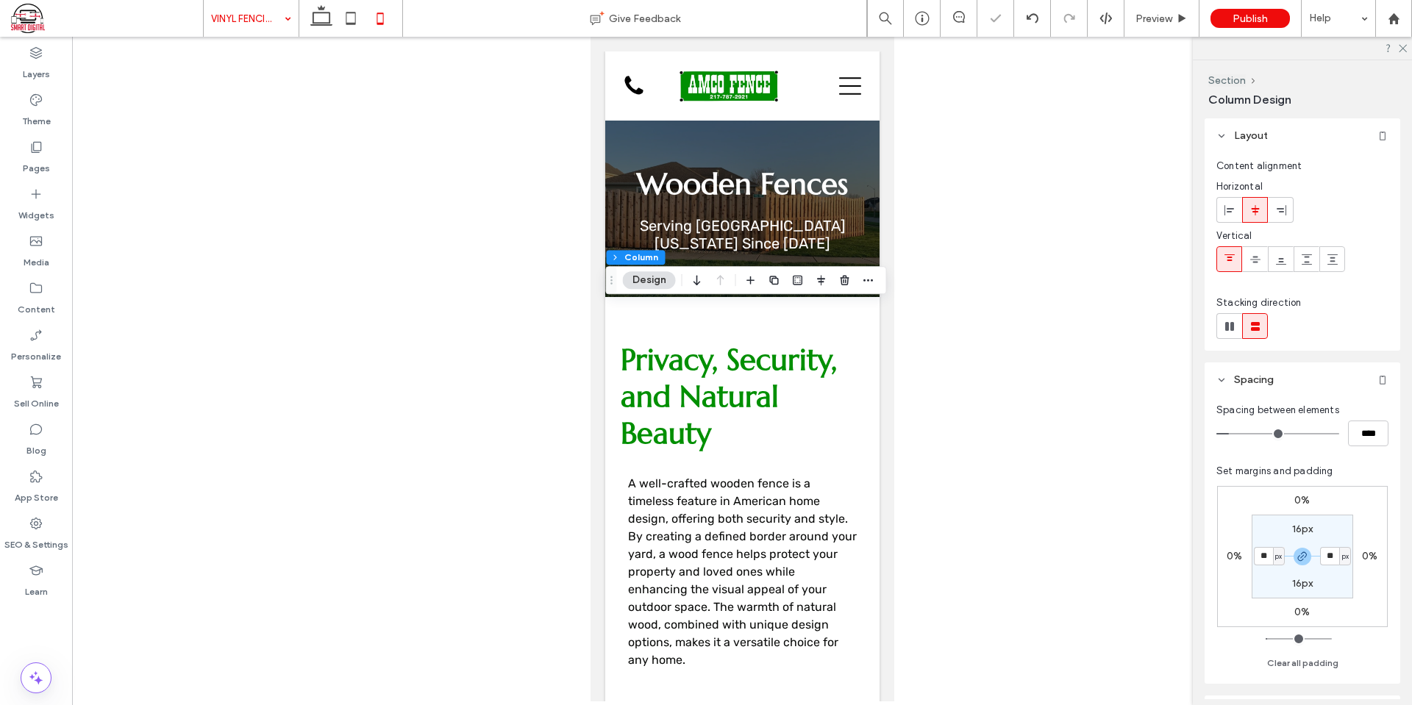
click at [1356, 519] on div "0% 0% 0% 0% 16px ** px 16px ** px" at bounding box center [1302, 556] width 171 height 141
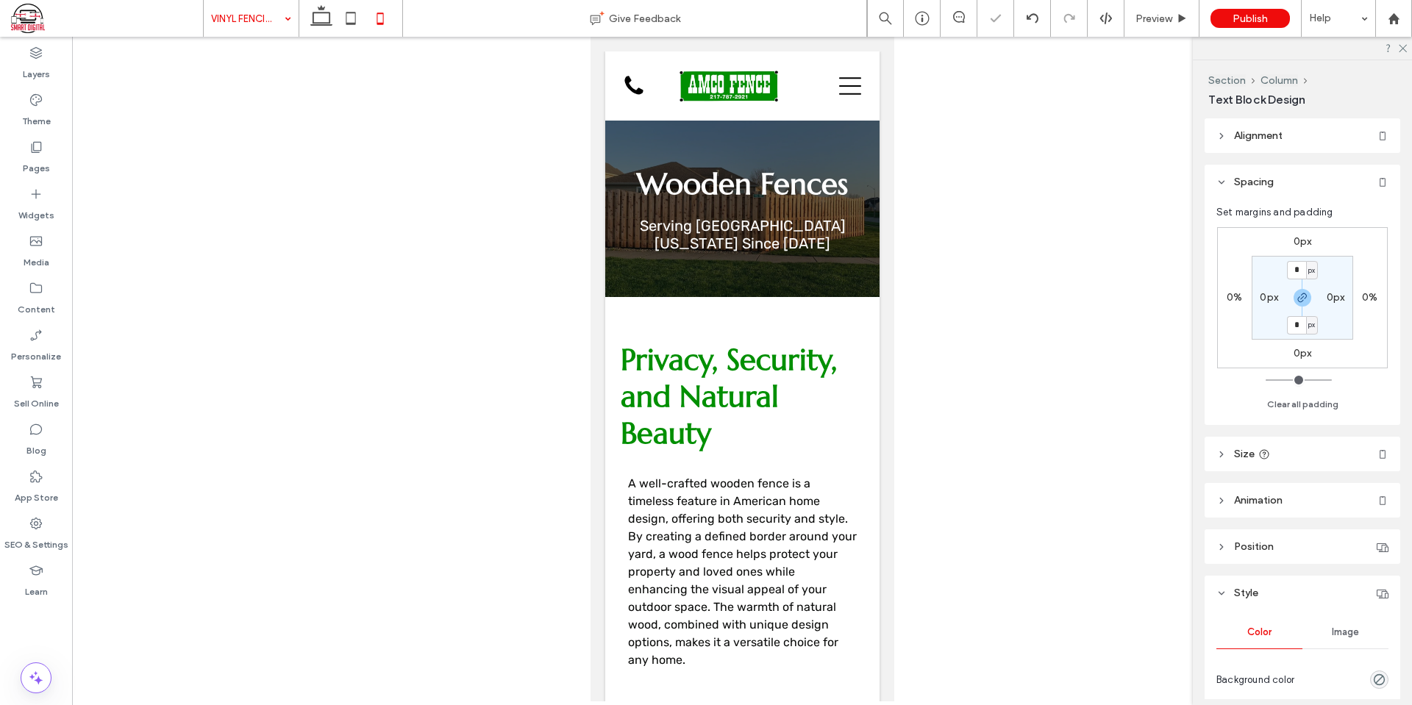
type input "***"
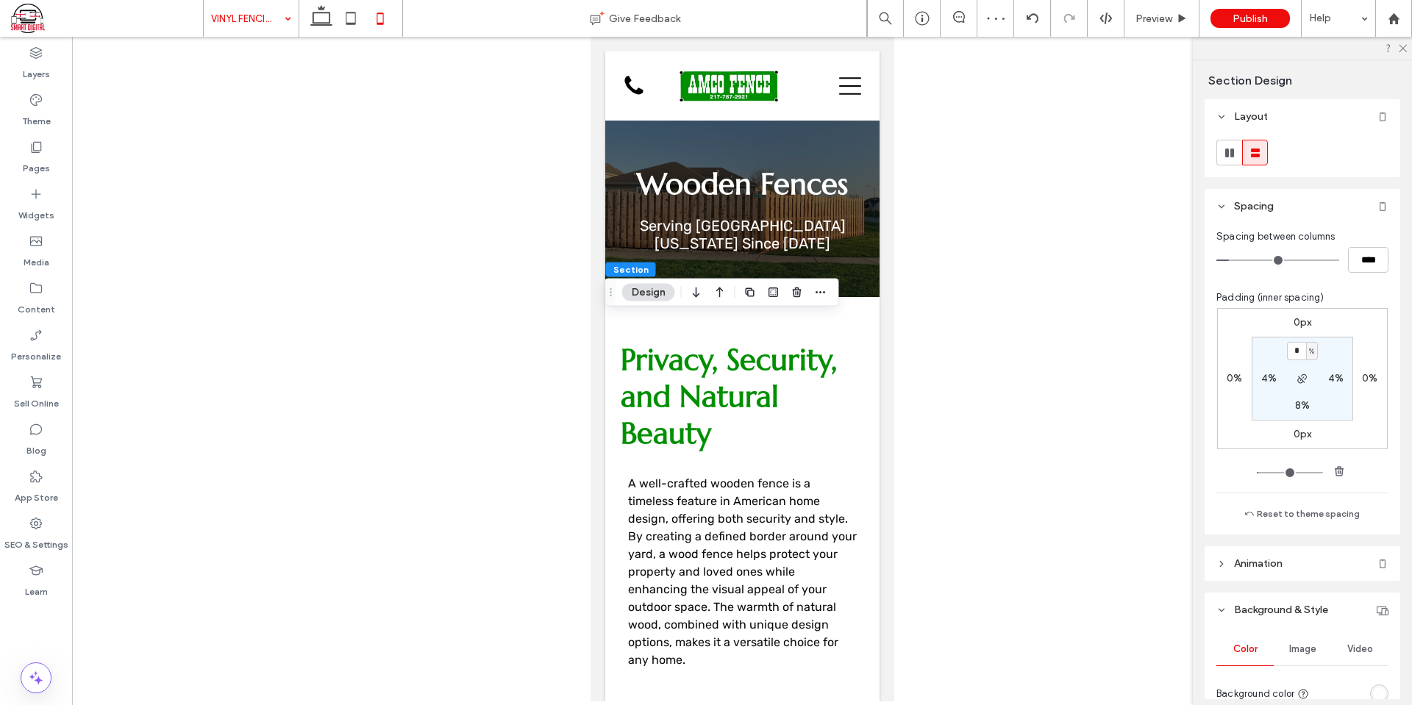
type input "*"
click at [1328, 343] on section "4% 4% * % 4%" at bounding box center [1303, 379] width 102 height 84
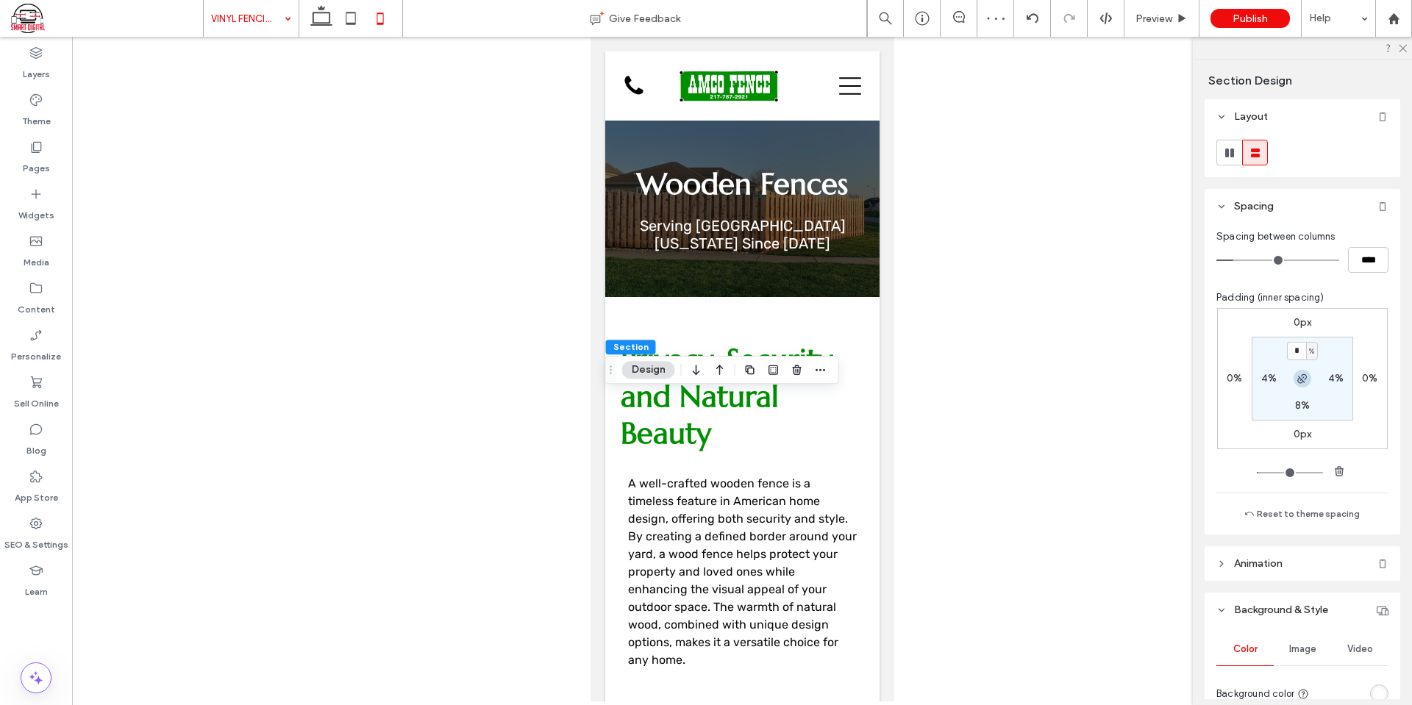
type input "*"
click at [1333, 340] on section "4% 4% * % 4%" at bounding box center [1303, 379] width 102 height 84
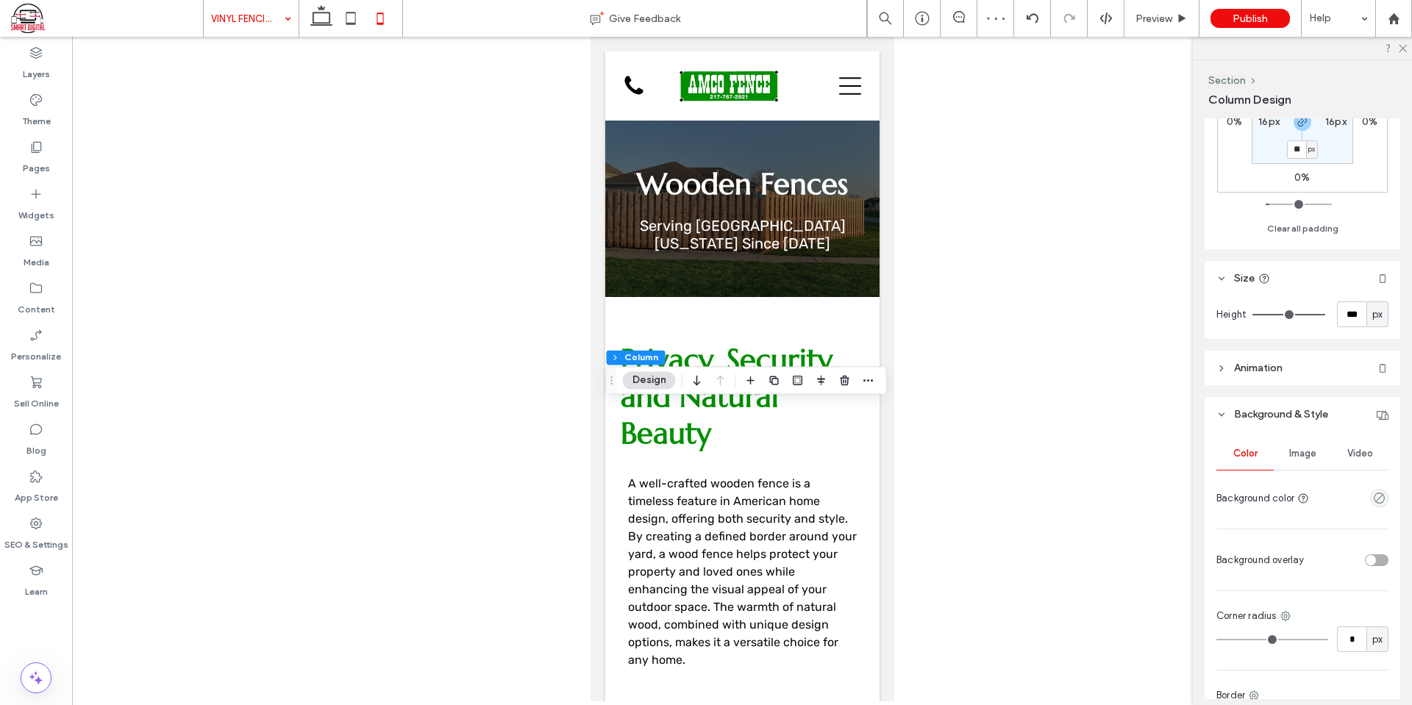
scroll to position [588, 0]
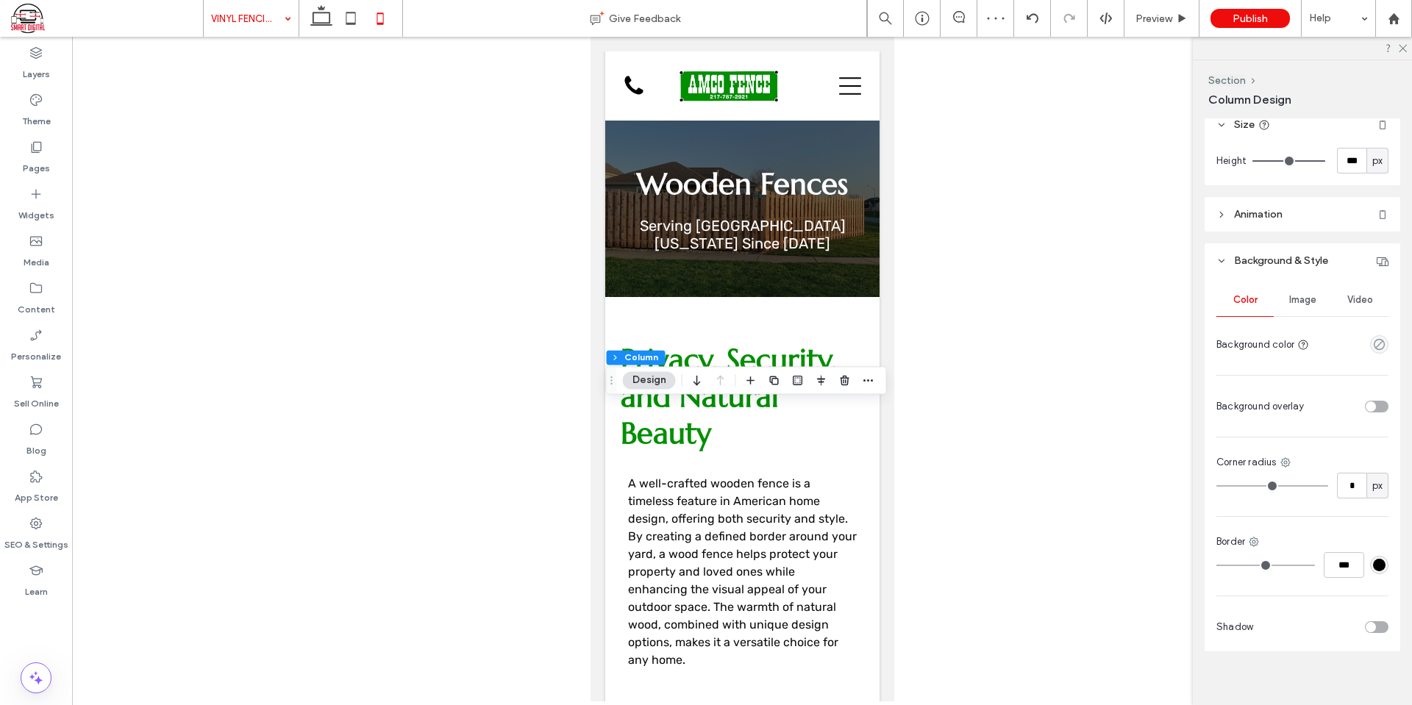
click at [1301, 298] on span "Image" at bounding box center [1302, 300] width 27 height 12
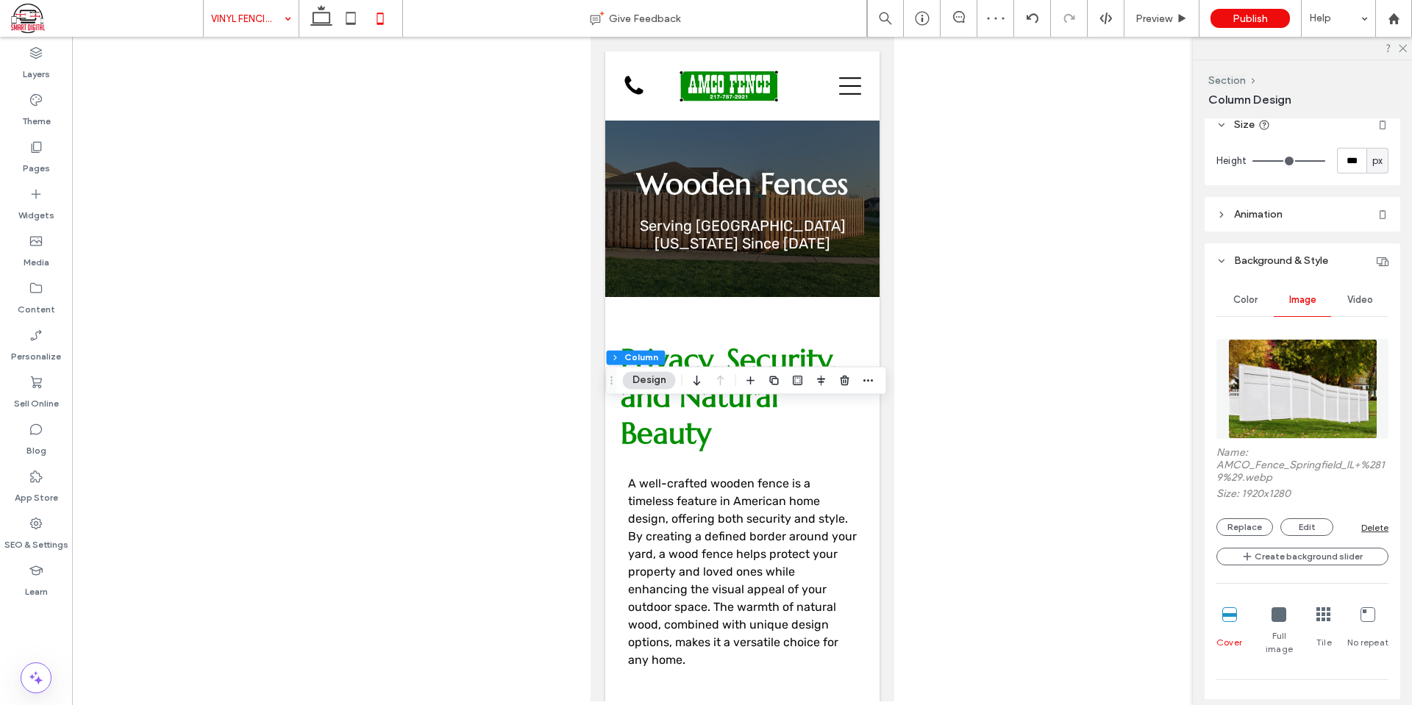
click at [1300, 377] on img at bounding box center [1302, 389] width 149 height 100
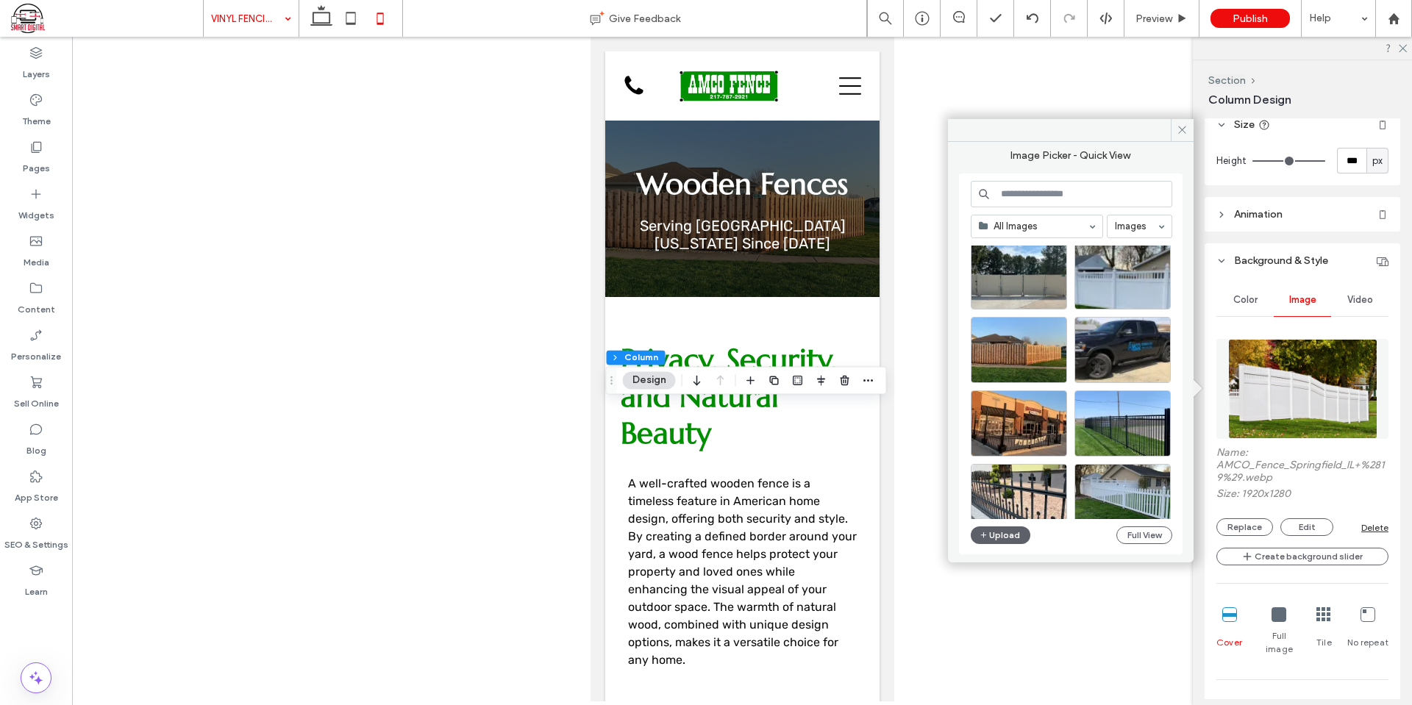
scroll to position [294, 0]
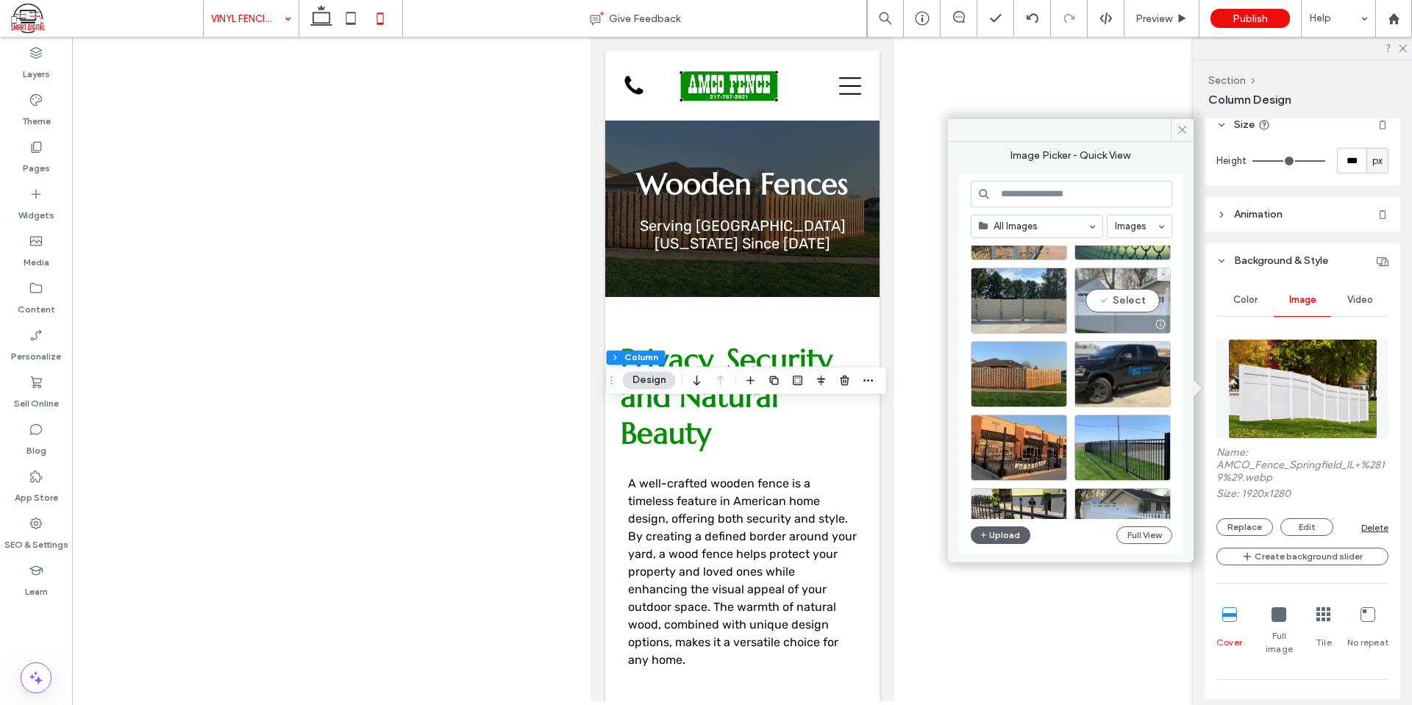
click at [1120, 299] on div "Select" at bounding box center [1123, 301] width 96 height 66
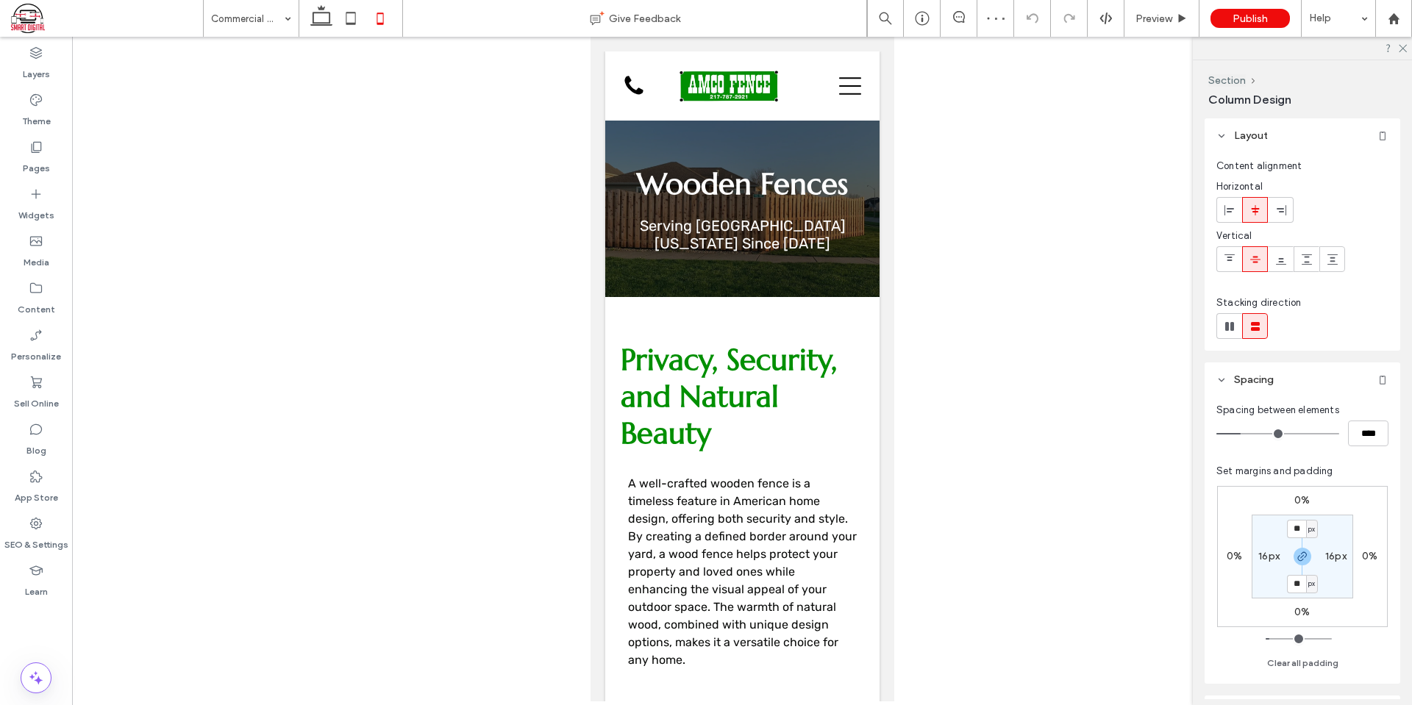
type input "***"
click at [839, 138] on div "Section Column Design" at bounding box center [729, 128] width 227 height 28
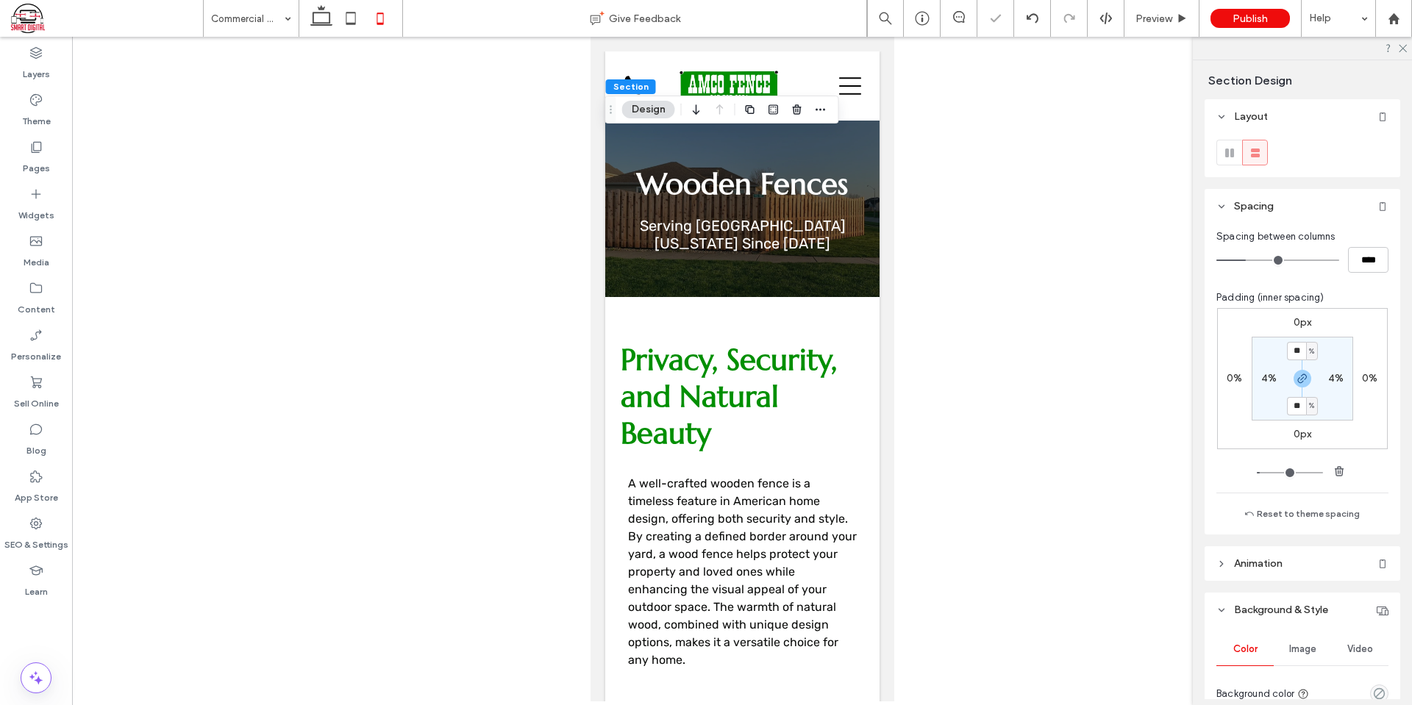
type input "**"
drag, startPoint x: 1352, startPoint y: 342, endPoint x: 1284, endPoint y: 339, distance: 67.7
click at [1351, 342] on div "0px 0% 0px 0% ** % 4% ** % 4%" at bounding box center [1302, 378] width 171 height 141
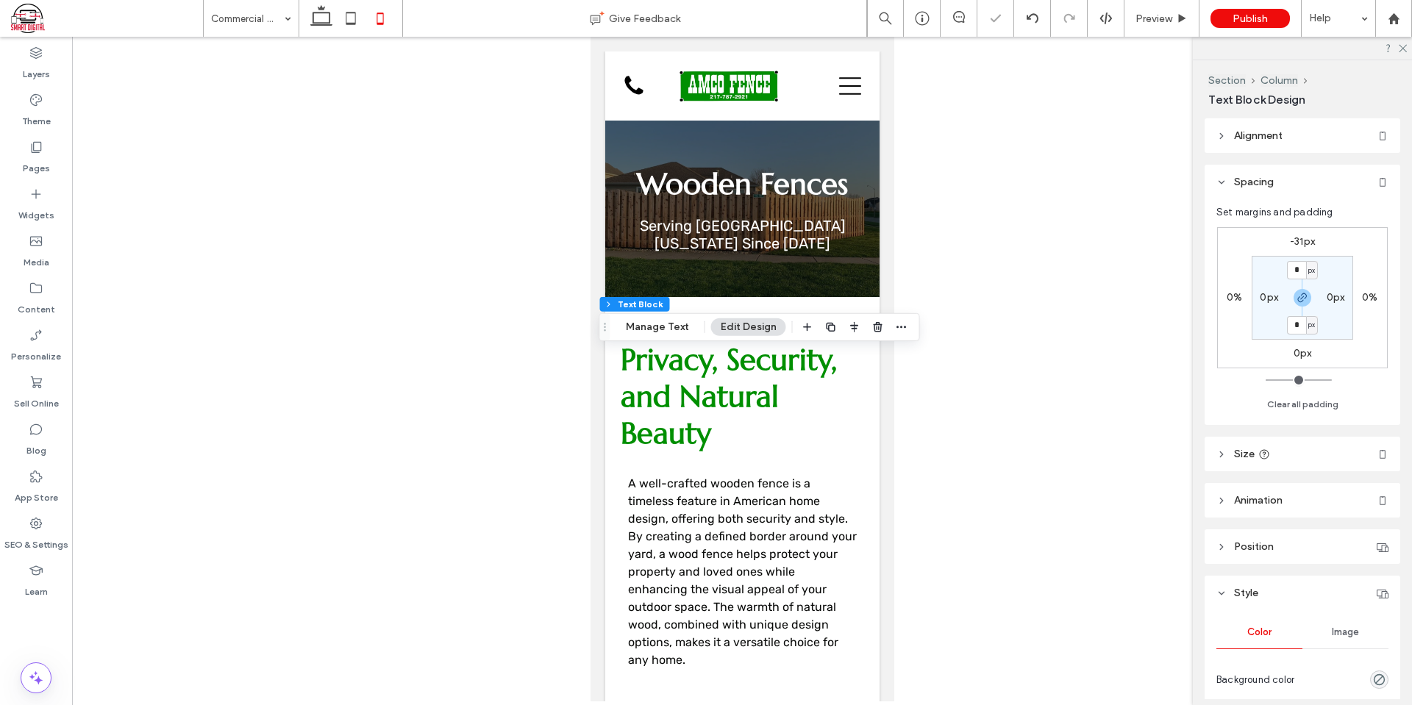
click at [1297, 242] on label "-31px" at bounding box center [1302, 241] width 25 height 13
type input "*"
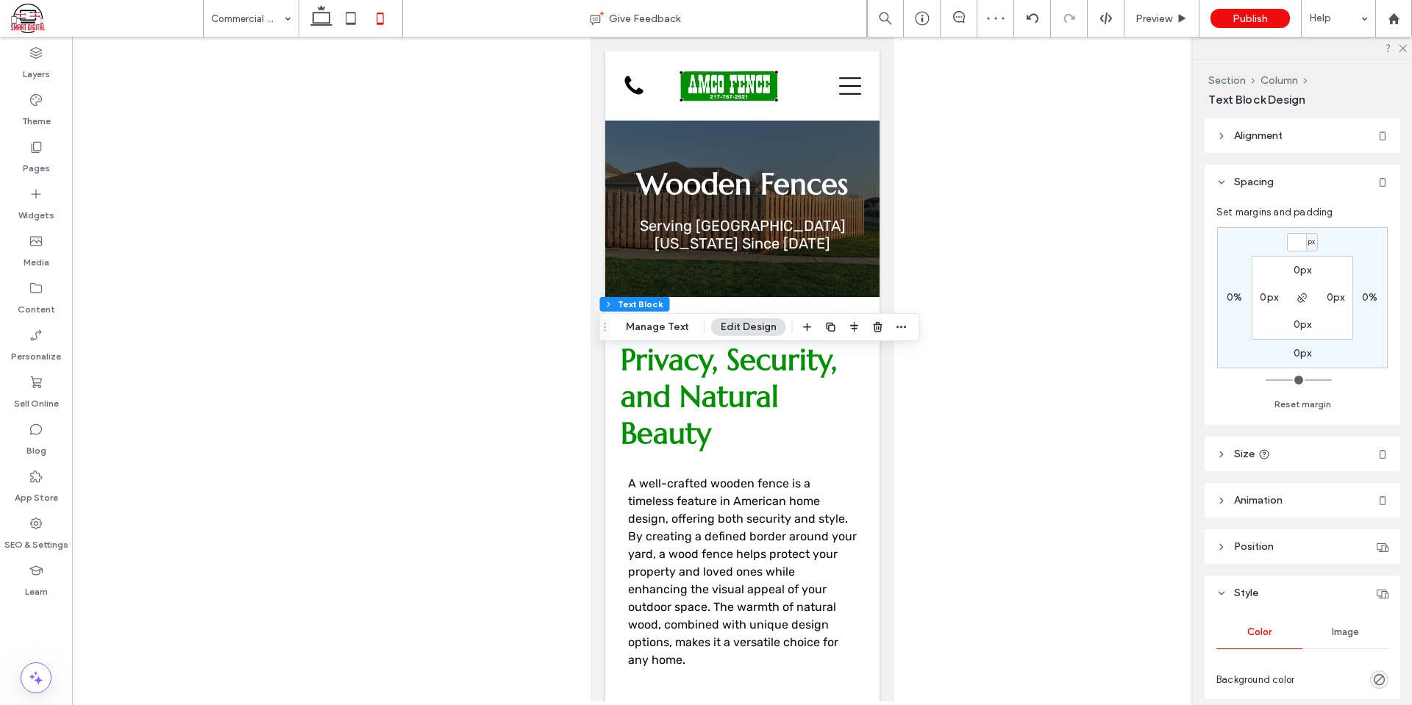
type input "*"
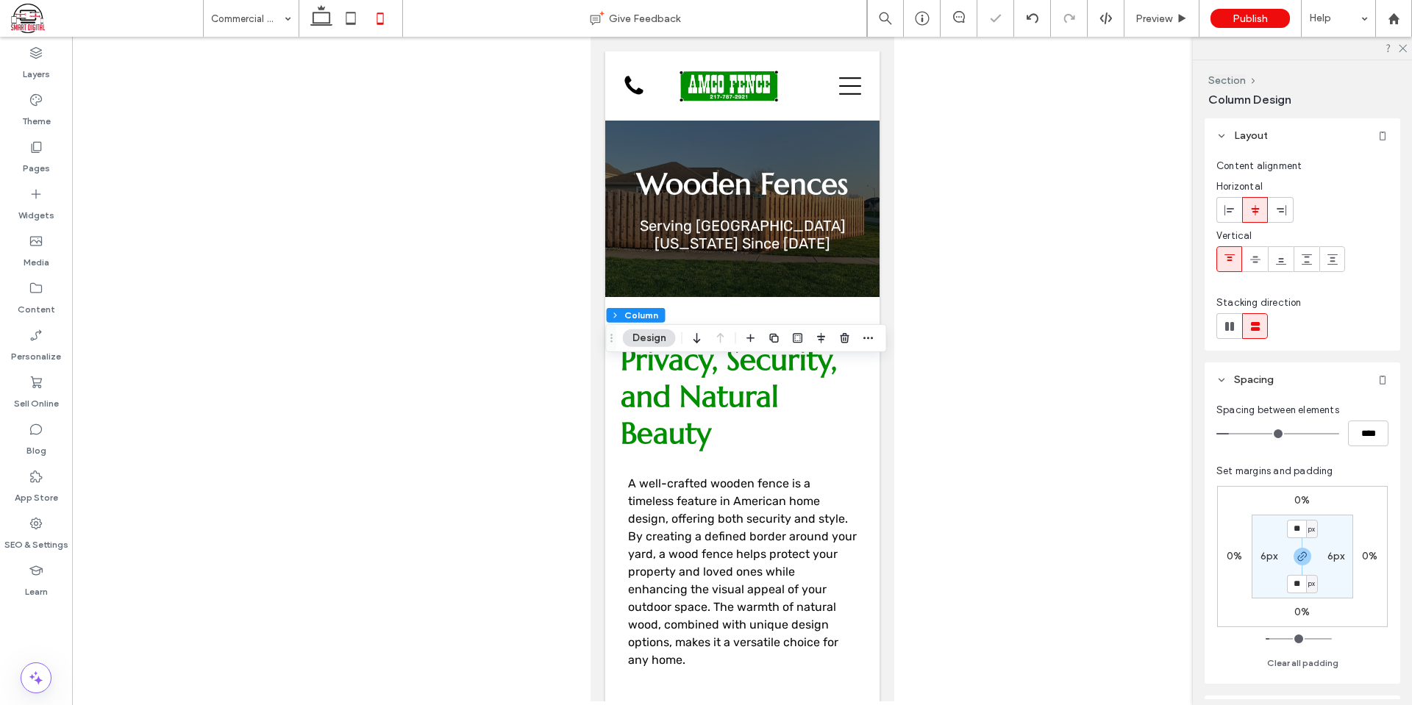
click at [1267, 555] on label "6px" at bounding box center [1270, 556] width 18 height 13
type input "*"
type input "**"
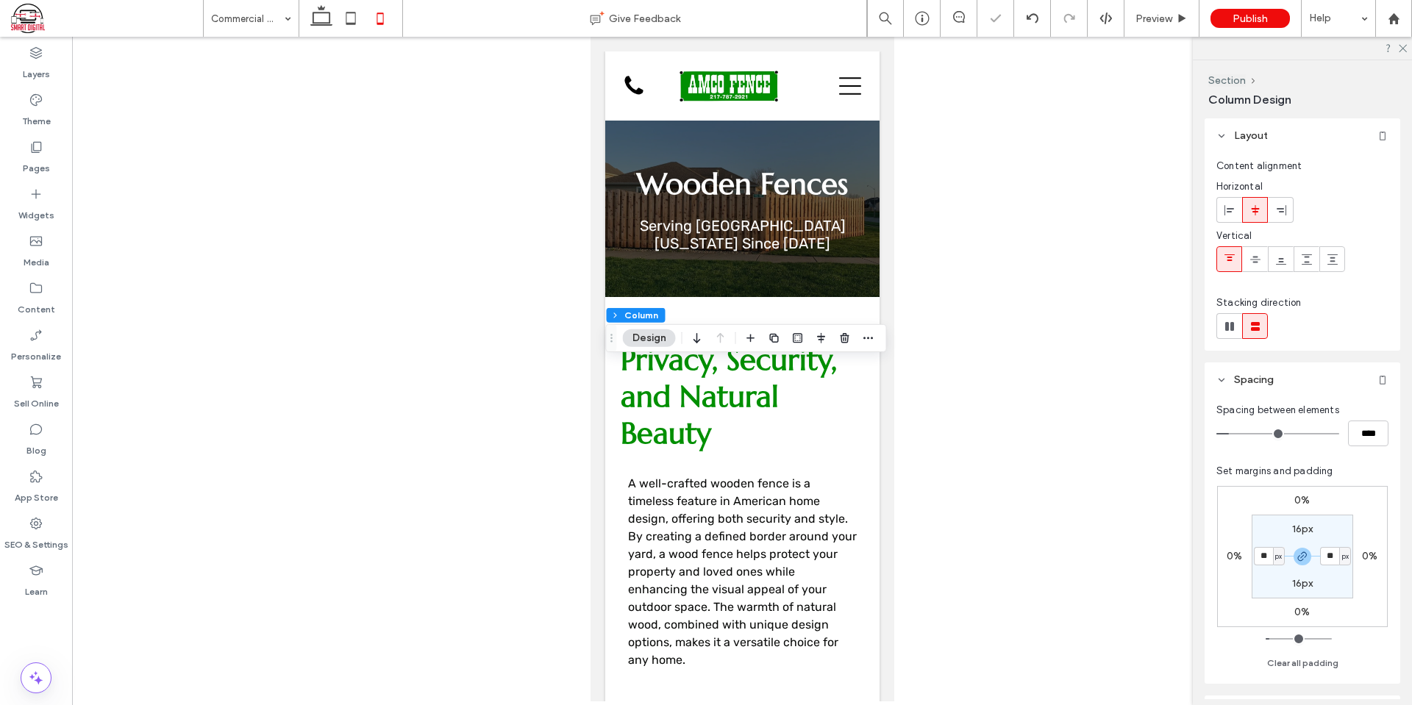
drag, startPoint x: 1351, startPoint y: 521, endPoint x: 925, endPoint y: 470, distance: 428.9
click at [1350, 521] on section "16px ** px 16px ** px" at bounding box center [1303, 557] width 102 height 84
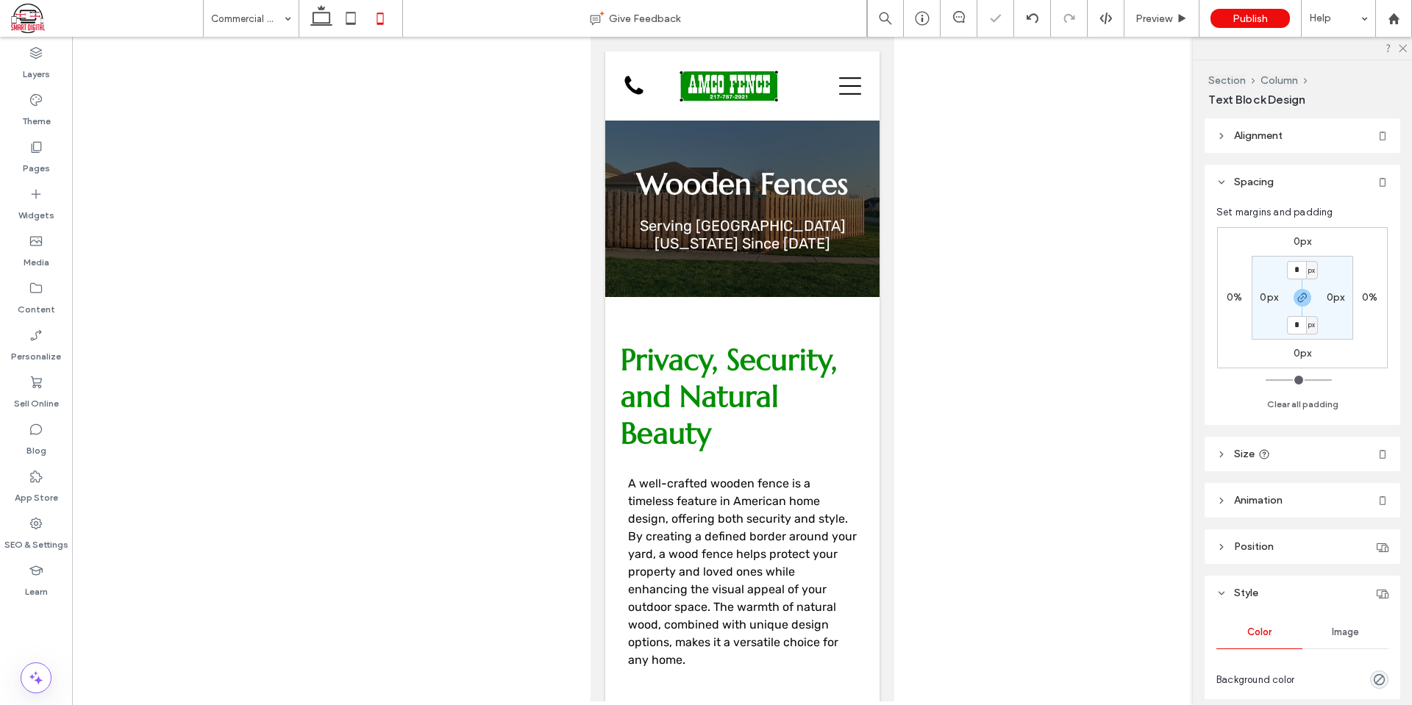
type input "***"
click at [841, 337] on div at bounding box center [855, 350] width 112 height 26
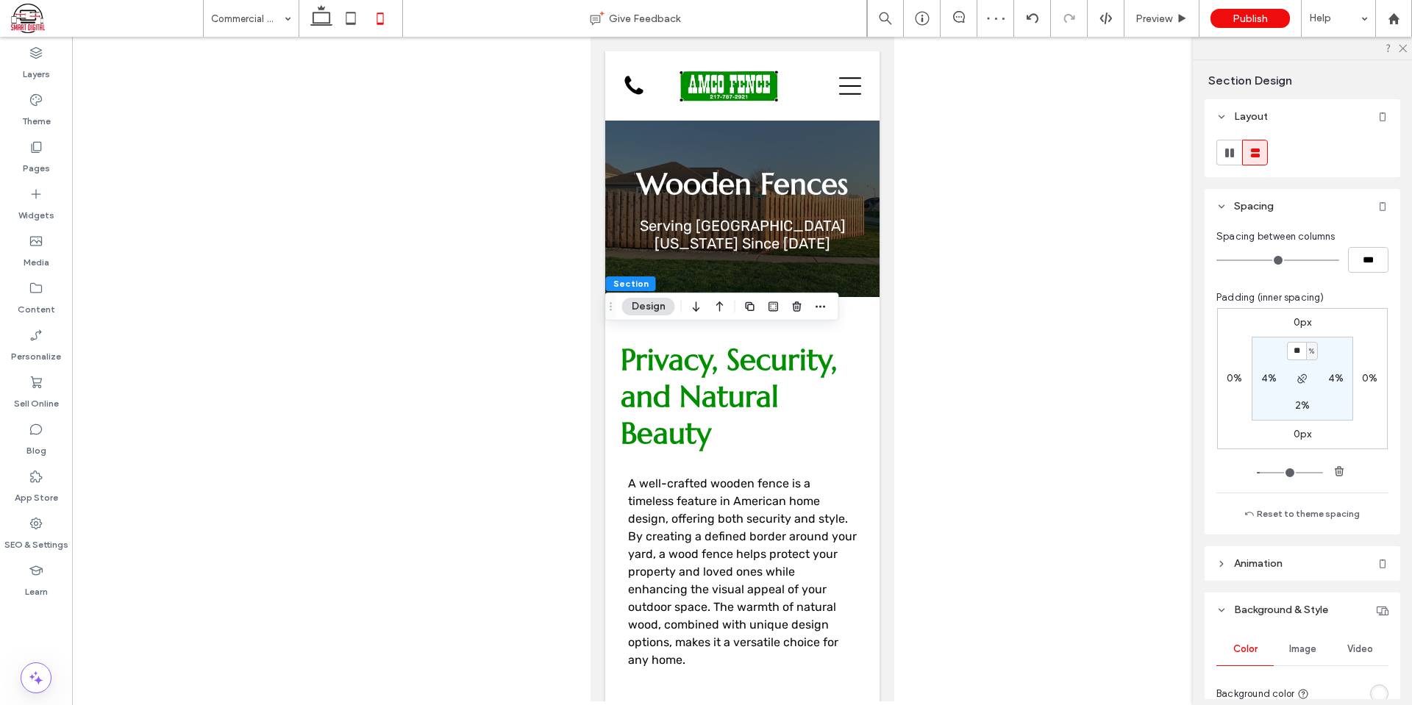
type input "*"
click at [1345, 346] on section "4% 4% * % 4%" at bounding box center [1303, 379] width 102 height 84
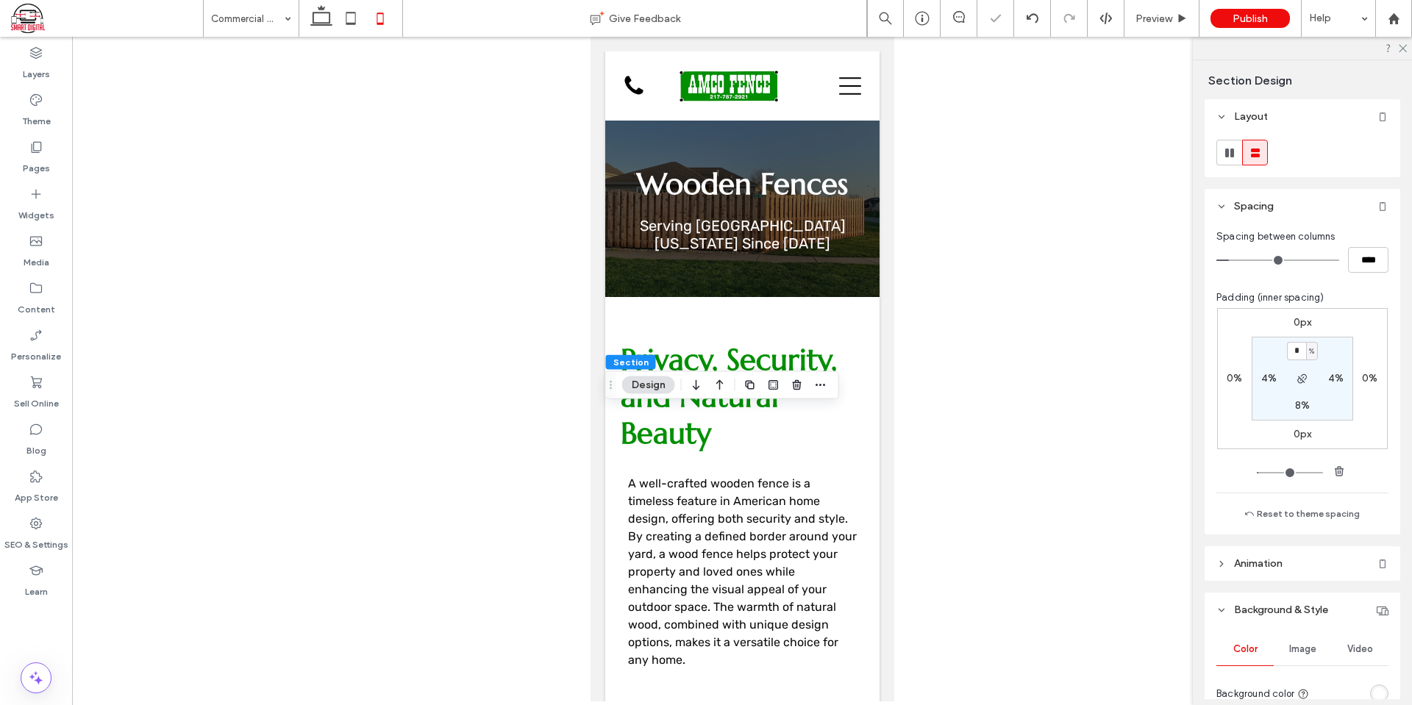
type input "*"
click at [1331, 345] on section "4% 4% * % 4%" at bounding box center [1303, 379] width 102 height 84
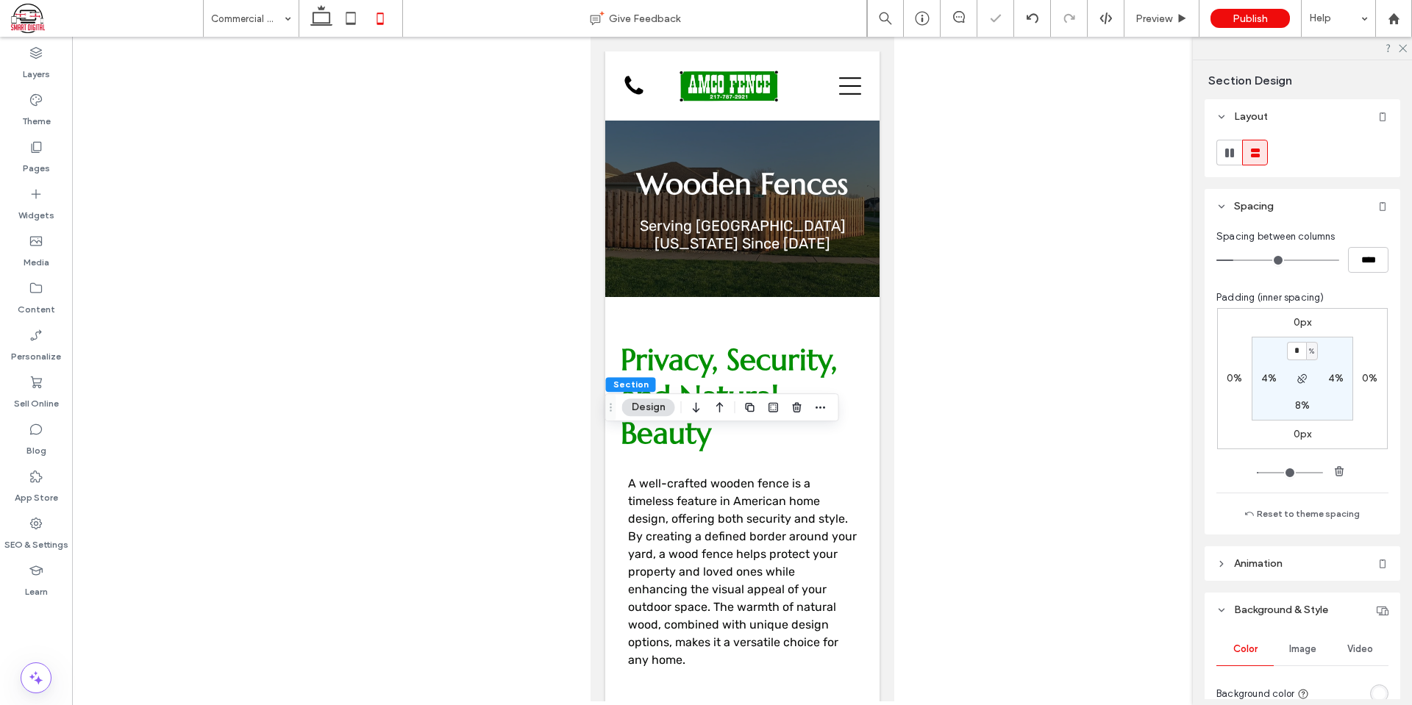
type input "*"
click at [1361, 324] on div "0px 0% 0px 0% 4% 4% * % 4%" at bounding box center [1302, 378] width 171 height 141
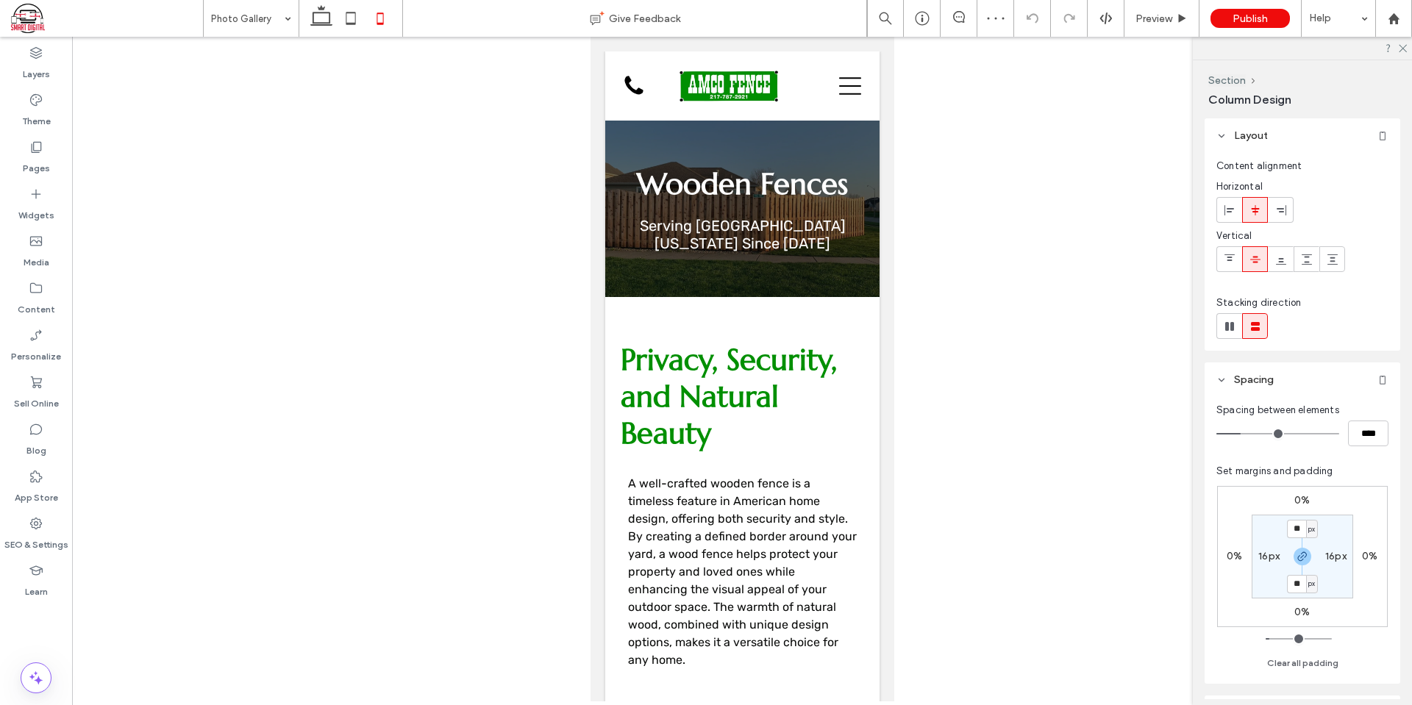
type input "***"
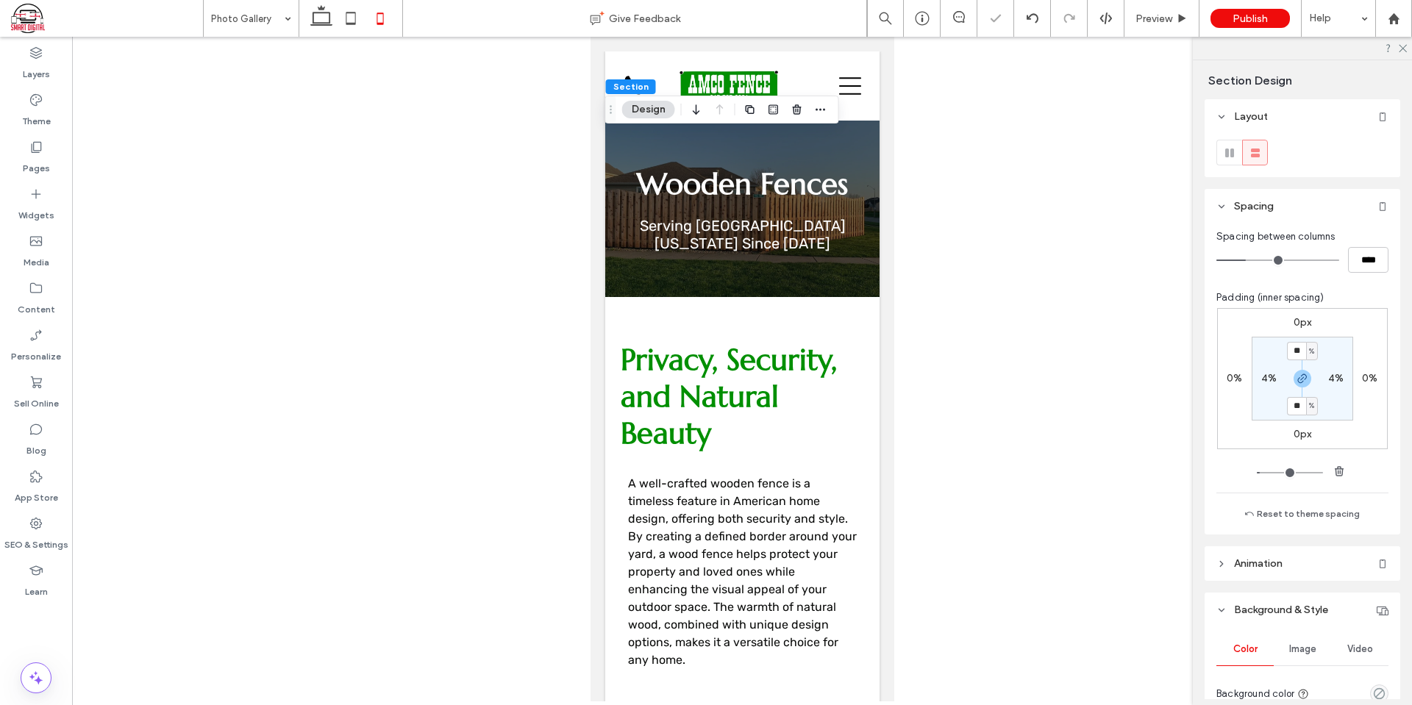
type input "**"
click at [1340, 345] on section "** % 4% ** % 4%" at bounding box center [1303, 379] width 102 height 84
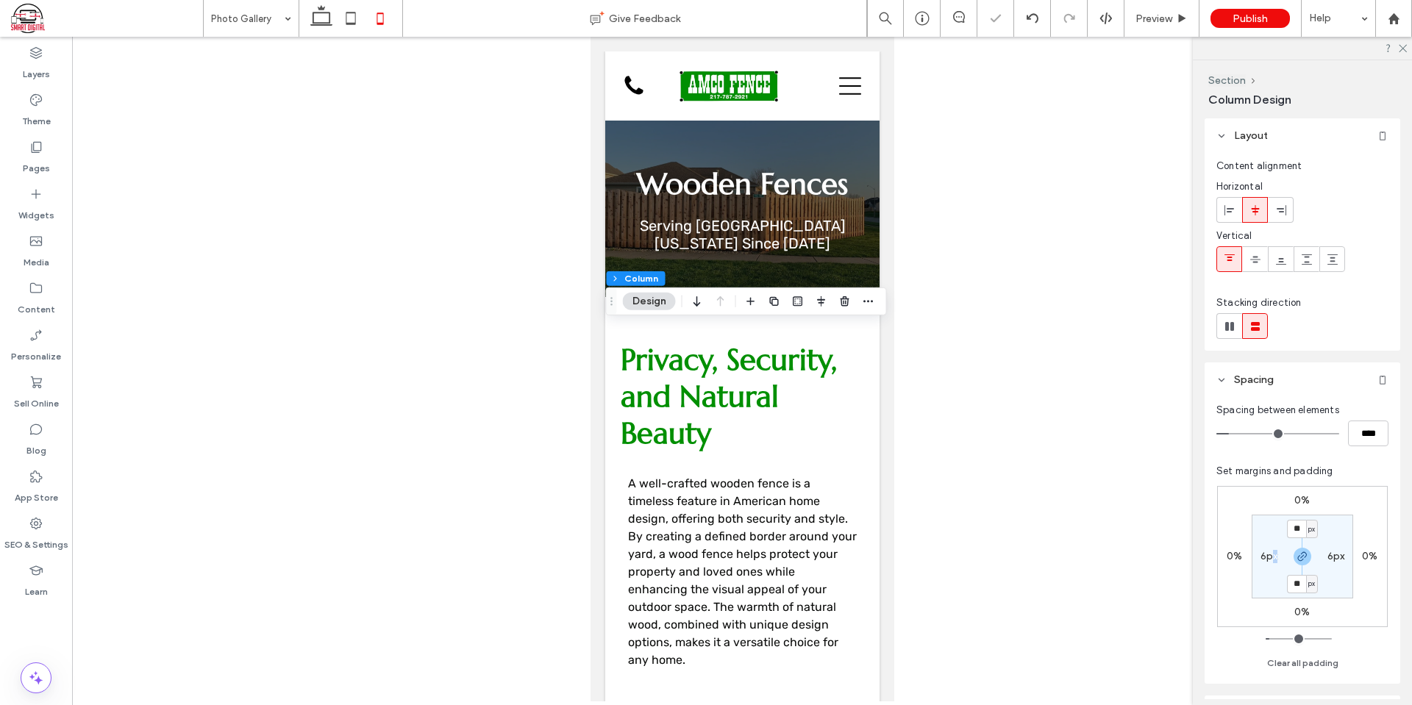
click at [1275, 554] on label "6px" at bounding box center [1270, 556] width 18 height 13
type input "*"
type input "**"
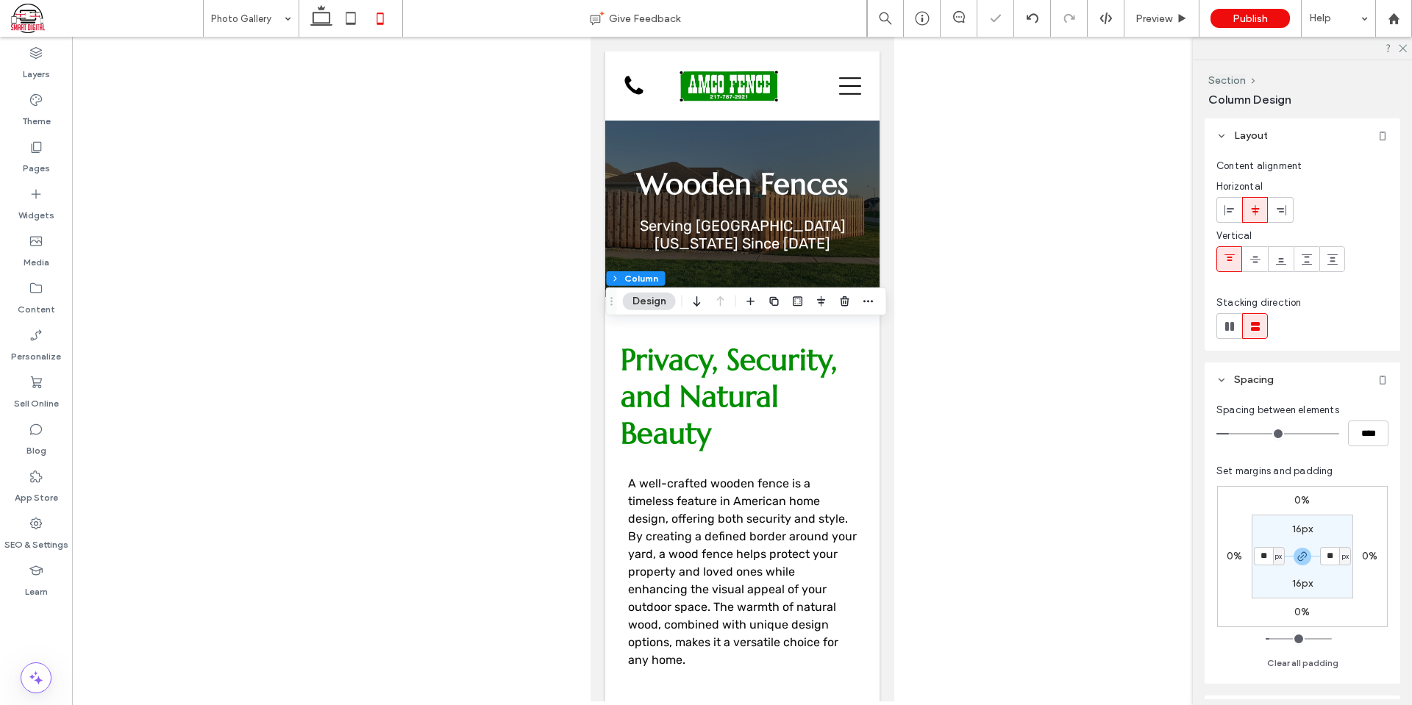
click at [1353, 496] on div "0% 0% 0% 0% 16px ** px 16px ** px" at bounding box center [1302, 556] width 171 height 141
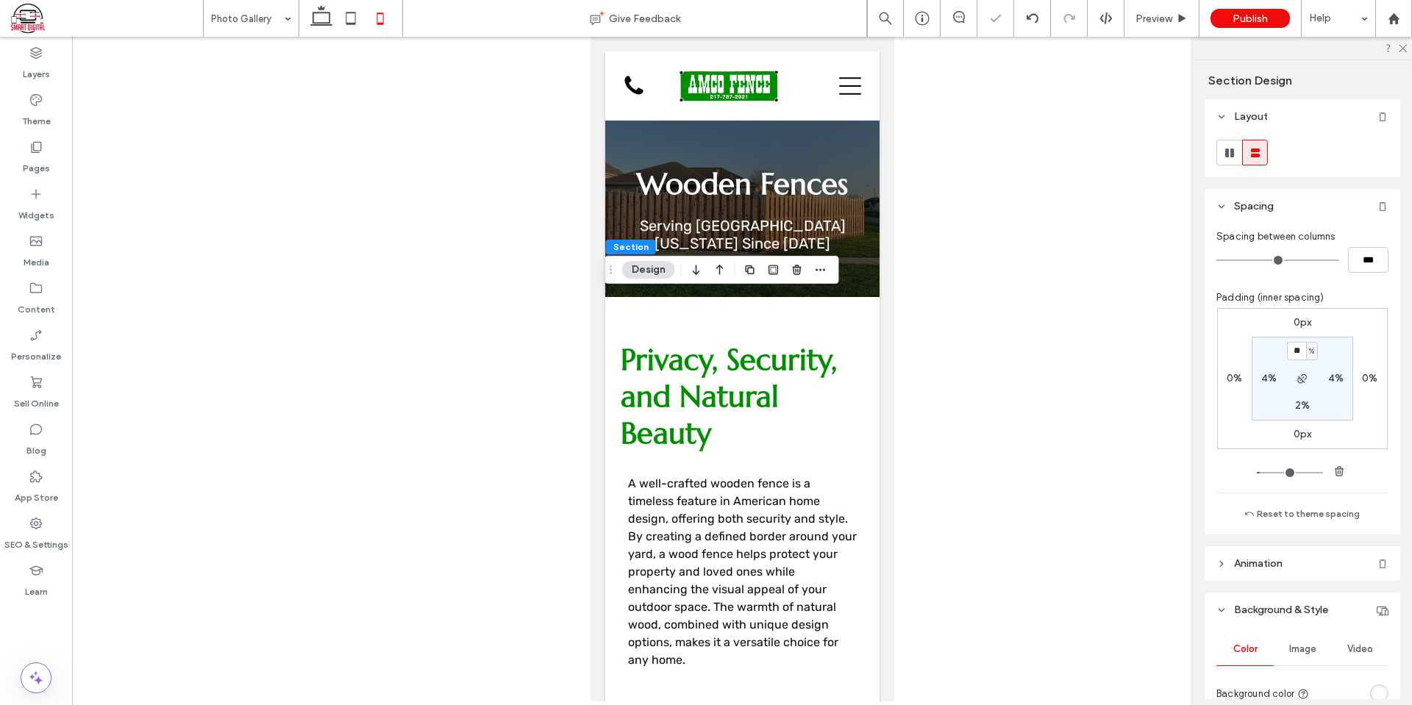
type input "*"
click at [1342, 337] on section "4% 4% * % 4%" at bounding box center [1303, 379] width 102 height 84
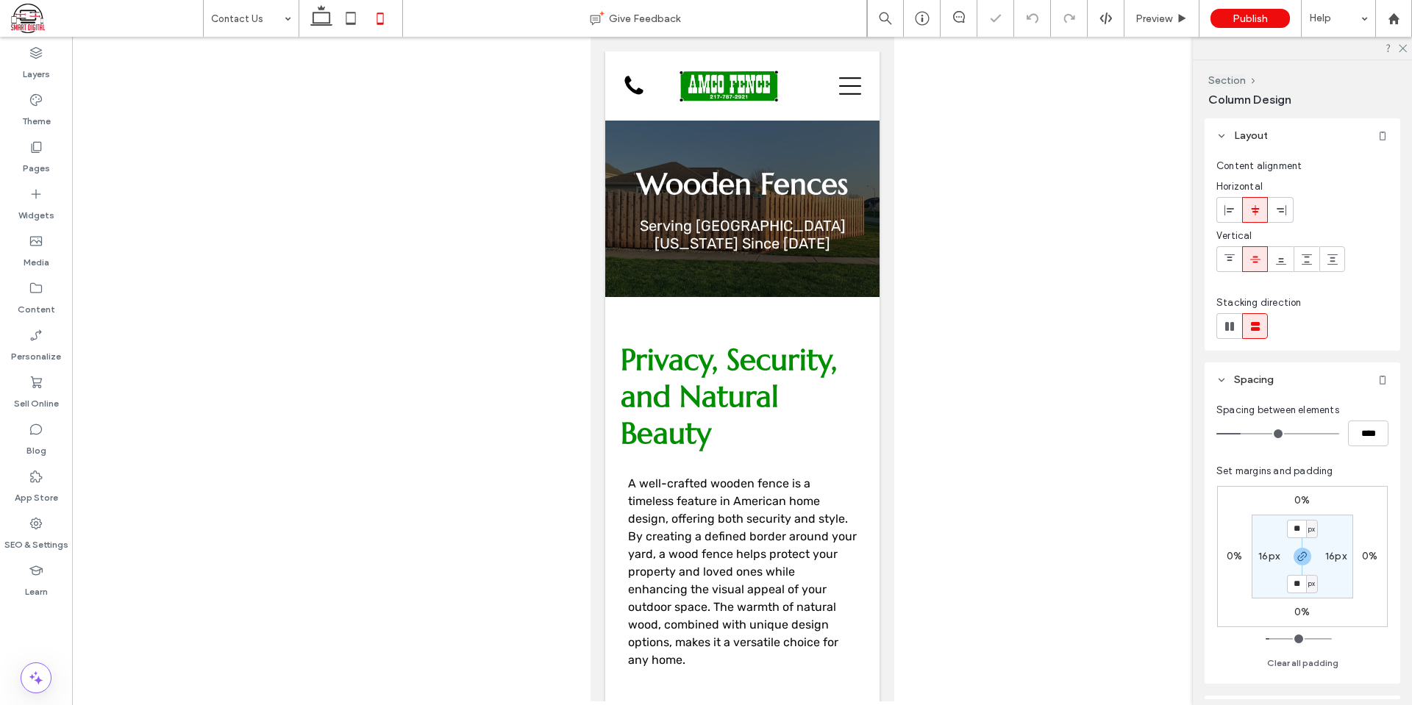
type input "***"
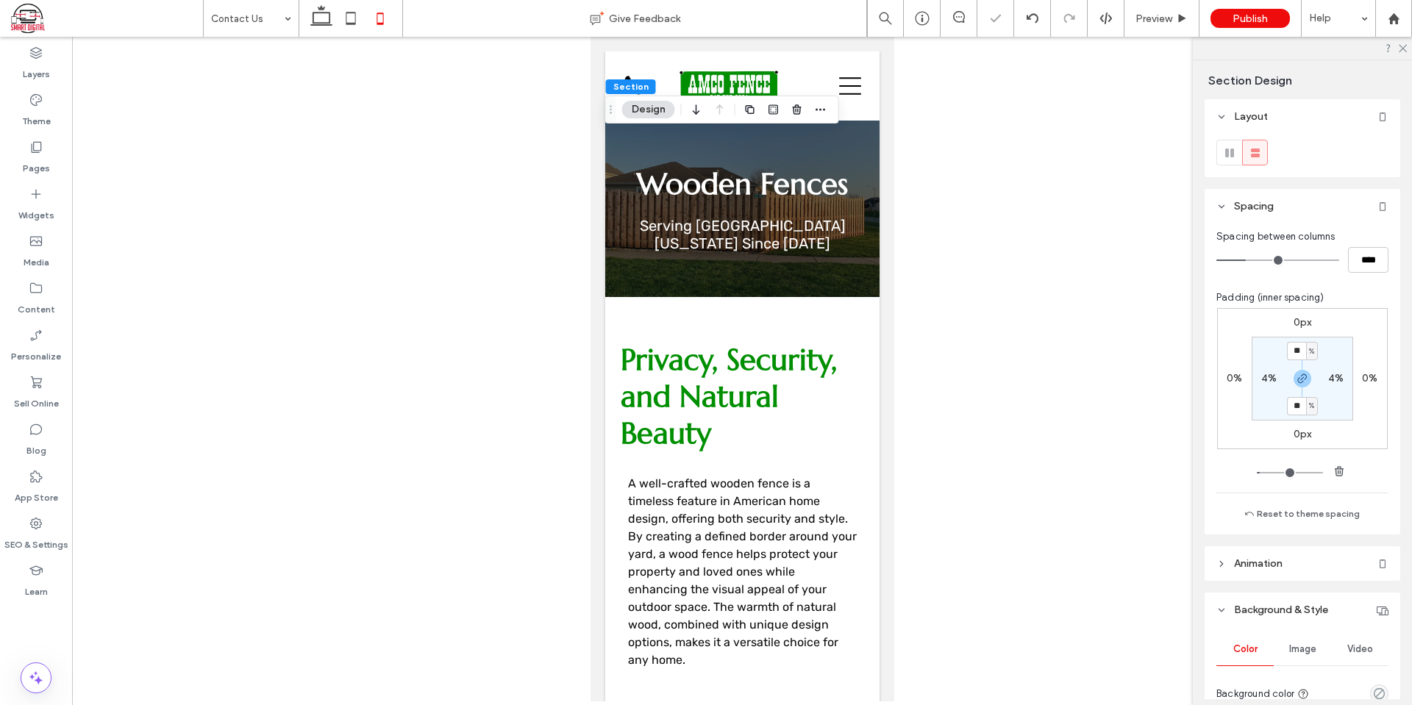
type input "**"
click at [1362, 337] on div "0px 0% 0px 0% ** % 4% ** % 4%" at bounding box center [1302, 378] width 171 height 141
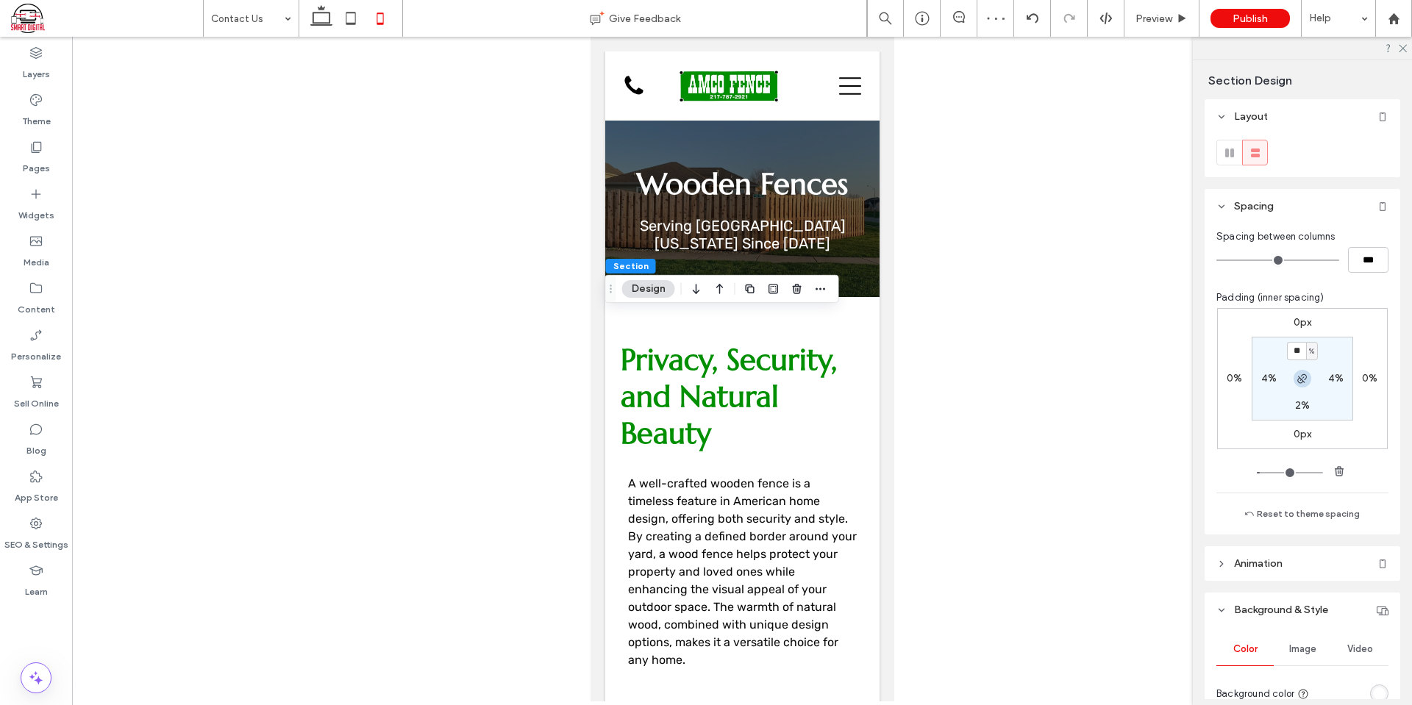
type input "*"
click at [1361, 335] on div "0px 0% 0px 0% 4% 4% * % 4%" at bounding box center [1302, 378] width 171 height 141
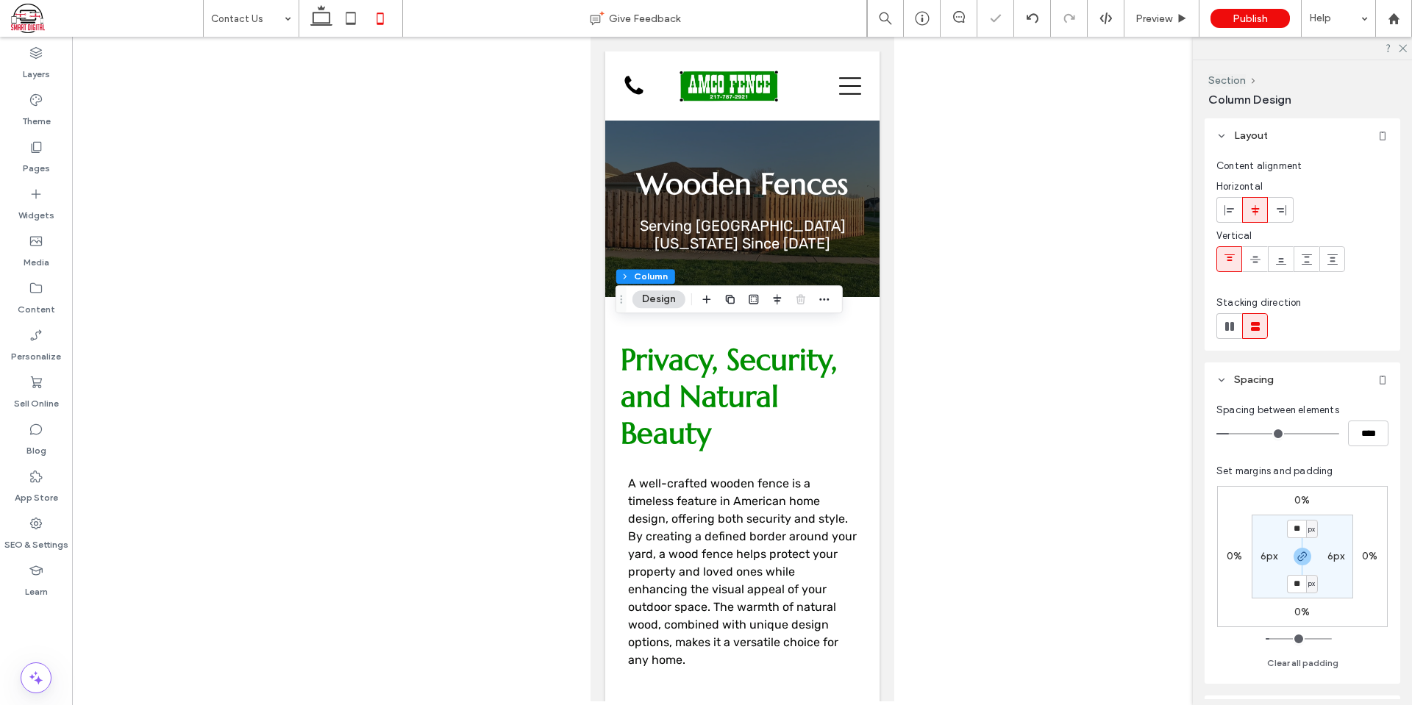
click at [1267, 551] on label "6px" at bounding box center [1270, 556] width 18 height 13
type input "*"
type input "**"
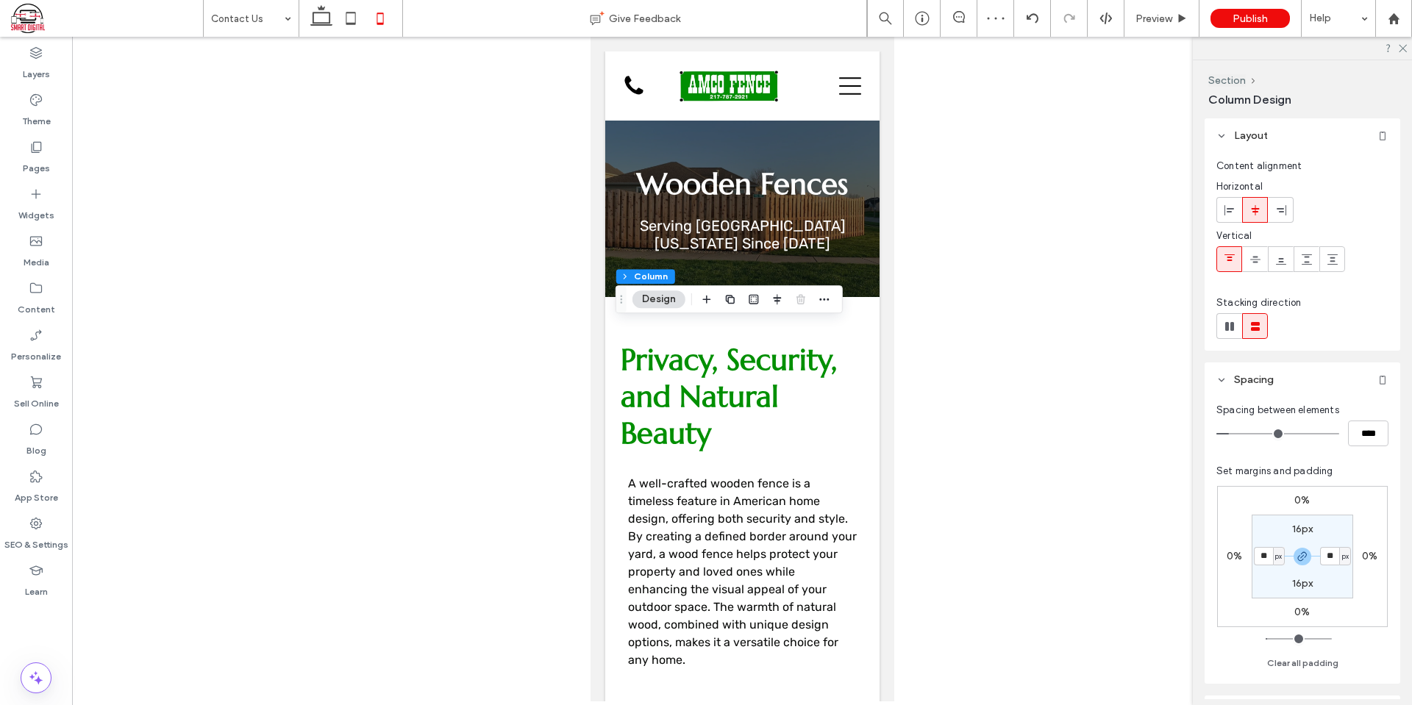
click at [1328, 502] on div "0% 0% 0% 0% 16px ** px 16px ** px" at bounding box center [1302, 556] width 171 height 141
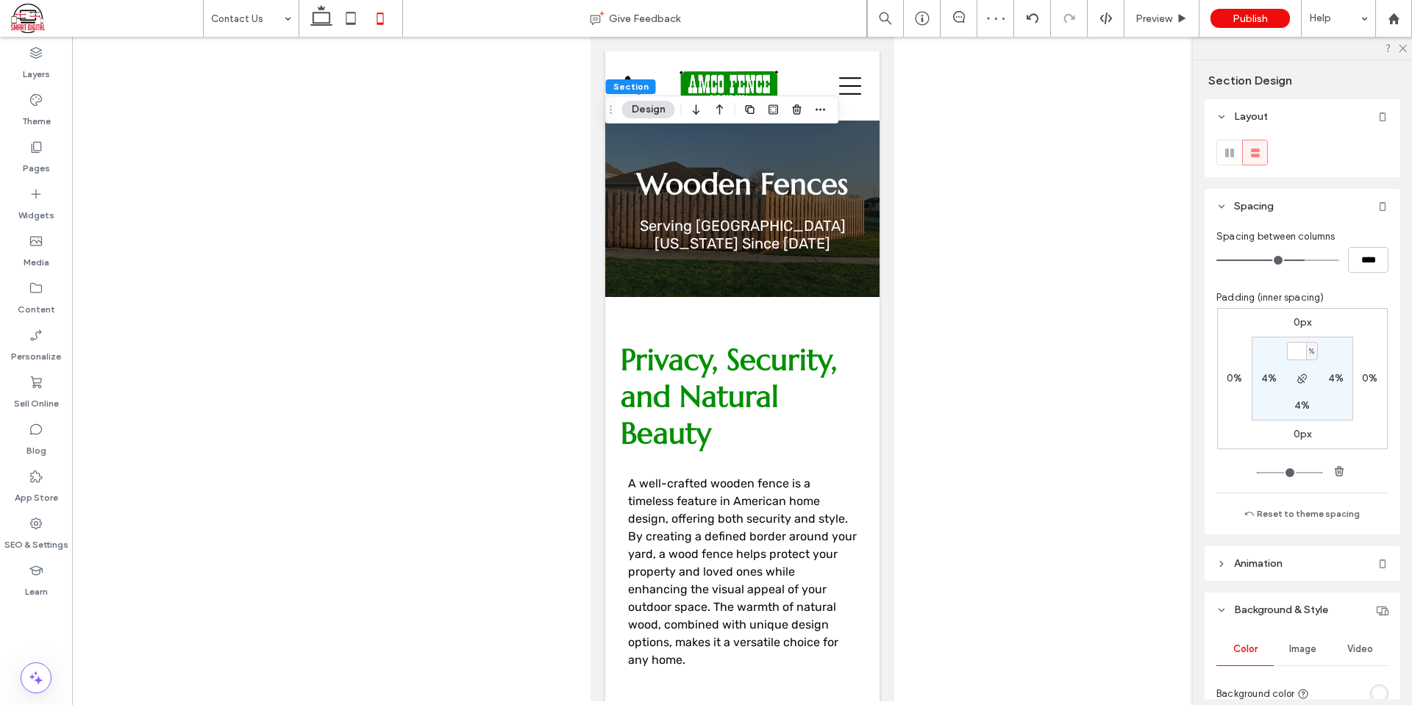
type input "*"
click at [324, 17] on icon at bounding box center [321, 18] width 29 height 29
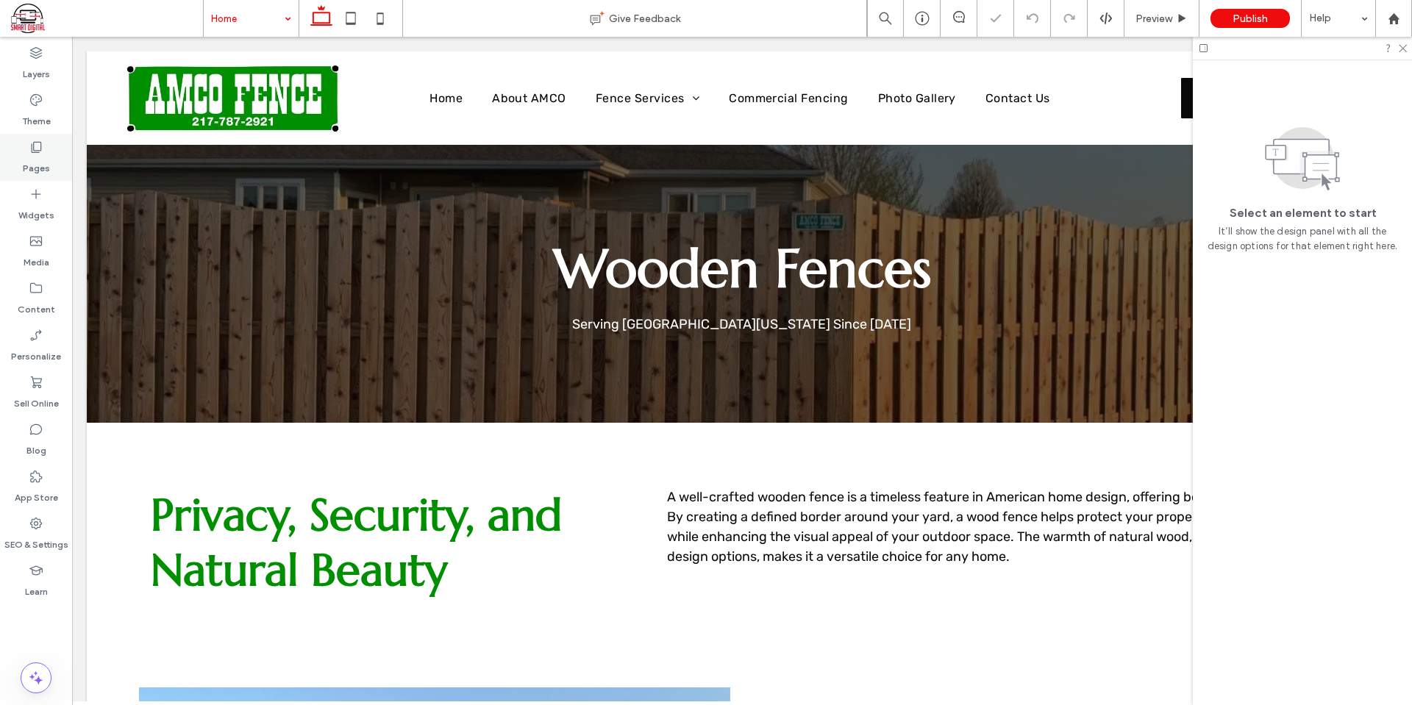
click at [29, 151] on icon at bounding box center [36, 147] width 15 height 15
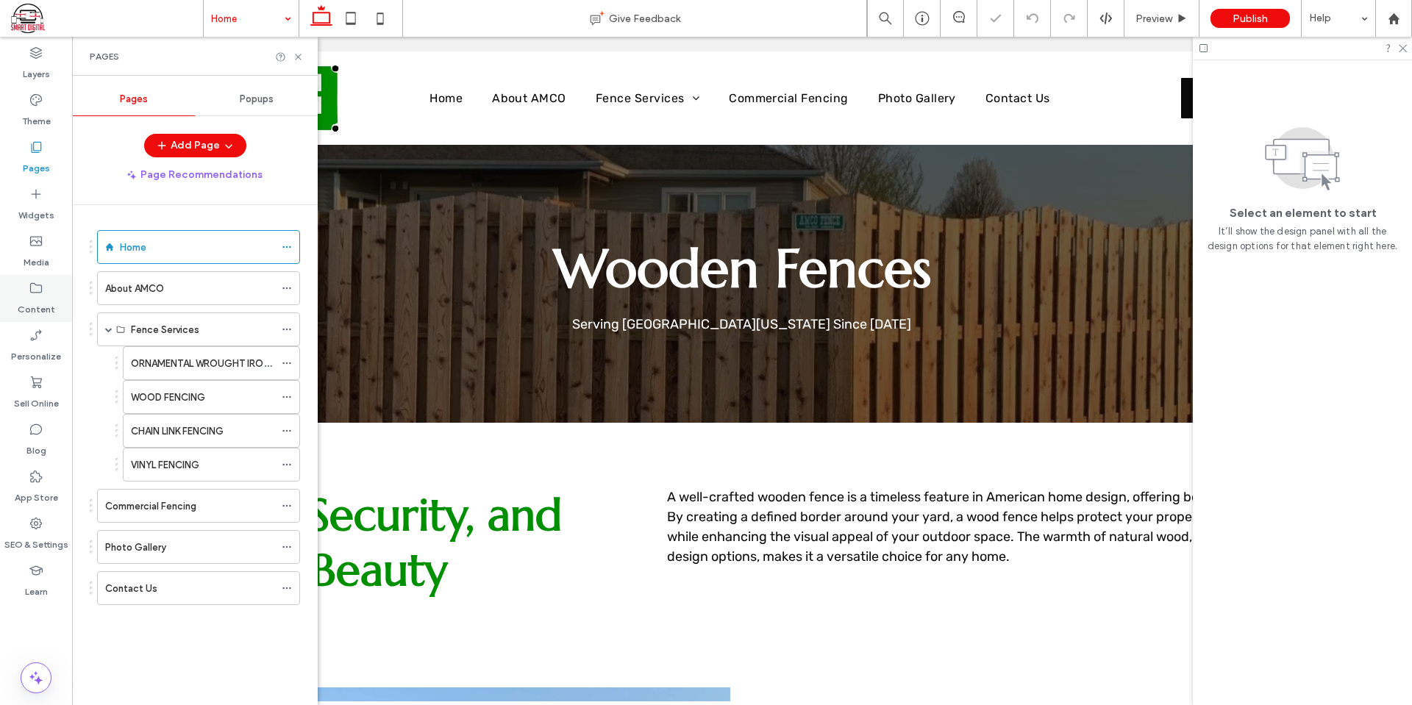
click at [29, 307] on label "Content" at bounding box center [37, 306] width 38 height 21
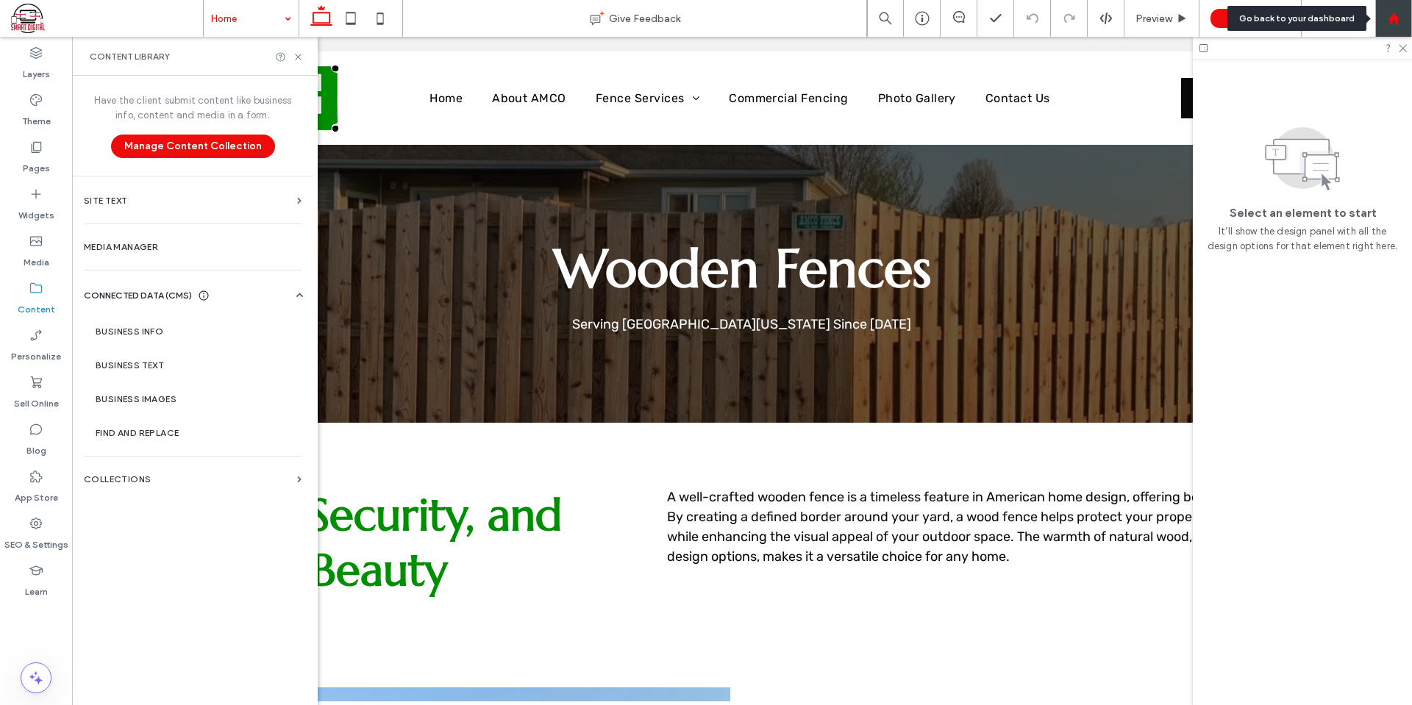
click at [1393, 18] on use at bounding box center [1393, 18] width 11 height 11
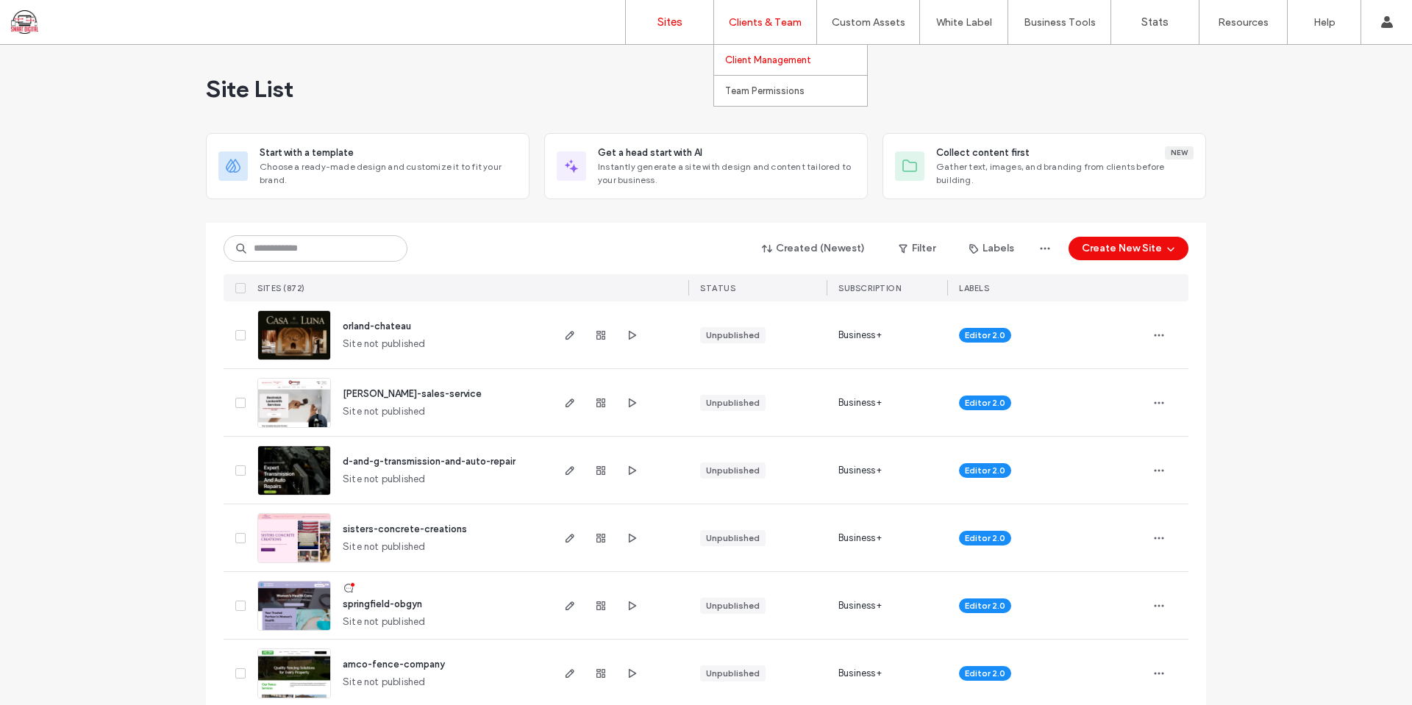
click at [772, 58] on label "Client Management" at bounding box center [768, 59] width 86 height 11
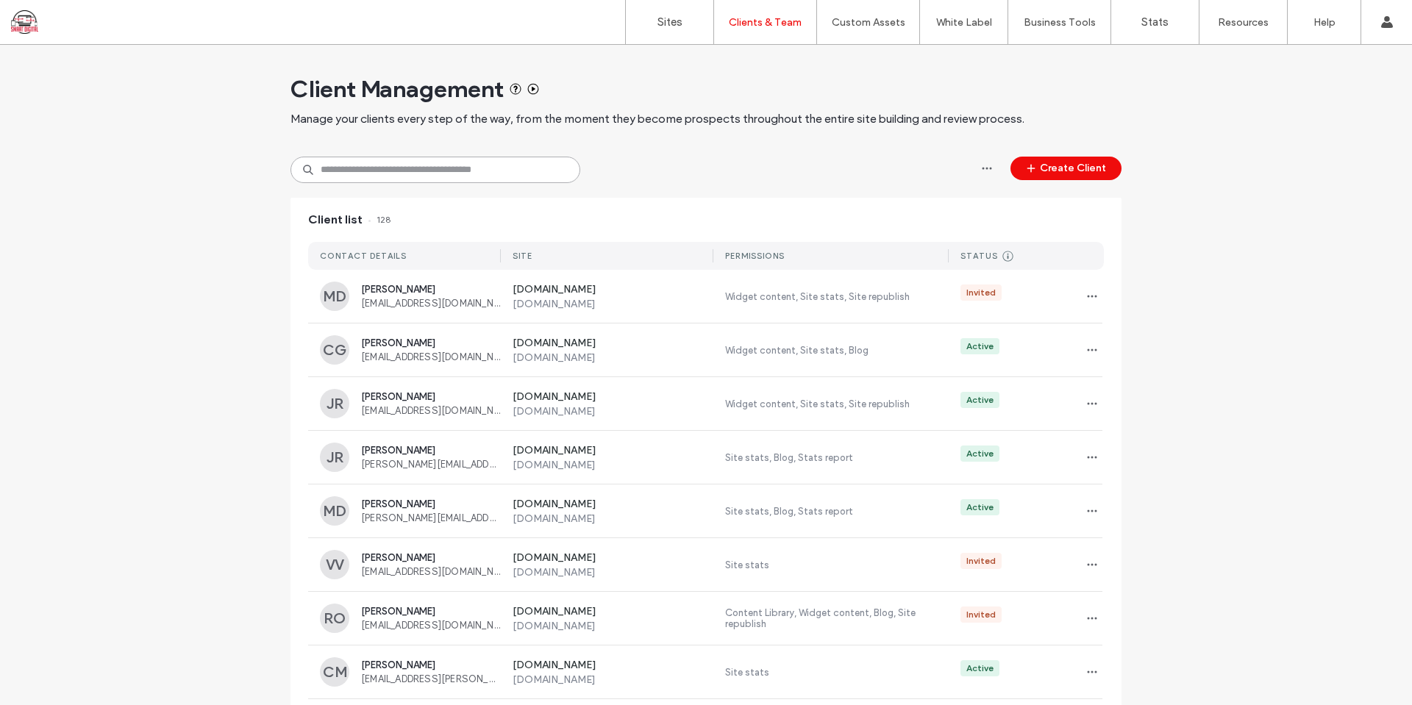
click at [407, 171] on input at bounding box center [436, 170] width 290 height 26
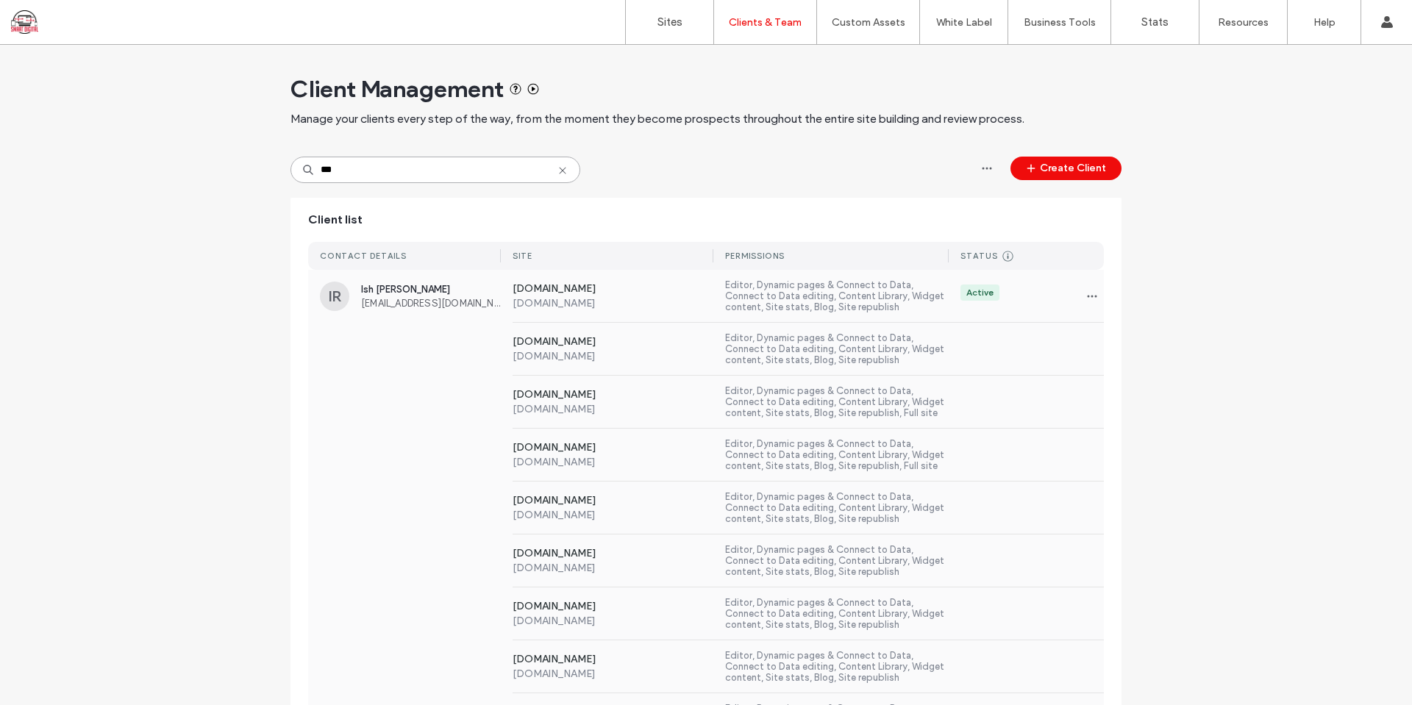
type input "***"
click at [431, 335] on div "[DOMAIN_NAME] [DOMAIN_NAME] Editor, Dynamic pages & Connect to Data, Connect to…" at bounding box center [706, 349] width 796 height 53
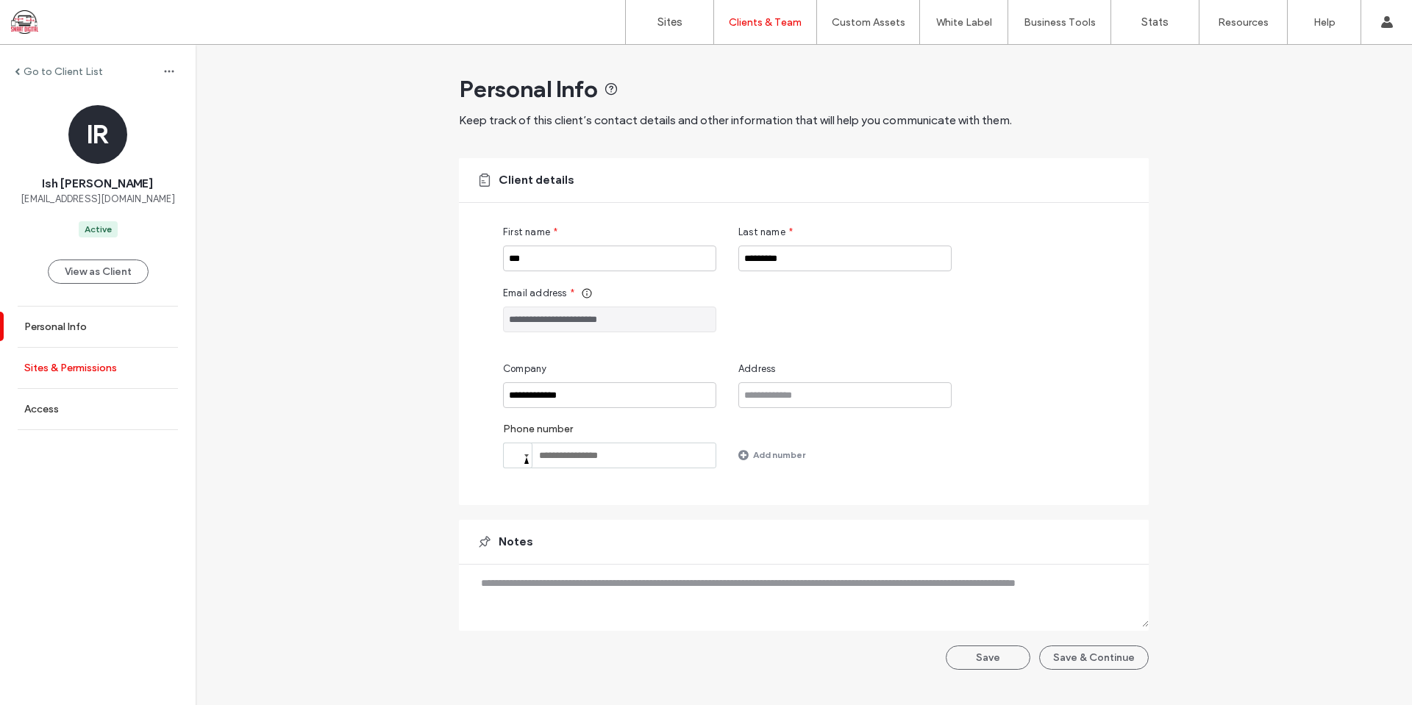
click at [86, 369] on label "Sites & Permissions" at bounding box center [70, 368] width 93 height 13
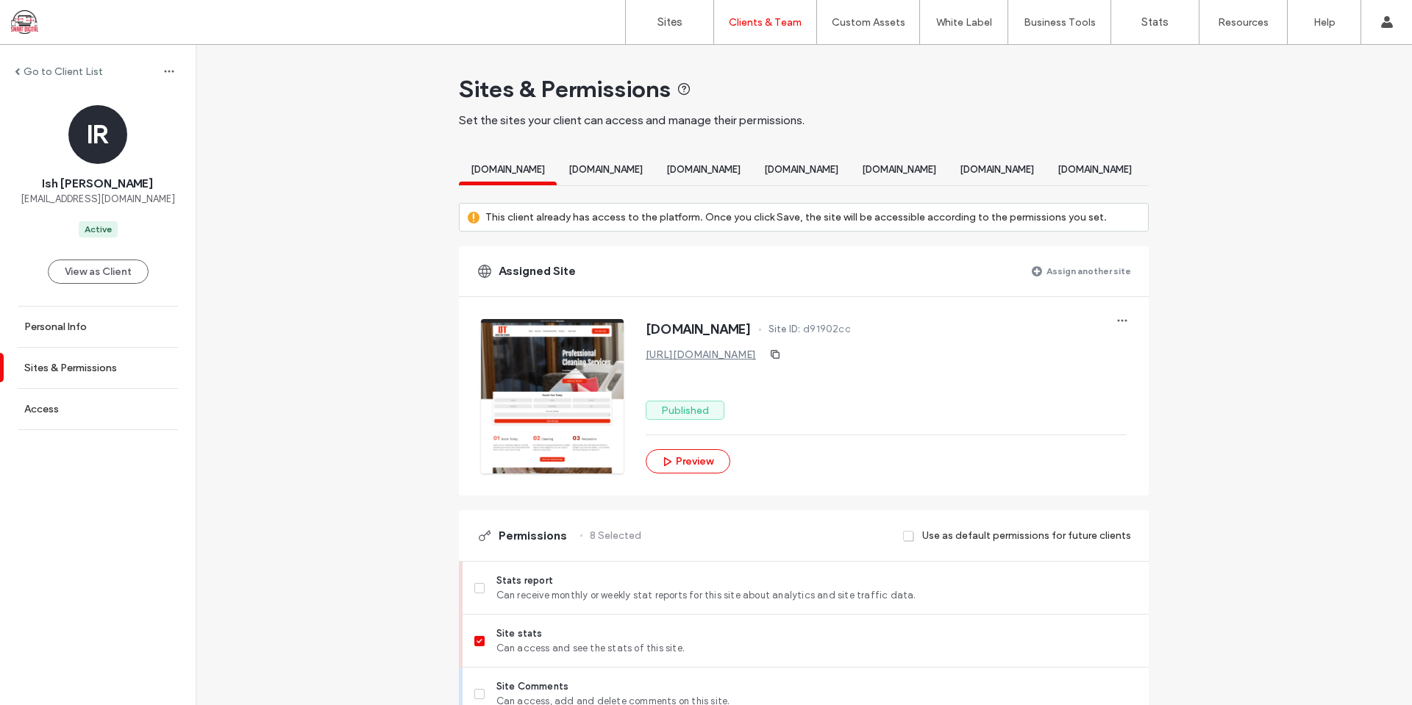
click at [1072, 281] on label "Assign another site" at bounding box center [1089, 271] width 85 height 26
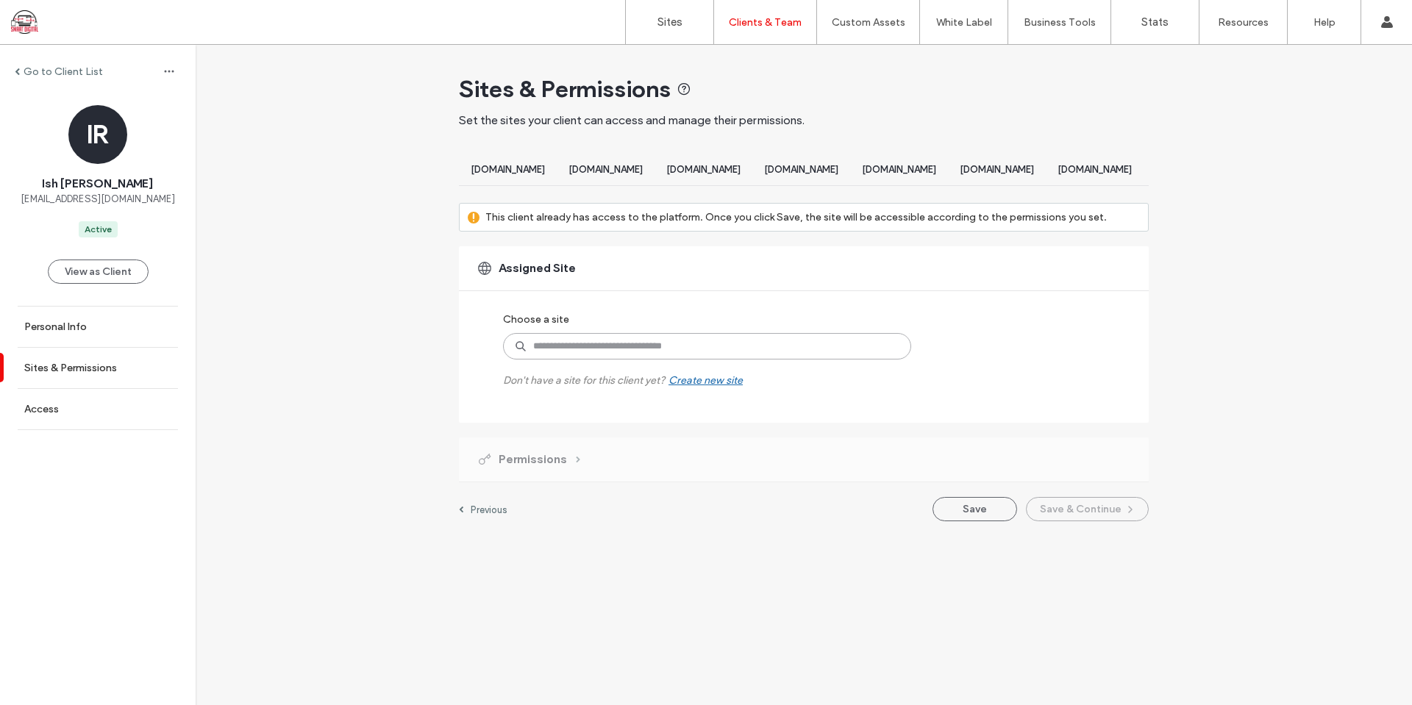
click at [610, 360] on input at bounding box center [707, 346] width 408 height 26
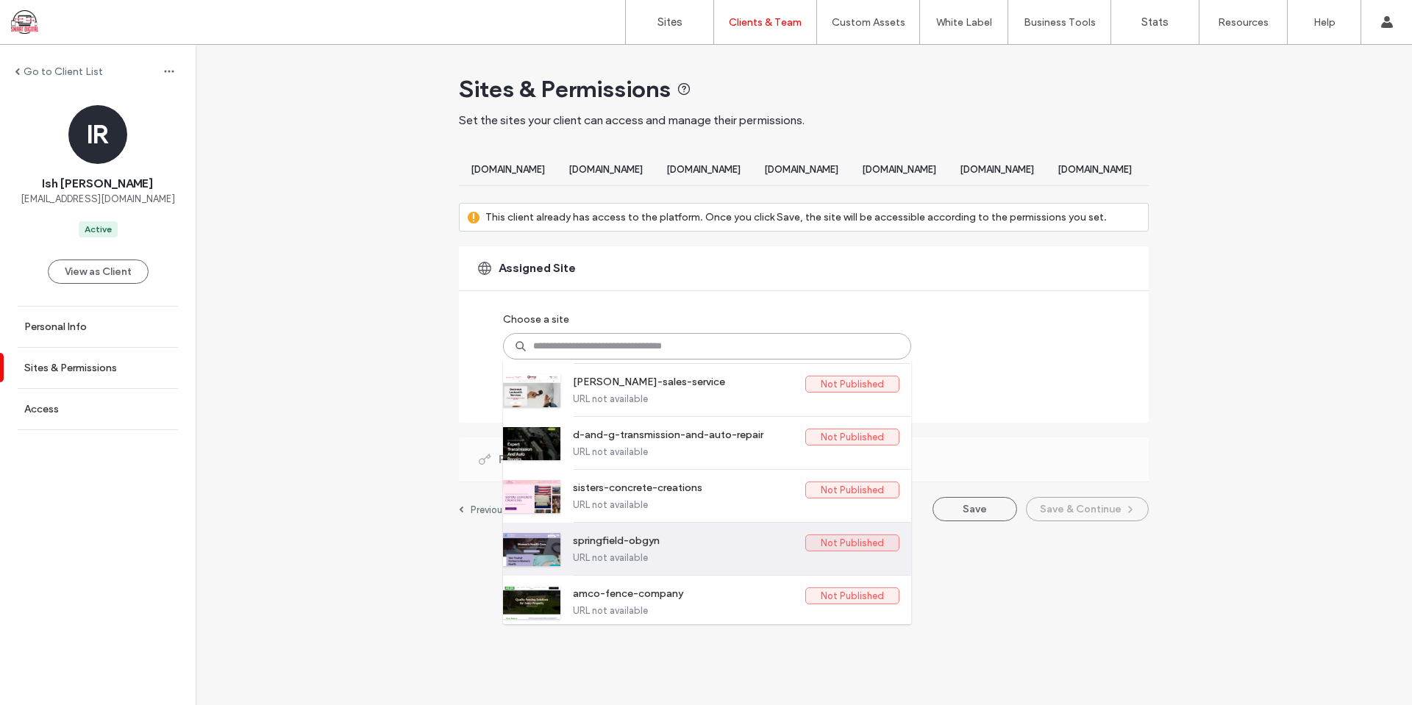
scroll to position [74, 0]
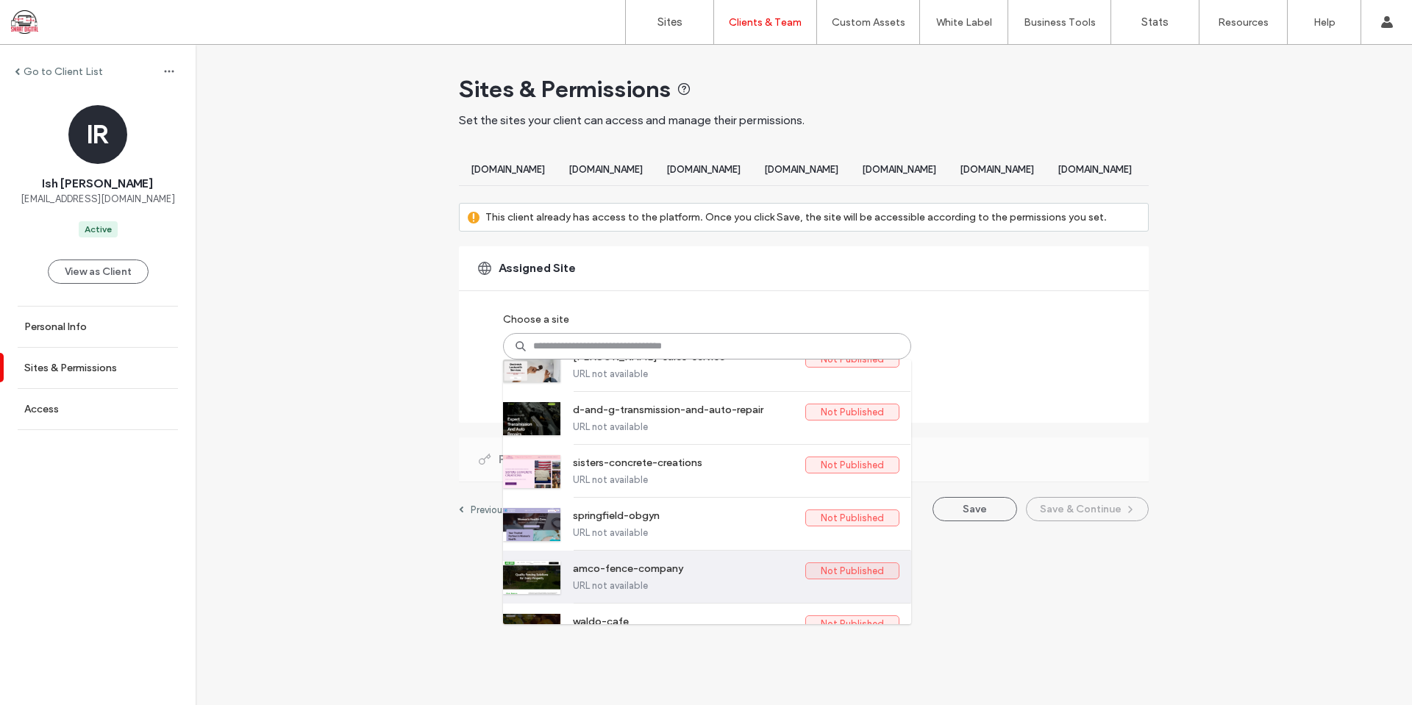
click at [685, 580] on label "amco-fence-company" at bounding box center [689, 572] width 232 height 18
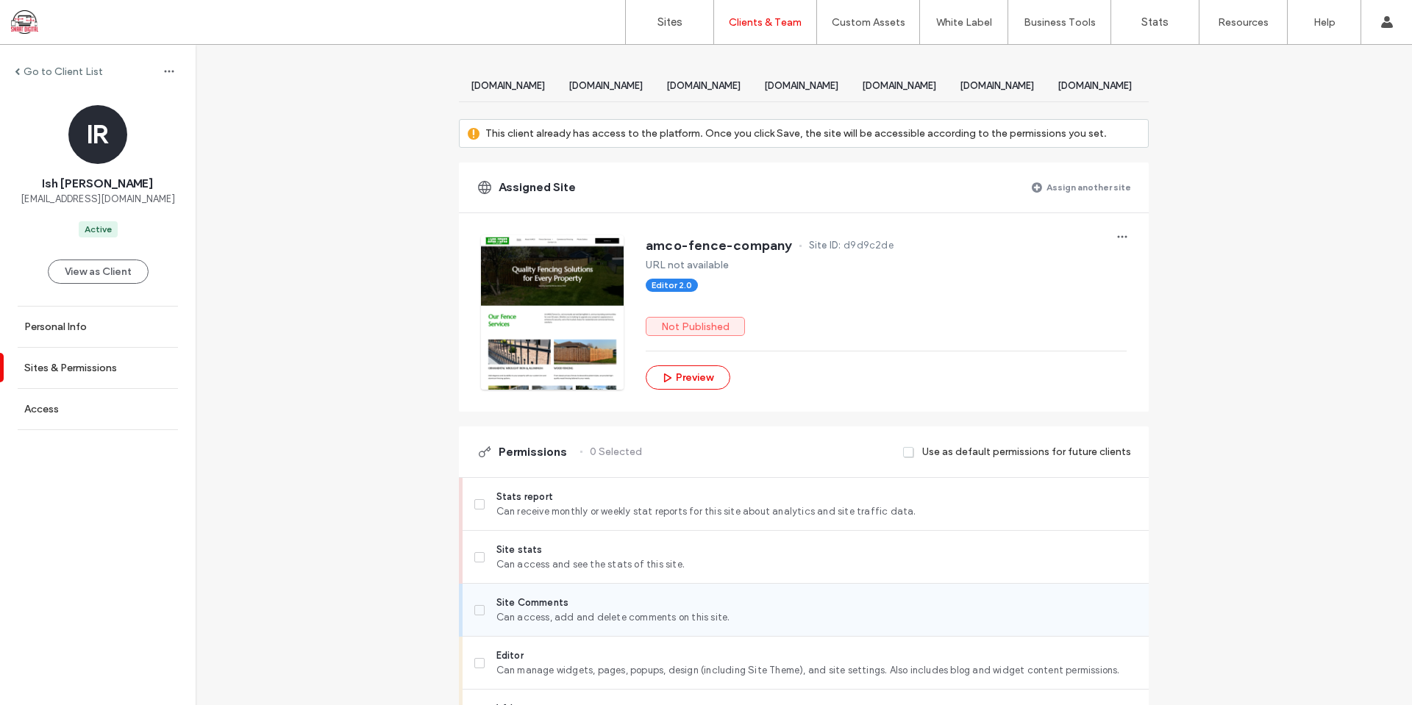
scroll to position [294, 0]
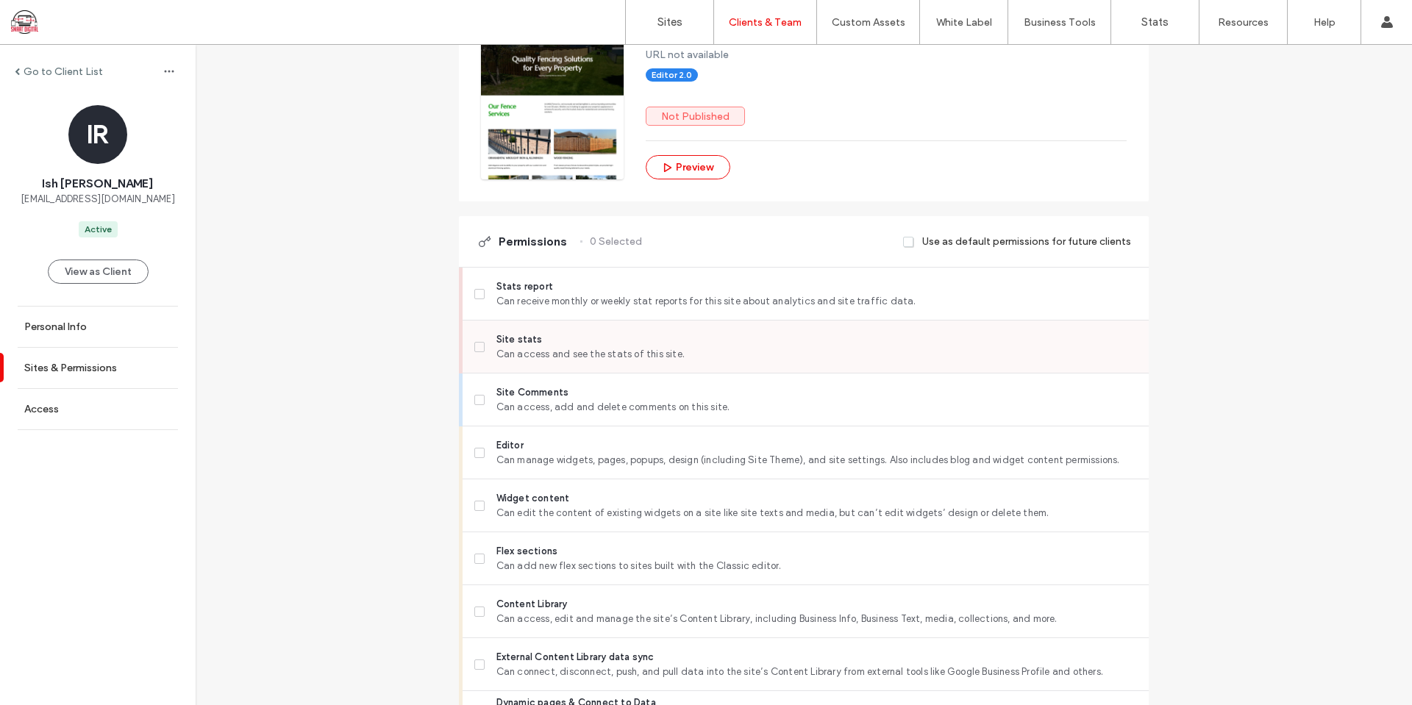
click at [559, 362] on span "Can access and see the stats of this site." at bounding box center [816, 354] width 641 height 15
click at [566, 453] on span "Editor" at bounding box center [816, 445] width 641 height 15
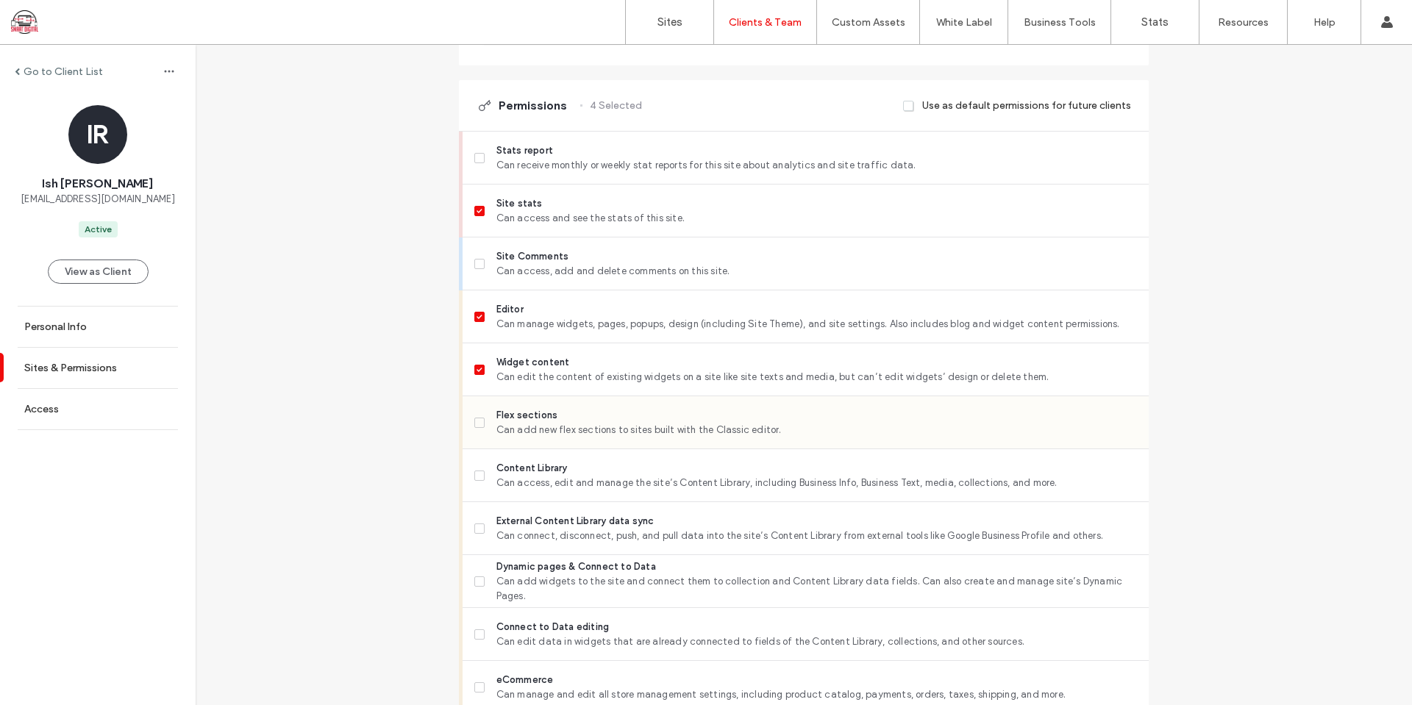
scroll to position [441, 0]
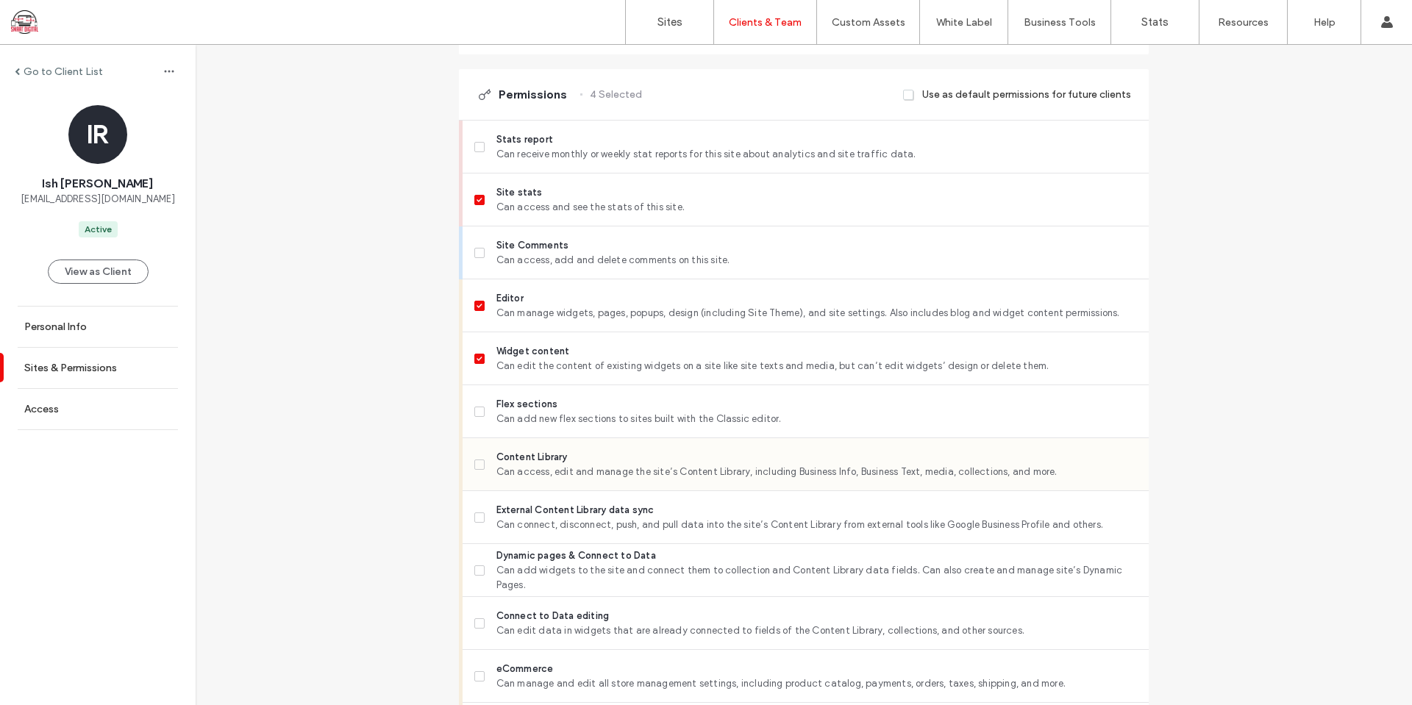
click at [575, 480] on span "Can access, edit and manage the site’s Content Library, including Business Info…" at bounding box center [816, 472] width 641 height 15
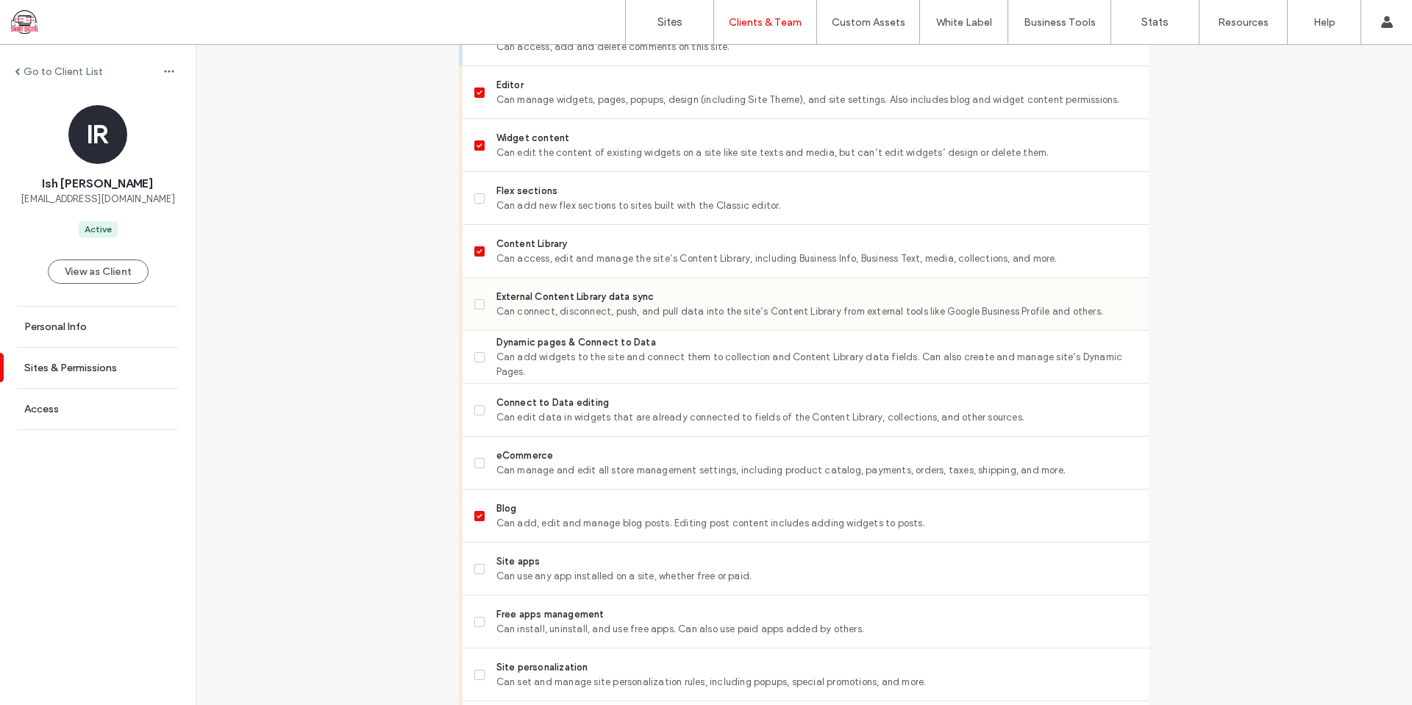
scroll to position [662, 0]
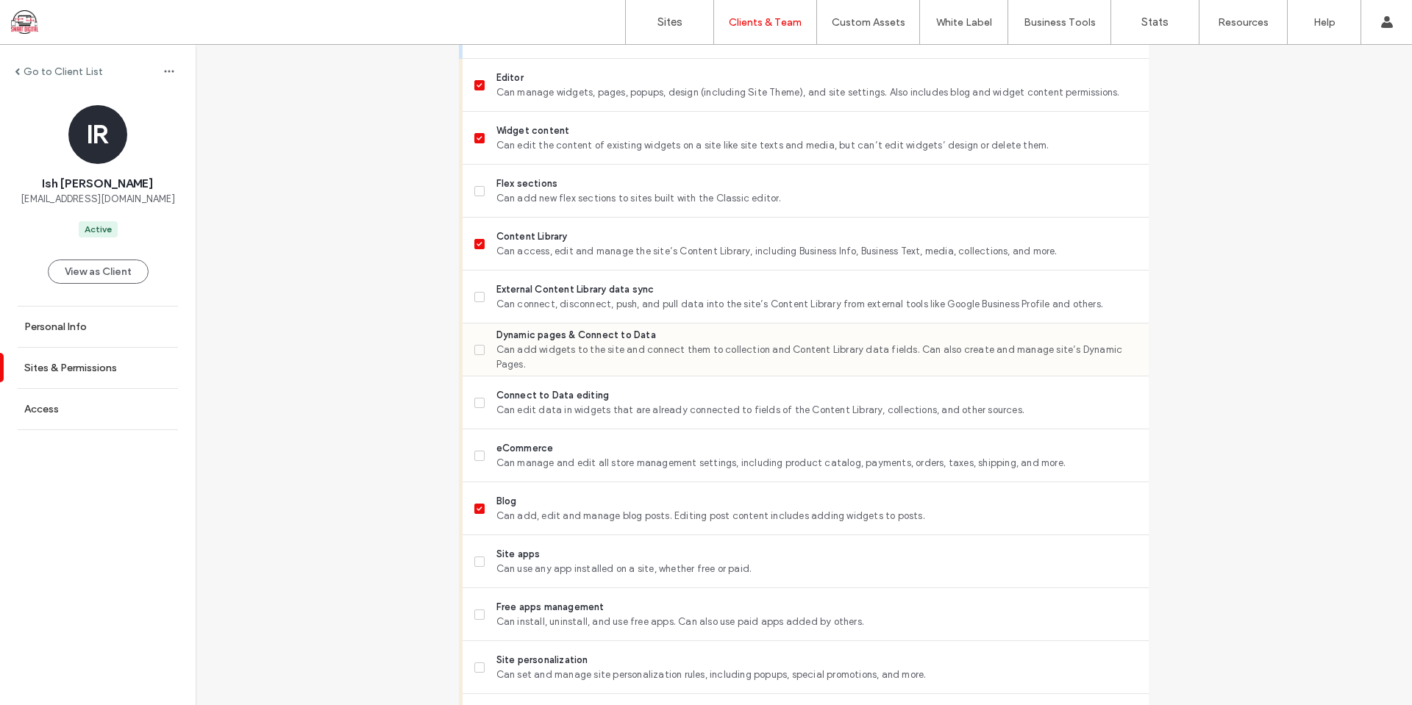
click at [560, 343] on span "Dynamic pages & Connect to Data" at bounding box center [816, 335] width 641 height 15
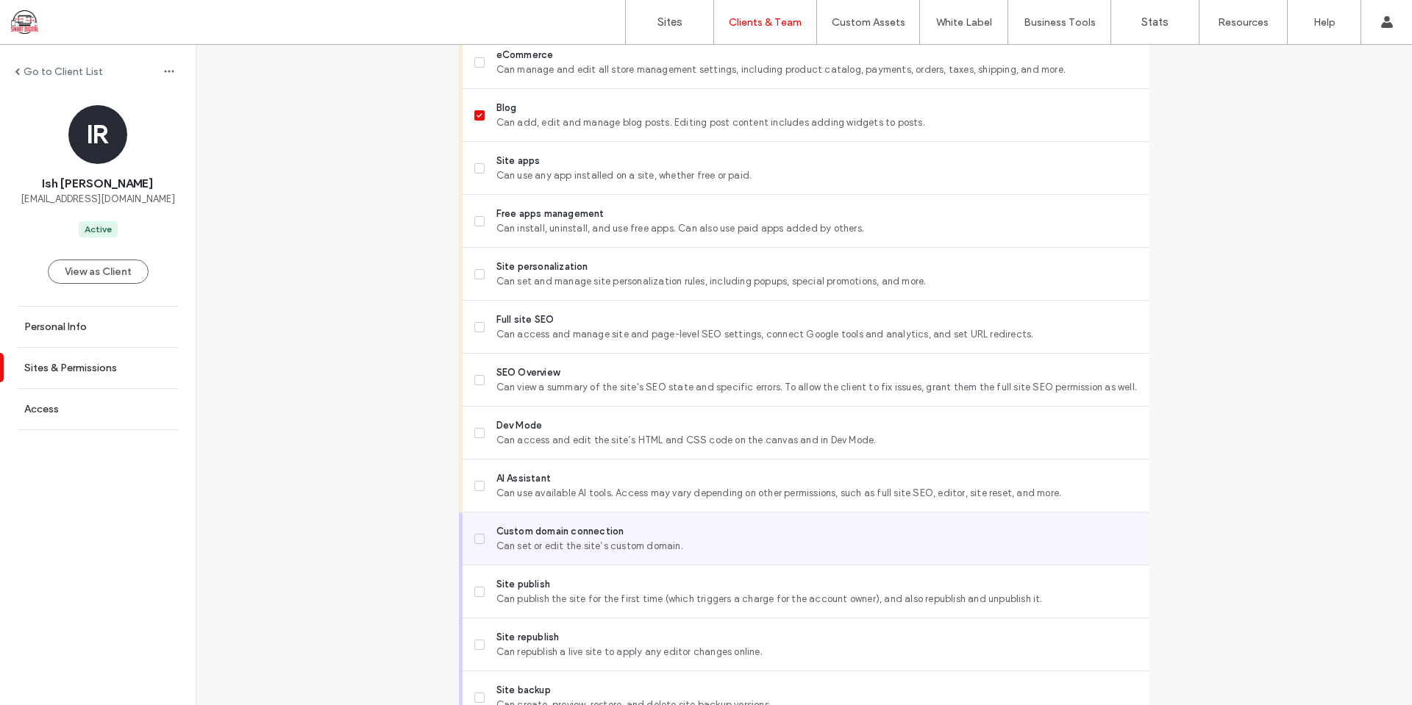
scroll to position [1195, 0]
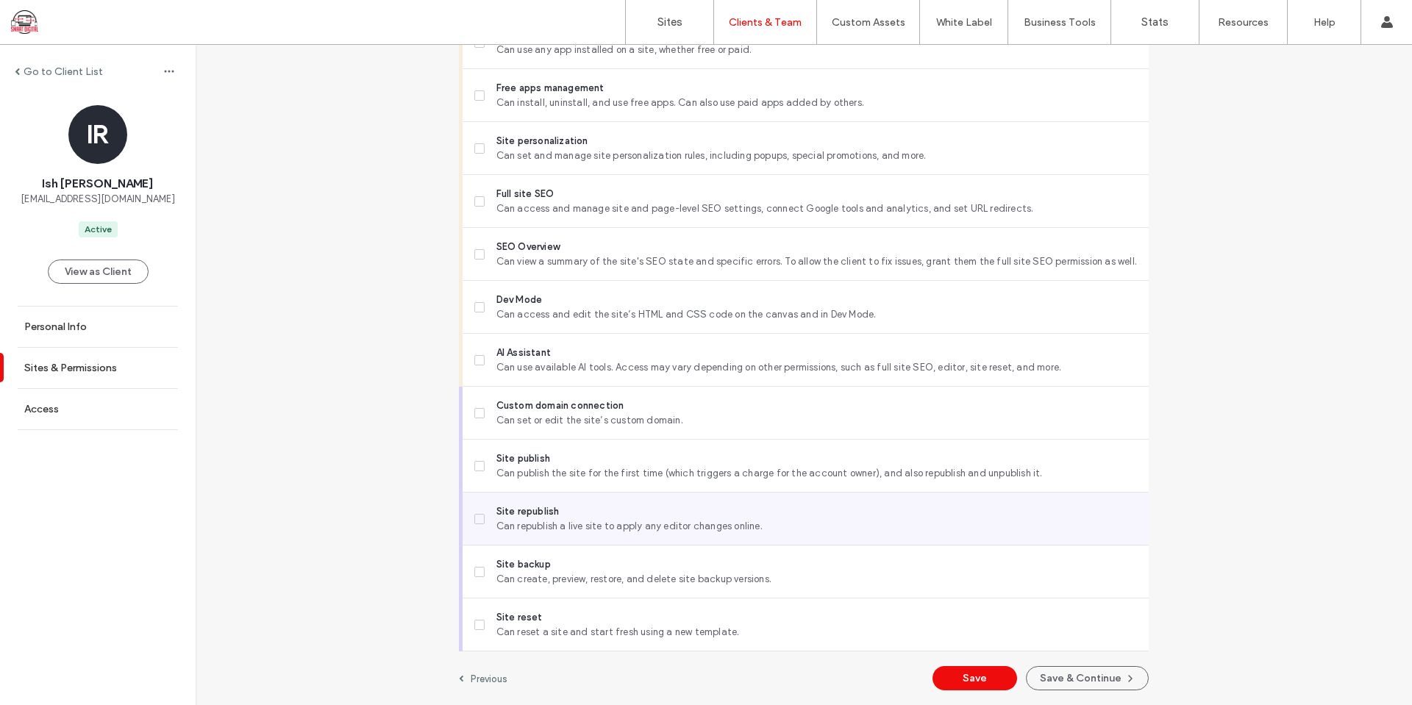
click at [560, 530] on span "Can republish a live site to apply any editor changes online." at bounding box center [816, 526] width 641 height 15
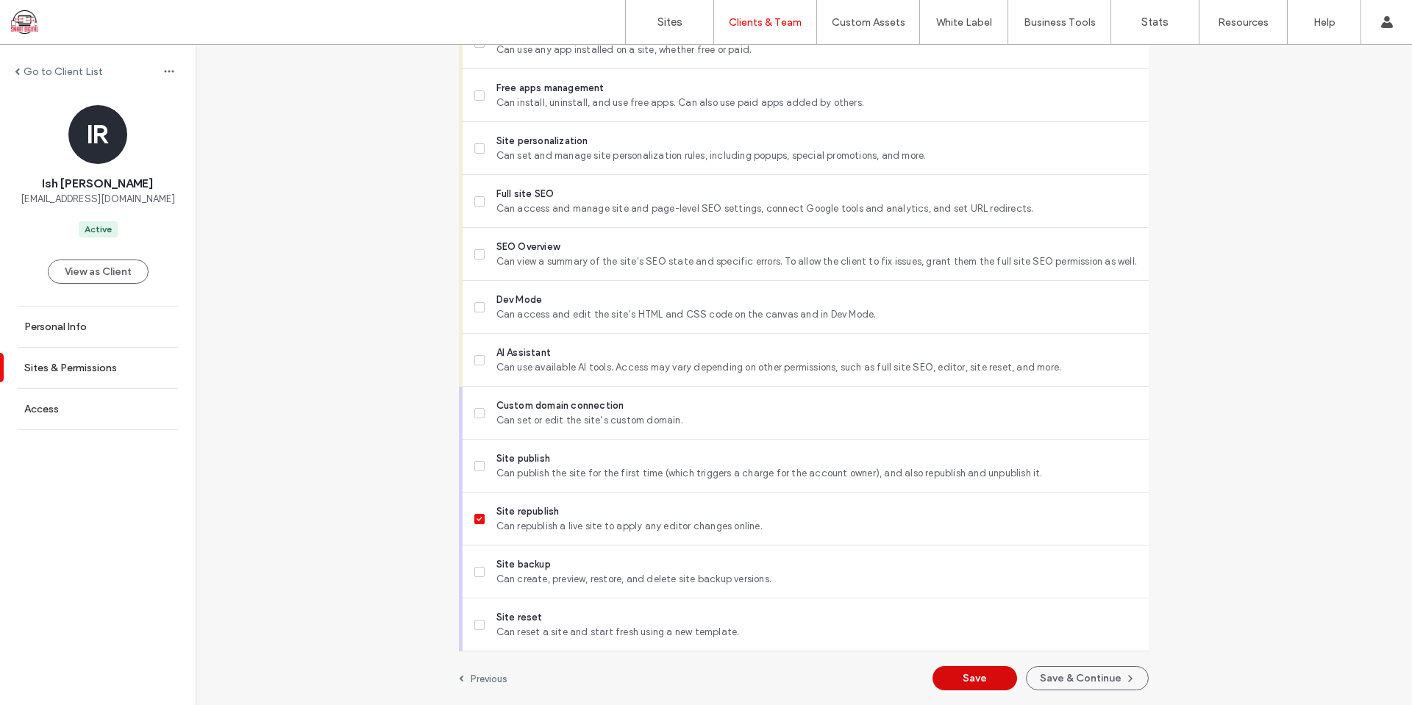
click at [958, 672] on button "Save" at bounding box center [975, 678] width 85 height 24
click at [669, 25] on label "Sites" at bounding box center [670, 21] width 25 height 13
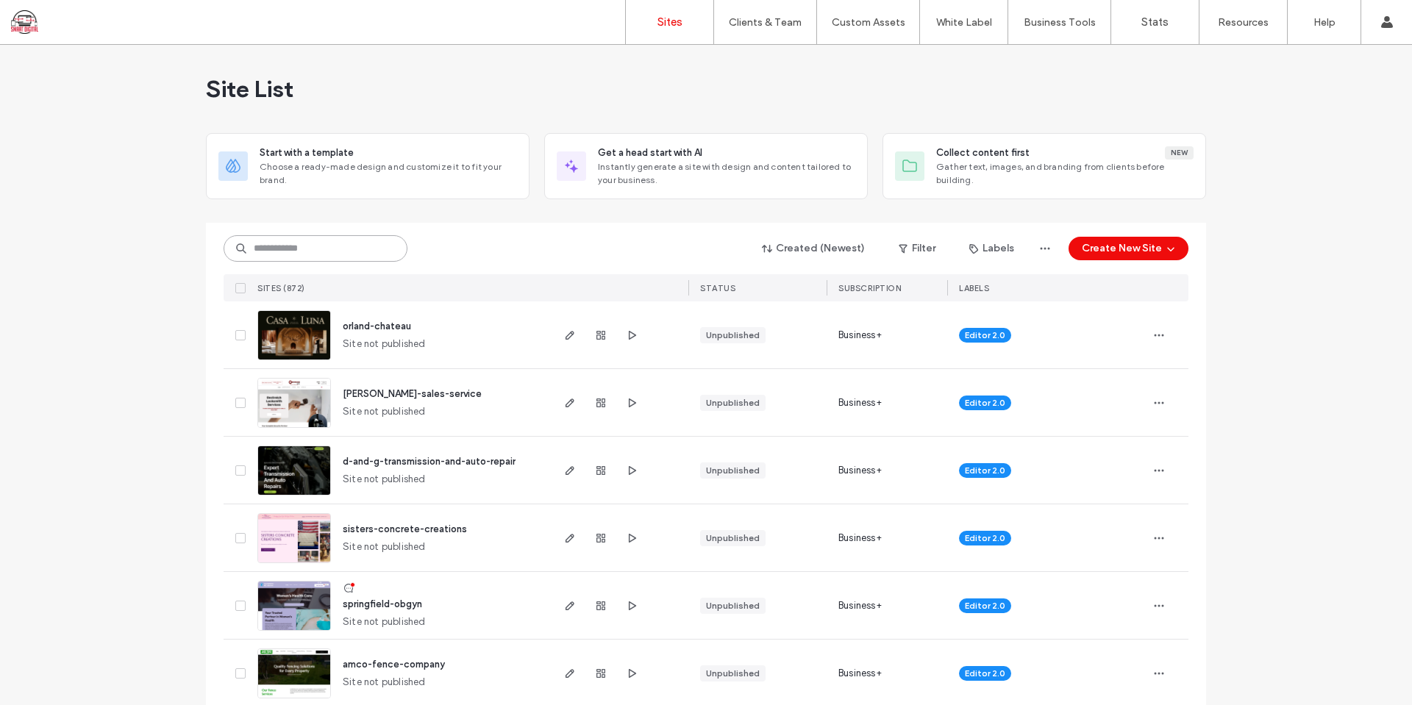
drag, startPoint x: 302, startPoint y: 255, endPoint x: 294, endPoint y: 256, distance: 7.4
click at [301, 255] on input at bounding box center [316, 248] width 184 height 26
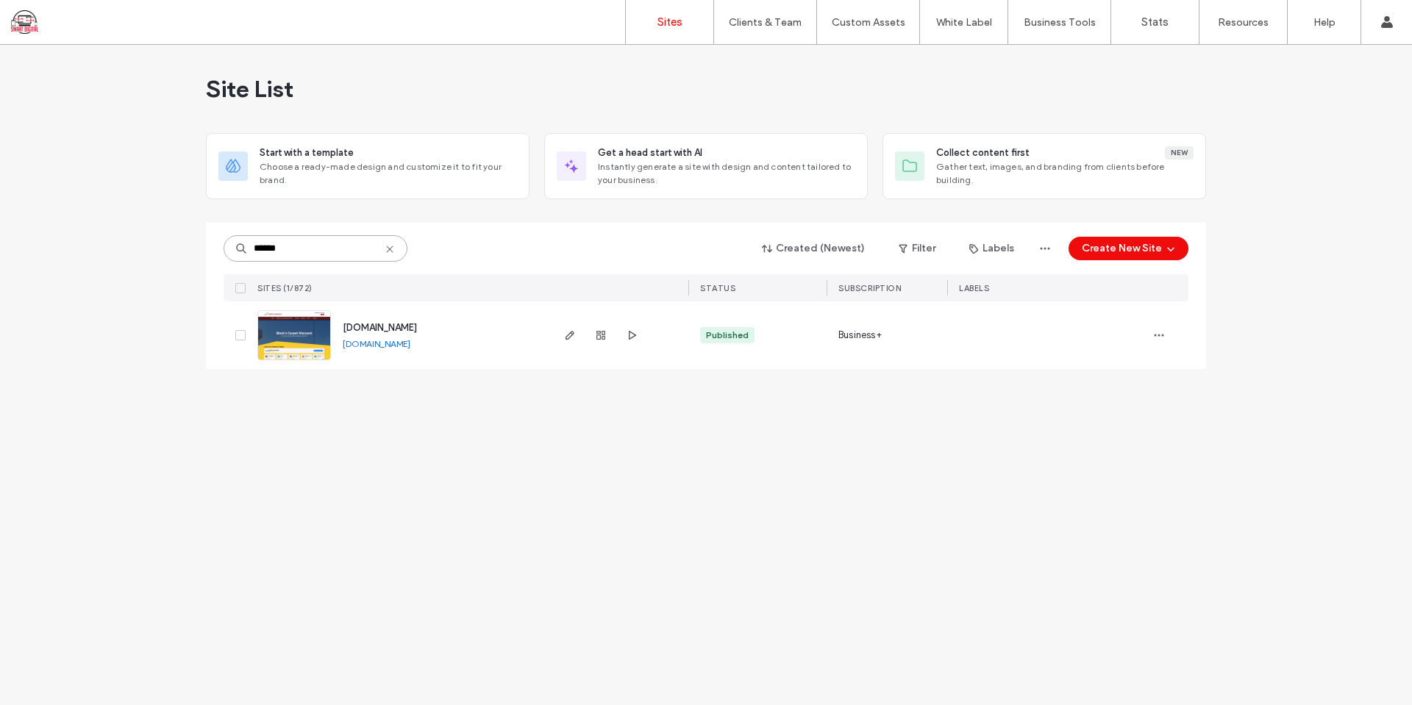
type input "******"
click at [397, 327] on span "[DOMAIN_NAME]" at bounding box center [380, 327] width 74 height 11
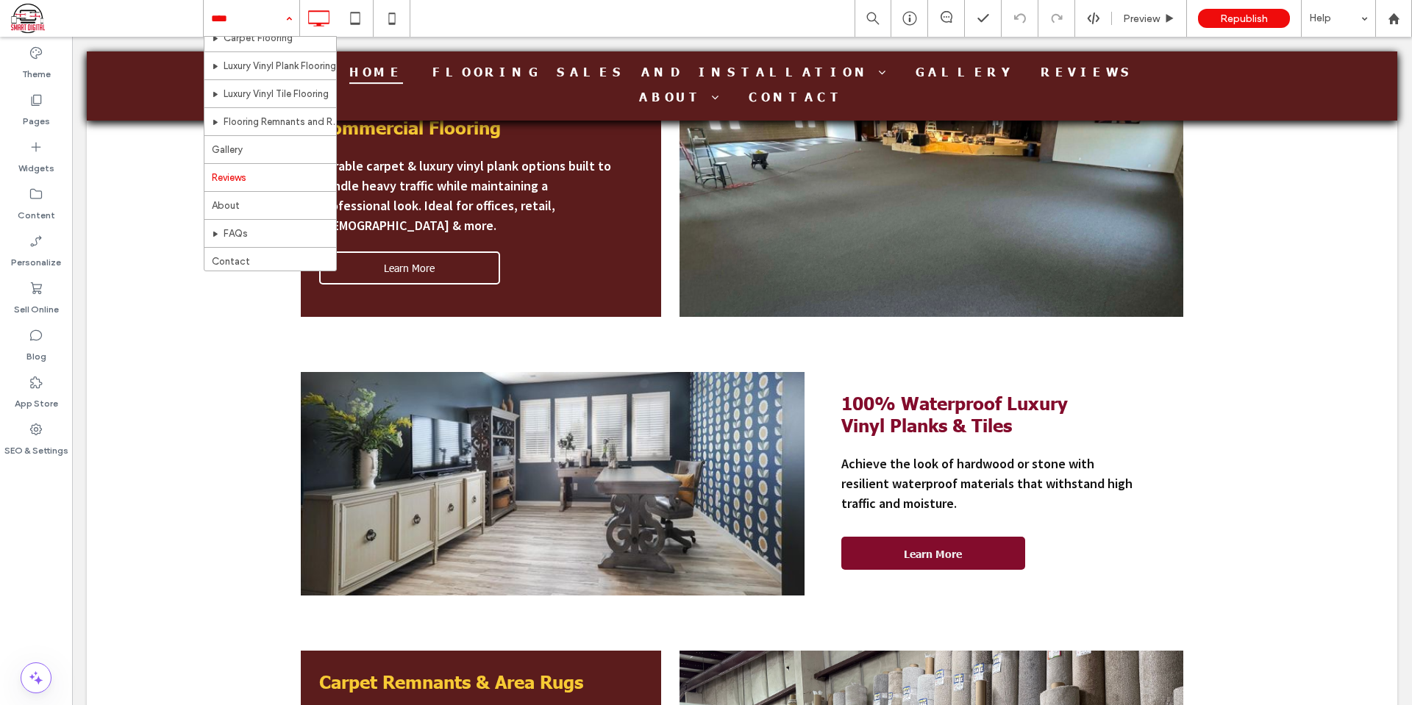
scroll to position [99, 0]
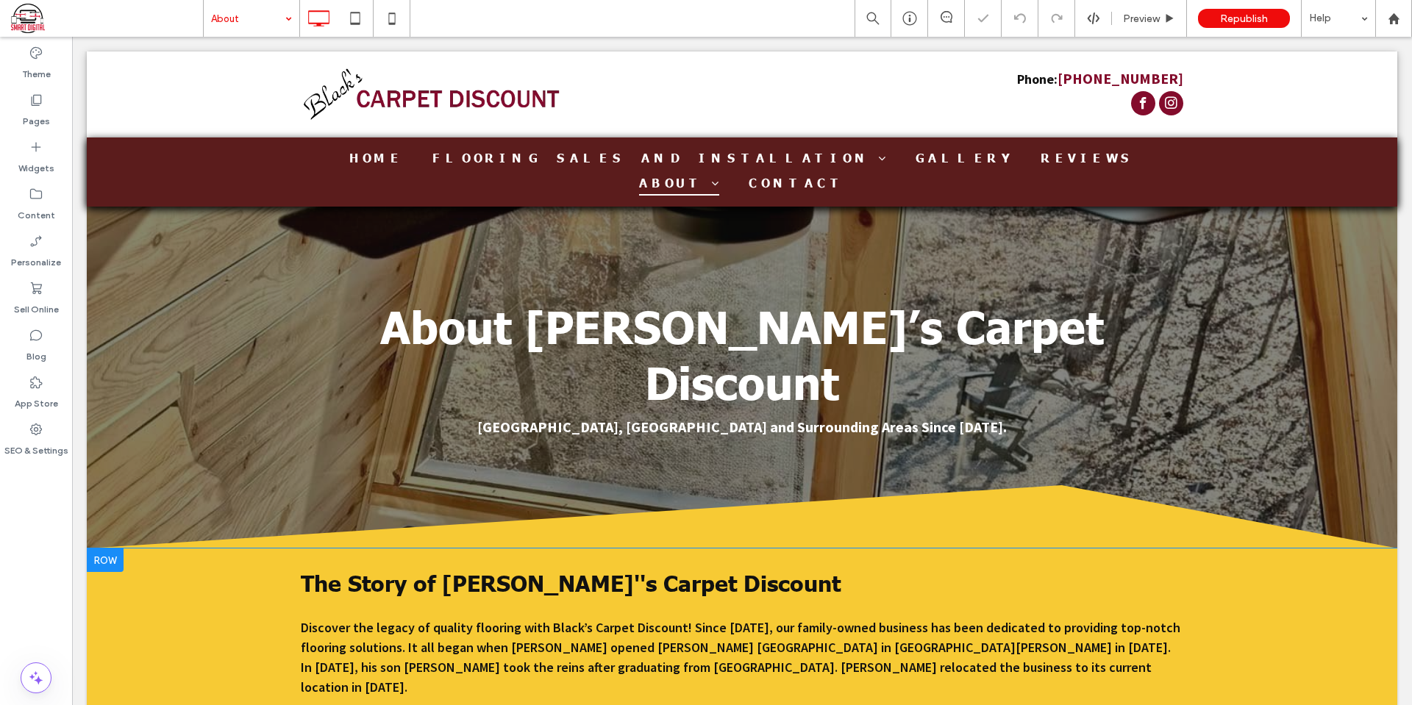
scroll to position [147, 0]
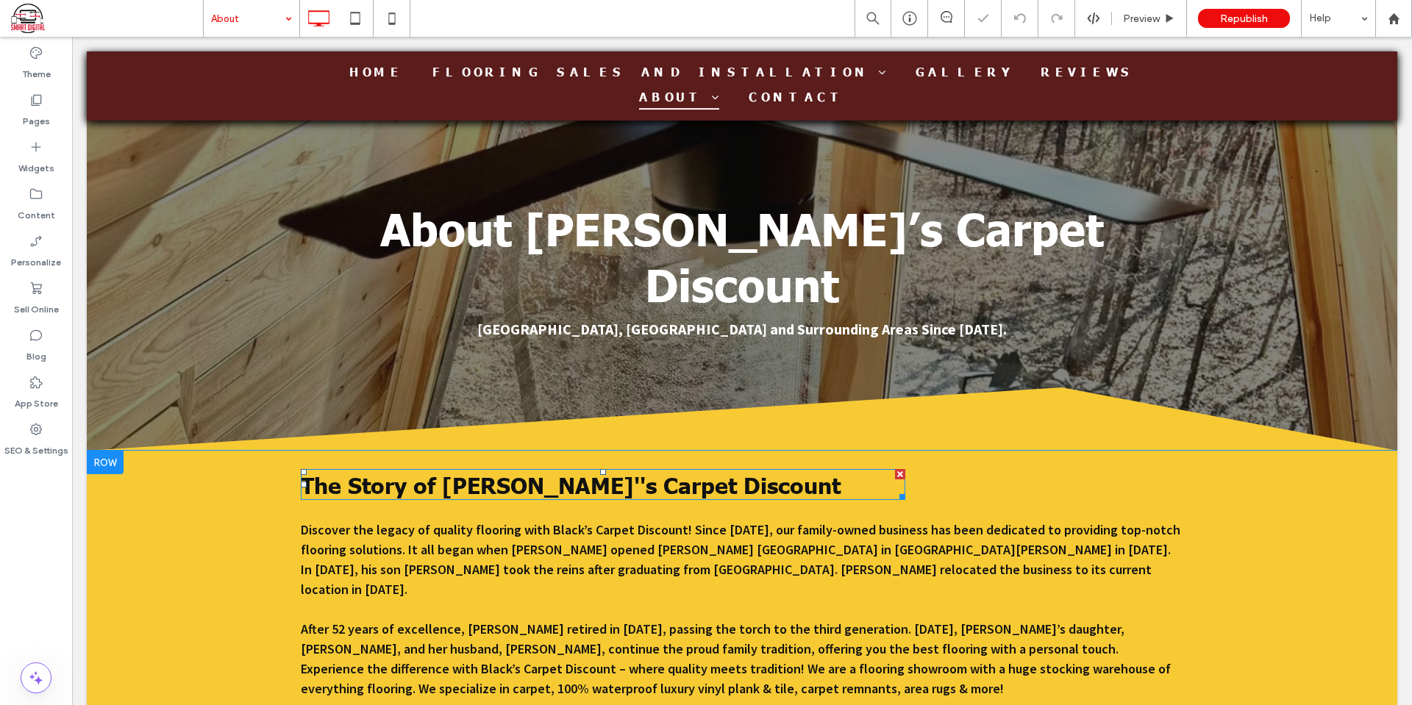
click at [510, 471] on span "The Story of [PERSON_NAME]''s Carpet Discount" at bounding box center [571, 485] width 540 height 28
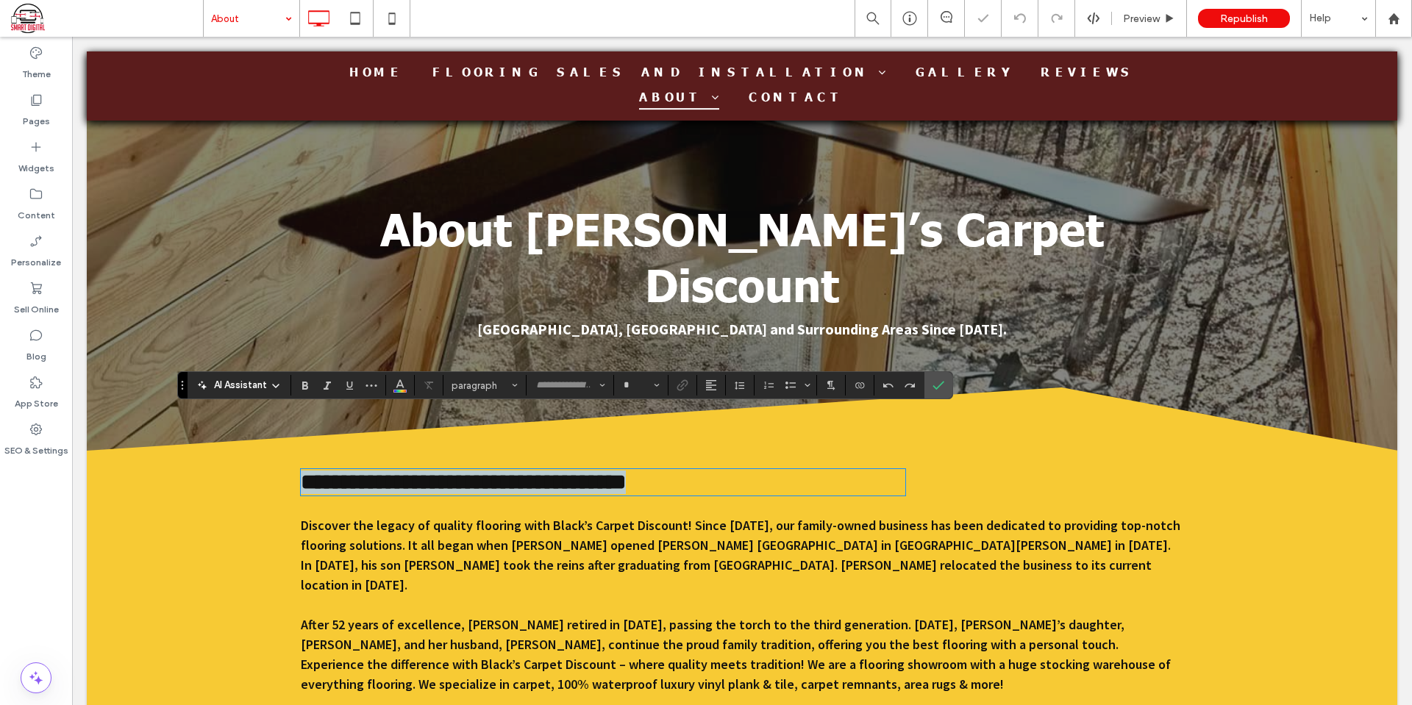
type input "******"
type input "**"
click at [508, 471] on span "**********" at bounding box center [463, 481] width 325 height 21
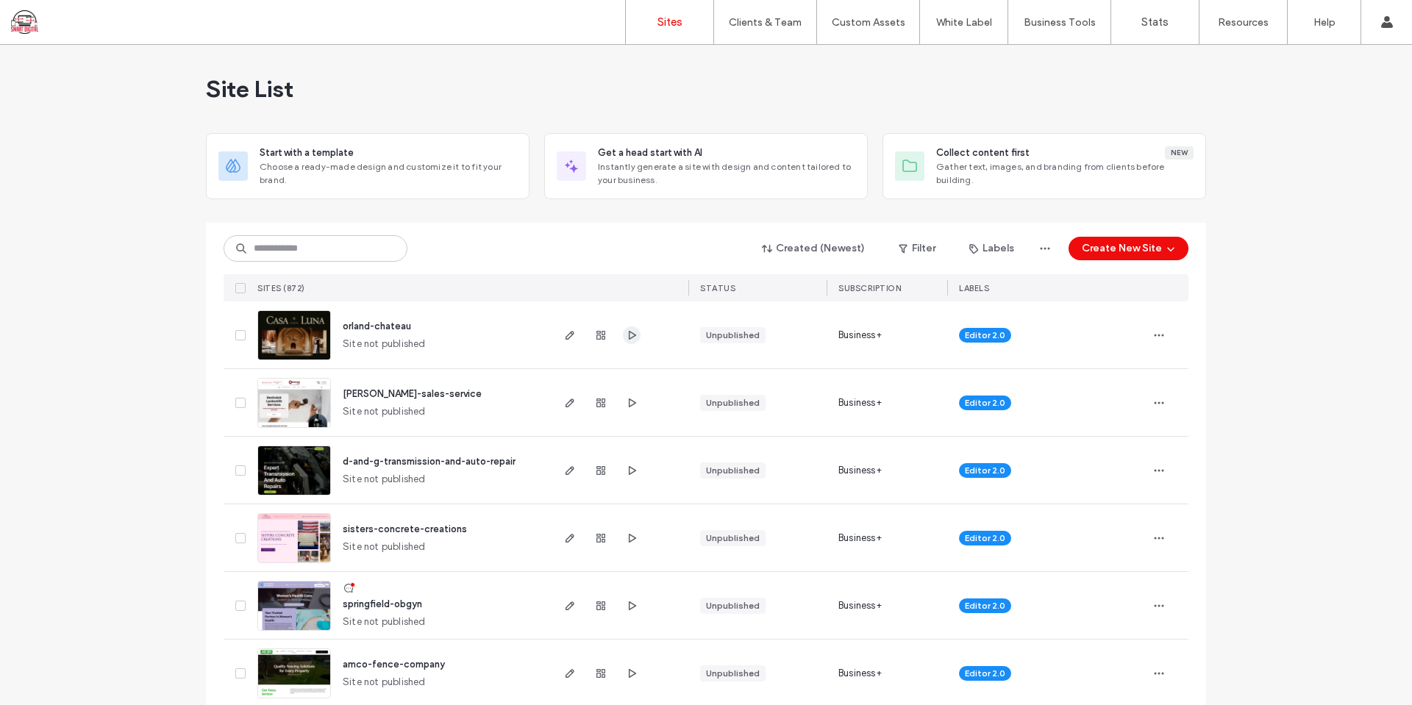
click at [629, 337] on use "button" at bounding box center [632, 334] width 7 height 9
click at [630, 408] on icon "button" at bounding box center [632, 403] width 12 height 12
